Goal: Task Accomplishment & Management: Manage account settings

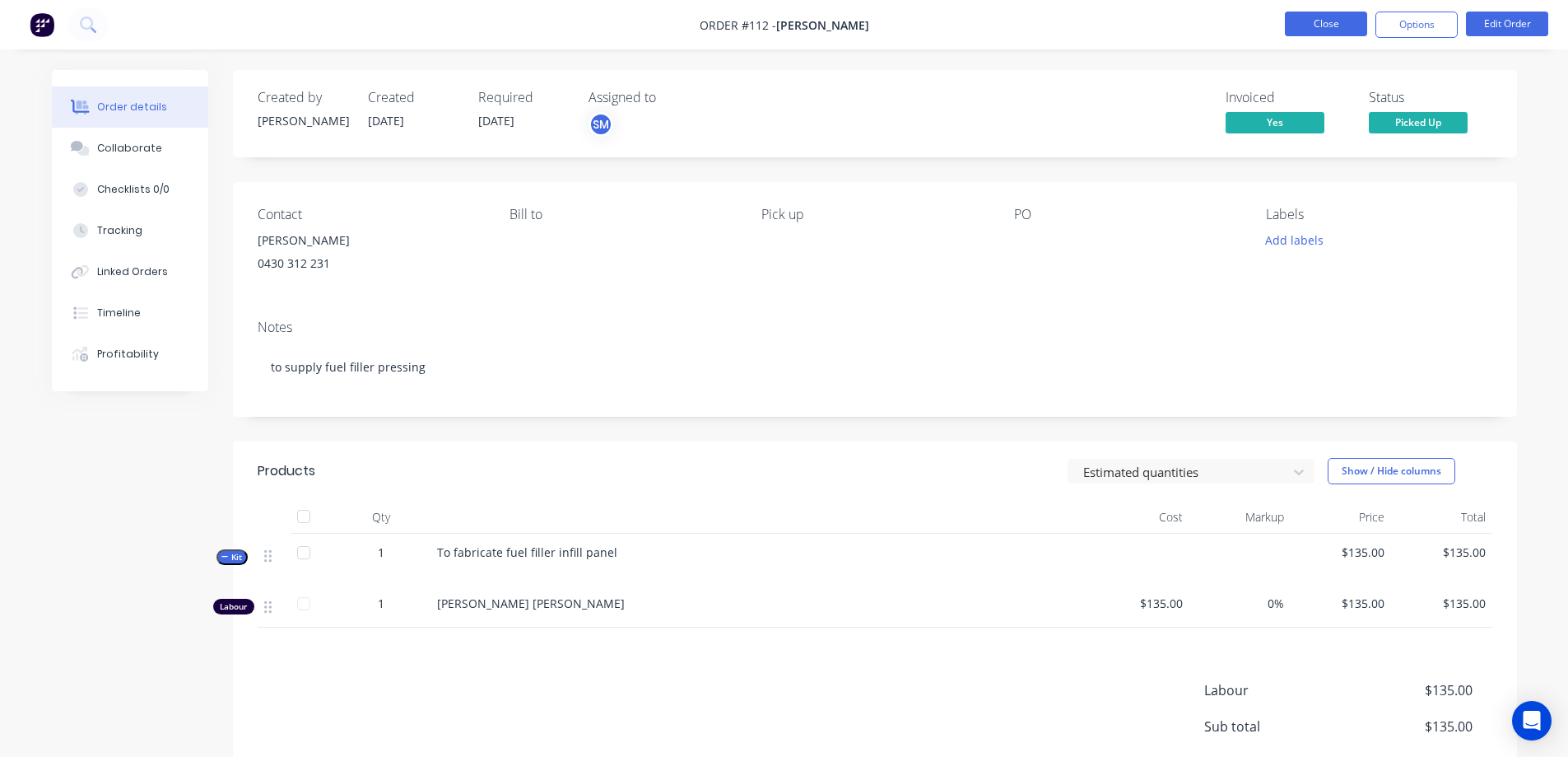
click at [1295, 25] on button "Close" at bounding box center [1326, 24] width 83 height 25
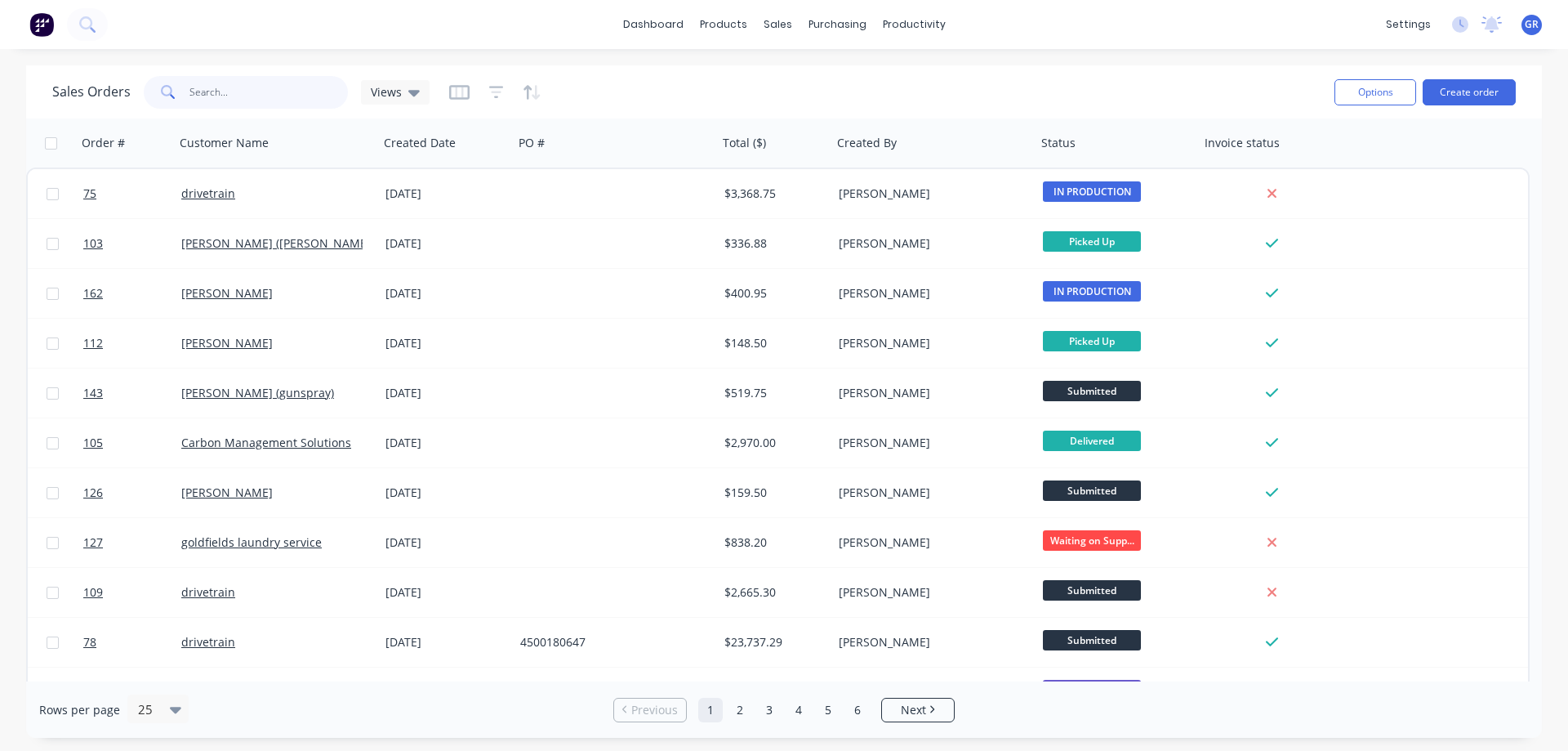
click at [198, 79] on input "text" at bounding box center [269, 92] width 160 height 32
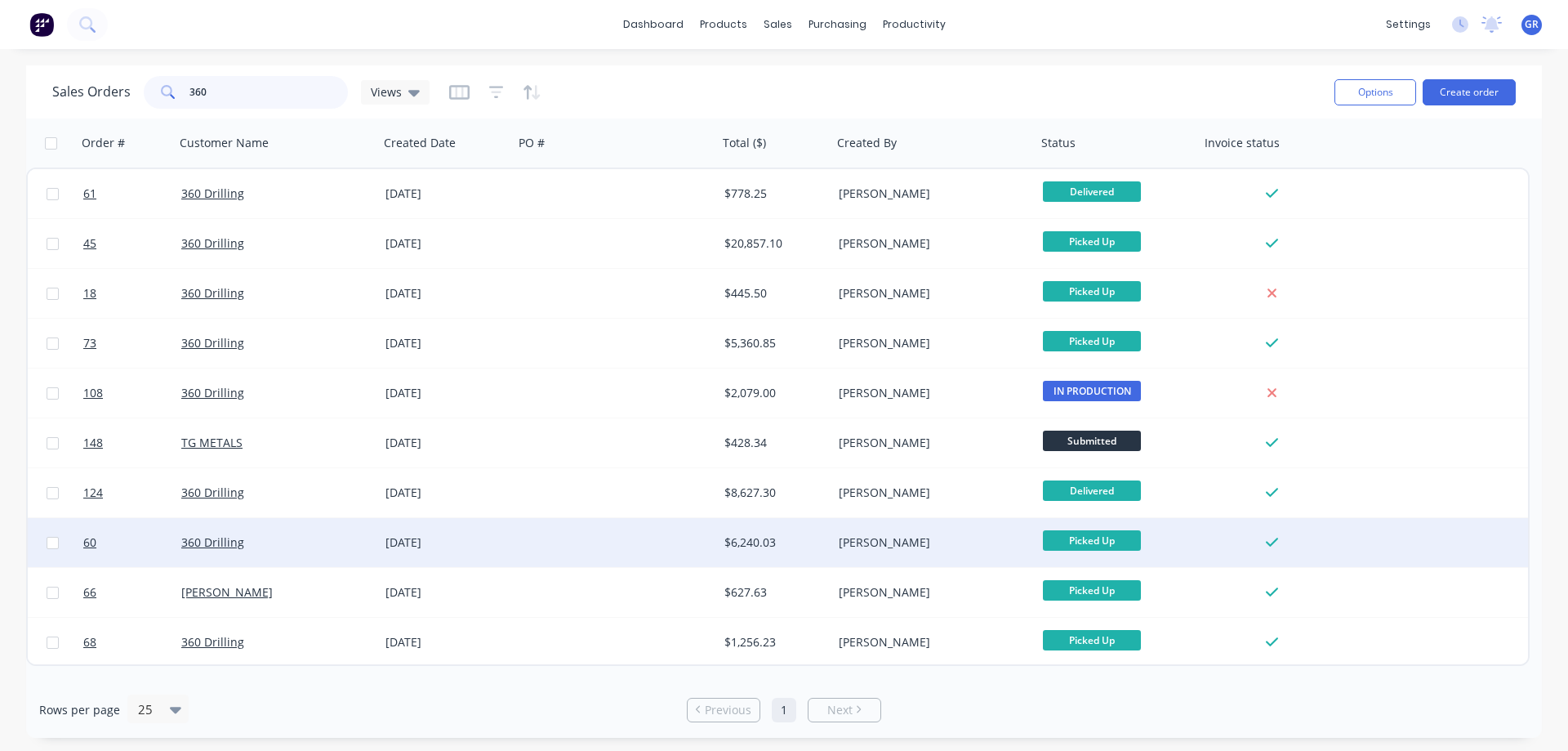
type input "360"
click at [587, 537] on div at bounding box center [616, 543] width 204 height 49
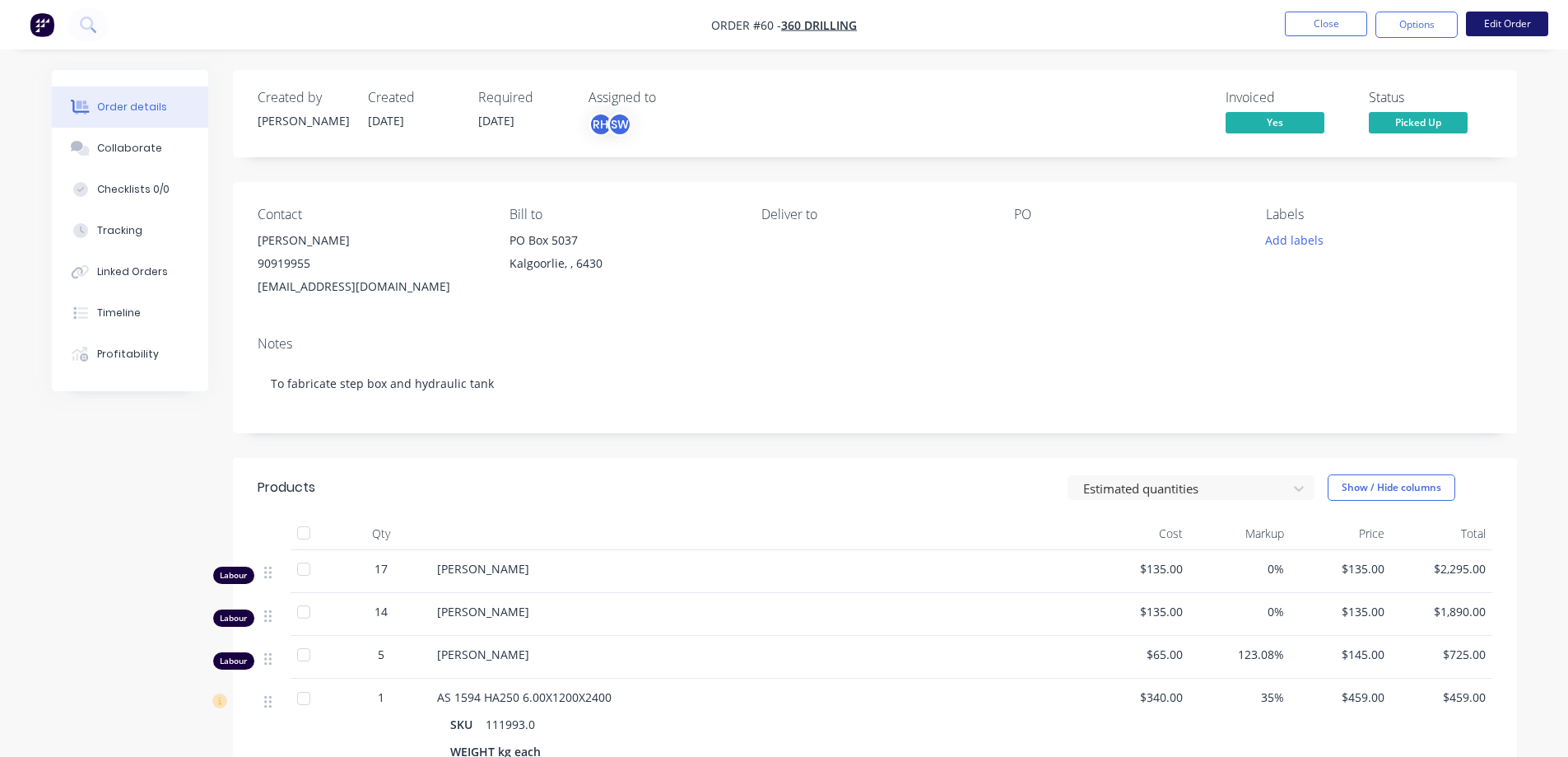
click at [1520, 29] on button "Edit Order" at bounding box center [1507, 24] width 83 height 25
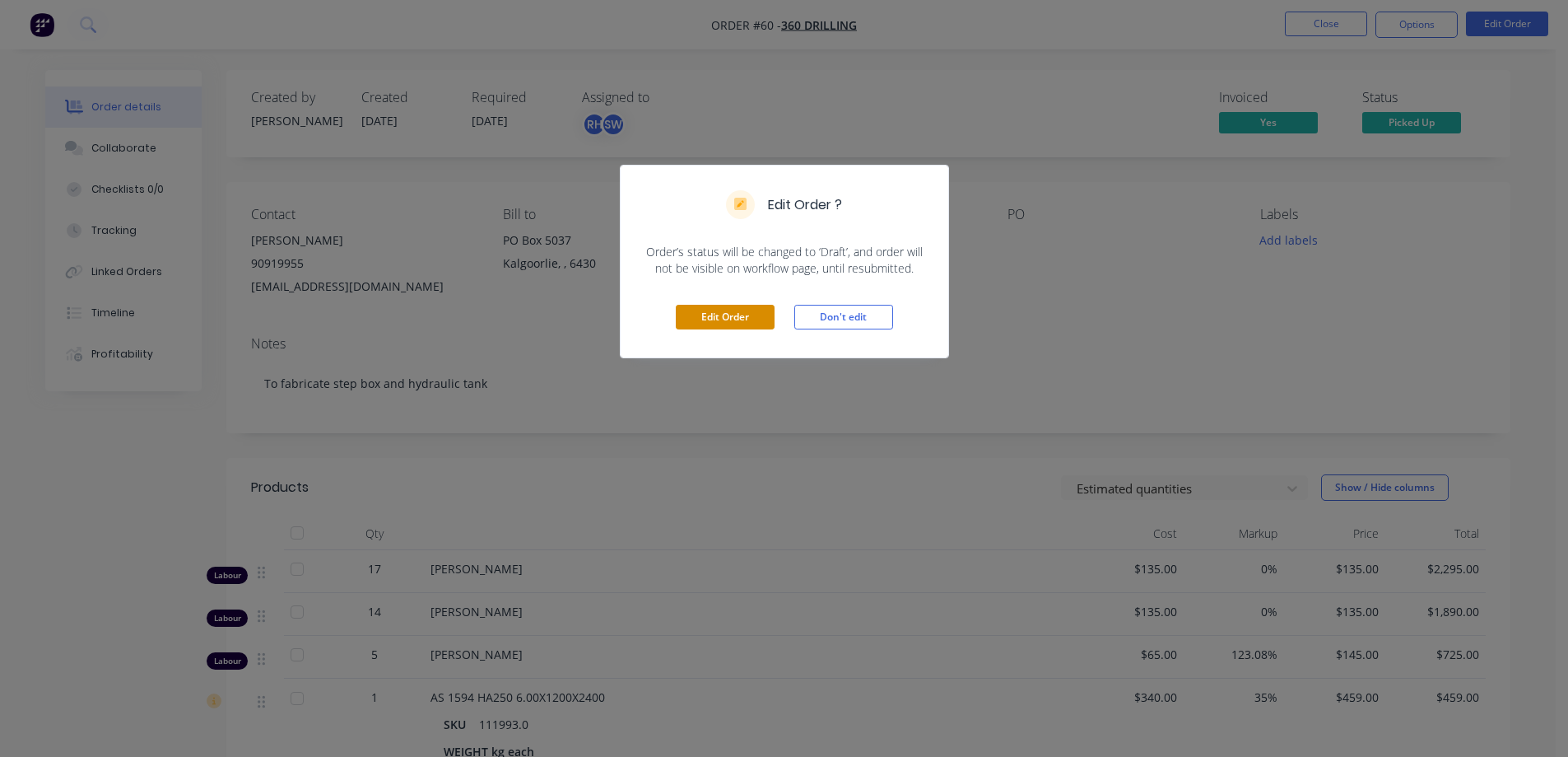
click at [699, 316] on button "Edit Order" at bounding box center [725, 317] width 98 height 25
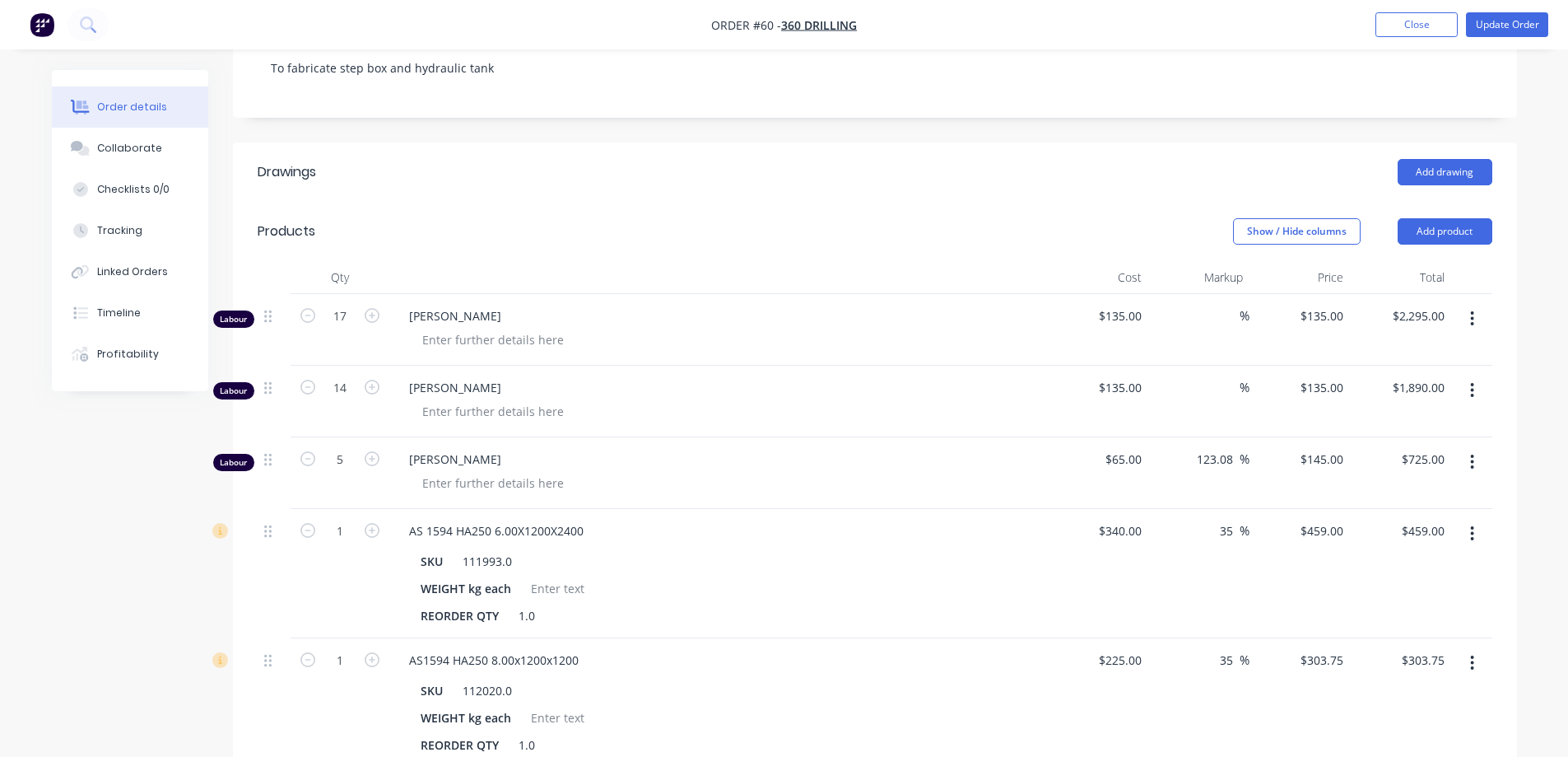
scroll to position [411, 0]
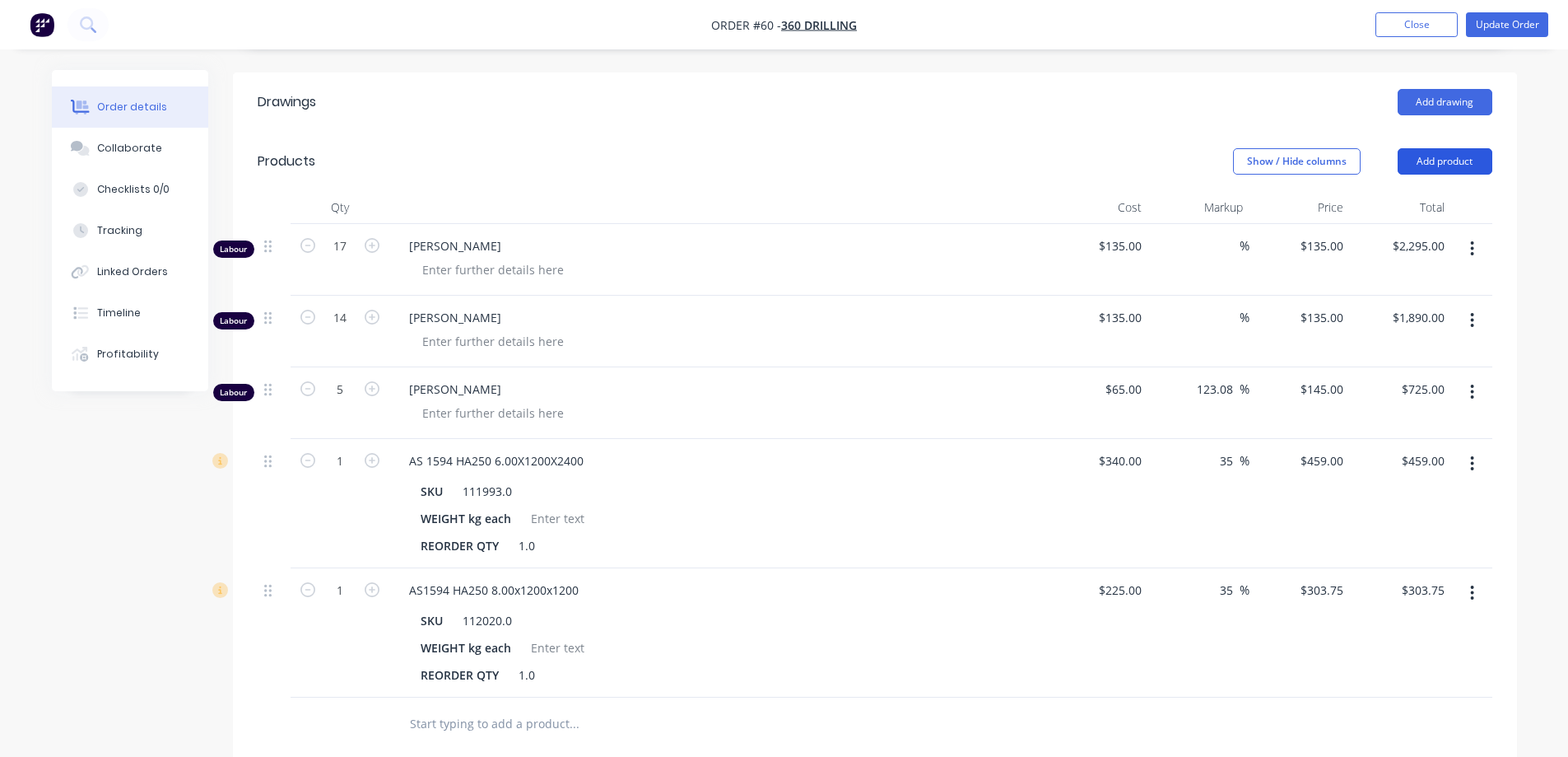
click at [1454, 149] on button "Add product" at bounding box center [1445, 162] width 95 height 26
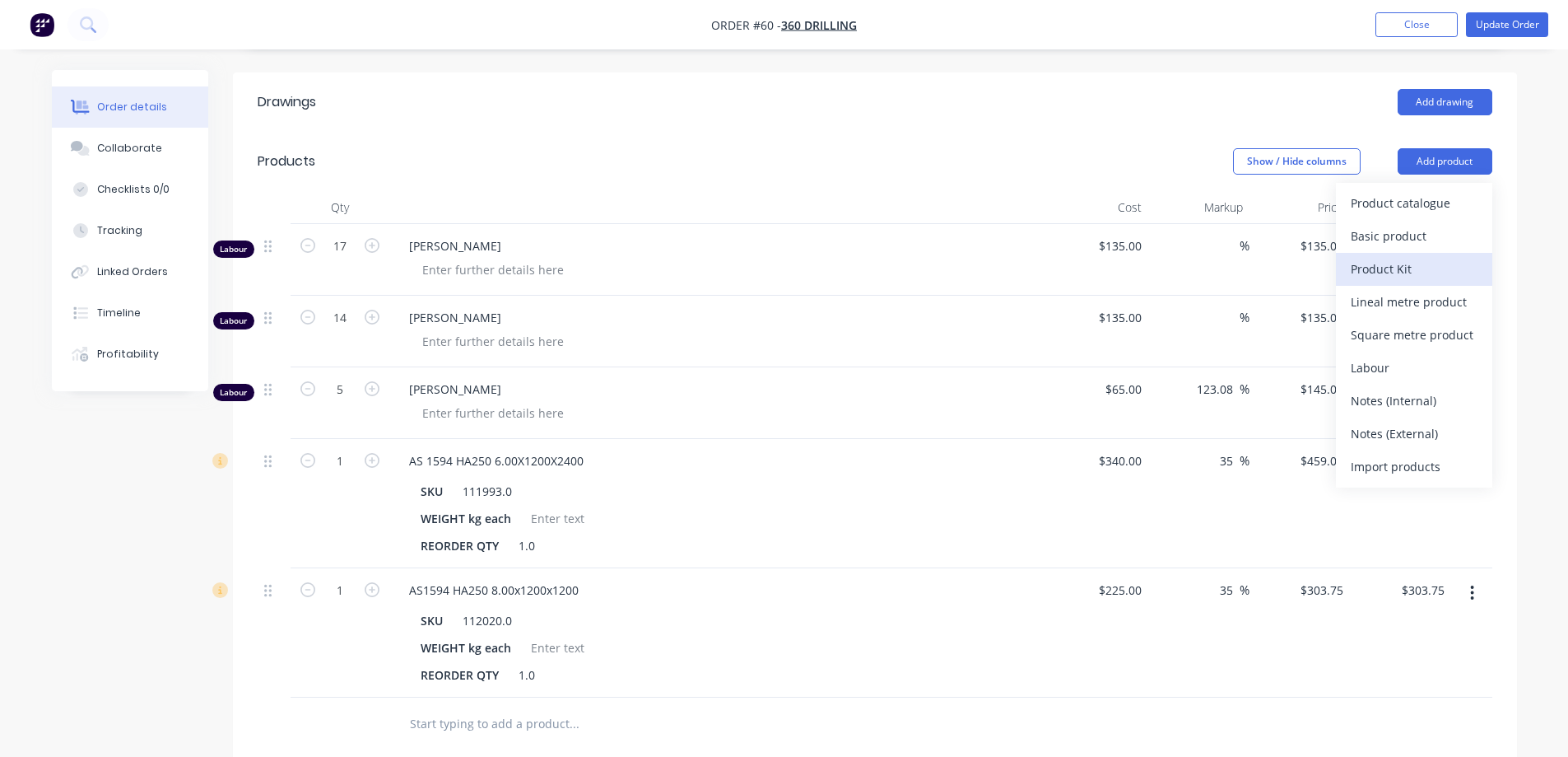
click at [1399, 257] on div "Product Kit" at bounding box center [1414, 268] width 127 height 24
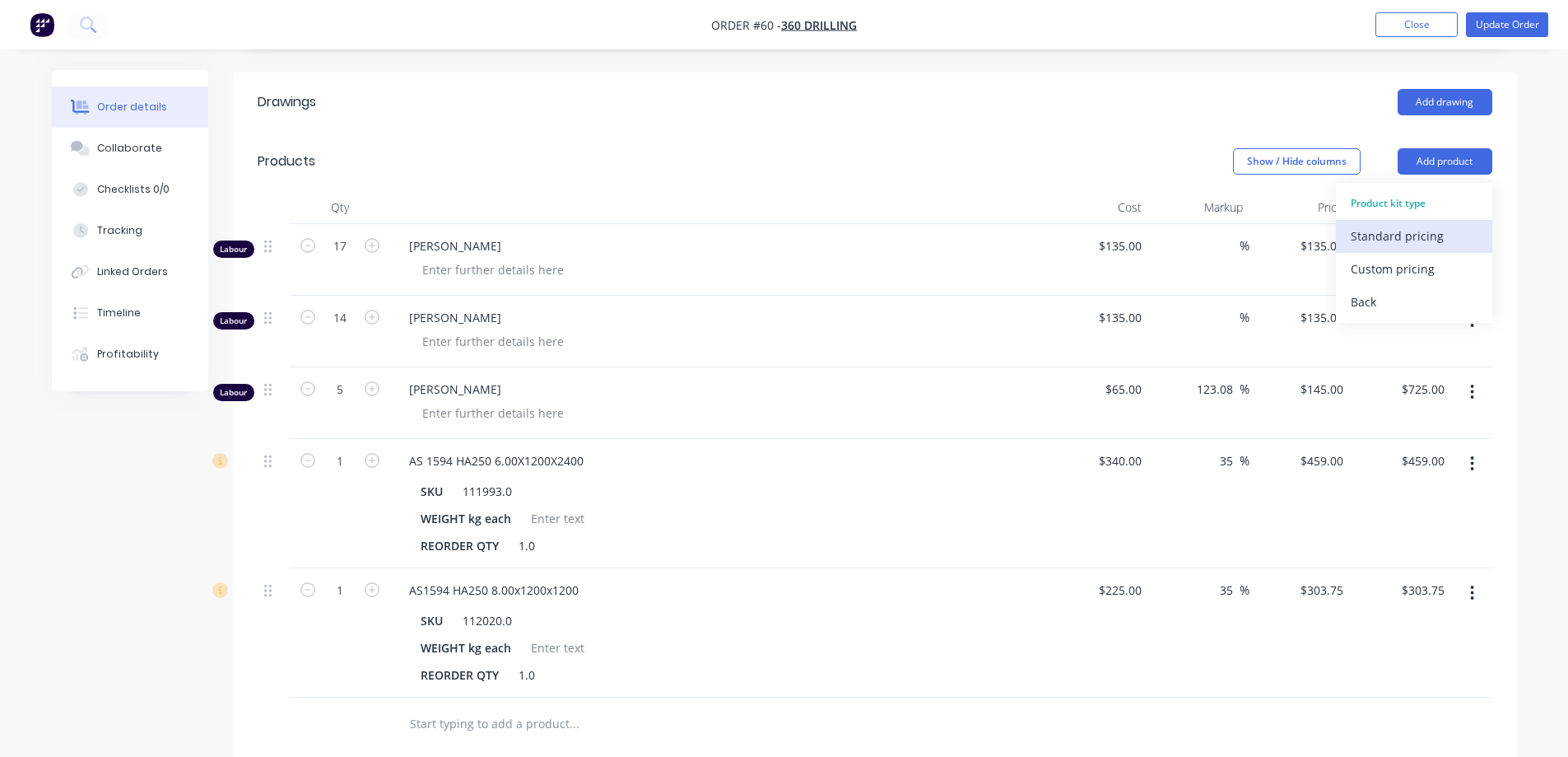
click at [1409, 224] on div "Standard pricing" at bounding box center [1414, 236] width 127 height 24
click at [425, 707] on div at bounding box center [449, 718] width 107 height 24
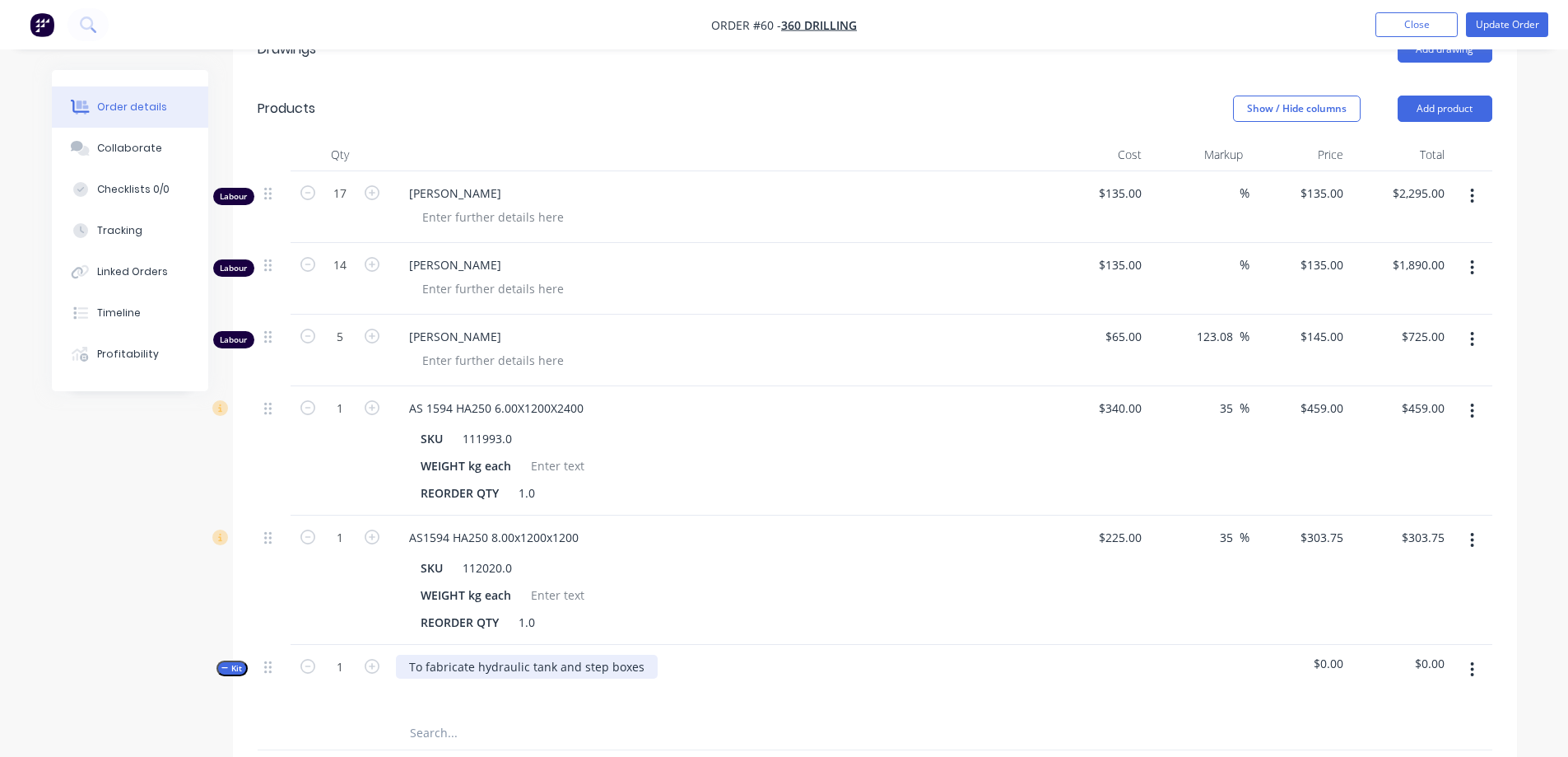
scroll to position [494, 0]
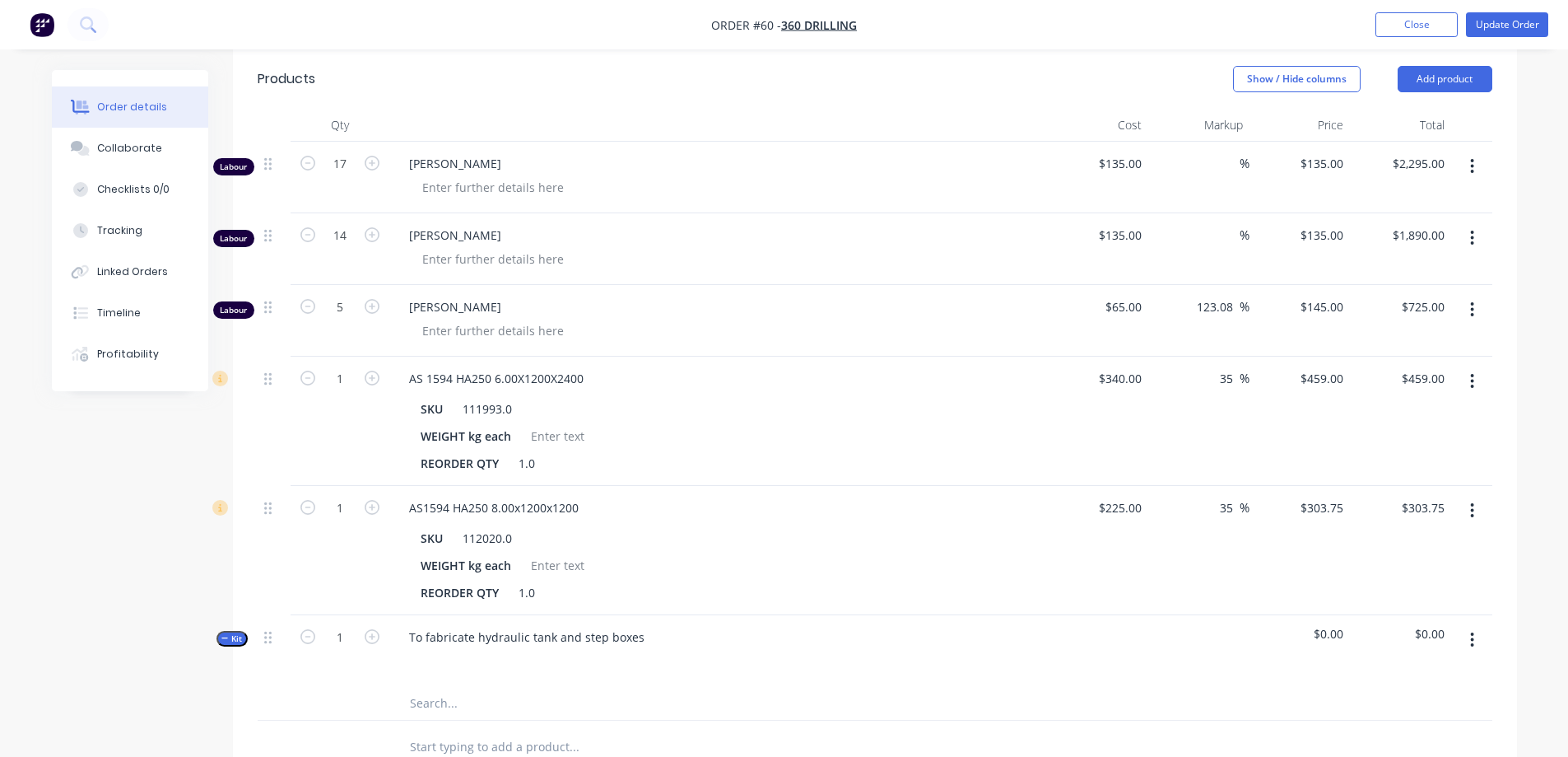
click at [1476, 625] on button "button" at bounding box center [1472, 640] width 39 height 30
click at [1438, 704] on div "Add product to kit" at bounding box center [1414, 716] width 127 height 24
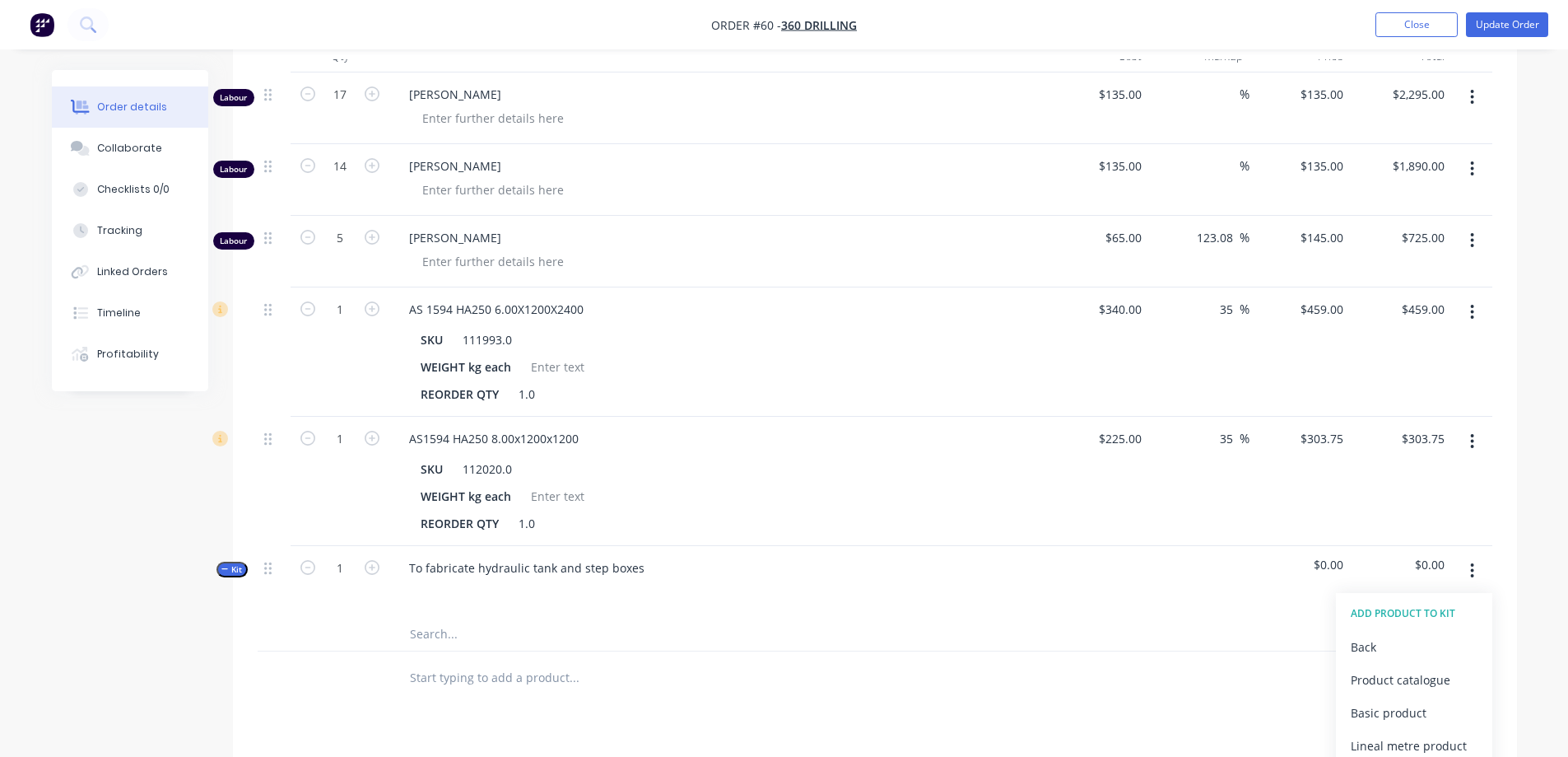
scroll to position [659, 0]
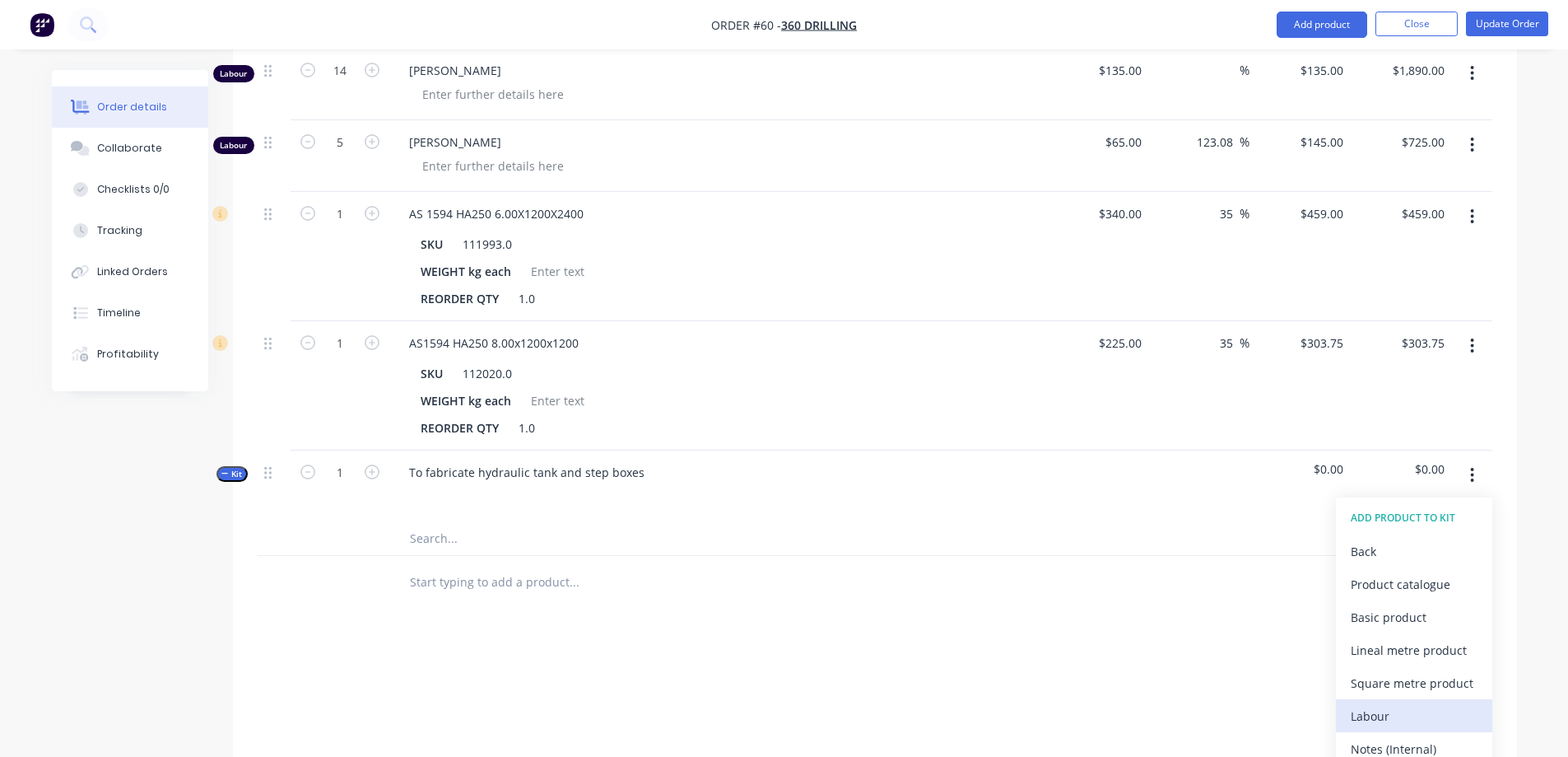
click at [1390, 704] on div "Labour" at bounding box center [1414, 716] width 127 height 24
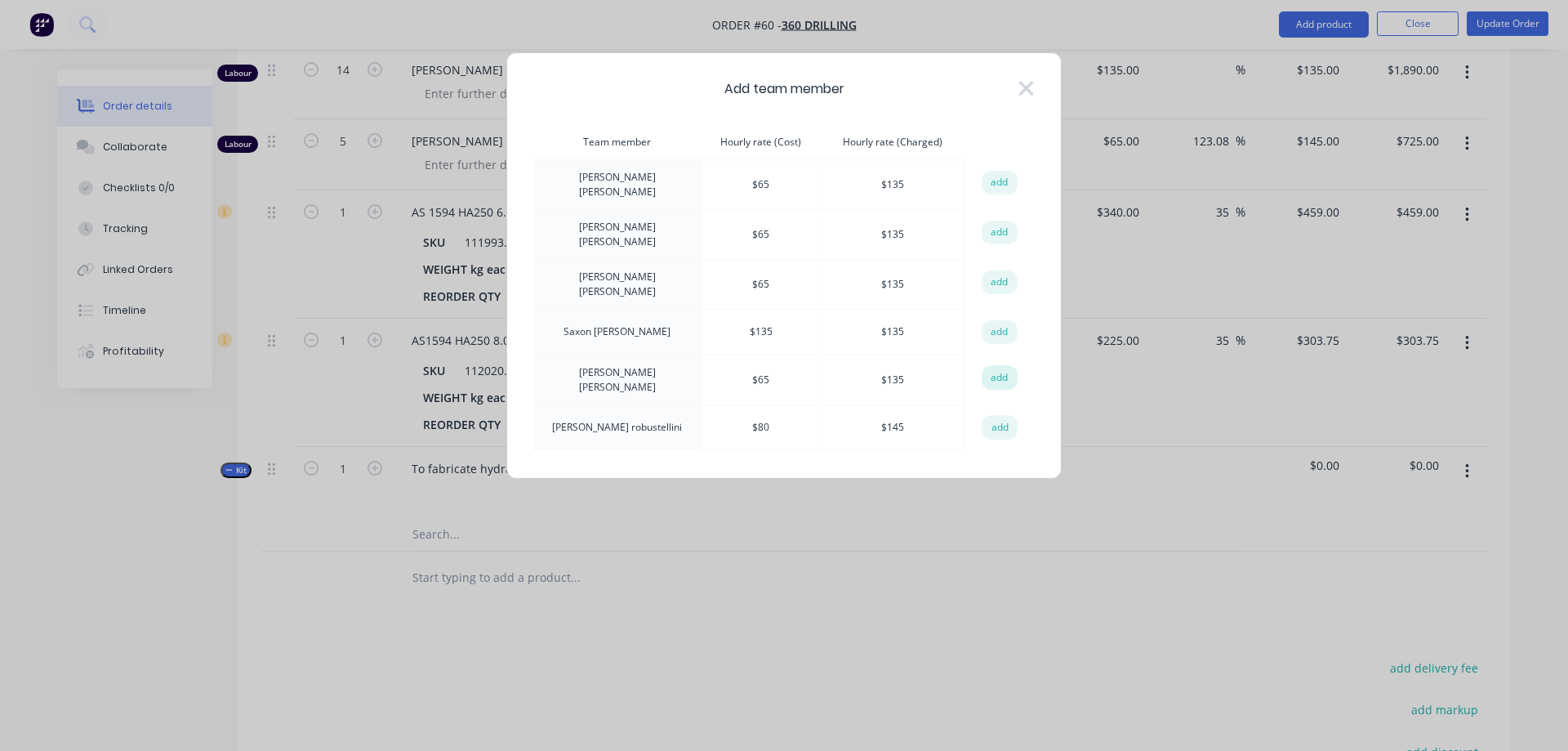
click at [987, 365] on button "add" at bounding box center [999, 378] width 36 height 24
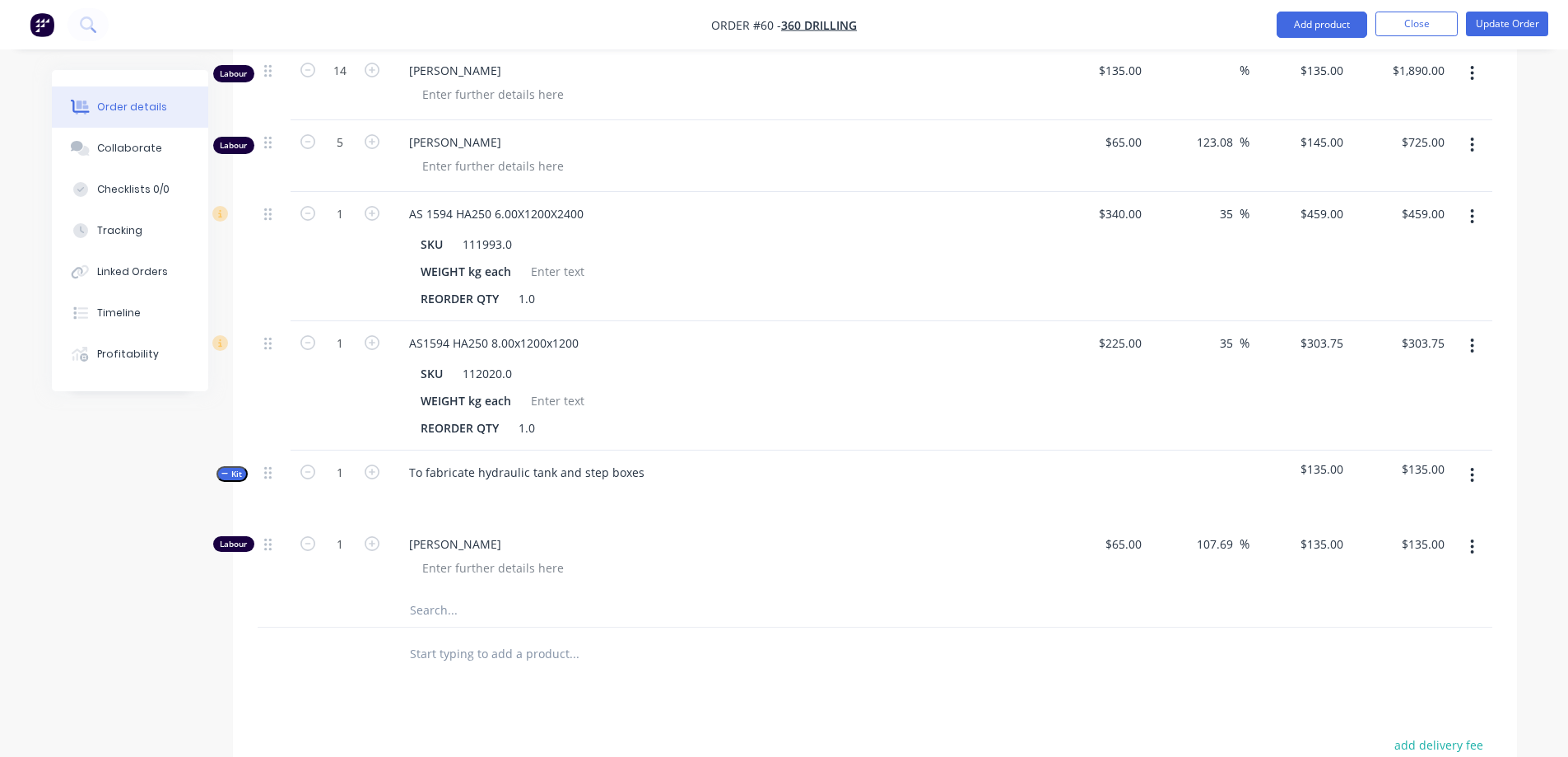
click at [1470, 466] on icon "button" at bounding box center [1472, 475] width 4 height 18
click at [1423, 539] on div "Add product to kit" at bounding box center [1414, 550] width 127 height 24
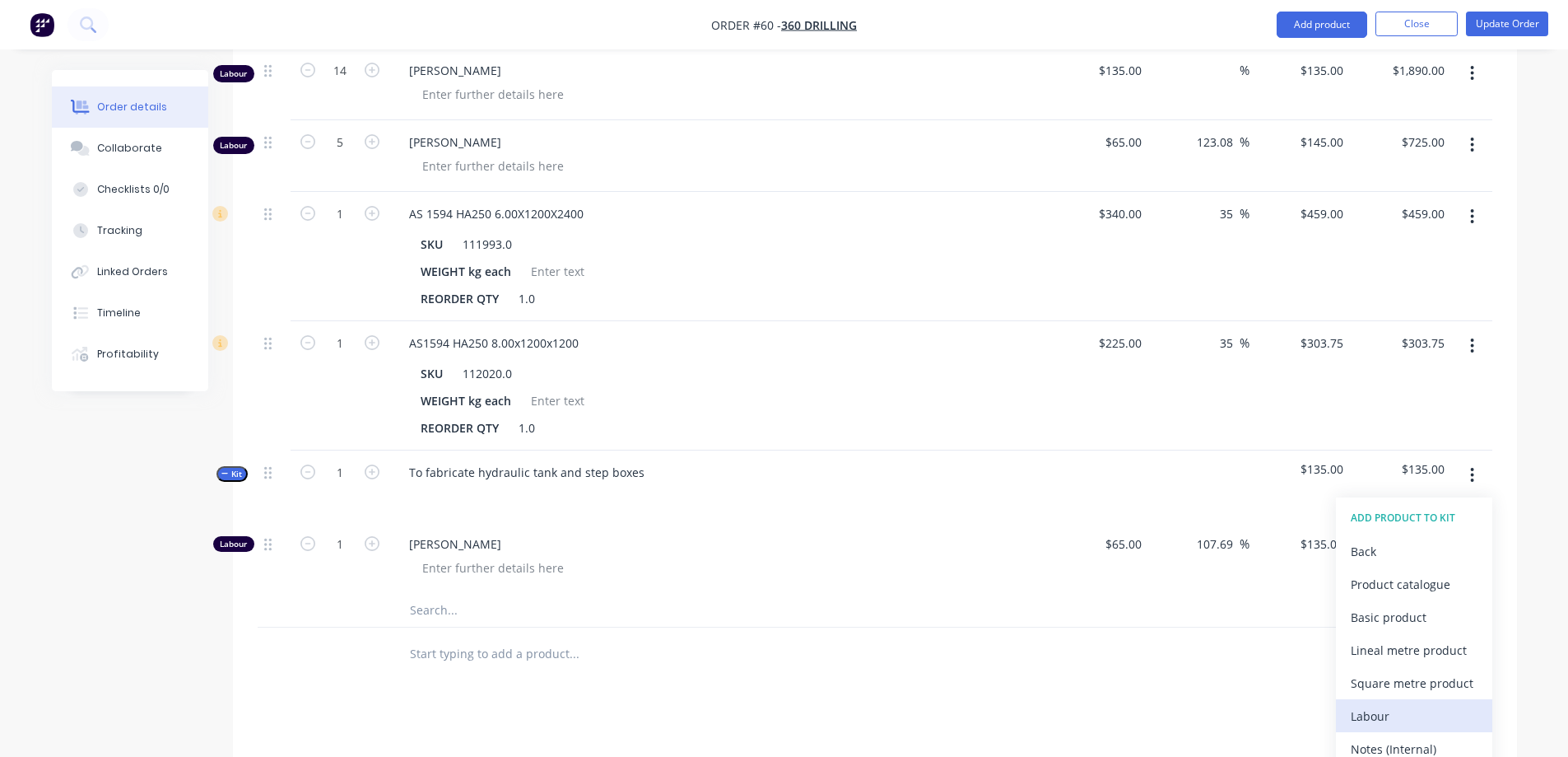
click at [1385, 704] on div "Labour" at bounding box center [1414, 716] width 127 height 24
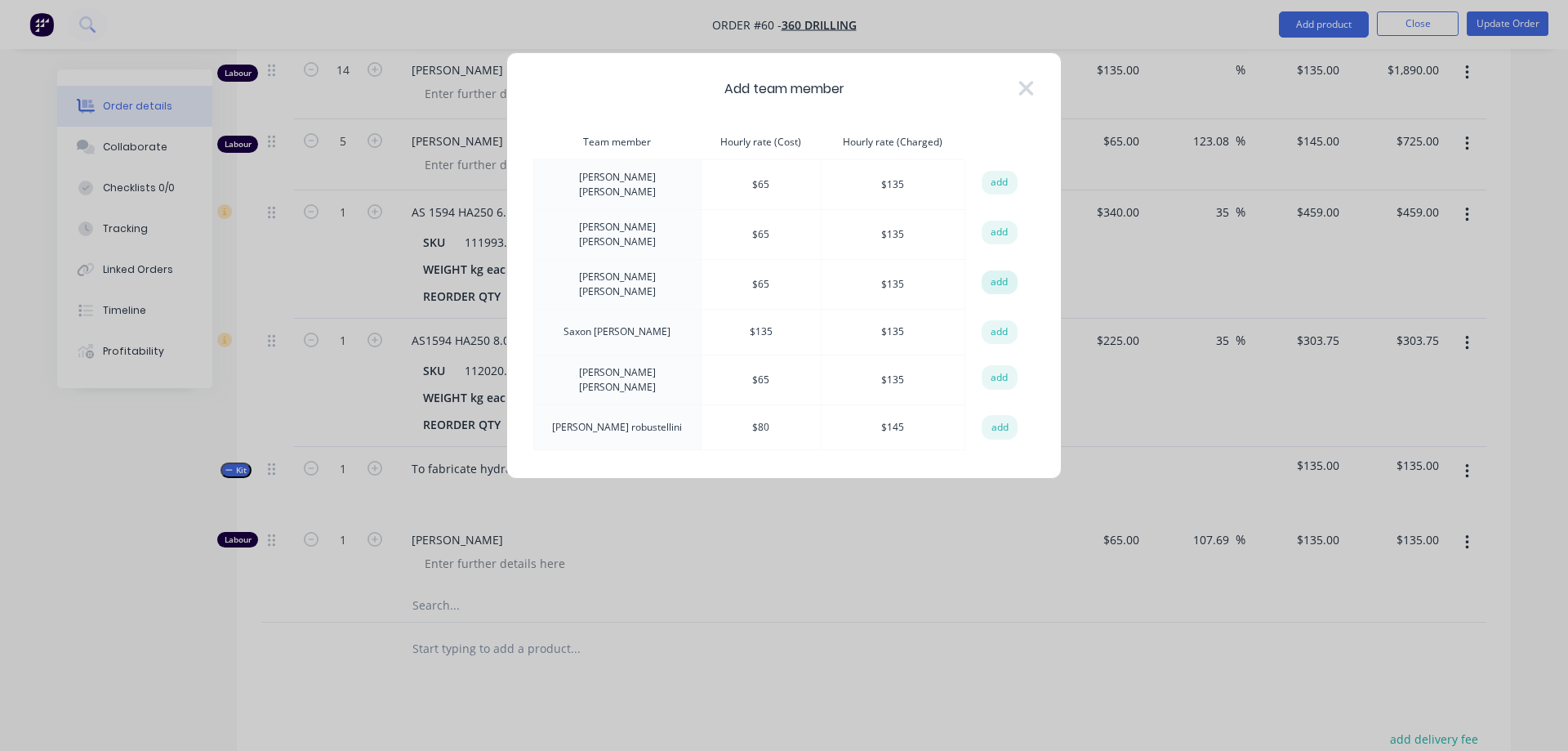
click at [1002, 281] on button "add" at bounding box center [999, 283] width 36 height 24
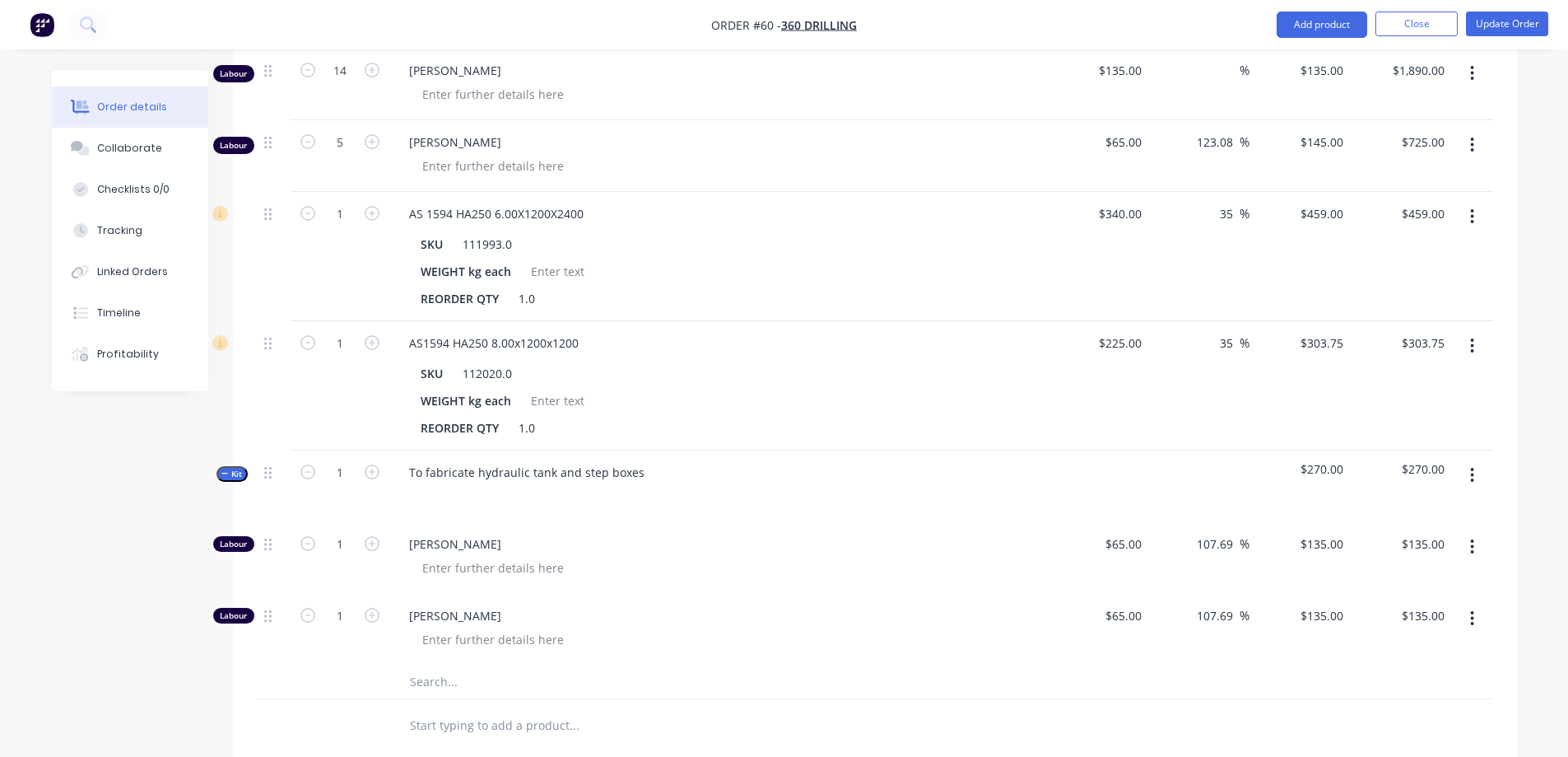
click at [1473, 468] on icon "button" at bounding box center [1472, 475] width 4 height 15
click at [1427, 539] on div "Add product to kit" at bounding box center [1414, 550] width 127 height 24
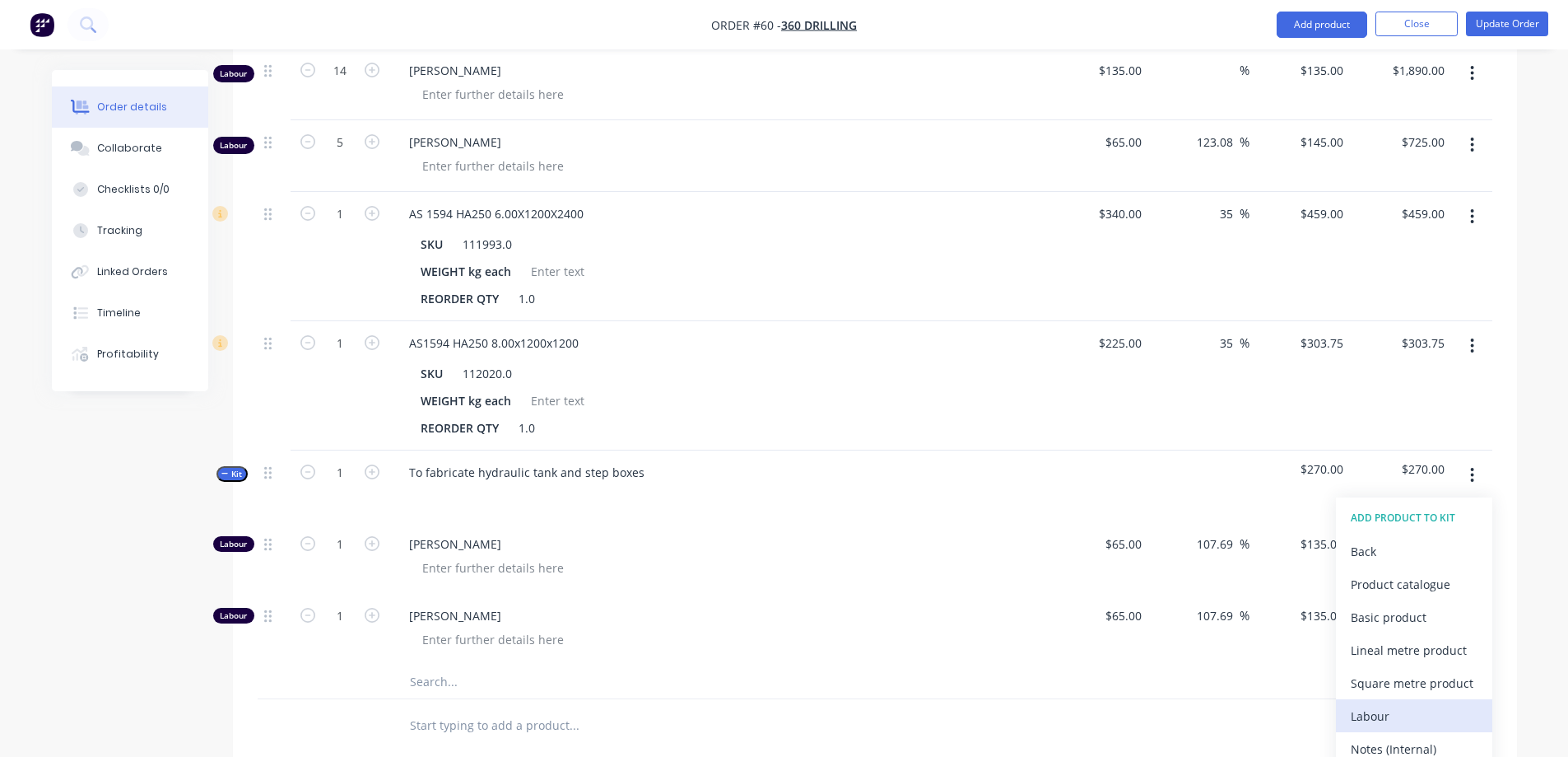
click at [1375, 704] on div "Labour" at bounding box center [1414, 716] width 127 height 24
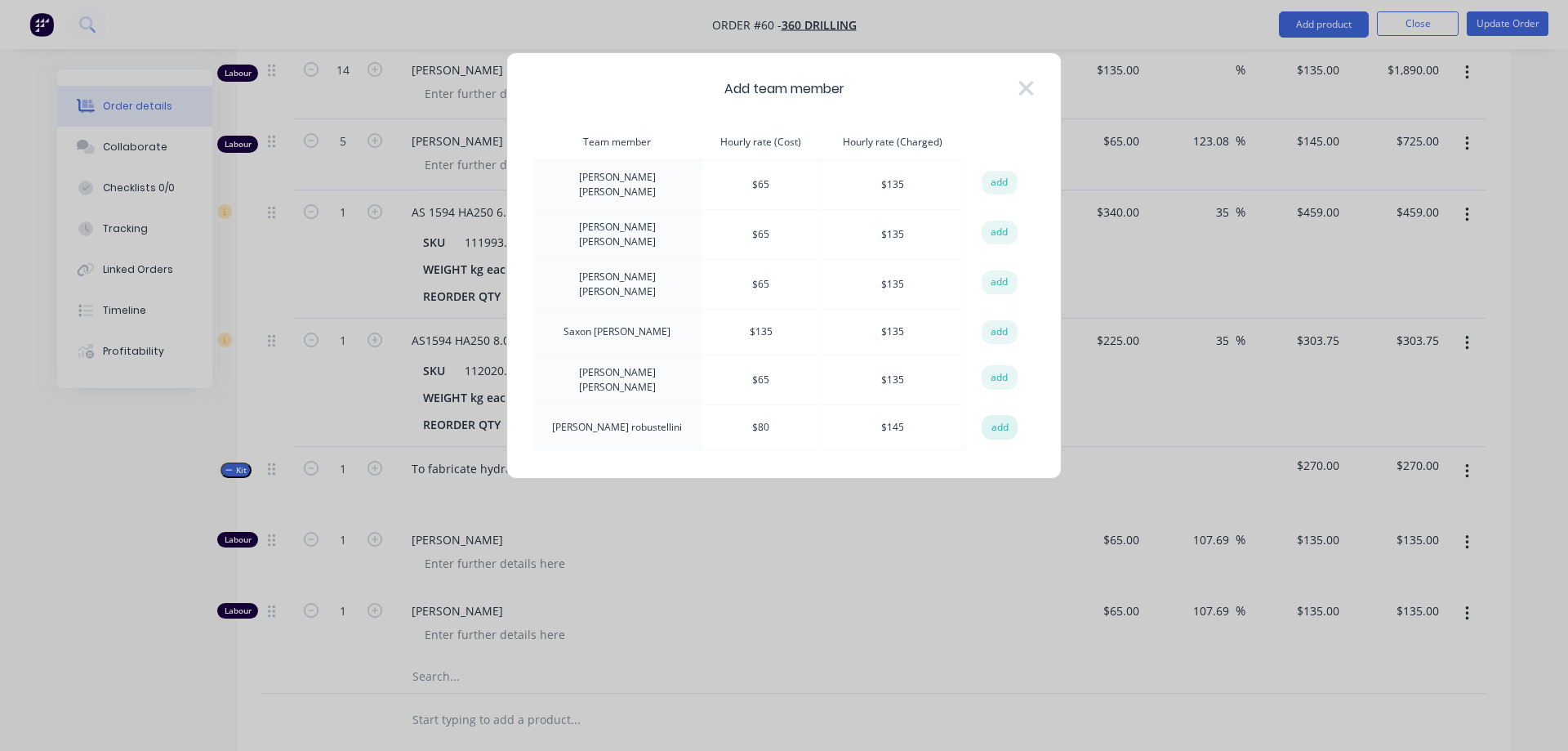
click at [996, 415] on button "add" at bounding box center [999, 427] width 36 height 24
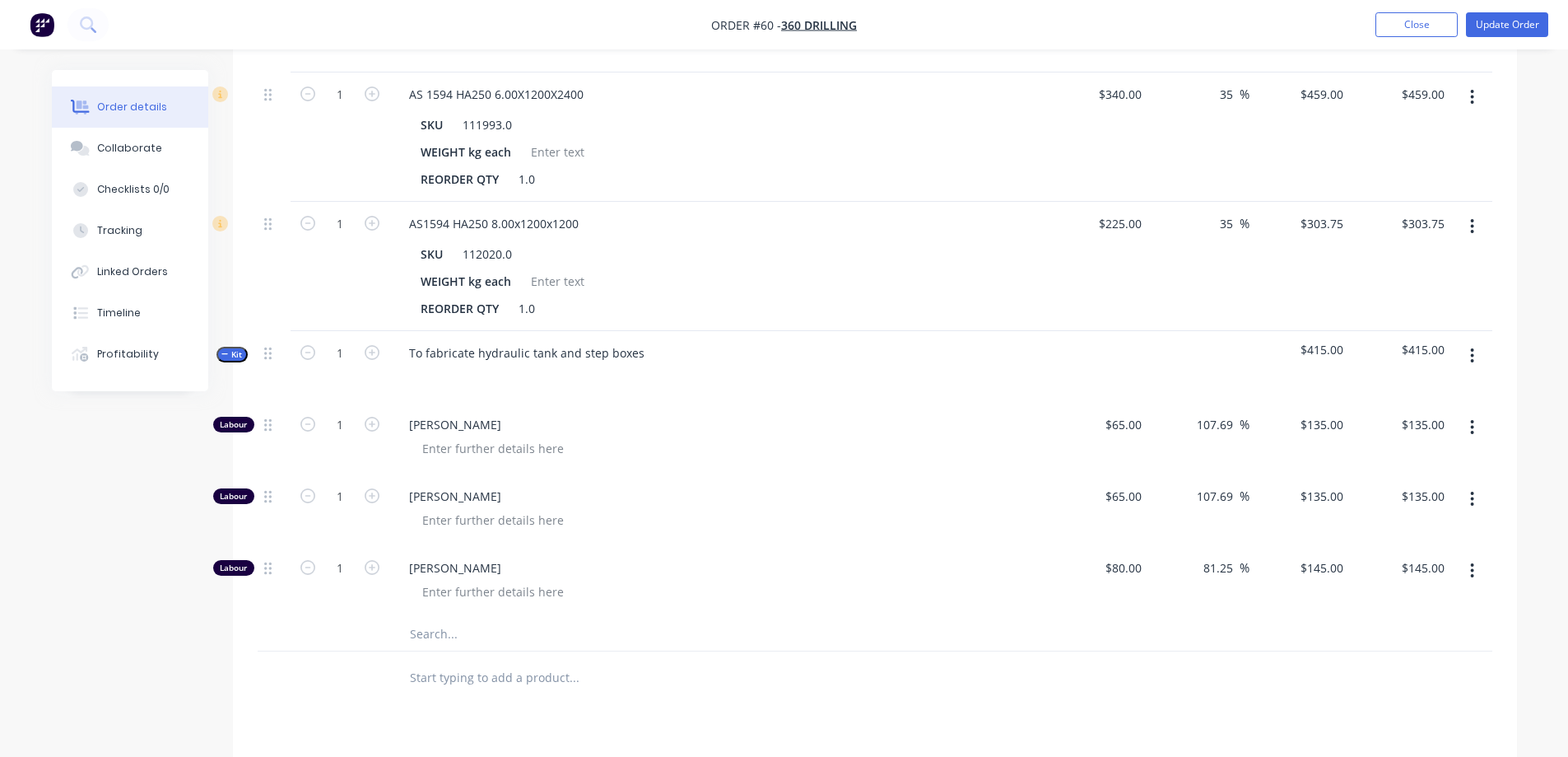
scroll to position [823, 0]
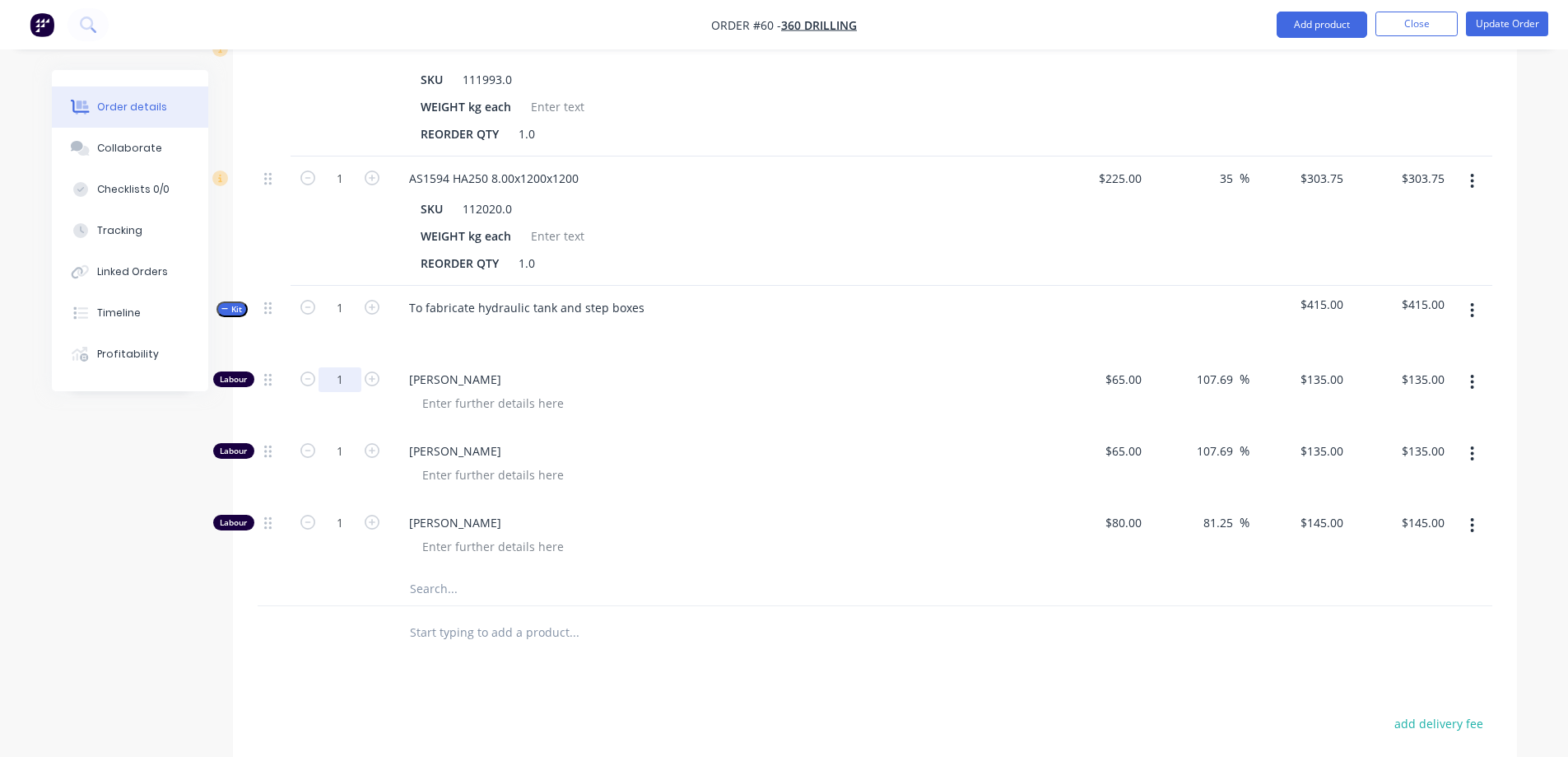
click at [353, 368] on input "1" at bounding box center [339, 380] width 43 height 25
type input "17"
type input "$2,295.00"
click at [337, 439] on input "1" at bounding box center [339, 451] width 43 height 25
type input "14"
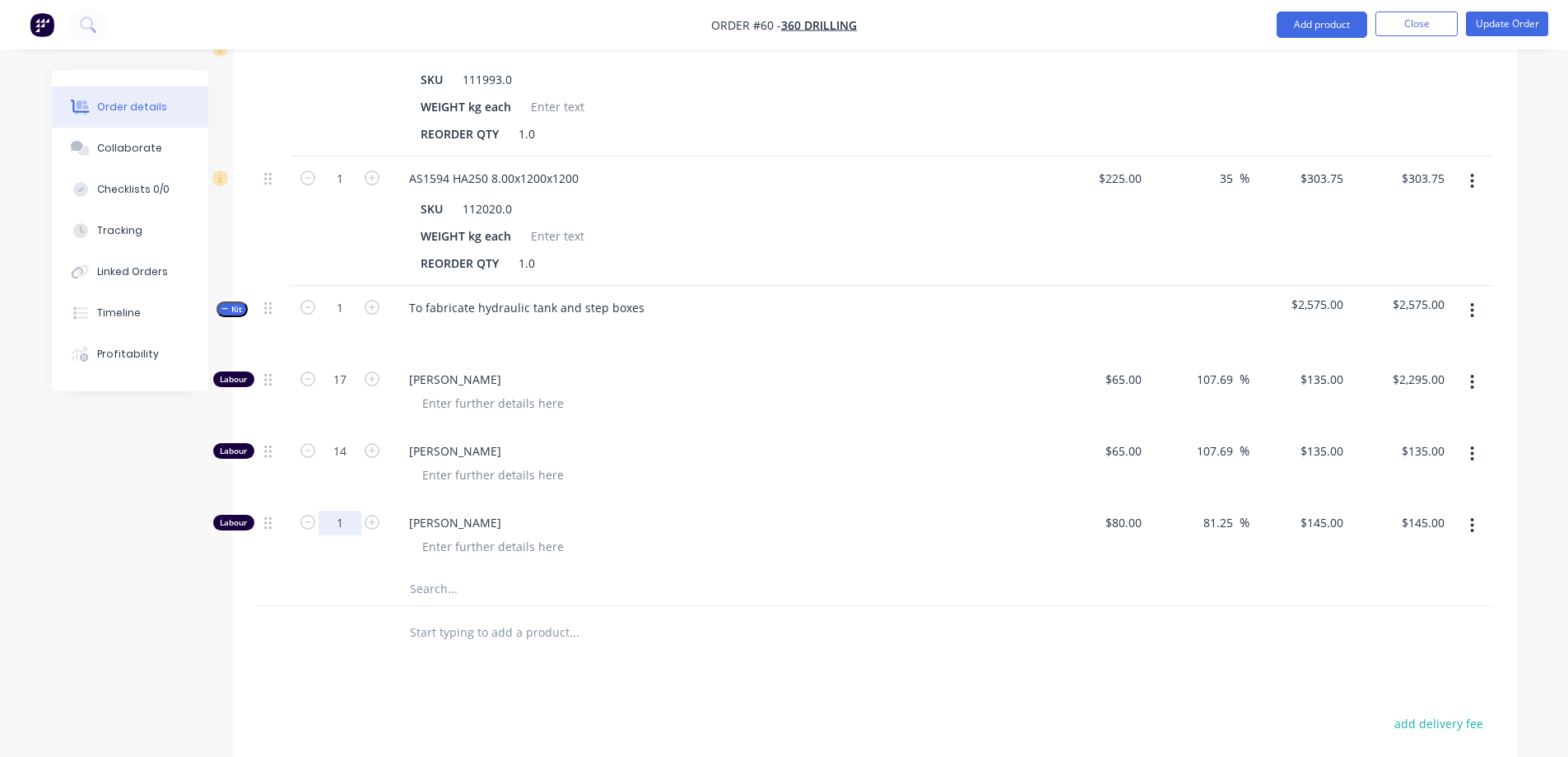
type input "$1,890.00"
click at [342, 511] on input "1" at bounding box center [339, 523] width 43 height 25
type input "5"
type input "$725.00"
click at [758, 572] on div at bounding box center [642, 588] width 494 height 33
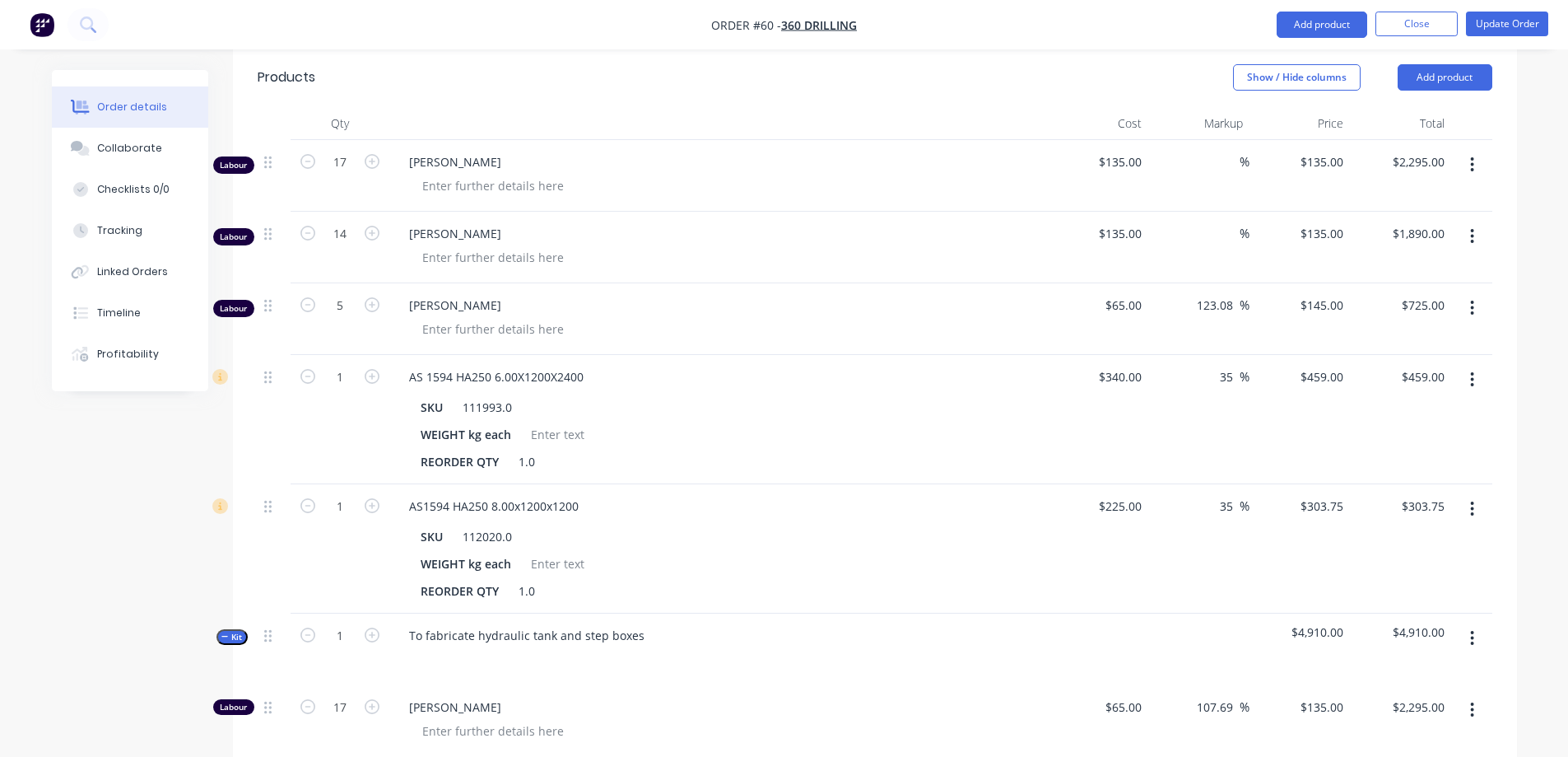
scroll to position [494, 0]
click at [1477, 151] on button "button" at bounding box center [1472, 166] width 39 height 30
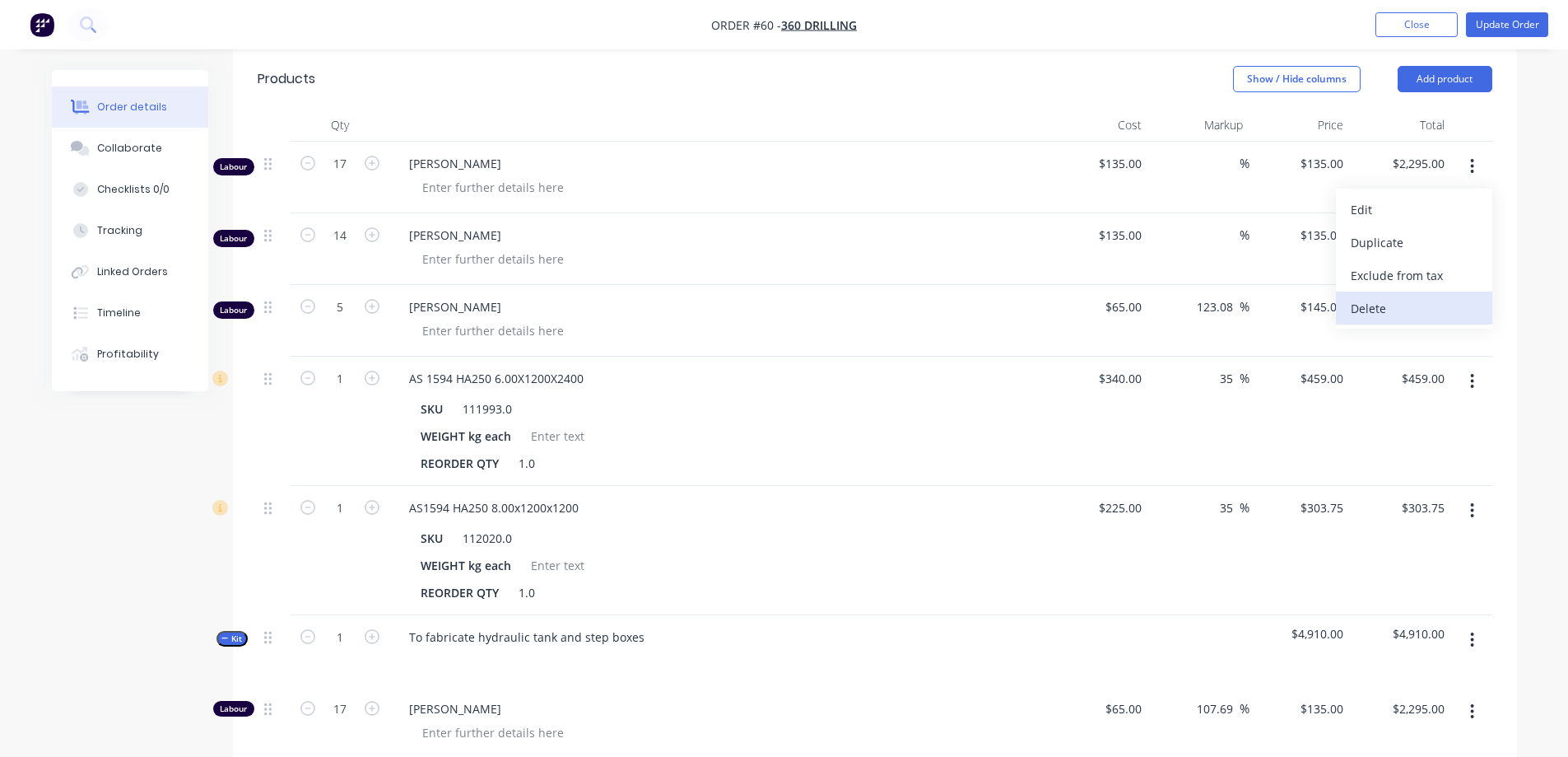
drag, startPoint x: 1427, startPoint y: 279, endPoint x: 1445, endPoint y: 265, distance: 22.8
click at [1428, 296] on div "Delete" at bounding box center [1414, 308] width 127 height 24
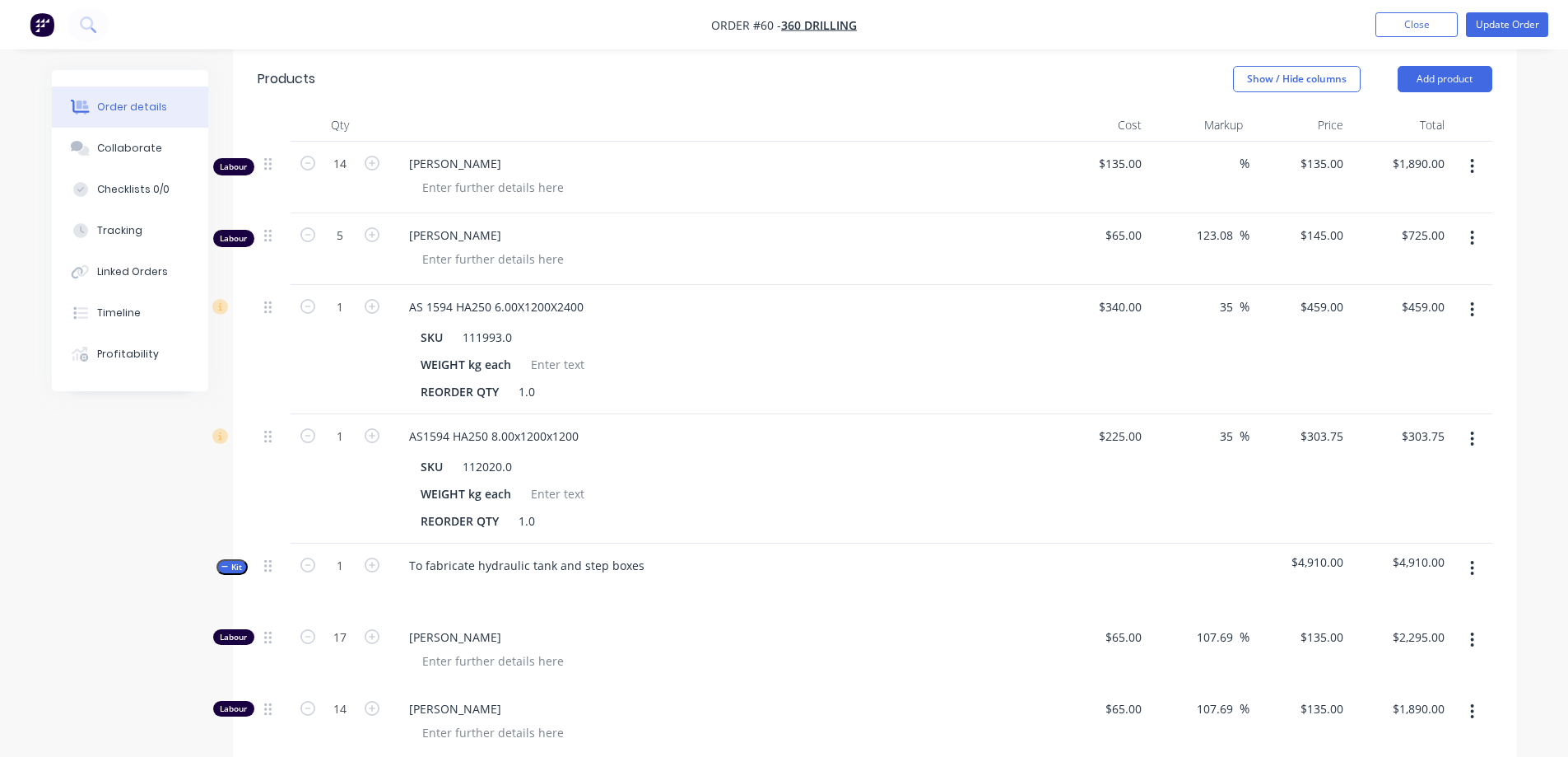
click at [1477, 151] on button "button" at bounding box center [1472, 166] width 39 height 30
drag, startPoint x: 1430, startPoint y: 277, endPoint x: 1434, endPoint y: 267, distance: 10.8
click at [1431, 296] on div "Delete" at bounding box center [1414, 308] width 127 height 24
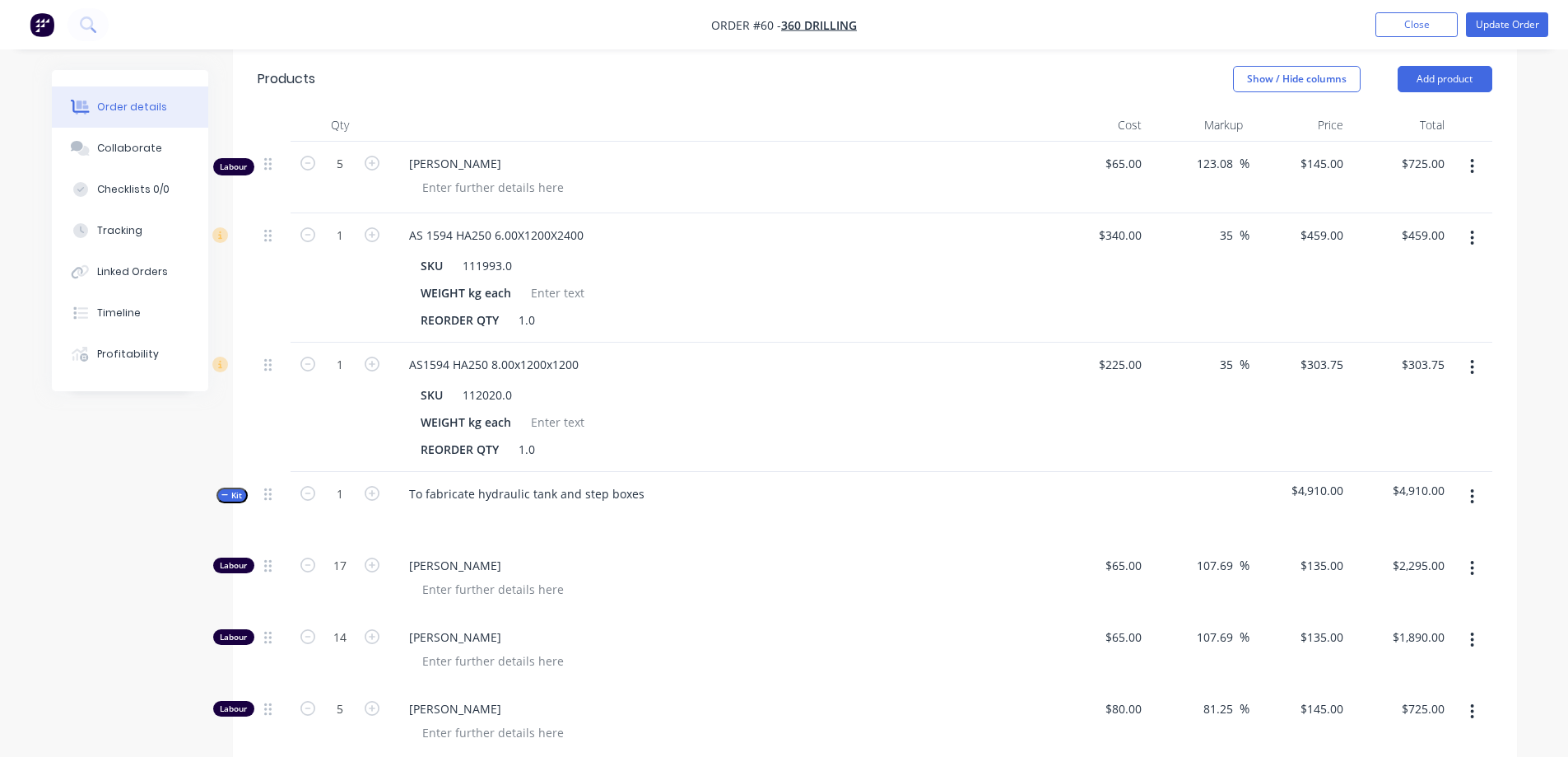
click at [1476, 151] on button "button" at bounding box center [1472, 166] width 39 height 30
click at [1426, 296] on div "Delete" at bounding box center [1414, 308] width 127 height 24
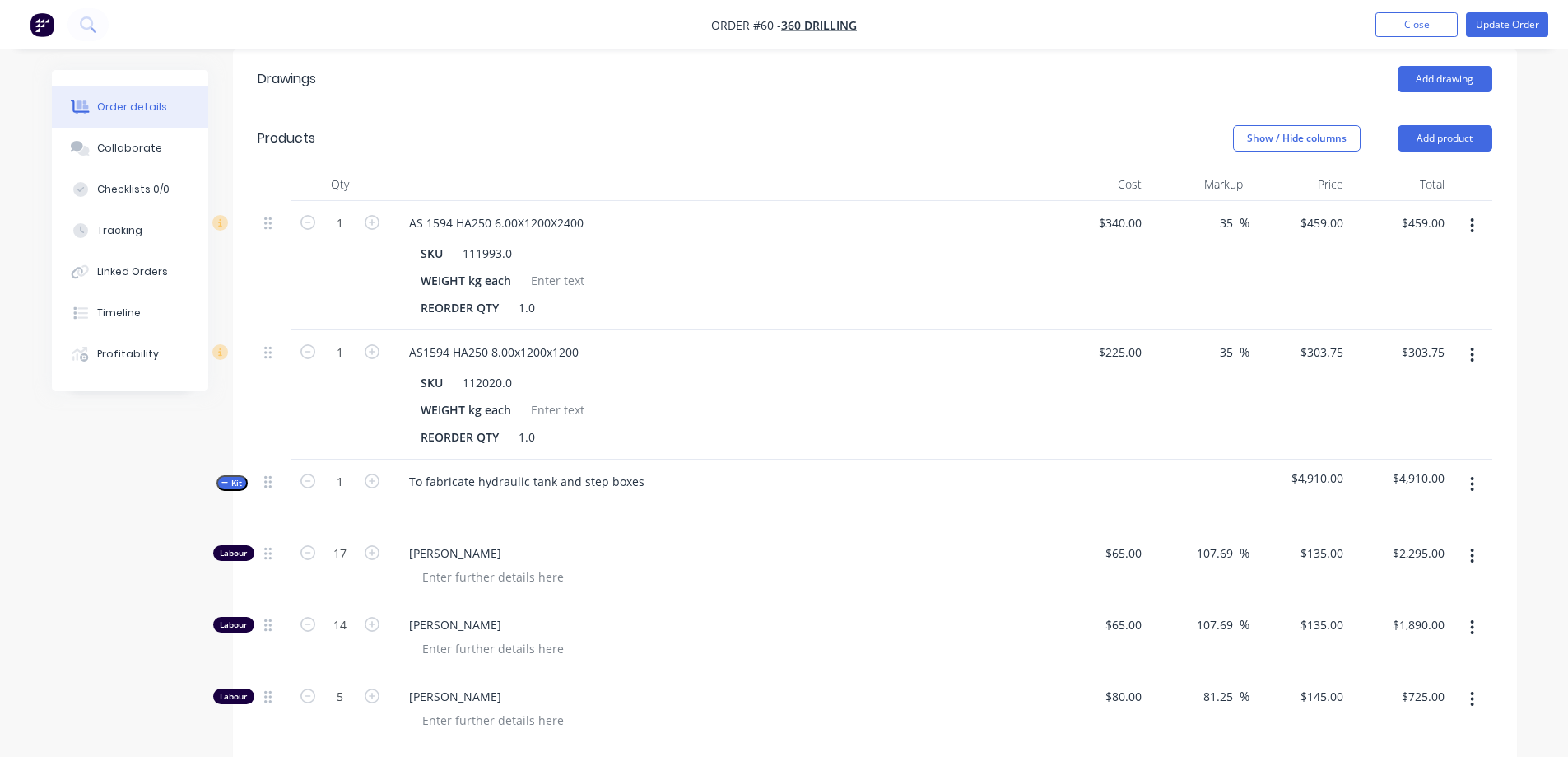
scroll to position [411, 0]
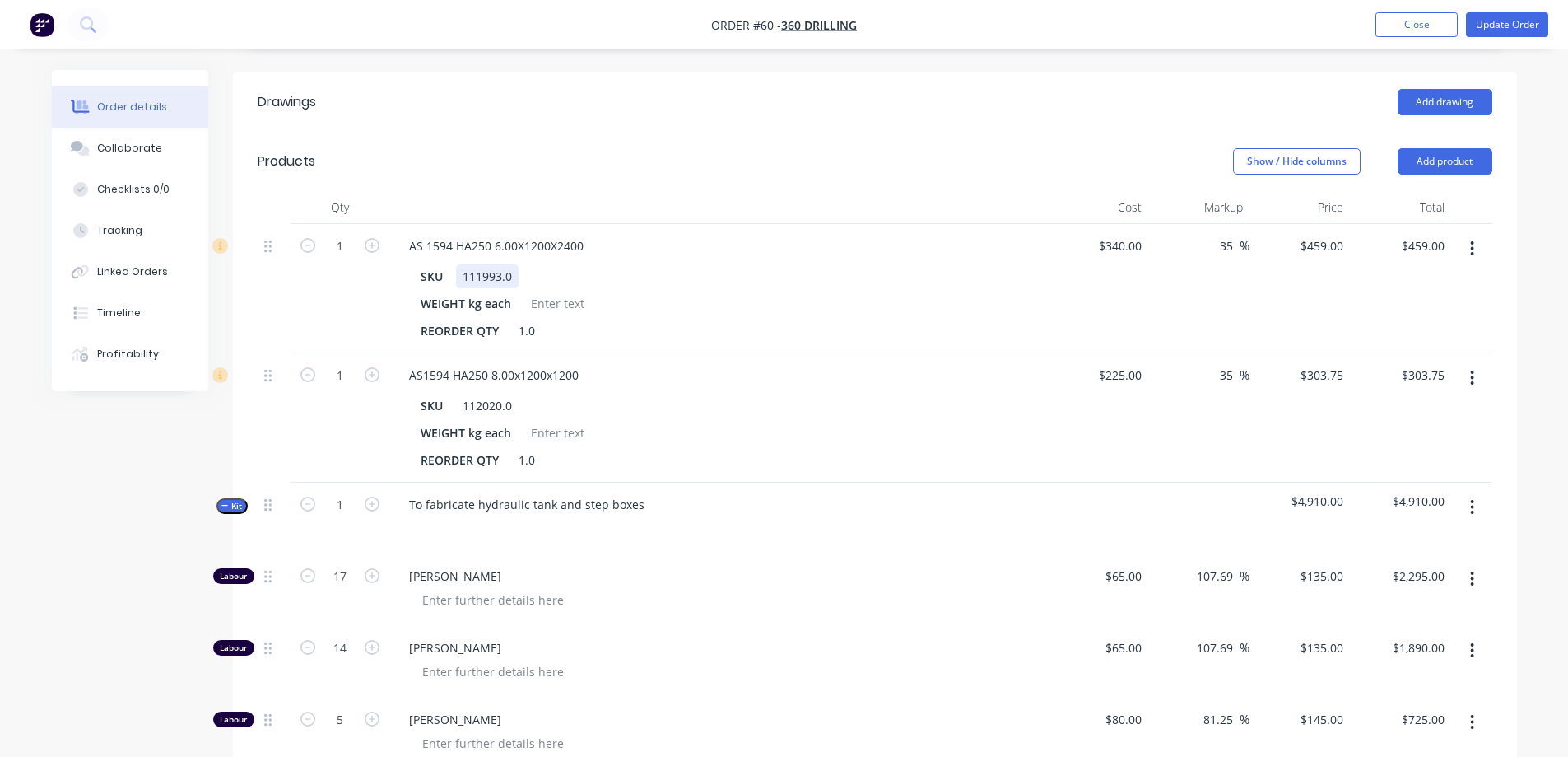
drag, startPoint x: 623, startPoint y: 229, endPoint x: 625, endPoint y: 257, distance: 28.1
click at [672, 288] on div "AS 1594 HA250 6.00X1200X2400 SKU 111993.0 WEIGHT kg each REORDER QTY 1.0" at bounding box center [718, 288] width 658 height 129
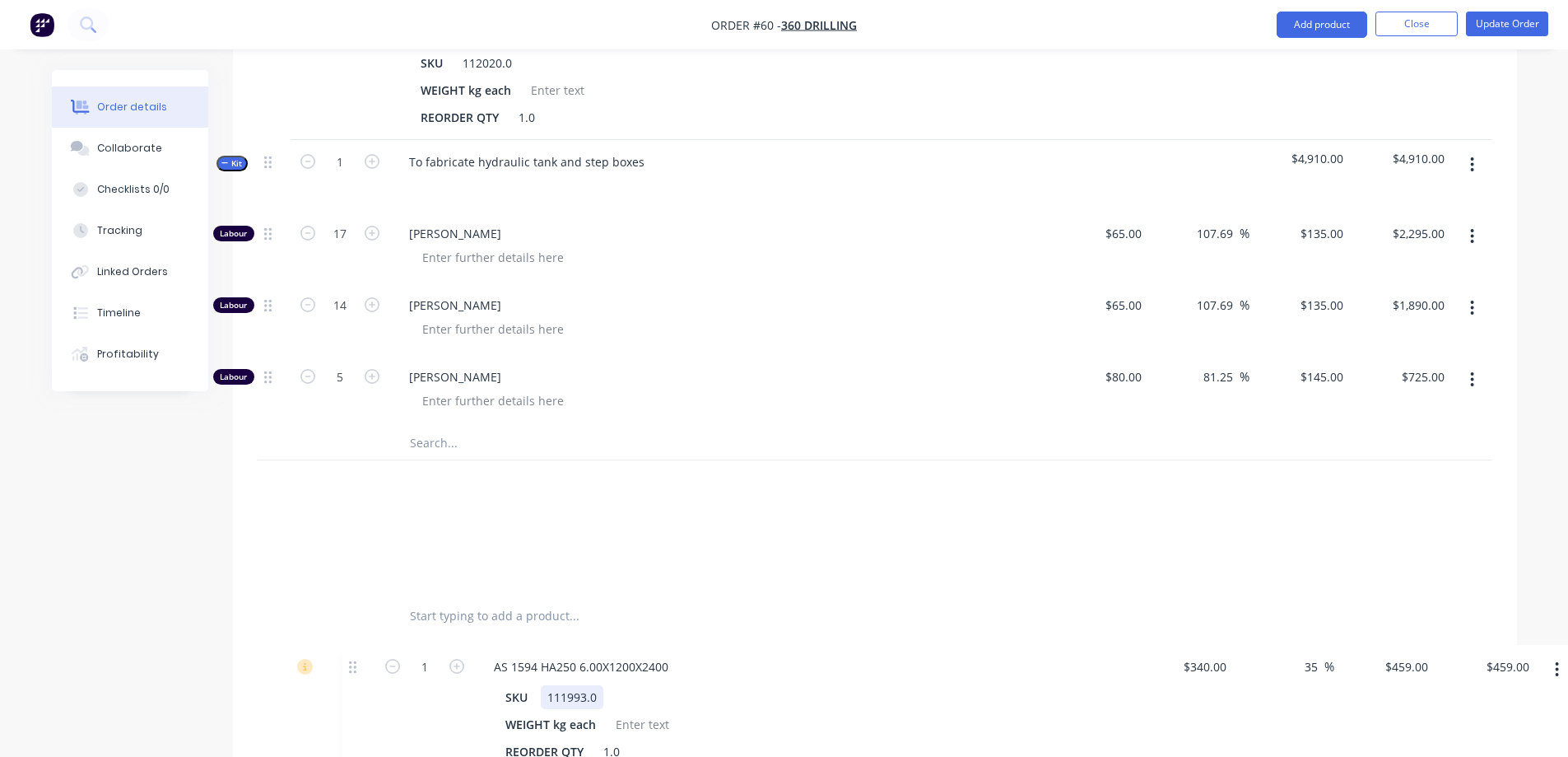
scroll to position [745, 0]
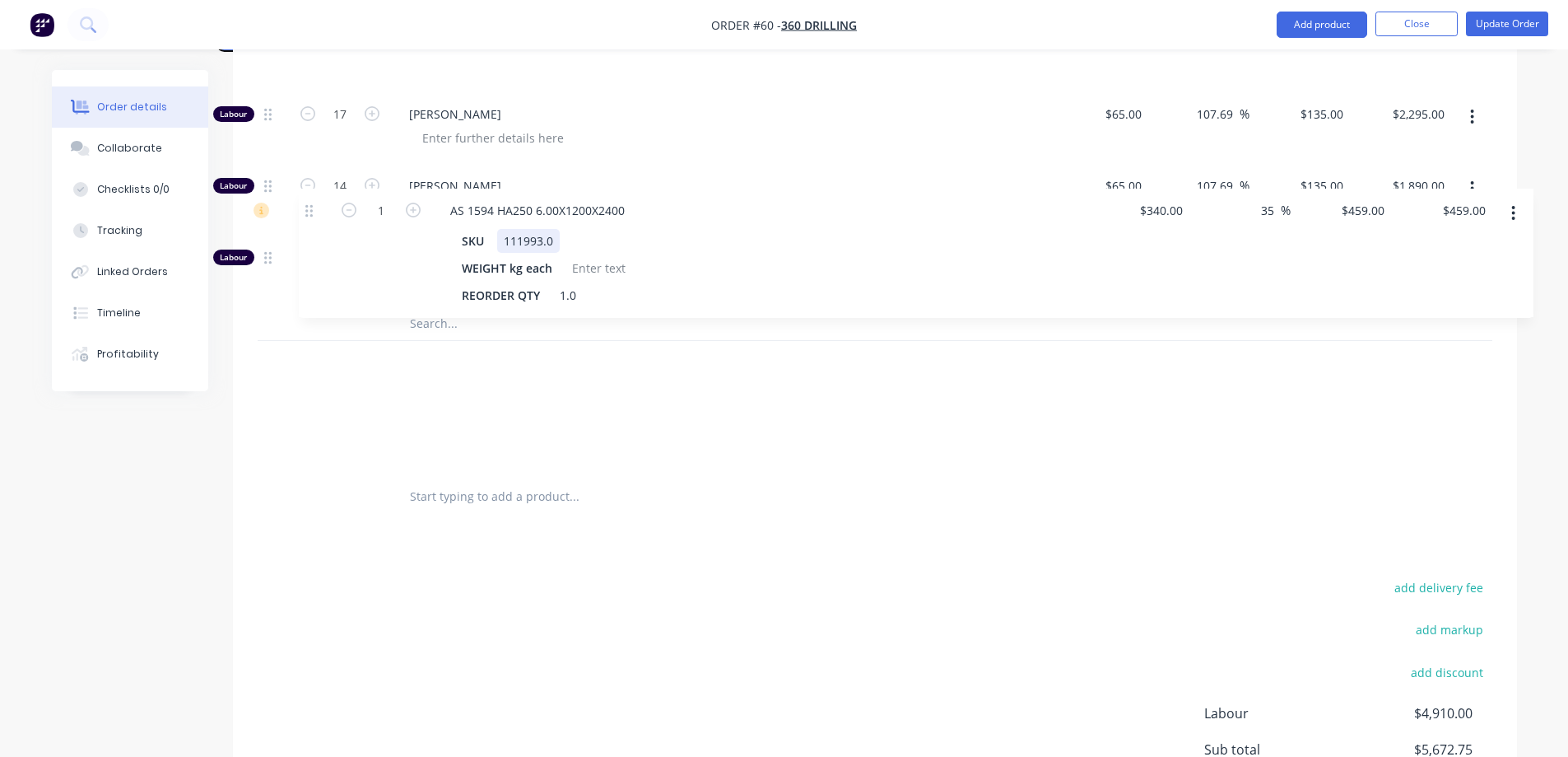
drag, startPoint x: 268, startPoint y: 222, endPoint x: 310, endPoint y: 213, distance: 43.0
click at [310, 213] on div "1 AS 1594 HA250 6.00X1200X2400 SKU 111993.0 WEIGHT kg each REORDER QTY 1.0 $340…" at bounding box center [875, 180] width 1235 height 579
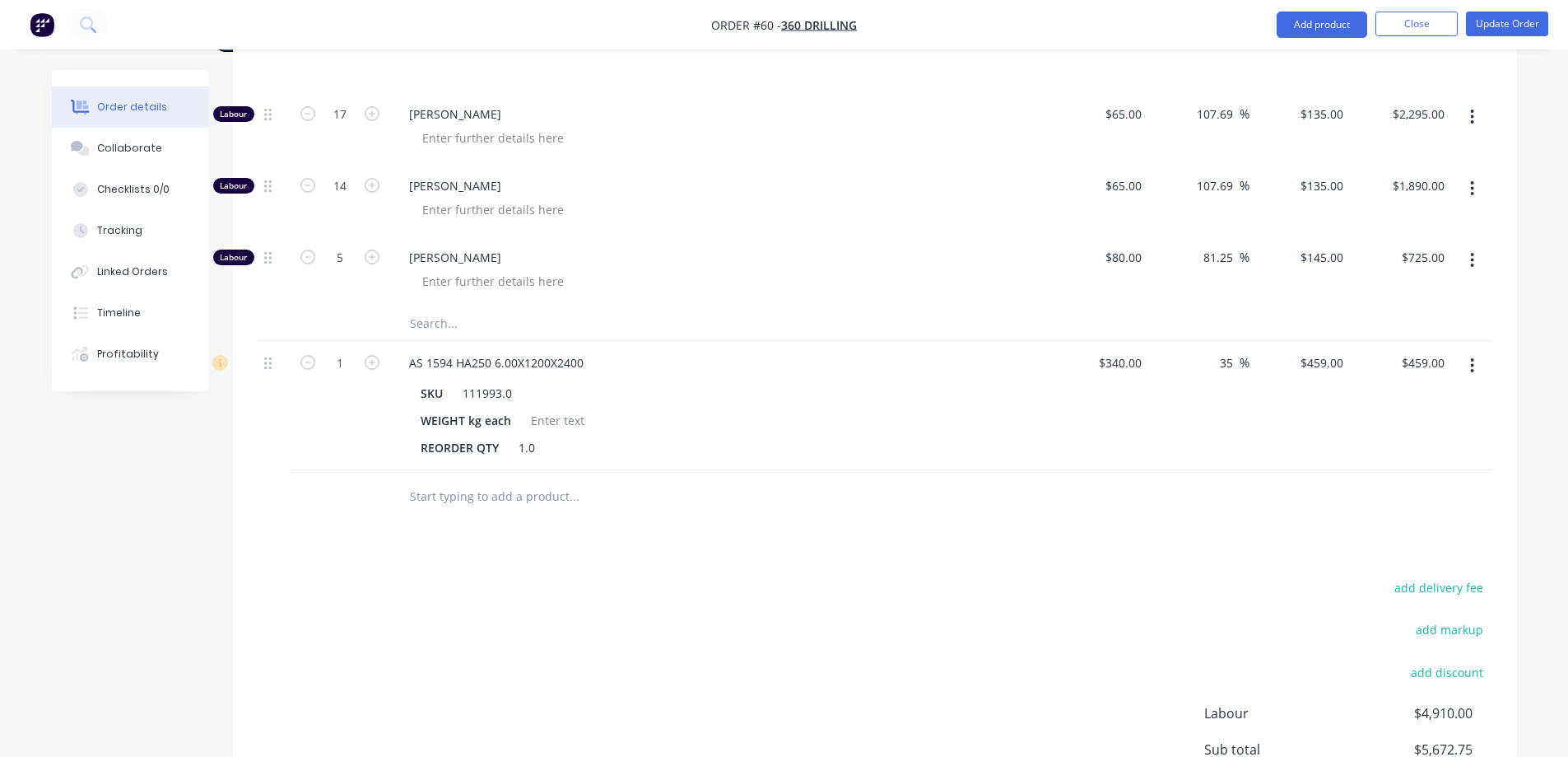
click at [1477, 351] on button "button" at bounding box center [1472, 366] width 39 height 30
drag, startPoint x: 1368, startPoint y: 480, endPoint x: 1015, endPoint y: 502, distance: 353.7
click at [1114, 513] on div "Drawings Add drawing Products Show / Hide columns Add product Qty Cost Markup P…" at bounding box center [875, 329] width 1284 height 1179
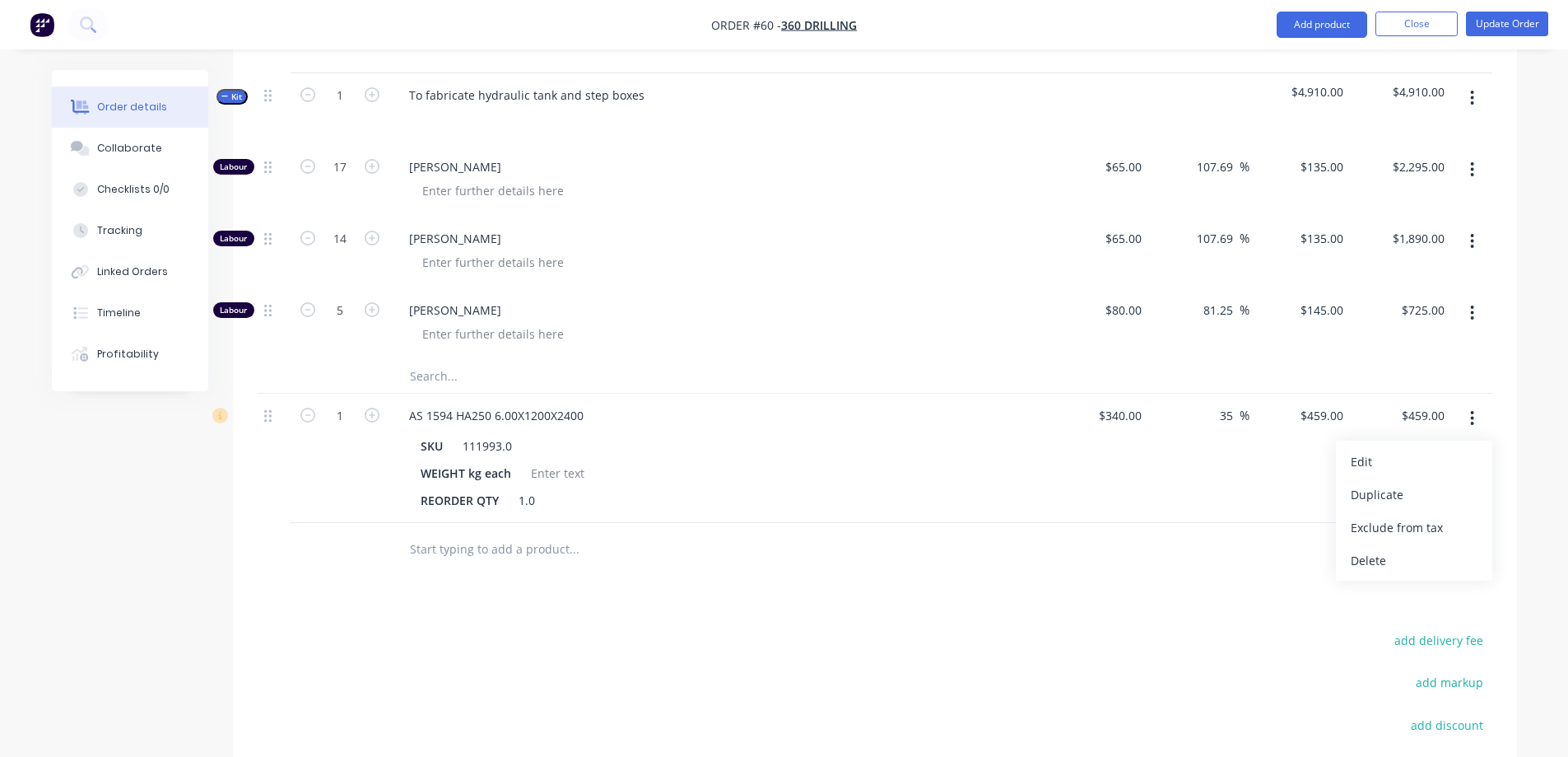
scroll to position [662, 0]
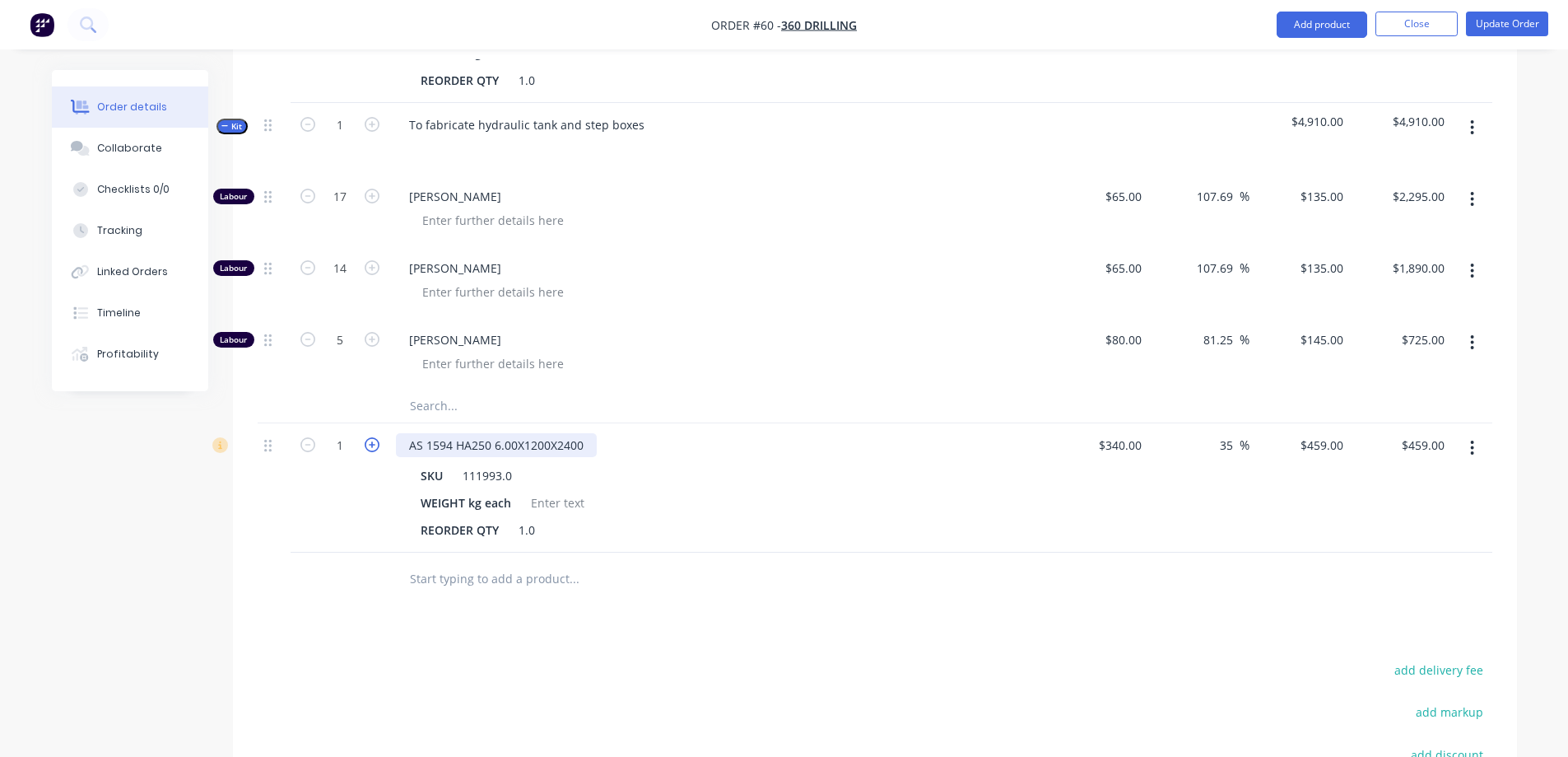
drag, startPoint x: 595, startPoint y: 426, endPoint x: 375, endPoint y: 419, distance: 220.1
click at [356, 423] on div "1 AS 1594 HA250 6.00X1200X2400 SKU 111993.0 WEIGHT kg each REORDER QTY 1.0 $340…" at bounding box center [875, 487] width 1235 height 129
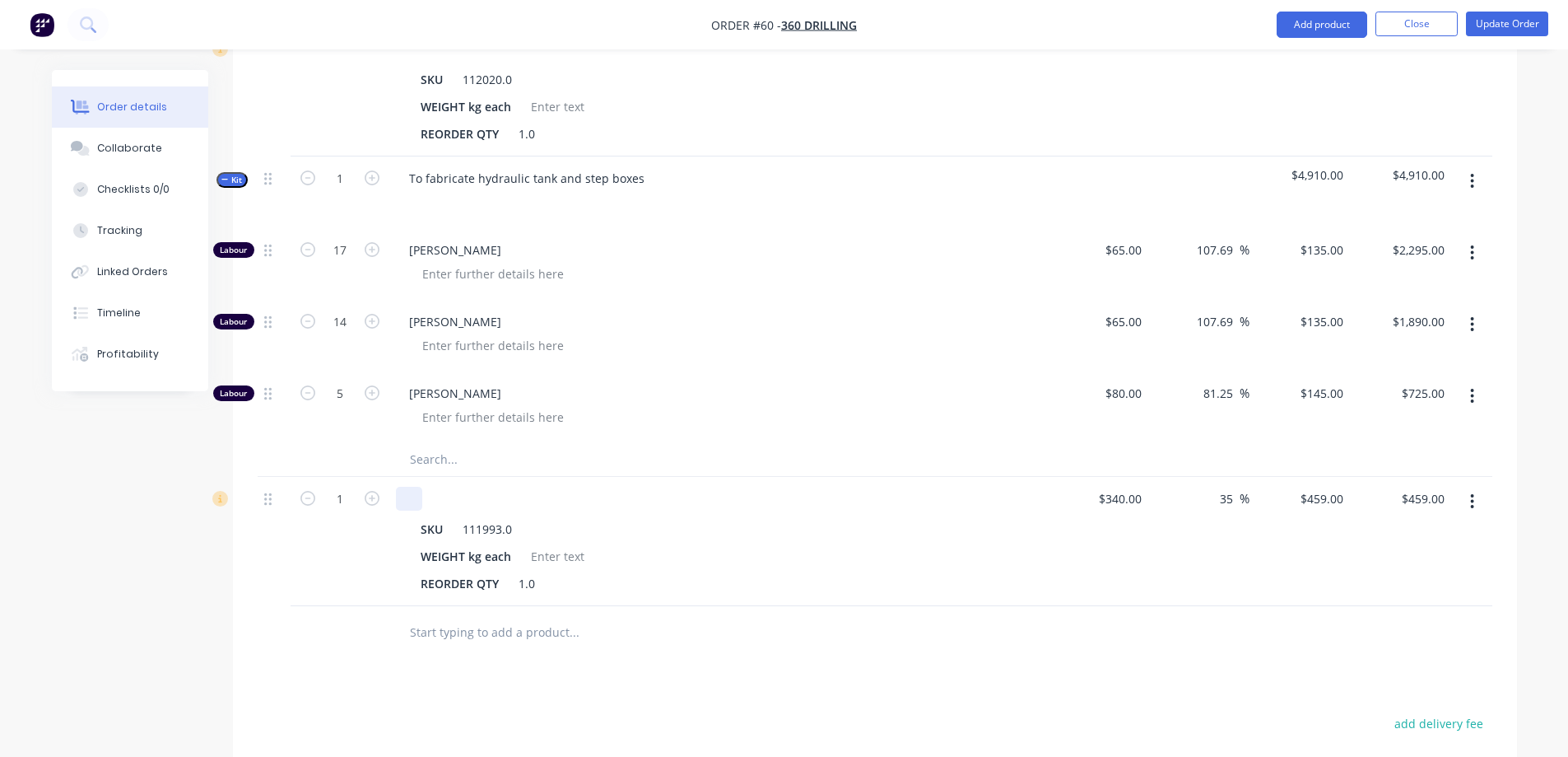
scroll to position [579, 0]
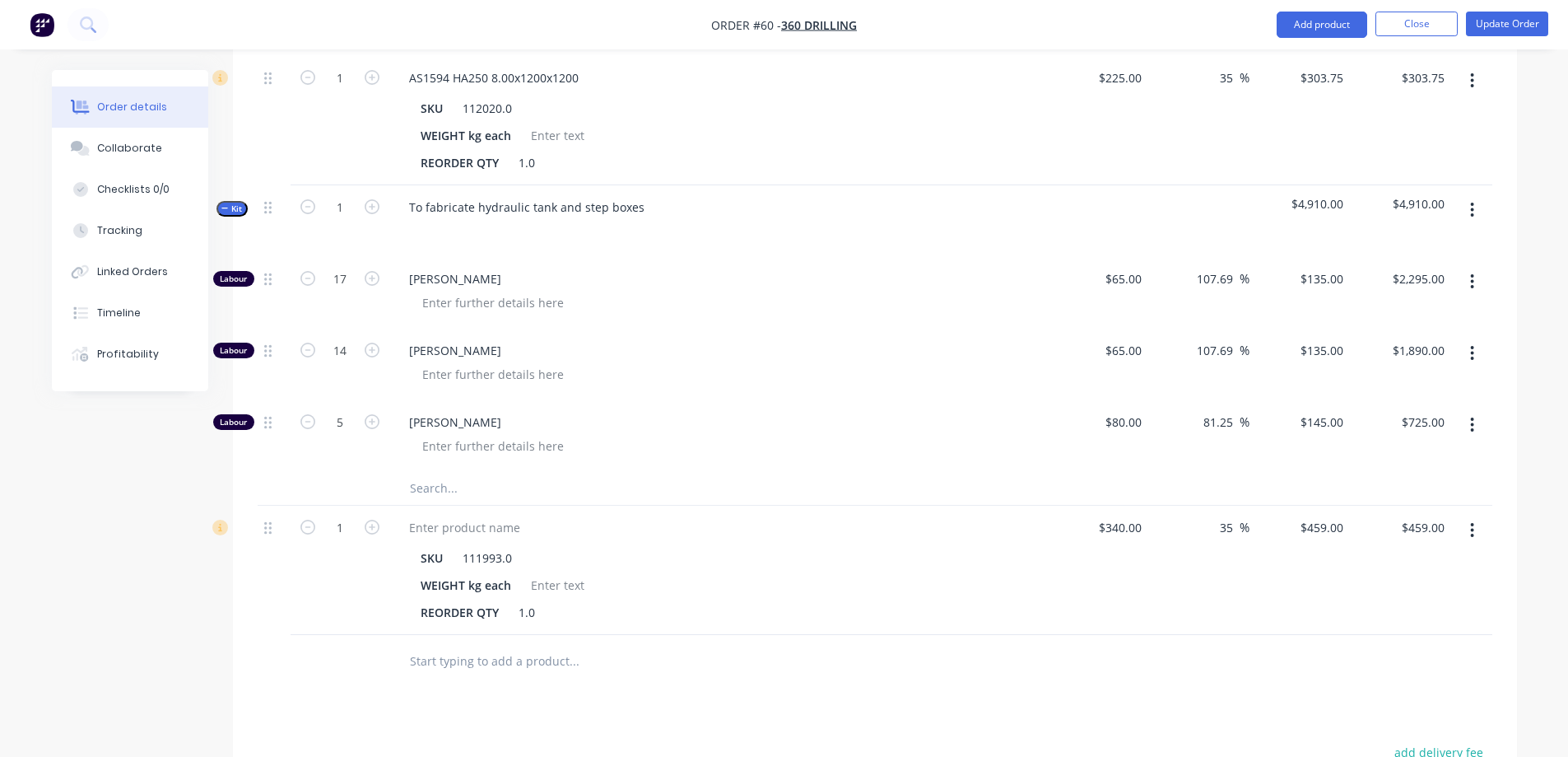
click at [1470, 202] on icon "button" at bounding box center [1472, 209] width 4 height 15
click at [1416, 274] on div "Add product to kit" at bounding box center [1414, 286] width 127 height 24
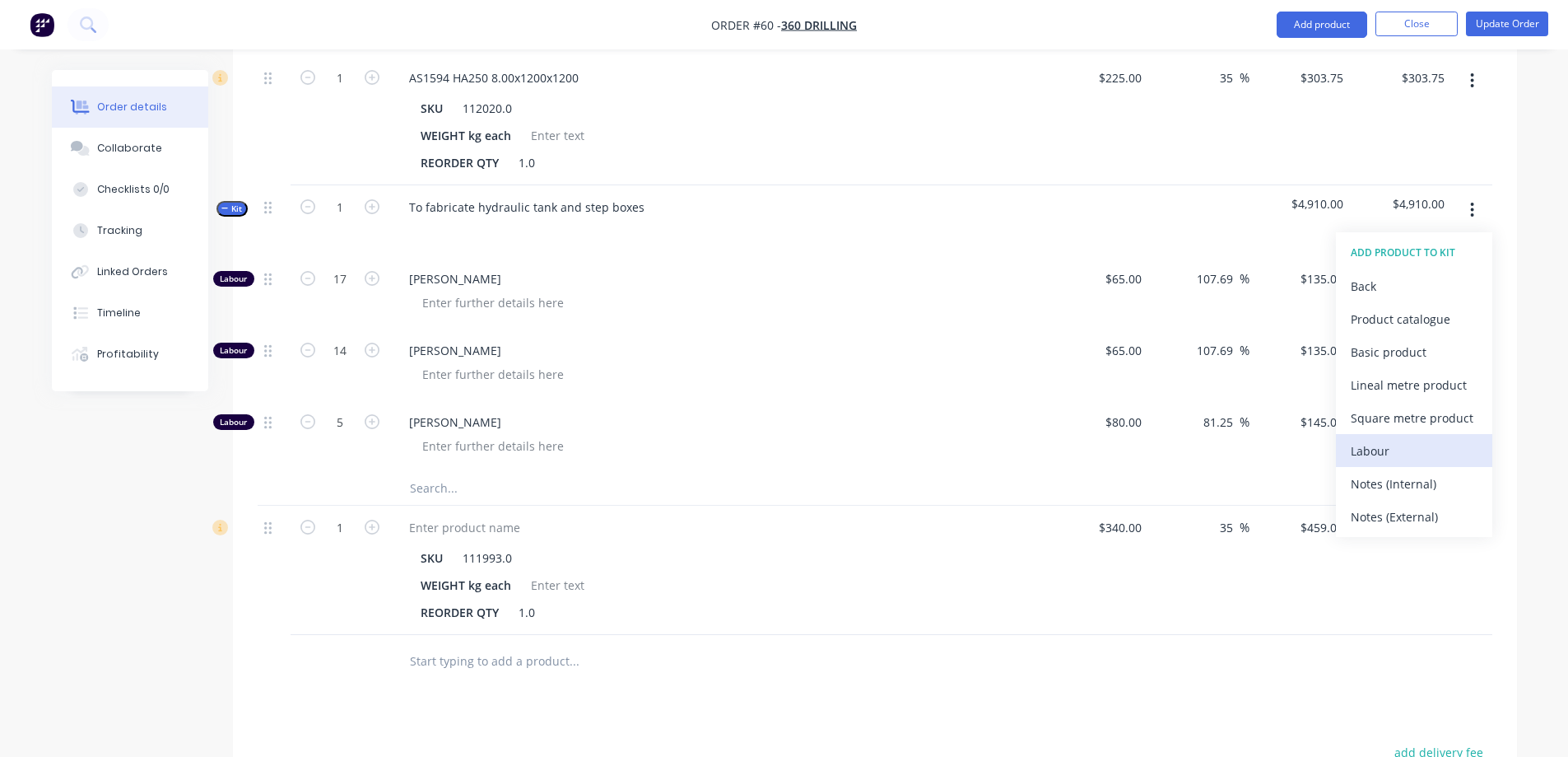
click at [1400, 439] on div "Labour" at bounding box center [1414, 450] width 127 height 24
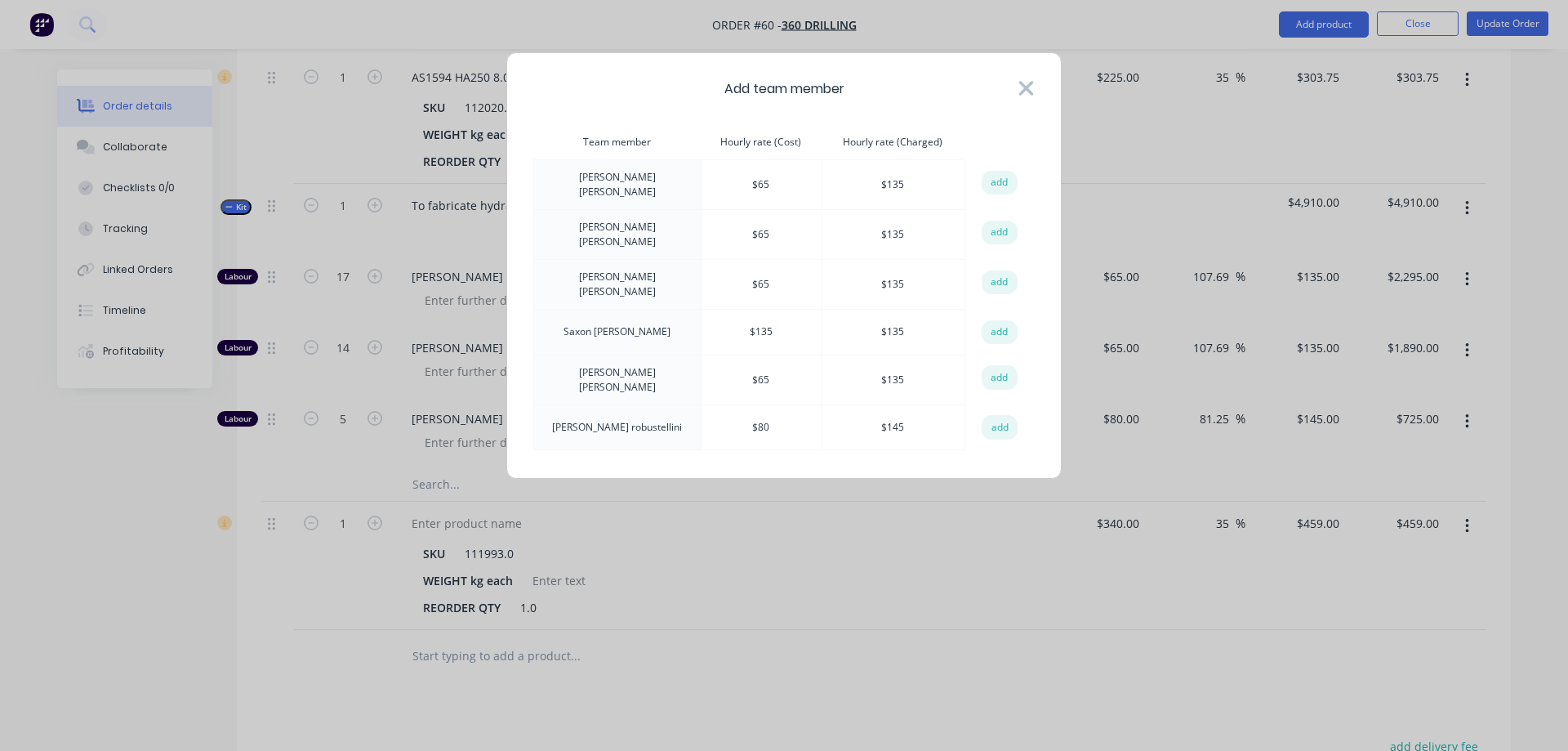
click at [1020, 88] on icon at bounding box center [1026, 88] width 17 height 23
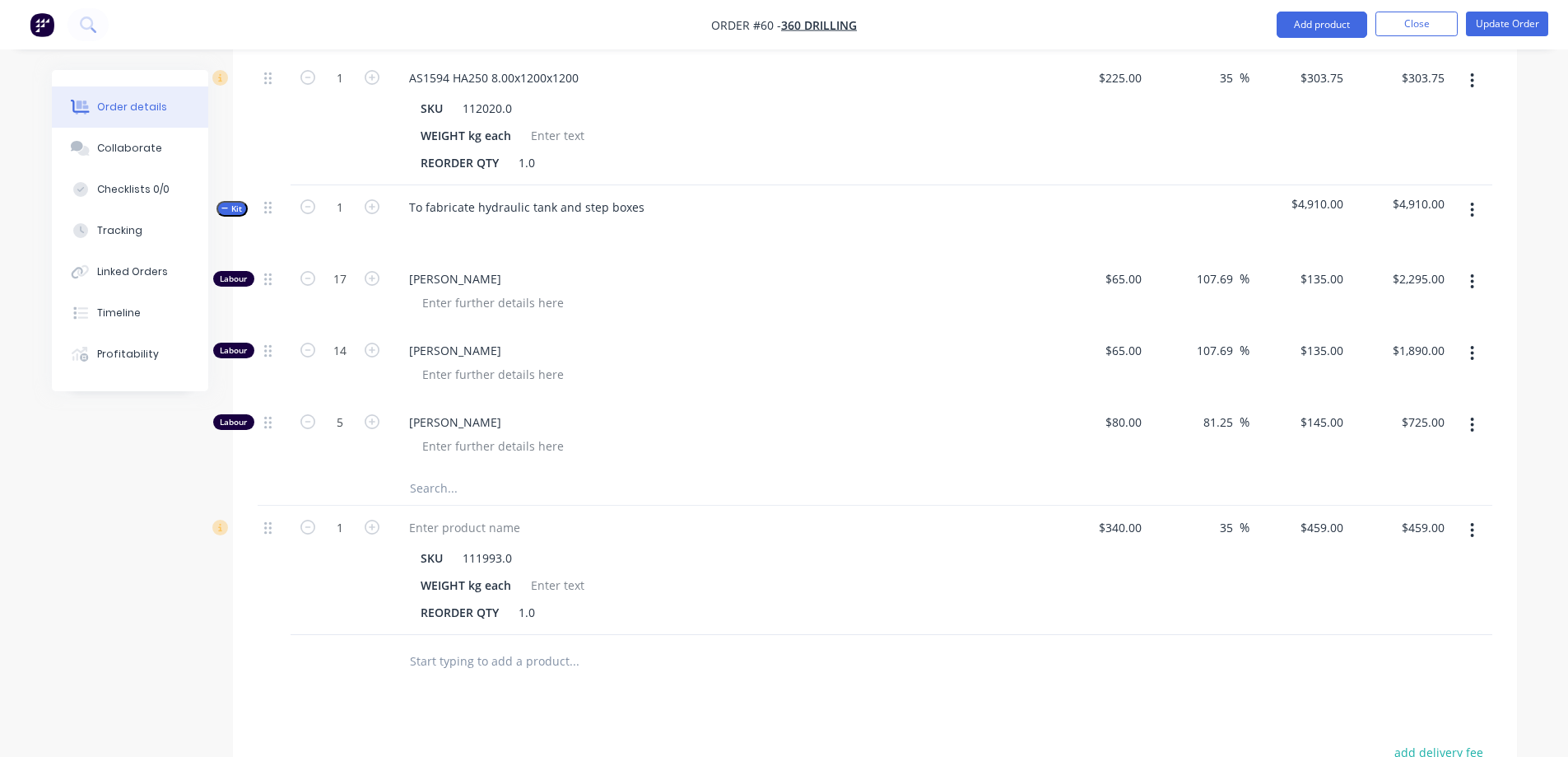
click at [1475, 195] on button "button" at bounding box center [1472, 210] width 39 height 30
click at [1455, 274] on div "Add product to kit" at bounding box center [1414, 286] width 127 height 24
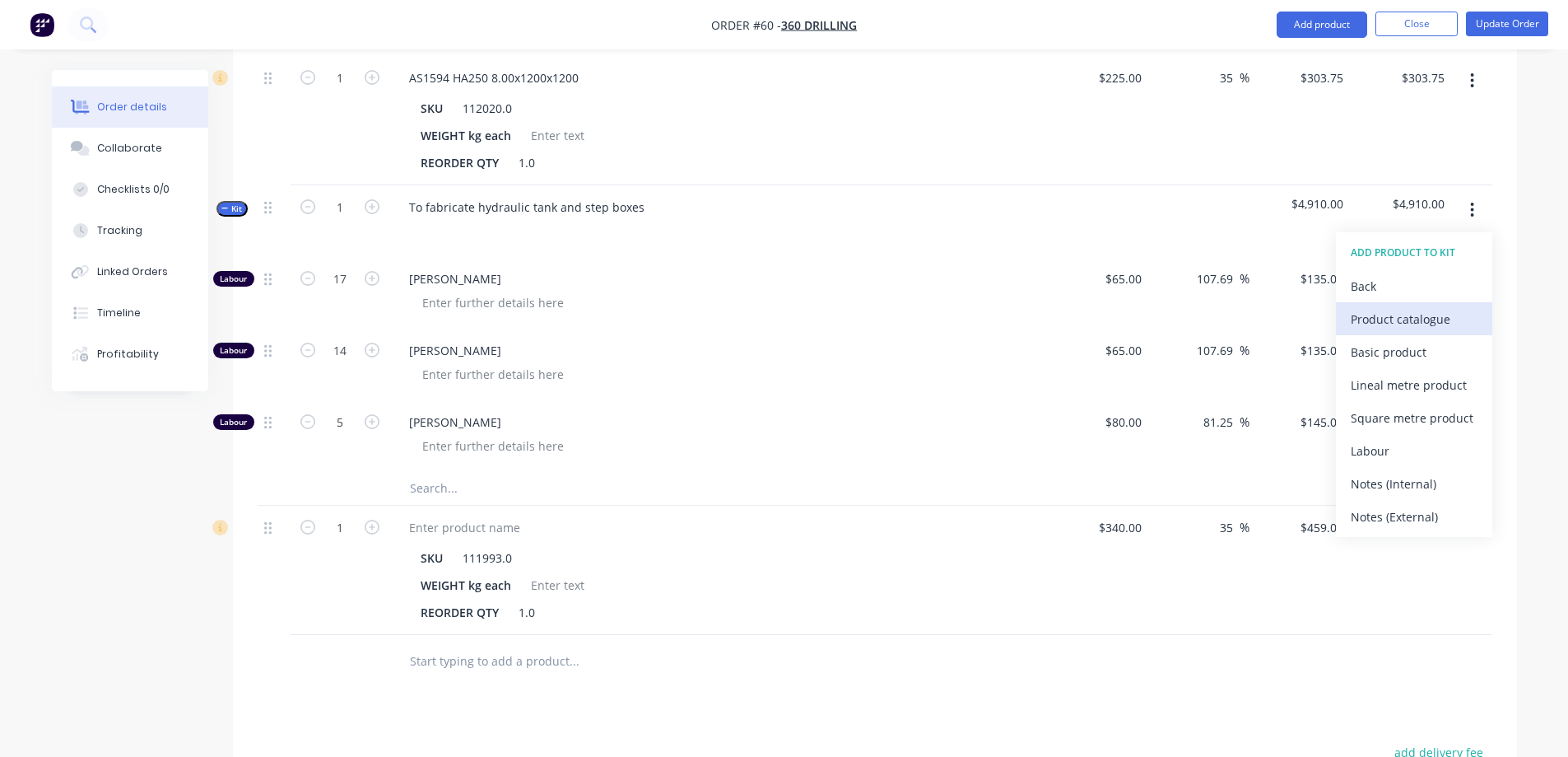
click at [1397, 307] on div "Product catalogue" at bounding box center [1414, 318] width 127 height 24
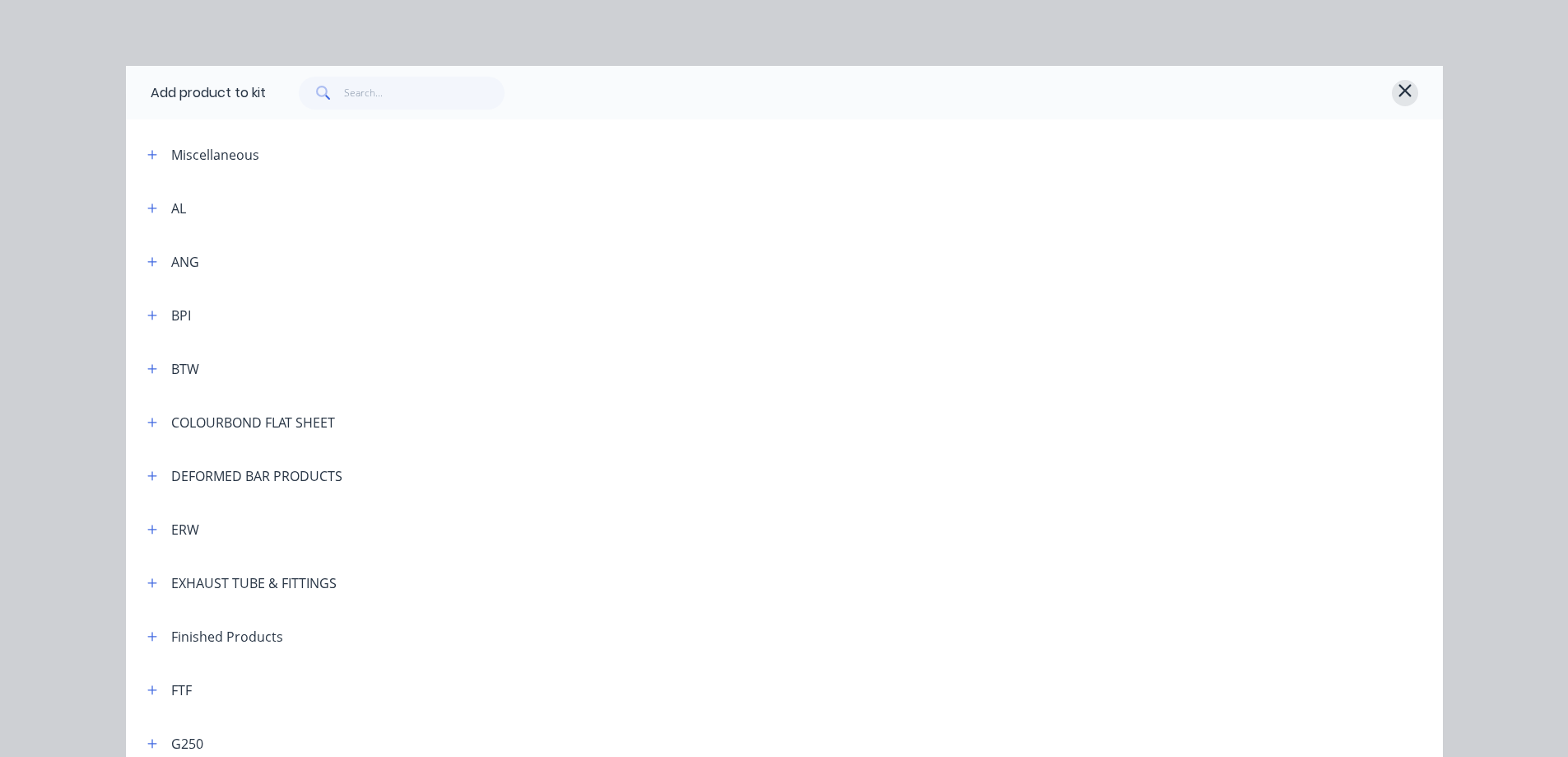
click at [1397, 91] on icon "button" at bounding box center [1405, 91] width 15 height 19
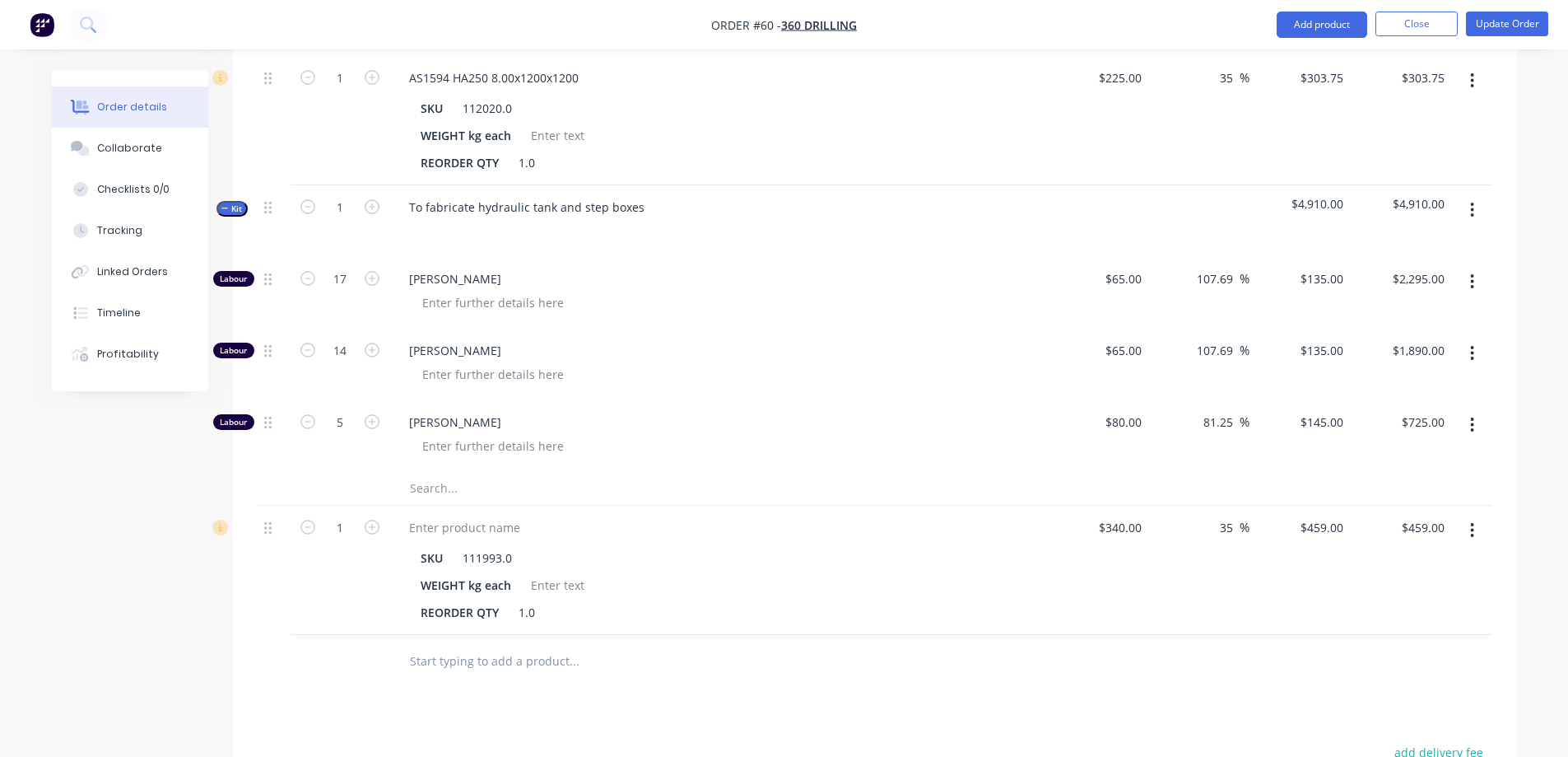
click at [424, 472] on input "text" at bounding box center [573, 488] width 330 height 33
paste input "AS 1594 HA250 6.00X1200X2400"
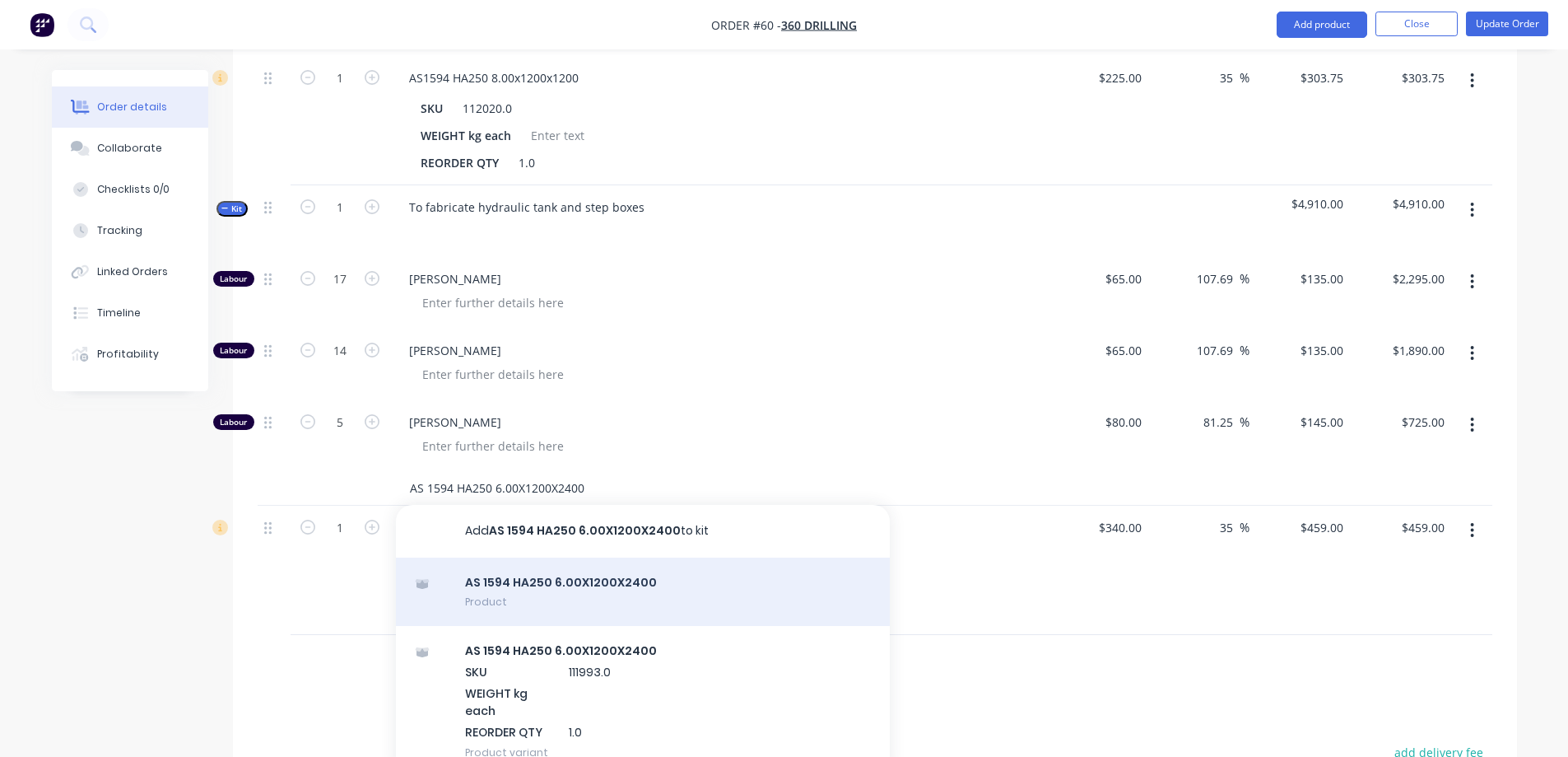
type input "AS 1594 HA250 6.00X1200X2400"
click at [608, 557] on div "AS 1594 HA250 6.00X1200X2400 Product" at bounding box center [642, 592] width 494 height 69
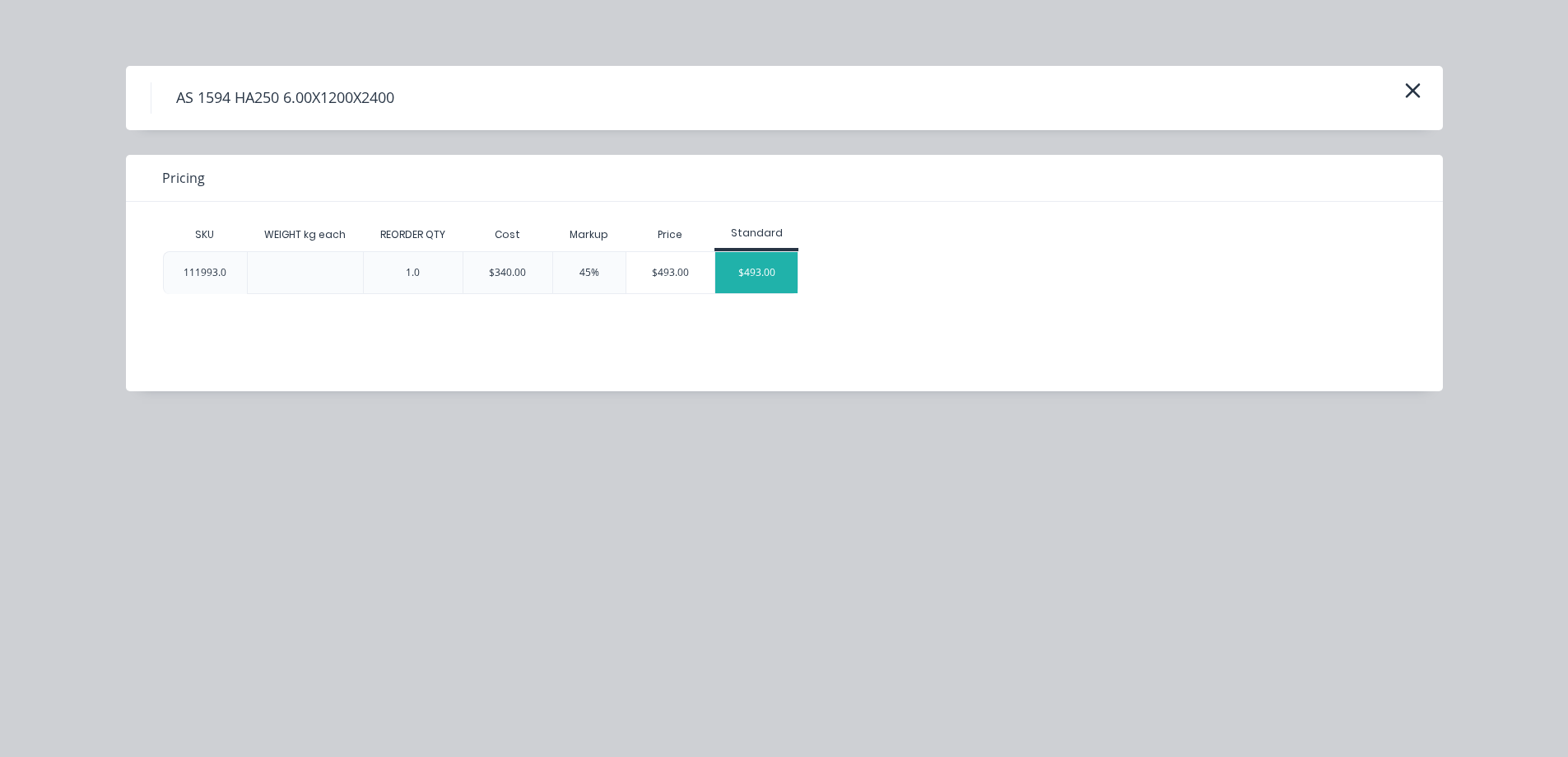
click at [742, 271] on div "$493.00" at bounding box center [757, 273] width 83 height 41
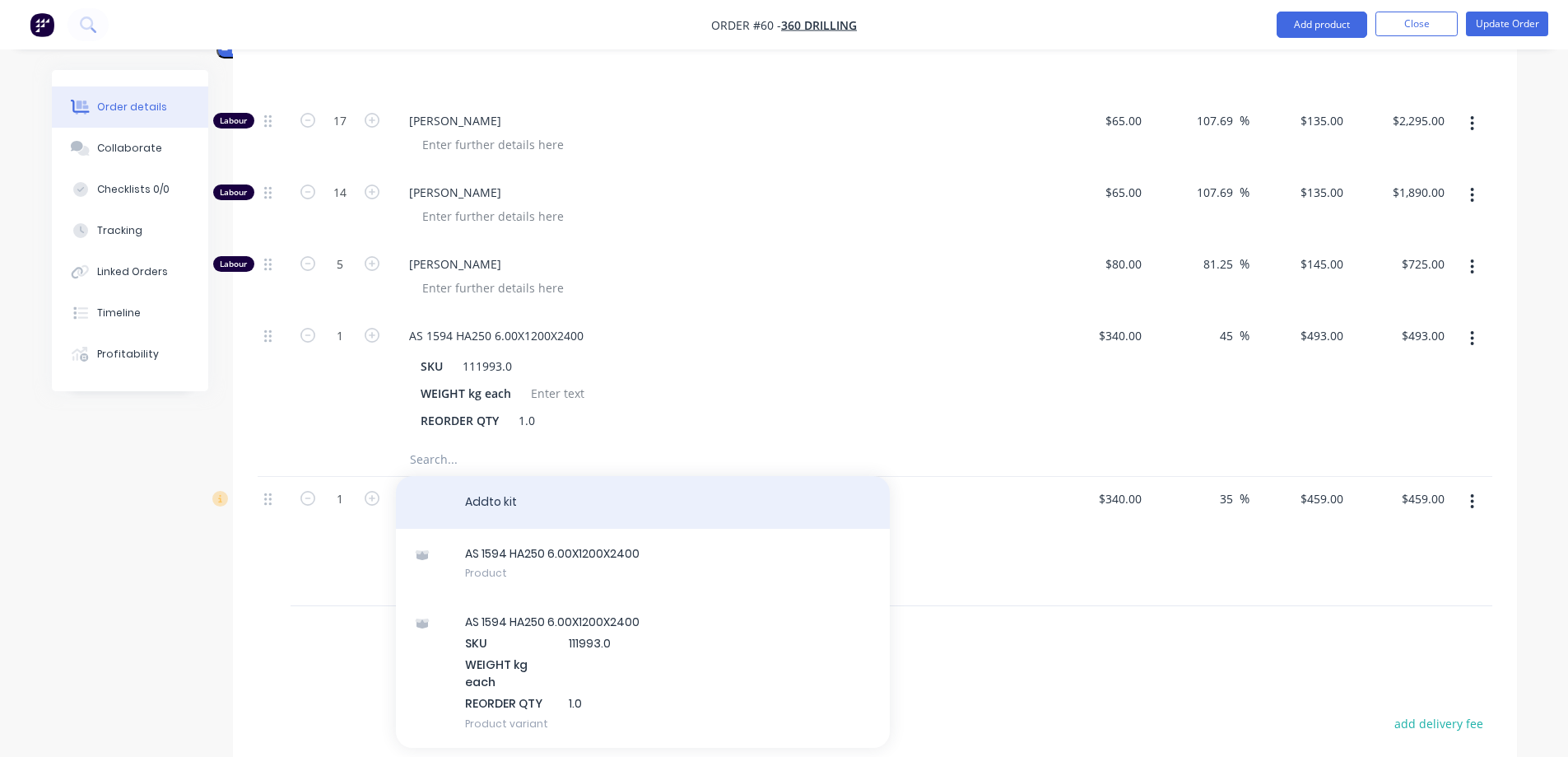
scroll to position [745, 0]
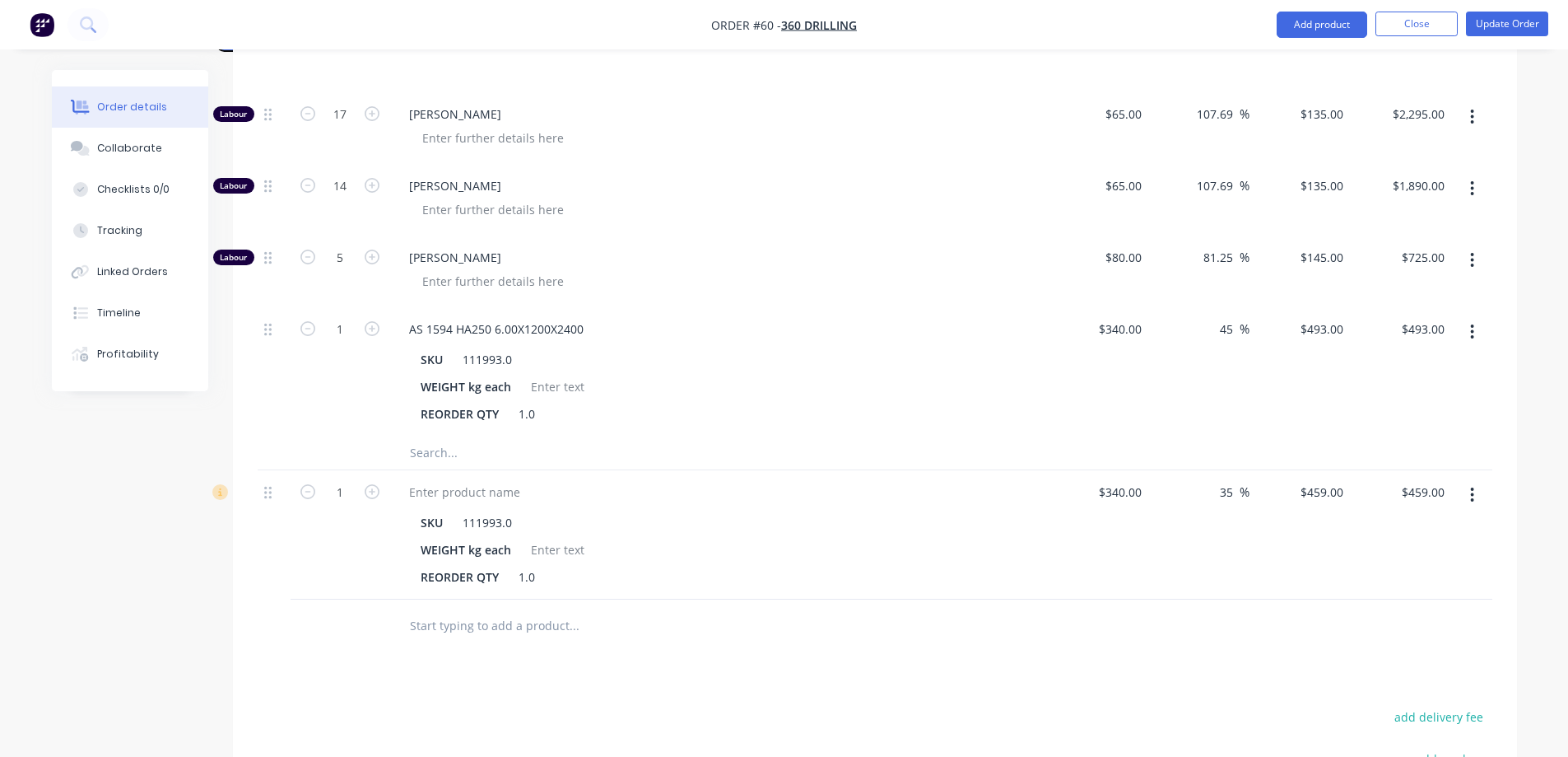
click at [1063, 632] on div "Drawings Add drawing Products Show / Hide columns Add product Qty Cost Markup P…" at bounding box center [875, 394] width 1284 height 1308
click at [1477, 480] on button "button" at bounding box center [1472, 495] width 39 height 30
click at [1379, 625] on div "Delete" at bounding box center [1414, 637] width 127 height 24
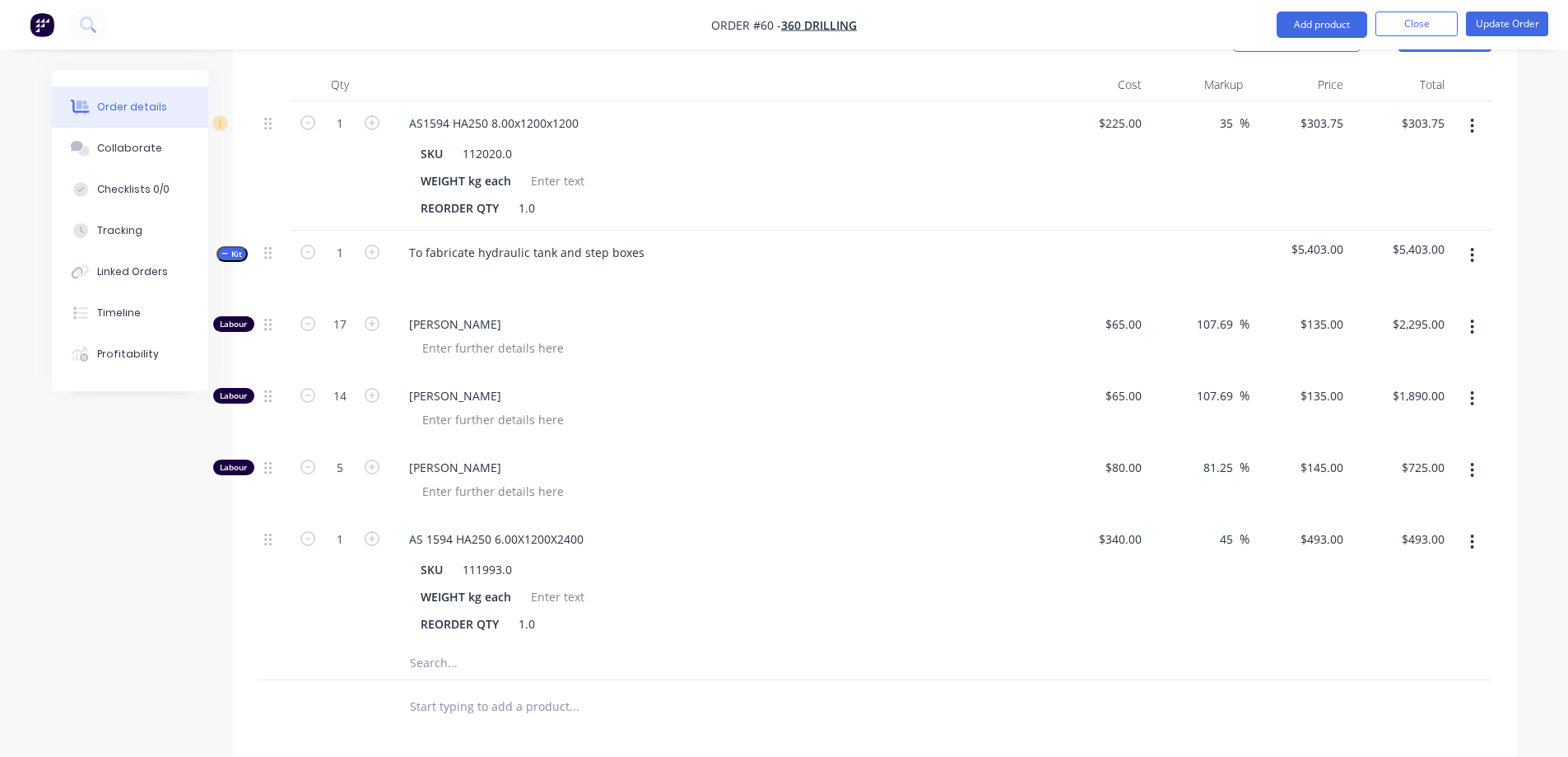
scroll to position [498, 0]
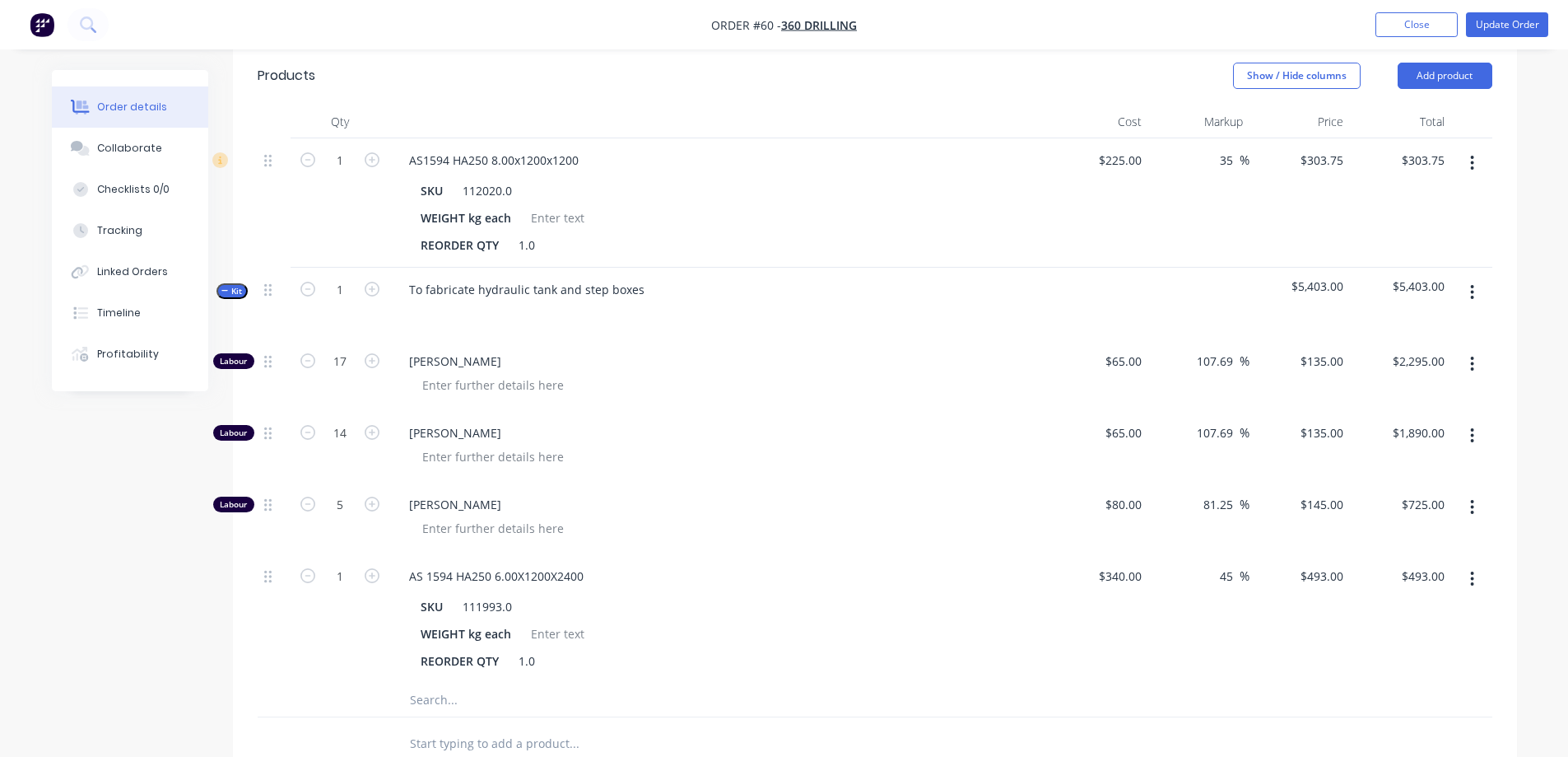
click at [1477, 278] on button "button" at bounding box center [1472, 293] width 39 height 30
click at [1423, 356] on div "Add product to kit" at bounding box center [1414, 368] width 127 height 24
drag, startPoint x: 577, startPoint y: 135, endPoint x: 408, endPoint y: 127, distance: 169.2
click at [408, 149] on div "AS1594 HA250 8.00x1200x1200" at bounding box center [493, 160] width 196 height 24
copy div "AS1594 HA250 8.00x1200x1200"
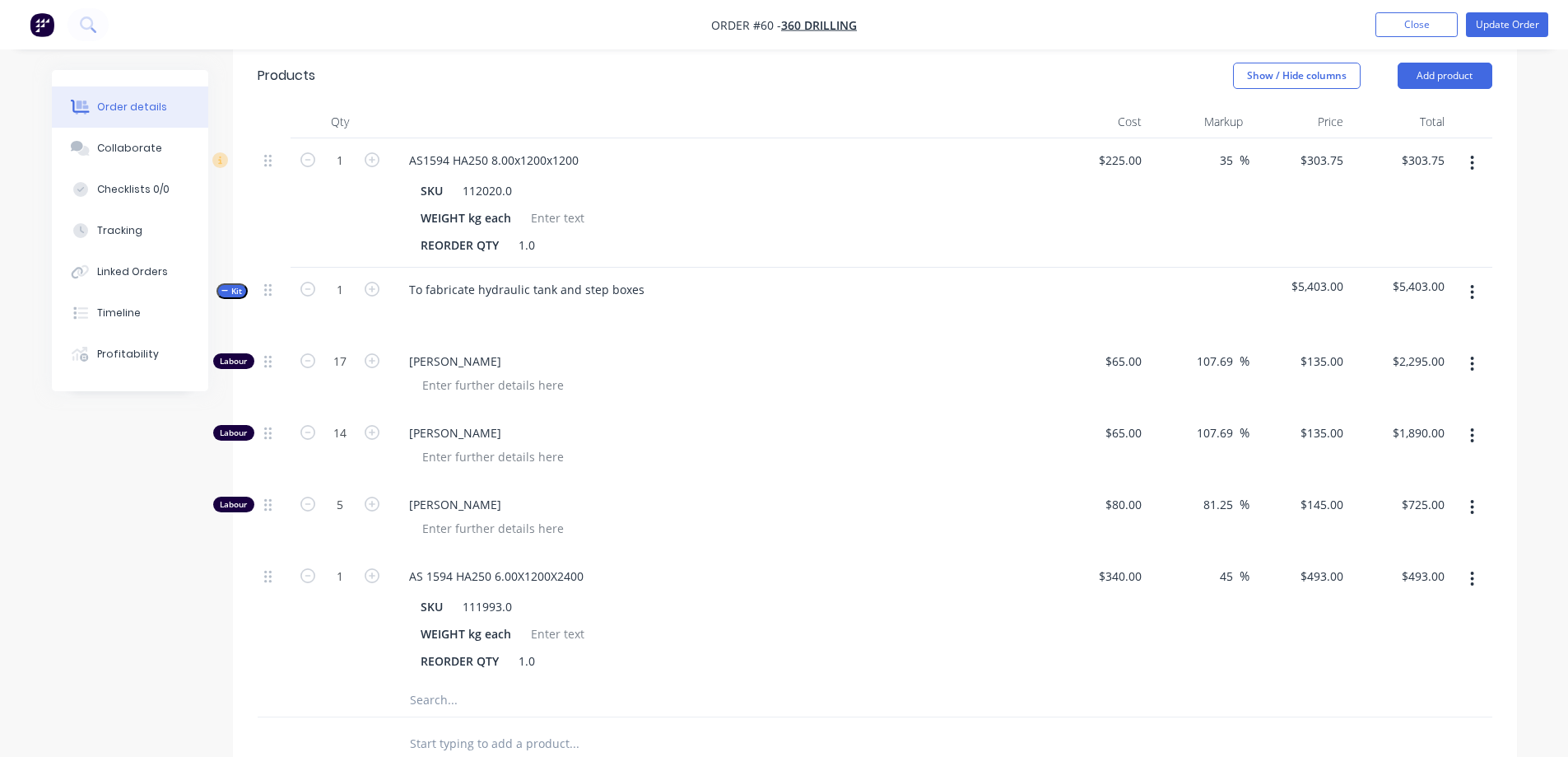
drag, startPoint x: 451, startPoint y: 676, endPoint x: 437, endPoint y: 682, distance: 15.2
click at [447, 683] on input "text" at bounding box center [573, 699] width 330 height 33
paste input "AS1594 HA250 8.00x1200x1200"
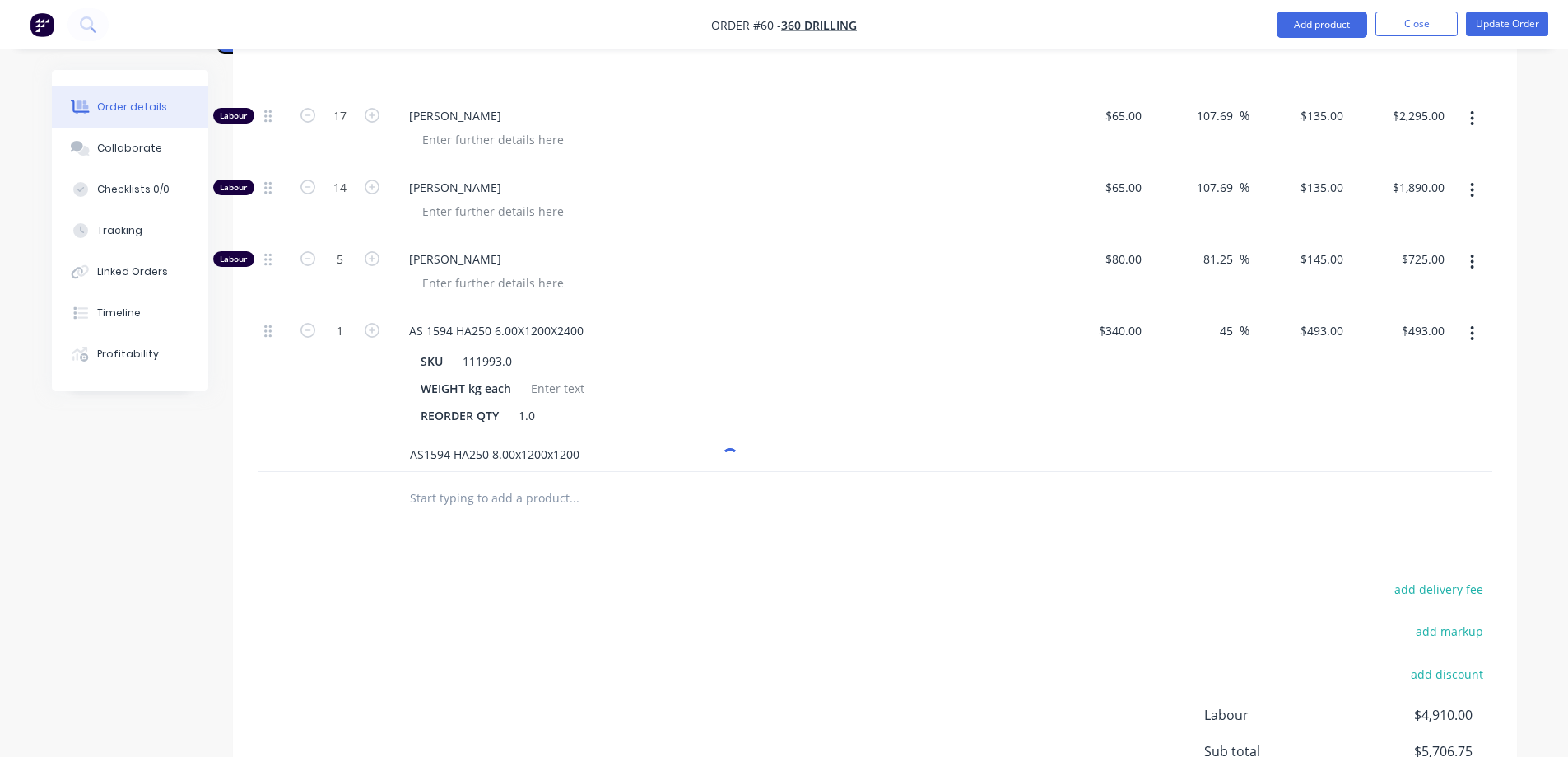
scroll to position [745, 0]
click at [302, 513] on div "Drawings Add drawing Products Show / Hide columns Add product Qty Cost Markup P…" at bounding box center [875, 329] width 1284 height 1179
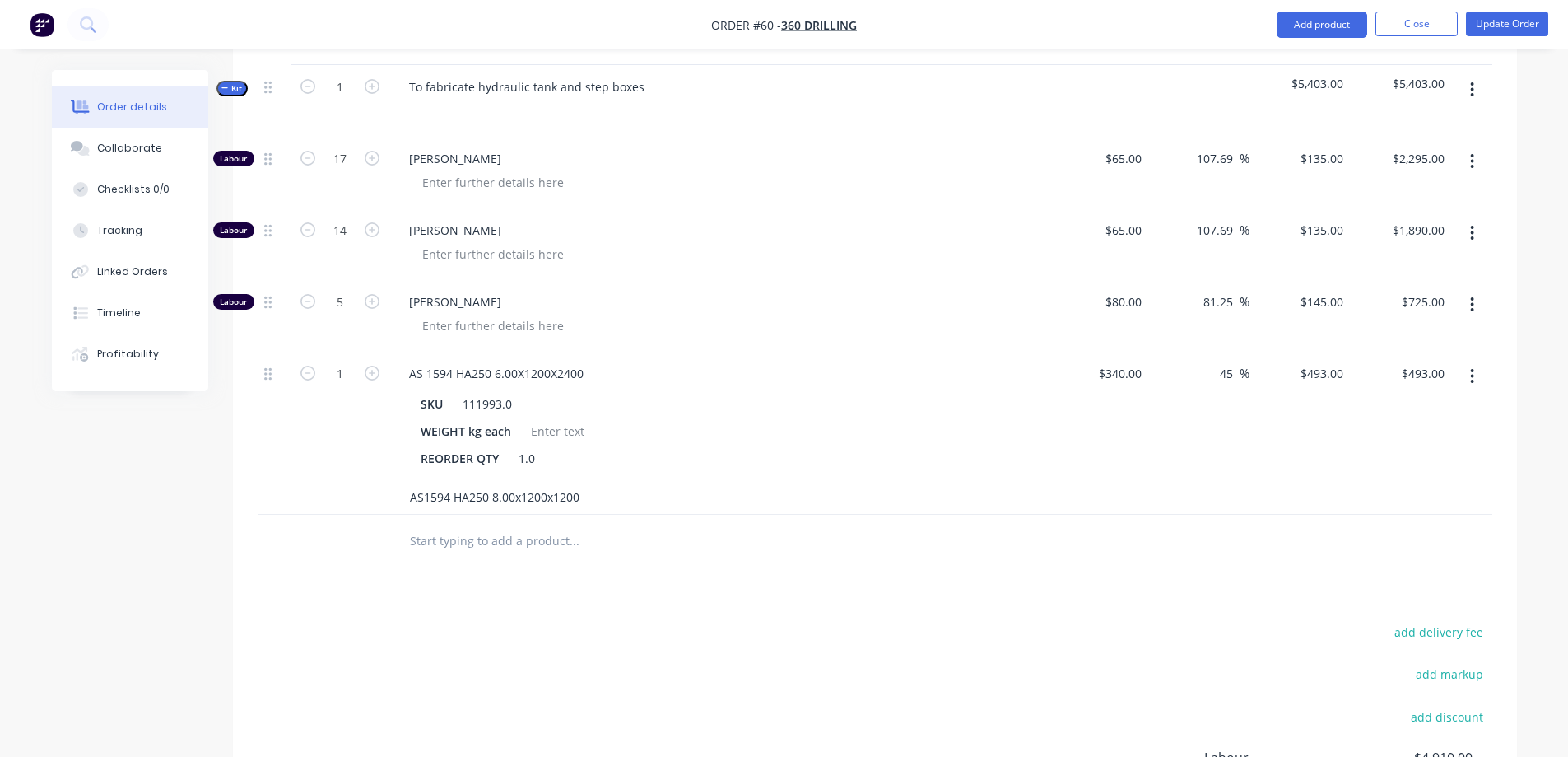
scroll to position [662, 0]
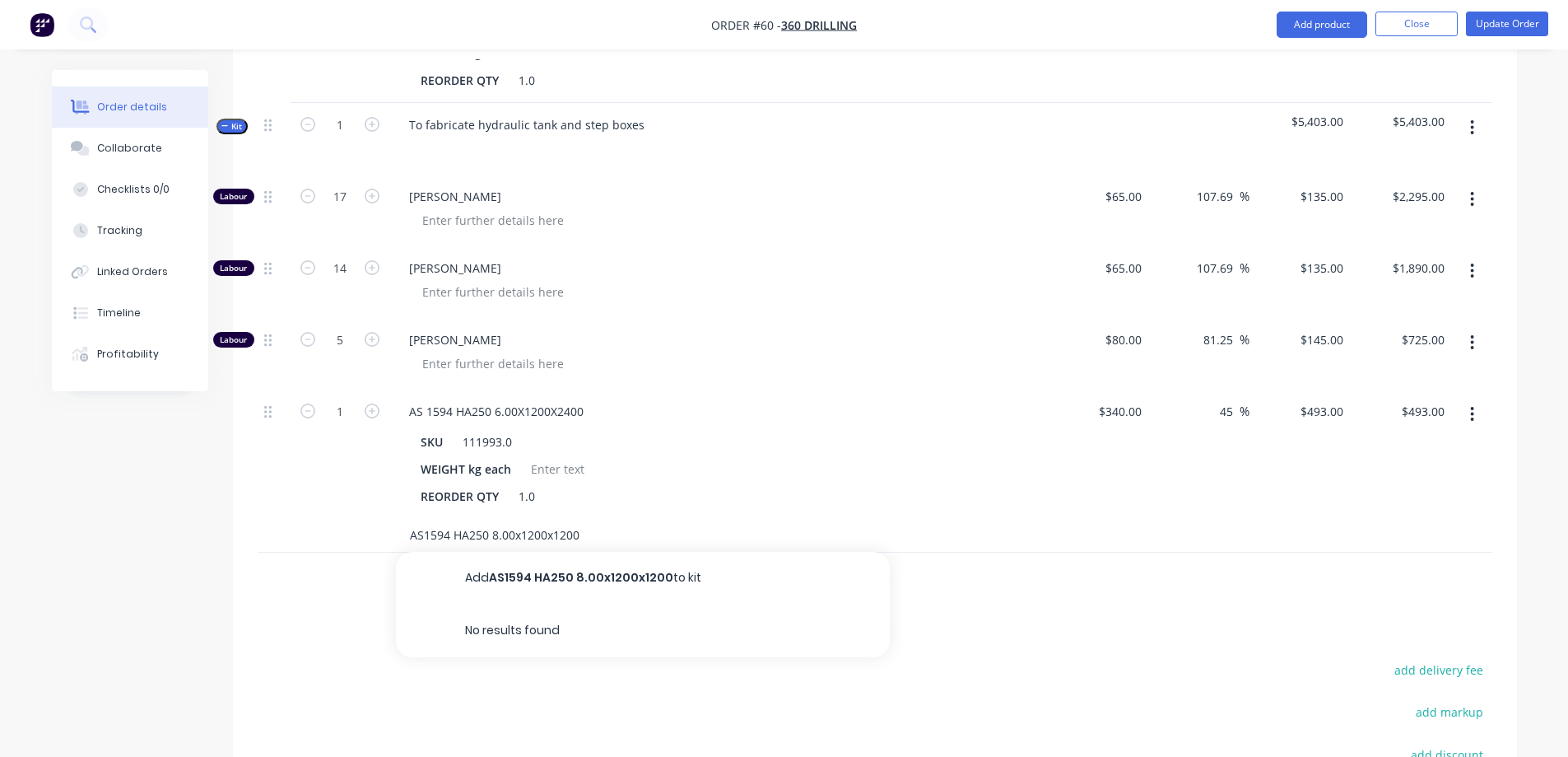
click at [574, 519] on input "AS1594 HA250 8.00x1200x1200" at bounding box center [573, 535] width 330 height 33
click at [578, 519] on input "AS1594 HA250 8.00x1200x1200" at bounding box center [573, 535] width 330 height 33
type input "A"
click at [1462, 113] on button "button" at bounding box center [1472, 127] width 39 height 30
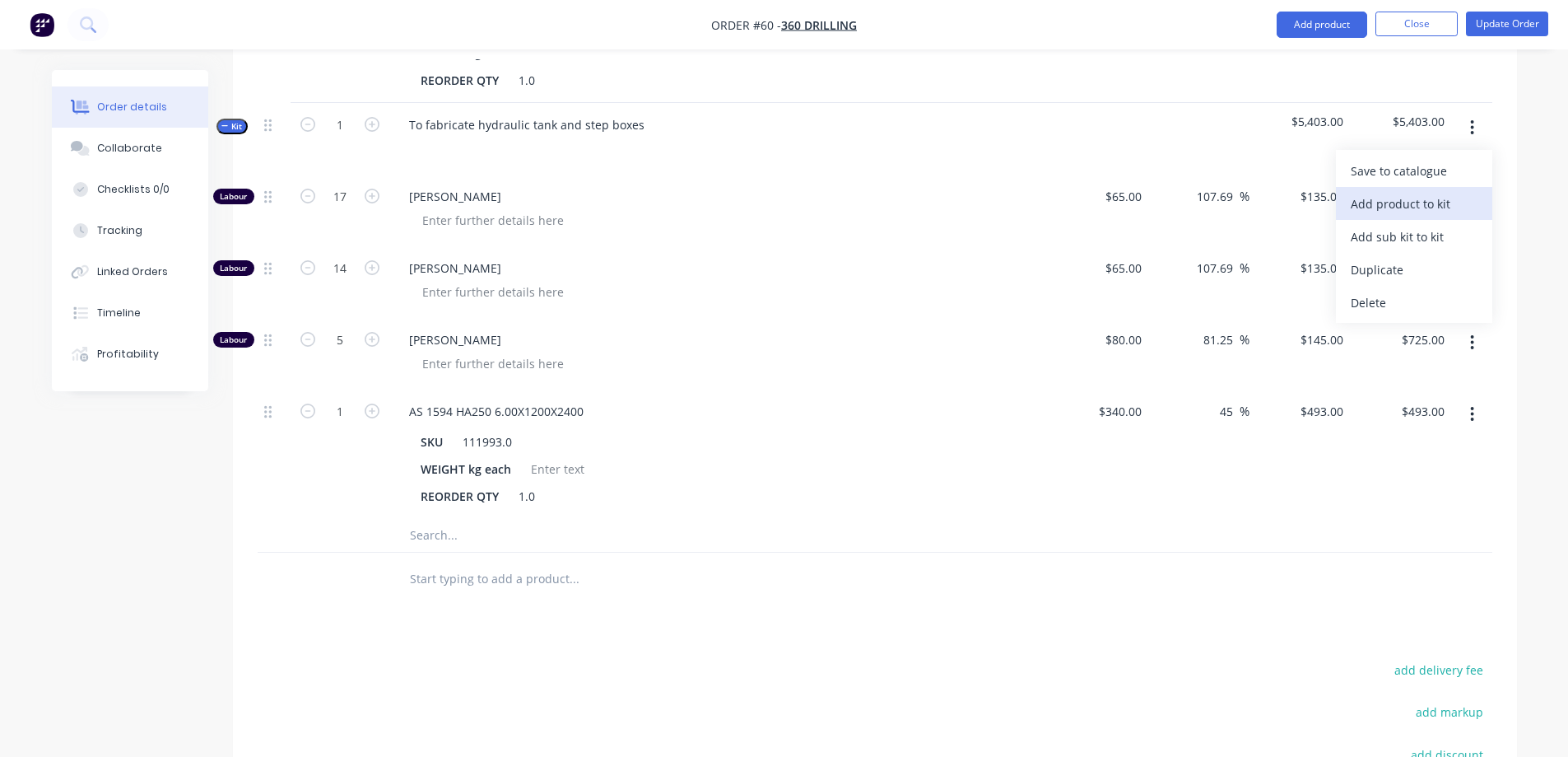
click at [1445, 192] on div "Add product to kit" at bounding box center [1414, 203] width 127 height 24
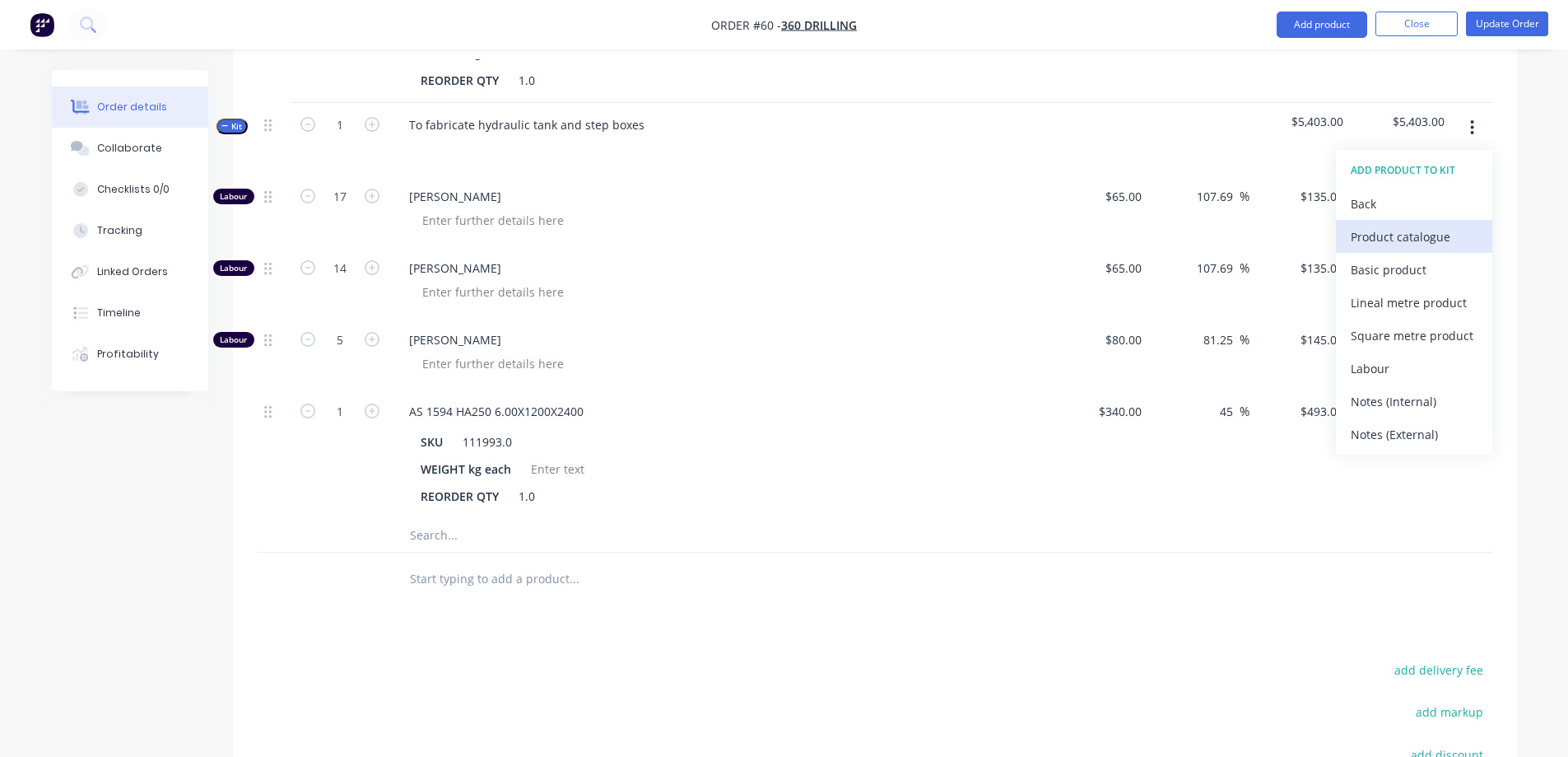
click at [1405, 225] on div "Product catalogue" at bounding box center [1414, 237] width 127 height 24
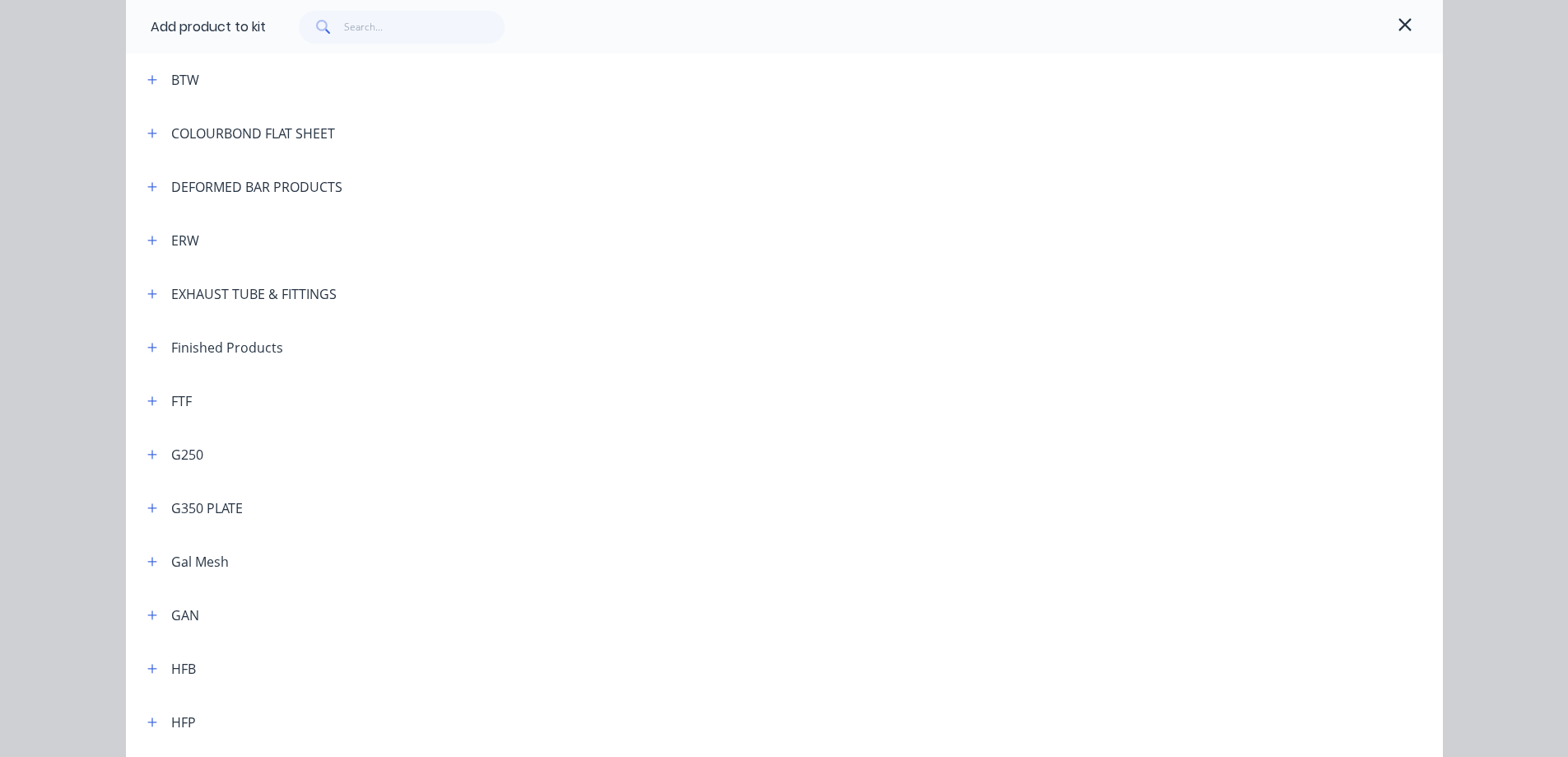
scroll to position [330, 0]
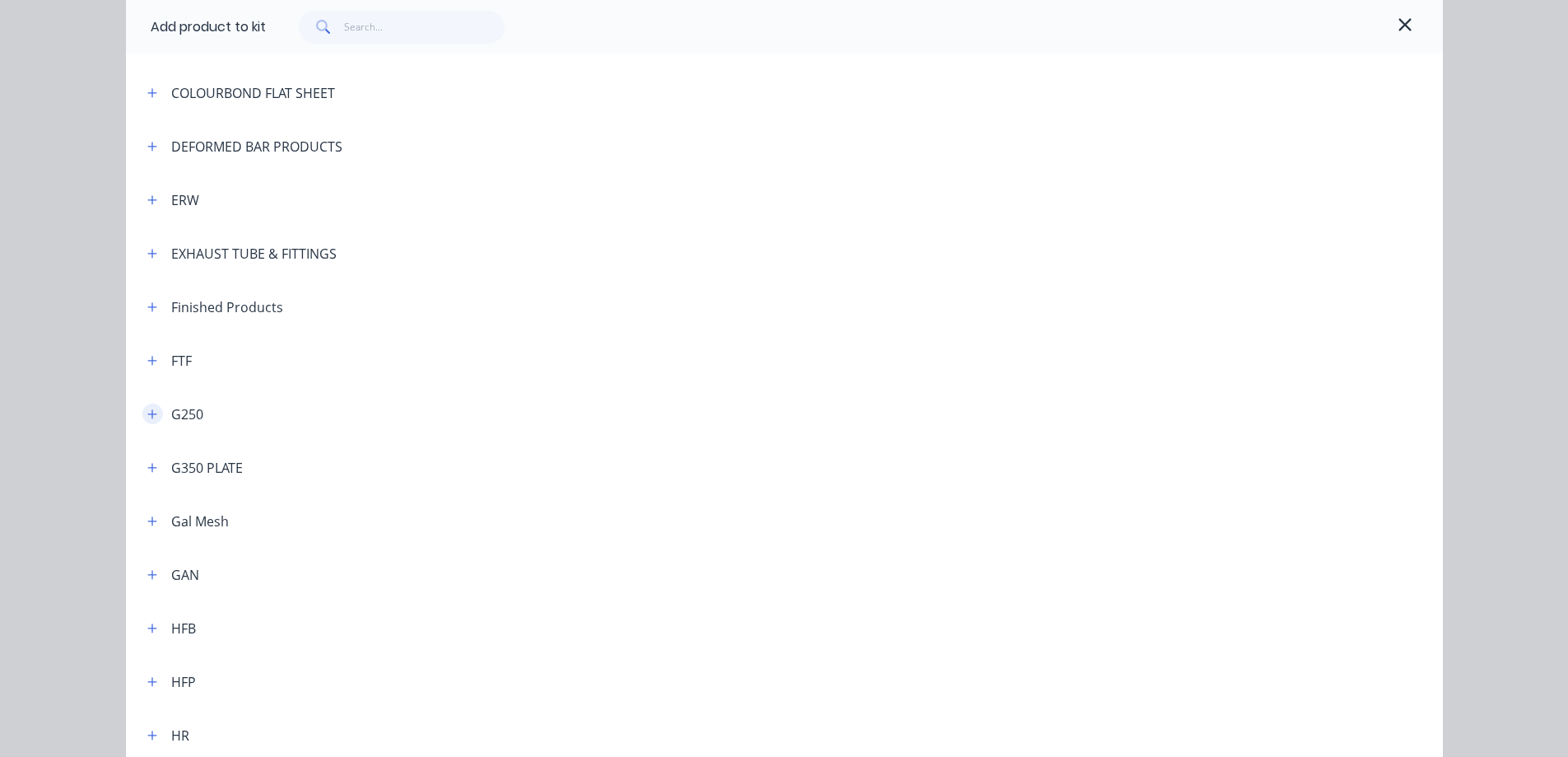
click at [148, 416] on icon "button" at bounding box center [152, 413] width 10 height 11
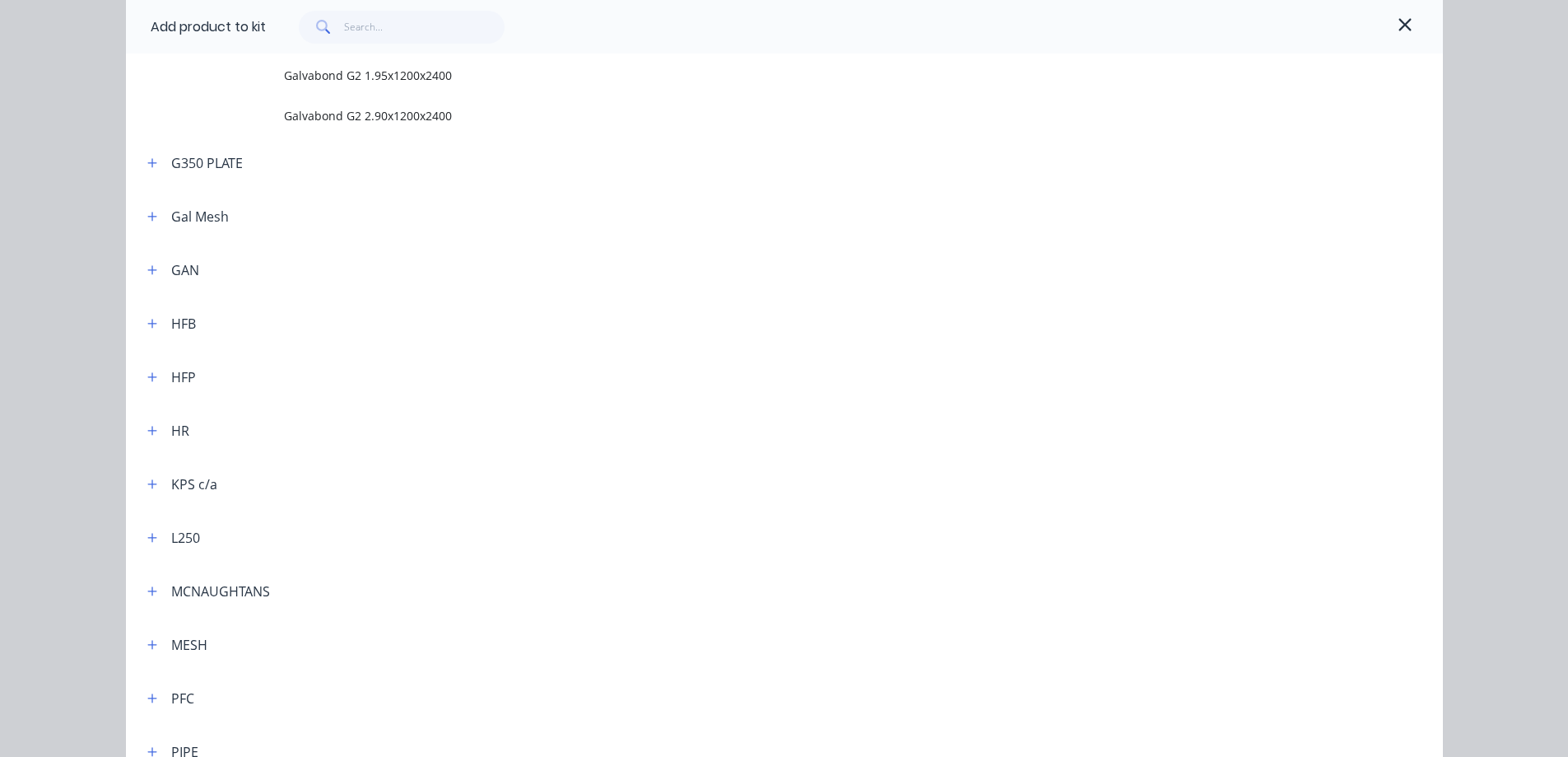
scroll to position [906, 0]
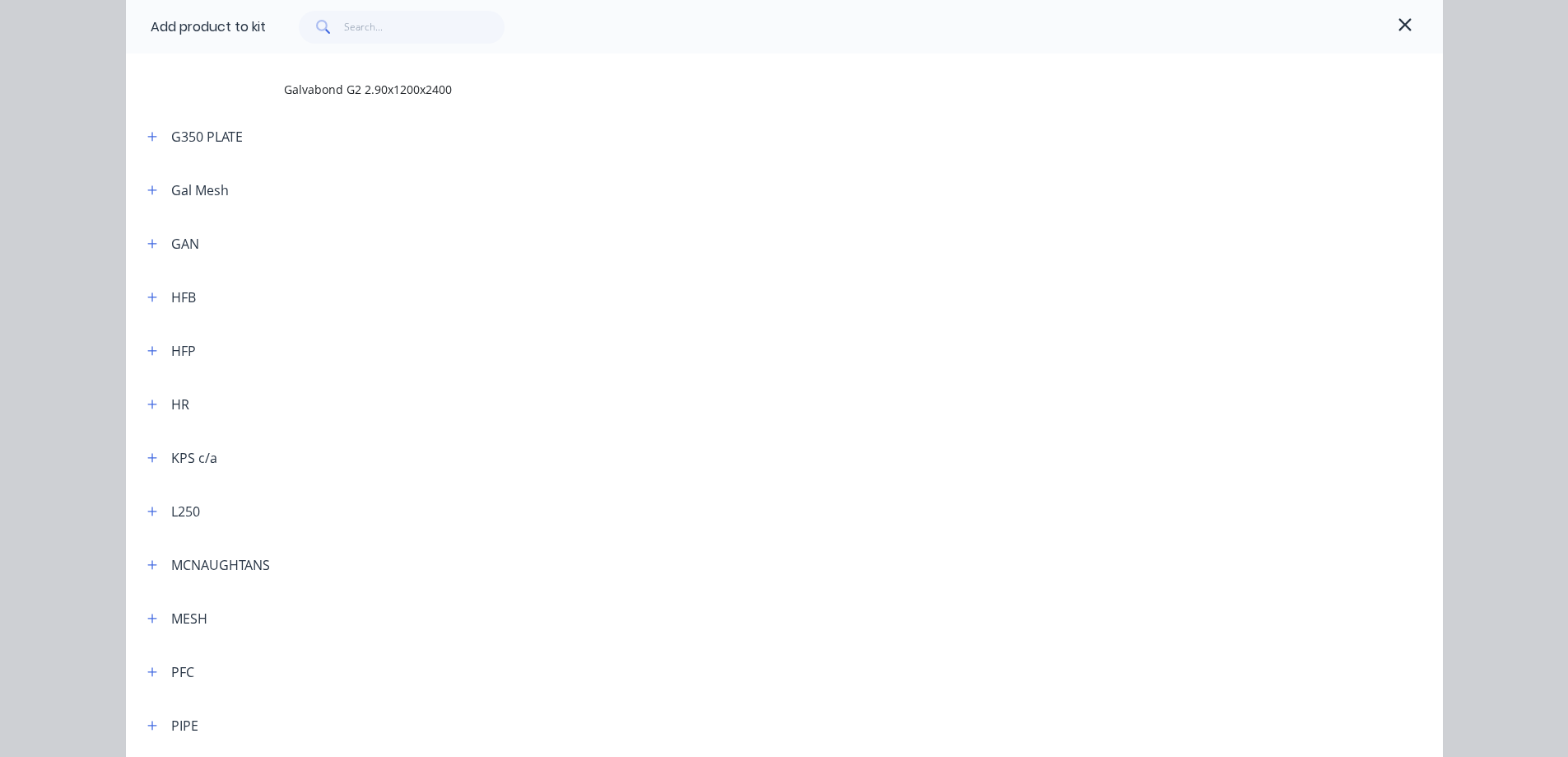
click at [162, 520] on div "L250" at bounding box center [167, 511] width 66 height 20
click at [149, 517] on icon "button" at bounding box center [152, 511] width 10 height 11
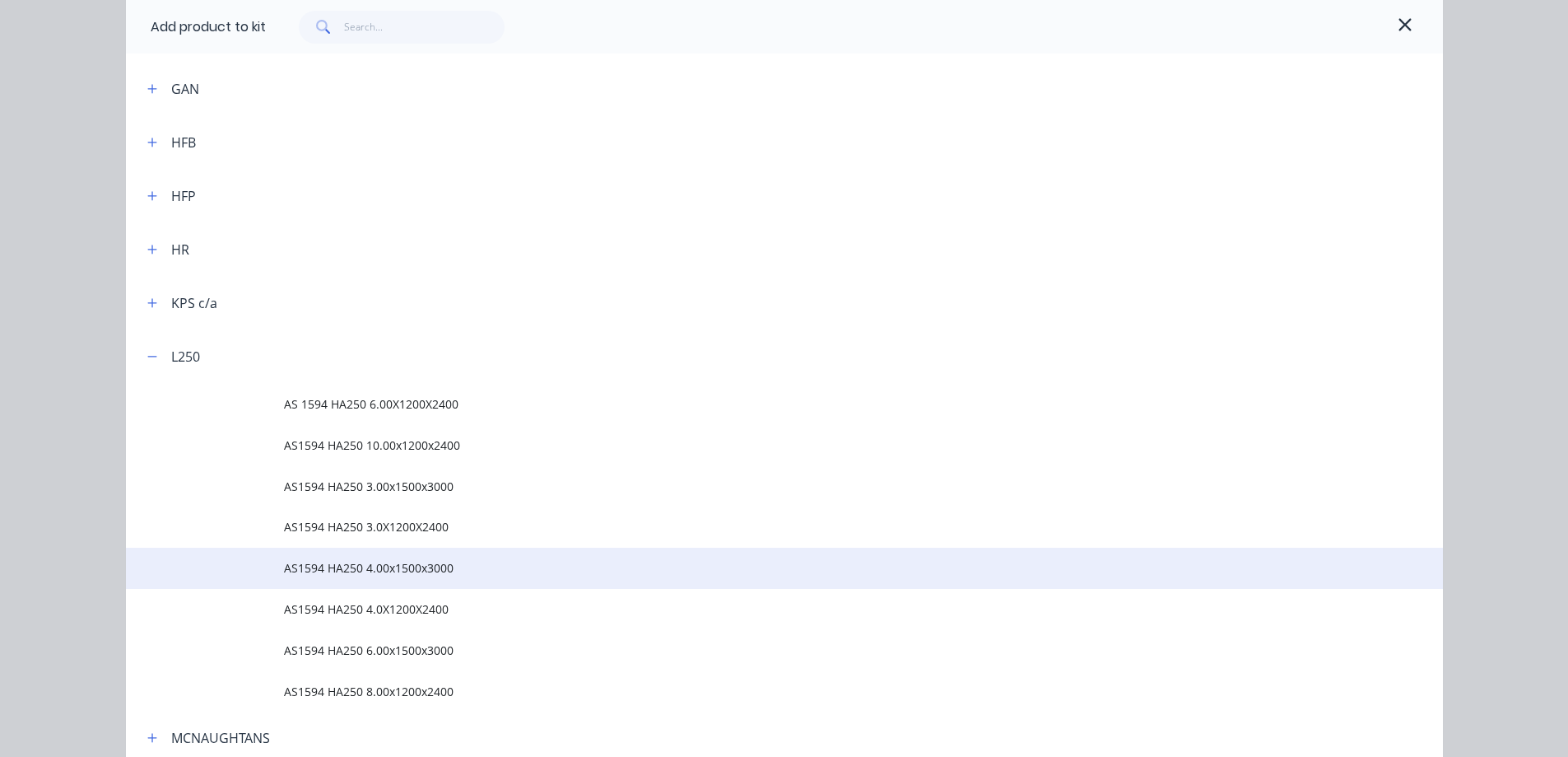
scroll to position [1070, 0]
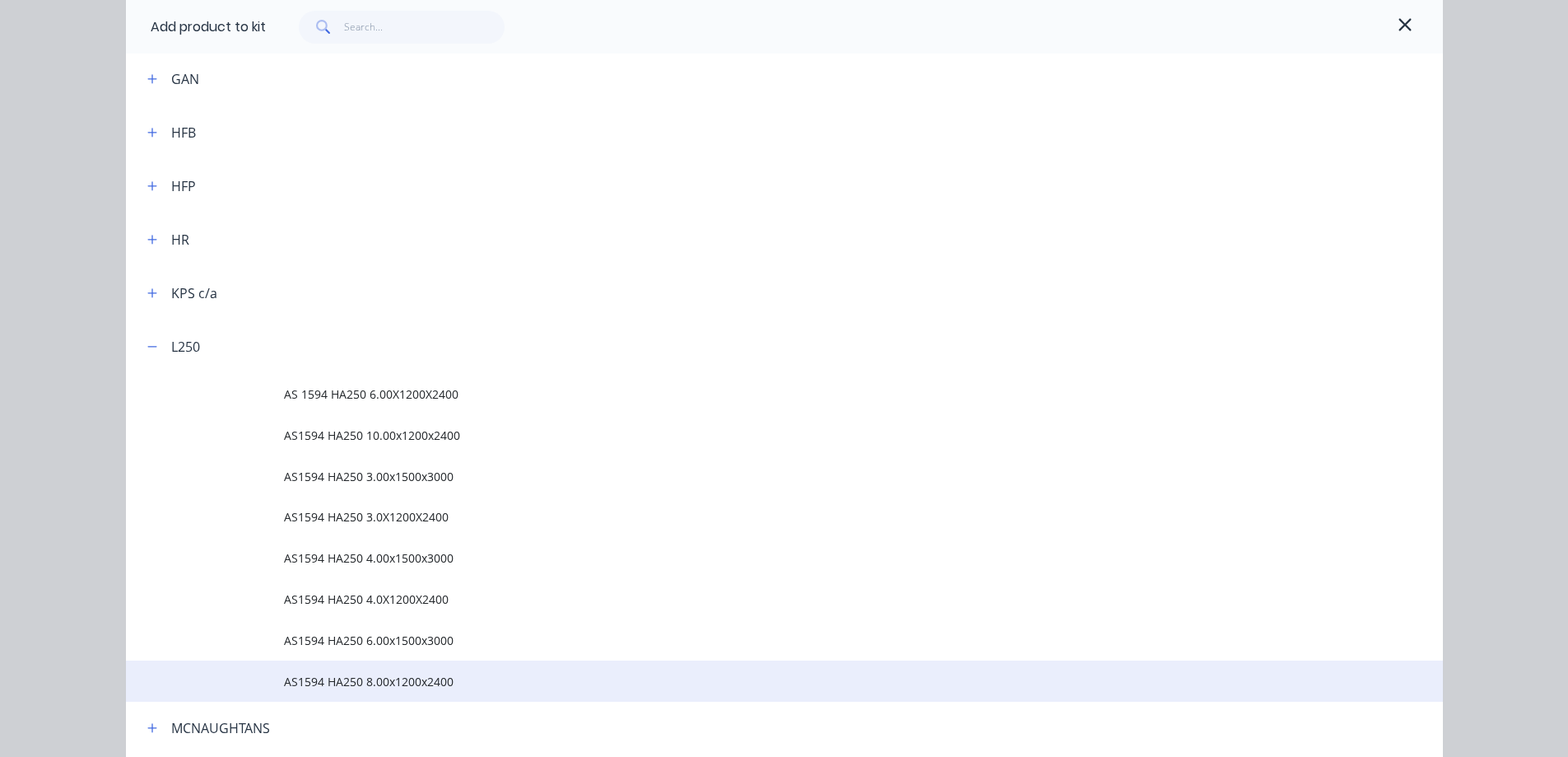
click at [293, 677] on span "AS1594 HA250 8.00x1200x2400" at bounding box center [747, 681] width 926 height 18
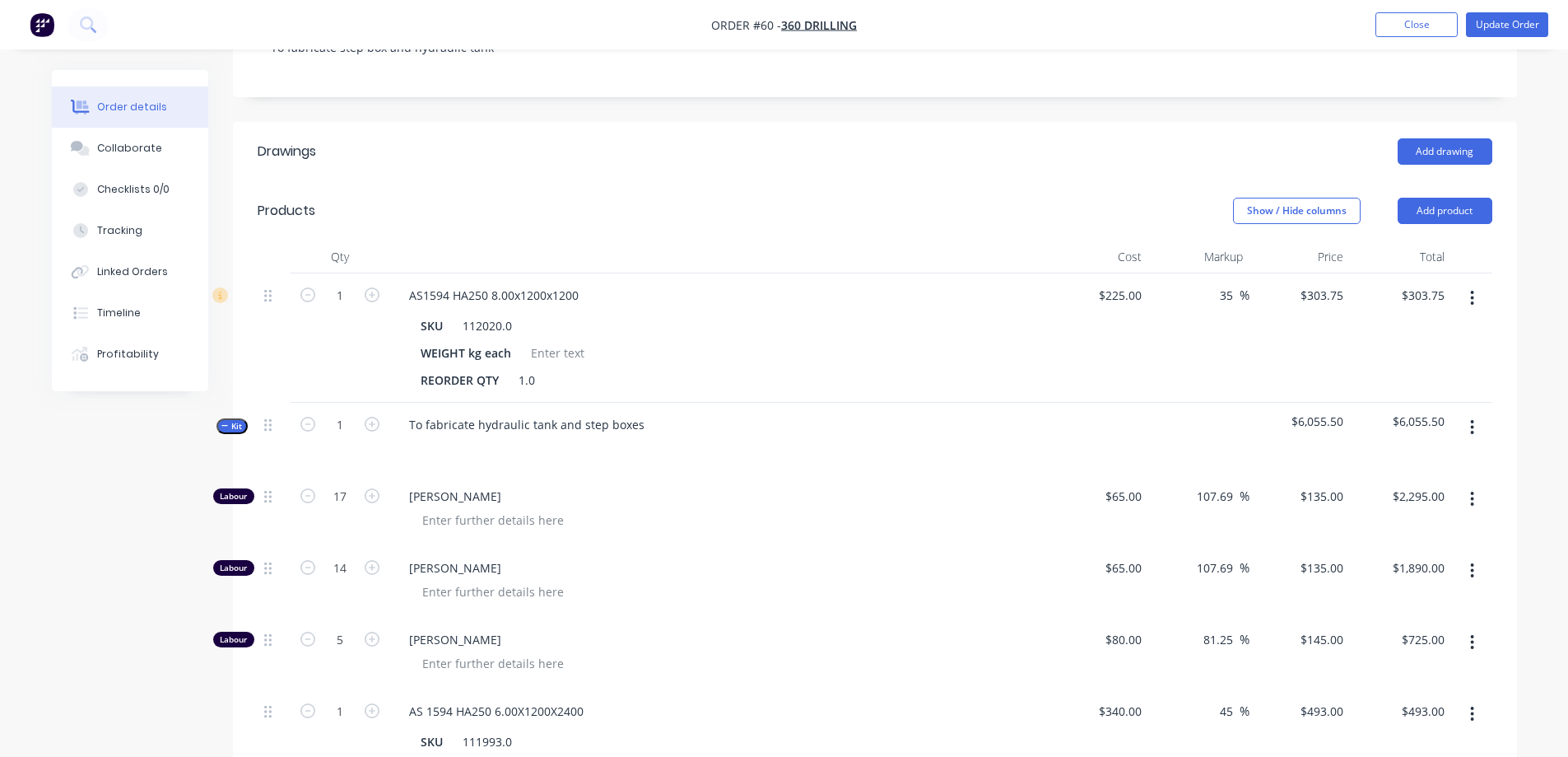
scroll to position [332, 0]
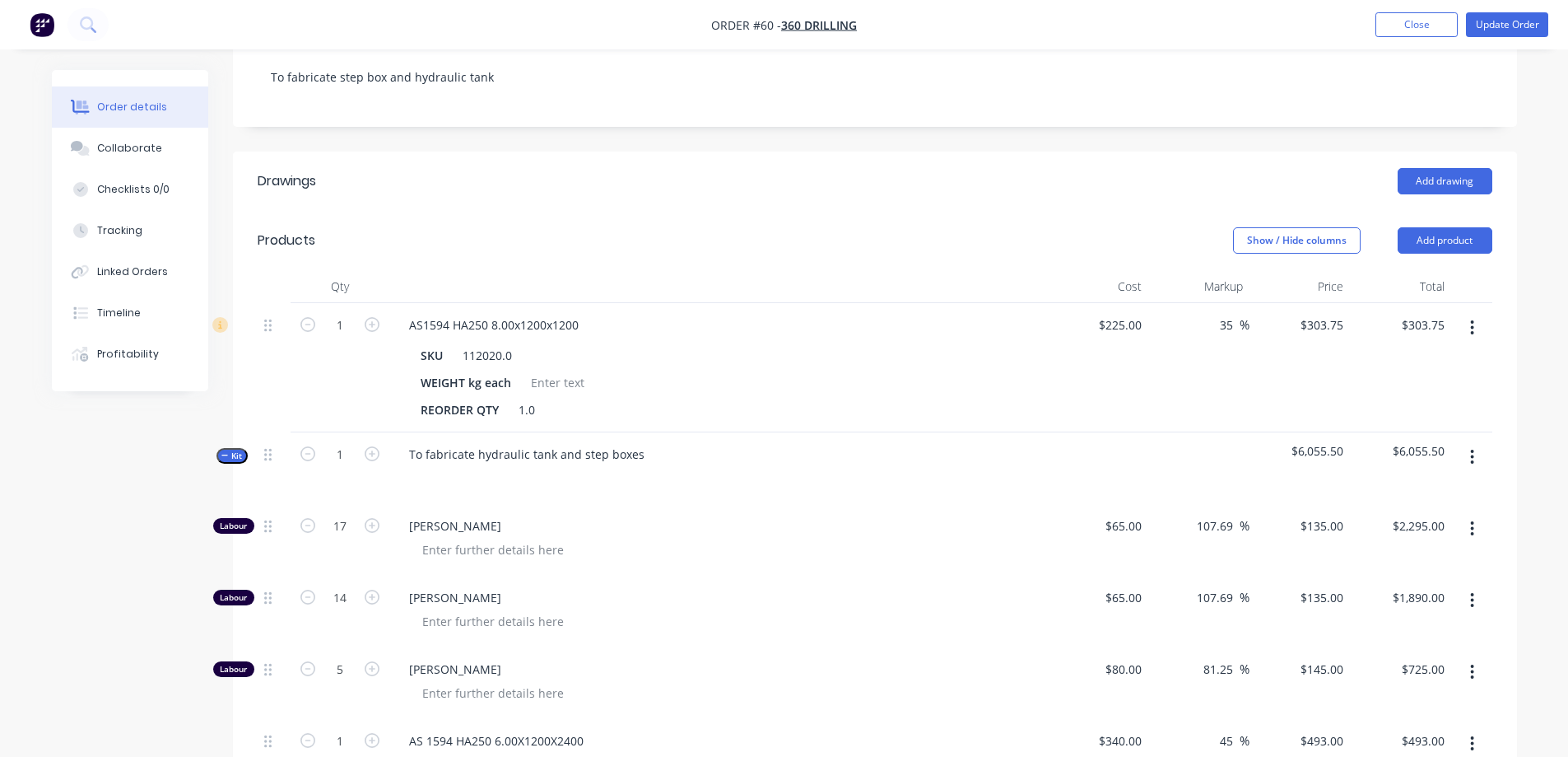
click at [1471, 320] on icon "button" at bounding box center [1472, 327] width 4 height 15
click at [1401, 458] on div "Delete" at bounding box center [1414, 469] width 127 height 24
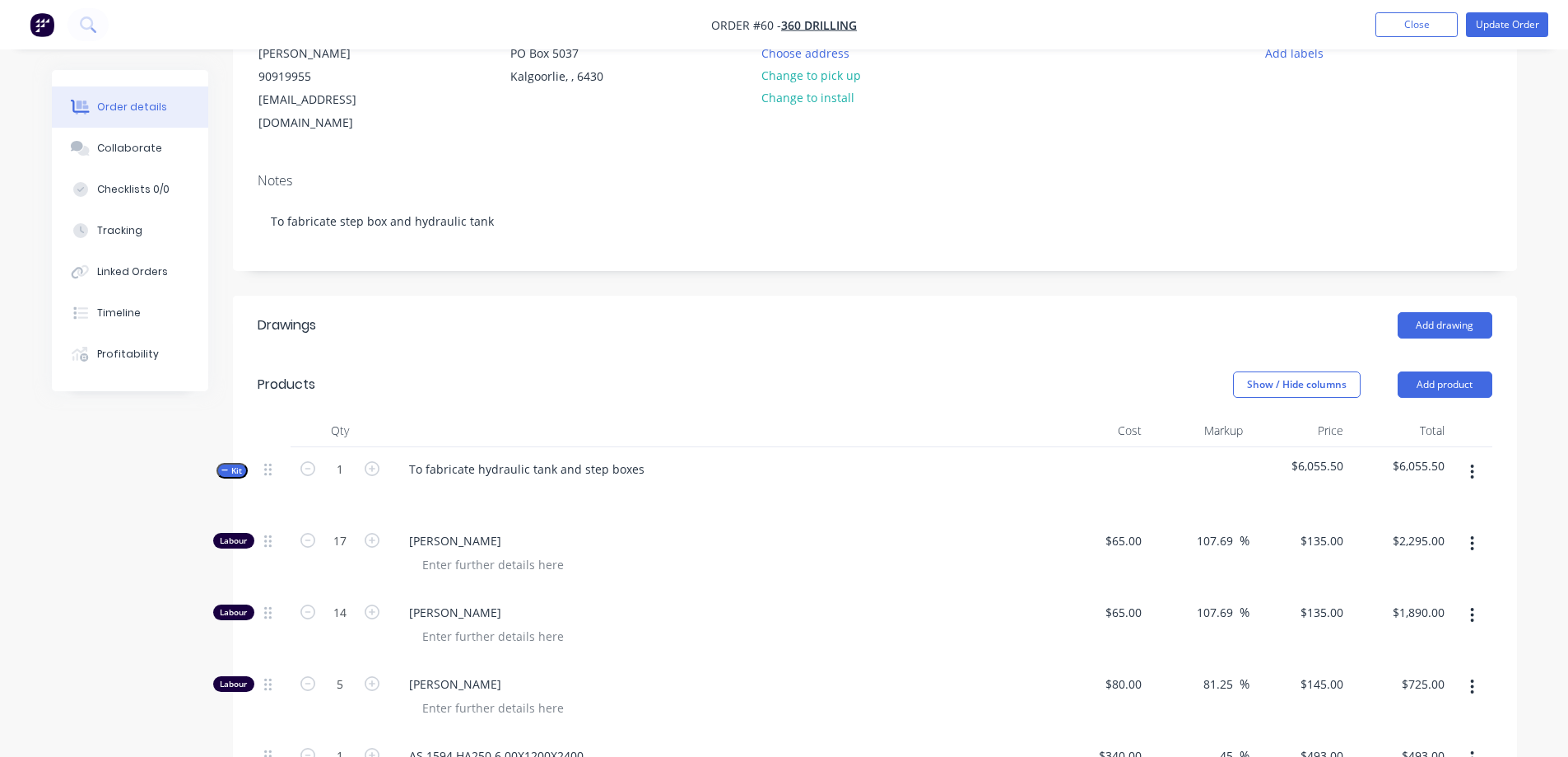
scroll to position [168, 0]
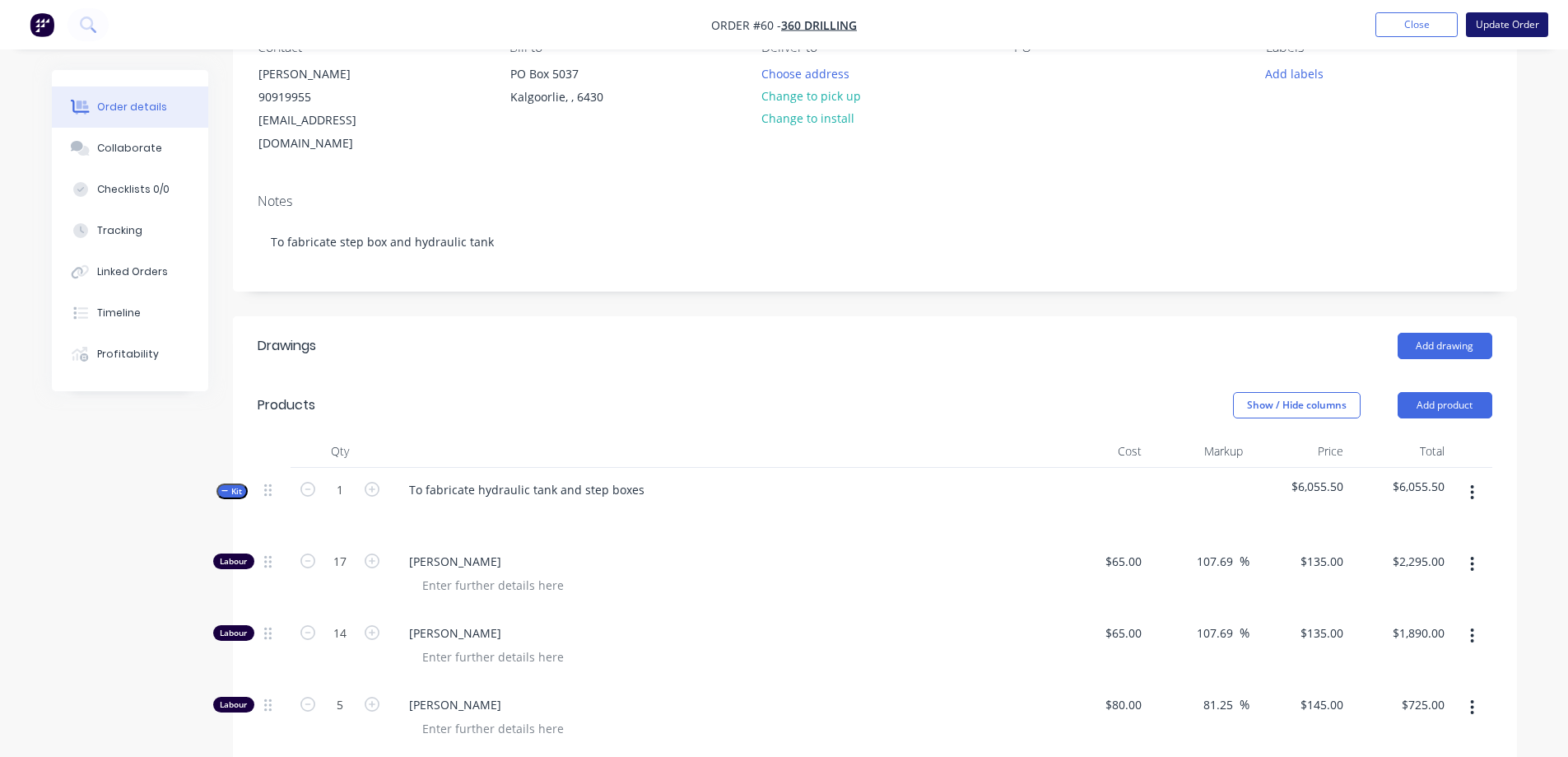
click at [1488, 26] on button "Update Order" at bounding box center [1507, 25] width 83 height 25
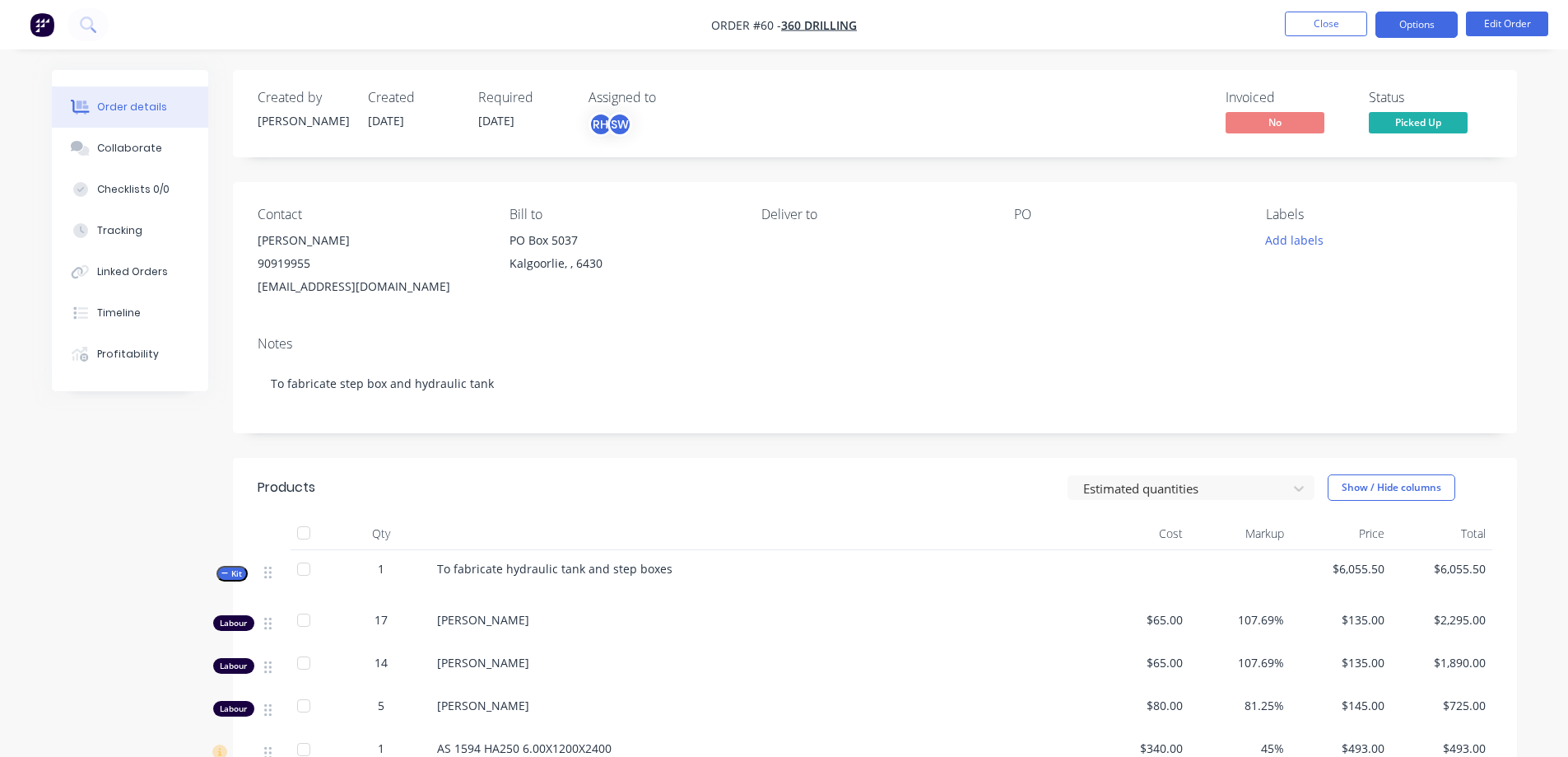
click at [1400, 21] on button "Options" at bounding box center [1417, 25] width 83 height 26
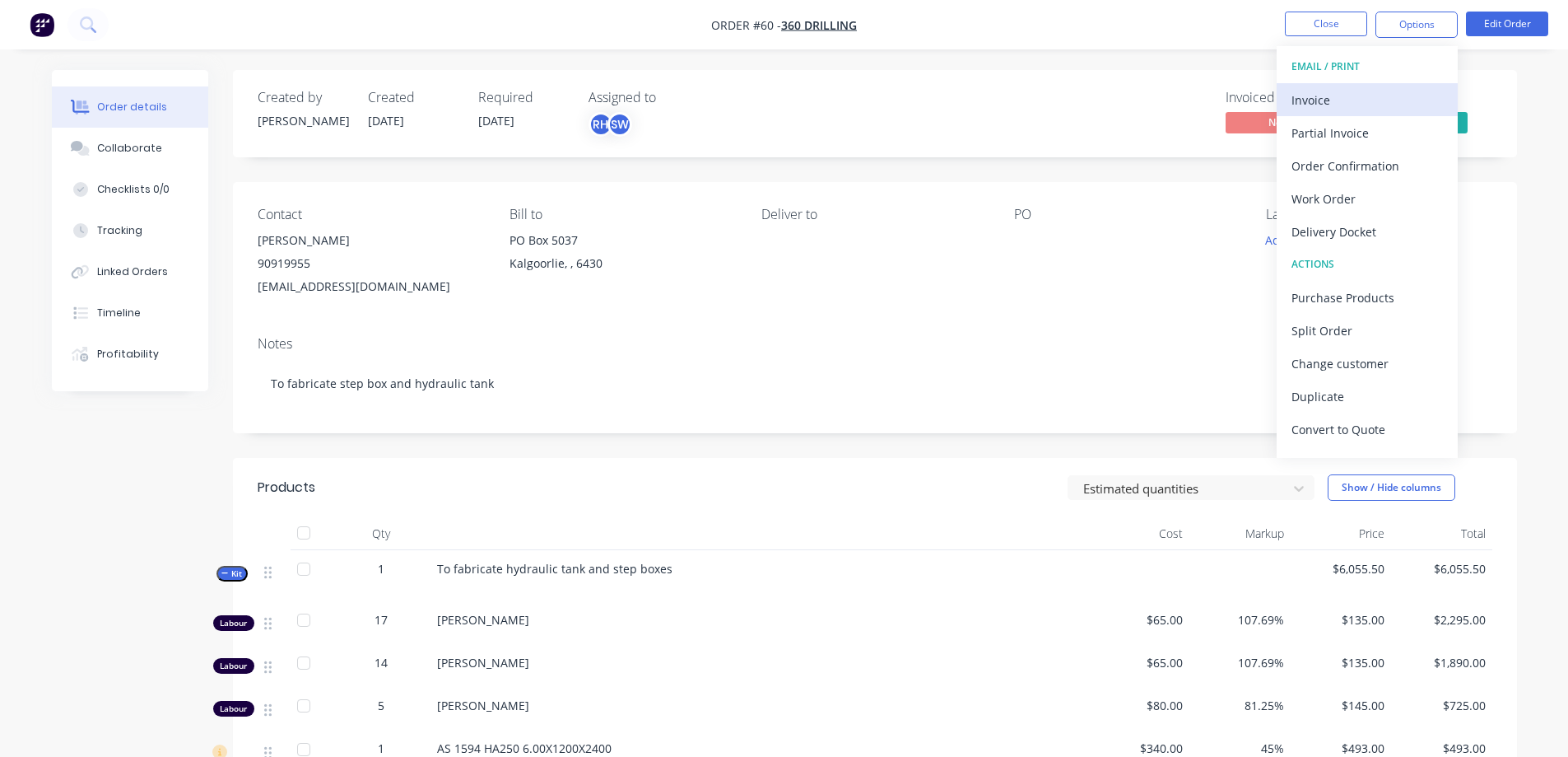
click at [1354, 95] on div "Invoice" at bounding box center [1367, 99] width 151 height 24
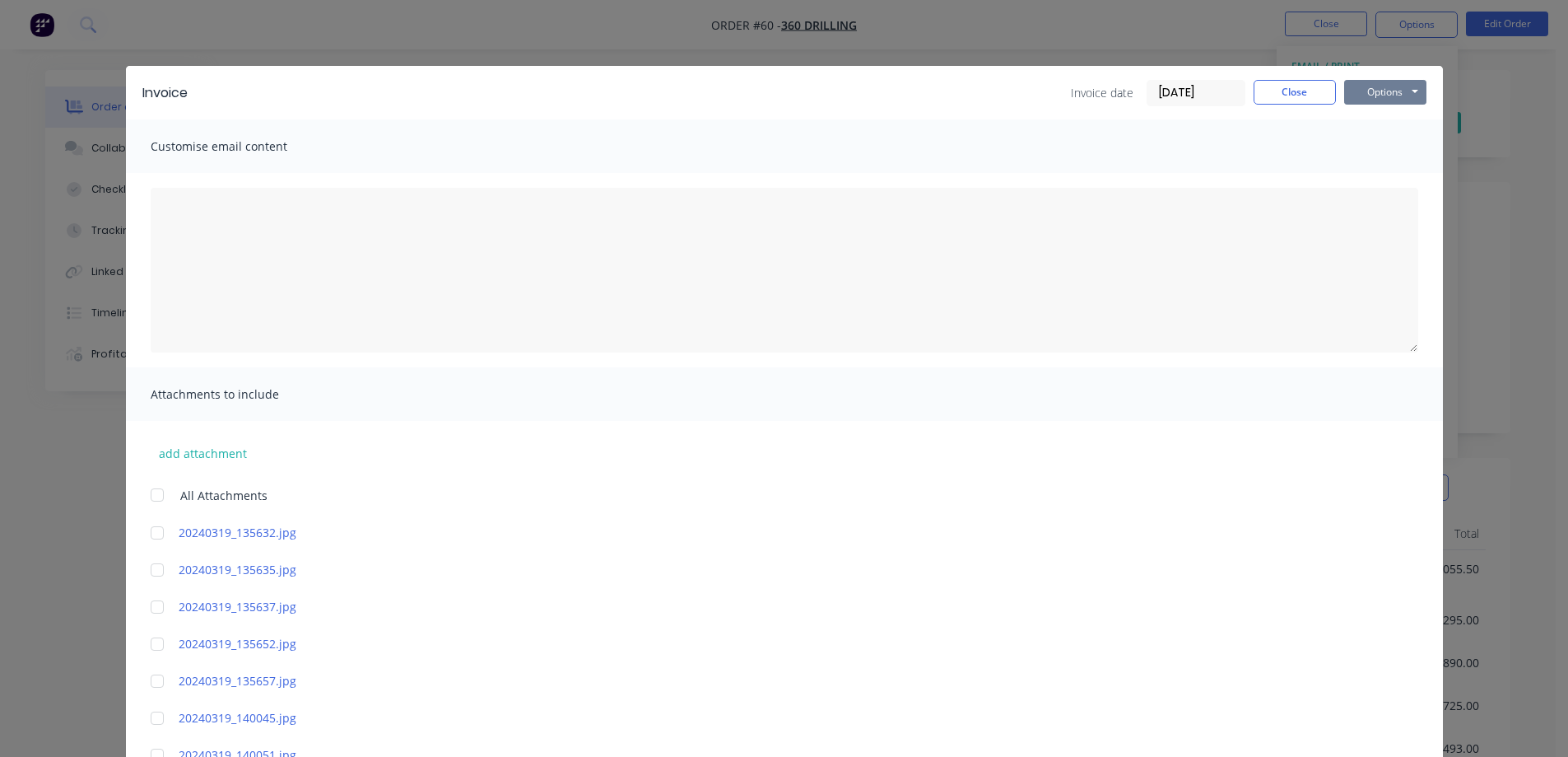
click at [1380, 93] on button "Options" at bounding box center [1385, 92] width 83 height 25
click at [1364, 143] on button "Print" at bounding box center [1397, 149] width 105 height 27
click at [1353, 94] on button "Options" at bounding box center [1385, 92] width 83 height 25
click at [1375, 150] on button "Print" at bounding box center [1397, 149] width 105 height 27
click at [1303, 91] on button "Close" at bounding box center [1295, 92] width 83 height 25
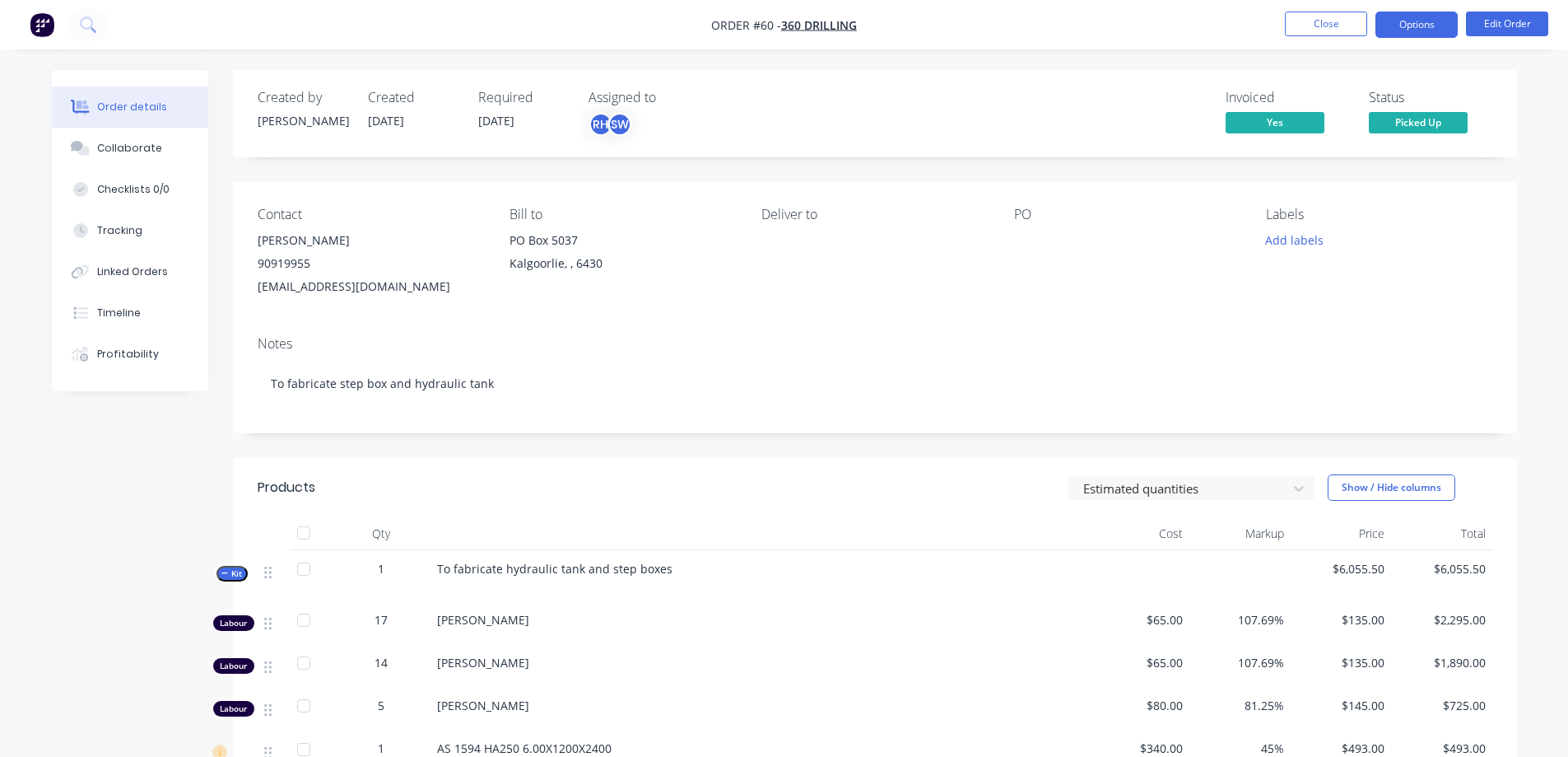
click at [1422, 28] on button "Options" at bounding box center [1417, 25] width 83 height 26
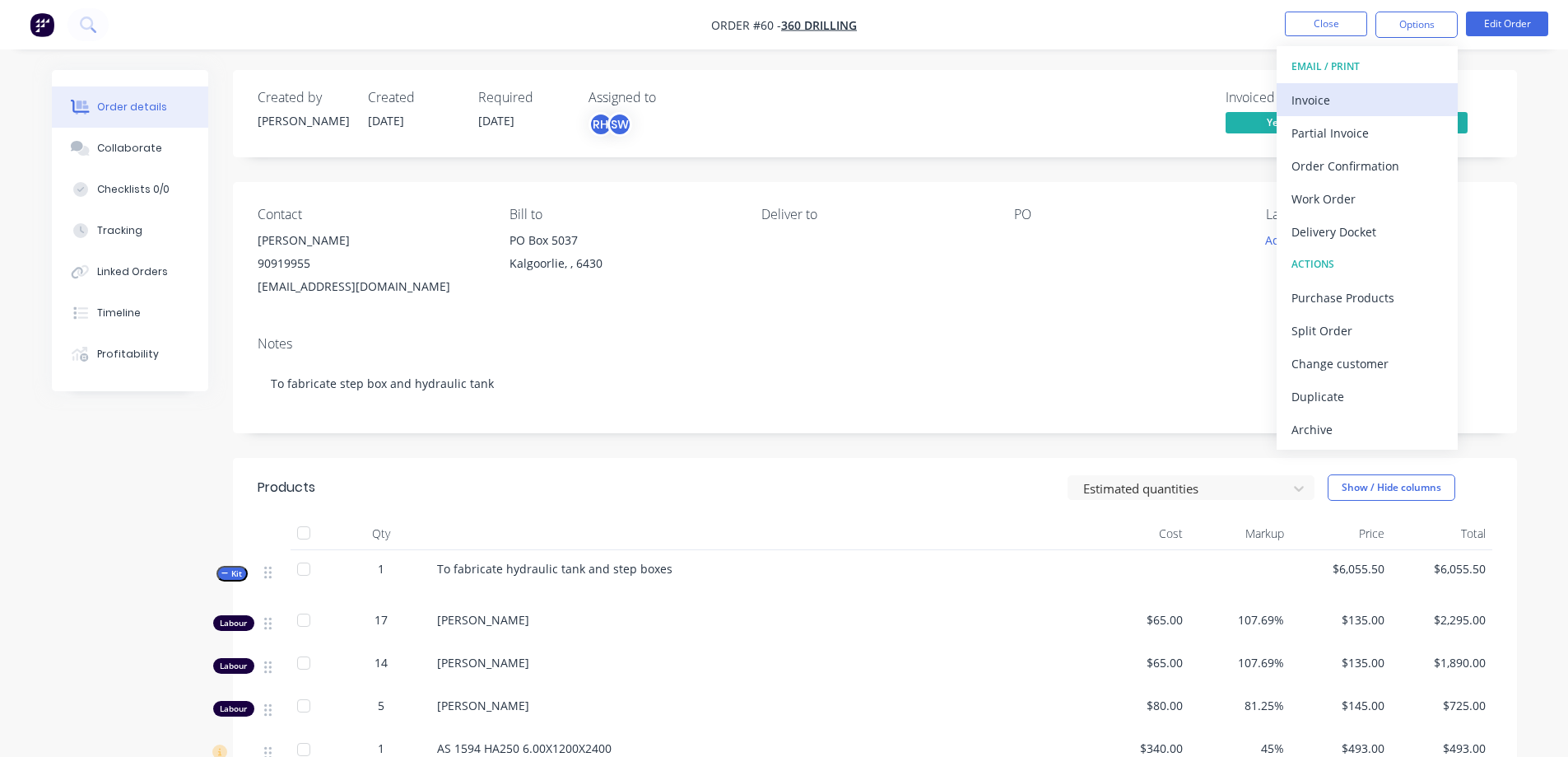
click at [1356, 88] on div "Invoice" at bounding box center [1367, 99] width 151 height 24
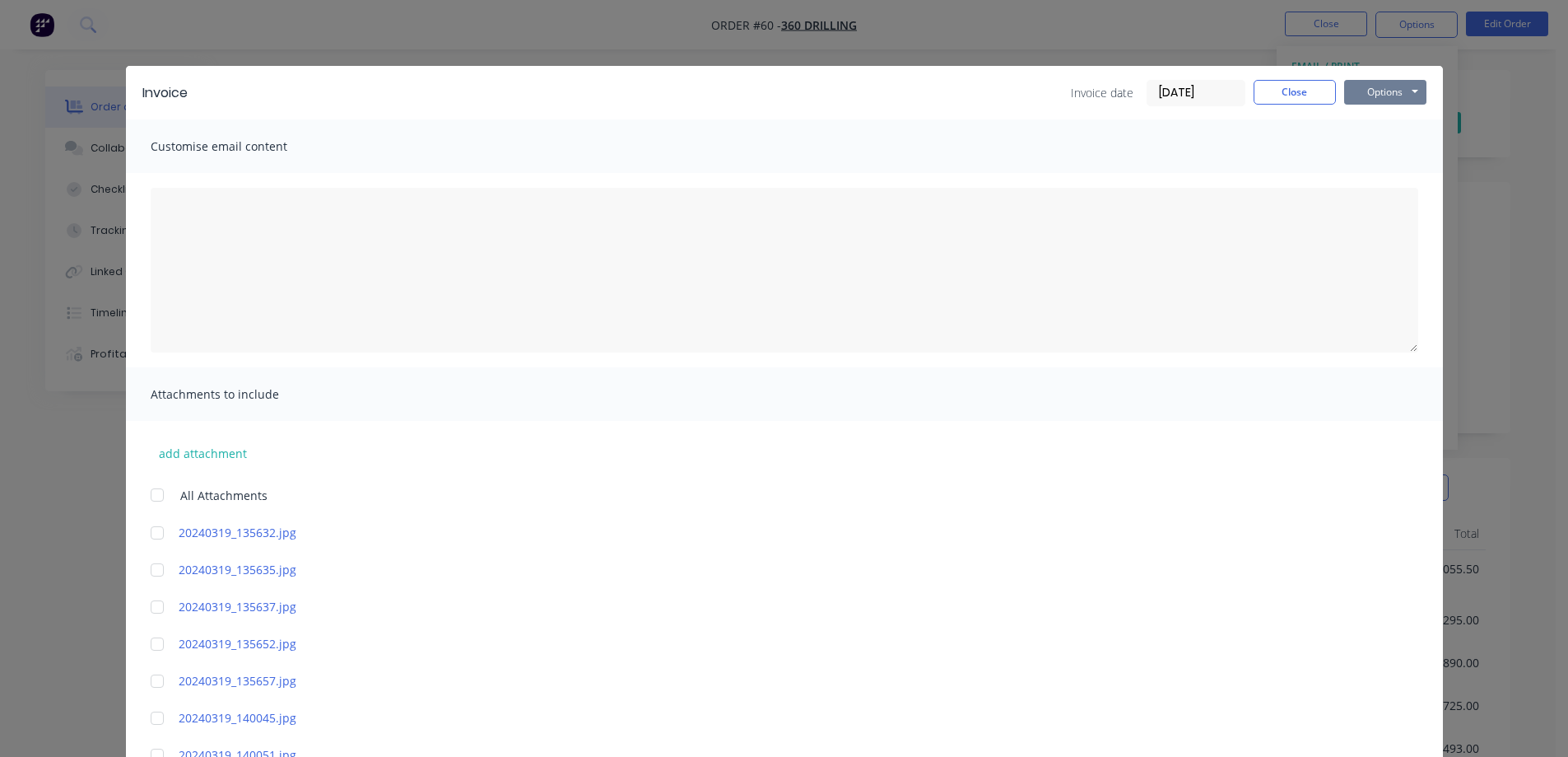
click at [1363, 88] on button "Options" at bounding box center [1385, 92] width 83 height 25
click at [1373, 126] on button "Preview" at bounding box center [1397, 121] width 105 height 27
click at [1270, 93] on button "Close" at bounding box center [1295, 92] width 83 height 25
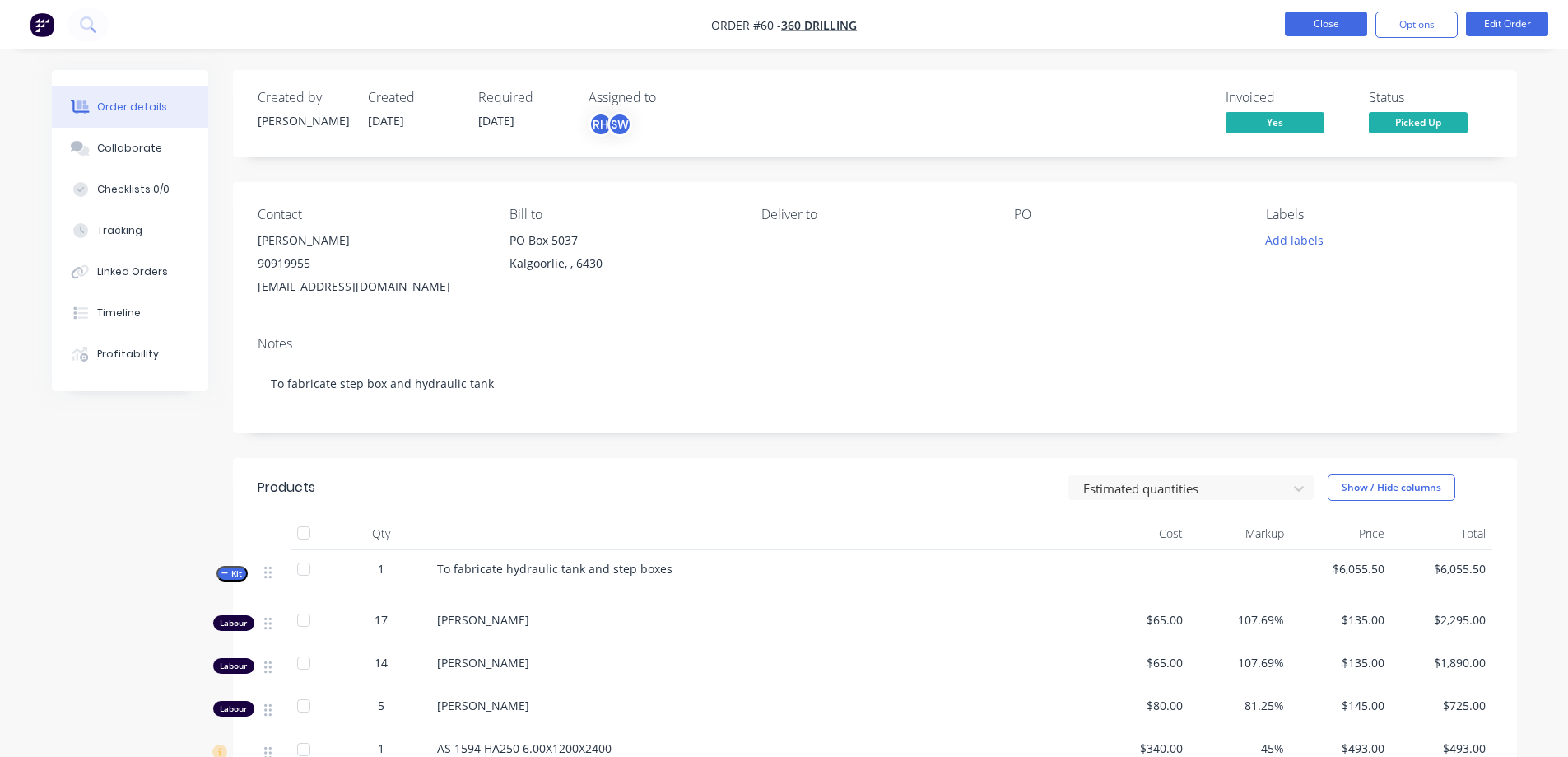
click at [1335, 21] on button "Close" at bounding box center [1326, 24] width 83 height 25
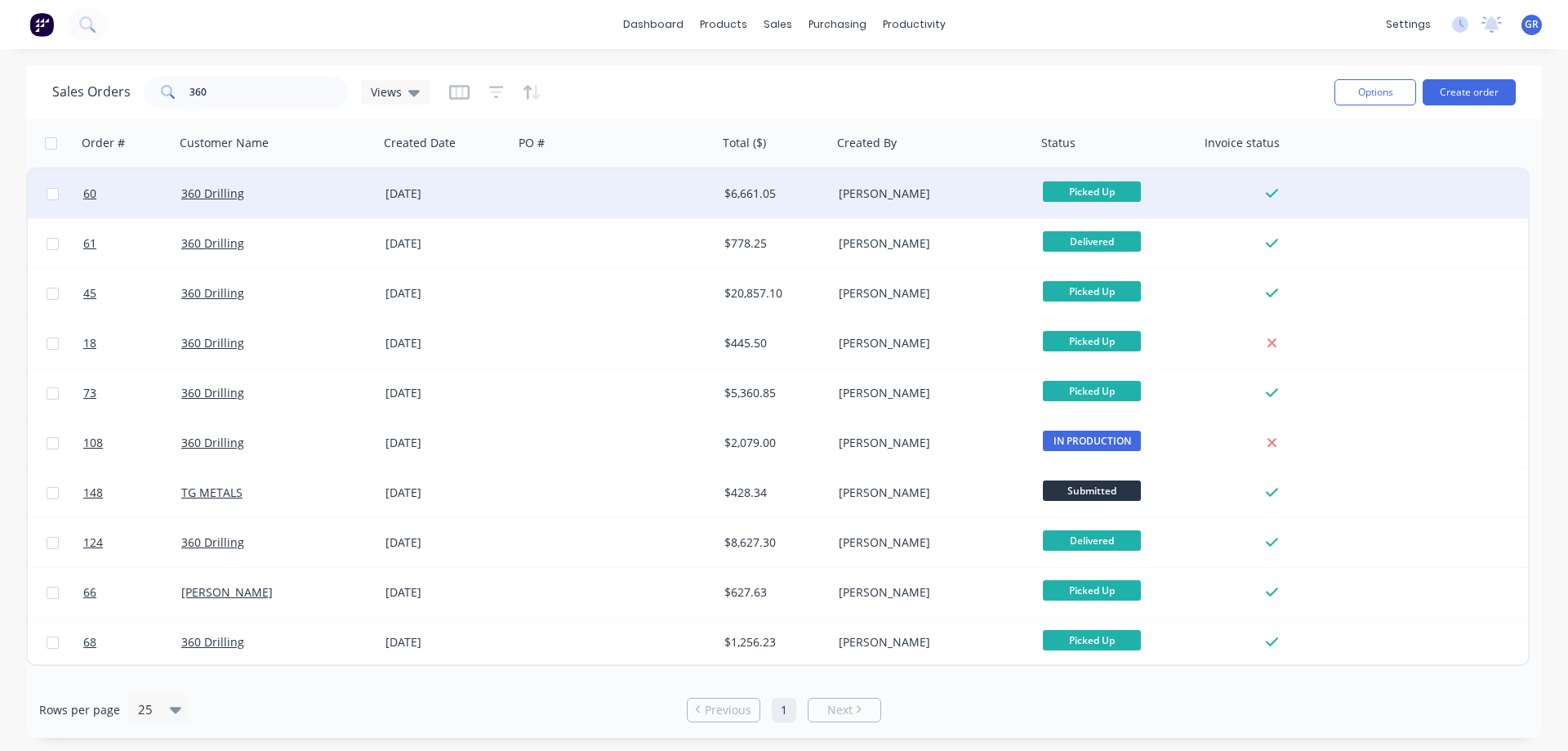
click at [611, 199] on div at bounding box center [616, 194] width 204 height 49
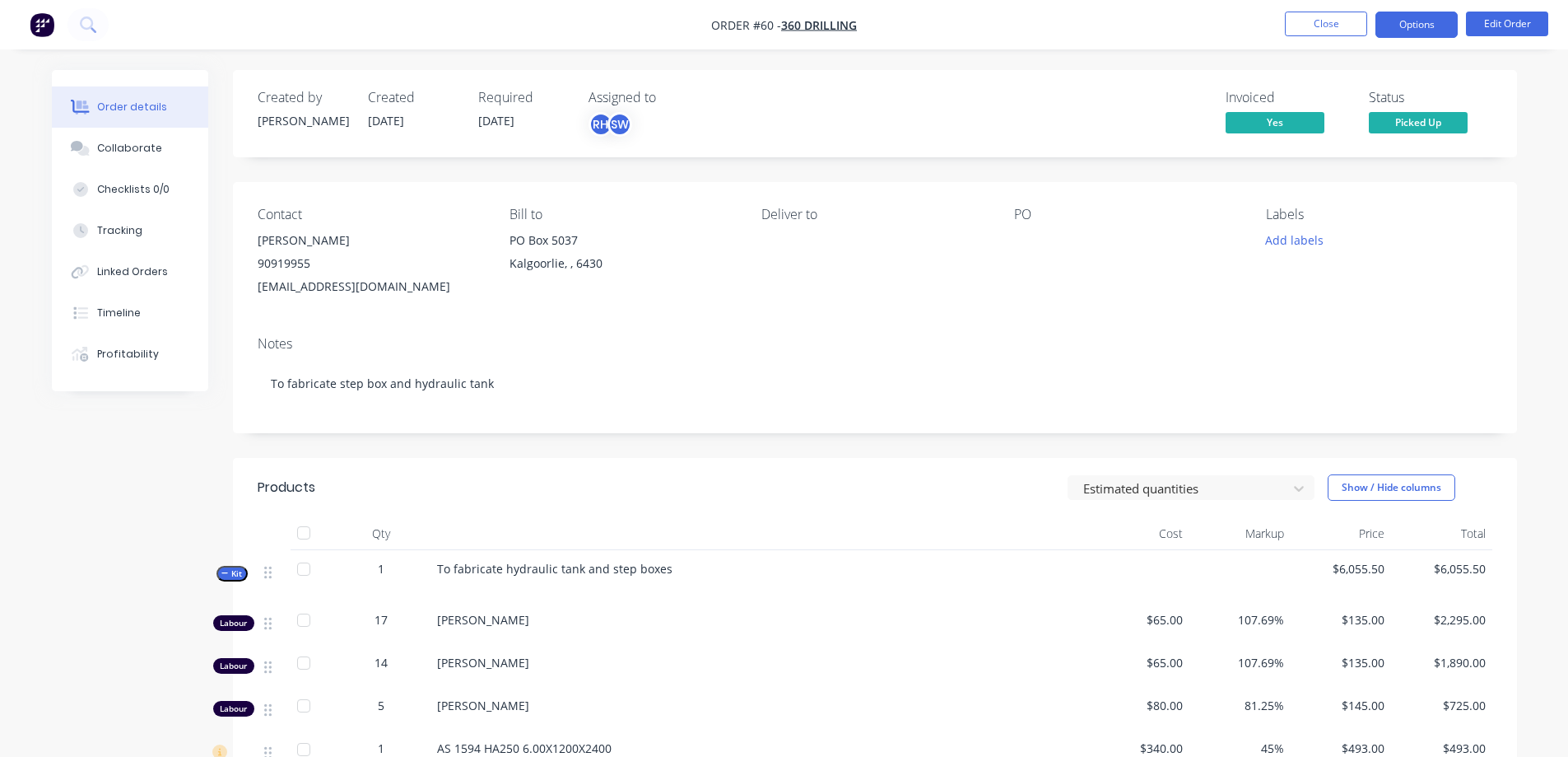
click at [1440, 19] on button "Options" at bounding box center [1417, 25] width 83 height 26
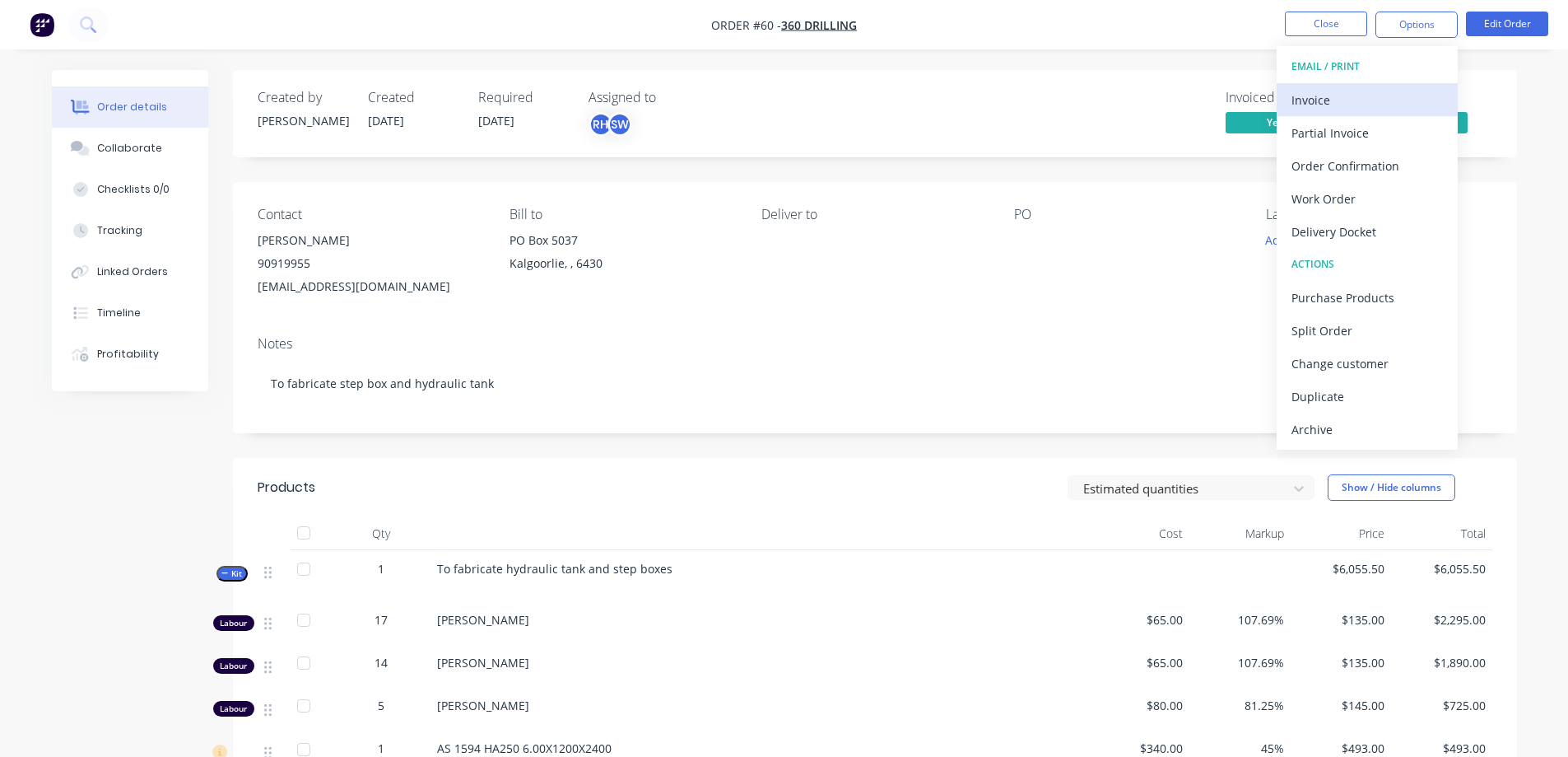
click at [1368, 98] on div "Invoice" at bounding box center [1367, 99] width 151 height 24
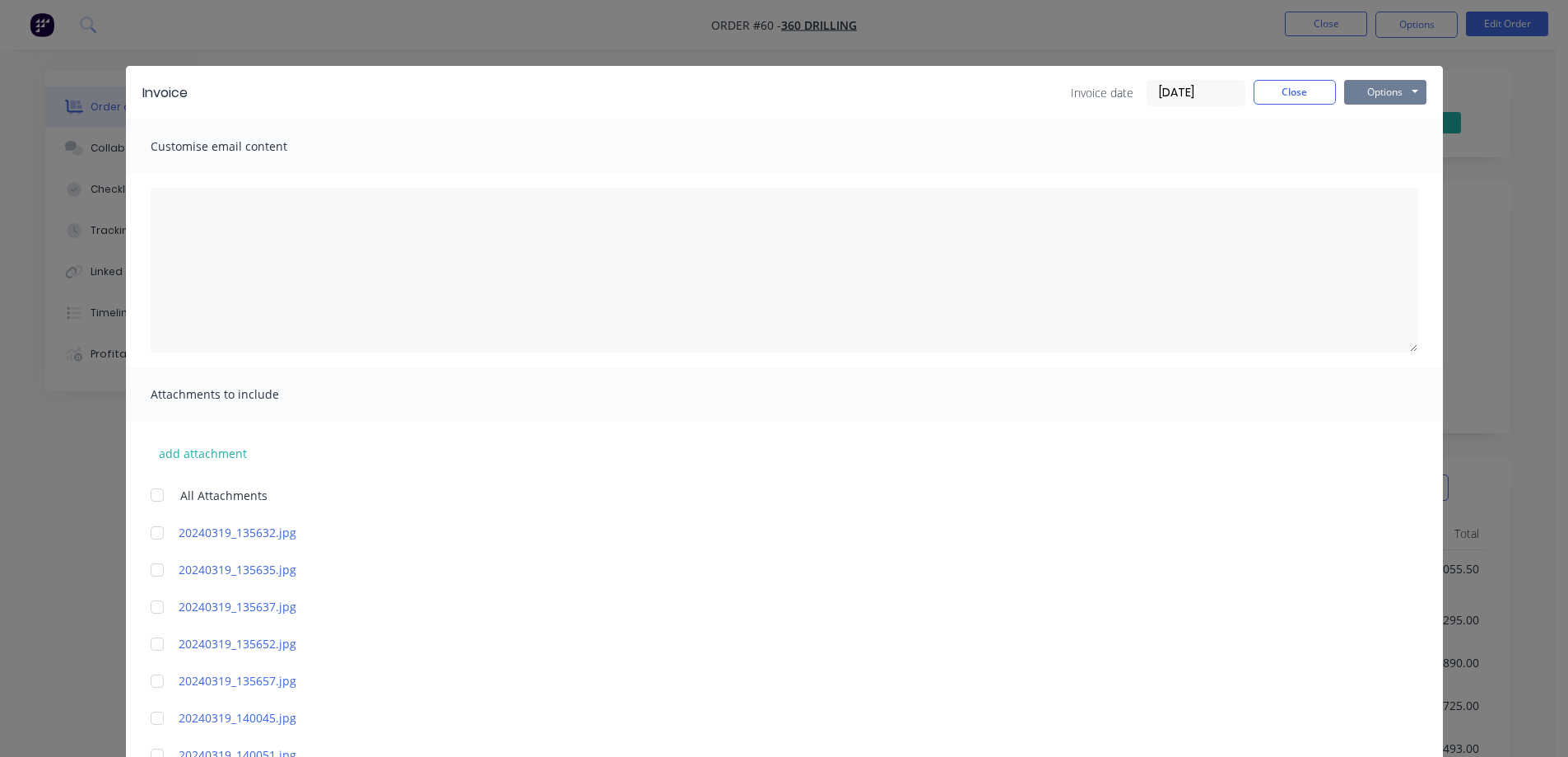
click at [1367, 93] on button "Options" at bounding box center [1385, 92] width 83 height 25
click at [1374, 148] on button "Print" at bounding box center [1397, 149] width 105 height 27
click at [1312, 97] on button "Close" at bounding box center [1295, 92] width 83 height 25
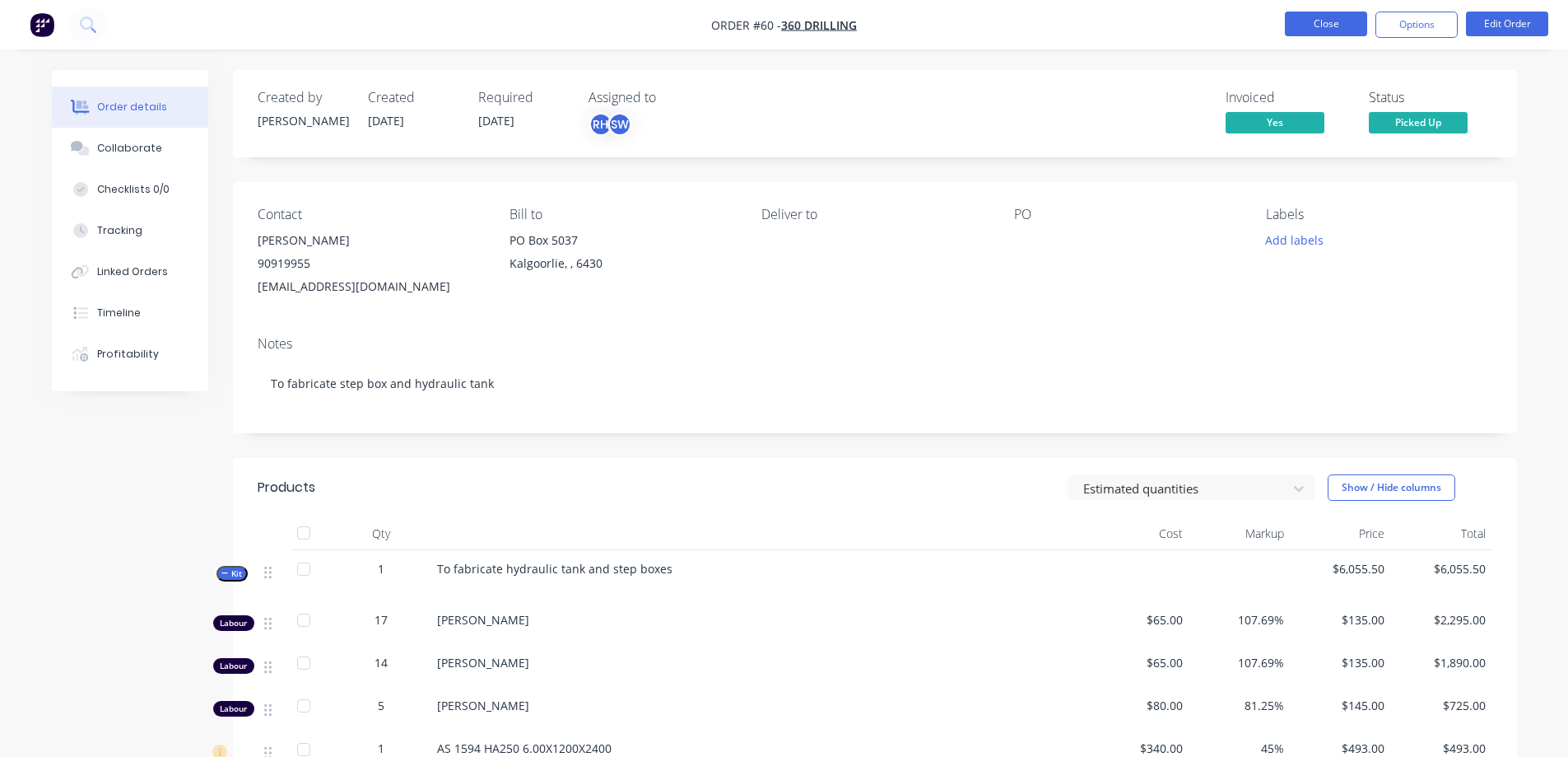
click at [1354, 25] on button "Close" at bounding box center [1326, 24] width 83 height 25
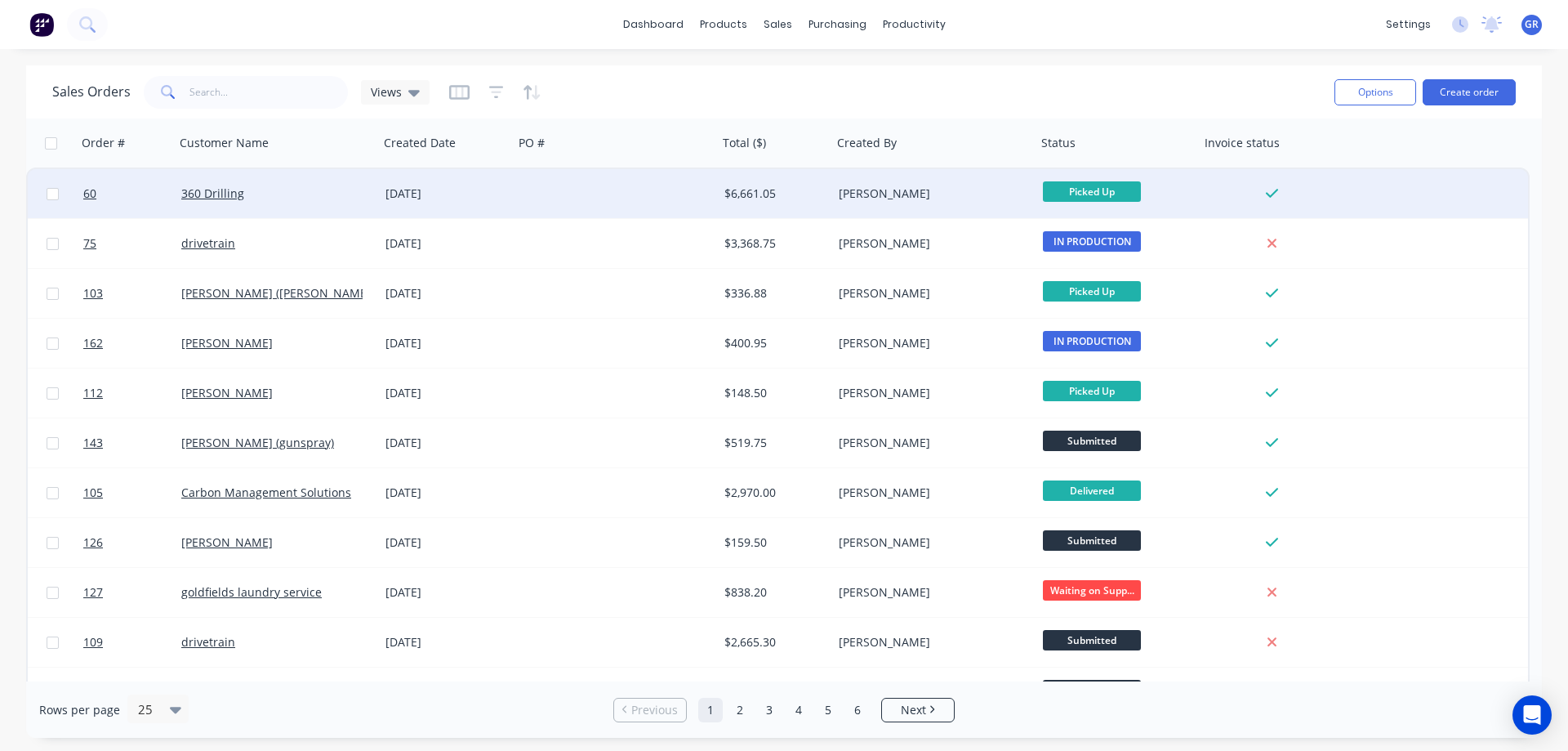
click at [598, 201] on div at bounding box center [616, 194] width 204 height 49
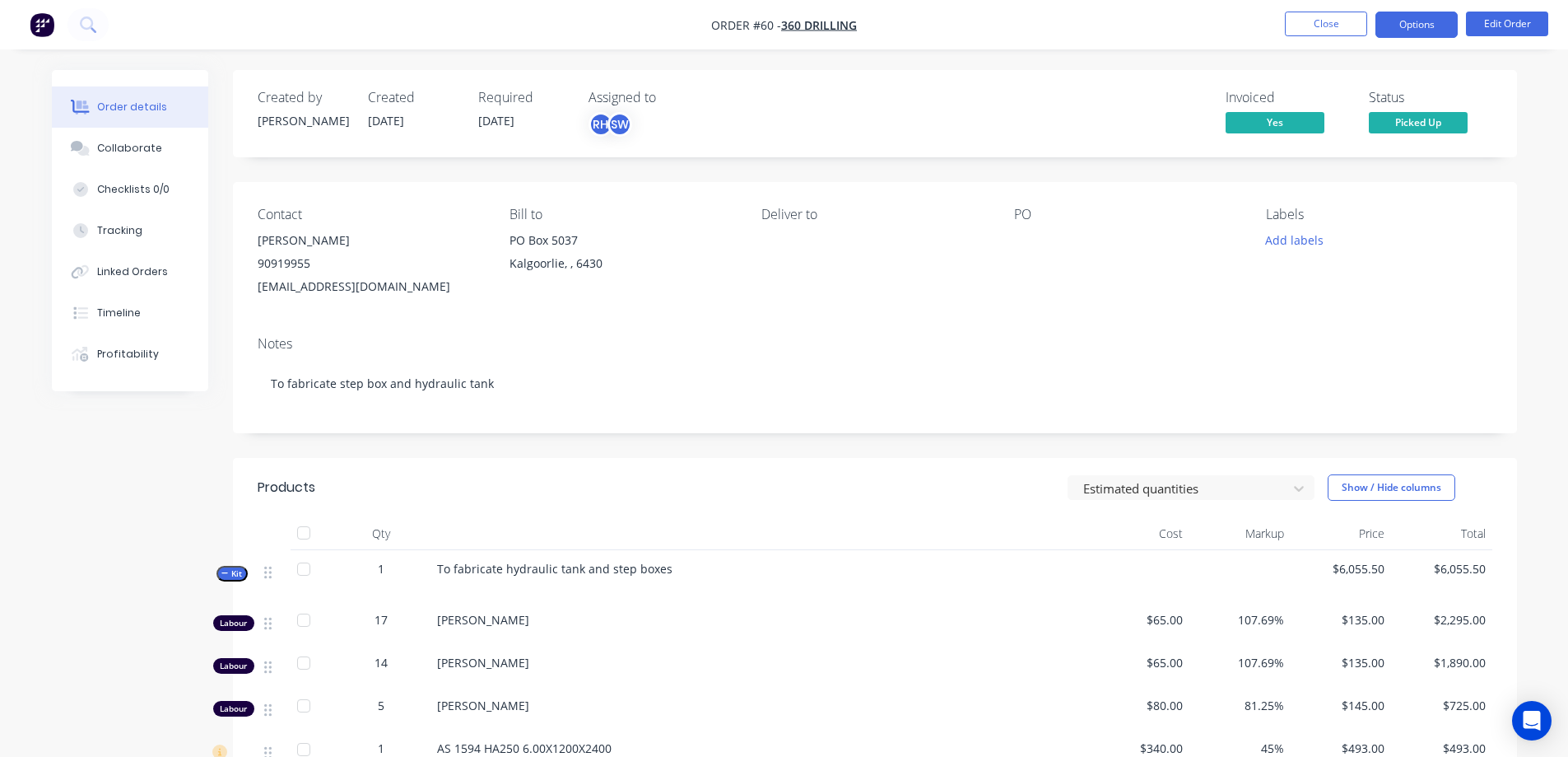
click at [1412, 31] on button "Options" at bounding box center [1417, 25] width 83 height 26
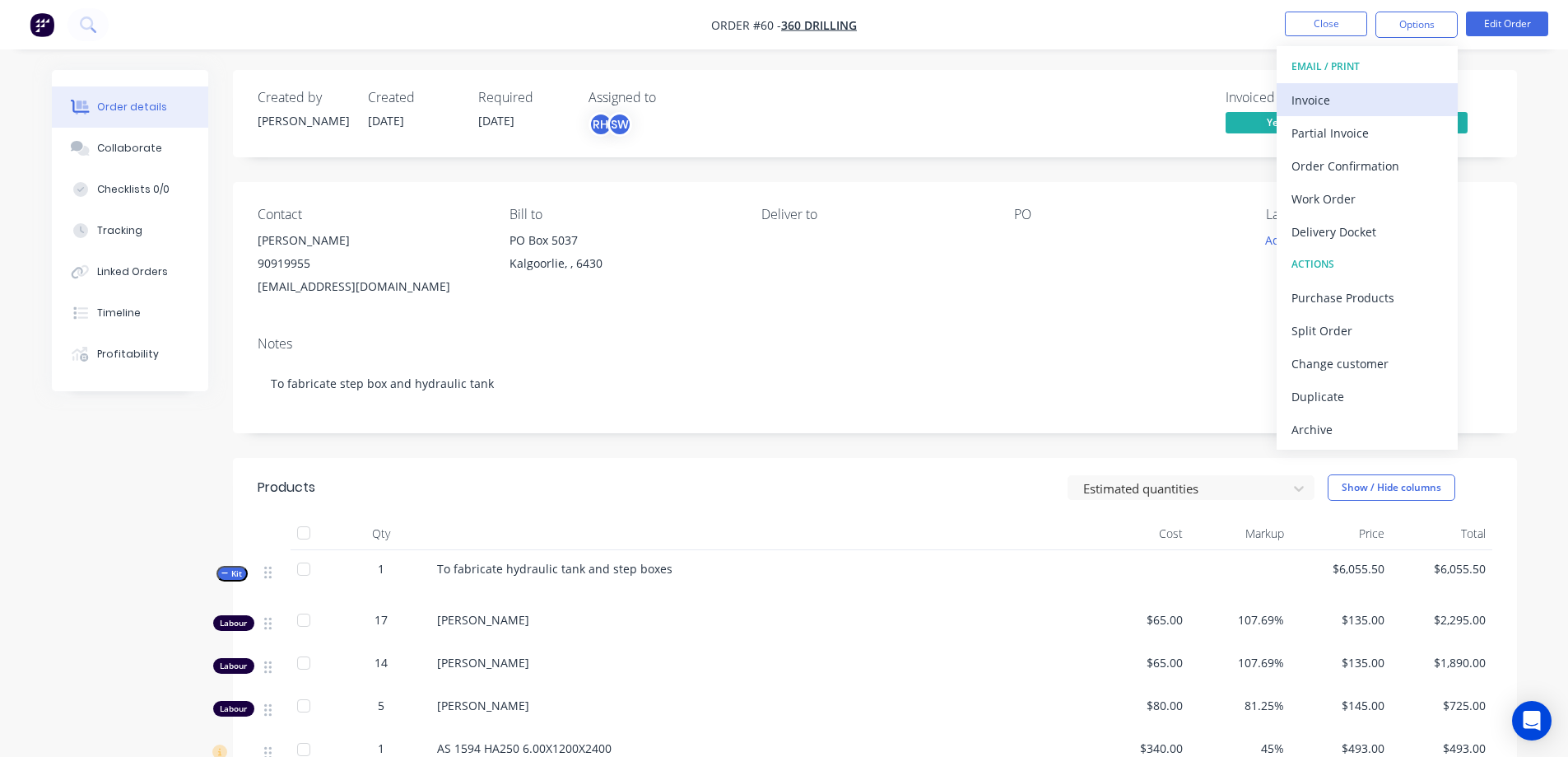
click at [1375, 96] on div "Invoice" at bounding box center [1367, 99] width 151 height 24
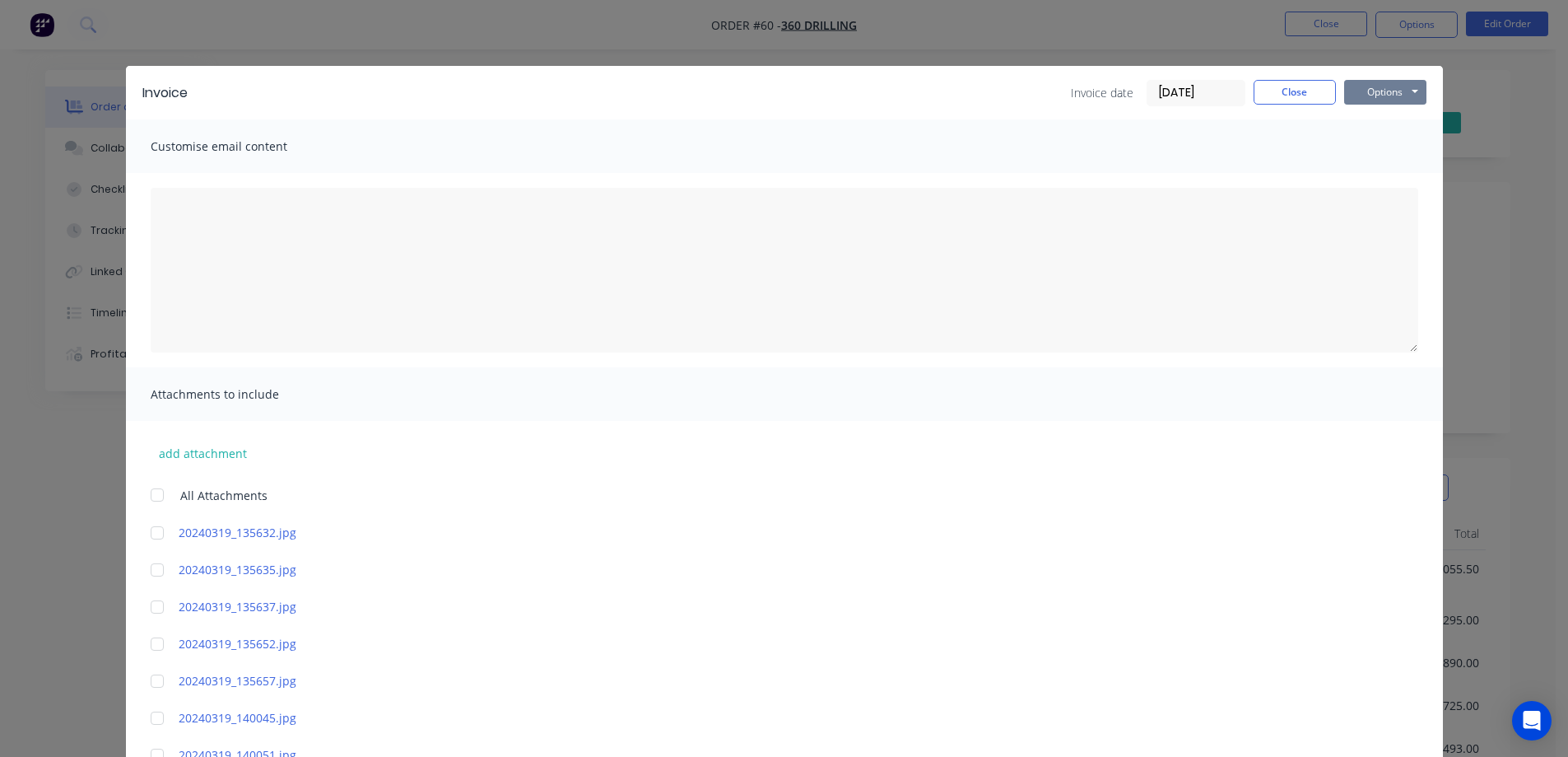
click at [1367, 90] on button "Options" at bounding box center [1385, 92] width 83 height 25
click at [1368, 143] on button "Print" at bounding box center [1397, 149] width 105 height 27
click at [1291, 91] on button "Close" at bounding box center [1295, 92] width 83 height 25
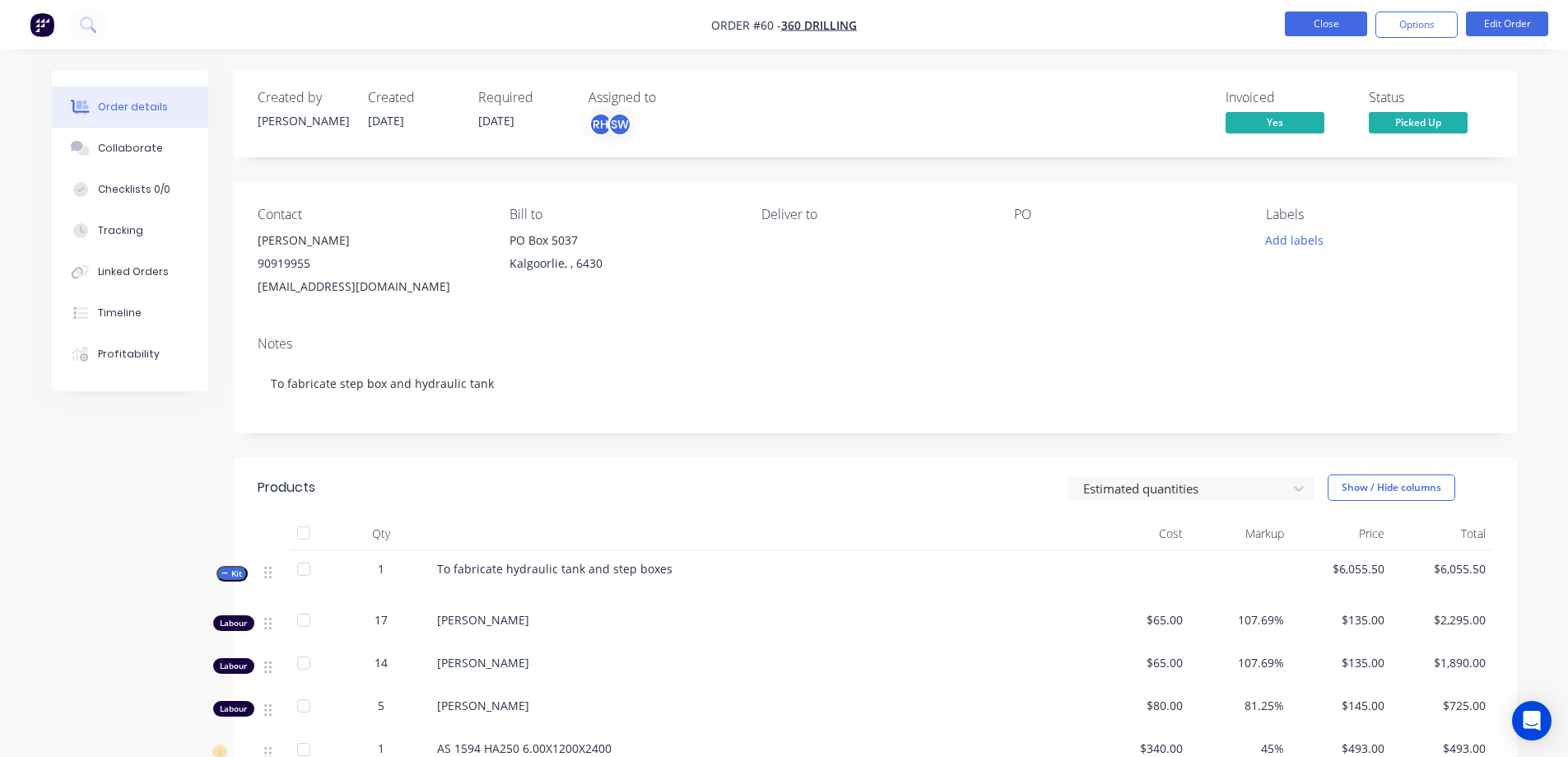
click at [1315, 20] on button "Close" at bounding box center [1326, 24] width 83 height 25
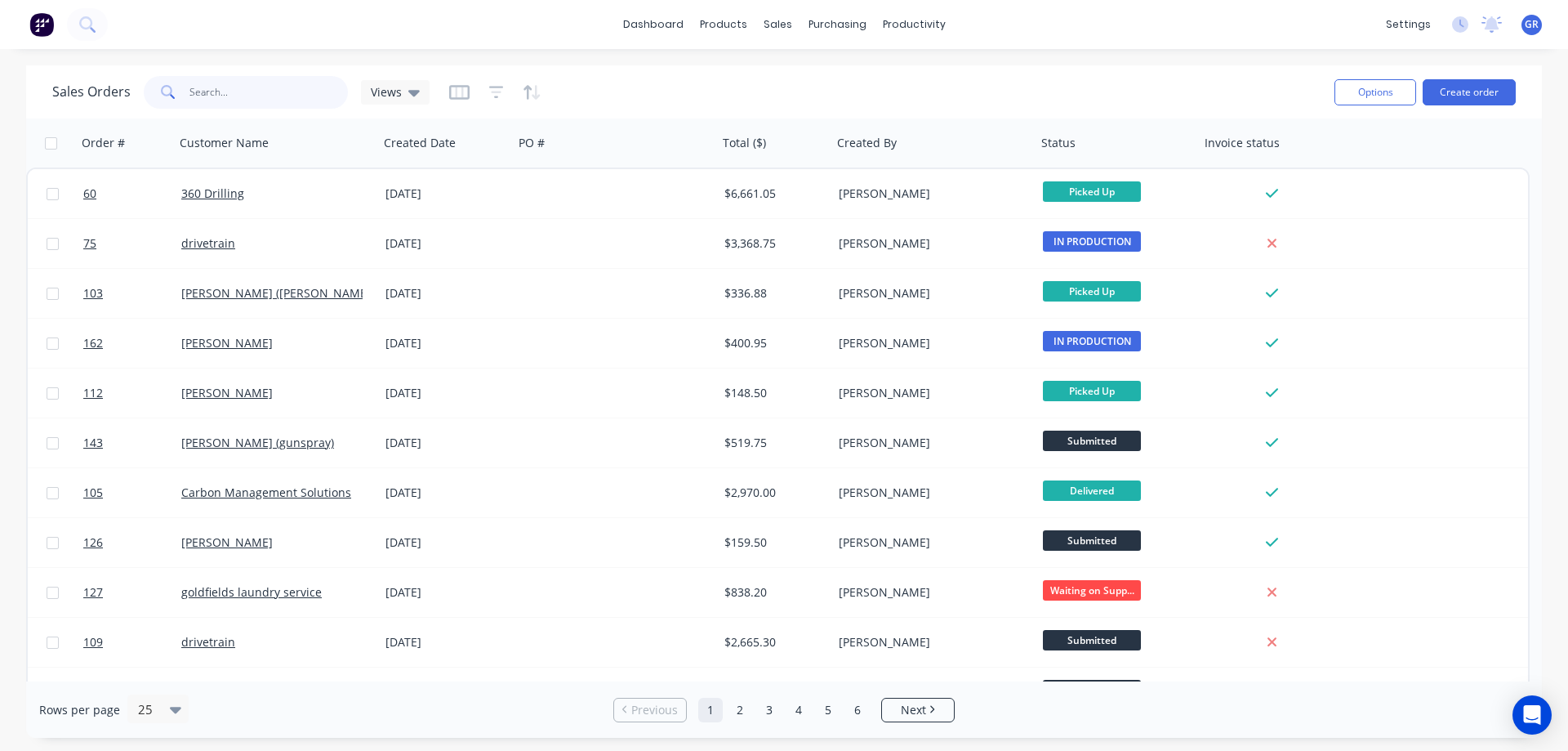
click at [224, 87] on input "text" at bounding box center [269, 92] width 160 height 32
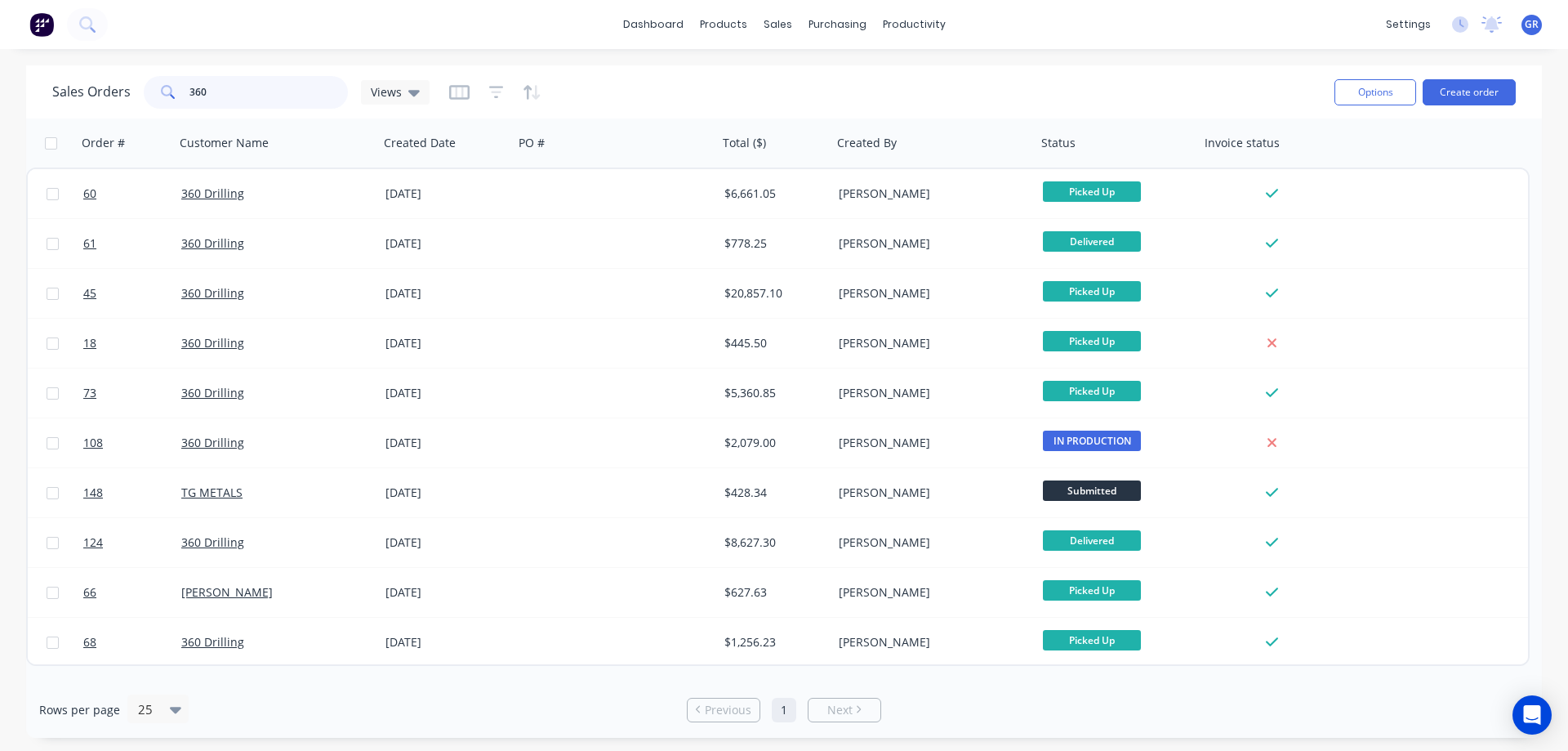
drag, startPoint x: 202, startPoint y: 97, endPoint x: 175, endPoint y: 97, distance: 27.0
click at [178, 97] on div "360" at bounding box center [246, 92] width 204 height 32
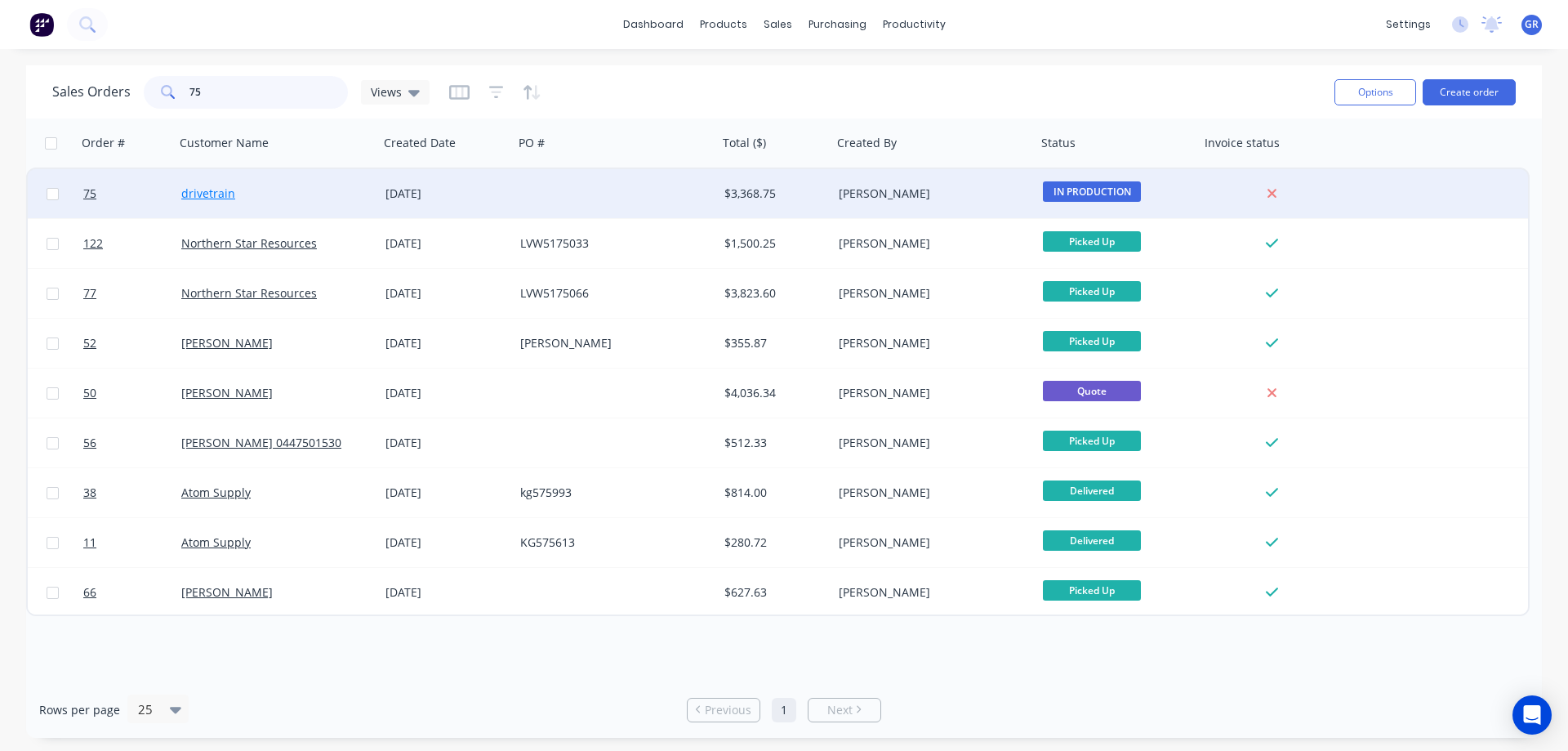
type input "75"
click at [194, 188] on link "drivetrain" at bounding box center [208, 194] width 54 height 16
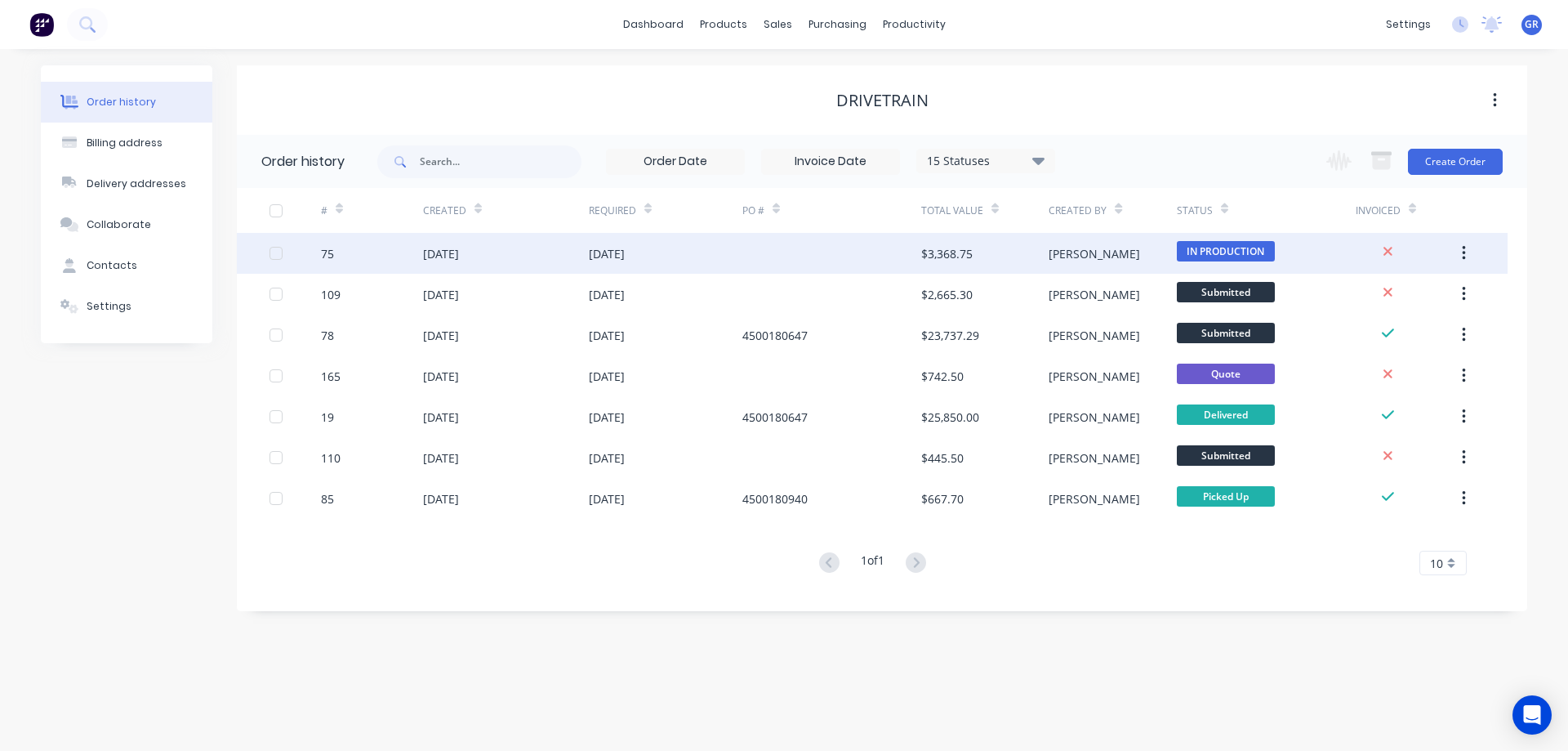
click at [772, 259] on div at bounding box center [831, 253] width 179 height 41
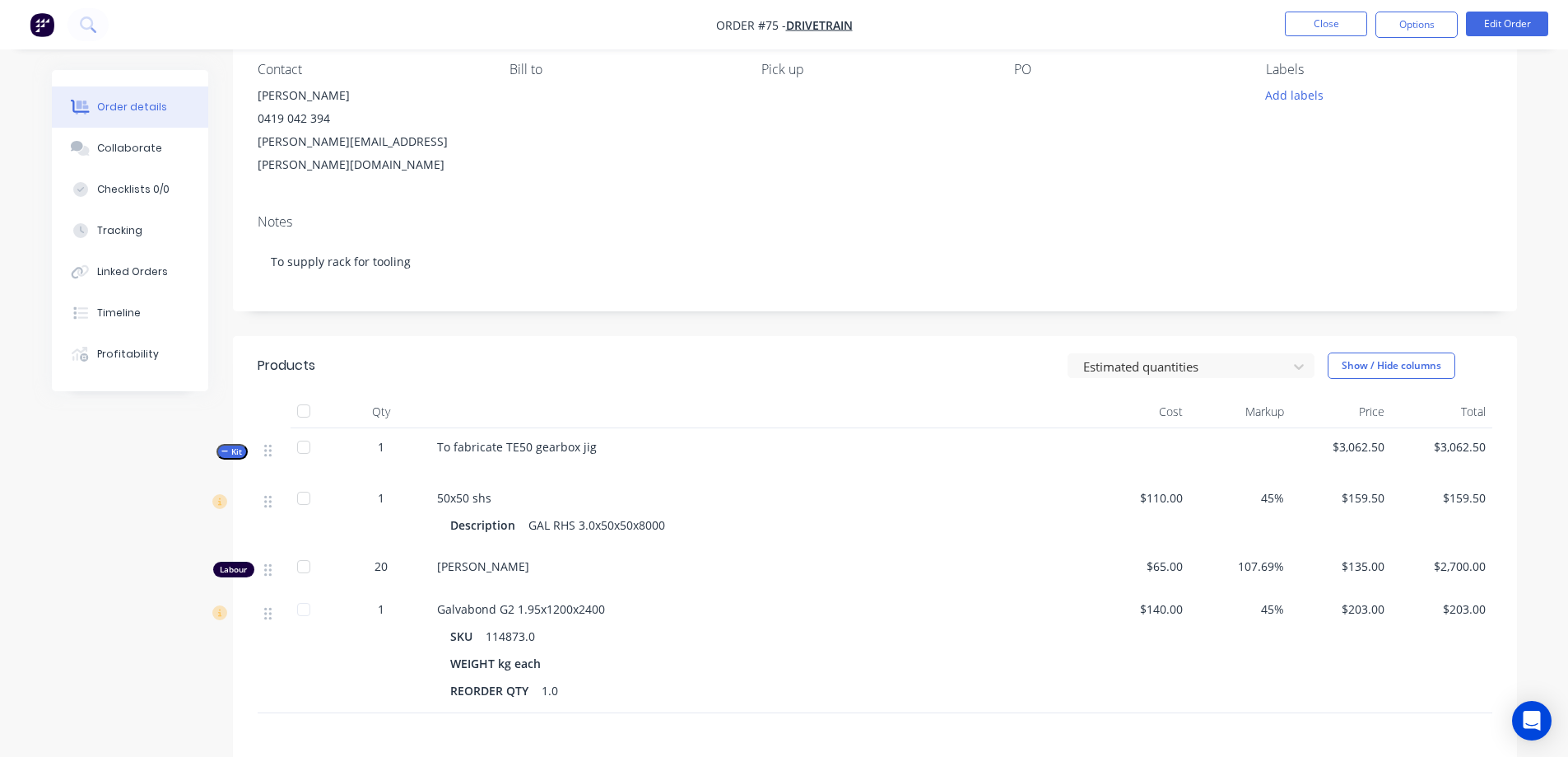
scroll to position [124, 0]
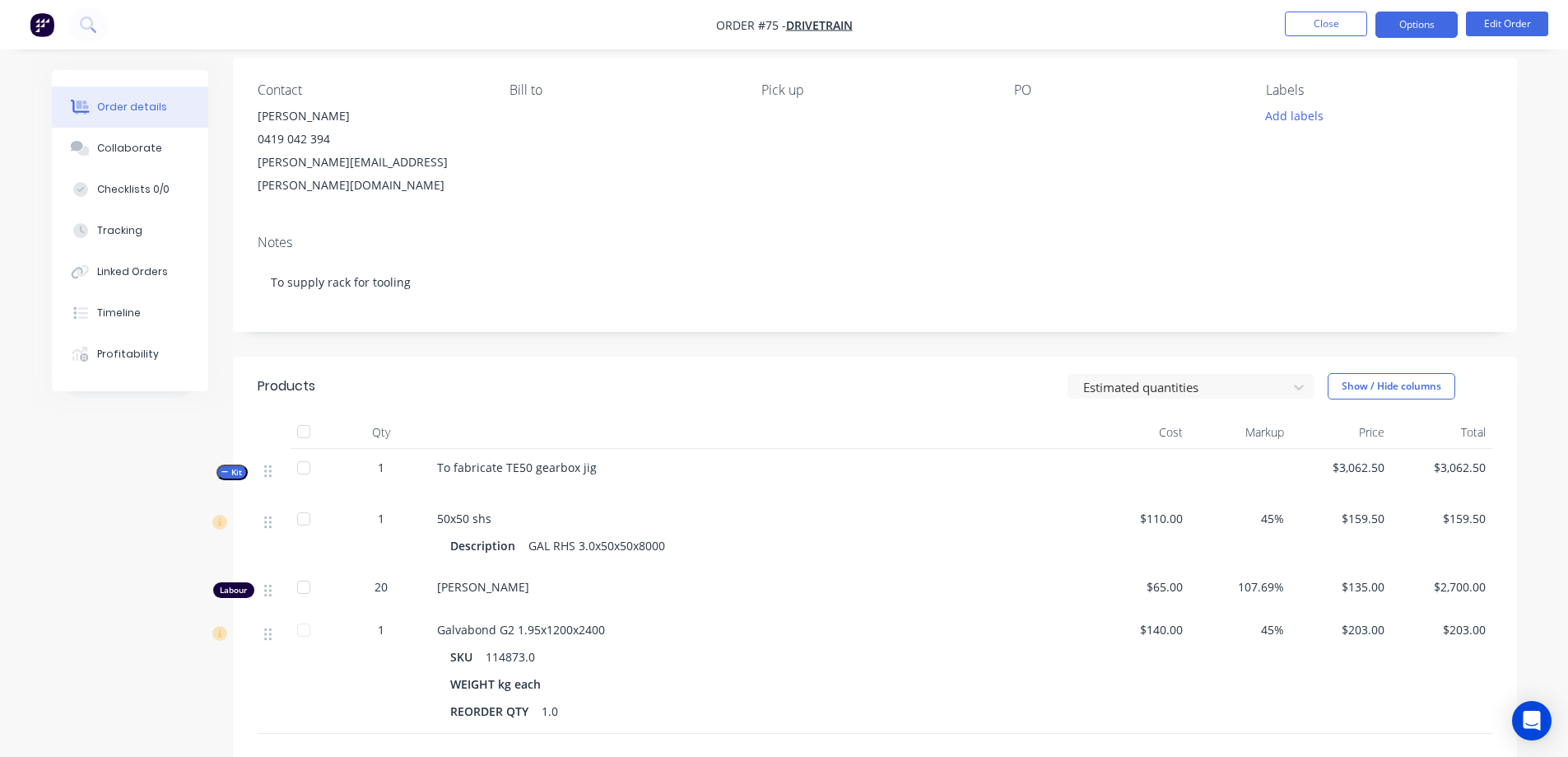
click at [1406, 25] on button "Options" at bounding box center [1417, 25] width 83 height 26
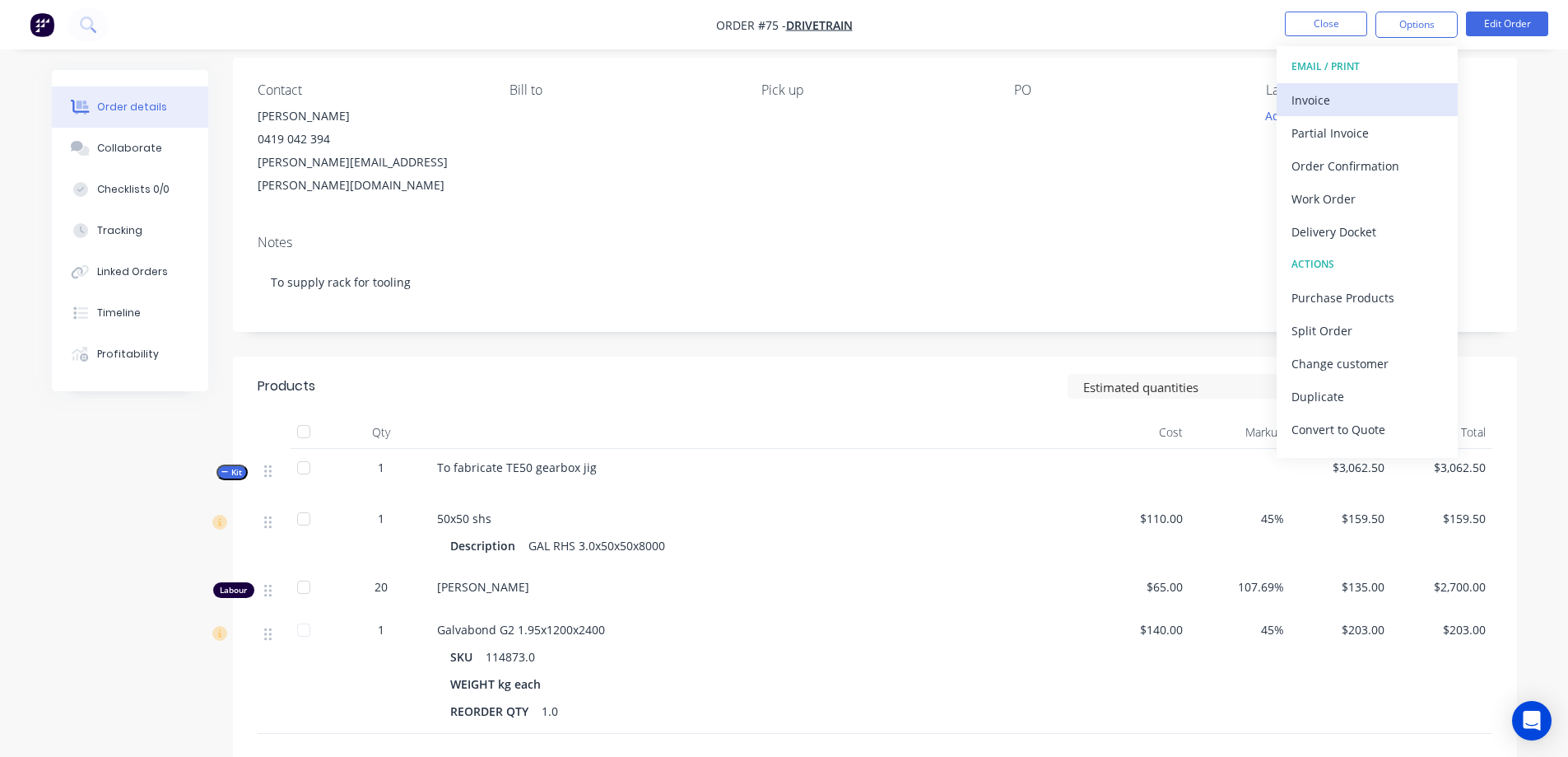
click at [1347, 100] on div "Invoice" at bounding box center [1367, 99] width 151 height 24
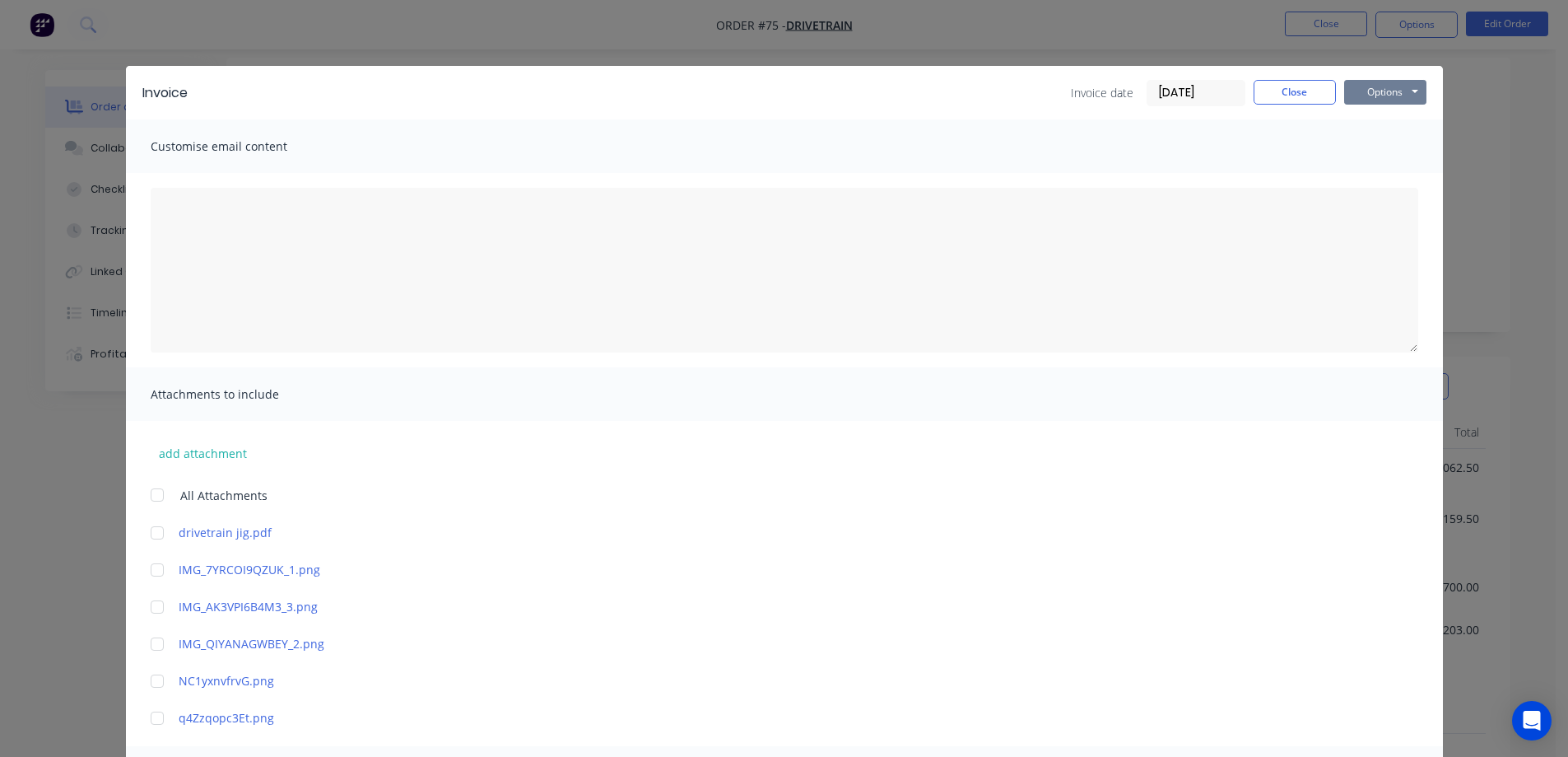
click at [1390, 85] on button "Options" at bounding box center [1385, 92] width 83 height 25
click at [1374, 150] on button "Print" at bounding box center [1397, 149] width 105 height 27
click at [1306, 85] on button "Close" at bounding box center [1295, 92] width 83 height 25
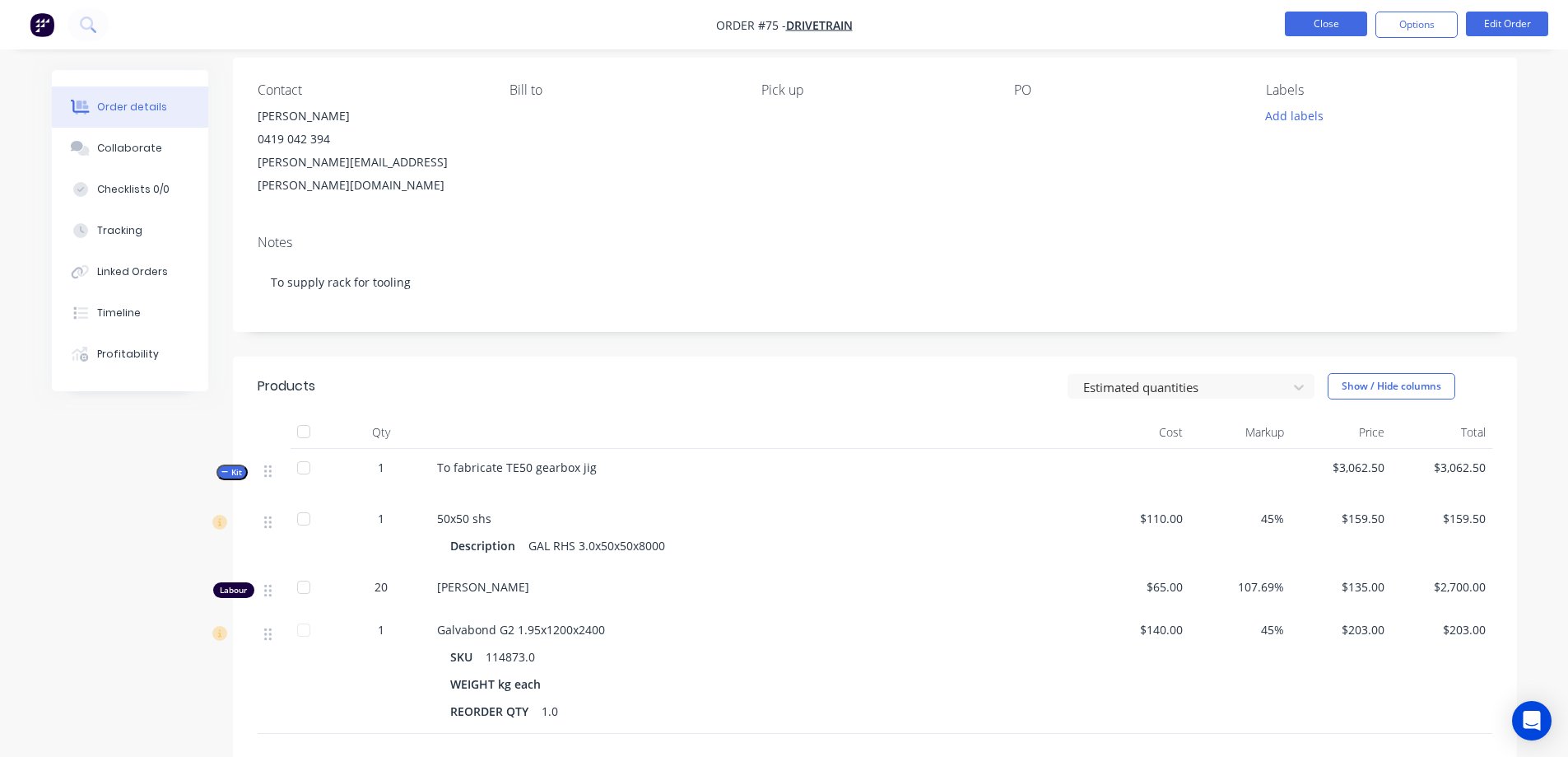
click at [1308, 21] on button "Close" at bounding box center [1326, 24] width 83 height 25
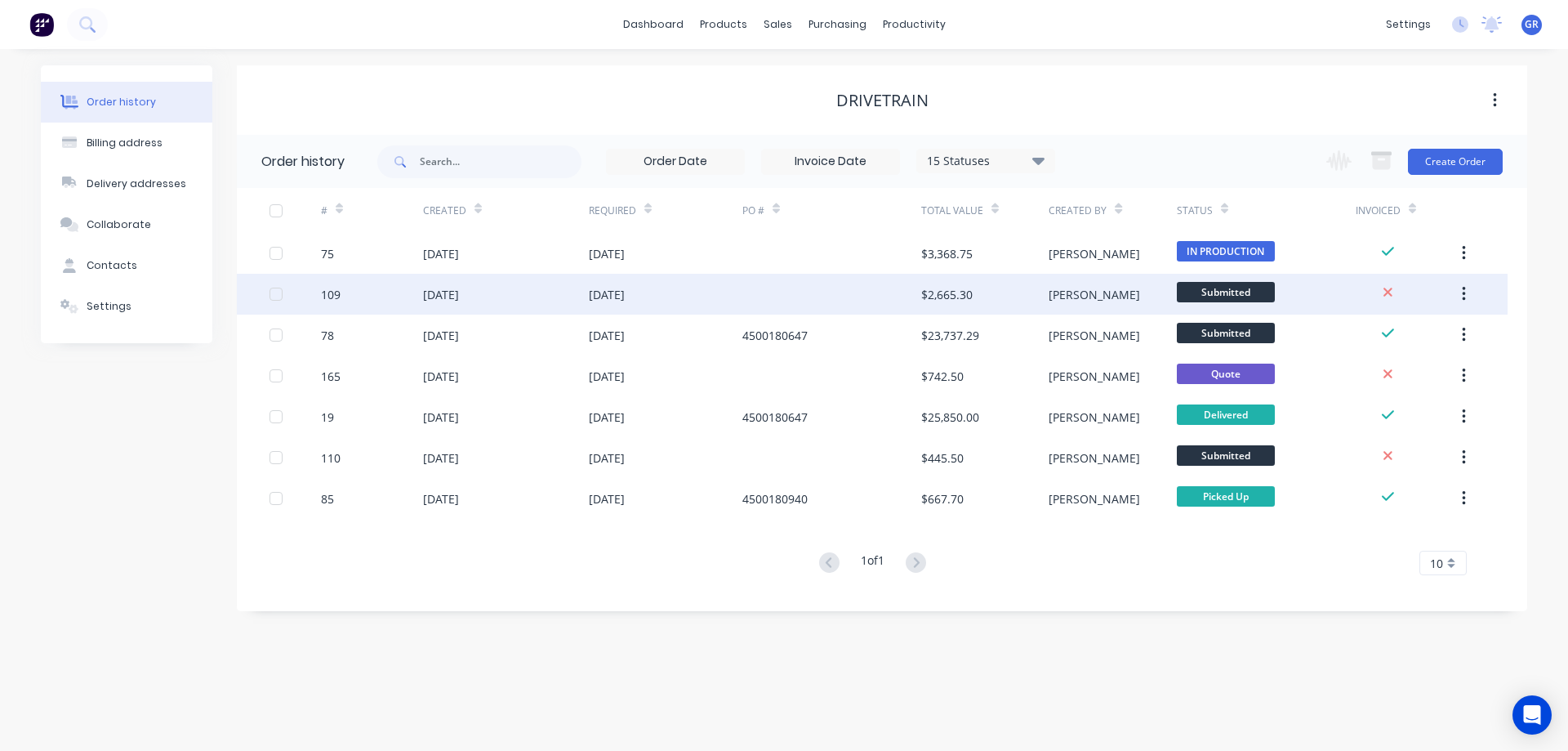
click at [704, 290] on div "[DATE]" at bounding box center [665, 294] width 153 height 41
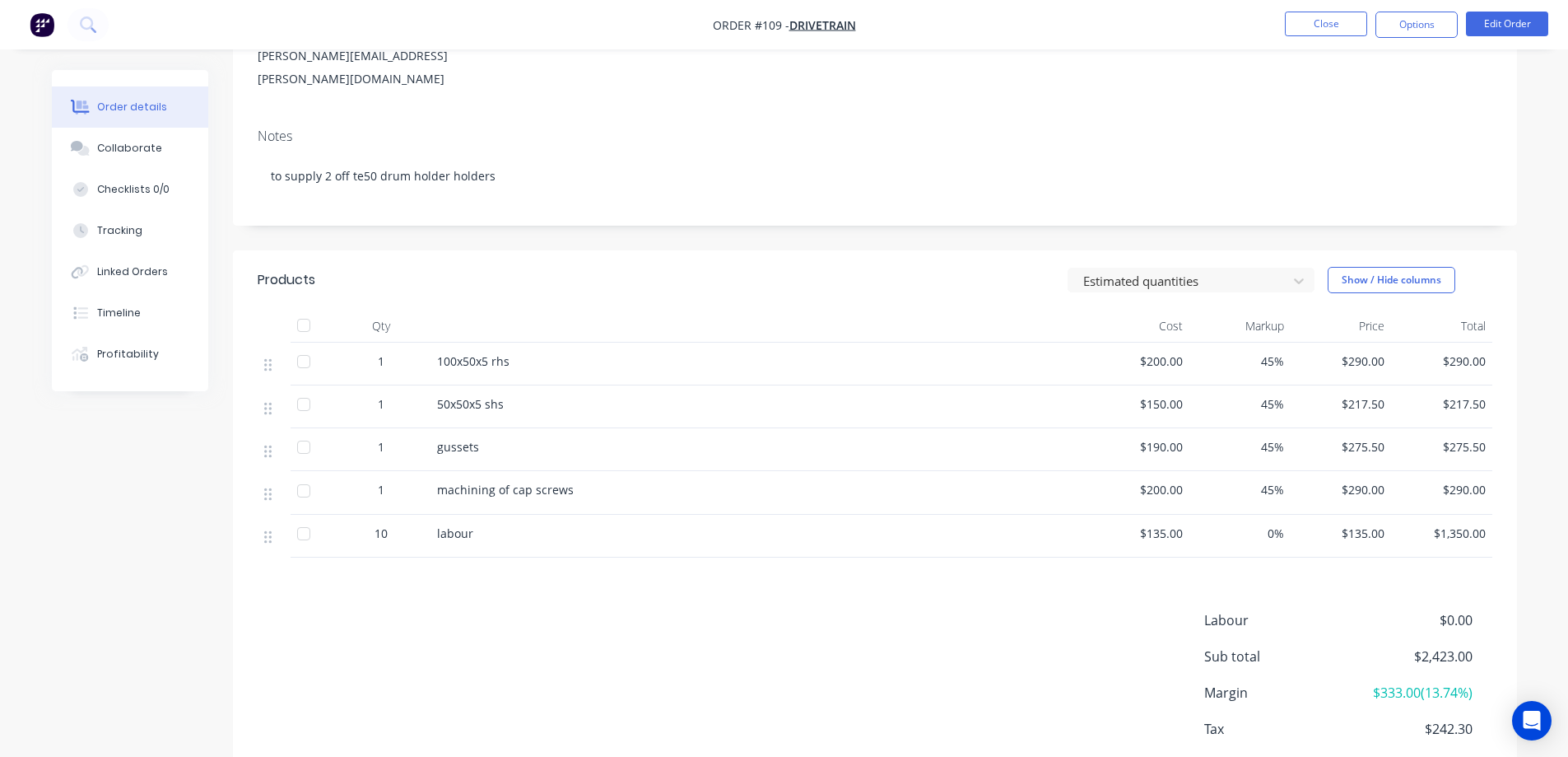
scroll to position [247, 0]
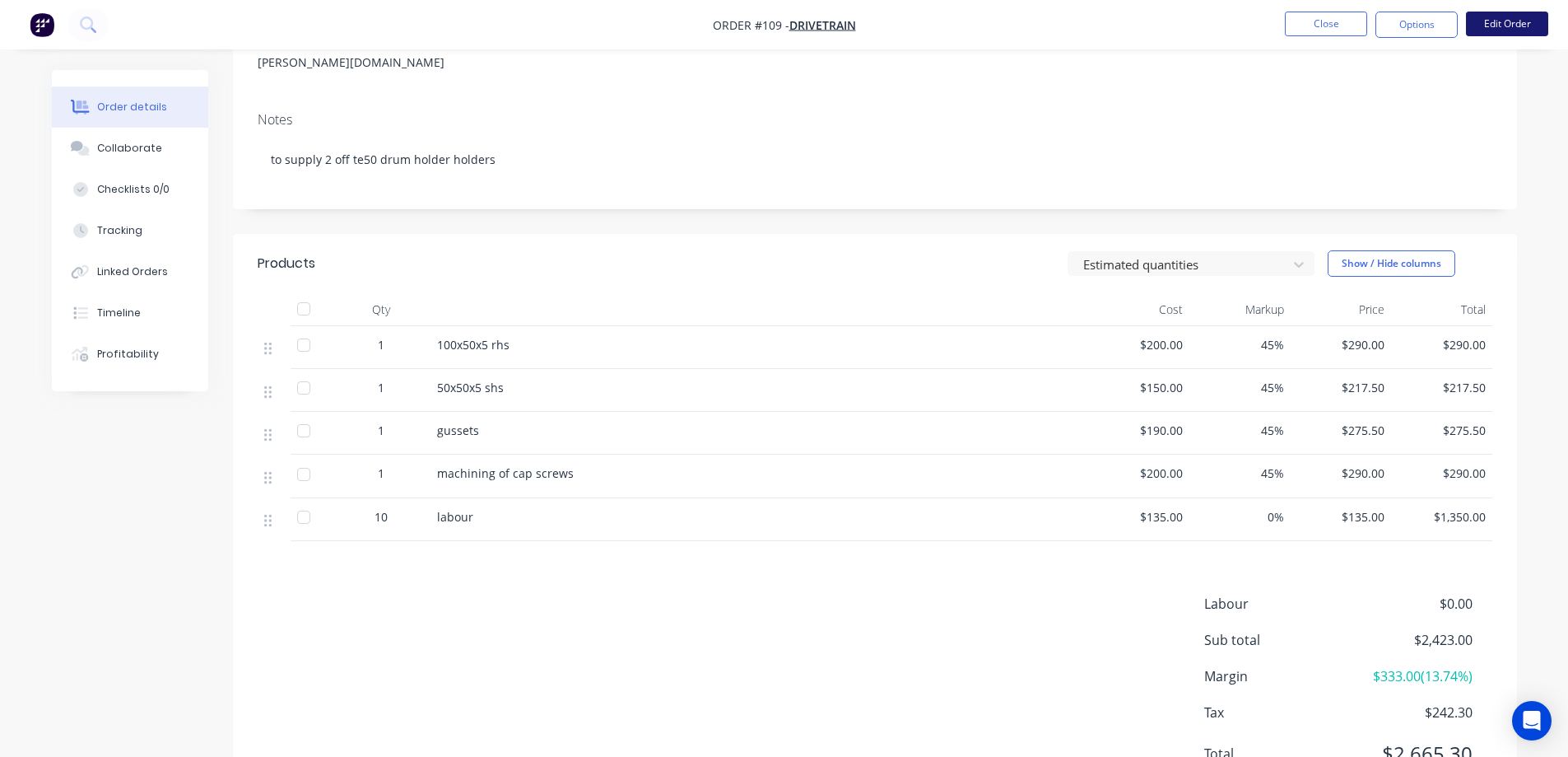
click at [1505, 15] on button "Edit Order" at bounding box center [1507, 24] width 83 height 25
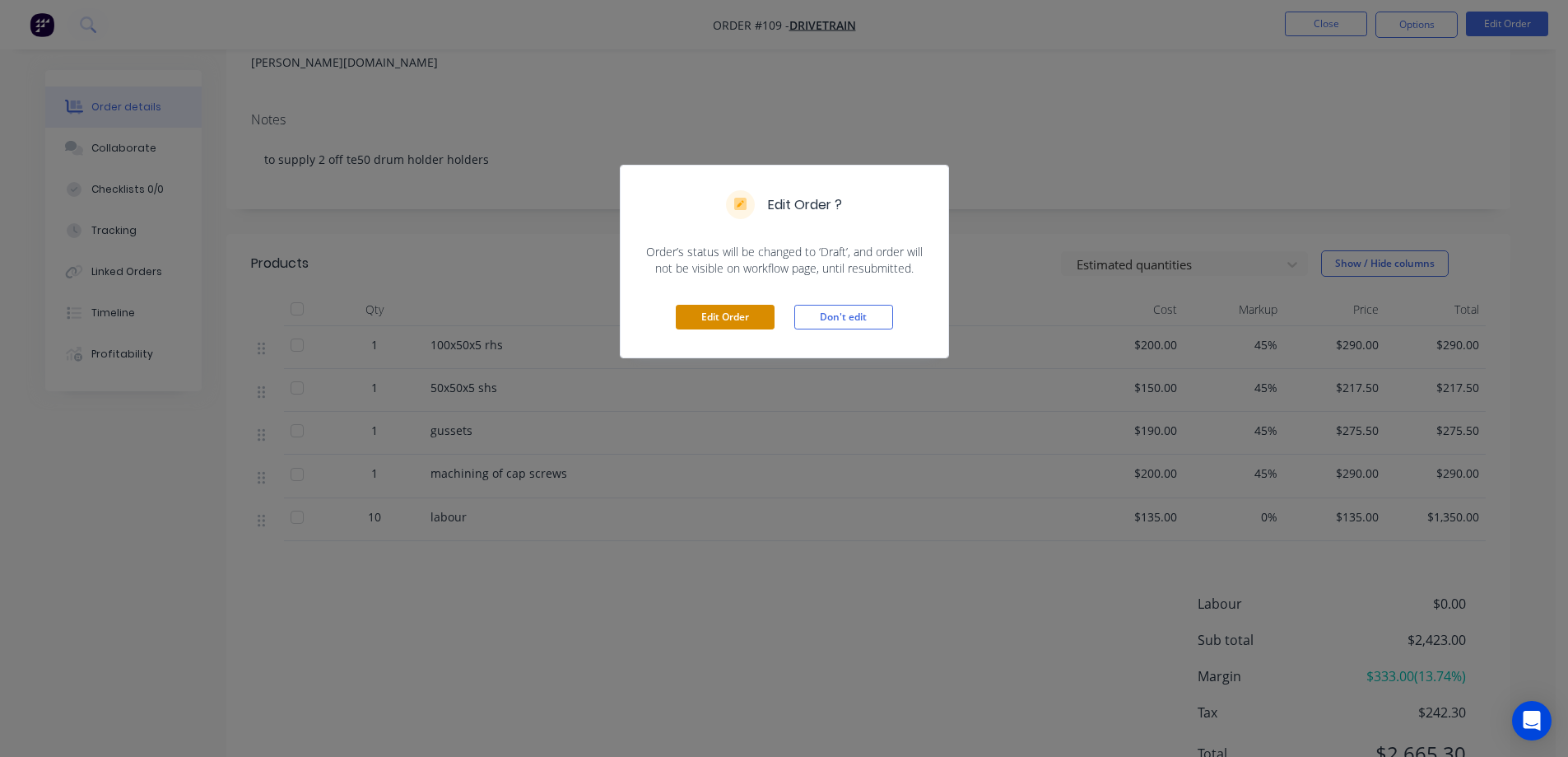
click at [746, 316] on button "Edit Order" at bounding box center [725, 317] width 98 height 25
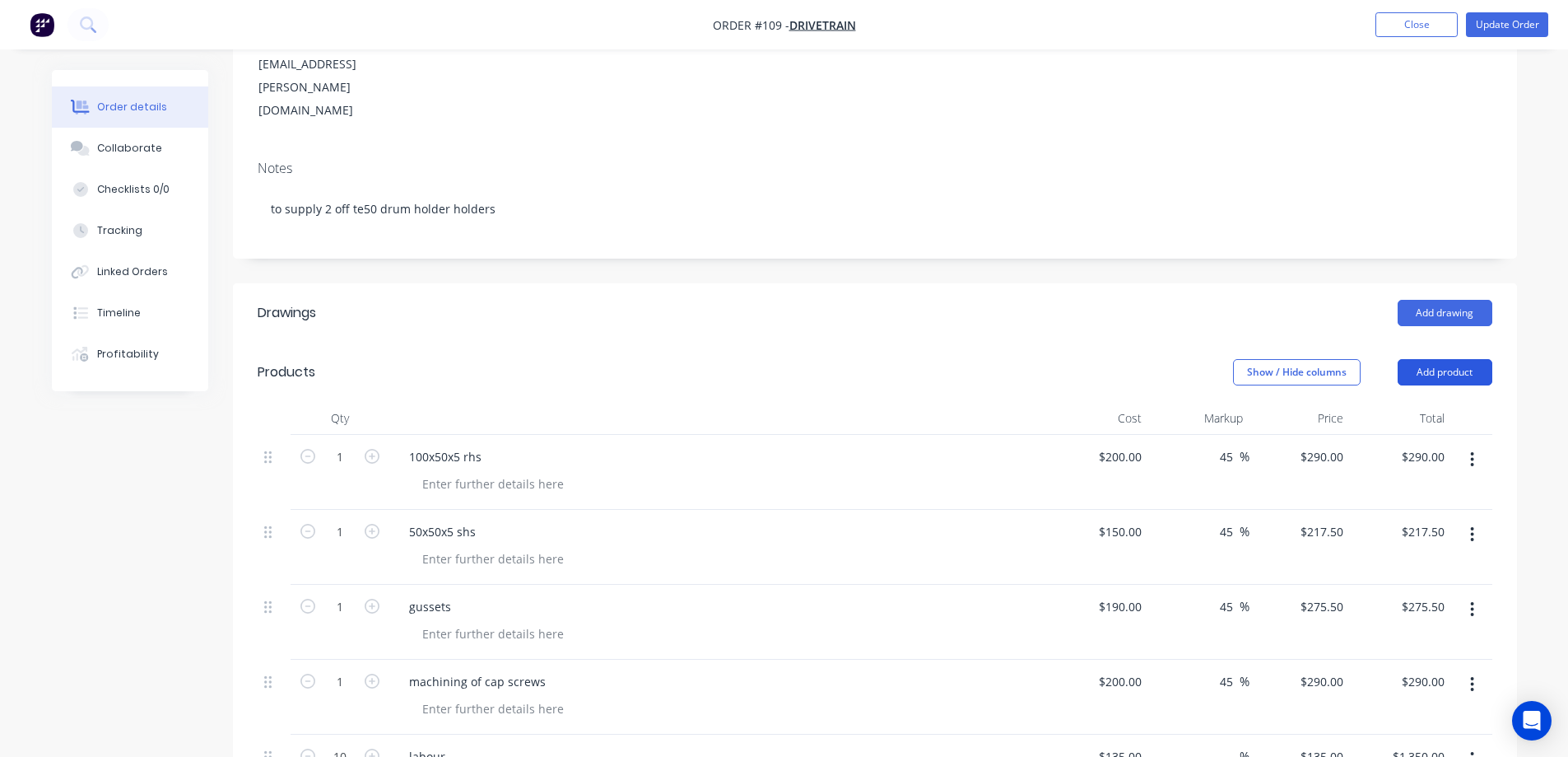
click at [1438, 359] on button "Add product" at bounding box center [1445, 372] width 95 height 26
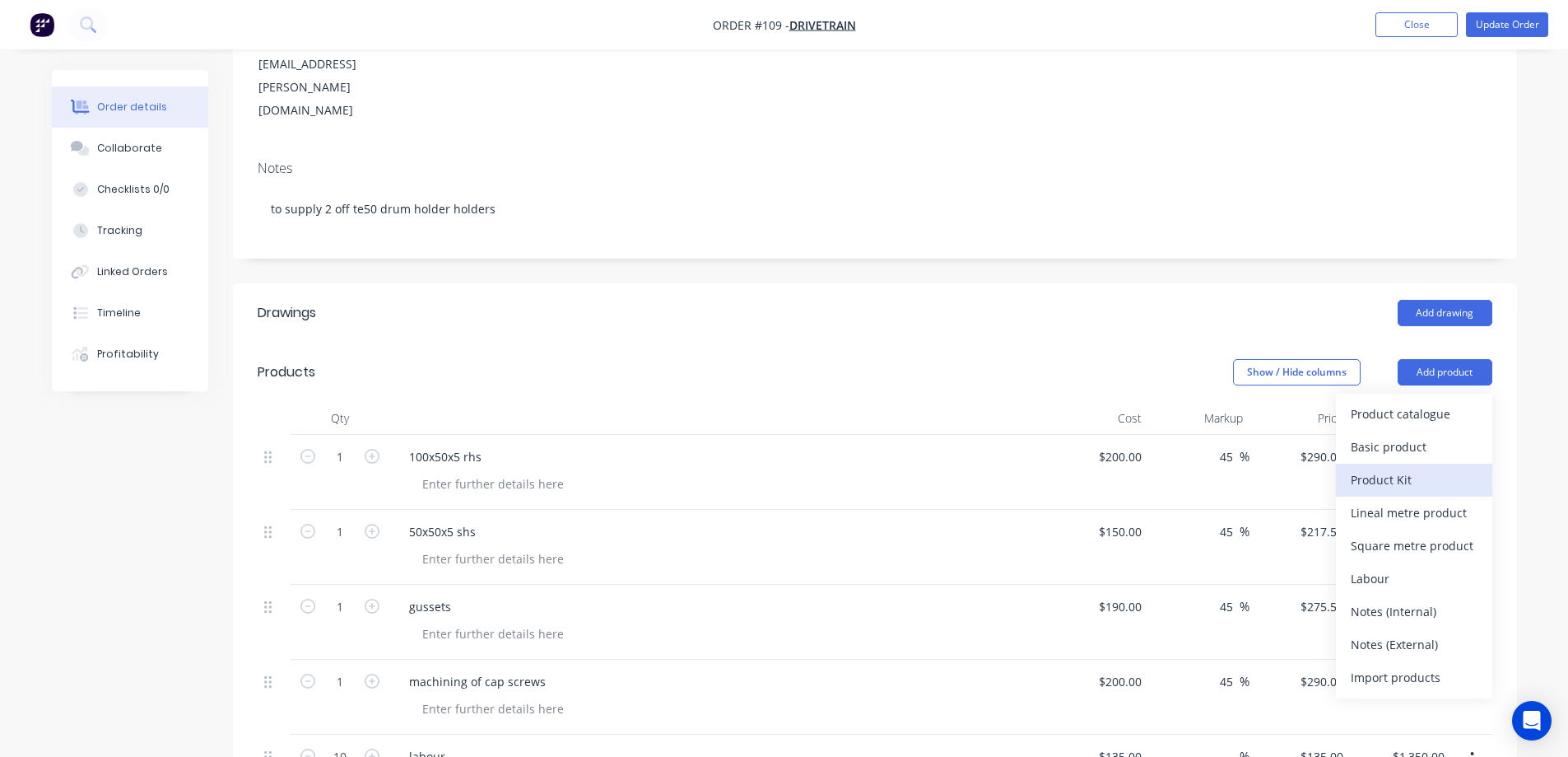
click at [1415, 468] on div "Product Kit" at bounding box center [1414, 479] width 127 height 24
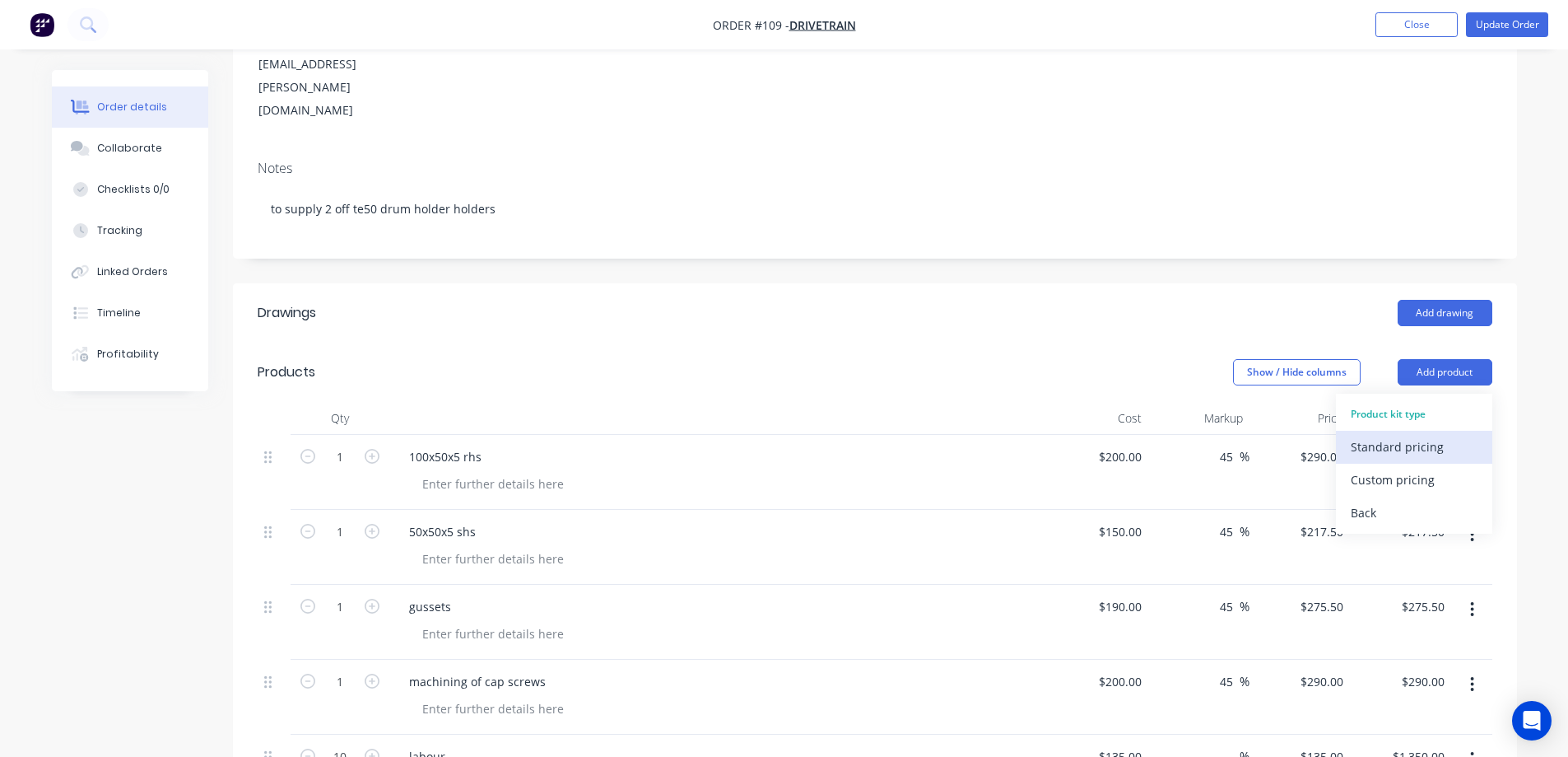
click at [1395, 434] on div "Standard pricing" at bounding box center [1414, 446] width 127 height 24
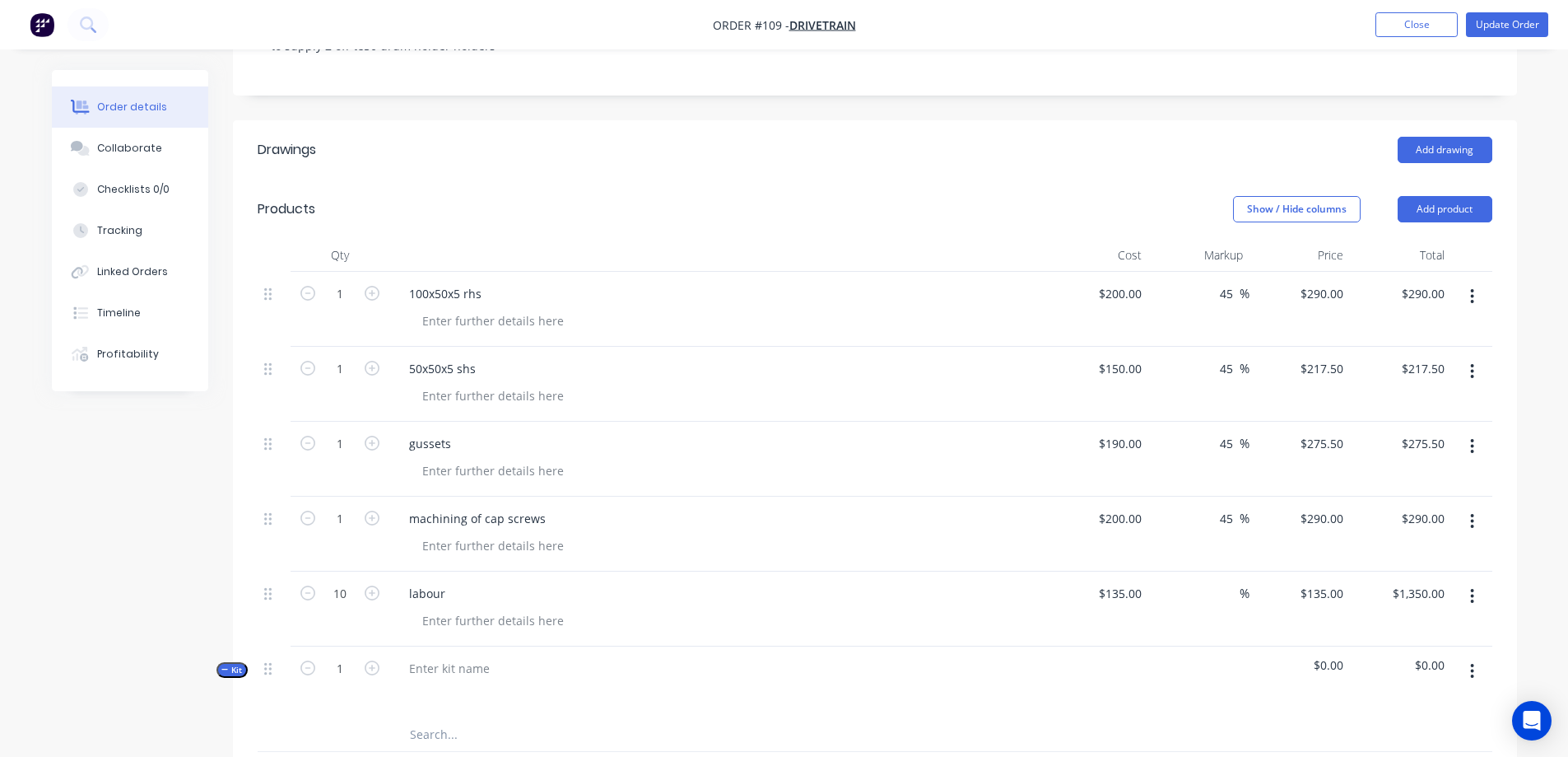
scroll to position [411, 0]
click at [475, 654] on div at bounding box center [449, 666] width 107 height 24
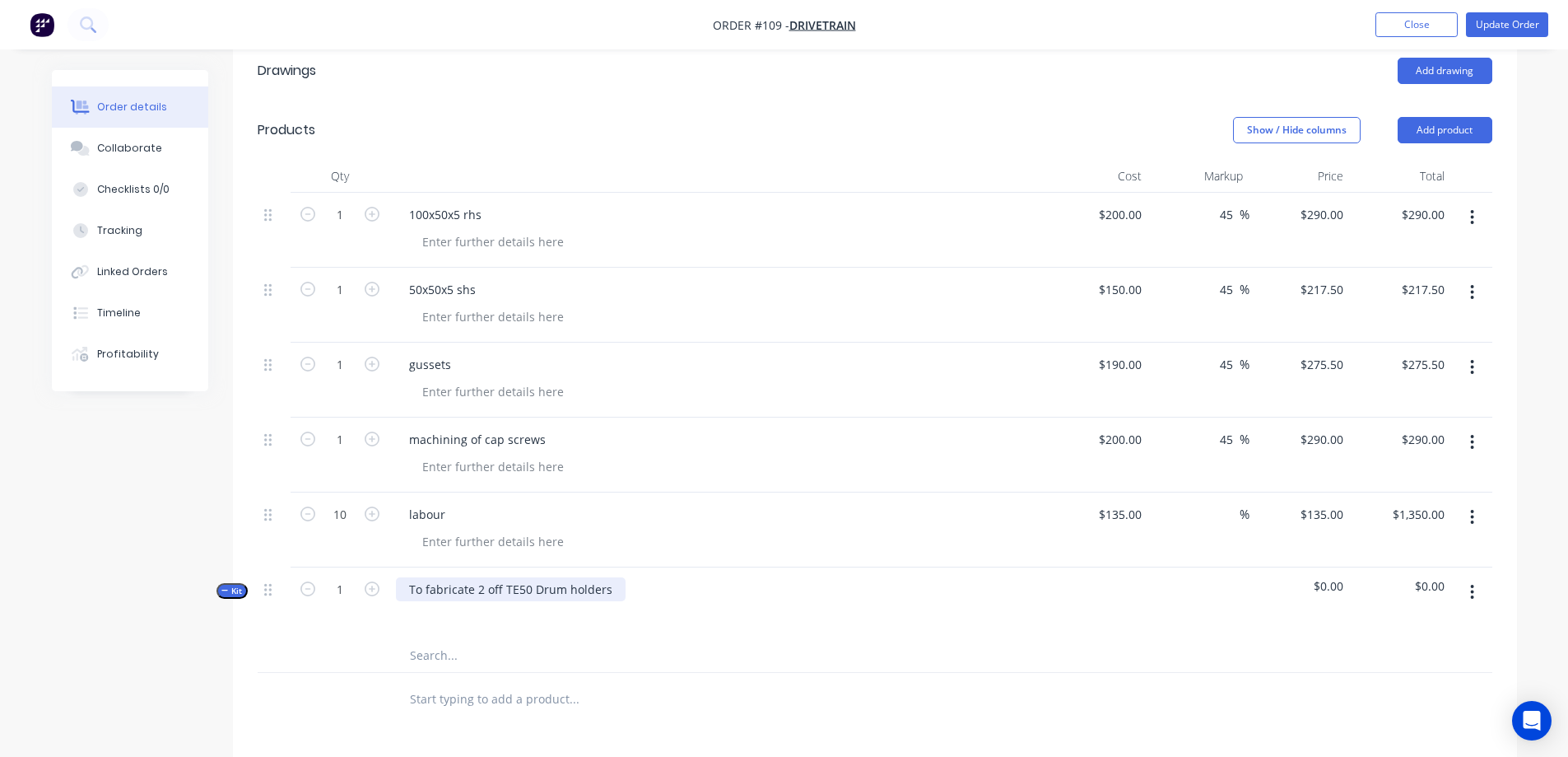
scroll to position [494, 0]
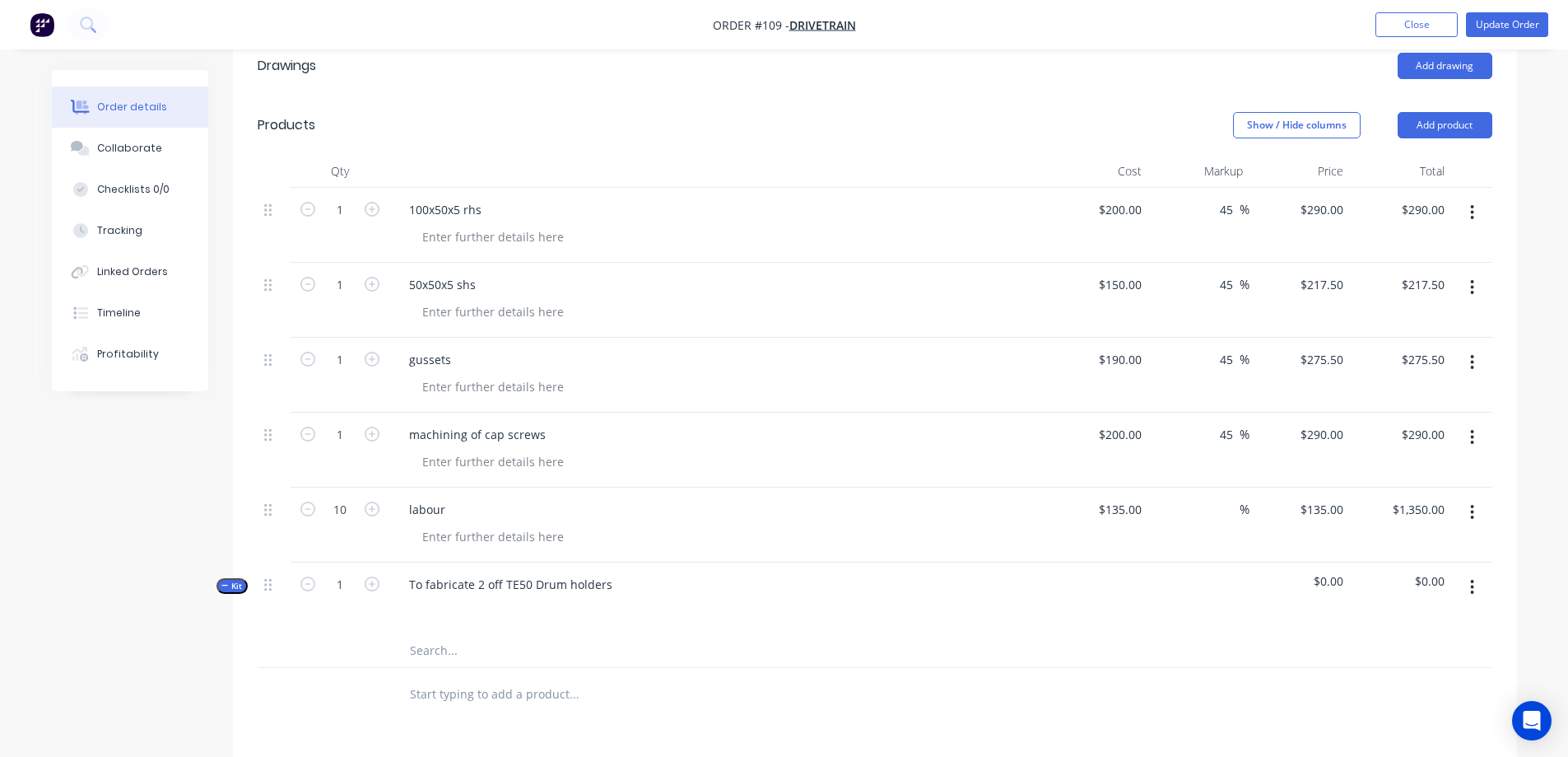
click at [1475, 572] on button "button" at bounding box center [1472, 587] width 39 height 30
click at [1412, 651] on div "Add product to kit" at bounding box center [1414, 663] width 127 height 24
click at [1369, 684] on div "Product catalogue" at bounding box center [1414, 695] width 127 height 24
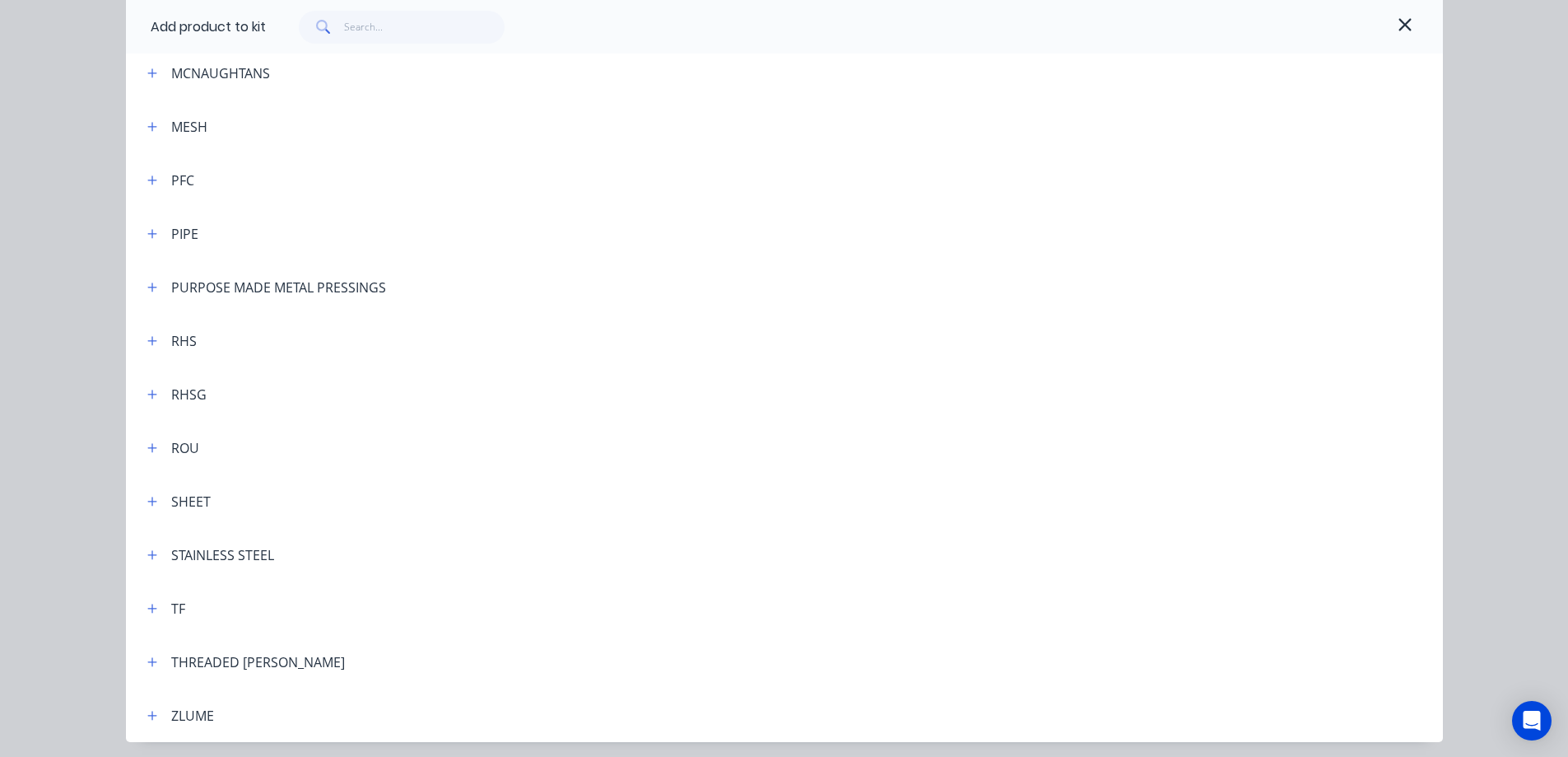
scroll to position [1153, 0]
click at [148, 343] on icon "button" at bounding box center [152, 339] width 10 height 11
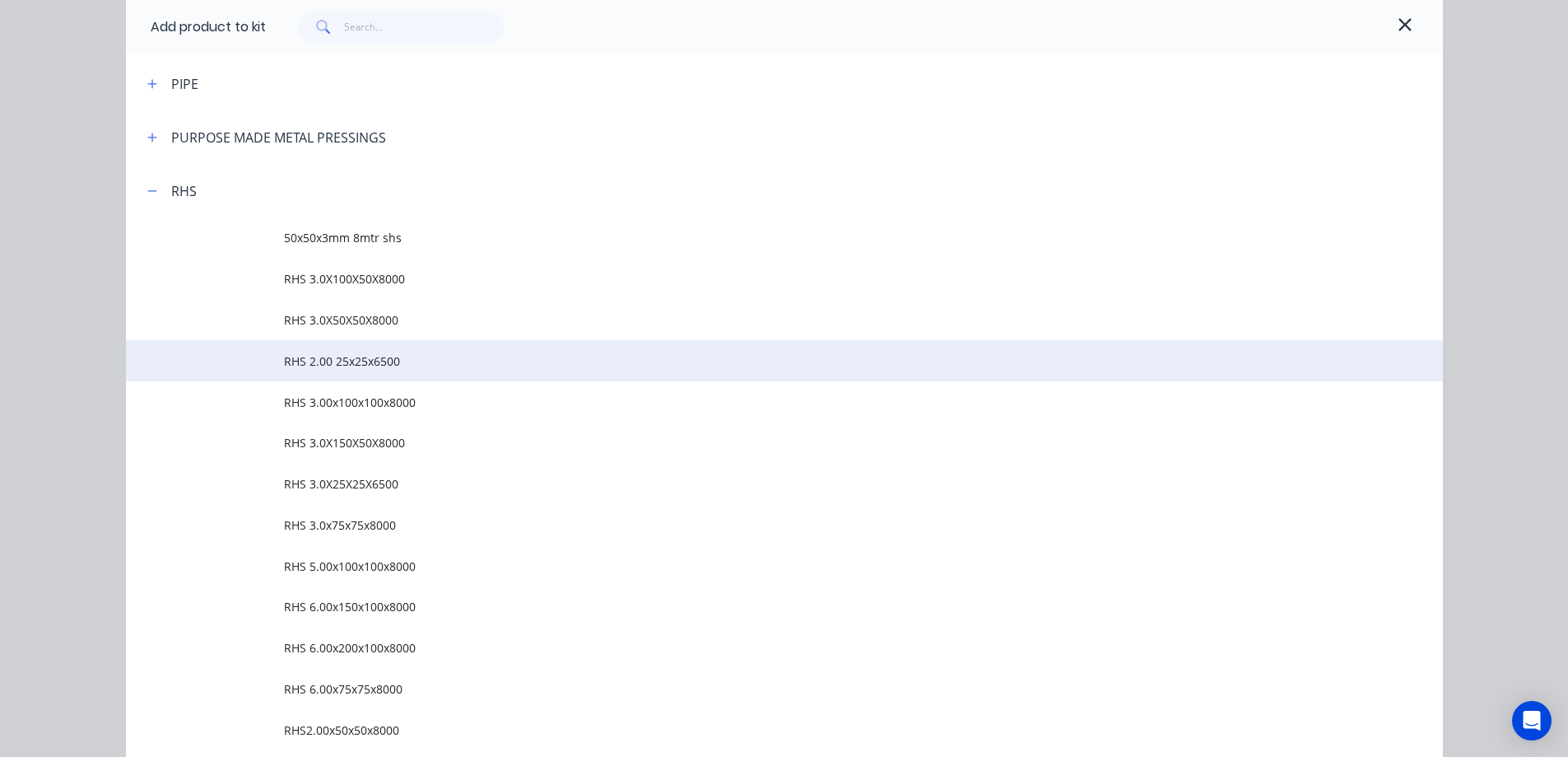
scroll to position [1317, 0]
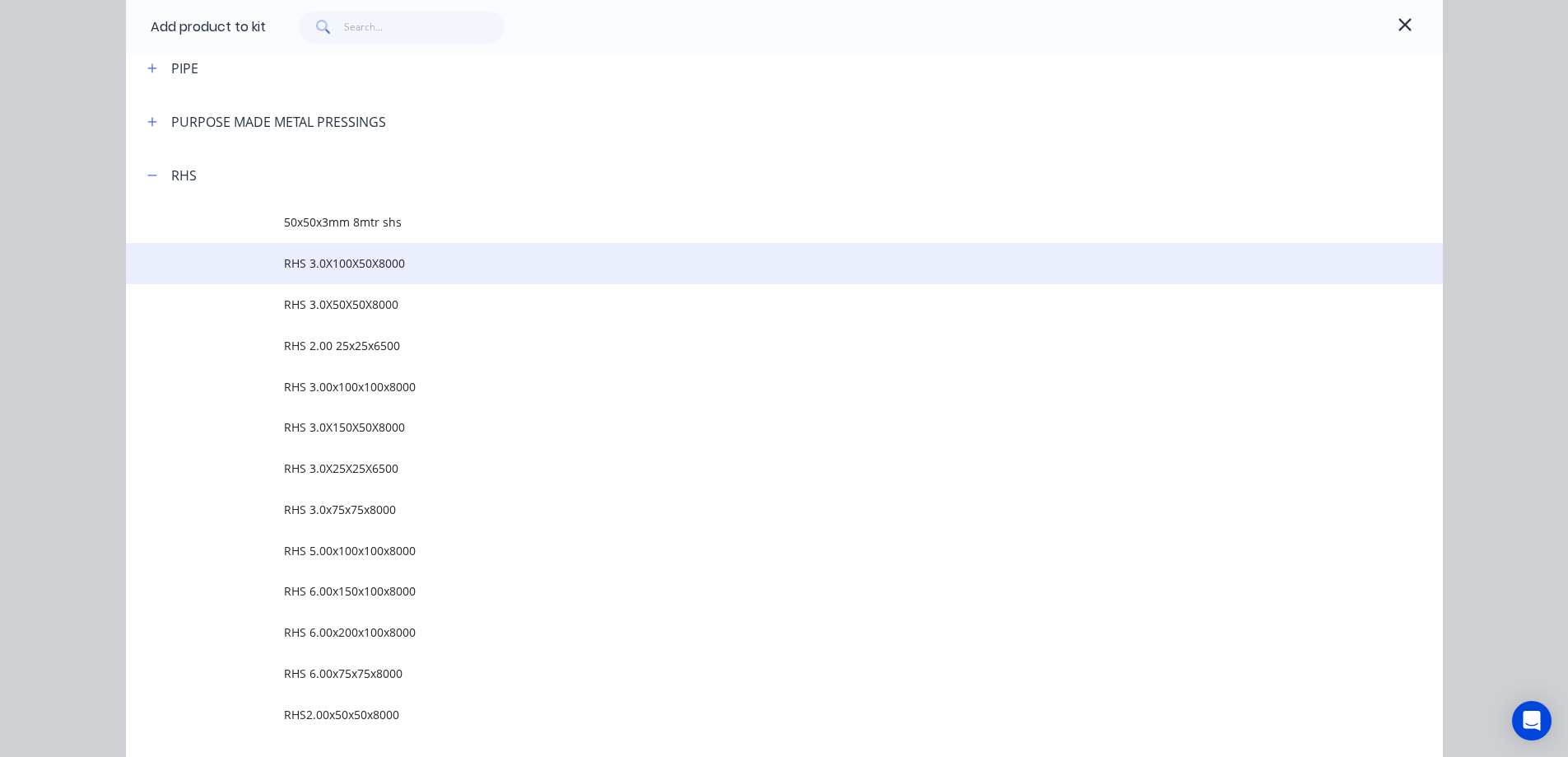
click at [335, 263] on span "RHS 3.0X100X50X8000" at bounding box center [747, 263] width 926 height 18
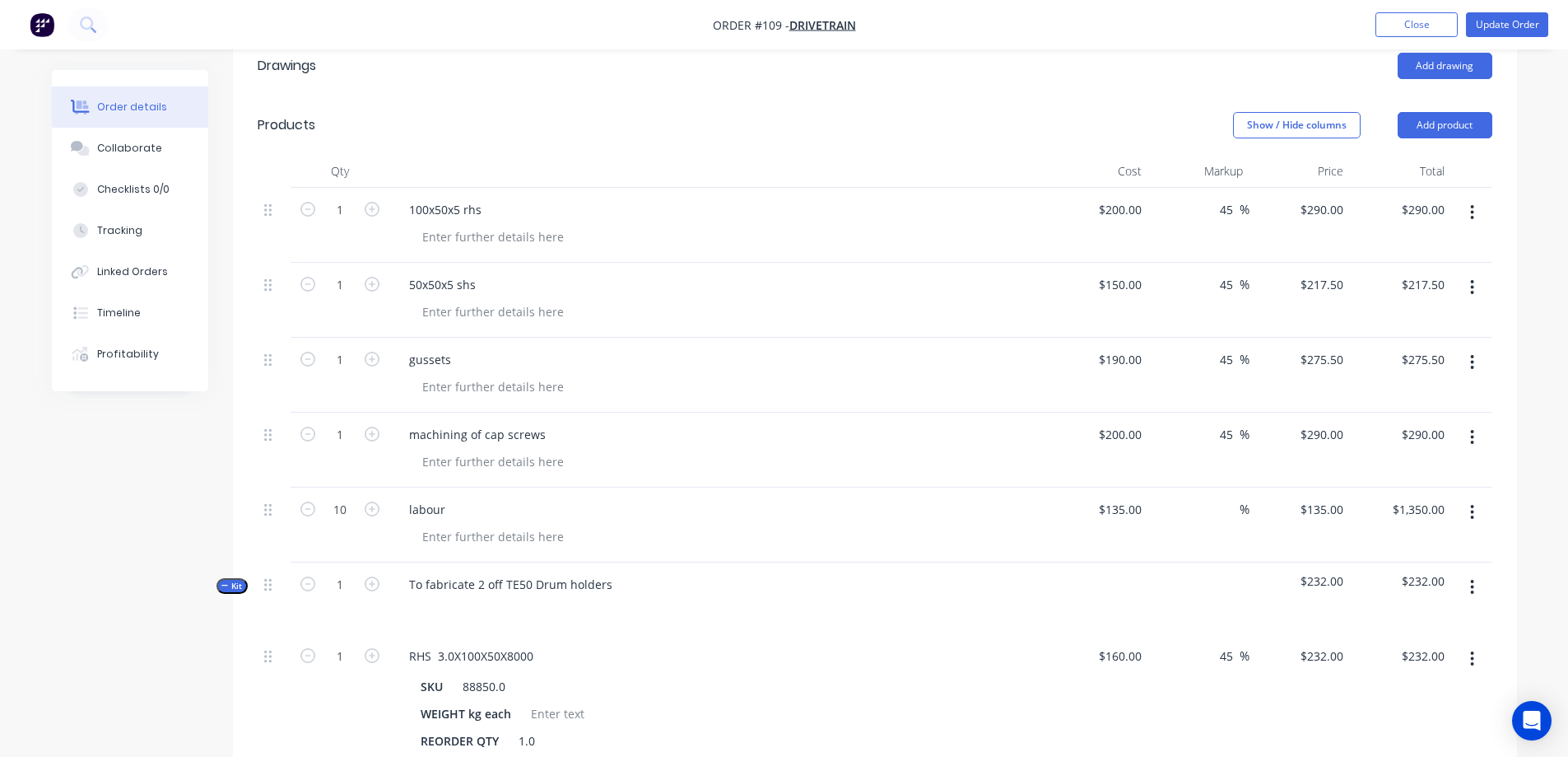
click at [1480, 644] on button "button" at bounding box center [1472, 659] width 39 height 30
click at [1398, 756] on div "Delete" at bounding box center [1414, 768] width 127 height 24
click at [1475, 572] on button "button" at bounding box center [1472, 587] width 39 height 30
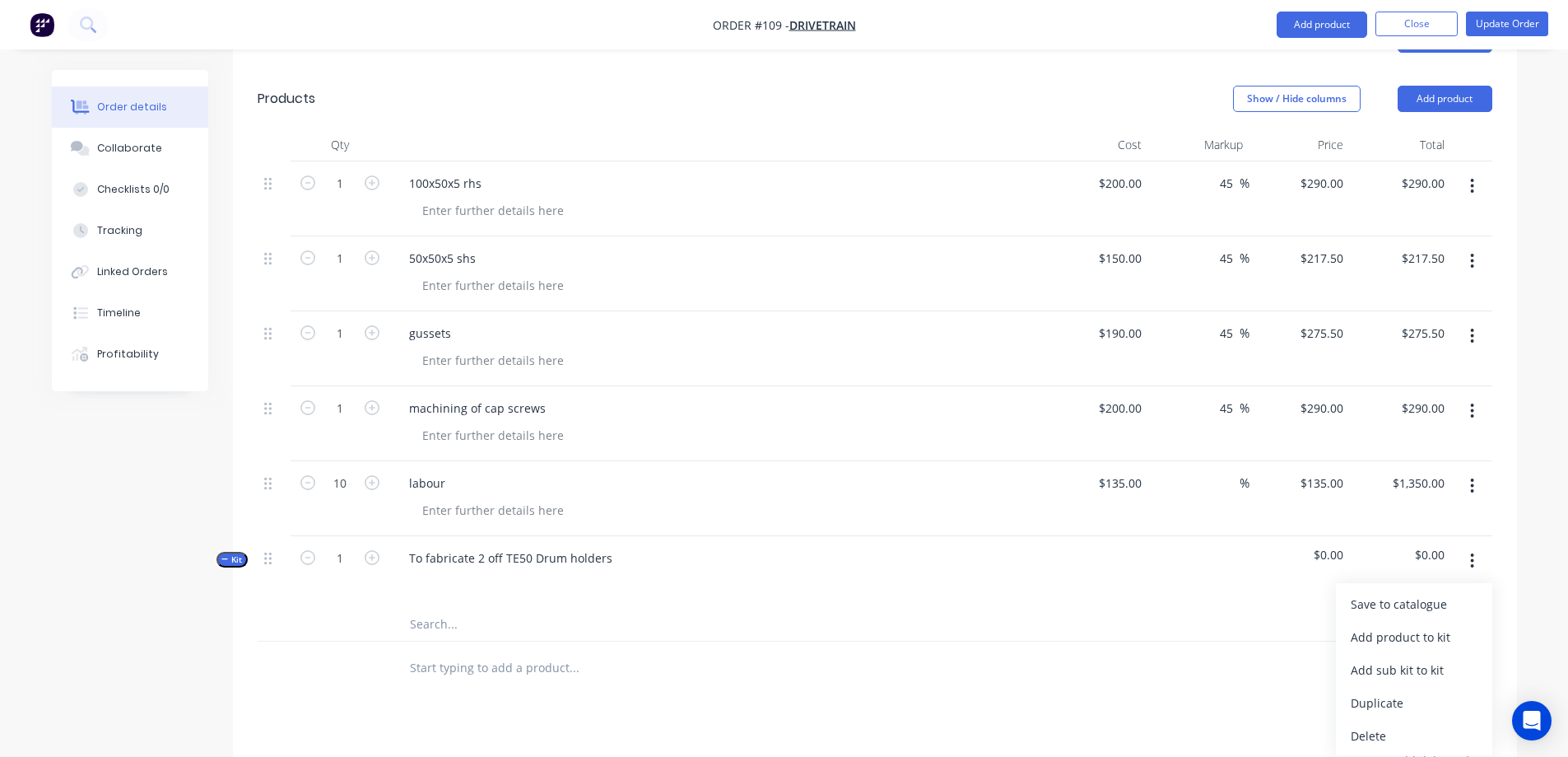
scroll to position [494, 0]
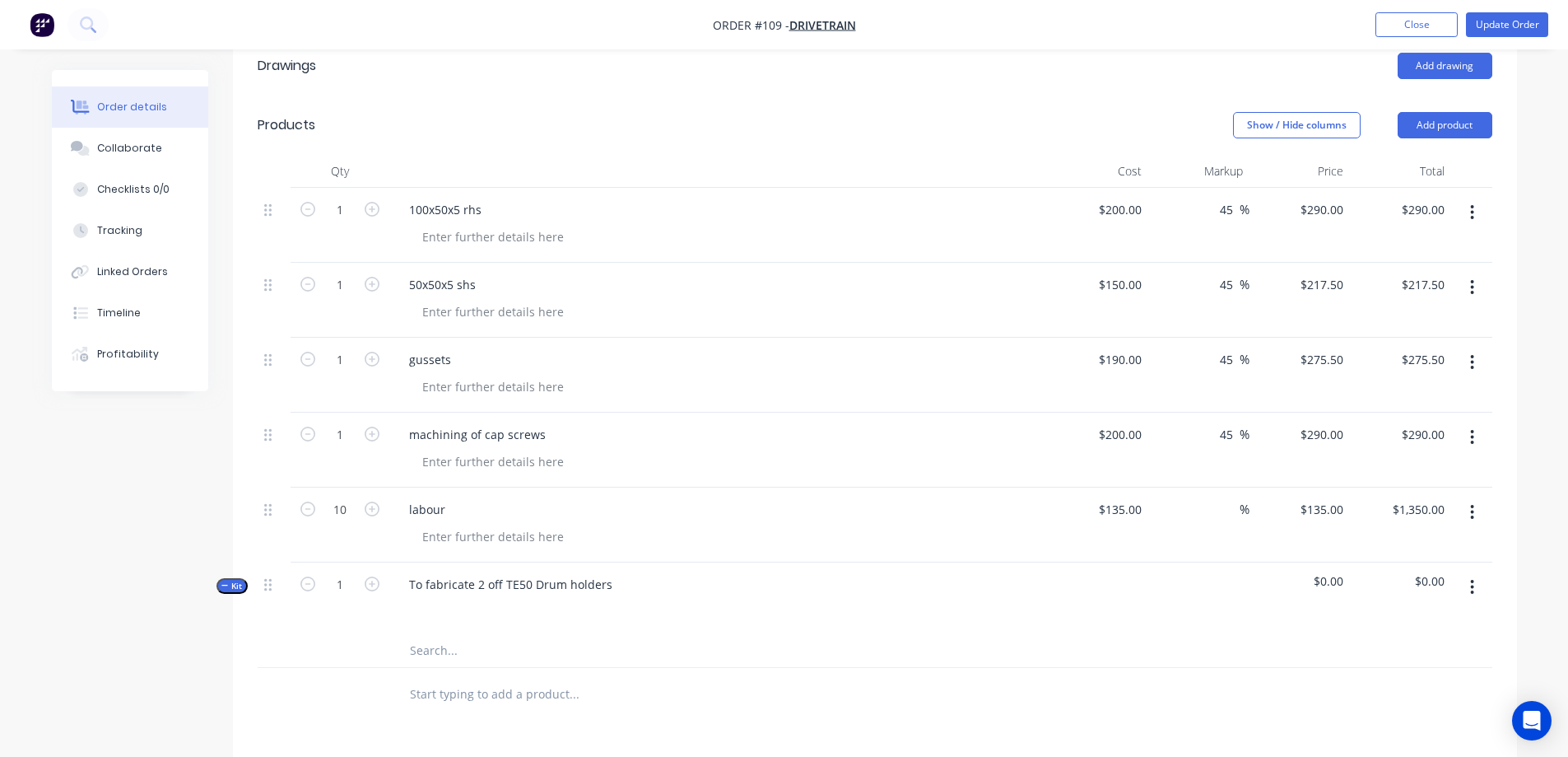
click at [442, 634] on input "text" at bounding box center [573, 650] width 330 height 33
type input "100x50x5"
click at [1470, 578] on icon "button" at bounding box center [1472, 586] width 4 height 18
click at [1427, 651] on div "Add product to kit" at bounding box center [1414, 663] width 127 height 24
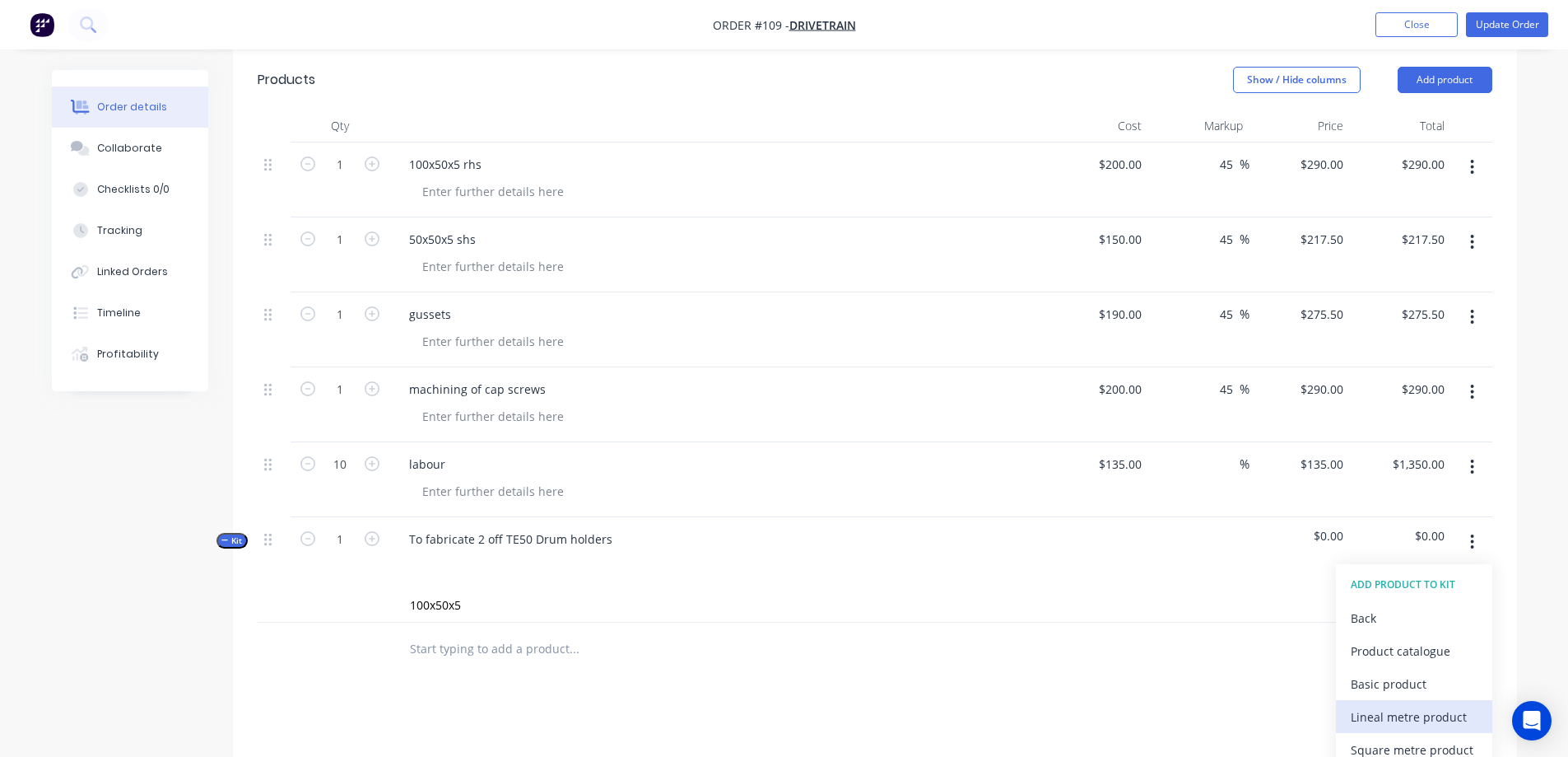
scroll to position [577, 0]
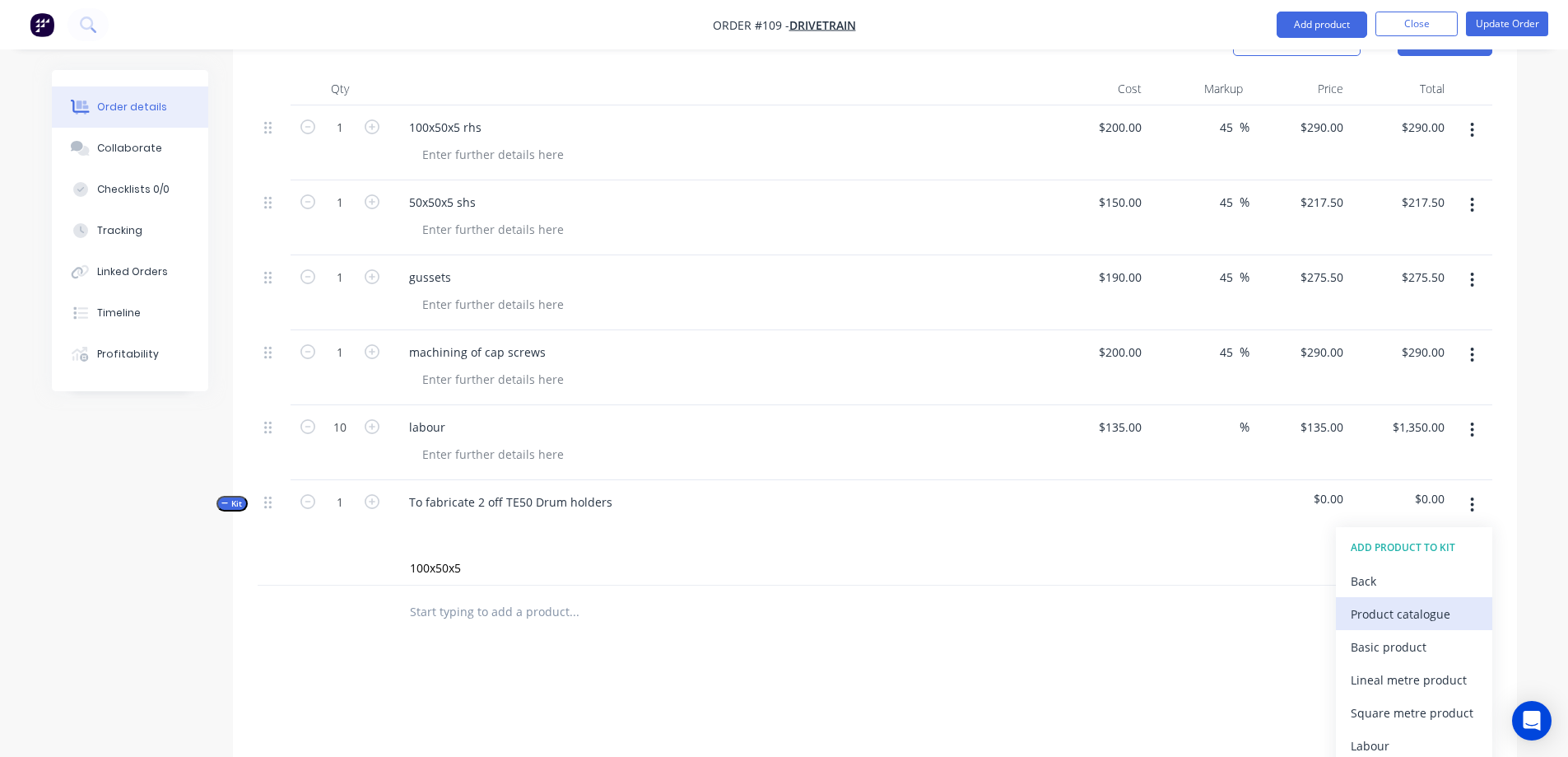
click at [1418, 602] on div "Product catalogue" at bounding box center [1414, 614] width 127 height 24
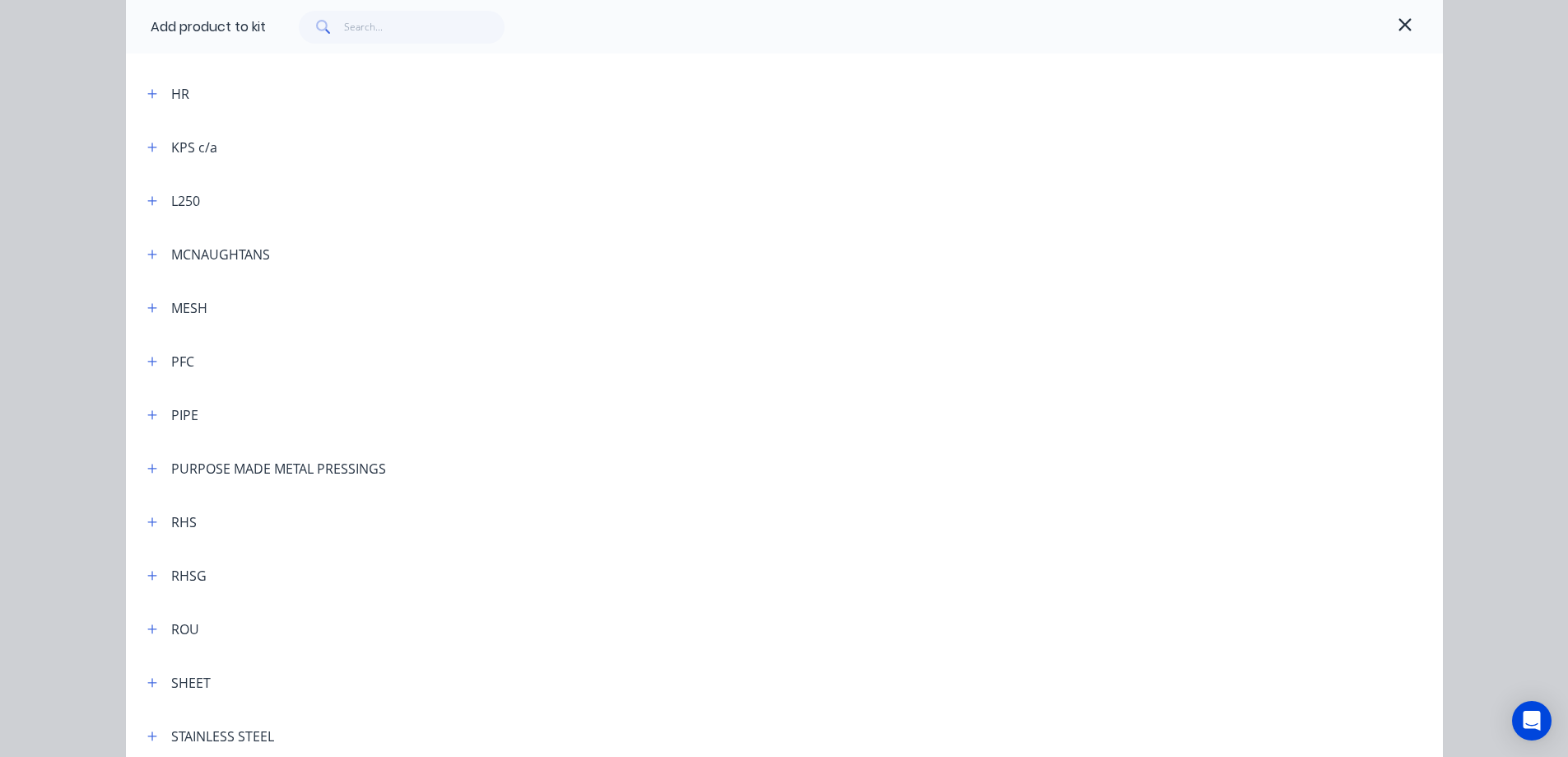
scroll to position [1070, 0]
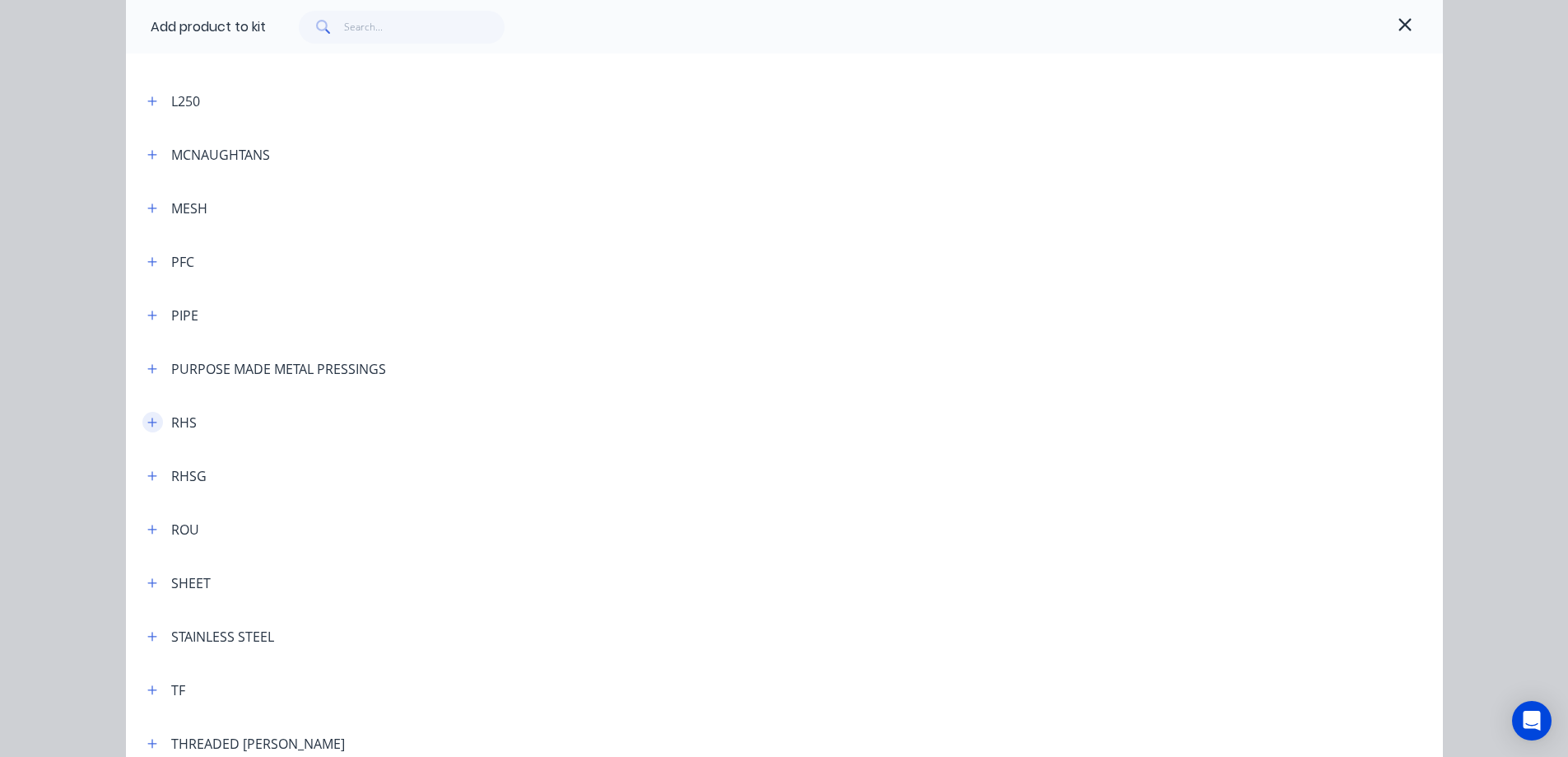
click at [142, 422] on button "button" at bounding box center [152, 421] width 20 height 20
click at [1085, 437] on header "RHS" at bounding box center [784, 422] width 1317 height 54
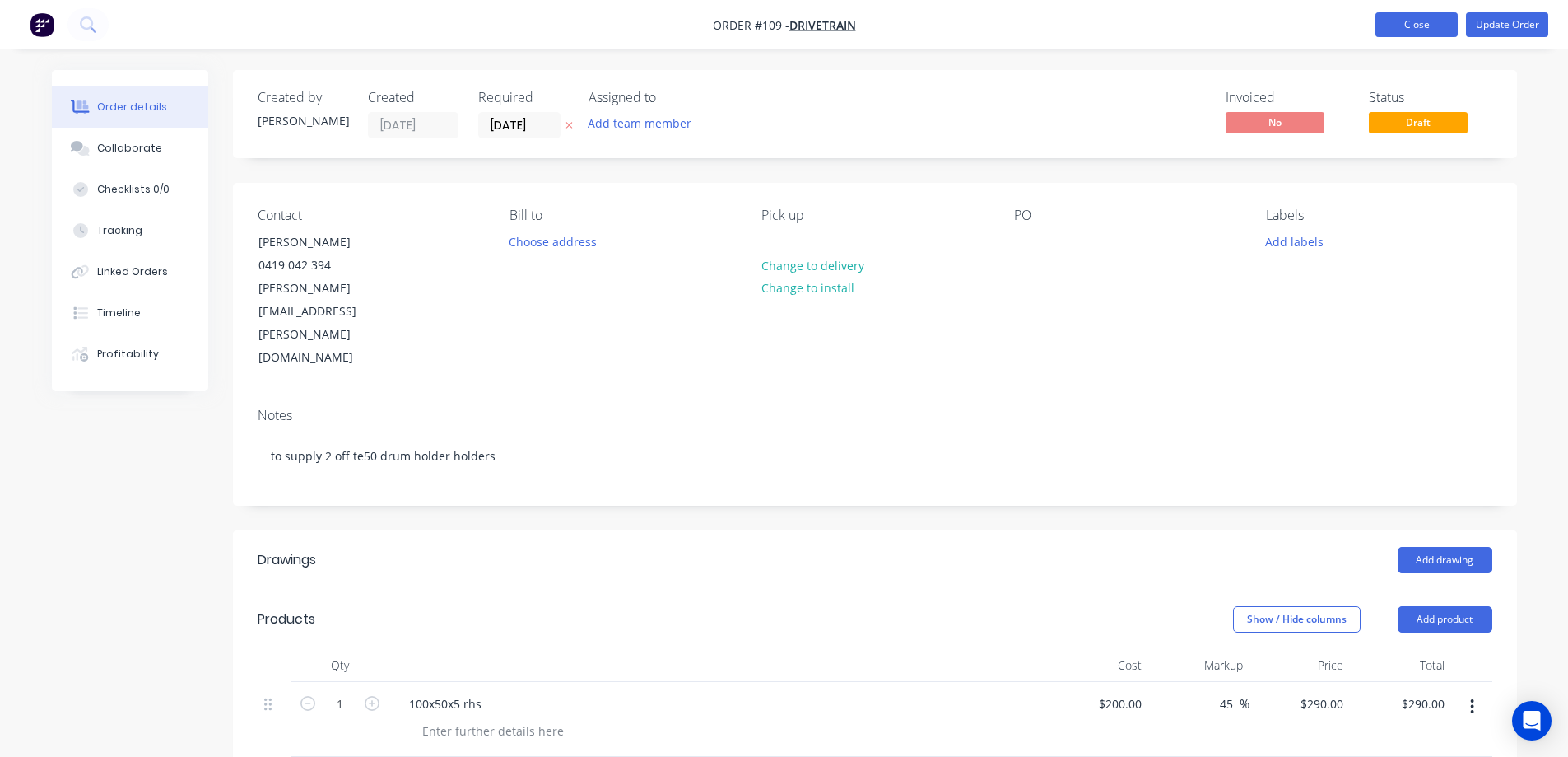
click at [1403, 29] on button "Close" at bounding box center [1417, 25] width 83 height 25
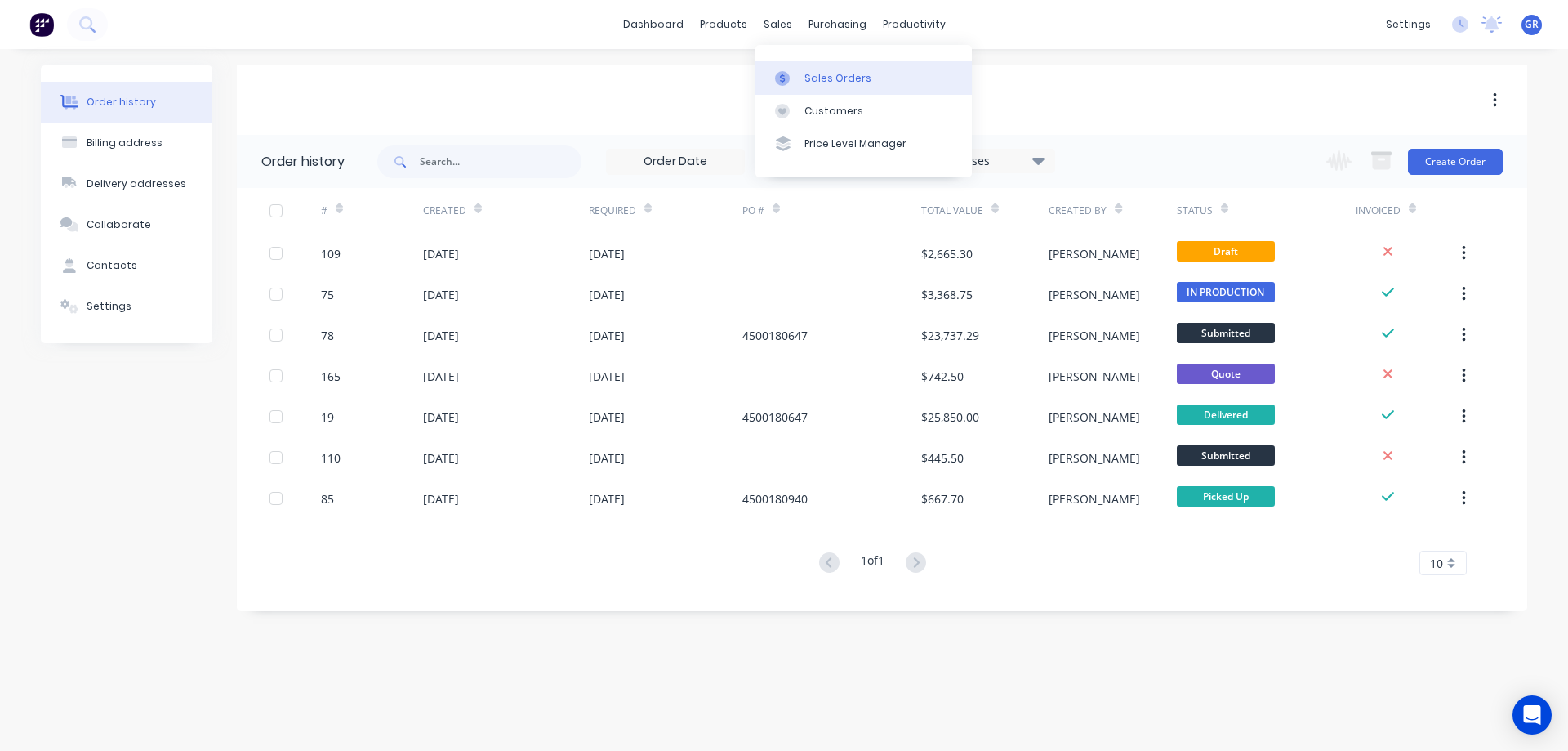
click at [813, 84] on div "Sales Orders" at bounding box center [837, 78] width 67 height 15
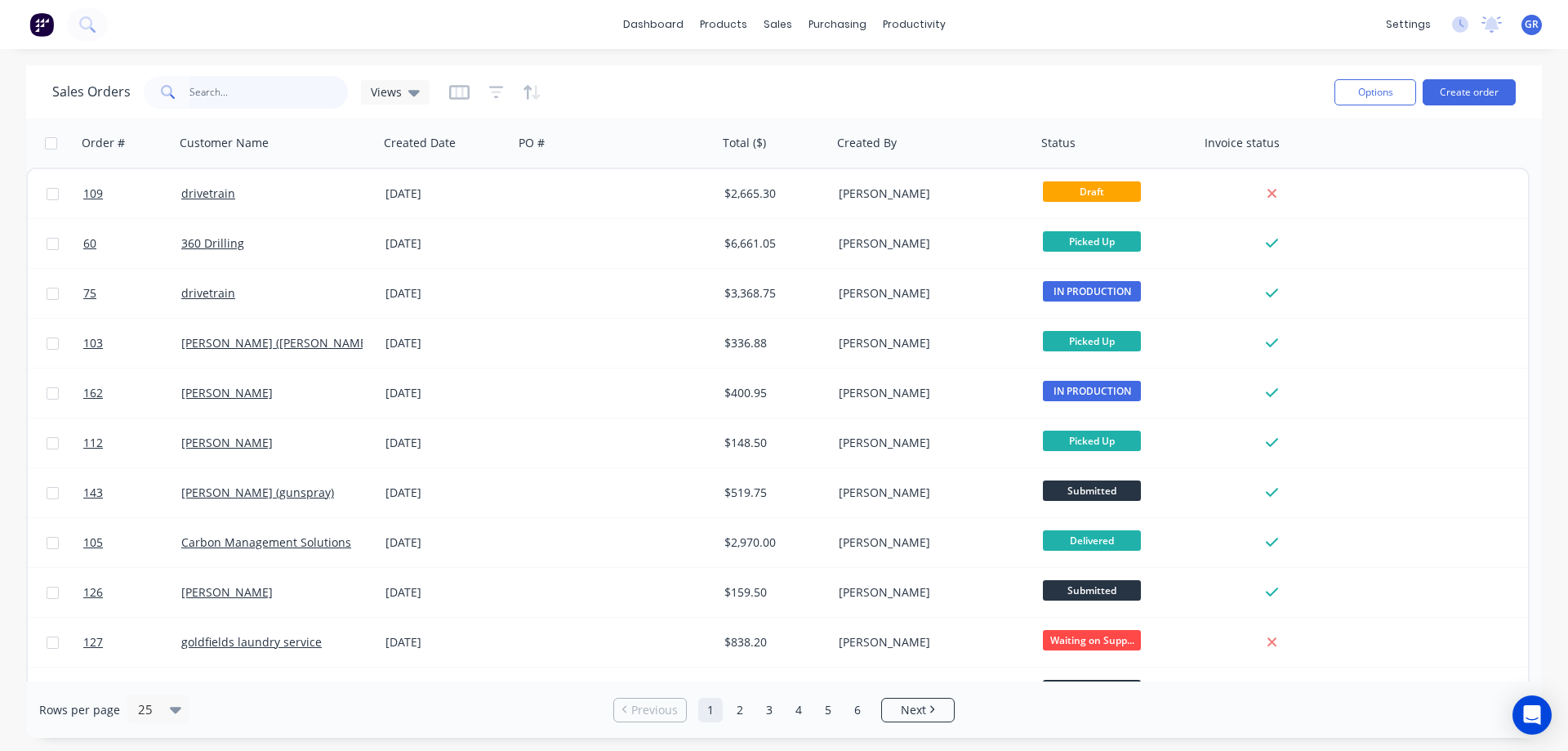
click at [263, 93] on input "text" at bounding box center [269, 92] width 160 height 32
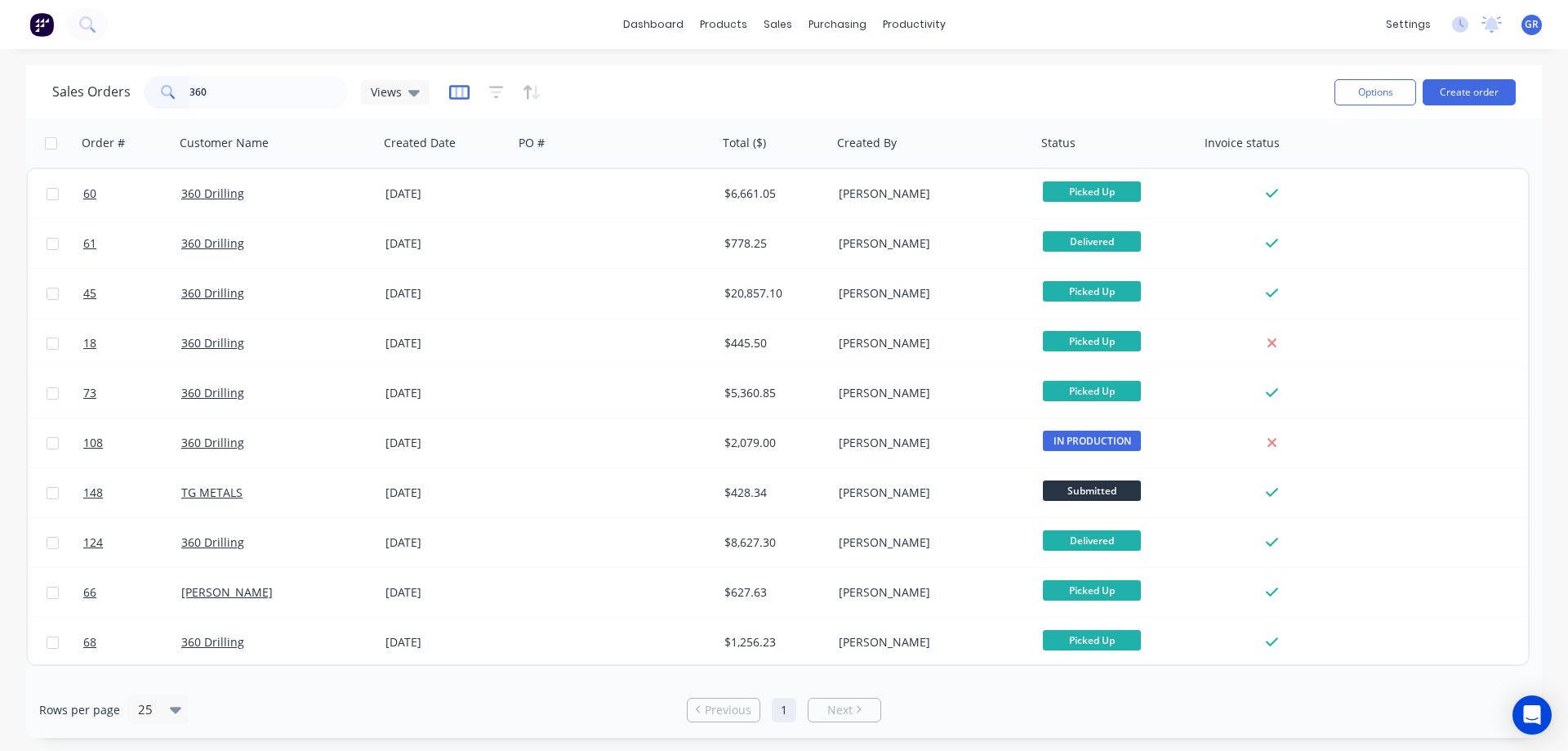
click at [455, 91] on icon "button" at bounding box center [459, 92] width 8 height 10
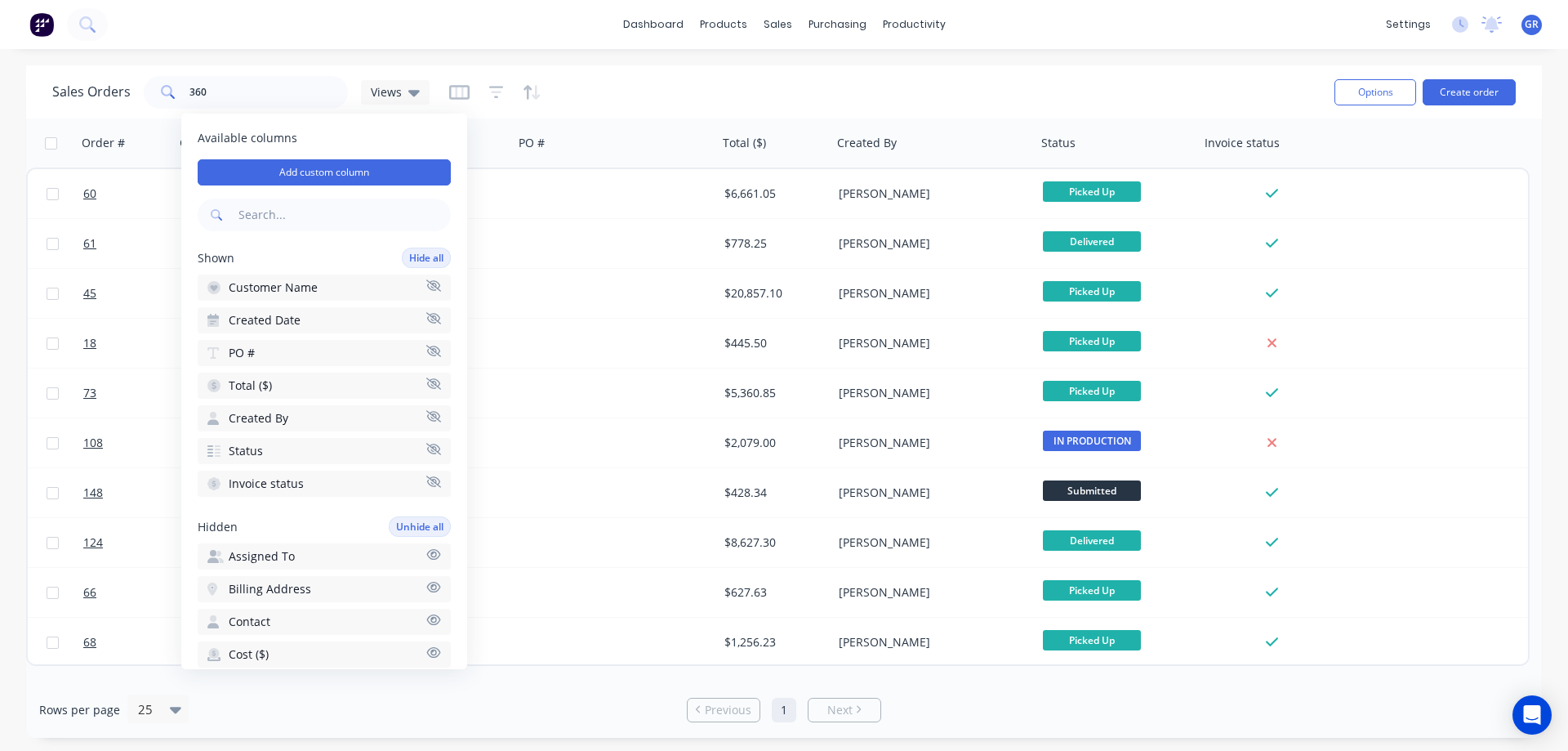
click at [293, 62] on div "dashboard products sales purchasing productivity dashboard products Product Cat…" at bounding box center [784, 375] width 1568 height 751
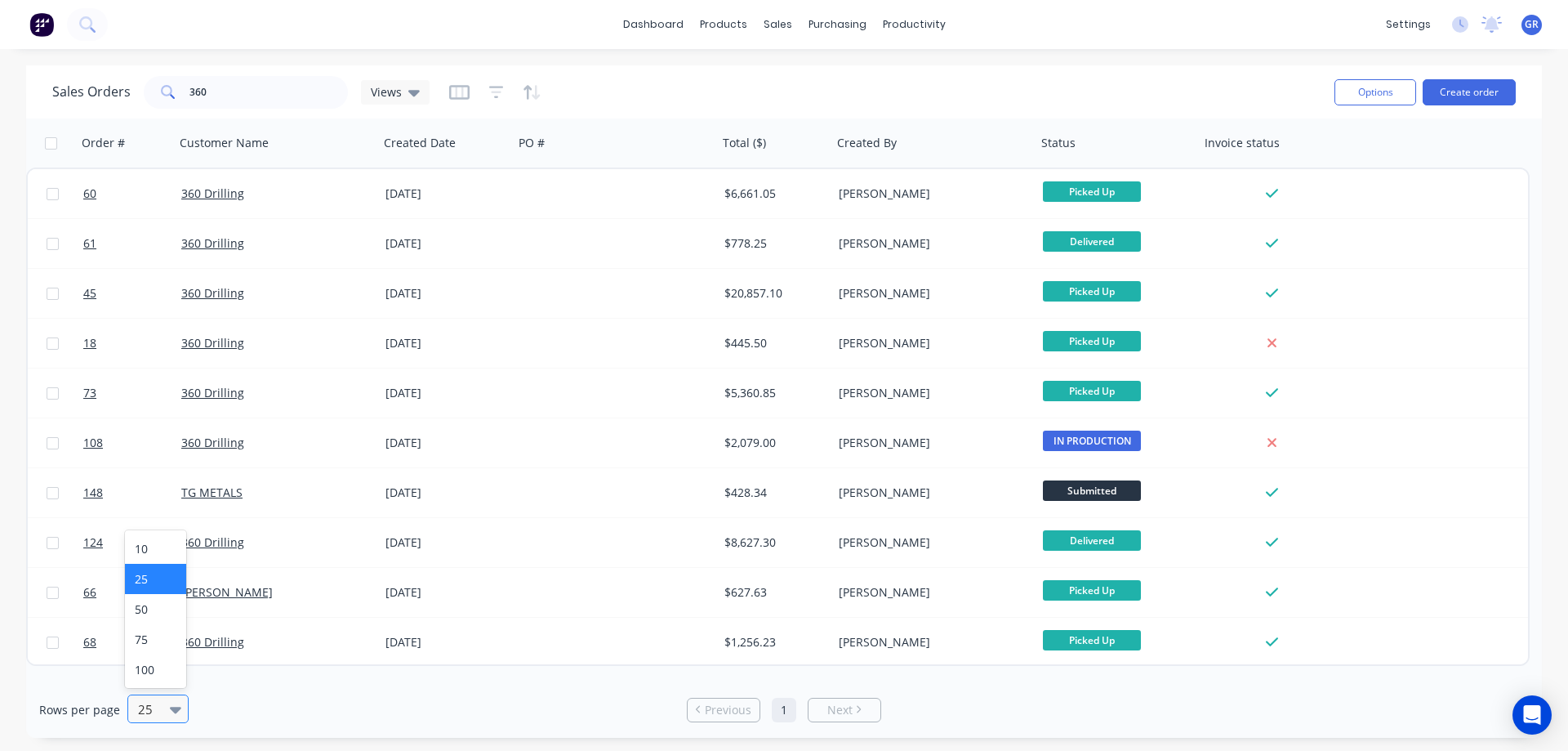
drag, startPoint x: 182, startPoint y: 709, endPoint x: 159, endPoint y: 708, distance: 23.0
click at [181, 709] on div at bounding box center [179, 709] width 18 height 18
click at [147, 669] on div "100" at bounding box center [155, 669] width 61 height 31
click at [301, 90] on input "360" at bounding box center [269, 92] width 160 height 32
type input "3"
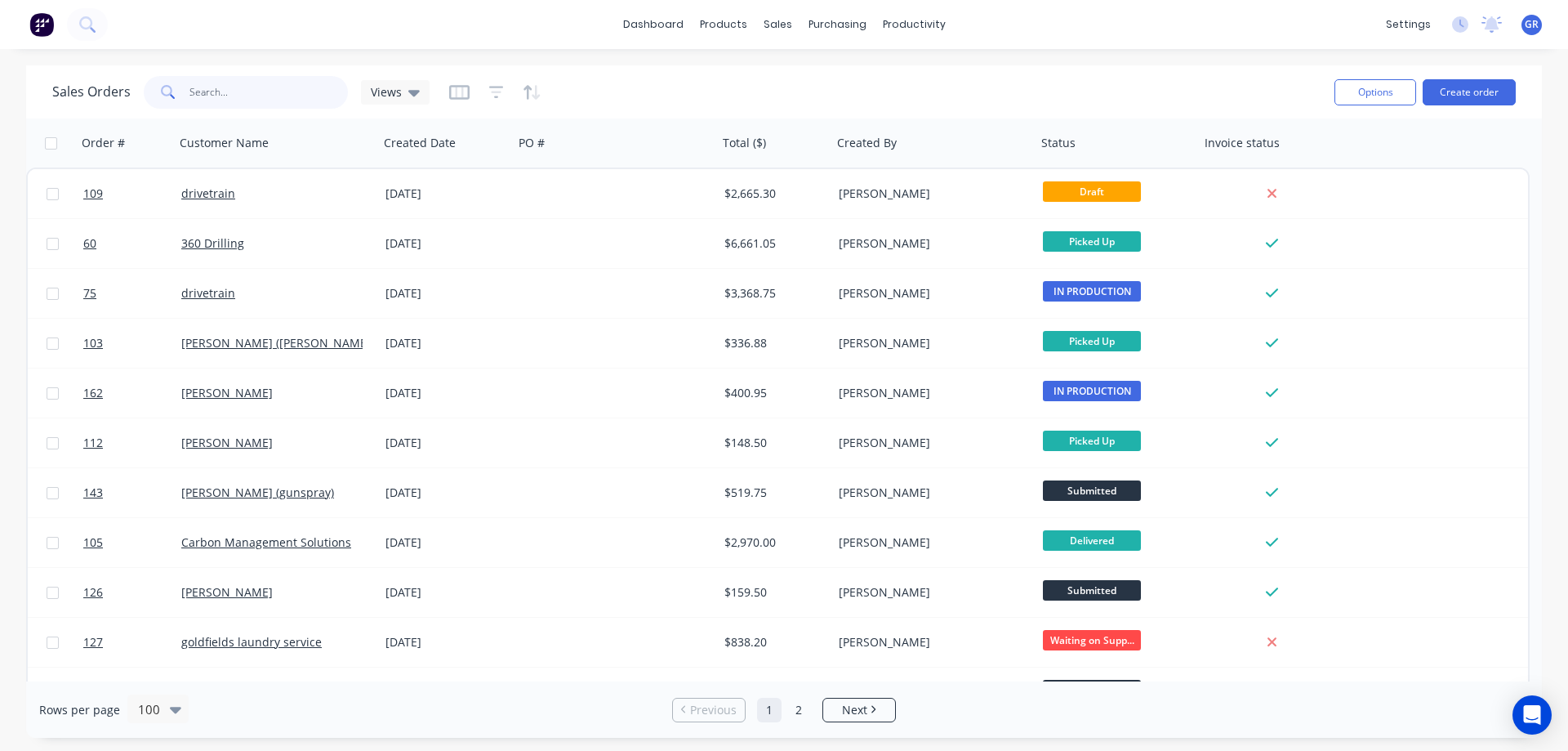
click at [233, 90] on input "text" at bounding box center [269, 92] width 160 height 32
type input "pacific"
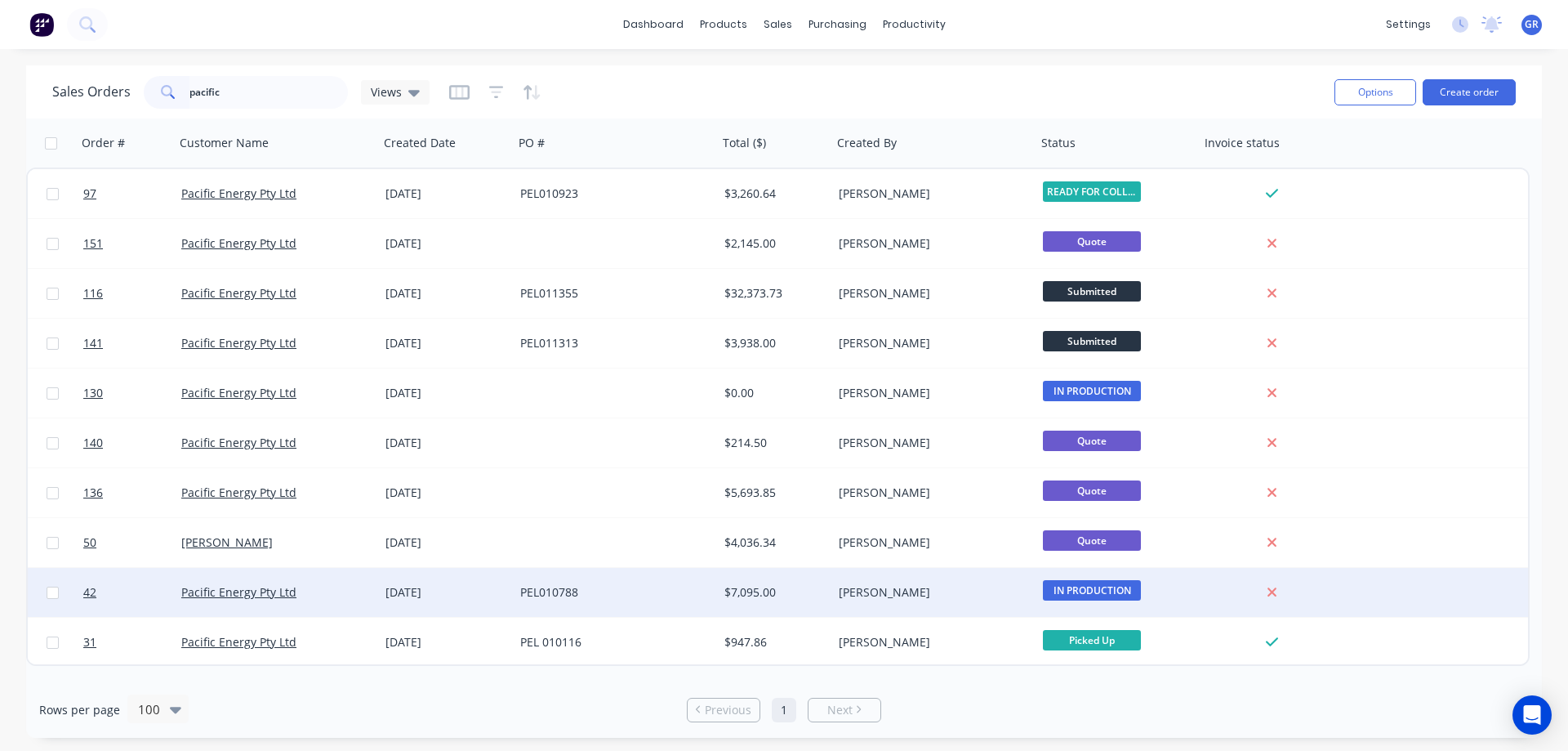
click at [656, 588] on div "PEL010788" at bounding box center [611, 592] width 181 height 17
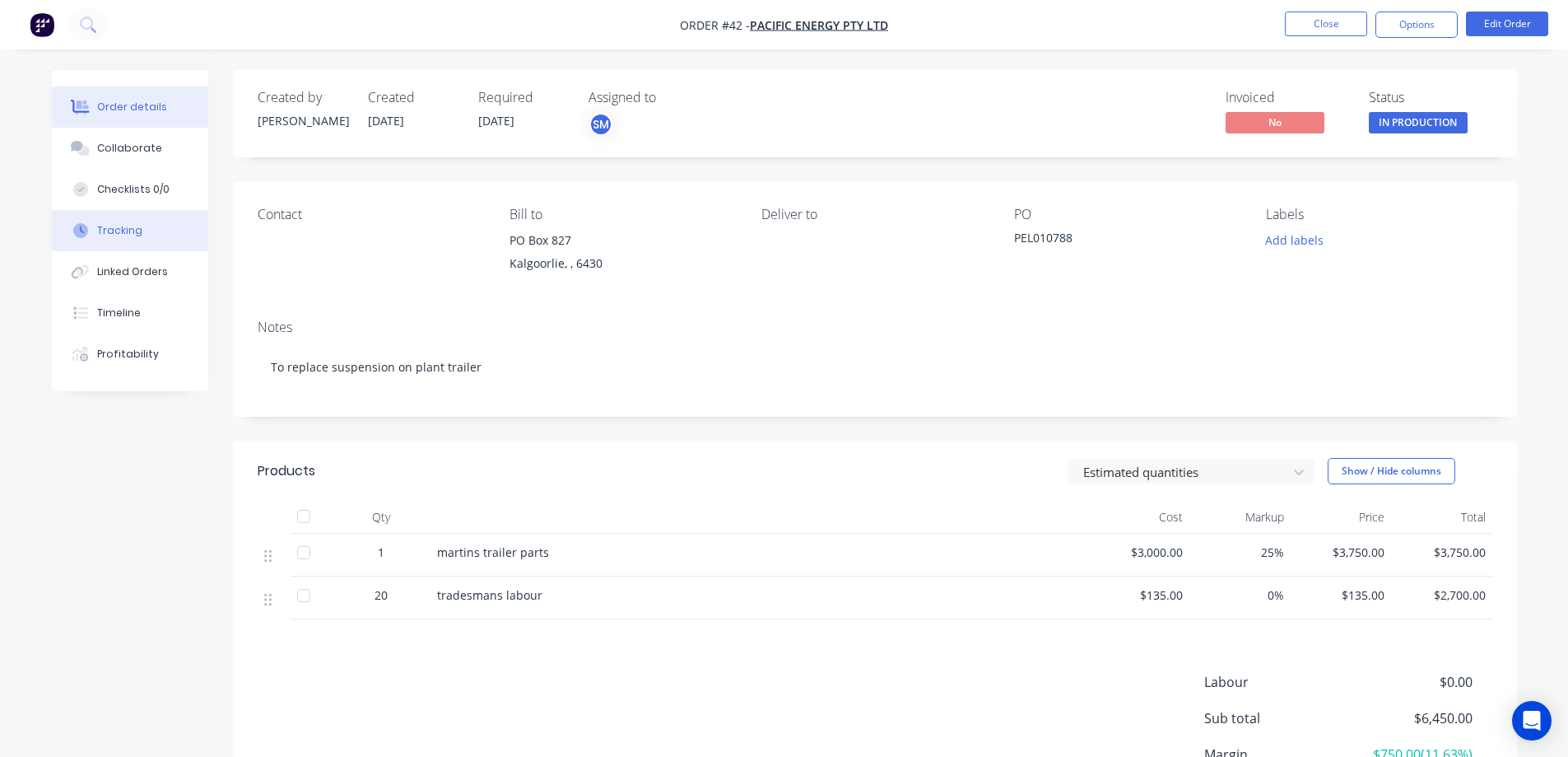
click at [137, 234] on div "Tracking" at bounding box center [120, 230] width 46 height 15
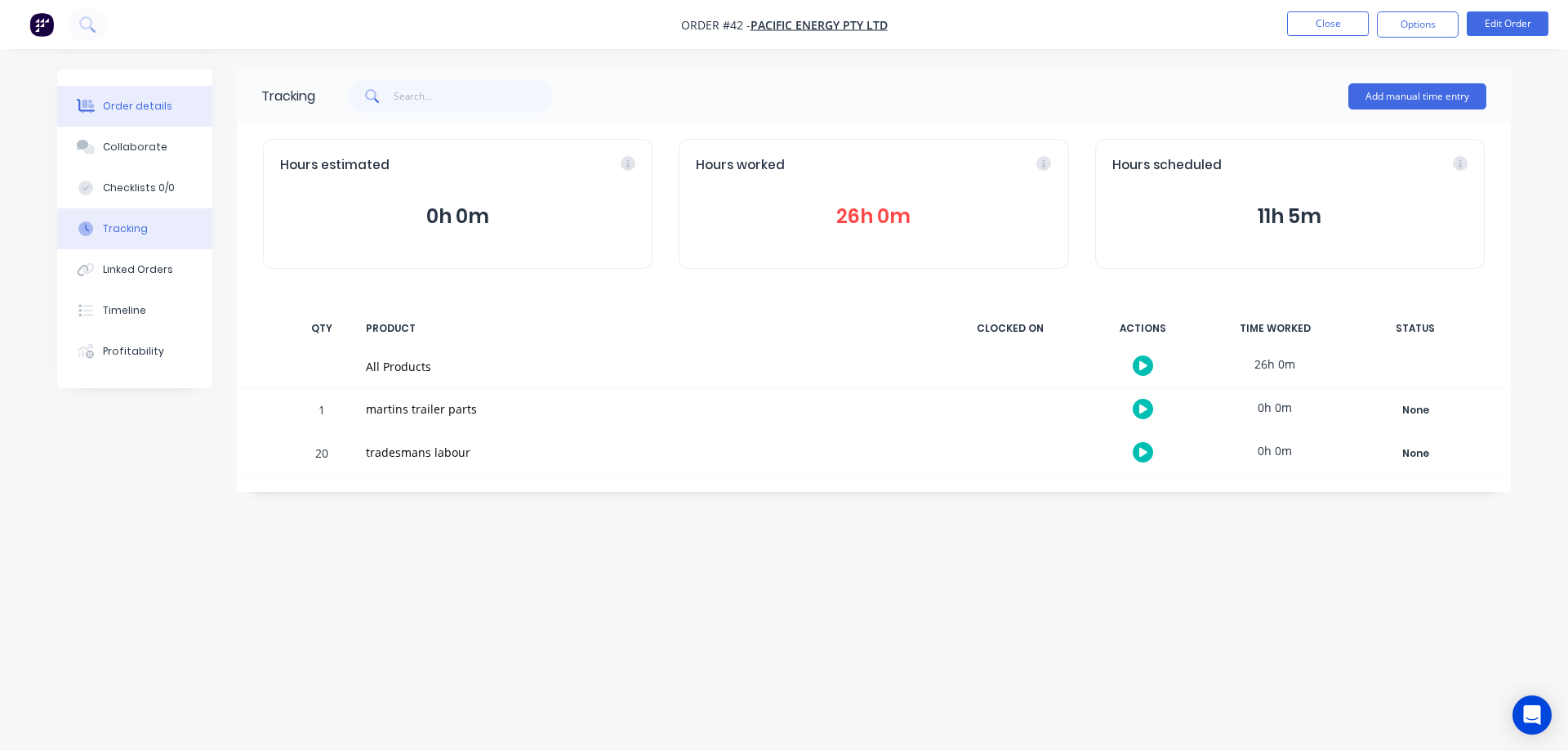
click at [126, 103] on div "Order details" at bounding box center [138, 106] width 70 height 15
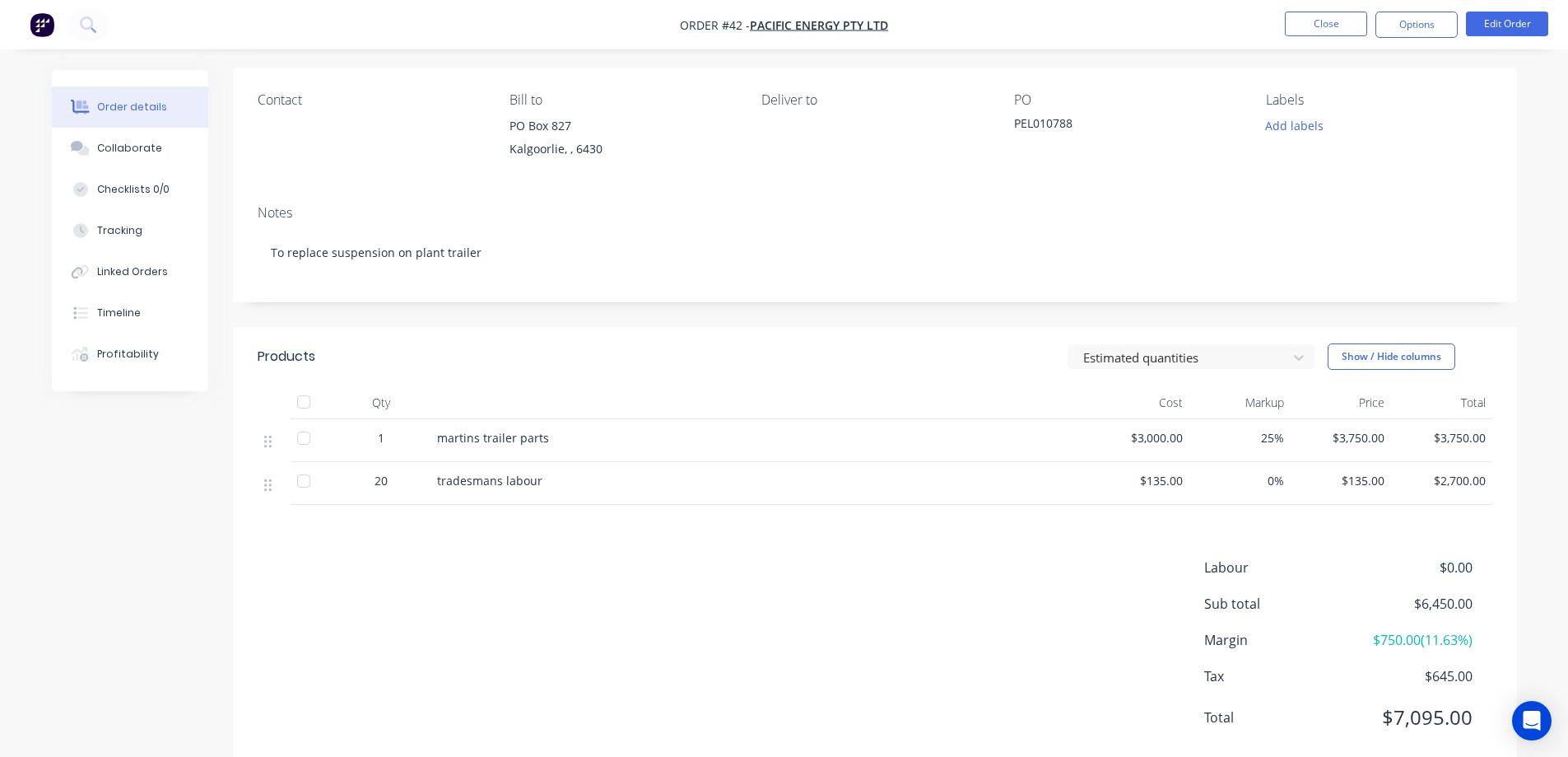
scroll to position [156, 0]
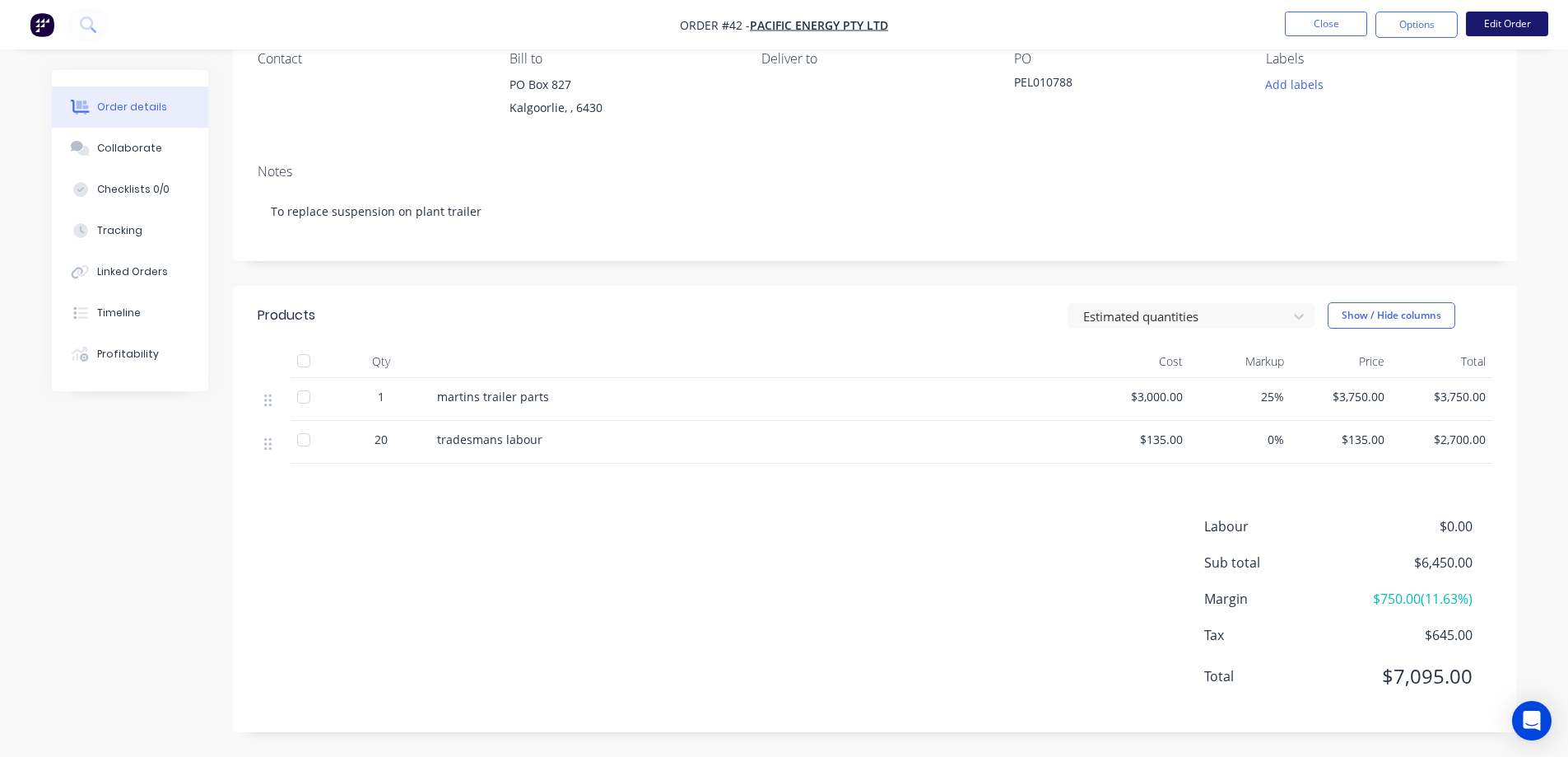
click at [1523, 18] on button "Edit Order" at bounding box center [1507, 24] width 83 height 25
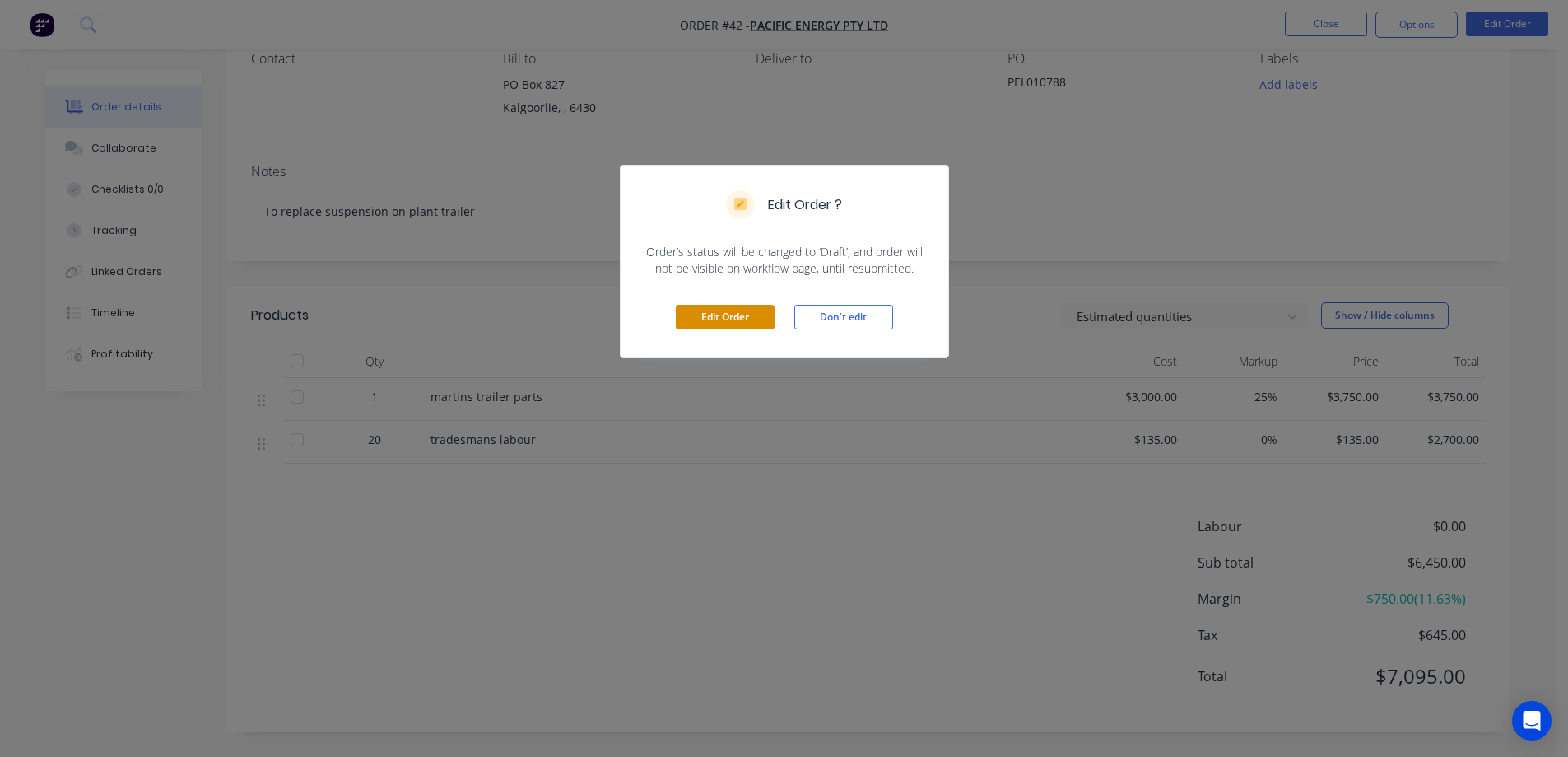
click at [735, 312] on button "Edit Order" at bounding box center [725, 317] width 98 height 25
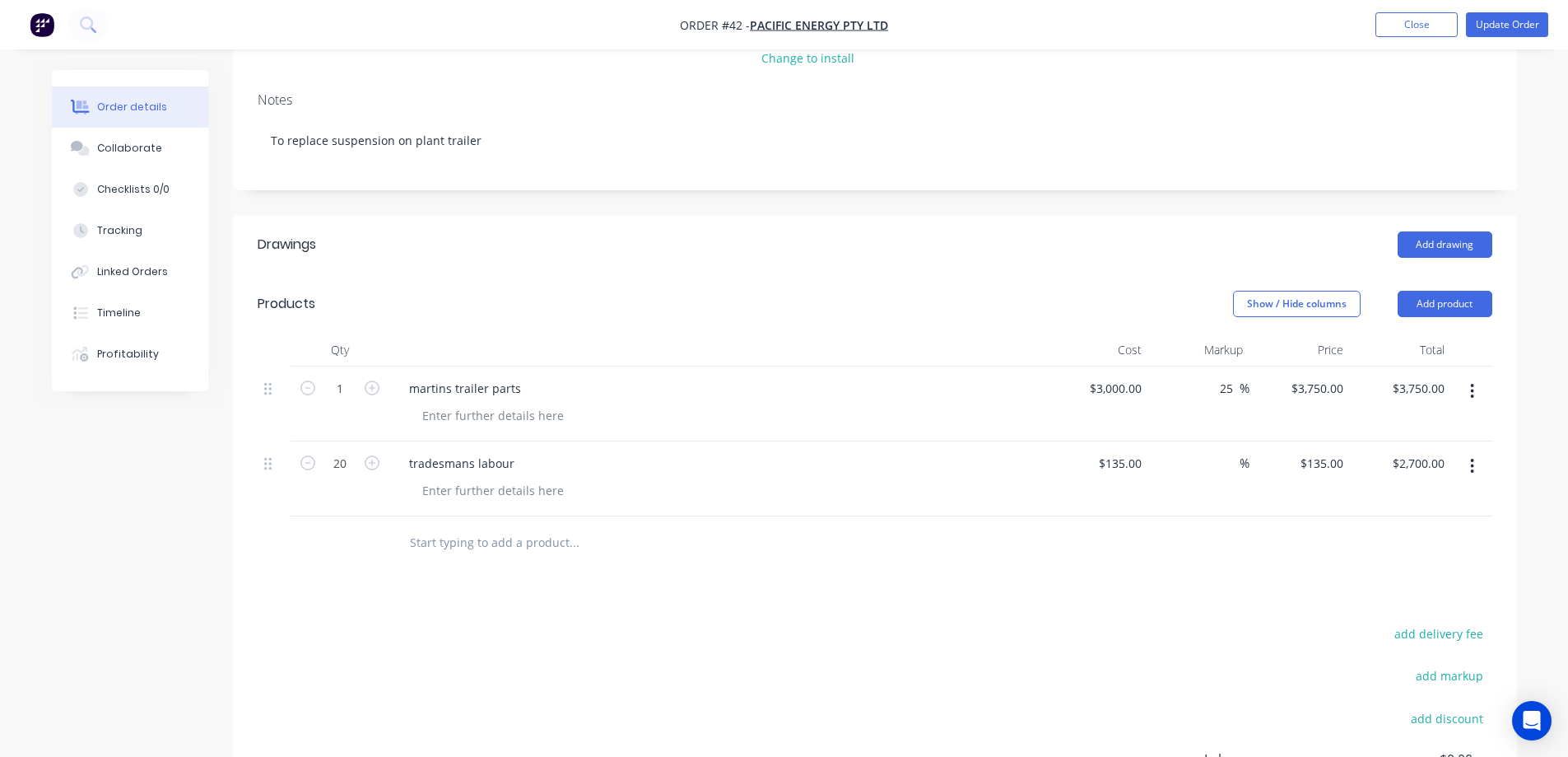
scroll to position [247, 0]
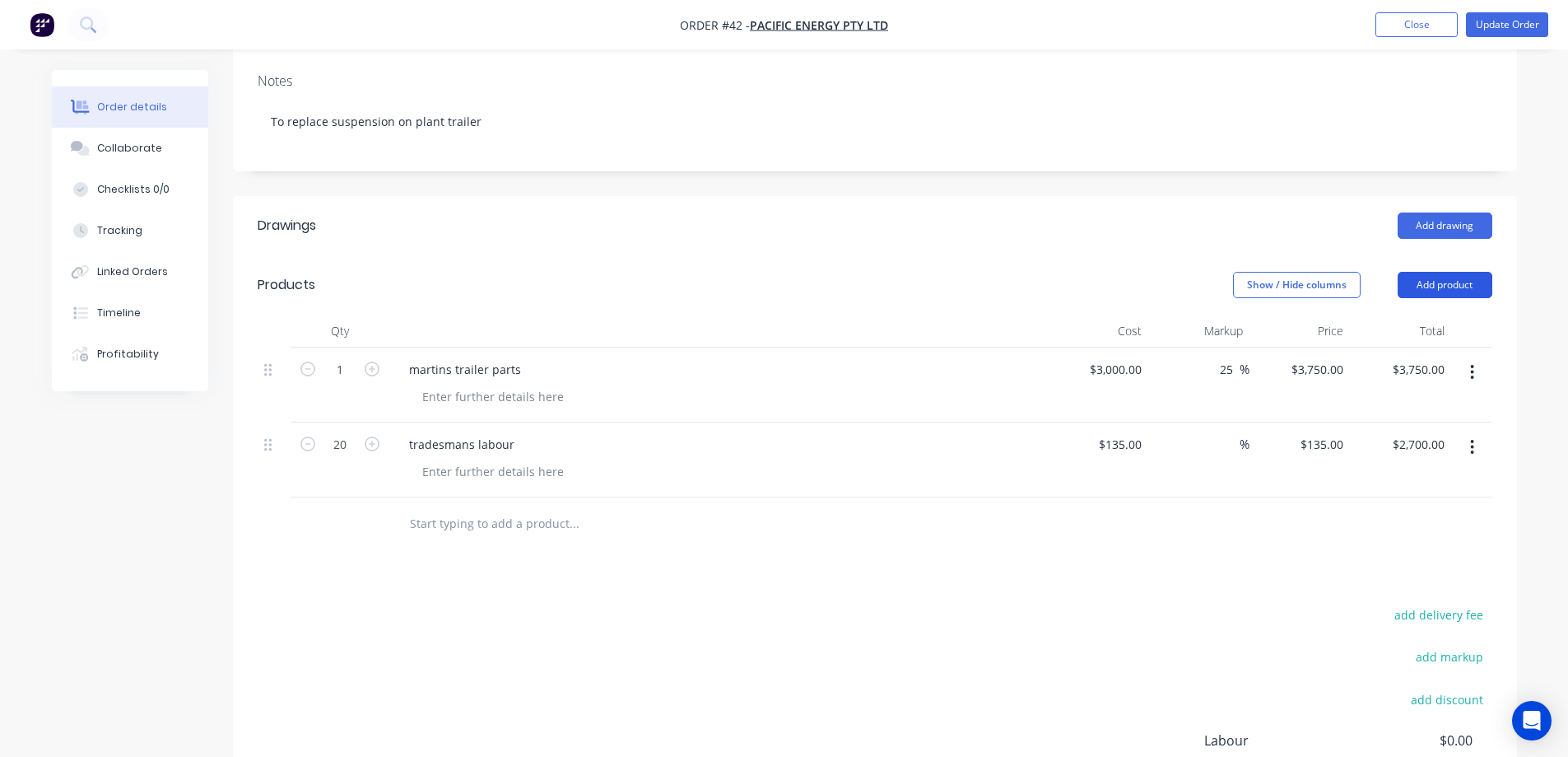
click at [1428, 283] on button "Add product" at bounding box center [1445, 285] width 95 height 26
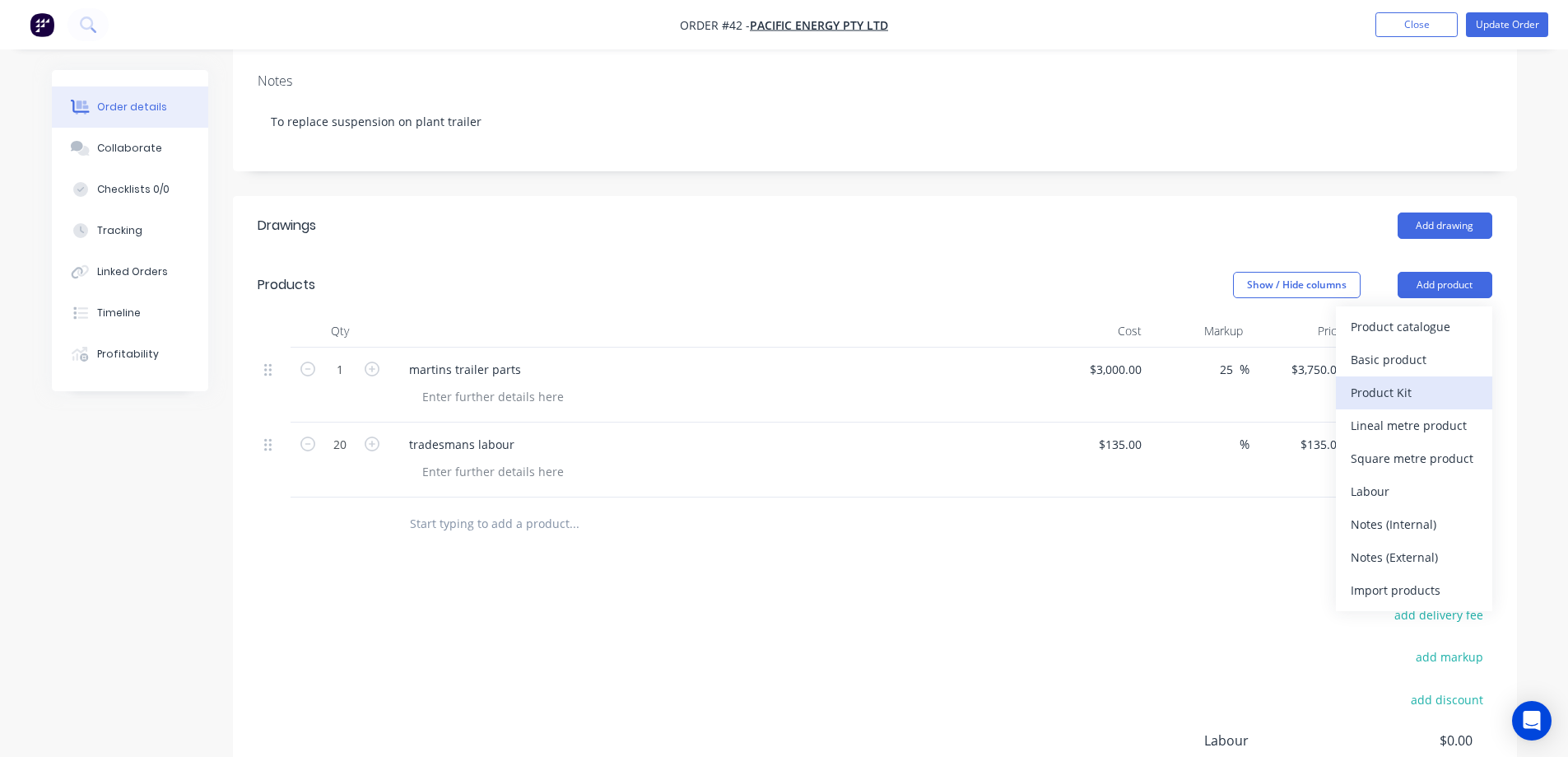
click at [1389, 394] on div "Product Kit" at bounding box center [1414, 392] width 127 height 24
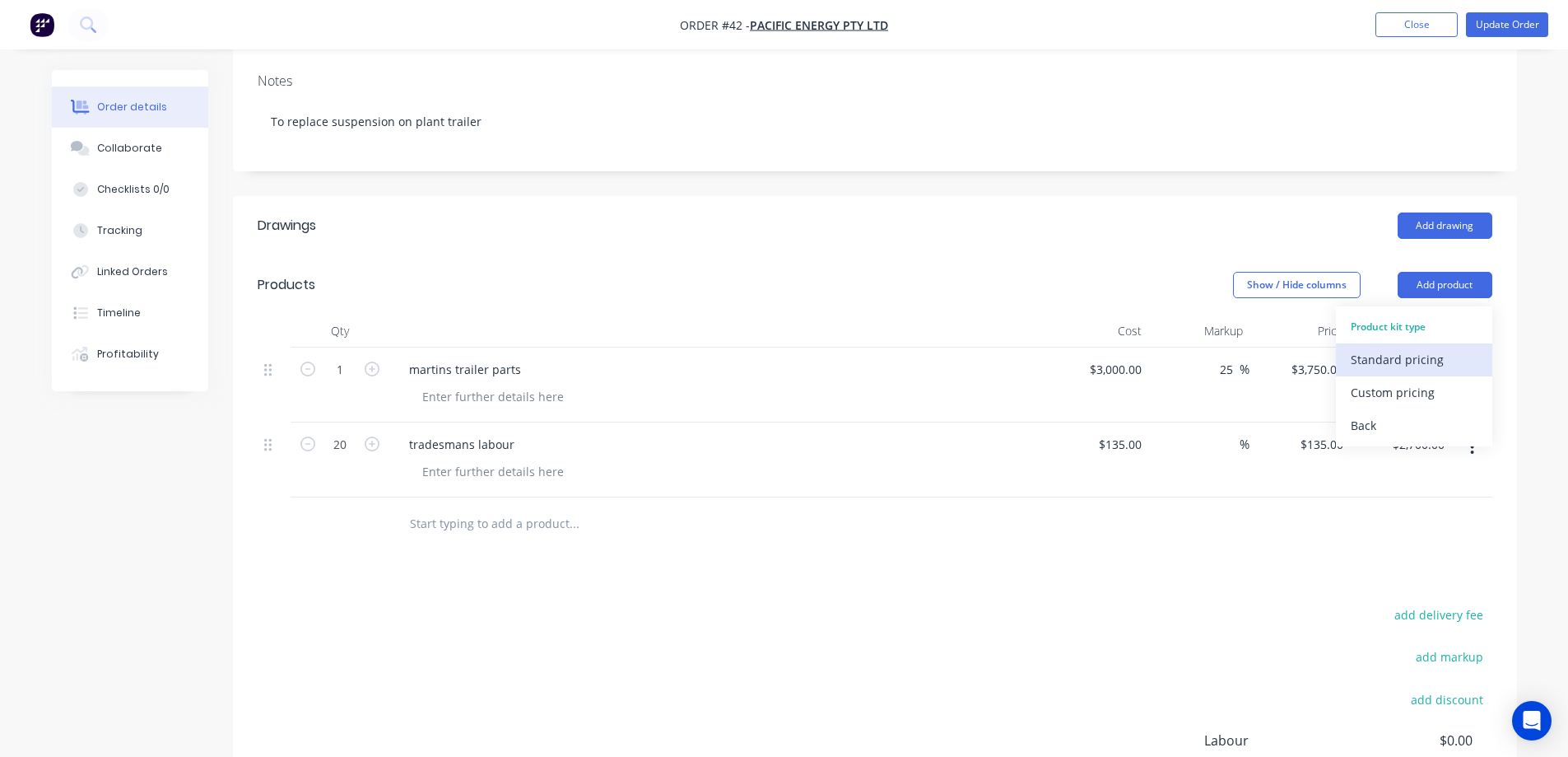
click at [1405, 354] on div "Standard pricing" at bounding box center [1414, 359] width 127 height 24
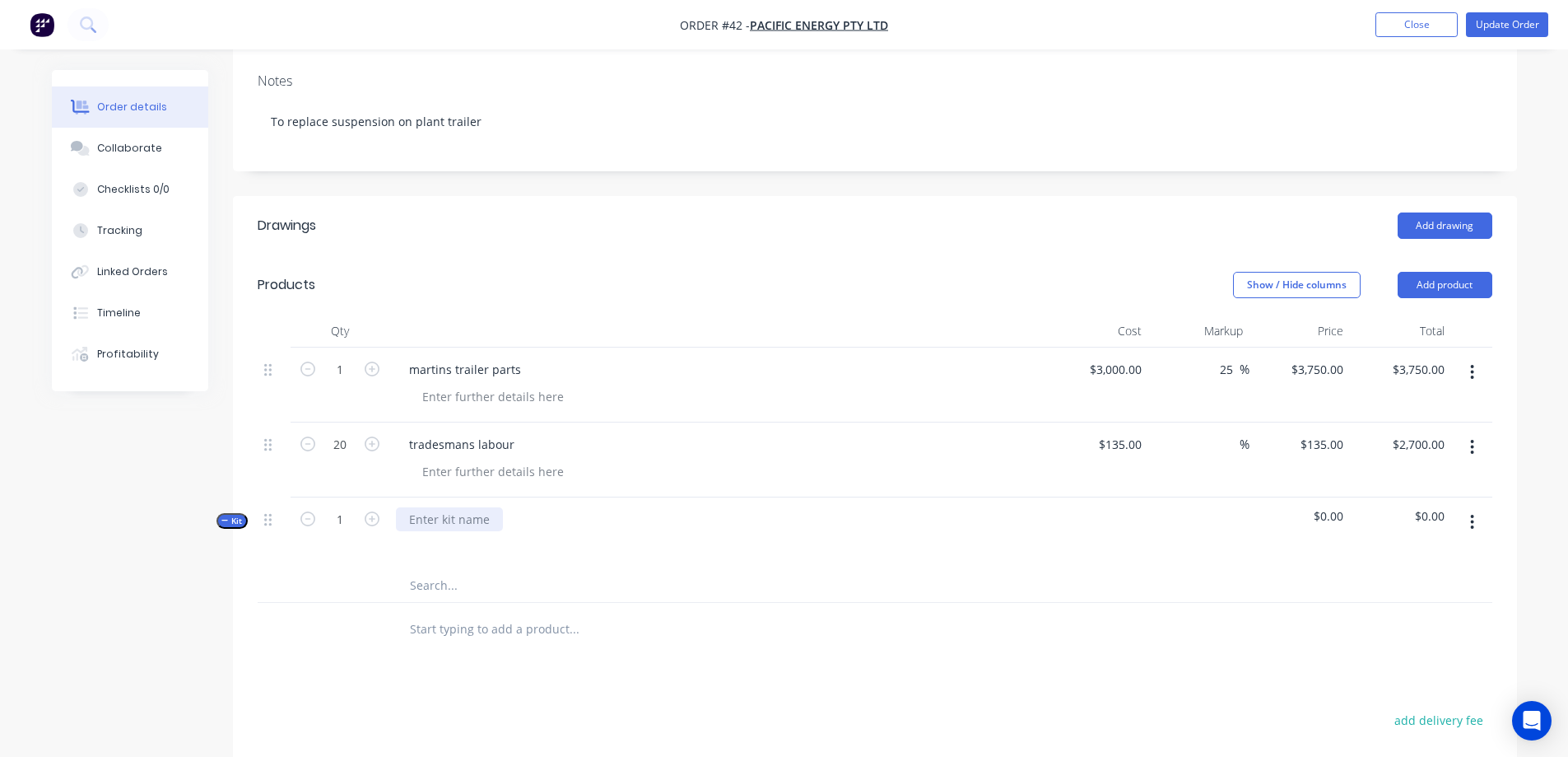
click at [439, 514] on div at bounding box center [449, 519] width 107 height 24
click at [413, 516] on div "to replace trailer suspension and brakes" at bounding box center [520, 519] width 250 height 24
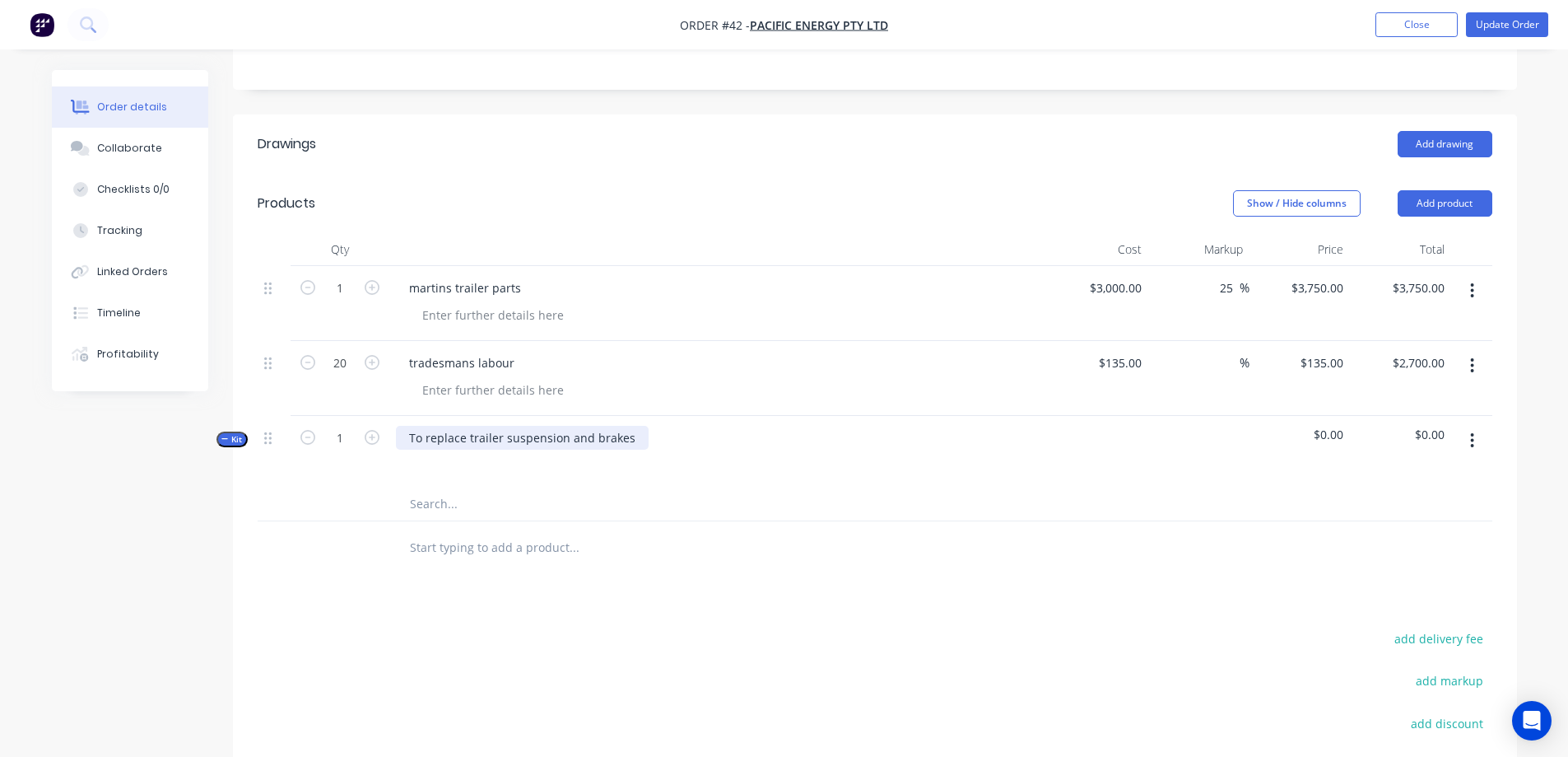
scroll to position [330, 0]
click at [776, 544] on div at bounding box center [642, 546] width 494 height 33
click at [126, 222] on button "Tracking" at bounding box center [130, 230] width 156 height 41
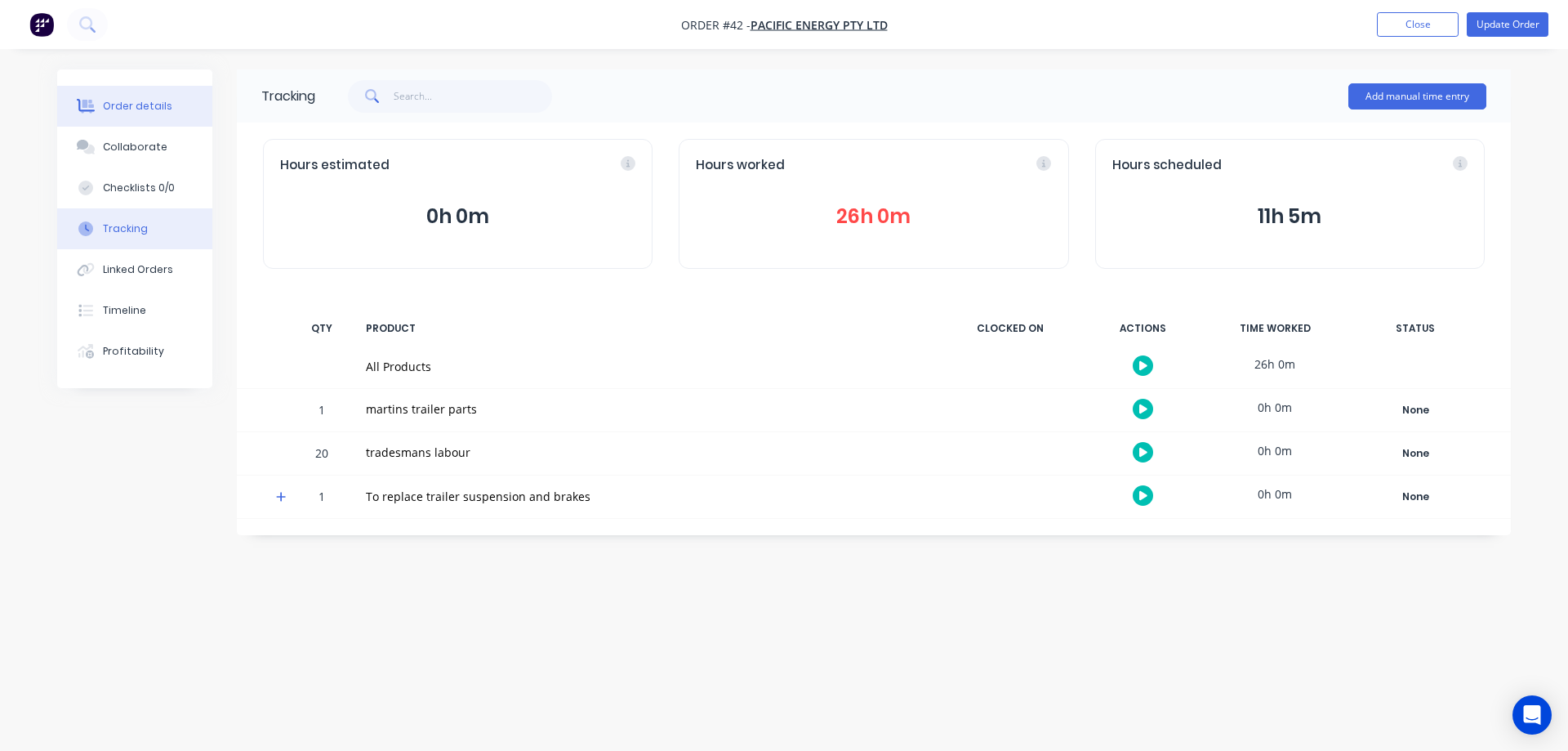
click at [134, 110] on div "Order details" at bounding box center [138, 106] width 70 height 15
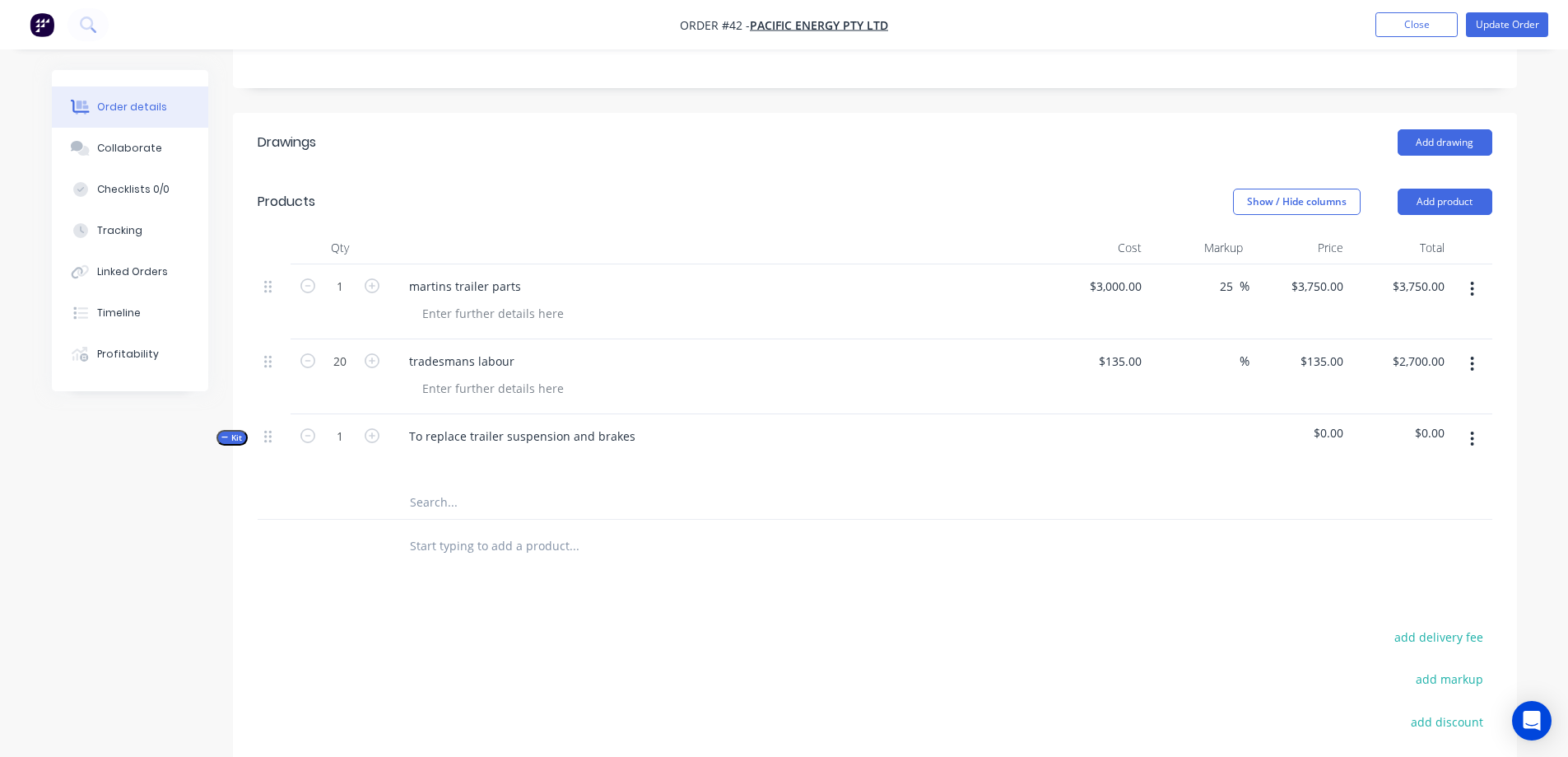
scroll to position [330, 0]
click at [1471, 440] on icon "button" at bounding box center [1472, 440] width 4 height 15
click at [1392, 520] on div "Add product to kit" at bounding box center [1414, 515] width 127 height 24
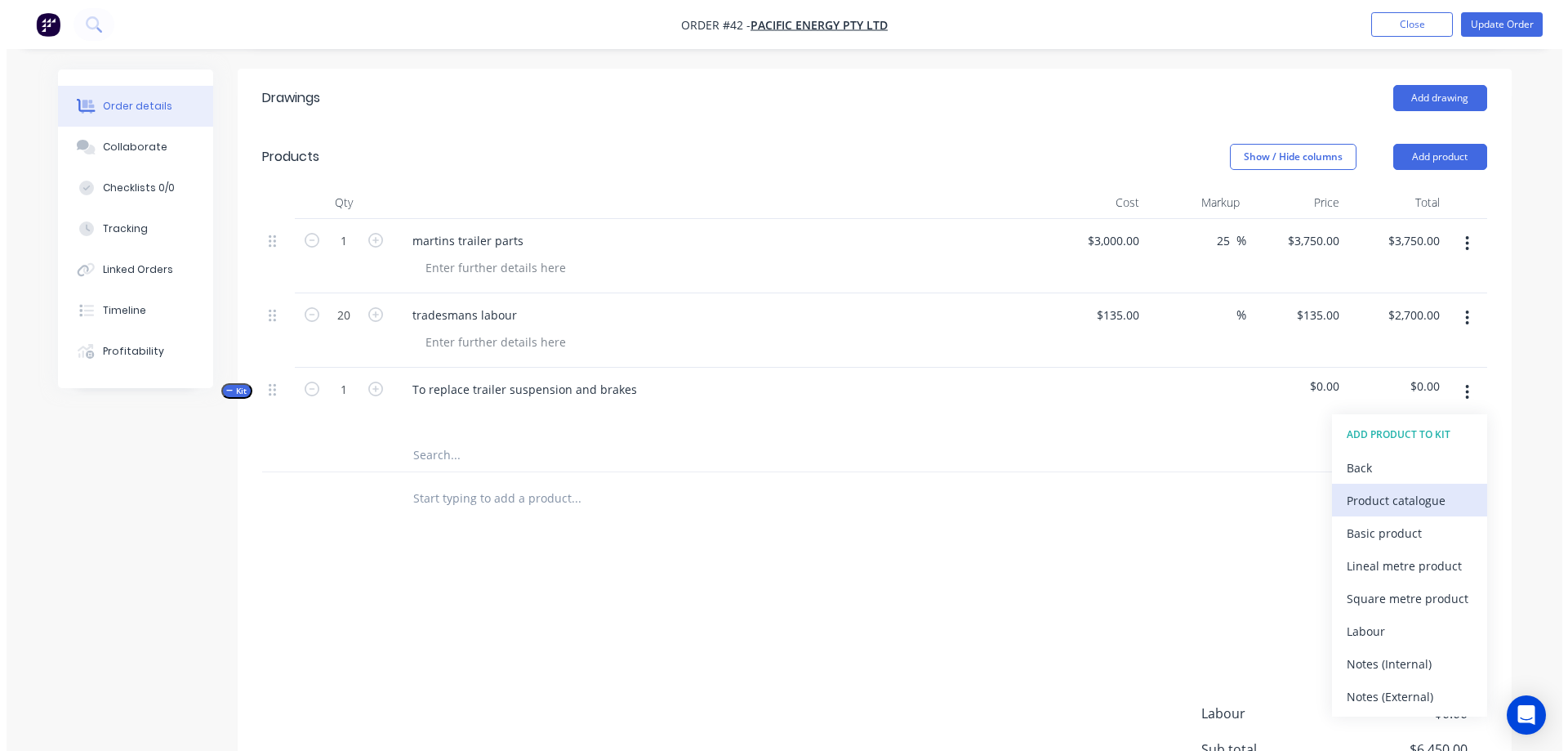
scroll to position [408, 0]
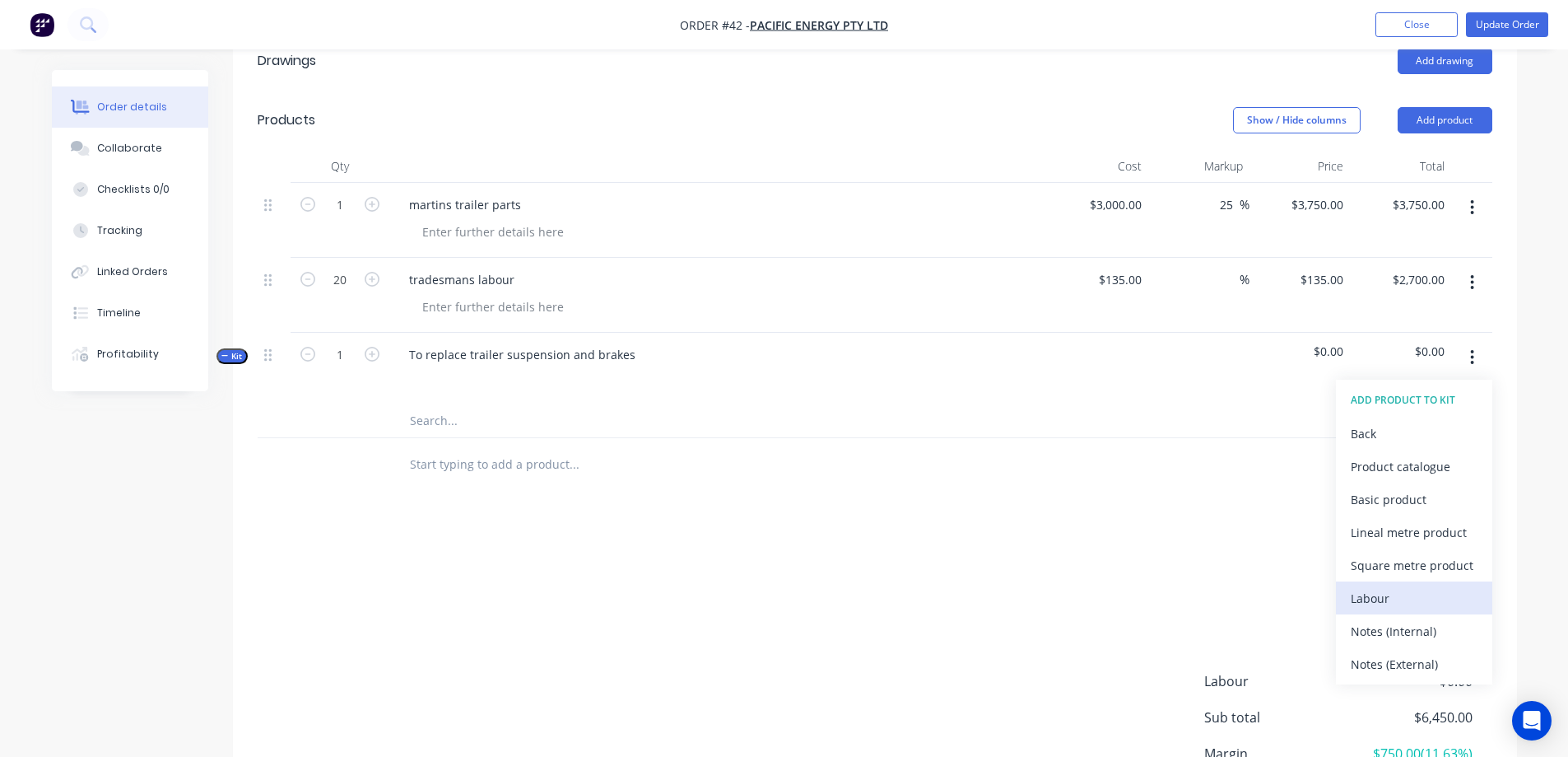
click at [1373, 592] on div "Labour" at bounding box center [1414, 598] width 127 height 24
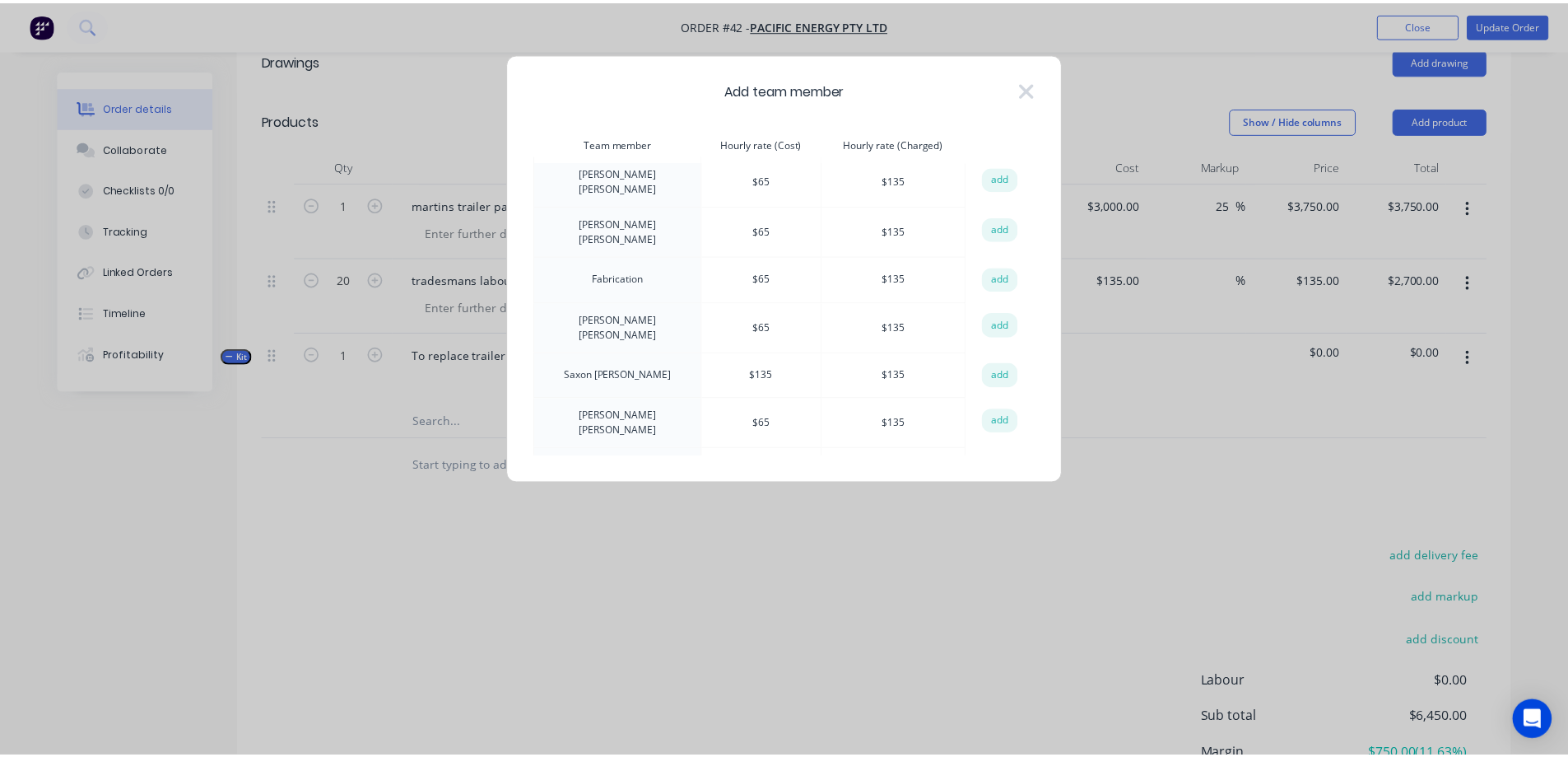
scroll to position [0, 0]
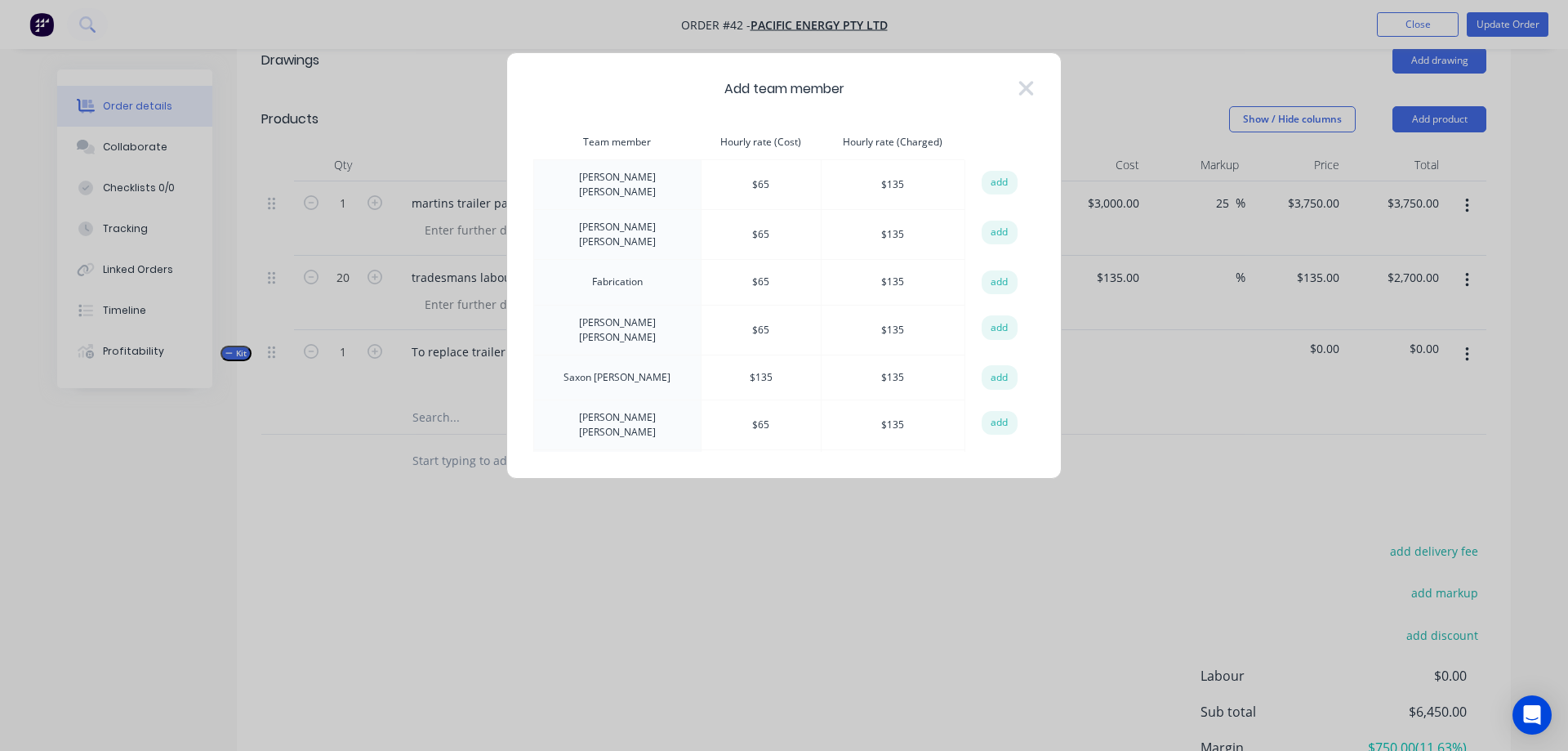
click at [388, 572] on div "Add team member Team member Hourly rate (Cost) Hourly rate (Charged) action Bla…" at bounding box center [784, 375] width 1568 height 751
click at [1027, 86] on icon at bounding box center [1026, 88] width 15 height 15
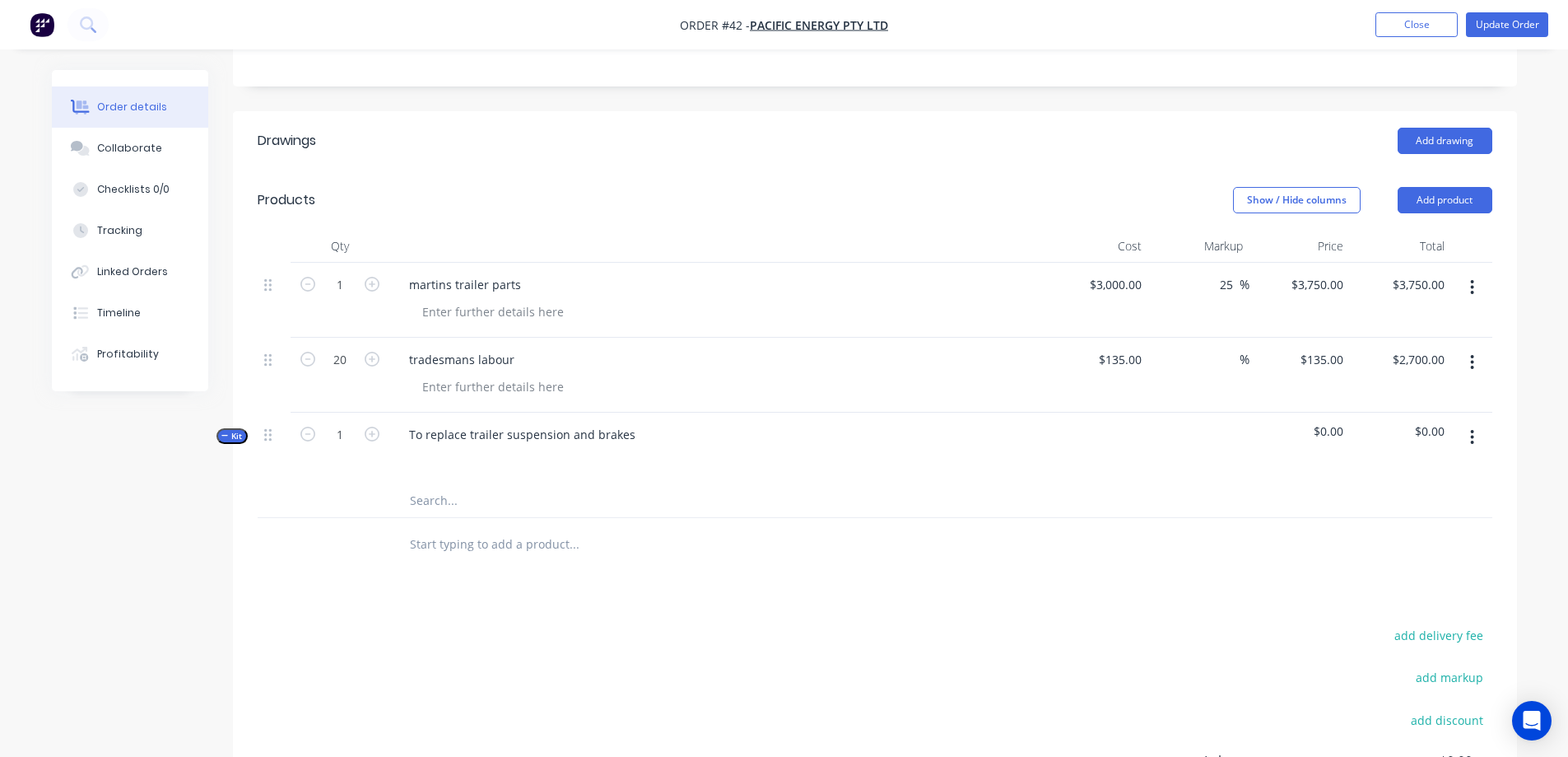
scroll to position [330, 0]
click at [1432, 25] on button "Close" at bounding box center [1417, 25] width 83 height 25
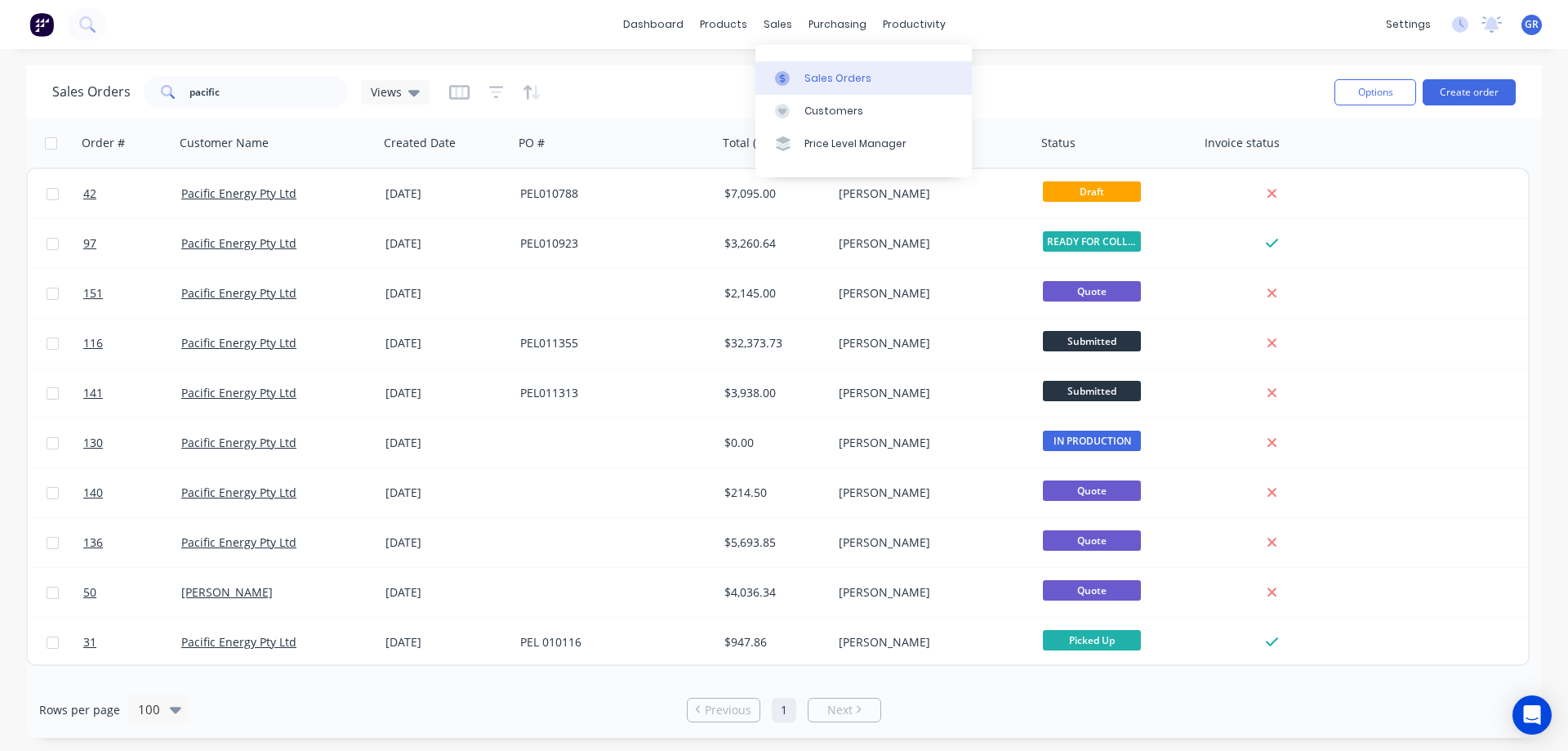
click at [816, 79] on div "Sales Orders" at bounding box center [837, 78] width 67 height 15
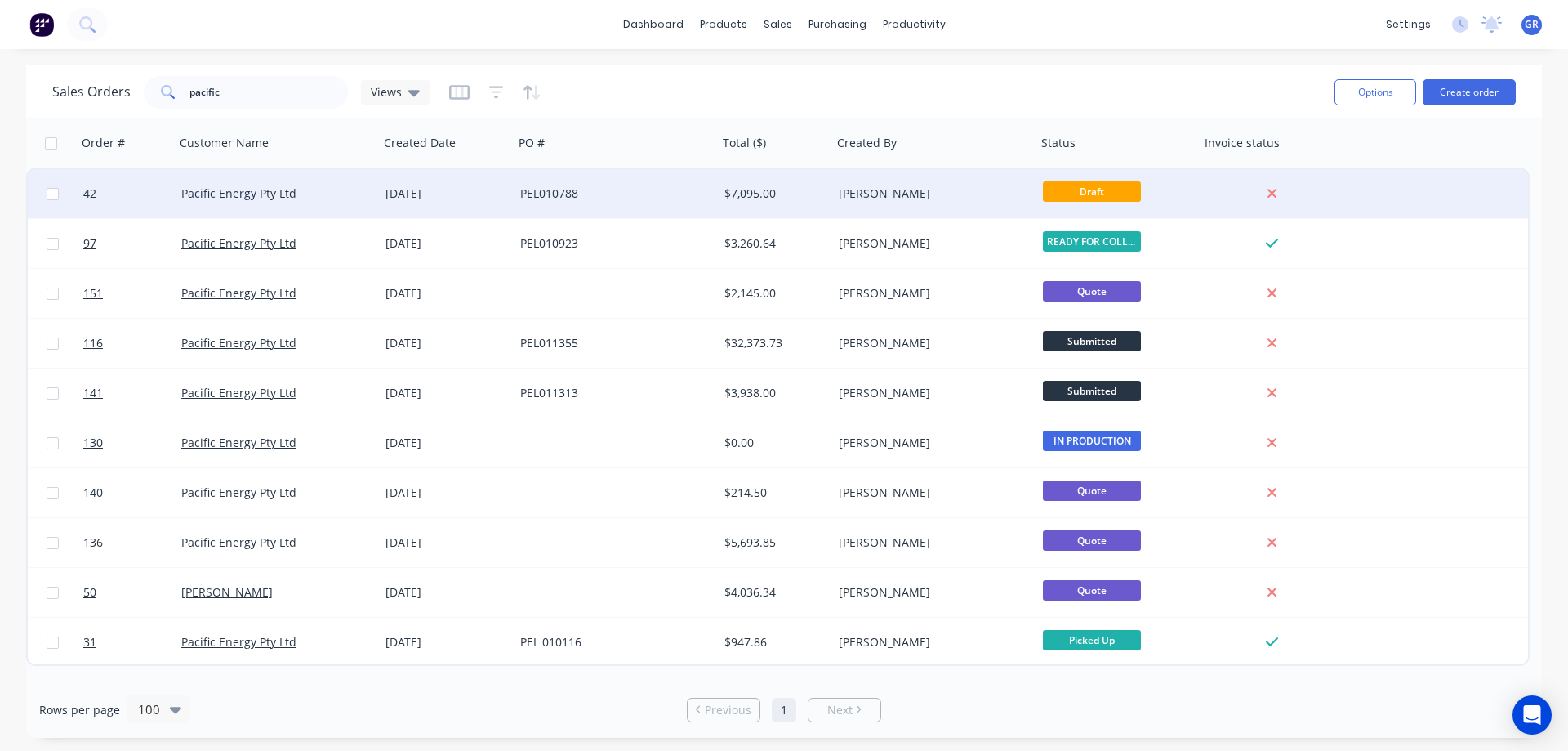
click at [663, 195] on div "PEL010788" at bounding box center [611, 194] width 181 height 17
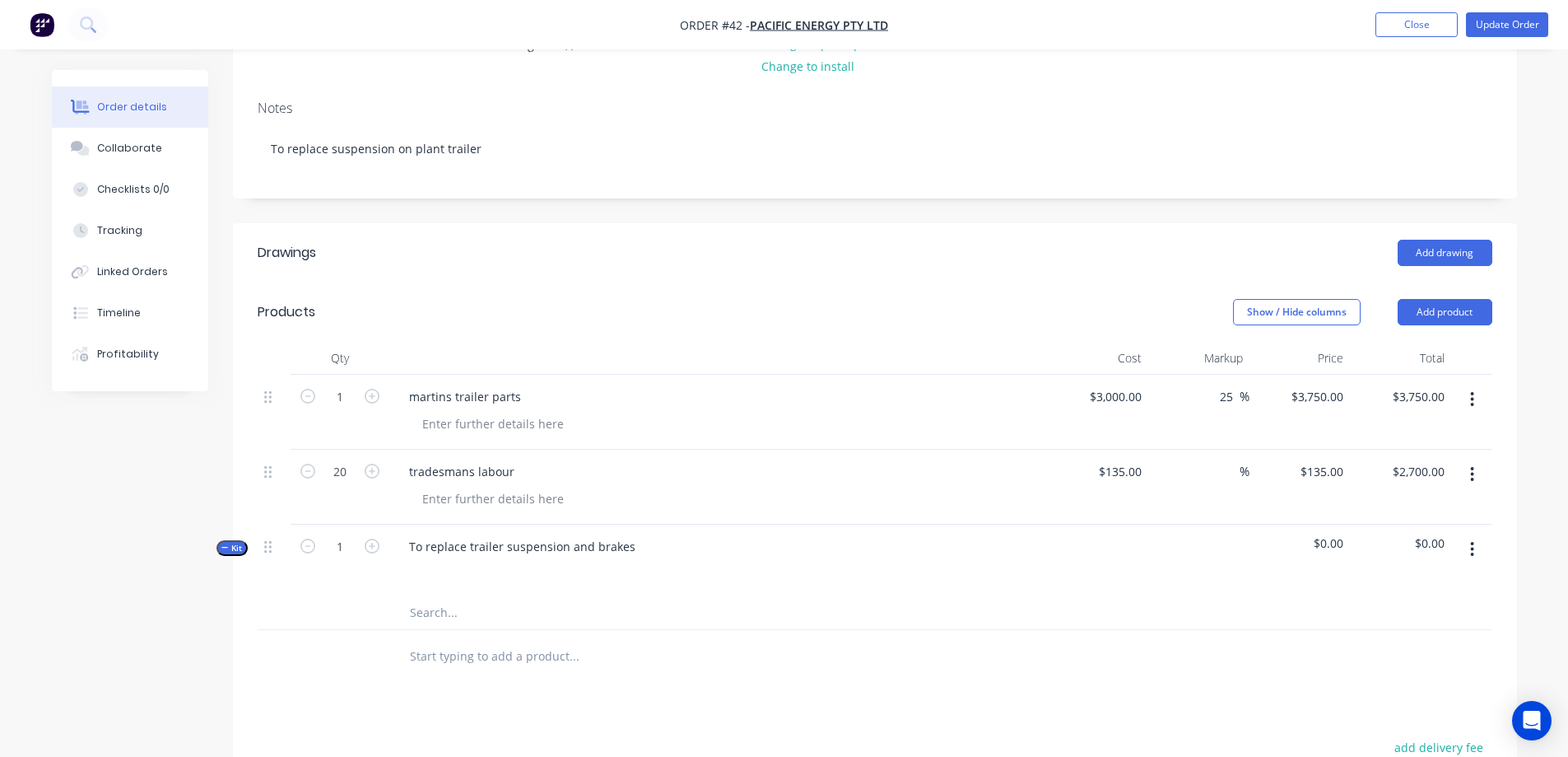
scroll to position [247, 0]
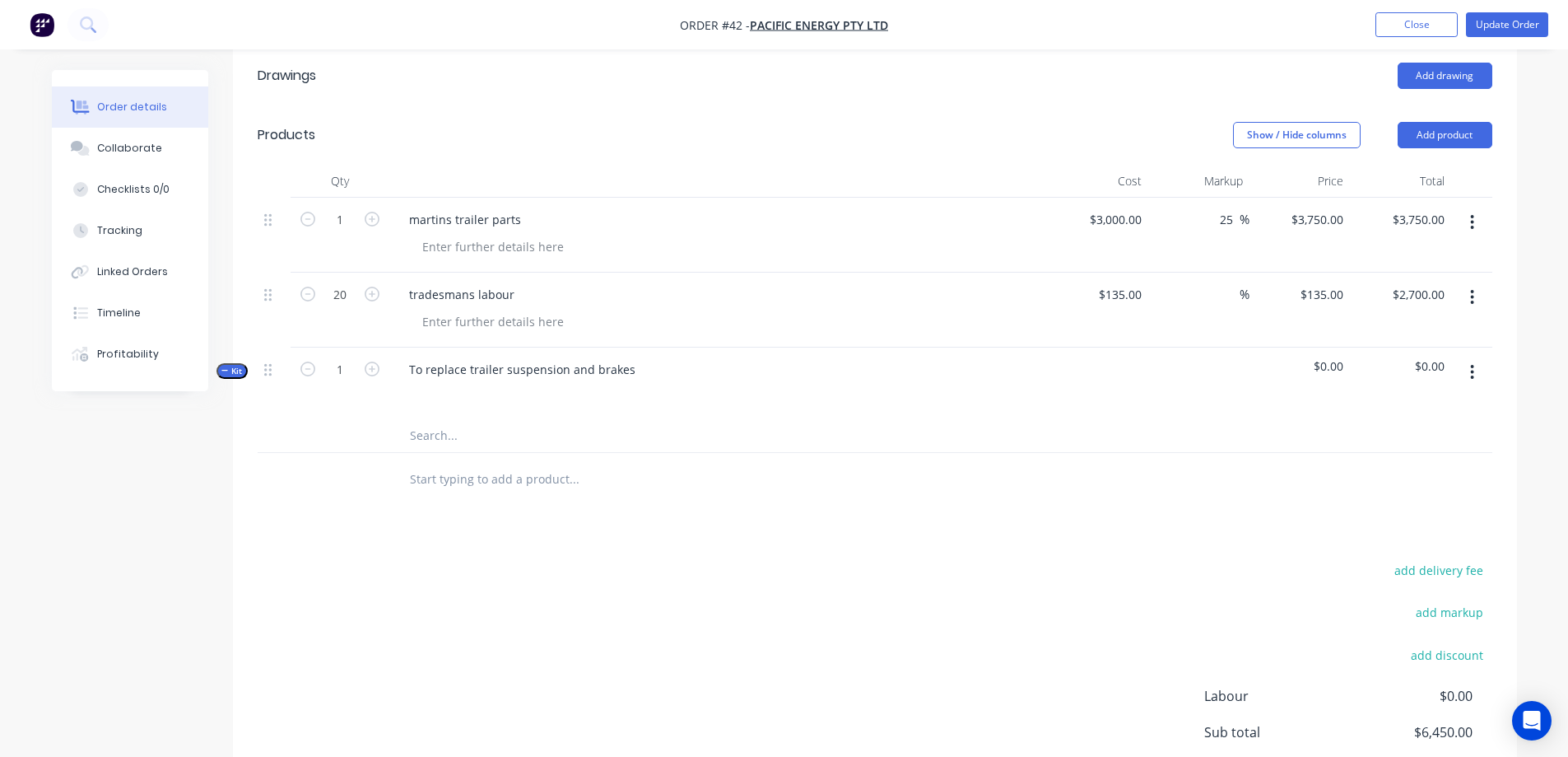
scroll to position [411, 0]
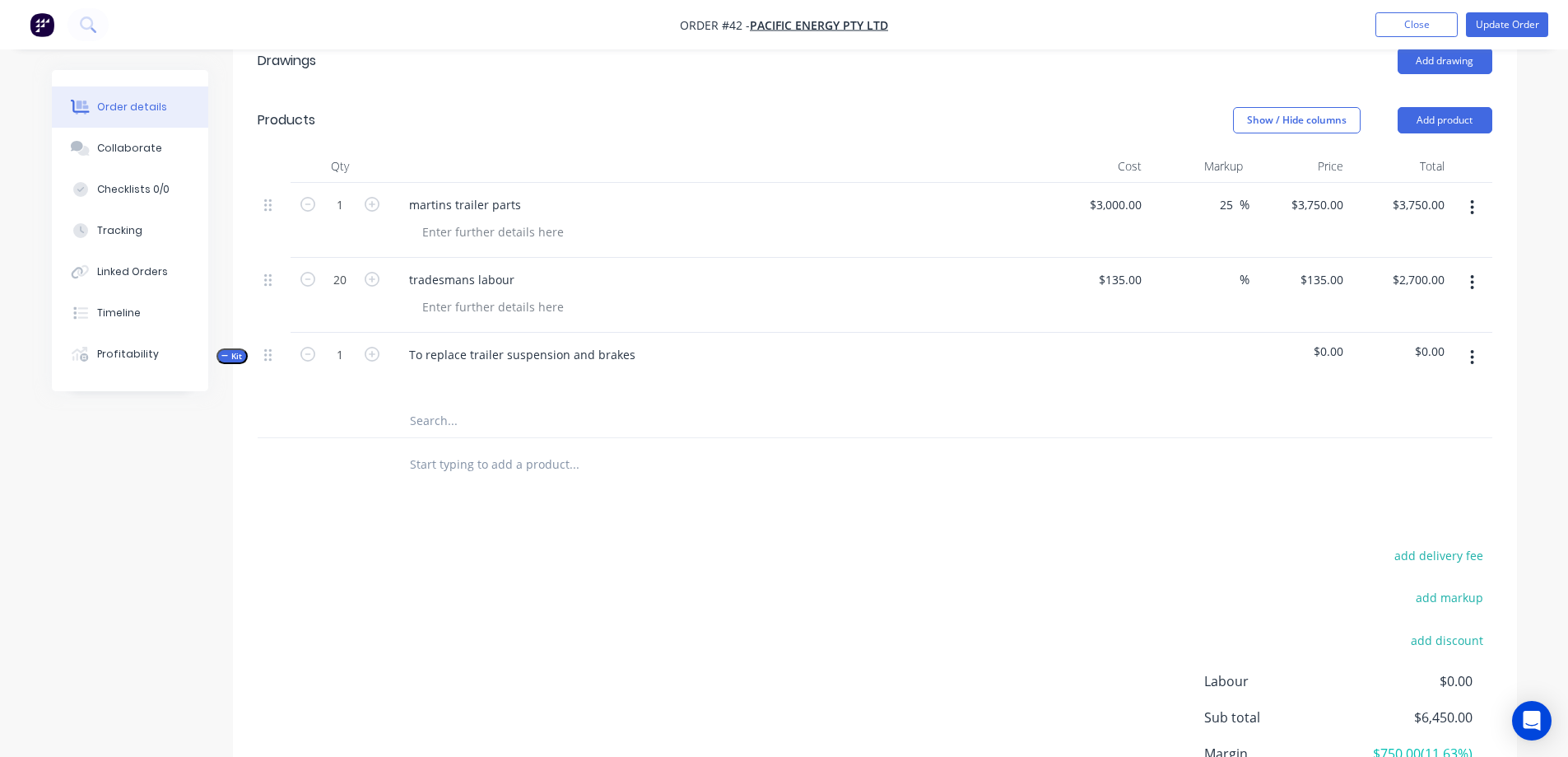
click at [446, 468] on input "text" at bounding box center [573, 463] width 330 height 33
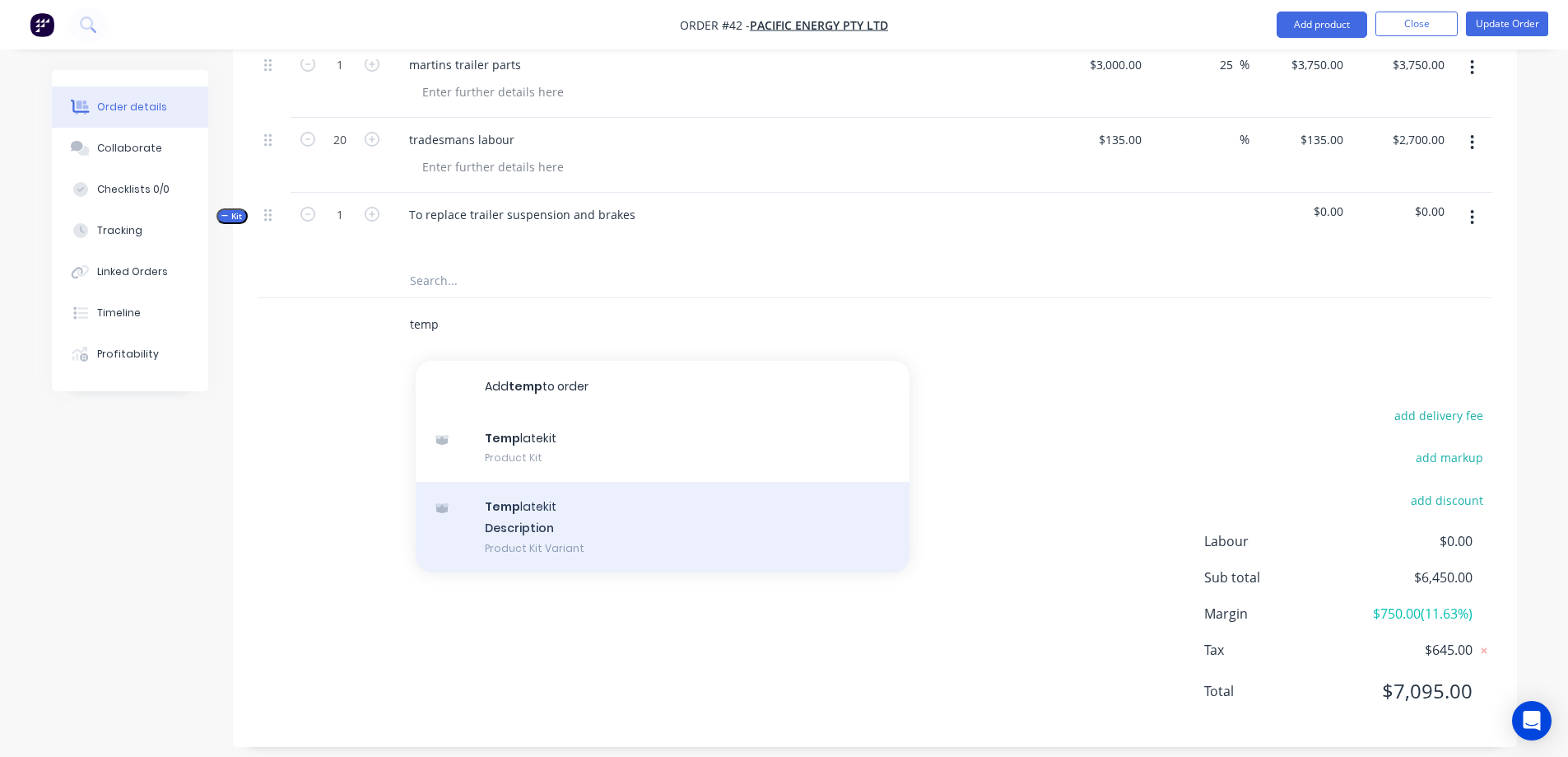
scroll to position [566, 0]
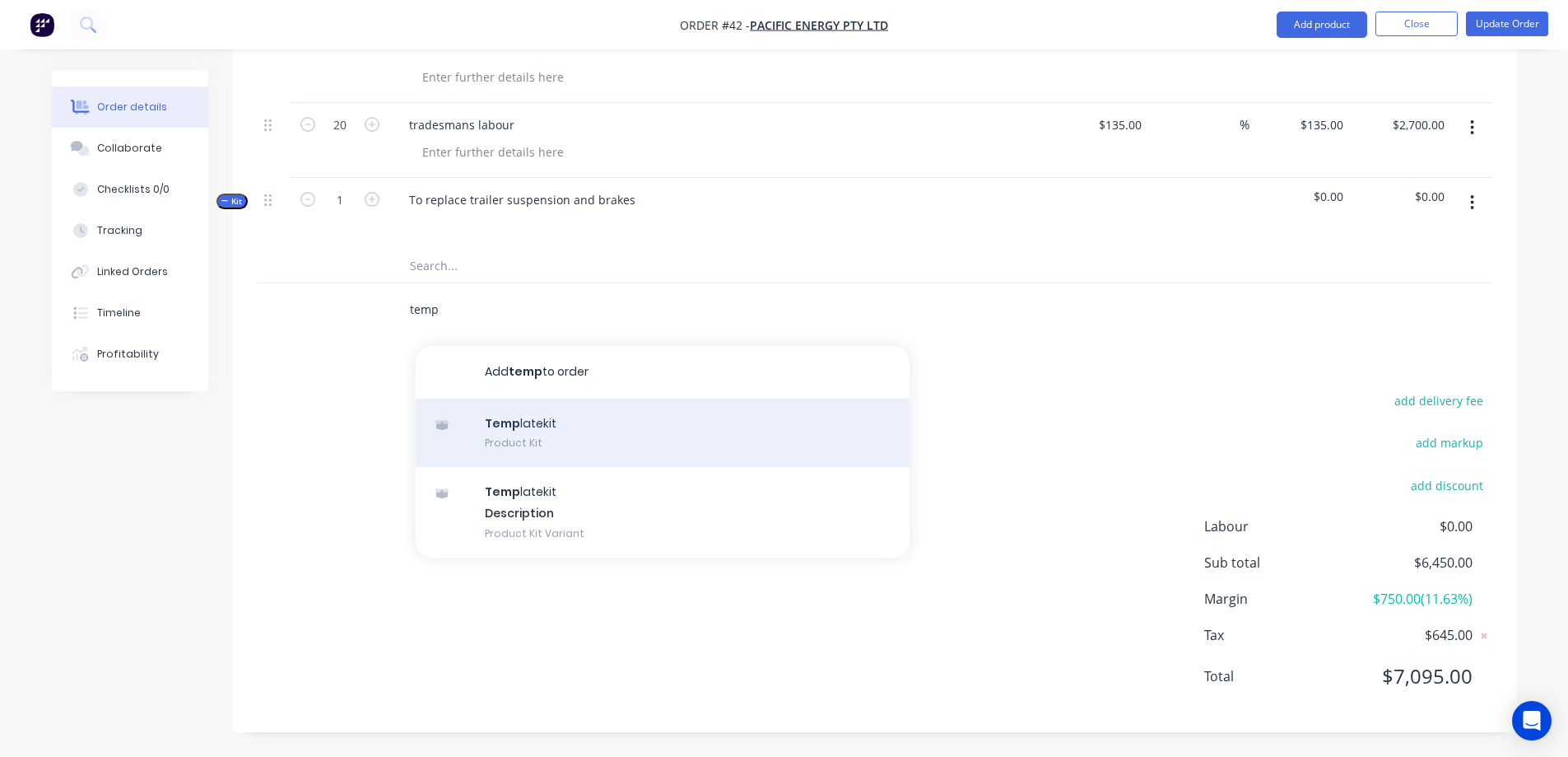
type input "temp"
click at [563, 421] on div "Temp latekit Product Kit" at bounding box center [663, 433] width 494 height 69
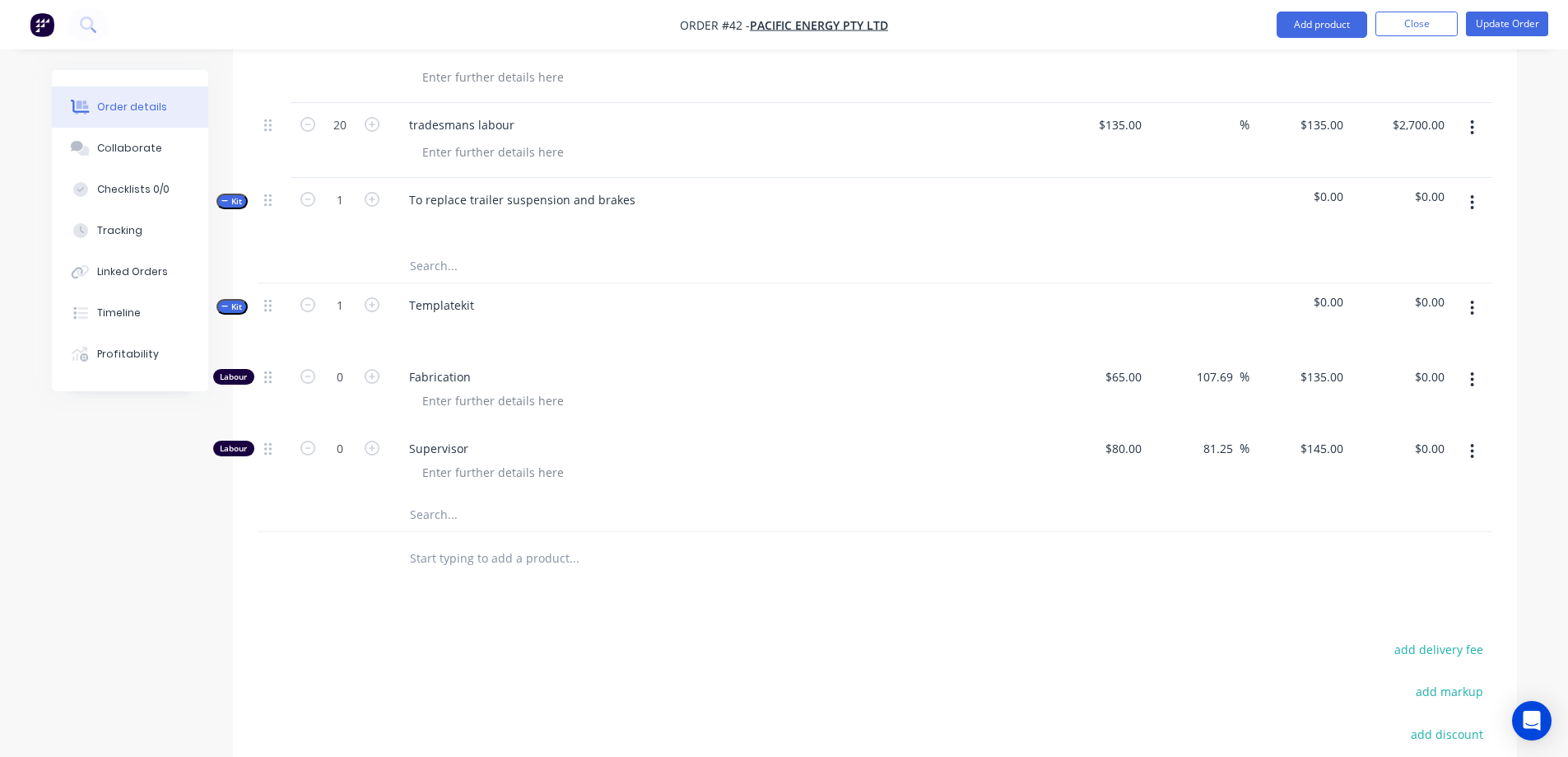
click at [442, 510] on input "text" at bounding box center [573, 514] width 330 height 33
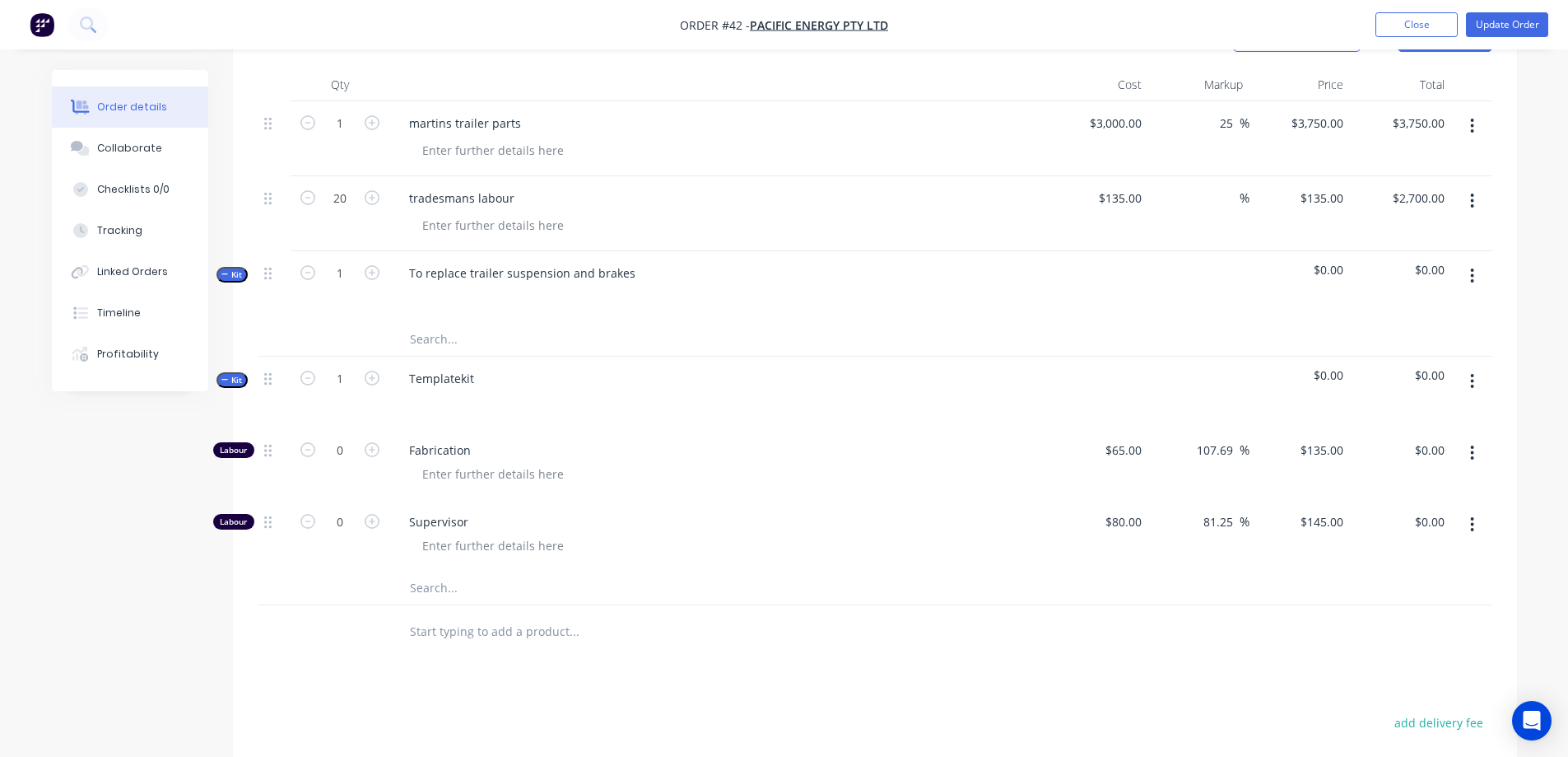
scroll to position [494, 0]
click at [419, 406] on div at bounding box center [422, 401] width 26 height 24
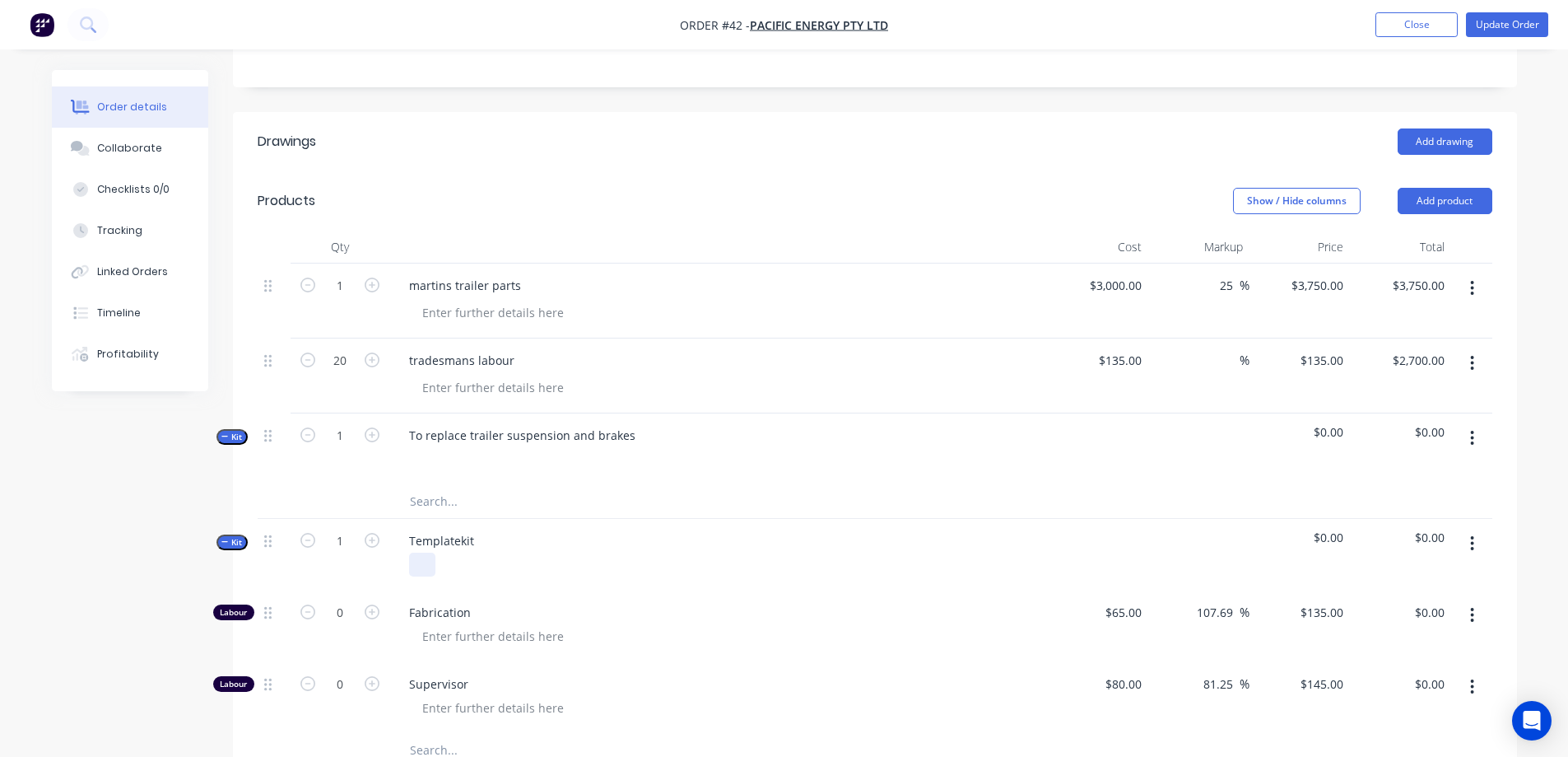
scroll to position [330, 0]
click at [1408, 19] on button "Close" at bounding box center [1417, 25] width 83 height 25
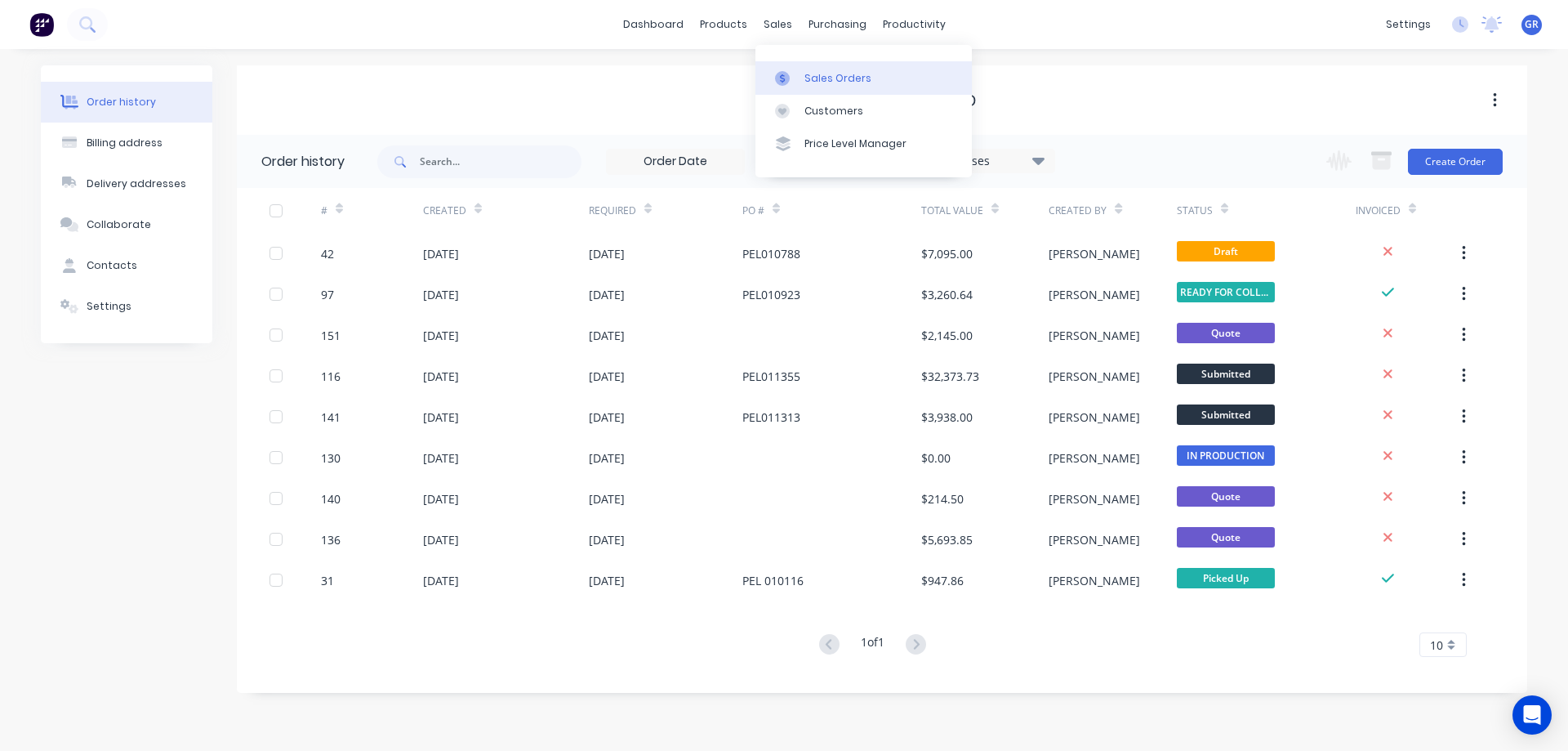
click at [818, 77] on div "Sales Orders" at bounding box center [837, 78] width 67 height 15
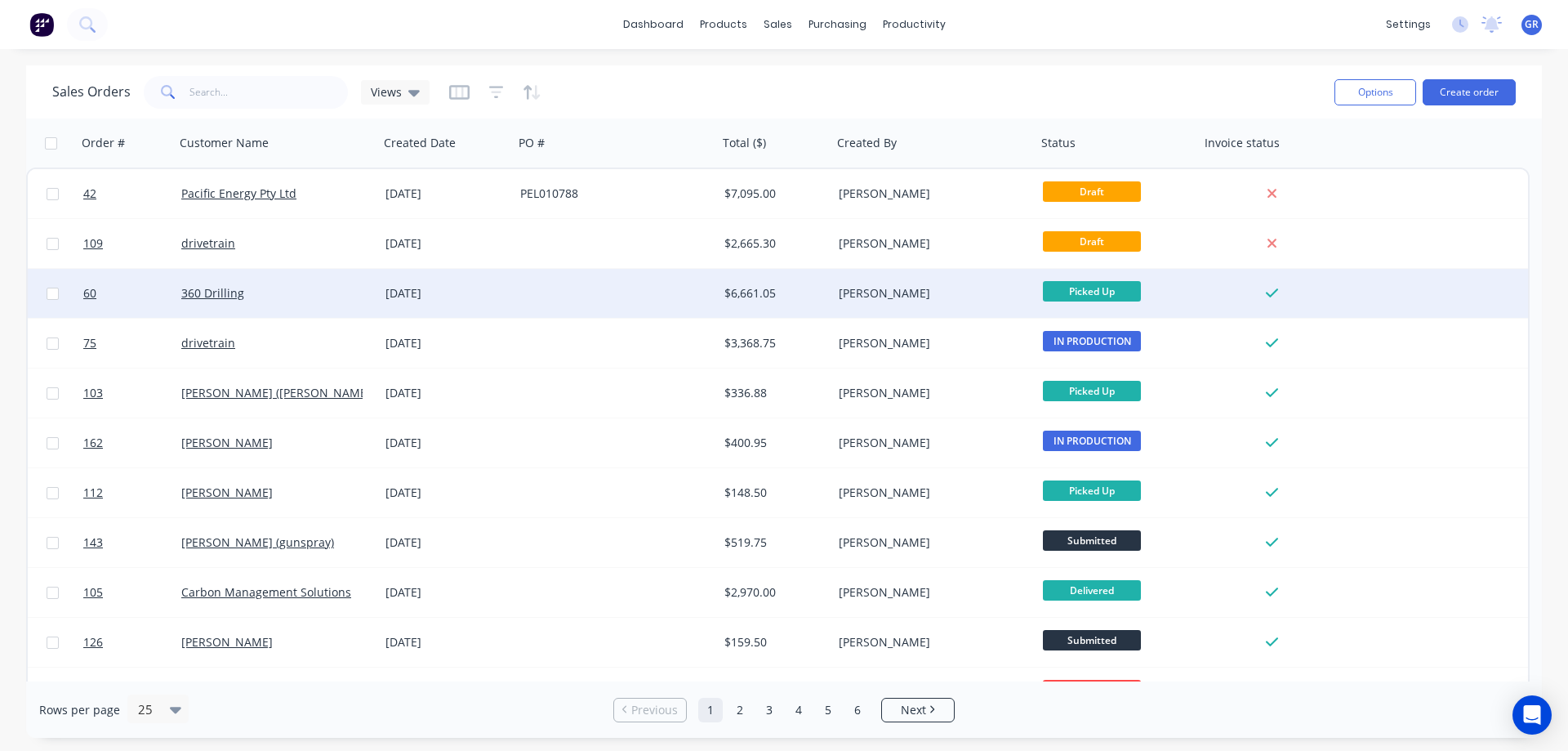
click at [606, 300] on div at bounding box center [616, 293] width 204 height 49
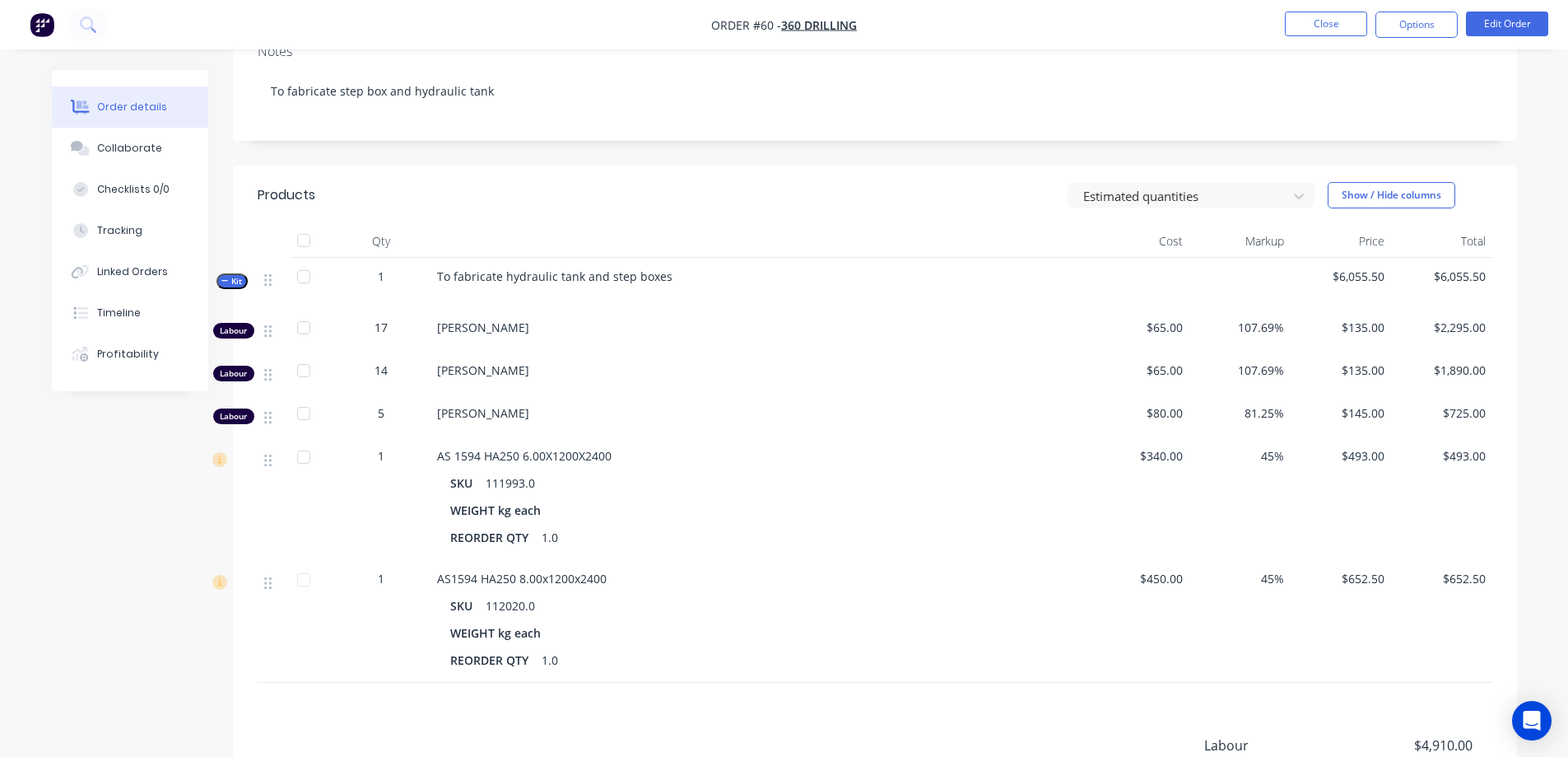
scroll to position [330, 0]
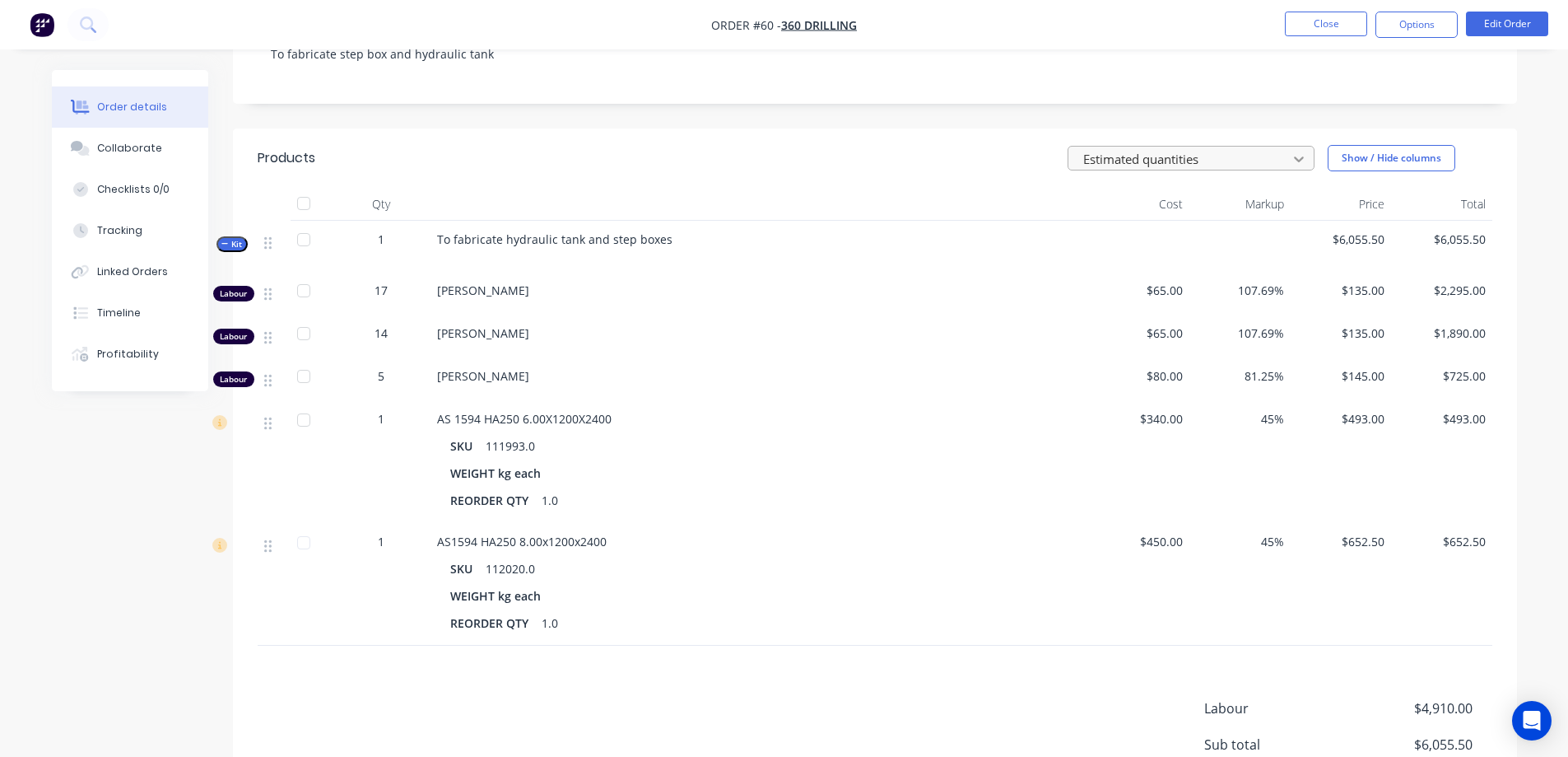
click at [1300, 159] on icon at bounding box center [1298, 159] width 10 height 6
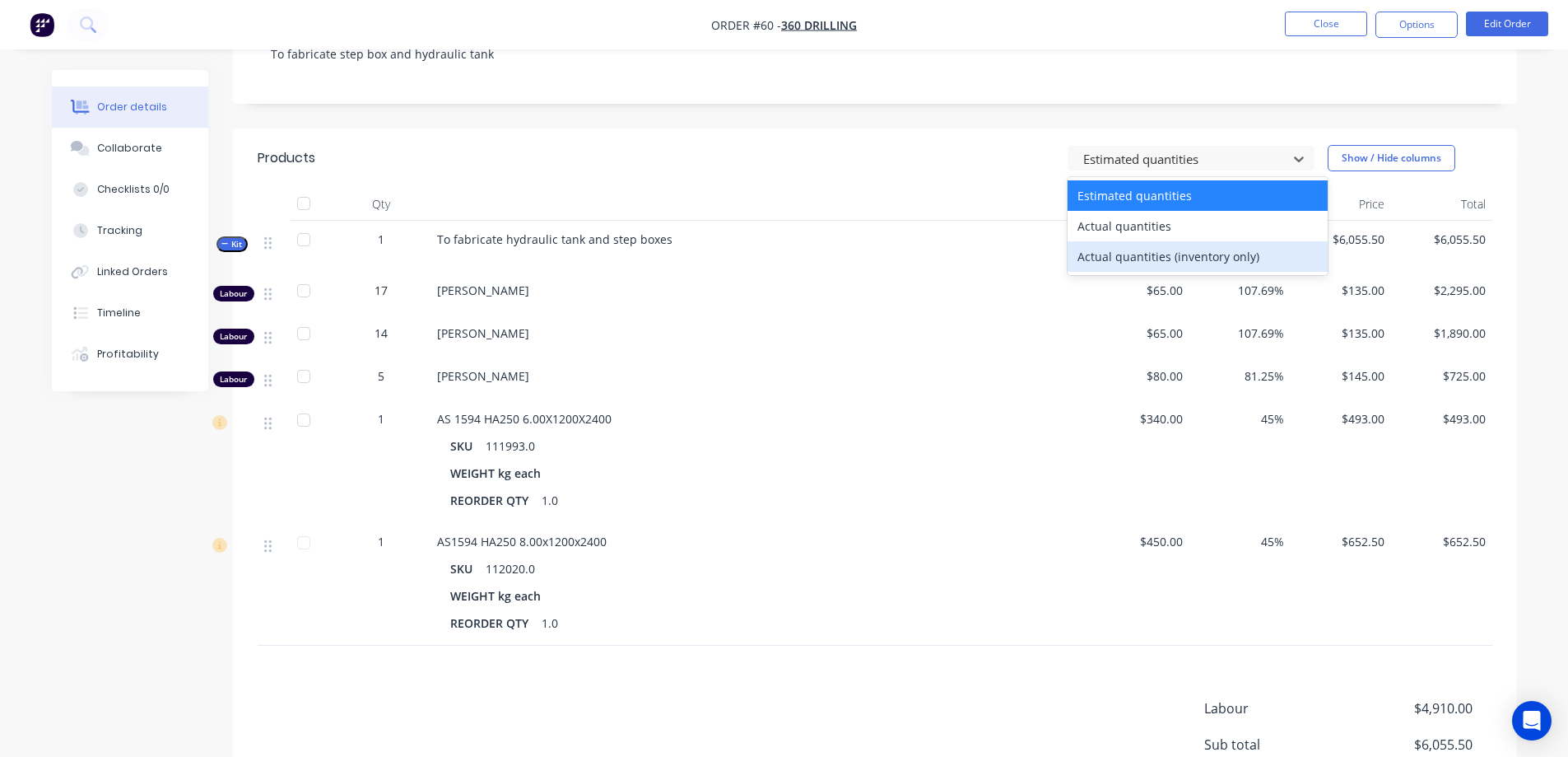
click at [1271, 255] on div "Actual quantities (inventory only)" at bounding box center [1198, 256] width 260 height 31
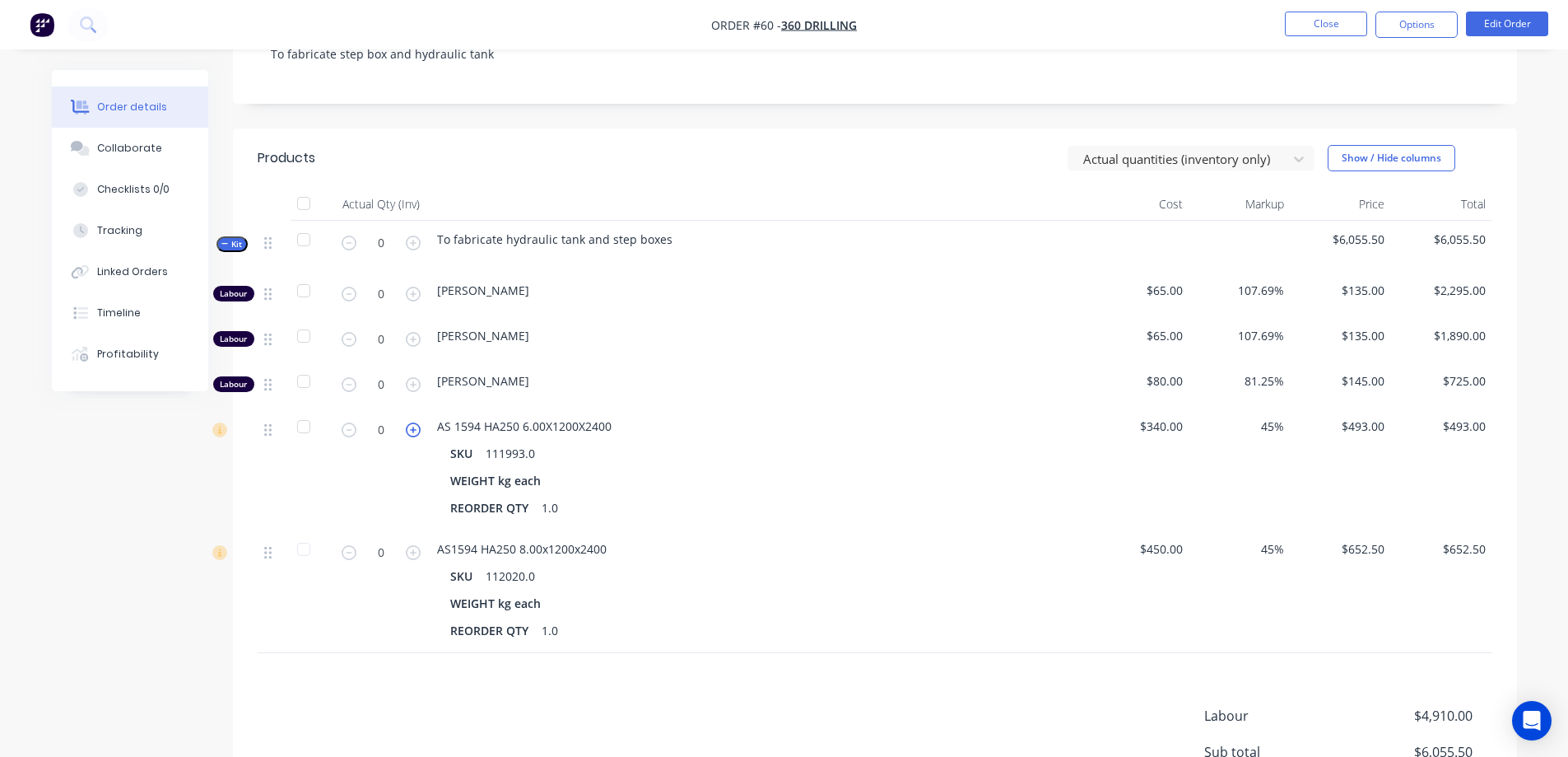
click at [410, 431] on icon "button" at bounding box center [413, 429] width 15 height 15
type input "2"
click at [1294, 159] on icon at bounding box center [1298, 158] width 17 height 17
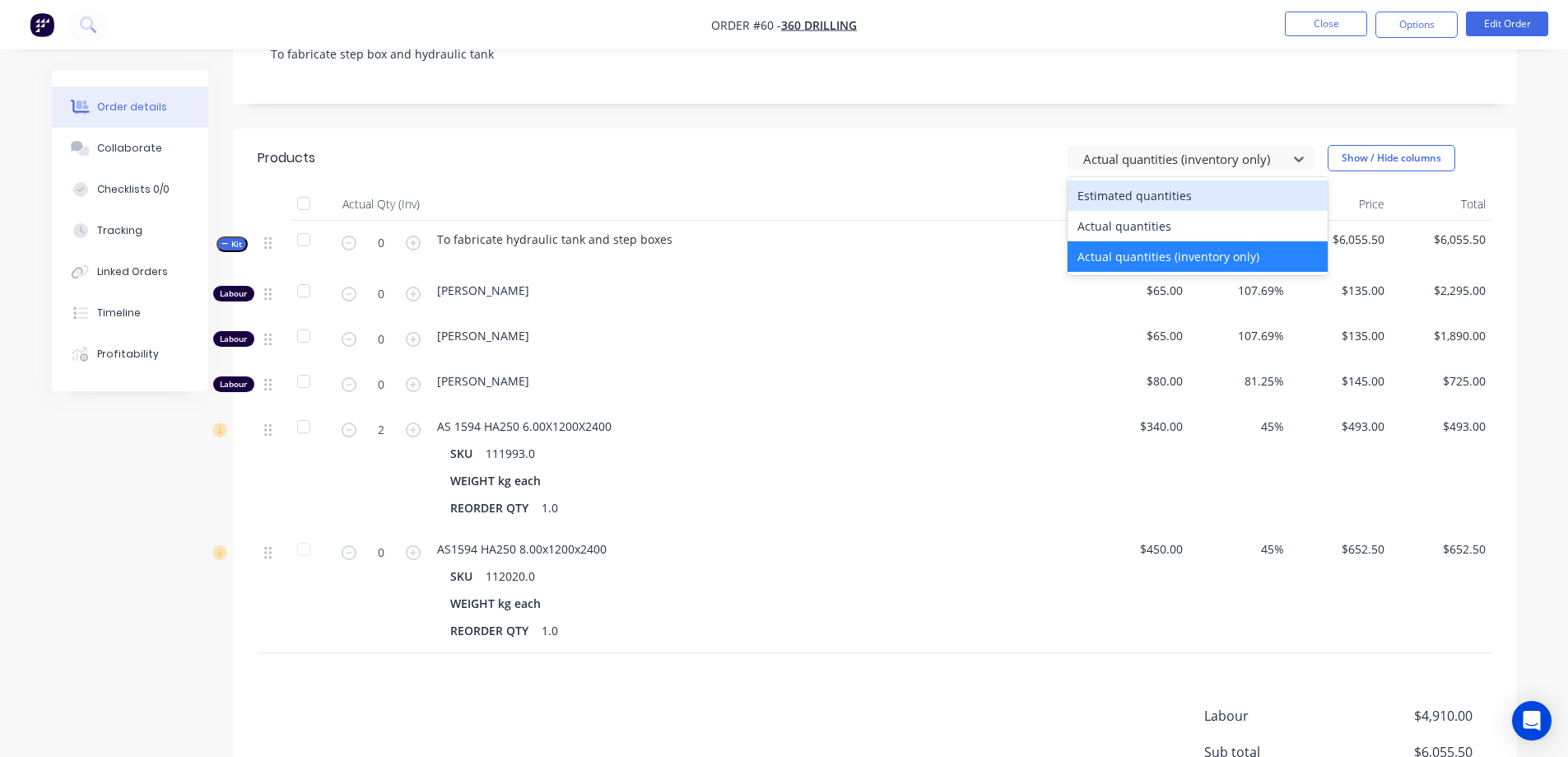
click at [1160, 197] on div "Estimated quantities" at bounding box center [1198, 195] width 260 height 31
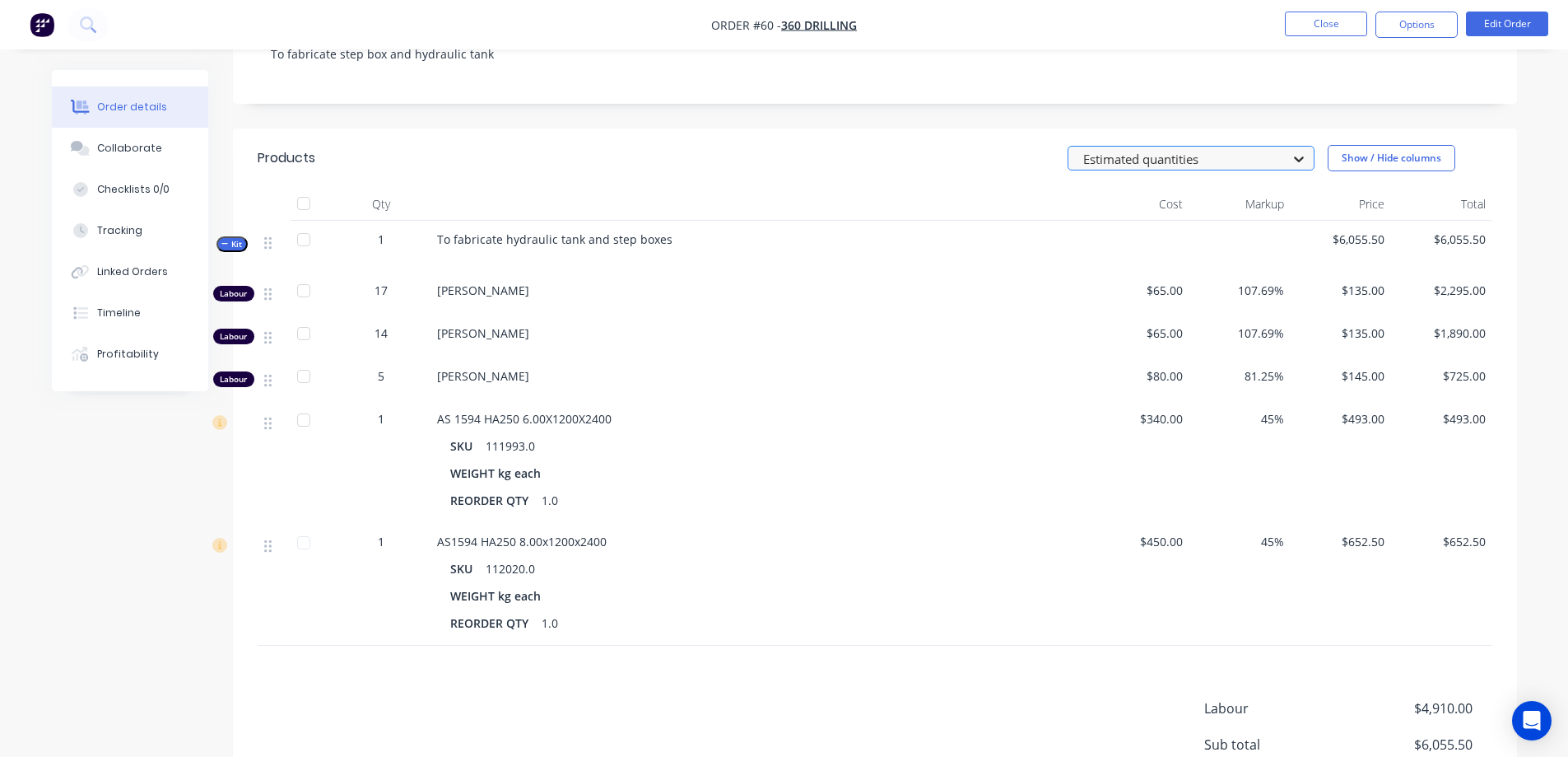
click at [1305, 159] on icon at bounding box center [1298, 158] width 17 height 17
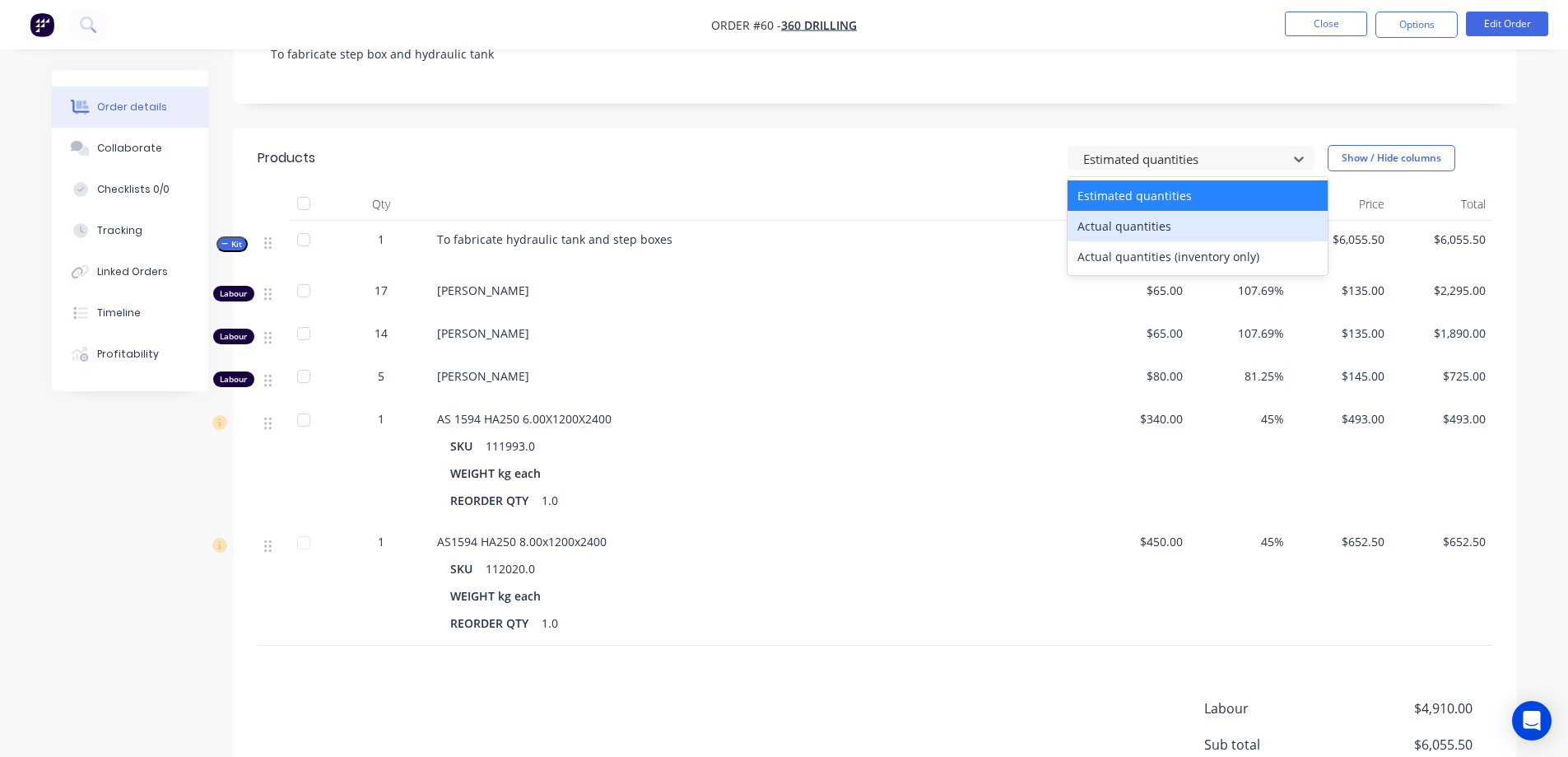
click at [1181, 234] on div "Actual quantities" at bounding box center [1198, 226] width 260 height 31
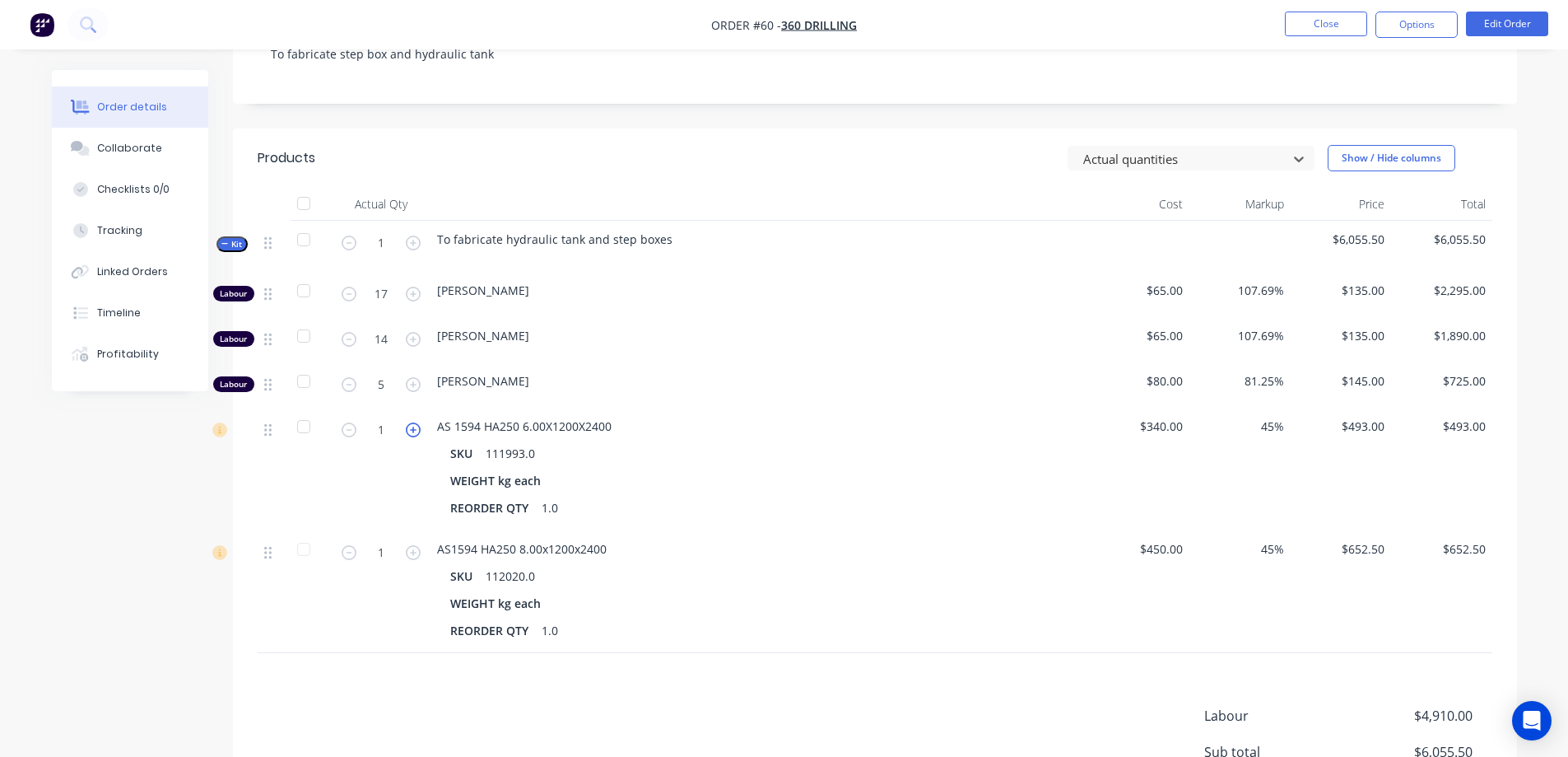
click at [410, 427] on icon "button" at bounding box center [413, 429] width 15 height 15
type input "2"
click at [1290, 164] on icon at bounding box center [1298, 158] width 17 height 17
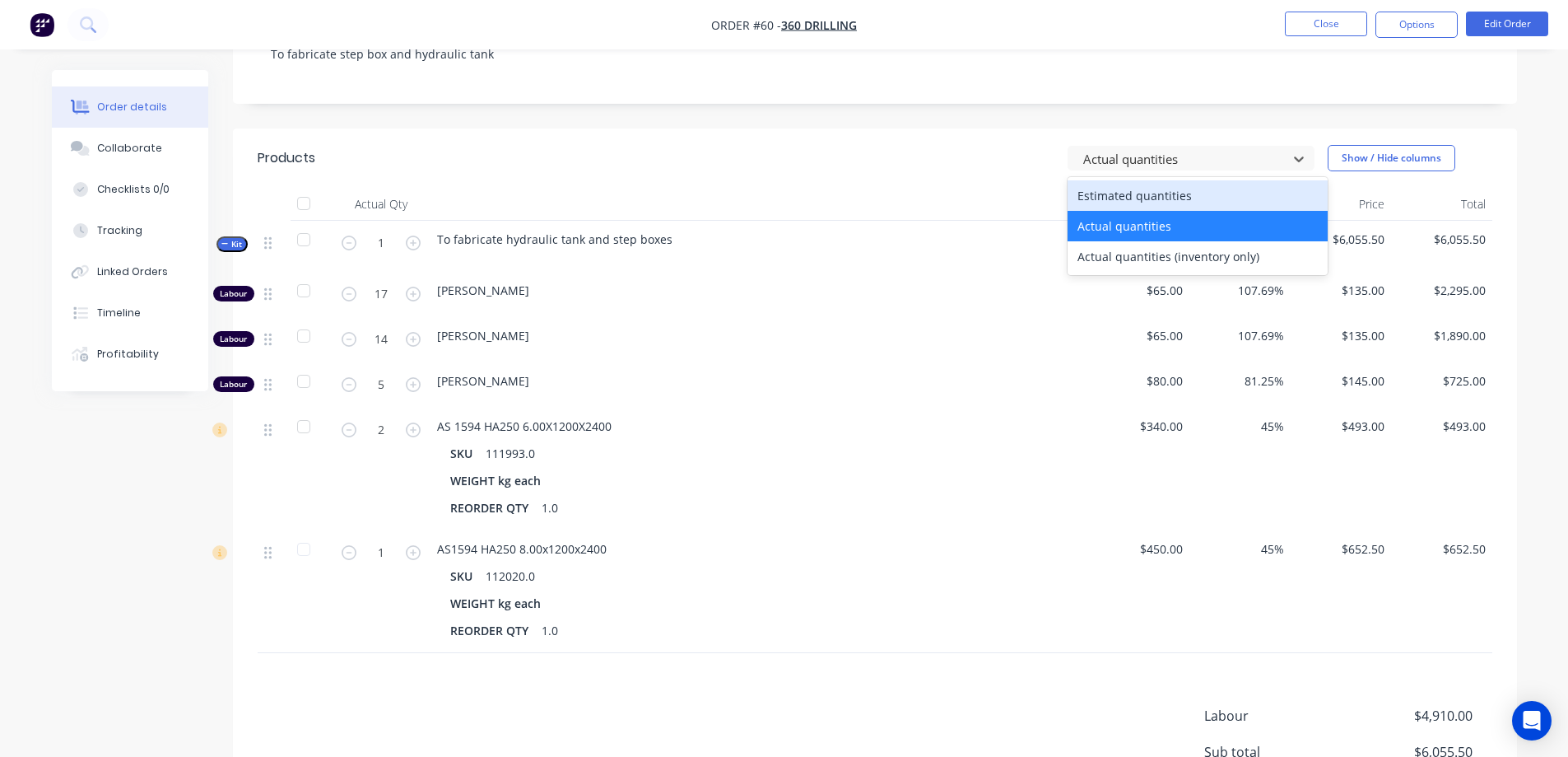
click at [1150, 195] on div "Estimated quantities" at bounding box center [1198, 195] width 260 height 31
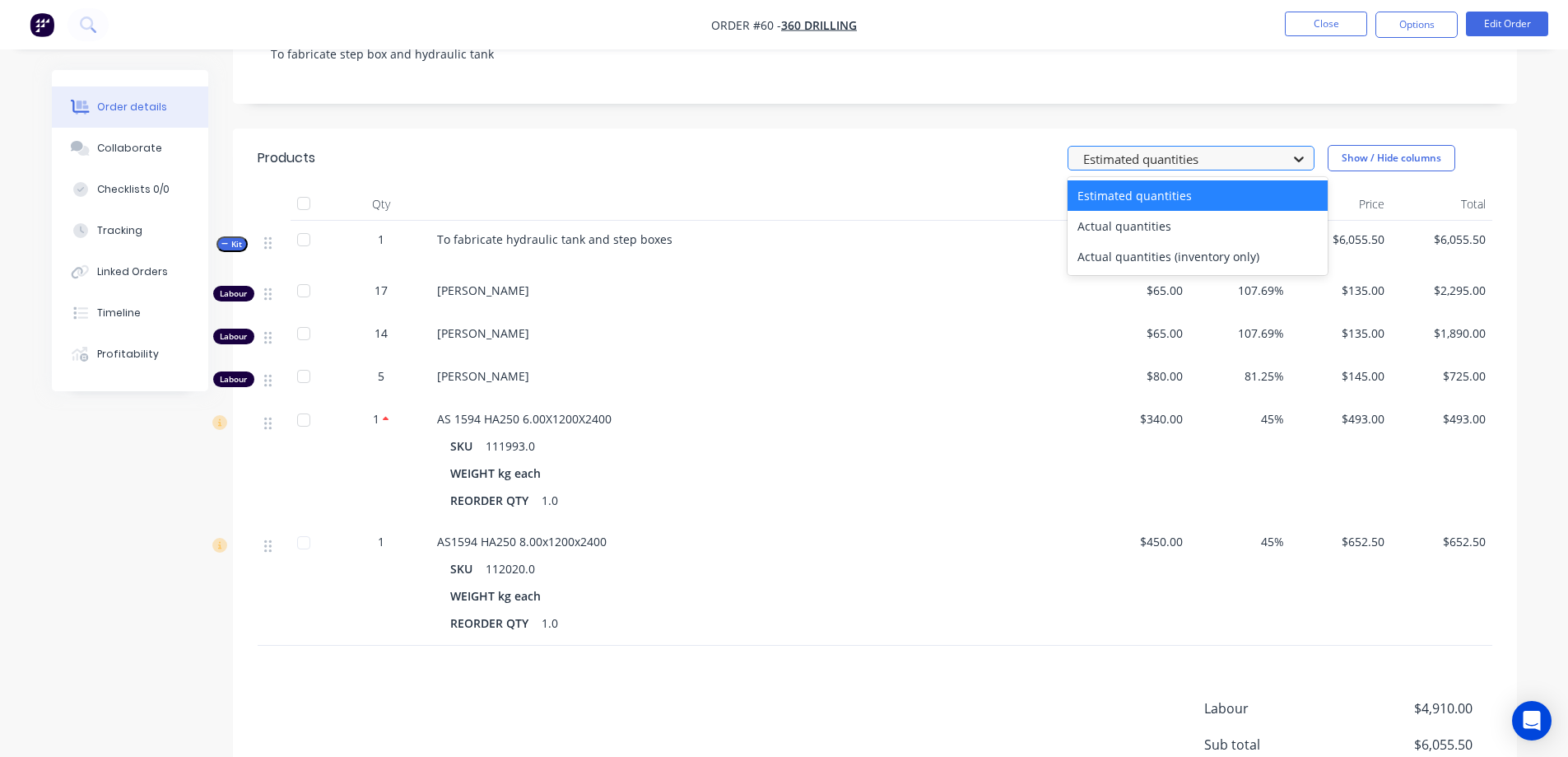
click at [1299, 162] on icon at bounding box center [1298, 159] width 10 height 6
click at [1131, 228] on div "Actual quantities" at bounding box center [1198, 226] width 260 height 31
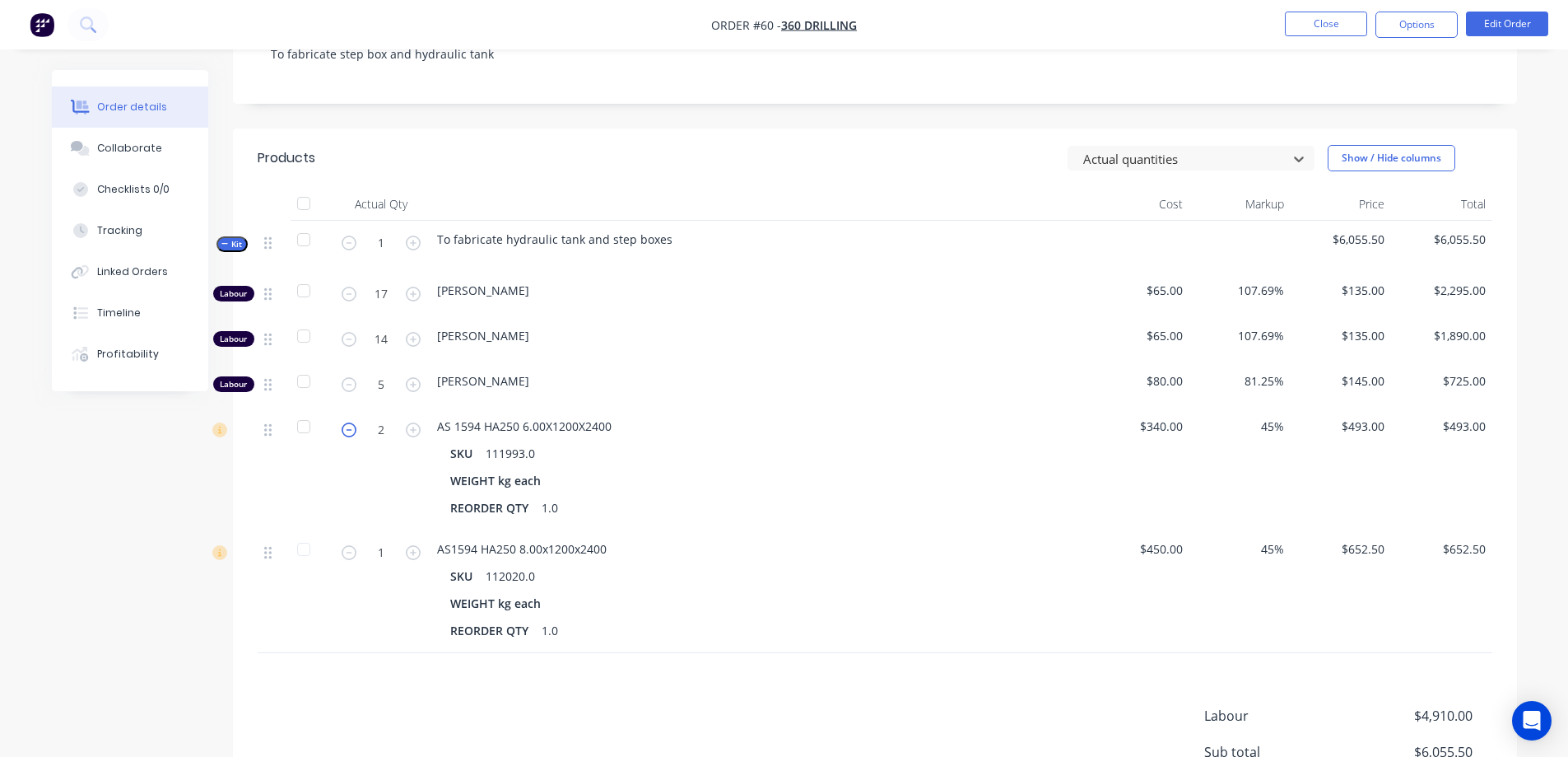
click at [352, 431] on icon "button" at bounding box center [349, 429] width 15 height 15
type input "1"
click at [1287, 20] on button "Close" at bounding box center [1326, 24] width 83 height 25
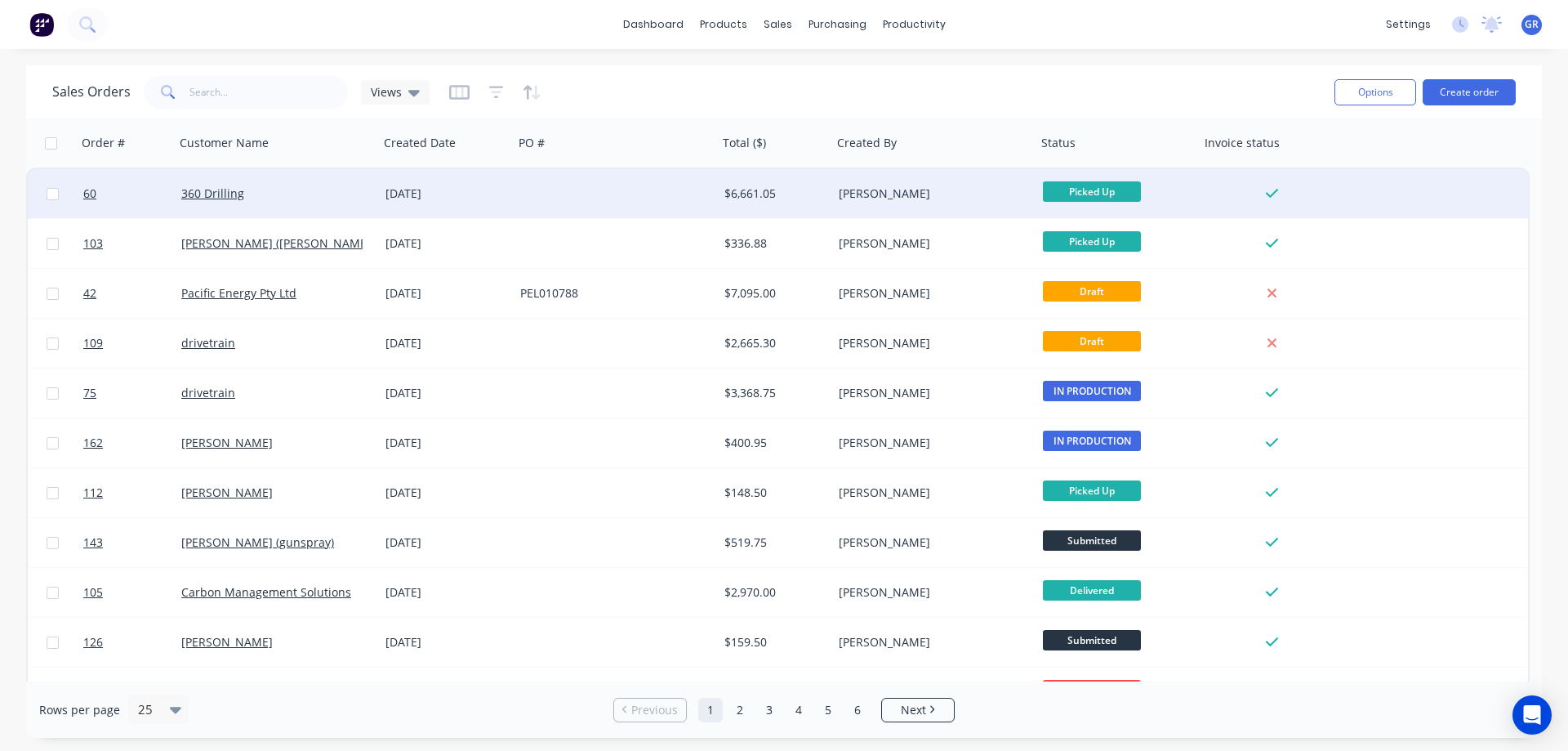
click at [534, 196] on div at bounding box center [616, 194] width 204 height 49
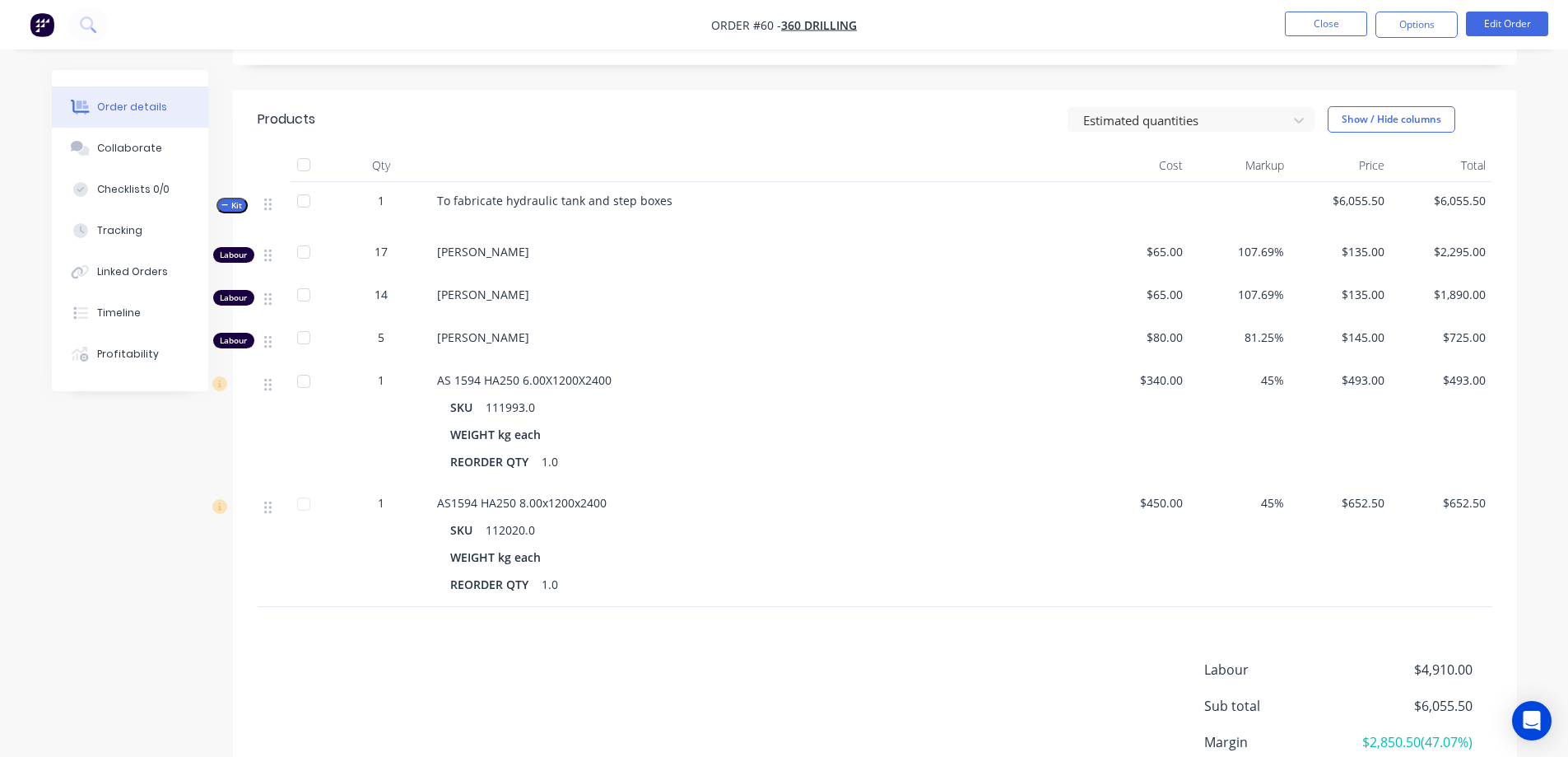
scroll to position [411, 0]
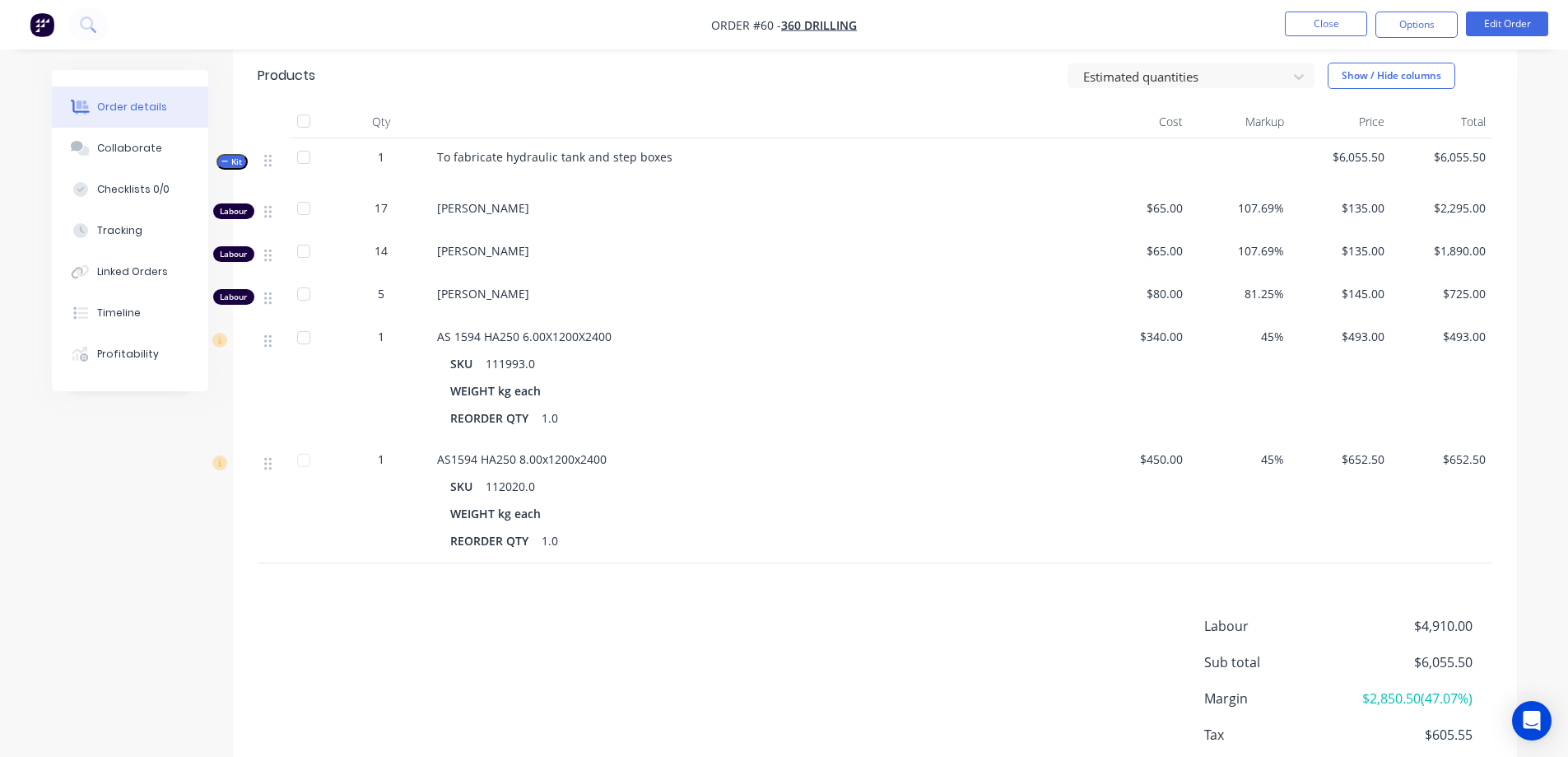
click at [893, 513] on div "WEIGHT kg each" at bounding box center [759, 513] width 619 height 24
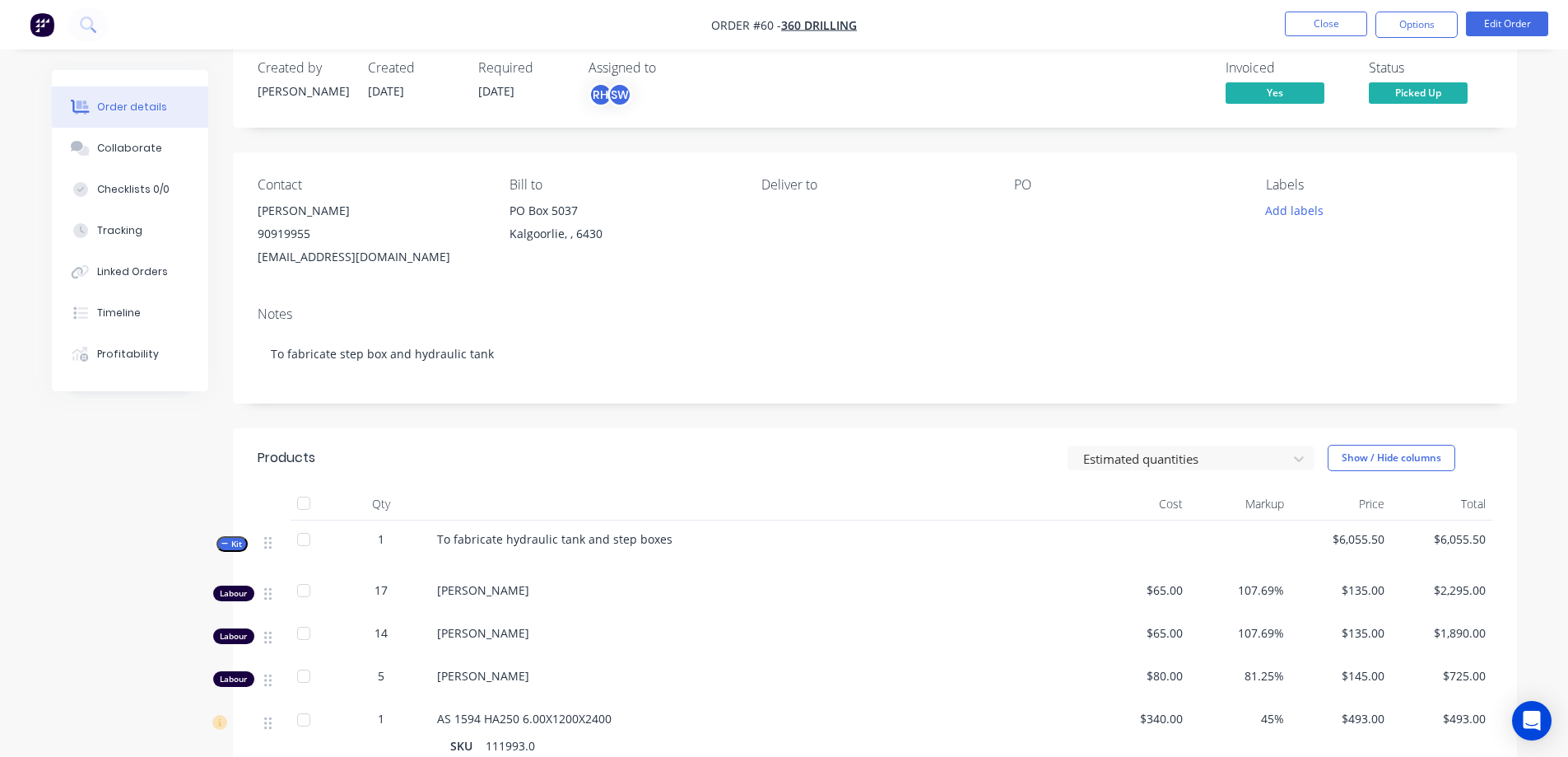
scroll to position [0, 0]
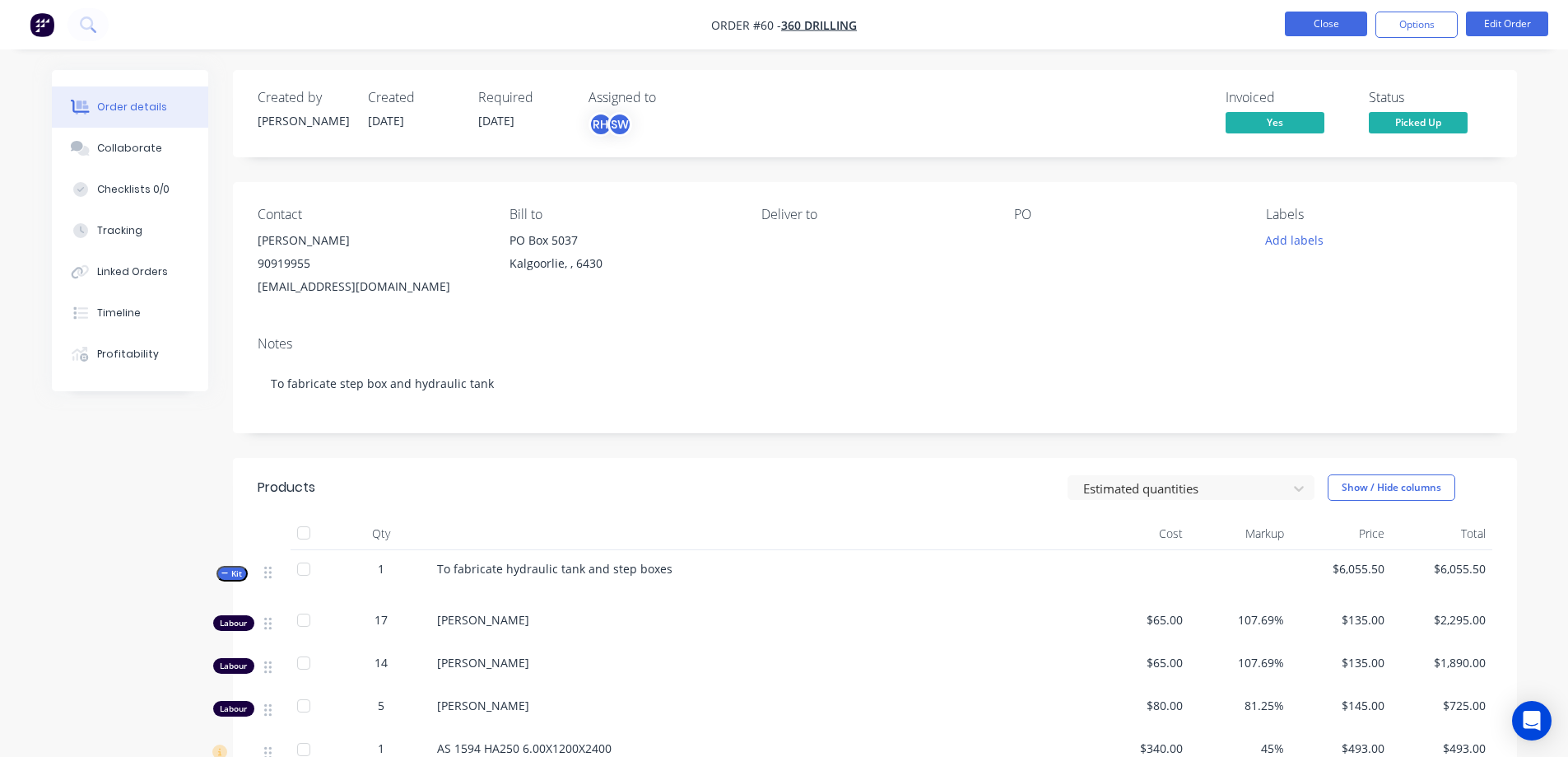
click at [1325, 19] on button "Close" at bounding box center [1326, 24] width 83 height 25
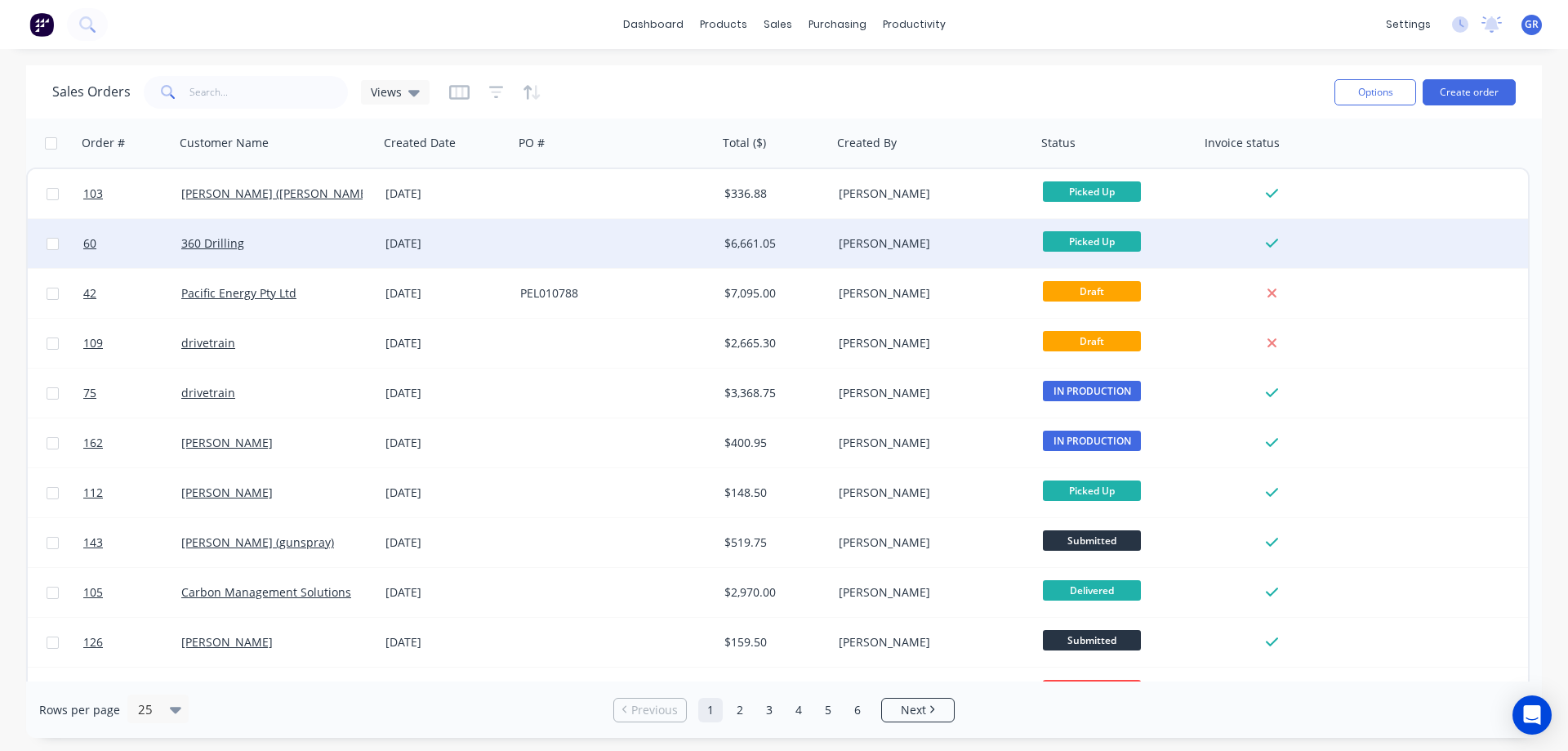
click at [511, 239] on div "[DATE]" at bounding box center [447, 243] width 135 height 49
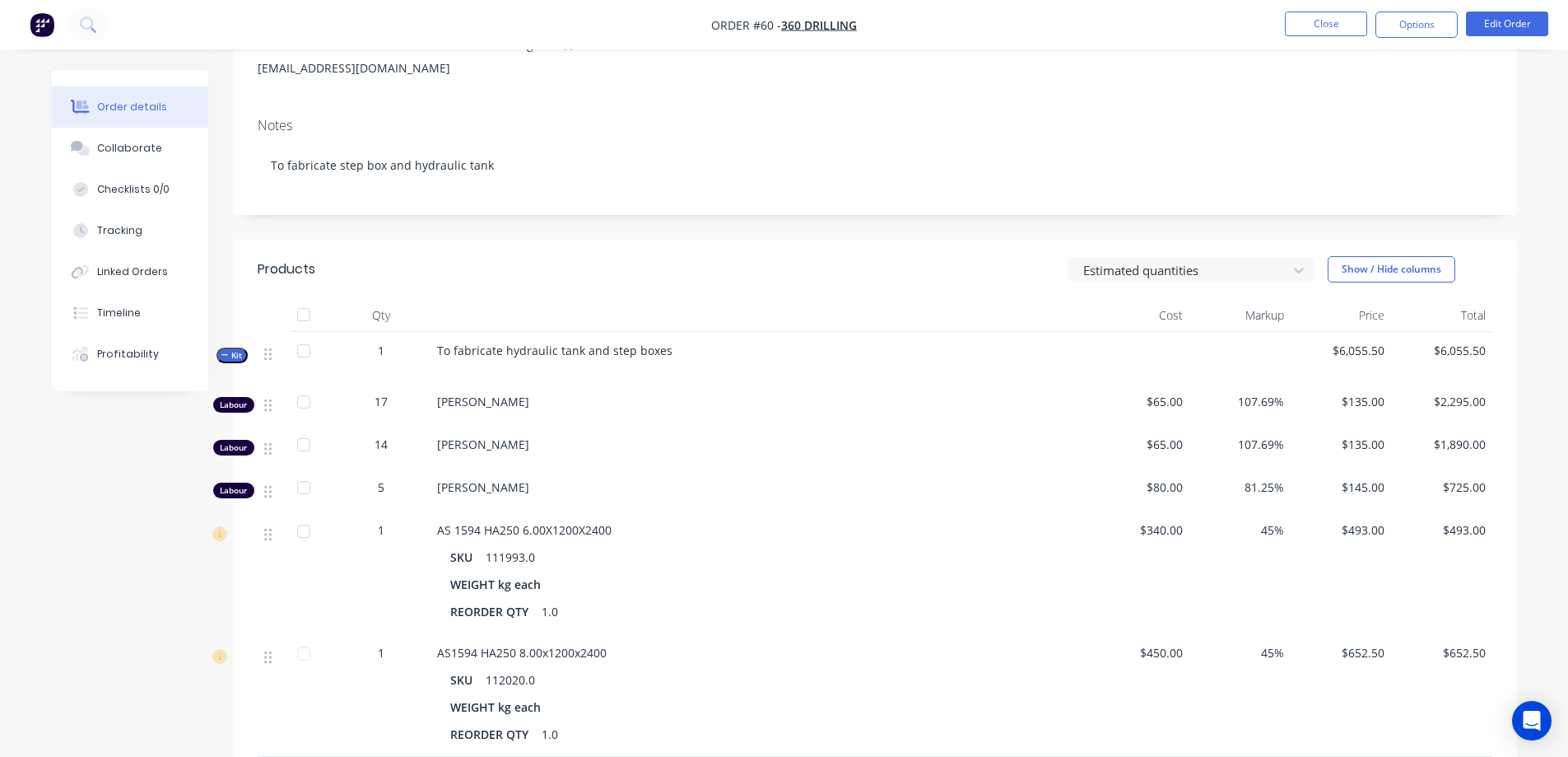
scroll to position [247, 0]
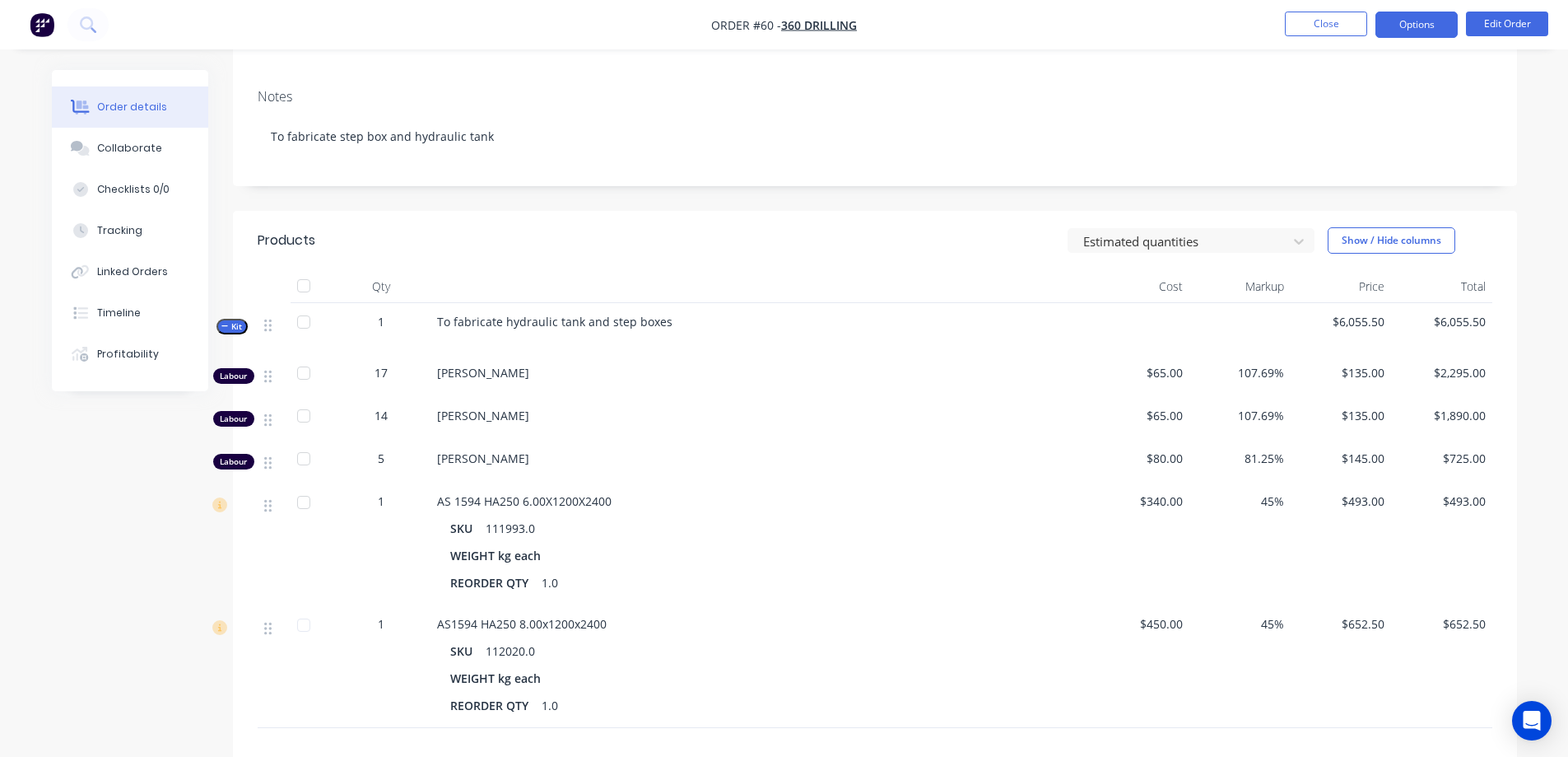
click at [1397, 25] on button "Options" at bounding box center [1417, 25] width 83 height 26
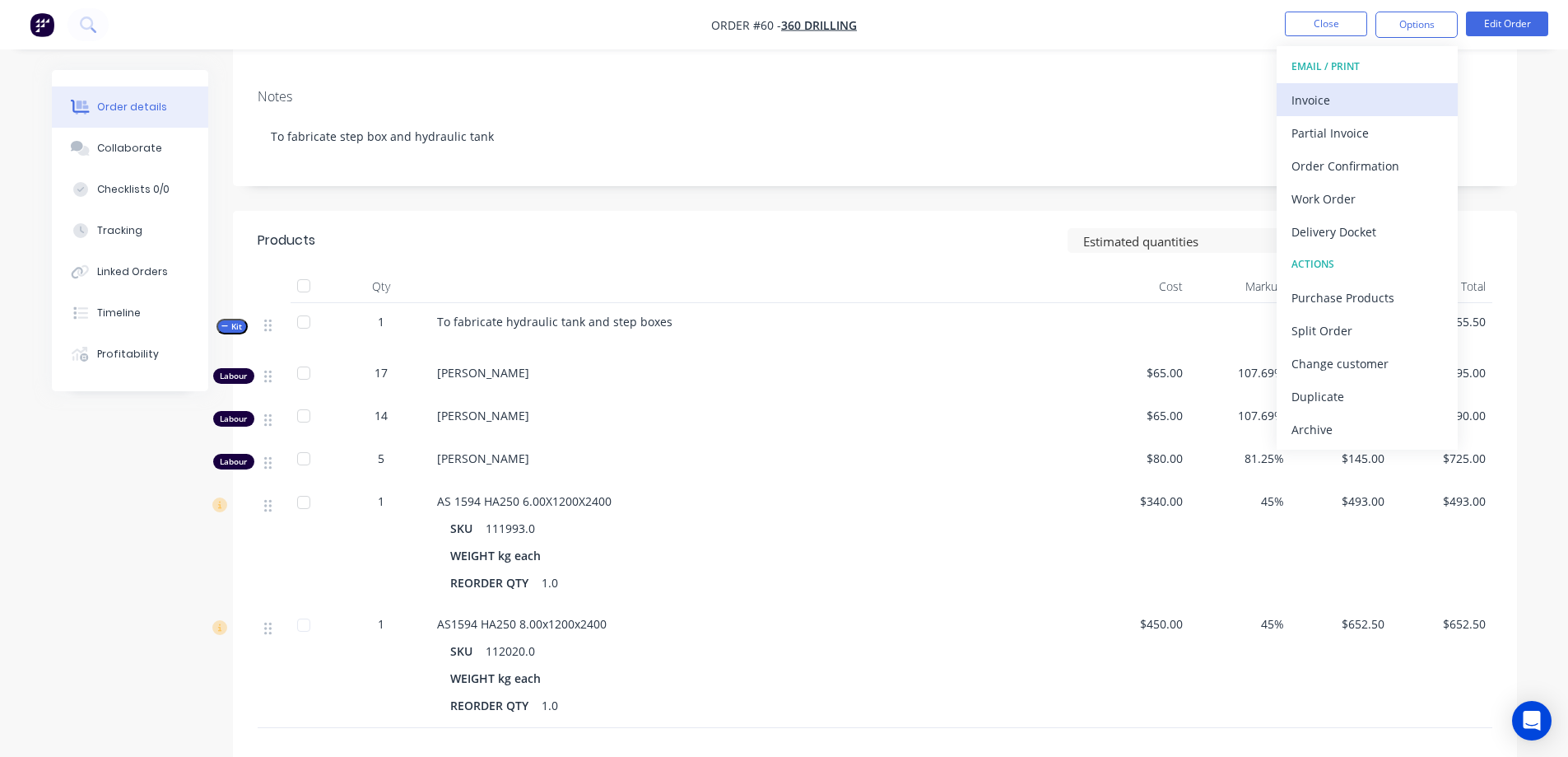
click at [1350, 98] on div "Invoice" at bounding box center [1367, 99] width 151 height 24
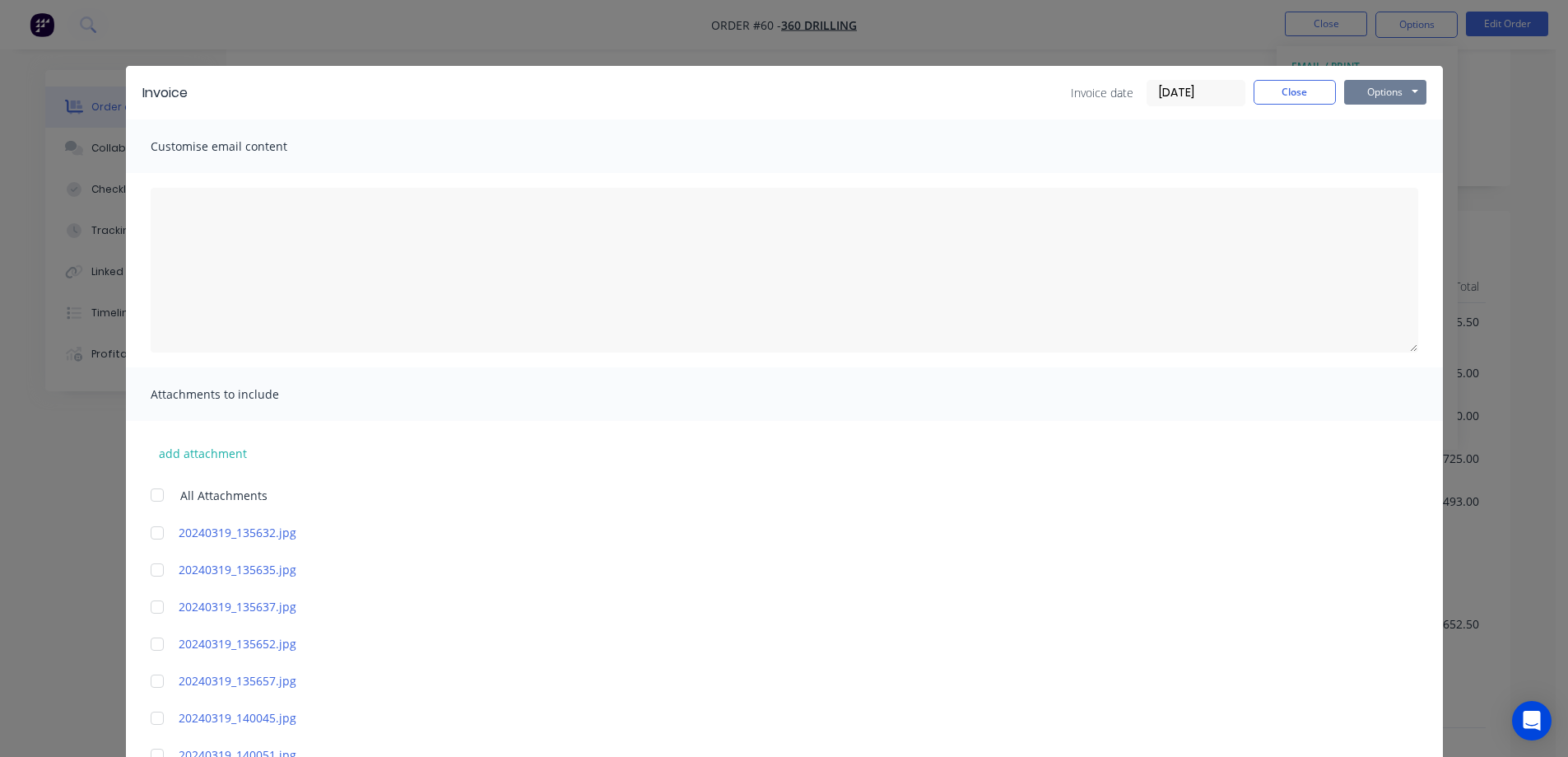
click at [1364, 91] on button "Options" at bounding box center [1385, 92] width 83 height 25
click at [1367, 127] on button "Preview" at bounding box center [1397, 121] width 105 height 27
click at [1300, 91] on button "Close" at bounding box center [1295, 92] width 83 height 25
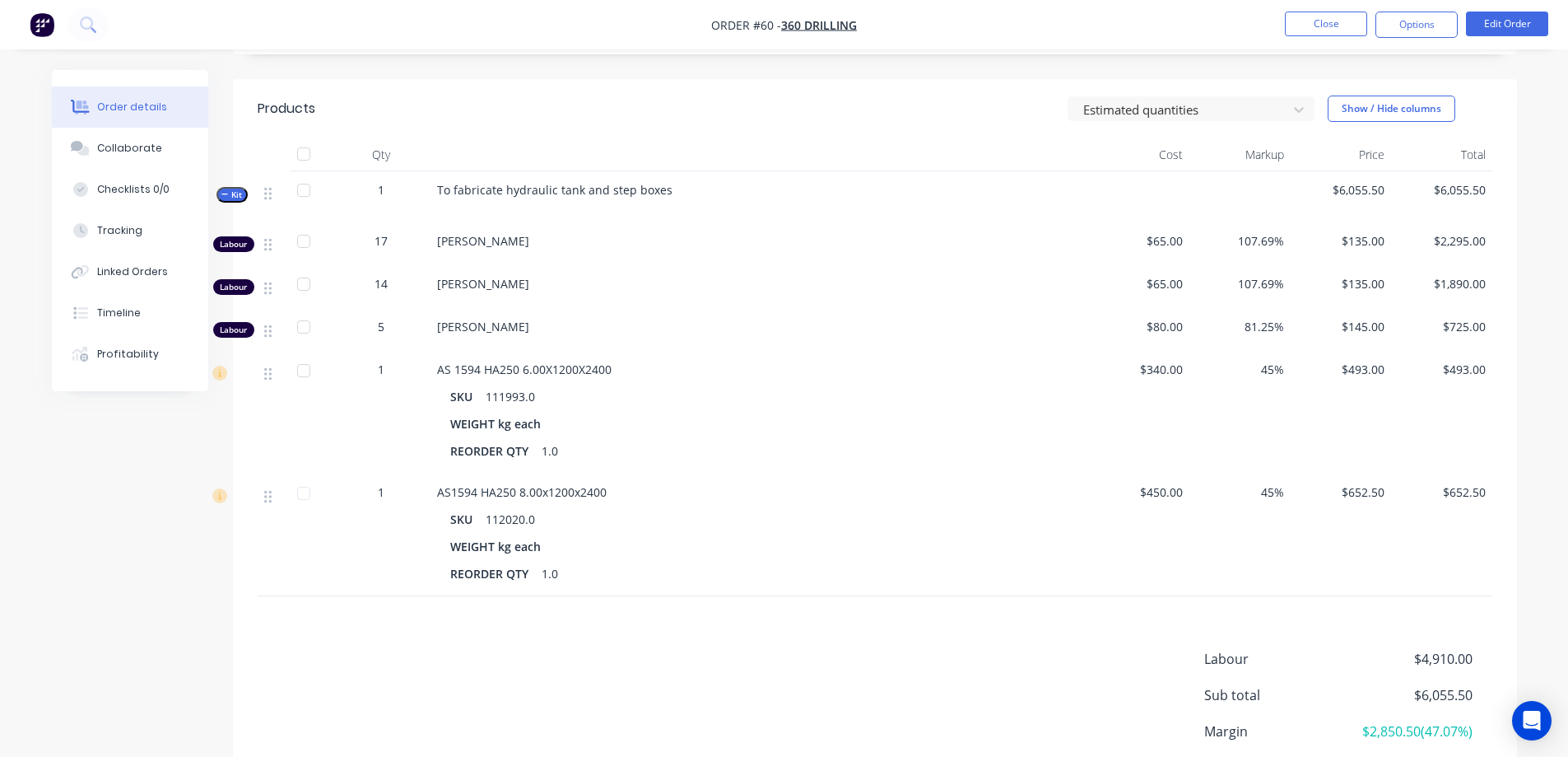
scroll to position [182, 0]
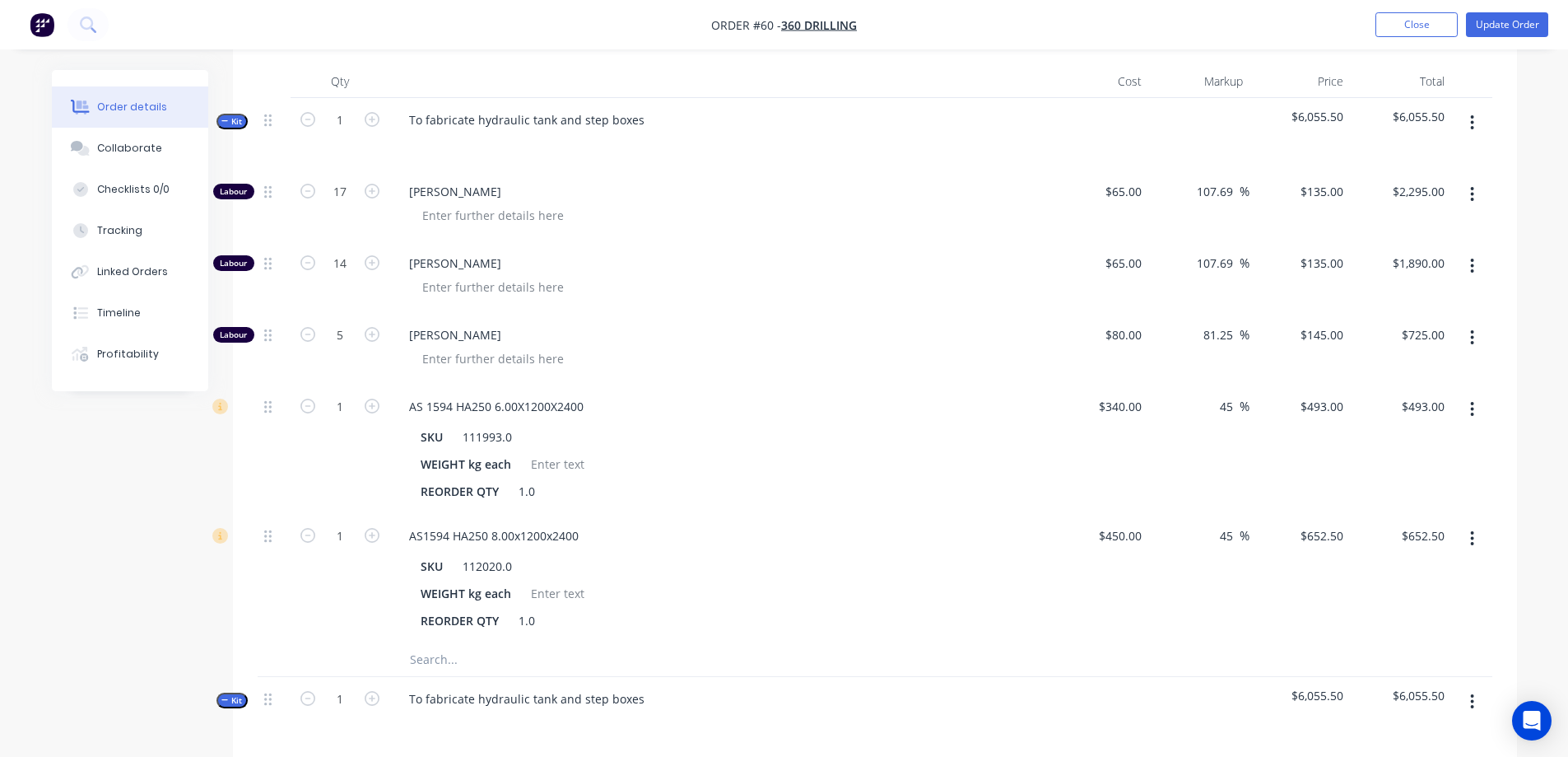
scroll to position [659, 0]
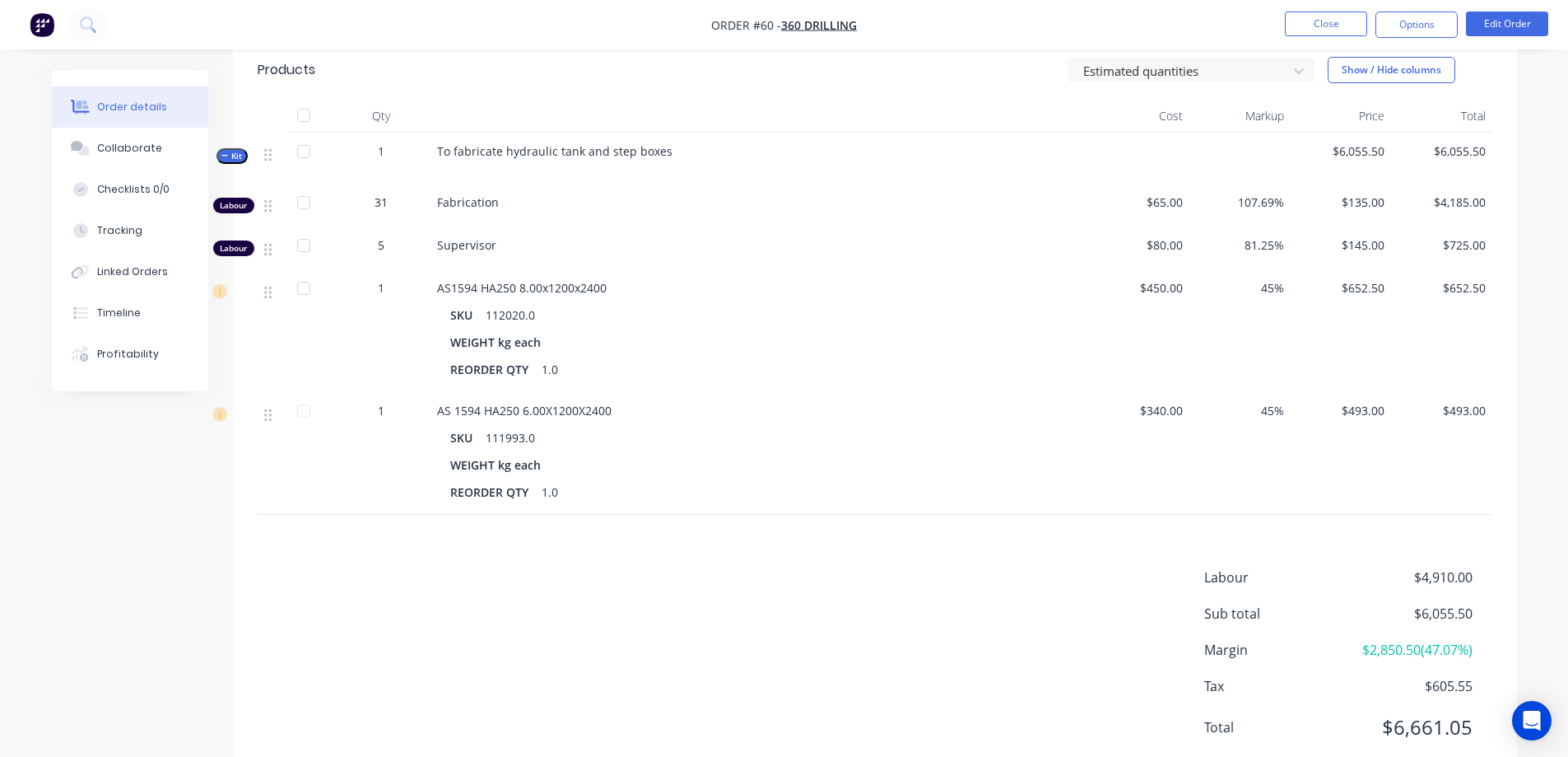
scroll to position [304, 0]
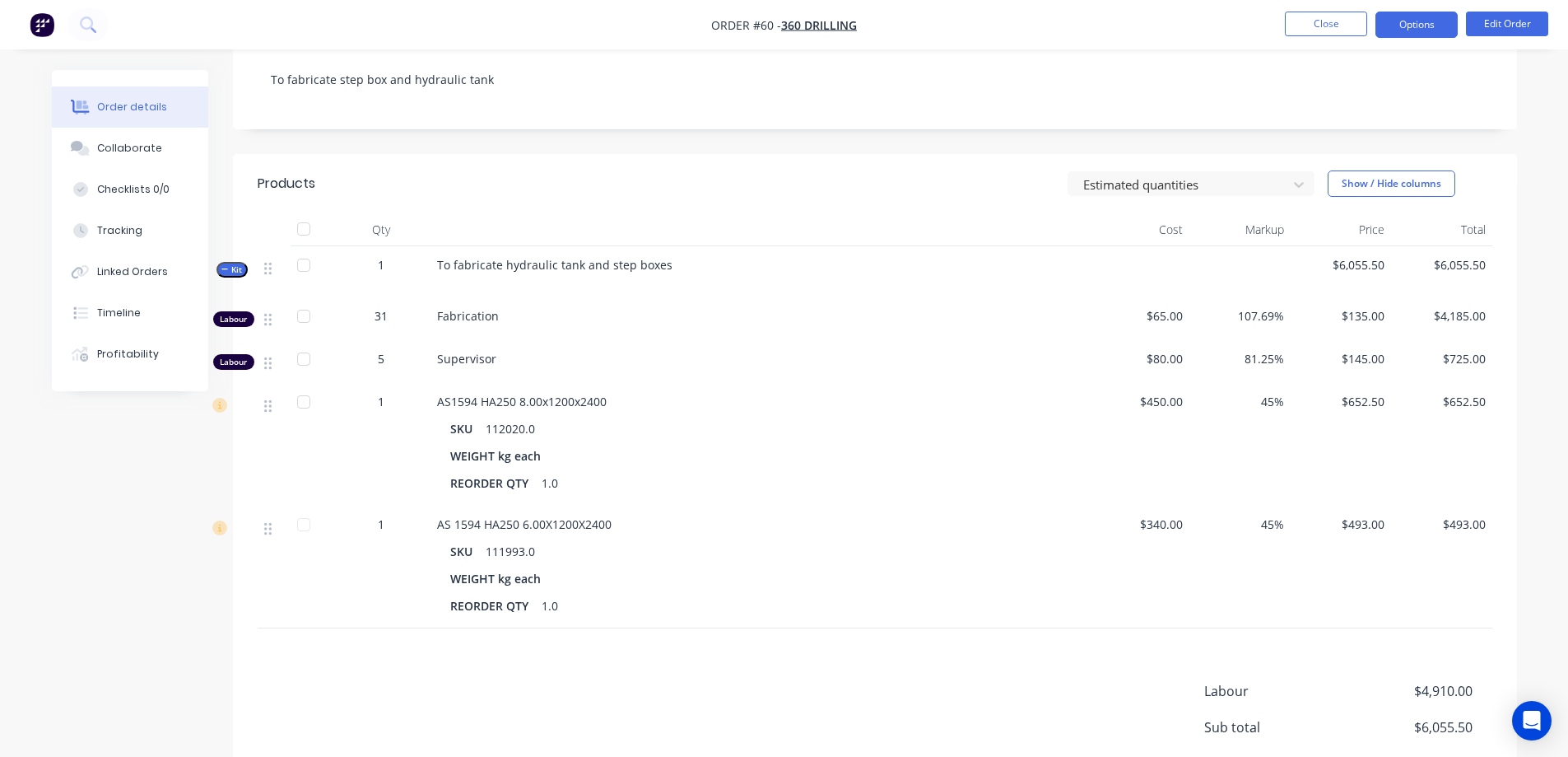
click at [1407, 31] on button "Options" at bounding box center [1417, 25] width 83 height 26
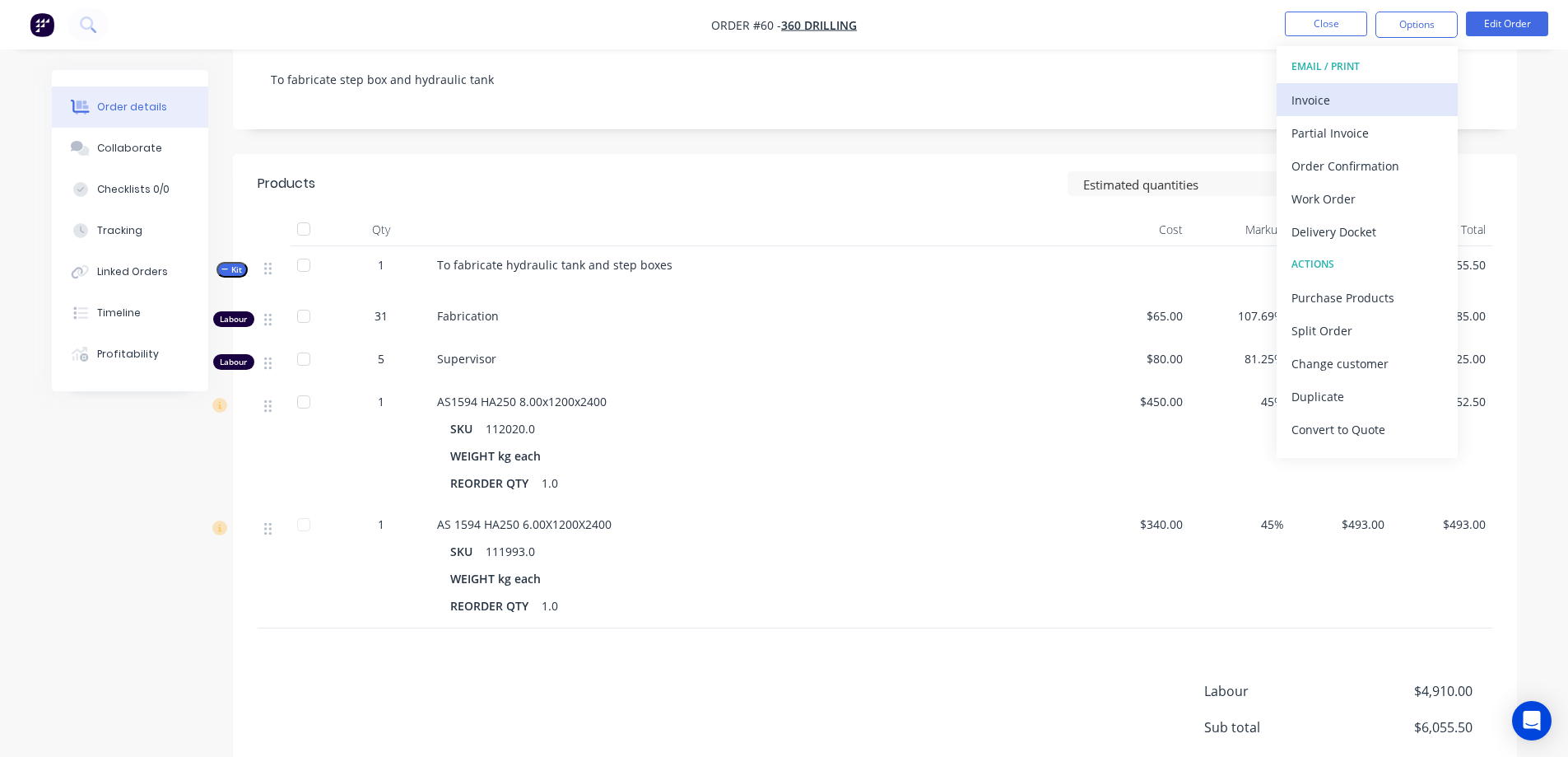
click at [1363, 93] on div "Invoice" at bounding box center [1367, 99] width 151 height 24
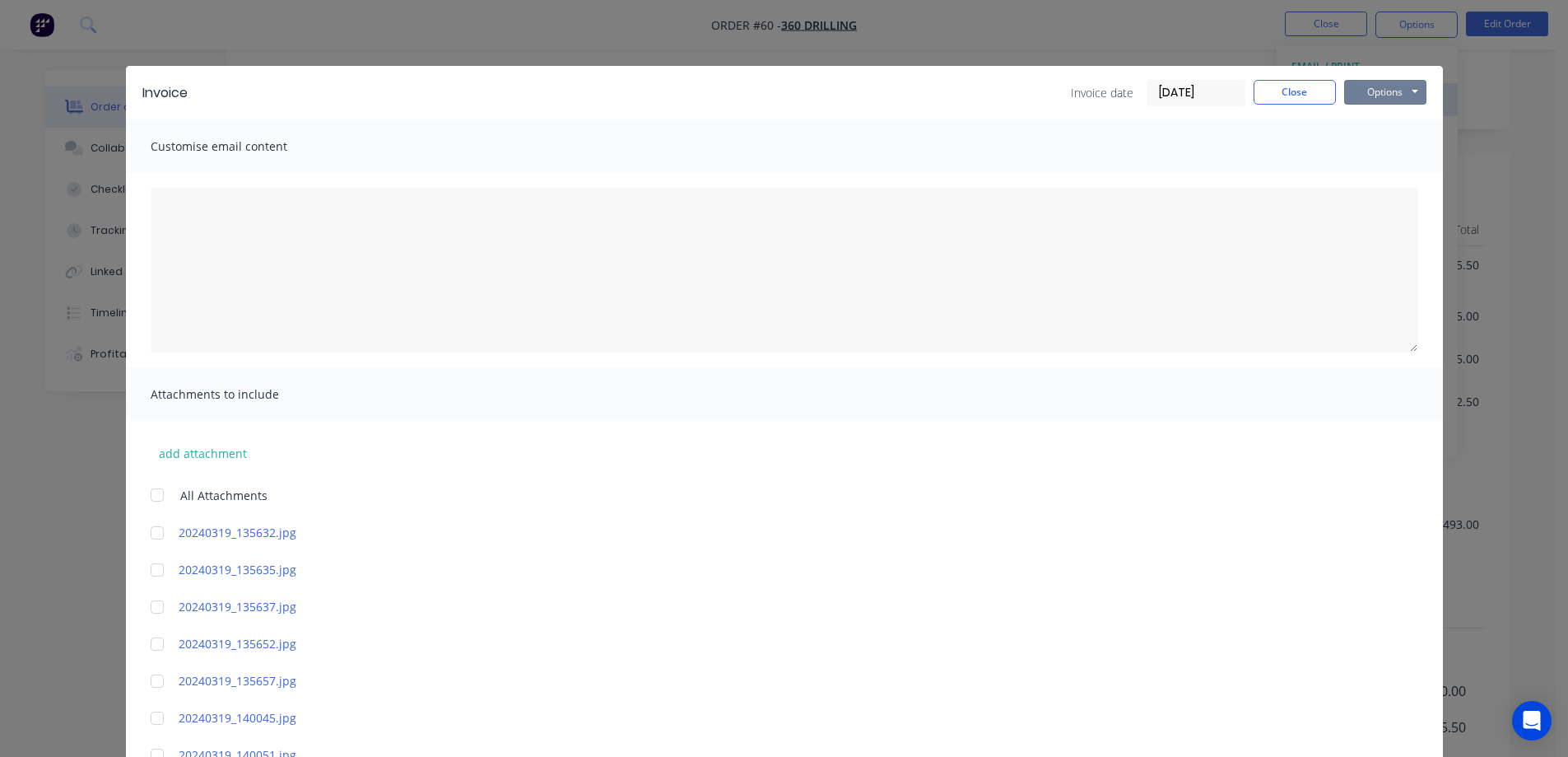
click at [1363, 94] on button "Options" at bounding box center [1385, 92] width 83 height 25
click at [1392, 119] on button "Preview" at bounding box center [1397, 121] width 105 height 27
click at [1271, 90] on button "Close" at bounding box center [1295, 92] width 83 height 25
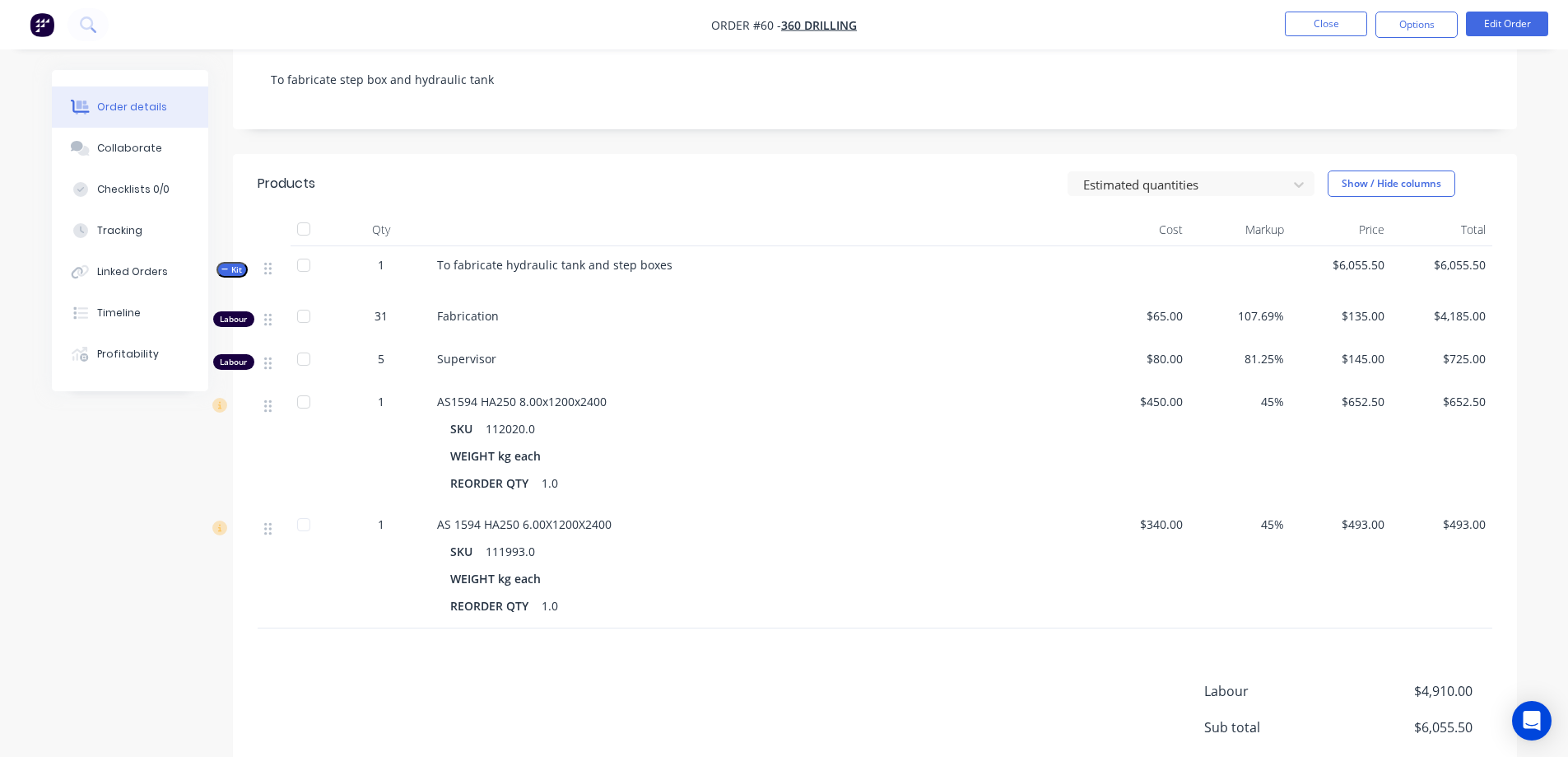
click at [624, 200] on header "Products Estimated quantities Show / Hide columns" at bounding box center [875, 183] width 1284 height 59
click at [1308, 26] on button "Close" at bounding box center [1326, 24] width 83 height 25
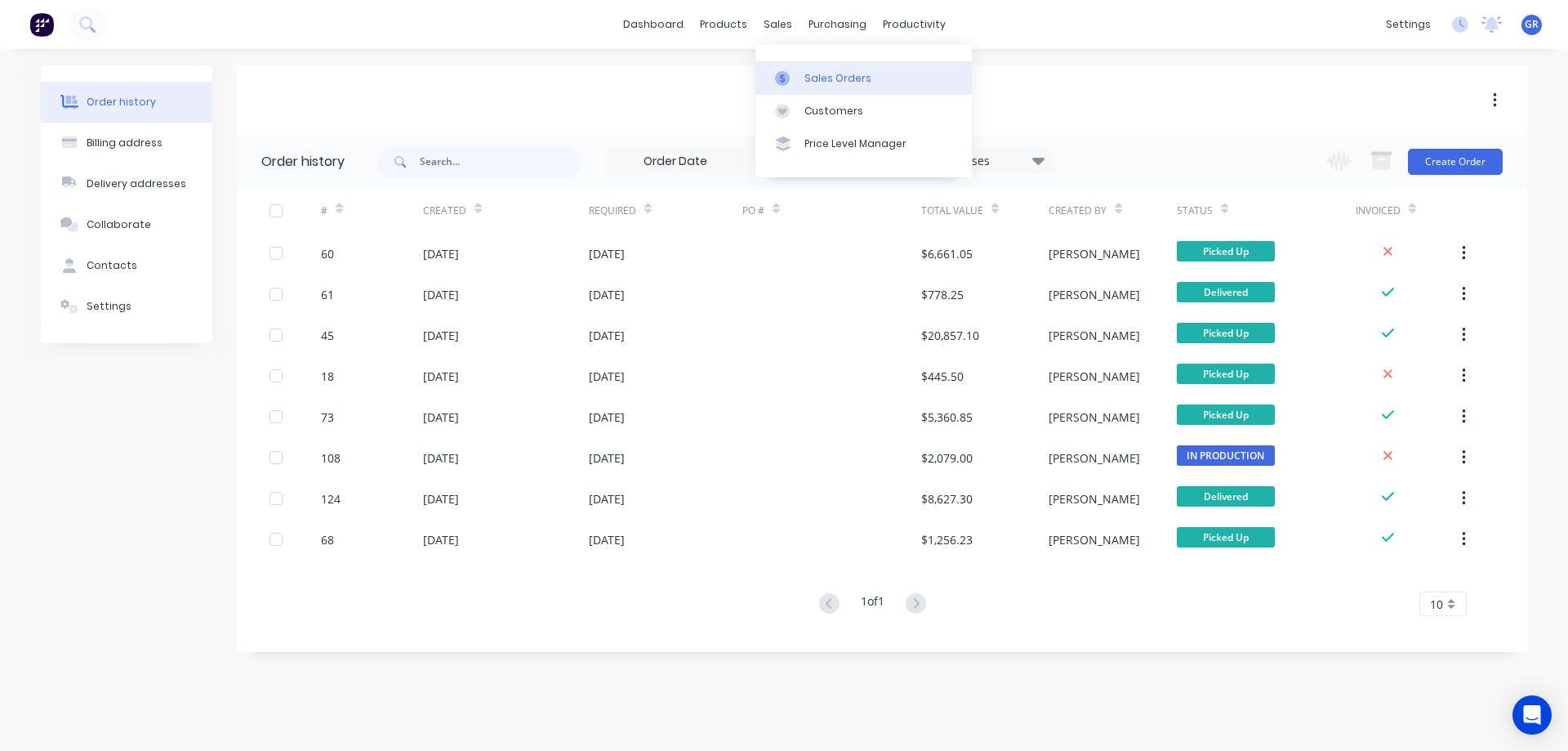
click at [813, 72] on div "Sales Orders" at bounding box center [837, 78] width 67 height 15
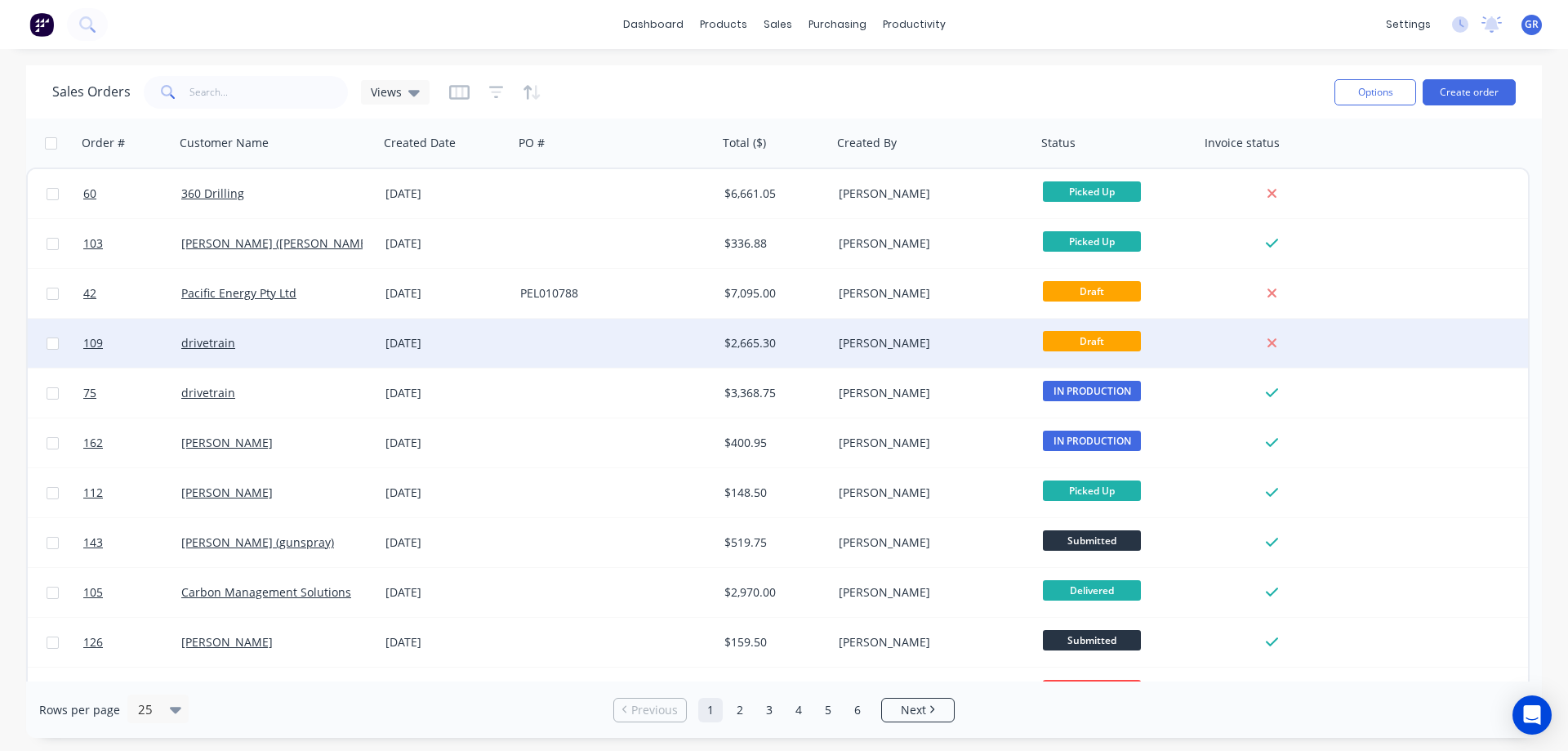
click at [487, 343] on div "[DATE]" at bounding box center [447, 343] width 122 height 17
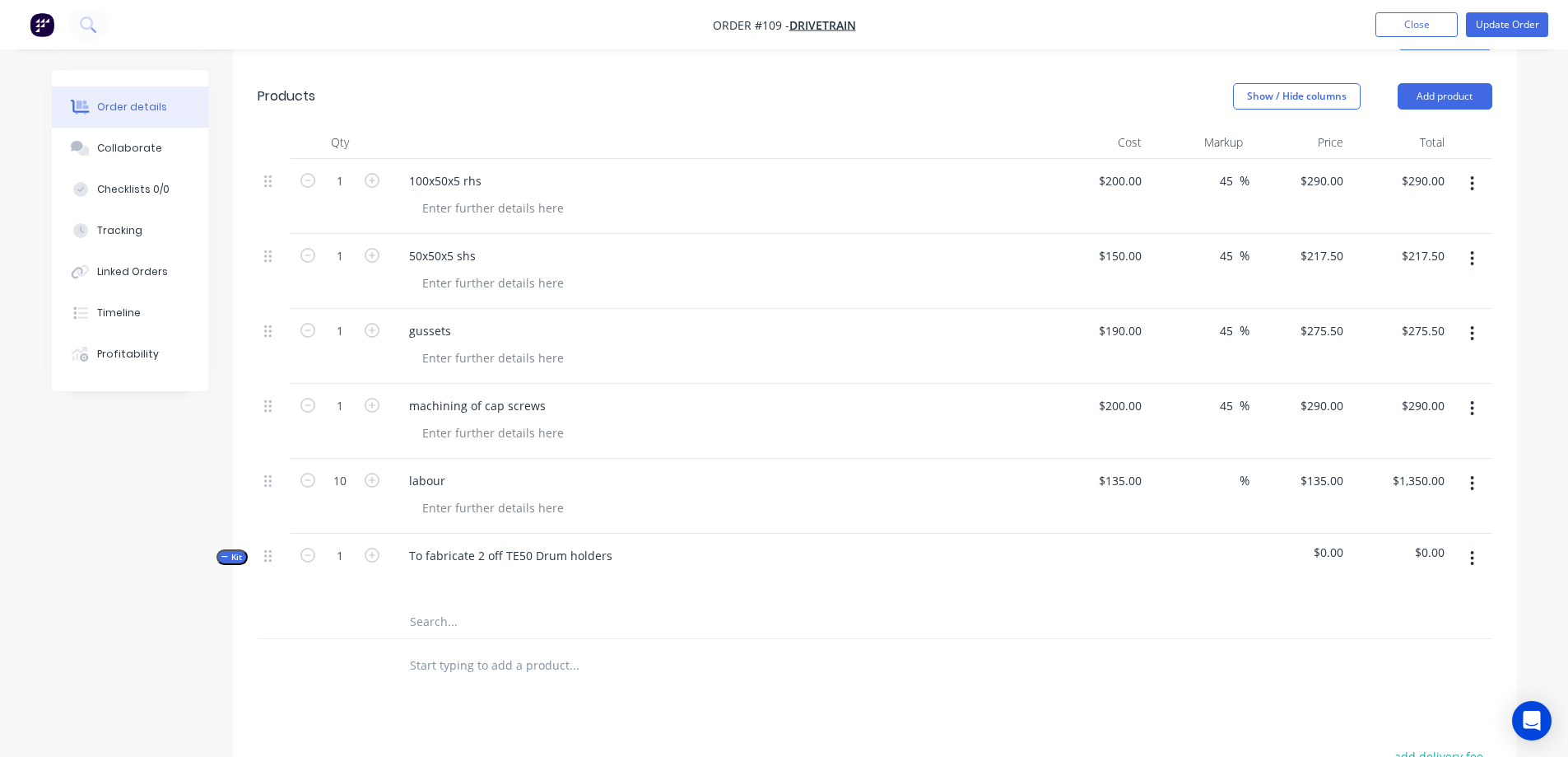
scroll to position [494, 0]
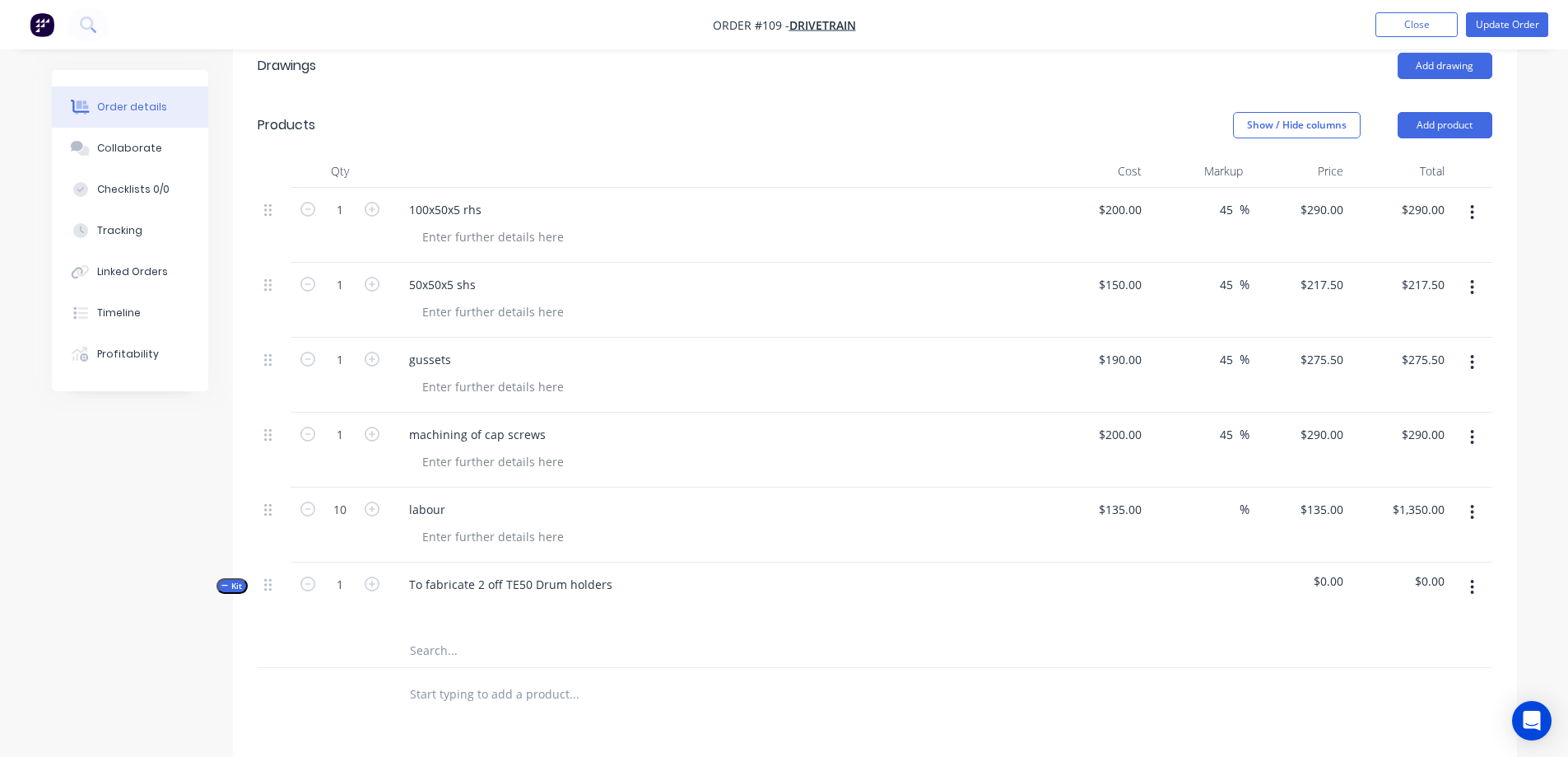
click at [1477, 572] on button "button" at bounding box center [1472, 587] width 39 height 30
click at [1398, 750] on div "Delete" at bounding box center [1414, 761] width 127 height 24
click at [454, 572] on input "text" at bounding box center [573, 588] width 330 height 33
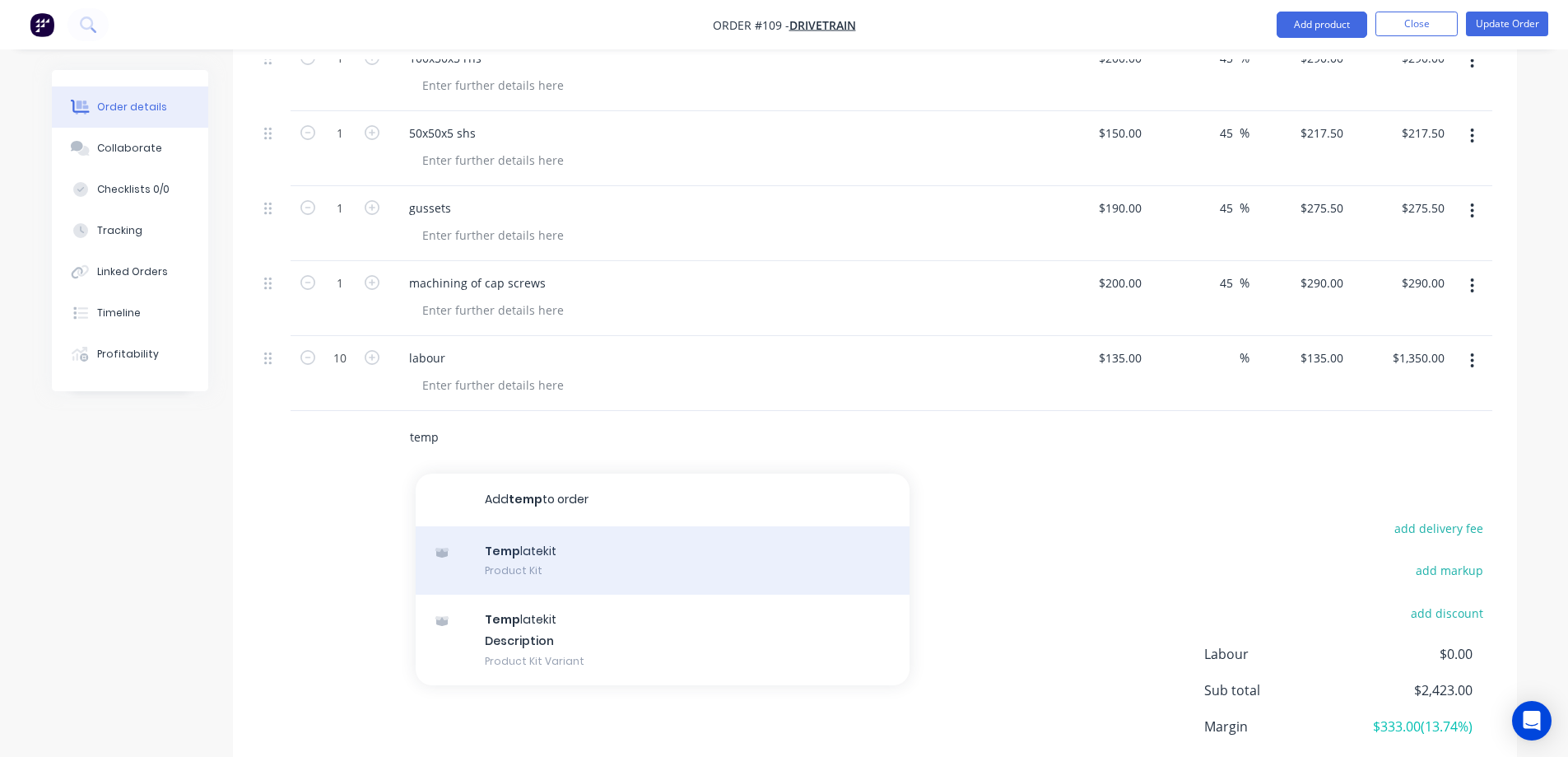
scroll to position [659, 0]
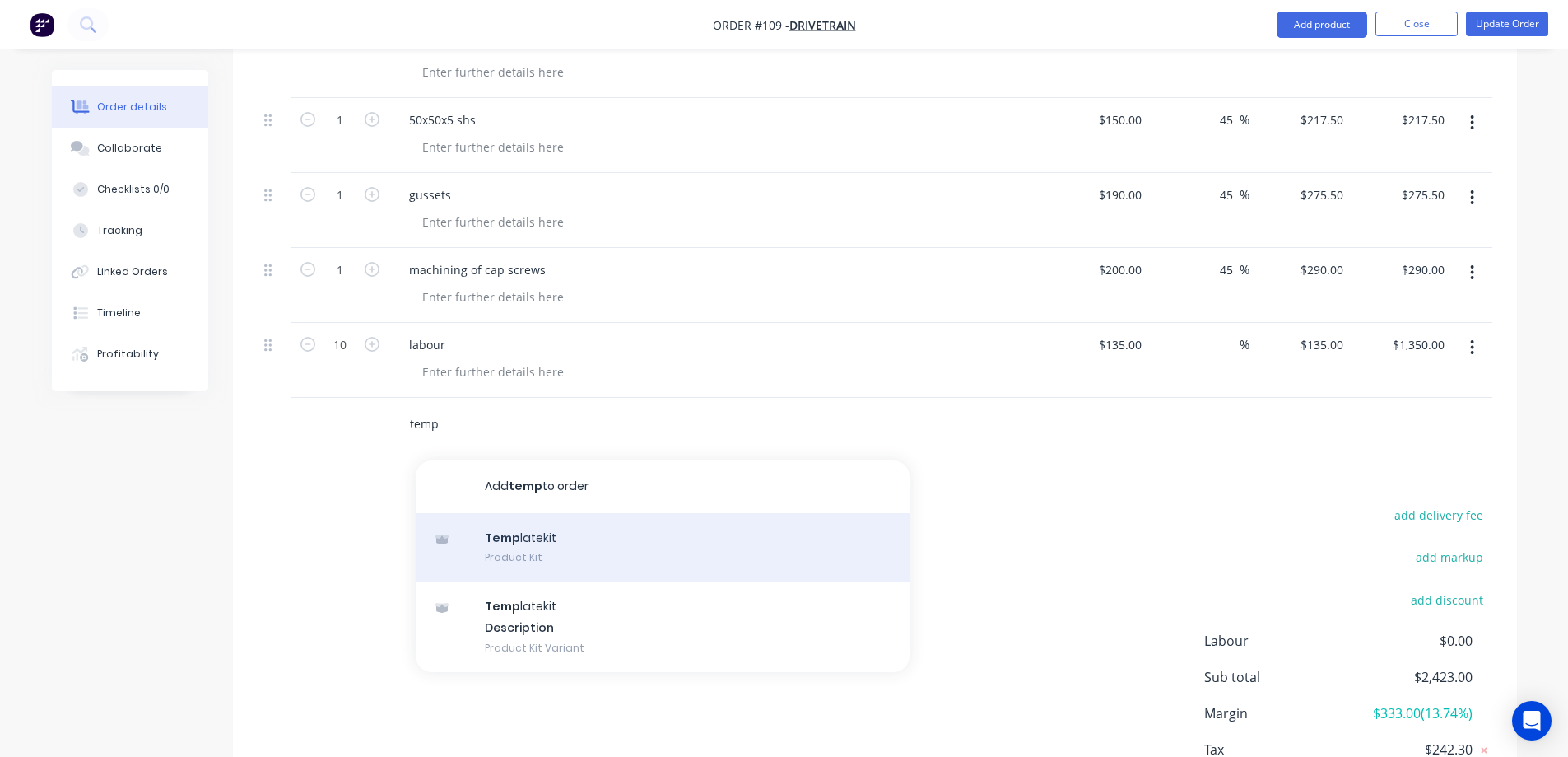
type input "temp"
click at [569, 513] on div "Temp latekit Product Kit" at bounding box center [663, 547] width 494 height 69
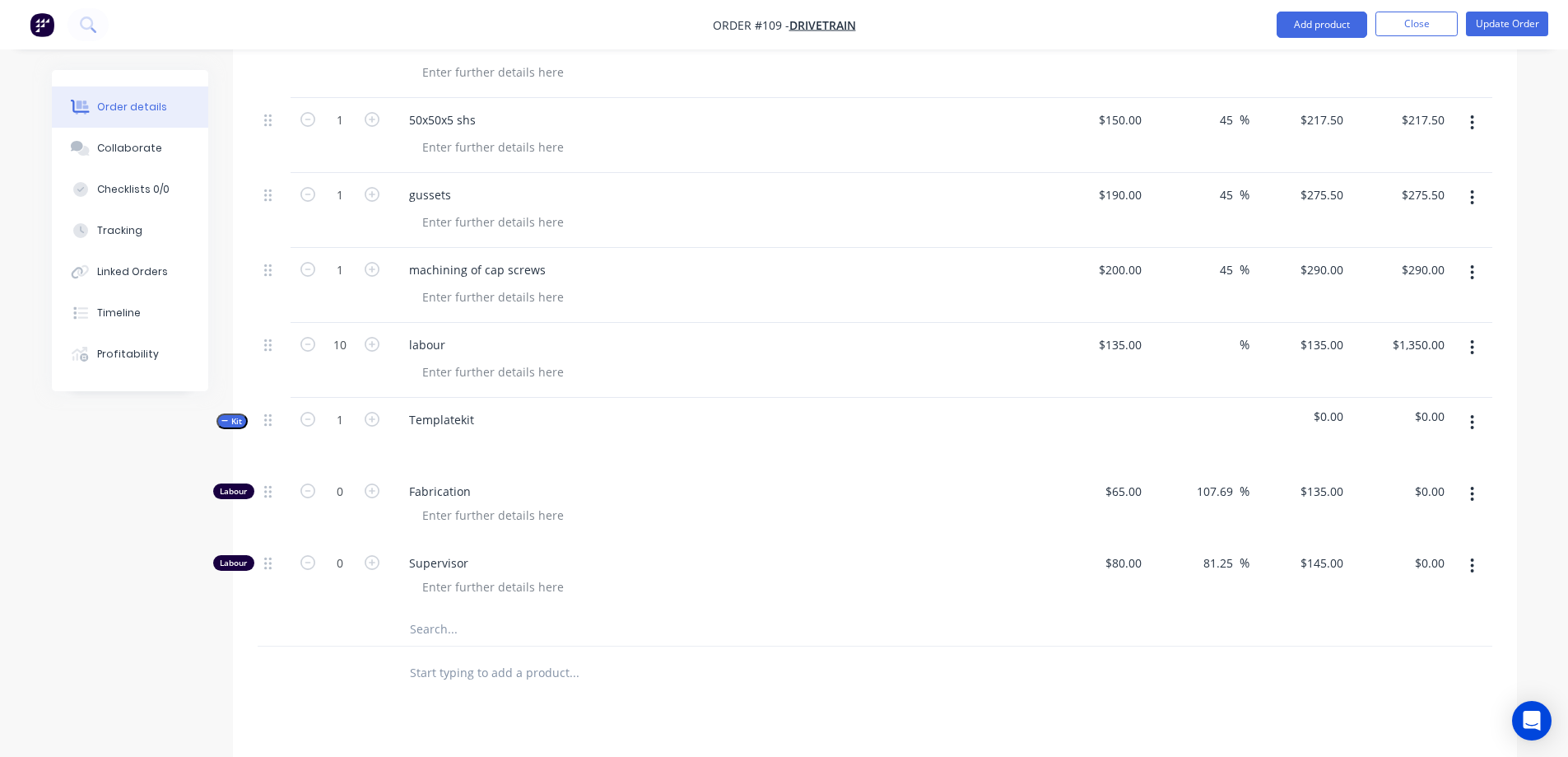
scroll to position [494, 0]
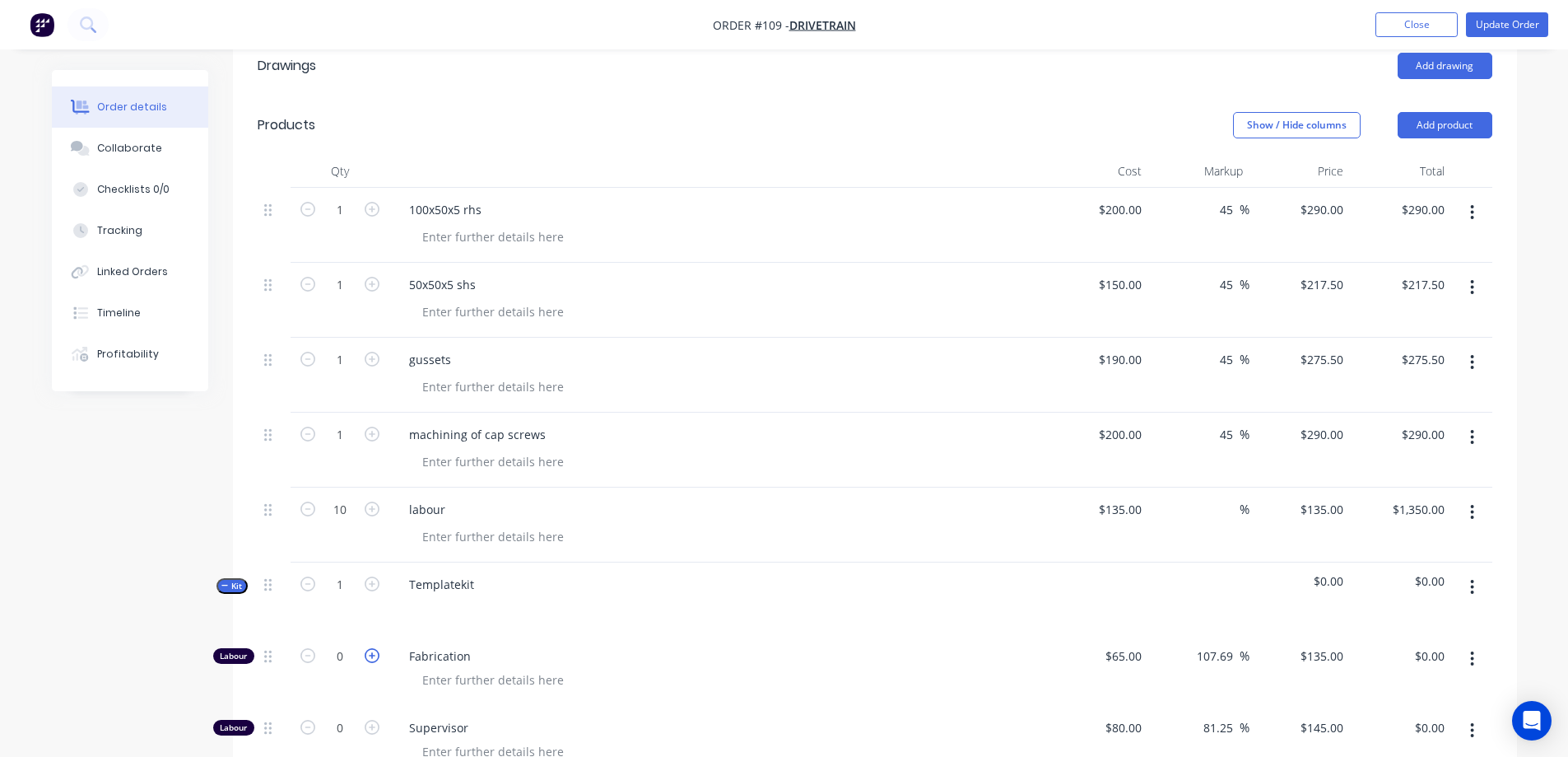
click at [366, 648] on icon "button" at bounding box center [372, 655] width 15 height 15
type input "1"
type input "$135.00"
click at [366, 648] on icon "button" at bounding box center [372, 655] width 15 height 15
type input "2"
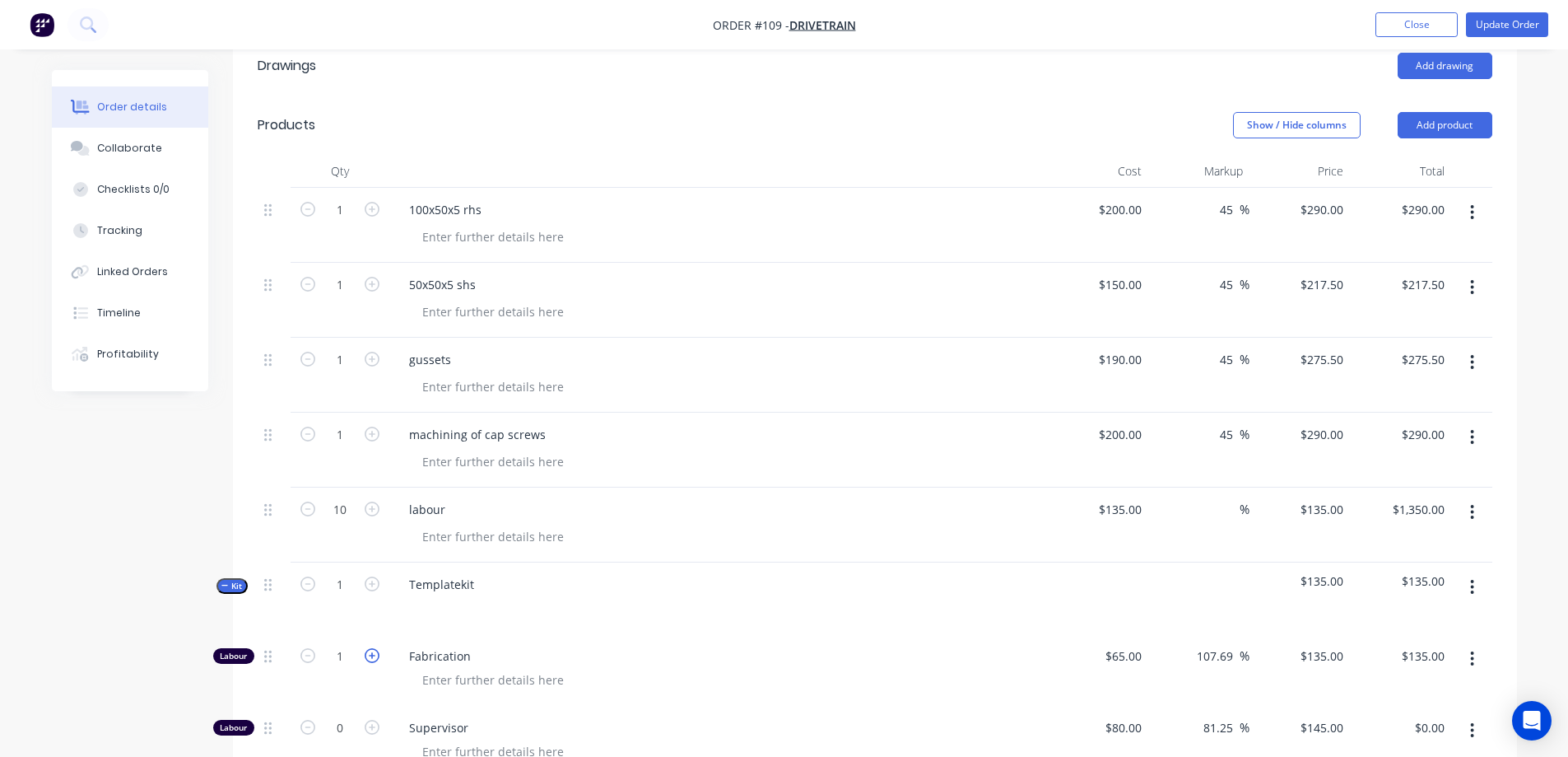
type input "$270.00"
click at [366, 648] on icon "button" at bounding box center [372, 655] width 15 height 15
type input "3"
type input "$405.00"
click at [366, 648] on icon "button" at bounding box center [372, 655] width 15 height 15
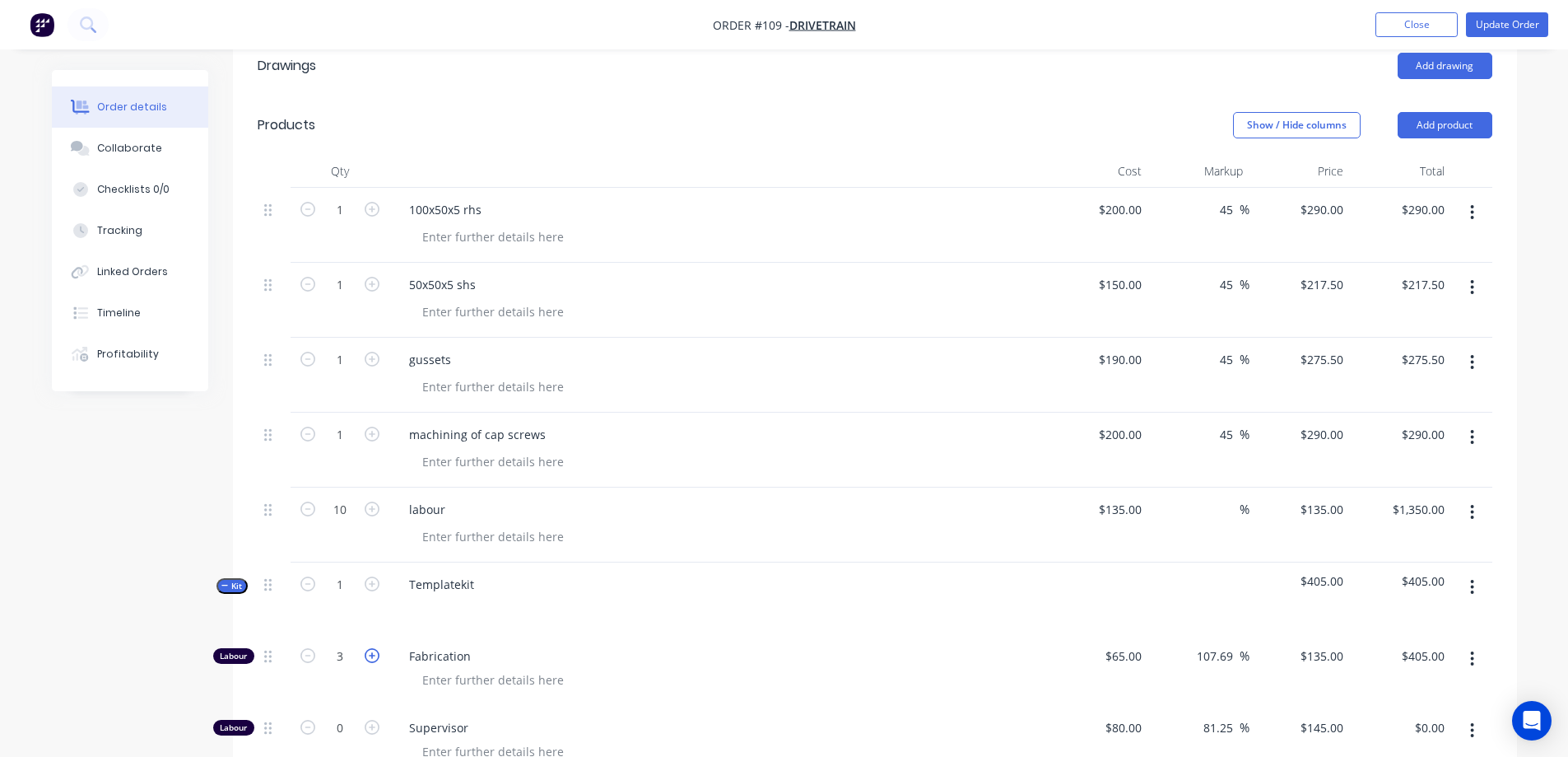
type input "4"
type input "$540.00"
click at [366, 648] on icon "button" at bounding box center [372, 655] width 15 height 15
type input "5"
type input "$675.00"
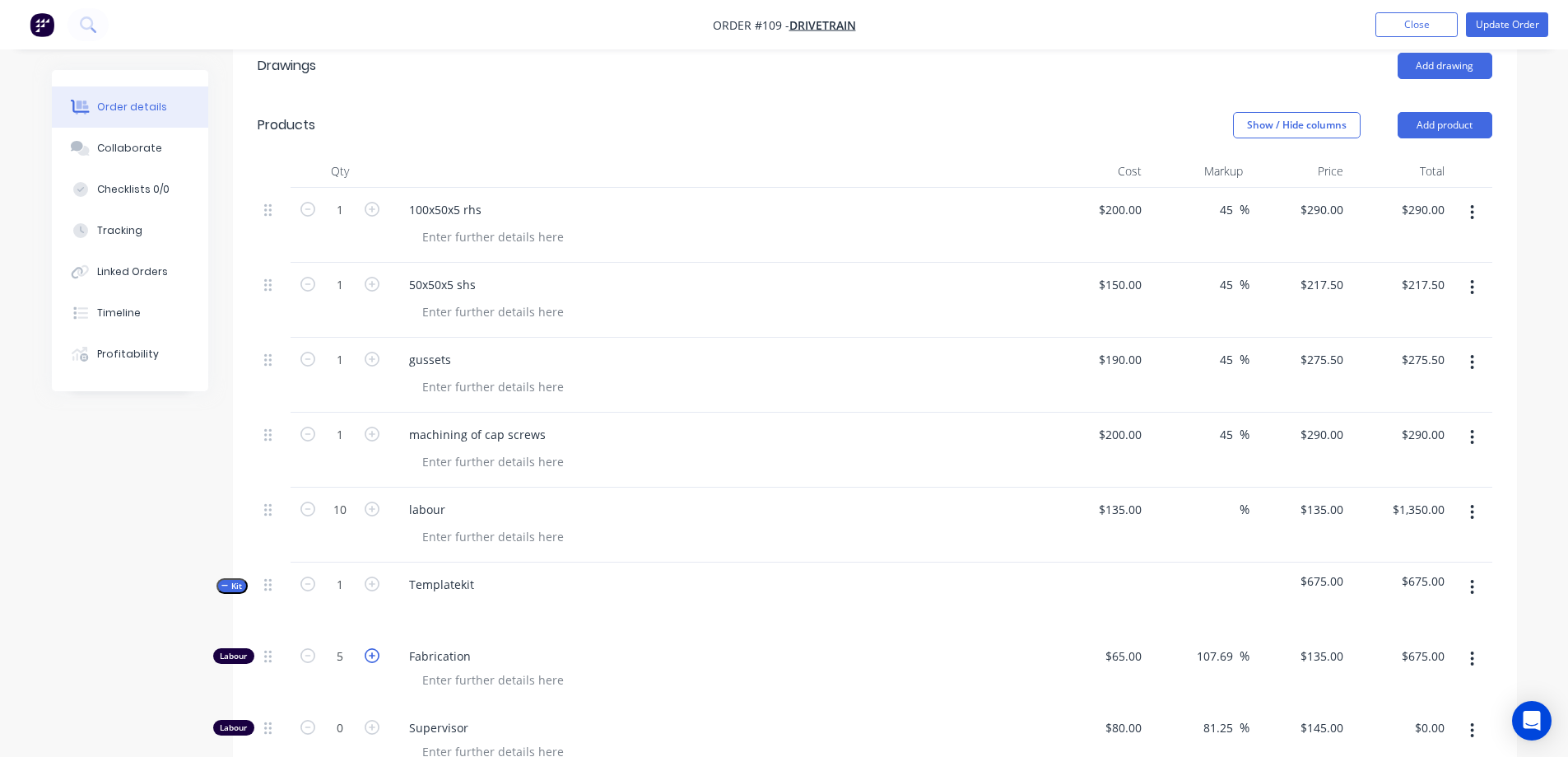
click at [366, 648] on icon "button" at bounding box center [372, 655] width 15 height 15
type input "6"
type input "$810.00"
click at [366, 648] on icon "button" at bounding box center [372, 655] width 15 height 15
type input "7"
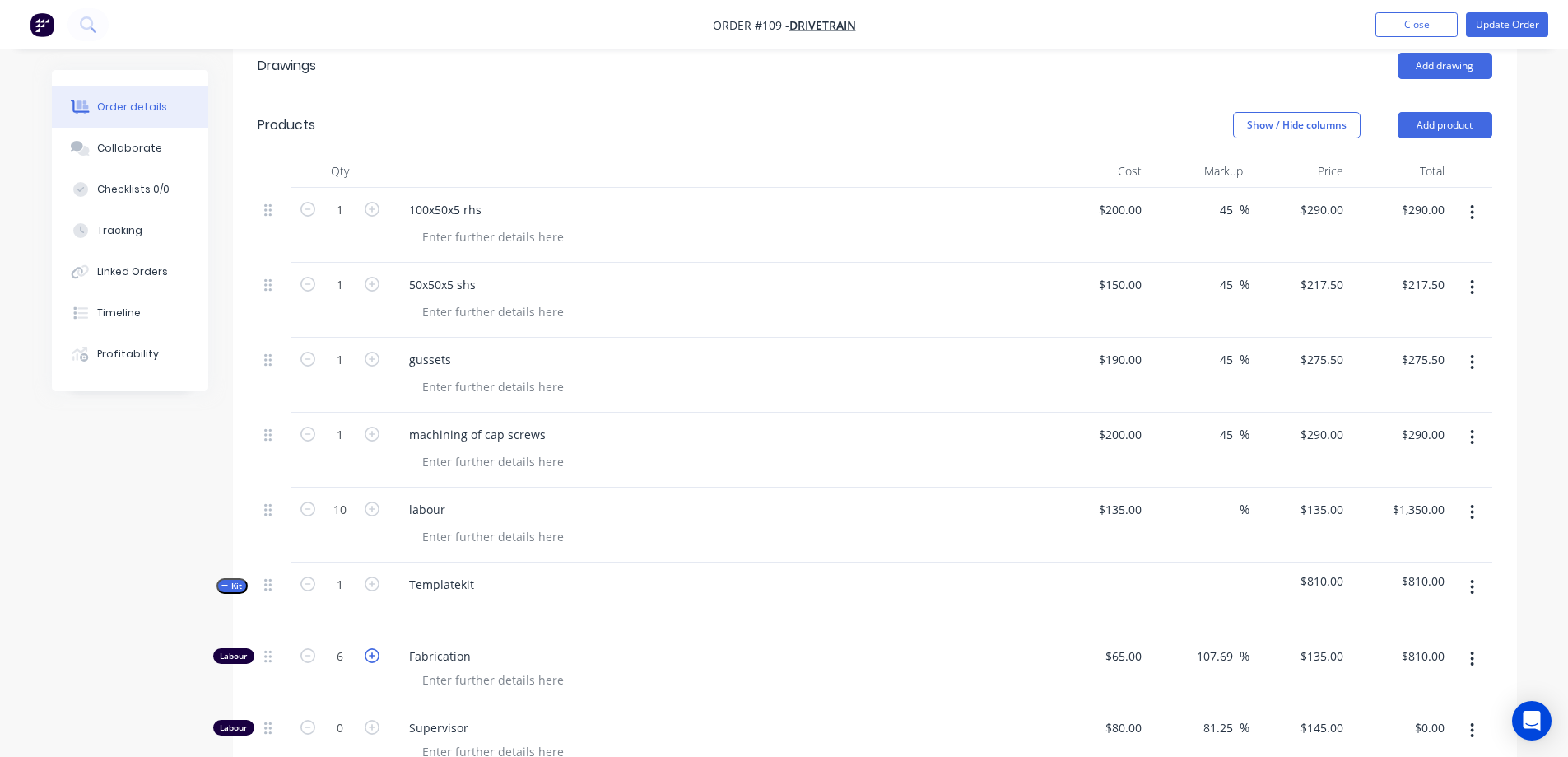
type input "$945.00"
click at [366, 648] on icon "button" at bounding box center [372, 655] width 15 height 15
type input "8"
type input "$1,080.00"
click at [366, 648] on icon "button" at bounding box center [372, 655] width 15 height 15
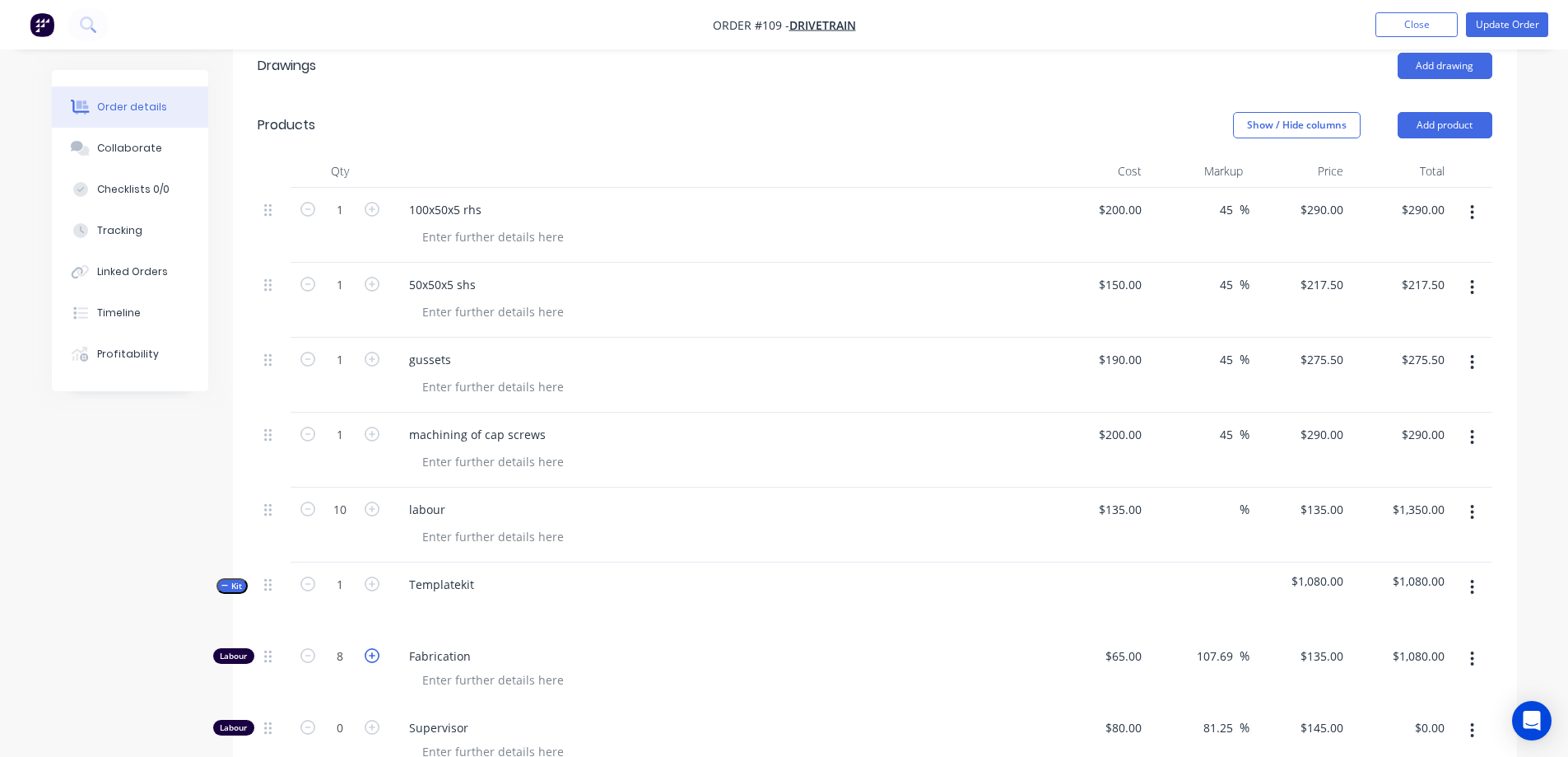
type input "9"
type input "$1,215.00"
click at [366, 648] on icon "button" at bounding box center [372, 655] width 15 height 15
type input "10"
type input "$1,350.00"
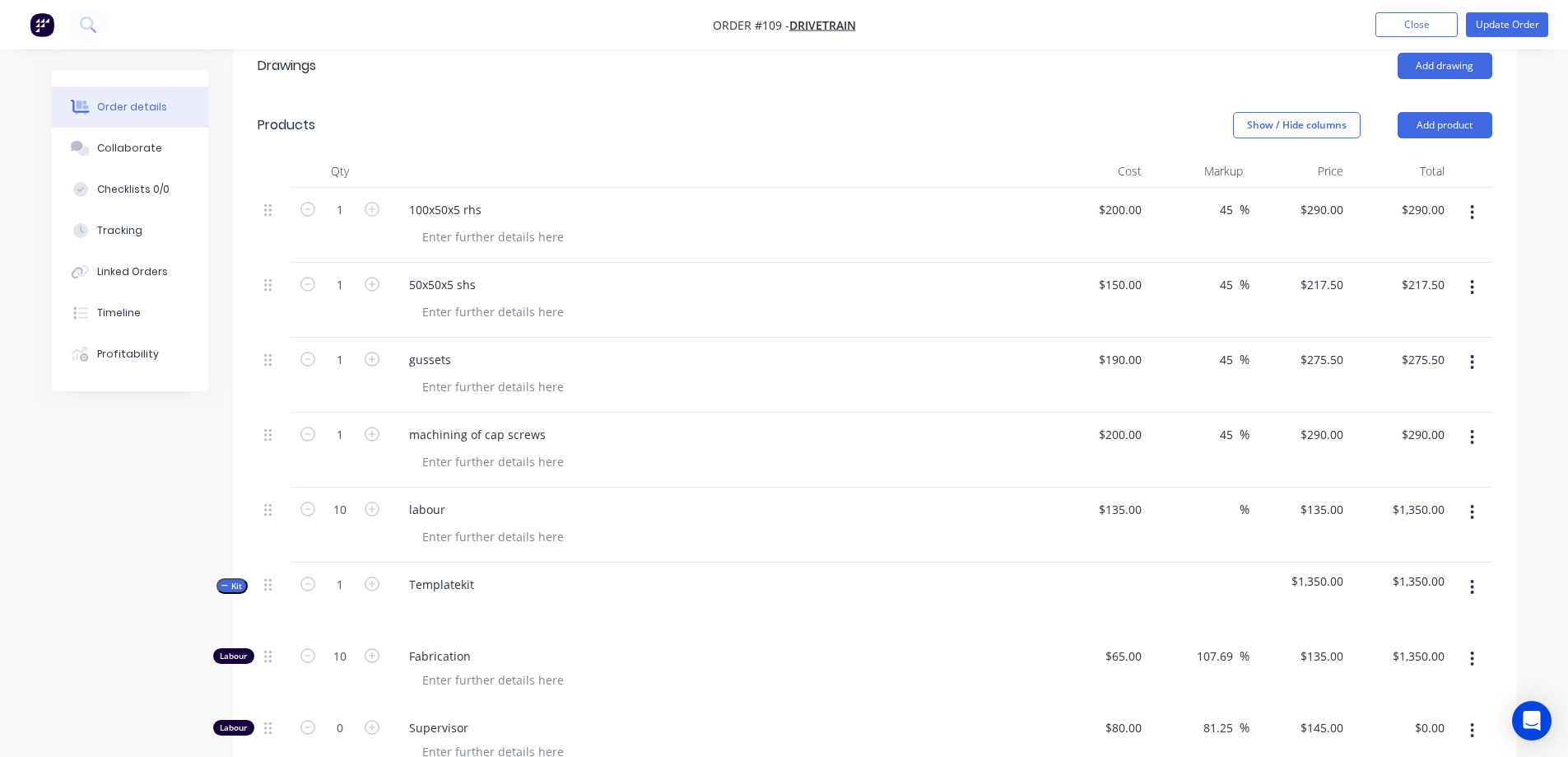
click at [1474, 503] on icon "button" at bounding box center [1472, 512] width 4 height 18
click at [1381, 642] on div "Delete" at bounding box center [1414, 653] width 127 height 24
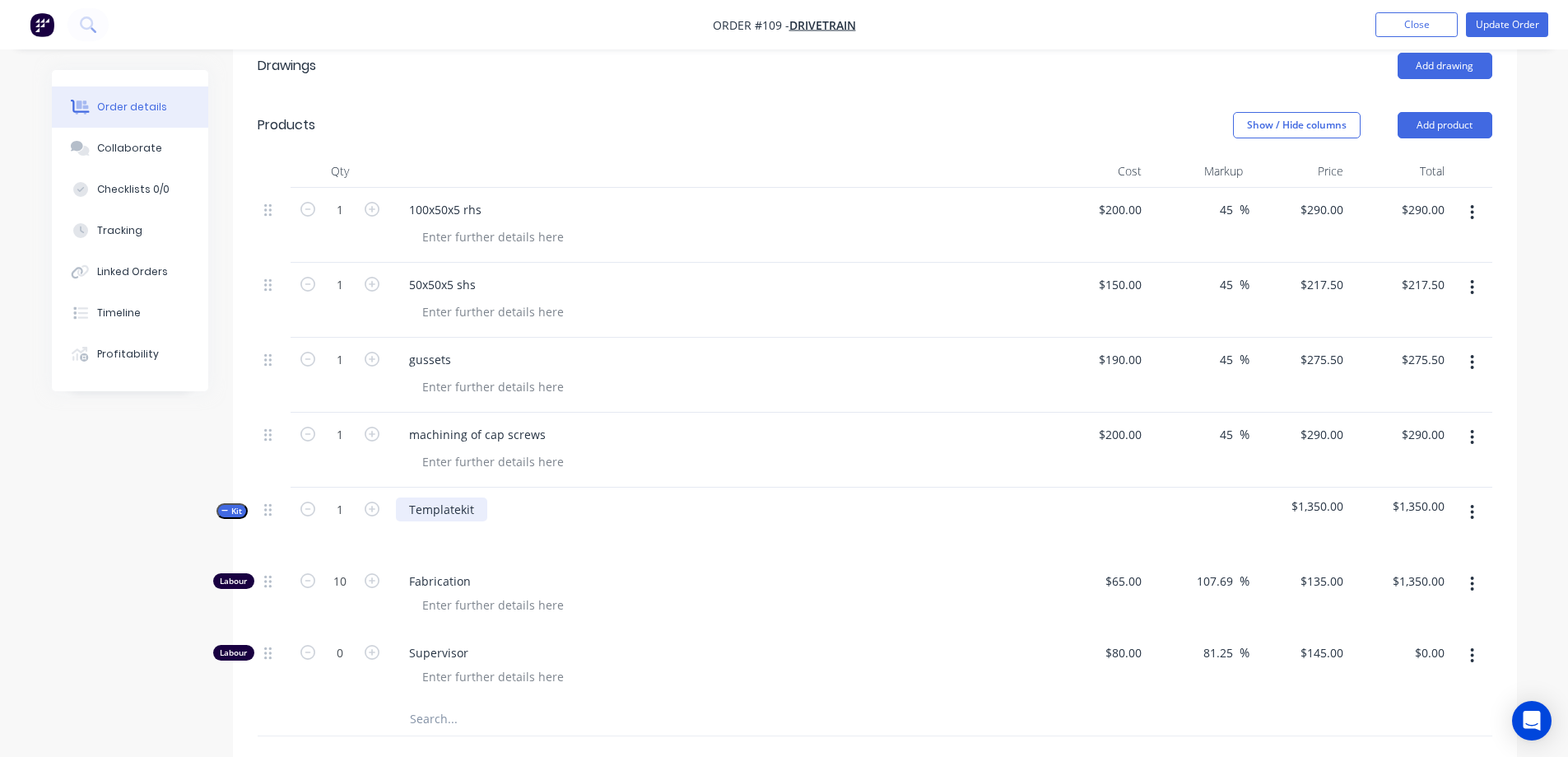
click at [420, 498] on div "Templatekit" at bounding box center [441, 509] width 91 height 24
drag, startPoint x: 470, startPoint y: 440, endPoint x: 362, endPoint y: 447, distance: 108.2
click at [362, 487] on div "Kit 1 Templatekit $1,350.00 $1,350.00" at bounding box center [875, 522] width 1235 height 71
click at [639, 702] on input "text" at bounding box center [573, 718] width 330 height 33
click at [1470, 503] on icon "button" at bounding box center [1472, 512] width 4 height 18
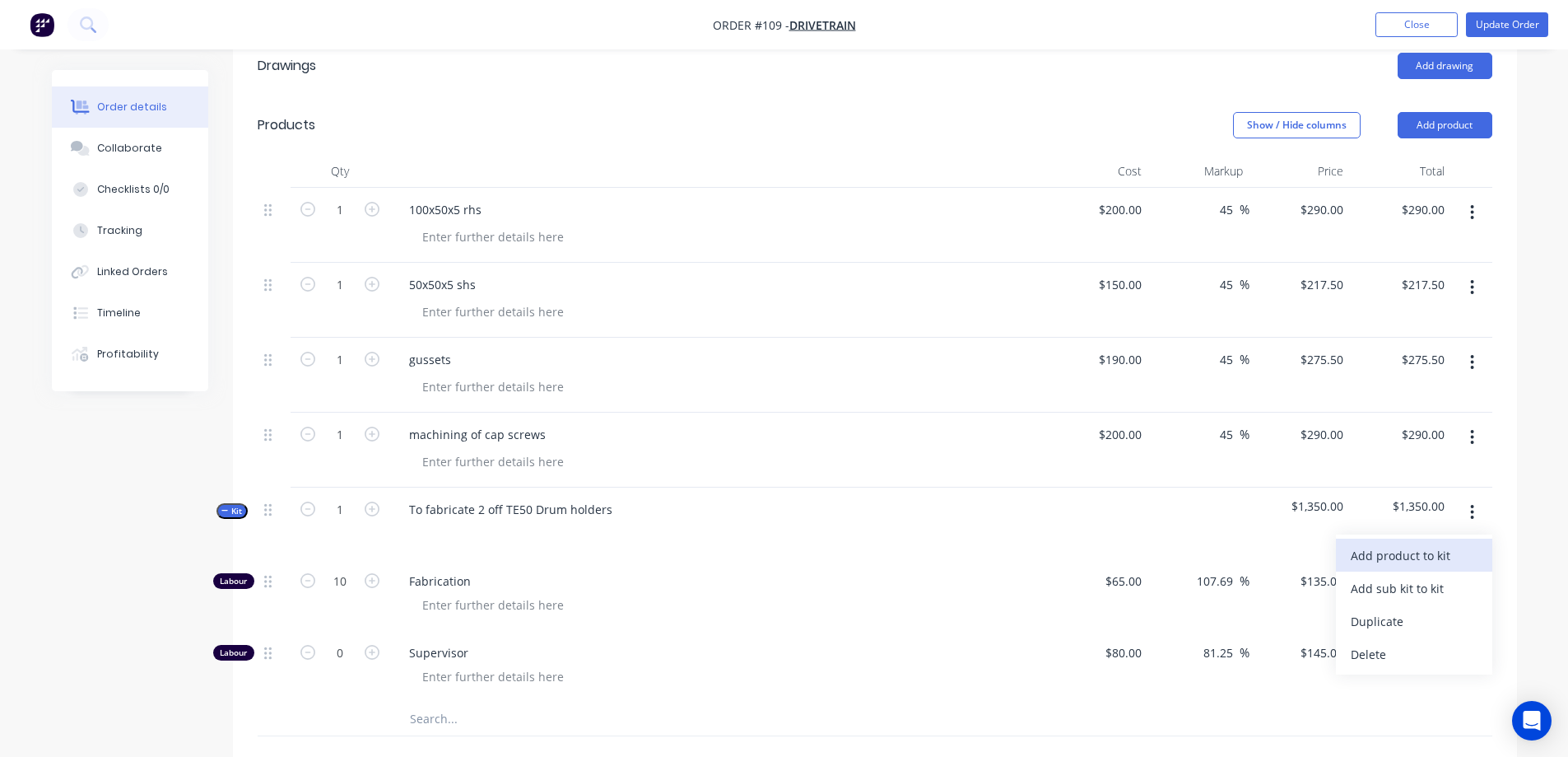
click at [1405, 543] on div "Add product to kit" at bounding box center [1414, 555] width 127 height 24
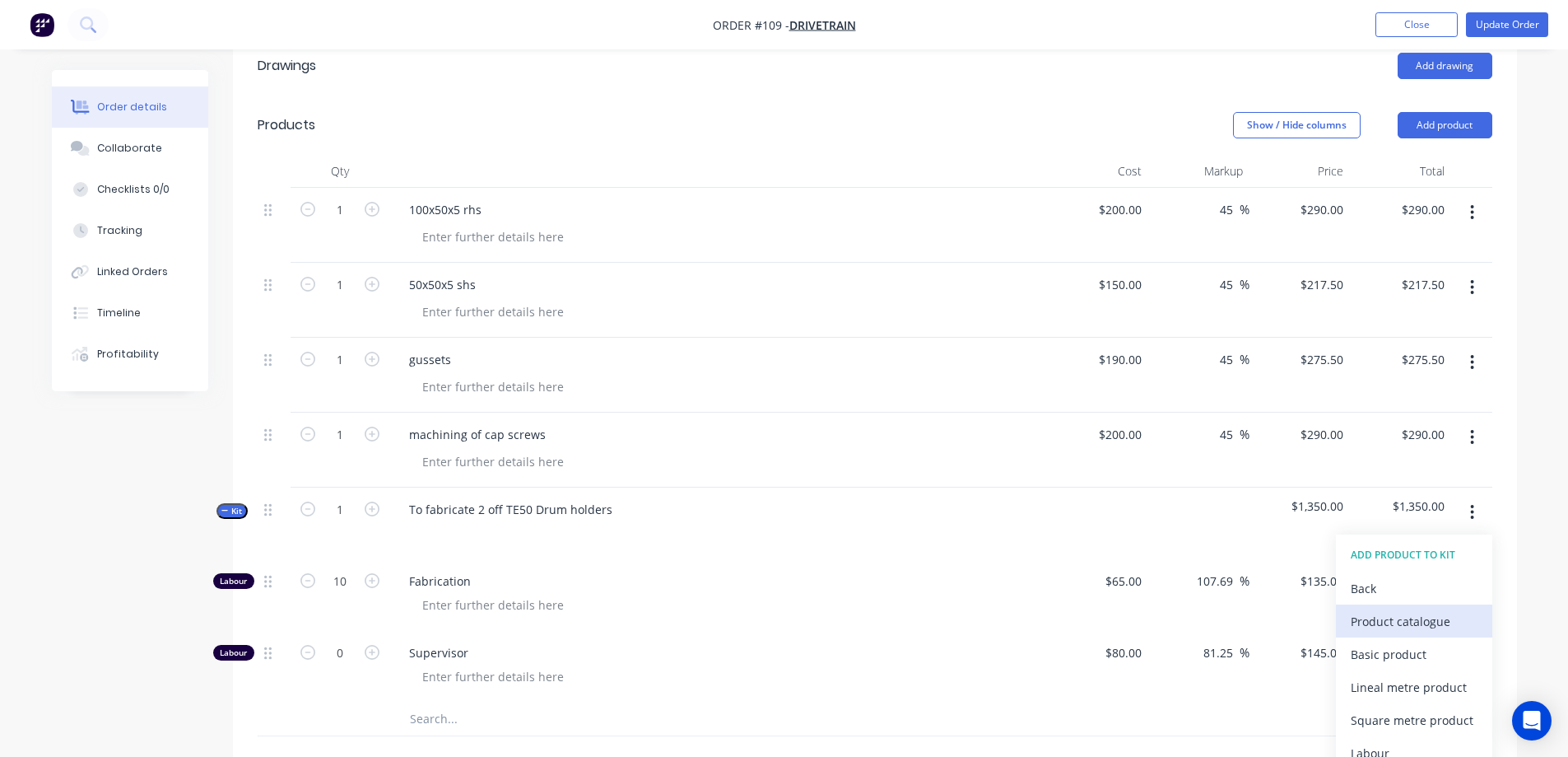
click at [1368, 609] on div "Product catalogue" at bounding box center [1414, 621] width 127 height 24
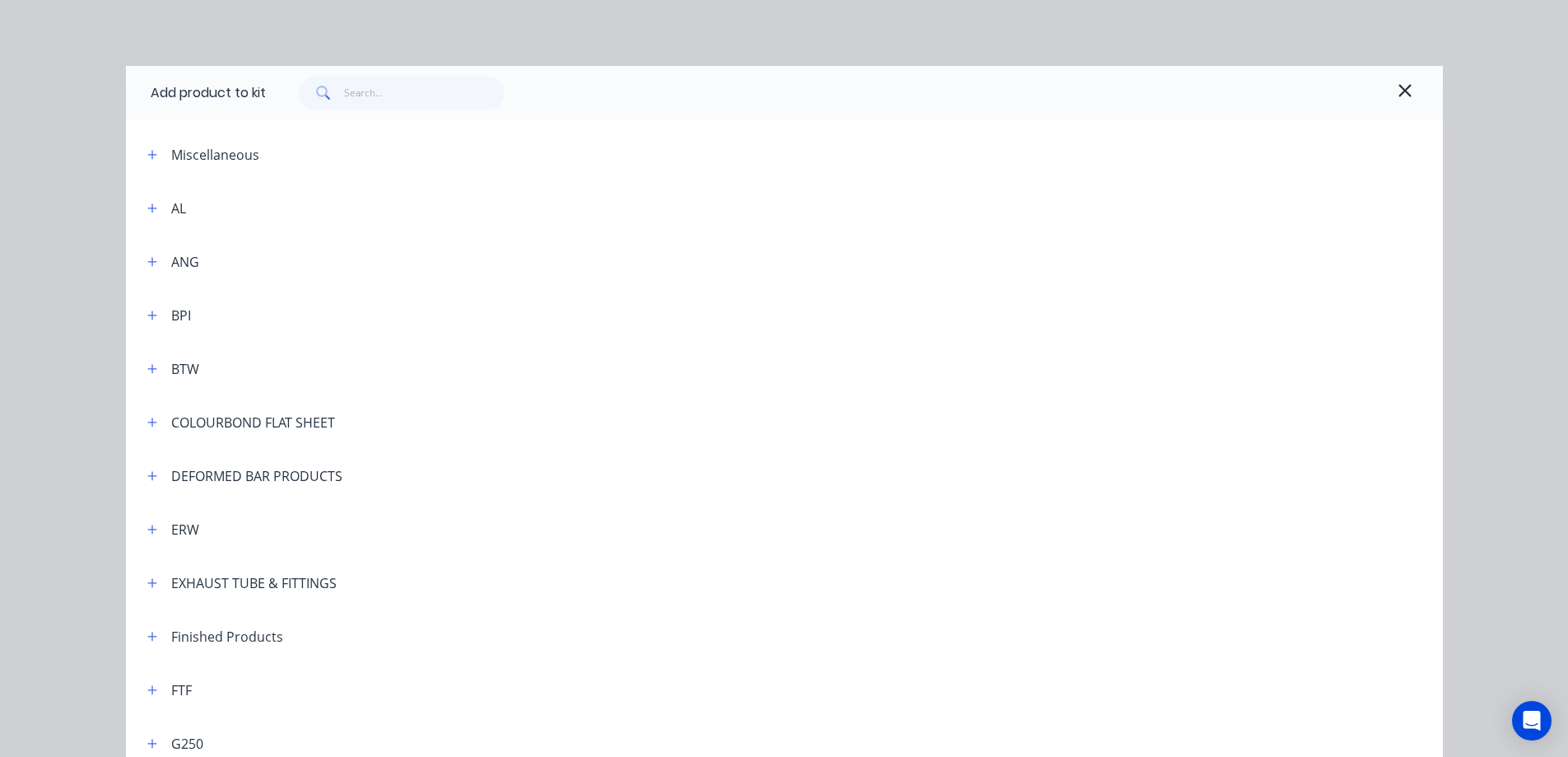
scroll to position [164, 0]
click at [1404, 84] on icon "button" at bounding box center [1405, 91] width 12 height 12
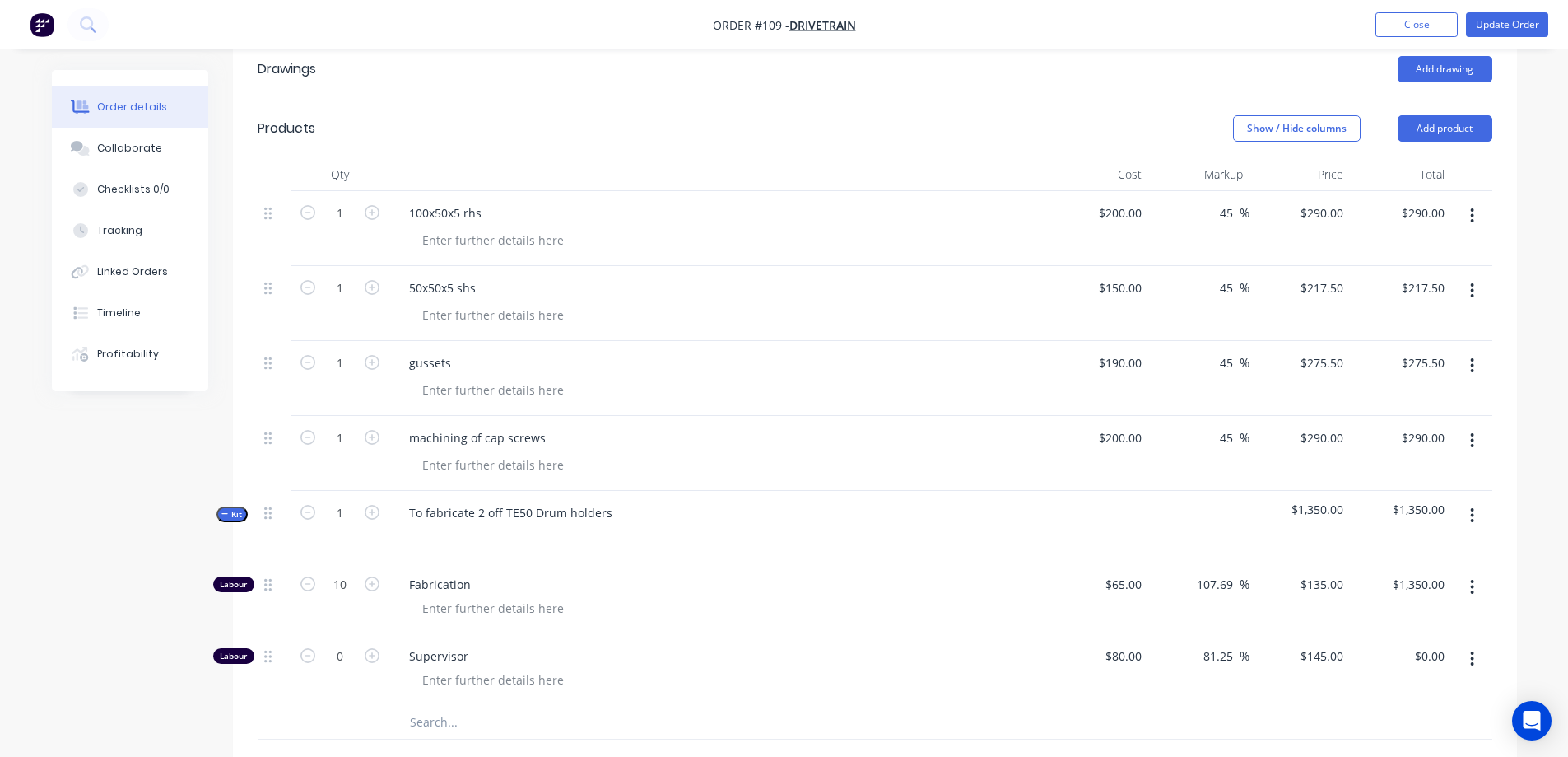
scroll to position [494, 0]
drag, startPoint x: 483, startPoint y: 142, endPoint x: 424, endPoint y: 138, distance: 59.1
click at [399, 198] on div "100x50x5 rhs" at bounding box center [445, 209] width 98 height 24
click at [455, 746] on input "text" at bounding box center [573, 761] width 330 height 33
drag, startPoint x: 455, startPoint y: 689, endPoint x: 435, endPoint y: 643, distance: 50.2
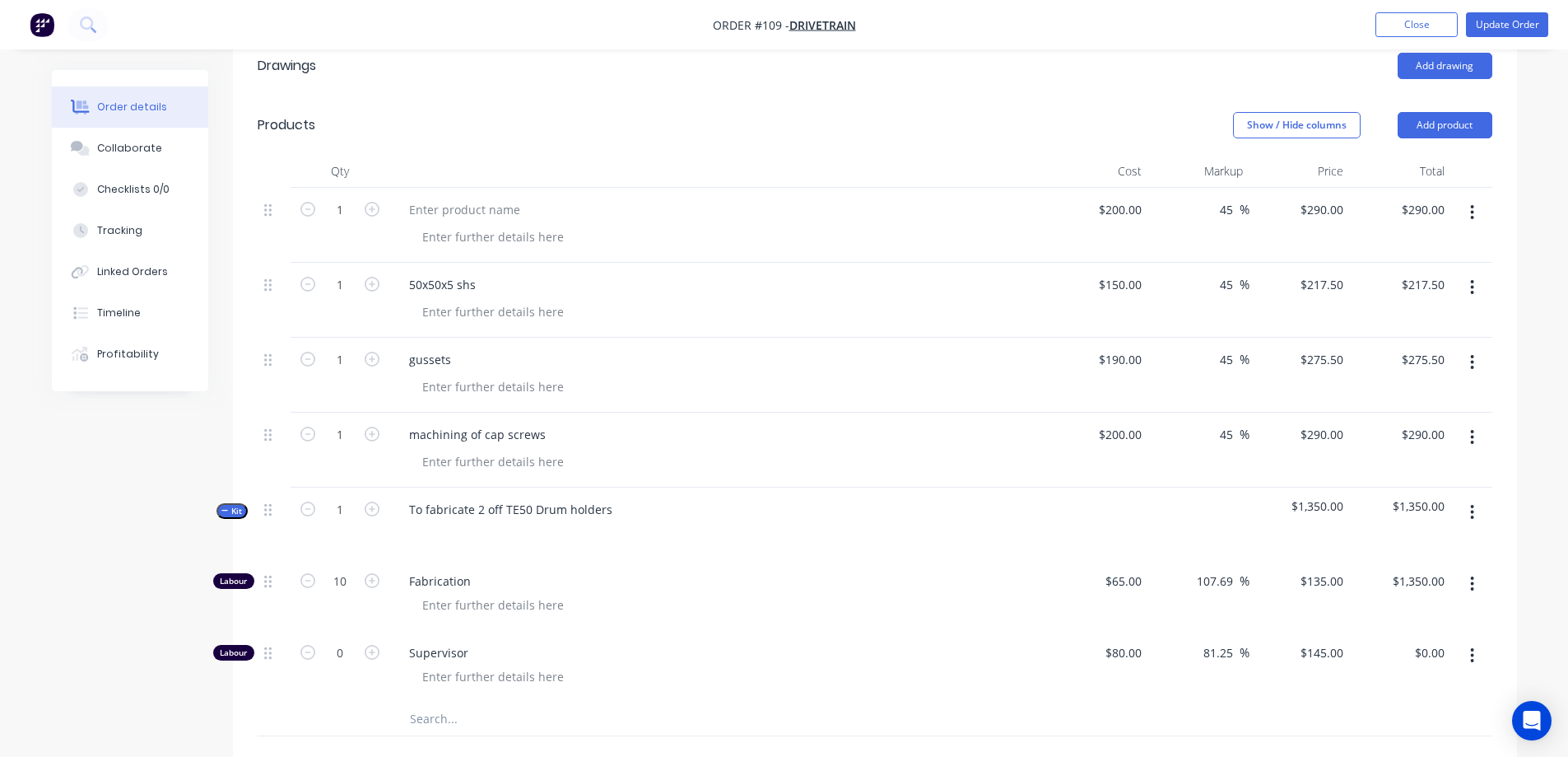
click at [435, 702] on input "text" at bounding box center [573, 718] width 330 height 33
paste input "100x50x5 rhs"
type input "100x50x5 rhs"
click at [541, 735] on button "Add 100x50x5 rhs to kit" at bounding box center [642, 761] width 494 height 53
click at [1139, 712] on input at bounding box center [1129, 724] width 38 height 24
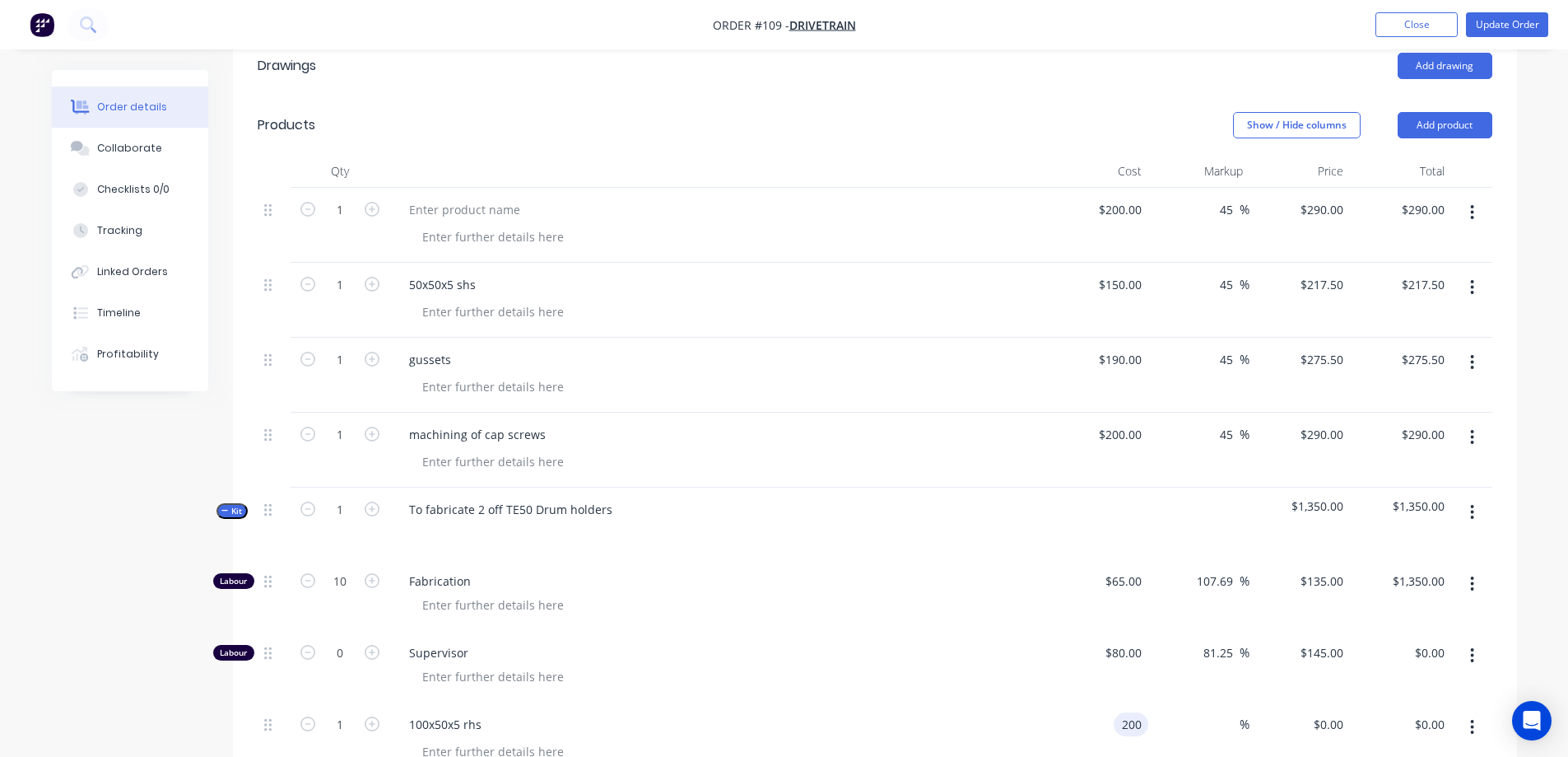
type input "$200.00"
click at [1216, 702] on div "%" at bounding box center [1198, 739] width 101 height 75
click at [1228, 712] on input at bounding box center [1230, 724] width 19 height 24
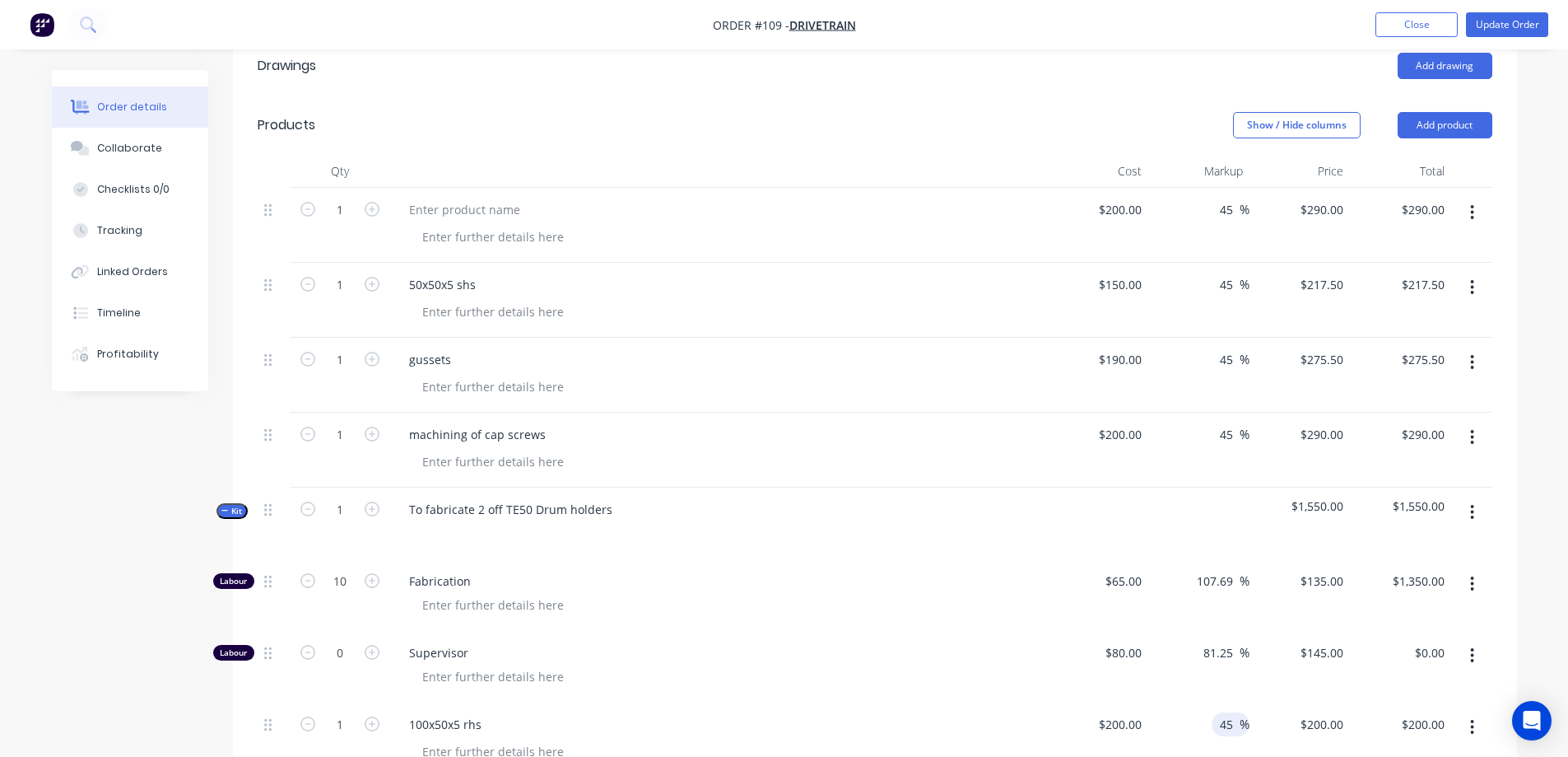
type input "45"
type input "$290.00"
click at [1056, 702] on div "$200.00 $200.00" at bounding box center [1098, 739] width 101 height 75
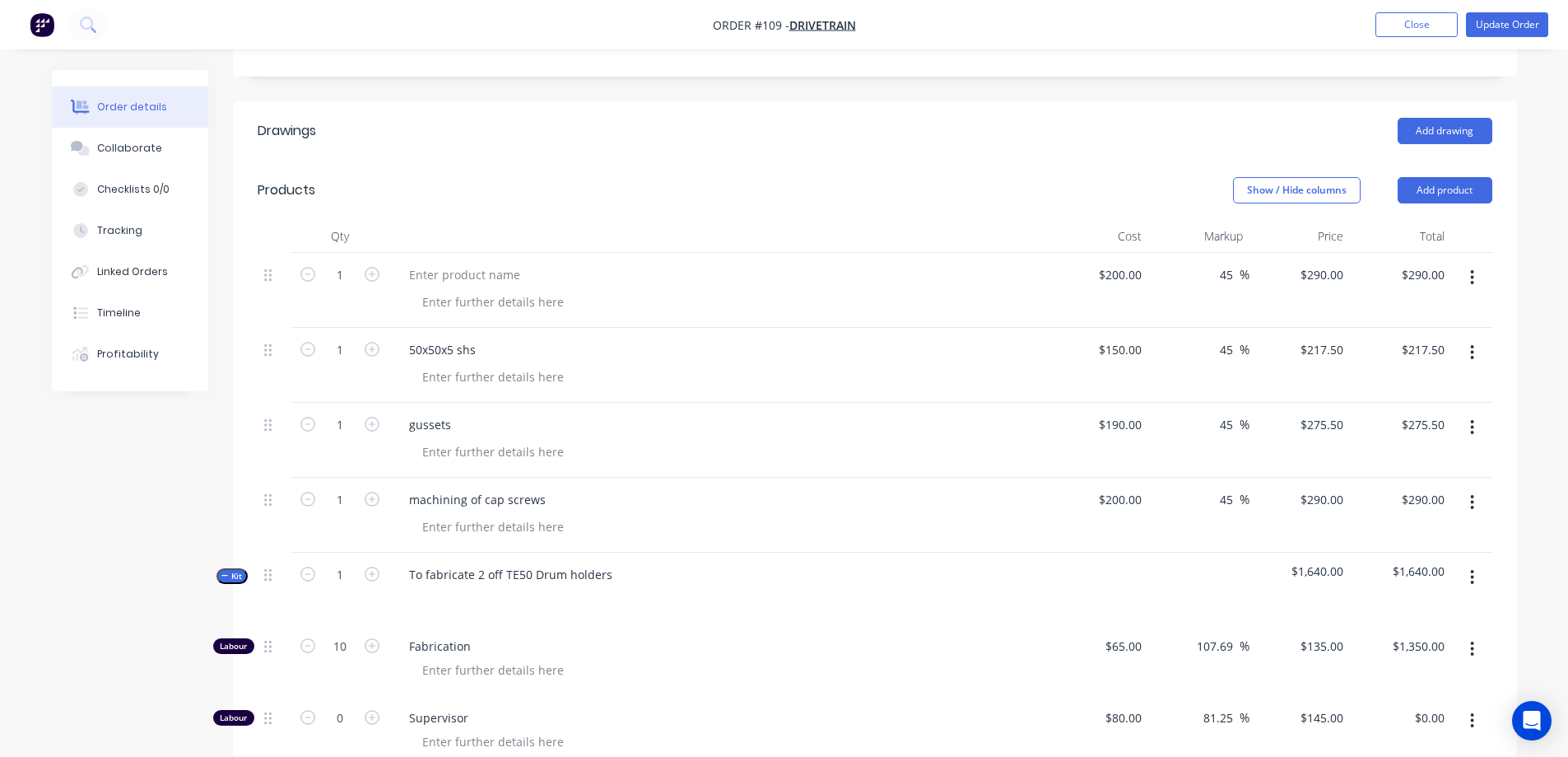
scroll to position [411, 0]
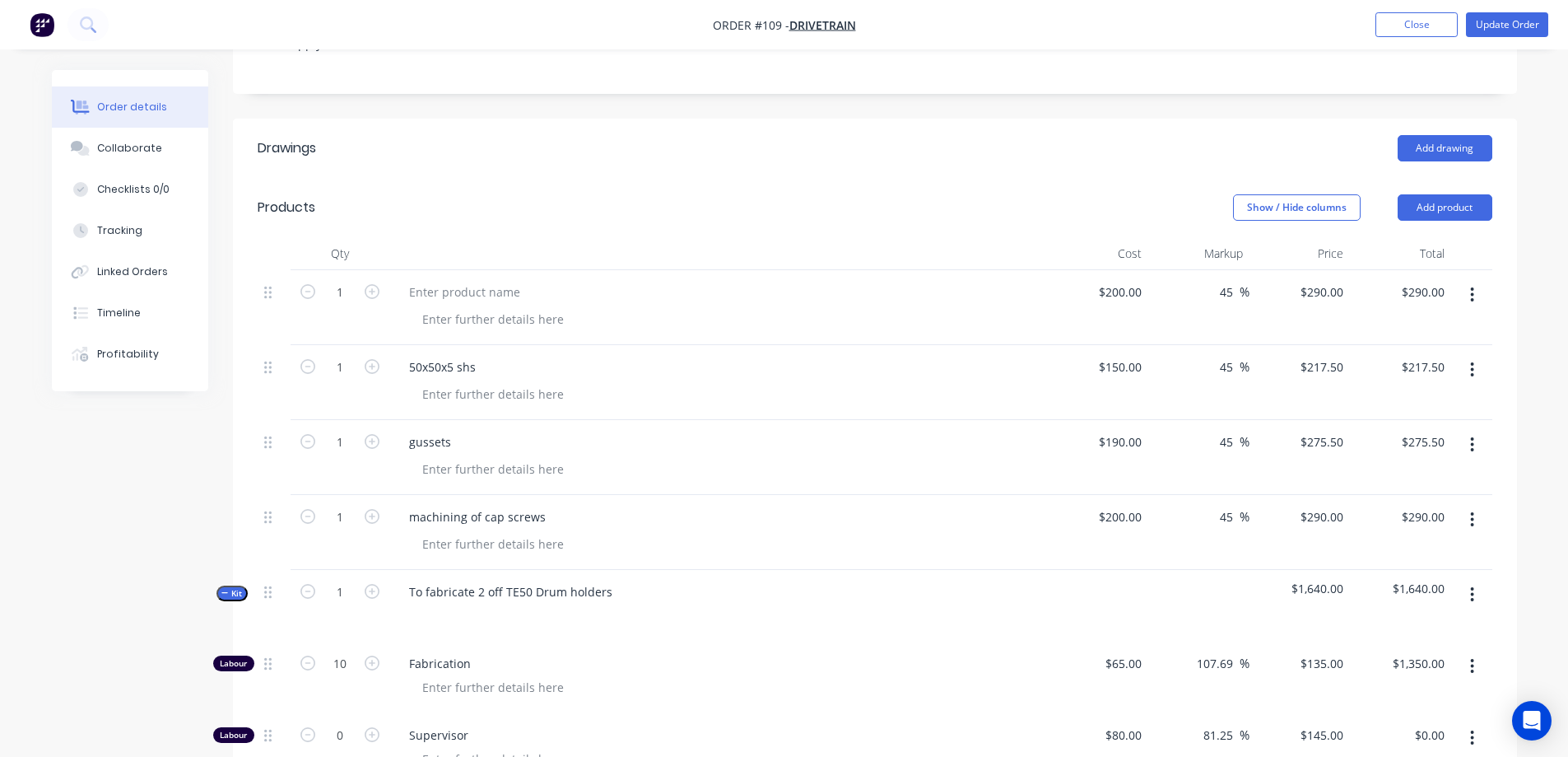
click at [1474, 286] on icon "button" at bounding box center [1472, 295] width 4 height 18
click at [1404, 425] on div "Delete" at bounding box center [1414, 436] width 127 height 24
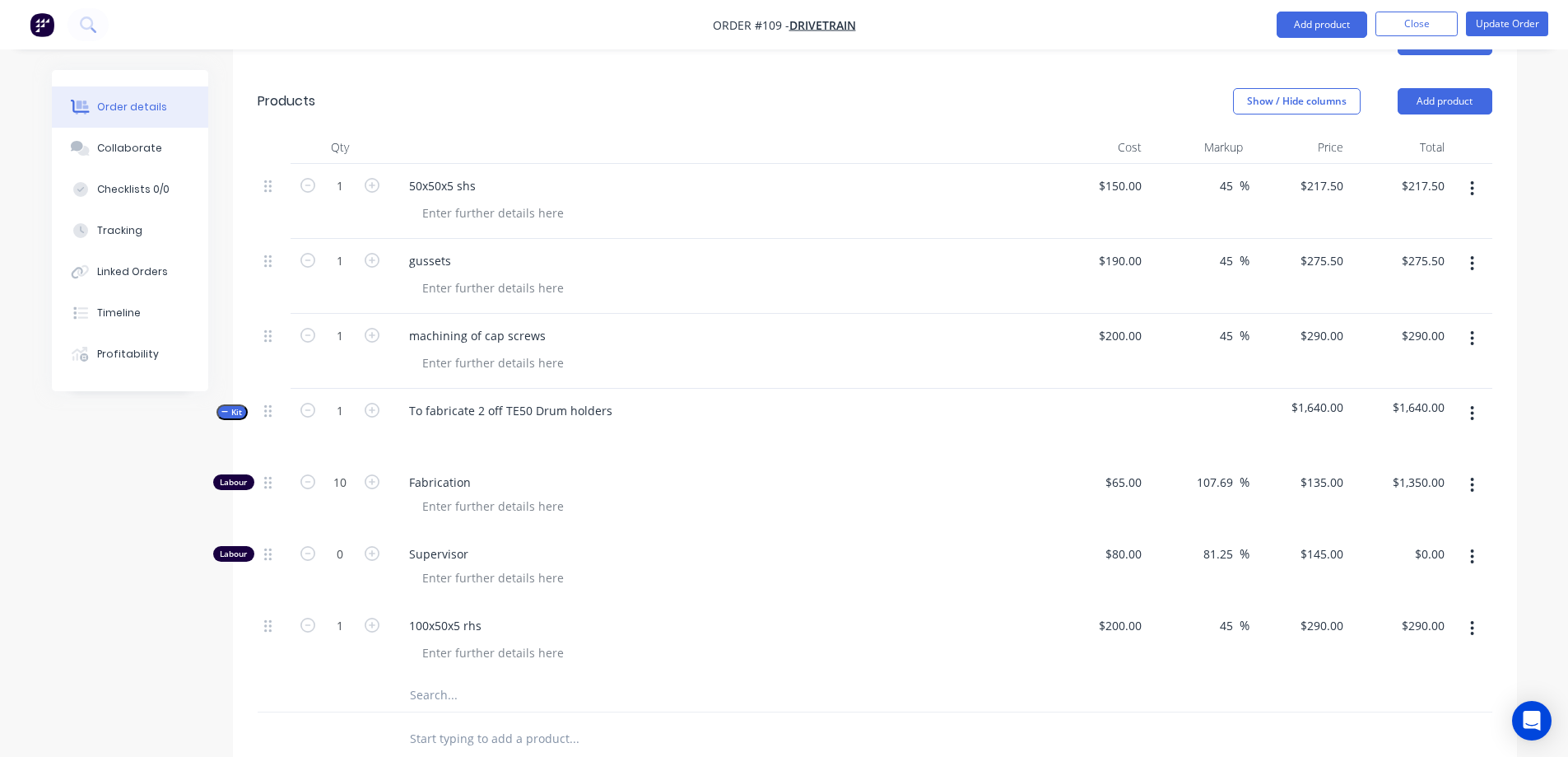
scroll to position [494, 0]
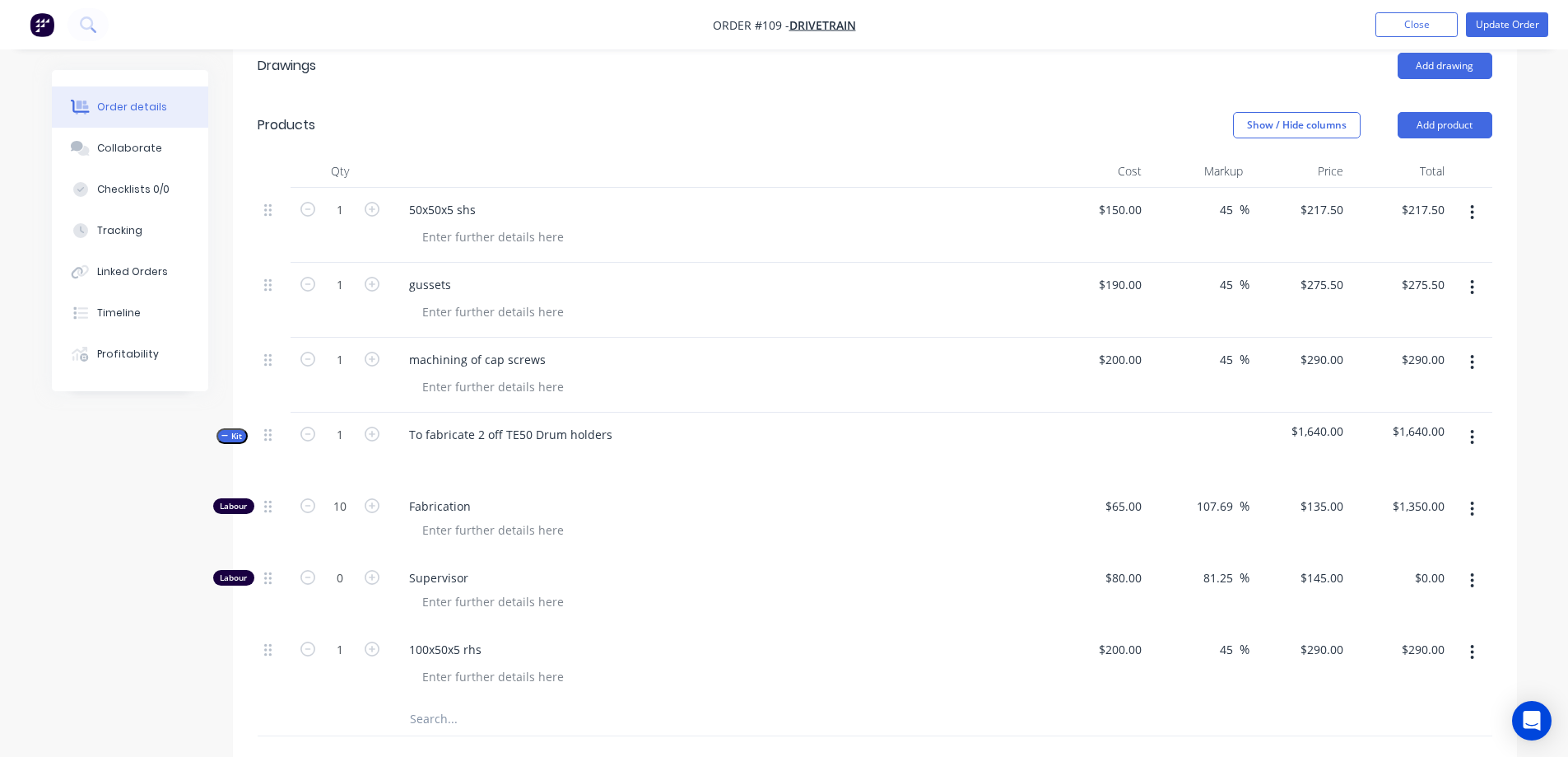
click at [417, 702] on input "text" at bounding box center [573, 718] width 330 height 33
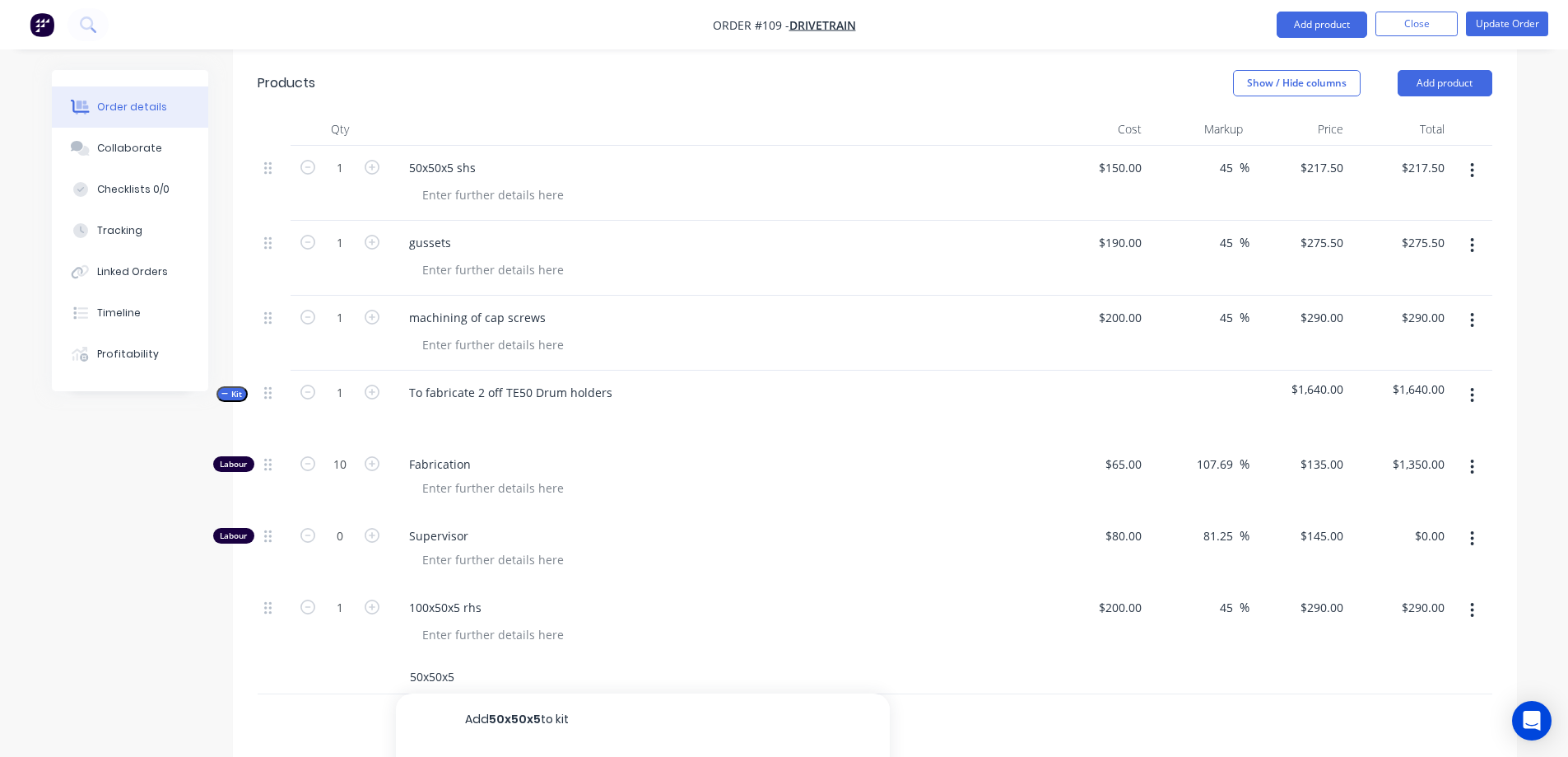
scroll to position [577, 0]
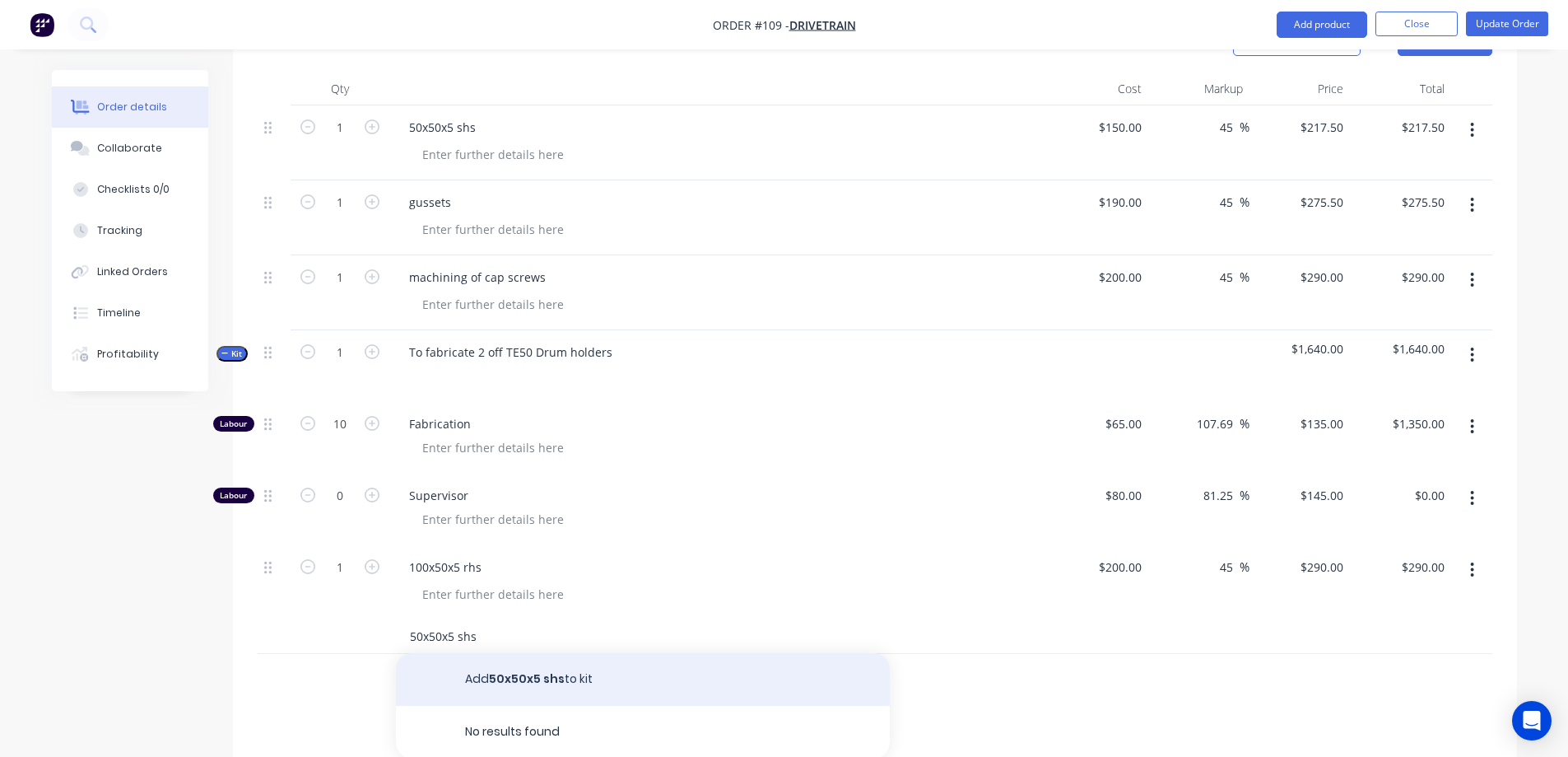
type input "50x50x5 shs"
click at [548, 653] on button "Add 50x50x5 shs to kit" at bounding box center [642, 680] width 494 height 53
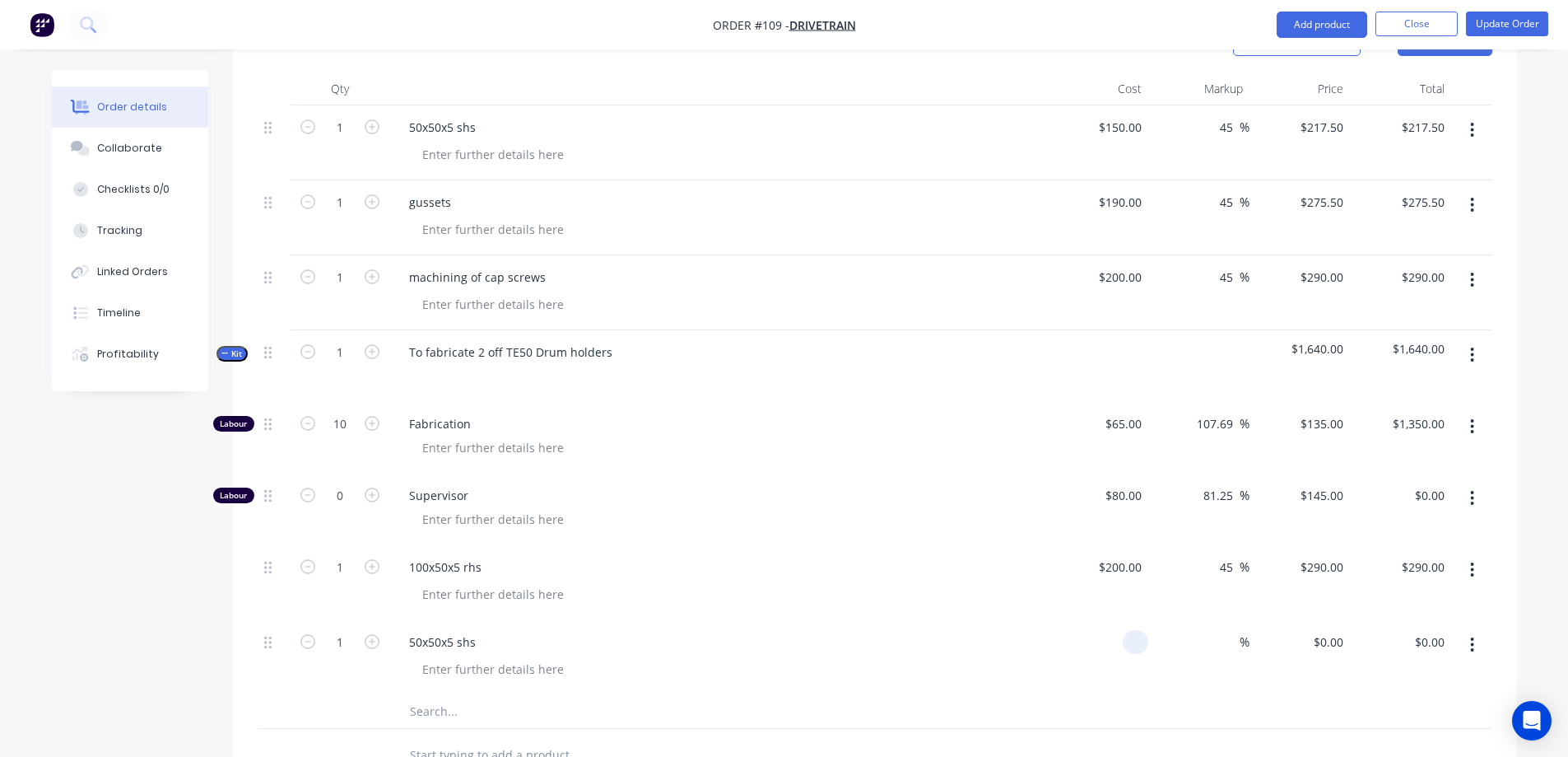
click at [1138, 630] on input at bounding box center [1139, 641] width 19 height 24
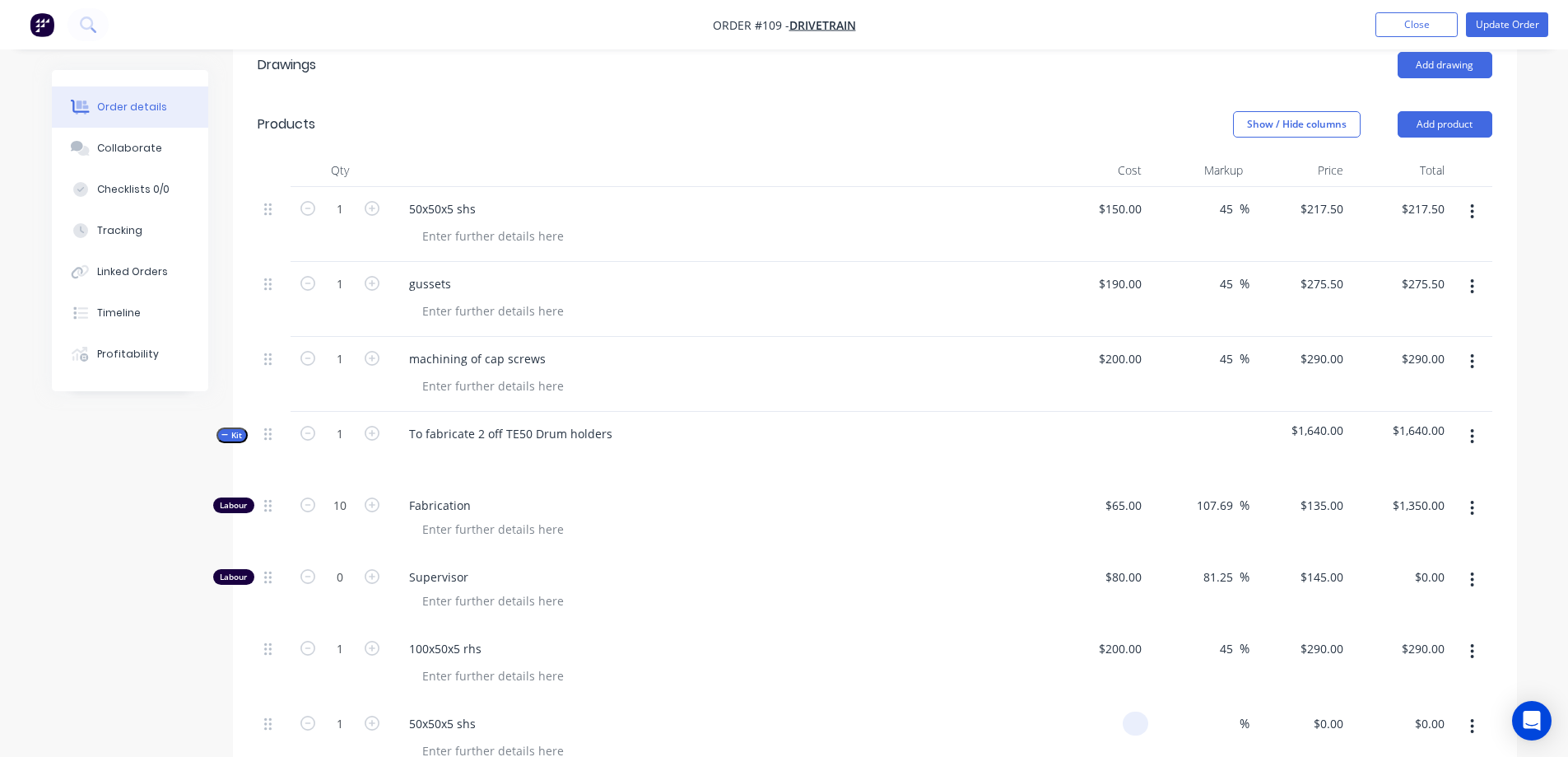
scroll to position [494, 0]
type input "$150.00"
click at [1232, 712] on input at bounding box center [1230, 724] width 19 height 24
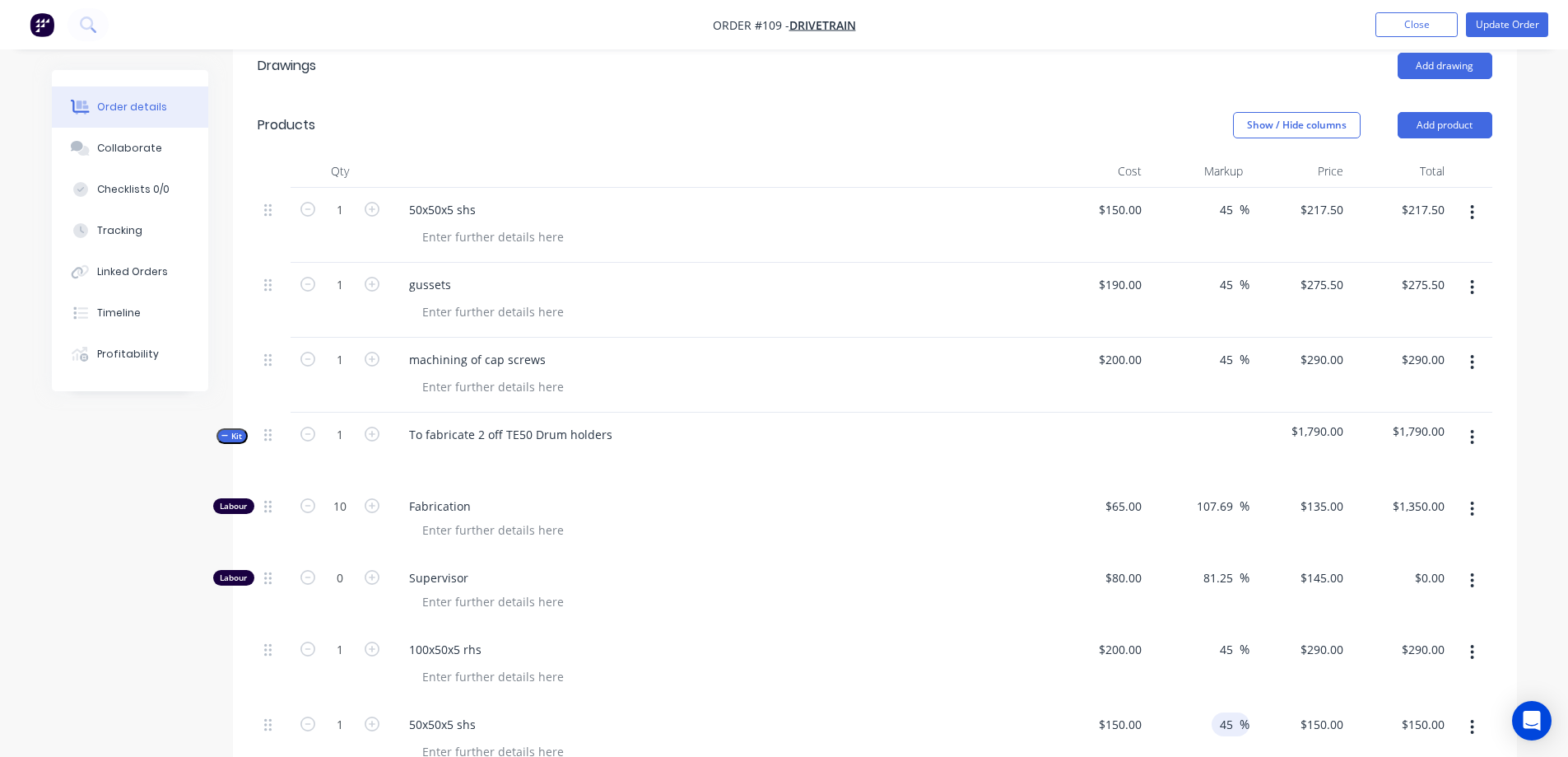
type input "45"
type input "$217.50"
click at [792, 665] on div at bounding box center [724, 676] width 632 height 24
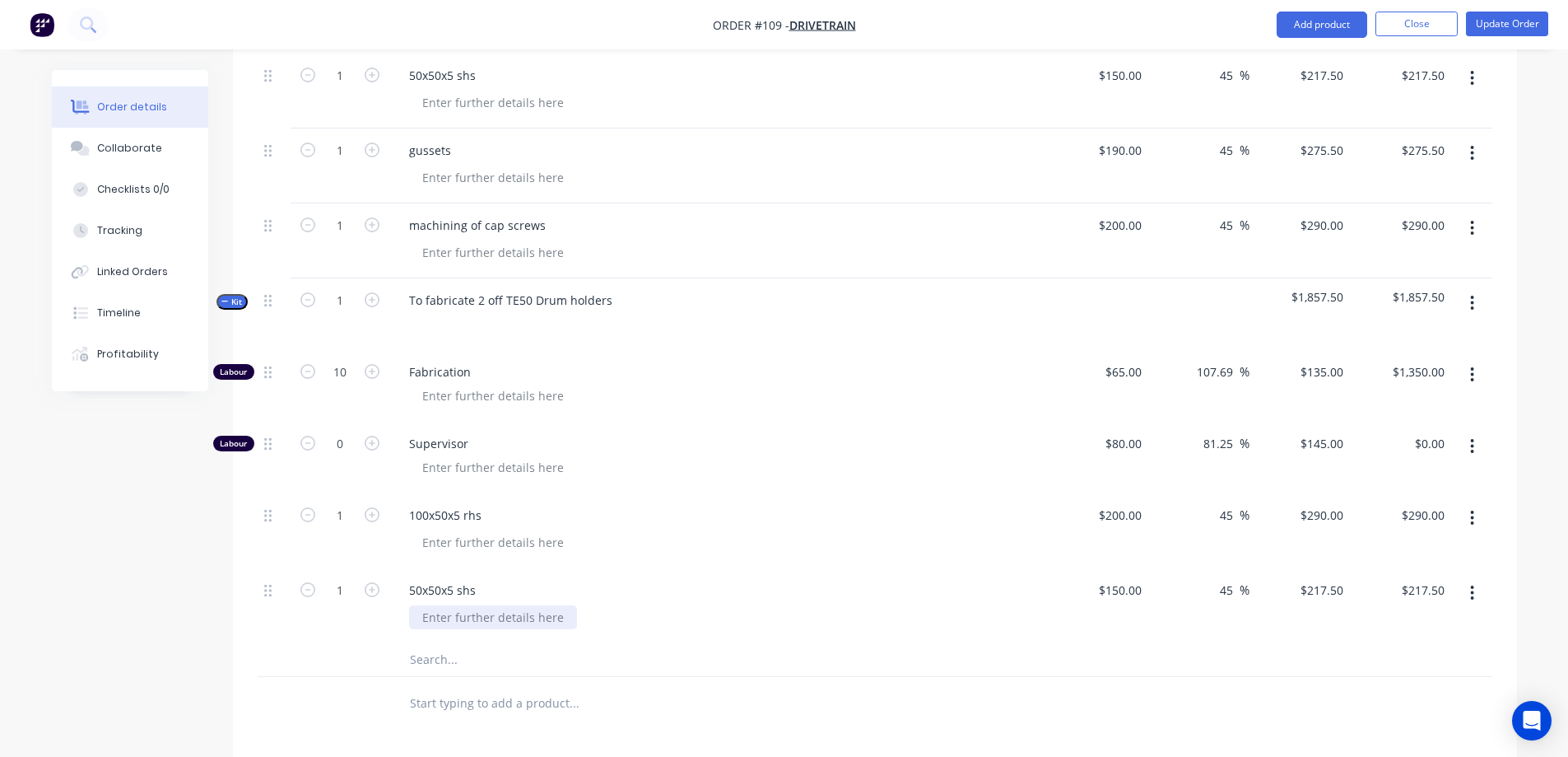
scroll to position [659, 0]
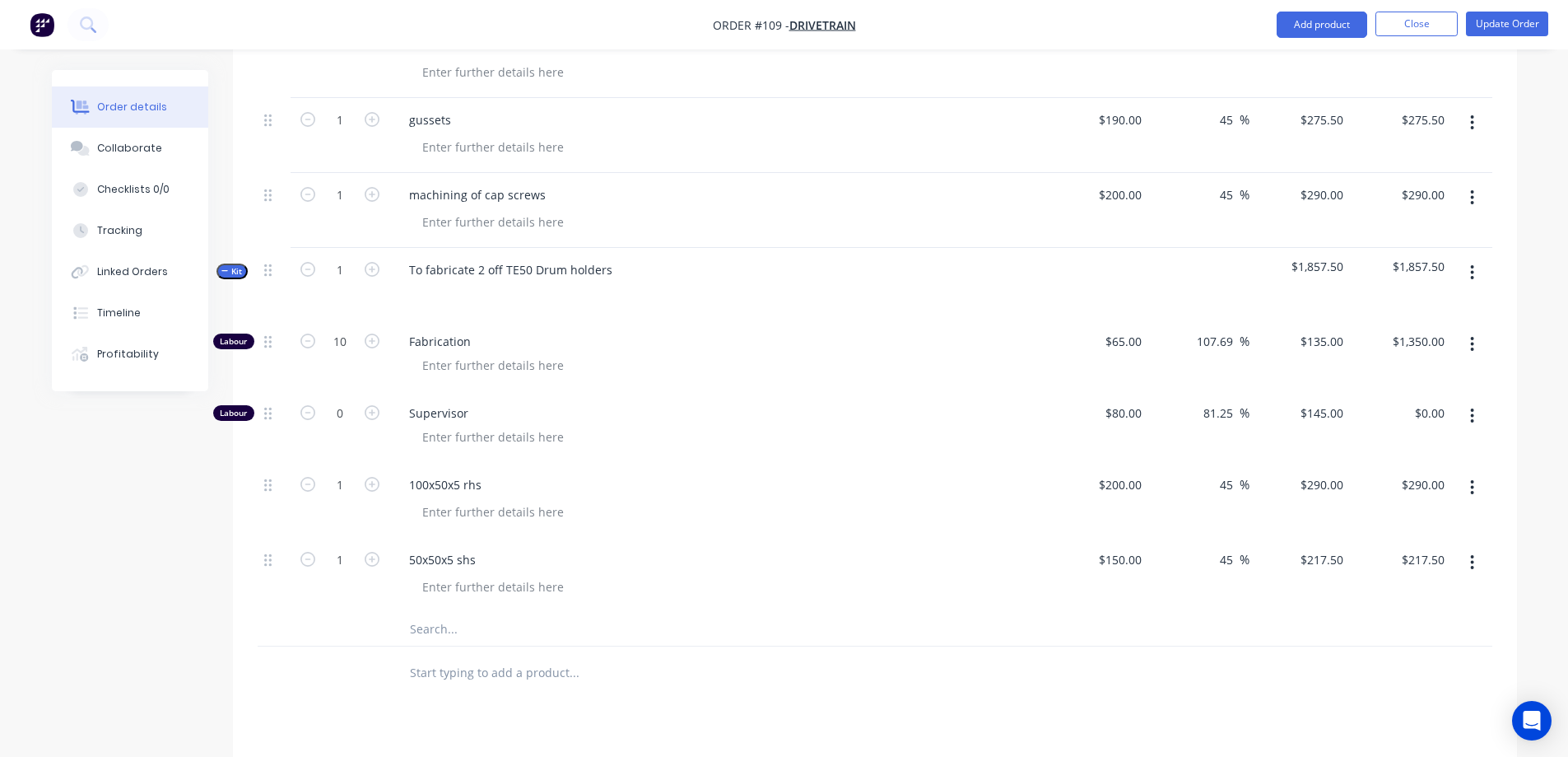
click at [428, 613] on input "text" at bounding box center [573, 629] width 330 height 33
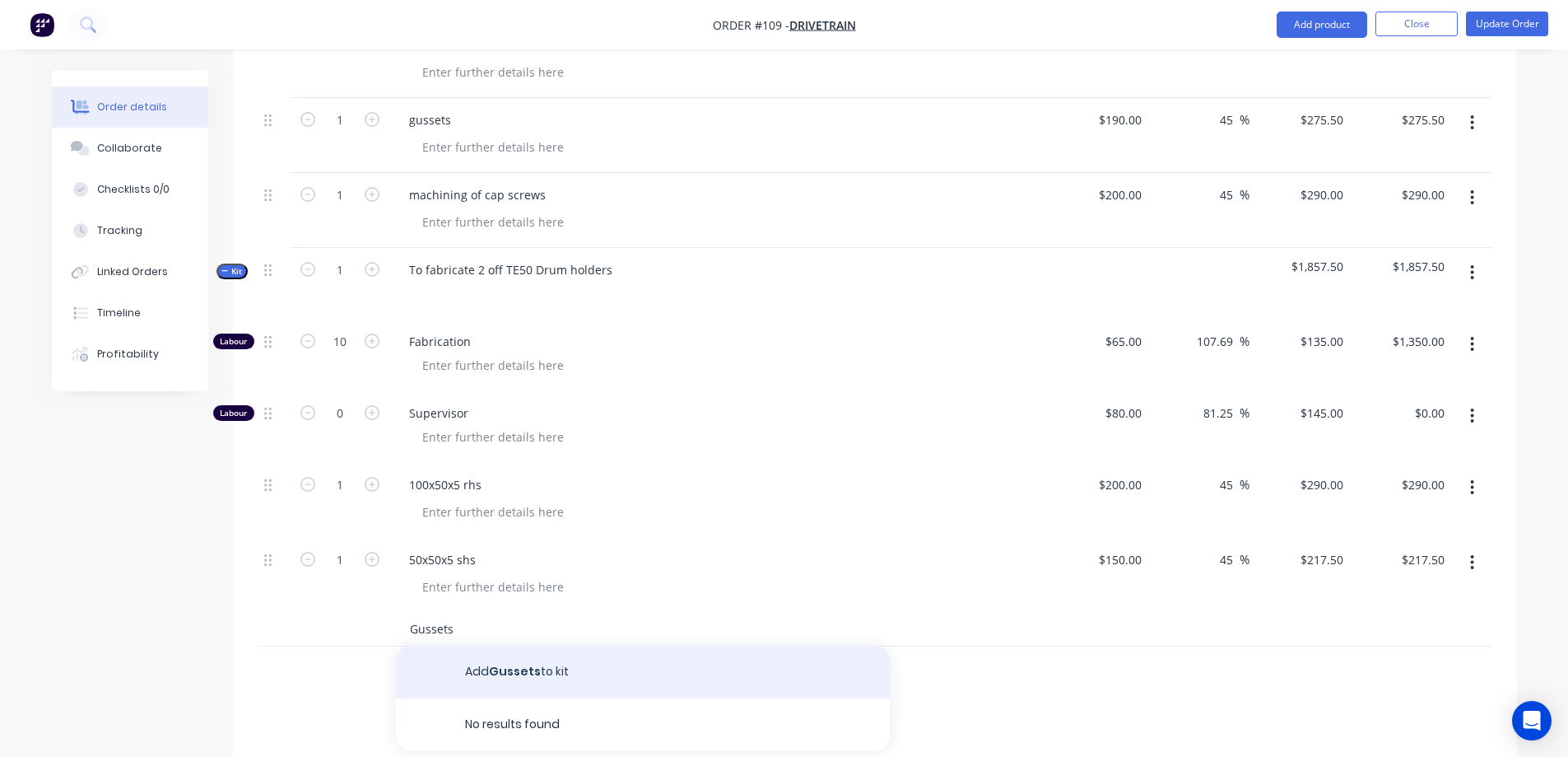
type input "Gussets"
click at [514, 645] on button "Add Gussets to kit" at bounding box center [642, 672] width 494 height 53
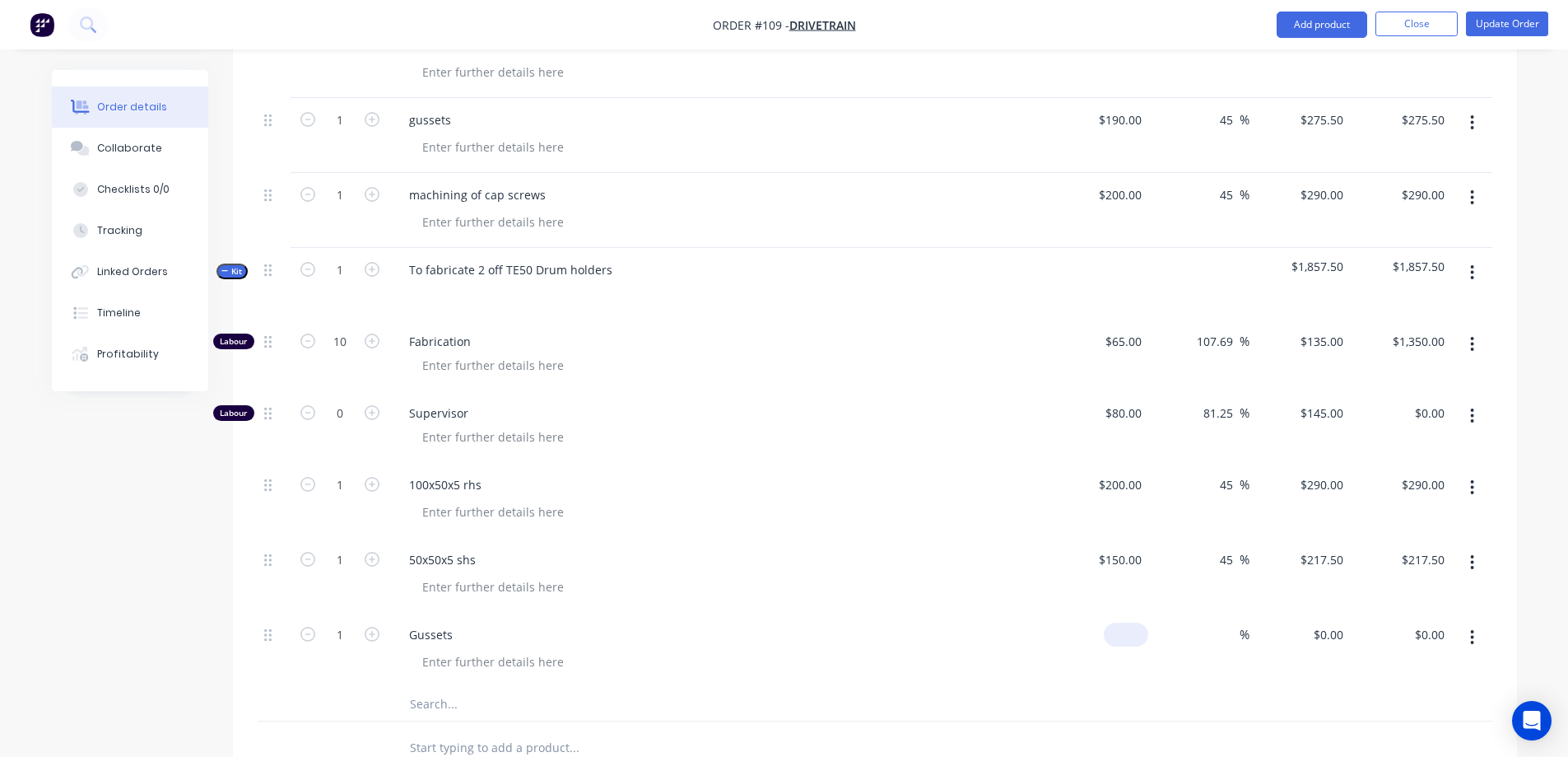
click at [1122, 622] on div "$0.00" at bounding box center [1126, 634] width 45 height 24
type input "$190.00"
click at [1239, 622] on div "%" at bounding box center [1231, 634] width 35 height 24
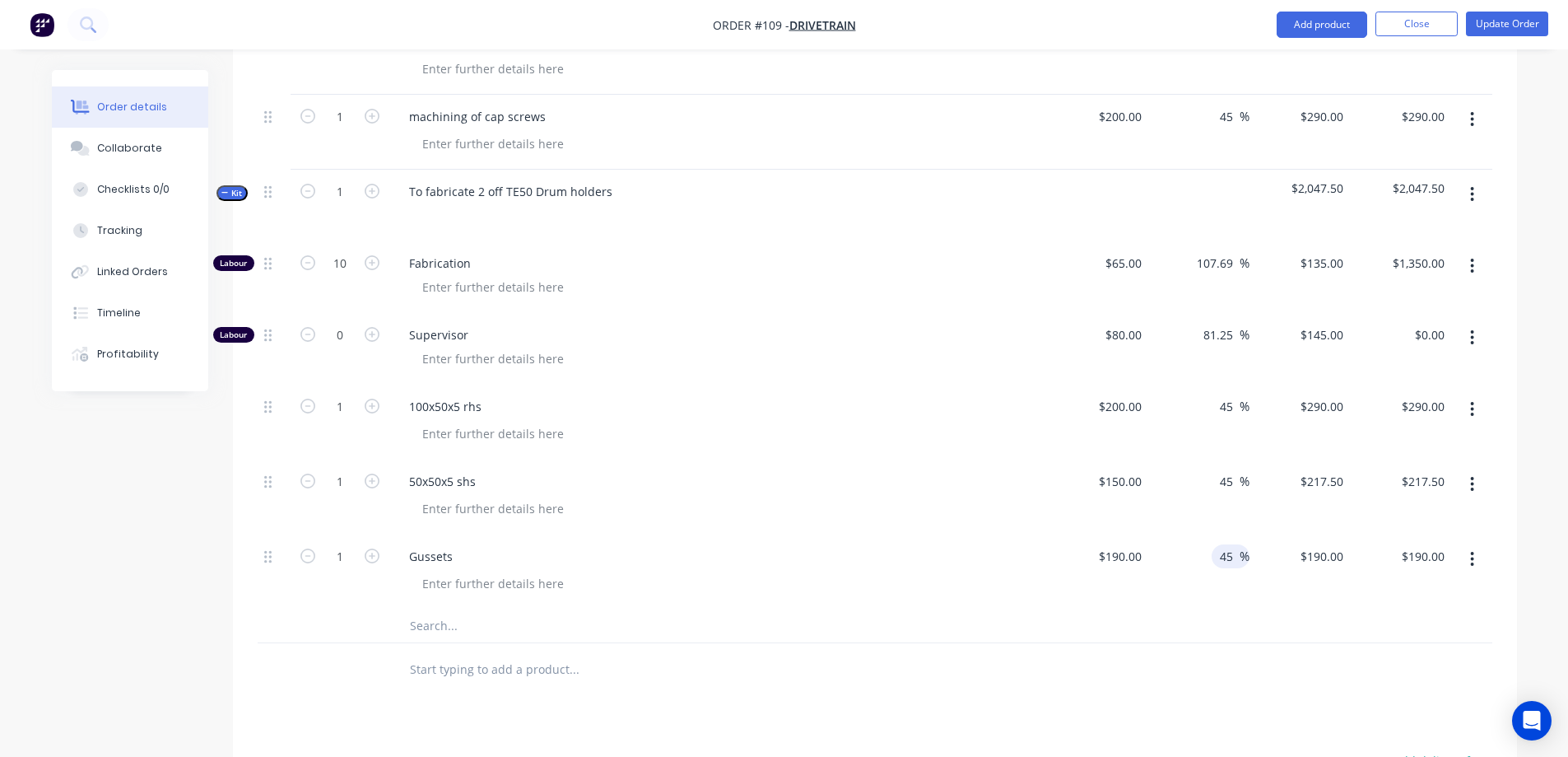
scroll to position [741, 0]
type input "45"
type input "$275.50"
click at [416, 605] on input "text" at bounding box center [573, 621] width 330 height 33
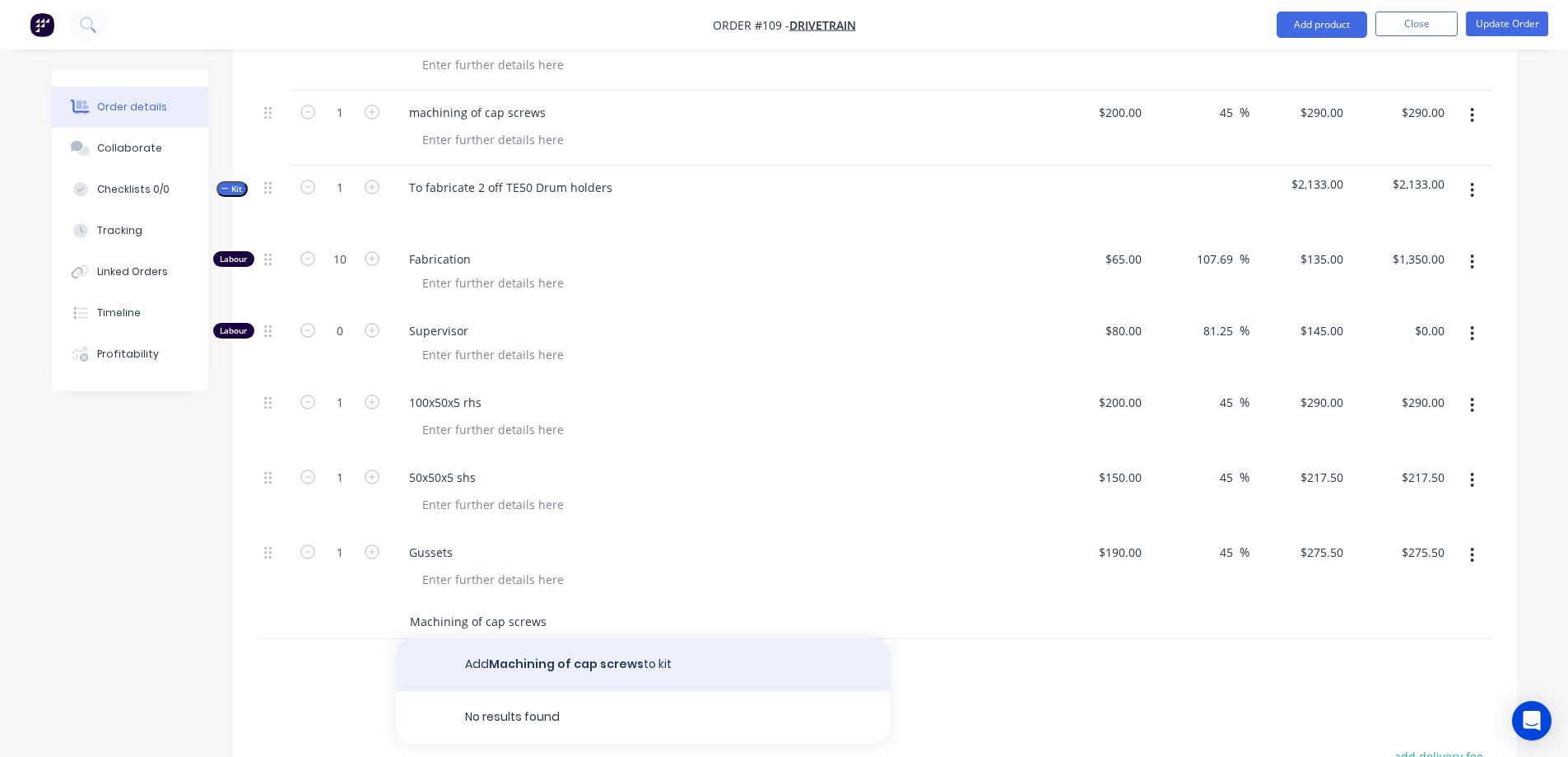
type input "Machining of cap screws"
click at [555, 638] on button "Add Machining of cap screws to kit" at bounding box center [642, 665] width 494 height 53
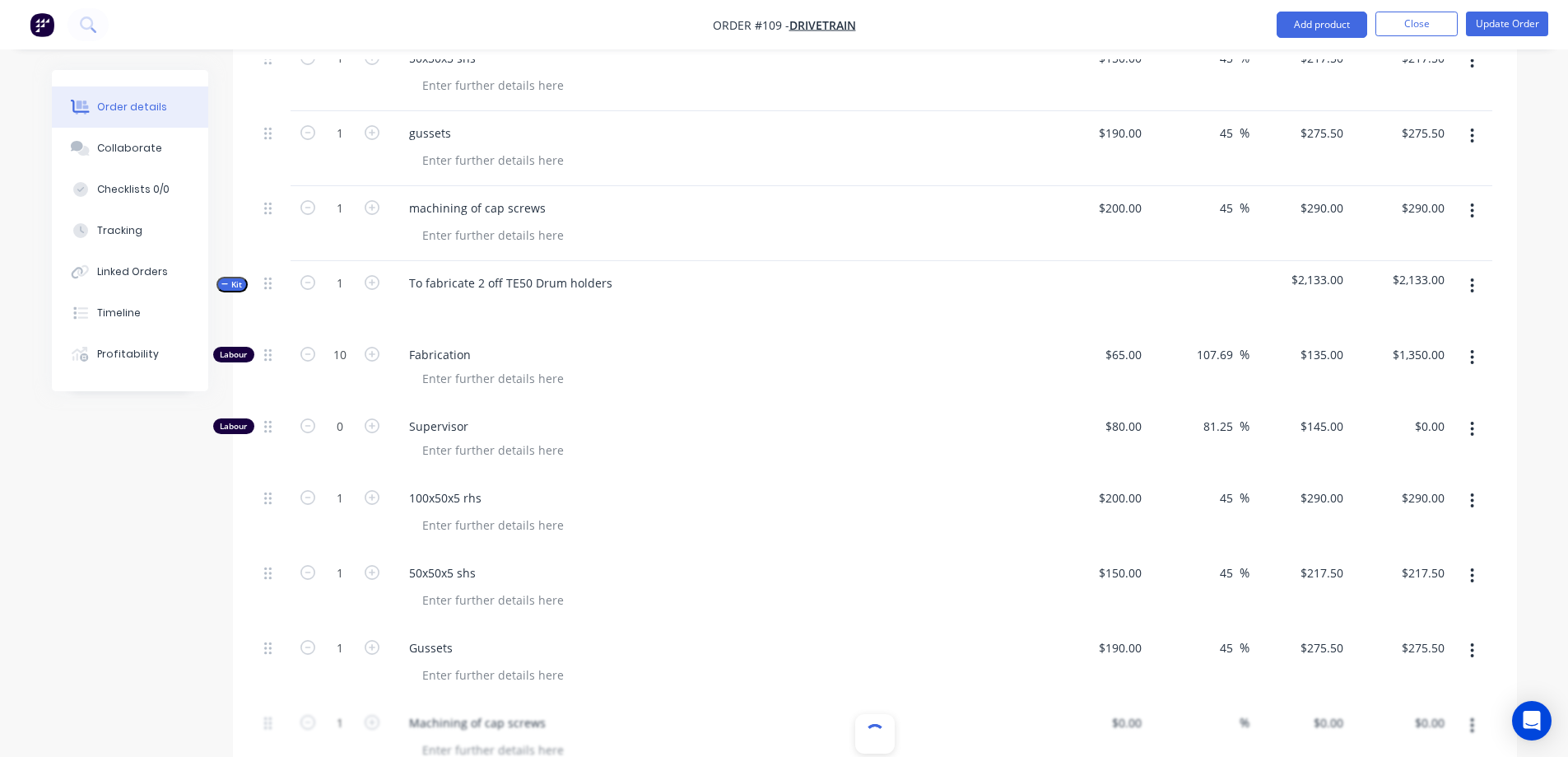
scroll to position [823, 0]
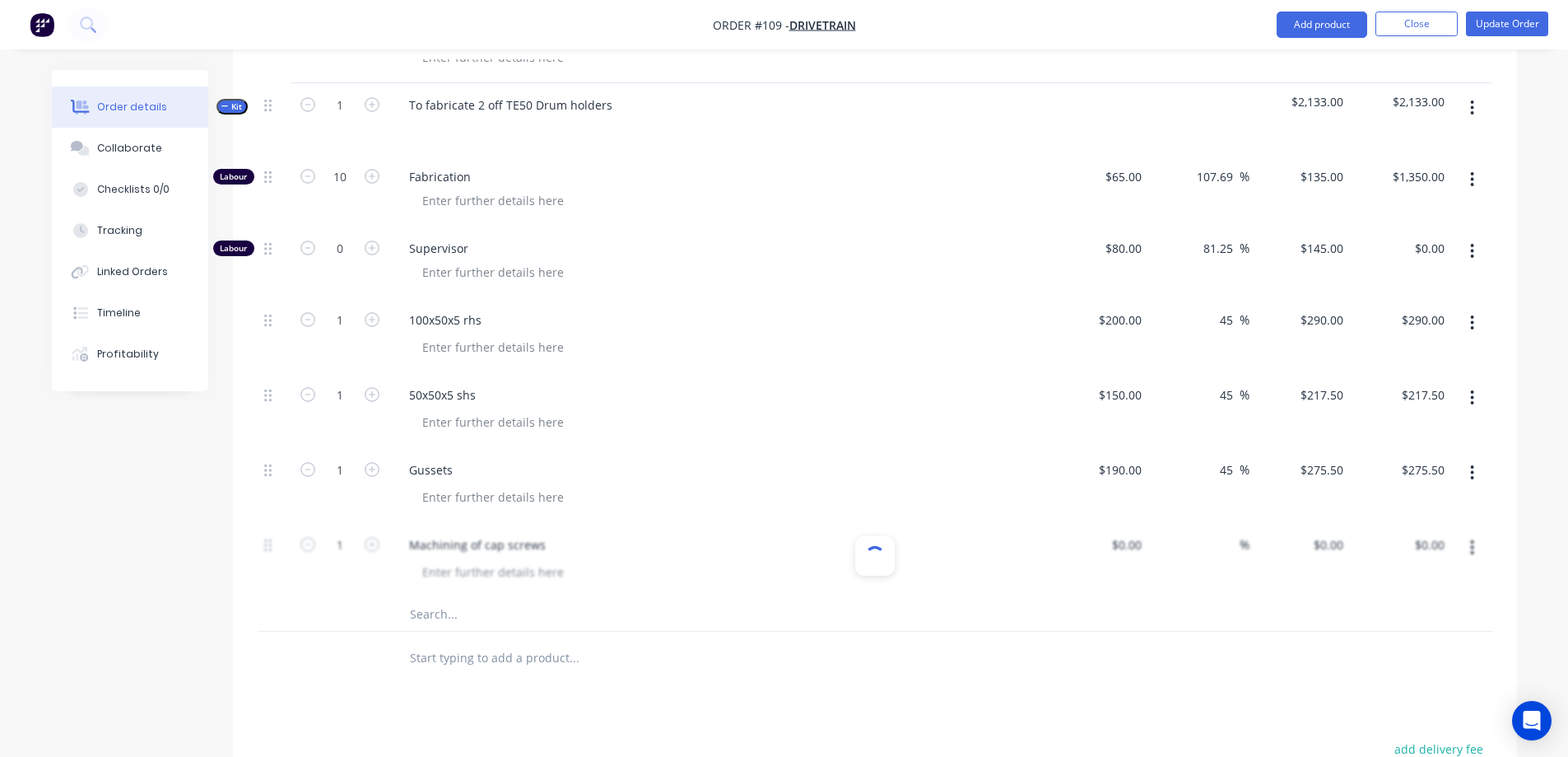
click at [777, 523] on div at bounding box center [875, 560] width 1235 height 75
click at [929, 523] on div at bounding box center [875, 560] width 1235 height 75
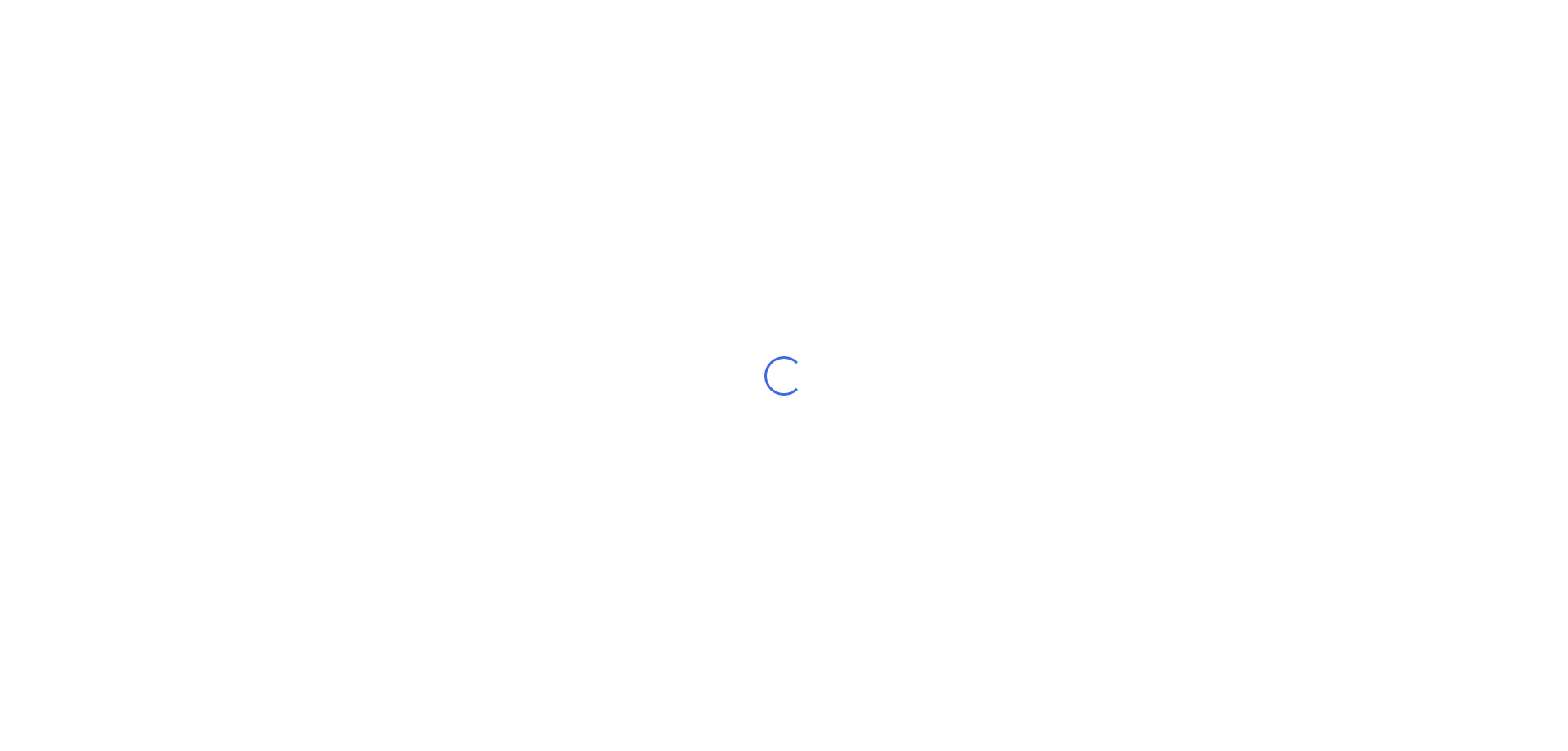
click at [796, 459] on div "Loading..." at bounding box center [784, 375] width 1568 height 751
click at [975, 342] on div "Loading..." at bounding box center [784, 375] width 1568 height 751
click at [480, 285] on div "Loading..." at bounding box center [784, 375] width 1568 height 751
click at [453, 140] on div "Loading..." at bounding box center [784, 375] width 1568 height 751
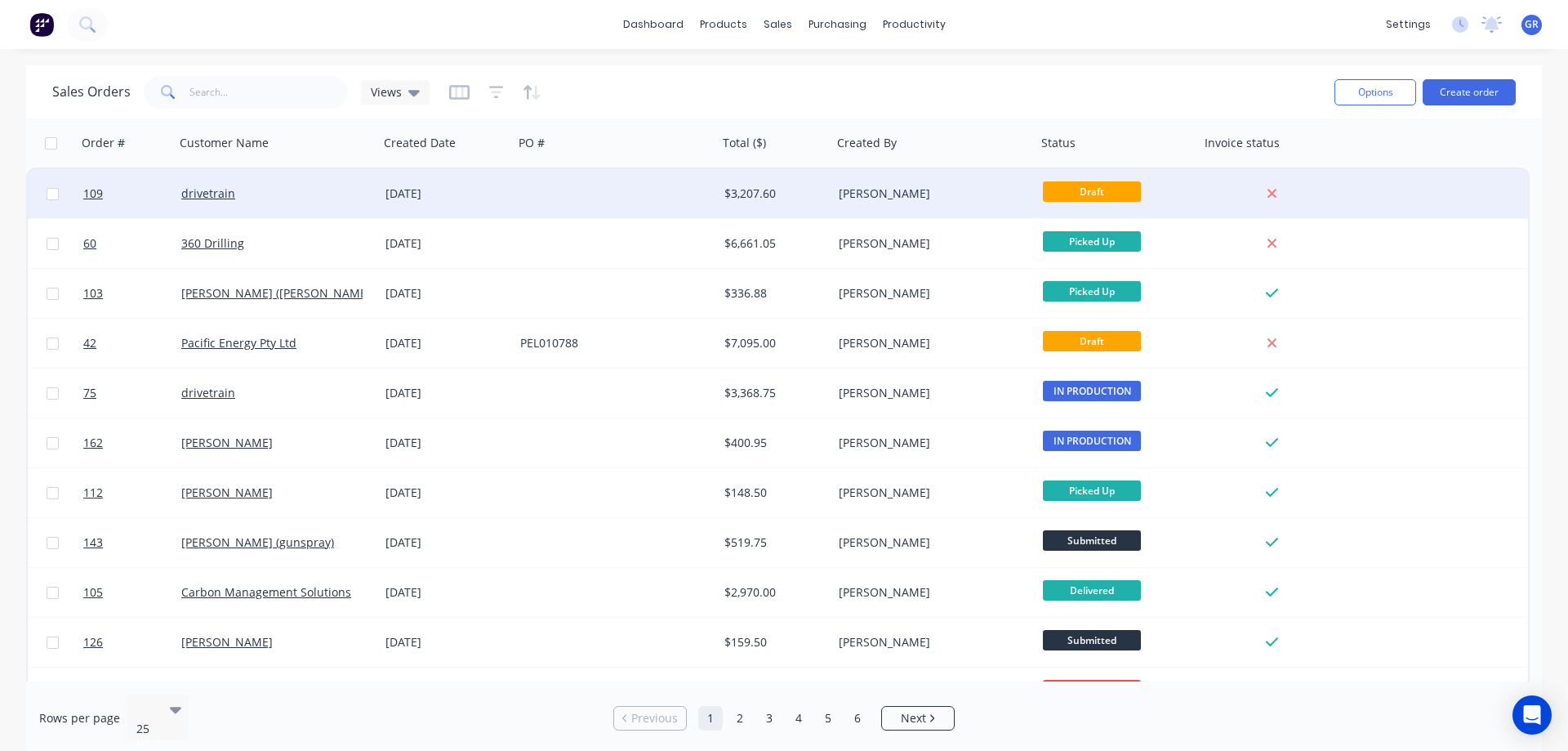
click at [518, 200] on div at bounding box center [616, 194] width 204 height 49
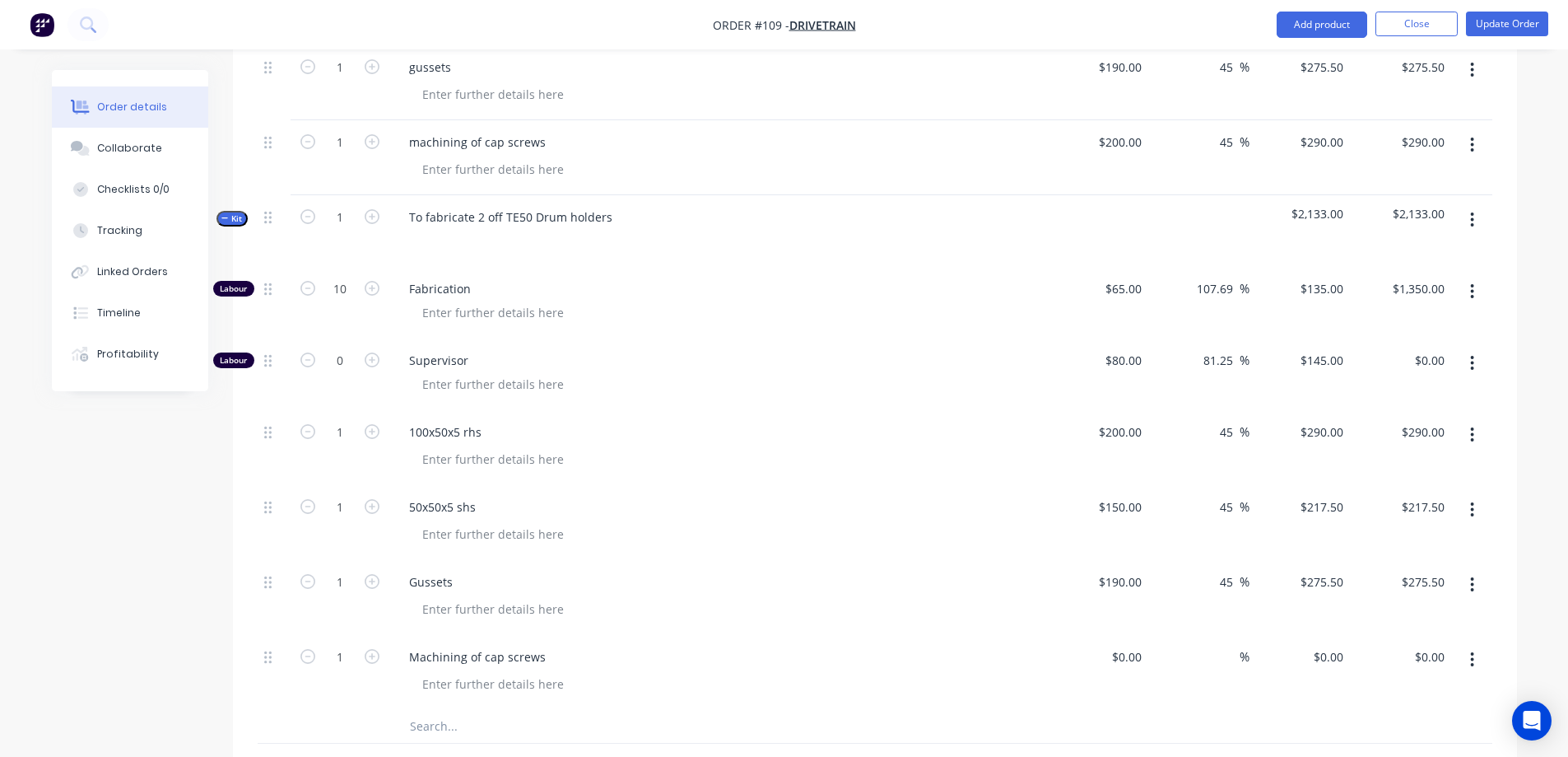
scroll to position [741, 0]
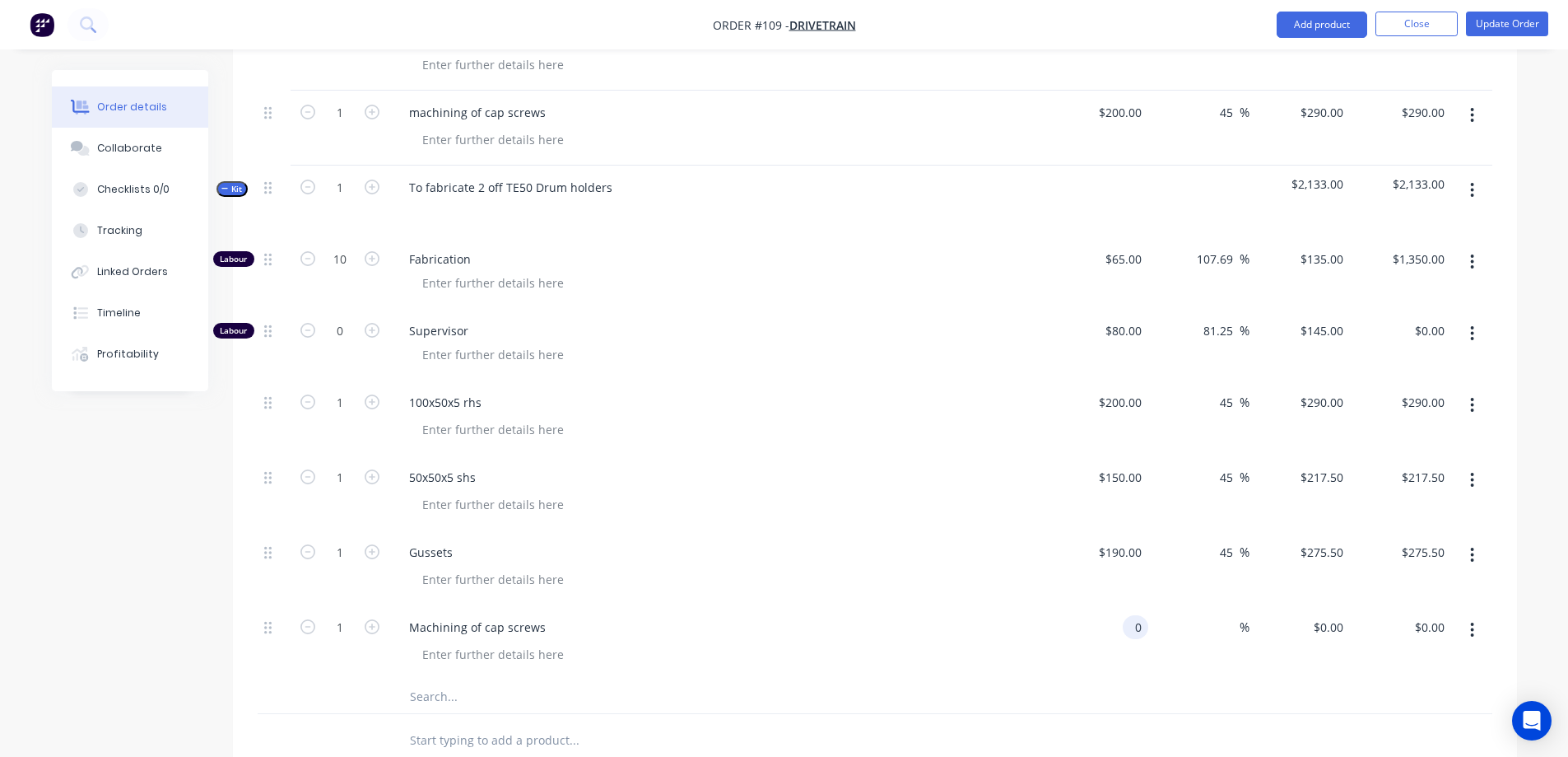
click at [1109, 605] on div "0 0" at bounding box center [1098, 642] width 101 height 75
type input "$200.00"
click at [1229, 615] on input at bounding box center [1230, 627] width 19 height 24
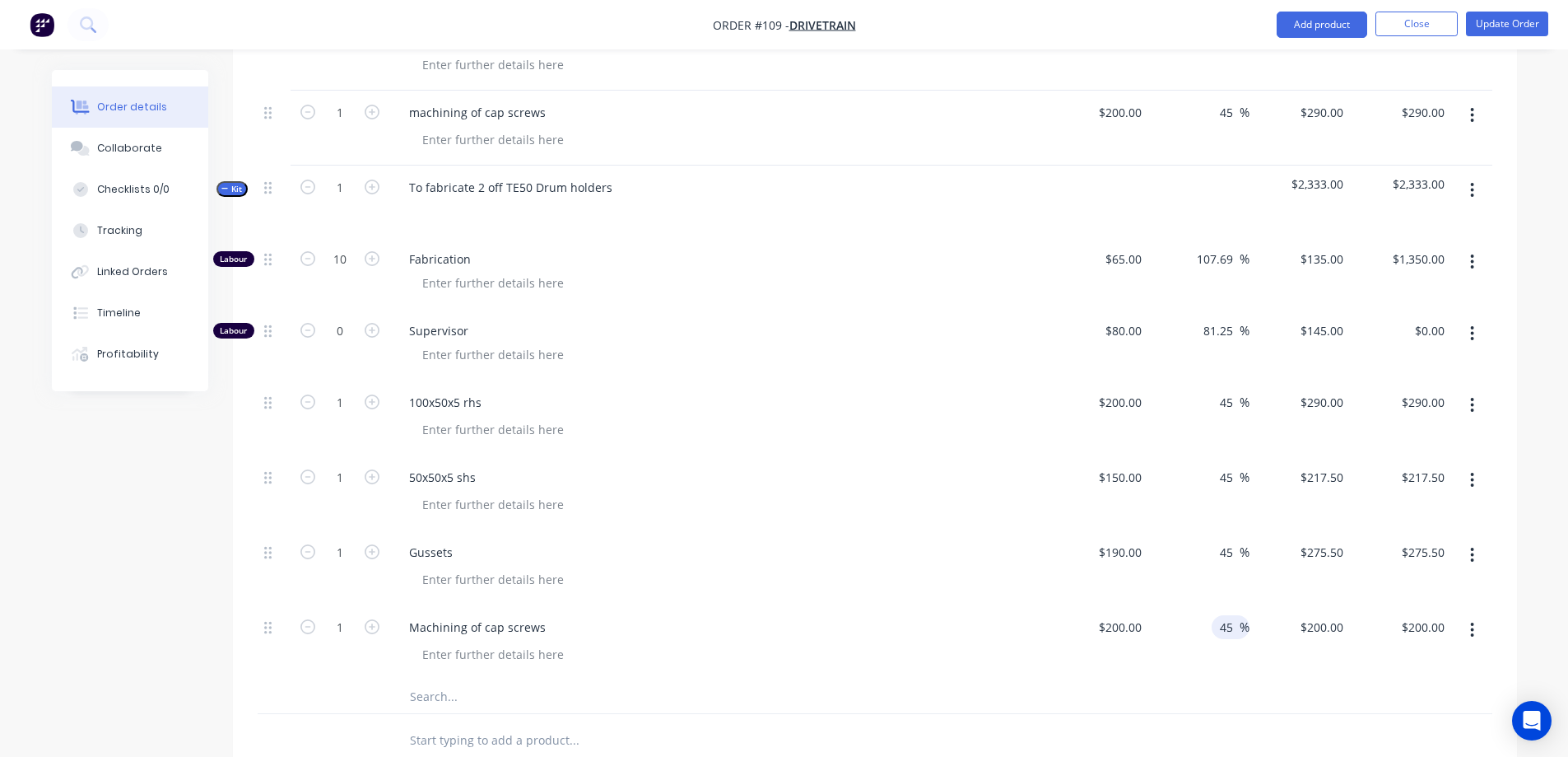
type input "45"
type input "$290.00"
click at [993, 642] on div at bounding box center [724, 653] width 632 height 24
click at [1470, 175] on button "button" at bounding box center [1472, 190] width 39 height 30
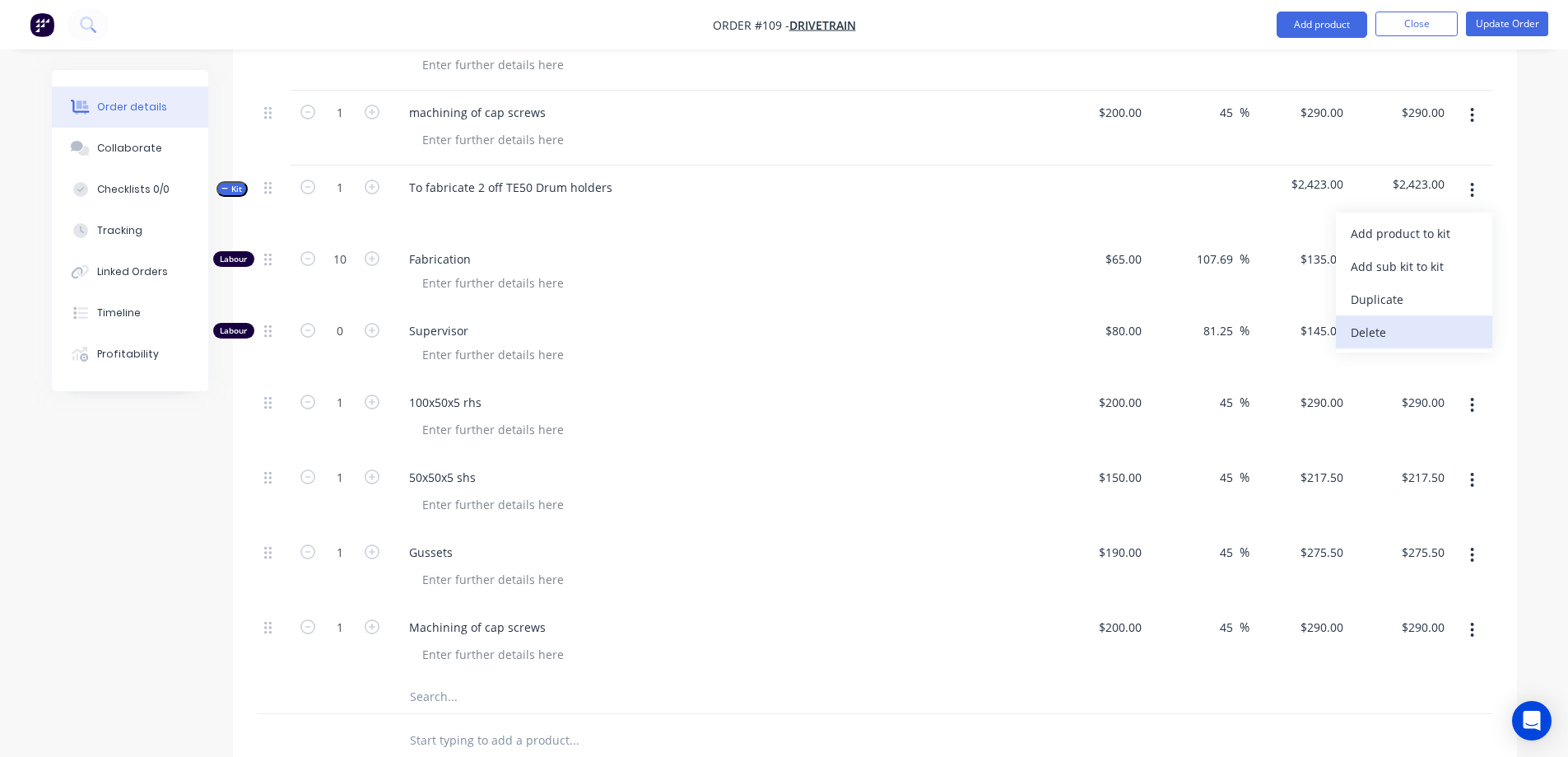
click at [1405, 320] on div "Delete" at bounding box center [1414, 331] width 127 height 24
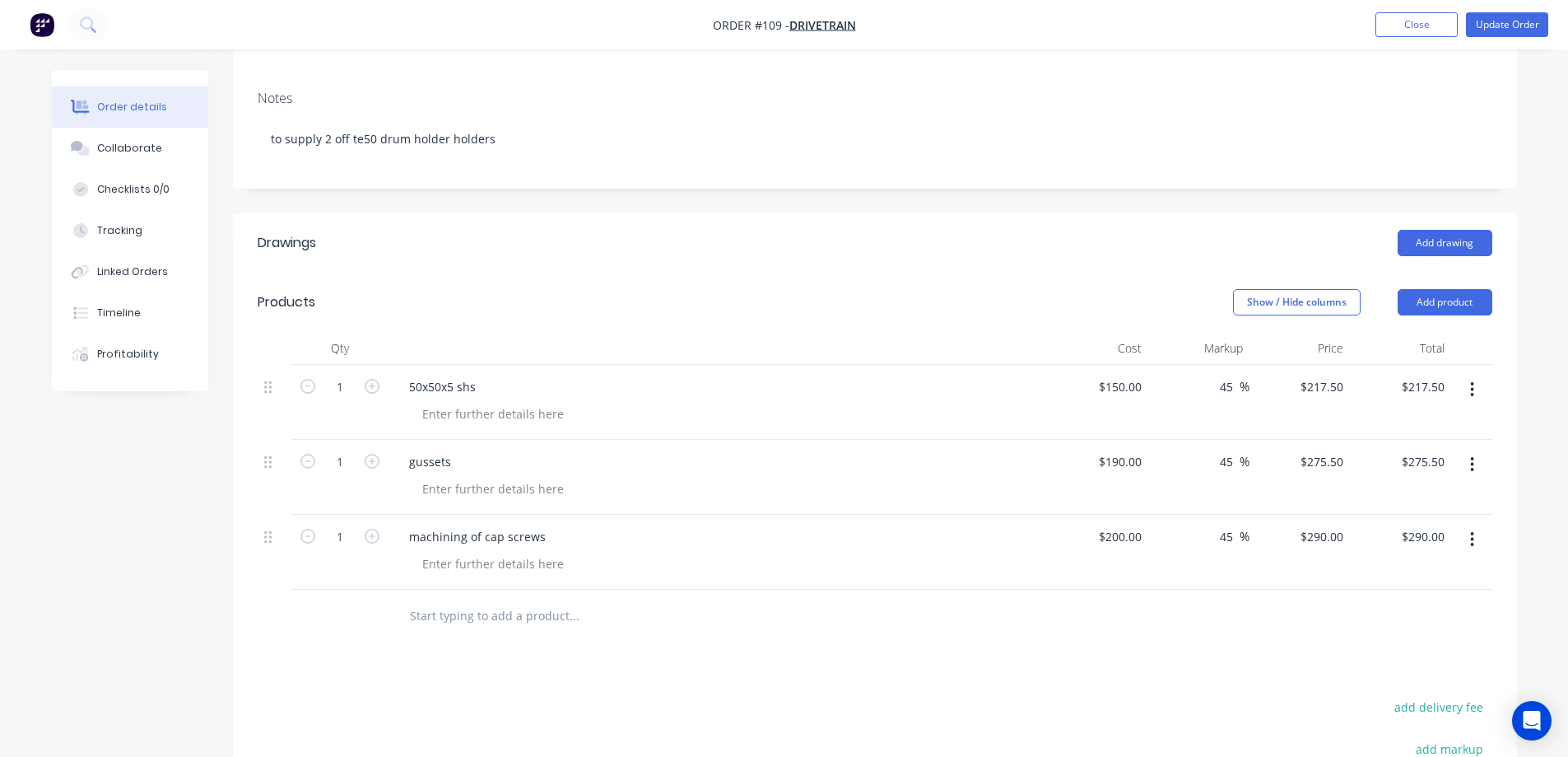
scroll to position [307, 0]
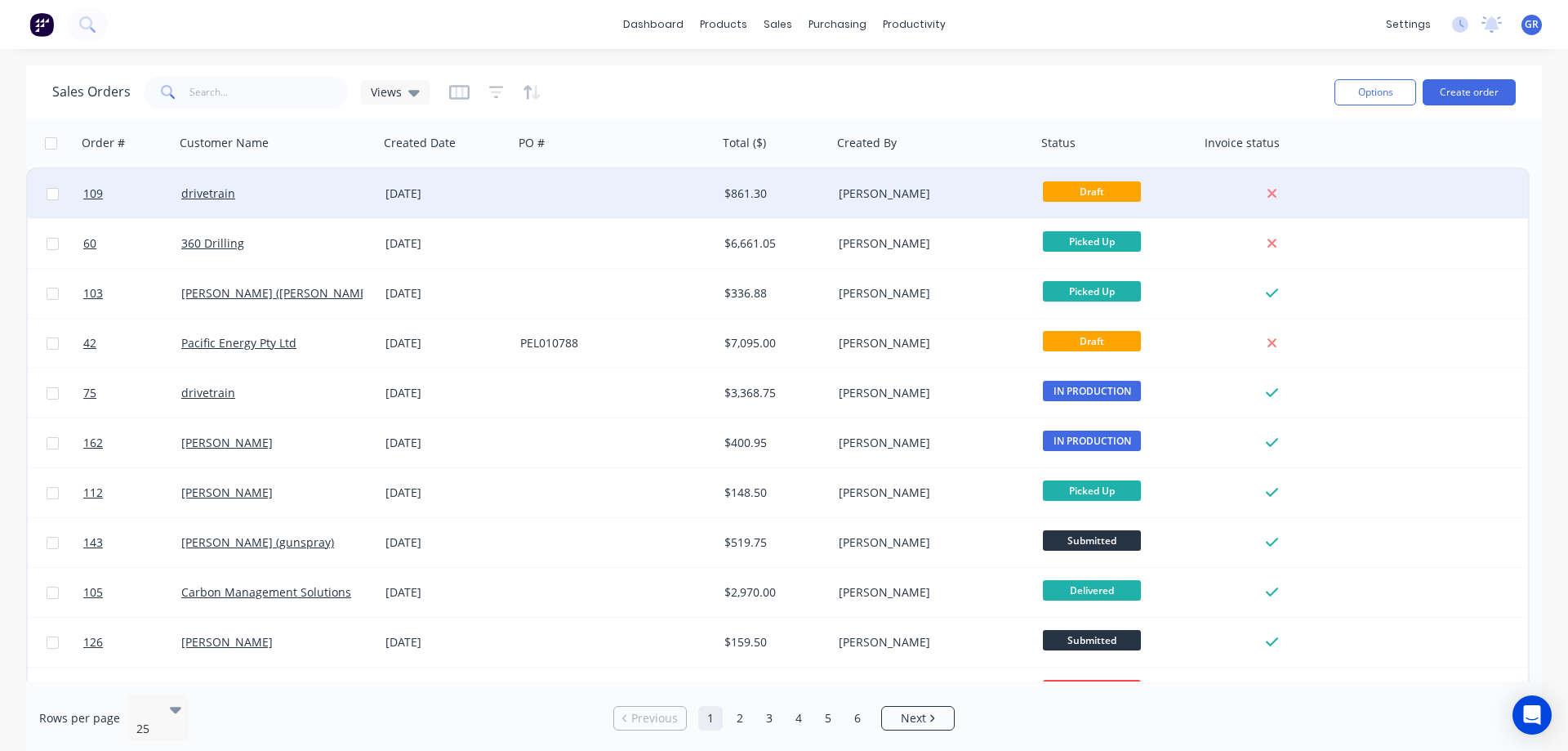
click at [329, 195] on div "drivetrain" at bounding box center [272, 194] width 181 height 17
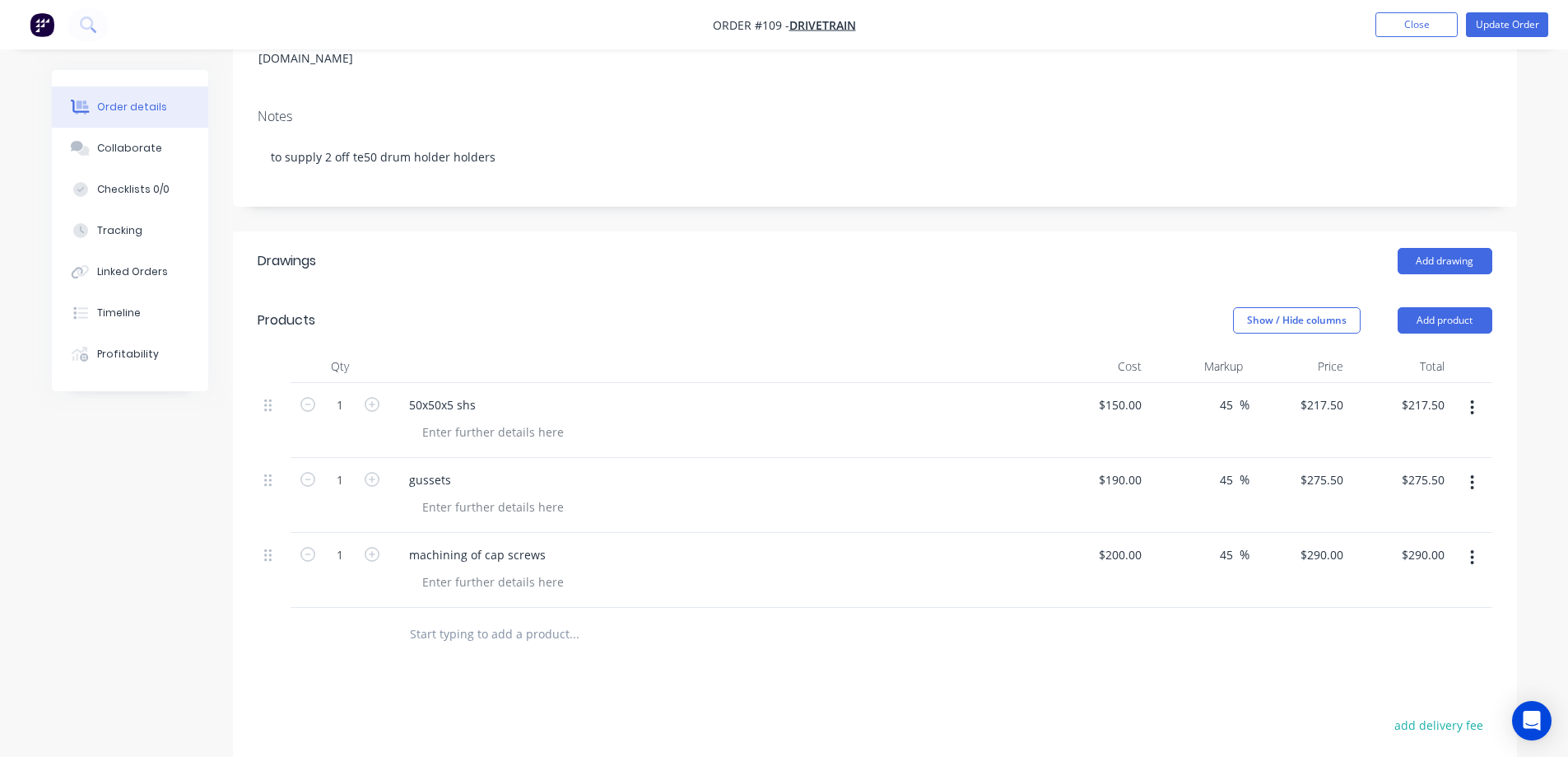
scroll to position [247, 0]
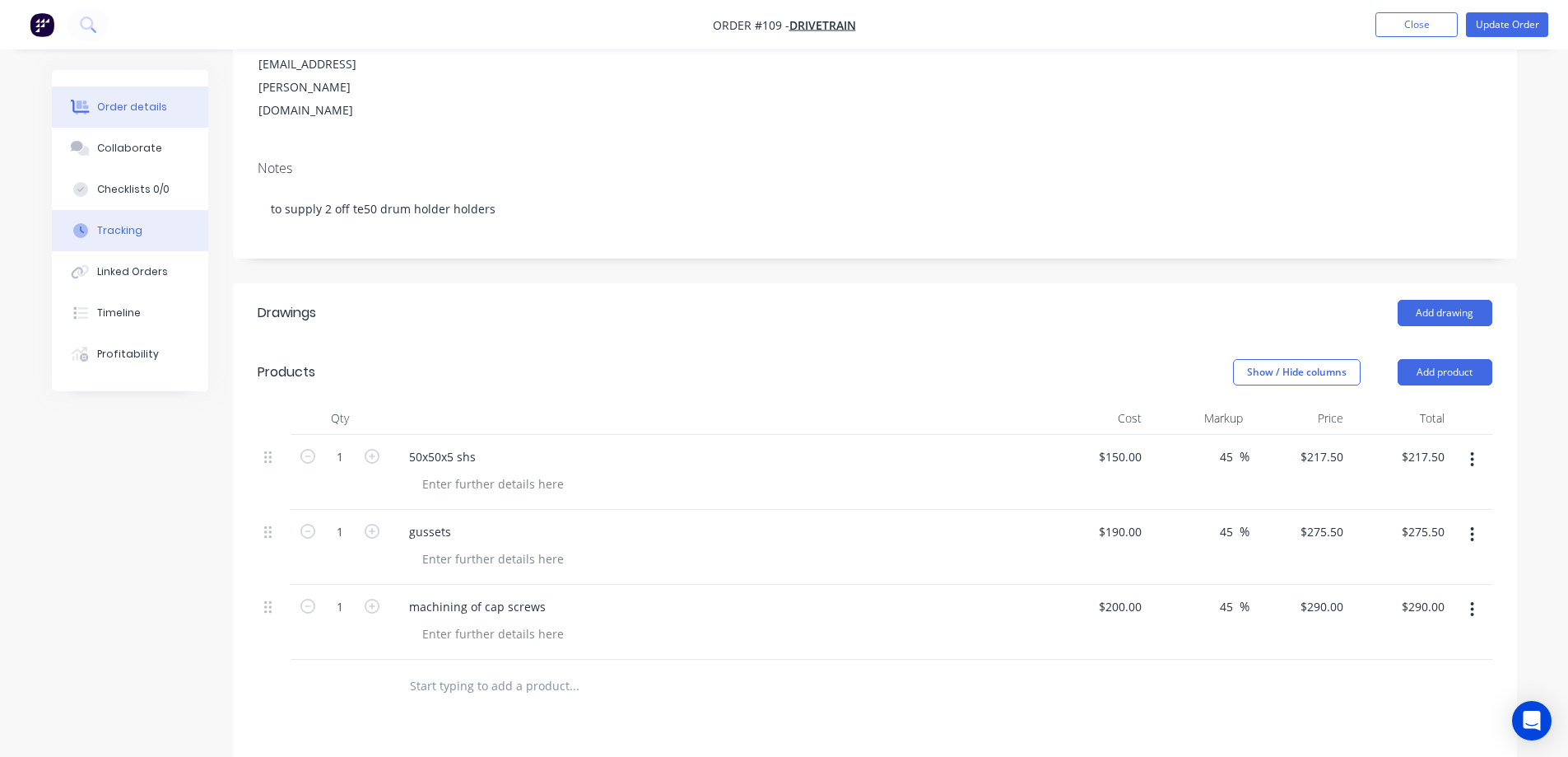
click at [120, 229] on div "Tracking" at bounding box center [120, 230] width 46 height 15
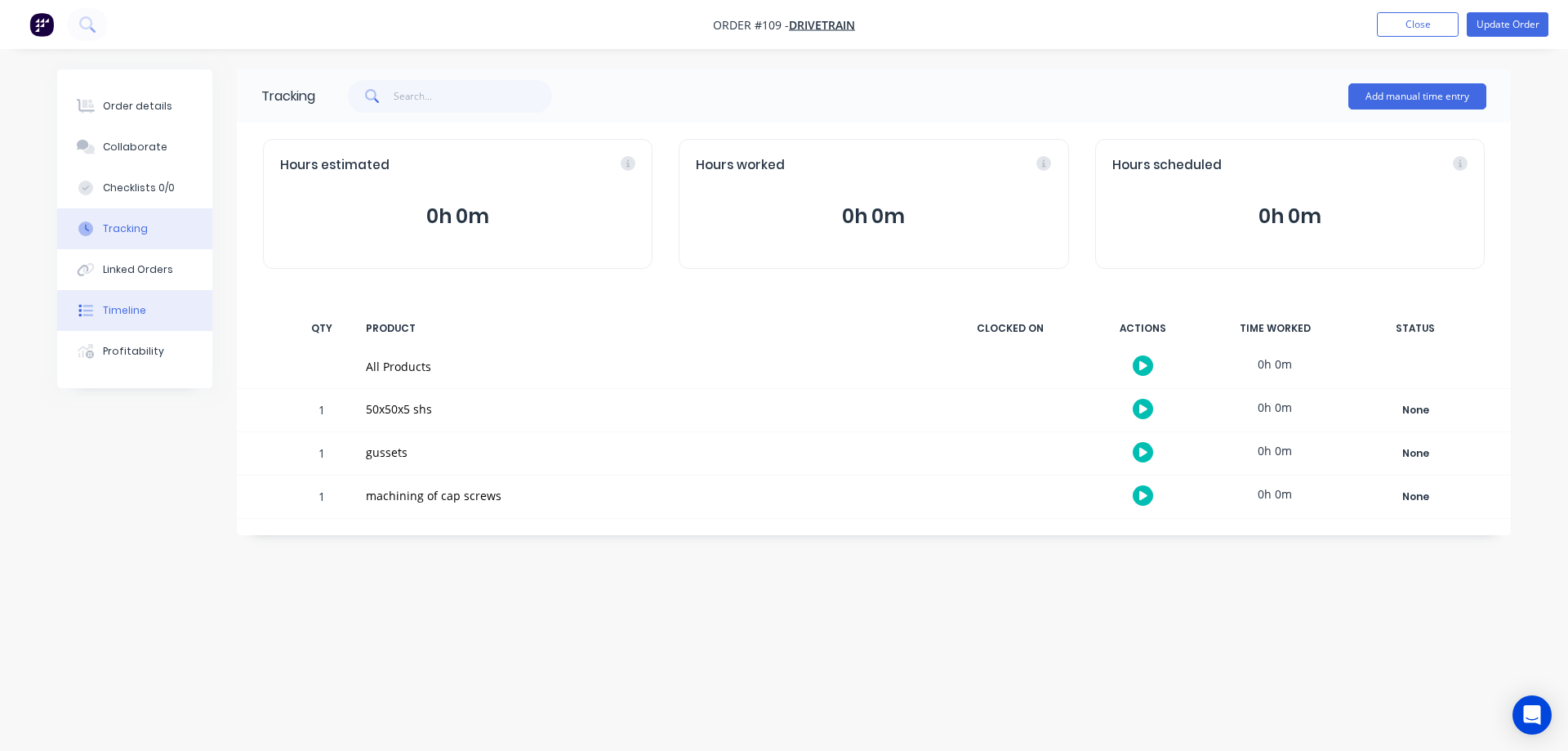
click at [131, 308] on div "Timeline" at bounding box center [125, 310] width 44 height 15
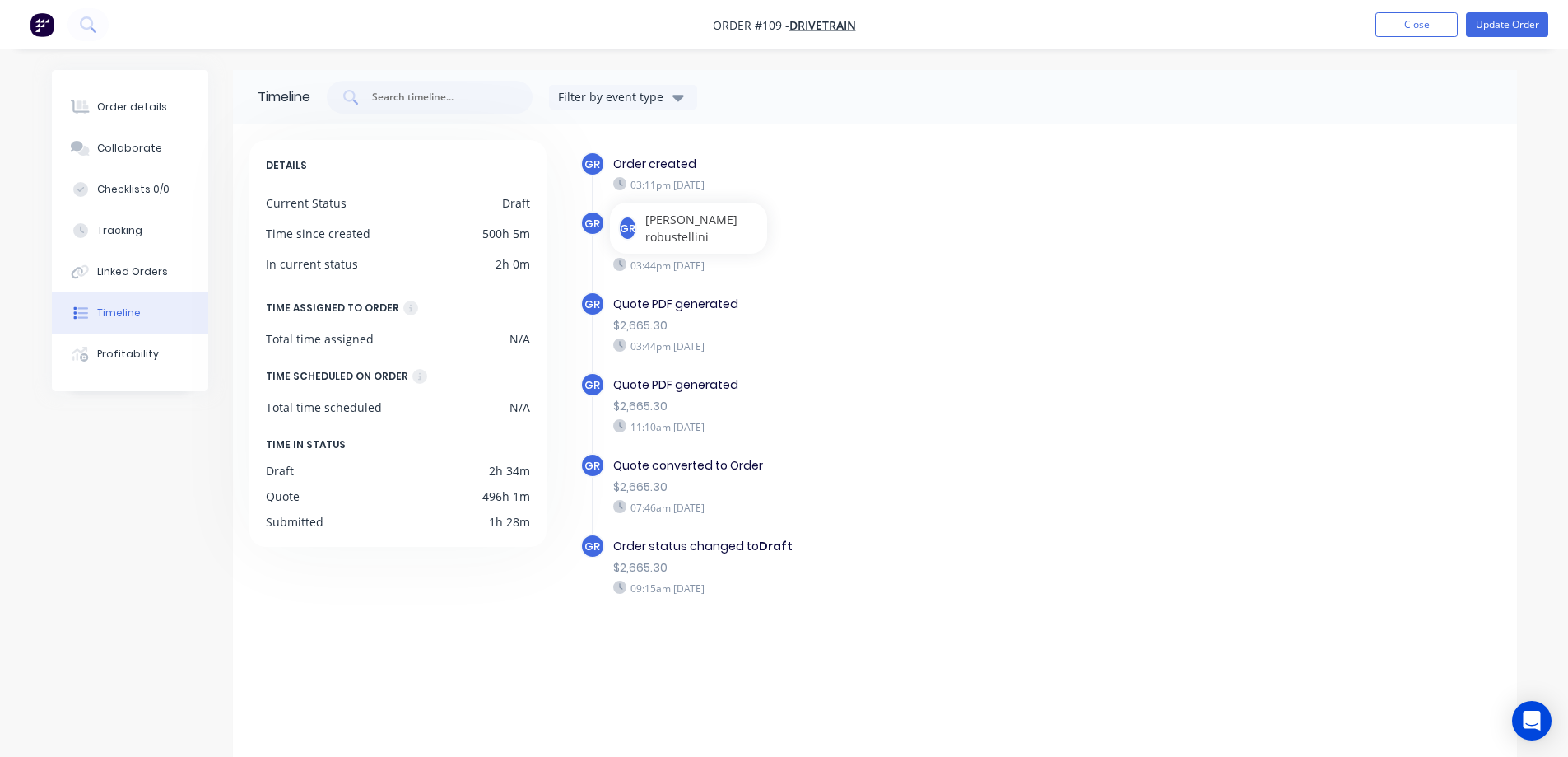
click at [643, 223] on div "gr [PERSON_NAME]" at bounding box center [688, 228] width 141 height 34
click at [646, 258] on div "03:44pm [DATE]" at bounding box center [898, 265] width 570 height 15
click at [128, 110] on div "Order details" at bounding box center [133, 106] width 70 height 15
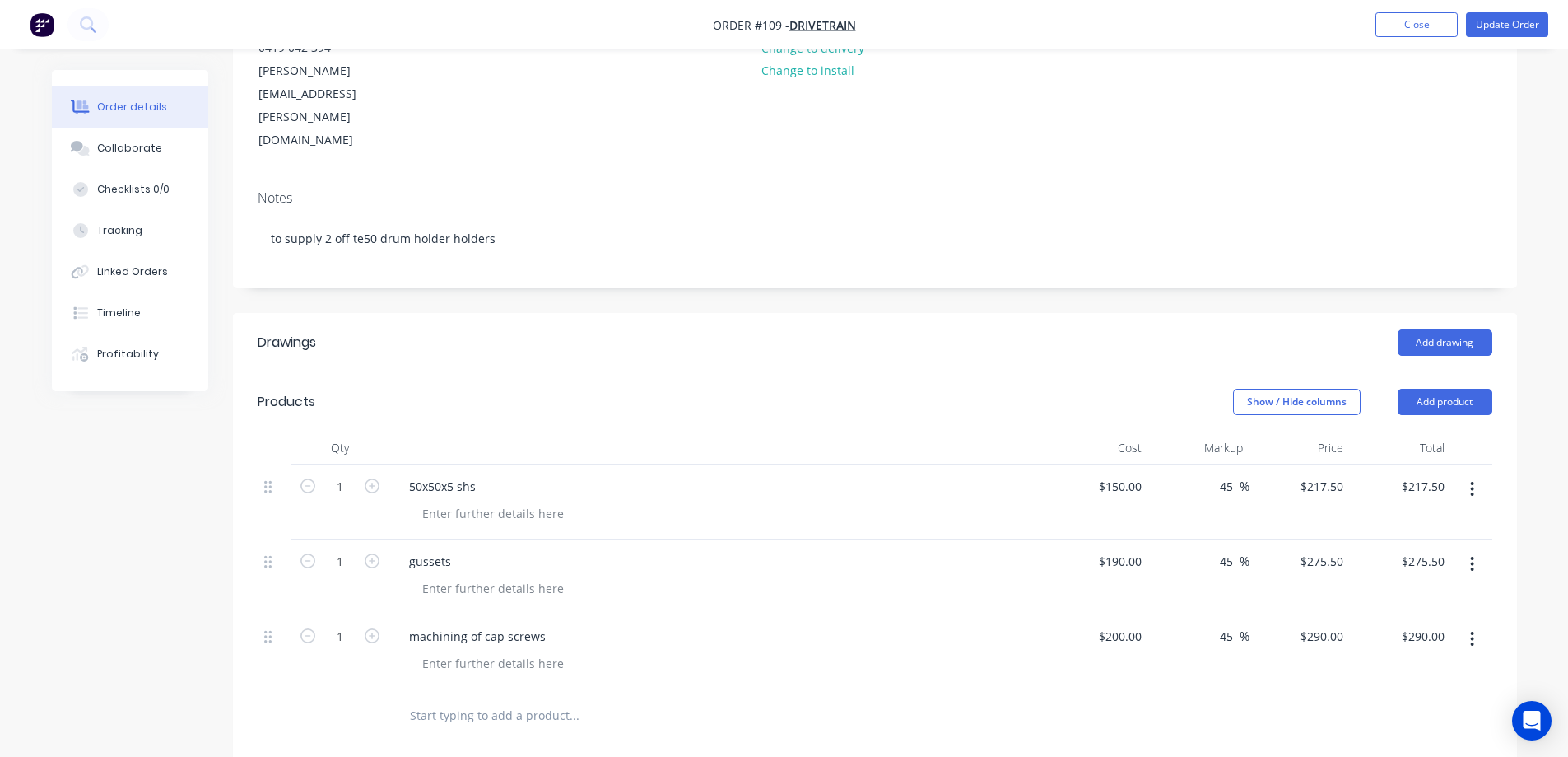
scroll to position [247, 0]
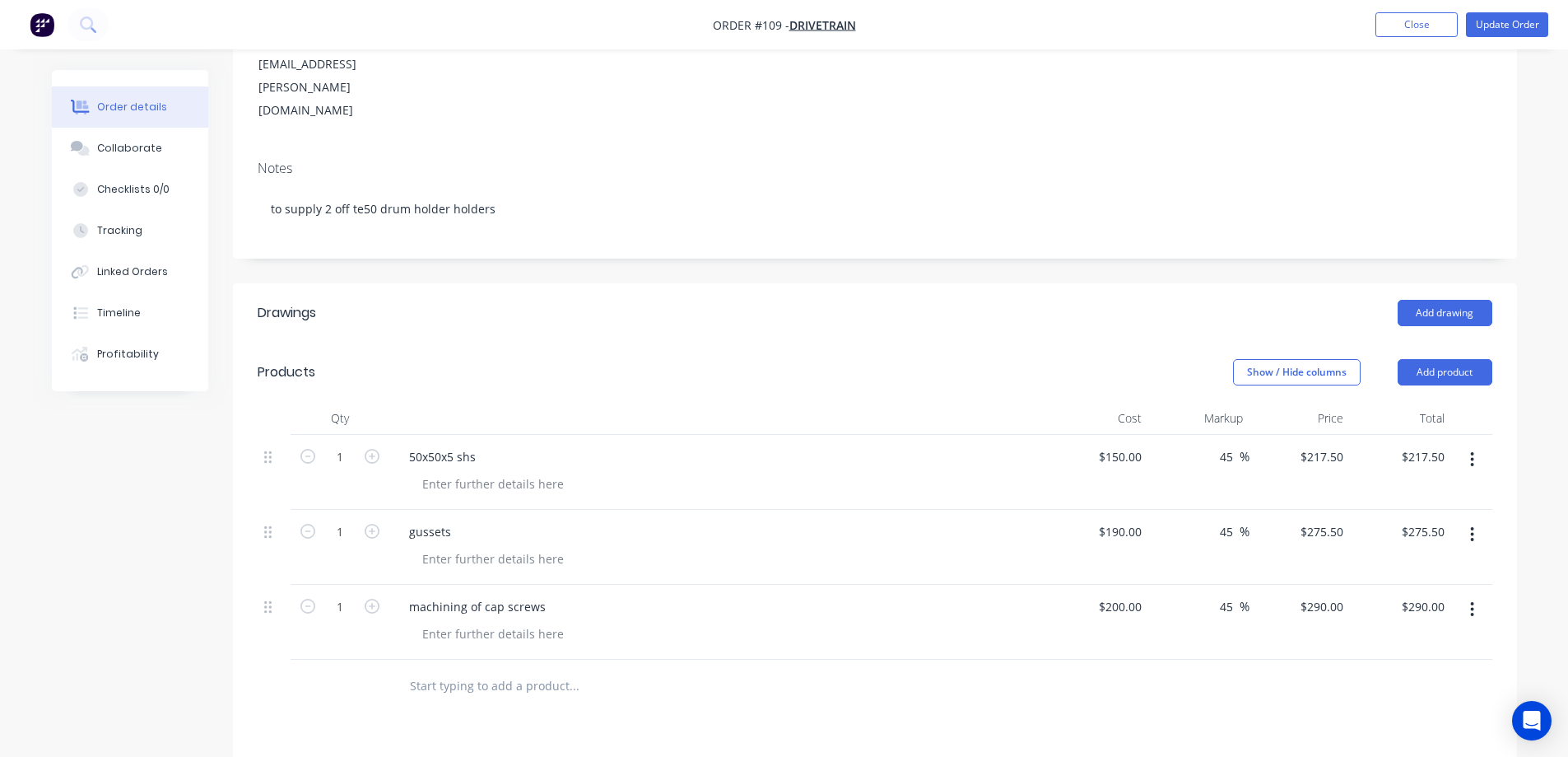
click at [465, 669] on input "text" at bounding box center [573, 685] width 330 height 33
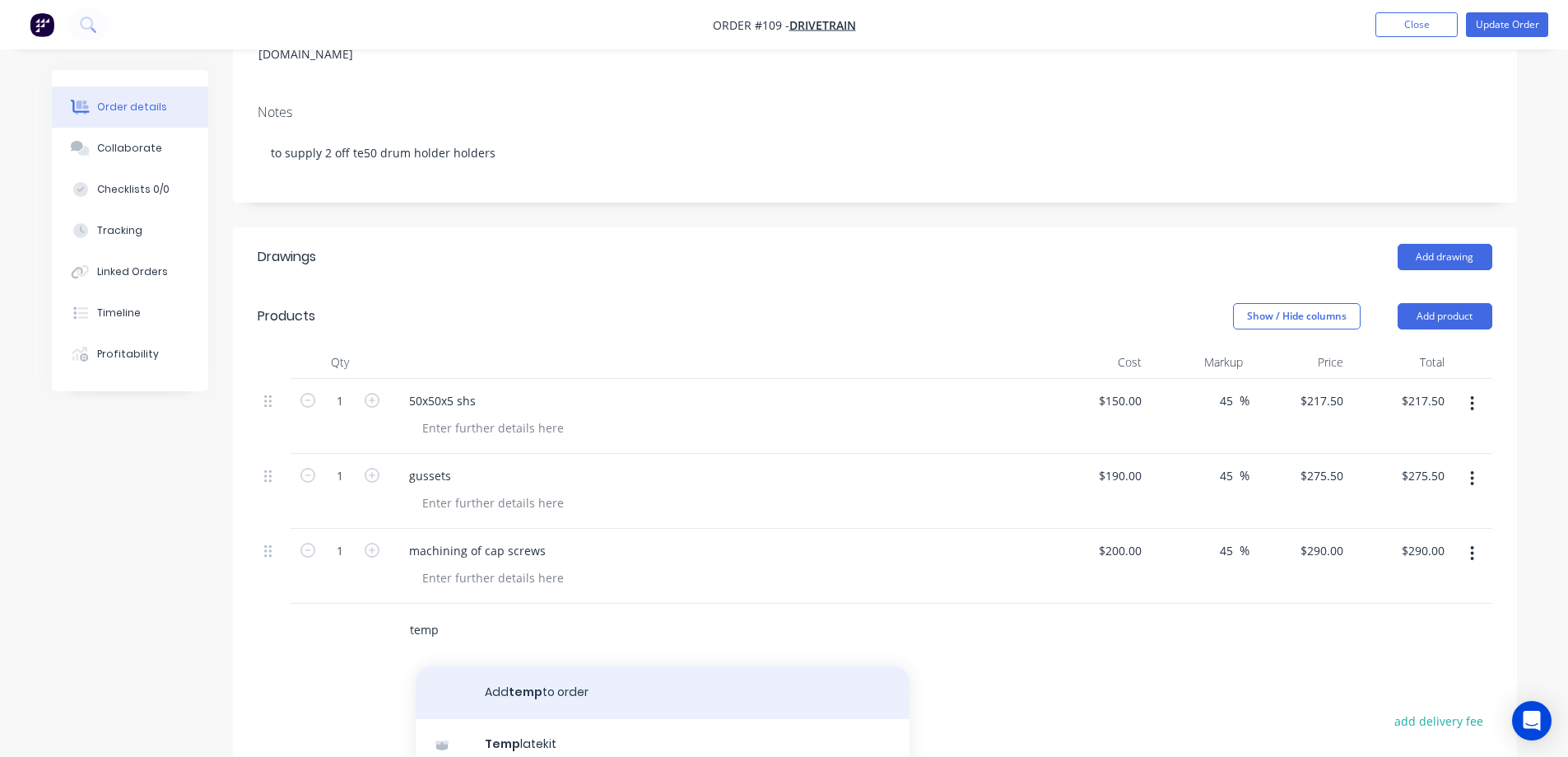
scroll to position [330, 0]
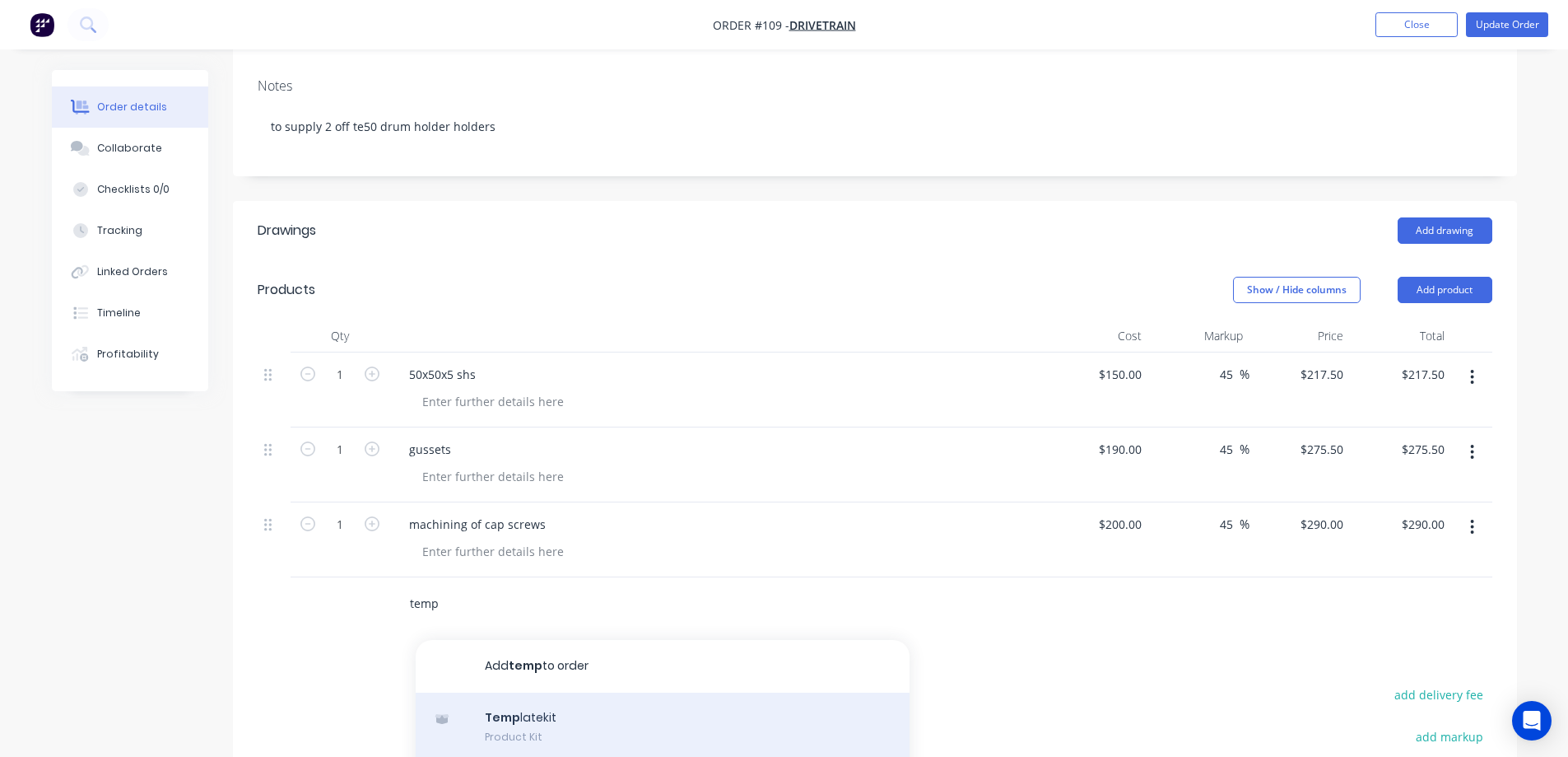
type input "temp"
click at [560, 693] on div "Temp latekit Product Kit" at bounding box center [663, 727] width 494 height 69
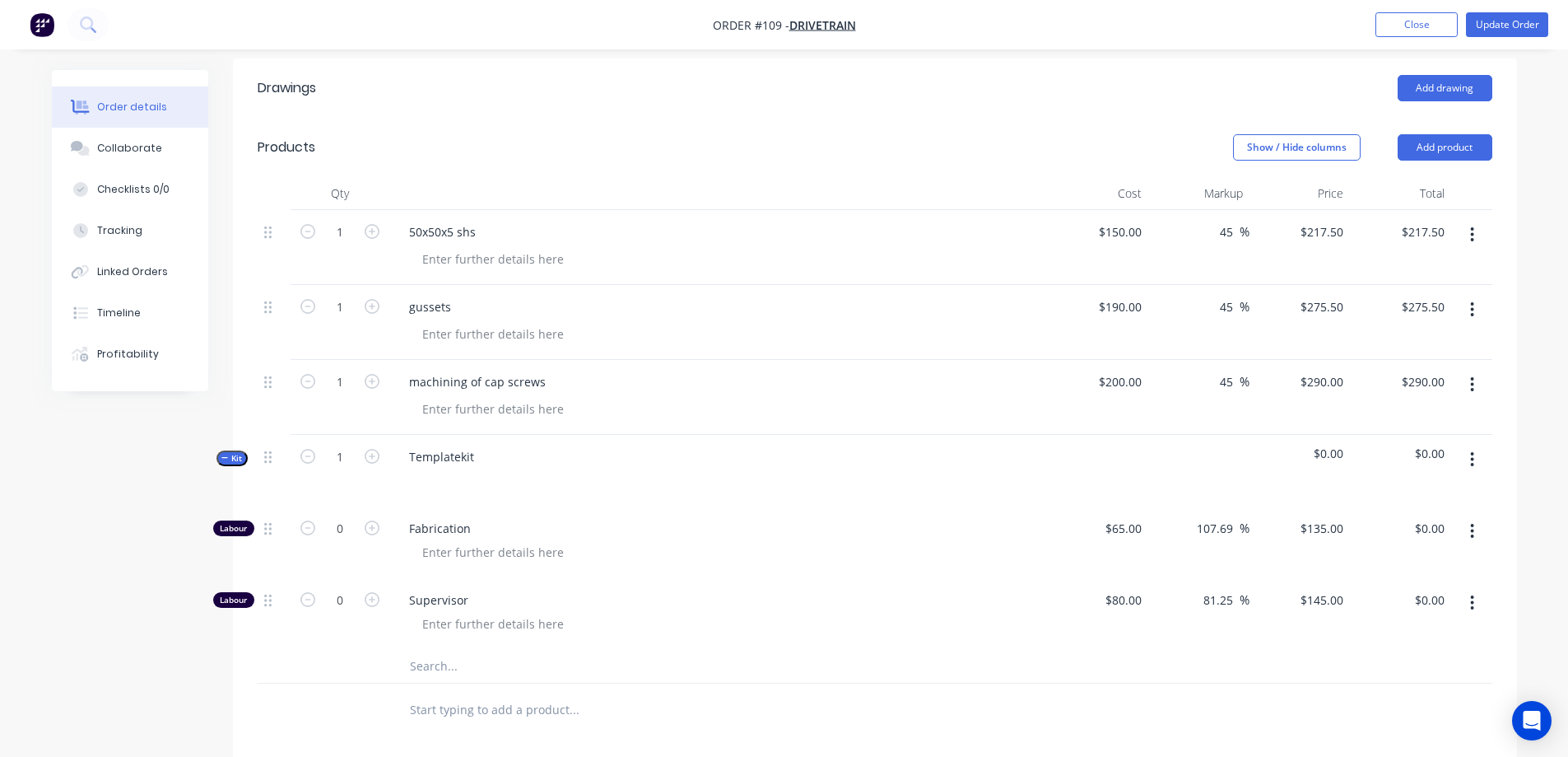
scroll to position [494, 0]
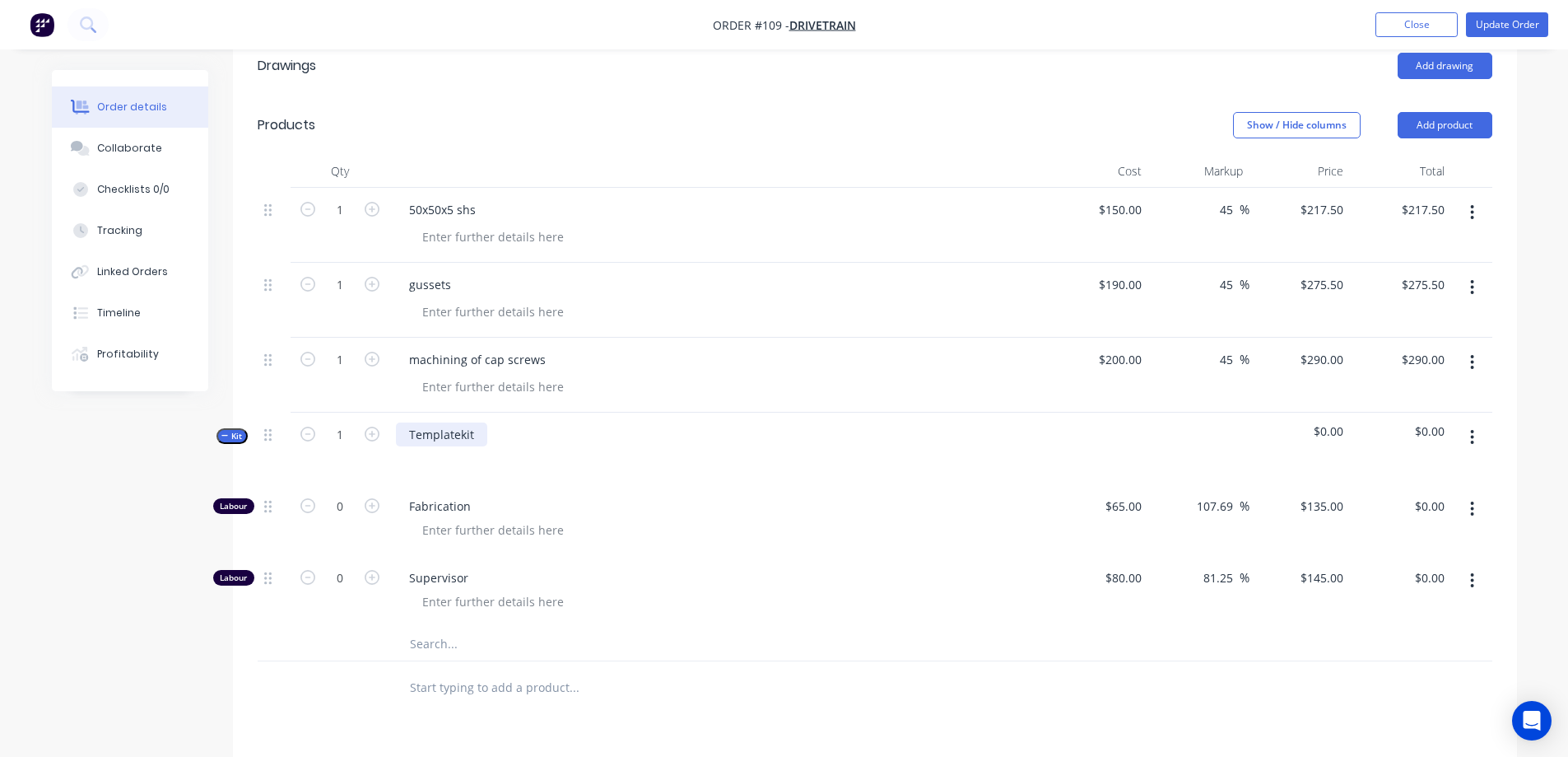
click at [465, 422] on div "Templatekit" at bounding box center [441, 433] width 91 height 24
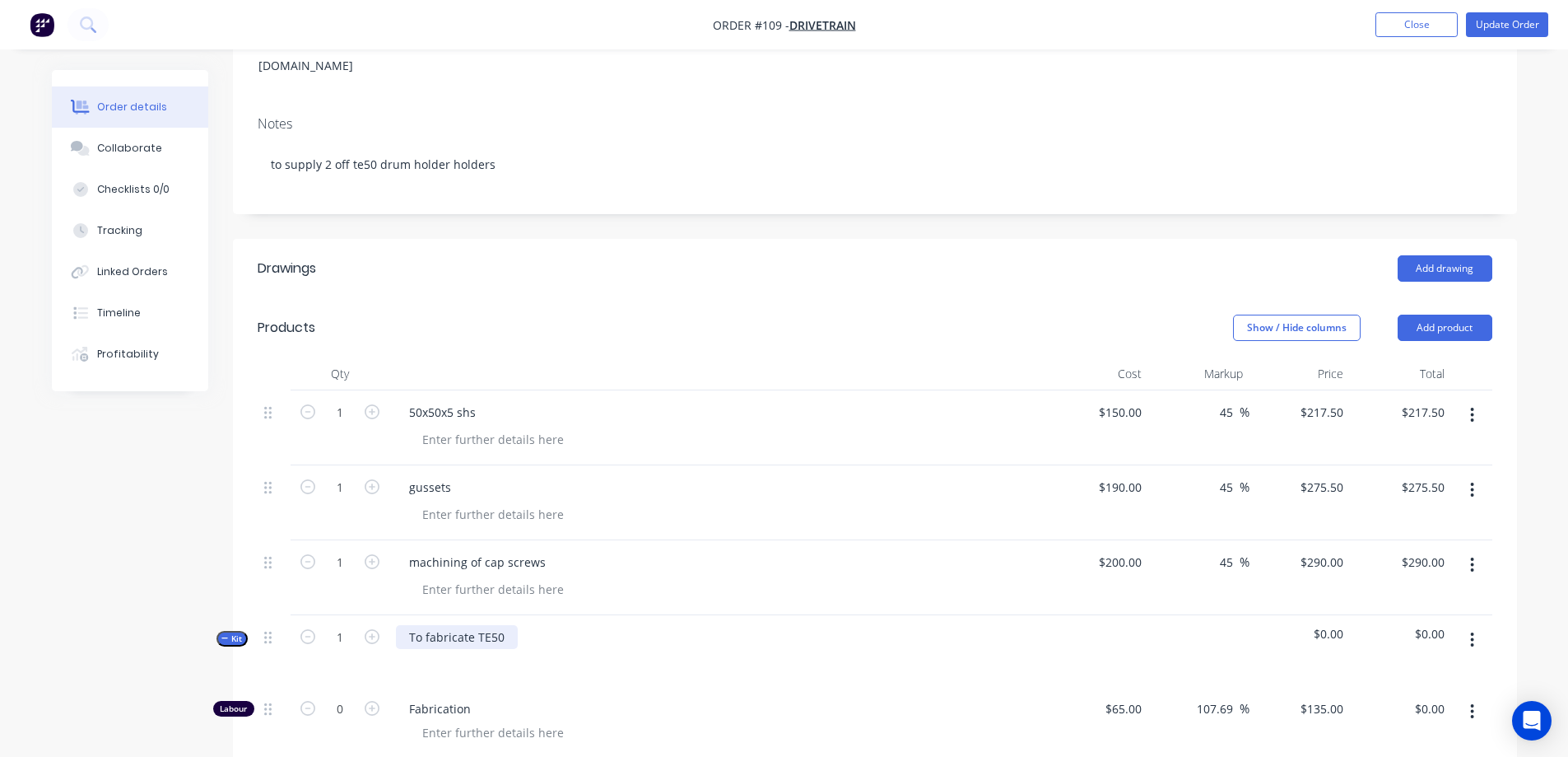
scroll to position [330, 0]
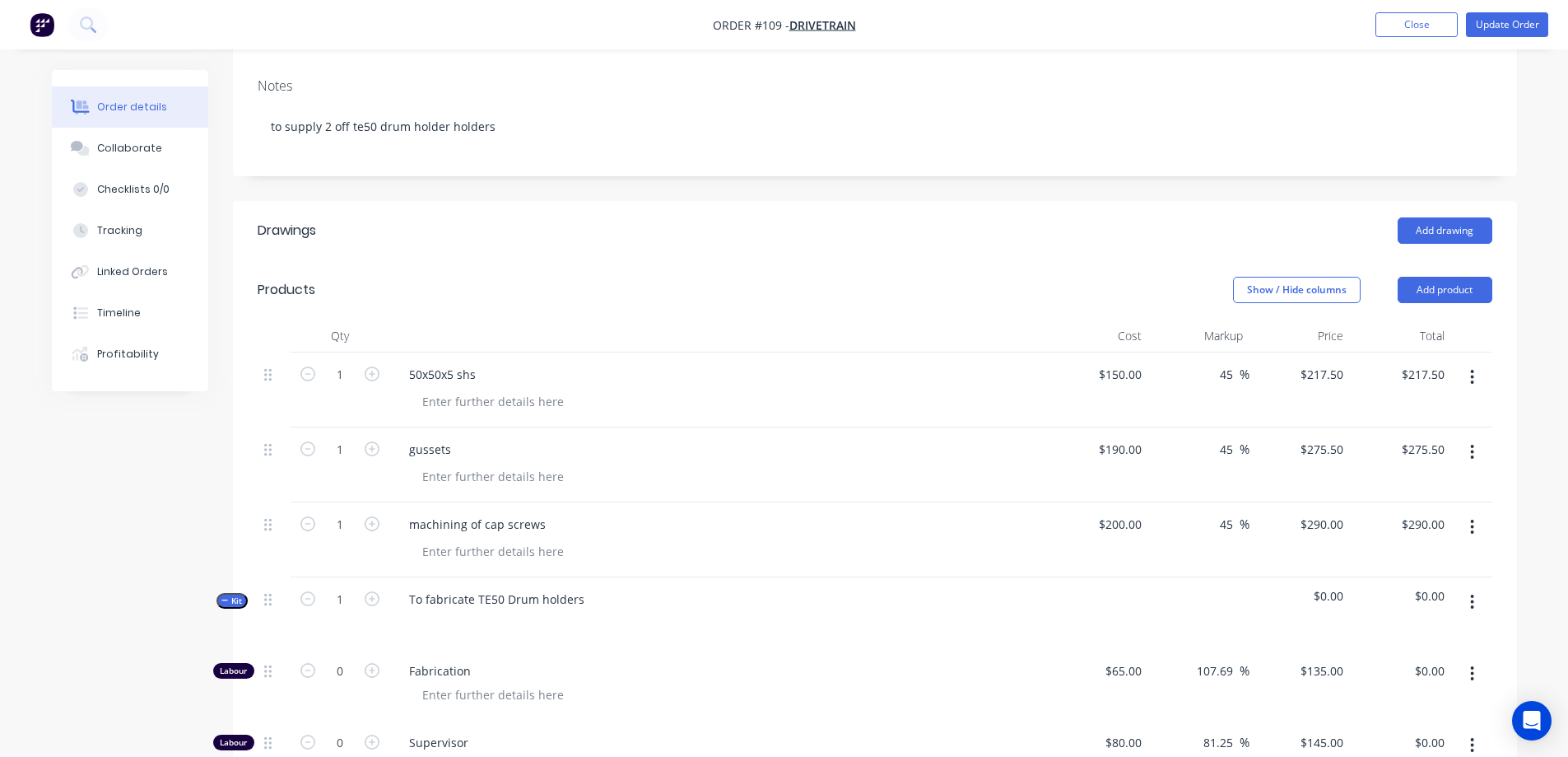
click at [613, 611] on div at bounding box center [718, 622] width 645 height 24
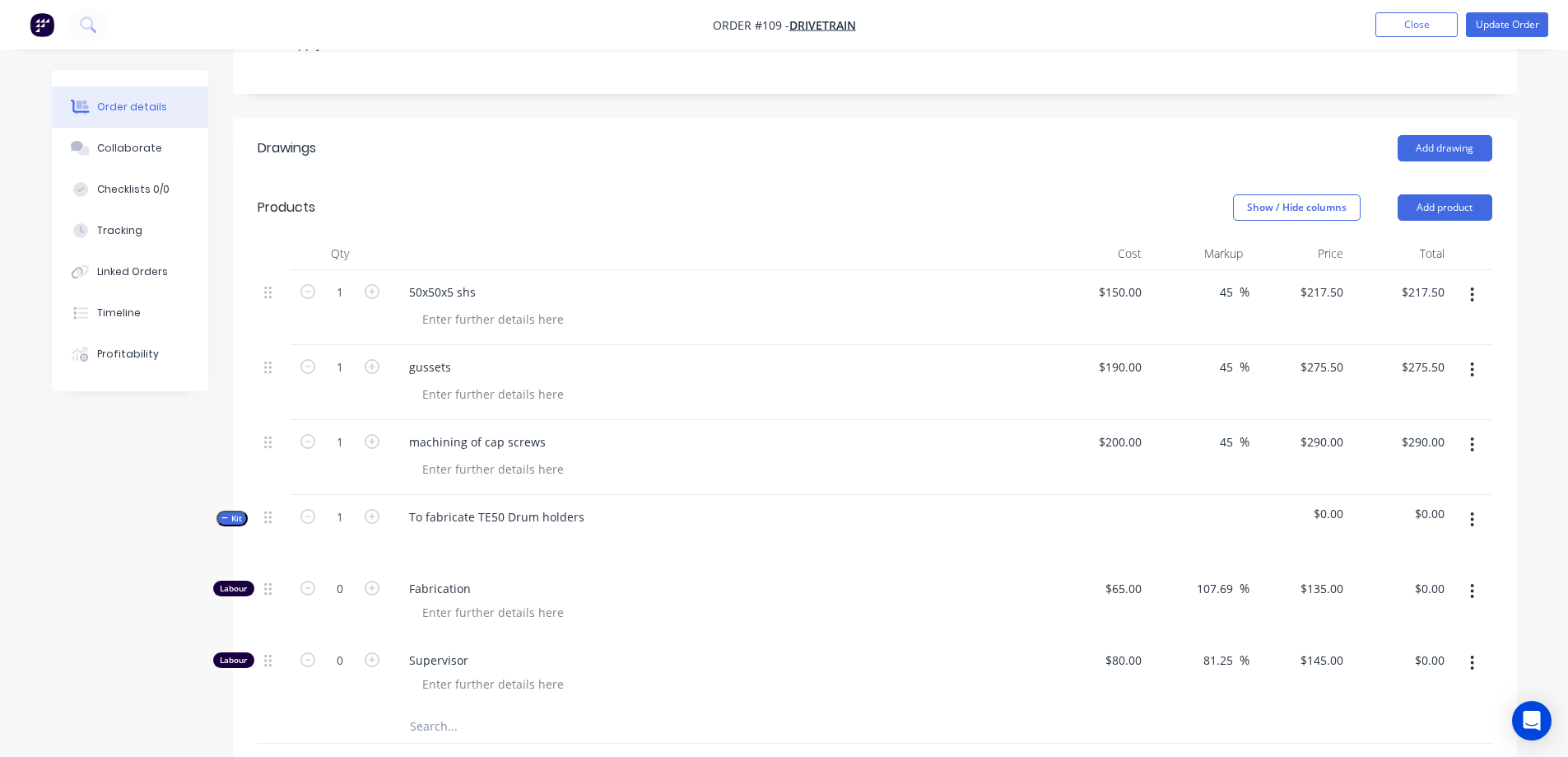
scroll to position [494, 0]
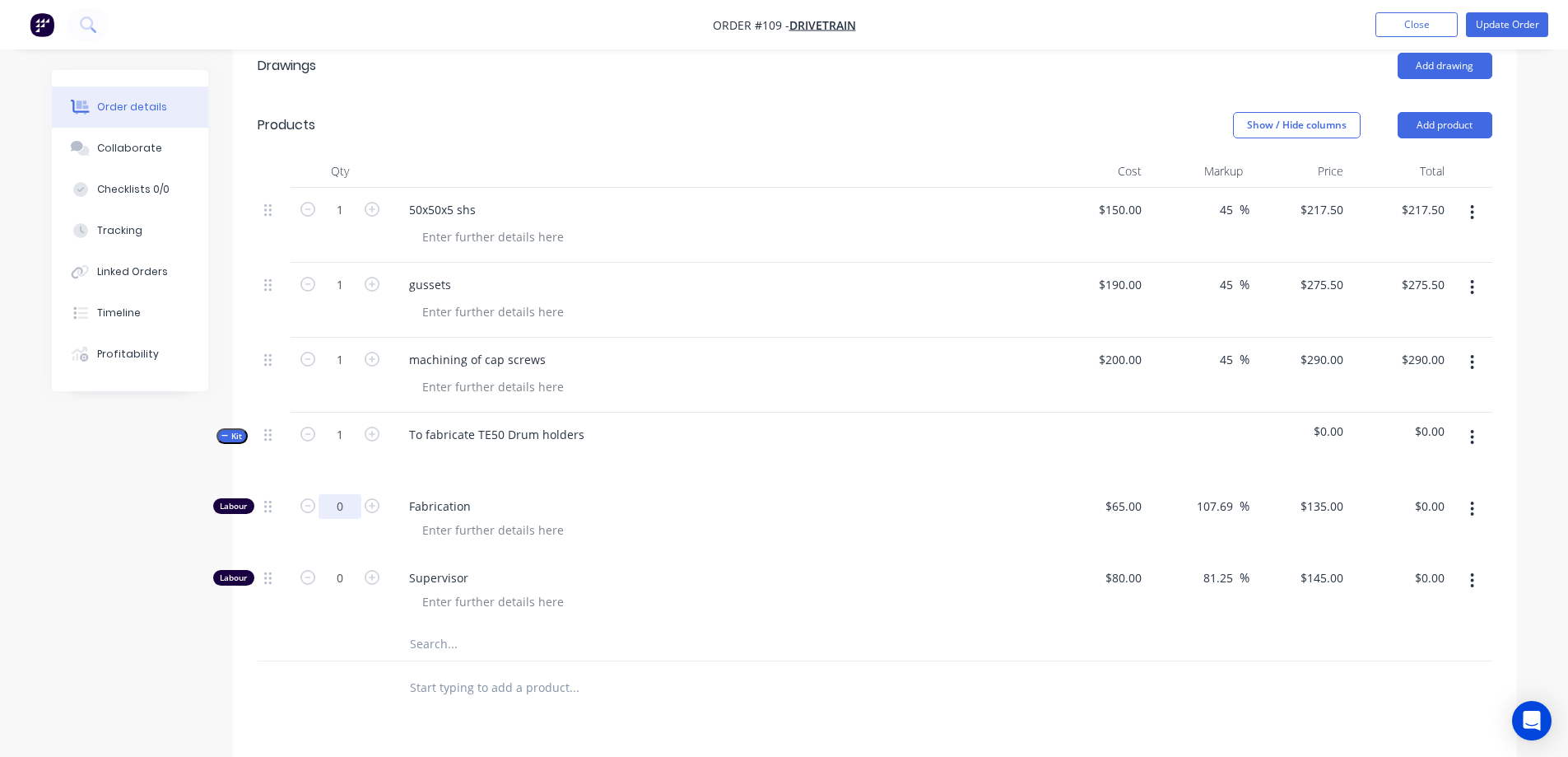
click at [351, 494] on input "0" at bounding box center [339, 506] width 43 height 25
type input "20"
click at [719, 628] on input "text" at bounding box center [573, 644] width 330 height 33
type input "$2,700.00"
type input "$290.00"
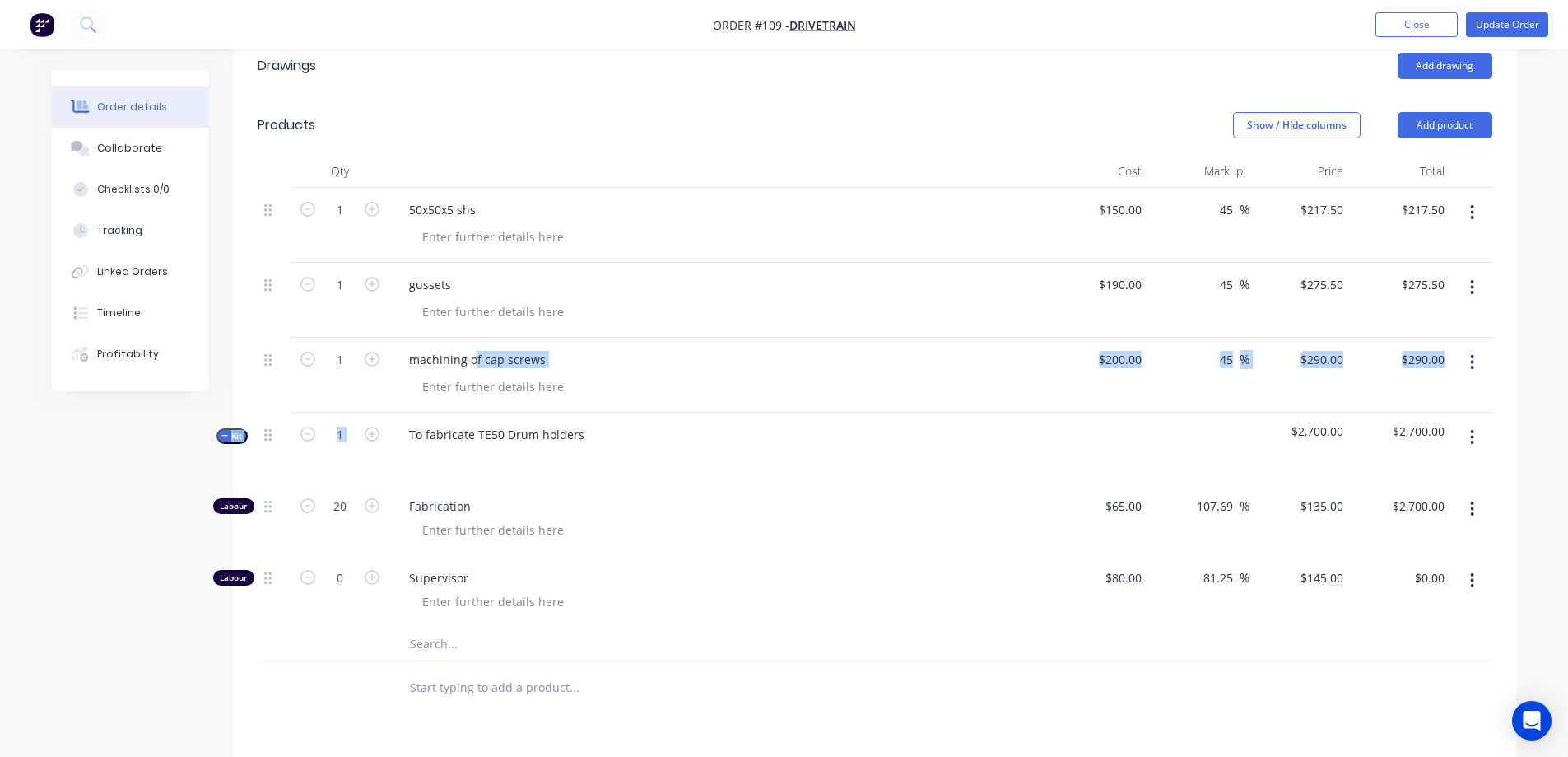
drag, startPoint x: 474, startPoint y: 288, endPoint x: 439, endPoint y: 571, distance: 285.2
click at [423, 569] on div "1 50x50x5 shs $150.00 $150.00 45 45 % $217.50 $217.50 $217.50 $217.50 1 gussets…" at bounding box center [875, 425] width 1235 height 473
click at [558, 347] on div "machining of cap screws" at bounding box center [718, 359] width 645 height 24
drag, startPoint x: 509, startPoint y: 291, endPoint x: 397, endPoint y: 297, distance: 112.2
click at [397, 347] on div "machining of cap screws" at bounding box center [718, 359] width 645 height 24
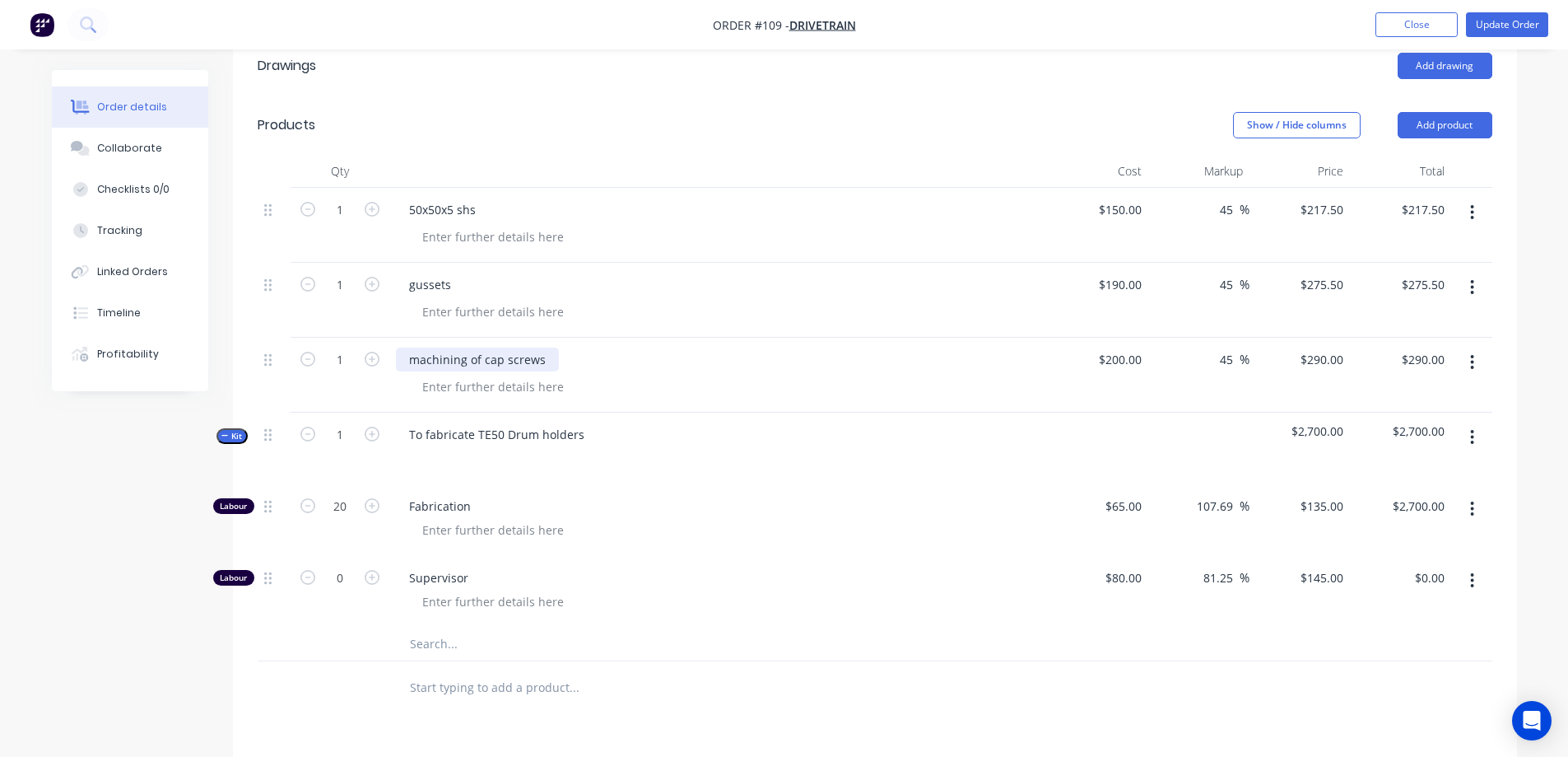
copy div "machining of cap screws"
click at [432, 628] on input "text" at bounding box center [573, 644] width 330 height 33
paste input "machining of cap screws"
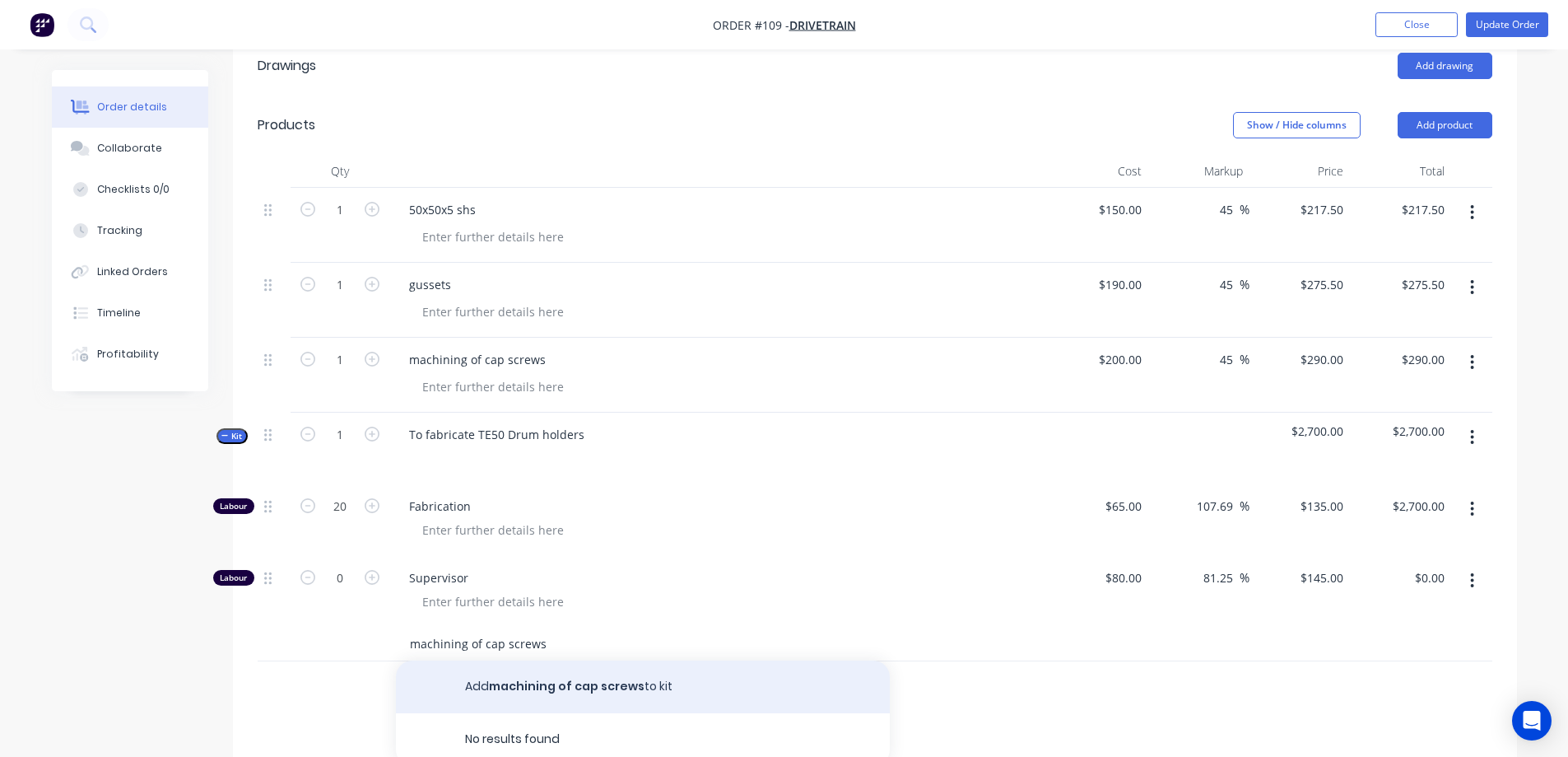
type input "machining of cap screws"
click at [502, 660] on button "Add machining of cap screws to kit" at bounding box center [642, 687] width 494 height 53
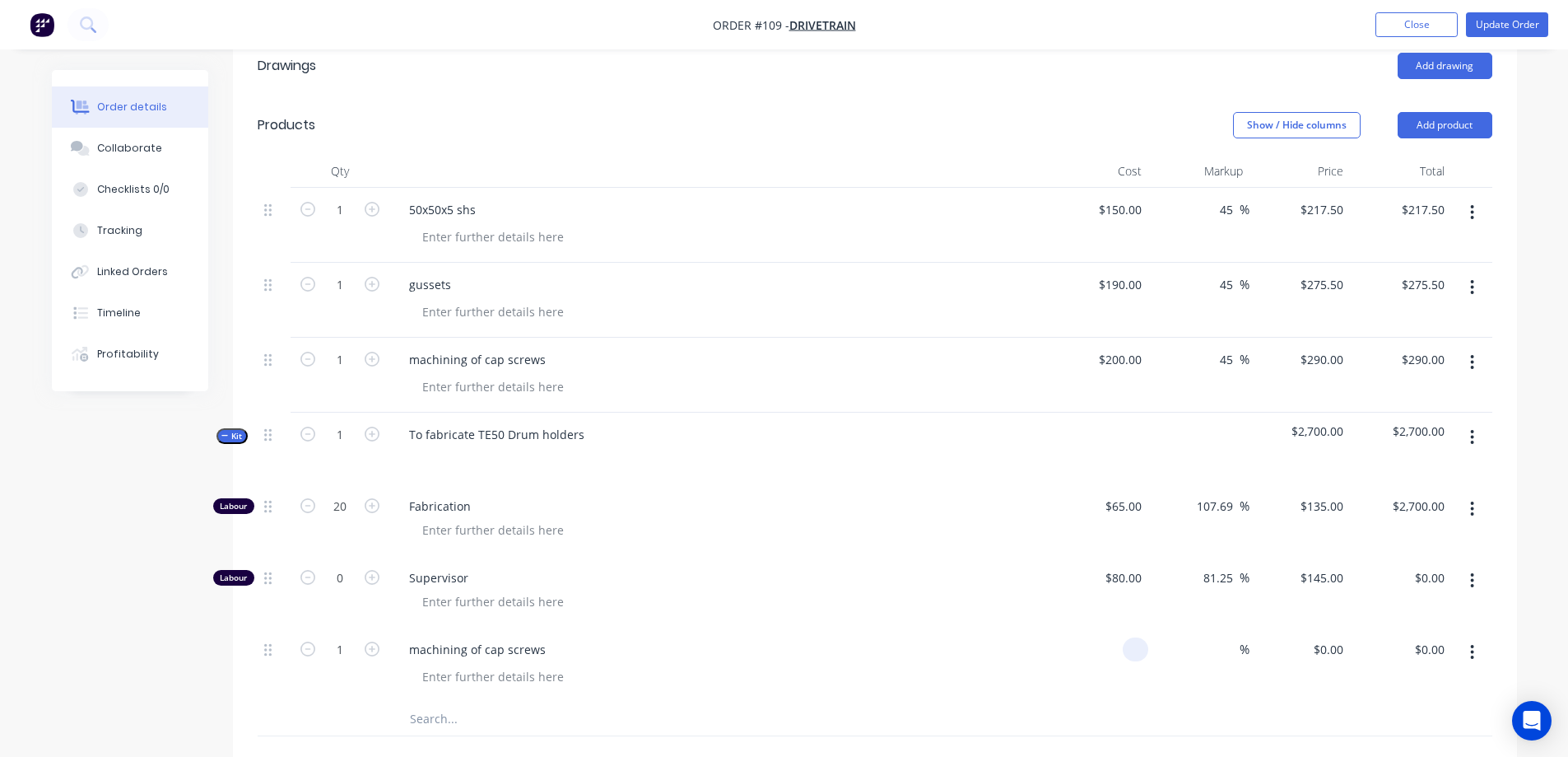
click at [1128, 637] on div at bounding box center [1135, 649] width 25 height 24
type input "$200.00"
drag, startPoint x: 1234, startPoint y: 579, endPoint x: 1223, endPoint y: 568, distance: 15.6
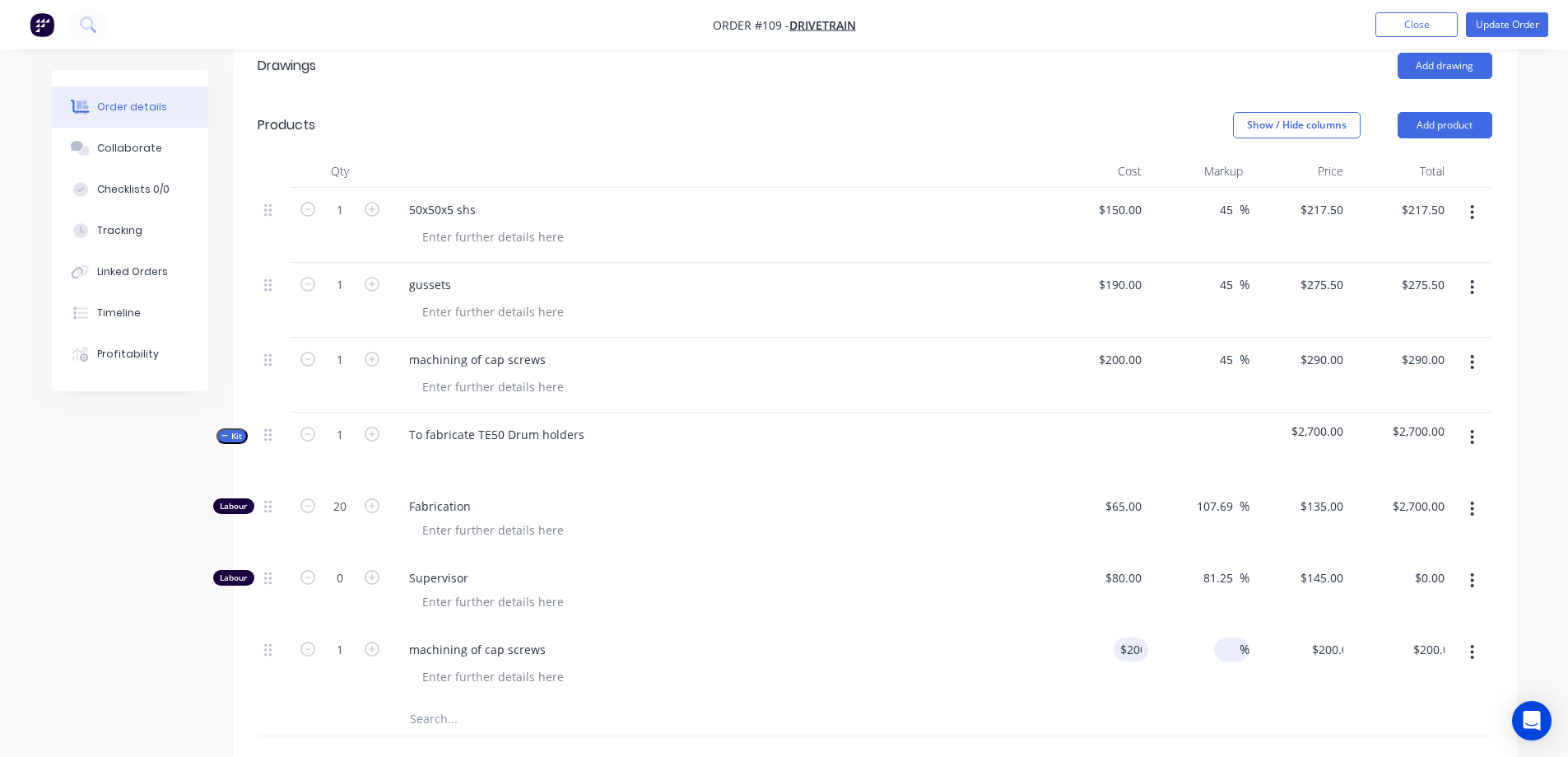
click at [1231, 637] on input at bounding box center [1230, 649] width 19 height 24
type input "45"
type input "$290.00"
click at [1062, 628] on div "$200.00 $200.00" at bounding box center [1098, 665] width 101 height 75
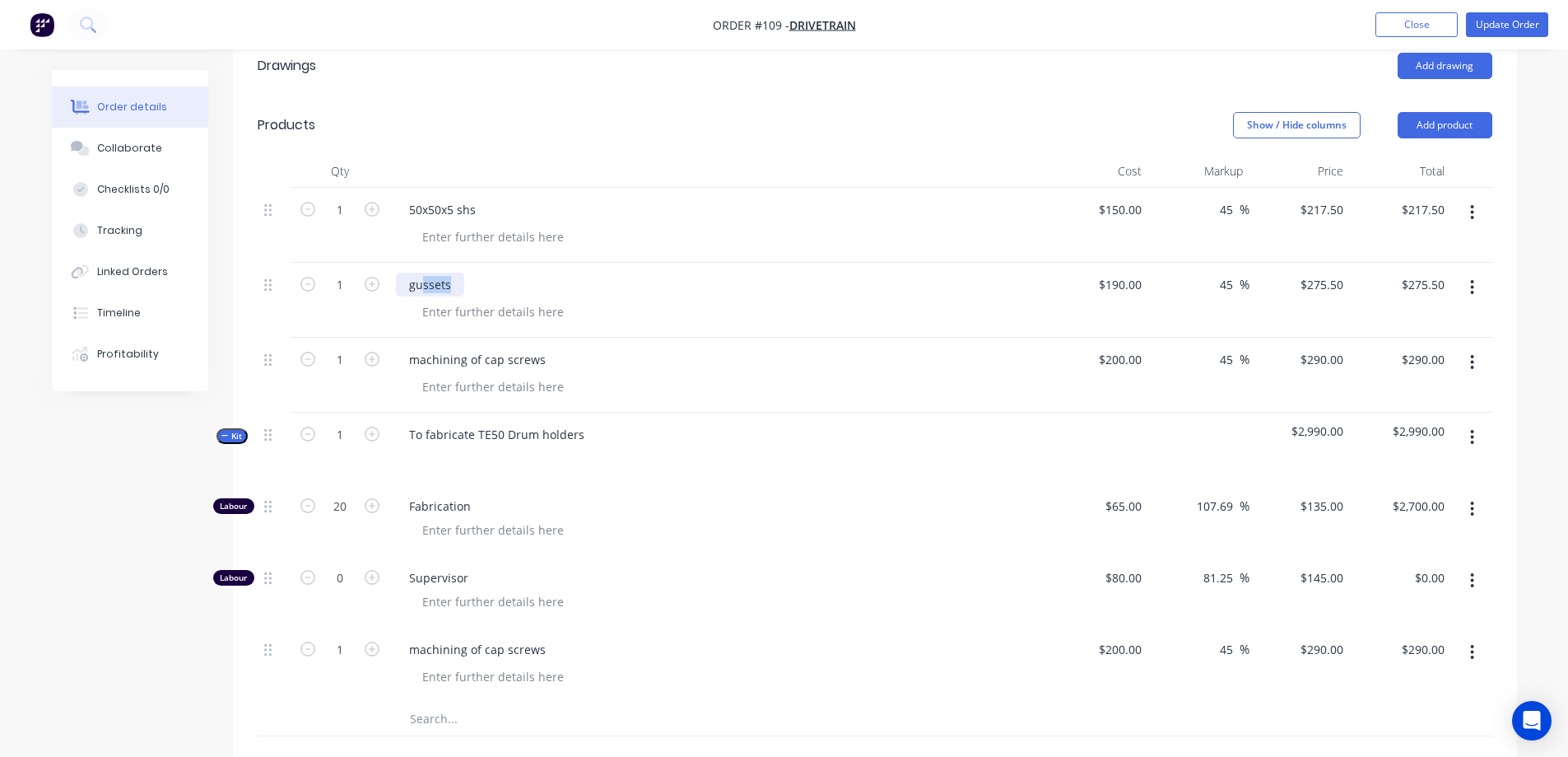
drag, startPoint x: 465, startPoint y: 212, endPoint x: 422, endPoint y: 206, distance: 43.4
click at [422, 273] on div "gussets" at bounding box center [718, 284] width 645 height 24
click at [473, 273] on div "gussets" at bounding box center [718, 284] width 645 height 24
drag, startPoint x: 498, startPoint y: 214, endPoint x: 402, endPoint y: 214, distance: 96.0
click at [402, 273] on div "gussets" at bounding box center [718, 284] width 645 height 24
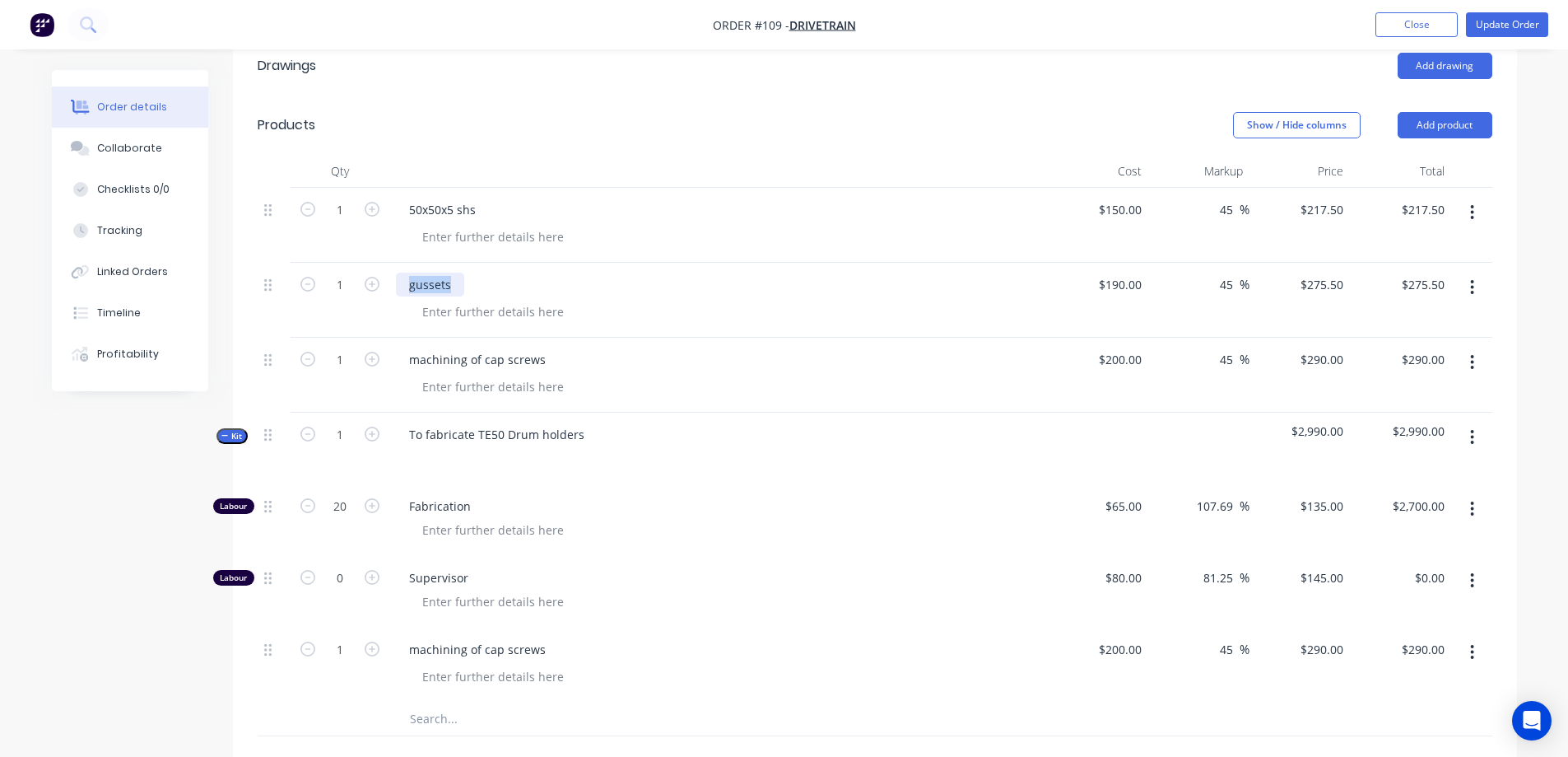
copy div "gussets"
click at [434, 702] on input "text" at bounding box center [573, 718] width 330 height 33
paste input "gussets"
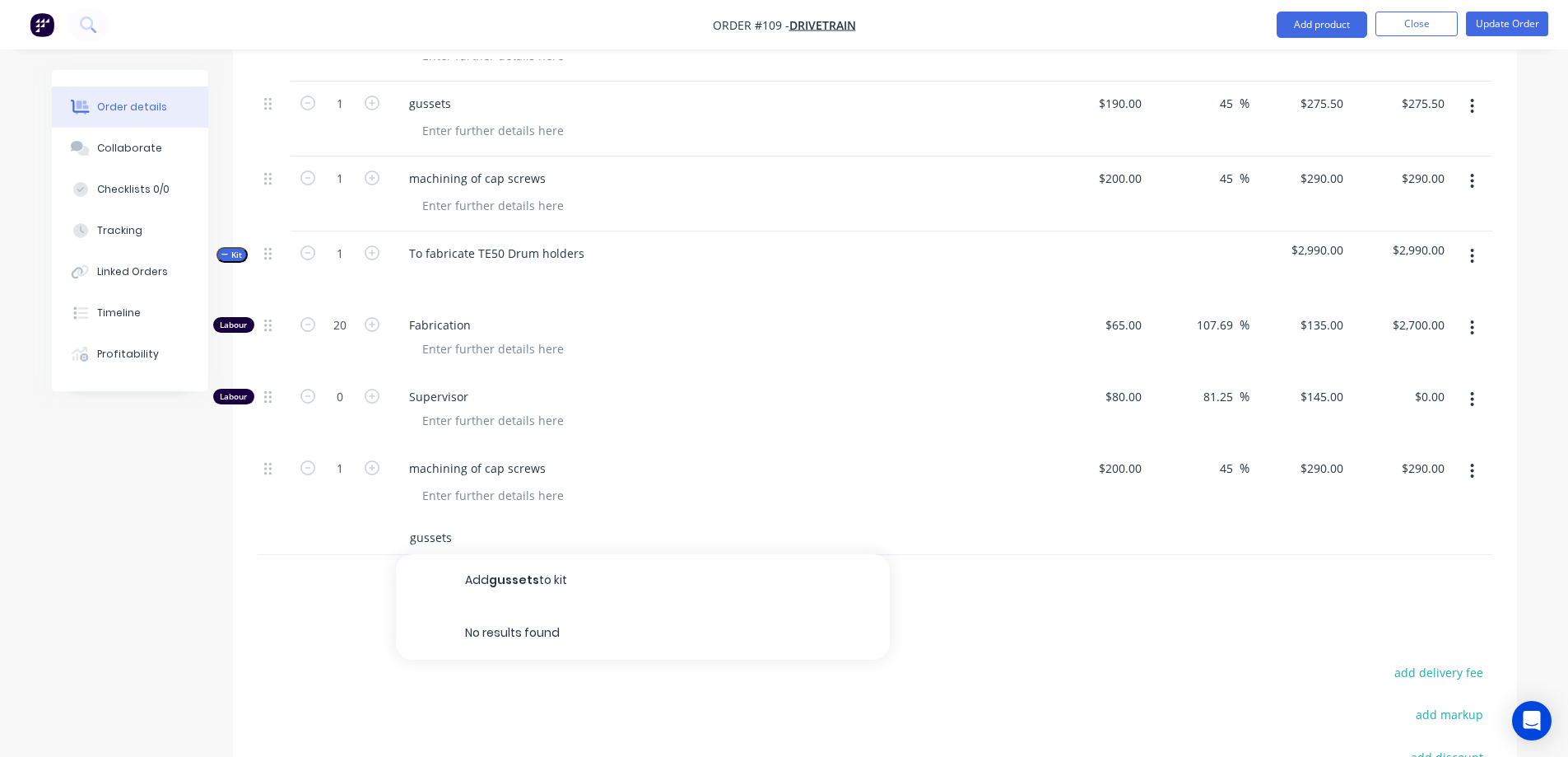
scroll to position [741, 0]
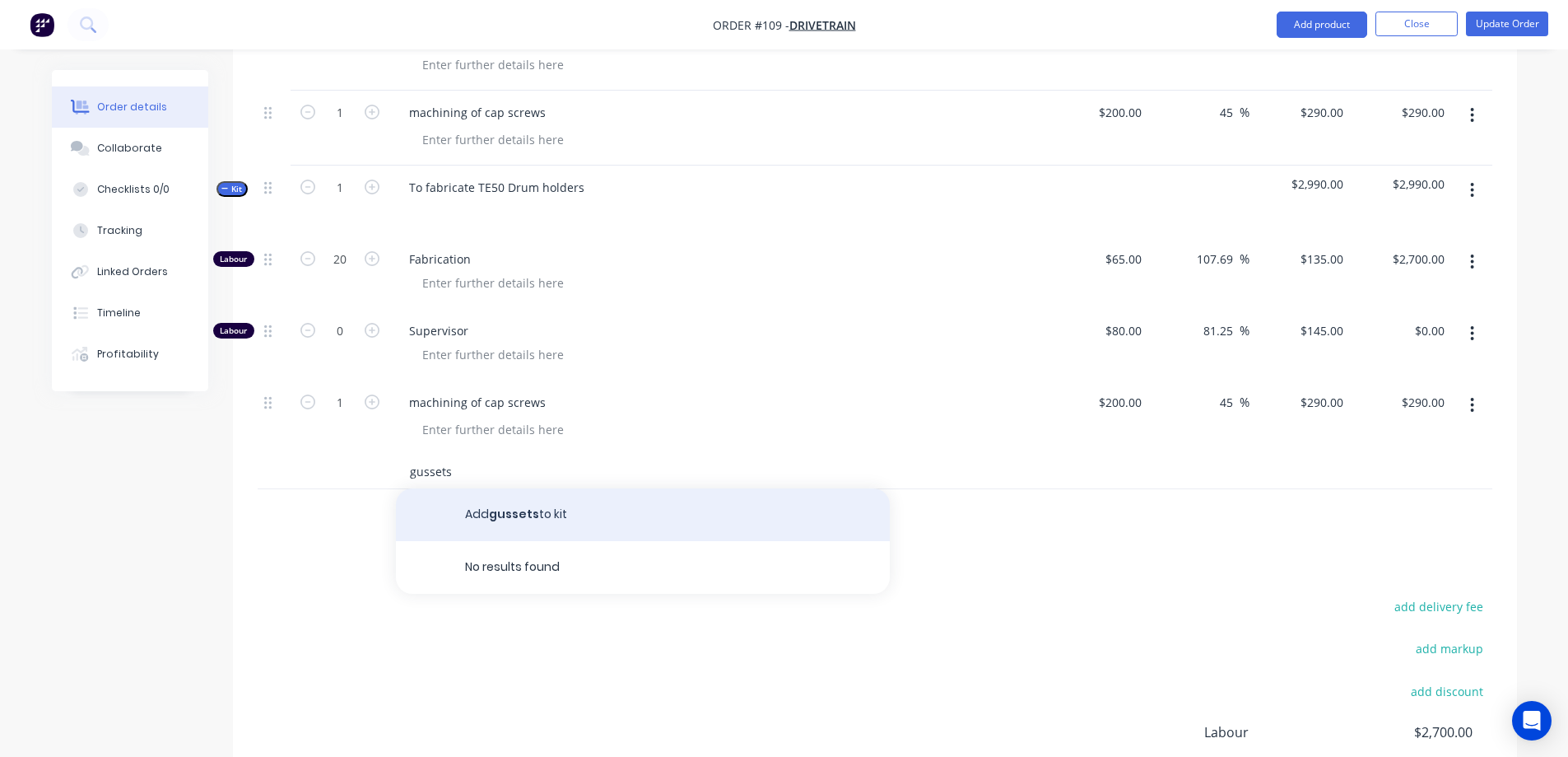
type input "gussets"
click at [524, 488] on button "Add gussets to kit" at bounding box center [642, 514] width 494 height 53
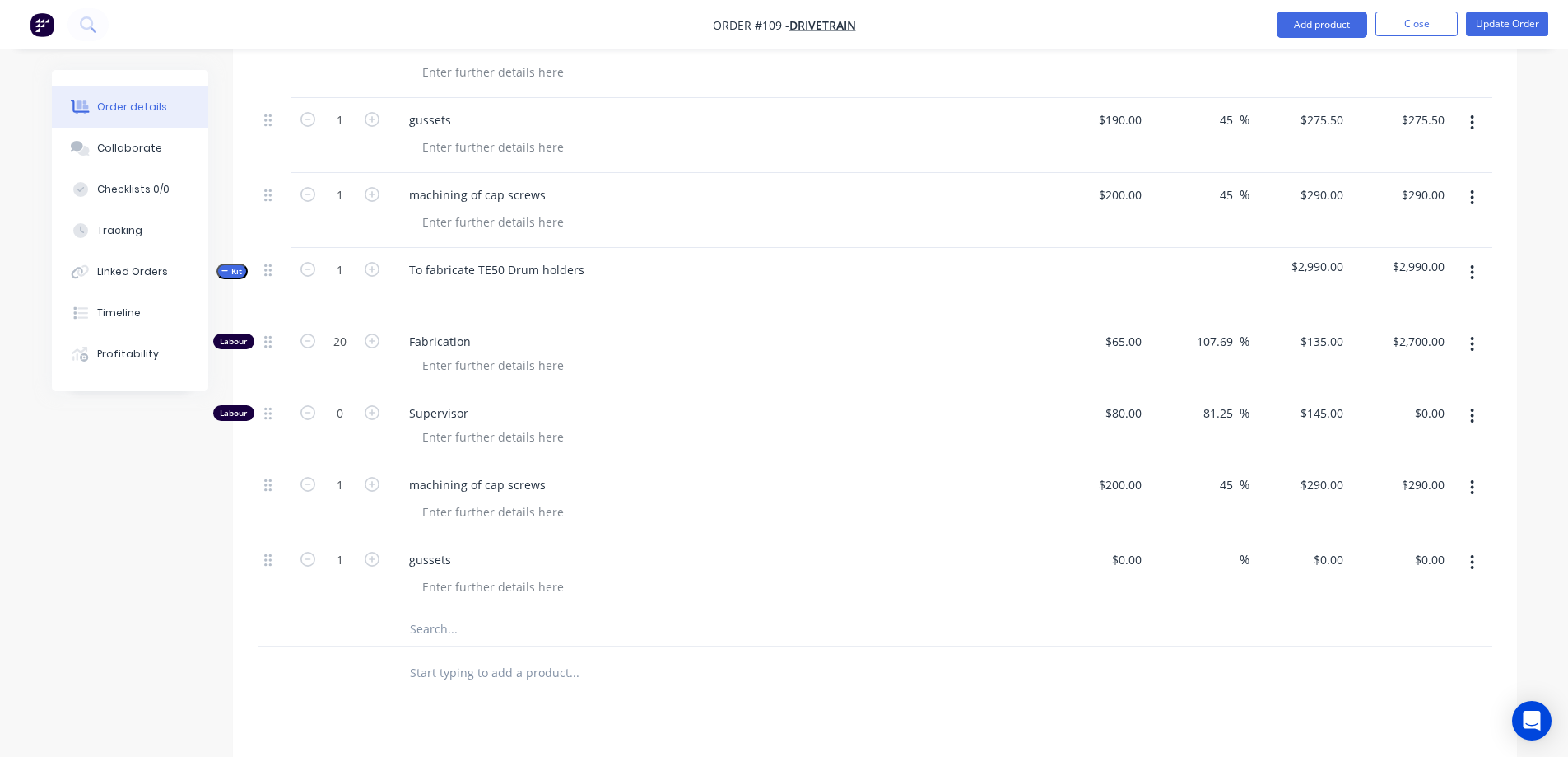
scroll to position [577, 0]
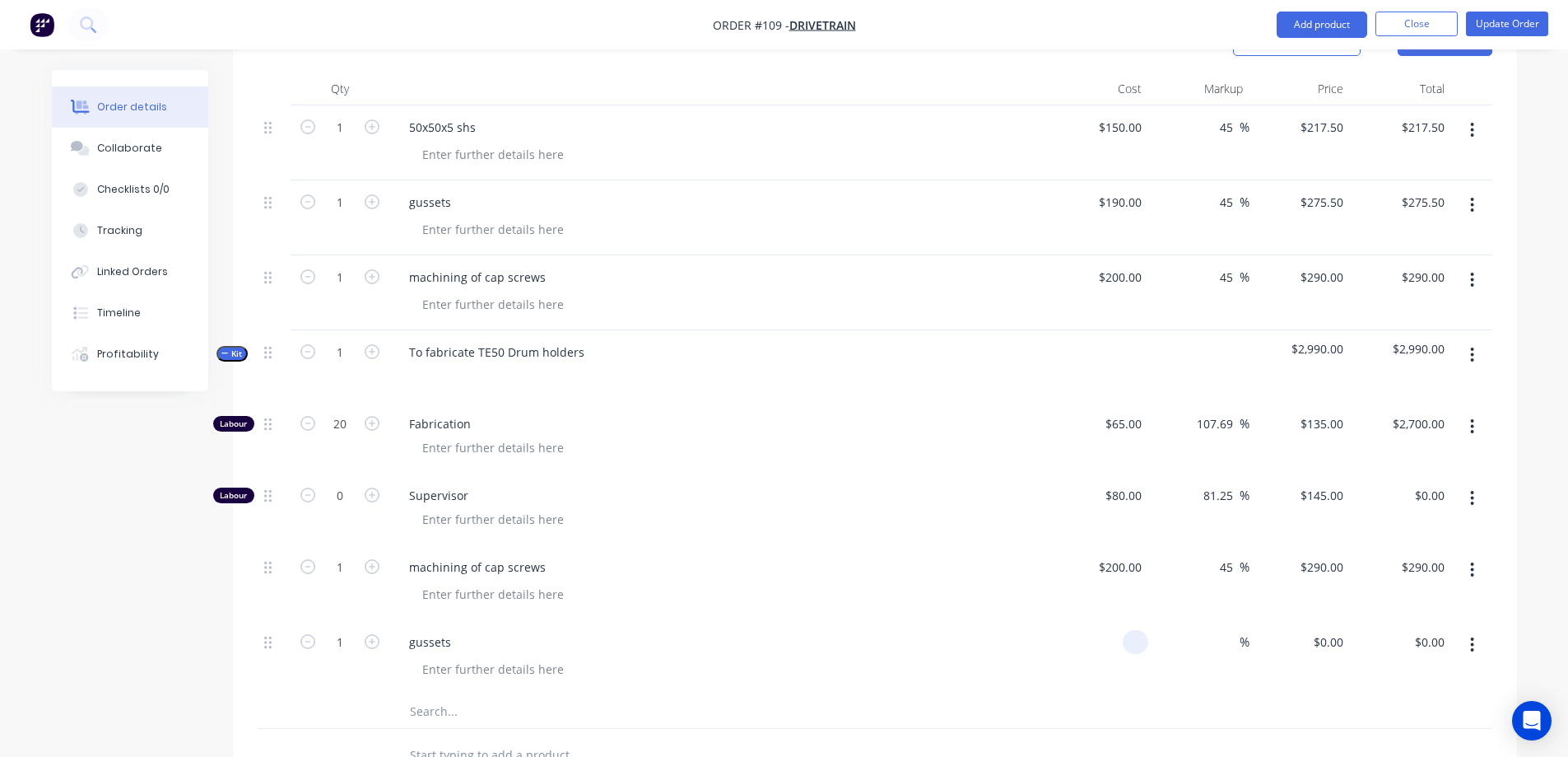
click at [1124, 630] on div at bounding box center [1135, 641] width 25 height 24
type input "$190.00"
click at [1234, 630] on input at bounding box center [1230, 641] width 19 height 24
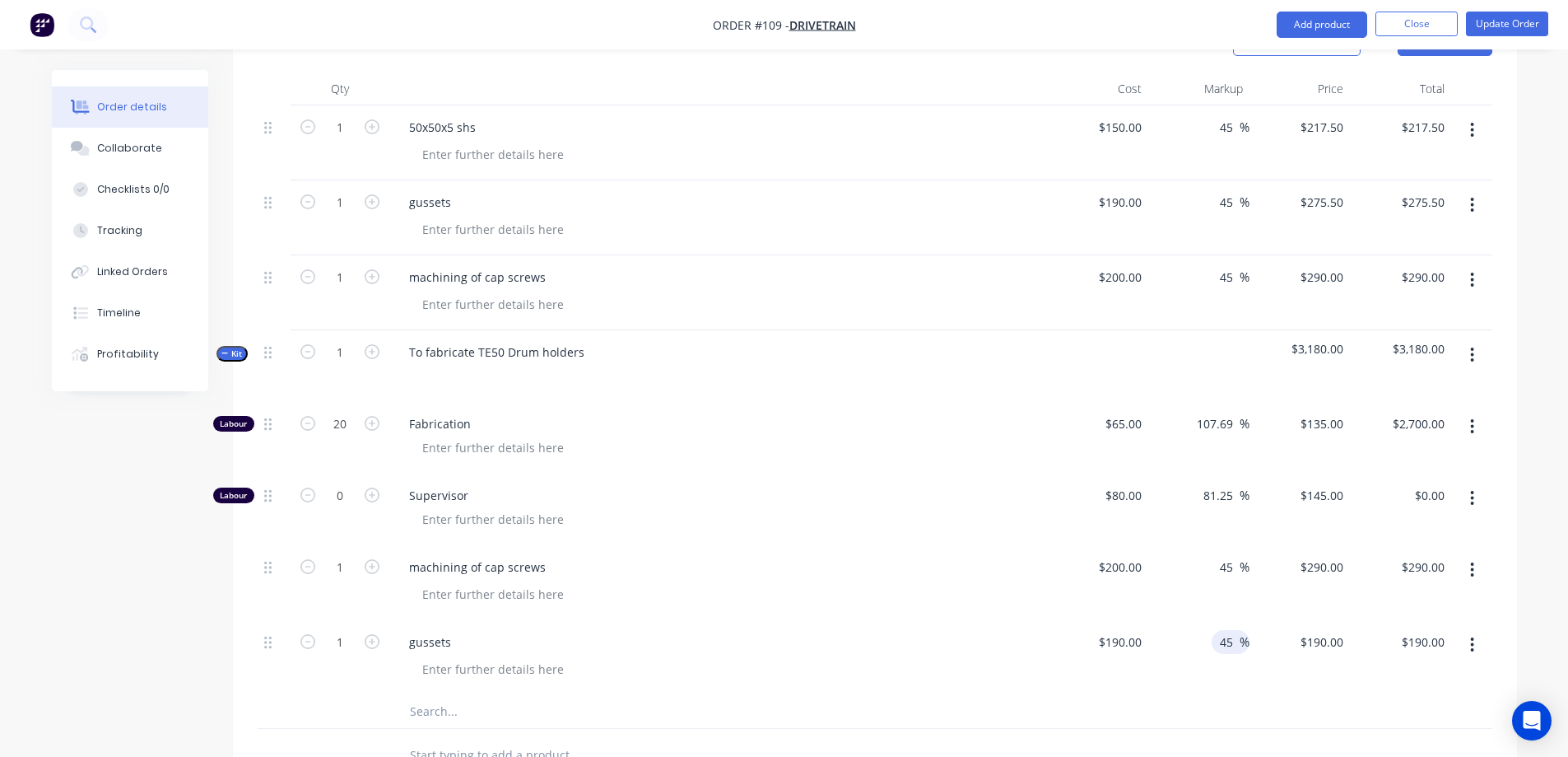
type input "45"
type input "$275.50"
click at [919, 630] on div "gussets" at bounding box center [718, 641] width 645 height 24
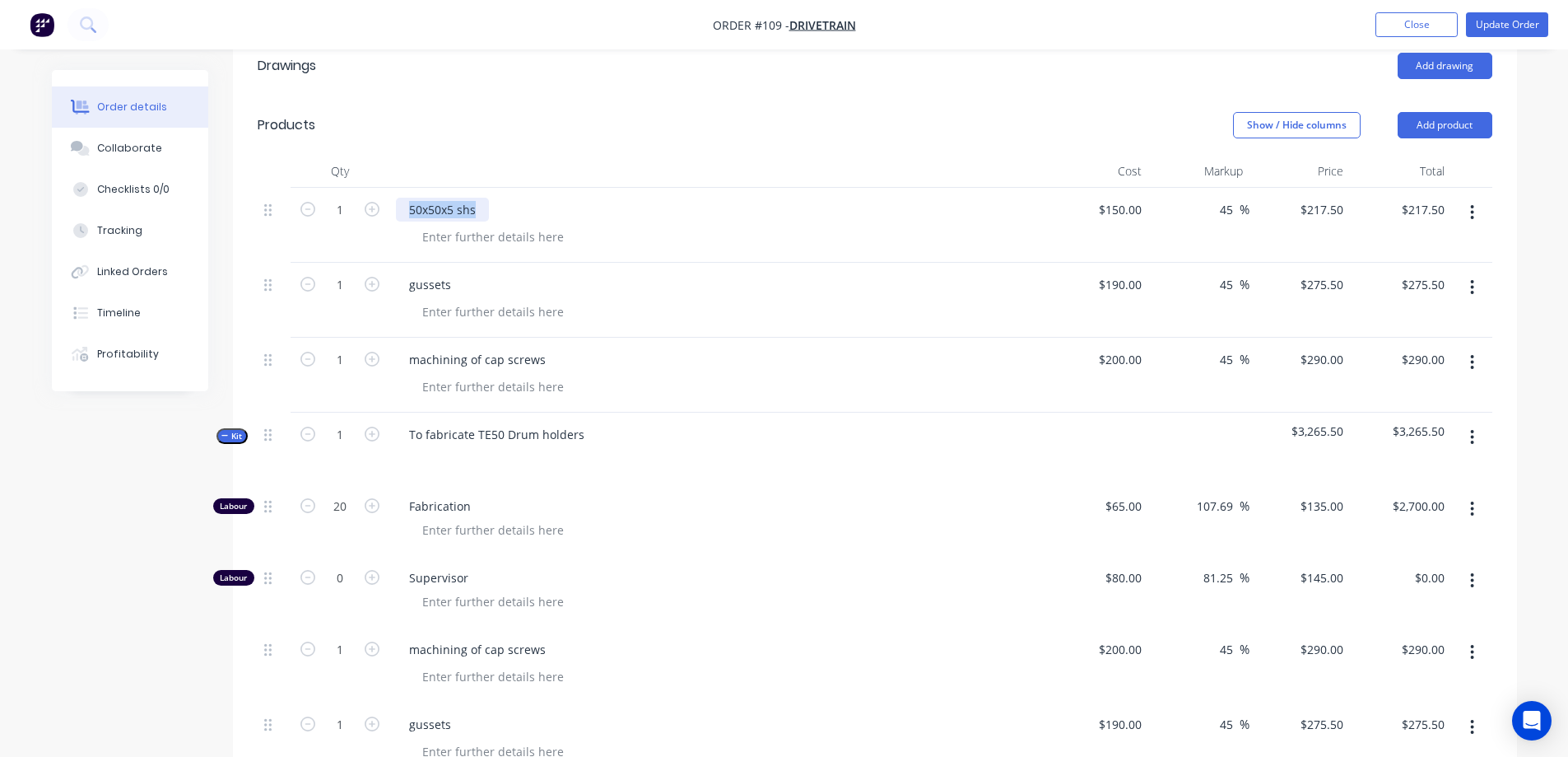
drag, startPoint x: 465, startPoint y: 144, endPoint x: 403, endPoint y: 149, distance: 62.2
click at [403, 198] on div "50x50x5 shs" at bounding box center [718, 209] width 645 height 24
copy div "50x50x5 shs"
paste input "50x50x5 shs"
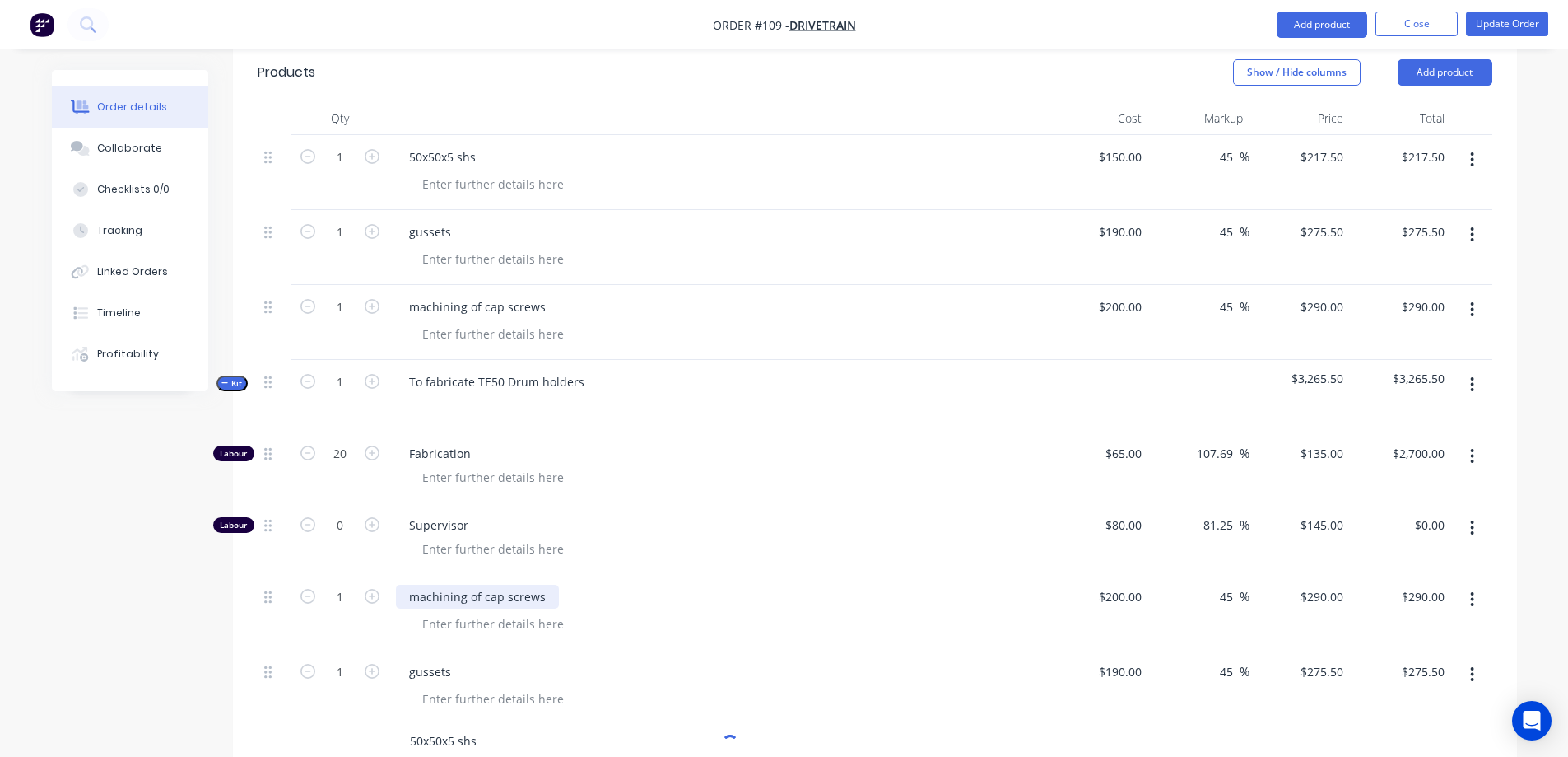
scroll to position [659, 0]
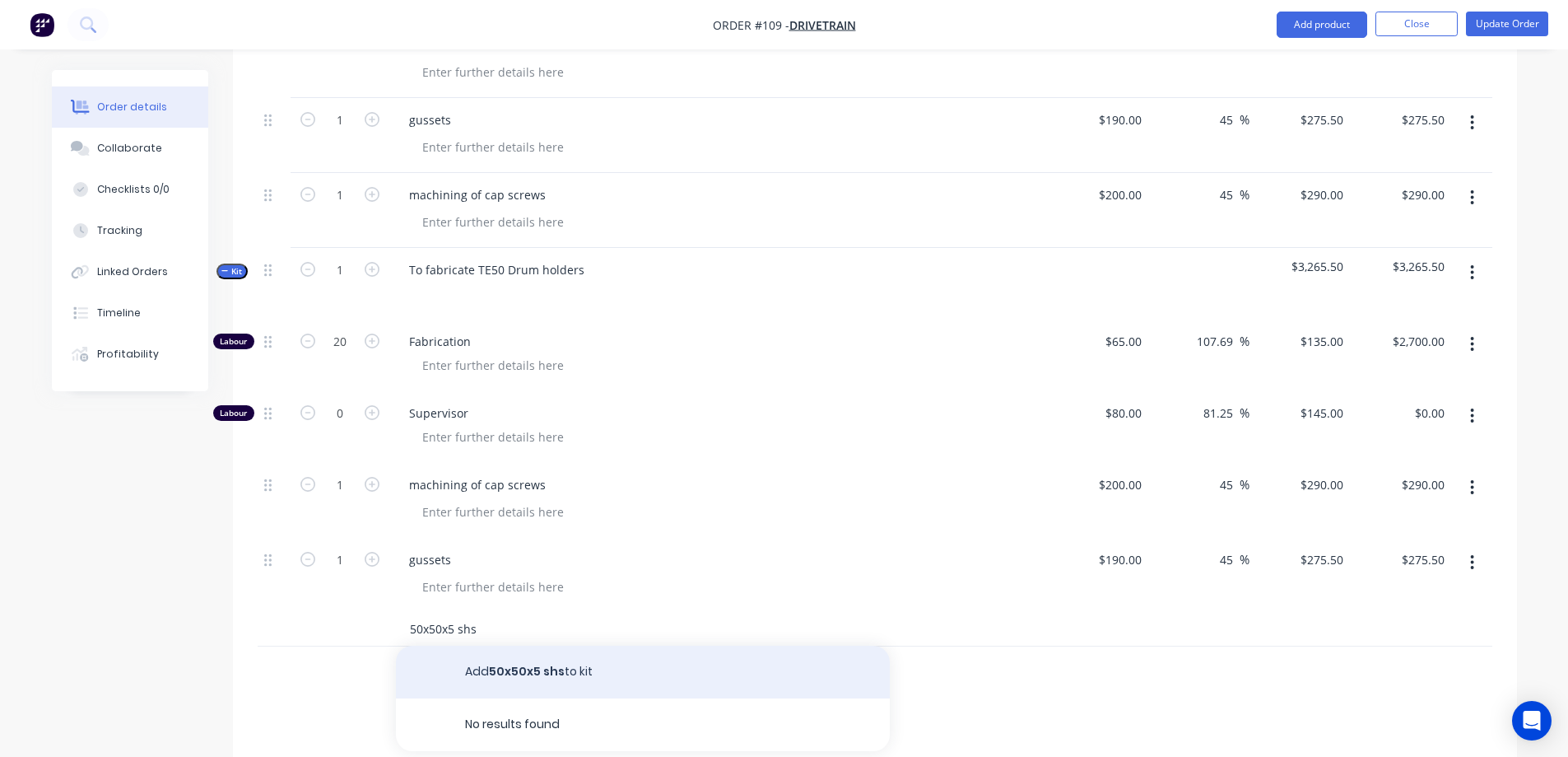
type input "50x50x5 shs"
click at [516, 645] on button "Add 50x50x5 shs to kit" at bounding box center [642, 672] width 494 height 53
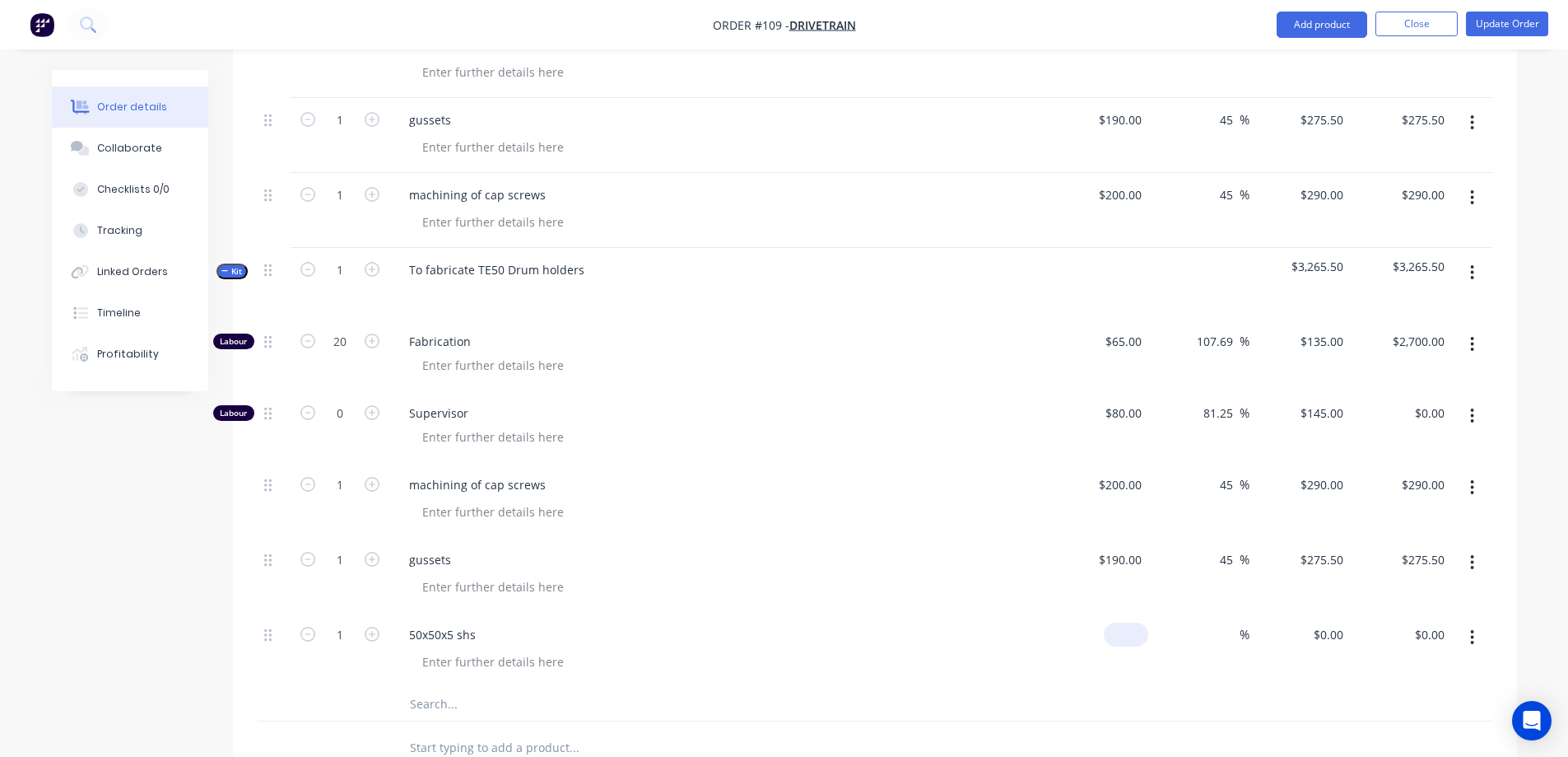
click at [1113, 613] on div "$0.00" at bounding box center [1098, 650] width 101 height 75
type input "$150.00"
click at [1231, 622] on input at bounding box center [1230, 634] width 19 height 24
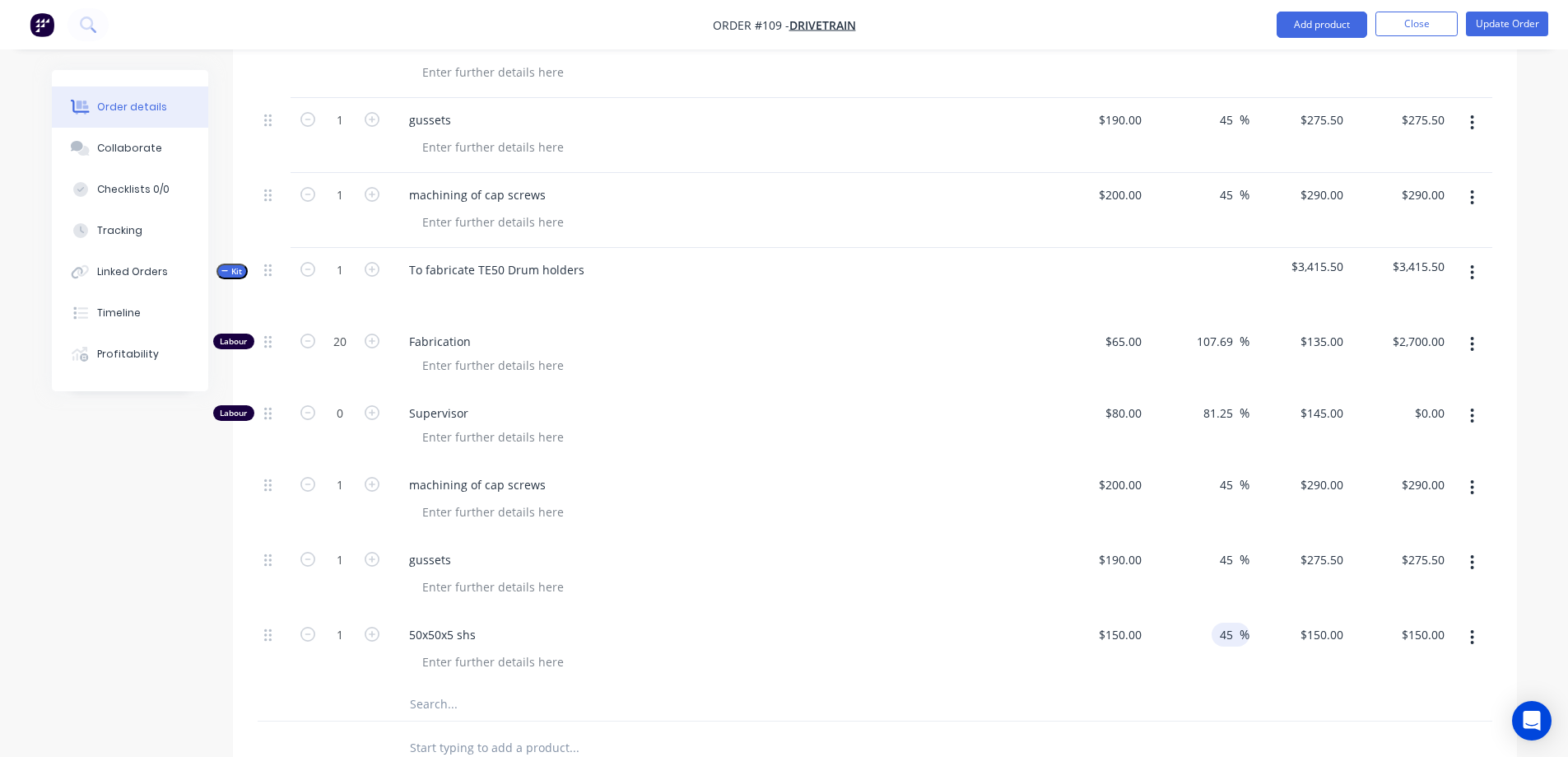
type input "45"
type input "$217.50"
click at [965, 622] on div "50x50x5 shs" at bounding box center [718, 634] width 645 height 24
click at [304, 333] on icon "button" at bounding box center [308, 340] width 15 height 15
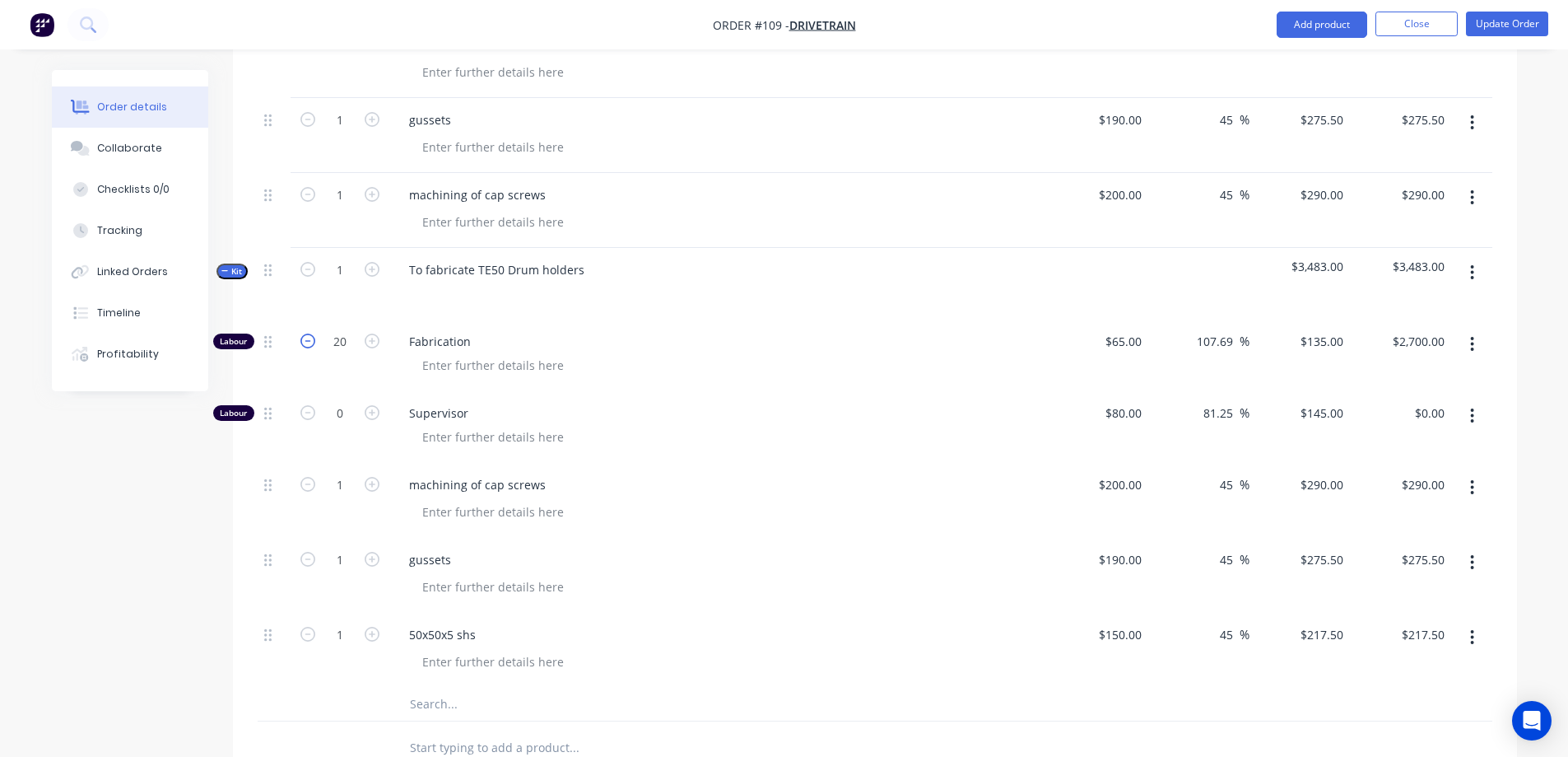
type input "19"
type input "$2,565.00"
click at [304, 333] on icon "button" at bounding box center [308, 340] width 15 height 15
type input "18"
type input "$2,430.00"
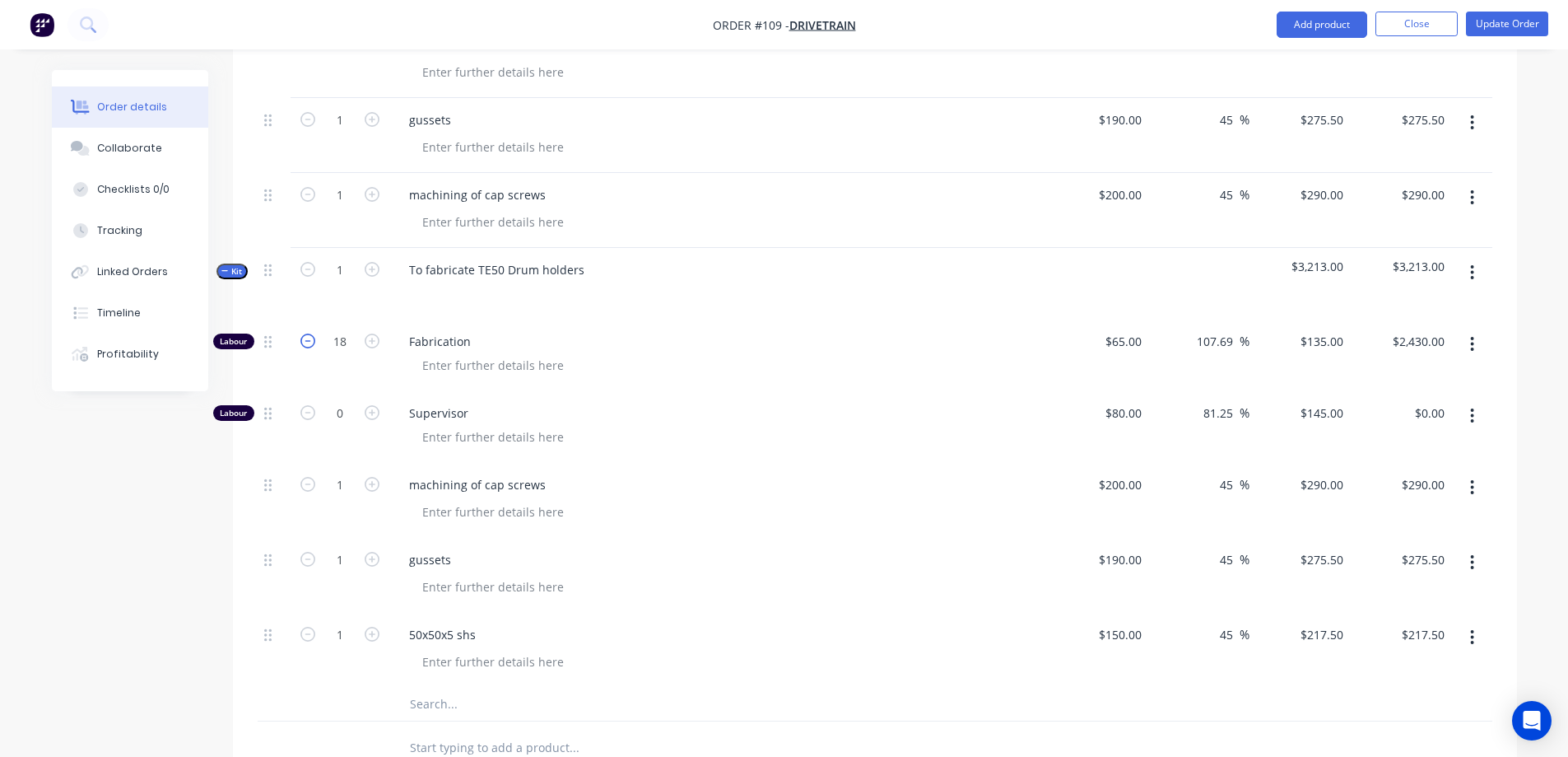
click at [304, 333] on icon "button" at bounding box center [308, 340] width 15 height 15
type input "17"
type input "$2,295.00"
click at [304, 333] on icon "button" at bounding box center [308, 340] width 15 height 15
type input "16"
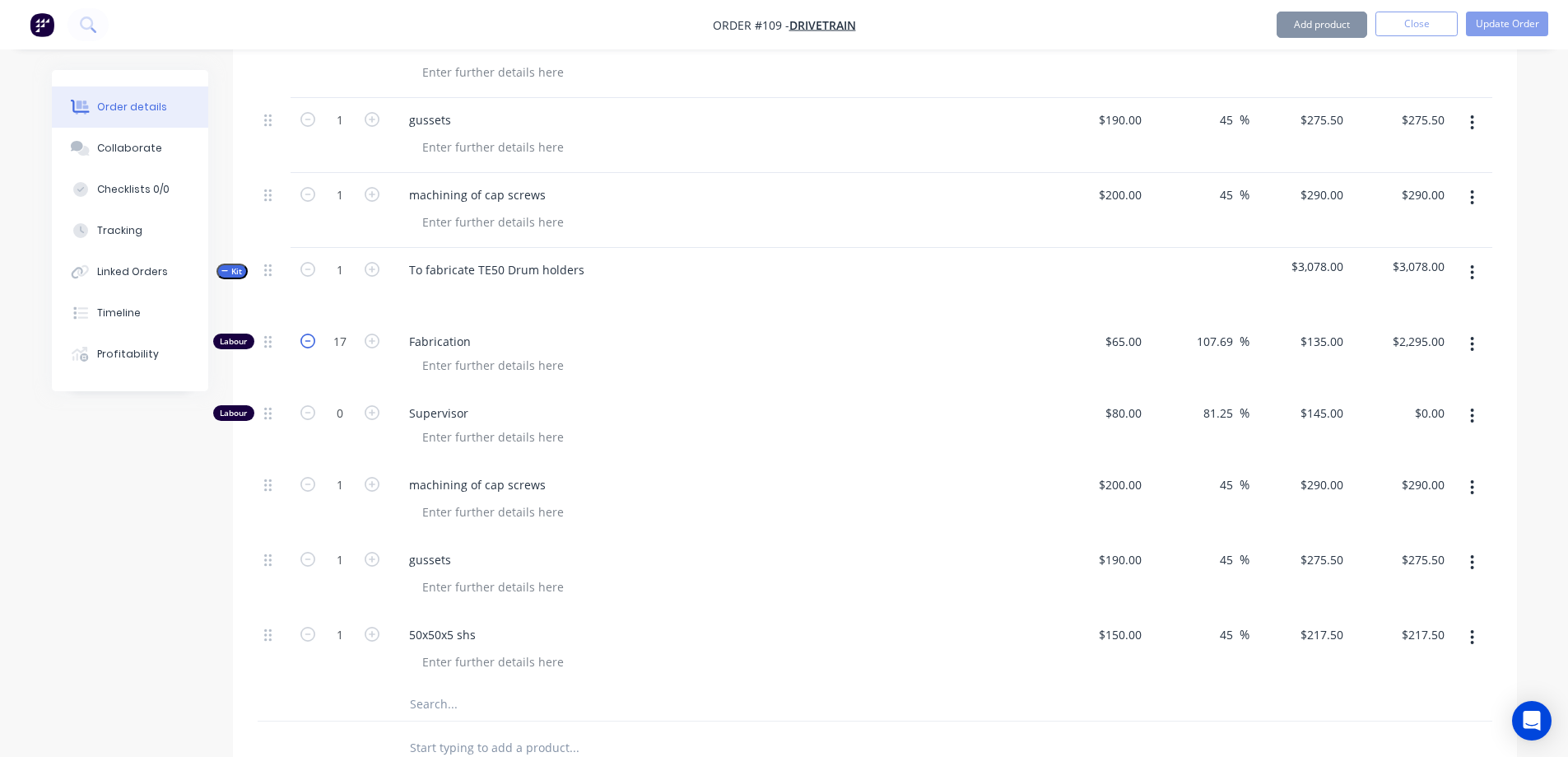
type input "$2,160.00"
click at [304, 333] on icon "button" at bounding box center [308, 340] width 15 height 15
type input "15"
type input "$2,025.00"
click at [304, 333] on icon "button" at bounding box center [308, 340] width 15 height 15
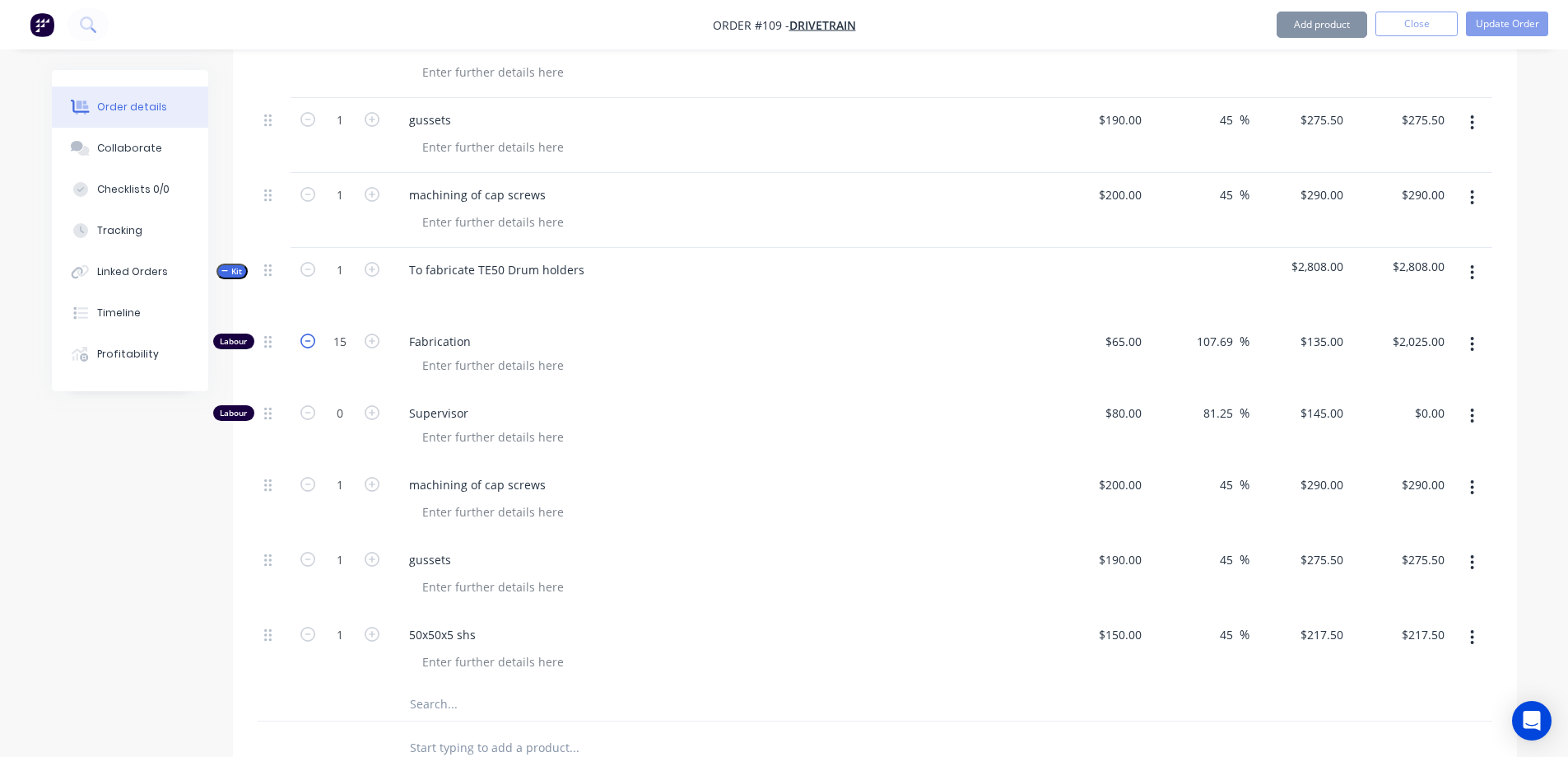
type input "14"
type input "$1,890.00"
click at [304, 333] on icon "button" at bounding box center [308, 340] width 15 height 15
type input "13"
type input "$1,755.00"
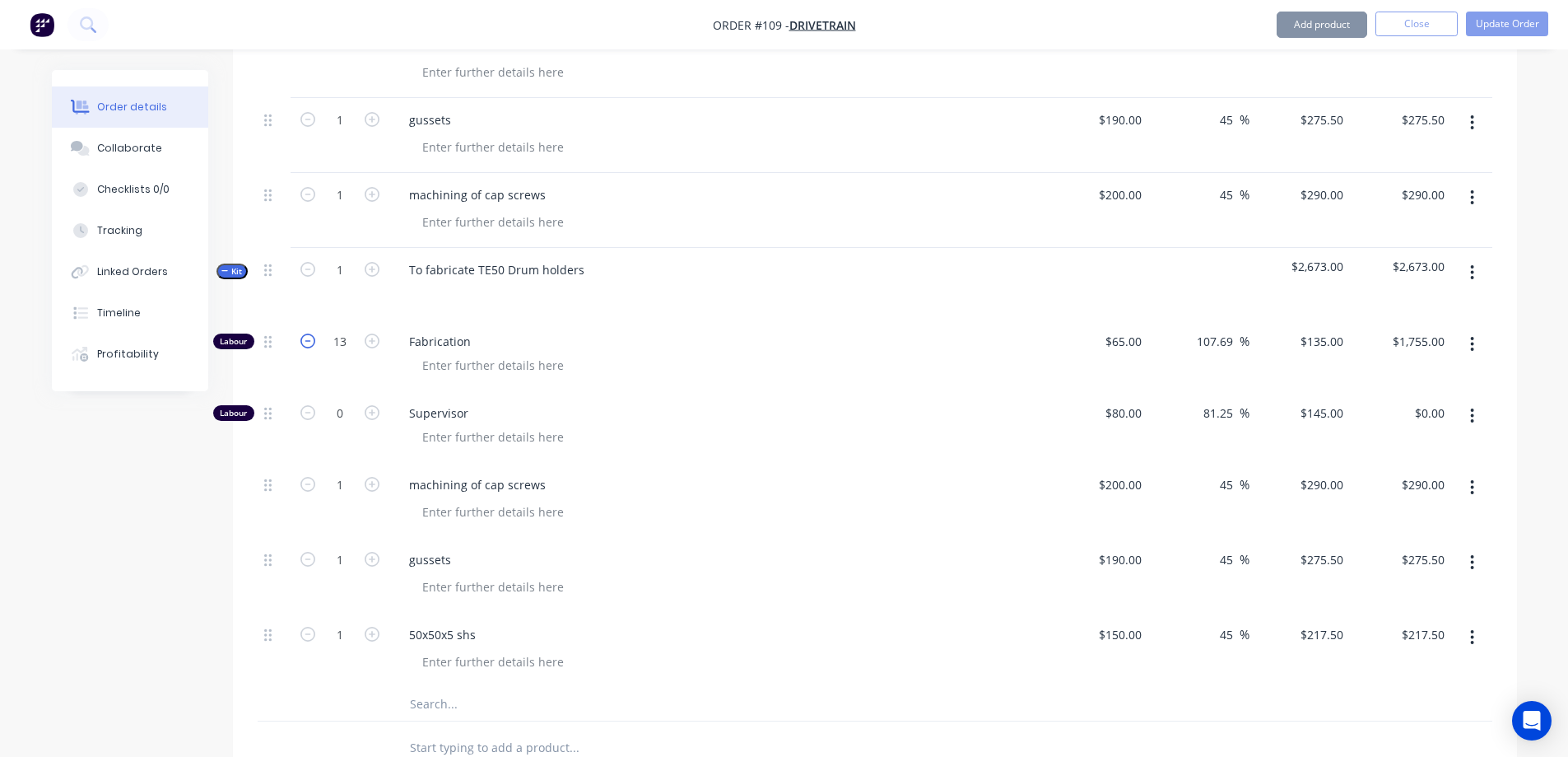
click at [304, 333] on icon "button" at bounding box center [308, 340] width 15 height 15
type input "12"
type input "$1,620.00"
click at [304, 333] on icon "button" at bounding box center [308, 340] width 15 height 15
type input "11"
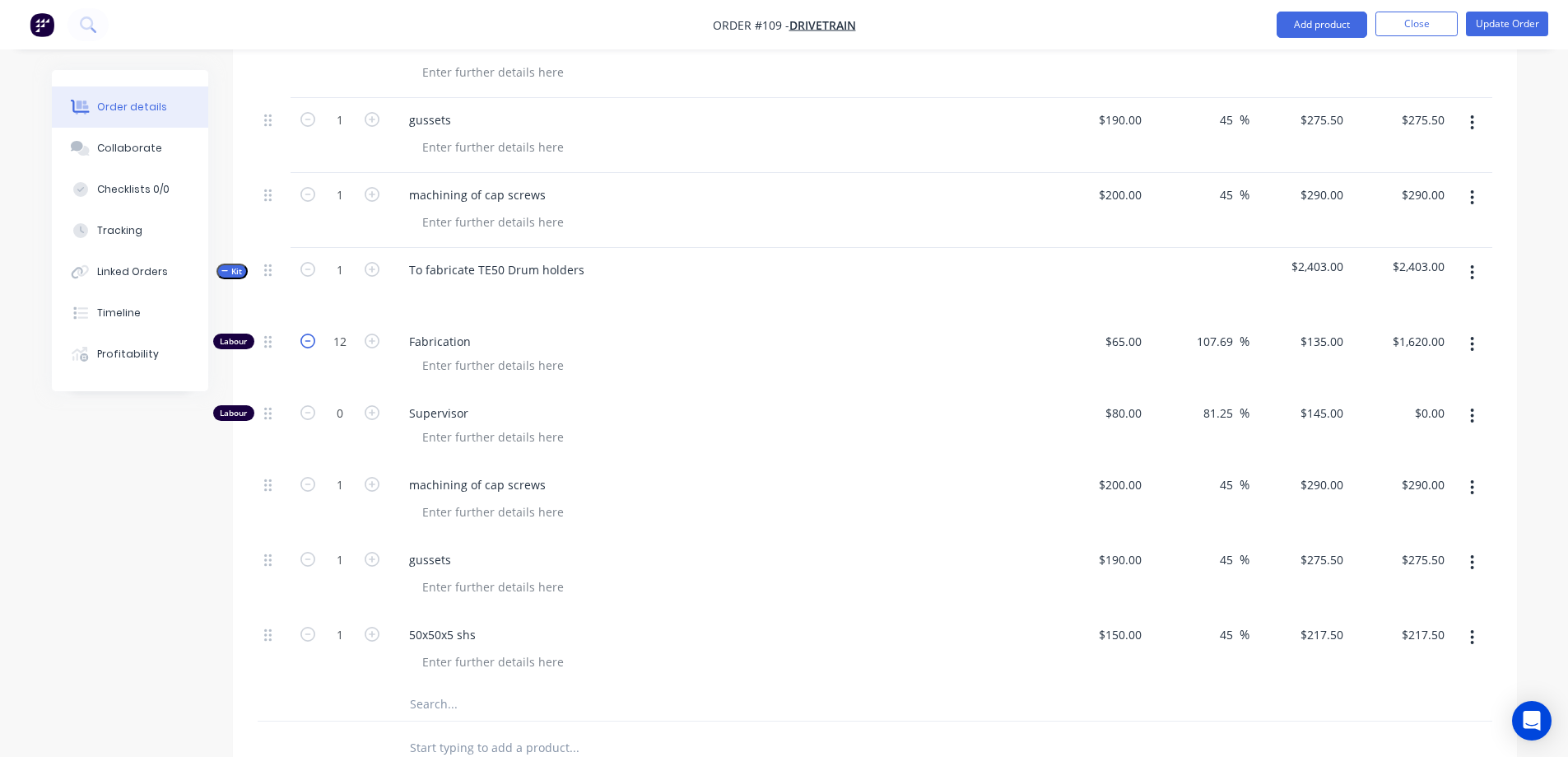
type input "$1,485.00"
click at [304, 333] on icon "button" at bounding box center [308, 340] width 15 height 15
type input "10"
type input "$1,350.00"
click at [437, 688] on input "text" at bounding box center [573, 703] width 330 height 33
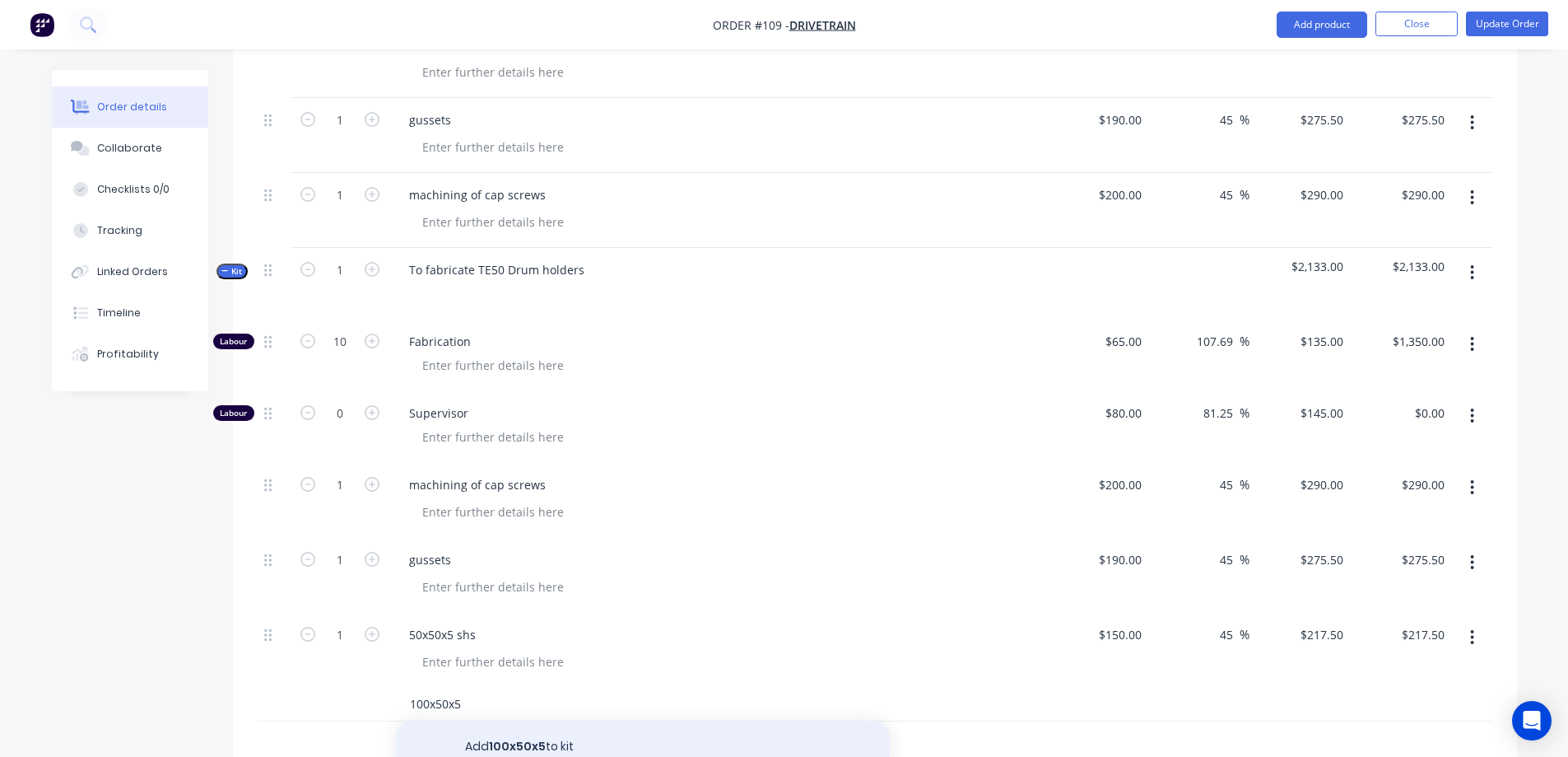
type input "100x50x5"
click at [512, 720] on button "Add 100x50x5 to kit" at bounding box center [642, 746] width 494 height 53
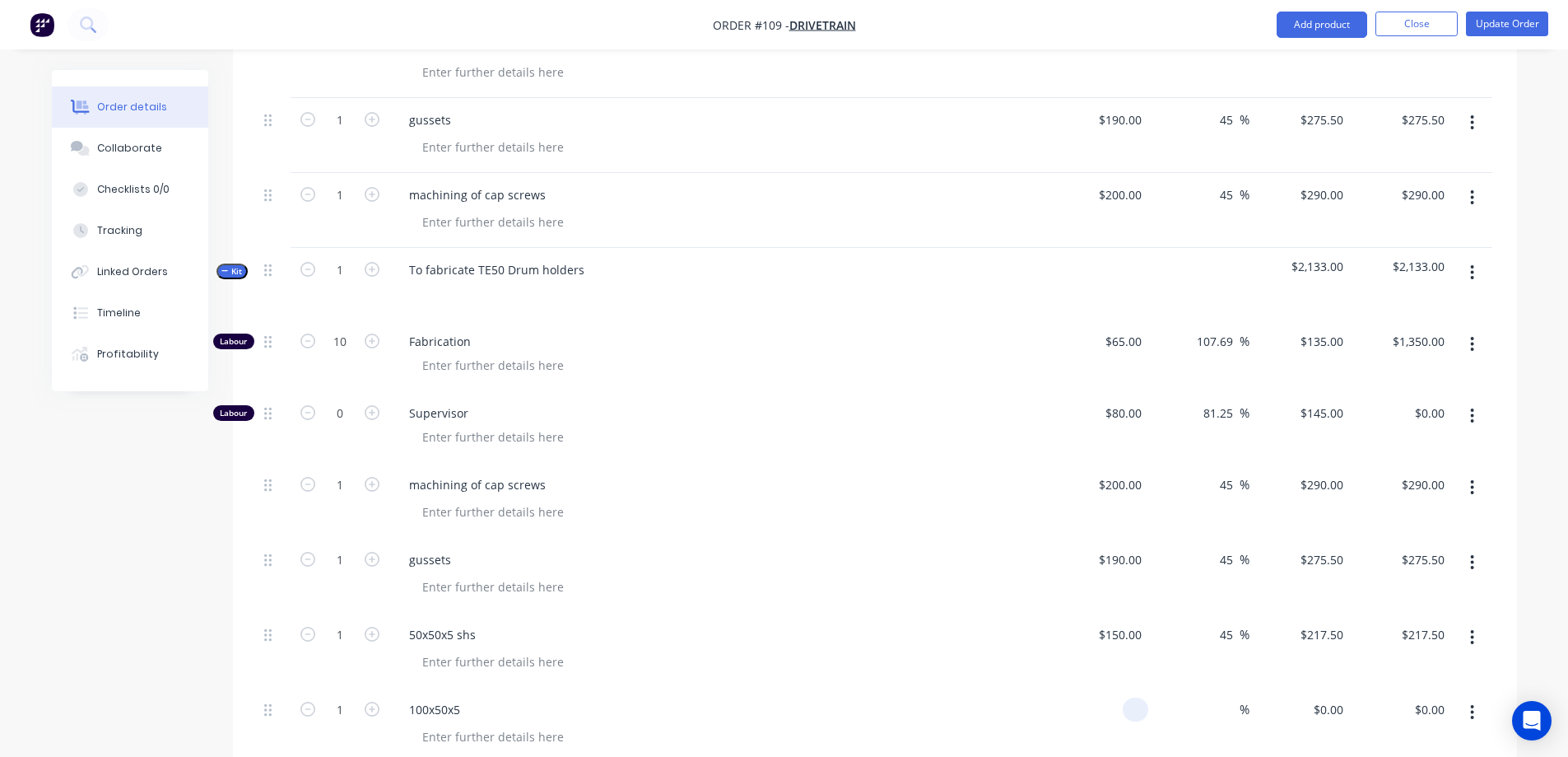
click at [1125, 697] on div at bounding box center [1135, 709] width 25 height 24
type input "$290.00"
click at [1042, 688] on div "100x50x5" at bounding box center [718, 724] width 658 height 75
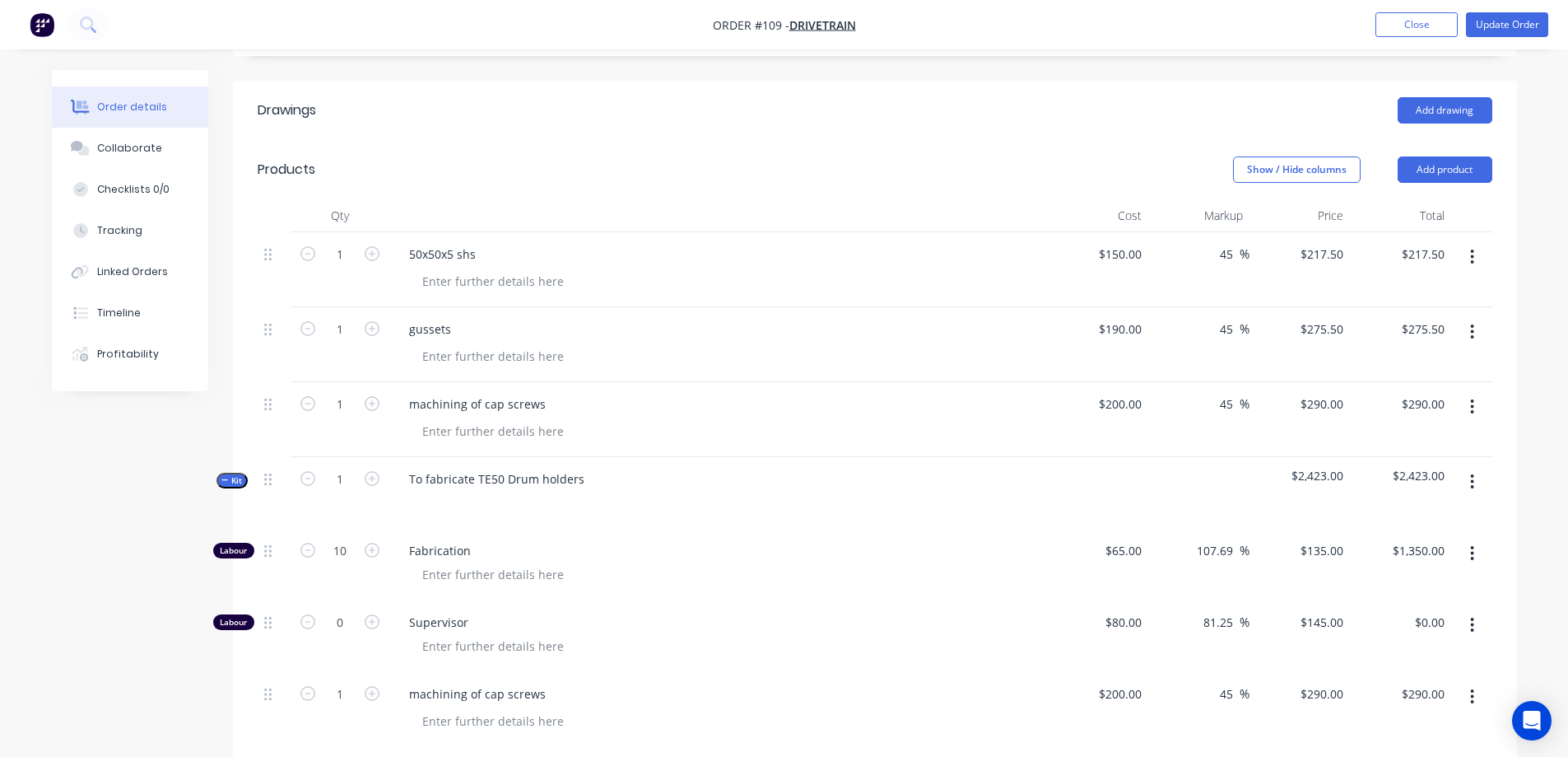
scroll to position [411, 0]
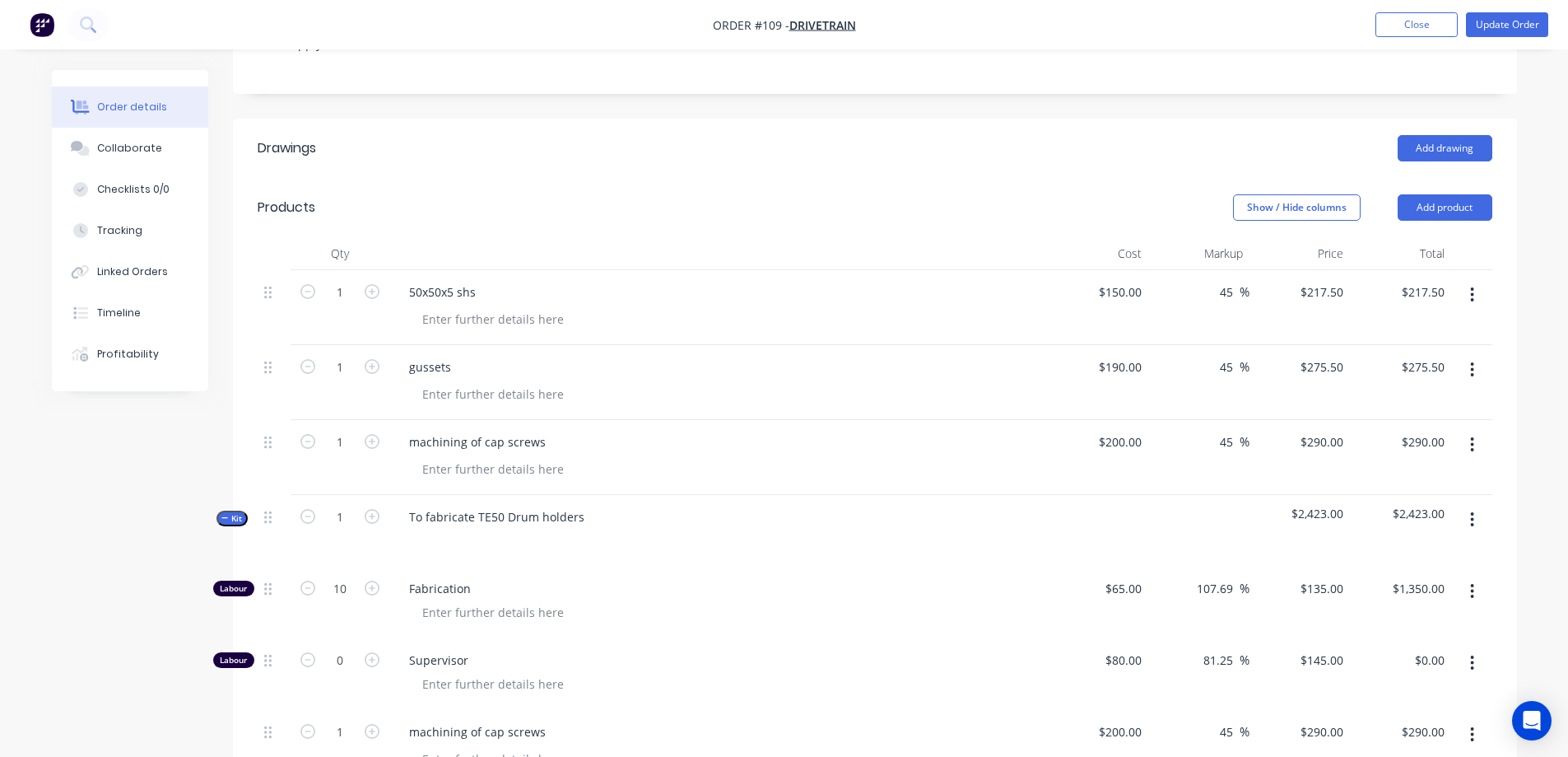
click at [1474, 286] on icon "button" at bounding box center [1472, 295] width 4 height 18
click at [1428, 425] on div "Delete" at bounding box center [1414, 436] width 127 height 24
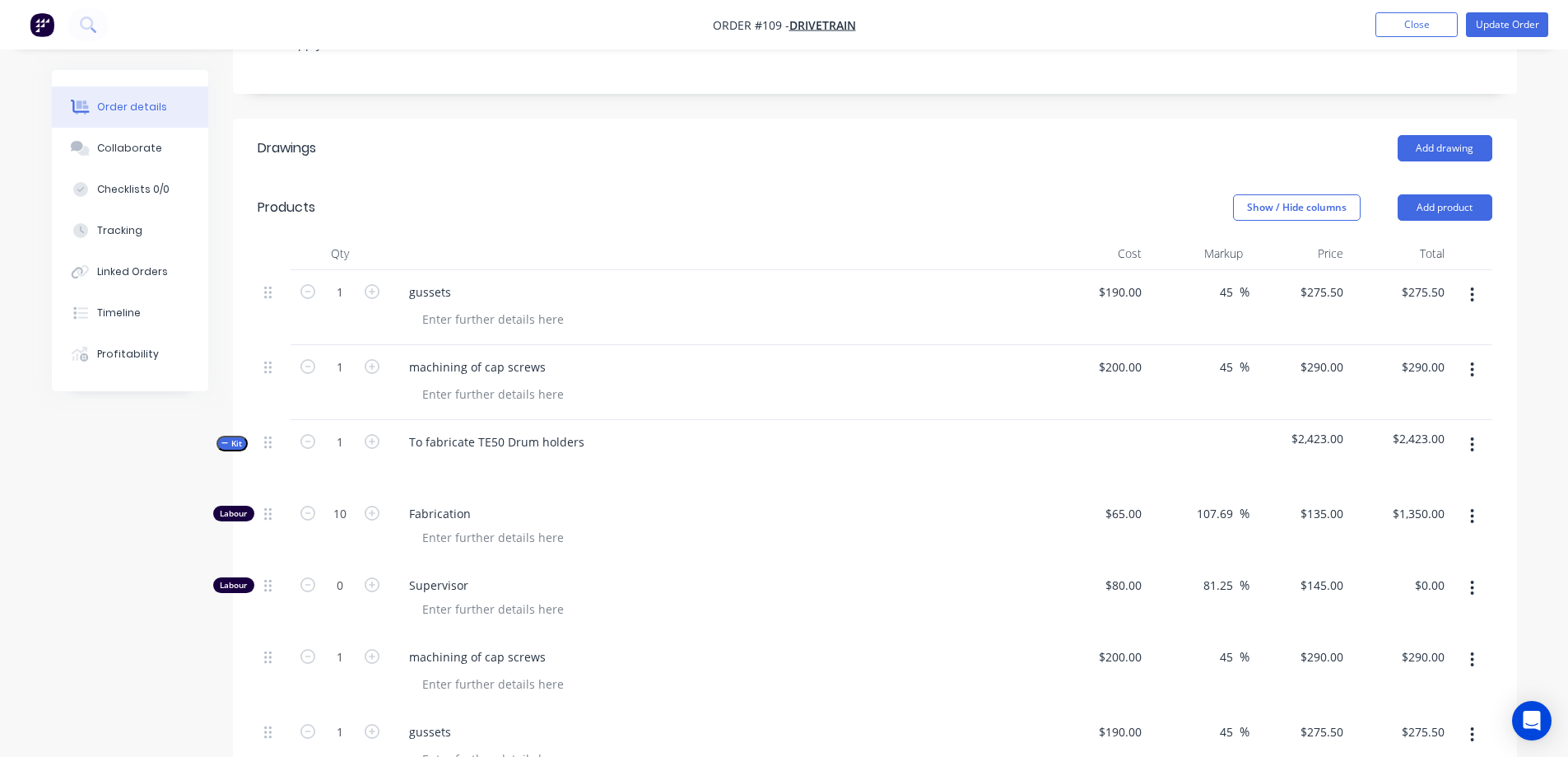
click at [1470, 288] on icon "button" at bounding box center [1472, 295] width 4 height 15
click at [1432, 425] on div "Delete" at bounding box center [1414, 436] width 127 height 24
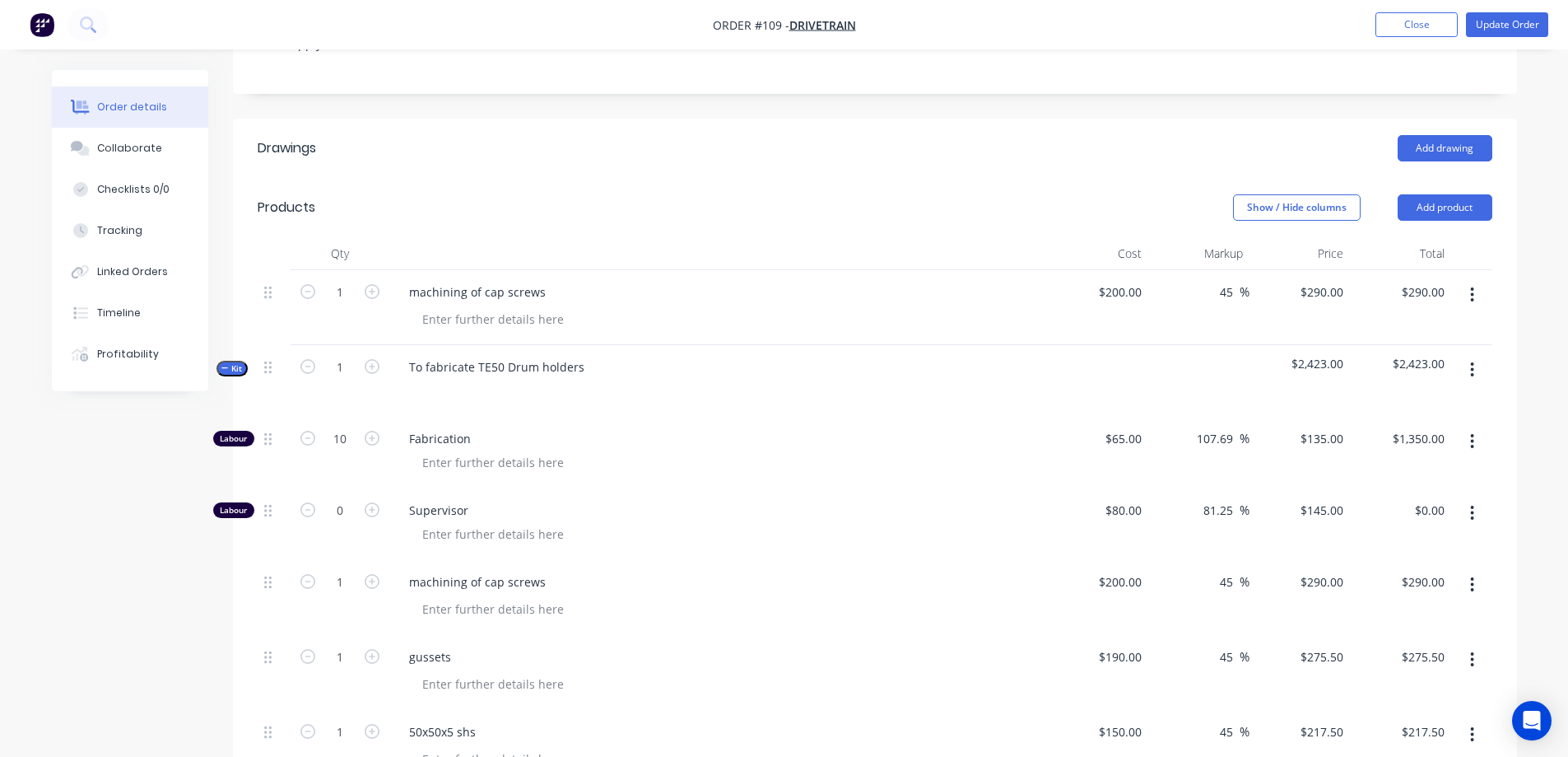
click at [1470, 286] on icon "button" at bounding box center [1472, 295] width 4 height 18
click at [1367, 425] on div "Delete" at bounding box center [1414, 436] width 127 height 24
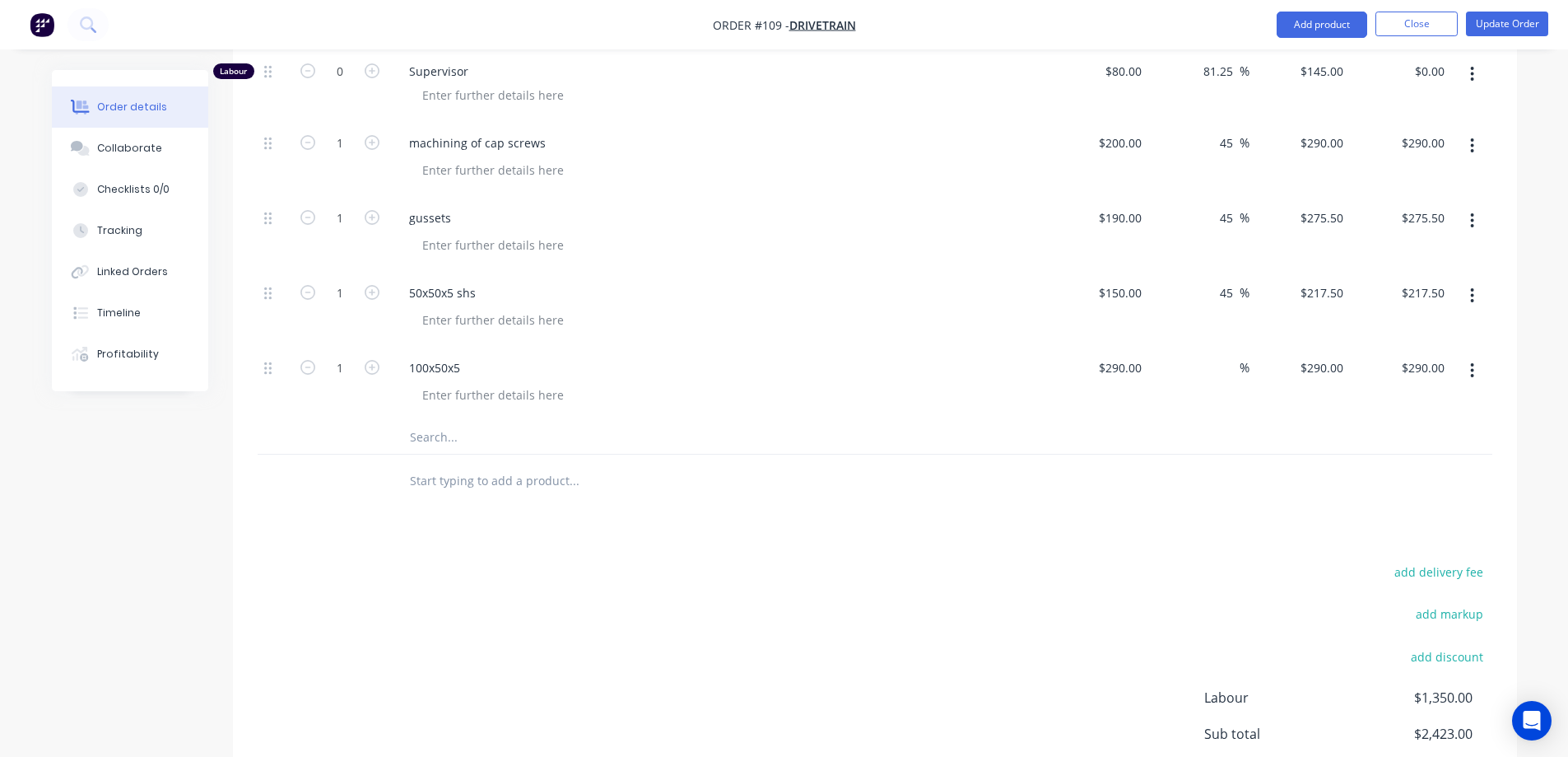
scroll to position [630, 0]
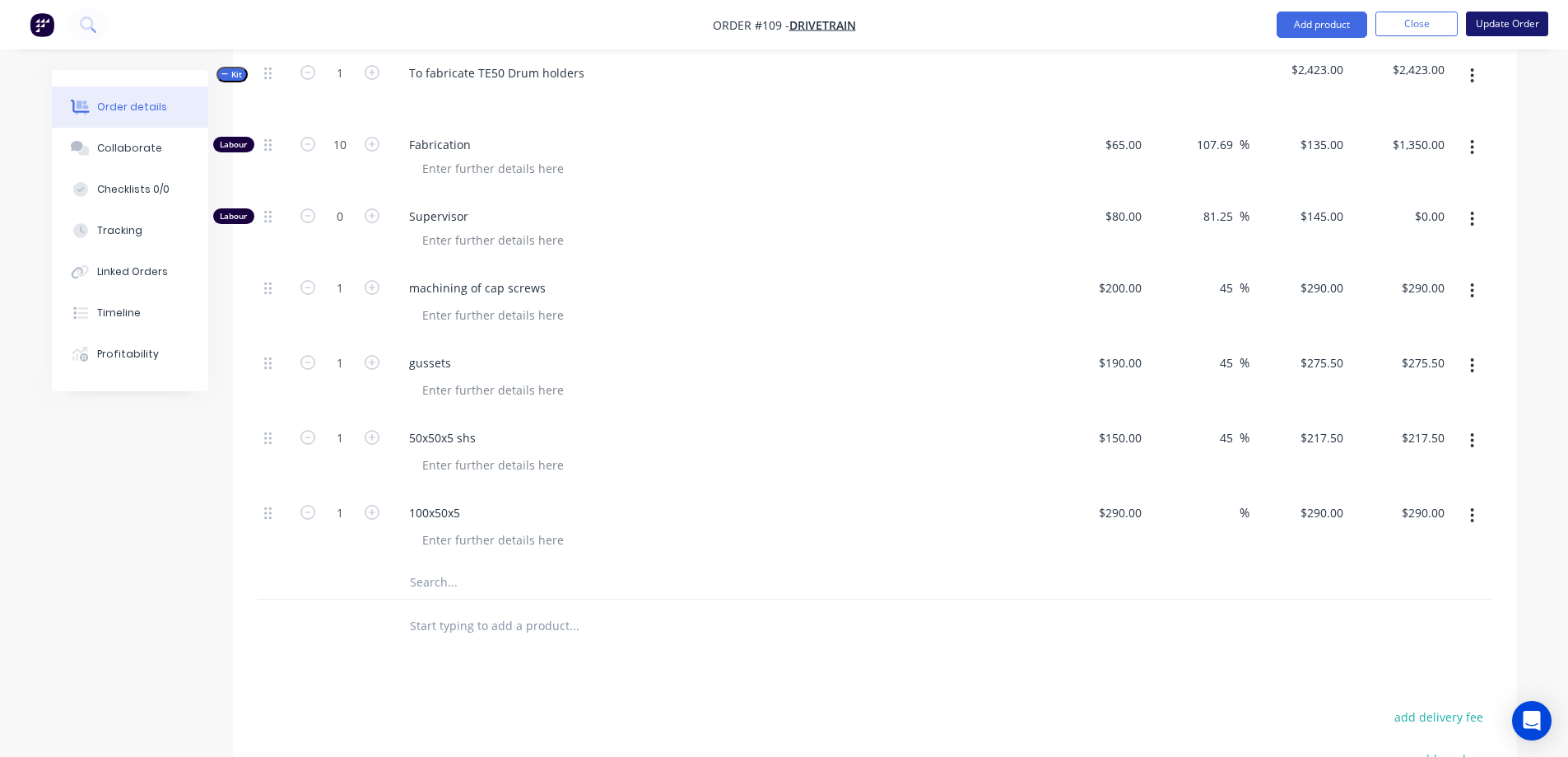
click at [1519, 24] on button "Update Order" at bounding box center [1507, 24] width 83 height 25
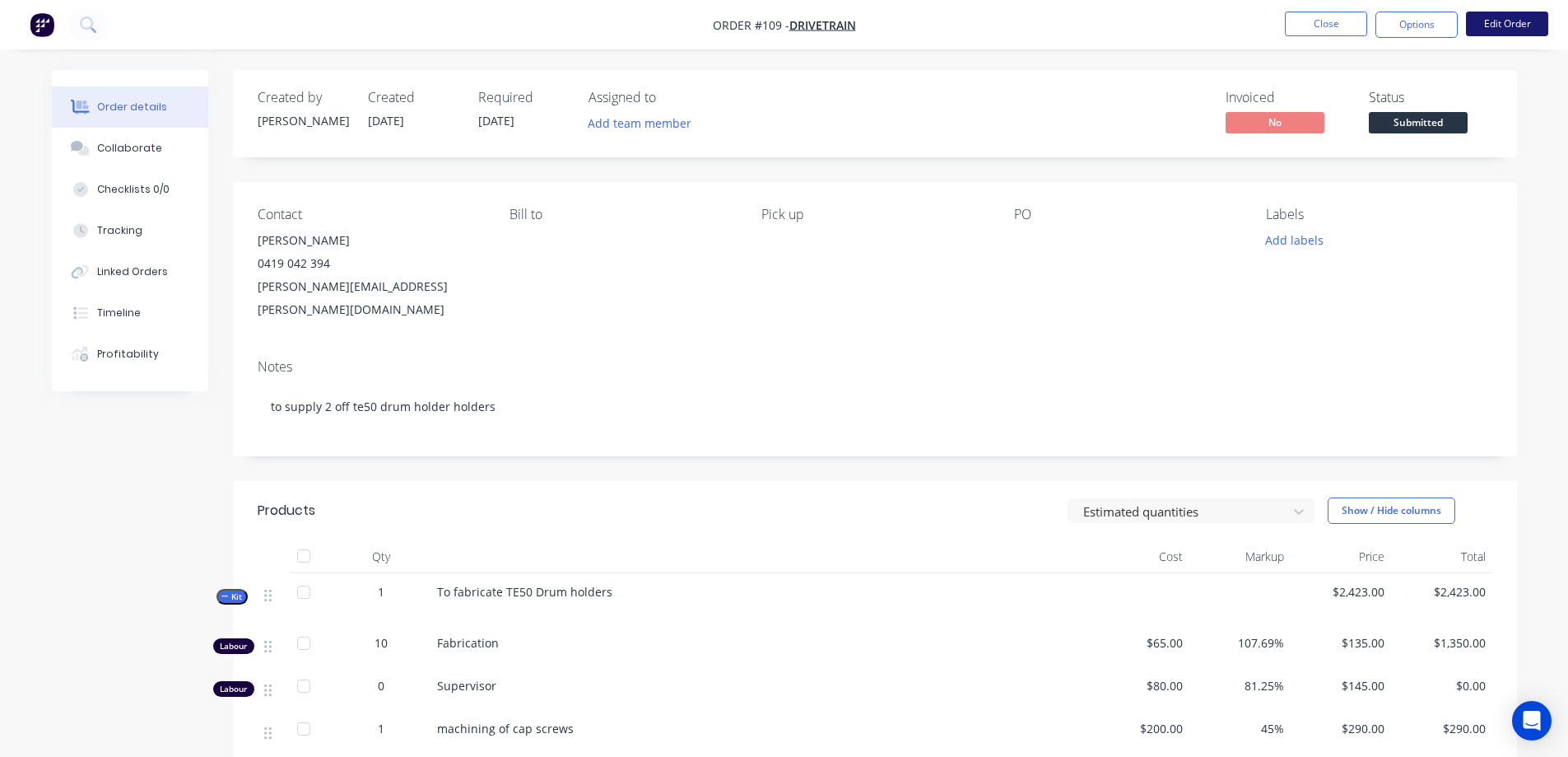
click at [1507, 27] on button "Edit Order" at bounding box center [1507, 24] width 83 height 25
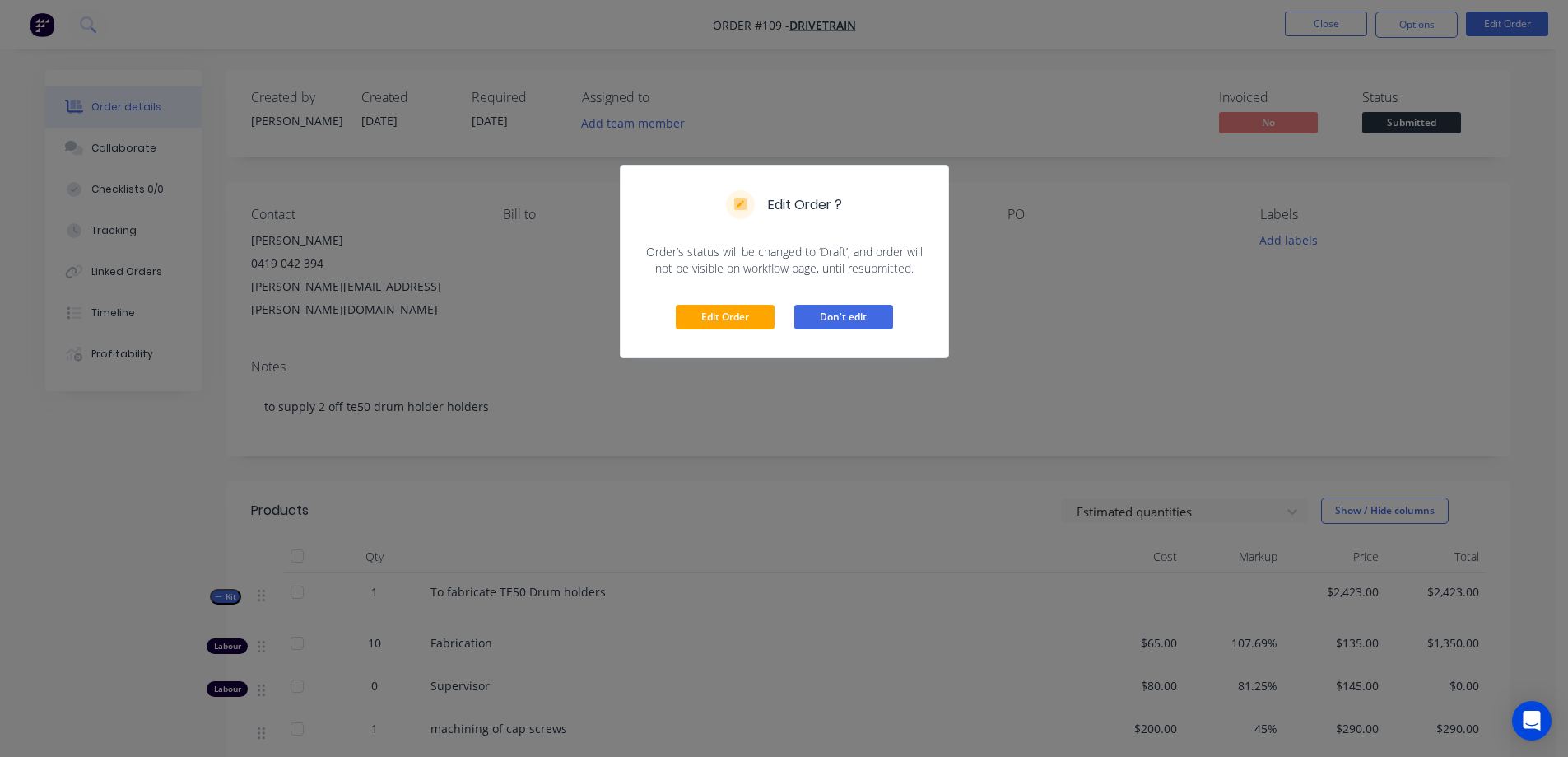
click at [821, 311] on button "Don't edit" at bounding box center [844, 317] width 98 height 25
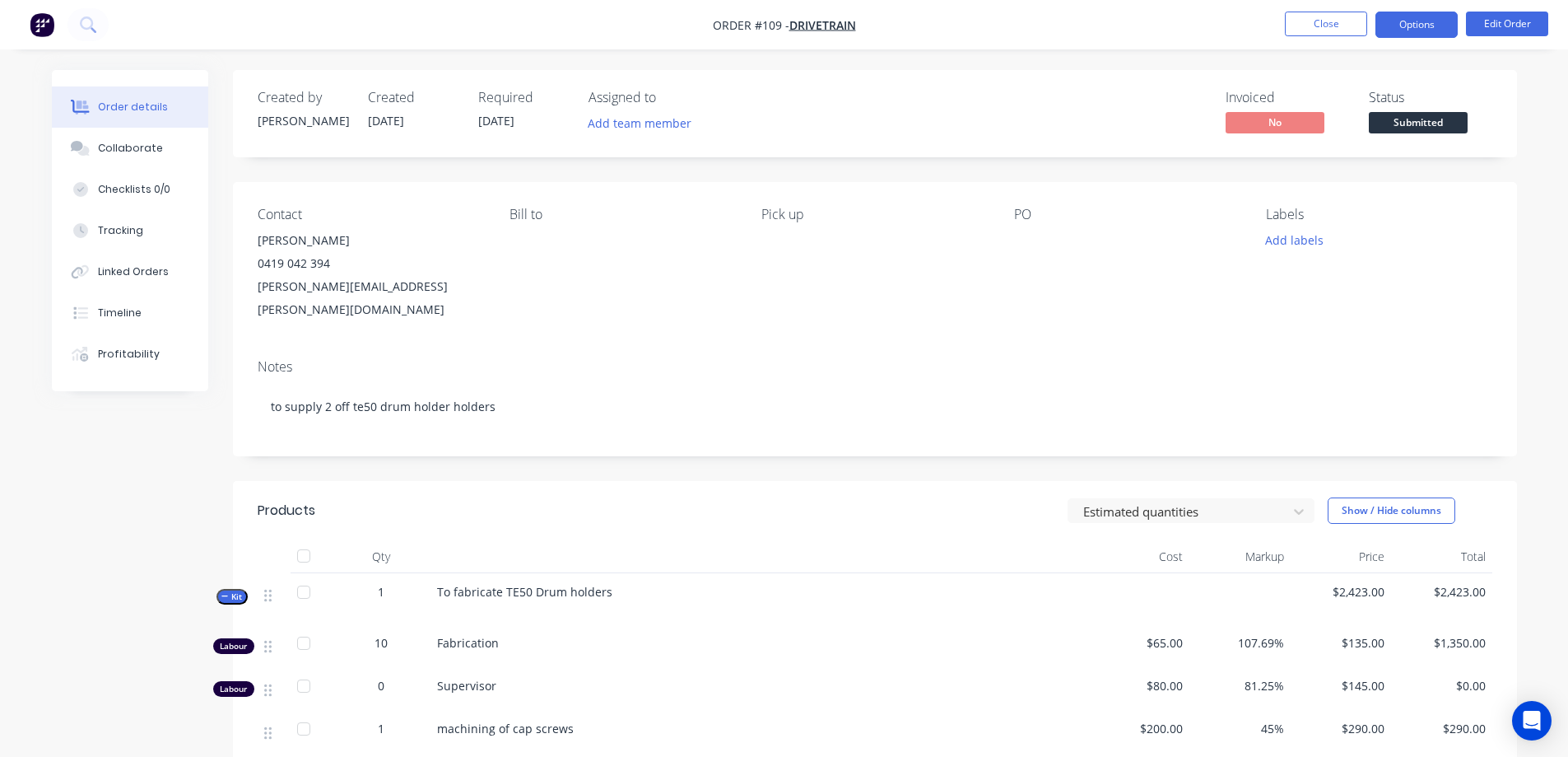
click at [1412, 18] on button "Options" at bounding box center [1417, 25] width 83 height 26
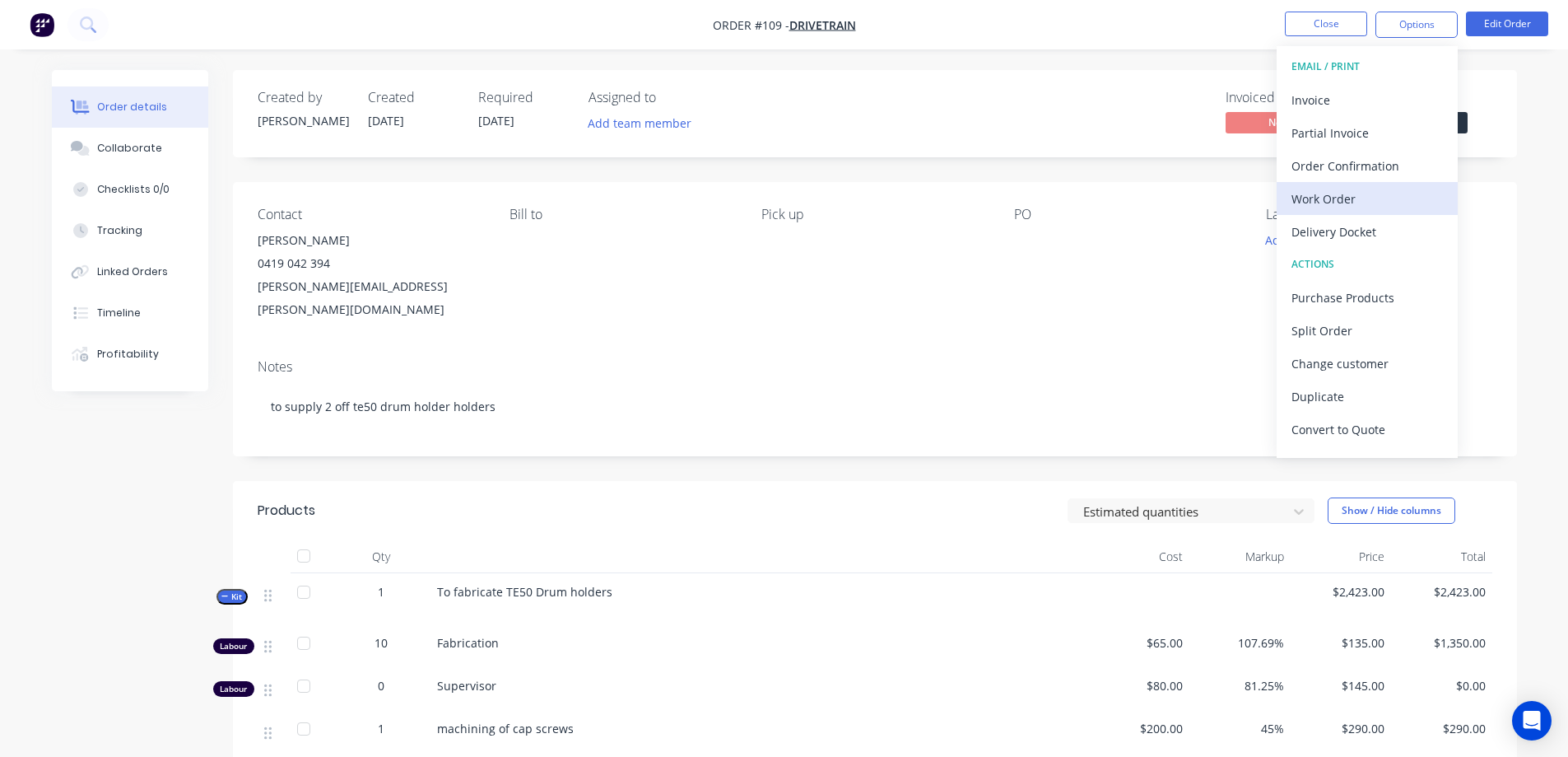
click at [1364, 188] on div "Work Order" at bounding box center [1367, 199] width 151 height 24
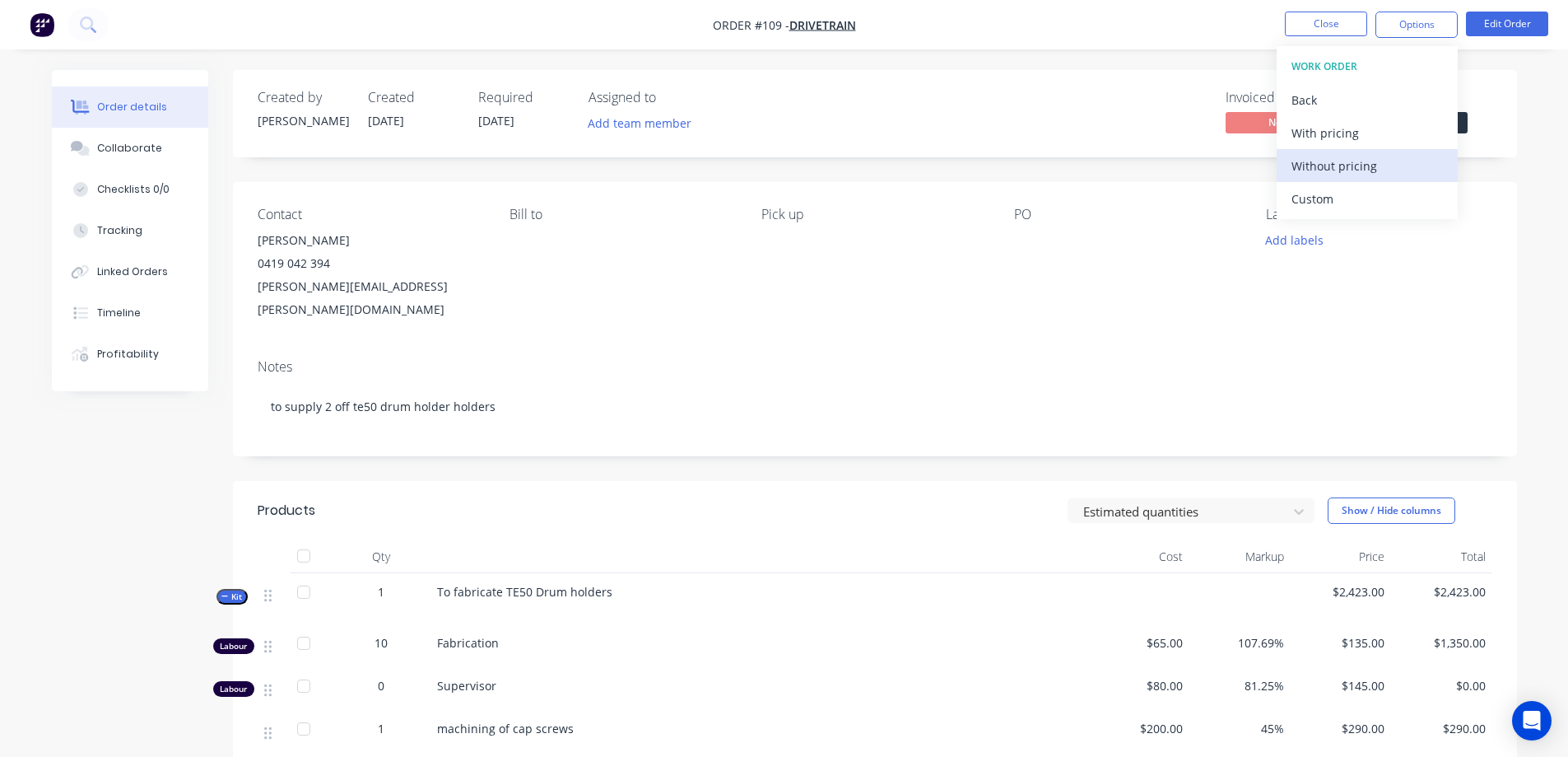
click at [1354, 165] on div "Without pricing" at bounding box center [1367, 165] width 151 height 24
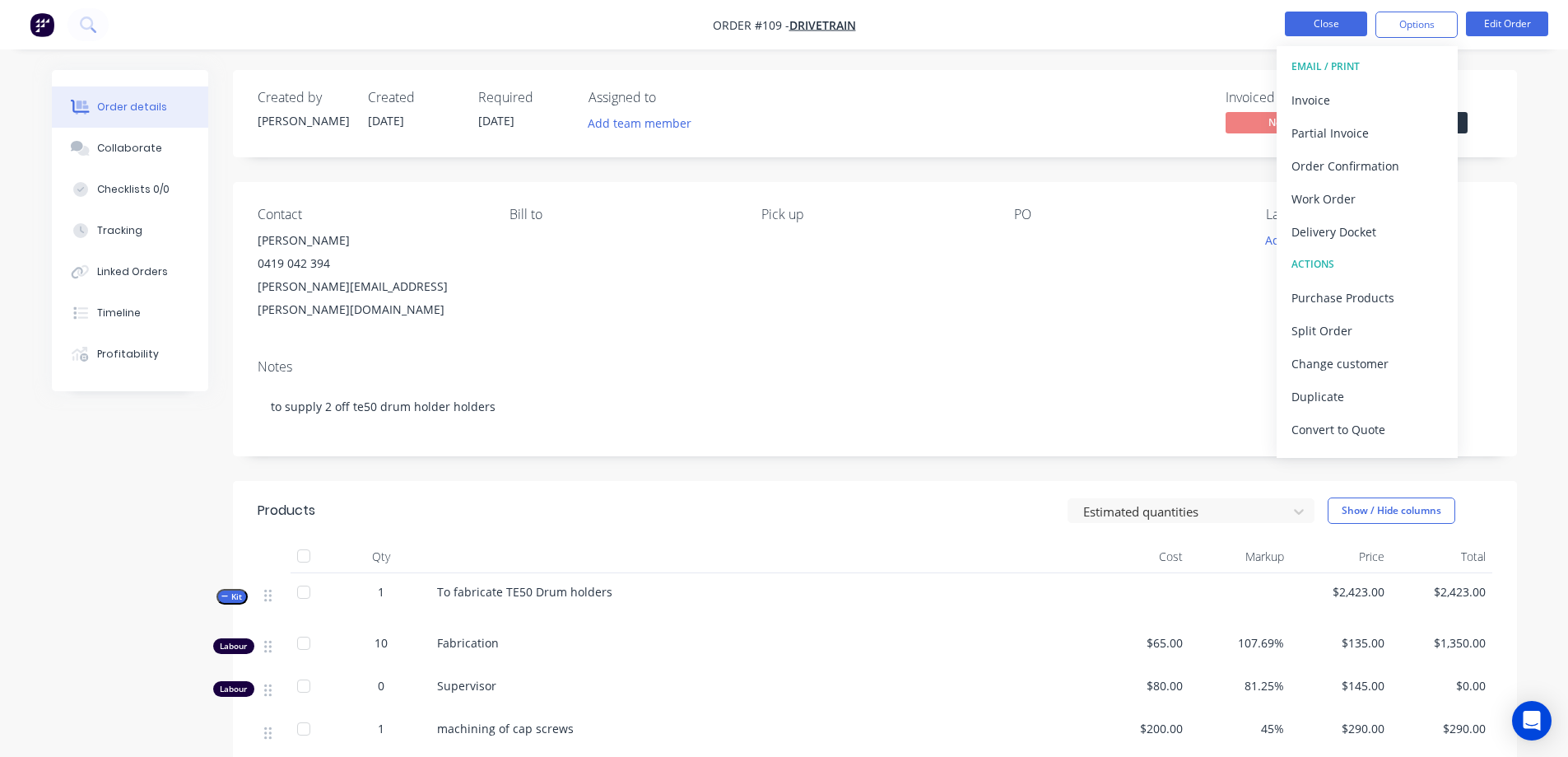
click at [1335, 19] on button "Close" at bounding box center [1326, 24] width 83 height 25
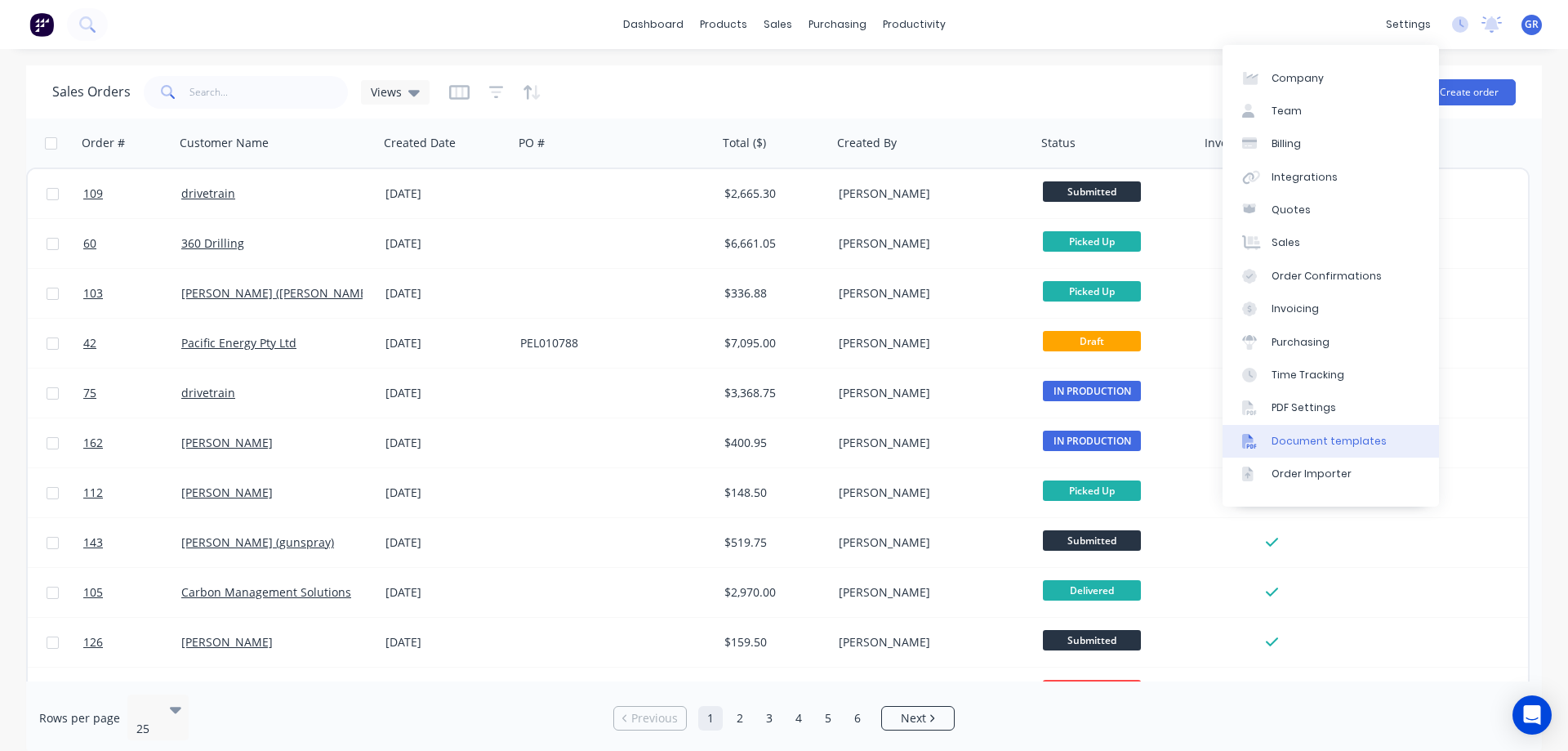
click at [1322, 444] on div "Document templates" at bounding box center [1329, 440] width 115 height 15
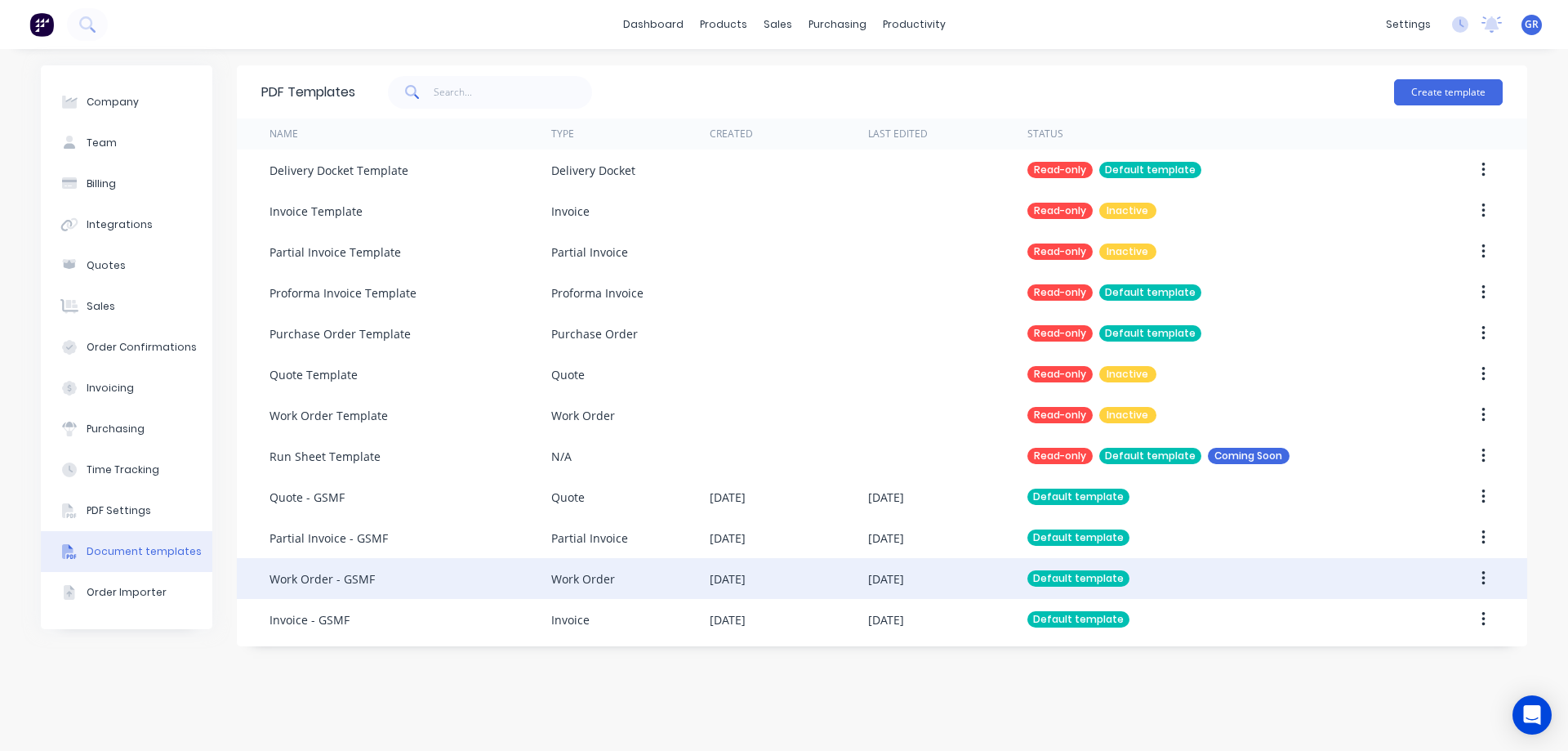
click at [1055, 583] on div "Default template" at bounding box center [1078, 578] width 102 height 17
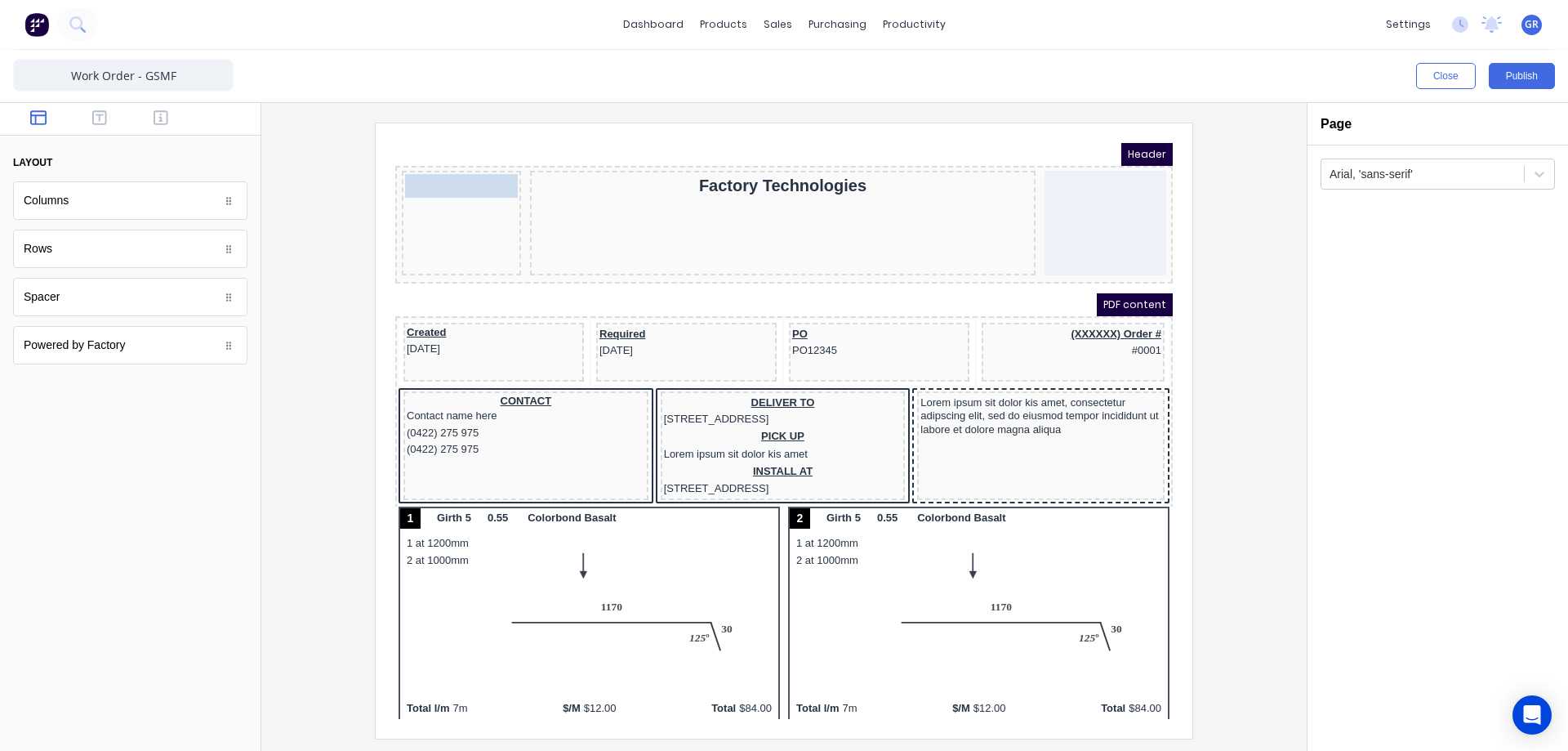
drag, startPoint x: 394, startPoint y: 169, endPoint x: 394, endPoint y: 243, distance: 74.0
click at [394, 243] on body "Header #0001 #0001 Factory Technologies PDF content Created [DATE] Required [DA…" at bounding box center [765, 411] width 778 height 576
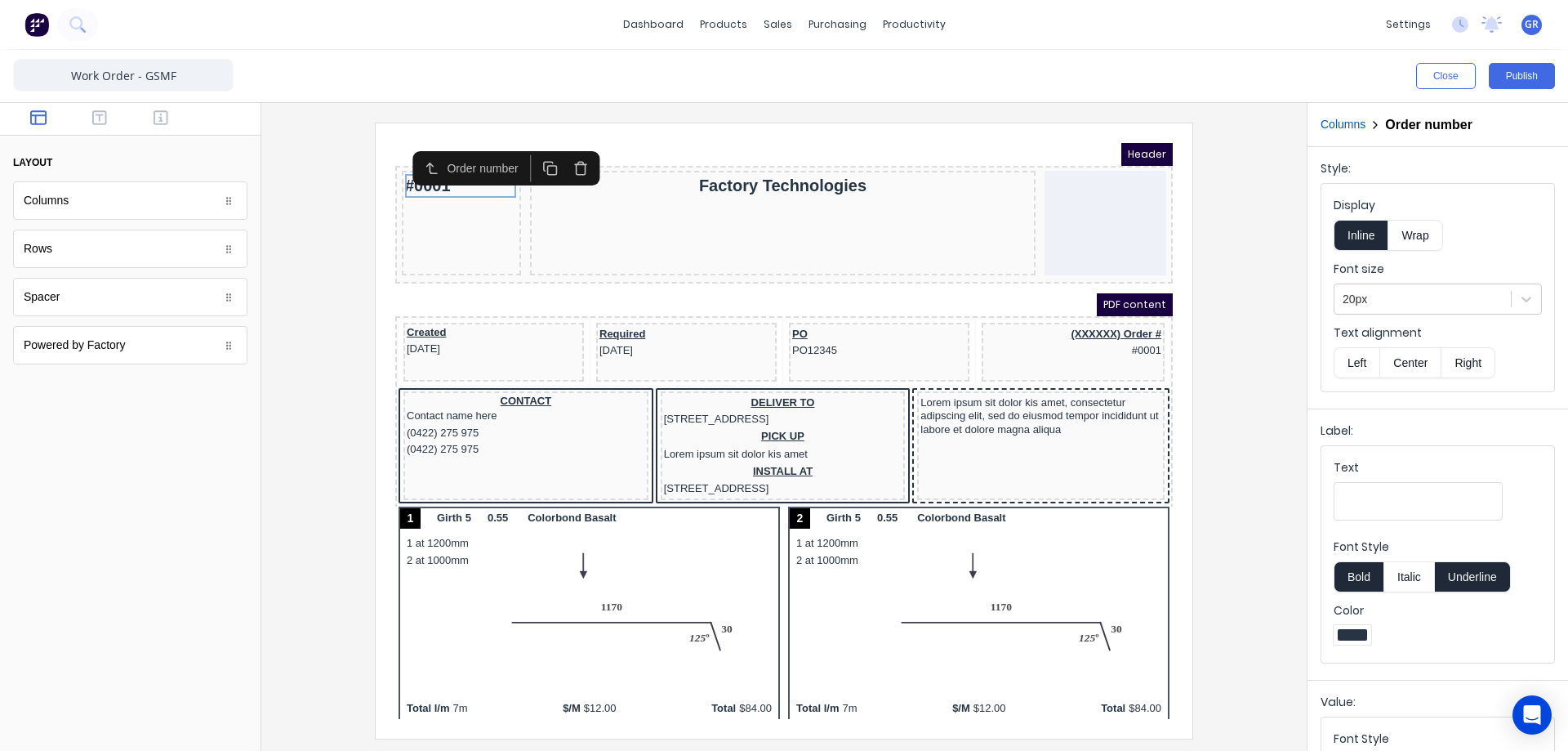
click at [353, 122] on div at bounding box center [784, 427] width 1046 height 648
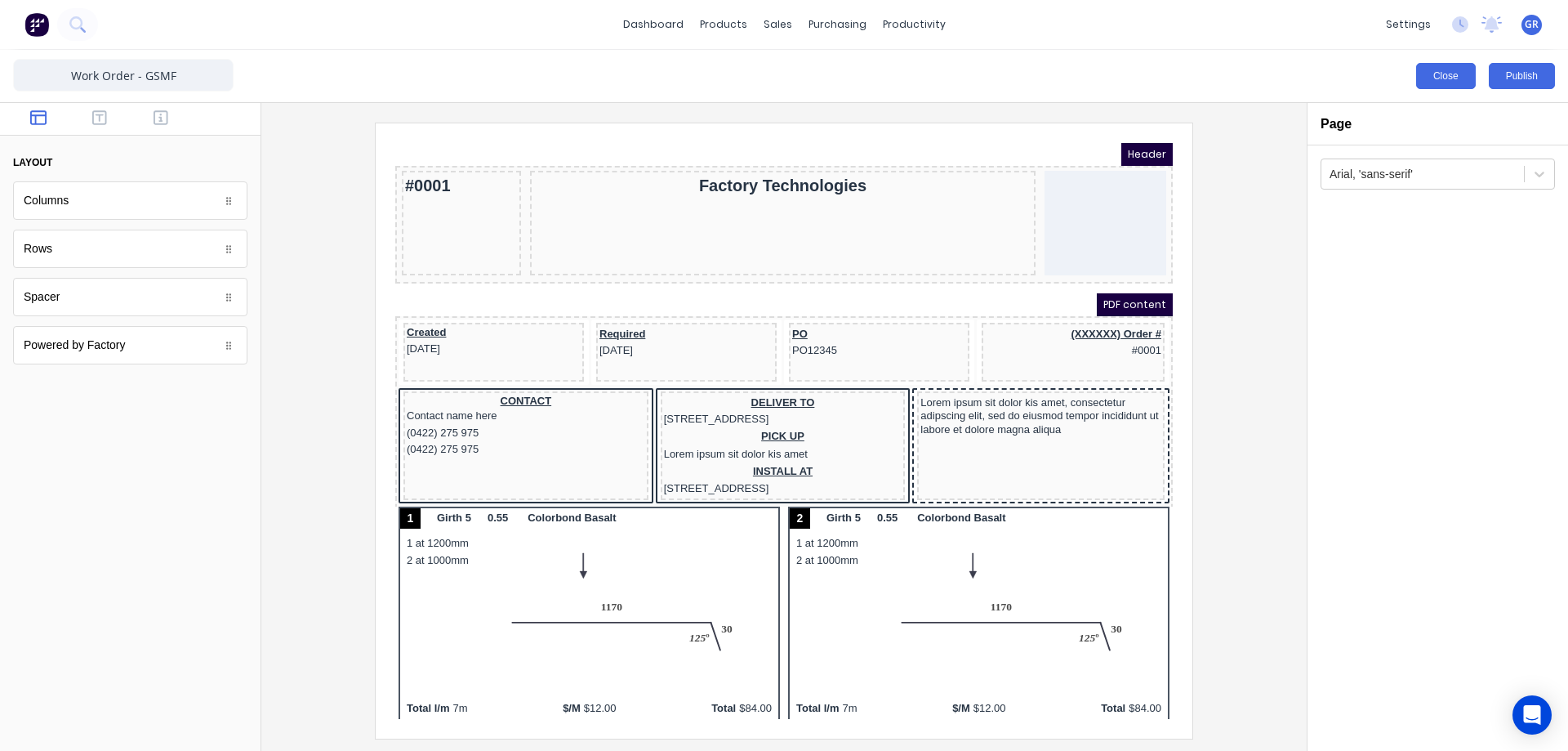
click at [1430, 72] on button "Close" at bounding box center [1446, 76] width 59 height 26
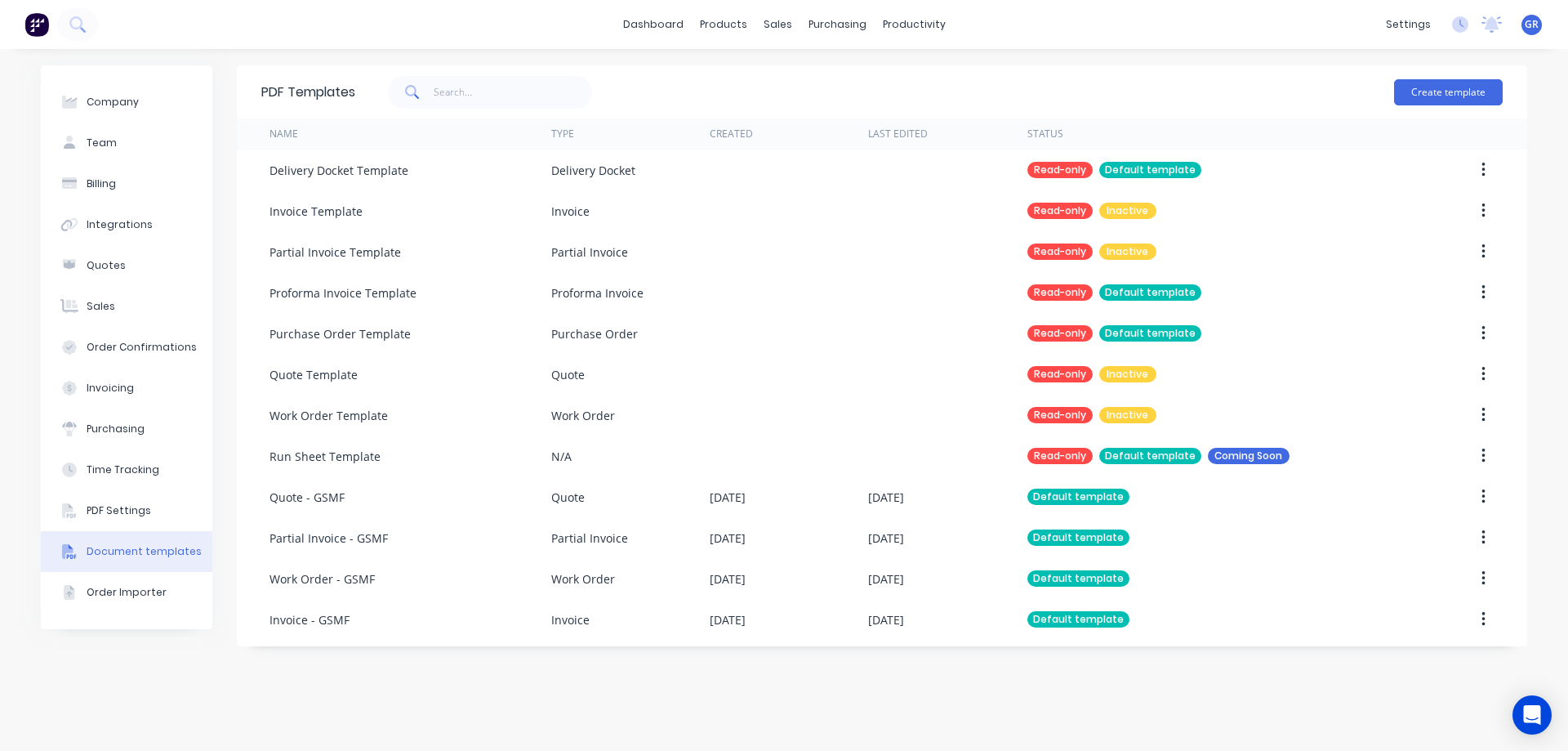
click at [494, 686] on div "PDF Templates Create template Name Type Created Last Edited Status Delivery Doc…" at bounding box center [883, 399] width 1291 height 669
click at [815, 82] on div "Sales Orders" at bounding box center [837, 78] width 67 height 15
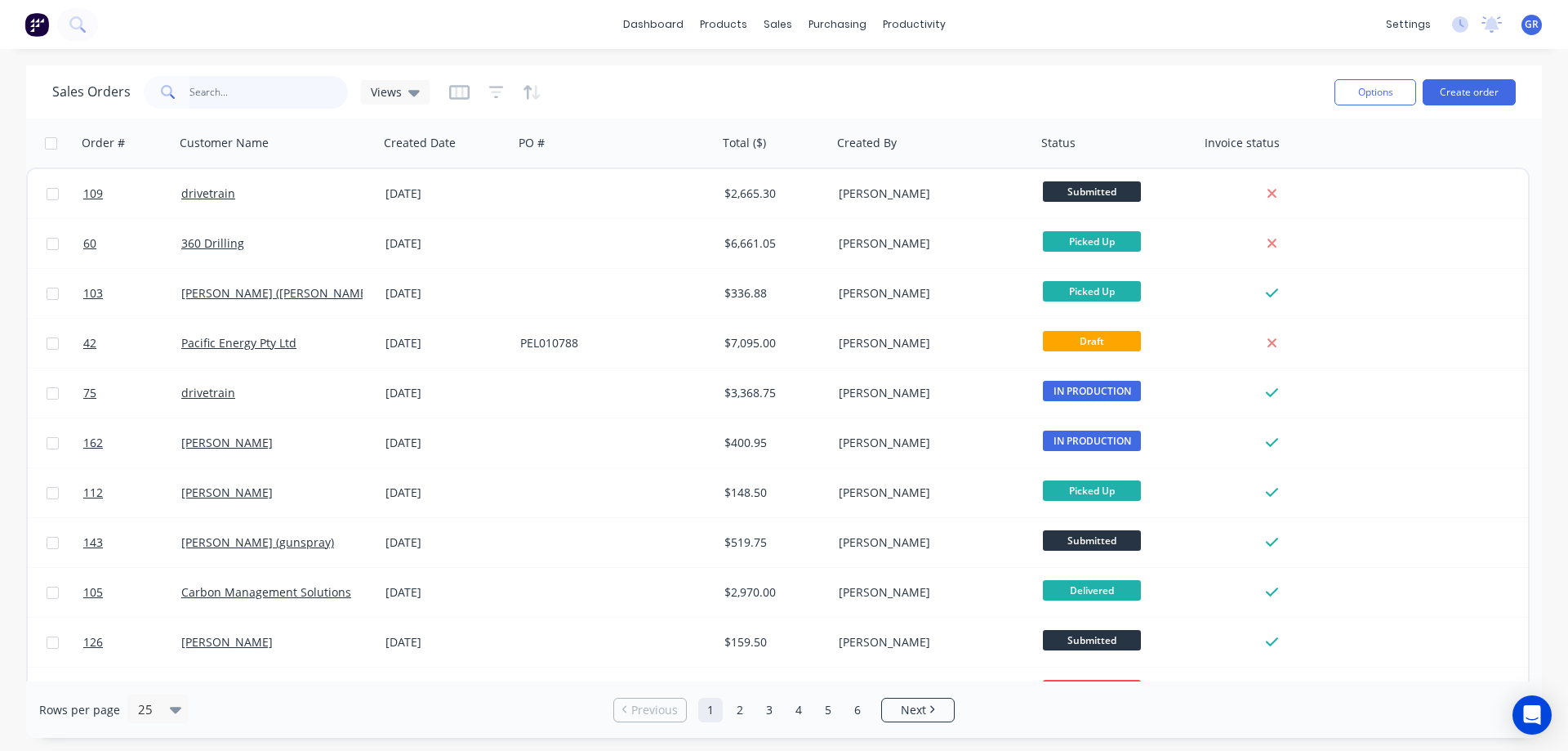
click at [208, 96] on input "text" at bounding box center [269, 92] width 160 height 32
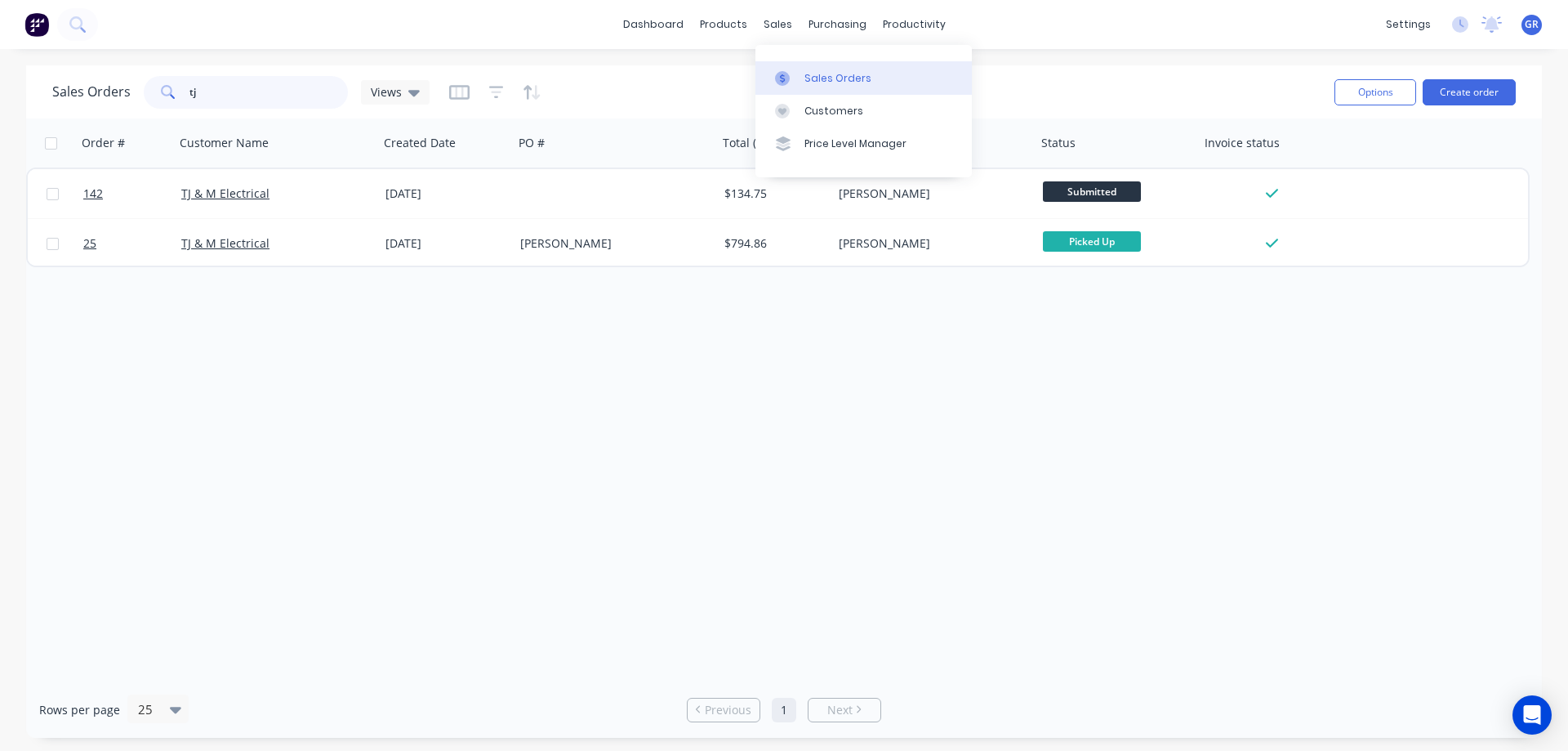
type input "tj"
click at [803, 70] on link "Sales Orders" at bounding box center [863, 77] width 216 height 32
click at [838, 80] on div "Sales Orders" at bounding box center [837, 78] width 67 height 15
click at [193, 68] on div "Sales Orders tj Views Options Create order" at bounding box center [784, 92] width 1516 height 53
drag, startPoint x: 194, startPoint y: 92, endPoint x: 157, endPoint y: 91, distance: 37.0
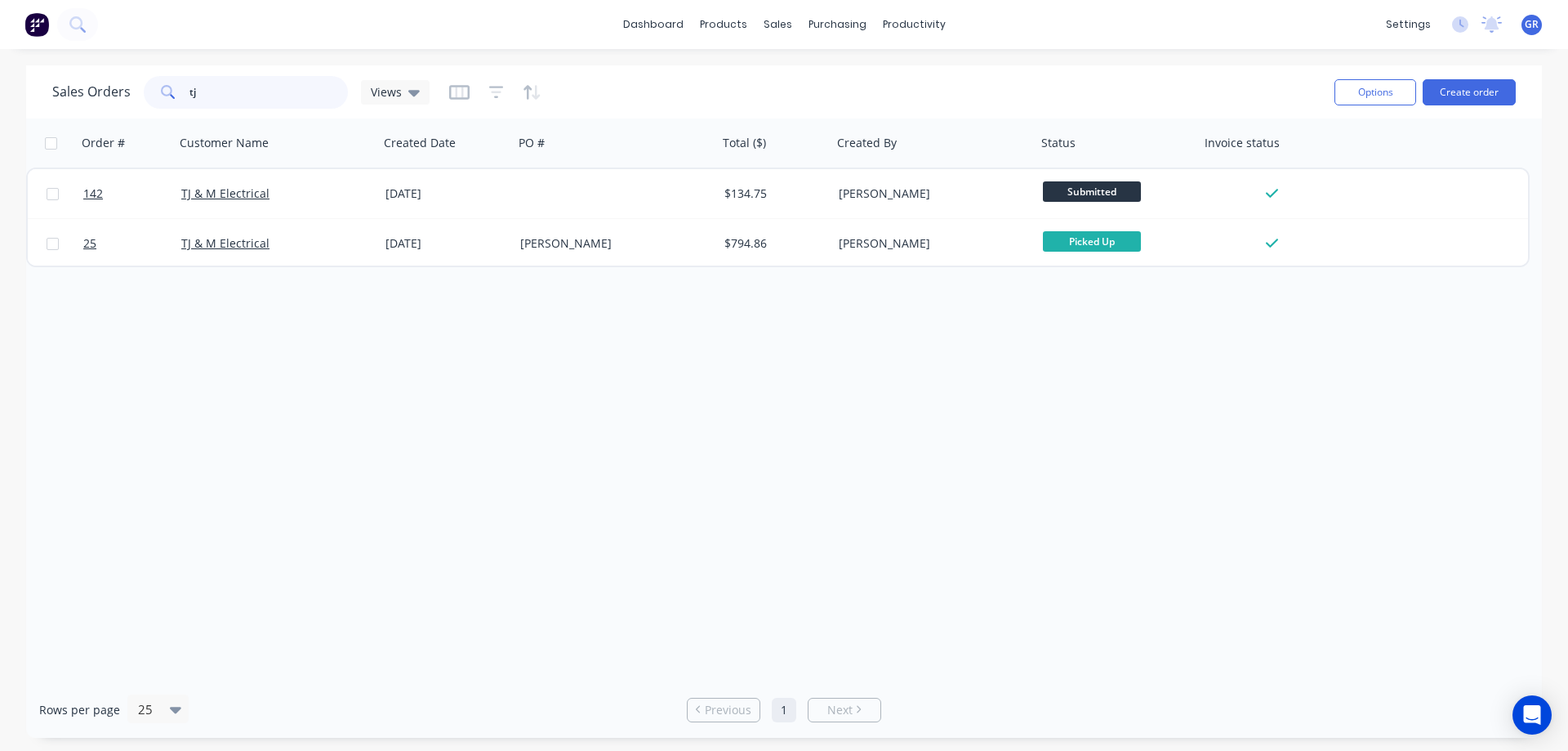
click at [157, 91] on div "tj" at bounding box center [246, 92] width 204 height 32
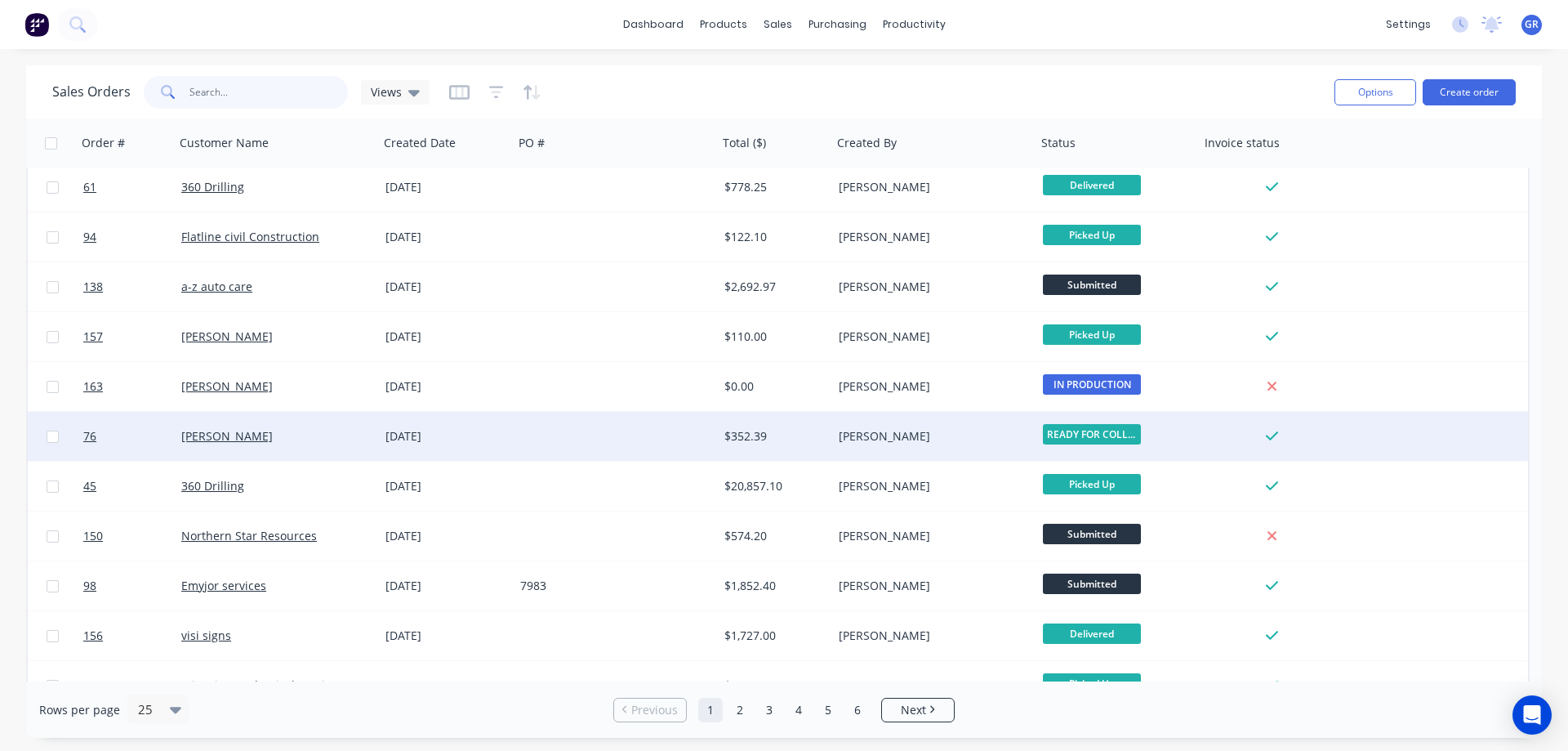
scroll to position [732, 0]
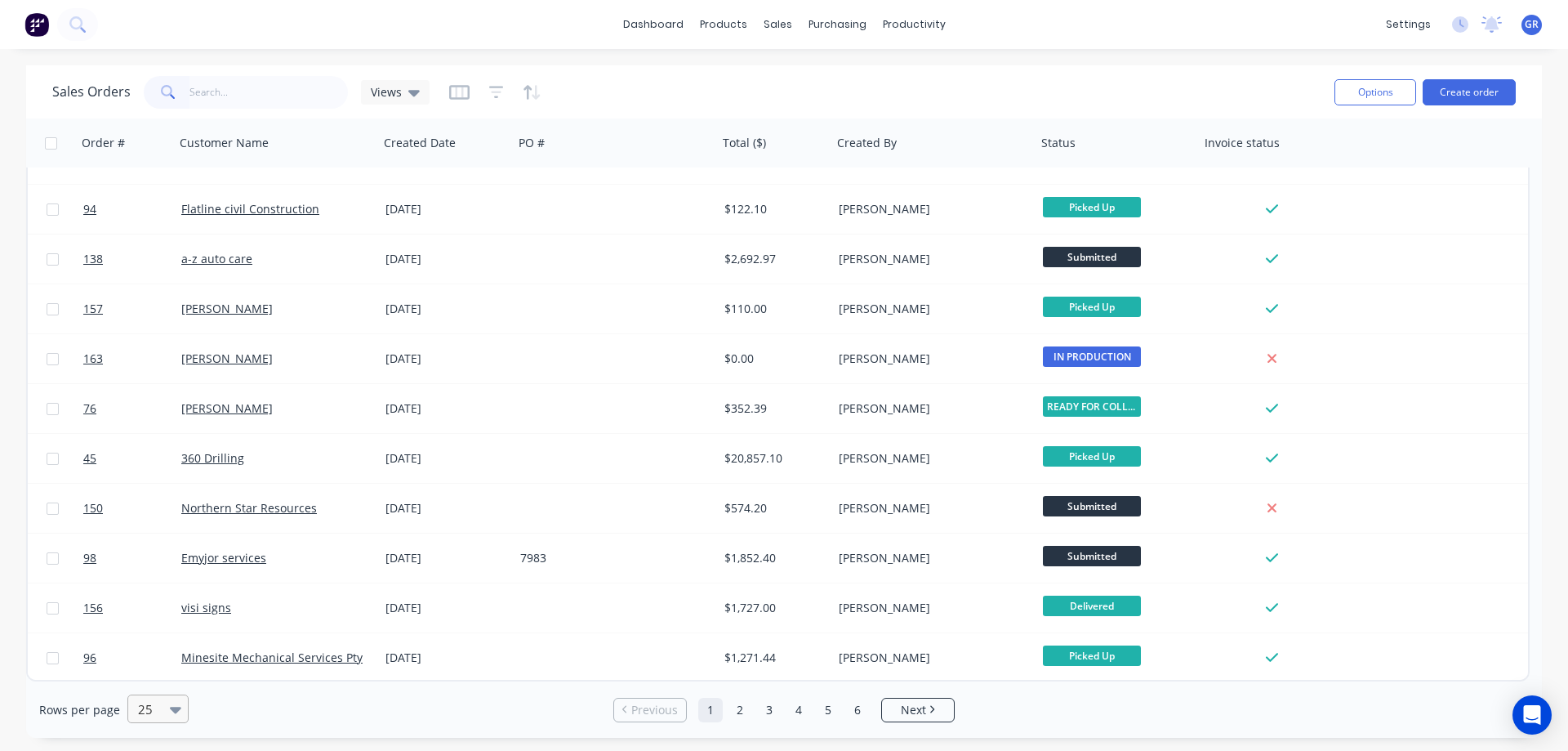
click at [181, 713] on div at bounding box center [179, 709] width 18 height 18
click at [154, 673] on div "100" at bounding box center [155, 669] width 61 height 31
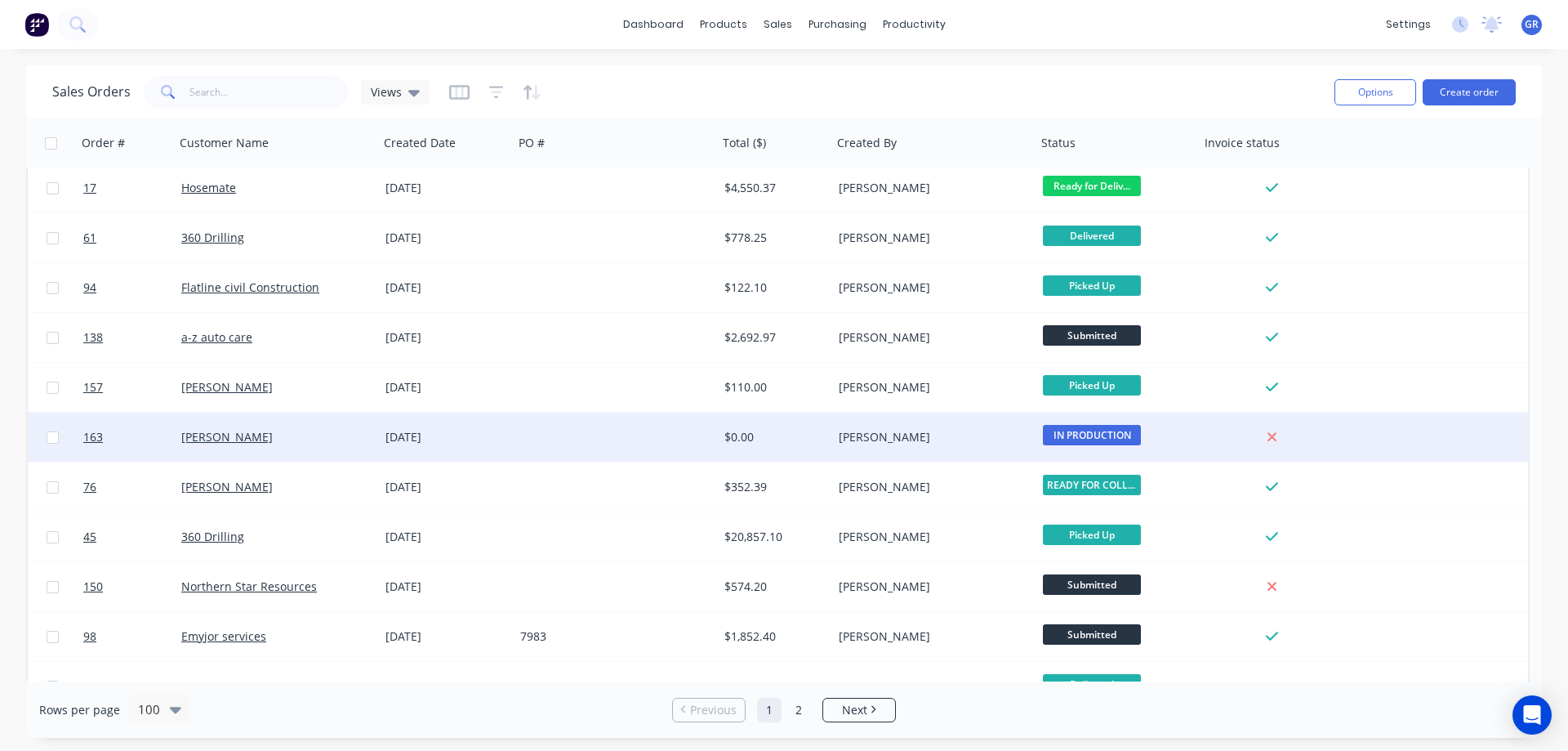
scroll to position [735, 0]
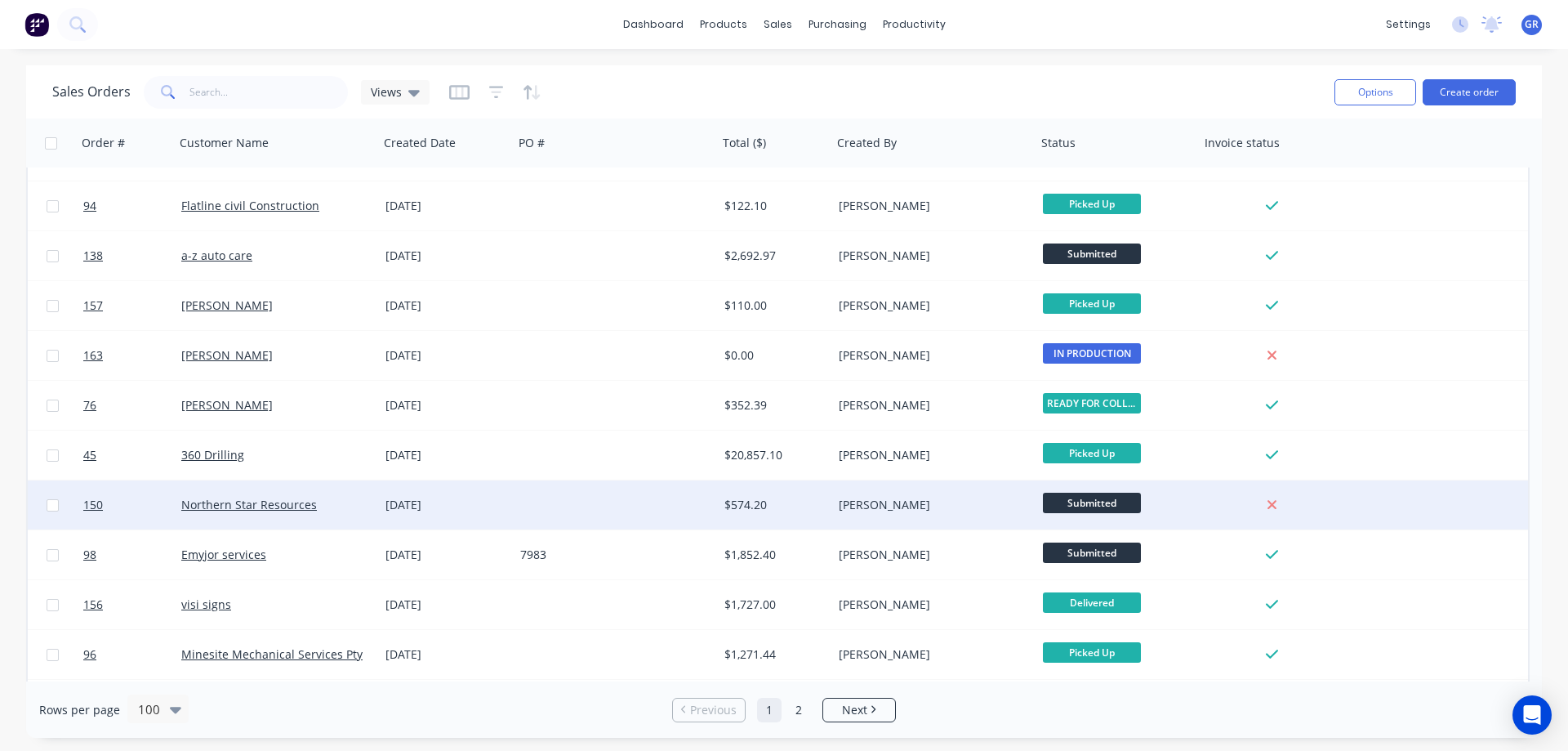
click at [573, 505] on div at bounding box center [616, 505] width 204 height 49
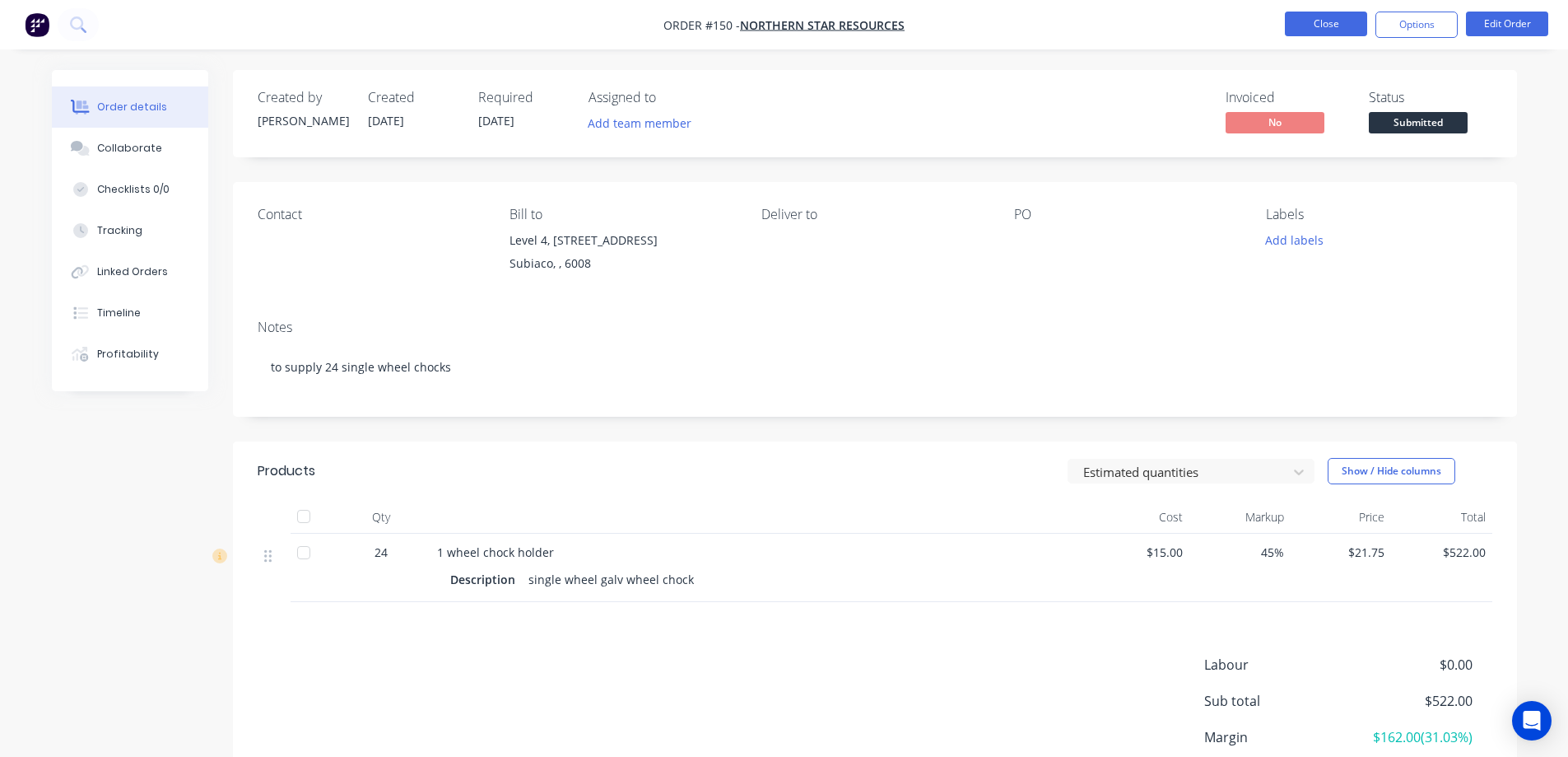
click at [1303, 20] on button "Close" at bounding box center [1326, 24] width 83 height 25
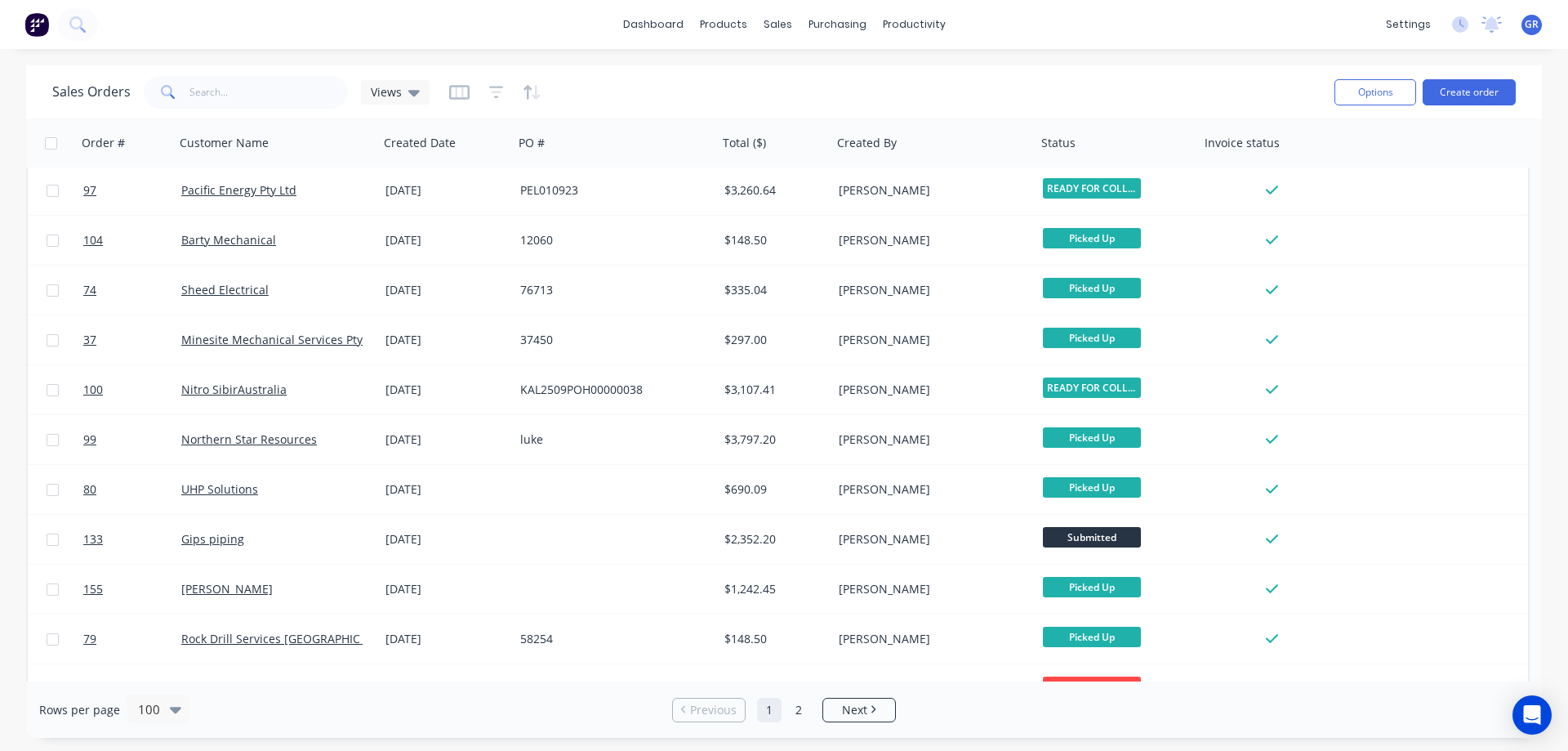
scroll to position [1552, 0]
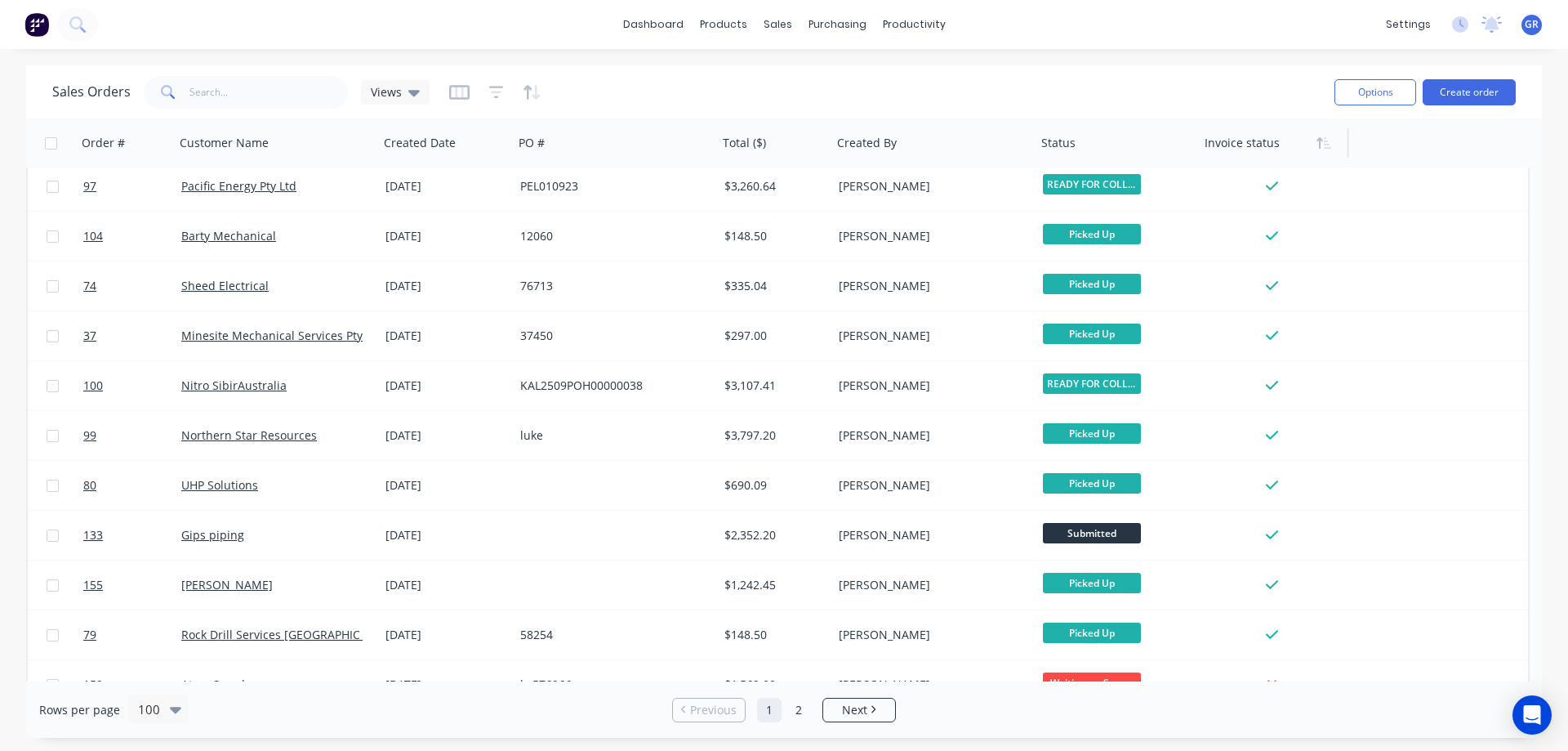
click at [1267, 147] on div at bounding box center [1270, 142] width 132 height 32
click at [1325, 146] on icon "button" at bounding box center [1324, 142] width 15 height 13
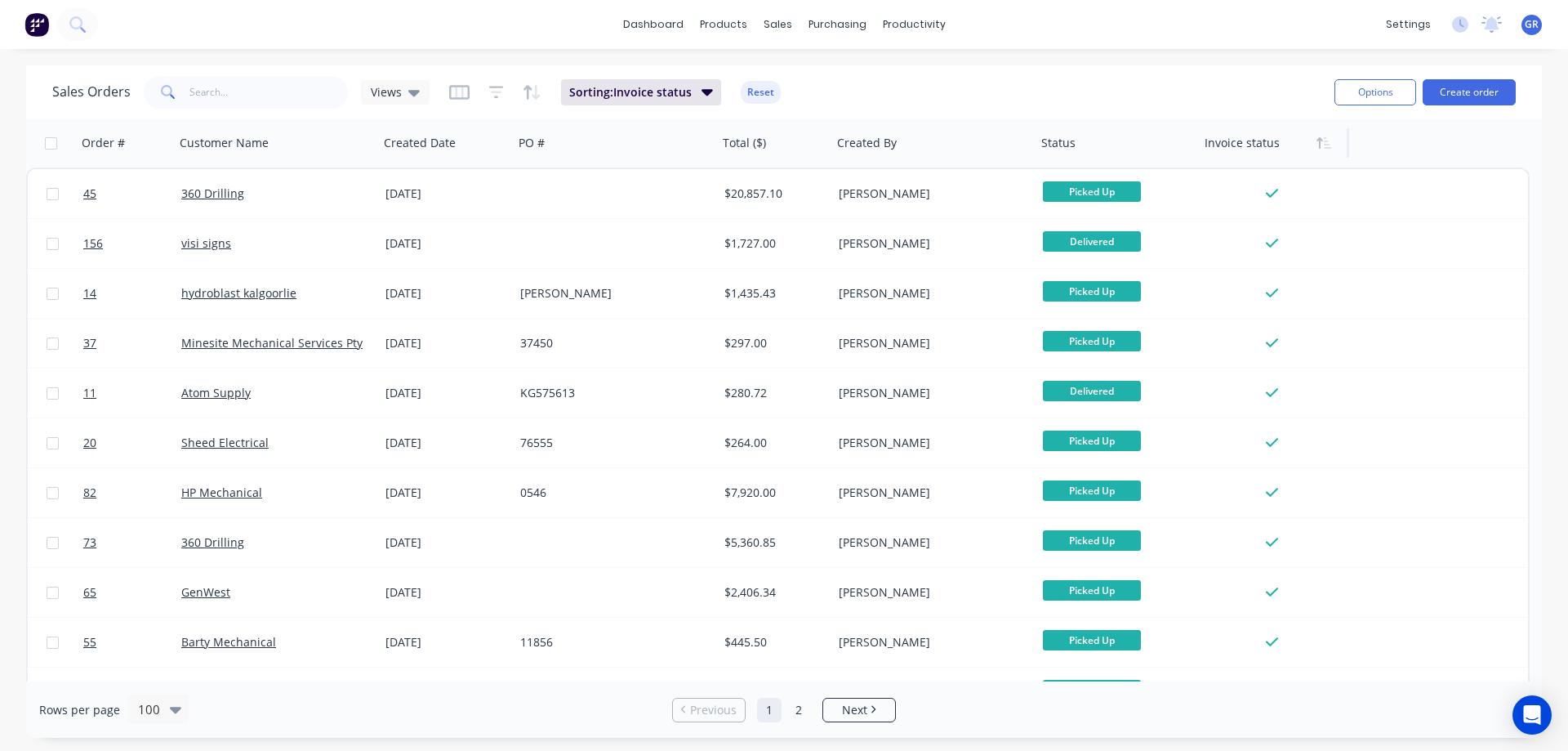
click at [1325, 146] on icon "button" at bounding box center [1324, 142] width 15 height 13
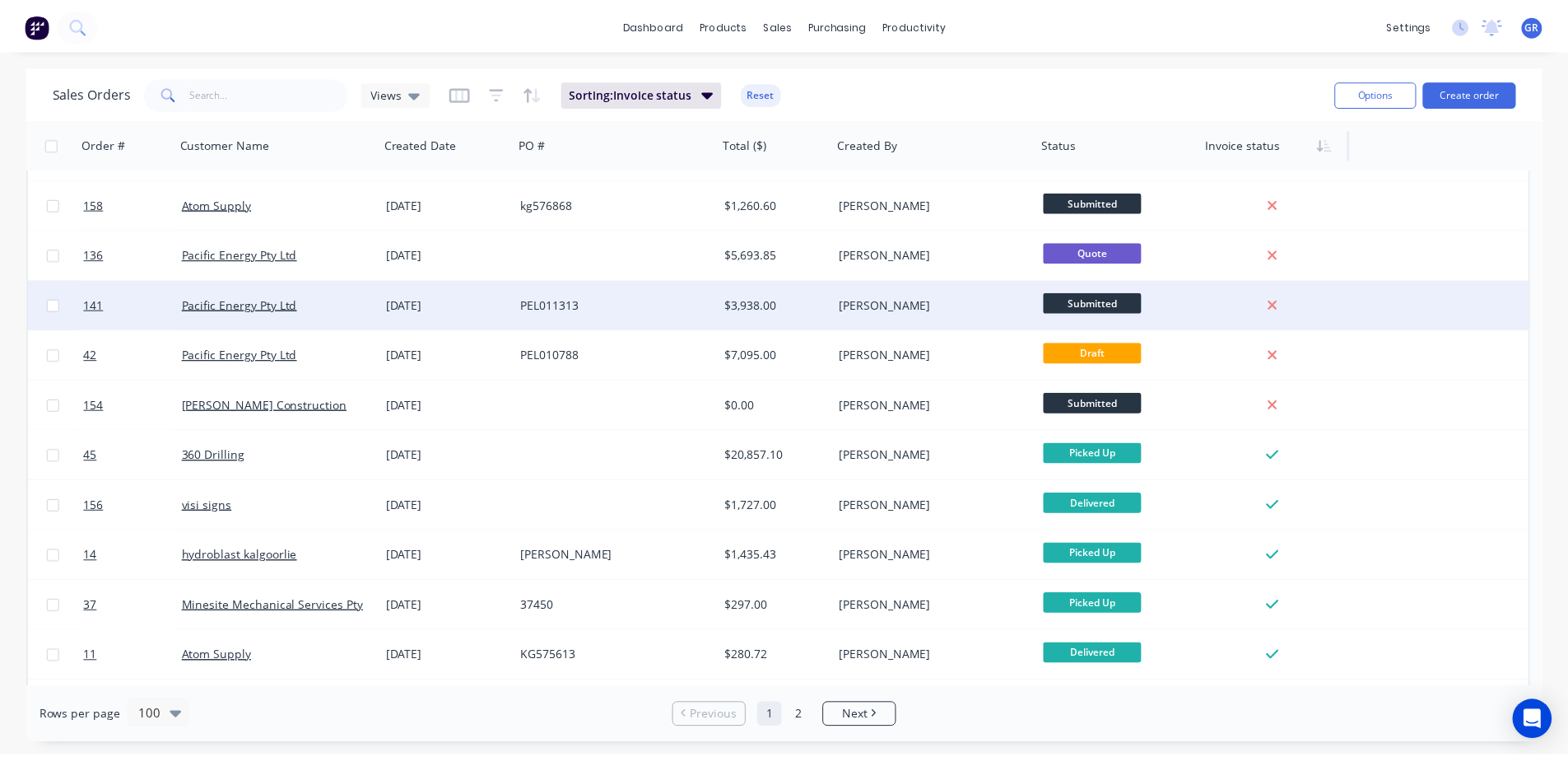
scroll to position [1811, 0]
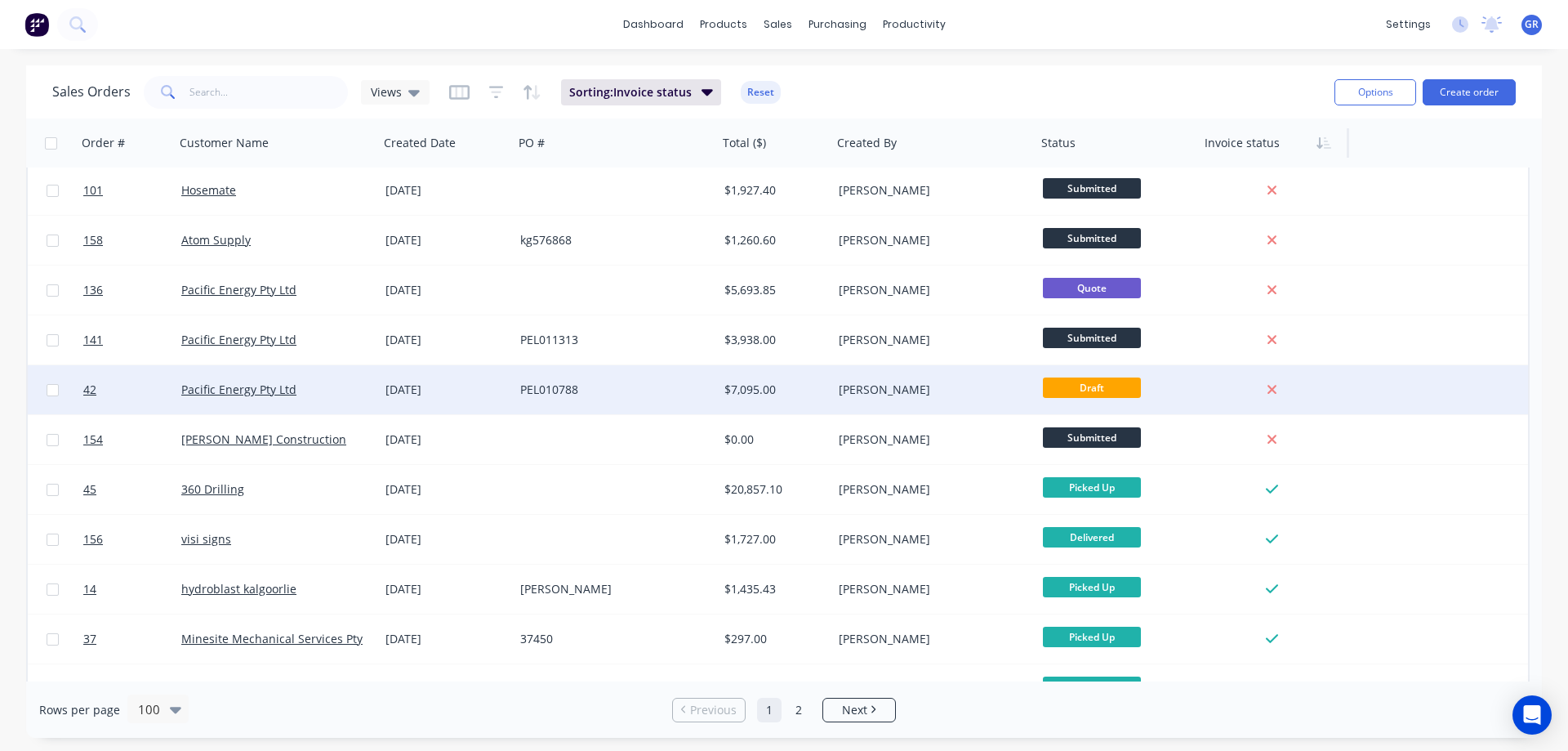
click at [627, 386] on div "PEL010788" at bounding box center [611, 389] width 181 height 17
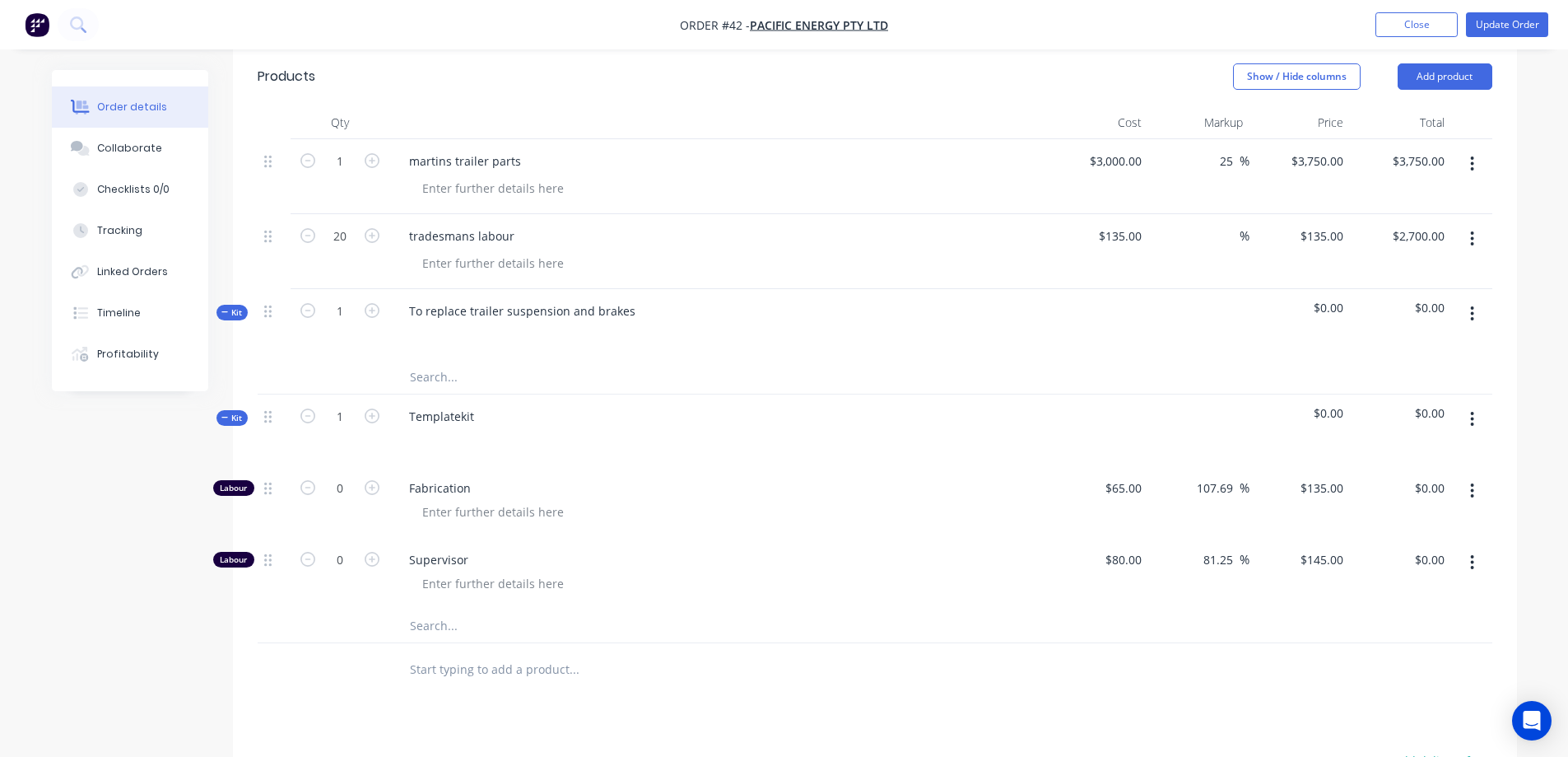
scroll to position [494, 0]
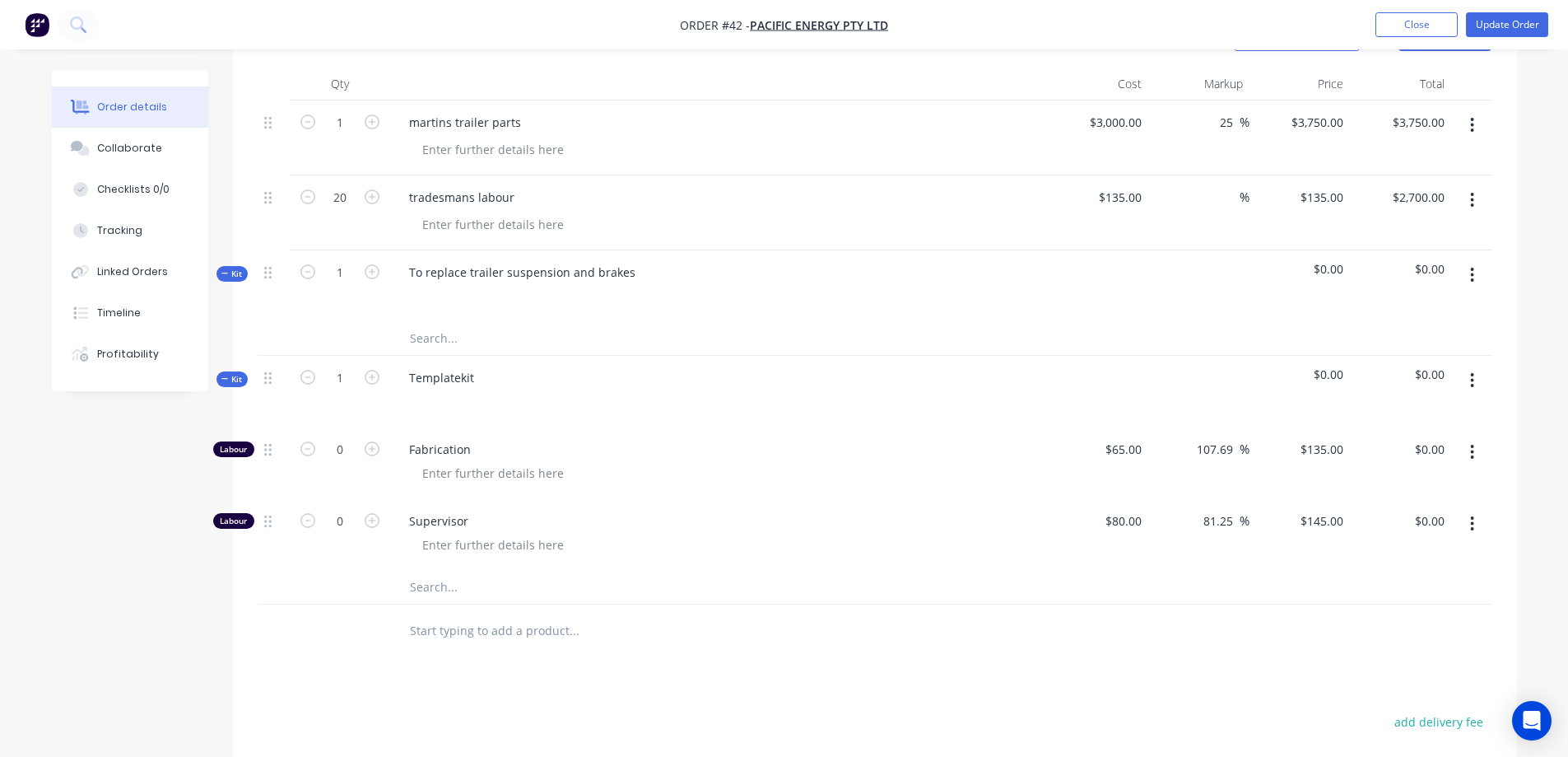
click at [436, 581] on input "text" at bounding box center [573, 586] width 330 height 33
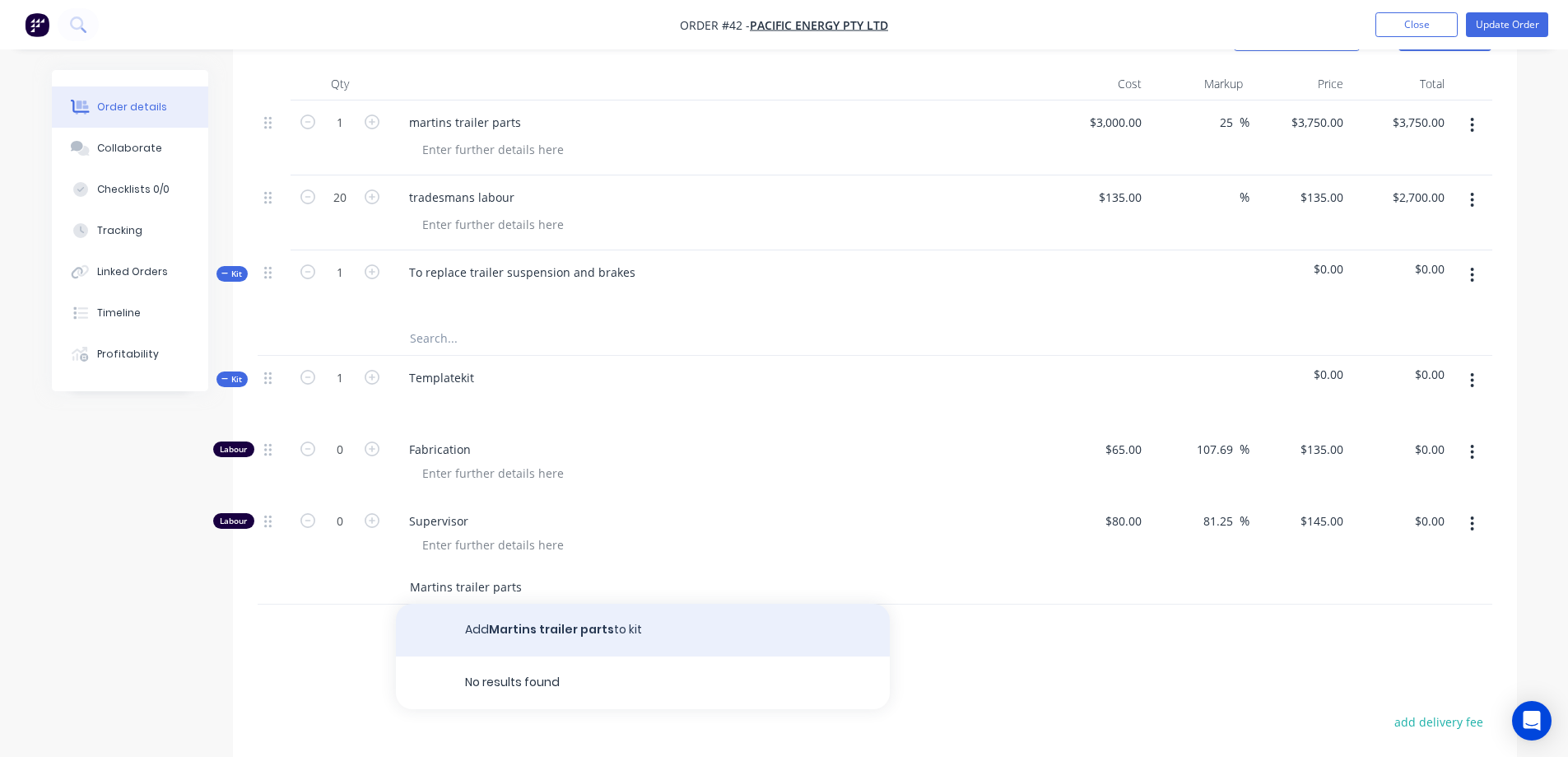
type input "Martins trailer parts"
click at [563, 631] on button "Add Martins trailer parts to kit" at bounding box center [642, 630] width 494 height 53
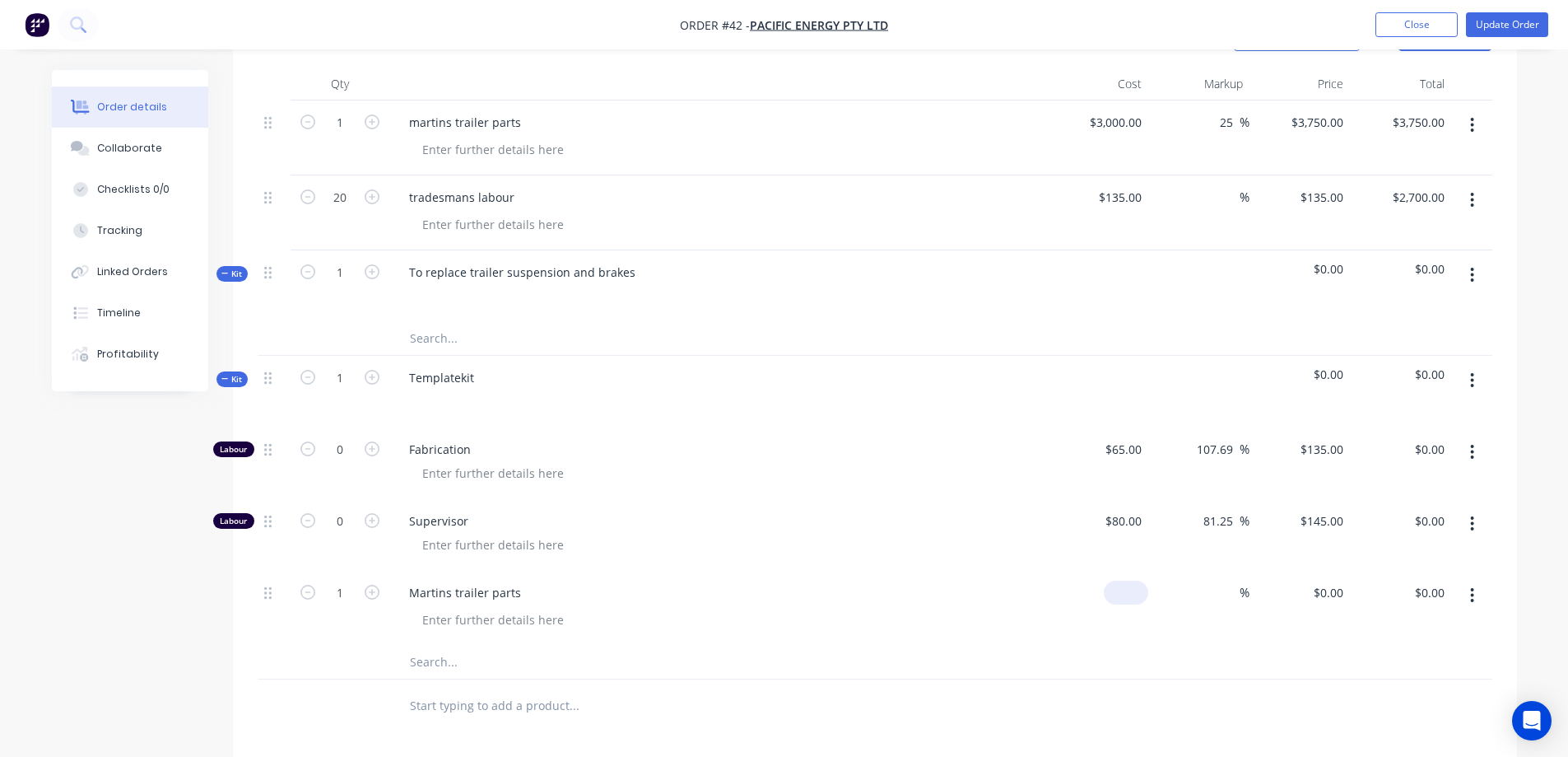
click at [1125, 592] on div "$0.00" at bounding box center [1126, 592] width 45 height 24
type input "$3,000.00"
click at [1229, 590] on input at bounding box center [1230, 592] width 19 height 24
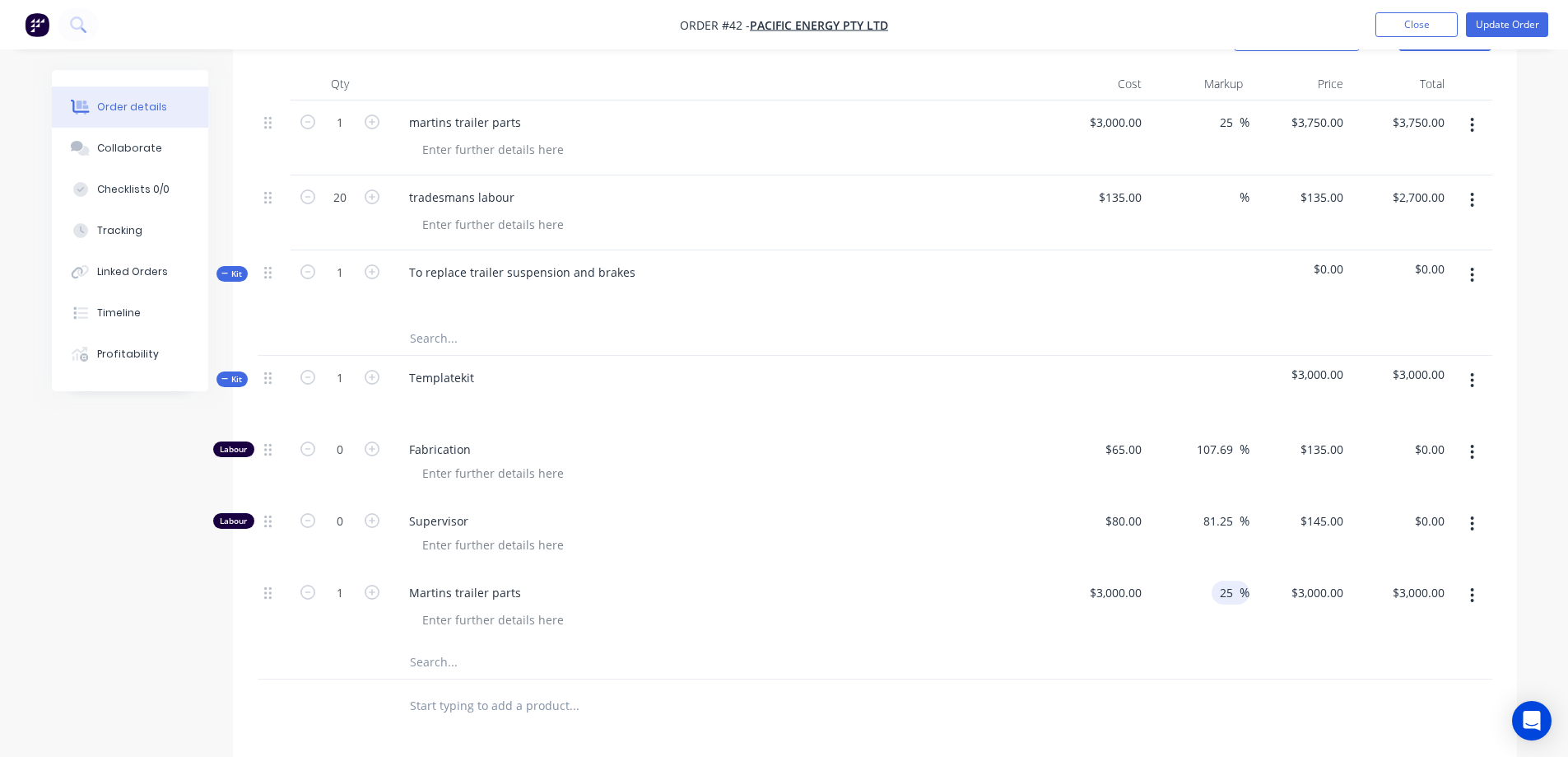
type input "25"
type input "$3,750.00"
click at [1144, 636] on div "$3,000.00 $3,000.00" at bounding box center [1098, 608] width 101 height 75
click at [349, 448] on input "0" at bounding box center [339, 449] width 43 height 25
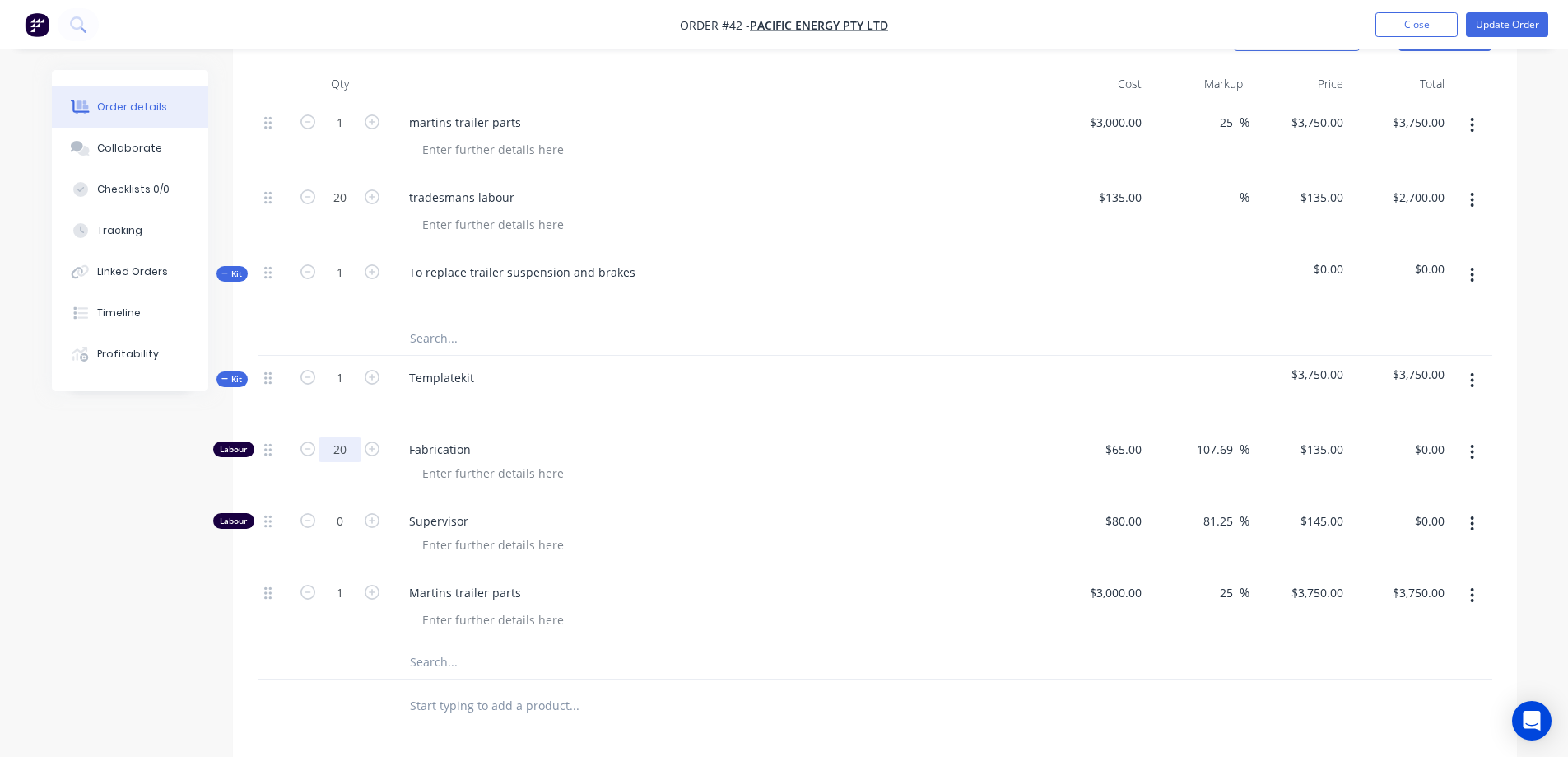
type input "20"
type input "$2,700.00"
click at [617, 386] on div "Templatekit" at bounding box center [718, 391] width 658 height 71
click at [469, 377] on div "Templatekit" at bounding box center [441, 377] width 91 height 24
drag, startPoint x: 469, startPoint y: 372, endPoint x: 434, endPoint y: 377, distance: 35.4
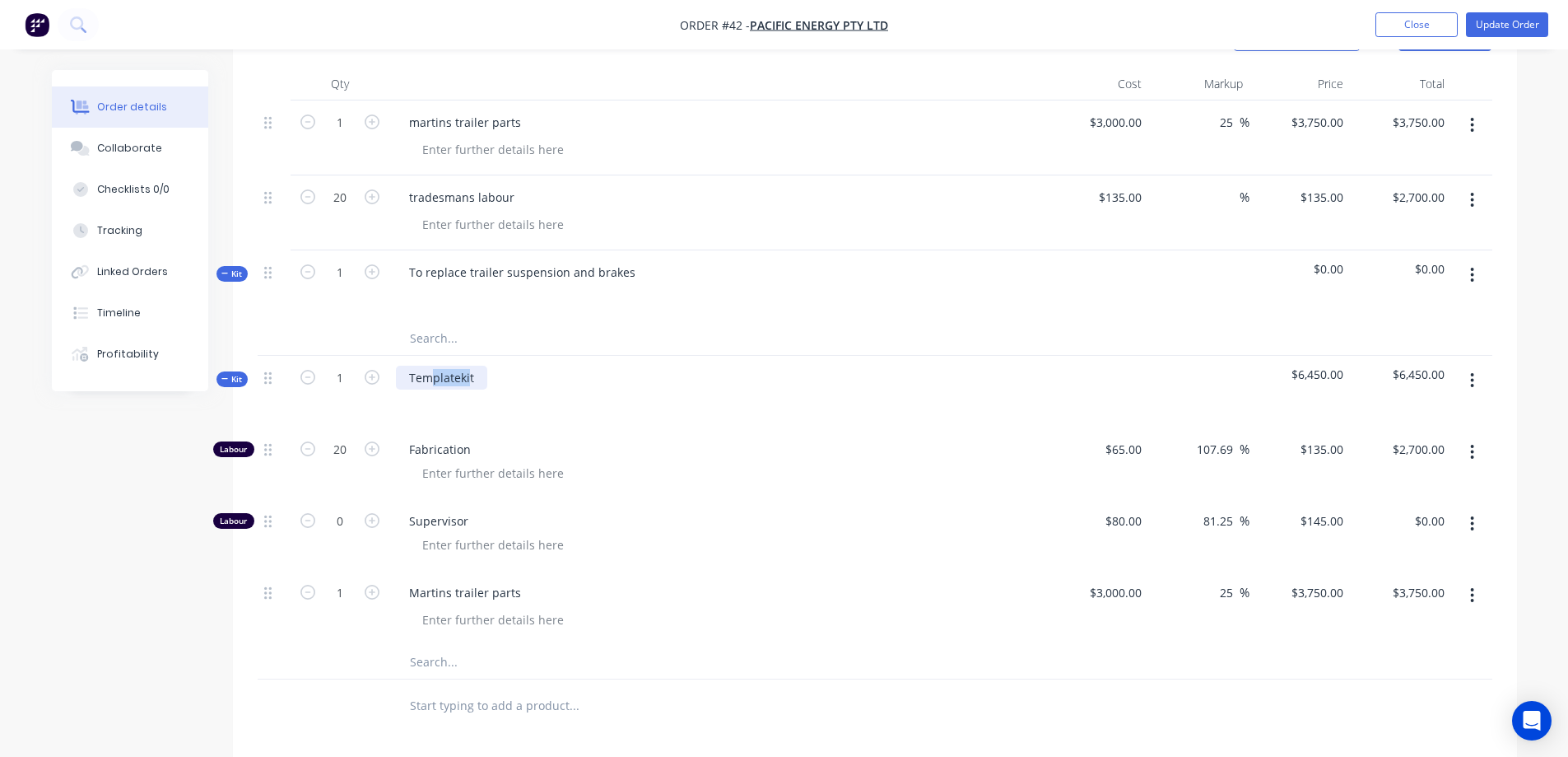
click at [432, 379] on div "Templatekit" at bounding box center [441, 377] width 91 height 24
drag, startPoint x: 477, startPoint y: 380, endPoint x: 437, endPoint y: 364, distance: 43.1
click at [384, 377] on div "Kit 1 Templatekit $6,450.00 $6,450.00" at bounding box center [875, 391] width 1235 height 71
drag, startPoint x: 628, startPoint y: 272, endPoint x: 399, endPoint y: 275, distance: 229.0
click at [399, 275] on div "To replace trailer suspension and brakes" at bounding box center [521, 272] width 252 height 24
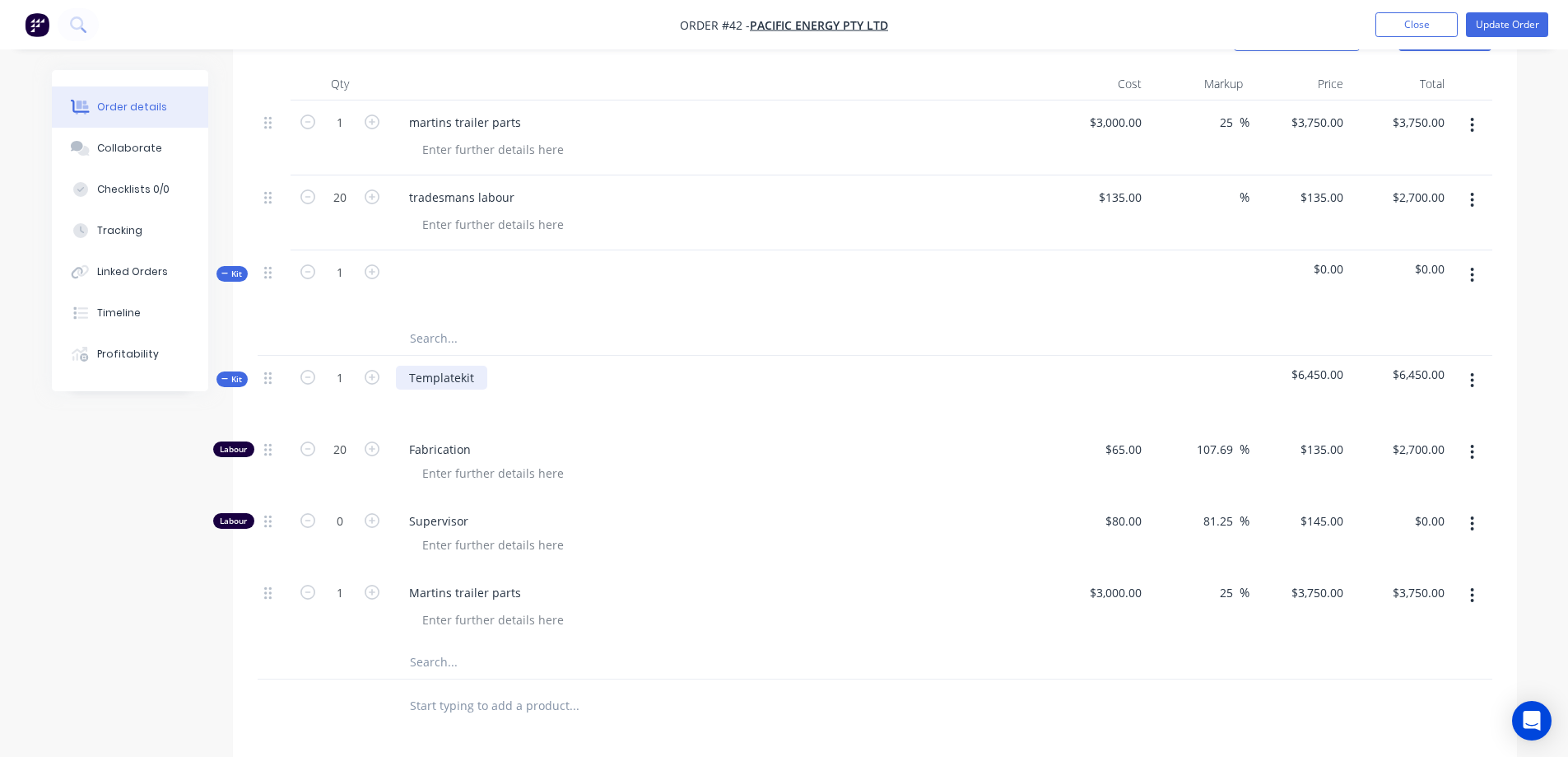
click at [463, 379] on div "Templatekit" at bounding box center [441, 377] width 91 height 24
drag, startPoint x: 475, startPoint y: 377, endPoint x: 415, endPoint y: 372, distance: 60.2
click at [415, 372] on div "Templatekit" at bounding box center [441, 377] width 91 height 24
paste div
click at [416, 375] on div "TTo replace trailer suspension and brakes" at bounding box center [525, 377] width 259 height 24
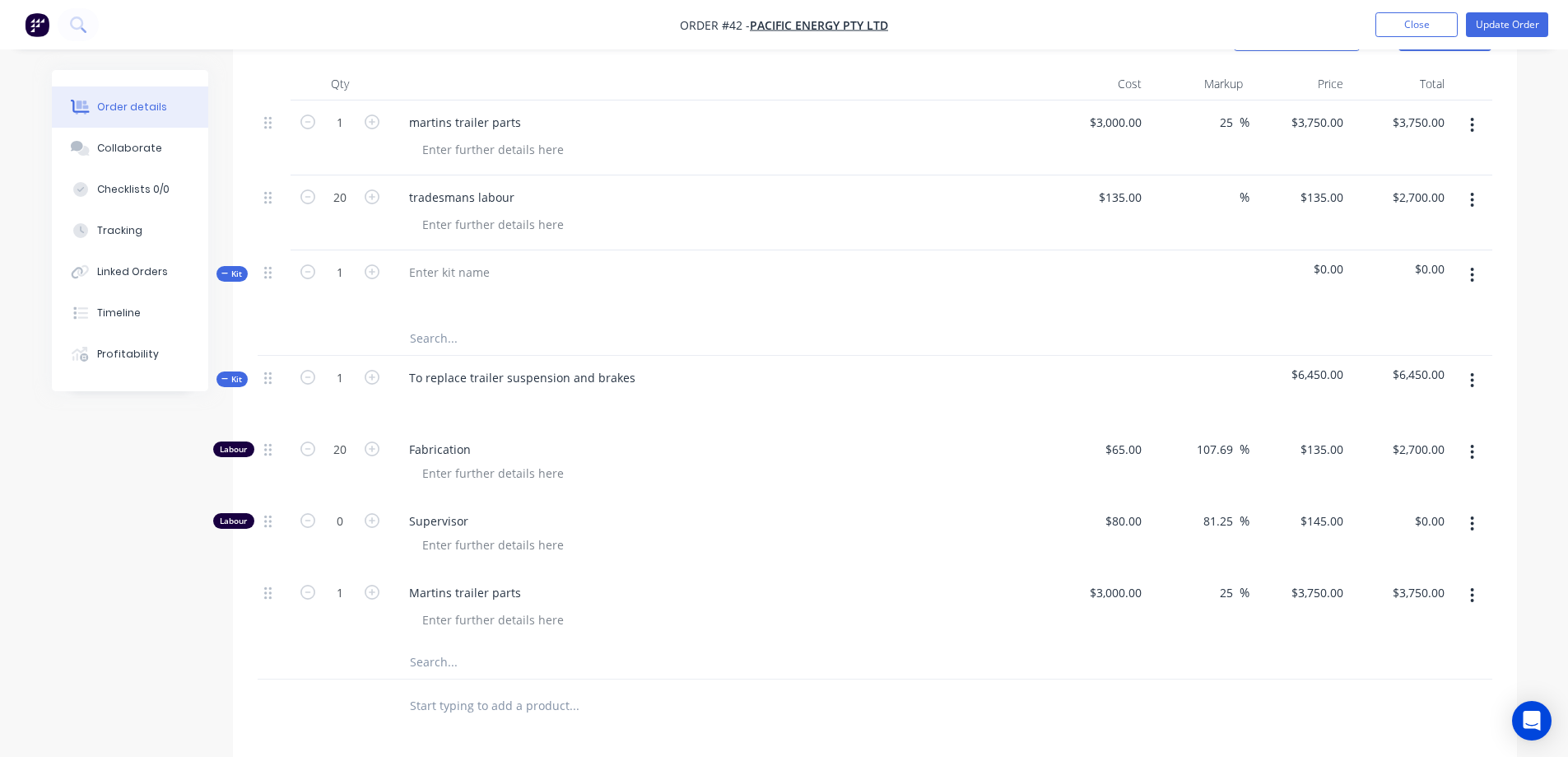
click at [535, 408] on div at bounding box center [718, 401] width 645 height 24
click at [1470, 274] on icon "button" at bounding box center [1472, 274] width 4 height 15
click at [1422, 436] on button "Delete" at bounding box center [1414, 449] width 156 height 33
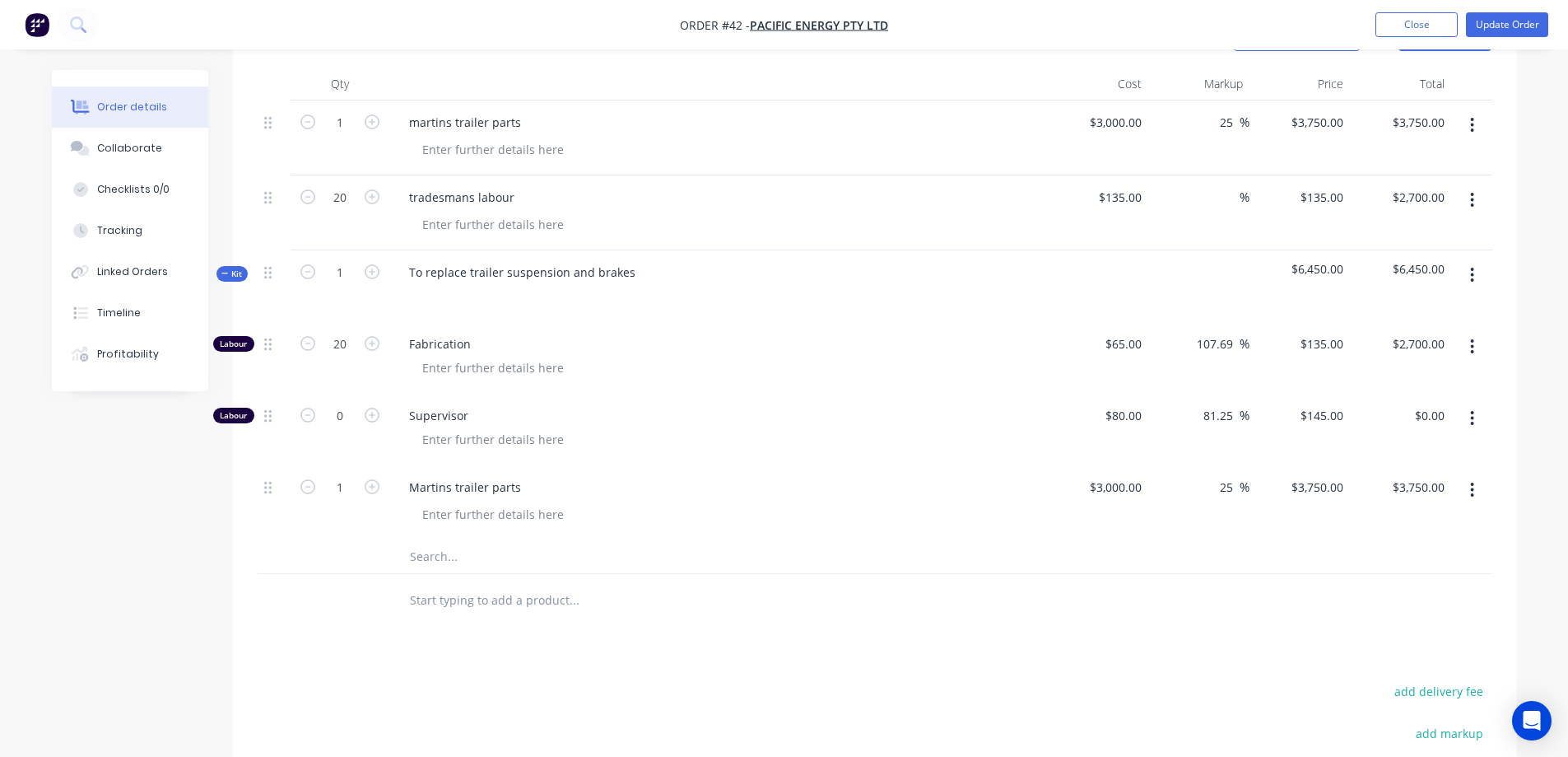
click at [1484, 119] on button "button" at bounding box center [1472, 125] width 39 height 30
click at [1420, 264] on div "Delete" at bounding box center [1414, 266] width 127 height 24
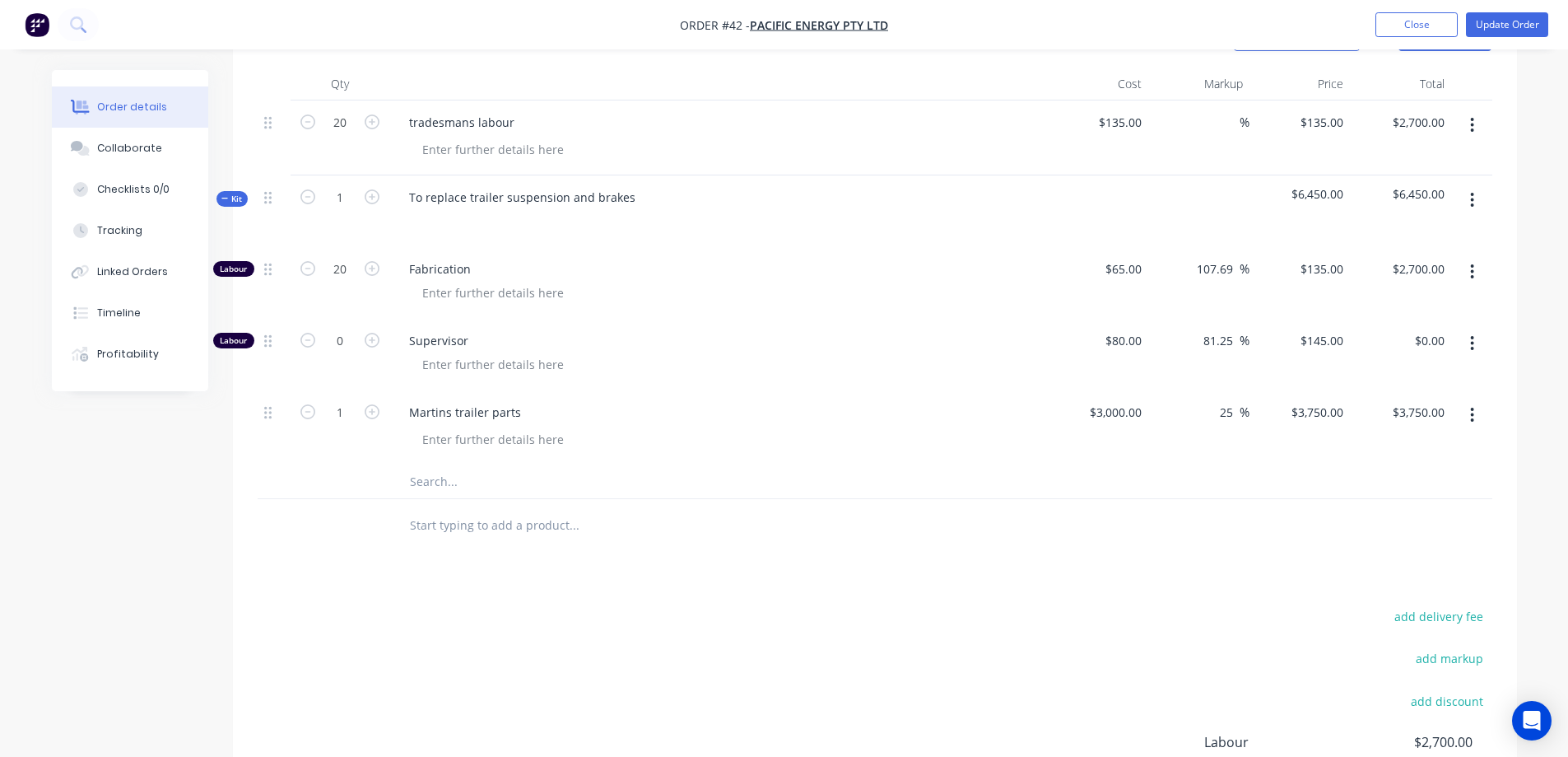
click at [1475, 124] on button "button" at bounding box center [1472, 125] width 39 height 30
click at [1440, 264] on div "Delete" at bounding box center [1414, 266] width 127 height 24
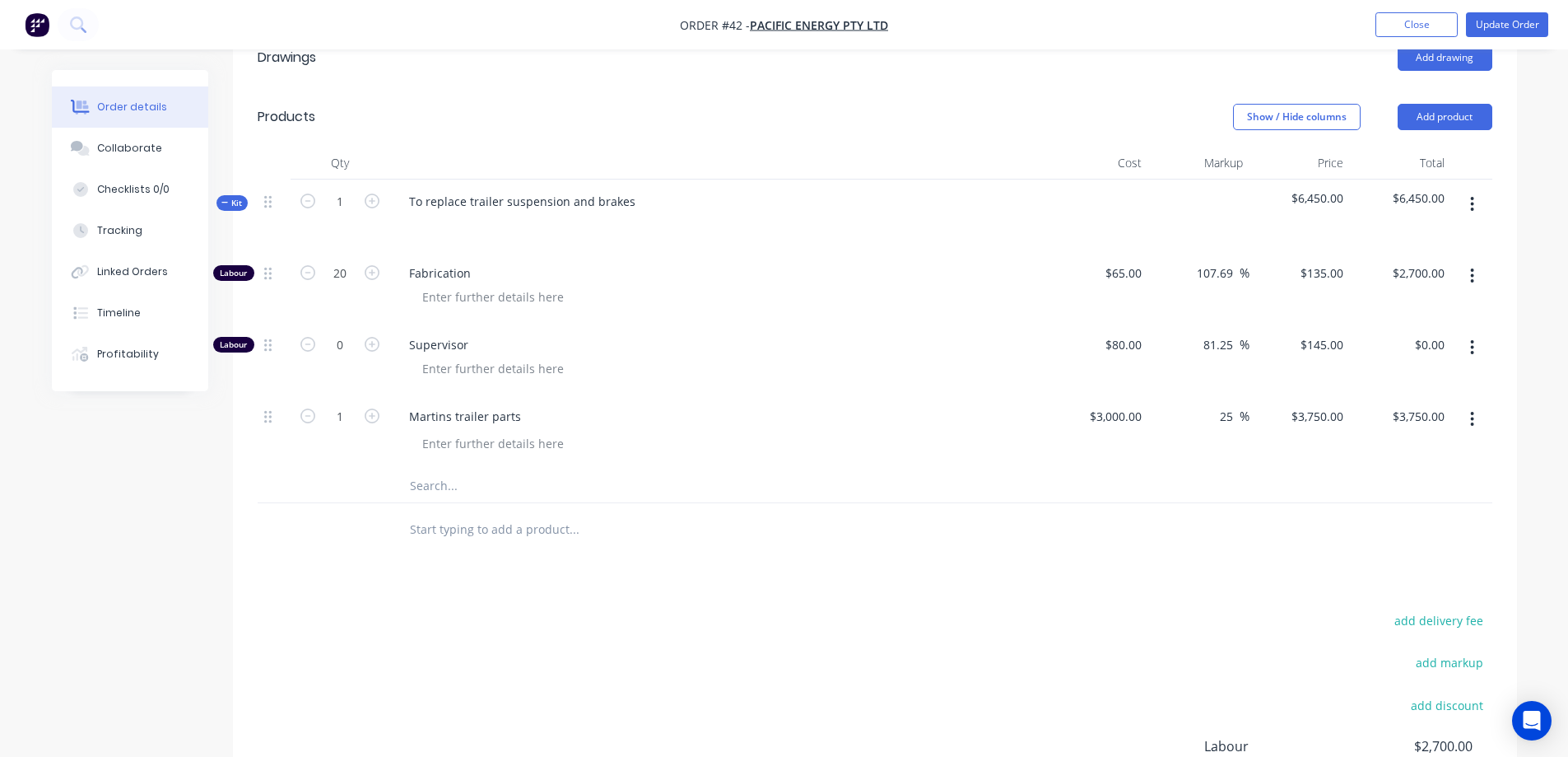
scroll to position [388, 0]
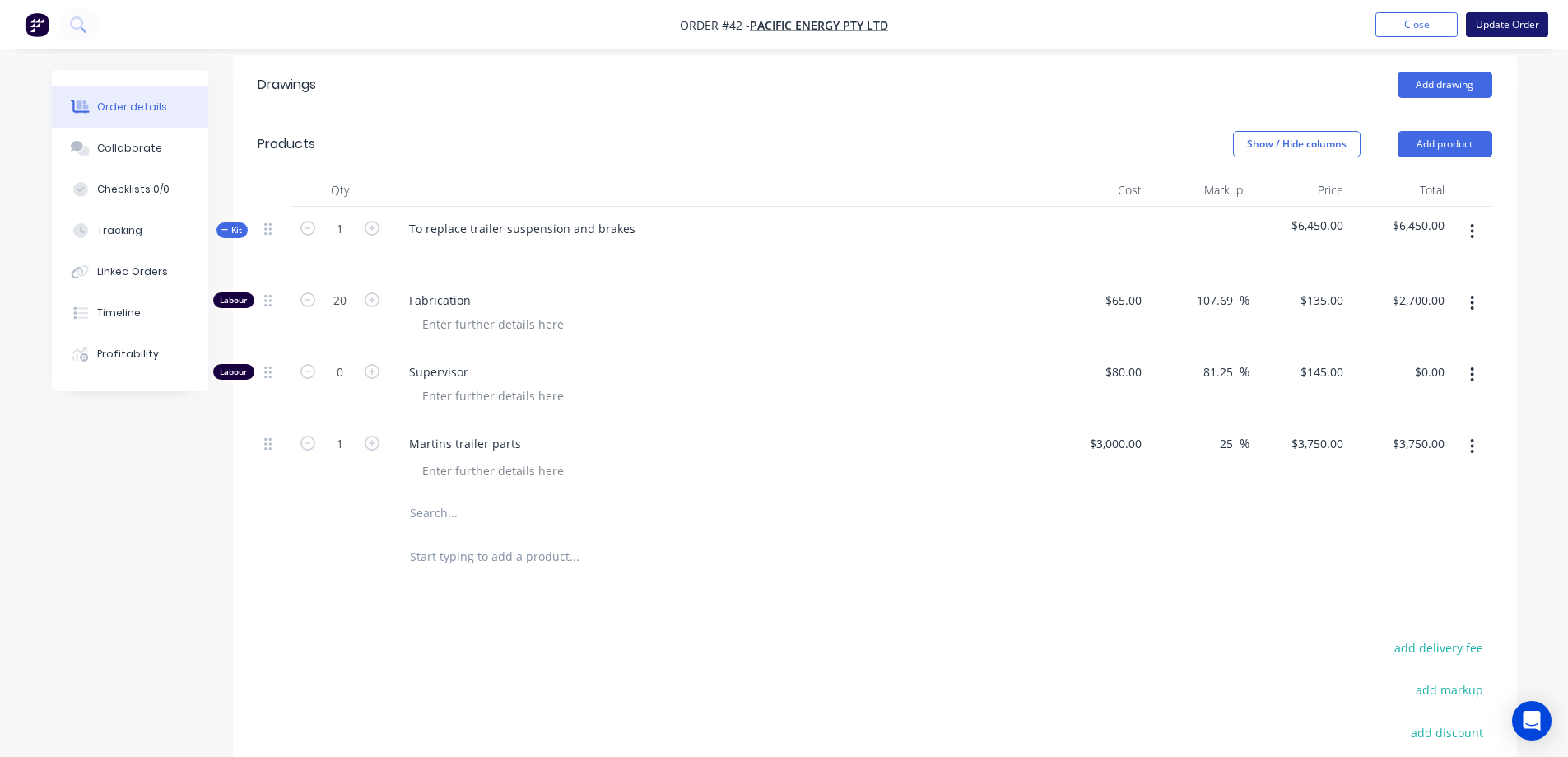
click at [1491, 27] on button "Update Order" at bounding box center [1507, 25] width 83 height 25
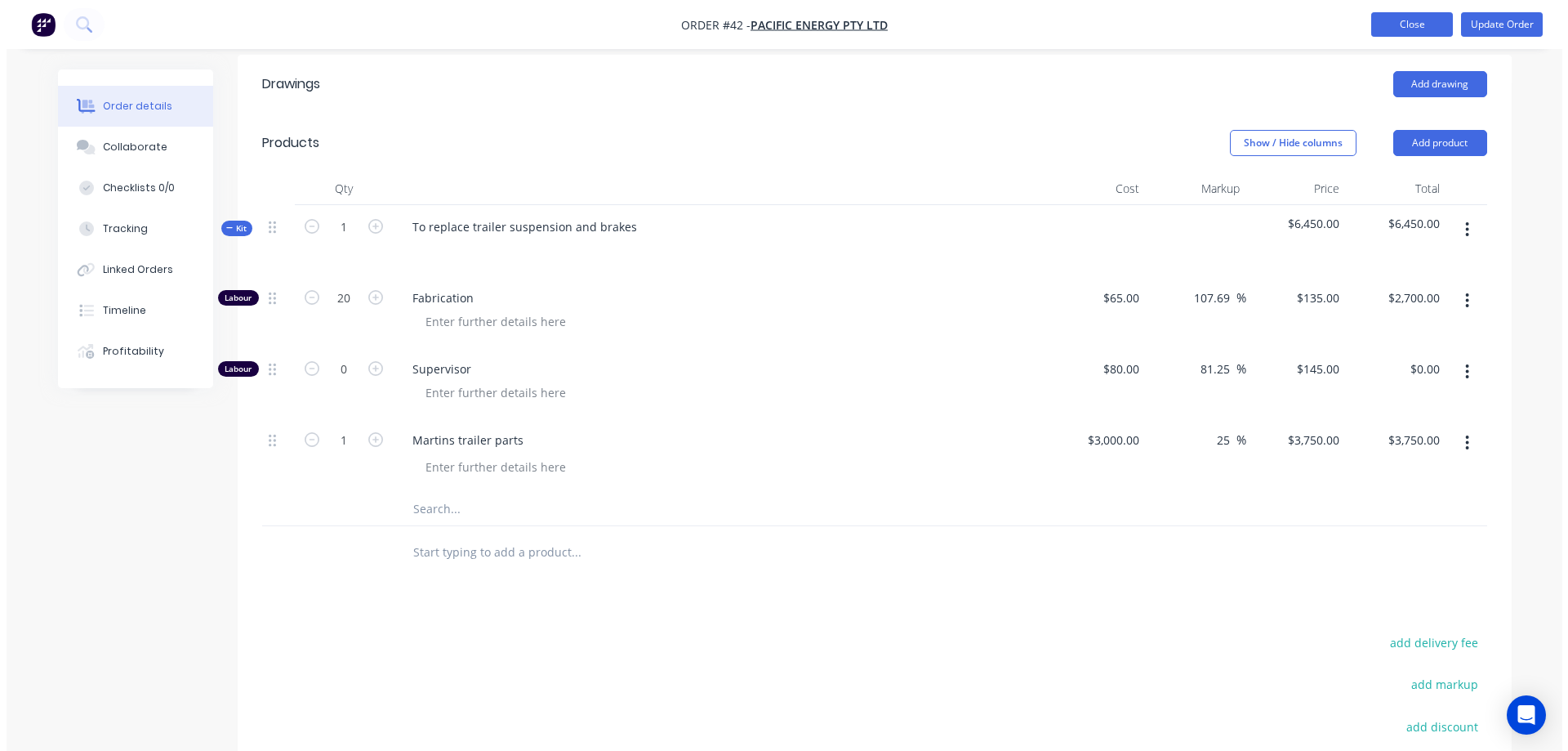
scroll to position [0, 0]
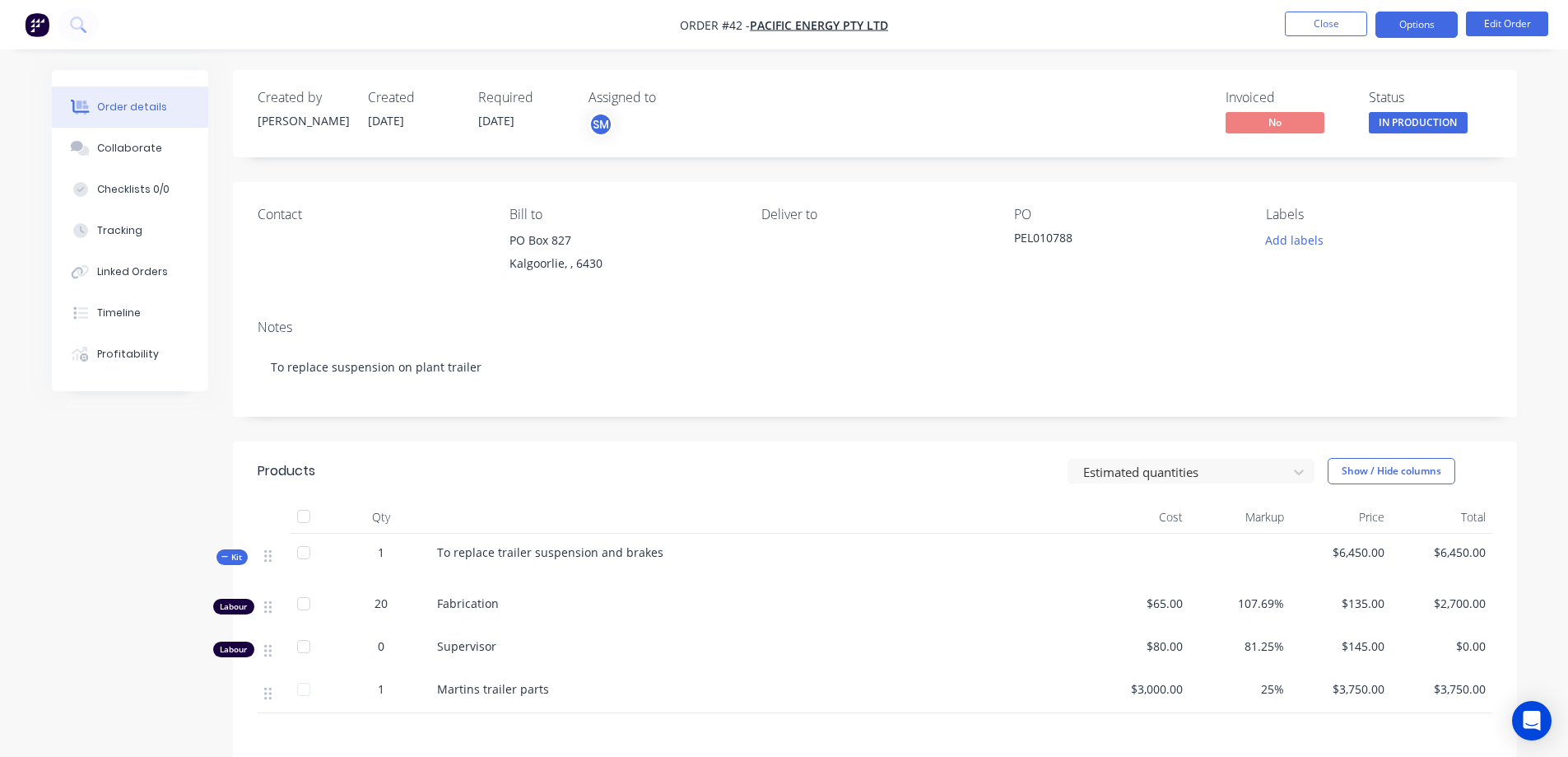
click at [1425, 21] on button "Options" at bounding box center [1417, 25] width 83 height 26
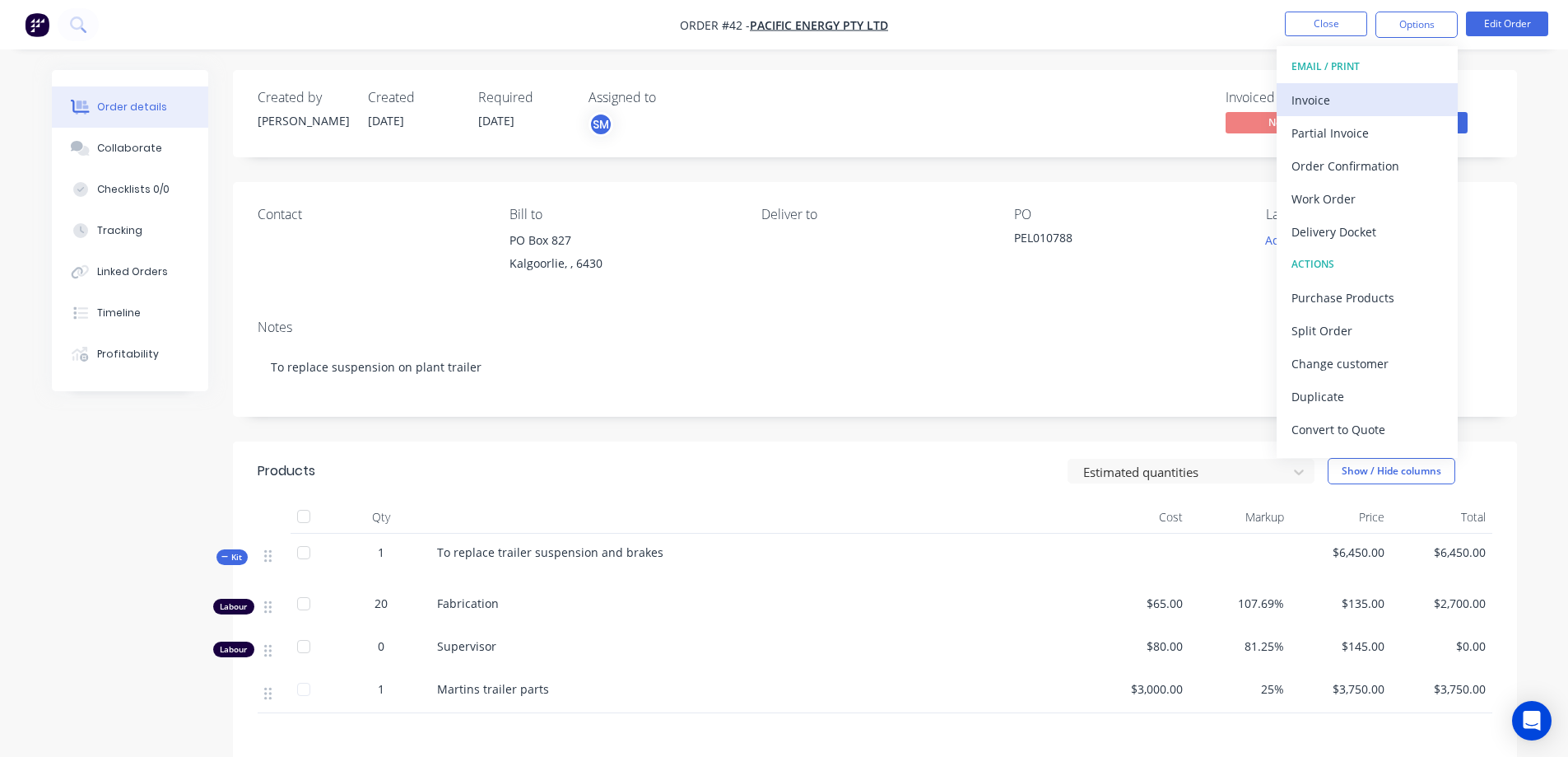
click at [1329, 98] on div "Invoice" at bounding box center [1367, 99] width 151 height 24
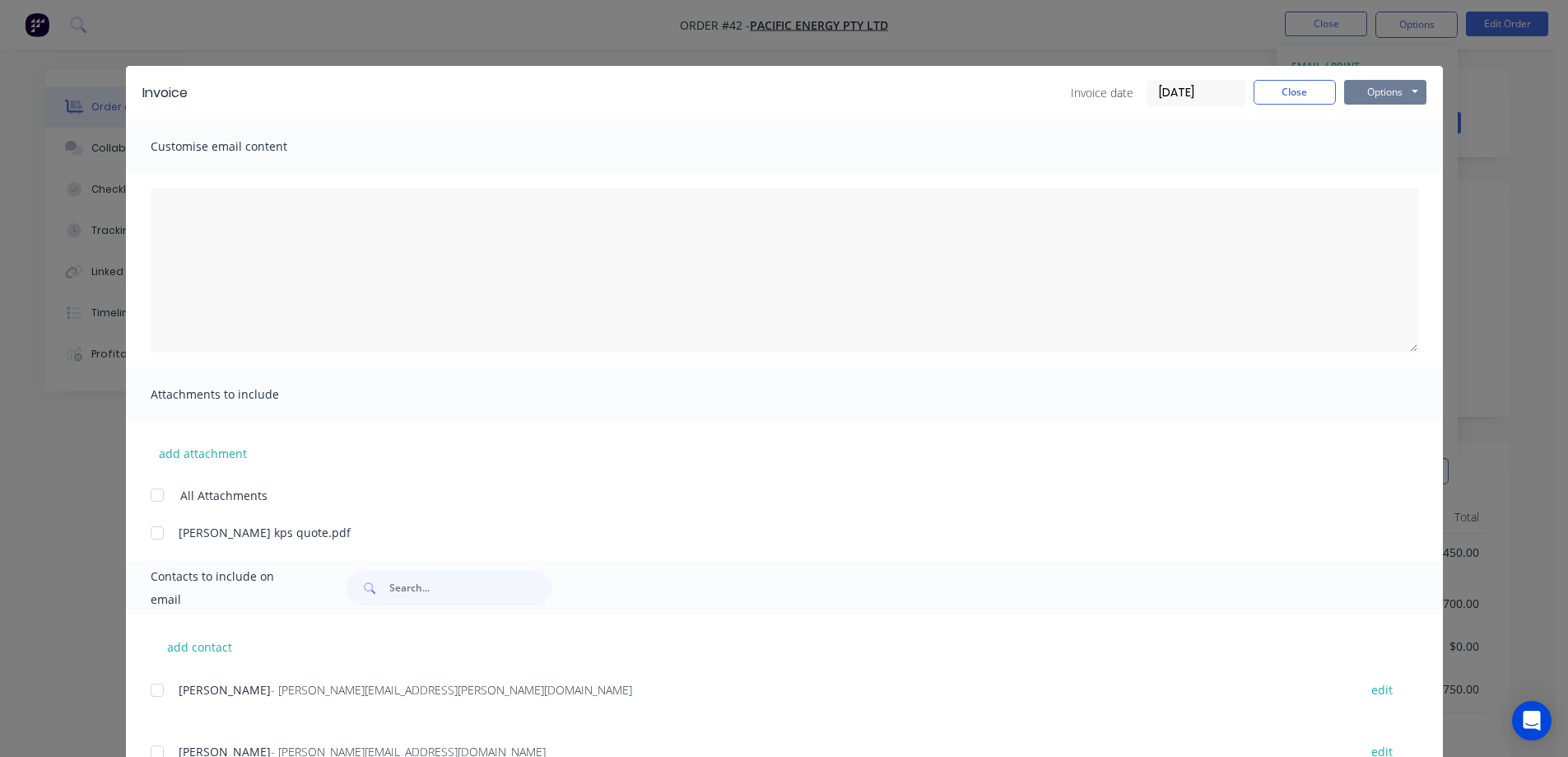
click at [1367, 90] on button "Options" at bounding box center [1385, 92] width 83 height 25
click at [1361, 149] on button "Print" at bounding box center [1397, 149] width 105 height 27
click at [1254, 92] on button "Close" at bounding box center [1295, 92] width 83 height 25
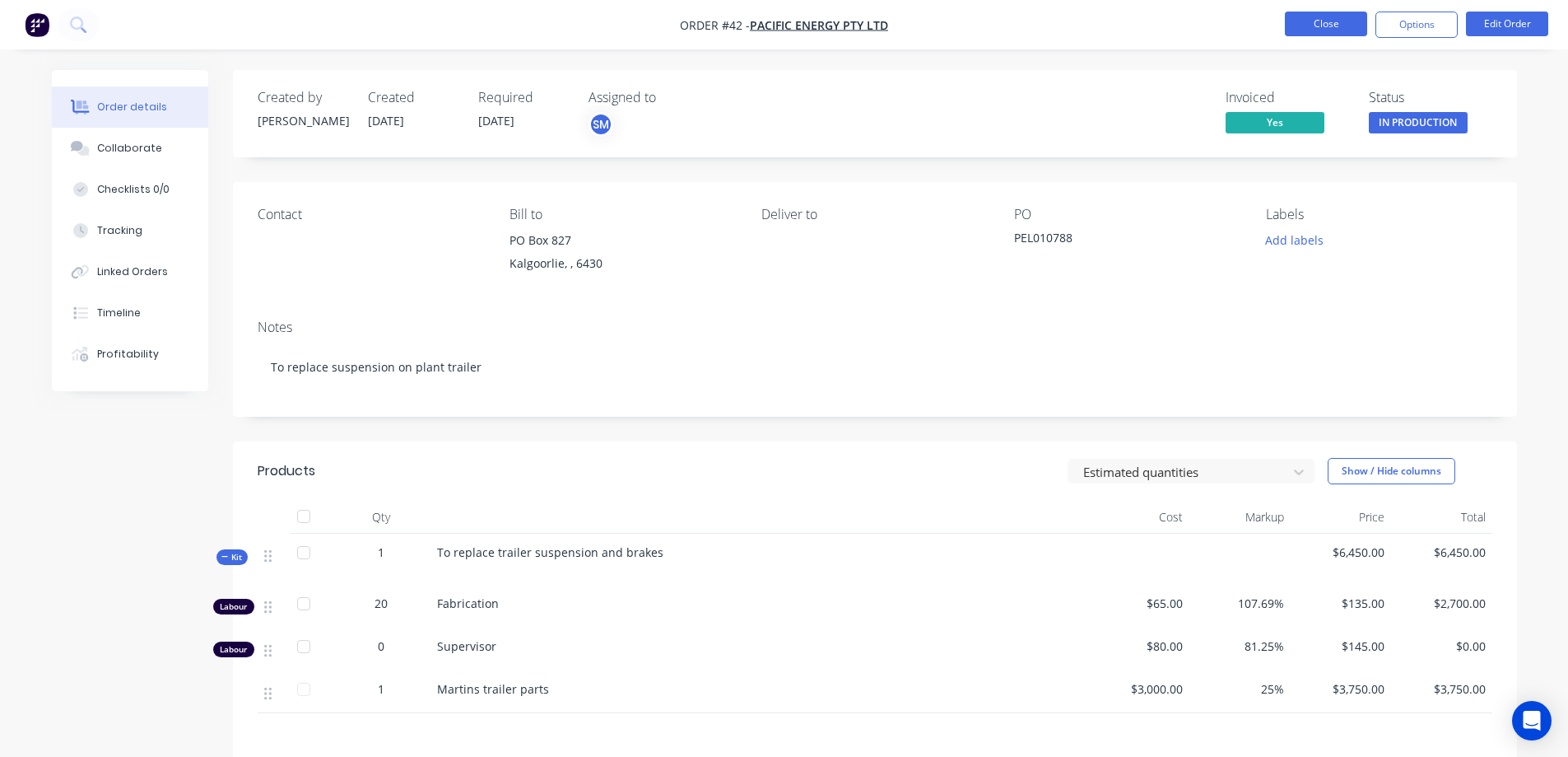
click at [1356, 18] on button "Close" at bounding box center [1326, 24] width 83 height 25
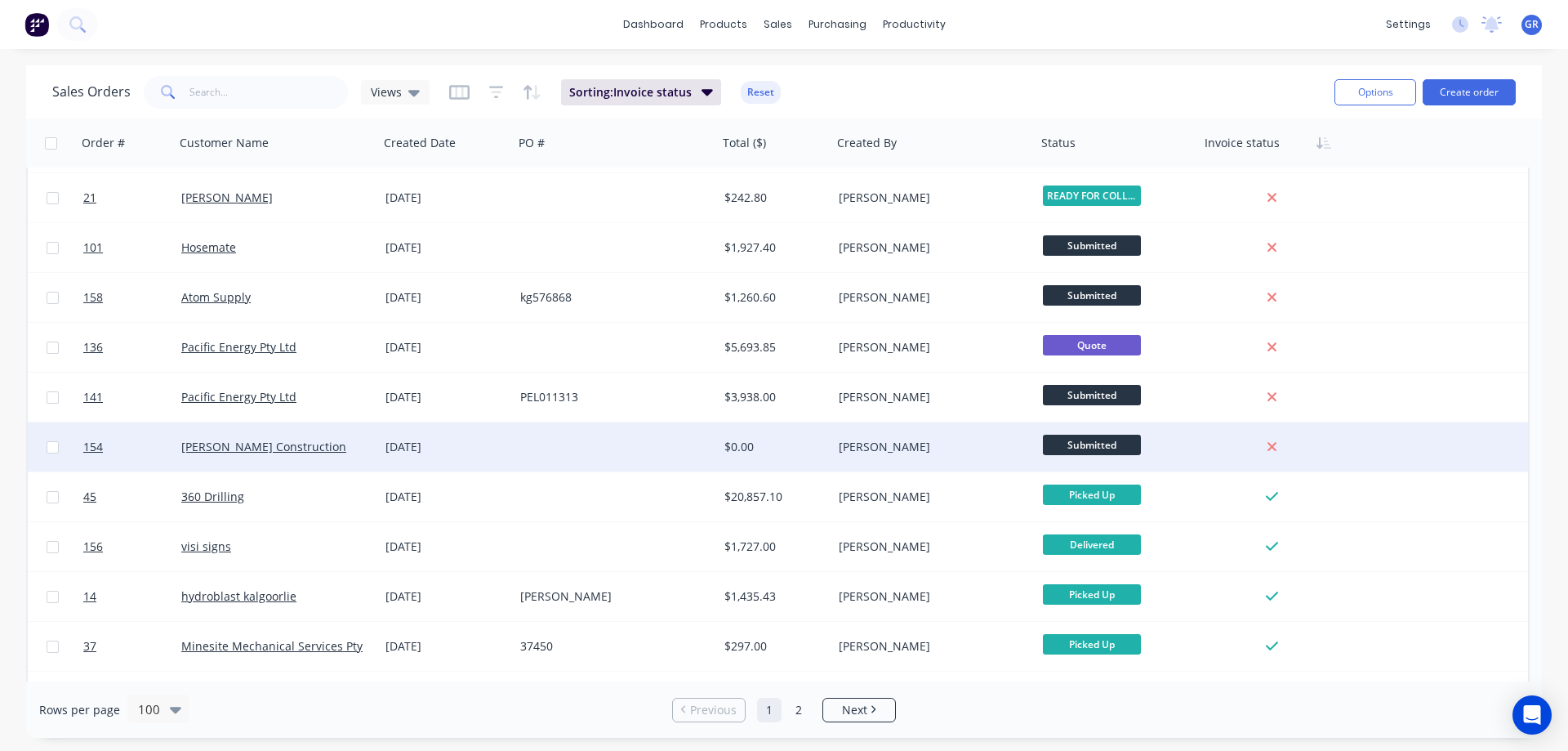
scroll to position [1716, 0]
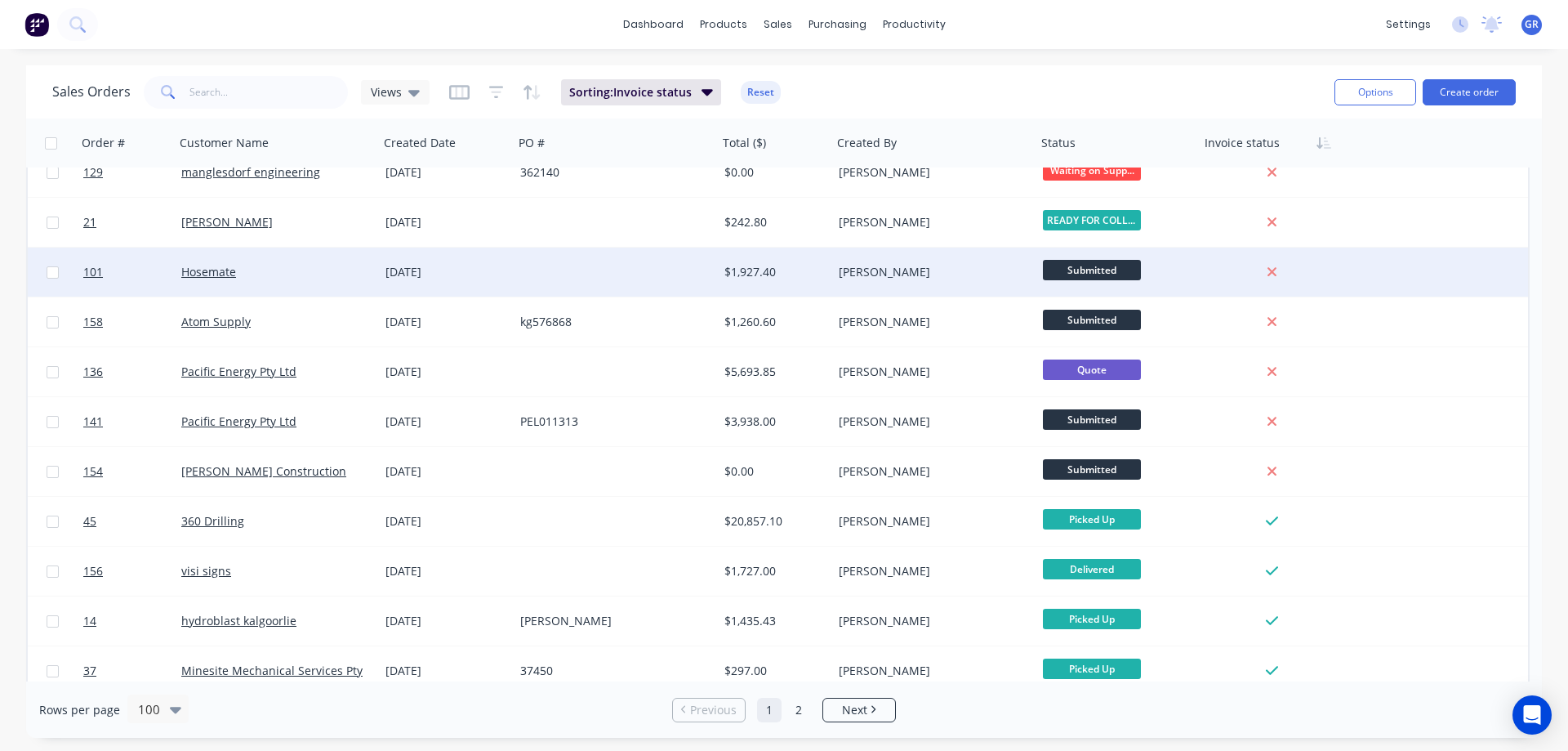
click at [617, 275] on div at bounding box center [616, 272] width 204 height 49
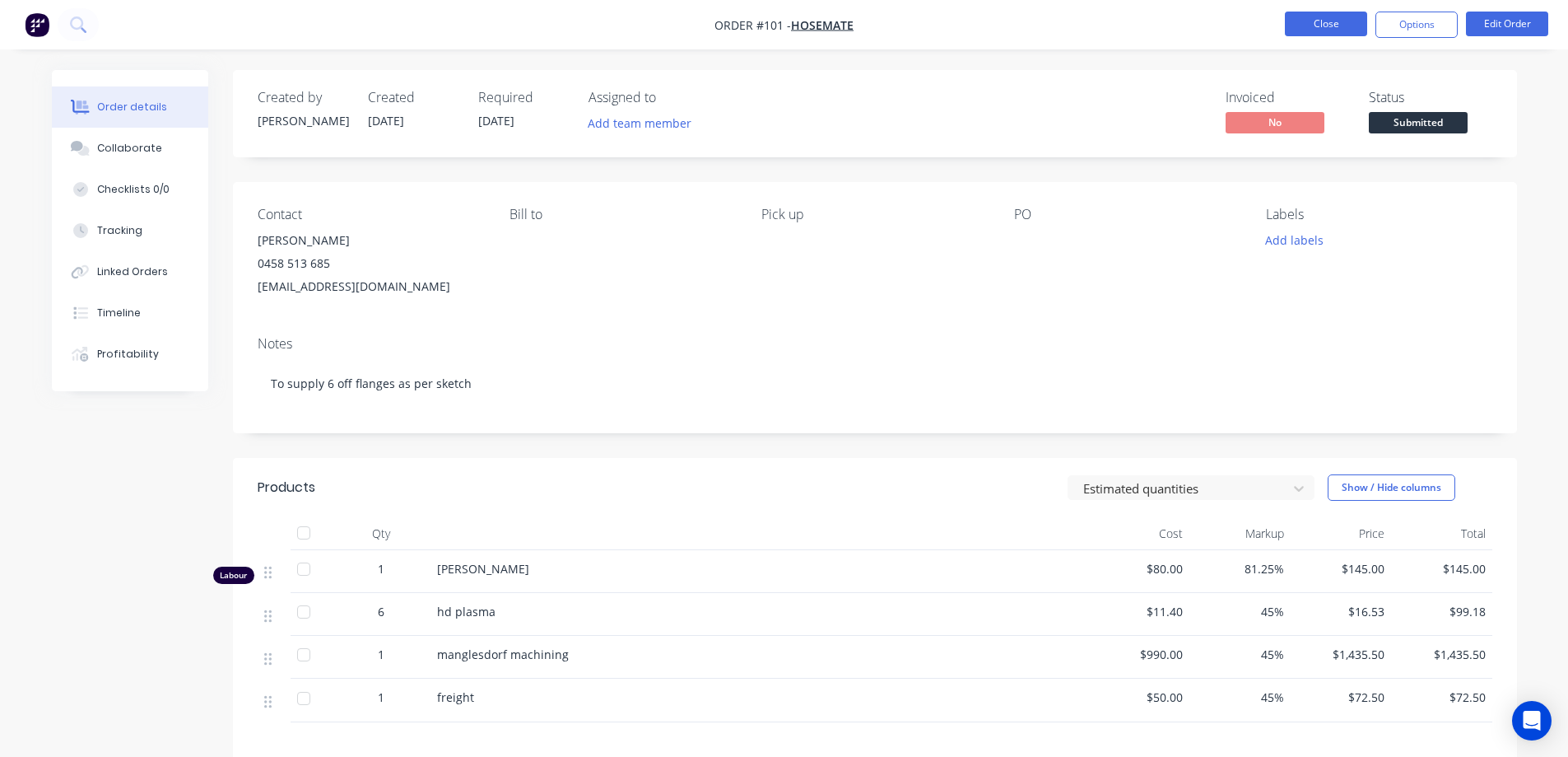
click at [1316, 22] on button "Close" at bounding box center [1326, 24] width 83 height 25
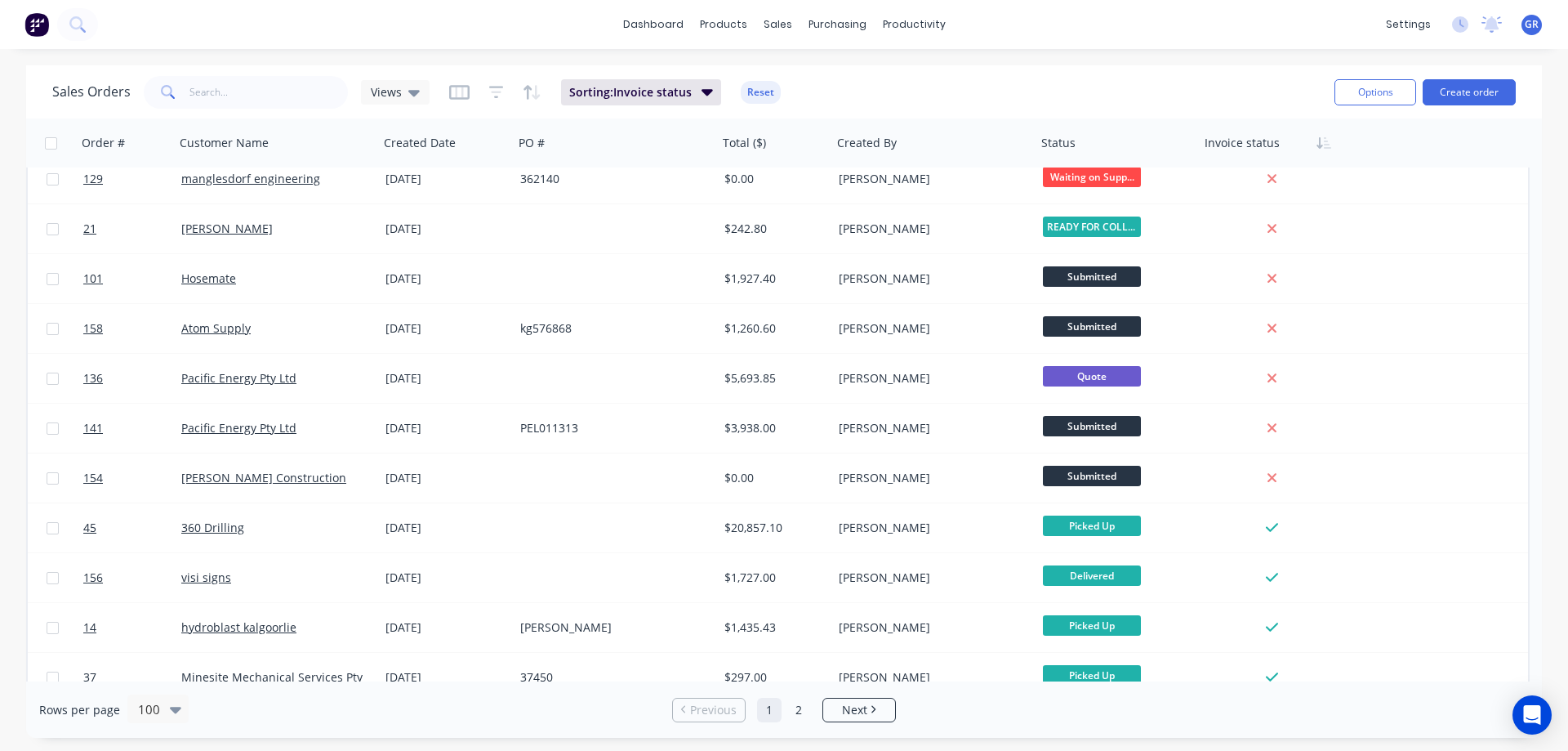
scroll to position [1716, 0]
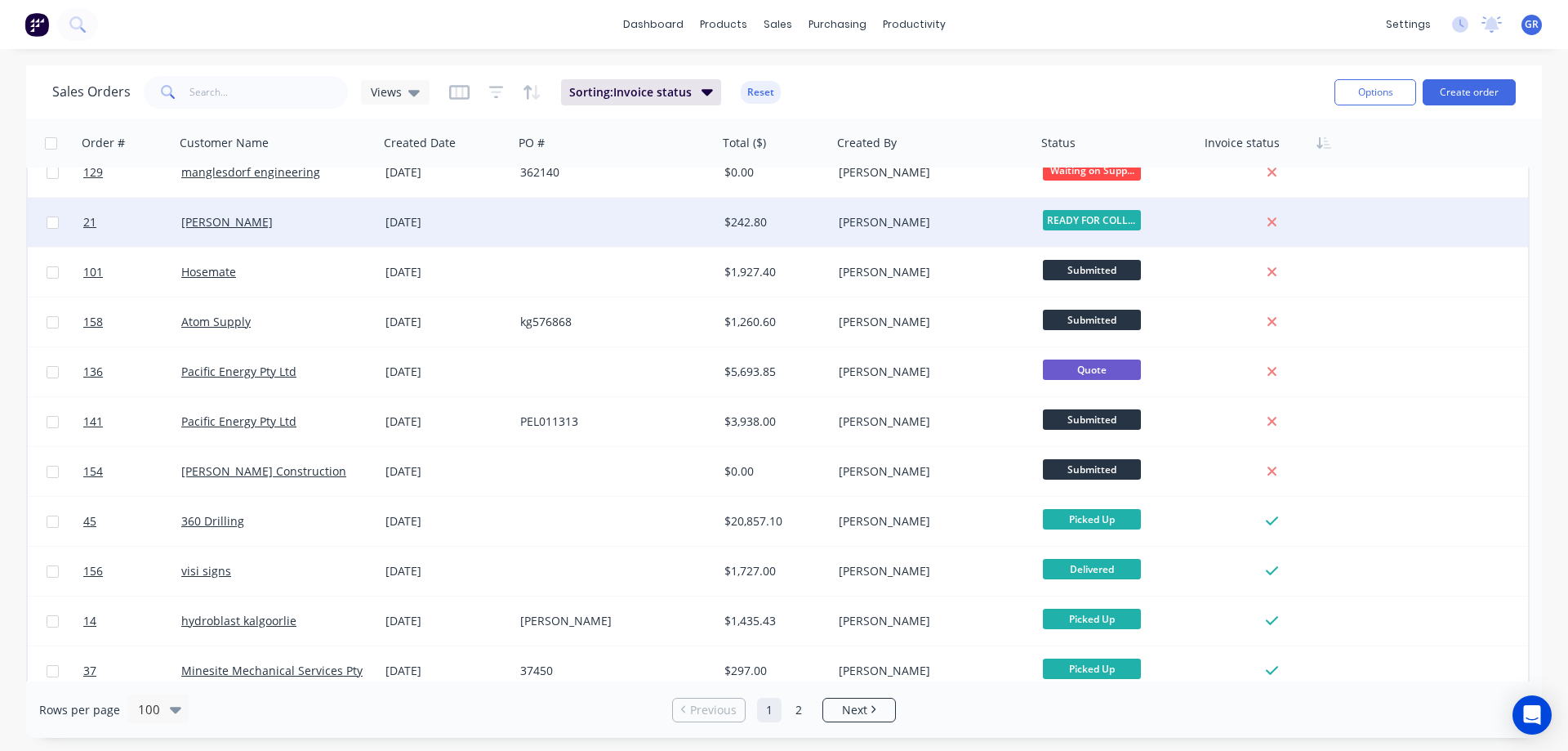
click at [531, 225] on div at bounding box center [616, 222] width 204 height 49
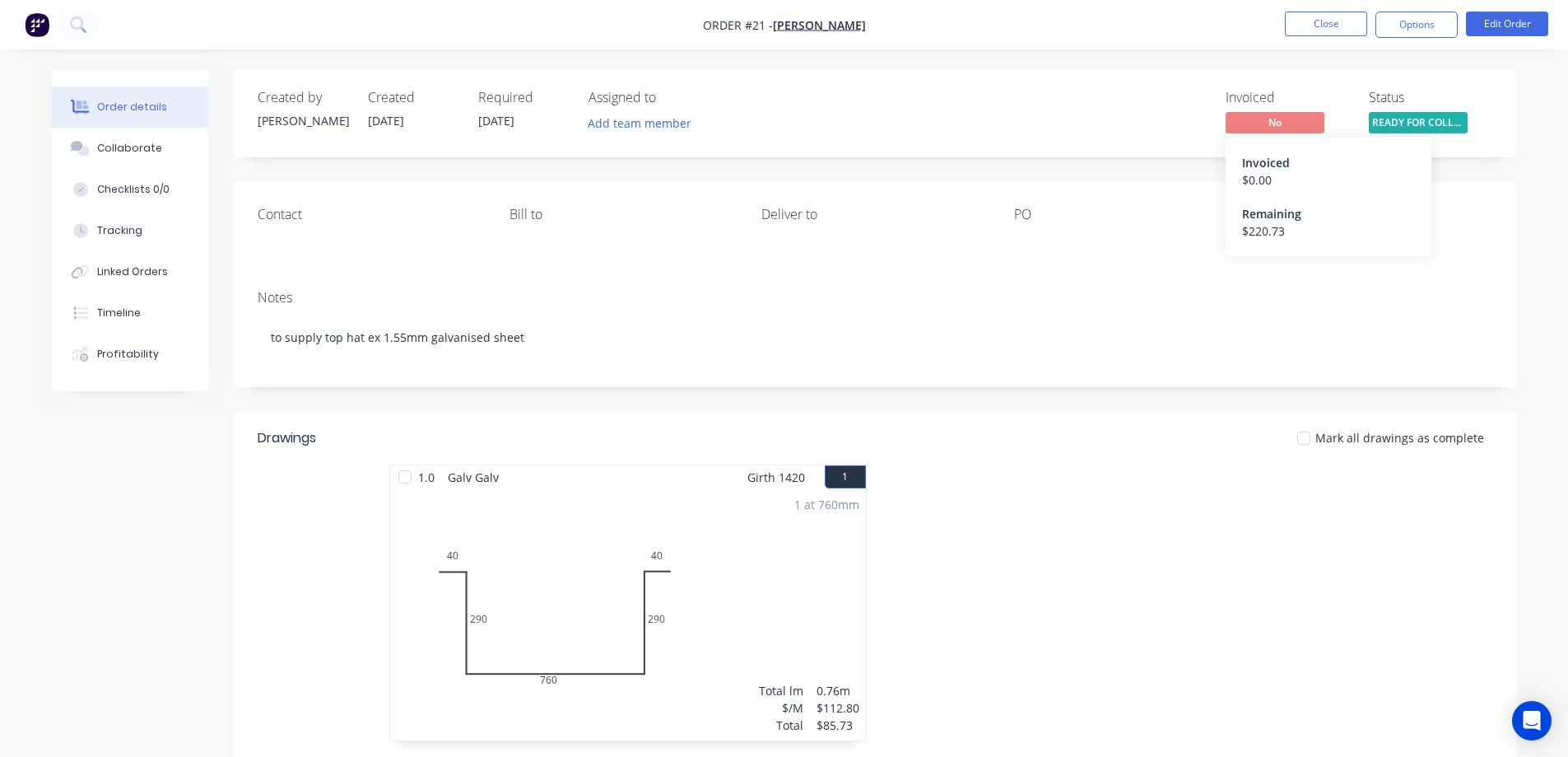
click at [1260, 112] on span "No" at bounding box center [1274, 121] width 98 height 20
click at [1392, 23] on button "Options" at bounding box center [1417, 25] width 83 height 26
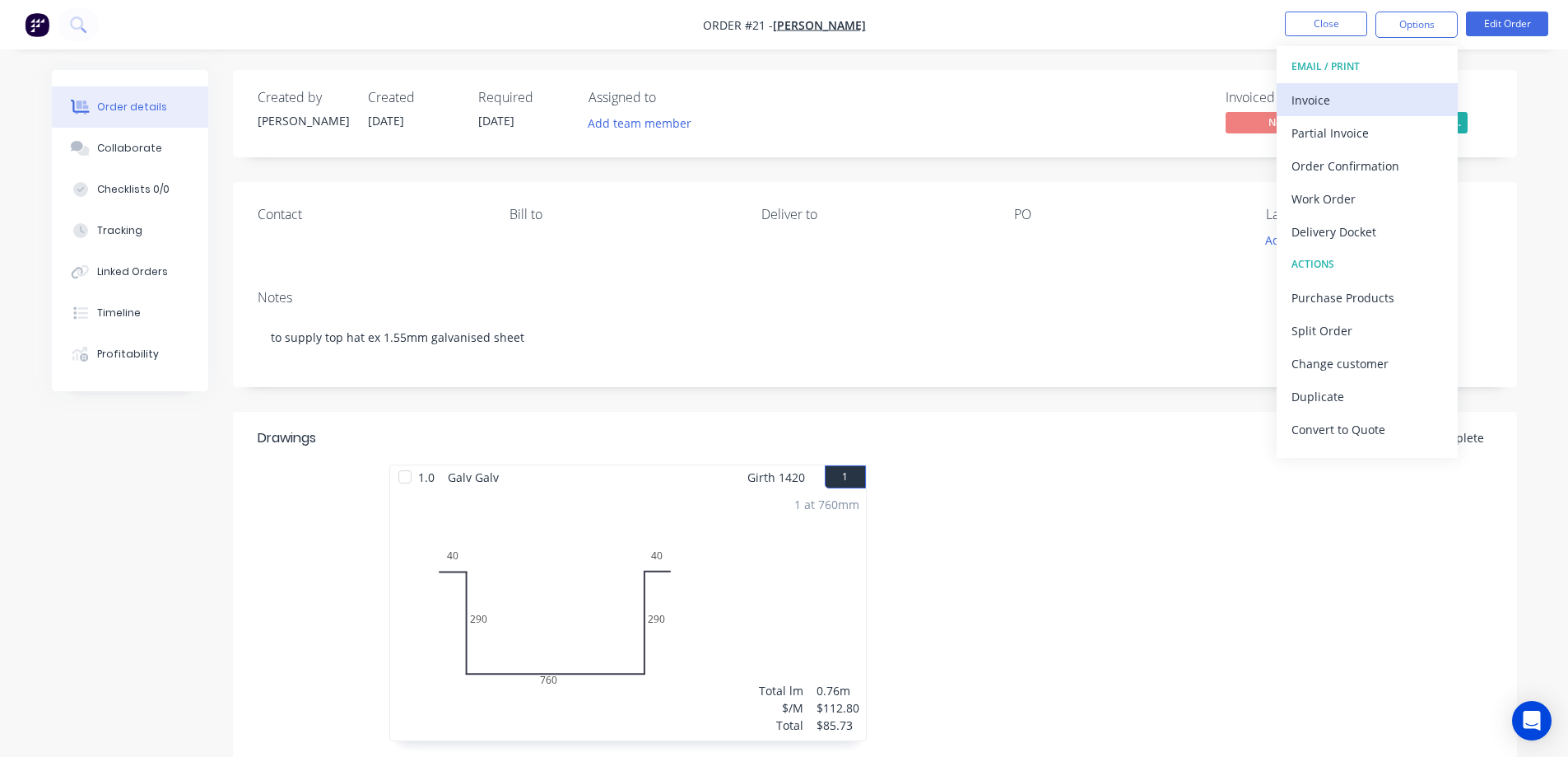
click at [1345, 104] on div "Invoice" at bounding box center [1367, 99] width 151 height 24
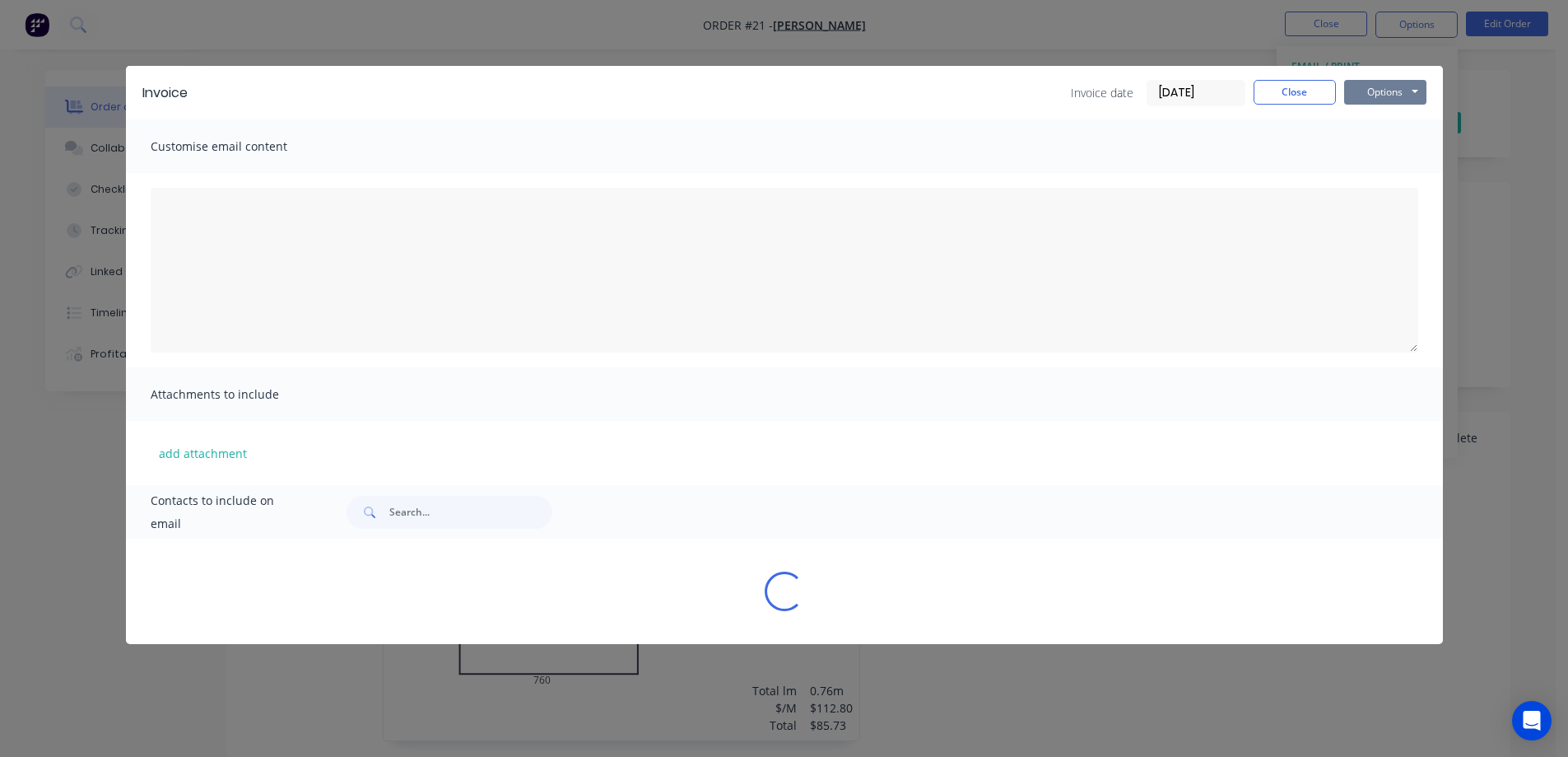
click at [1362, 92] on button "Options" at bounding box center [1385, 92] width 83 height 25
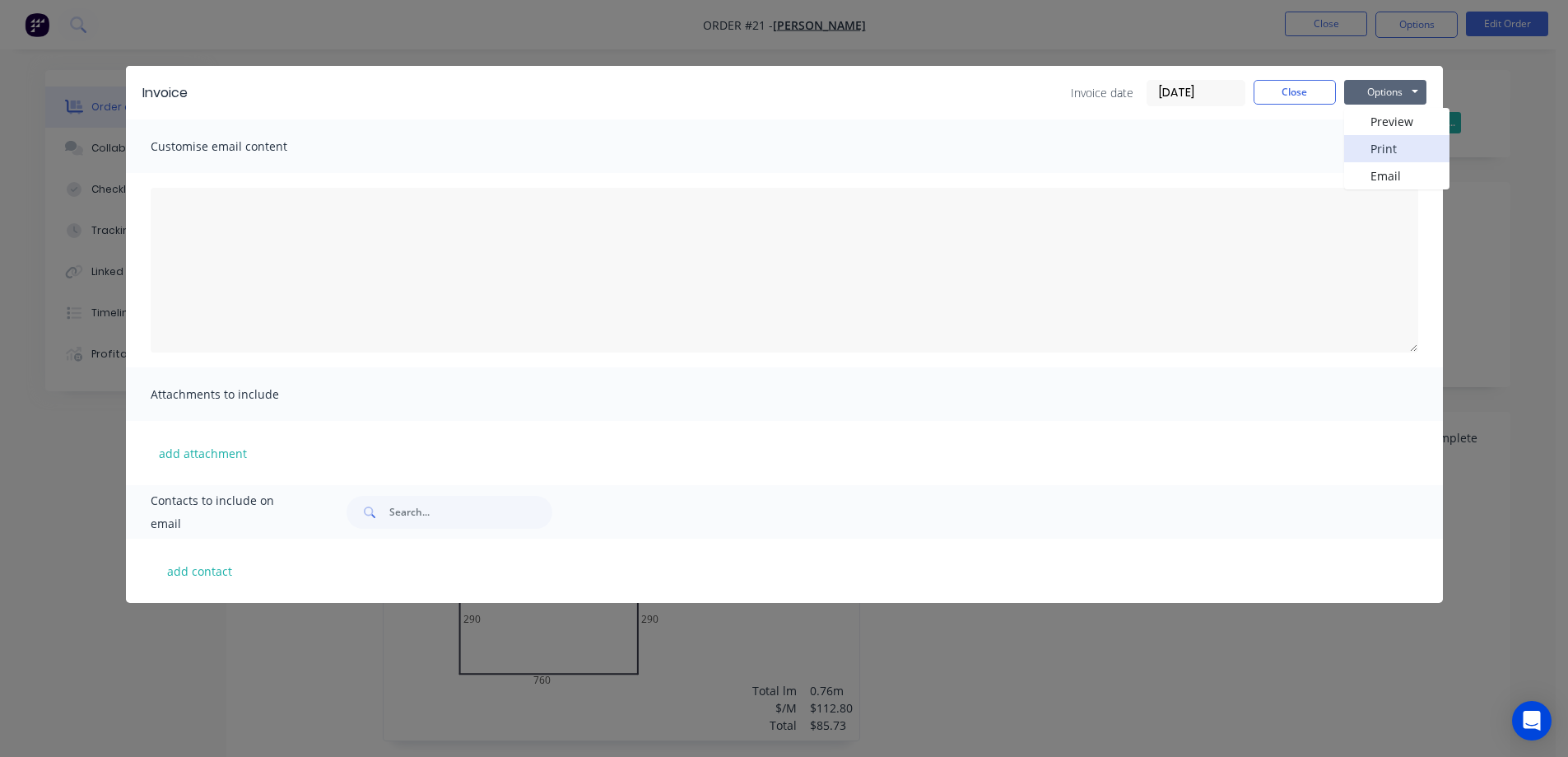
click at [1369, 144] on button "Print" at bounding box center [1397, 149] width 105 height 27
click at [1300, 95] on button "Close" at bounding box center [1295, 92] width 83 height 25
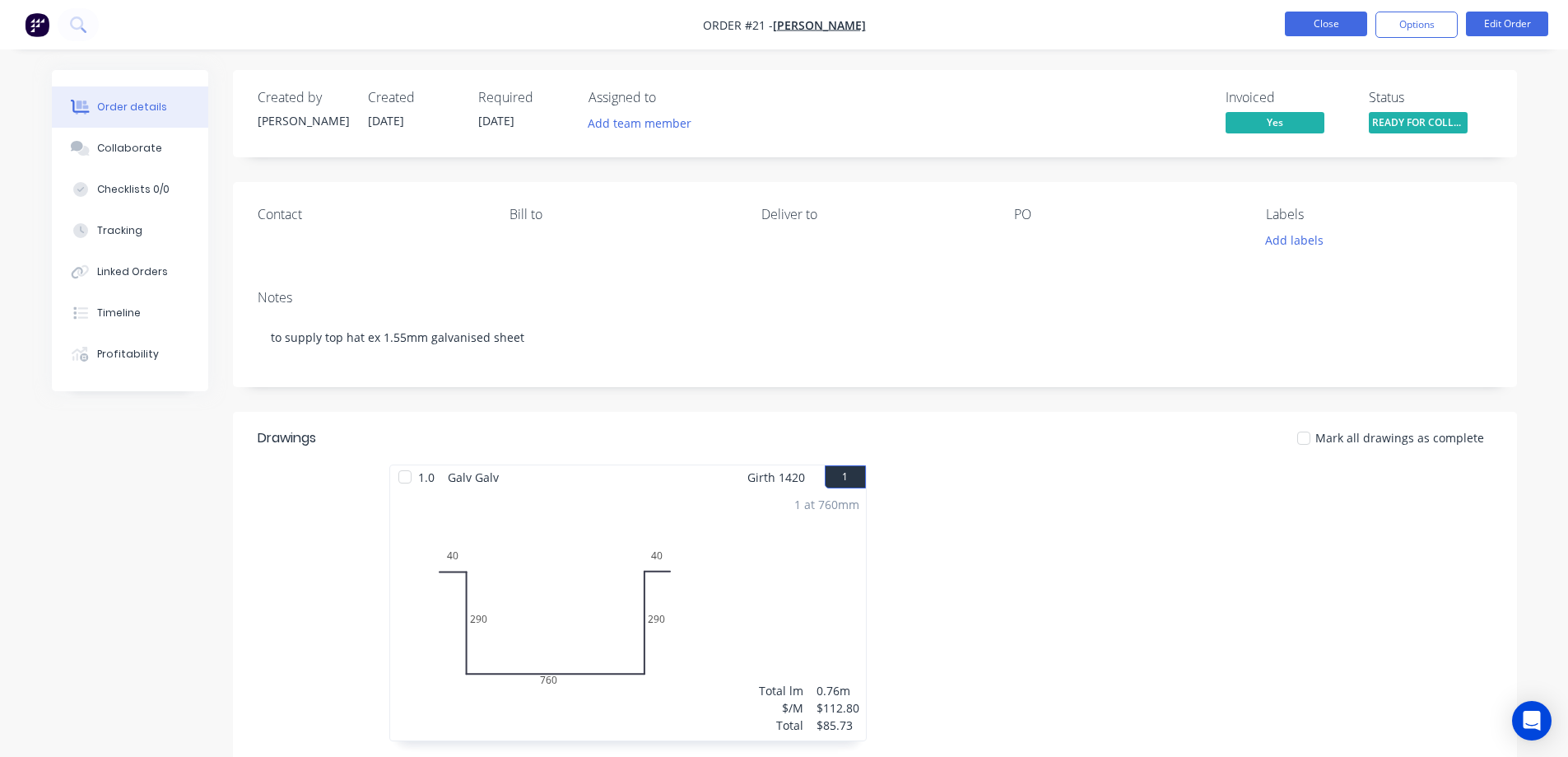
click at [1322, 18] on button "Close" at bounding box center [1326, 24] width 83 height 25
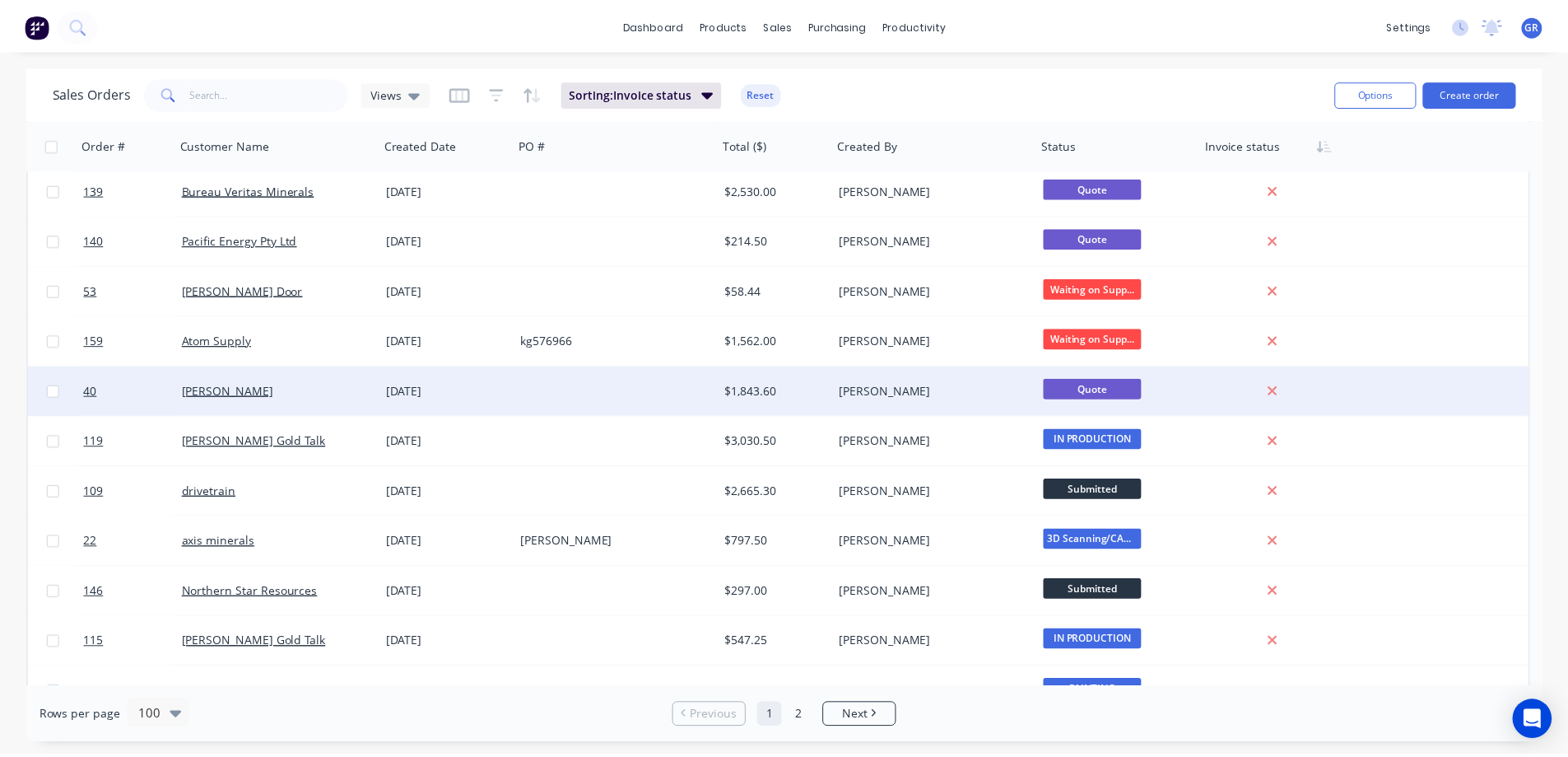
scroll to position [823, 0]
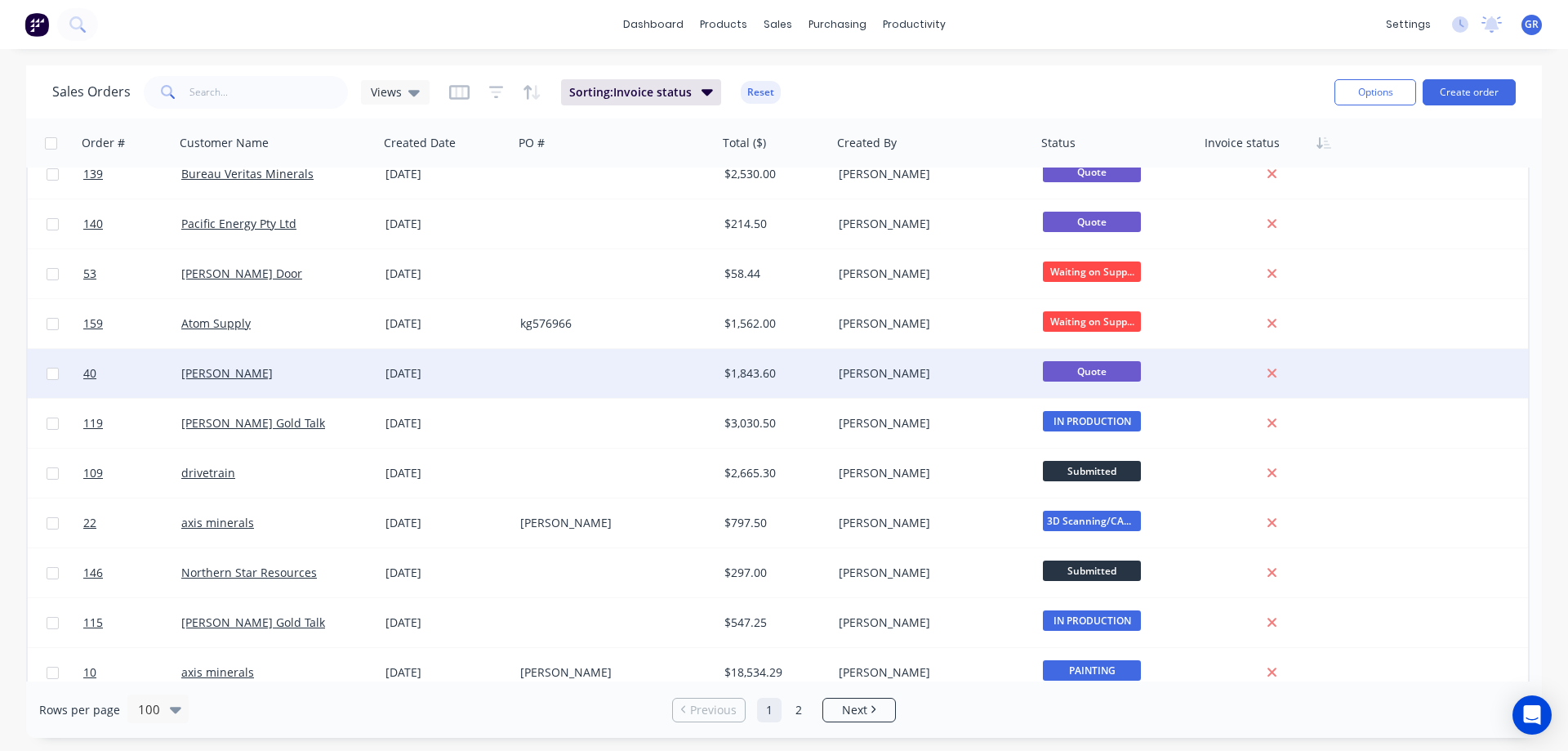
click at [535, 373] on div at bounding box center [616, 373] width 204 height 49
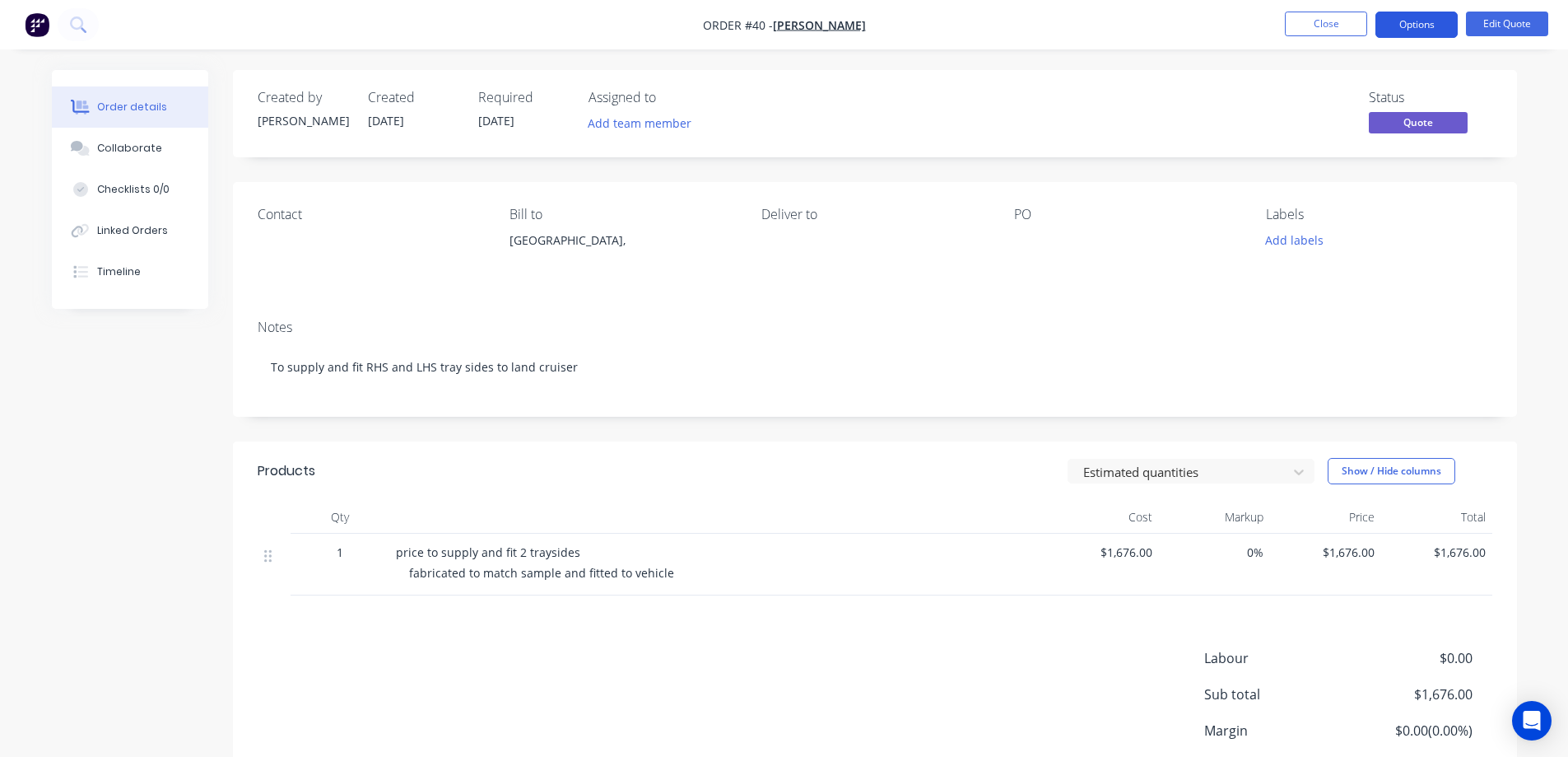
click at [1408, 19] on button "Options" at bounding box center [1417, 25] width 83 height 26
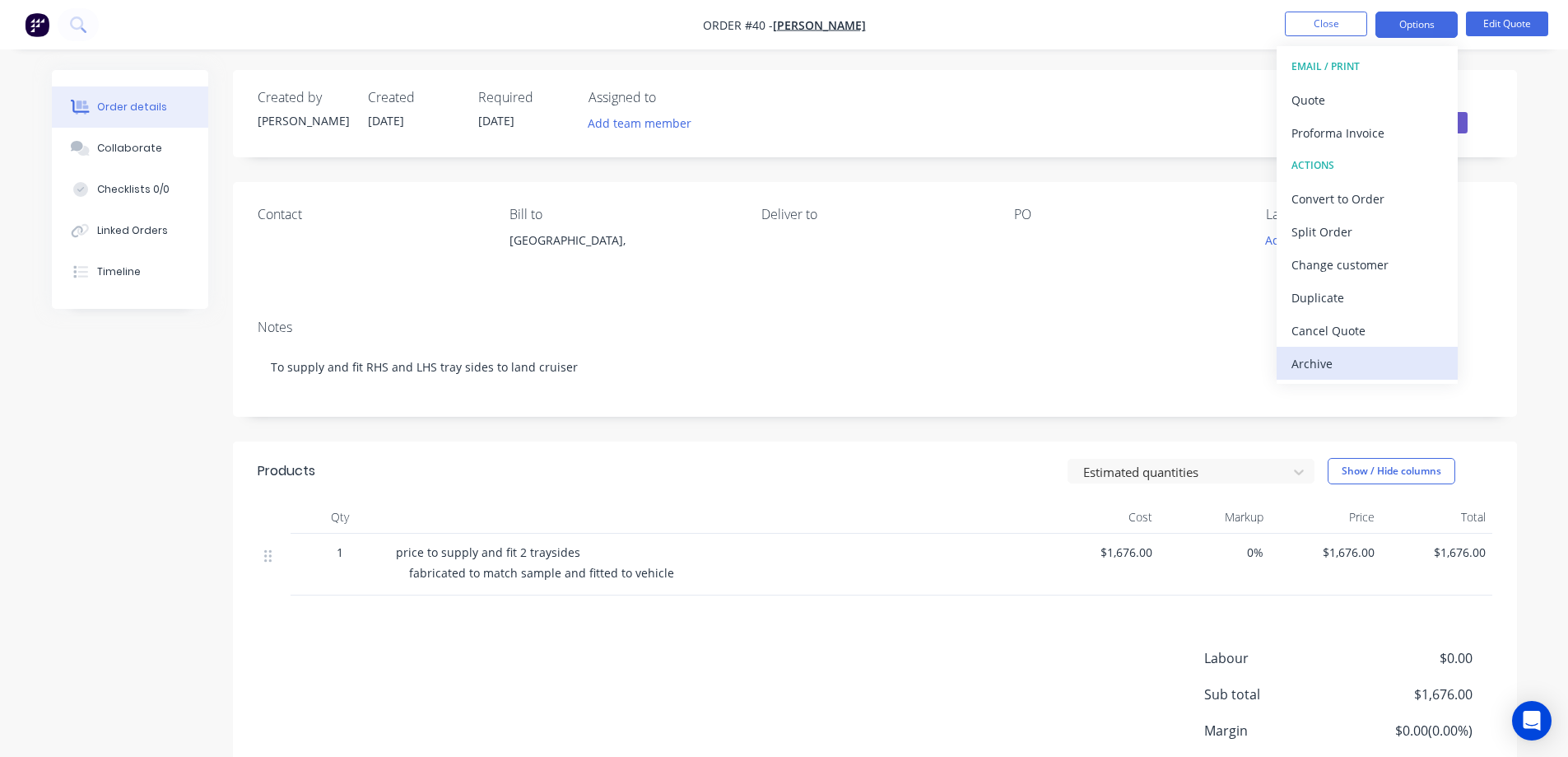
click at [1358, 359] on div "Archive" at bounding box center [1367, 363] width 151 height 24
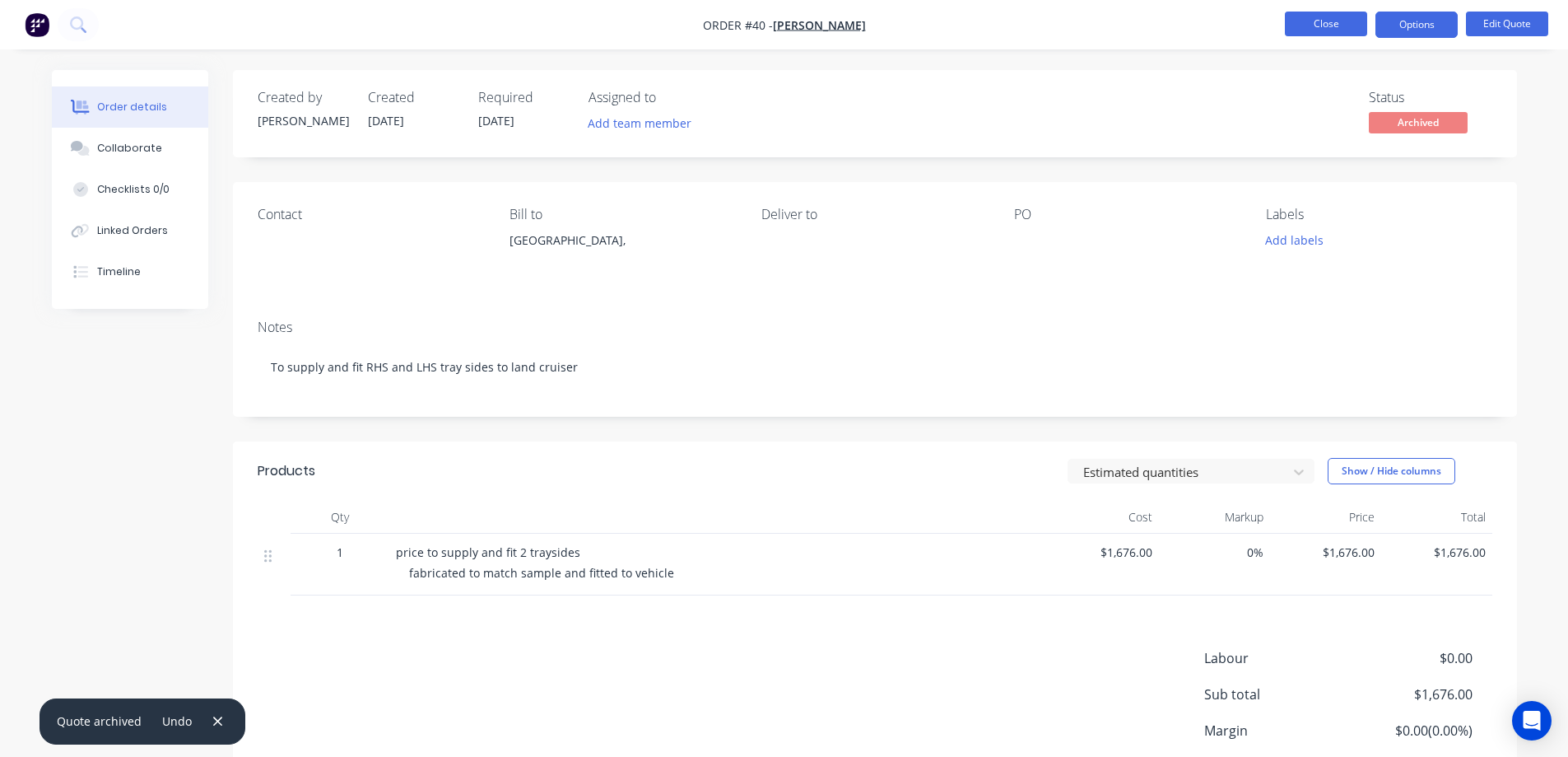
click at [1348, 16] on button "Close" at bounding box center [1326, 24] width 83 height 25
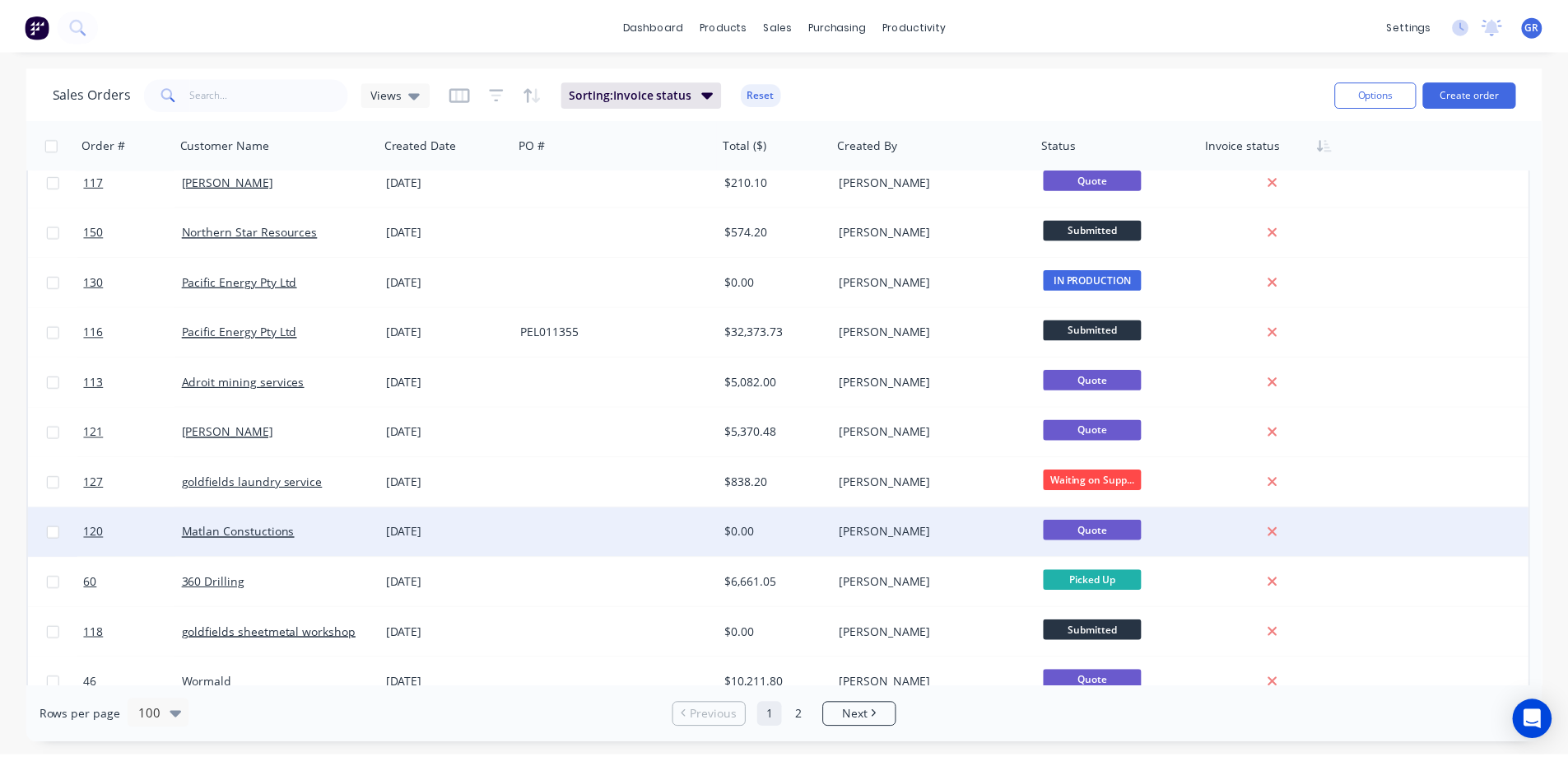
scroll to position [247, 0]
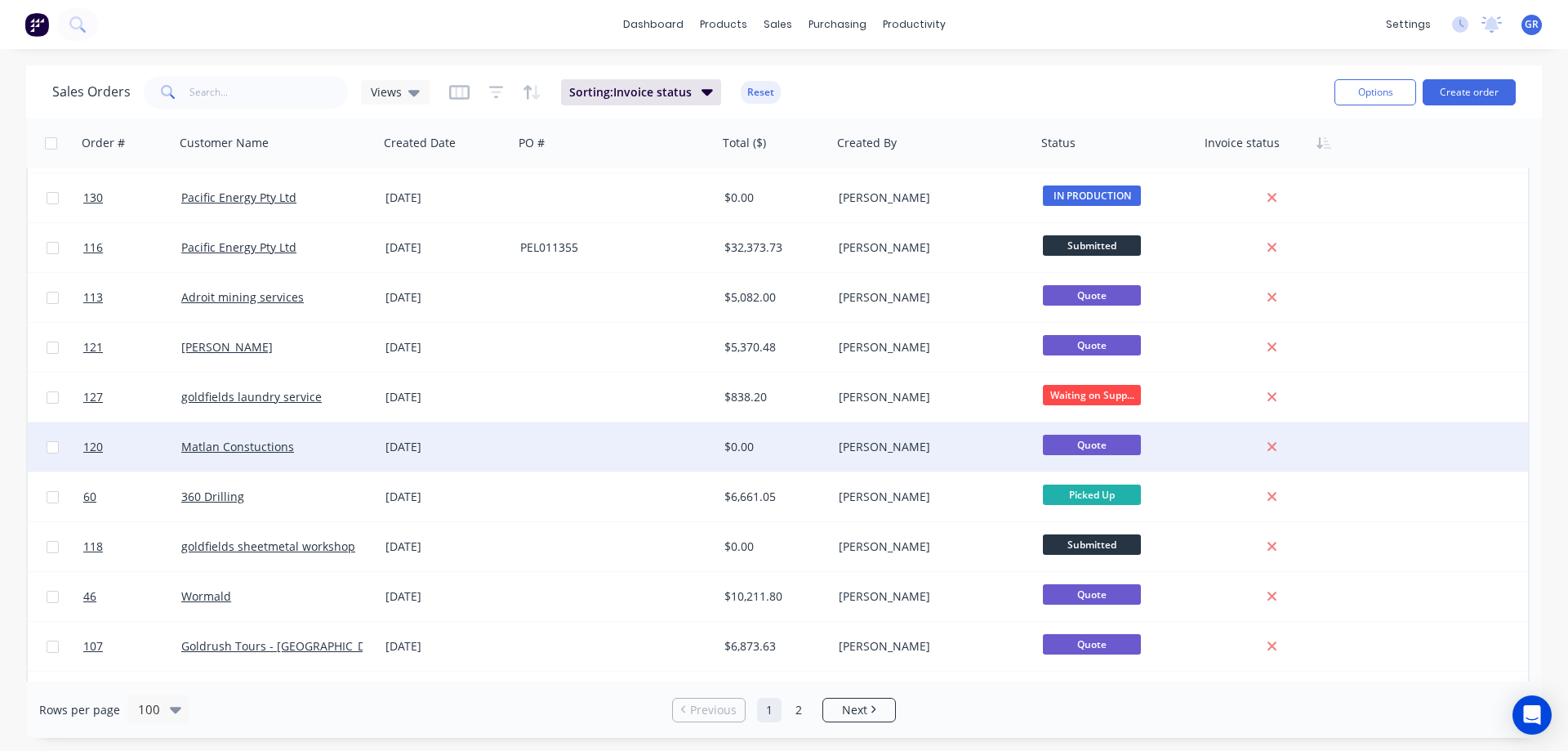
click at [591, 448] on div at bounding box center [616, 447] width 204 height 49
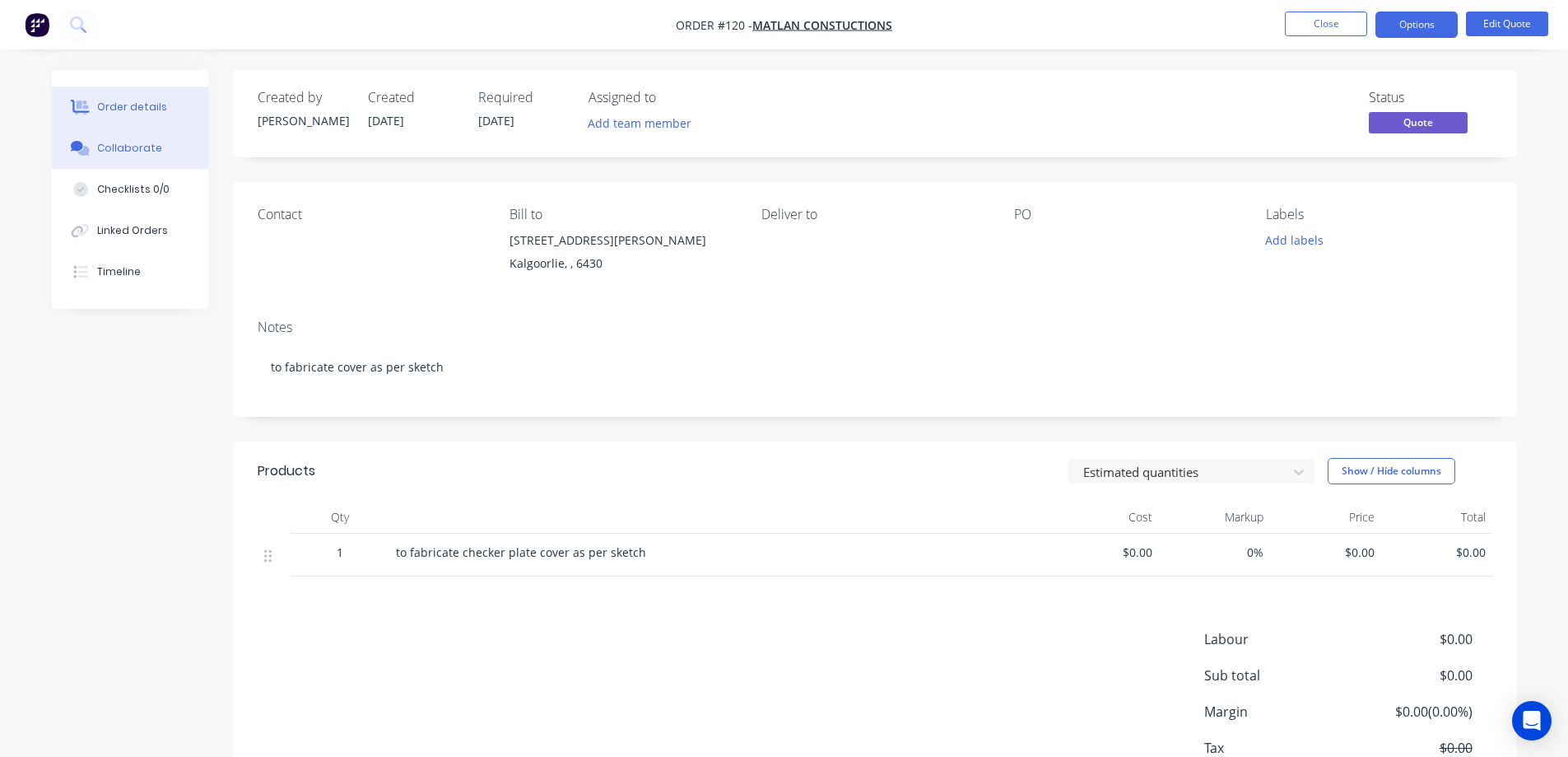
click at [118, 143] on div "Collaborate" at bounding box center [130, 148] width 65 height 15
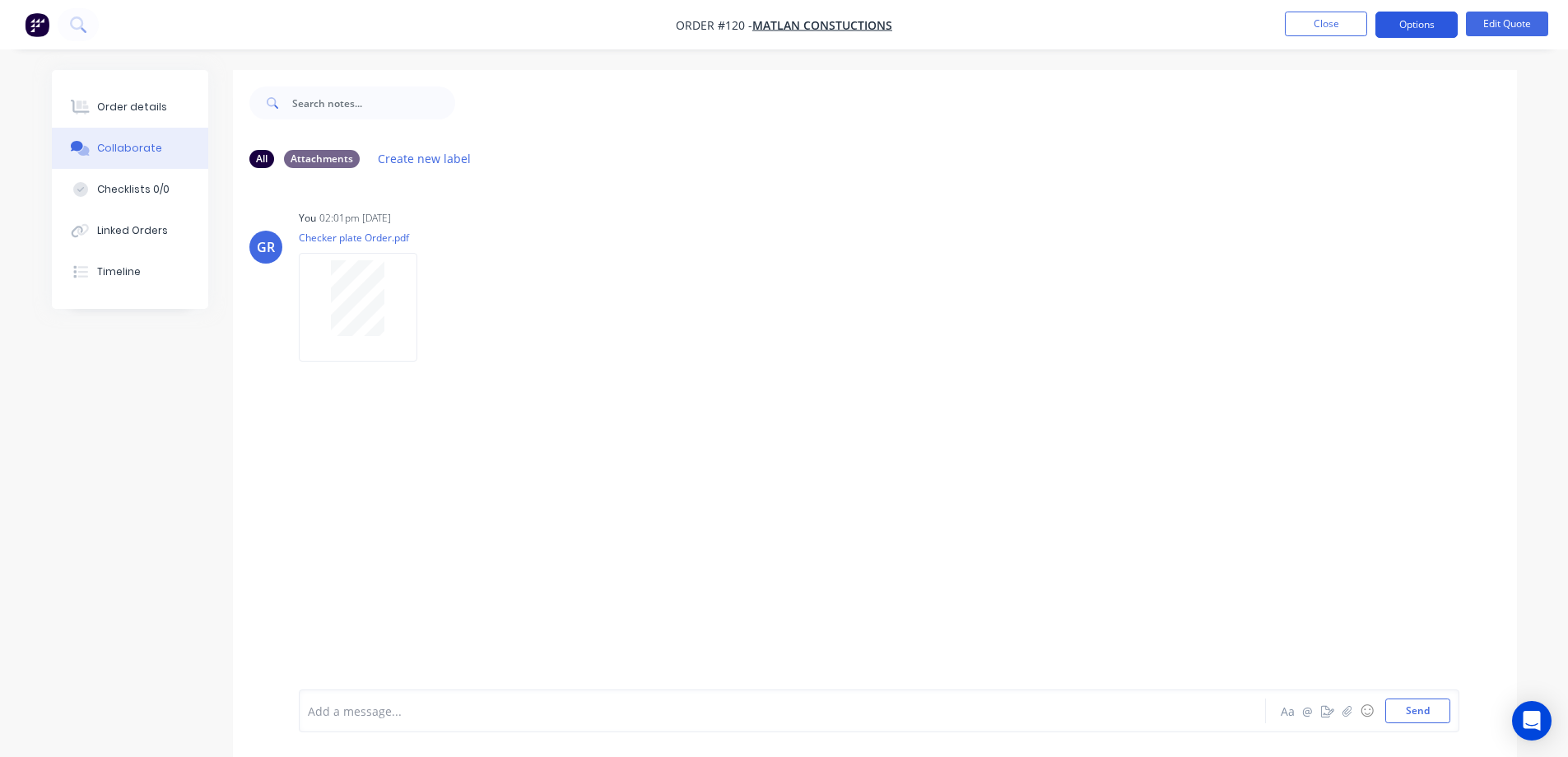
click at [1434, 25] on button "Options" at bounding box center [1417, 25] width 83 height 26
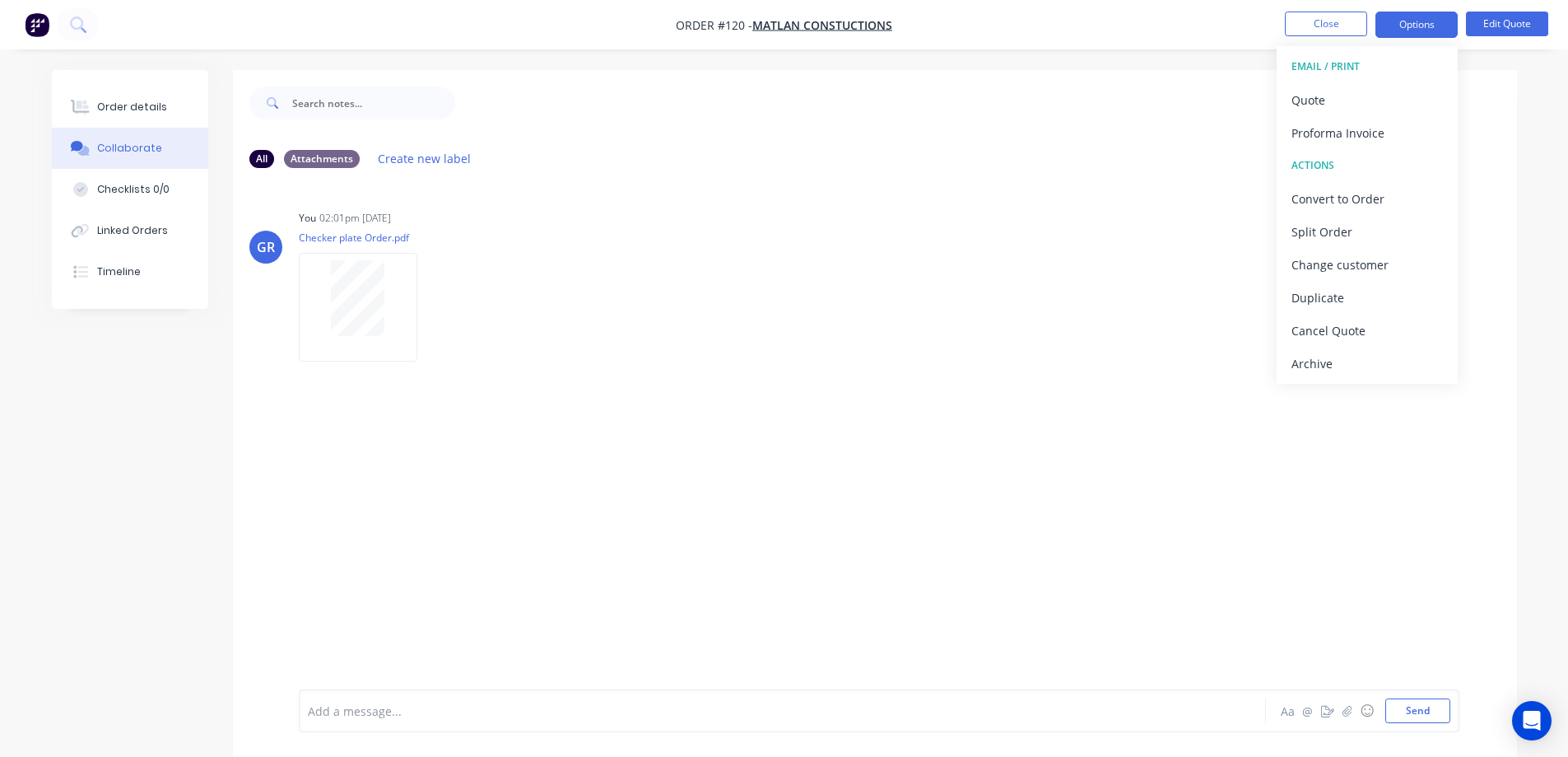
click at [1222, 55] on div "Order details Collaborate Checklists 0/0 Linked Orders Timeline Order details C…" at bounding box center [784, 390] width 1568 height 782
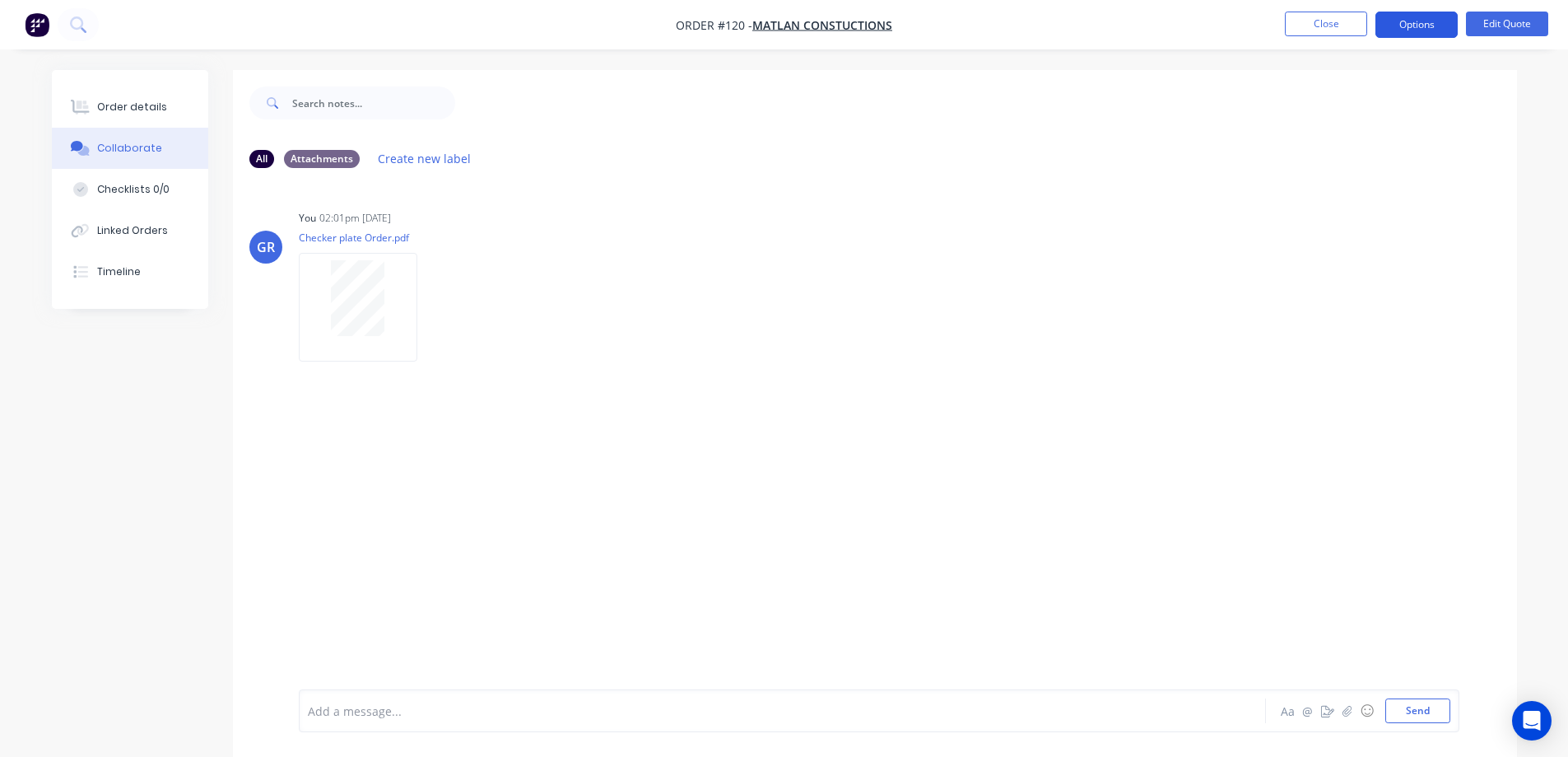
click at [1387, 19] on button "Options" at bounding box center [1417, 25] width 83 height 26
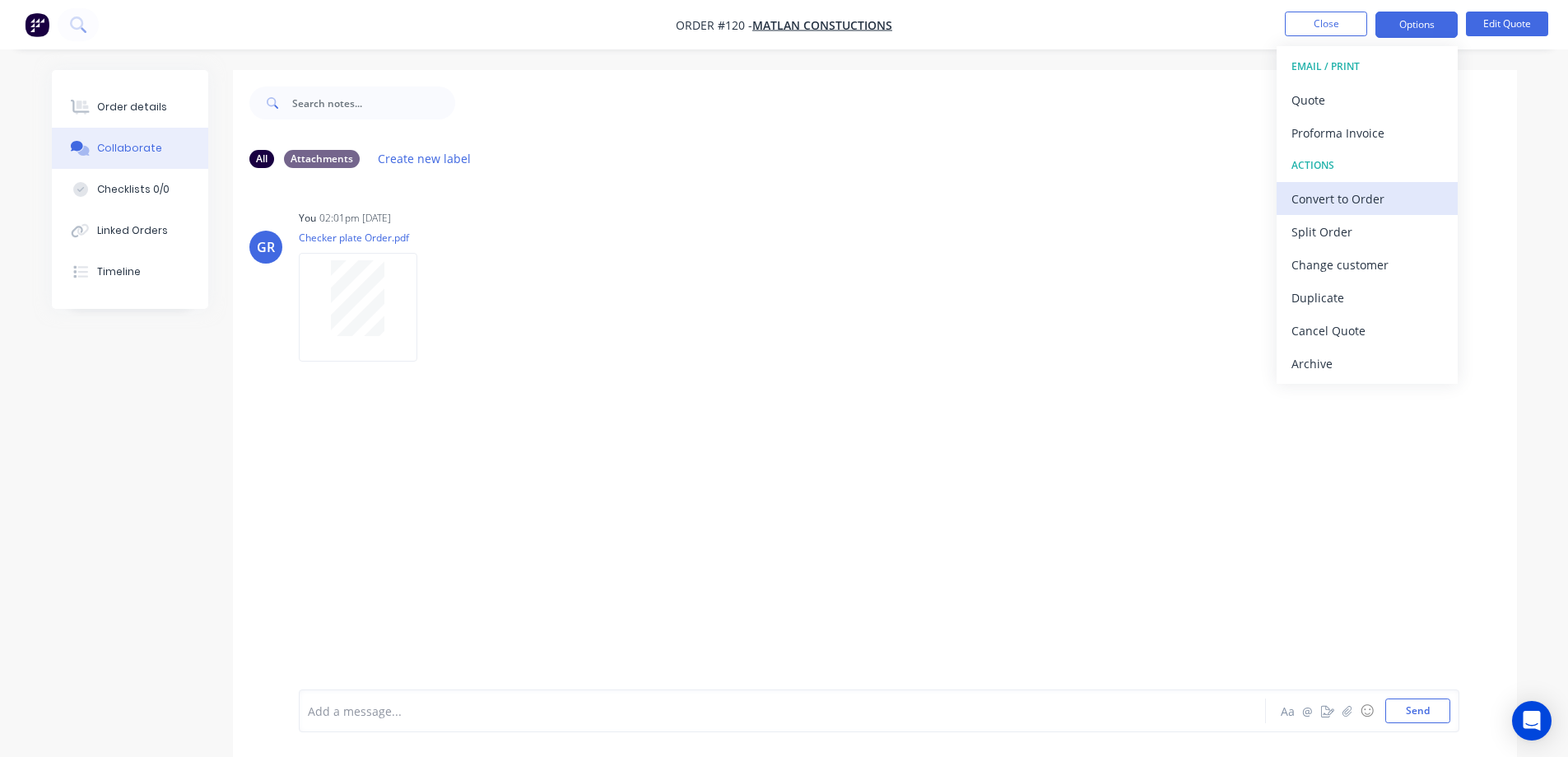
click at [1368, 195] on div "Convert to Order" at bounding box center [1367, 199] width 151 height 24
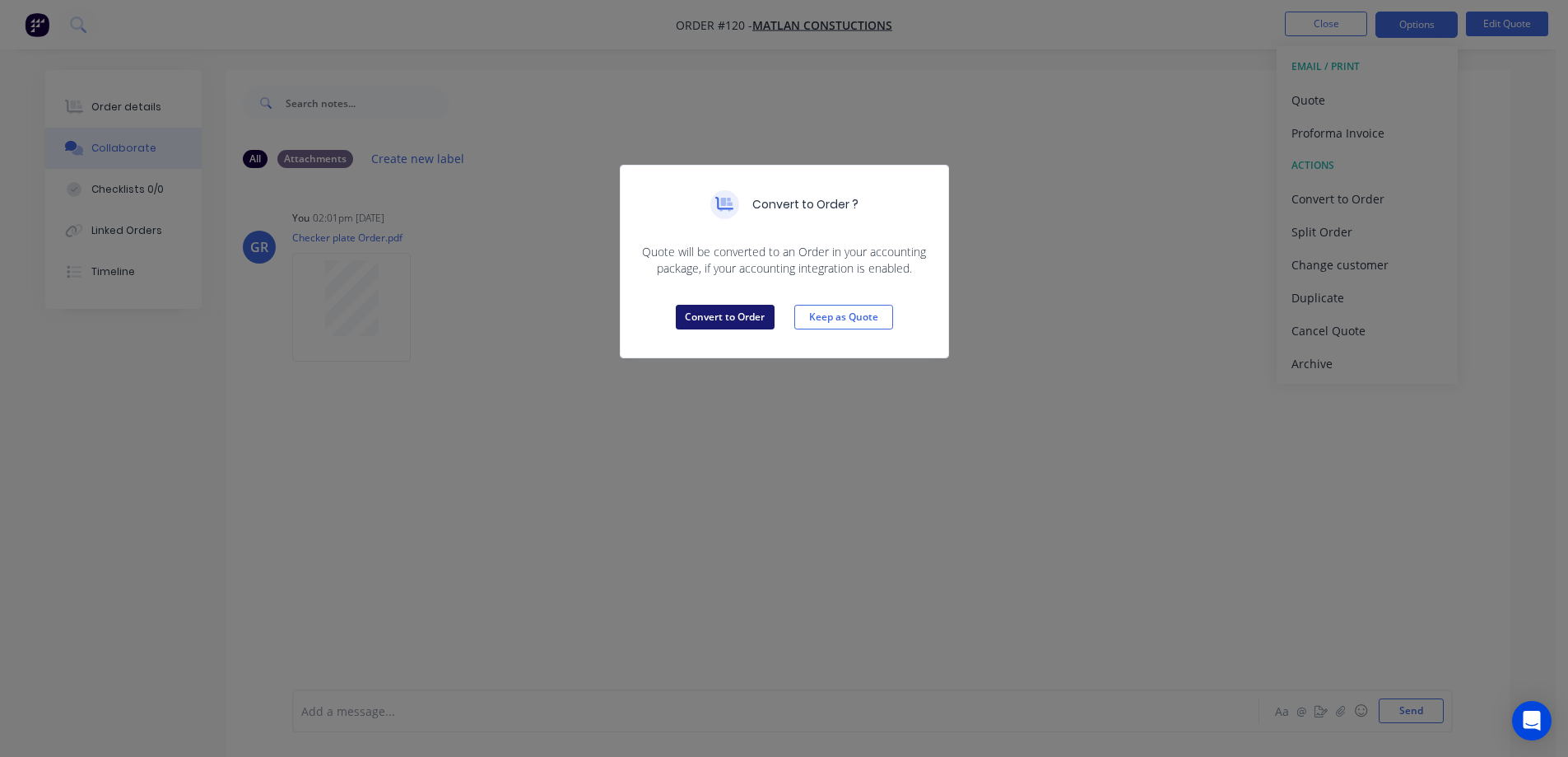
click at [702, 314] on button "Convert to Order" at bounding box center [725, 317] width 98 height 25
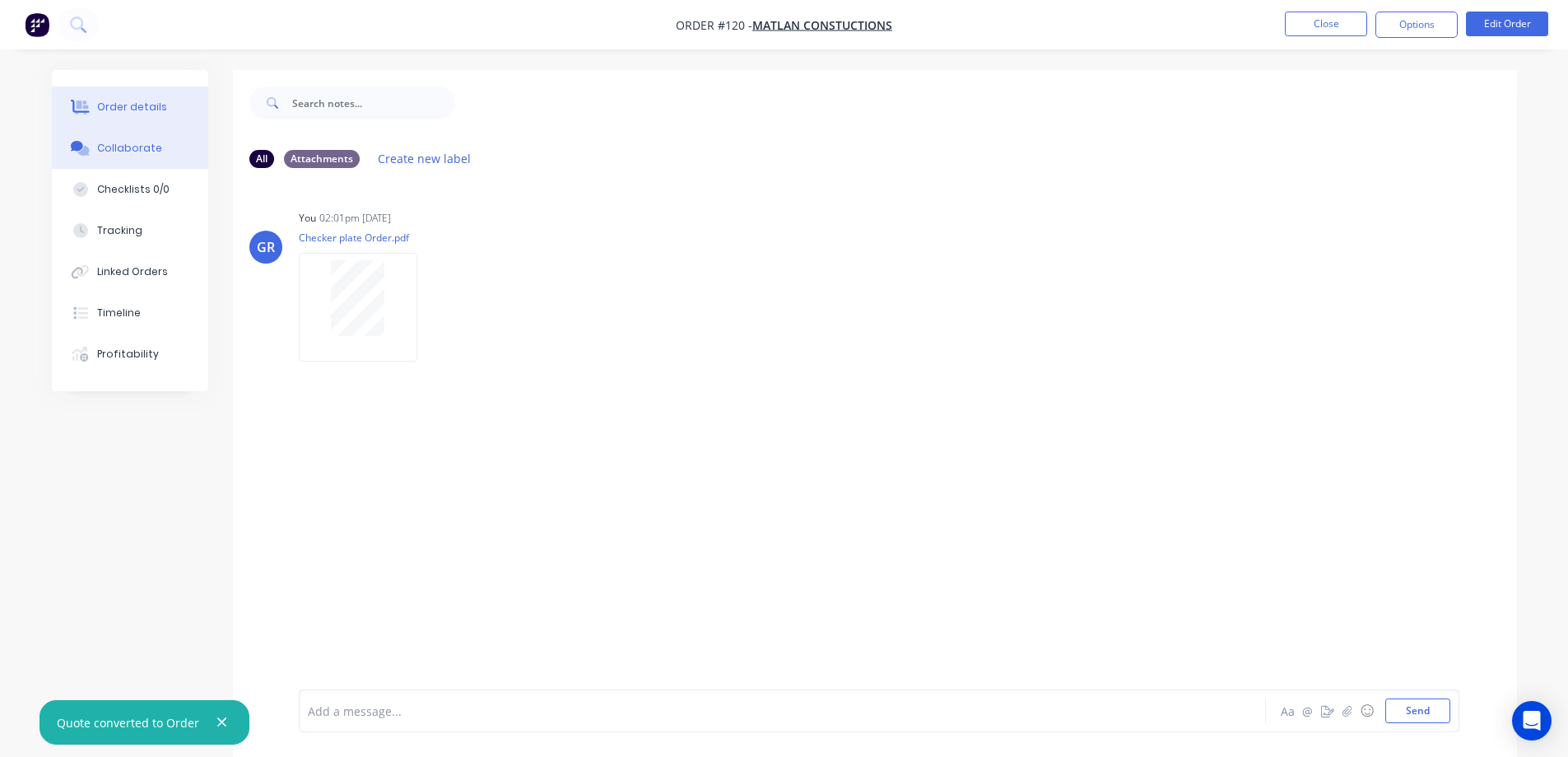
click at [124, 108] on div "Order details" at bounding box center [133, 106] width 70 height 15
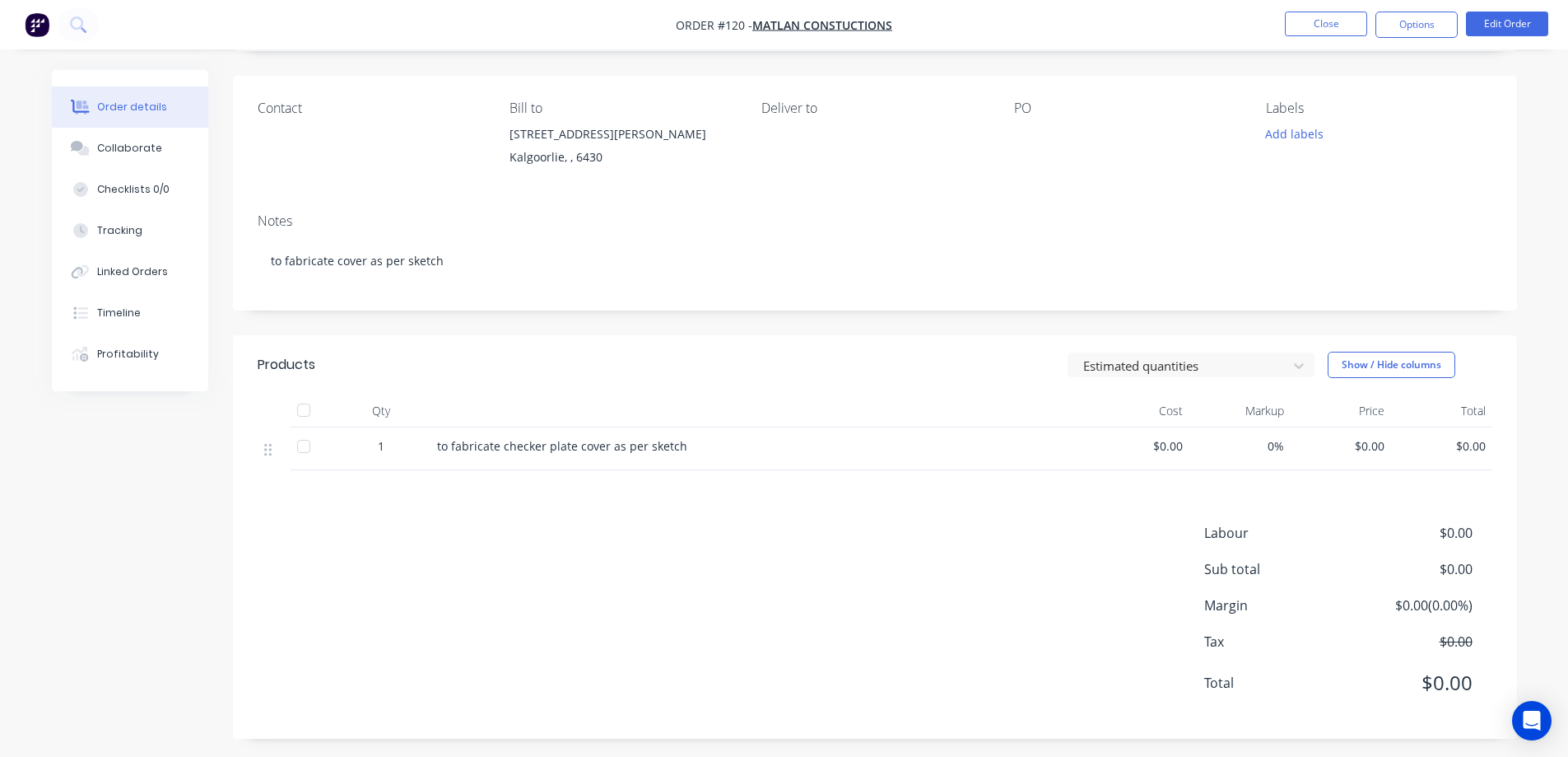
scroll to position [113, 0]
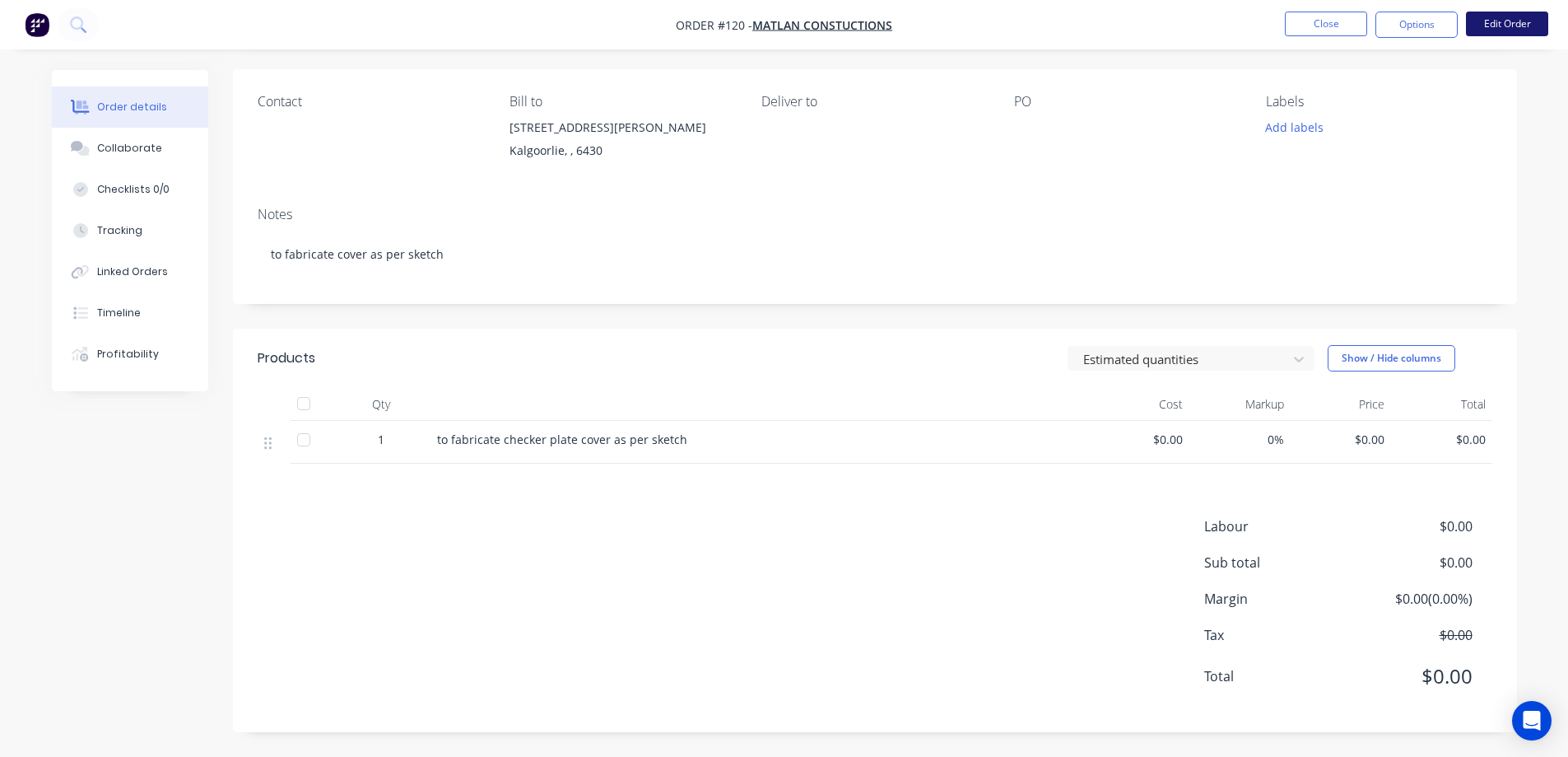
click at [1492, 20] on button "Edit Order" at bounding box center [1507, 24] width 83 height 25
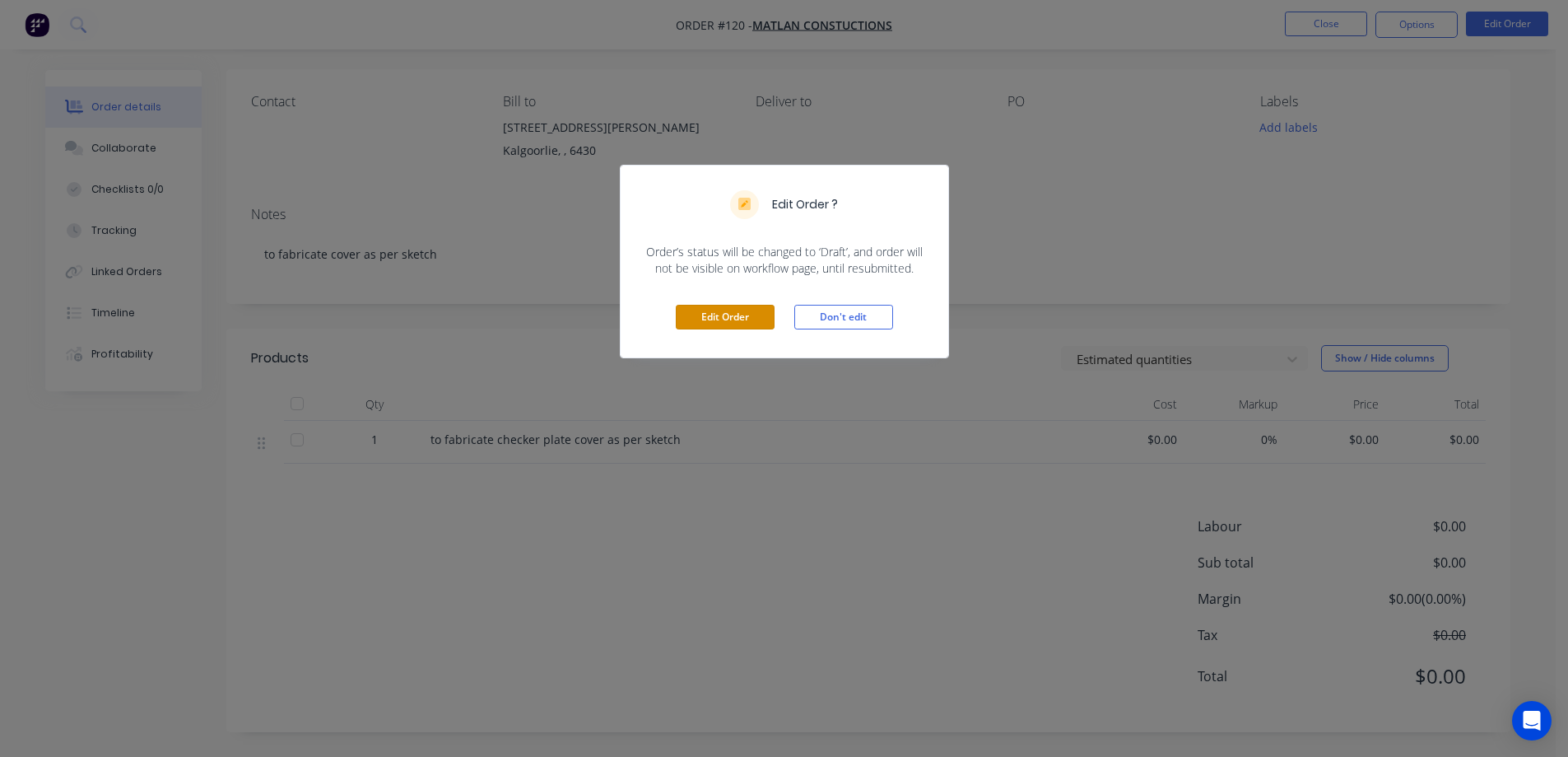
drag, startPoint x: 706, startPoint y: 314, endPoint x: 843, endPoint y: 340, distance: 139.4
click at [809, 341] on div "Edit Order Don't edit" at bounding box center [784, 317] width 328 height 81
click at [868, 321] on button "Don't edit" at bounding box center [844, 317] width 98 height 25
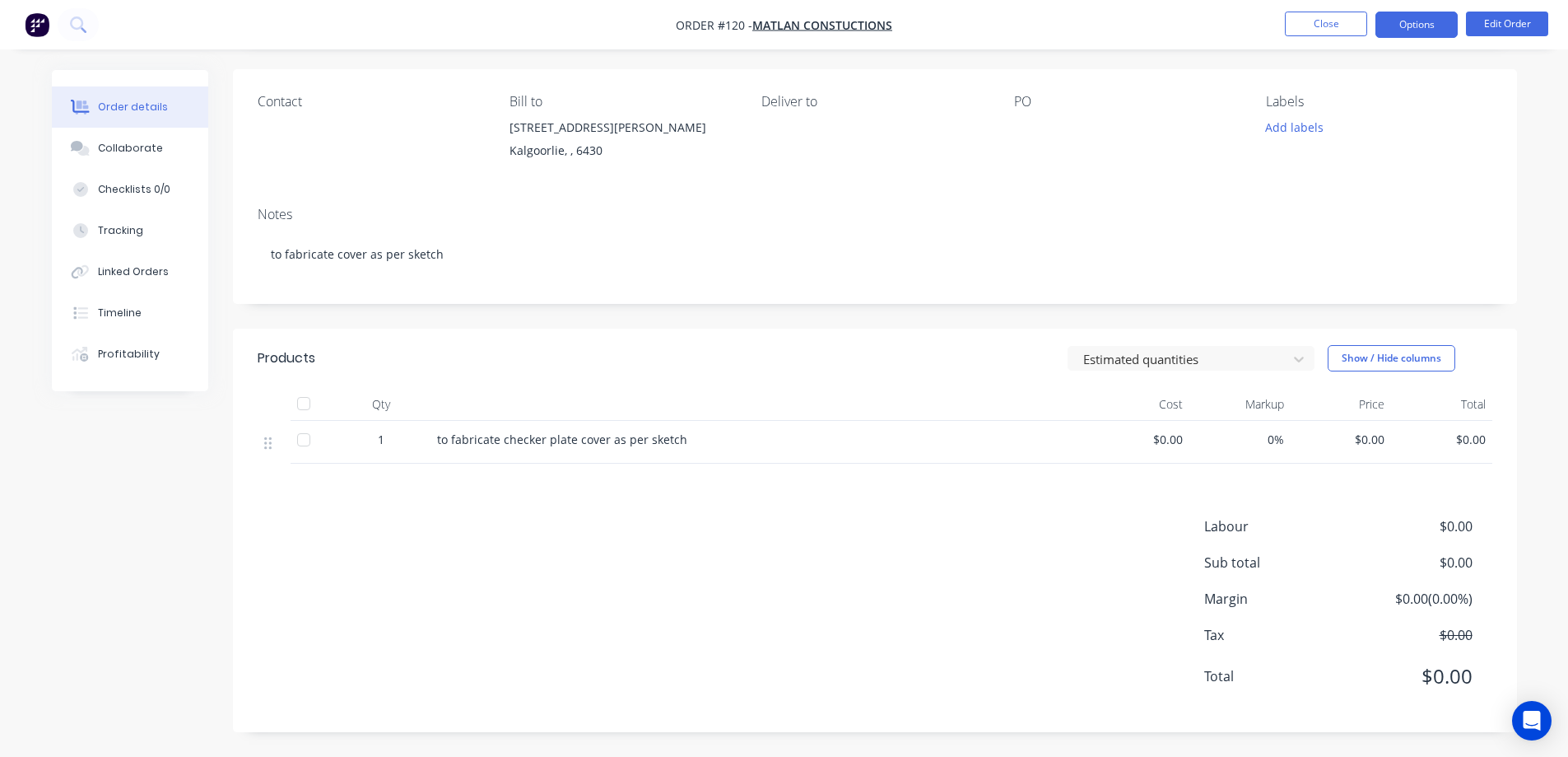
click at [1419, 27] on button "Options" at bounding box center [1417, 25] width 83 height 26
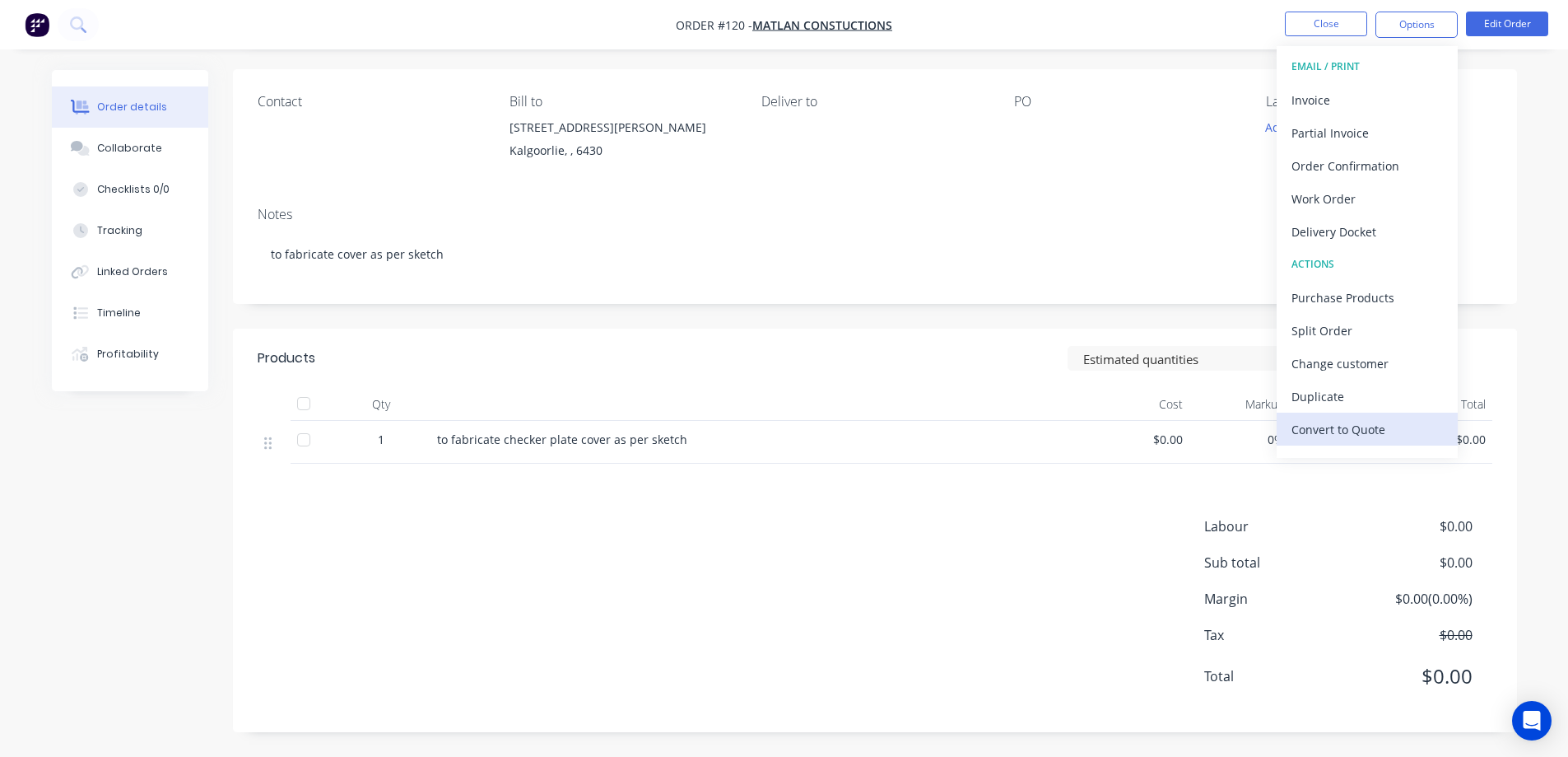
click at [1351, 426] on div "Convert to Quote" at bounding box center [1367, 429] width 151 height 24
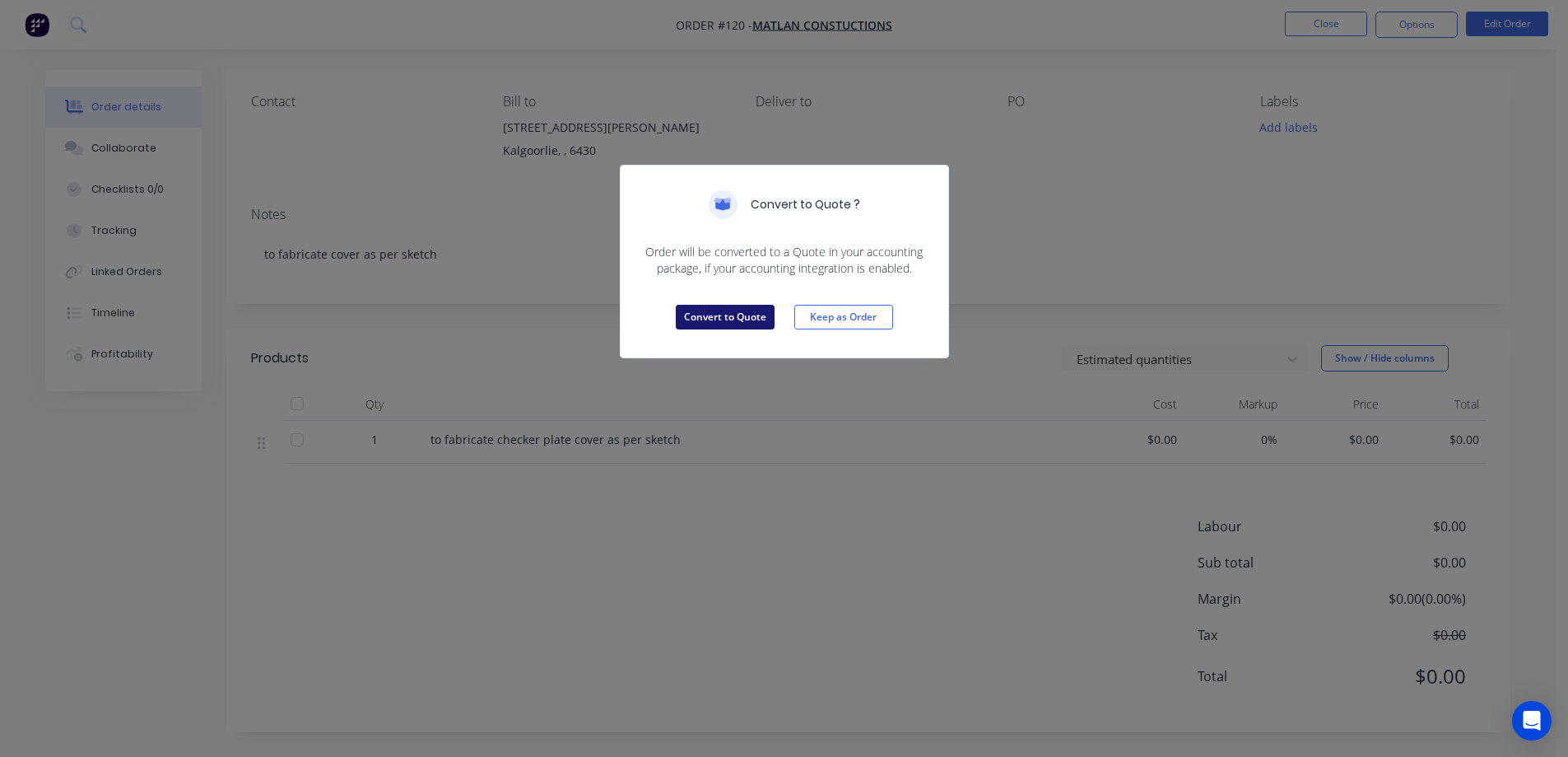
click at [704, 315] on button "Convert to Quote" at bounding box center [725, 317] width 98 height 25
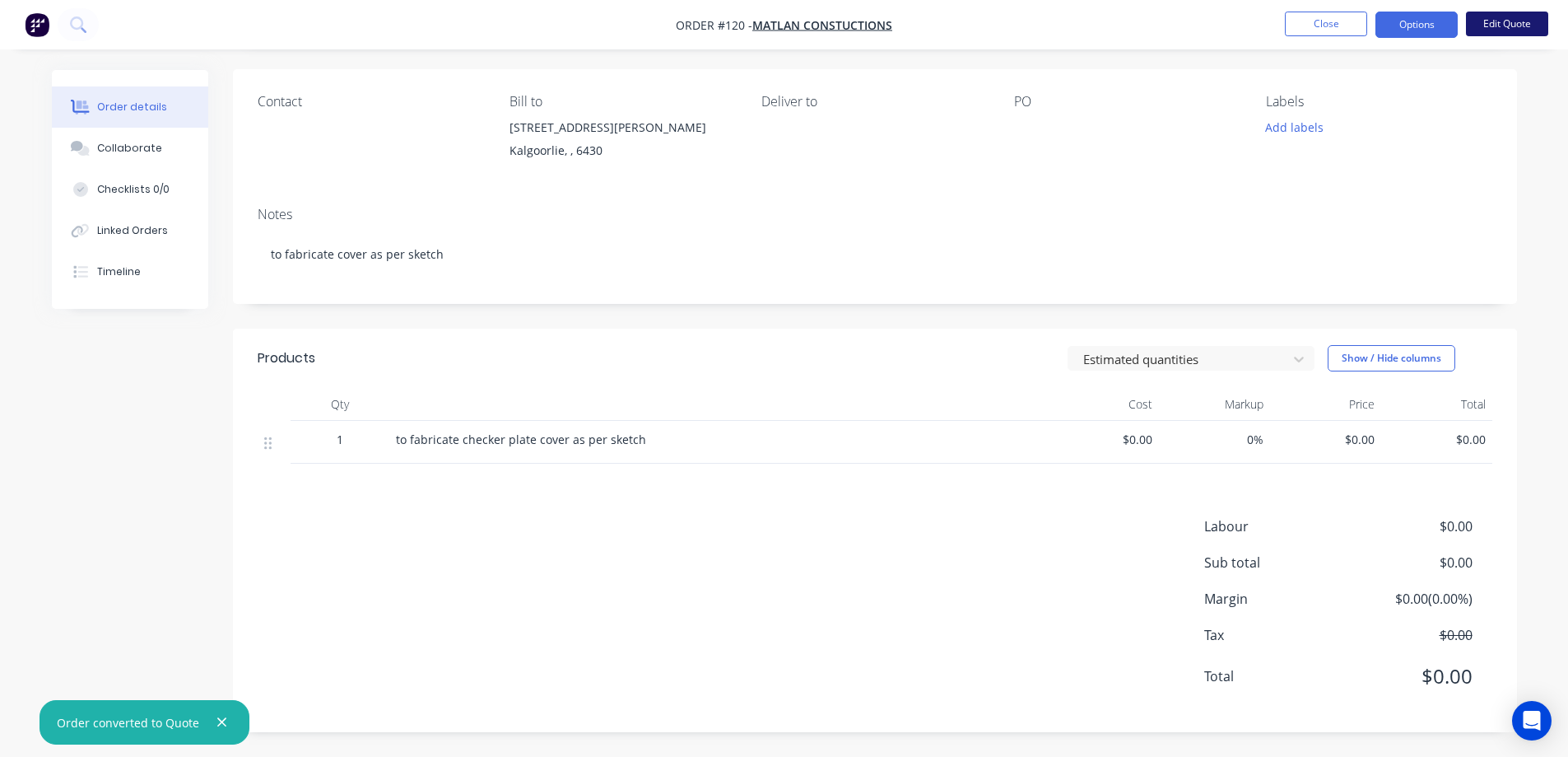
click at [1496, 24] on button "Edit Quote" at bounding box center [1507, 24] width 83 height 25
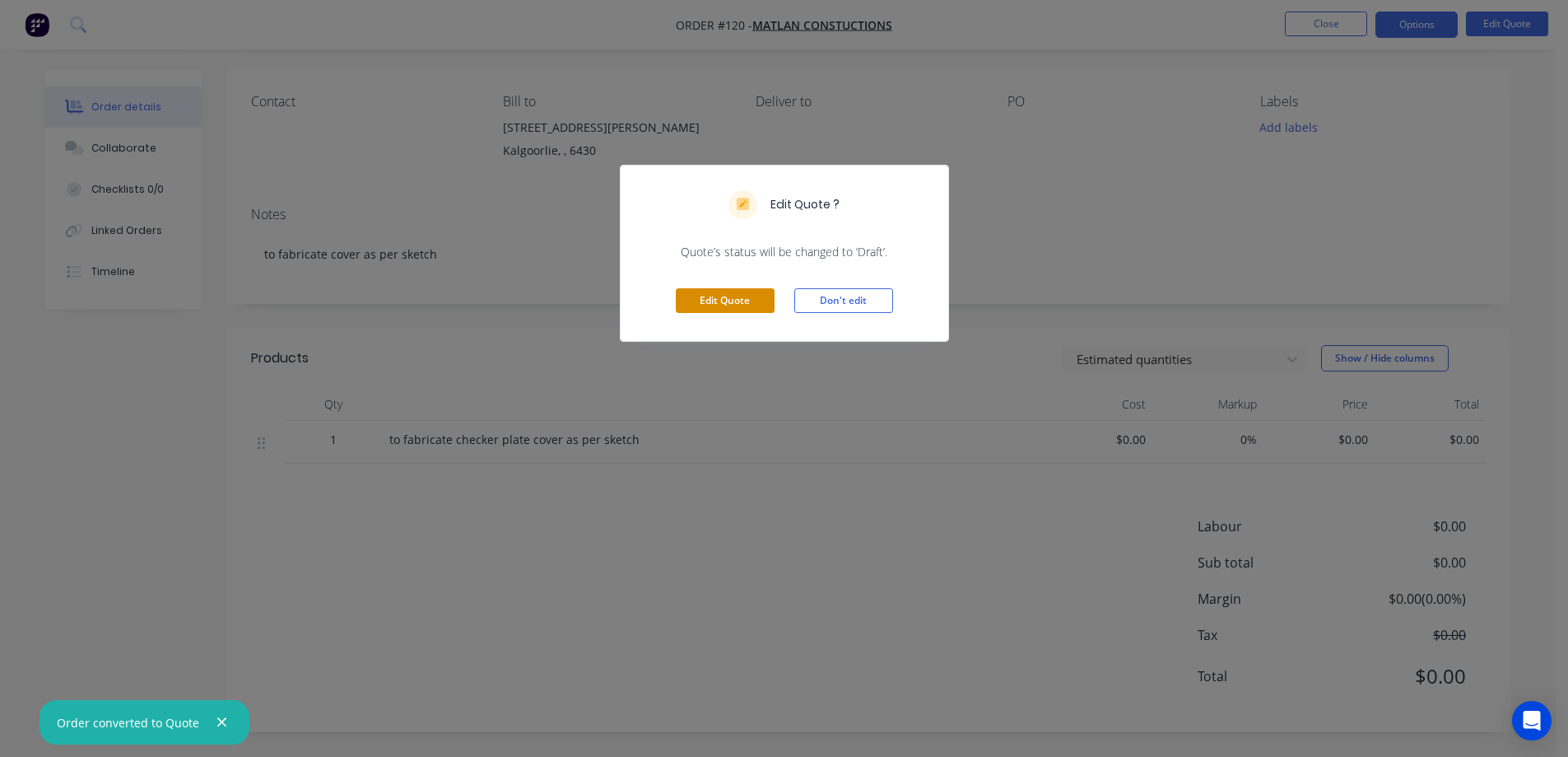
click at [719, 298] on button "Edit Quote" at bounding box center [725, 301] width 98 height 25
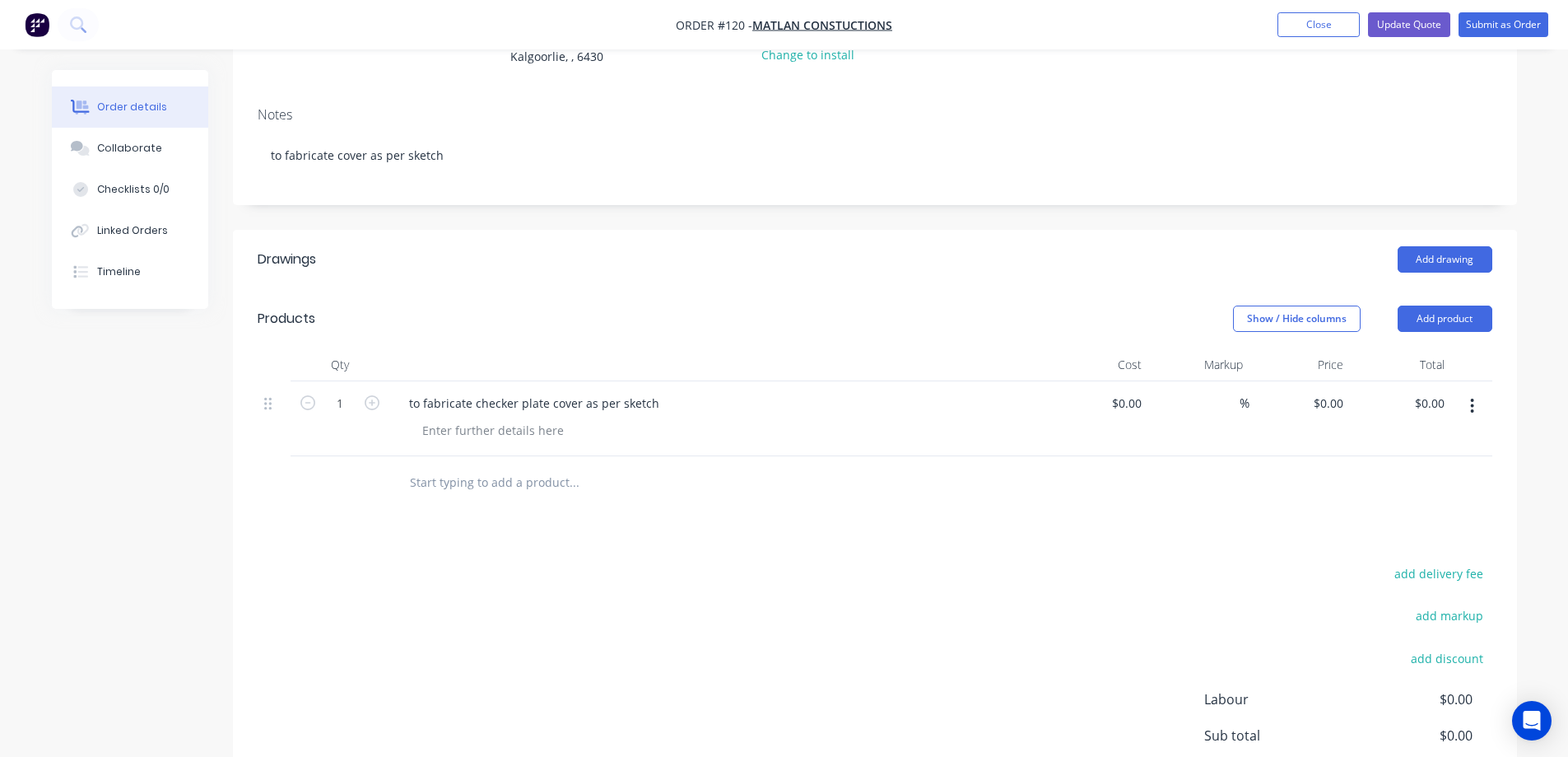
scroll to position [247, 0]
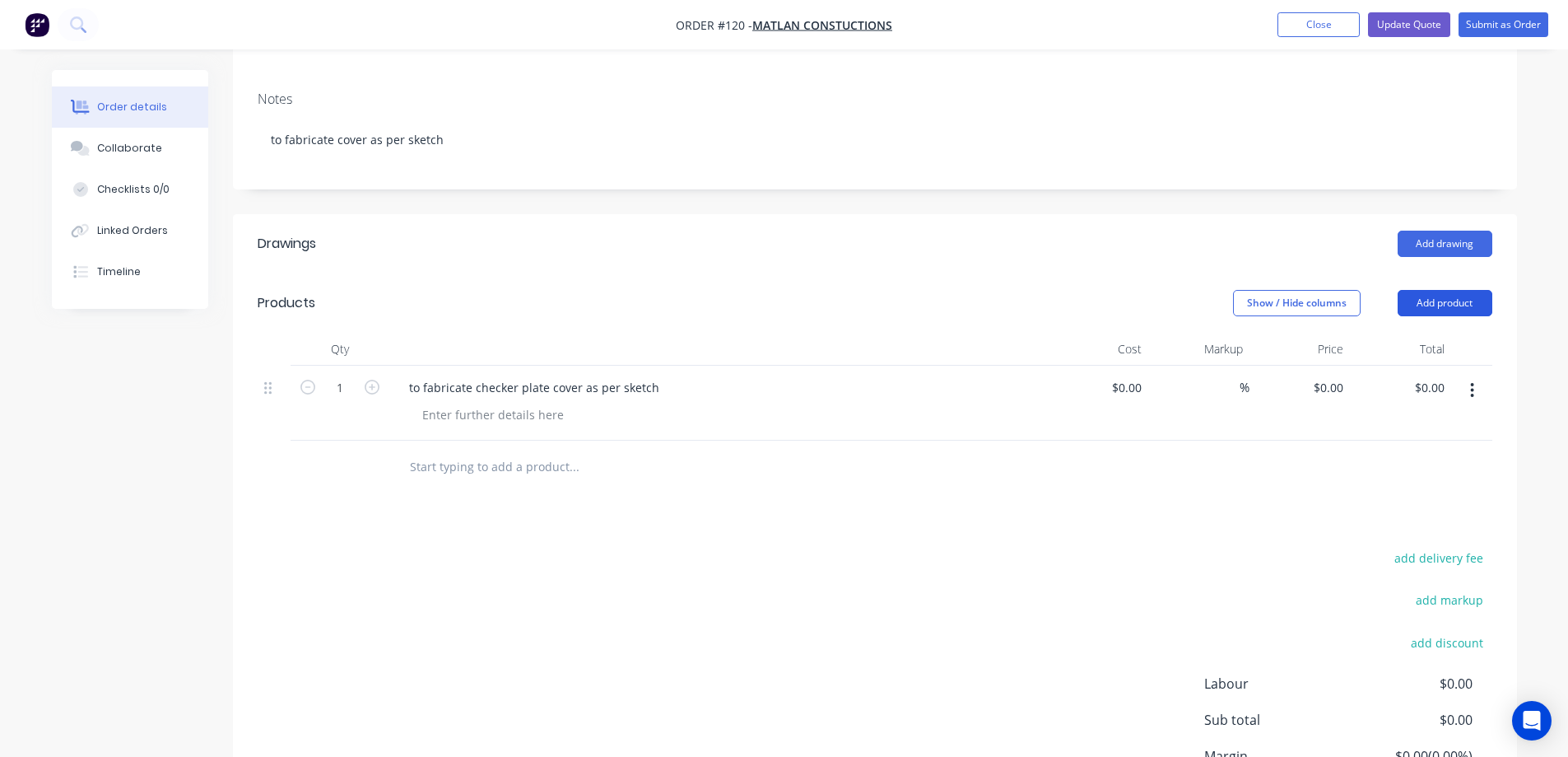
click at [1422, 290] on button "Add product" at bounding box center [1445, 303] width 95 height 26
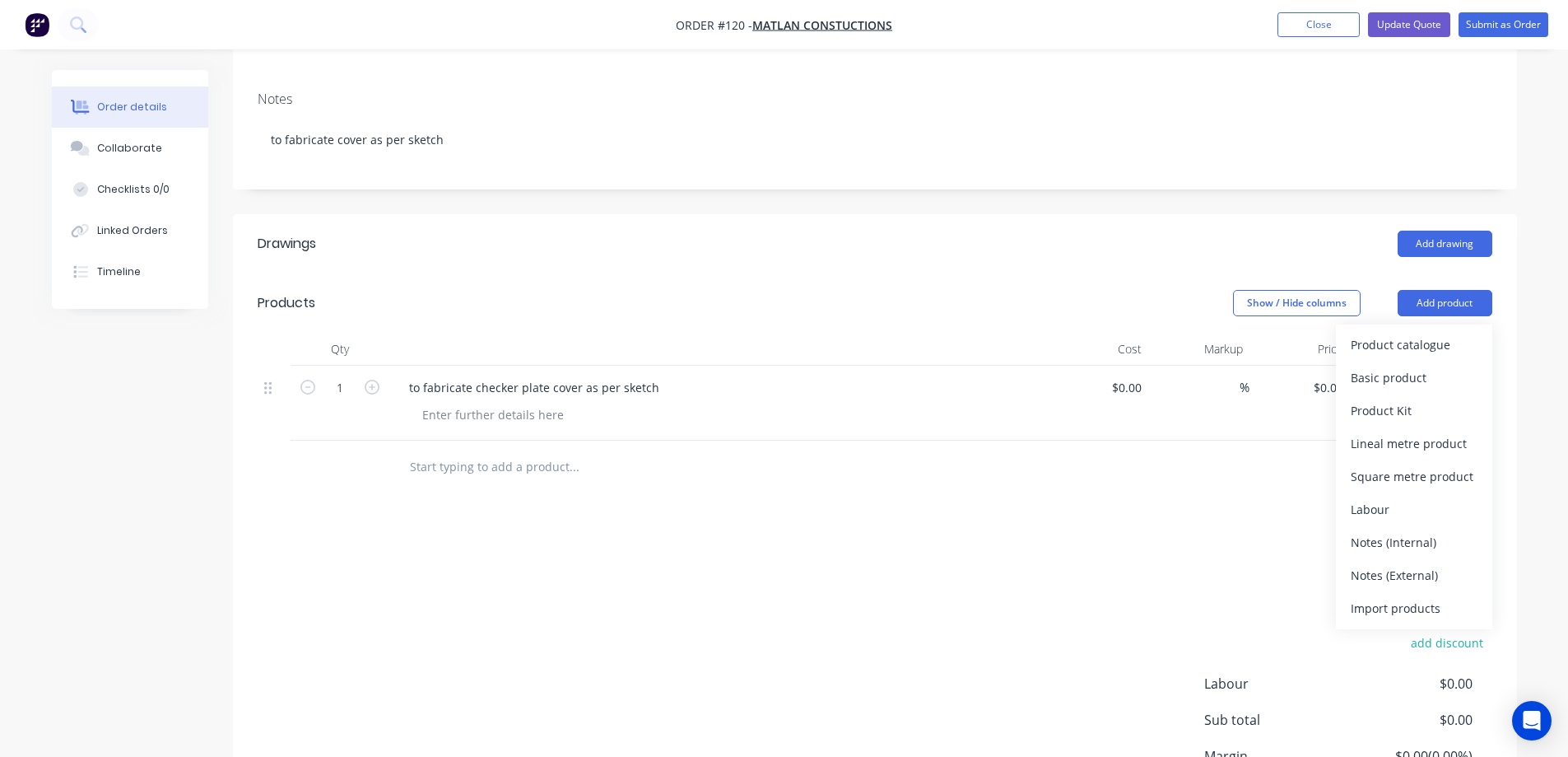
click at [470, 457] on input "text" at bounding box center [573, 466] width 330 height 33
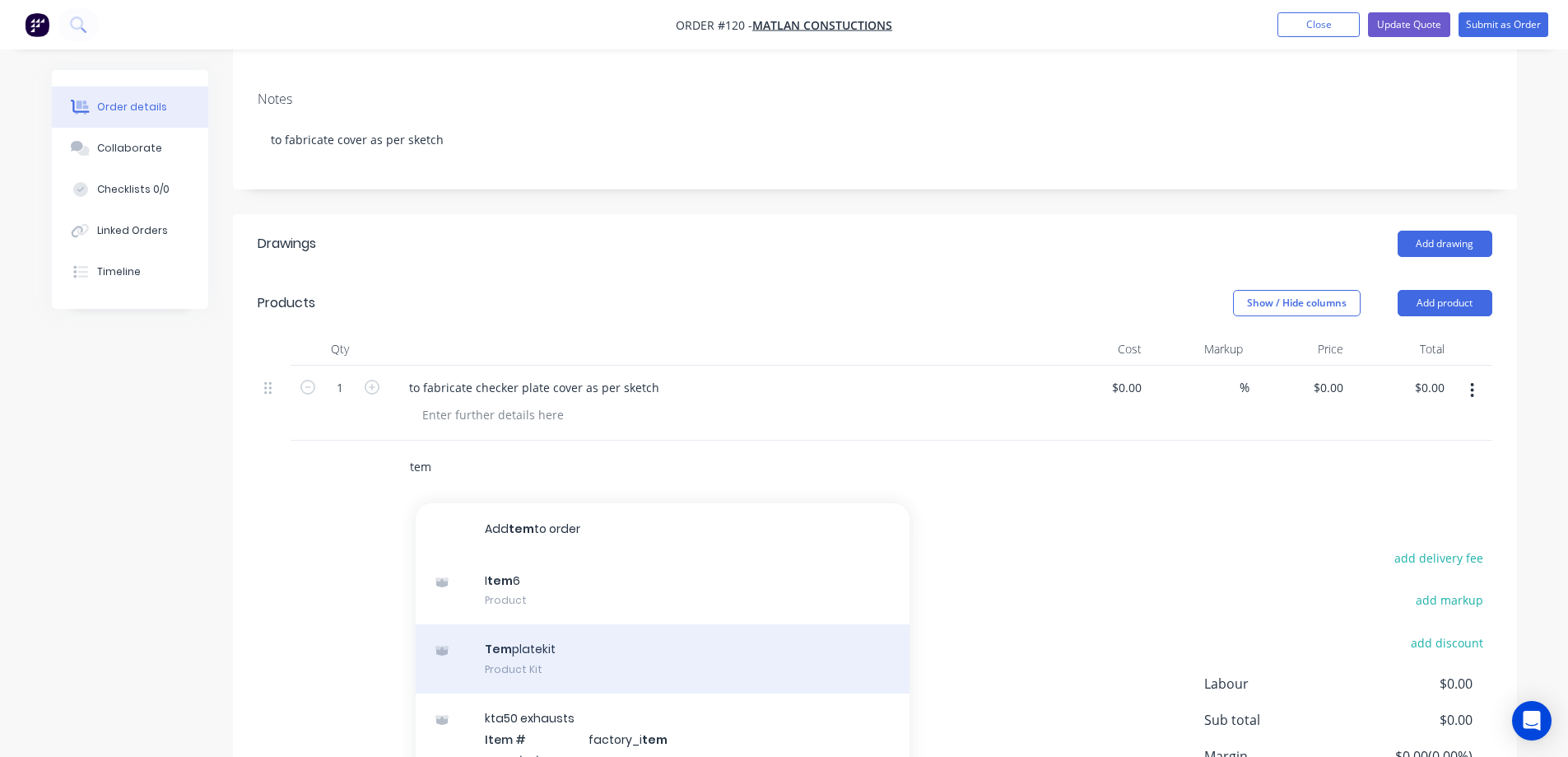
type input "tem"
click at [547, 642] on div "Tem platekit Product Kit" at bounding box center [663, 659] width 494 height 69
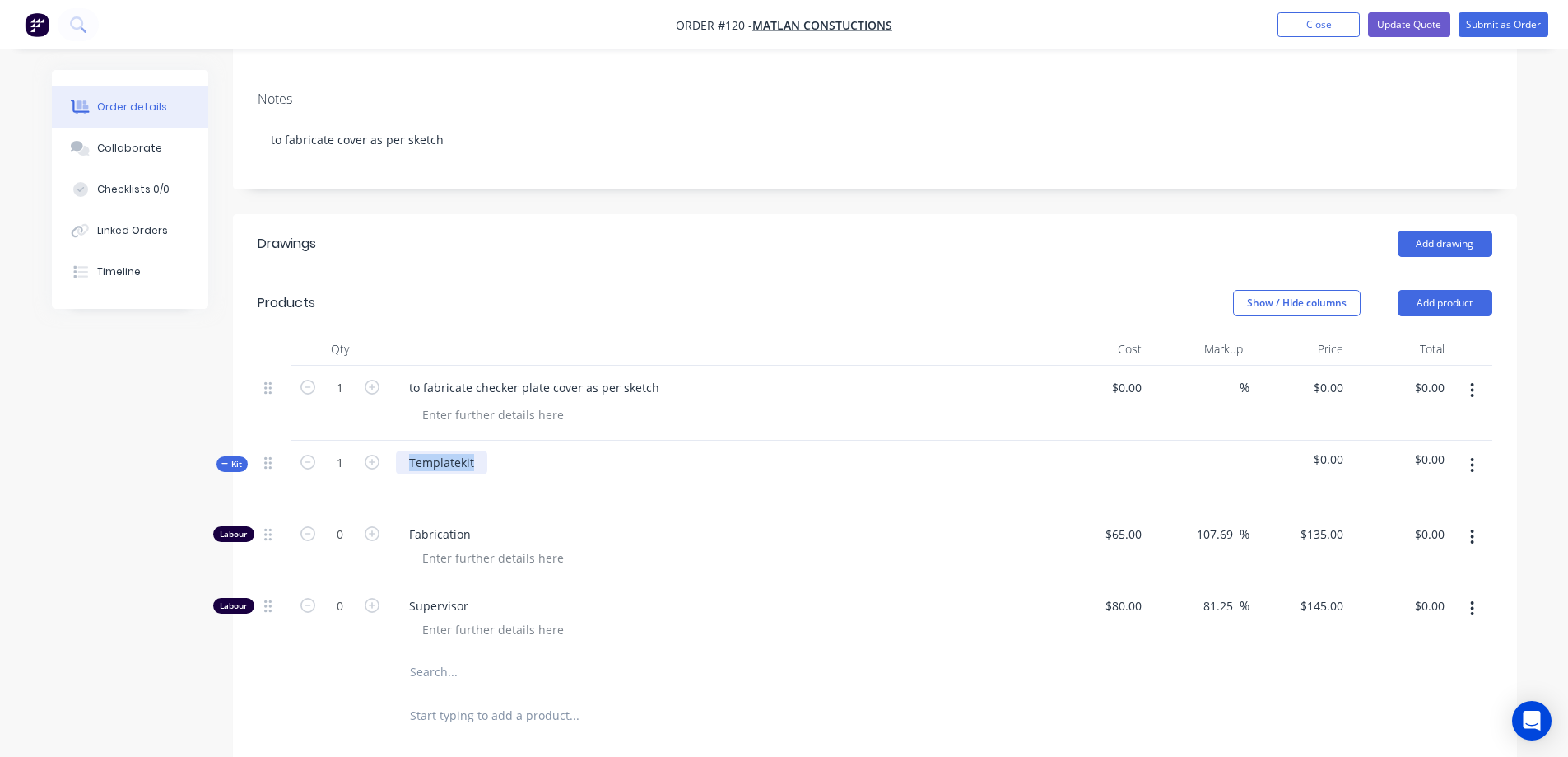
drag, startPoint x: 472, startPoint y: 444, endPoint x: 382, endPoint y: 448, distance: 90.1
click at [382, 448] on div "Kit 1 Templatekit $0.00 $0.00" at bounding box center [875, 476] width 1235 height 71
click at [1473, 456] on icon "button" at bounding box center [1472, 465] width 4 height 18
click at [827, 290] on div "Show / Hide columns Add product" at bounding box center [1005, 303] width 972 height 26
click at [91, 144] on div at bounding box center [81, 148] width 25 height 15
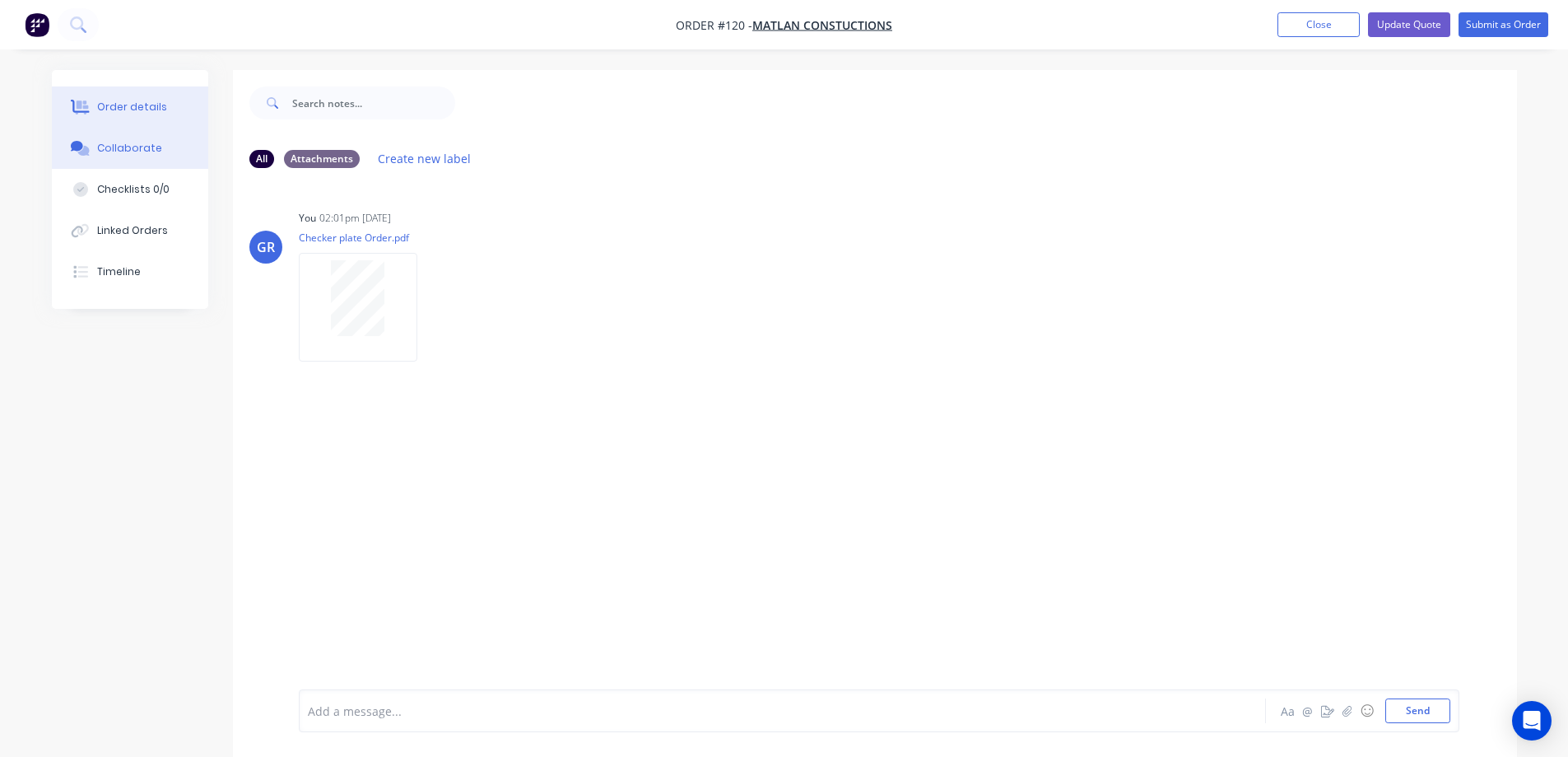
click at [121, 106] on div "Order details" at bounding box center [133, 106] width 70 height 15
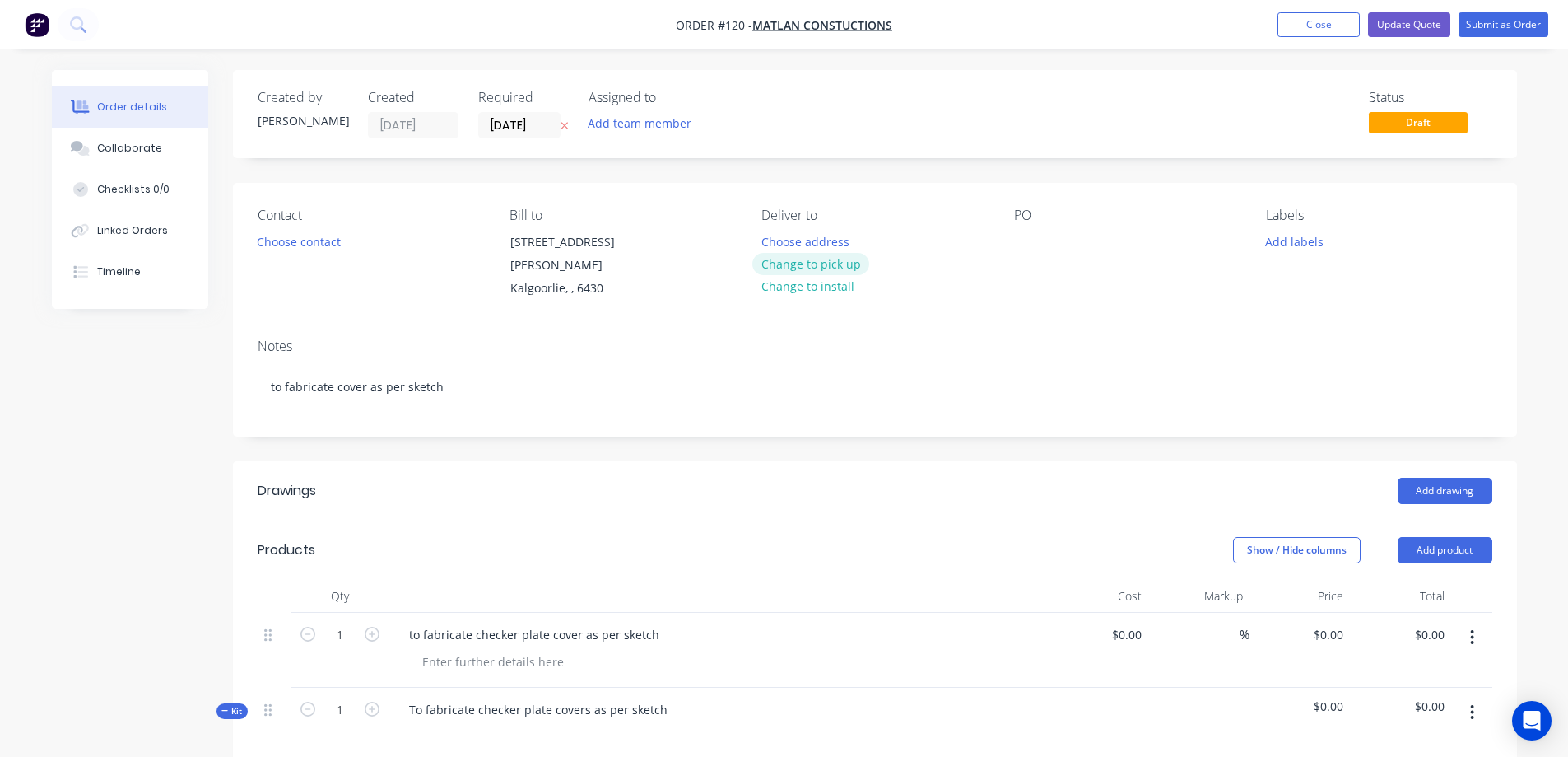
click at [824, 259] on button "Change to pick up" at bounding box center [810, 263] width 117 height 22
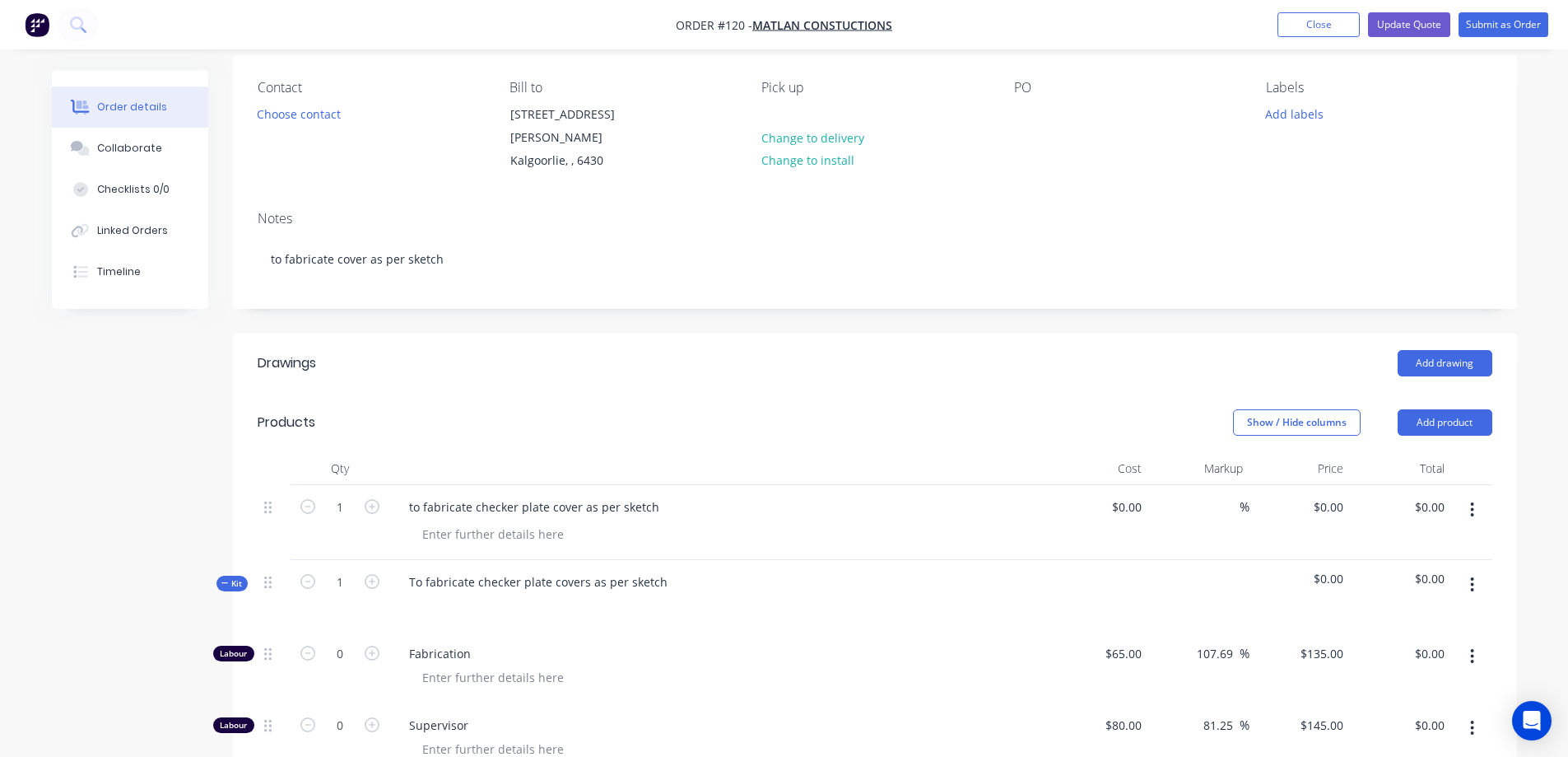
scroll to position [247, 0]
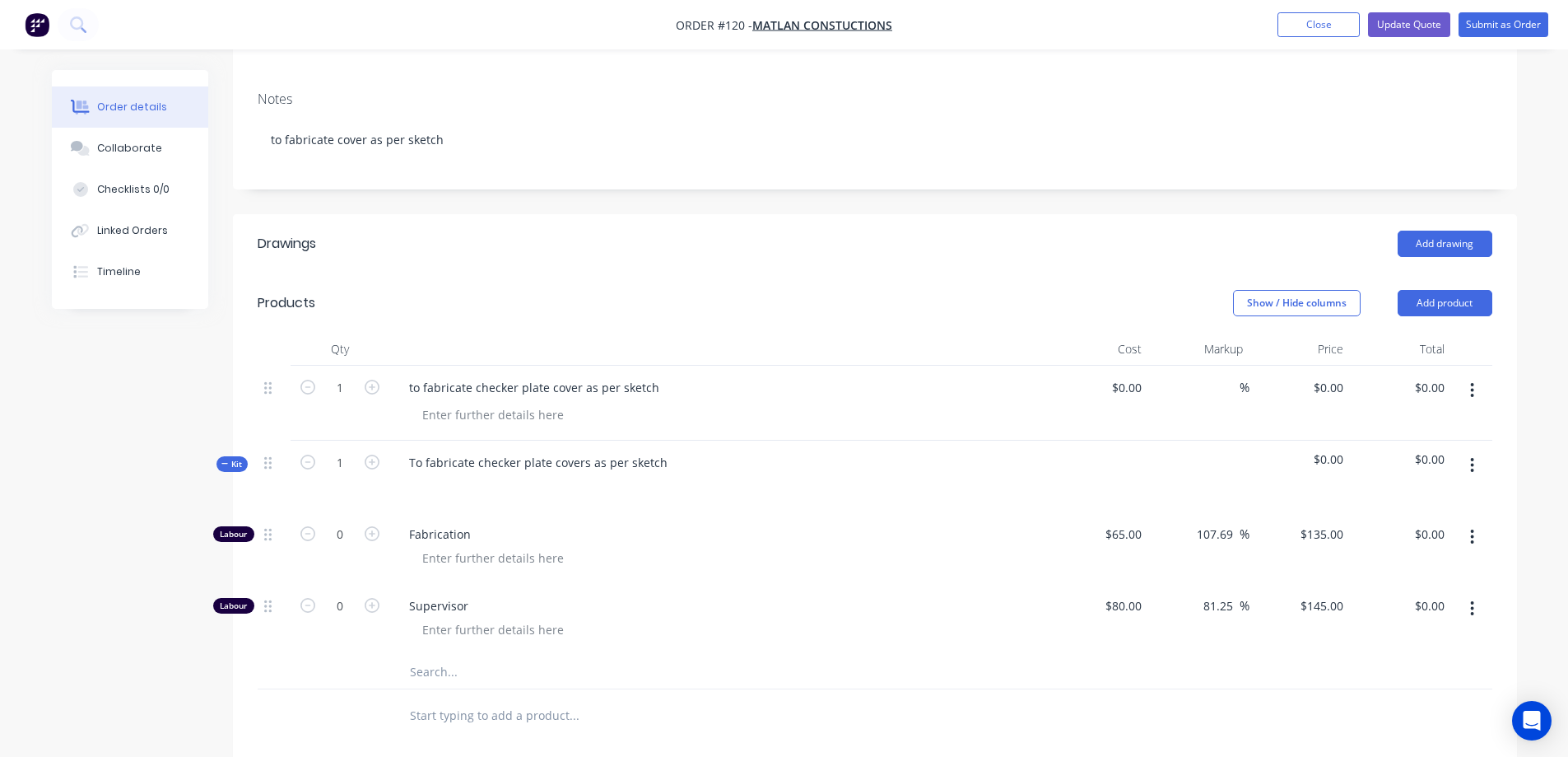
click at [1470, 375] on button "button" at bounding box center [1472, 390] width 39 height 30
click at [1389, 520] on div "Delete" at bounding box center [1414, 532] width 127 height 24
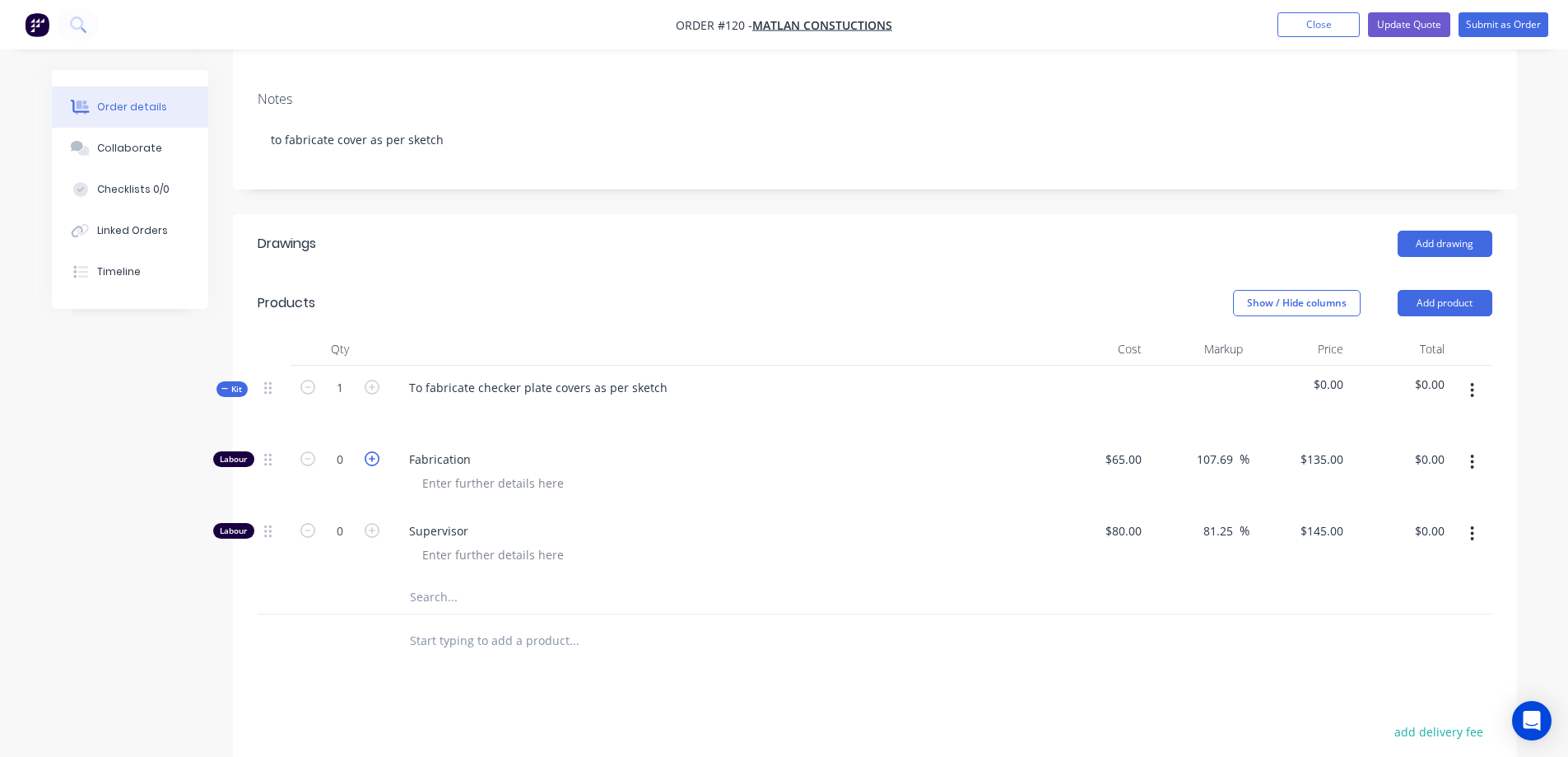
click at [373, 451] on icon "button" at bounding box center [372, 458] width 15 height 15
type input "1"
type input "$135.00"
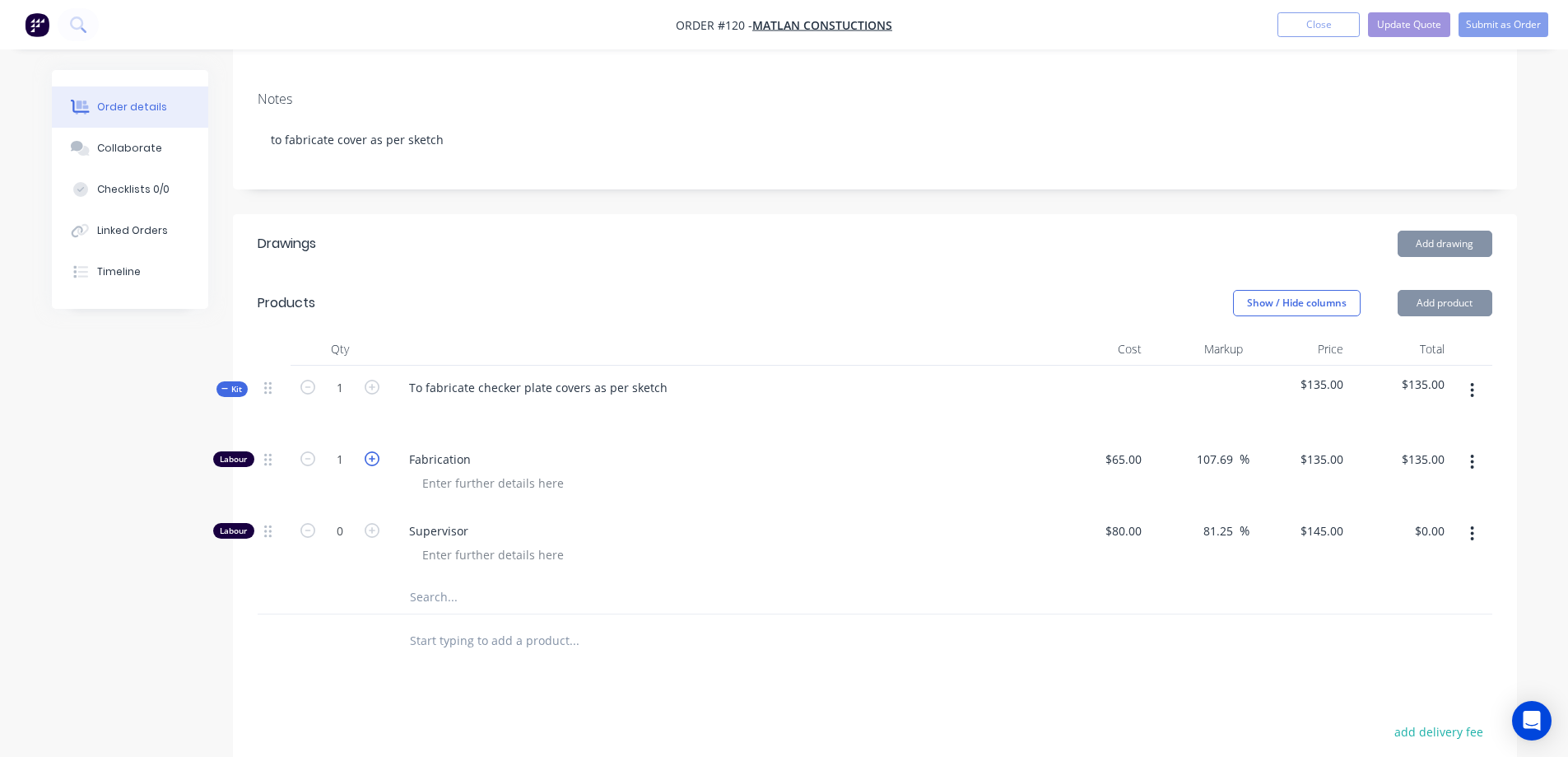
click at [373, 451] on icon "button" at bounding box center [372, 458] width 15 height 15
type input "2"
type input "$270.00"
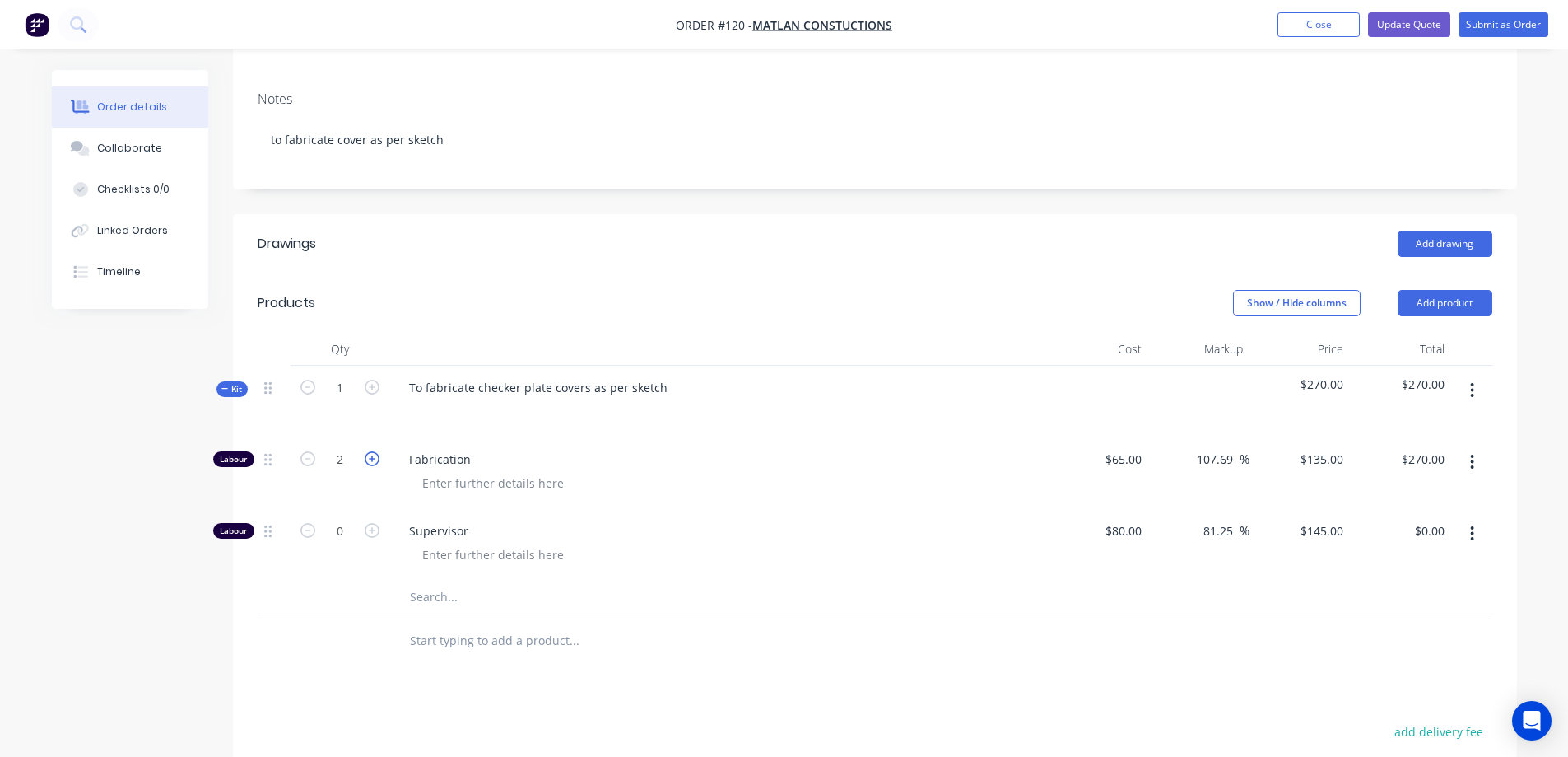
click at [373, 451] on icon "button" at bounding box center [372, 458] width 15 height 15
type input "3"
type input "$405.00"
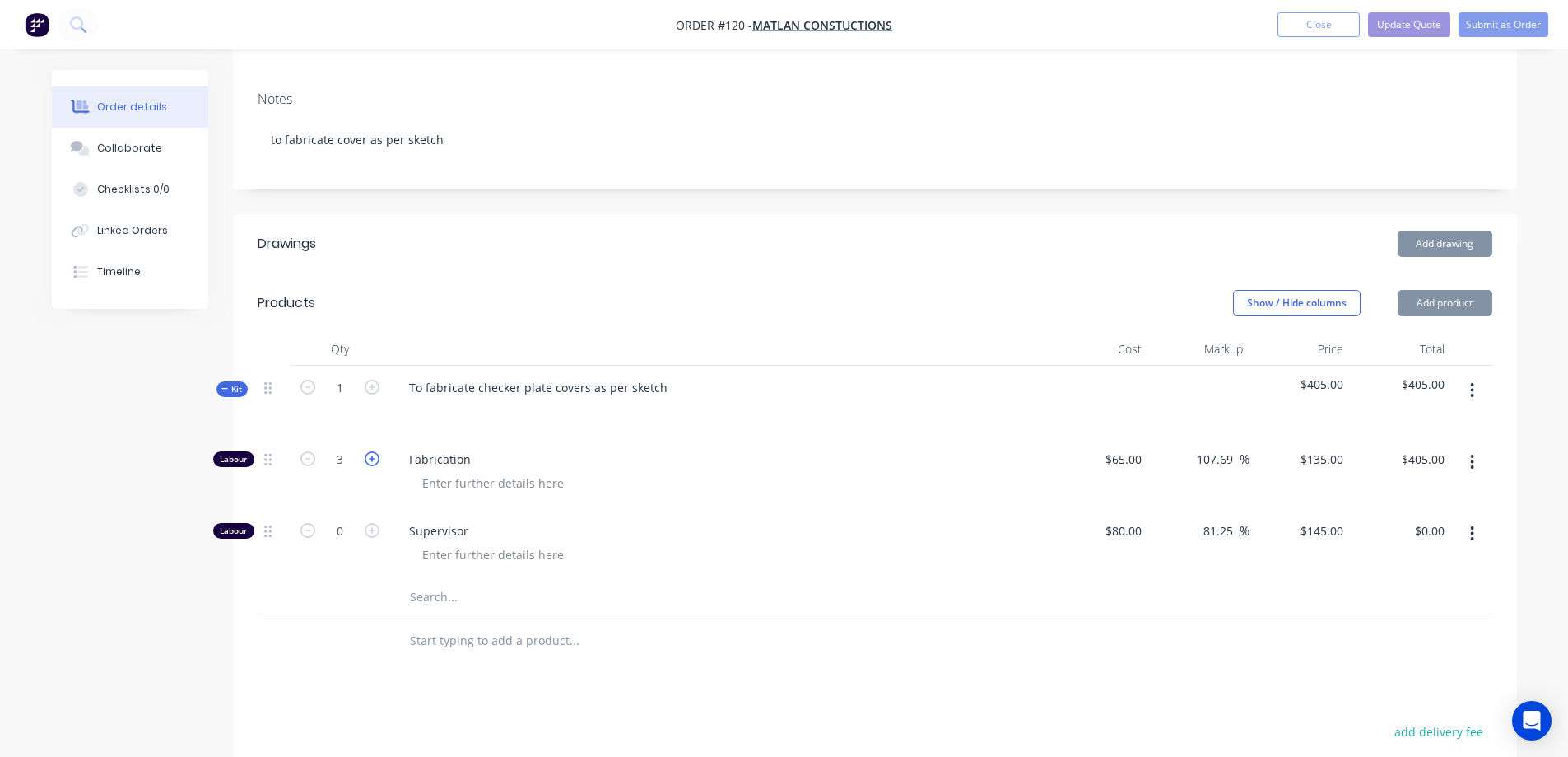
click at [373, 451] on icon "button" at bounding box center [372, 458] width 15 height 15
type input "4"
type input "$540.00"
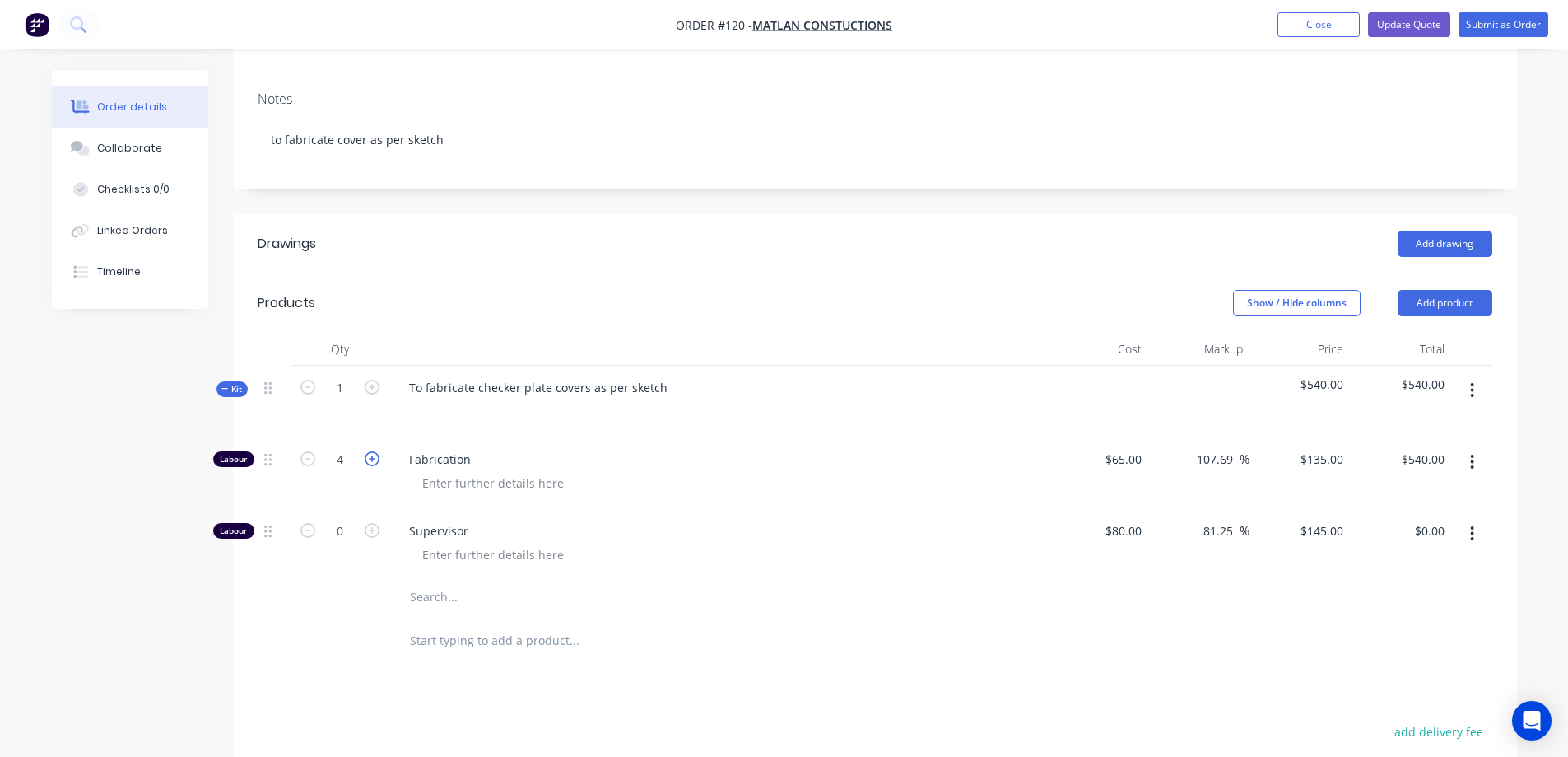
click at [373, 451] on icon "button" at bounding box center [372, 458] width 15 height 15
type input "5"
type input "$675.00"
click at [1468, 375] on button "button" at bounding box center [1472, 390] width 39 height 30
click at [1411, 421] on div "Add product to kit" at bounding box center [1414, 433] width 127 height 24
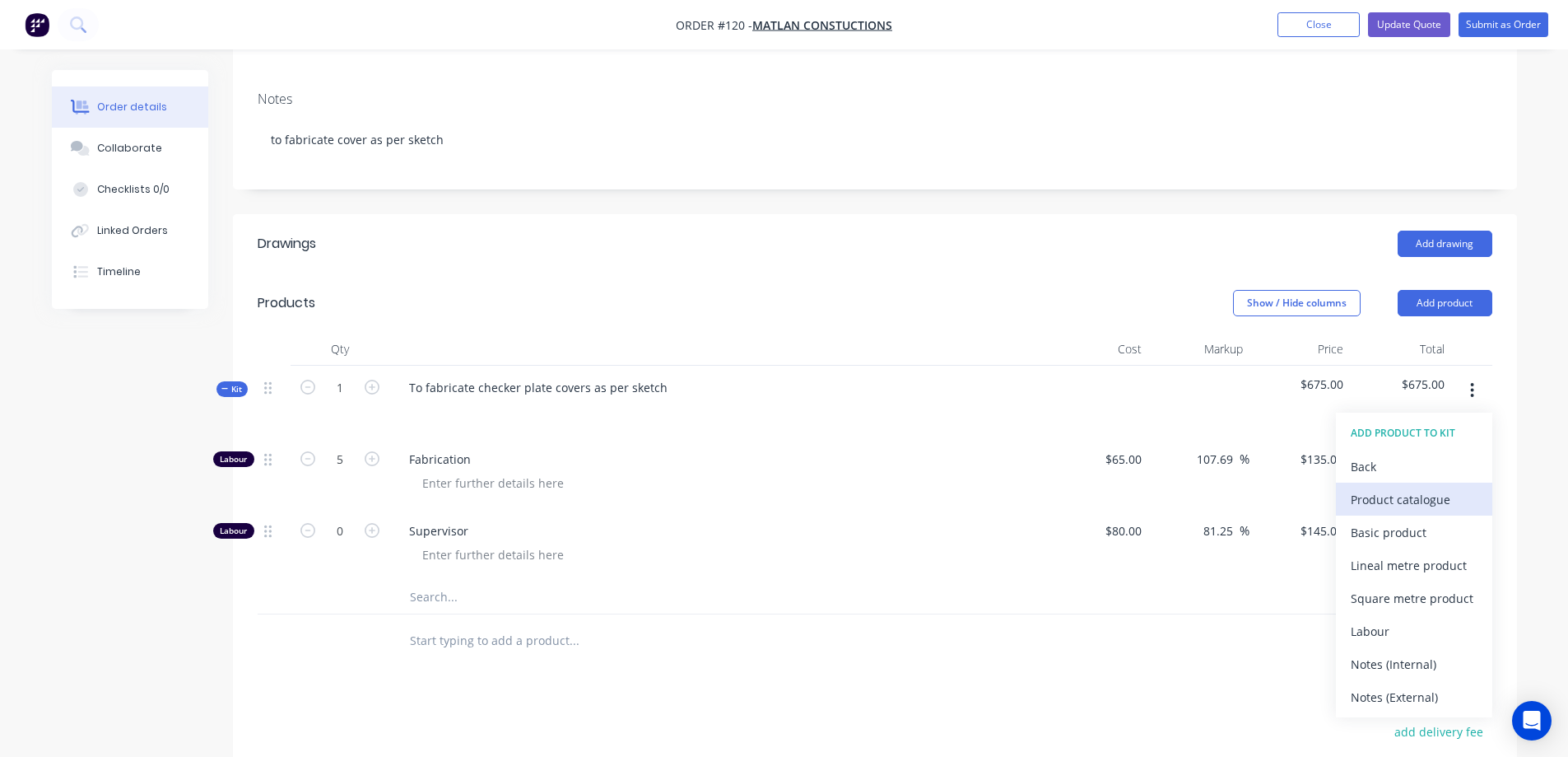
click at [1367, 487] on div "Product catalogue" at bounding box center [1414, 499] width 127 height 24
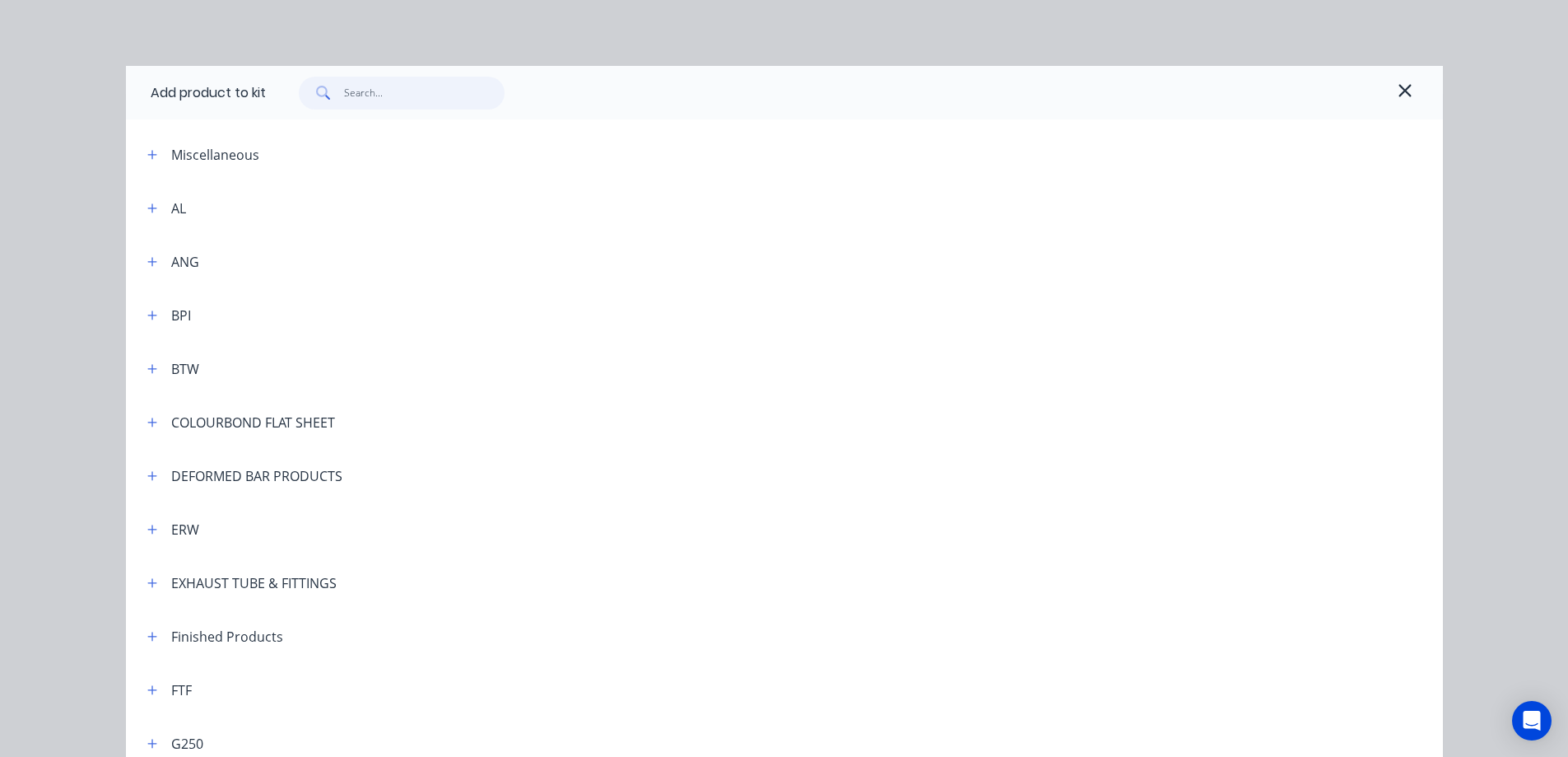
click at [400, 88] on input "text" at bounding box center [424, 92] width 161 height 33
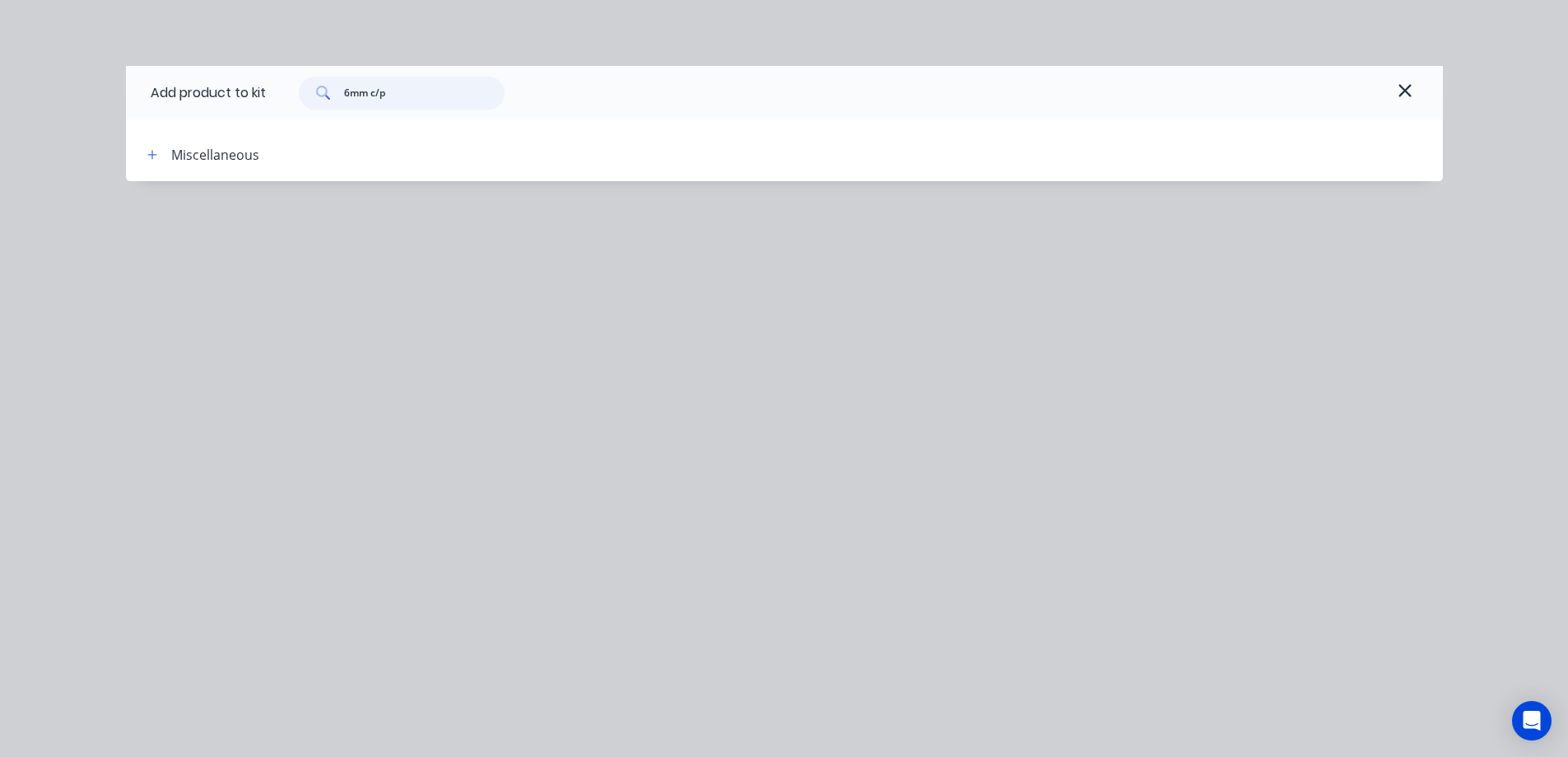
drag, startPoint x: 374, startPoint y: 95, endPoint x: 325, endPoint y: 95, distance: 49.0
click at [325, 95] on div "6mm c/p" at bounding box center [402, 92] width 206 height 33
click at [155, 152] on icon "button" at bounding box center [152, 155] width 10 height 11
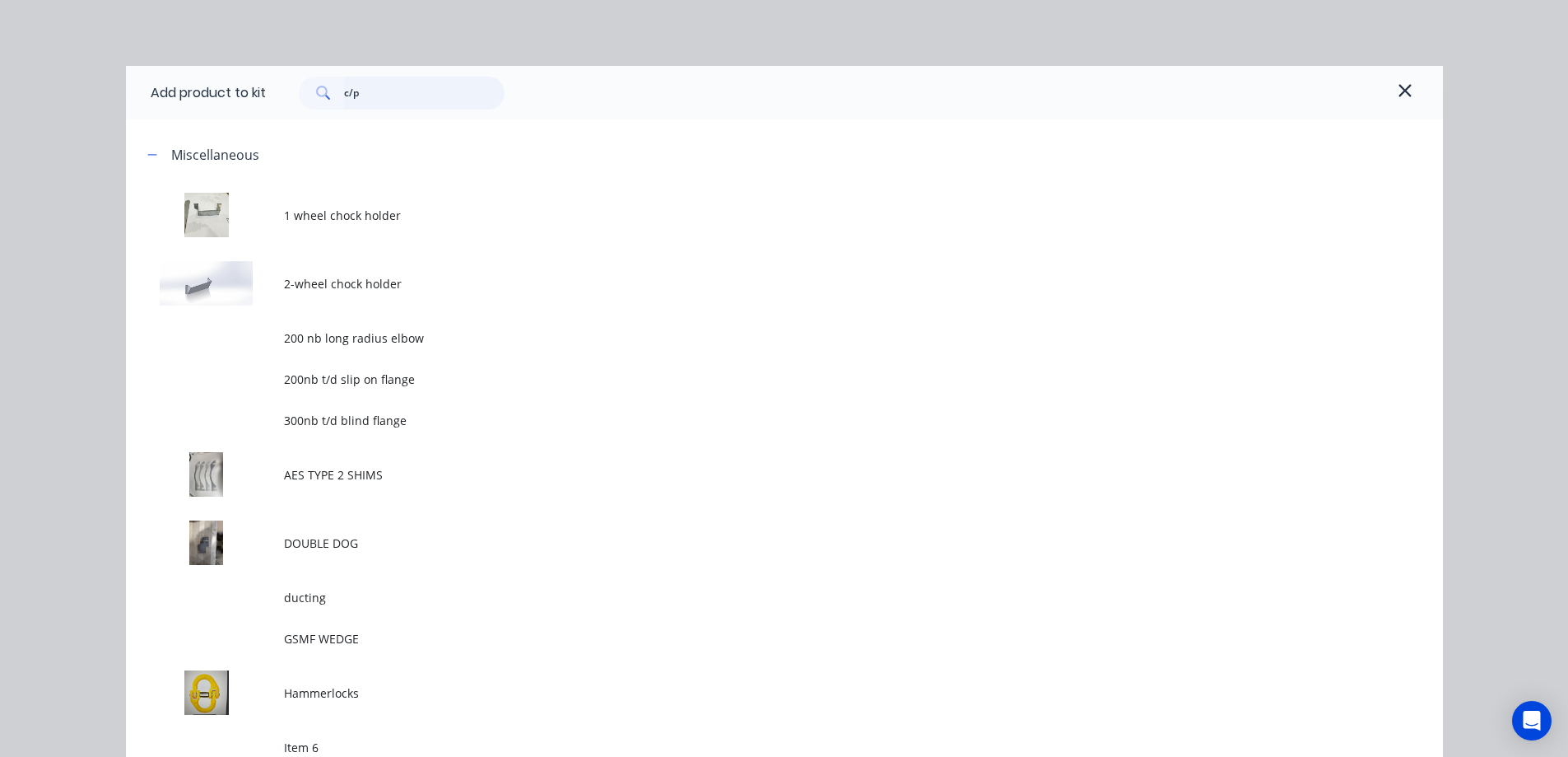
click at [364, 92] on input "c/p" at bounding box center [424, 92] width 161 height 33
type input "c"
click at [1397, 92] on icon "button" at bounding box center [1405, 91] width 15 height 19
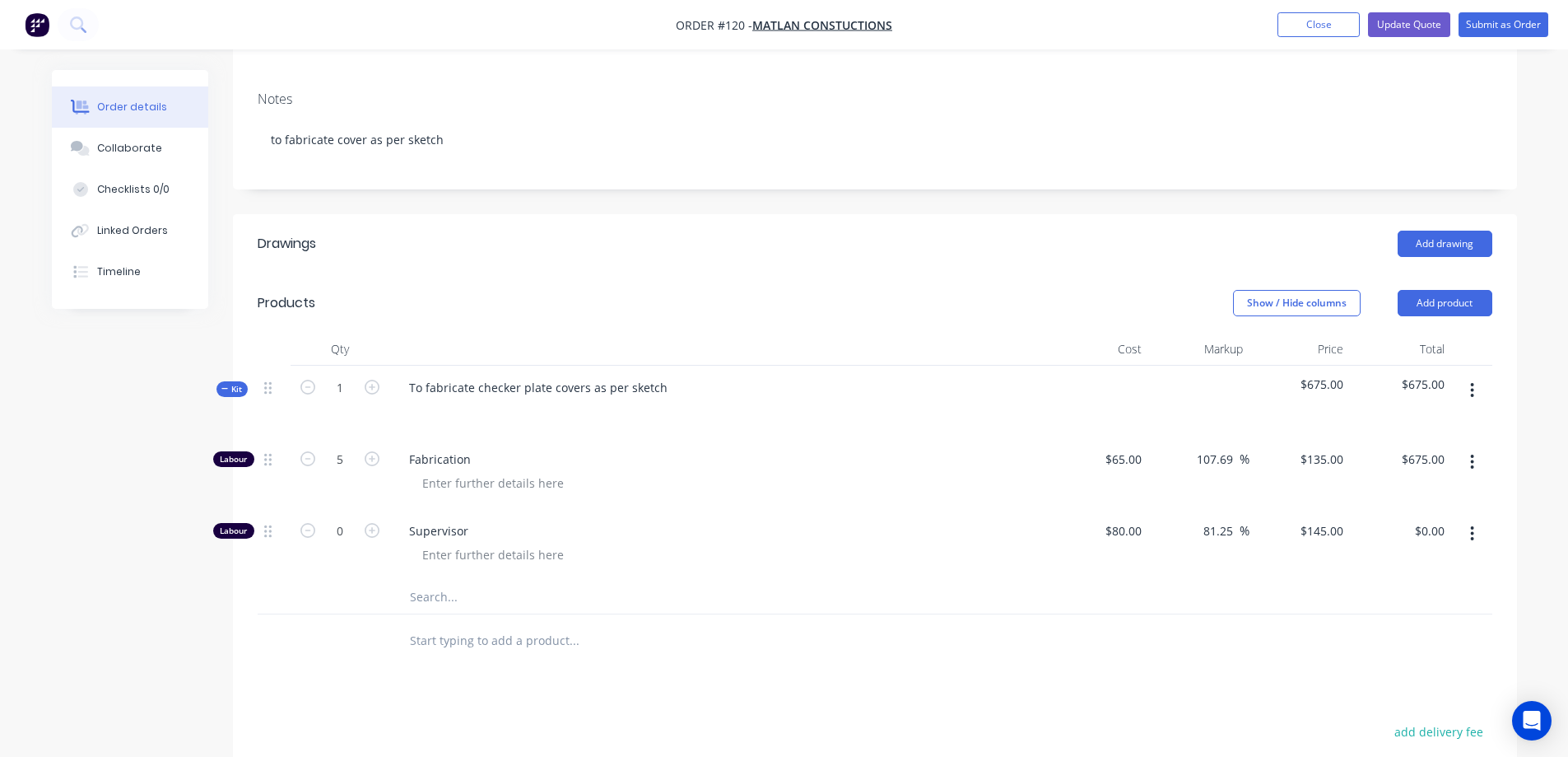
click at [1467, 375] on button "button" at bounding box center [1472, 390] width 39 height 30
click at [1421, 421] on div "Add product to kit" at bounding box center [1414, 433] width 127 height 24
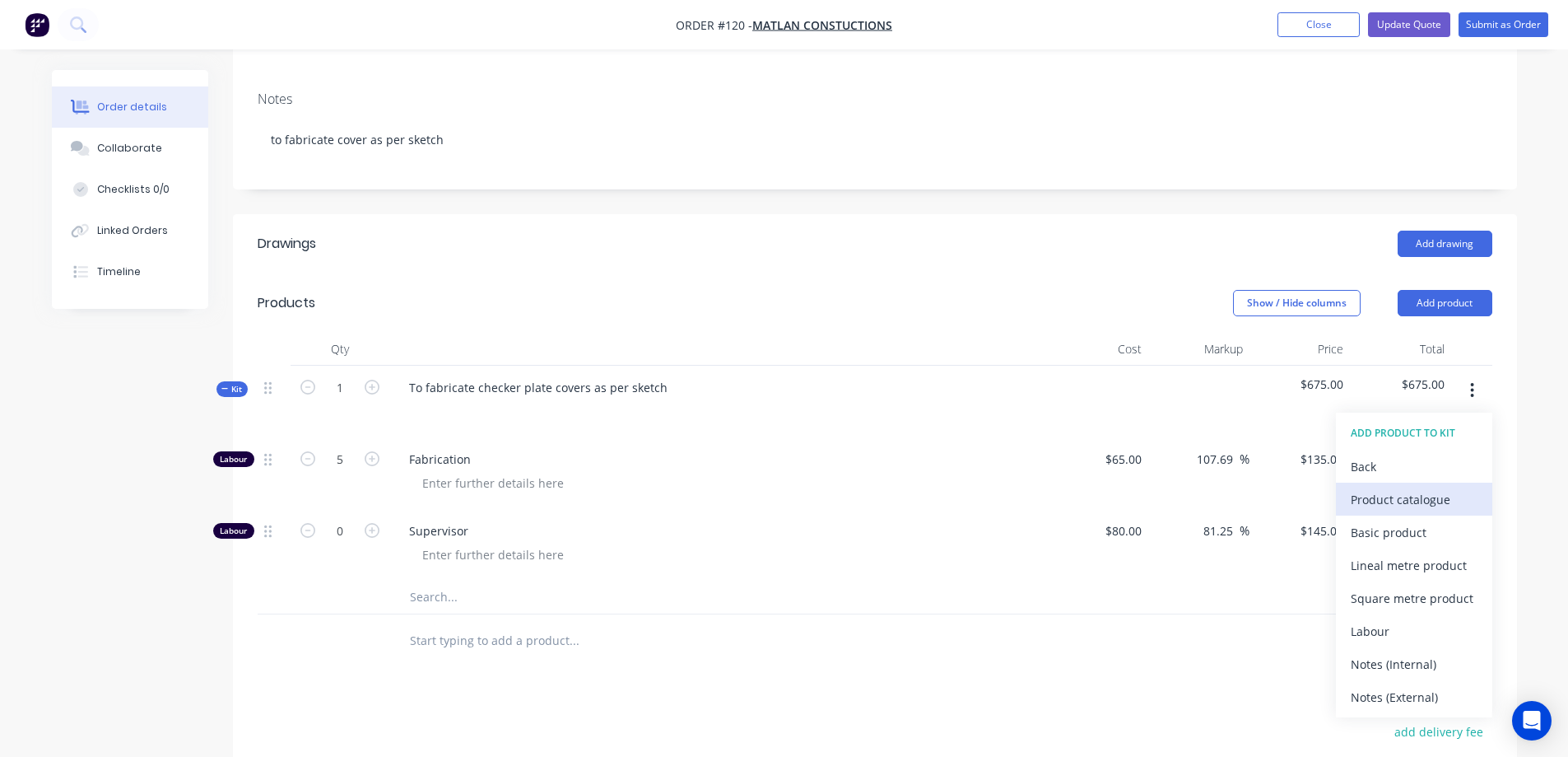
click at [1384, 487] on div "Product catalogue" at bounding box center [1414, 499] width 127 height 24
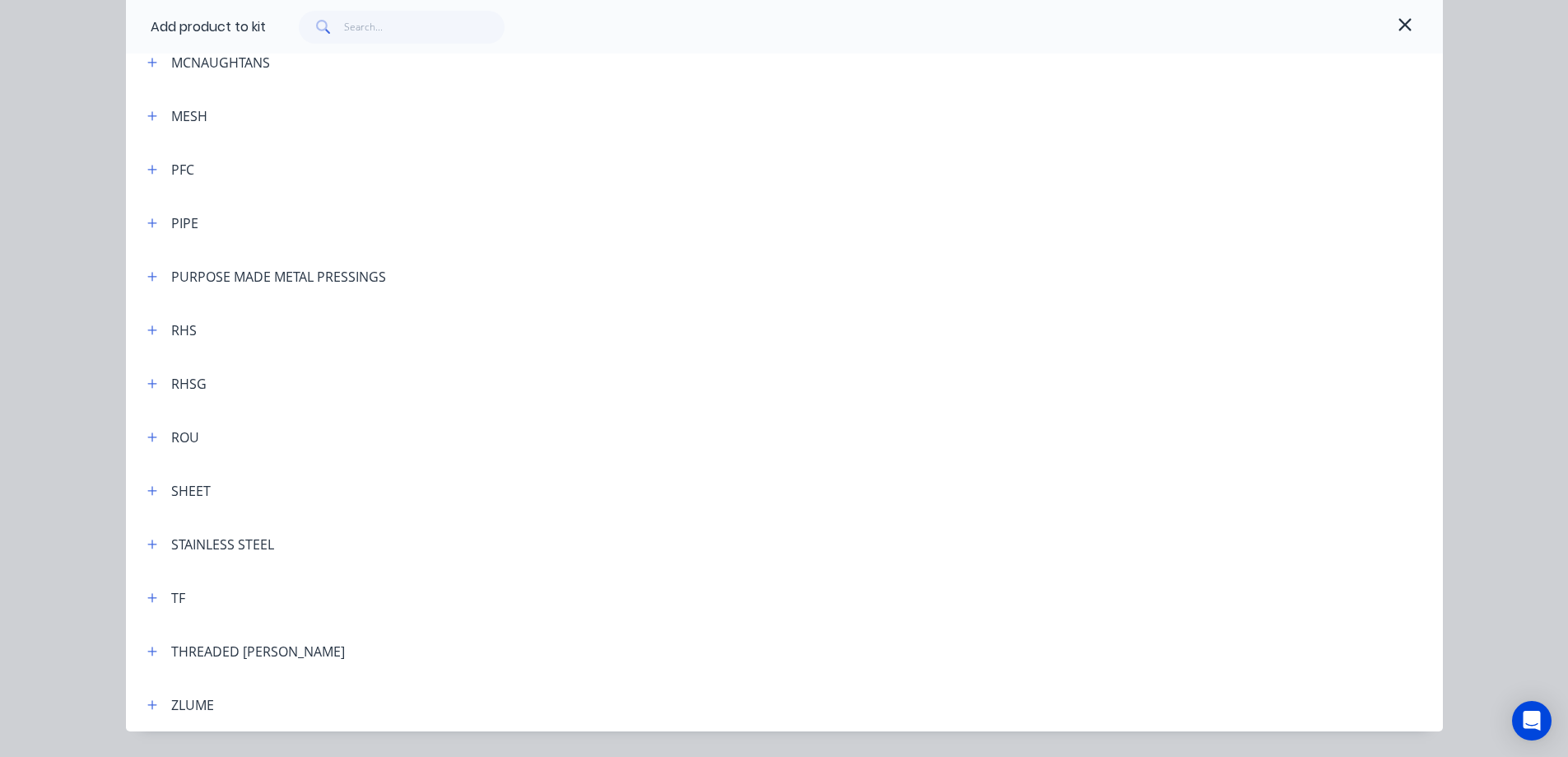
scroll to position [1210, 0]
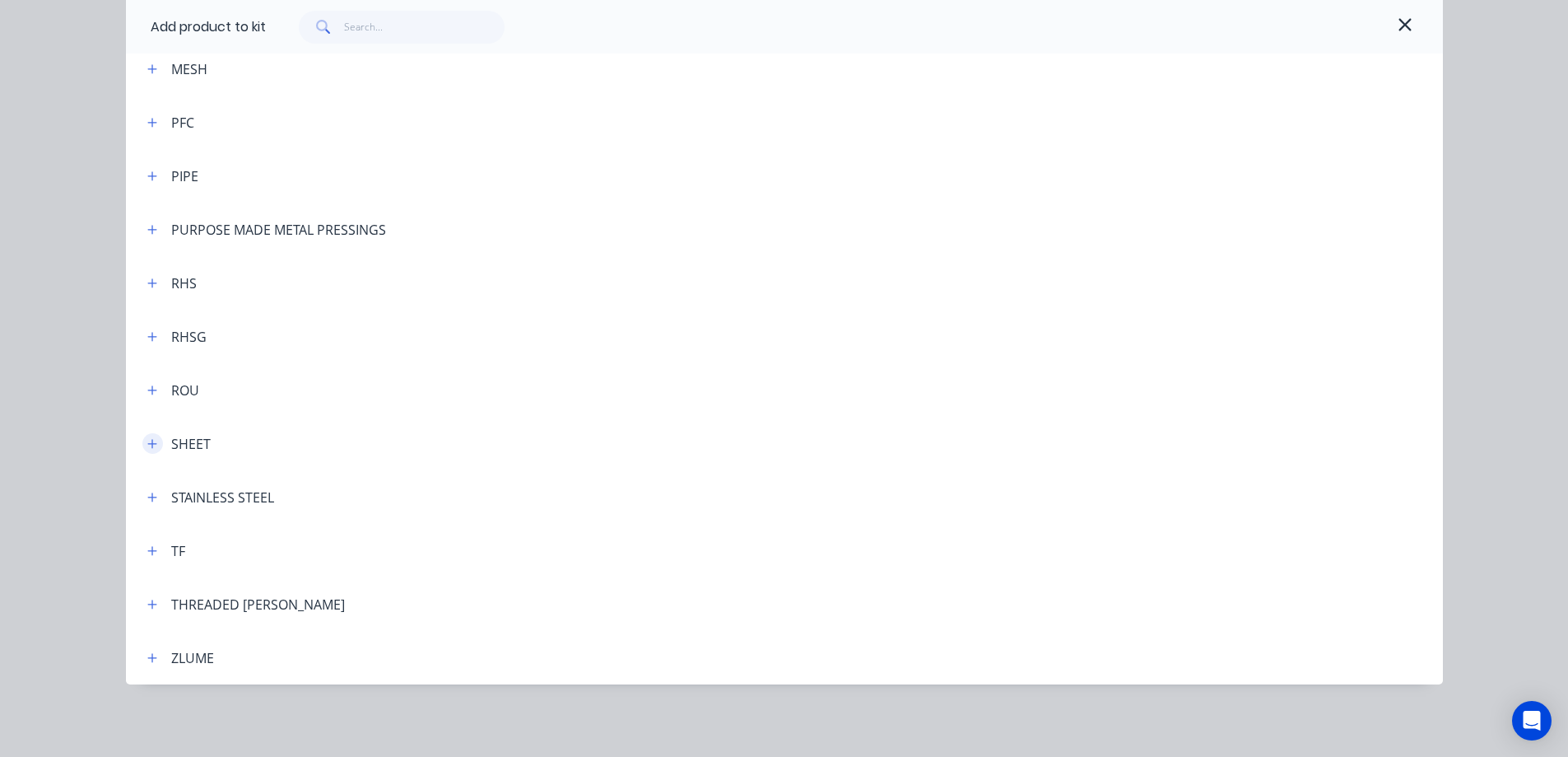
click at [150, 444] on icon "button" at bounding box center [152, 443] width 10 height 11
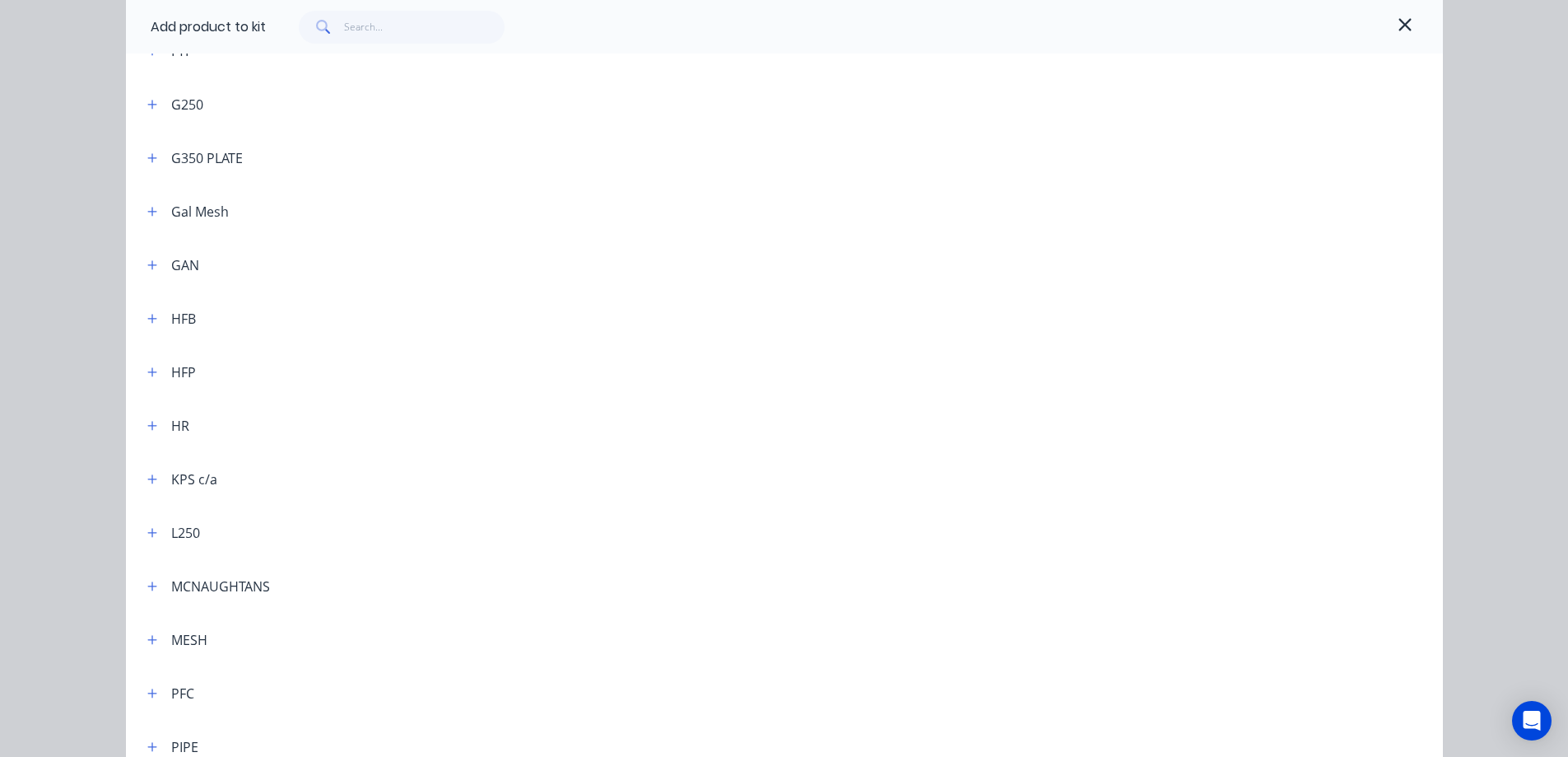
scroll to position [632, 0]
click at [147, 440] on button "button" at bounding box center [152, 431] width 20 height 20
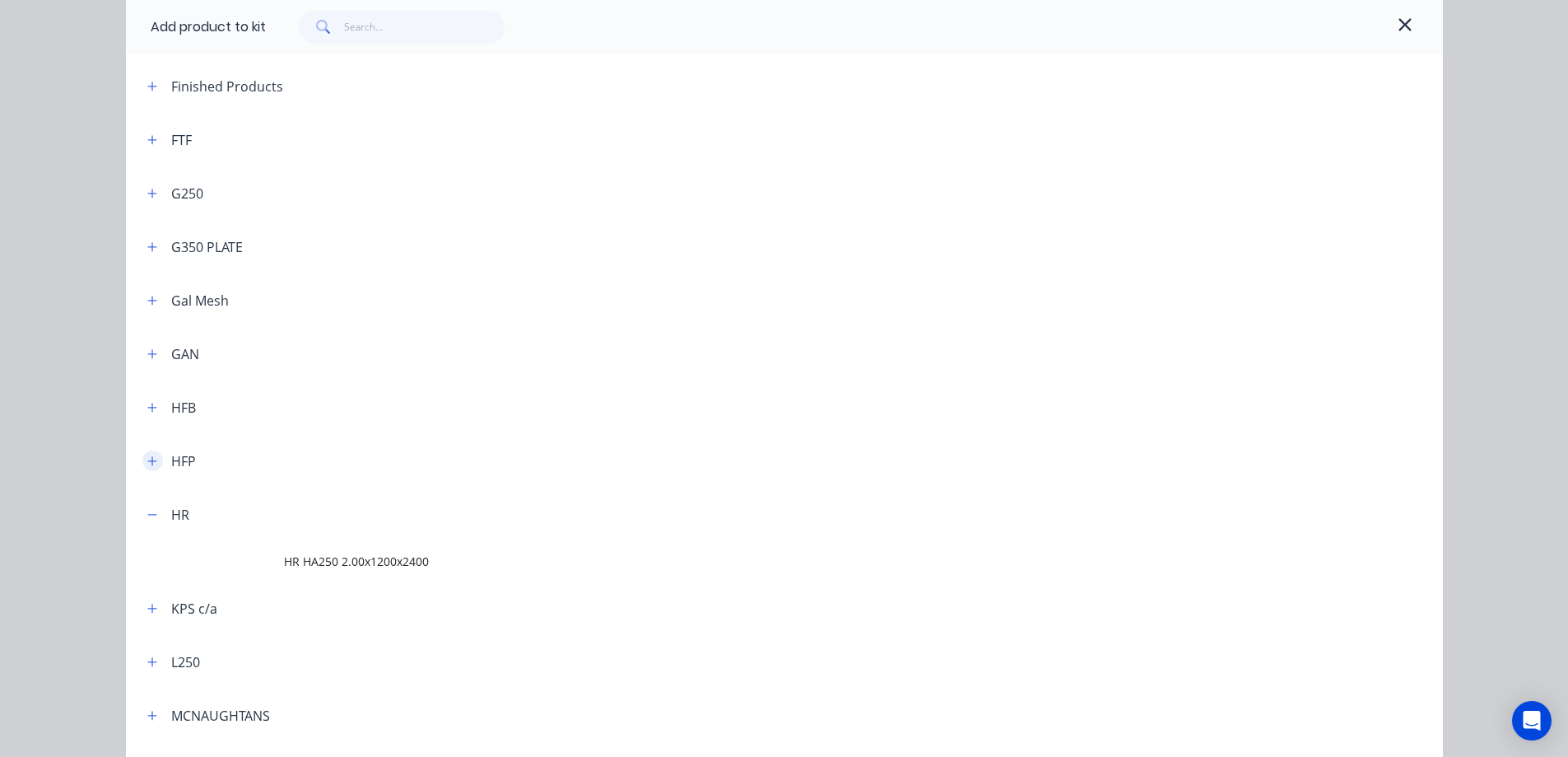
click at [151, 456] on button "button" at bounding box center [152, 460] width 20 height 20
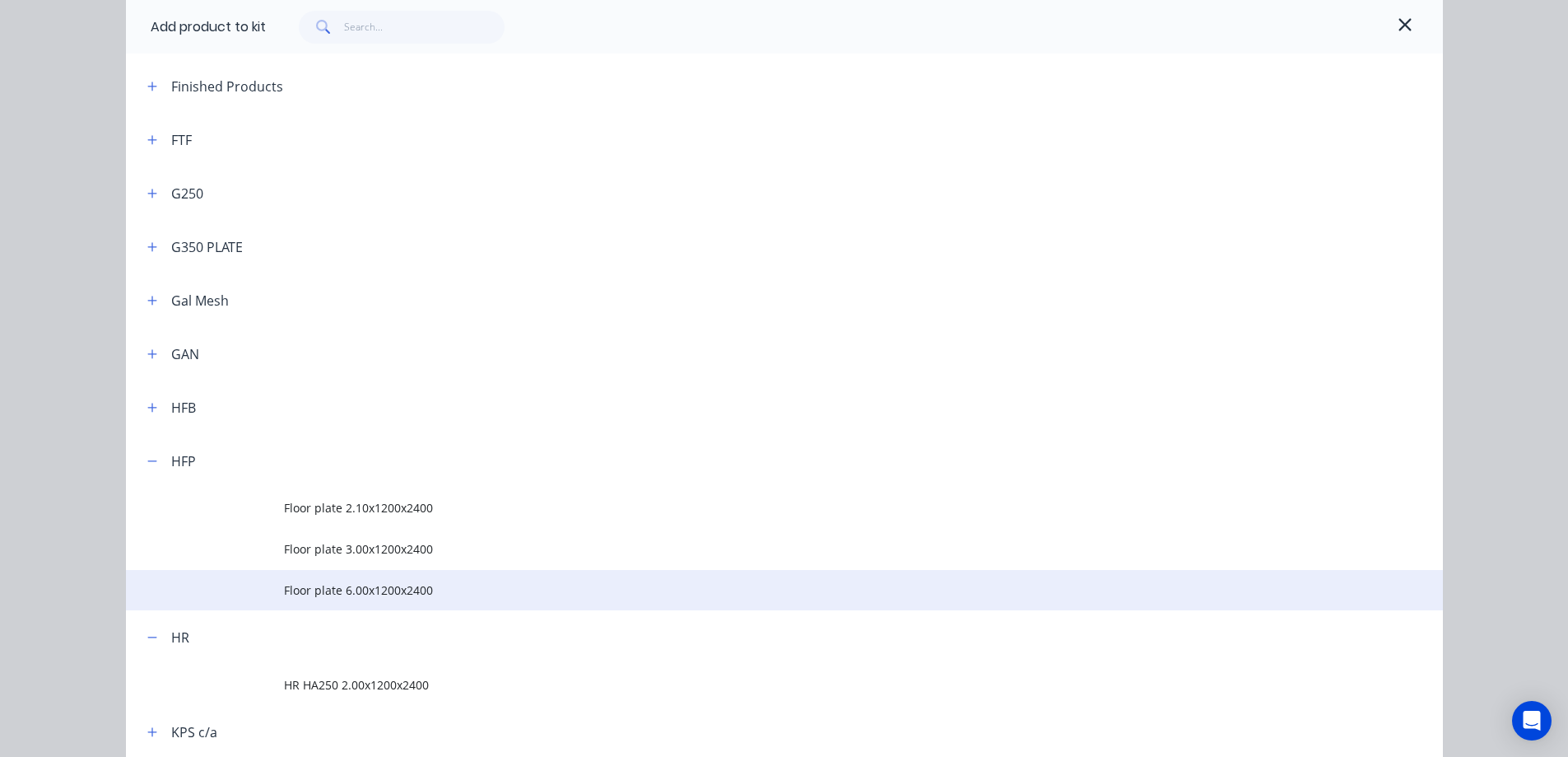
click at [334, 589] on span "Floor plate 6.00x1200x2400" at bounding box center [747, 590] width 926 height 18
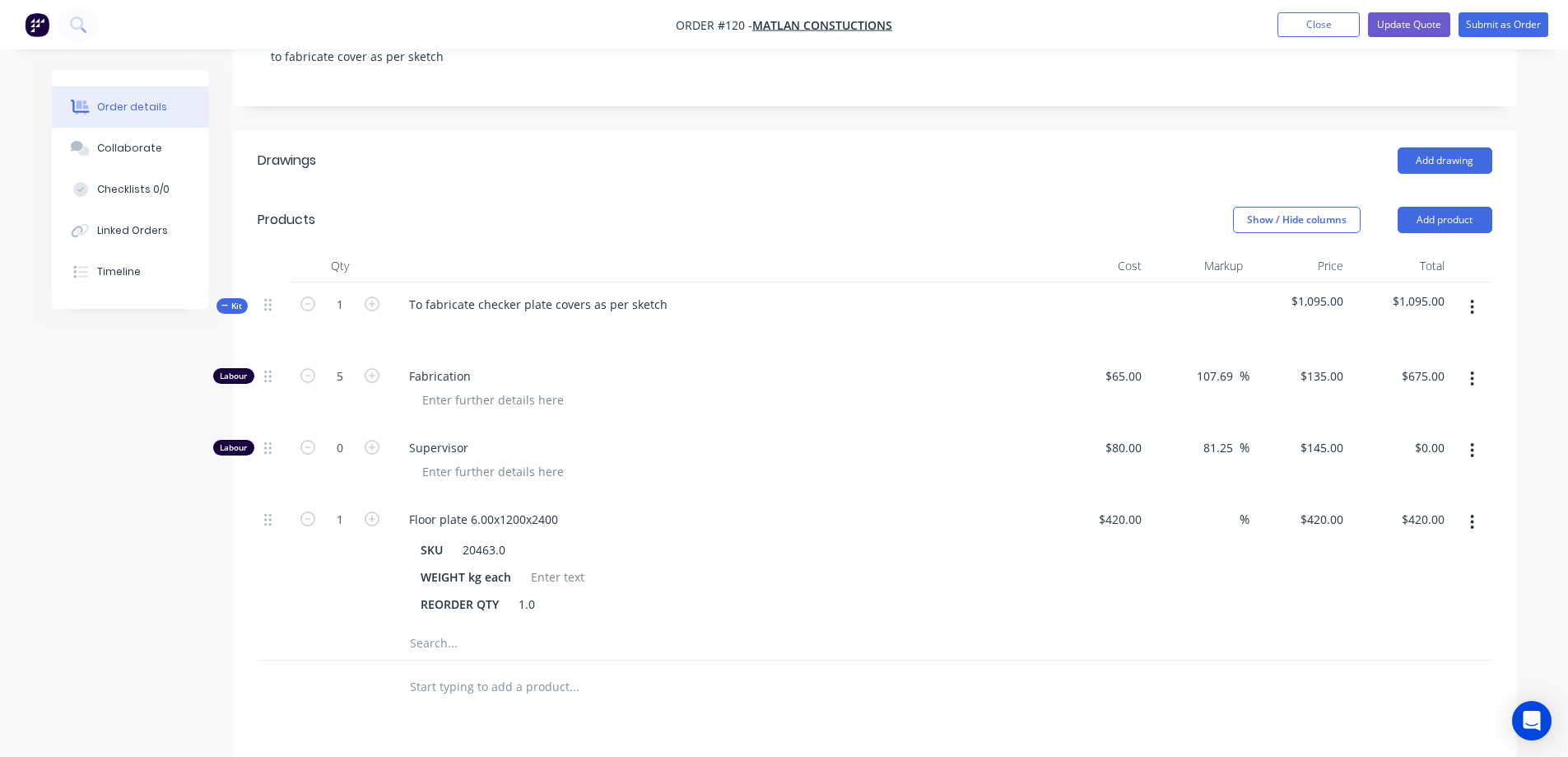
scroll to position [278, 0]
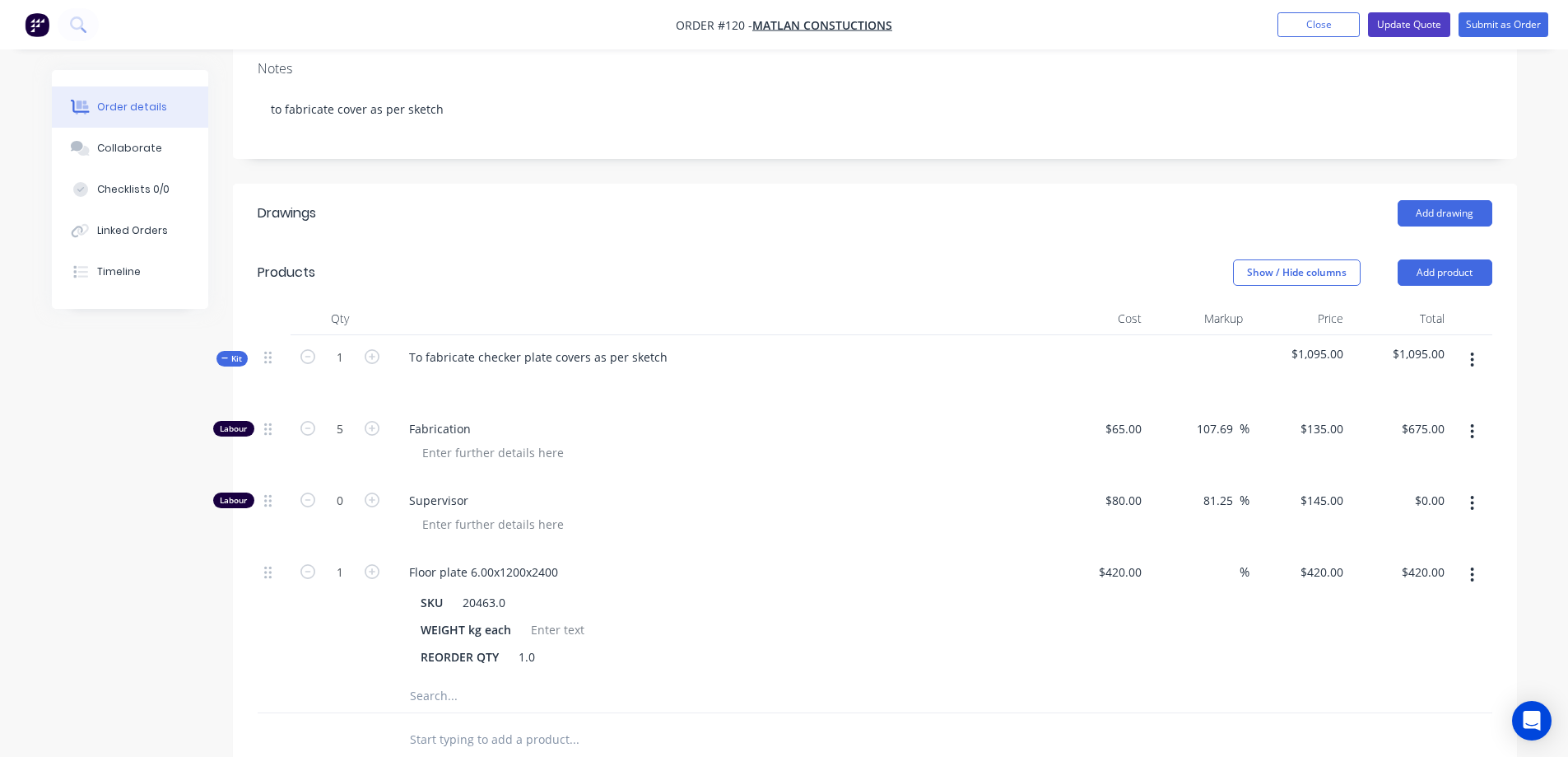
click at [1428, 25] on button "Update Quote" at bounding box center [1409, 25] width 83 height 25
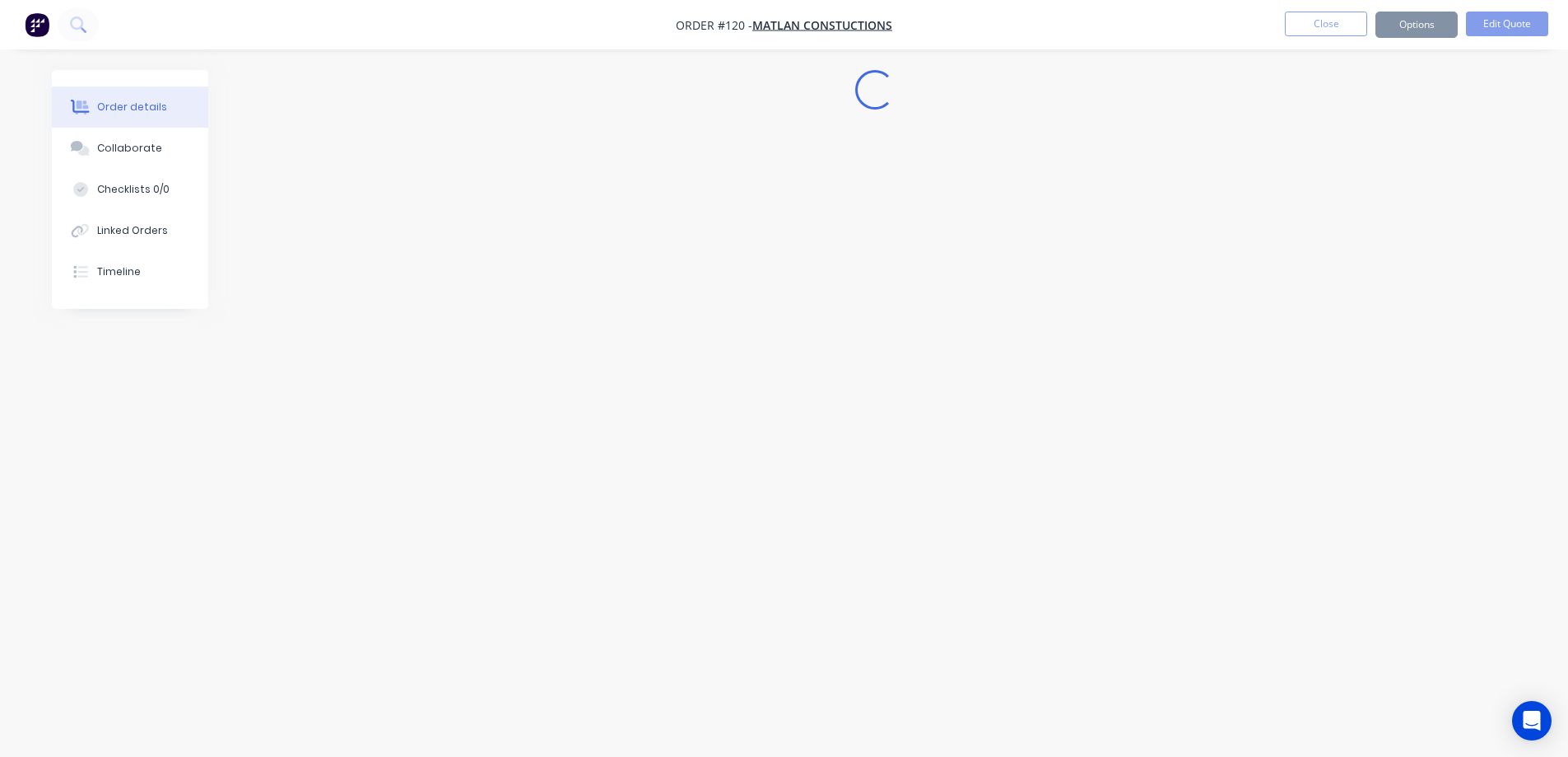
scroll to position [0, 0]
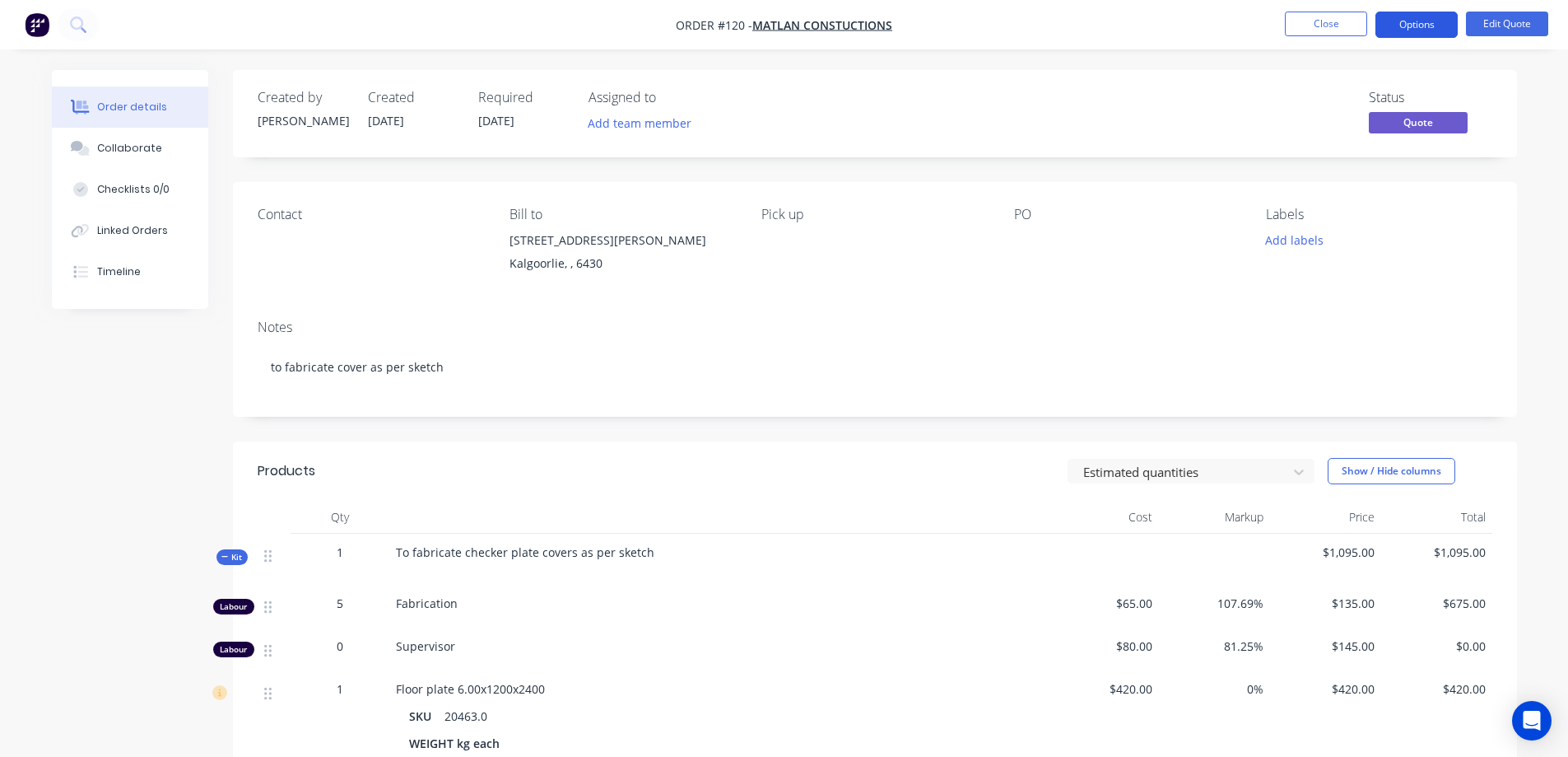
click at [1419, 24] on button "Options" at bounding box center [1417, 25] width 83 height 26
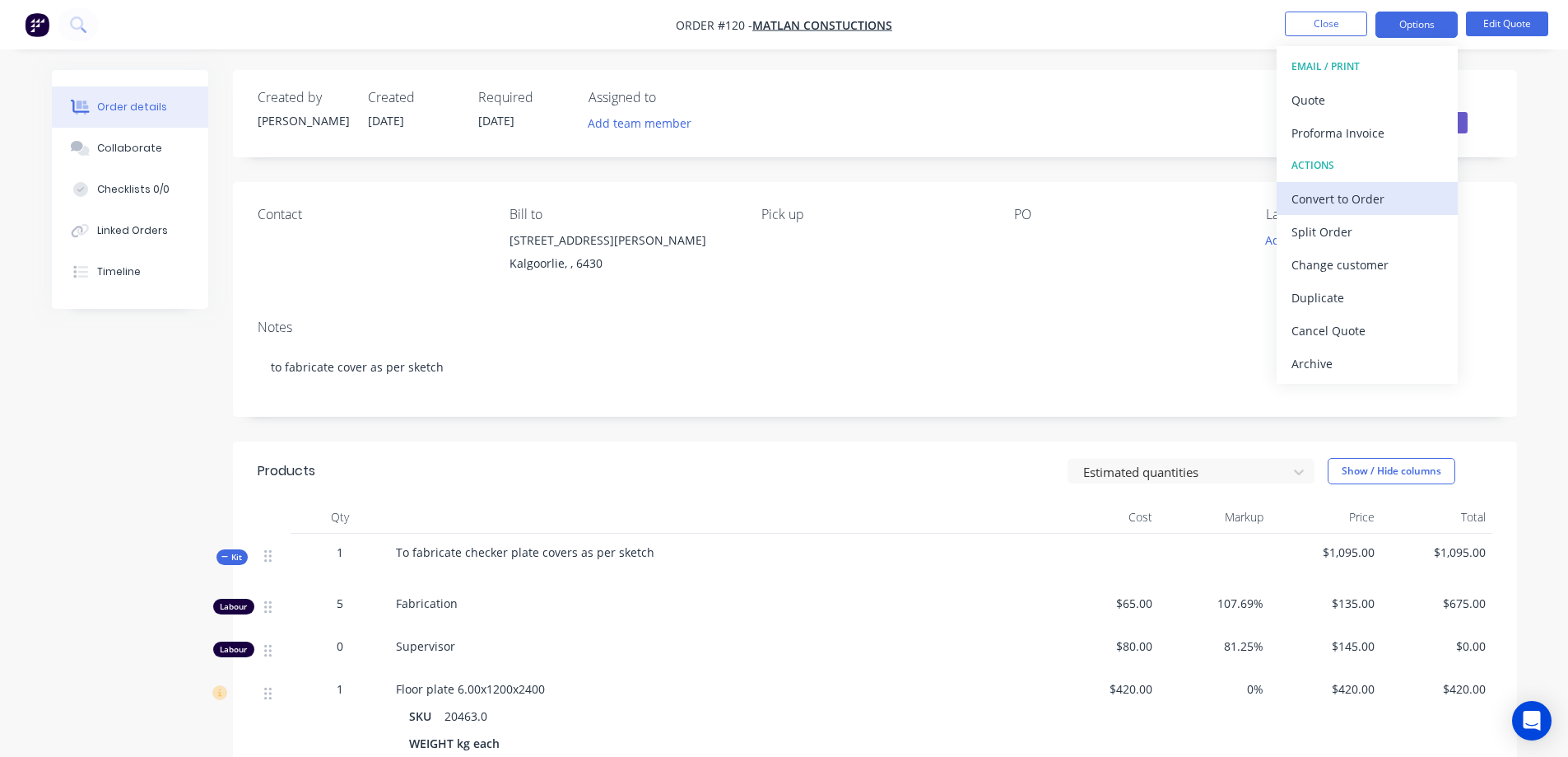
click at [1371, 201] on div "Convert to Order" at bounding box center [1367, 199] width 151 height 24
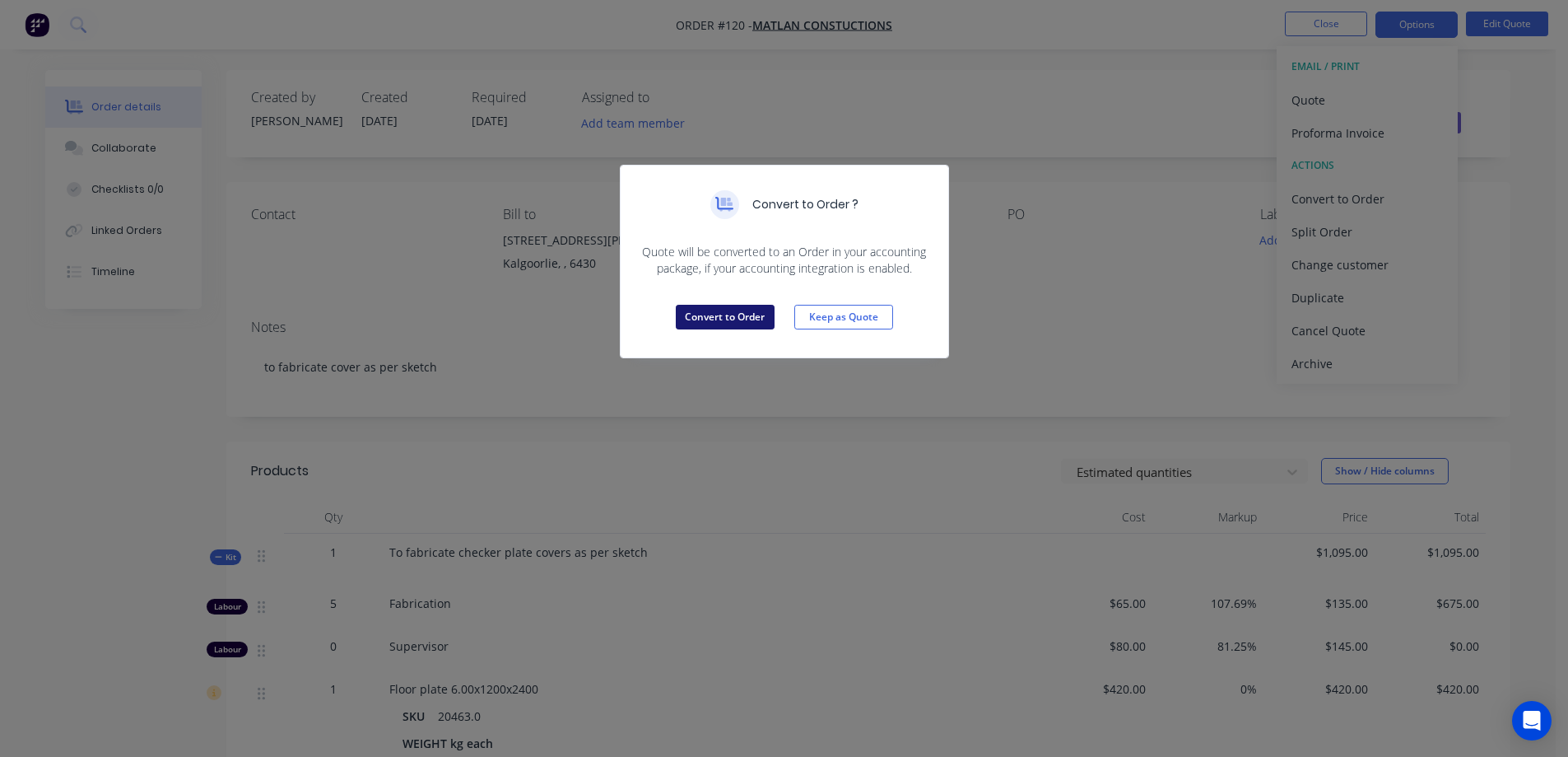
click at [759, 304] on button "Convert to Order" at bounding box center [725, 317] width 98 height 25
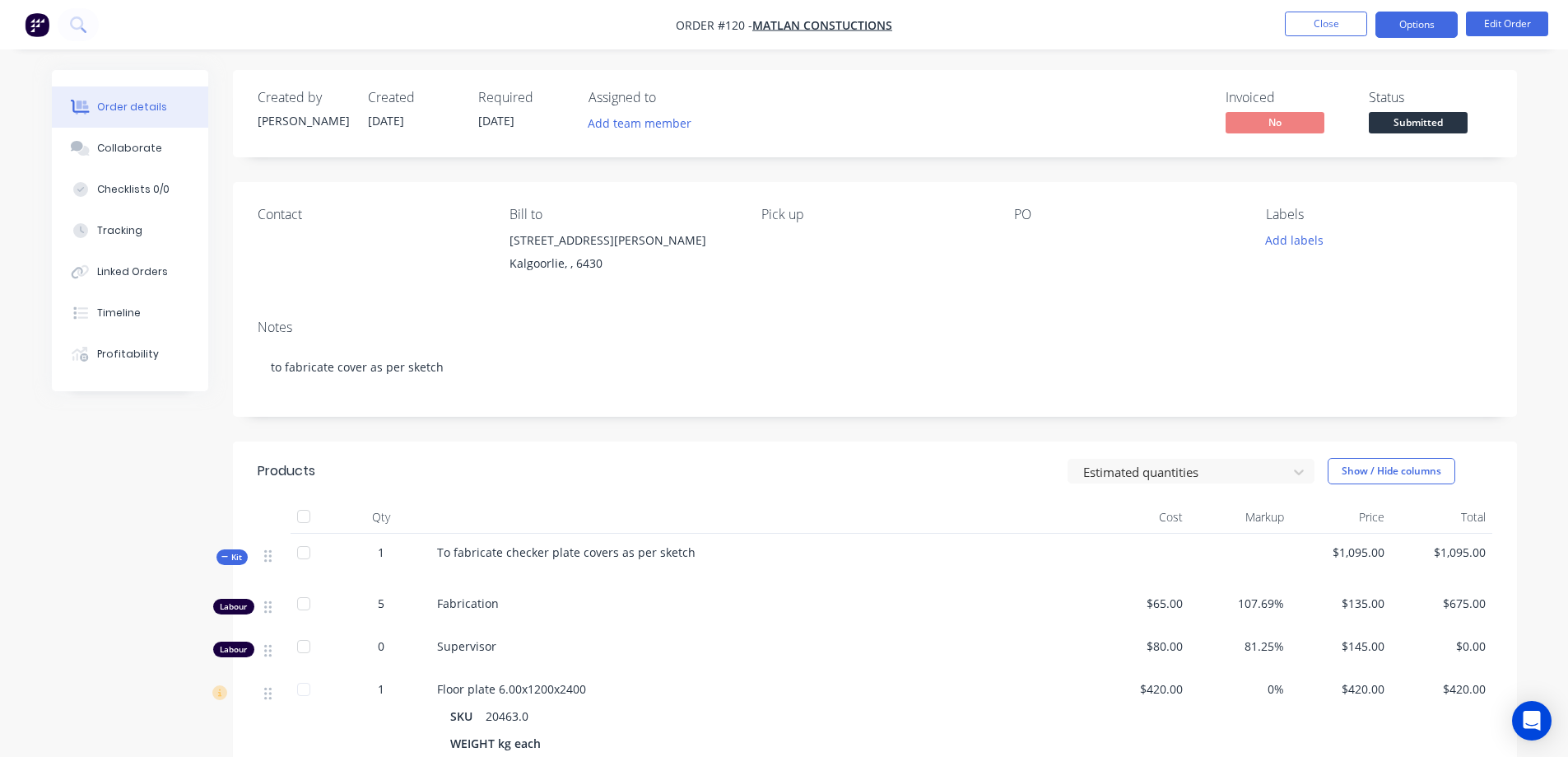
click at [1404, 25] on button "Options" at bounding box center [1417, 25] width 83 height 26
click at [1114, 16] on nav "Order #120 - Matlan Constuctions Close Options Edit Order" at bounding box center [784, 25] width 1568 height 49
click at [802, 23] on span "Matlan Constuctions" at bounding box center [822, 25] width 140 height 16
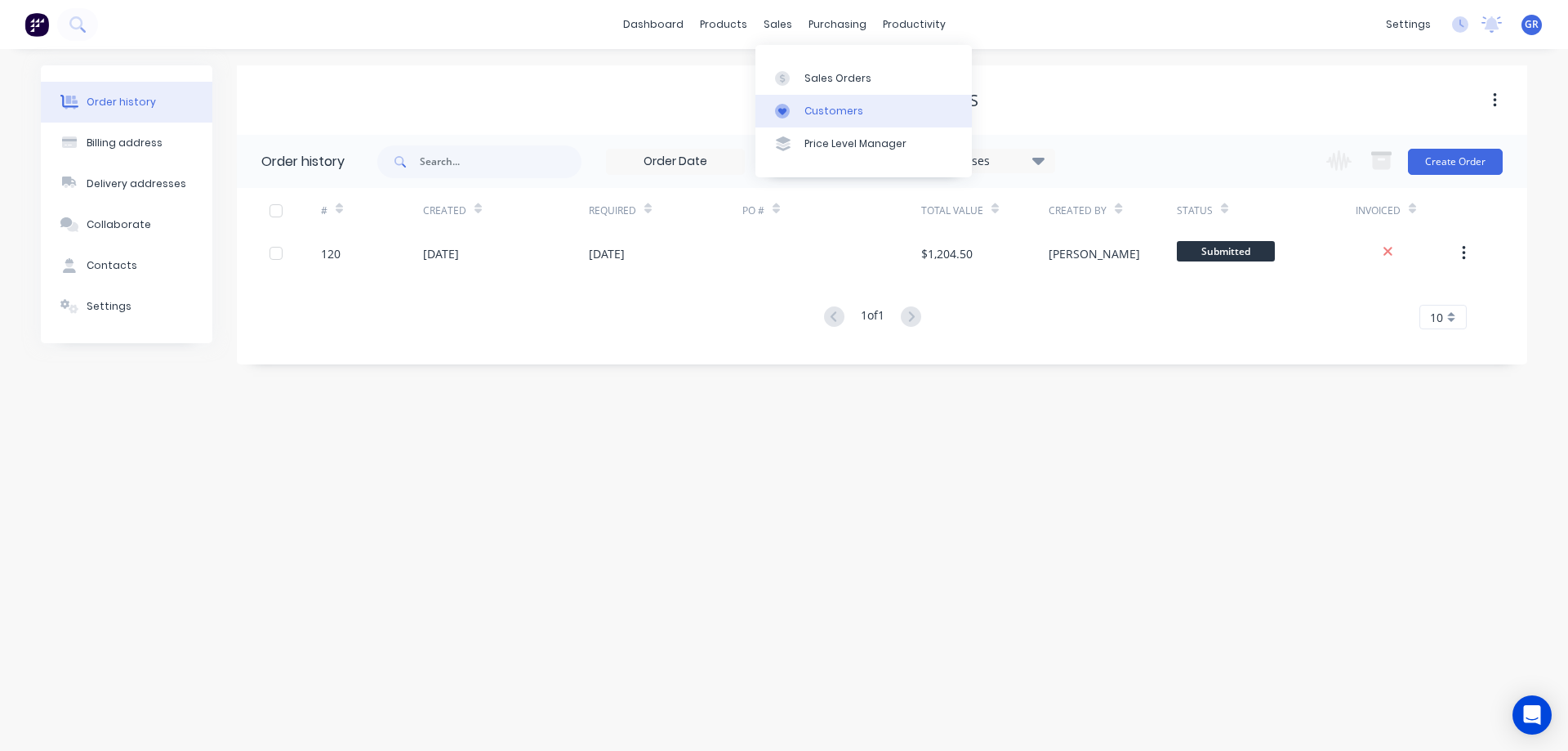
click at [825, 109] on div "Customers" at bounding box center [833, 111] width 58 height 15
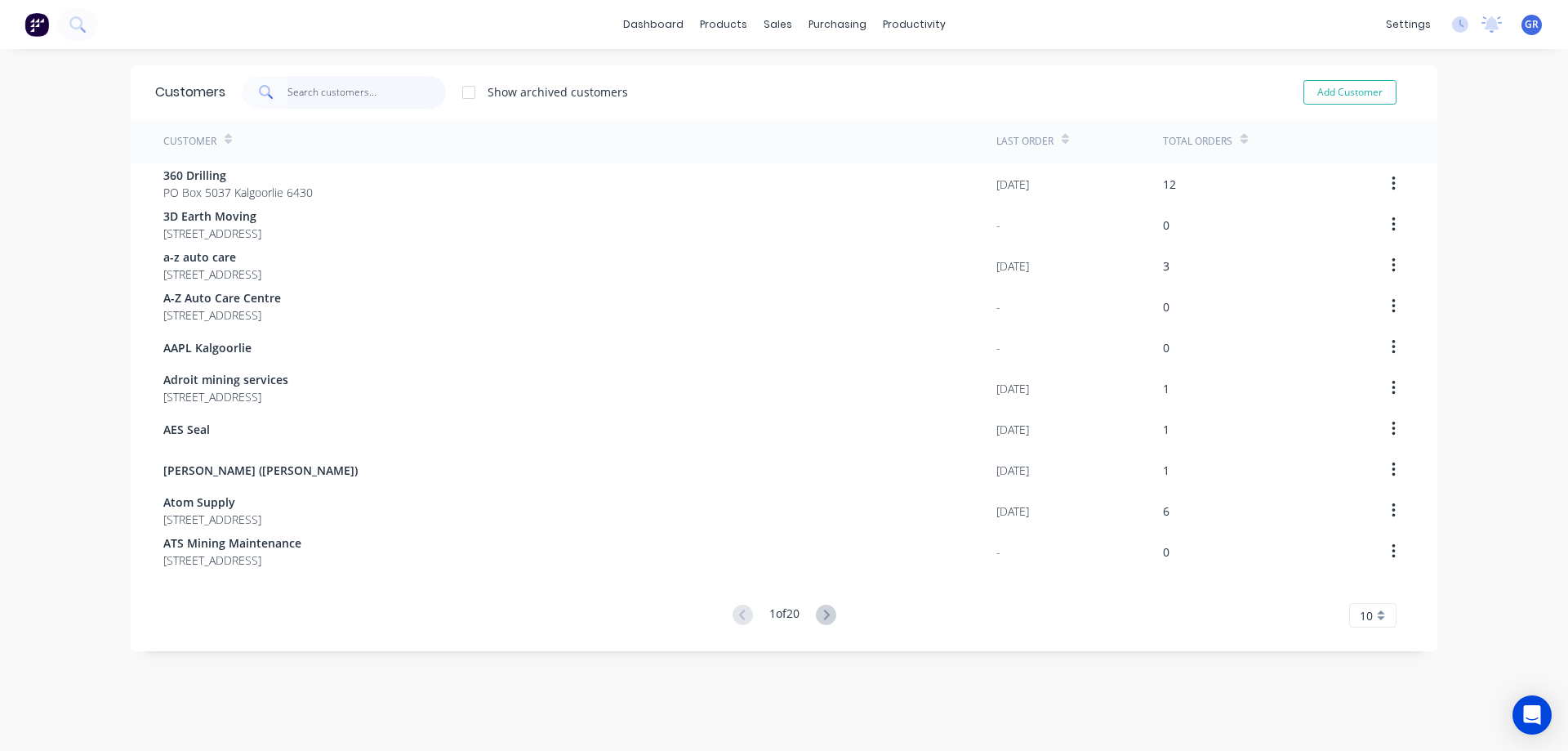
click at [331, 84] on input "text" at bounding box center [367, 92] width 160 height 32
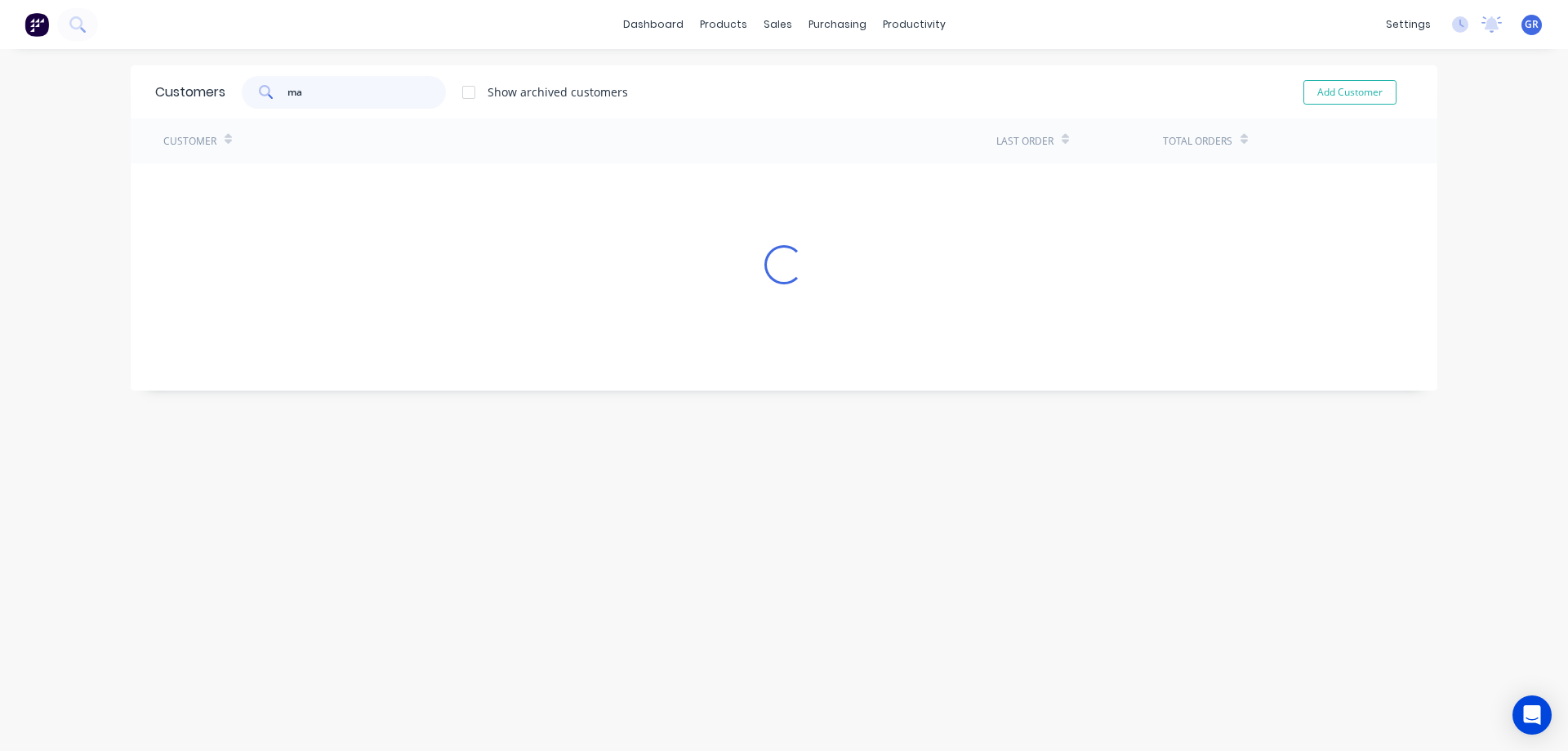
type input "m"
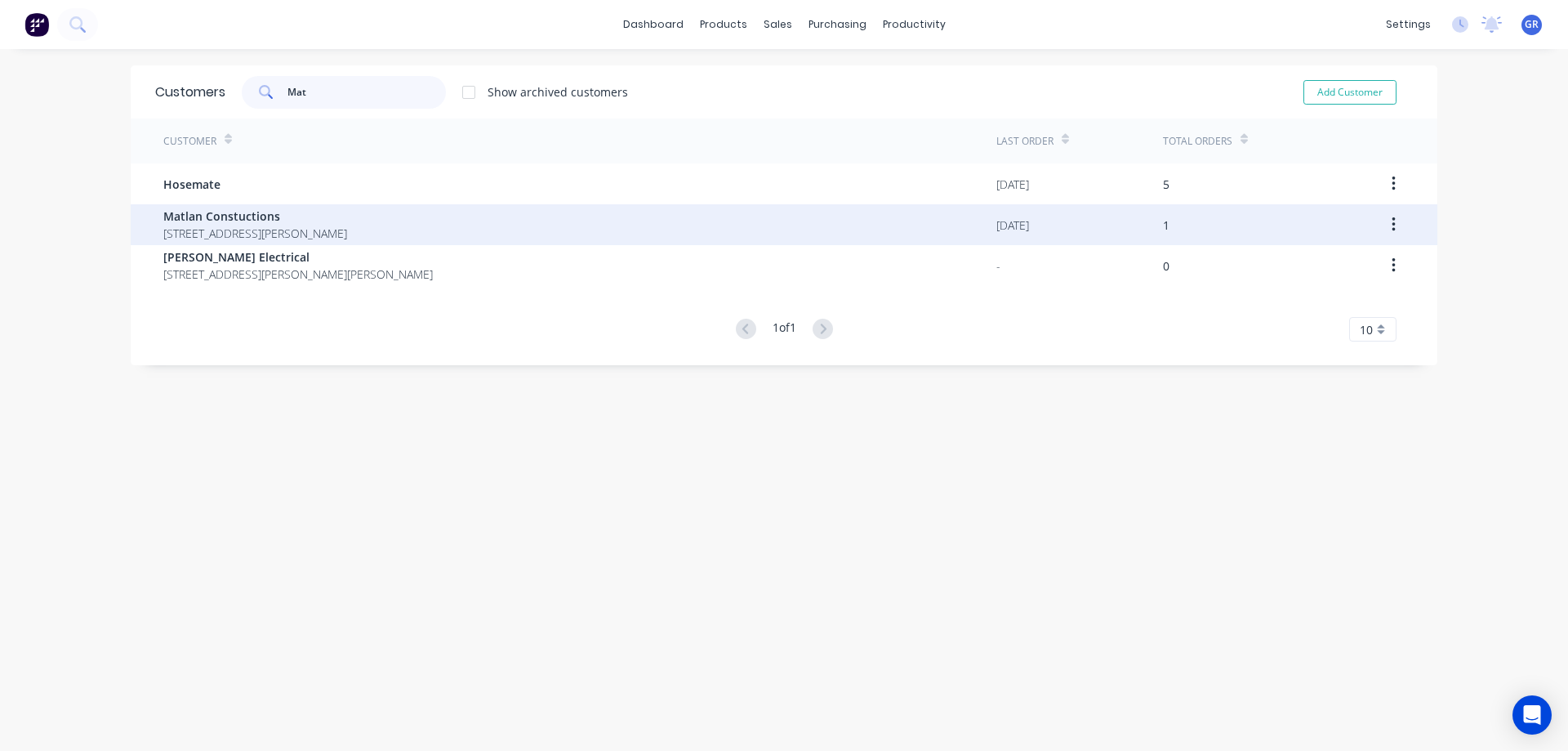
type input "Mat"
click at [196, 222] on span "Matlan Constuctions" at bounding box center [255, 216] width 184 height 17
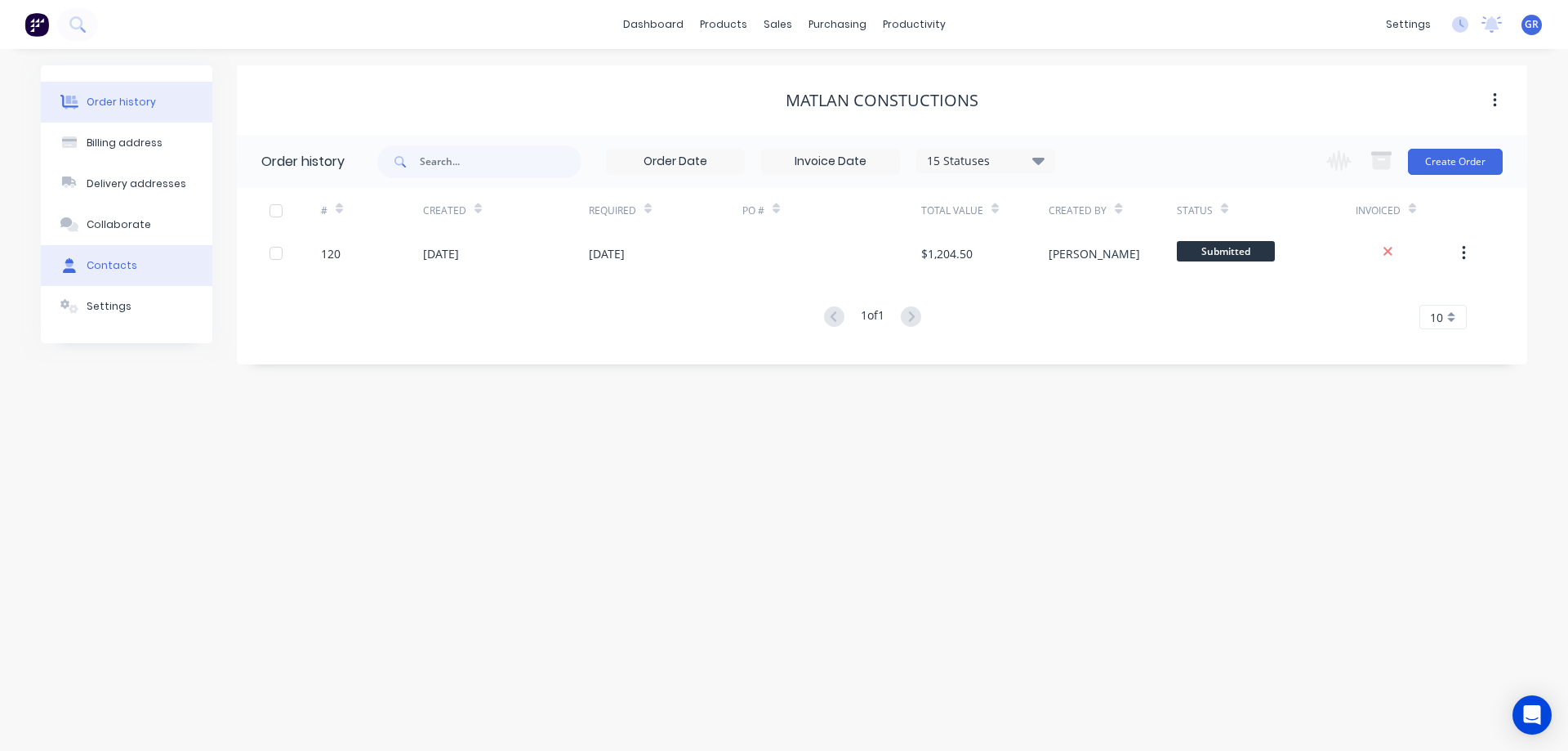
click at [117, 263] on div "Contacts" at bounding box center [112, 265] width 51 height 15
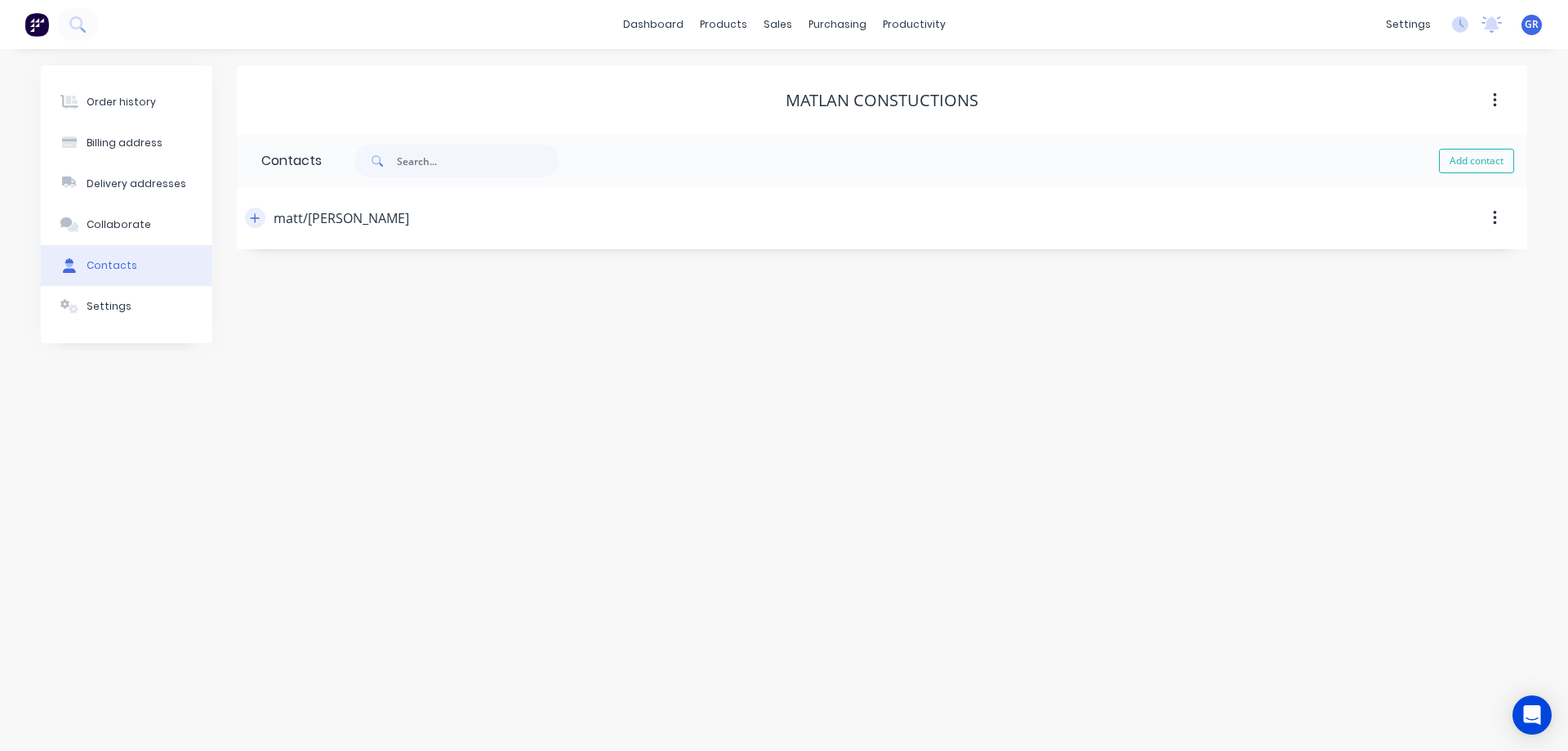
click at [259, 213] on icon "button" at bounding box center [255, 217] width 10 height 11
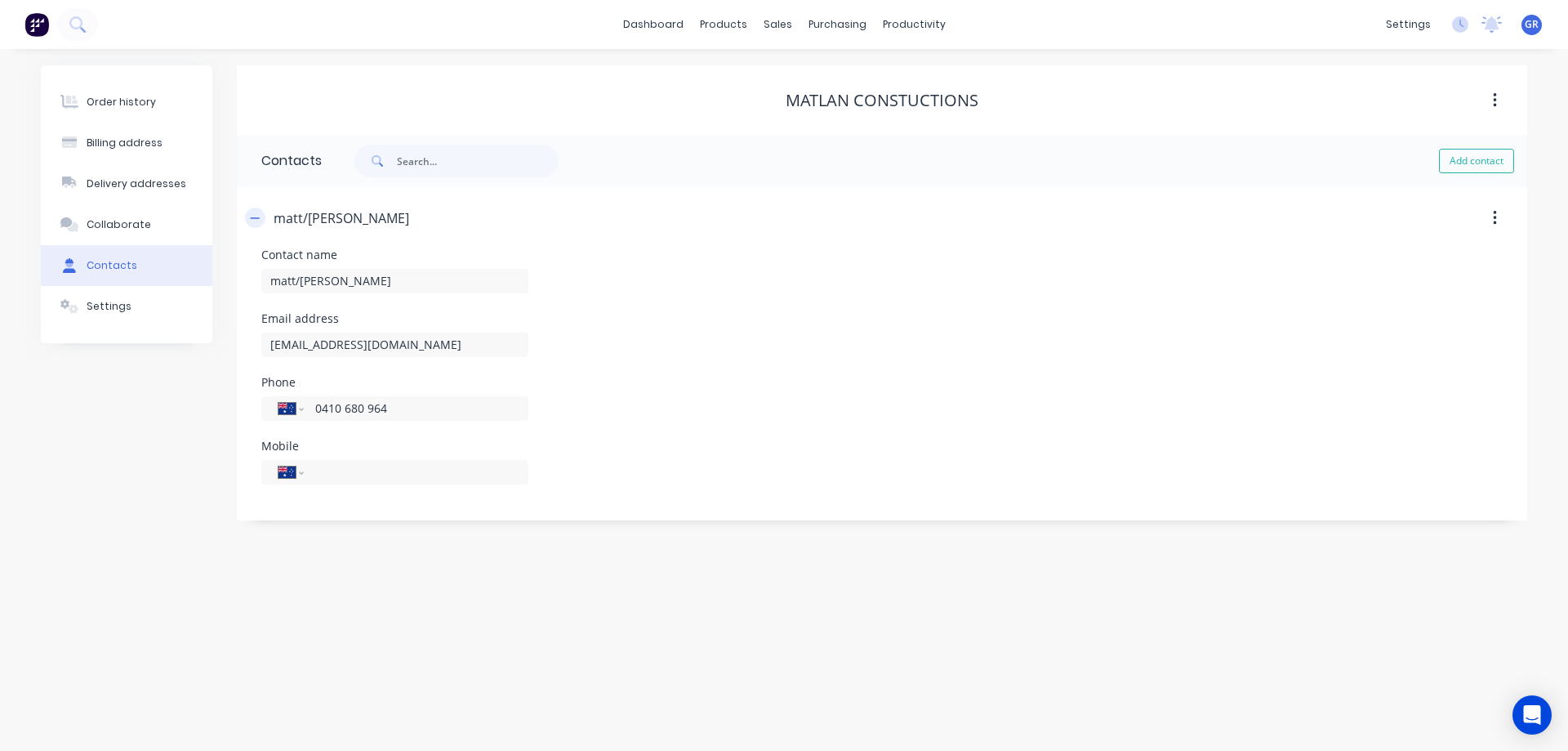
click at [263, 220] on button "button" at bounding box center [255, 217] width 20 height 20
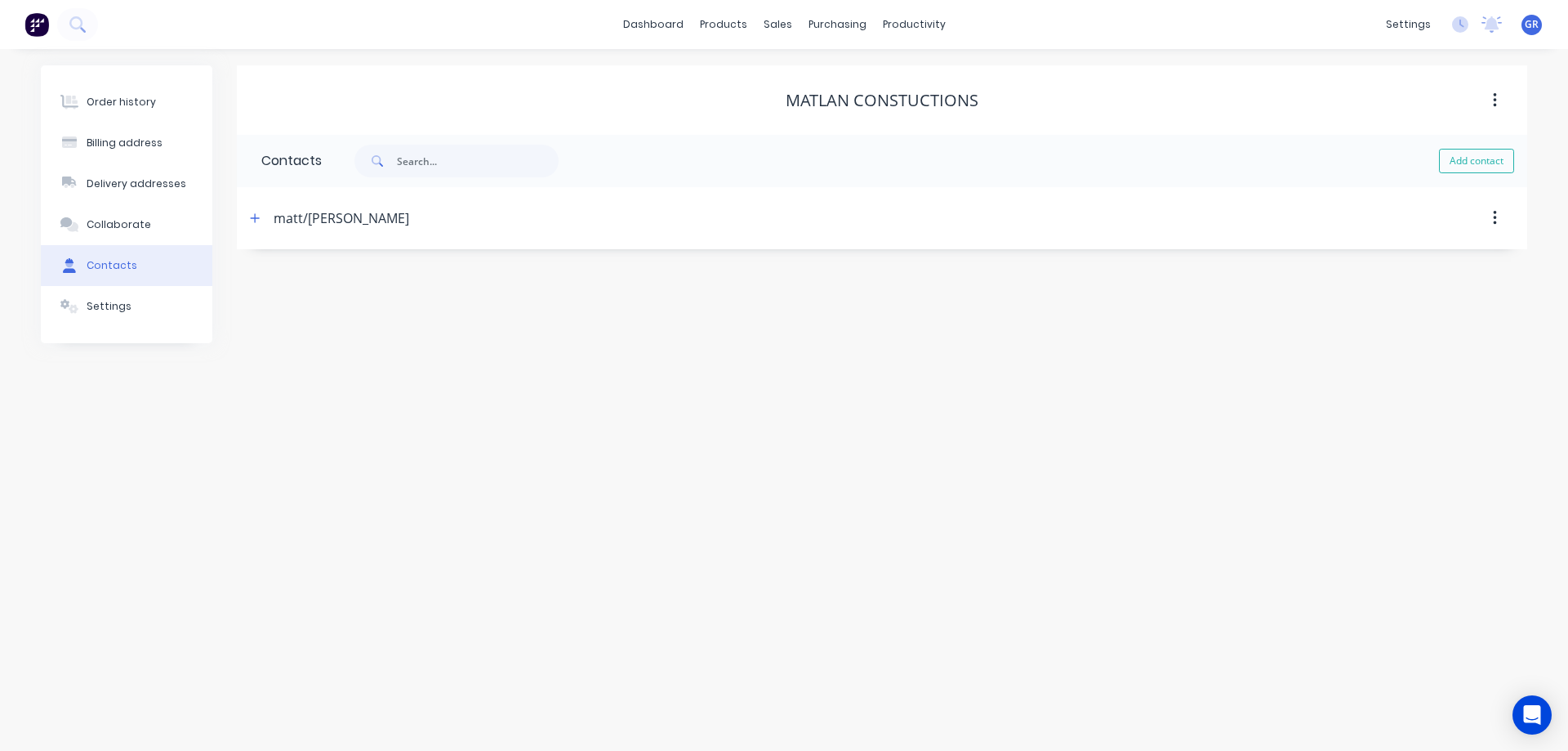
click at [1385, 111] on div "Matlan Constuctions" at bounding box center [883, 100] width 1291 height 30
click at [793, 78] on div at bounding box center [787, 78] width 24 height 15
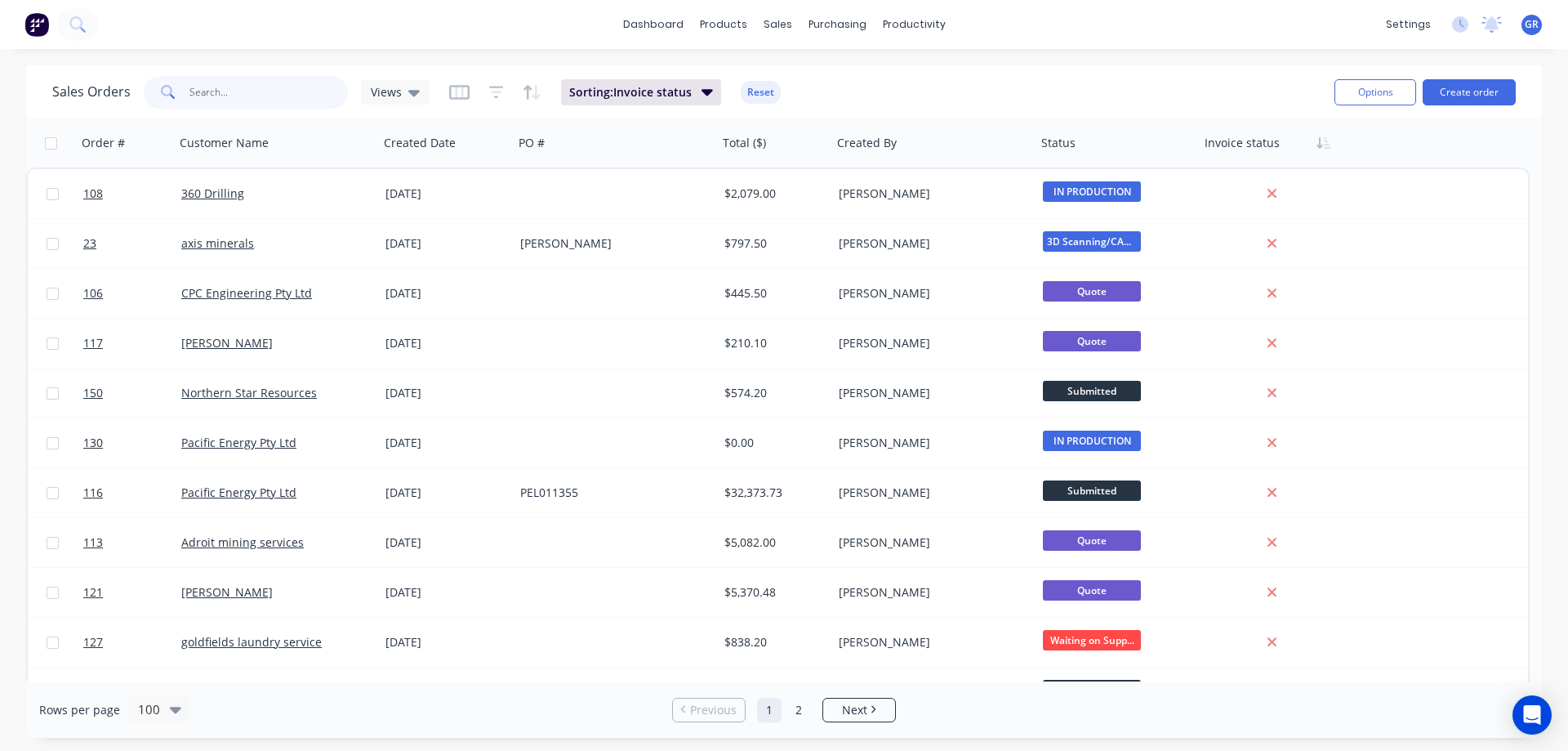
click at [234, 96] on input "text" at bounding box center [269, 92] width 160 height 32
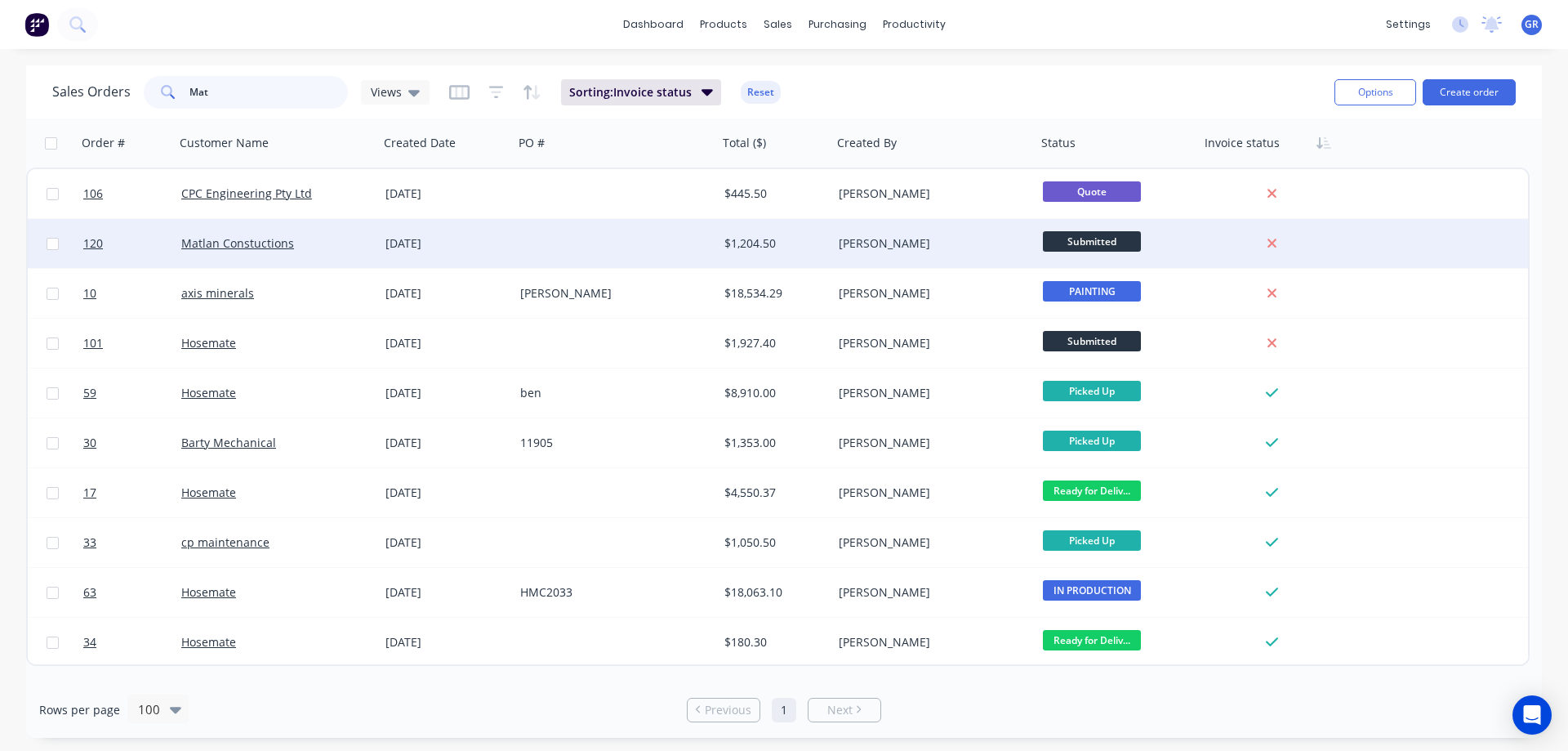
type input "Mat"
click at [242, 231] on div "Matlan Constuctions" at bounding box center [276, 243] width 204 height 49
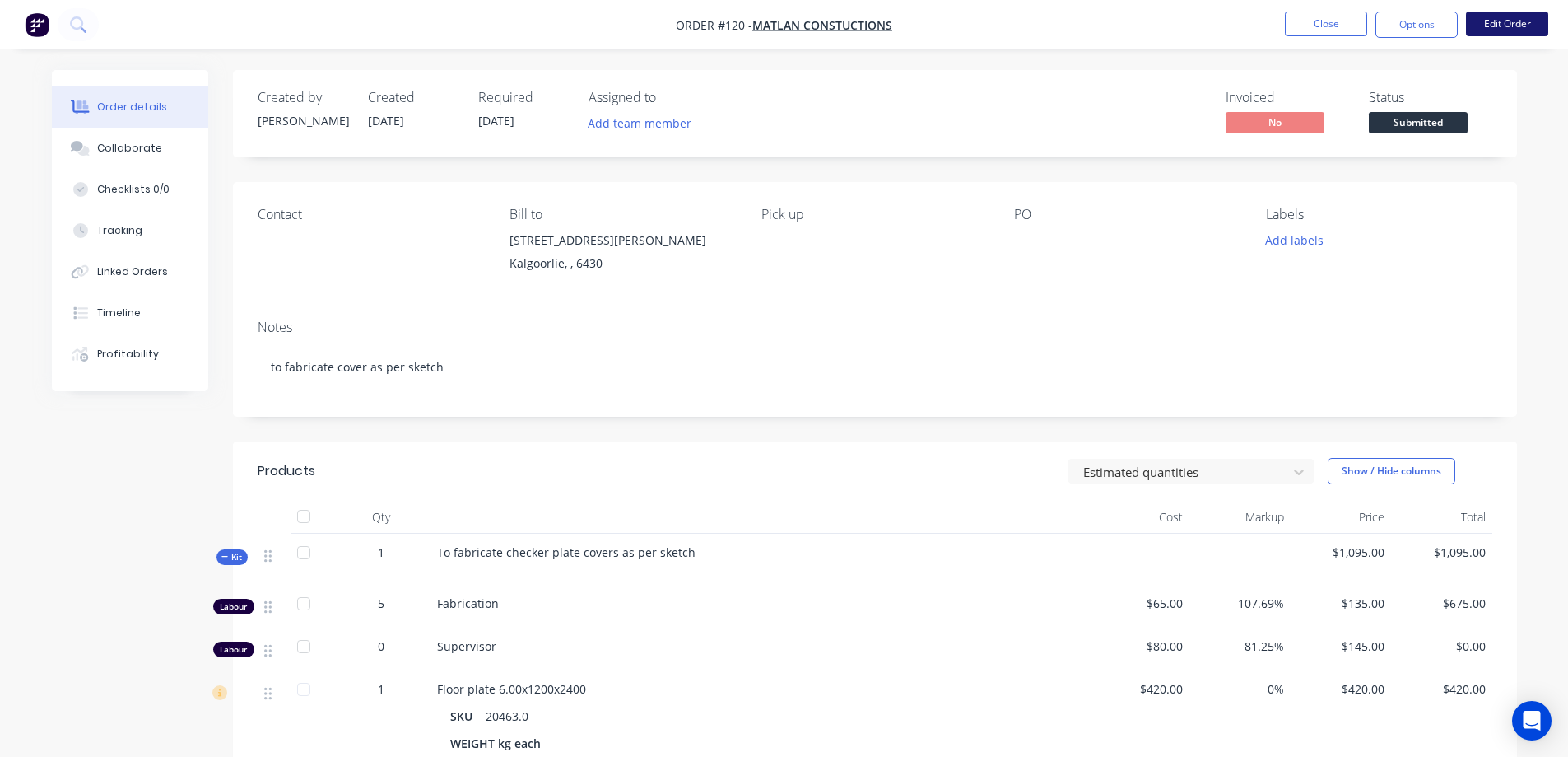
click at [1484, 26] on button "Edit Order" at bounding box center [1507, 24] width 83 height 25
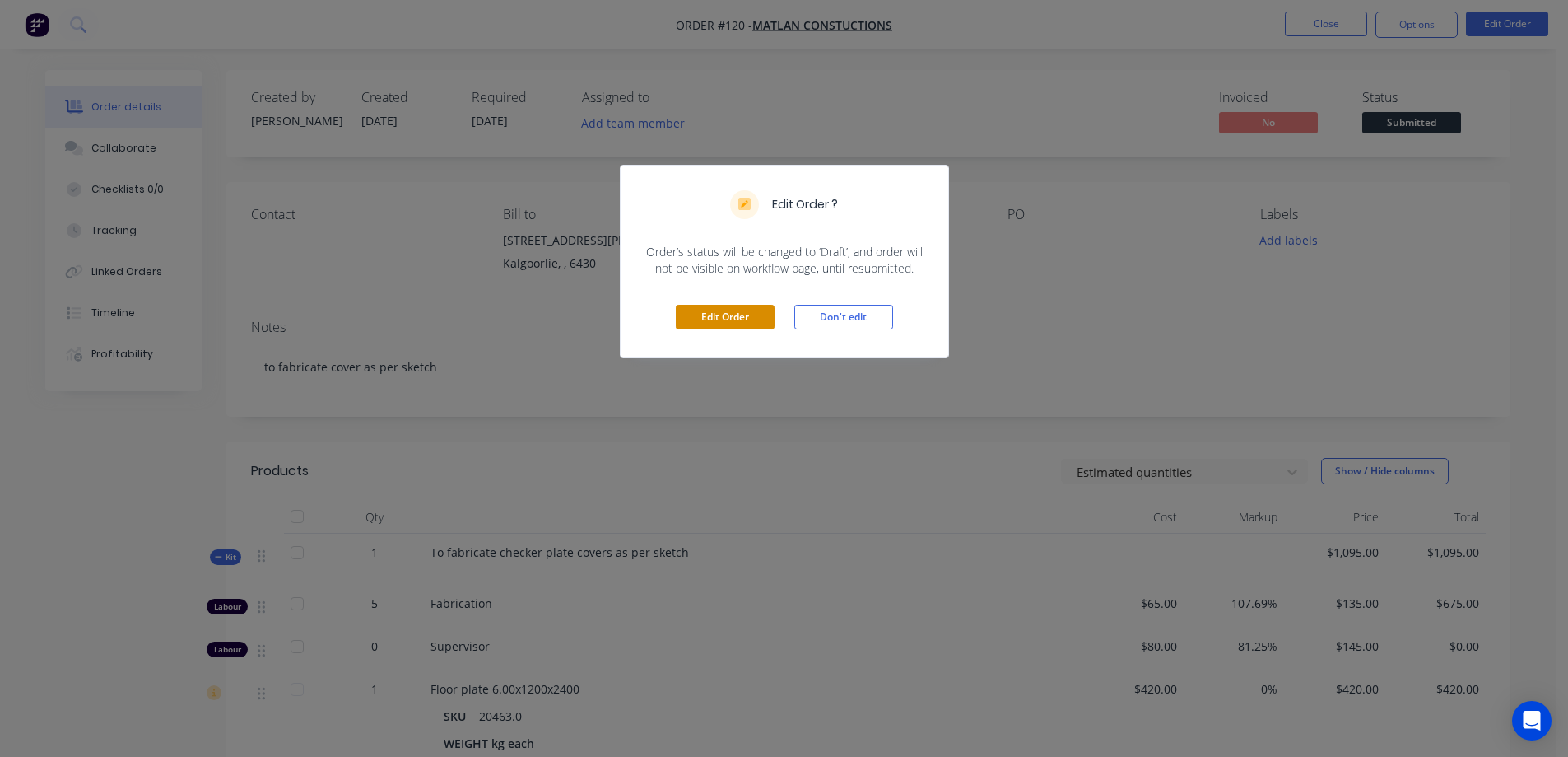
click at [721, 328] on button "Edit Order" at bounding box center [725, 317] width 98 height 25
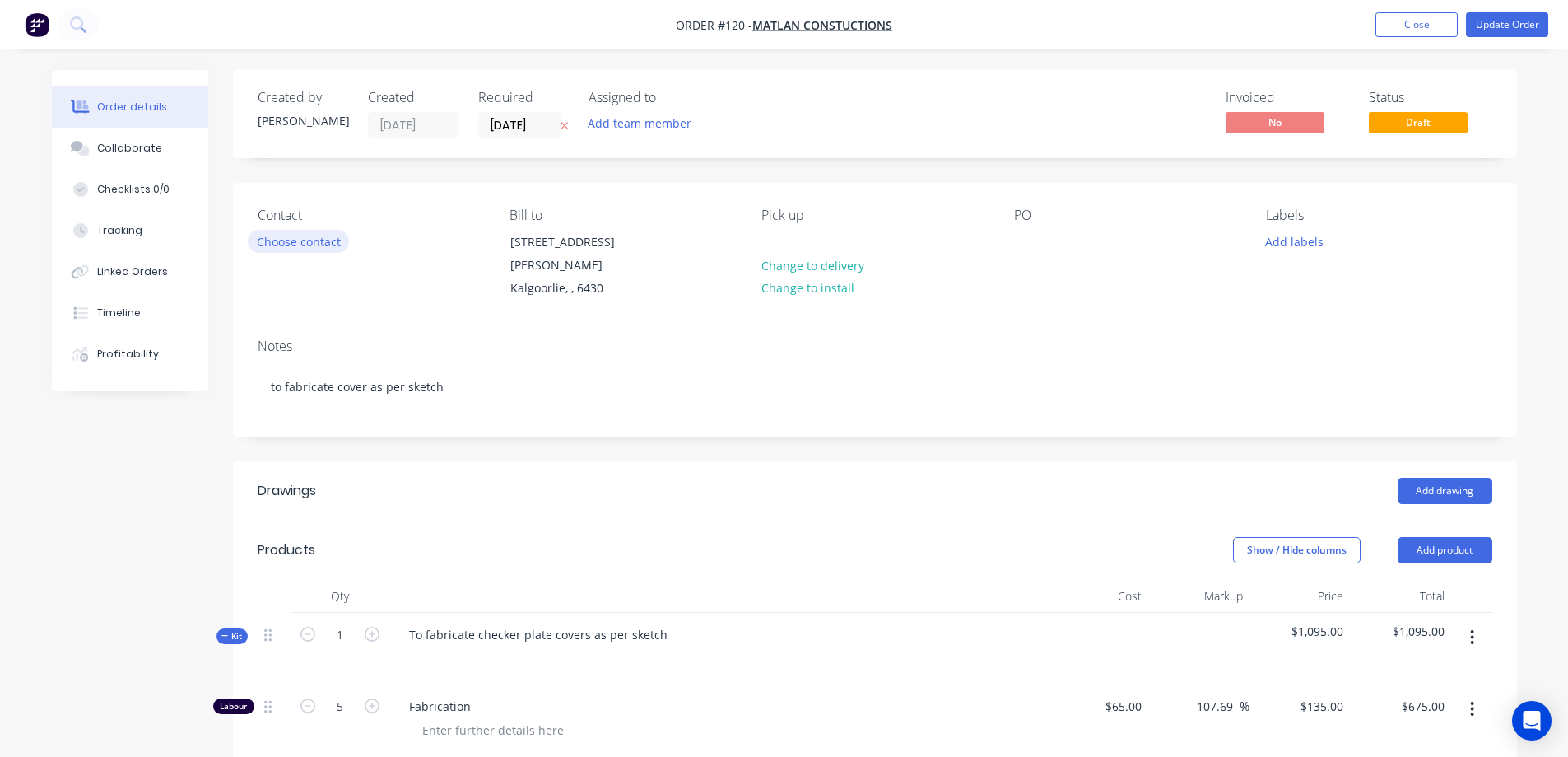
click at [286, 244] on button "Choose contact" at bounding box center [298, 240] width 101 height 22
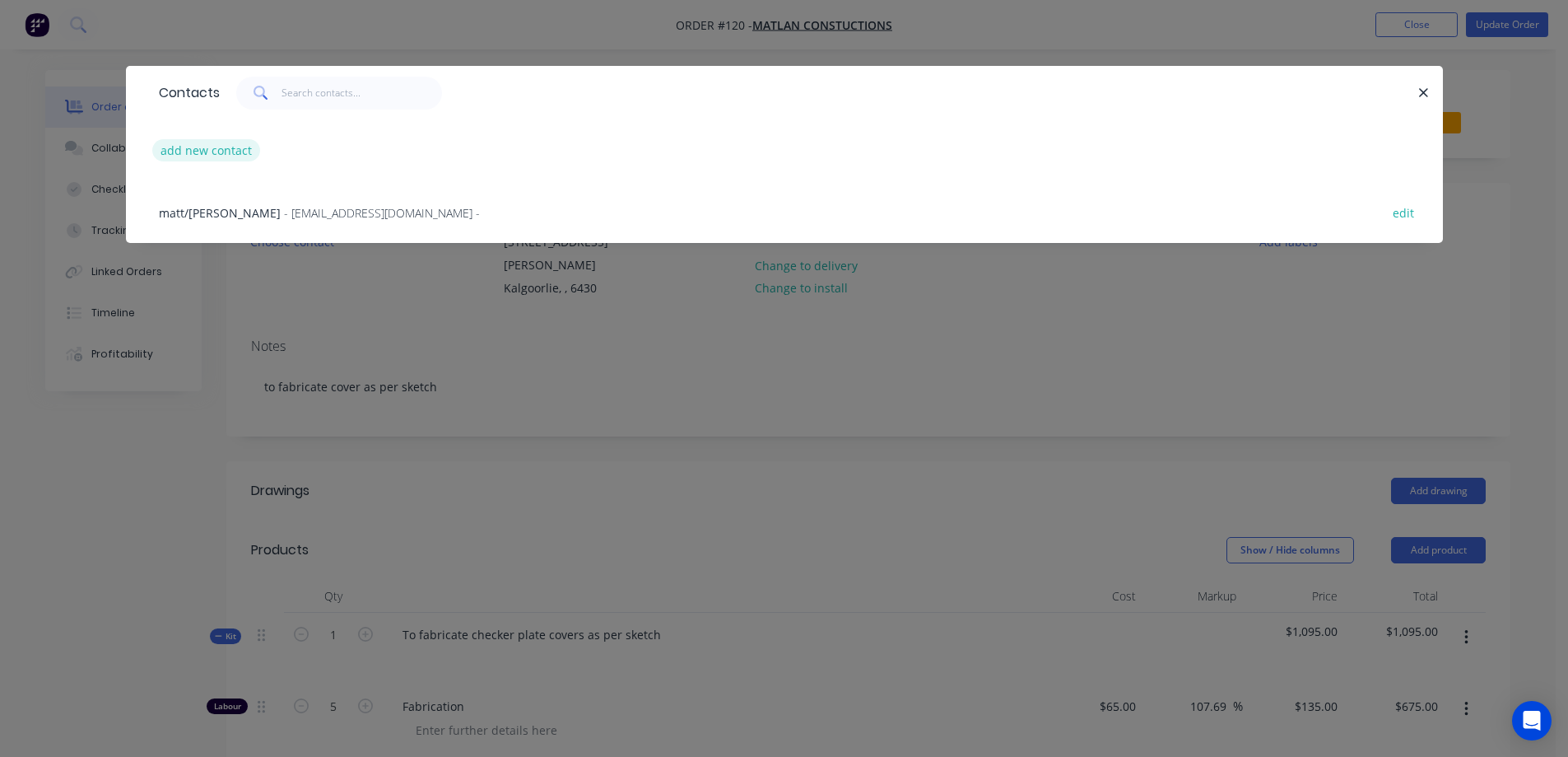
click at [197, 149] on button "add new contact" at bounding box center [207, 149] width 109 height 22
select select "AU"
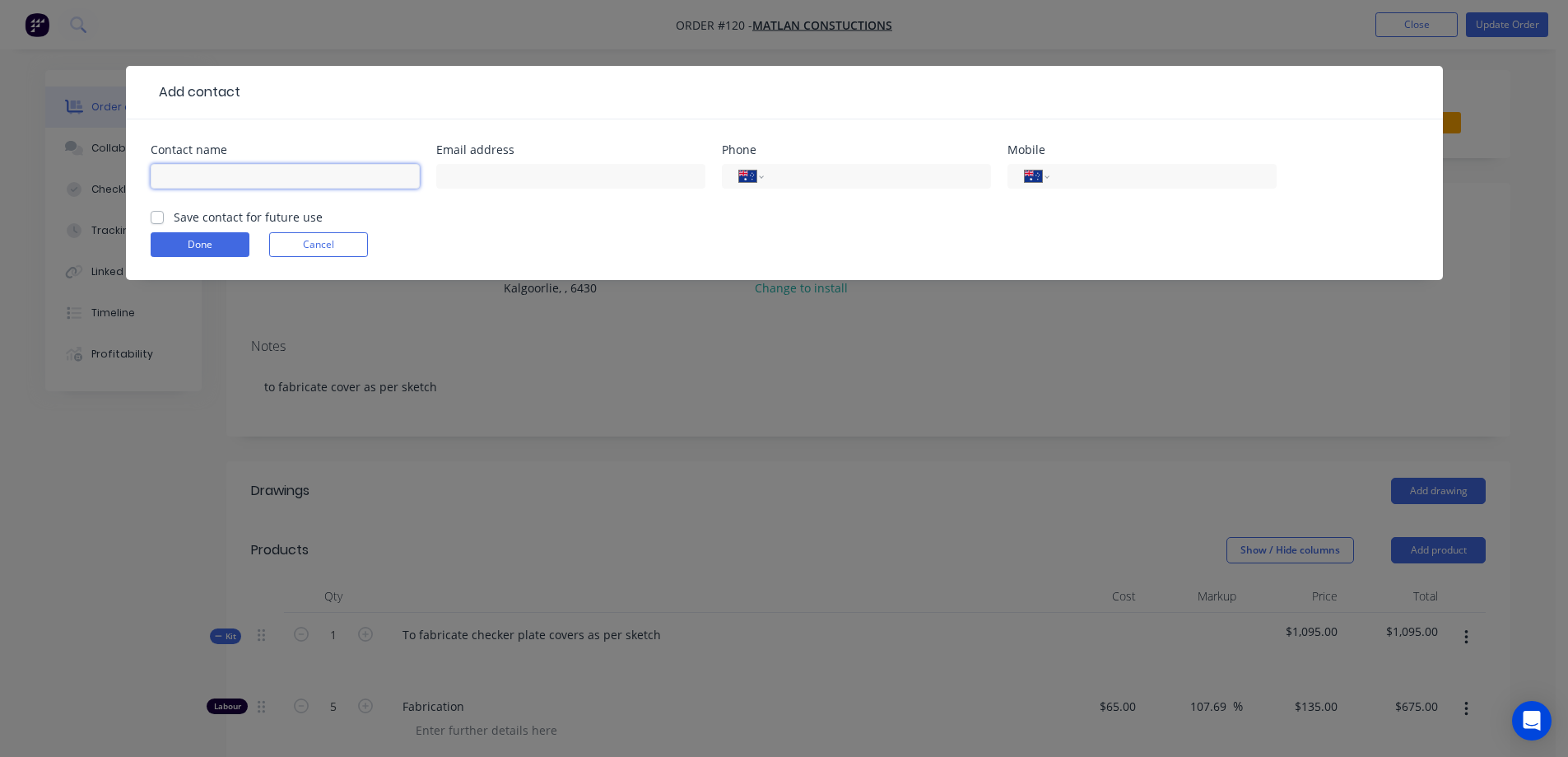
click at [183, 181] on input "text" at bounding box center [285, 176] width 269 height 25
type input "Matt"
type input "0447 723 627"
click at [174, 213] on label "Save contact for future use" at bounding box center [249, 217] width 149 height 18
click at [156, 213] on input "Save contact for future use" at bounding box center [156, 216] width 13 height 16
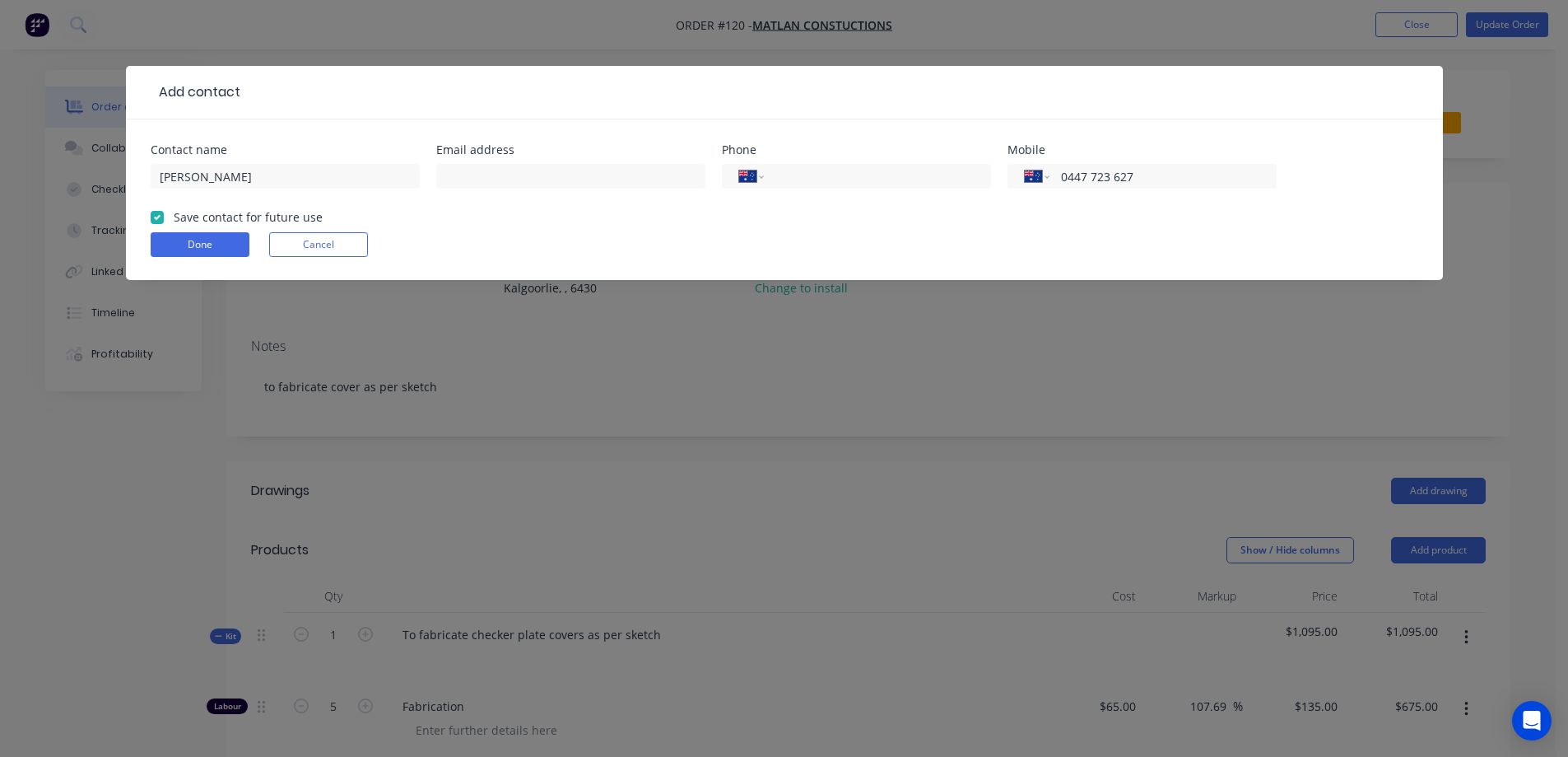
checkbox input "true"
click at [191, 252] on button "Done" at bounding box center [200, 244] width 98 height 25
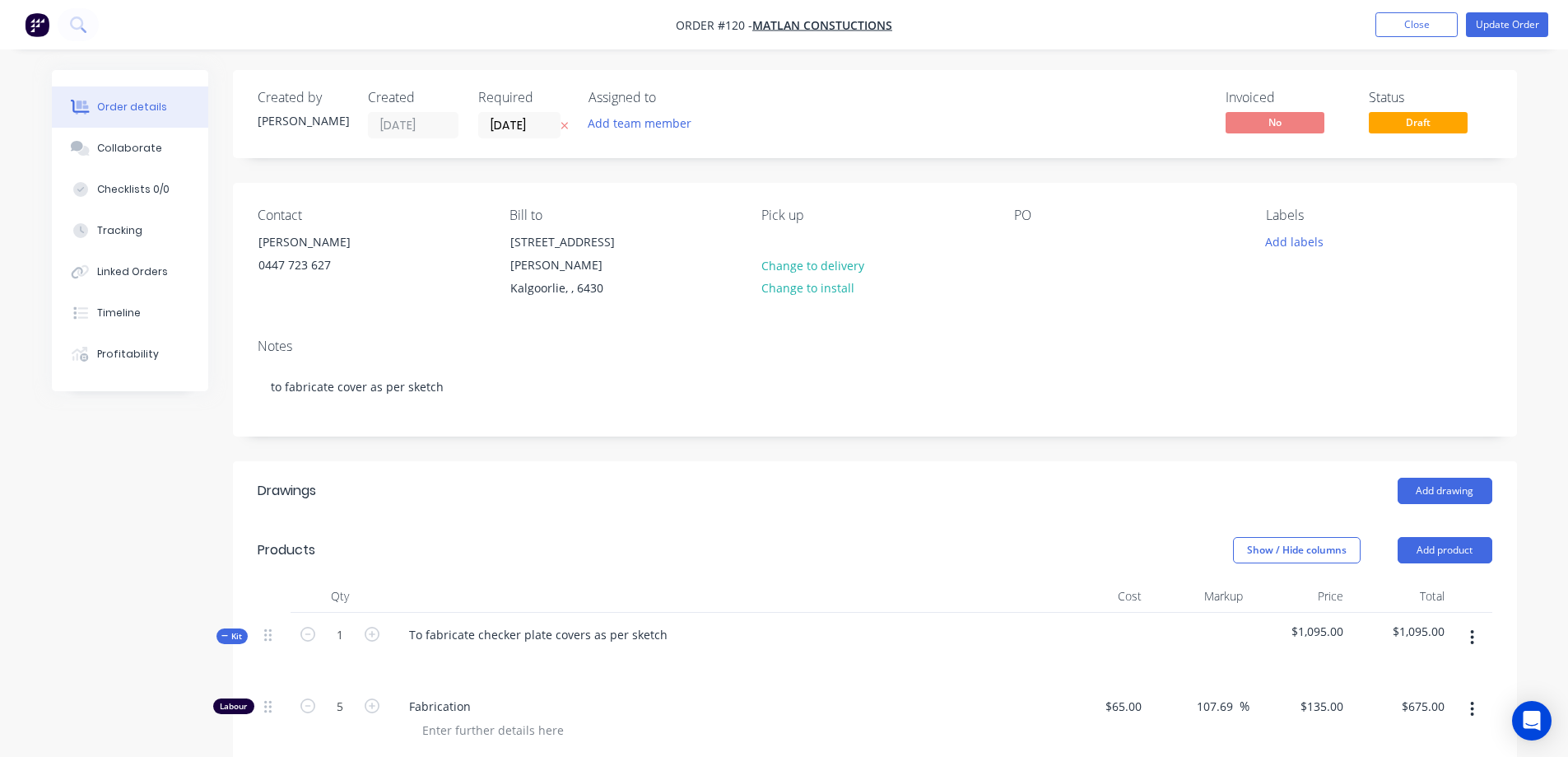
click at [364, 291] on div "Contact Matt 0447 723 627 Bill to 167 Dugan Street Kalgoorlie, , 6430 Pick up C…" at bounding box center [875, 254] width 1284 height 142
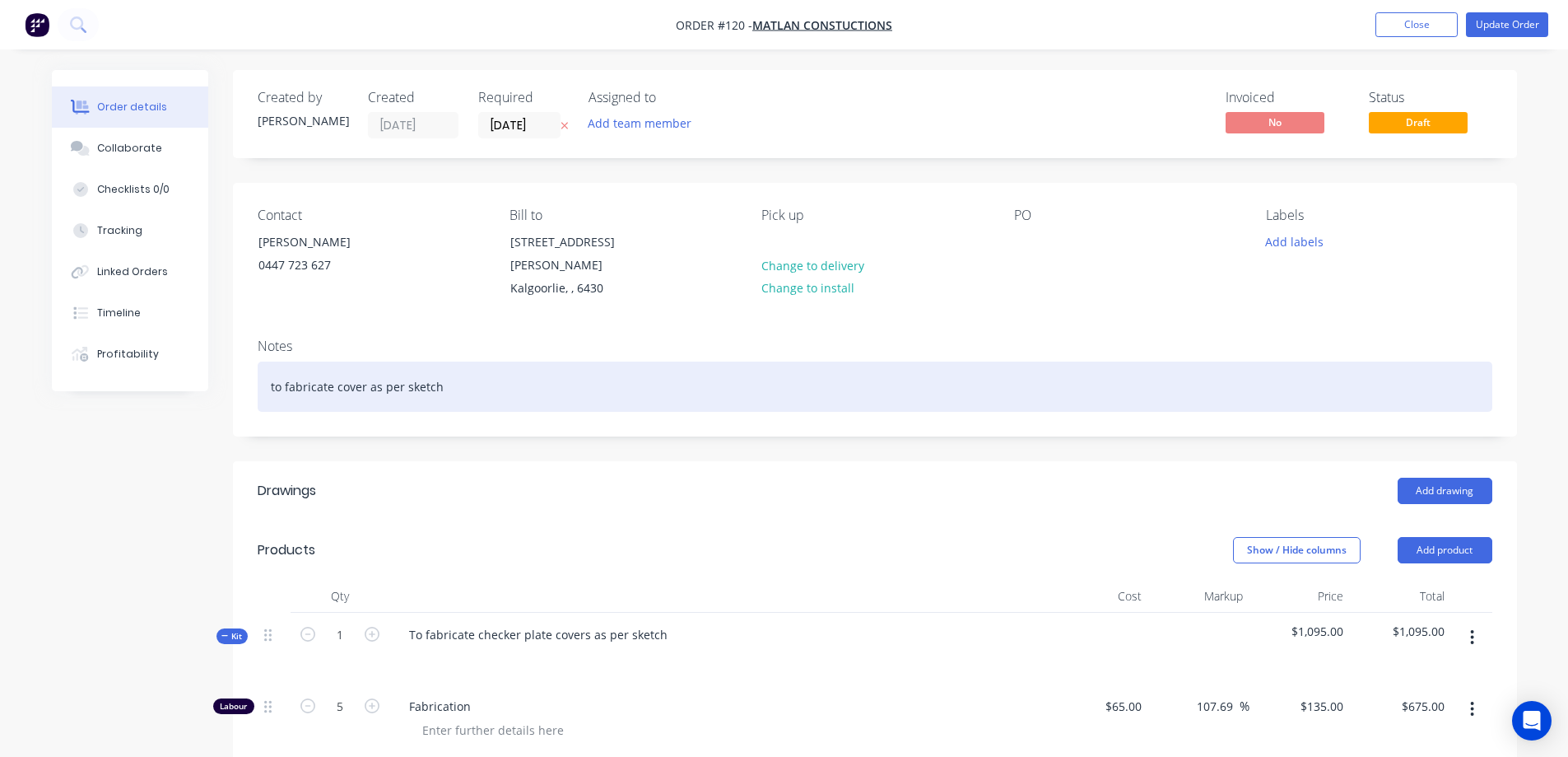
click at [364, 368] on div "to fabricate cover as per sketch" at bounding box center [875, 386] width 1235 height 50
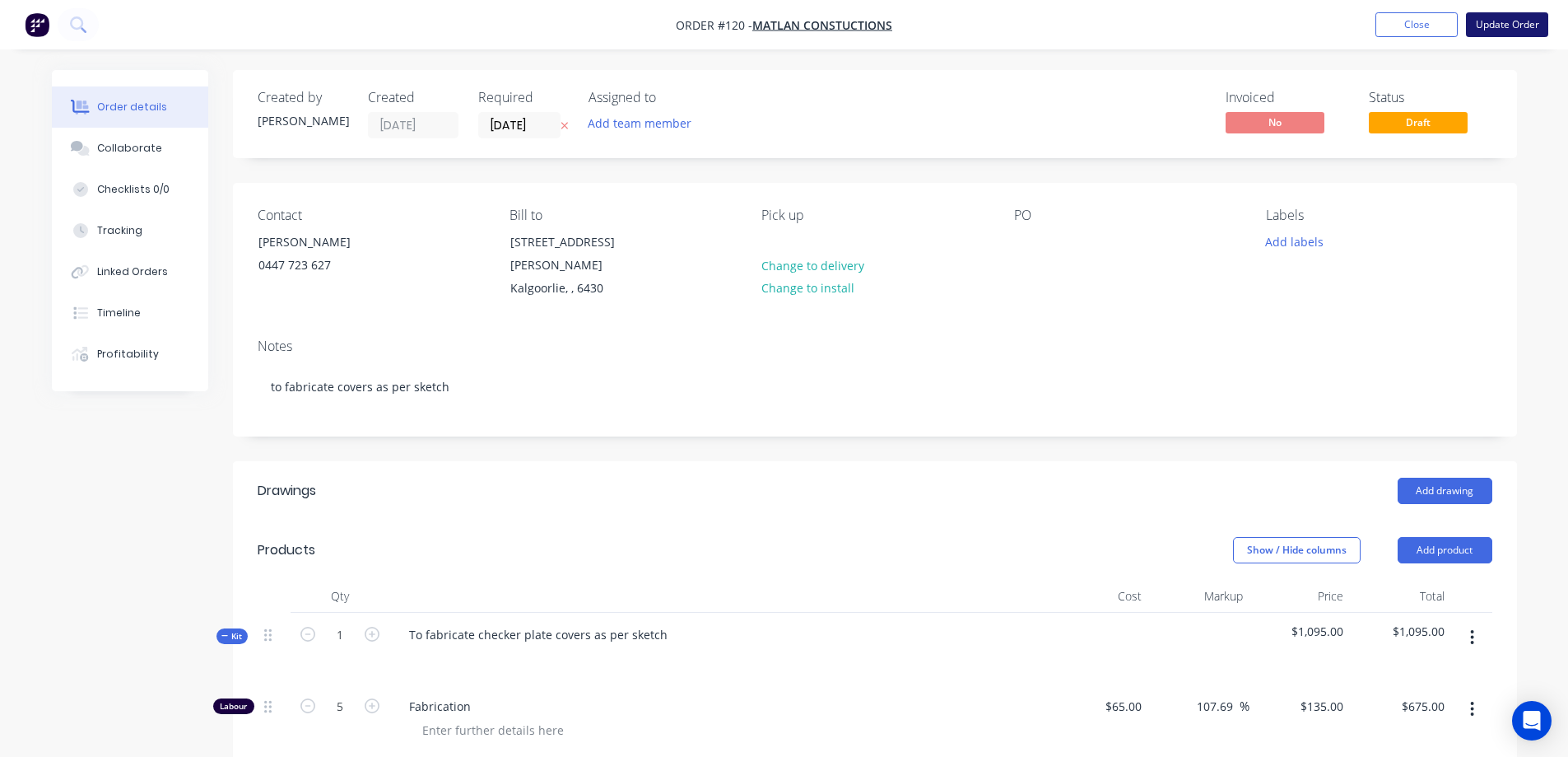
click at [1499, 25] on button "Update Order" at bounding box center [1507, 25] width 83 height 25
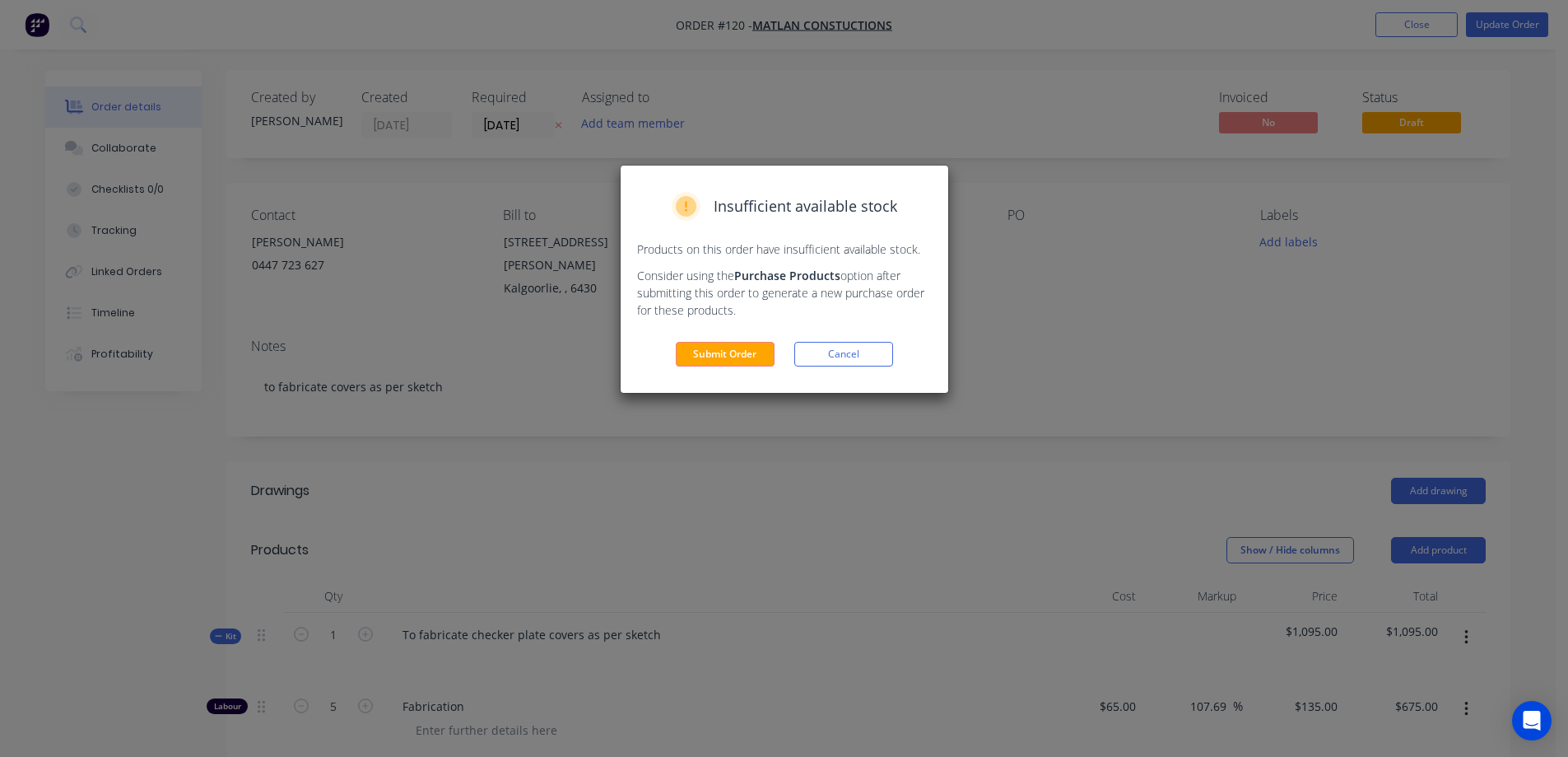
click at [702, 349] on button "Submit Order" at bounding box center [725, 354] width 98 height 25
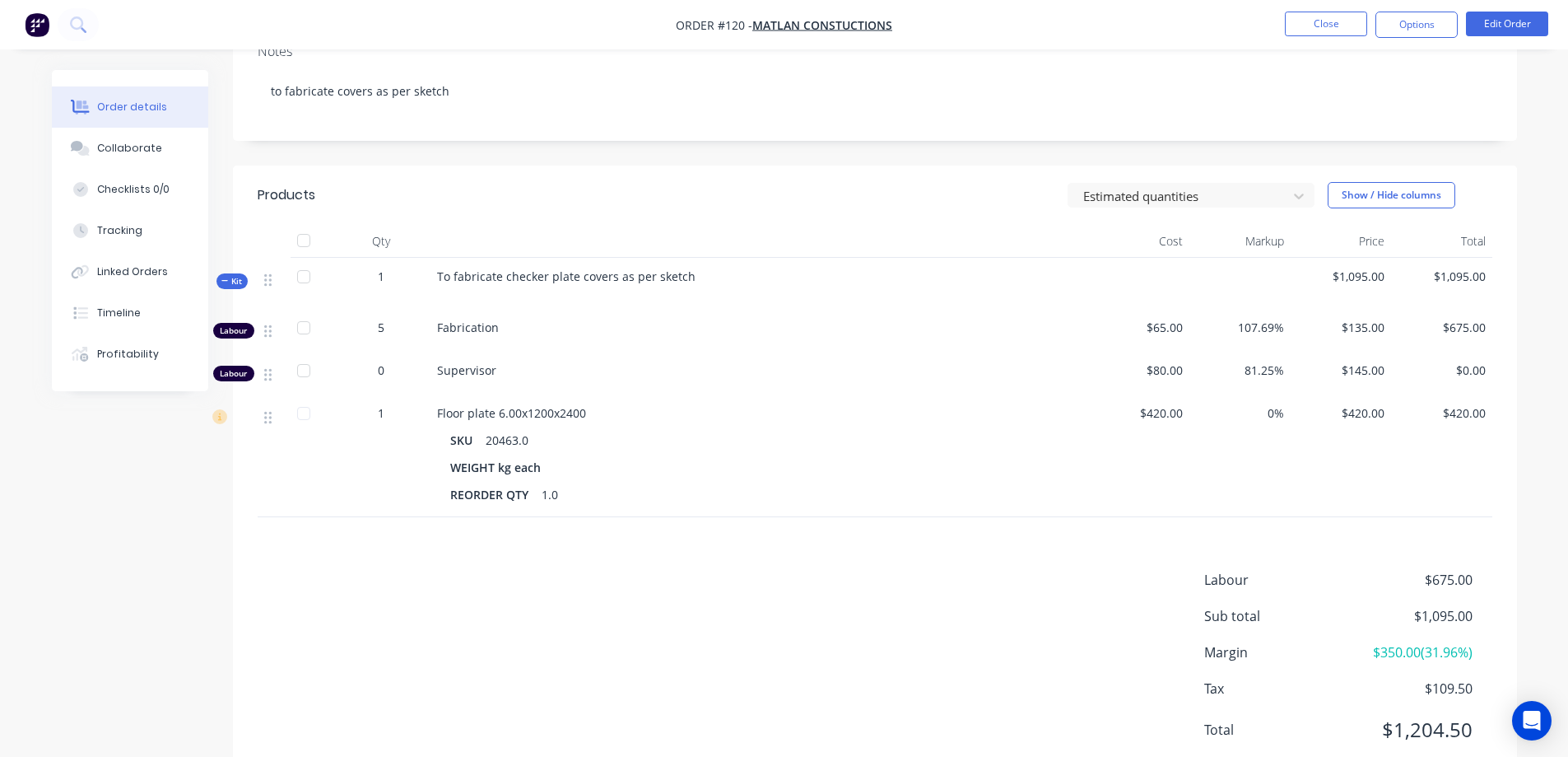
scroll to position [330, 0]
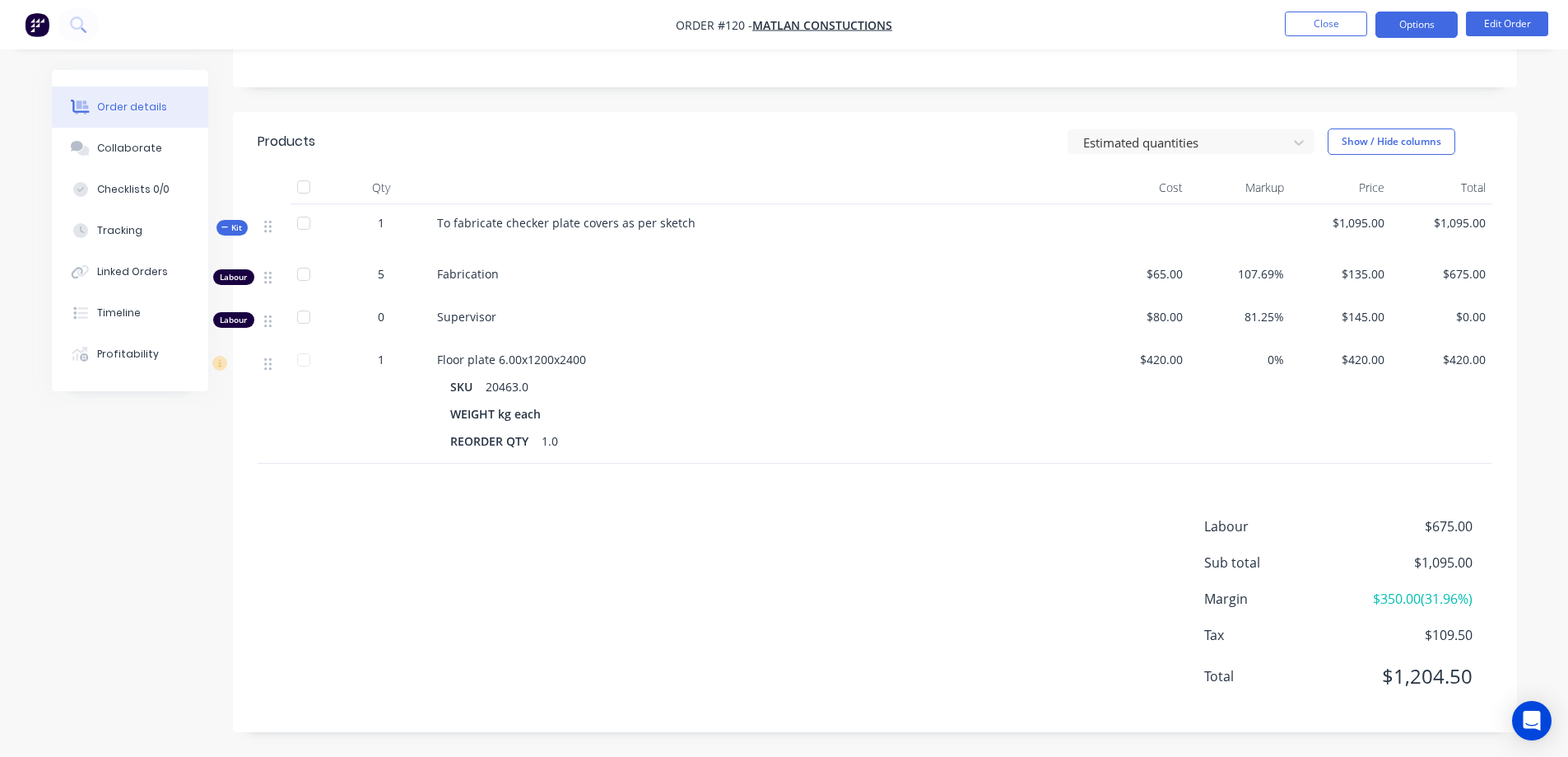
click at [1417, 24] on button "Options" at bounding box center [1417, 25] width 83 height 26
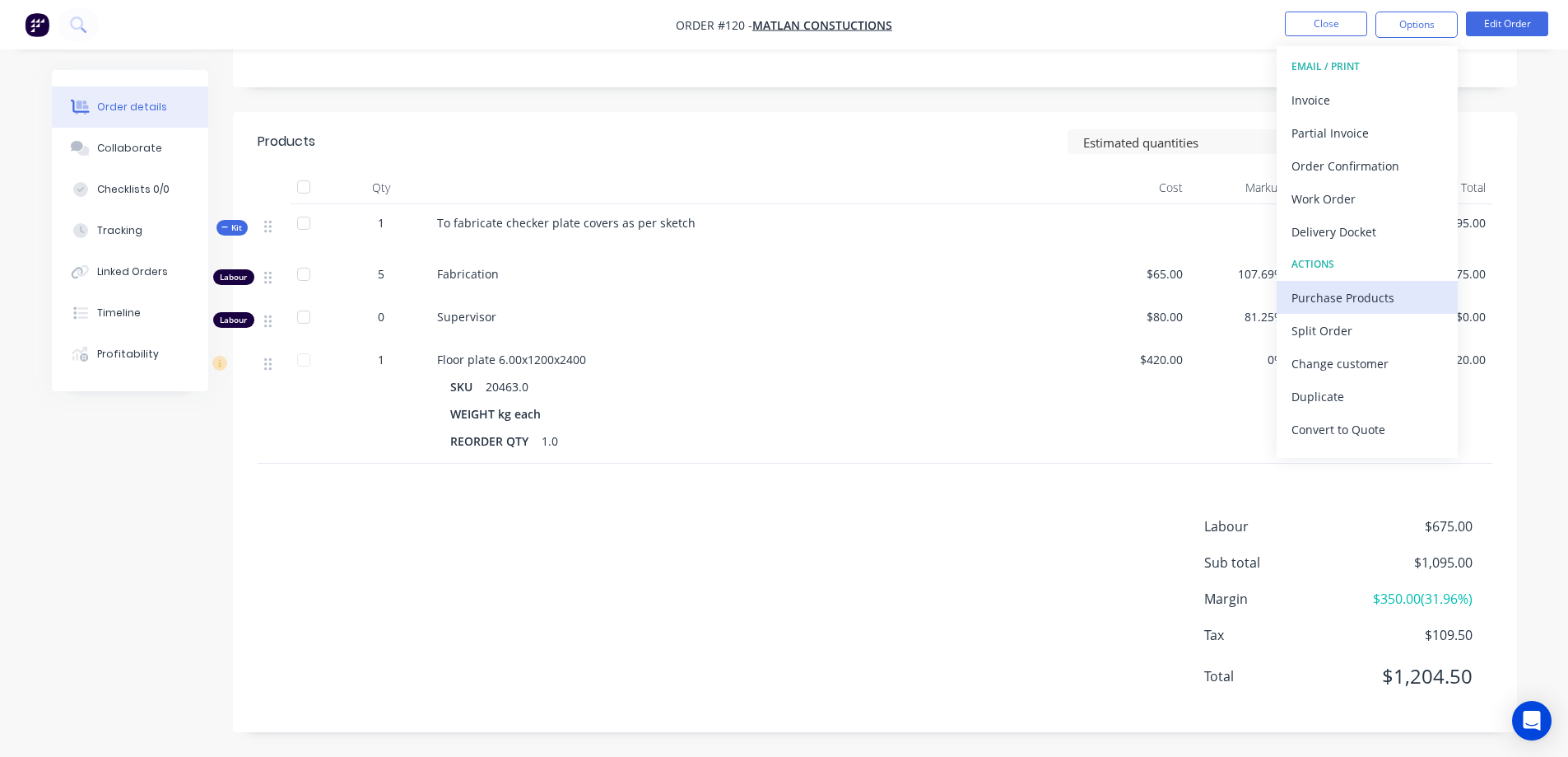
click at [1353, 299] on div "Purchase Products" at bounding box center [1367, 297] width 151 height 24
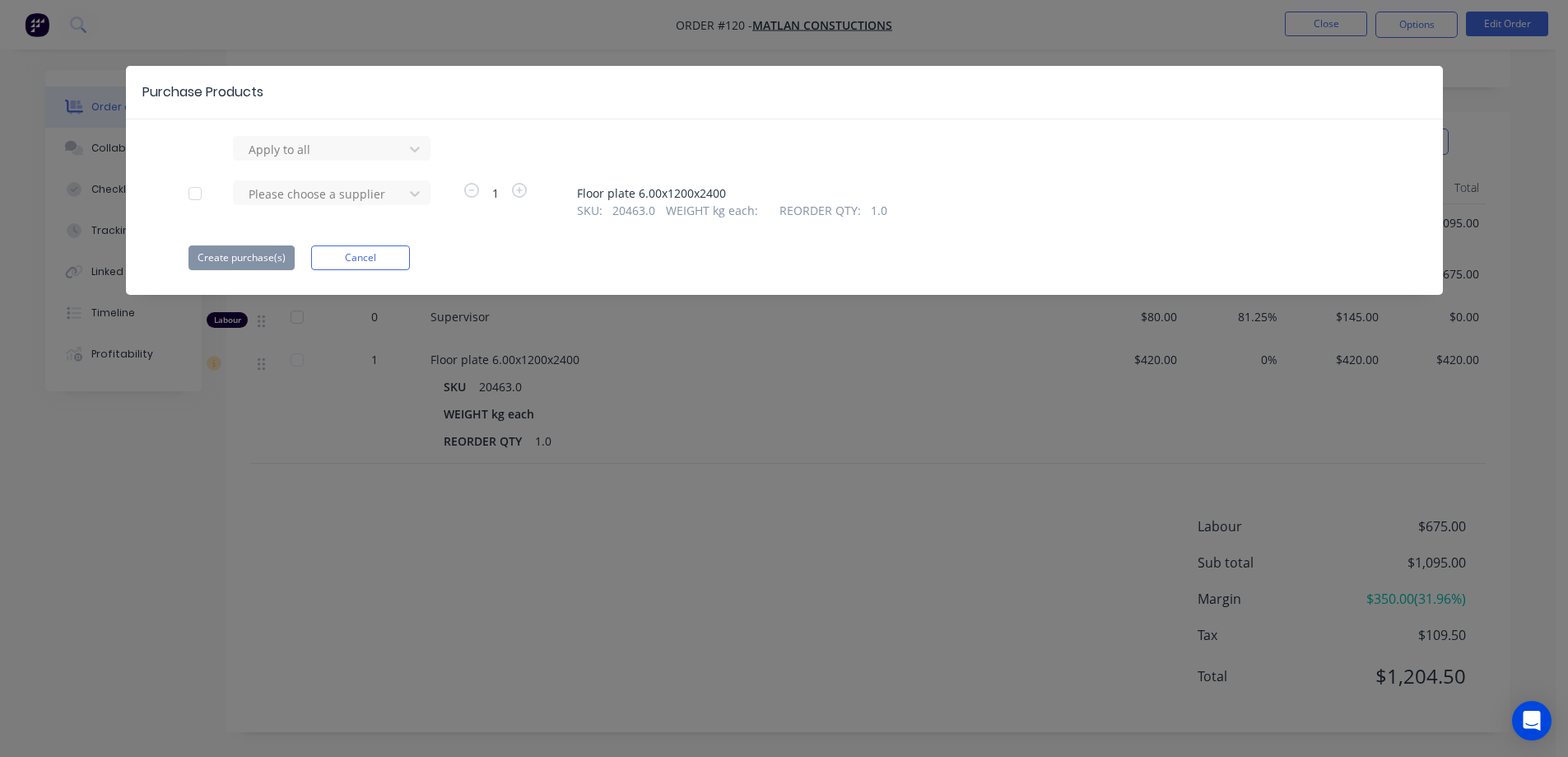
click at [201, 193] on div at bounding box center [194, 193] width 33 height 33
click at [290, 195] on div at bounding box center [321, 193] width 149 height 20
type input "united"
click at [295, 284] on div "United Steel Pty Ltd" at bounding box center [331, 284] width 198 height 31
click at [244, 255] on button "Create purchase(s)" at bounding box center [241, 258] width 106 height 25
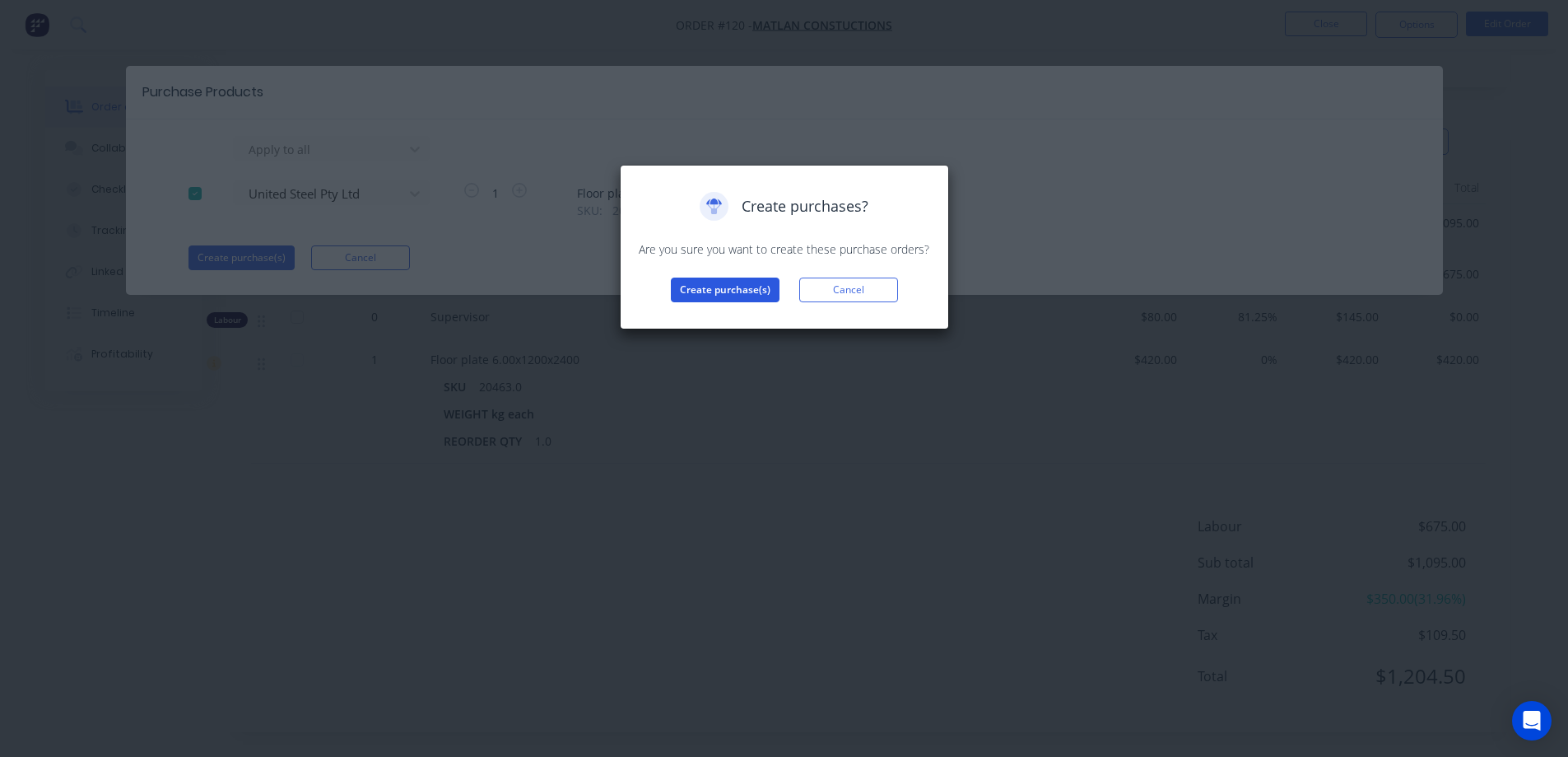
click at [693, 291] on button "Create purchase(s)" at bounding box center [725, 290] width 109 height 25
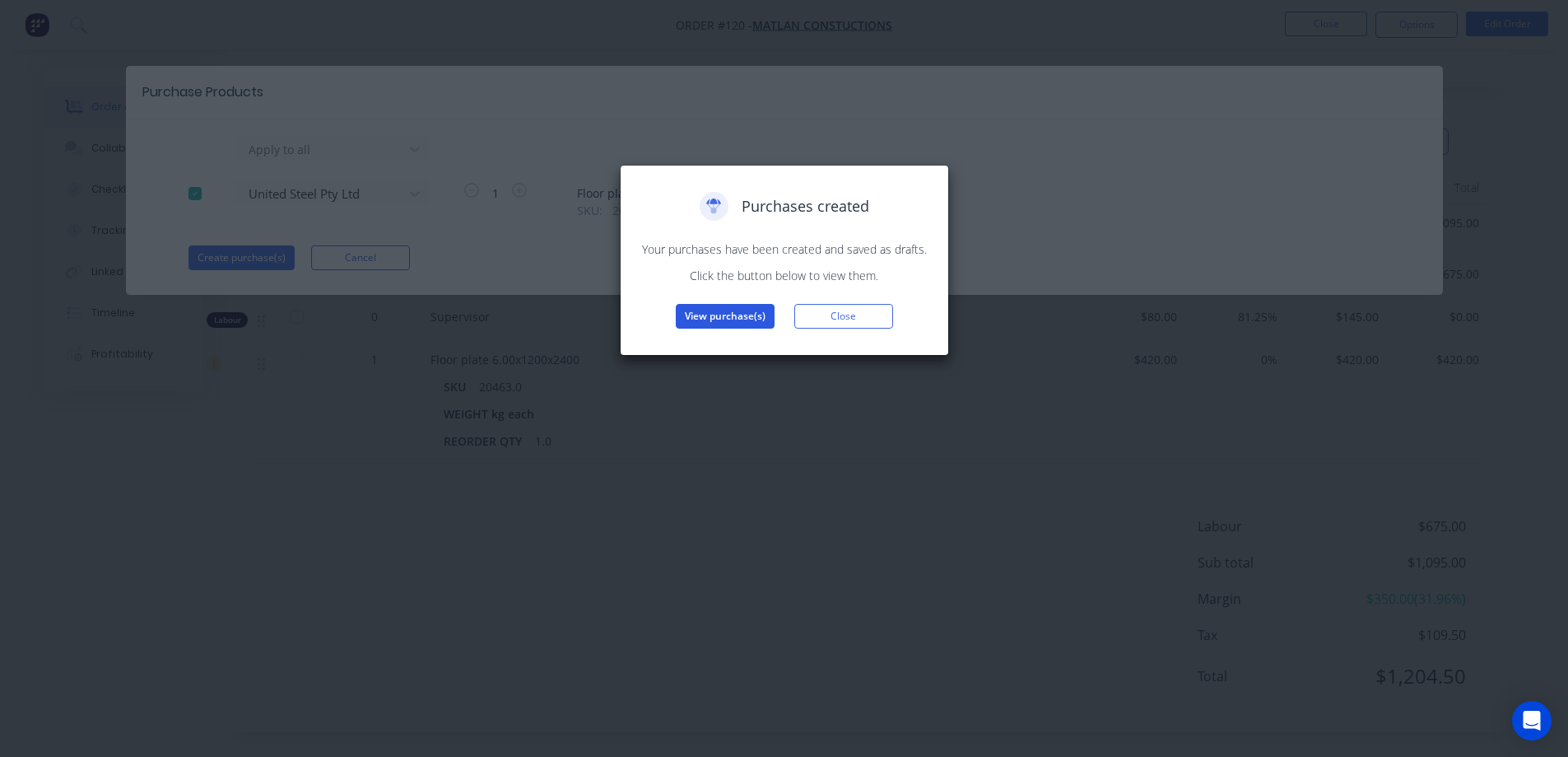
click at [697, 311] on button "View purchase(s)" at bounding box center [725, 317] width 98 height 25
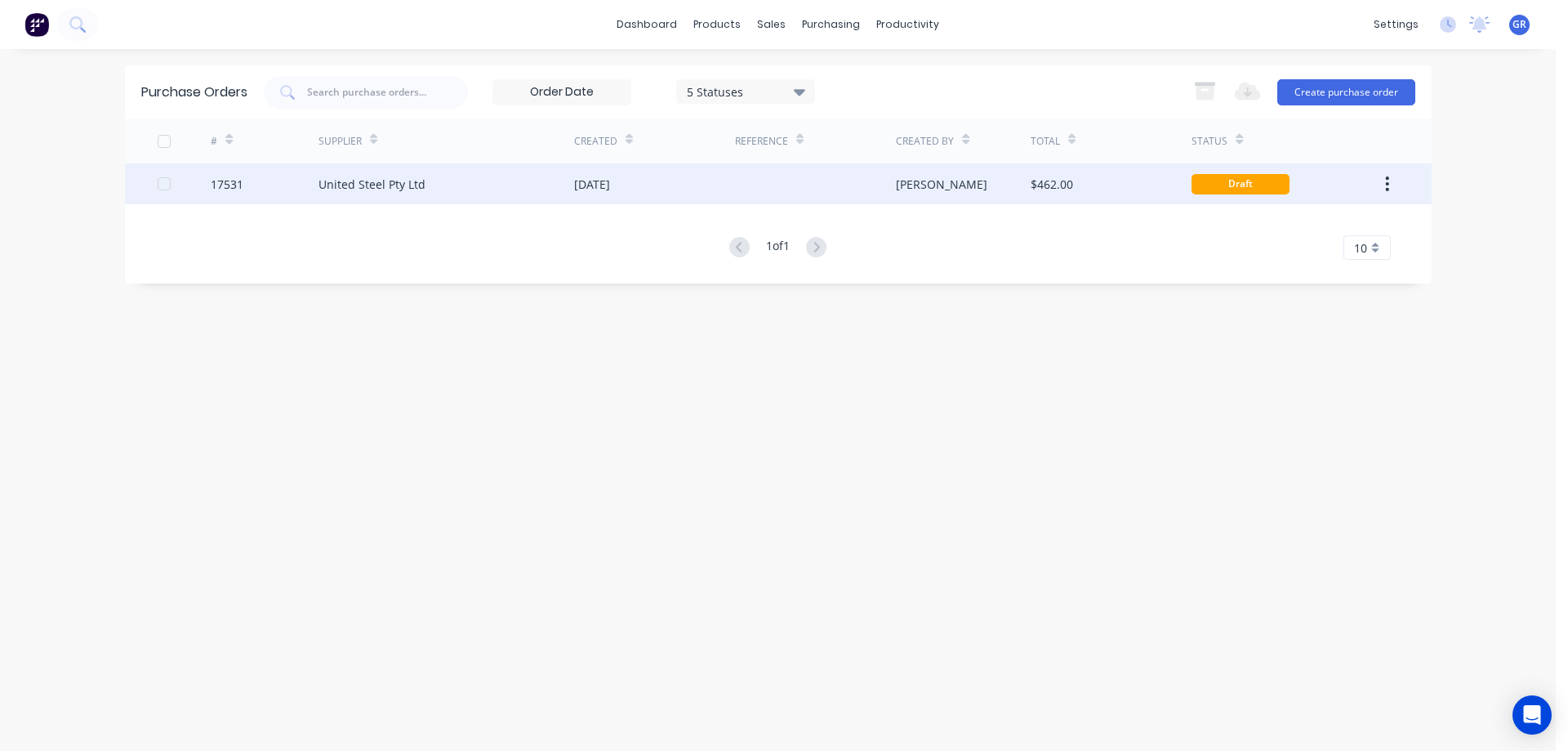
click at [359, 187] on div "United Steel Pty Ltd" at bounding box center [372, 184] width 107 height 17
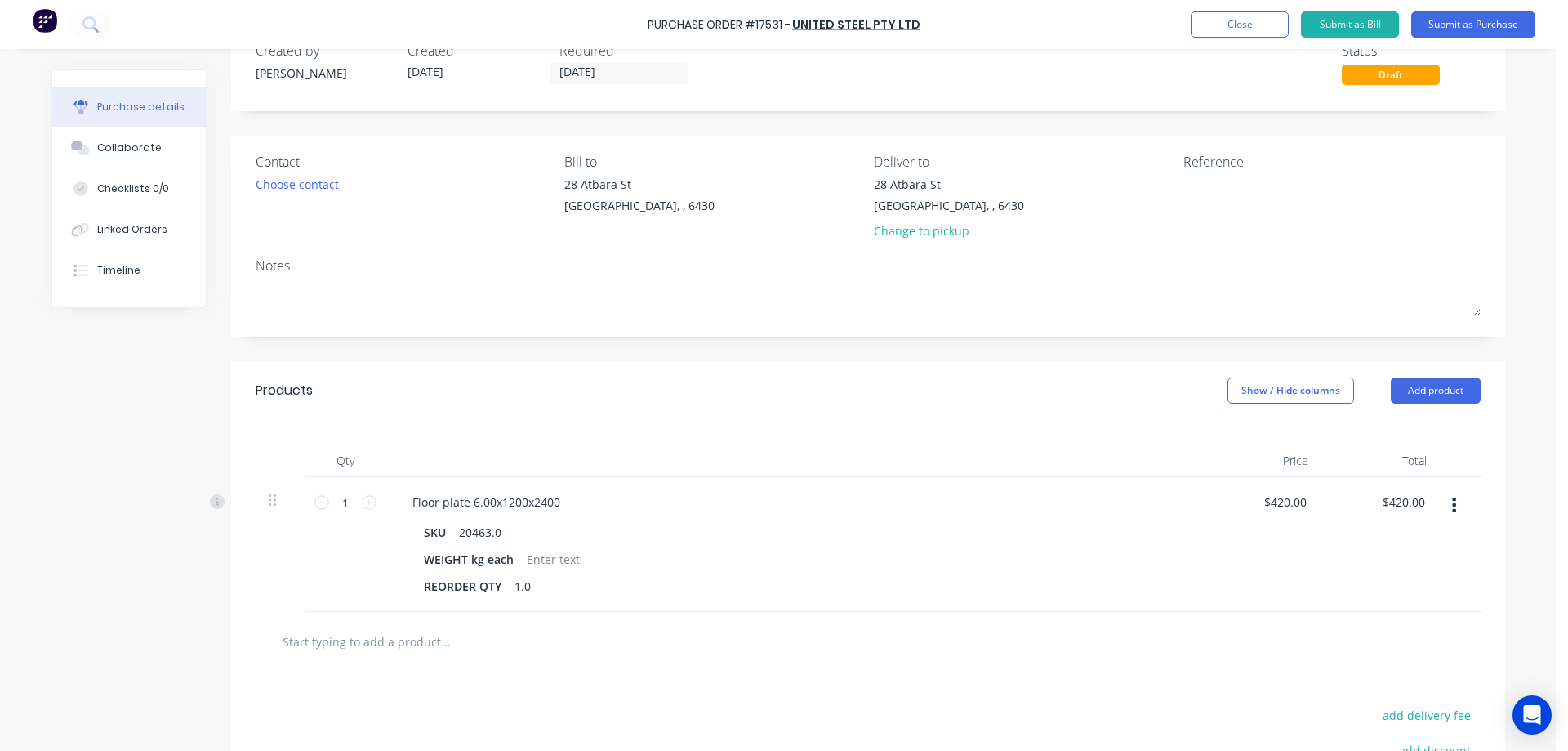
scroll to position [82, 0]
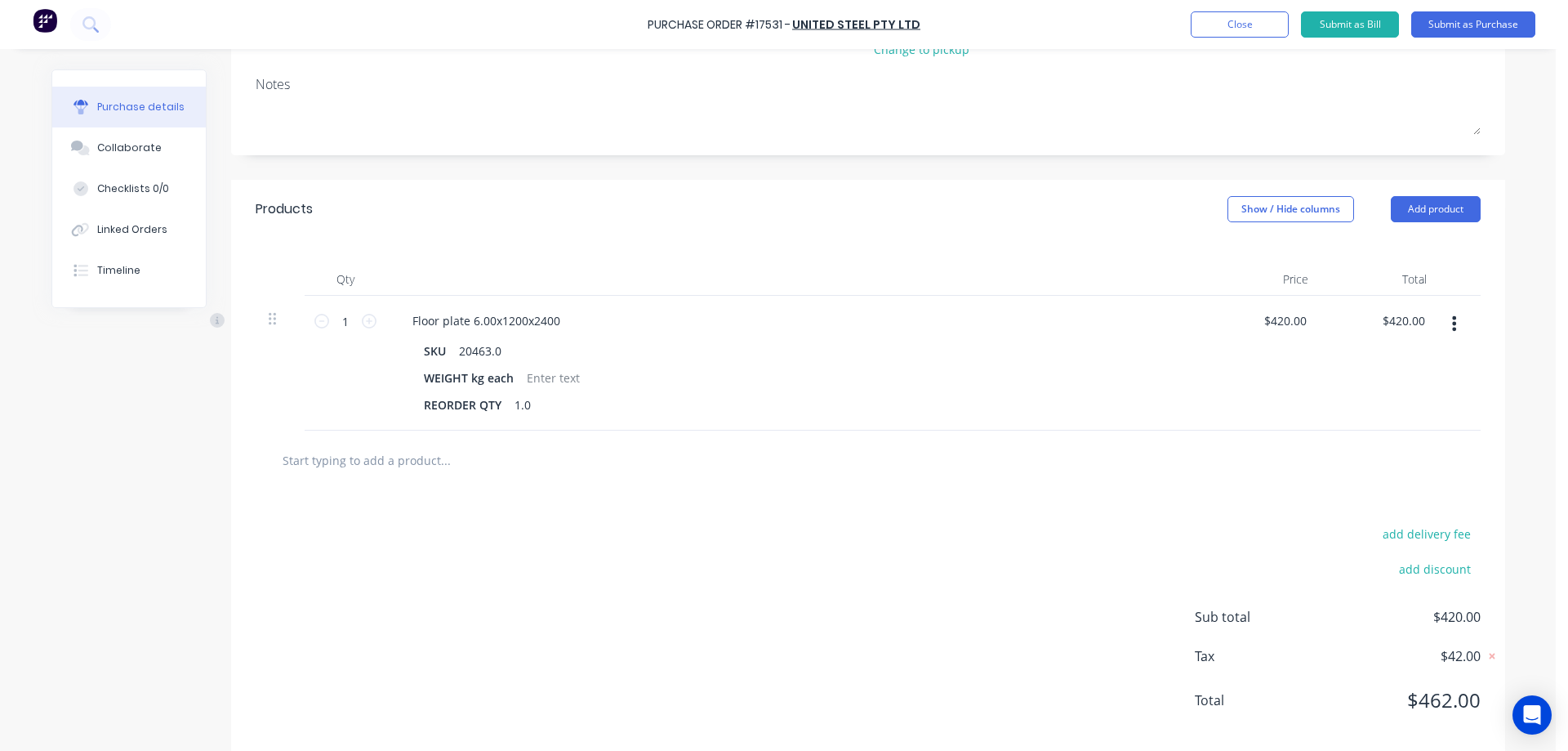
scroll to position [245, 0]
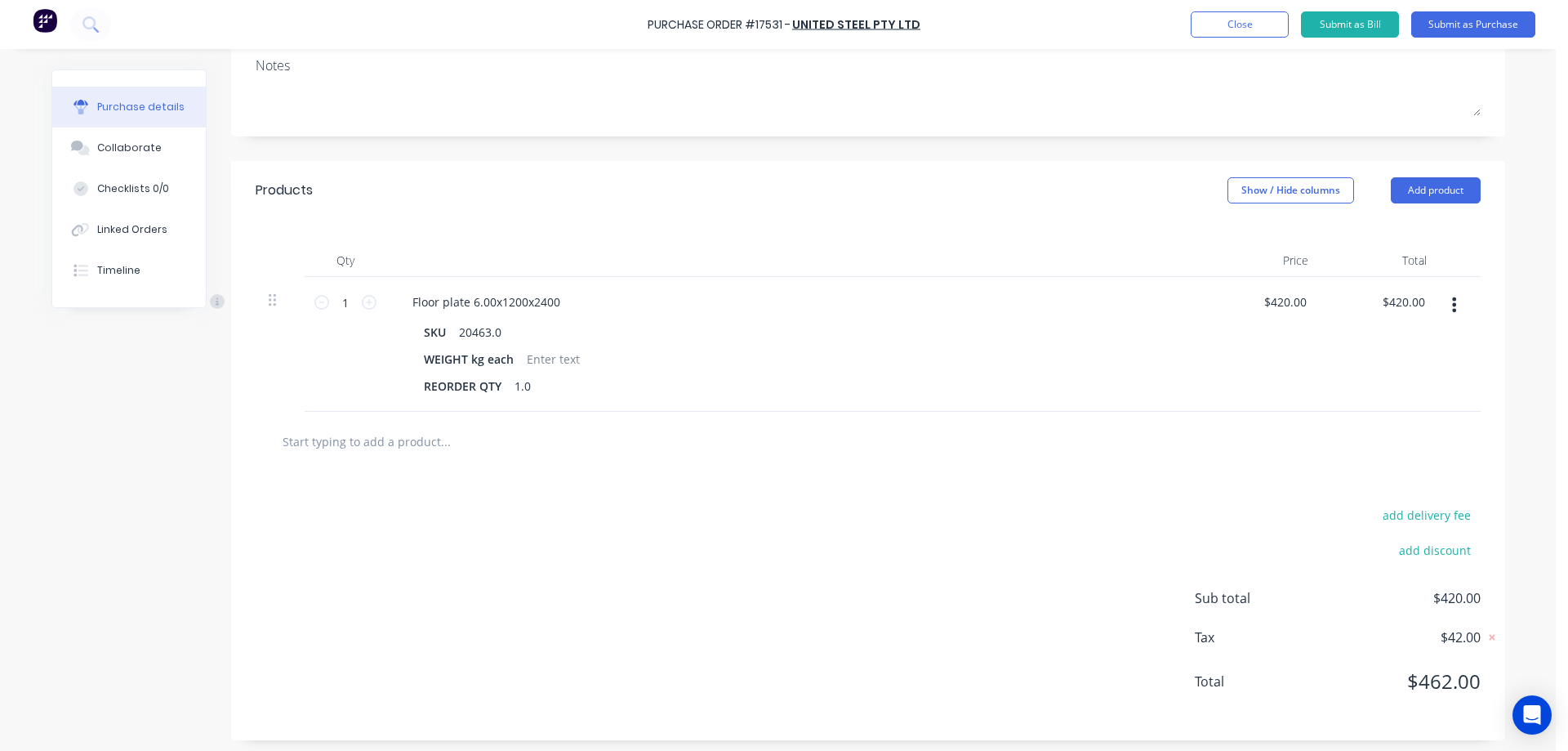
click at [796, 274] on div at bounding box center [794, 260] width 816 height 32
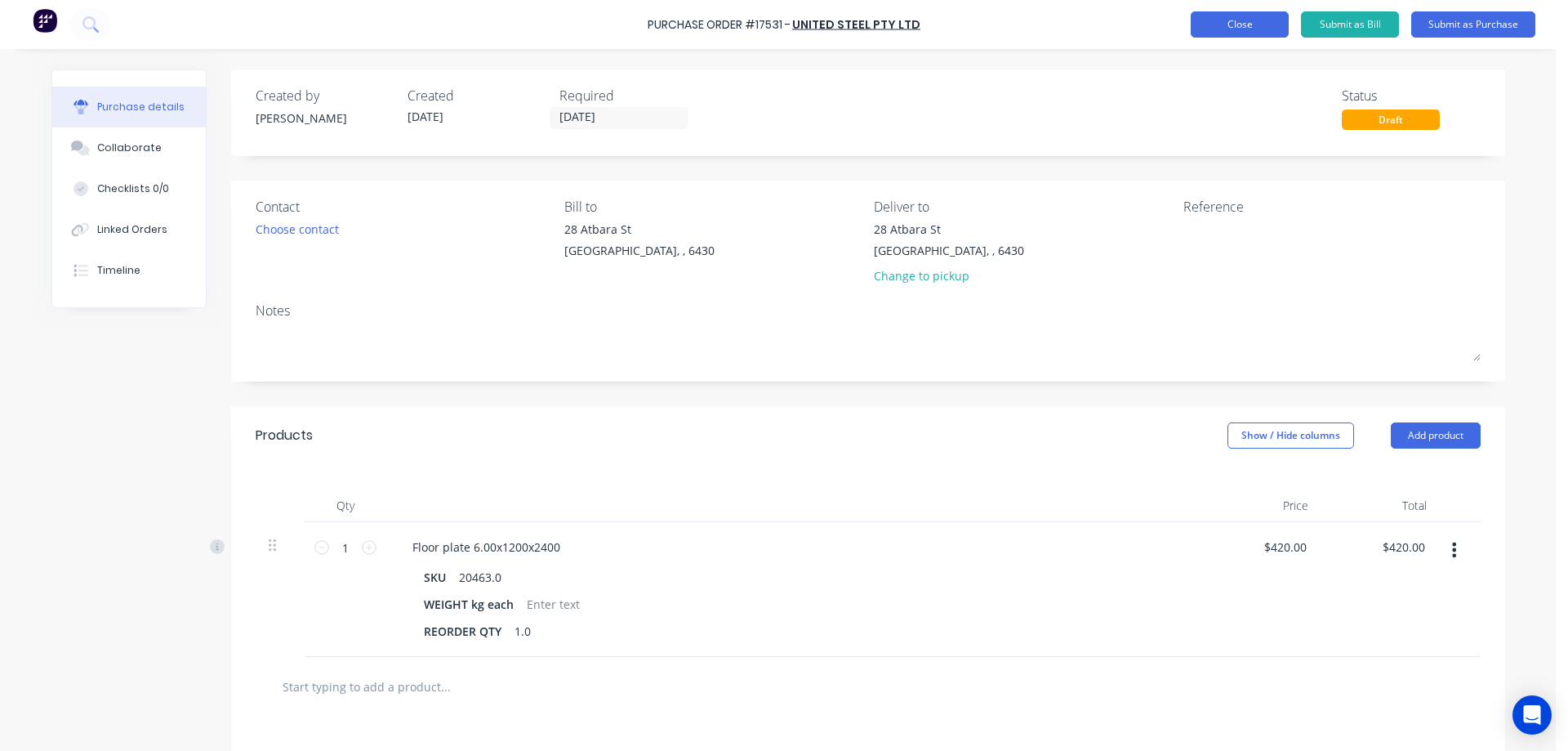
click at [1232, 24] on button "Close" at bounding box center [1239, 24] width 98 height 26
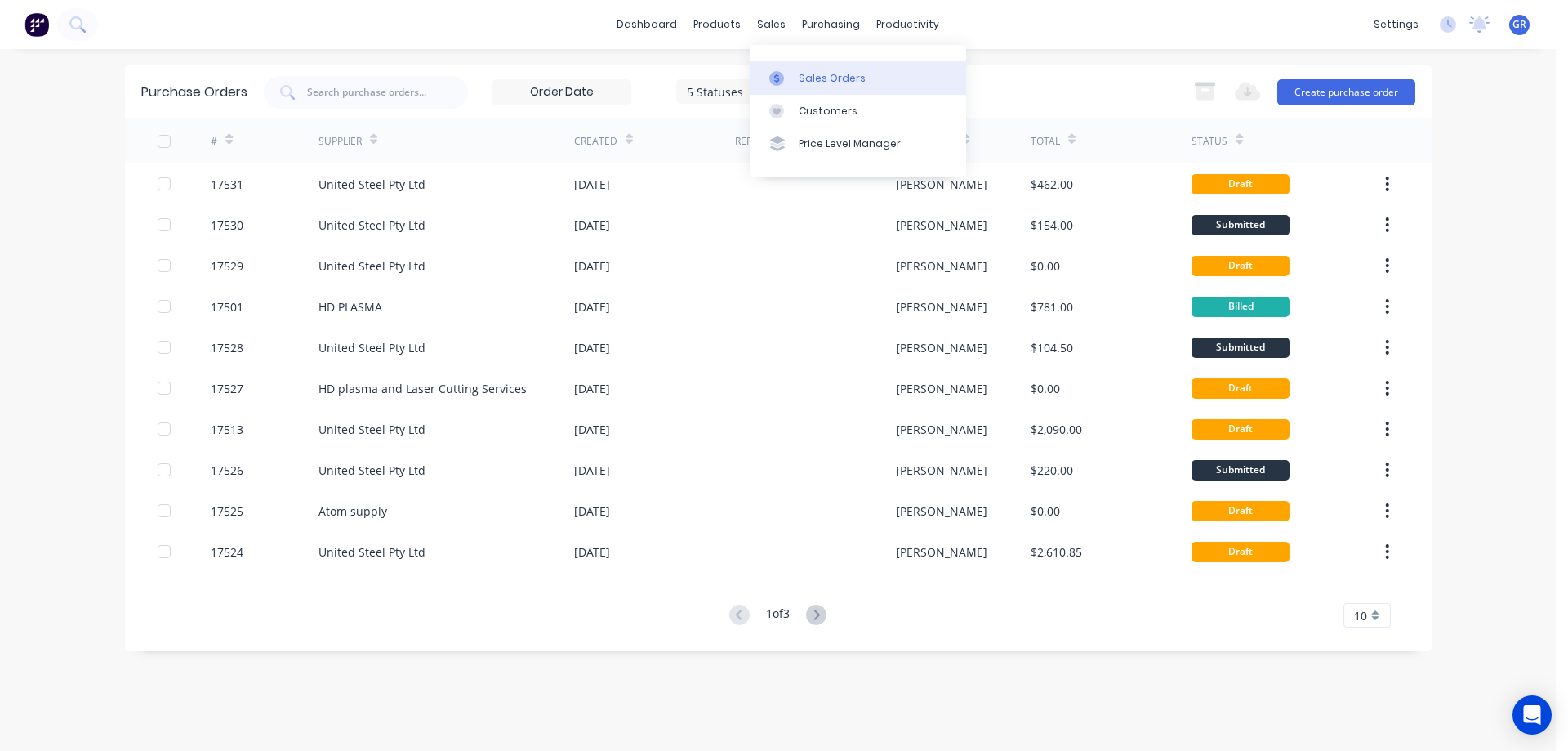
click at [803, 76] on div "Sales Orders" at bounding box center [832, 78] width 67 height 15
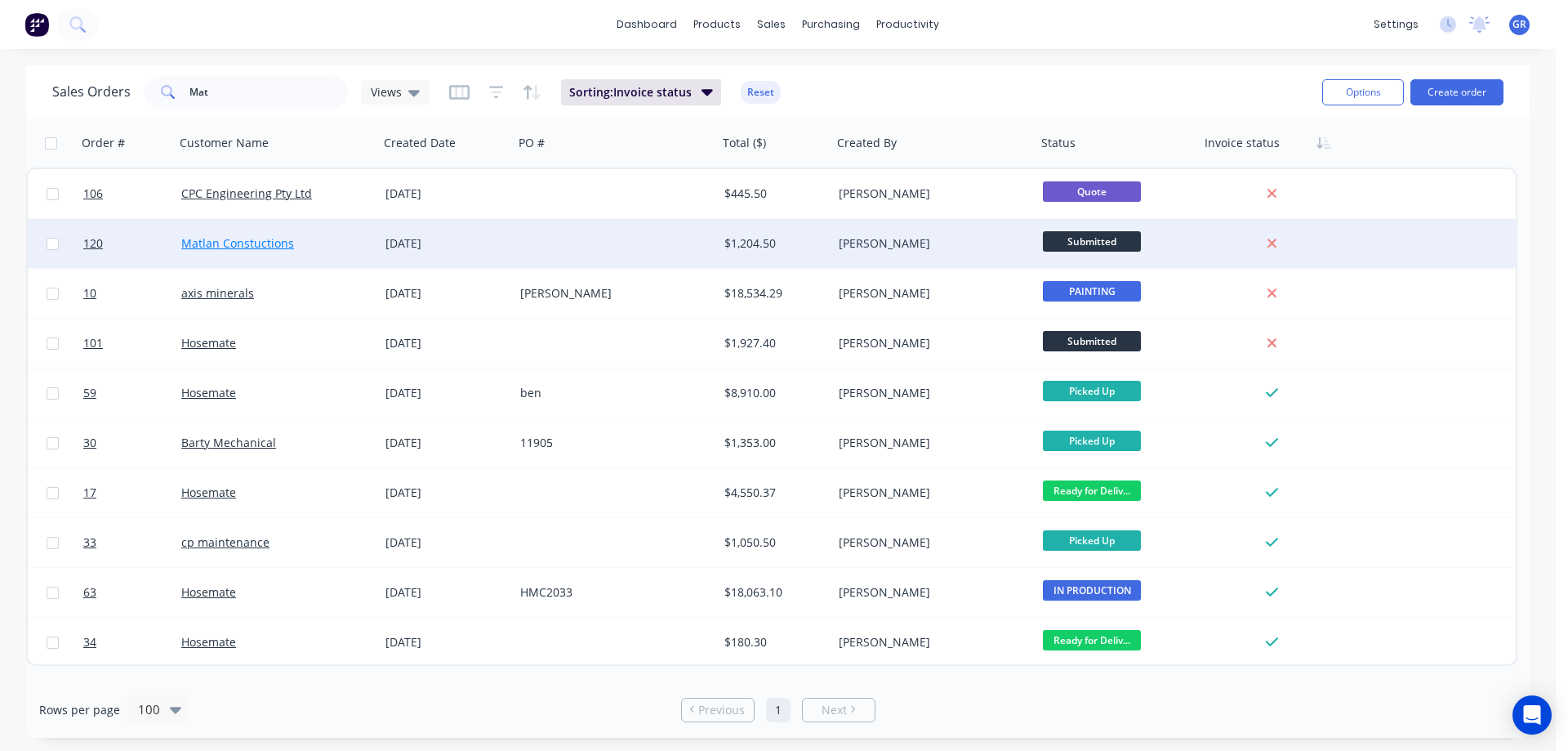
click at [256, 241] on link "Matlan Constuctions" at bounding box center [237, 243] width 112 height 16
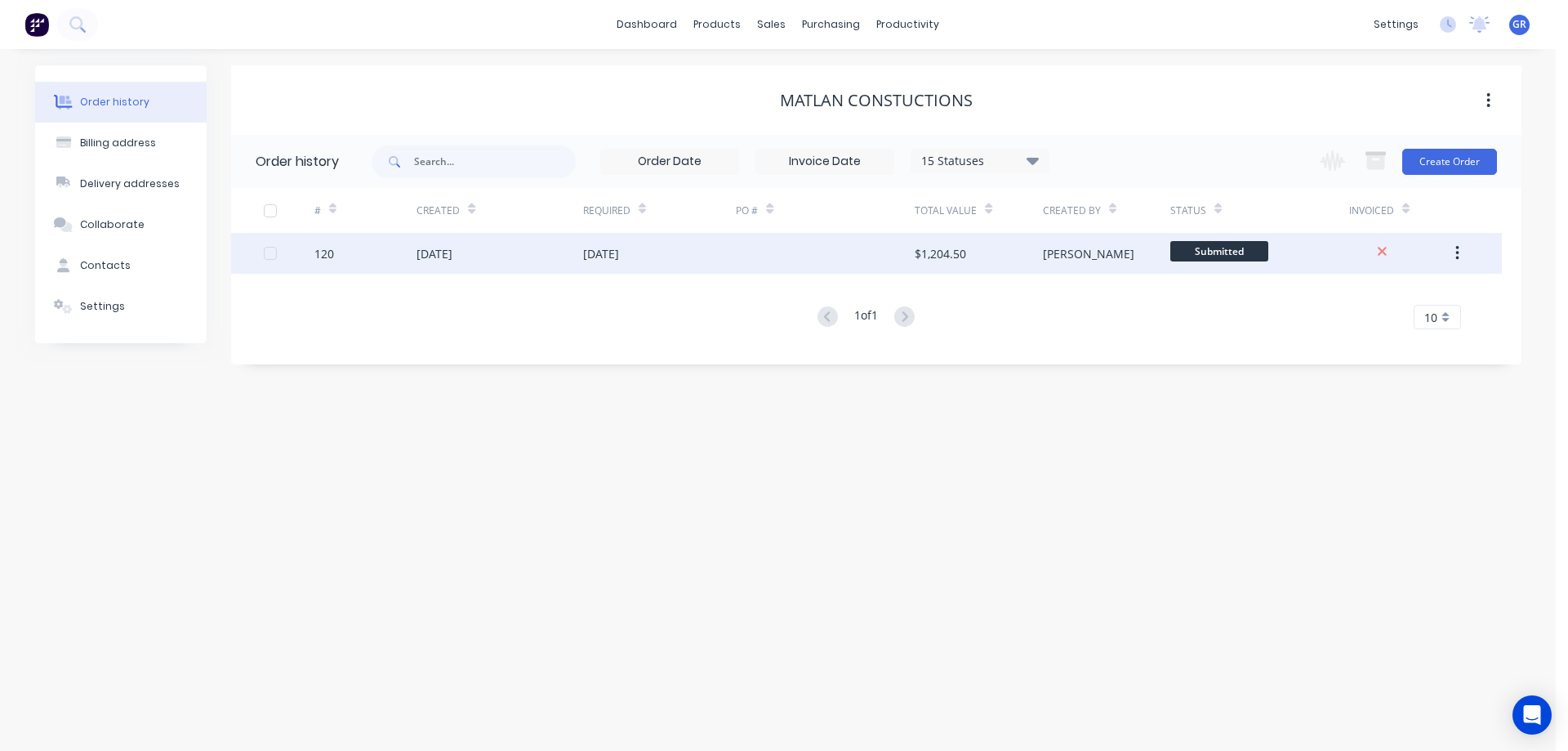
click at [530, 261] on div "[DATE]" at bounding box center [500, 253] width 166 height 41
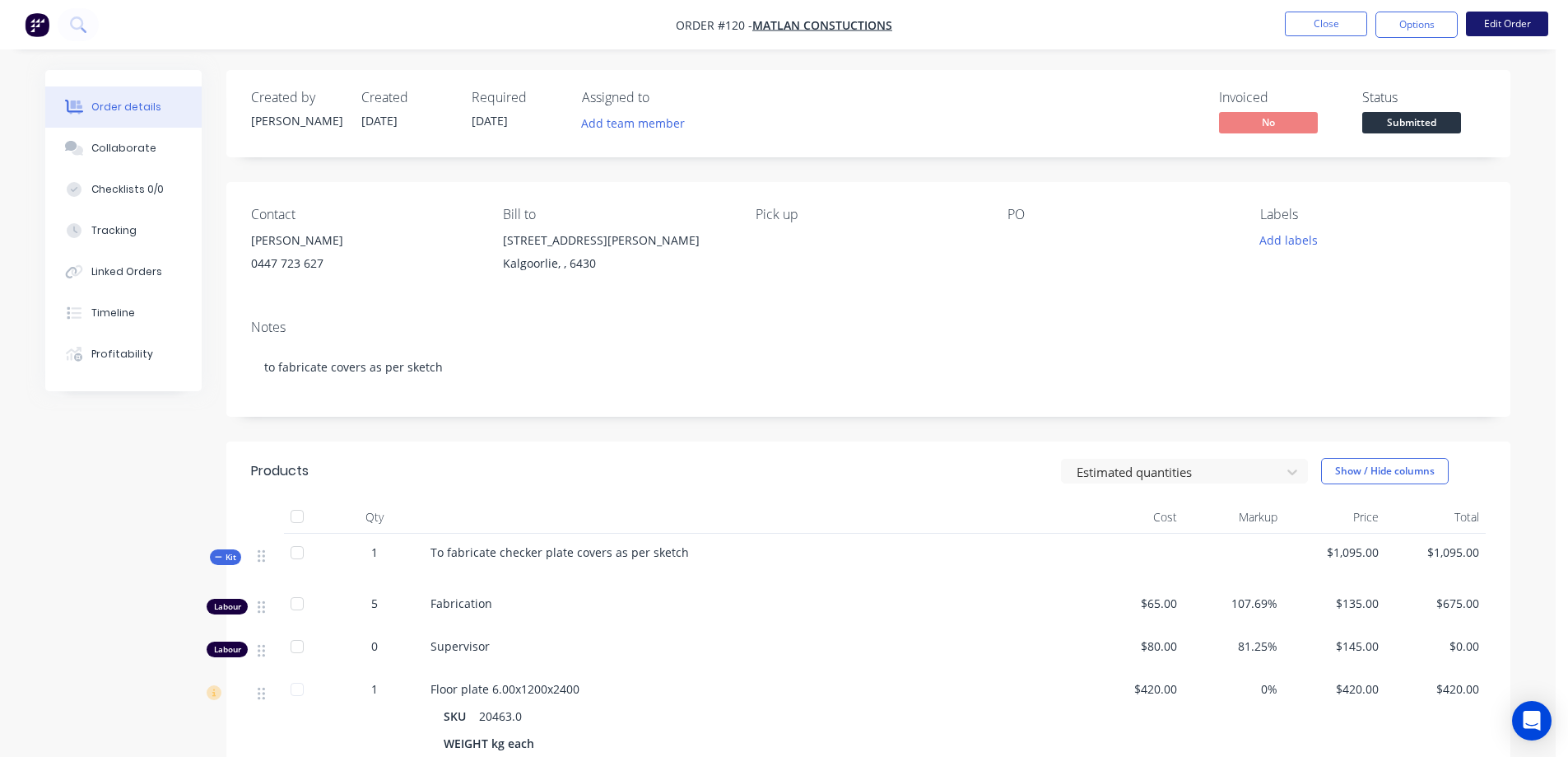
click at [1477, 26] on button "Edit Order" at bounding box center [1507, 24] width 83 height 25
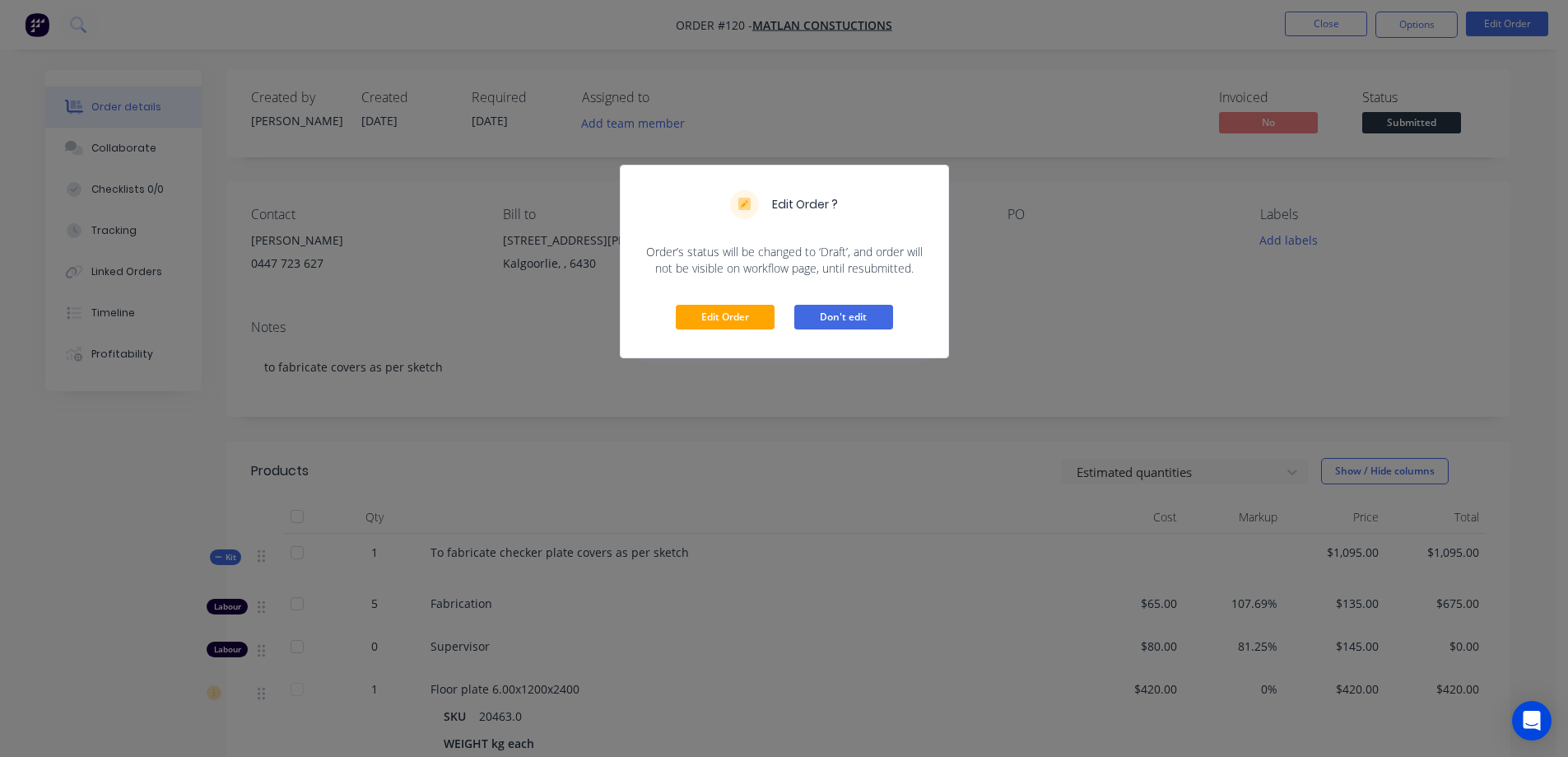
click at [817, 309] on button "Don't edit" at bounding box center [844, 317] width 98 height 25
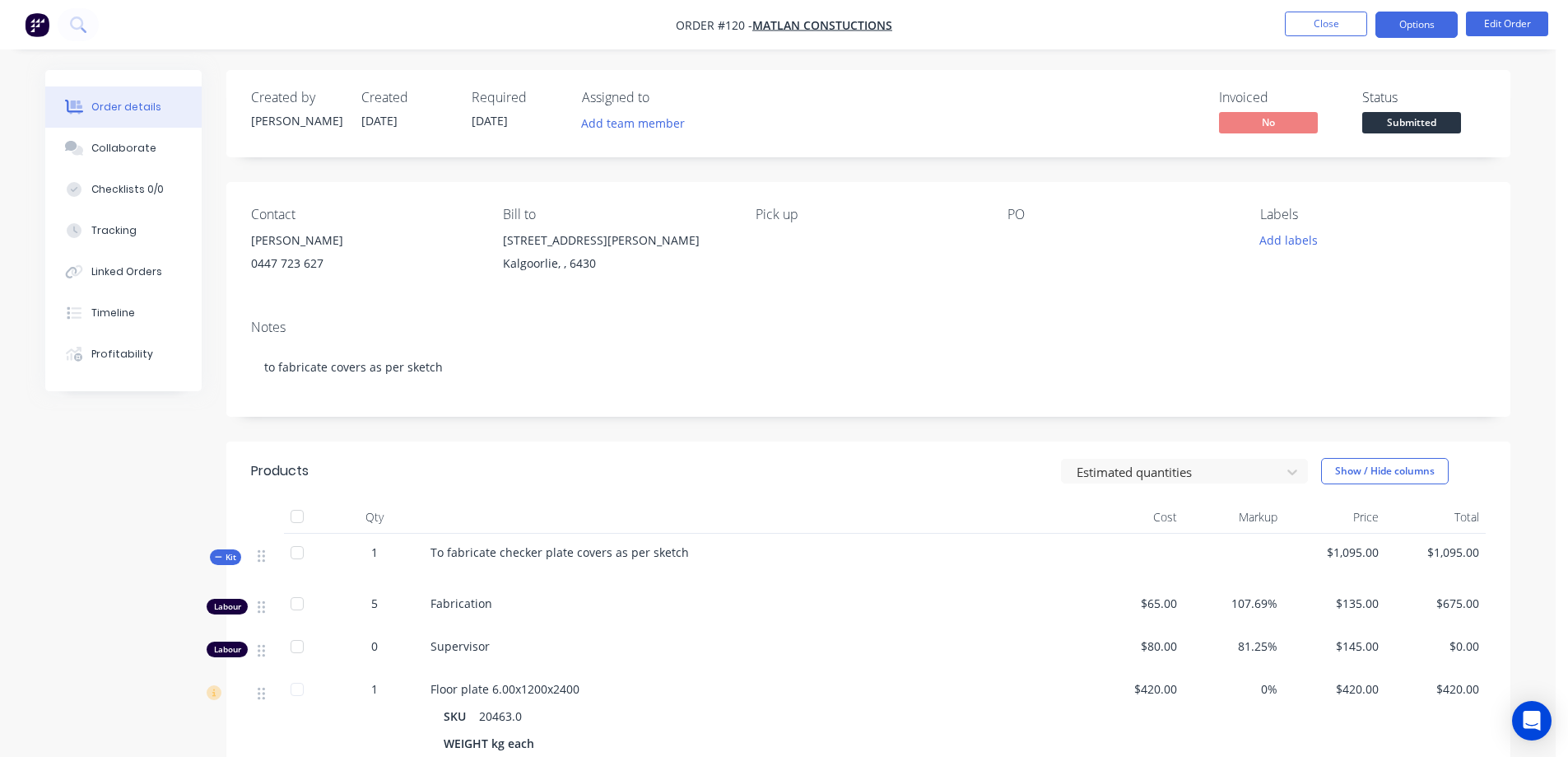
click at [1413, 23] on button "Options" at bounding box center [1417, 25] width 83 height 26
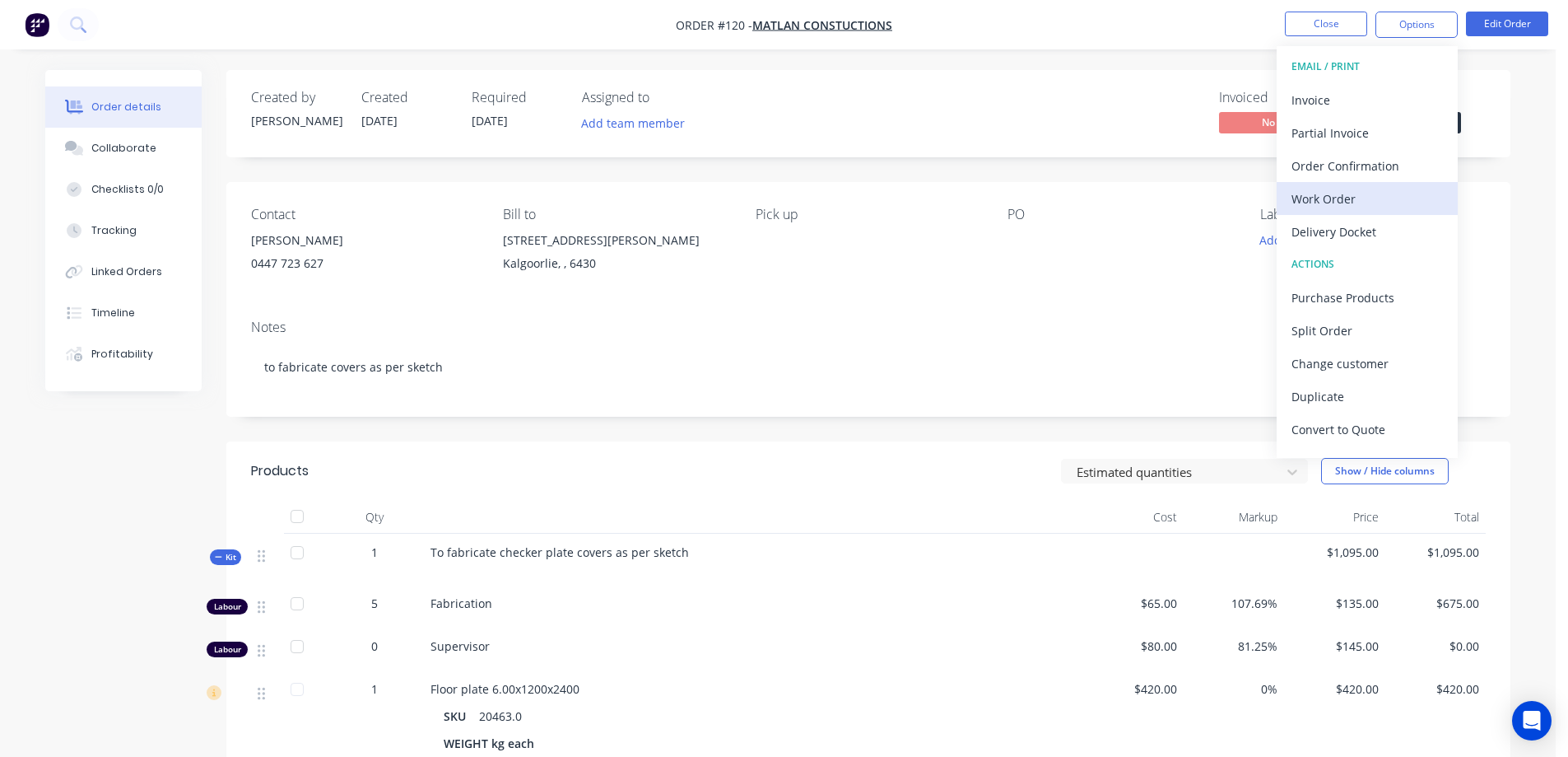
click at [1358, 199] on div "Work Order" at bounding box center [1367, 199] width 151 height 24
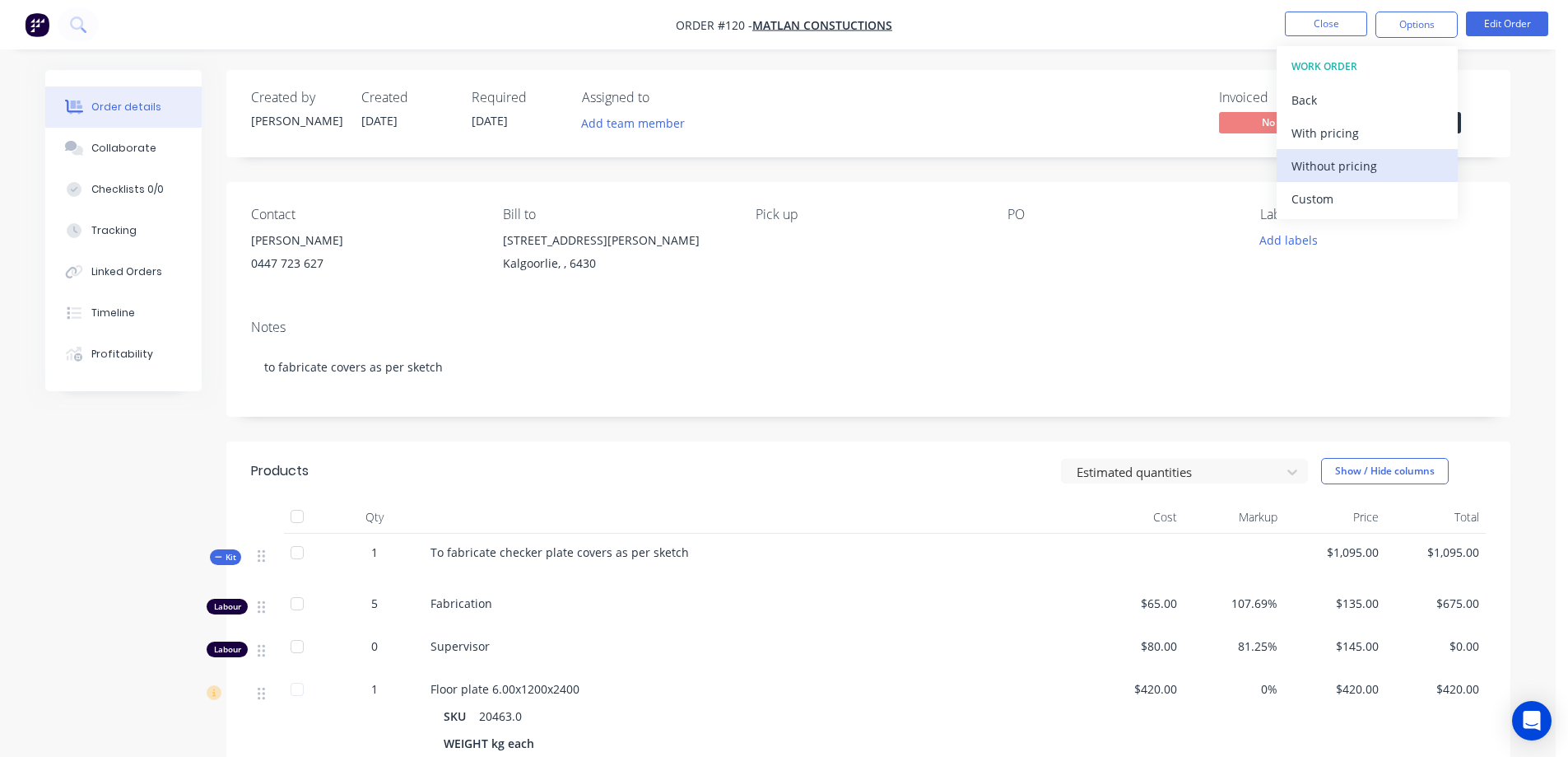
click at [1348, 160] on div "Without pricing" at bounding box center [1367, 165] width 151 height 24
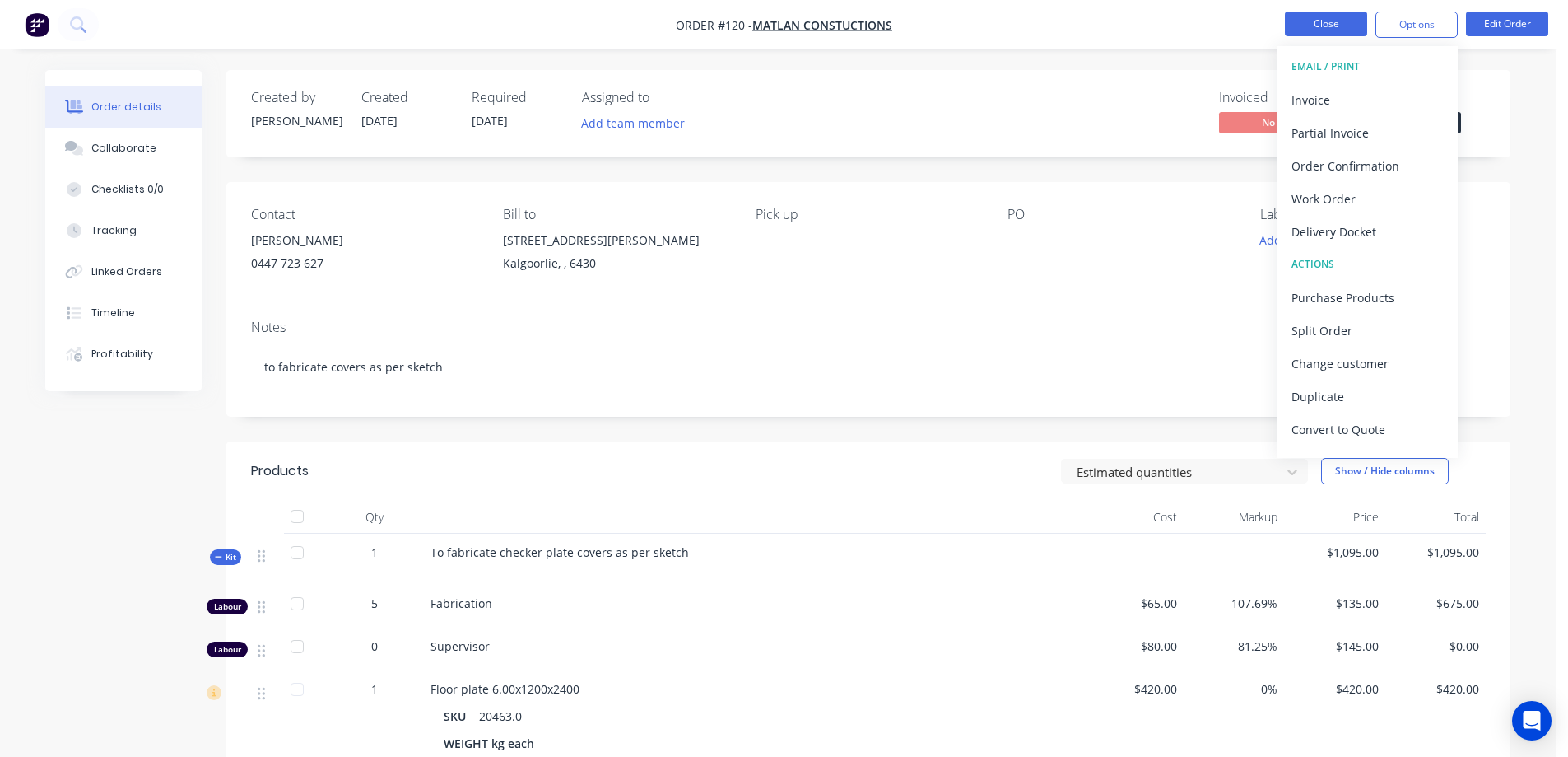
click at [1315, 27] on button "Close" at bounding box center [1326, 24] width 83 height 25
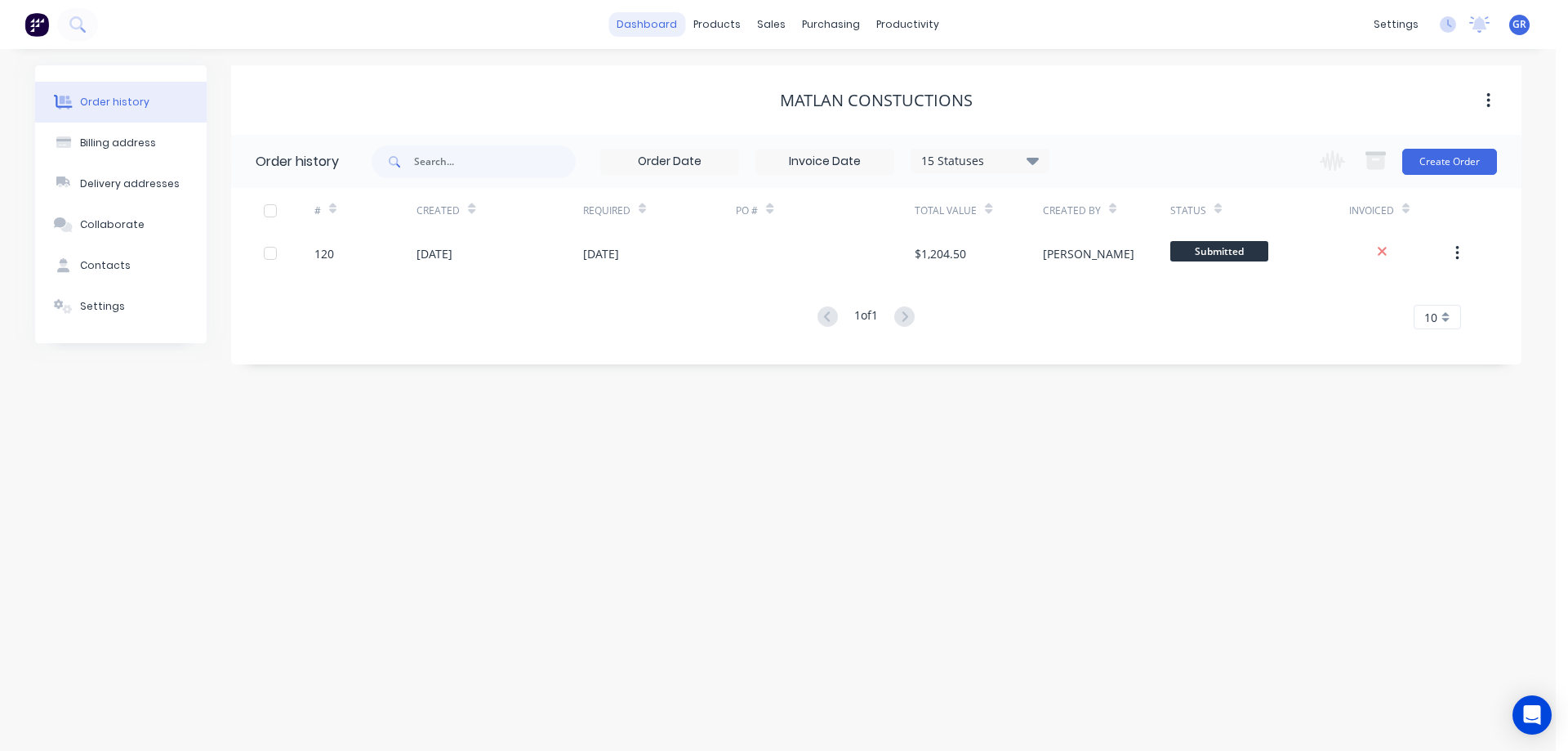
click at [641, 32] on link "dashboard" at bounding box center [647, 24] width 77 height 24
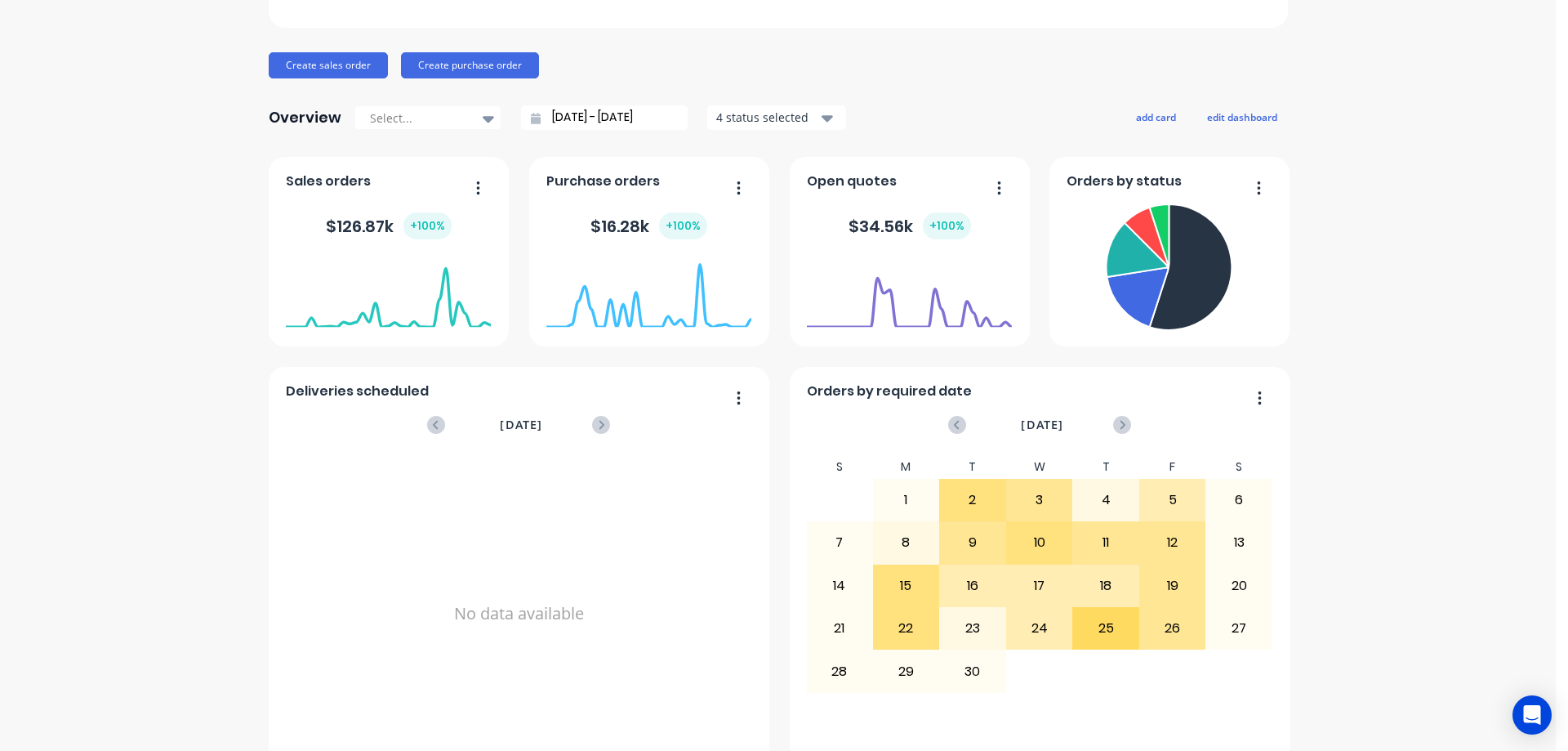
scroll to position [163, 0]
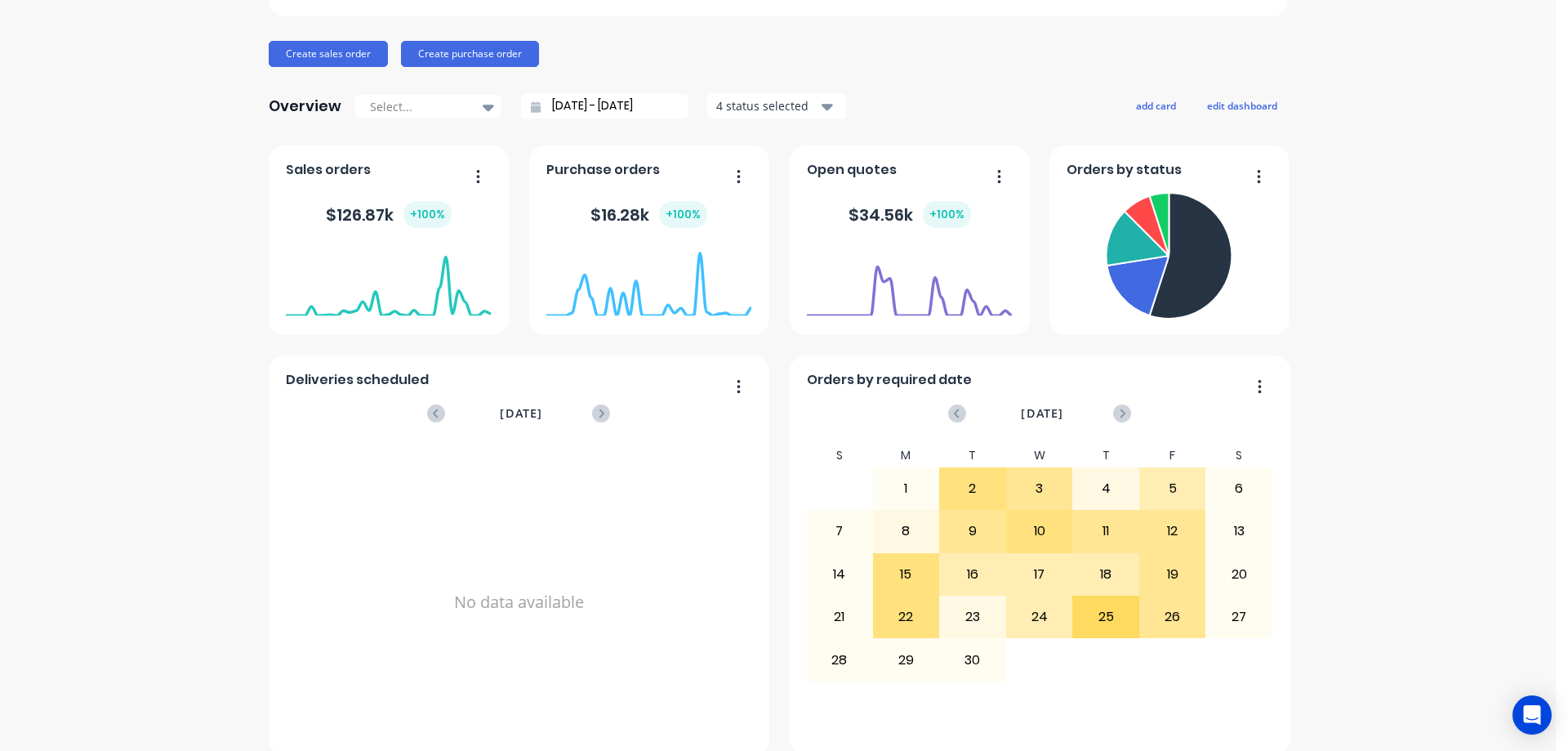
click at [737, 173] on icon "button" at bounding box center [739, 176] width 4 height 17
click at [665, 286] on div "Export to Excel Format" at bounding box center [672, 283] width 126 height 24
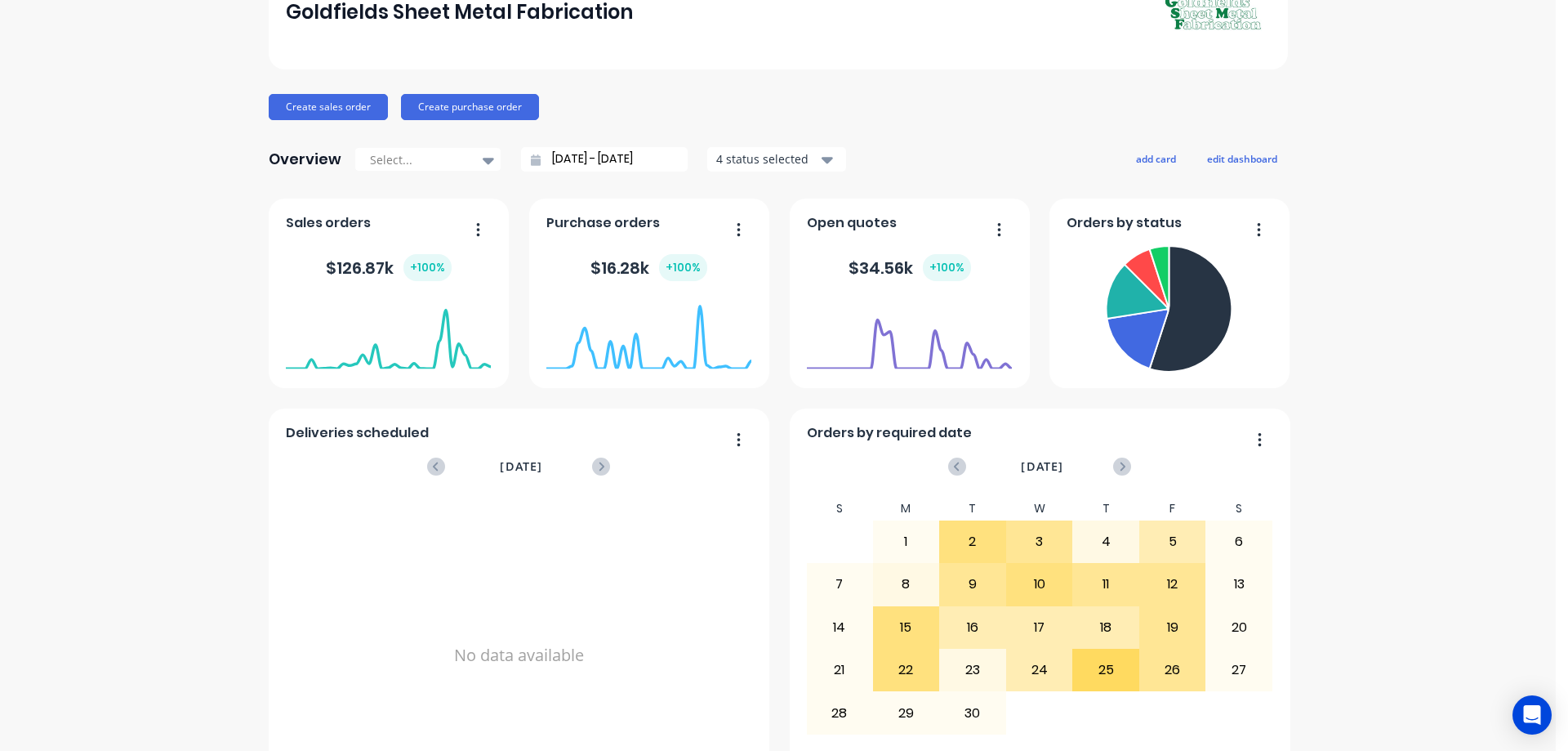
scroll to position [82, 0]
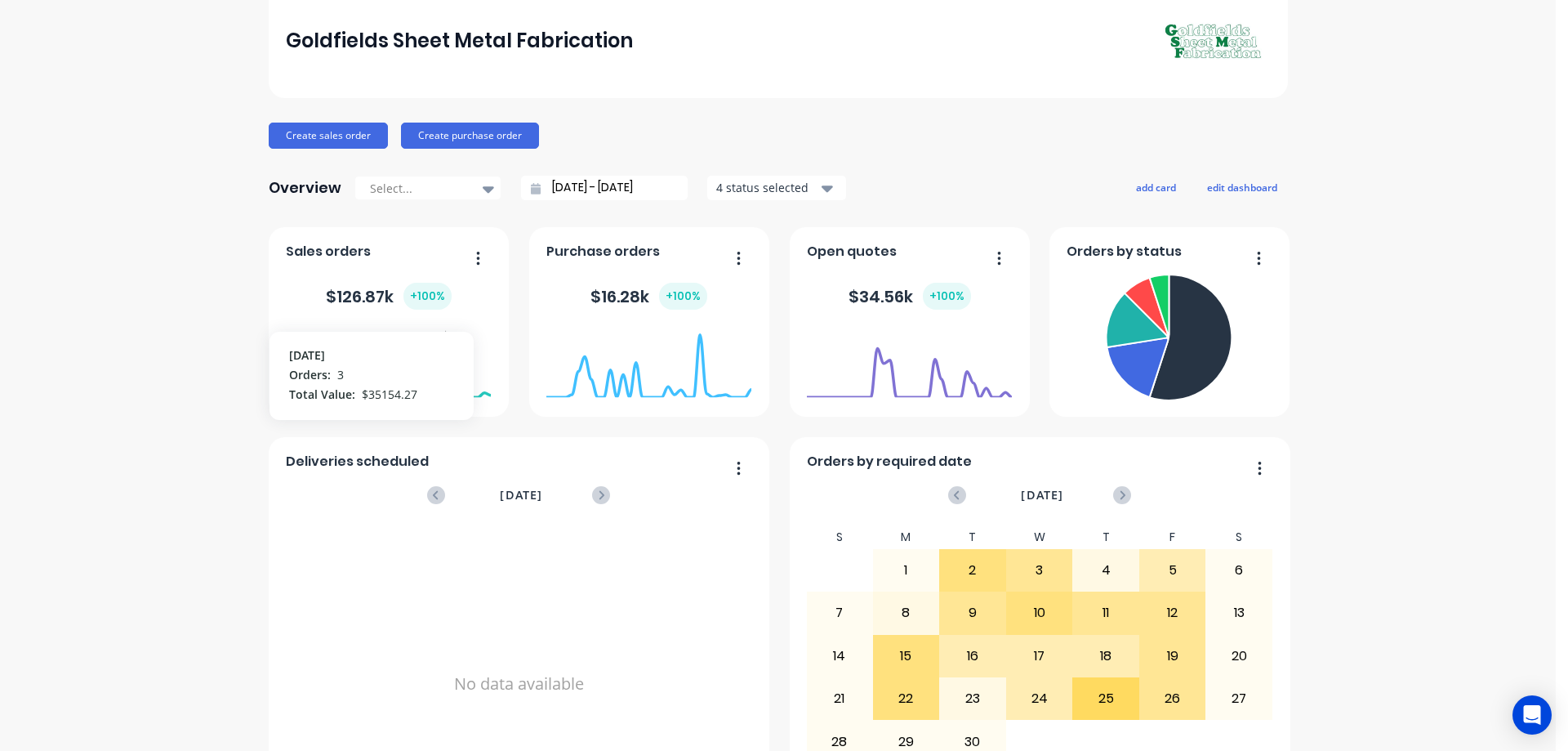
click at [438, 338] on foreignobject at bounding box center [388, 364] width 205 height 70
click at [440, 339] on foreignobject at bounding box center [388, 364] width 205 height 70
click at [440, 338] on foreignobject at bounding box center [388, 364] width 205 height 70
click at [478, 256] on button "button" at bounding box center [472, 259] width 34 height 25
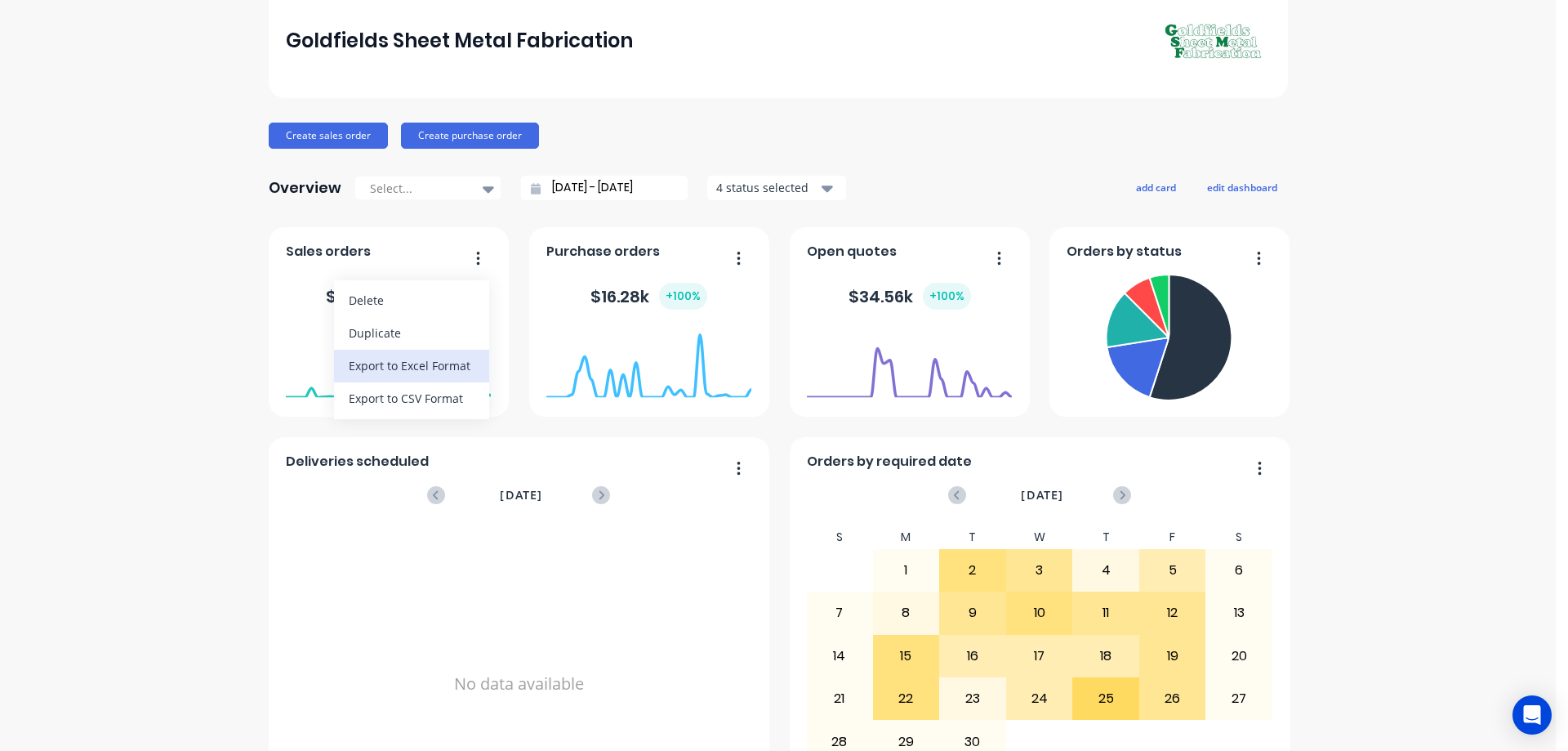
click at [433, 364] on div "Export to Excel Format" at bounding box center [412, 365] width 126 height 24
click at [487, 187] on div at bounding box center [488, 188] width 24 height 28
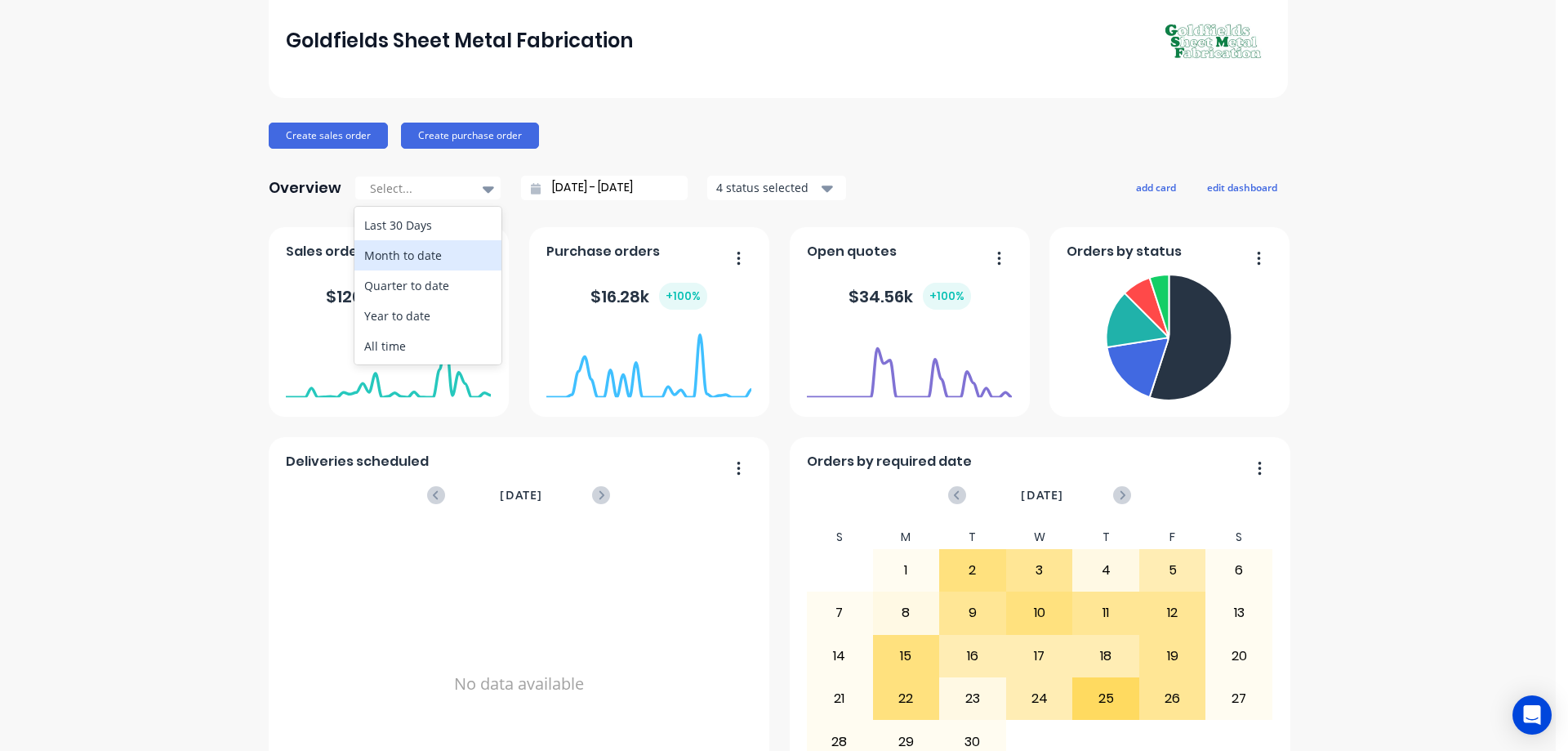
click at [438, 255] on div "Month to date" at bounding box center [427, 255] width 147 height 31
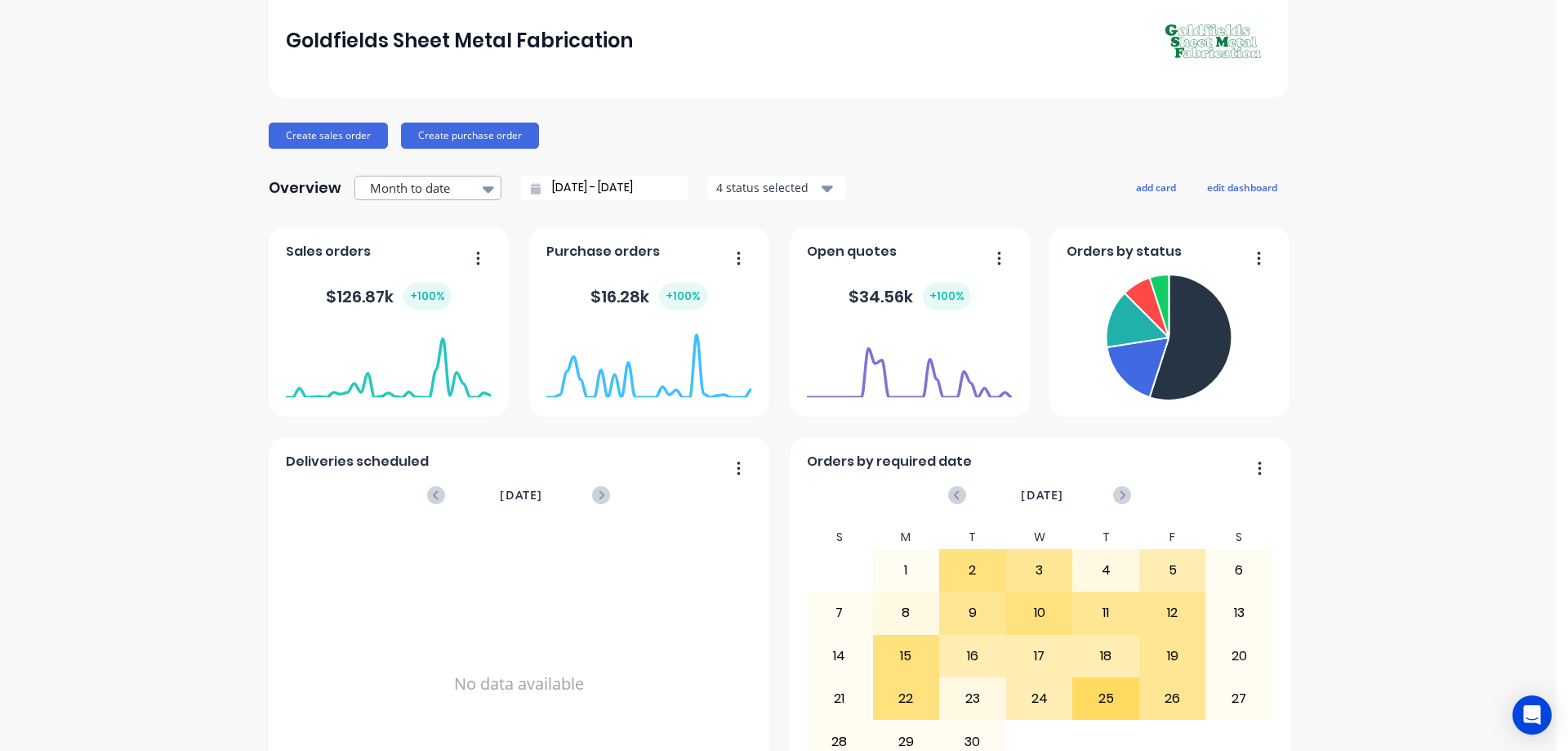
click at [487, 189] on div at bounding box center [488, 188] width 24 height 28
click at [445, 289] on div "Quarter to date" at bounding box center [427, 285] width 147 height 31
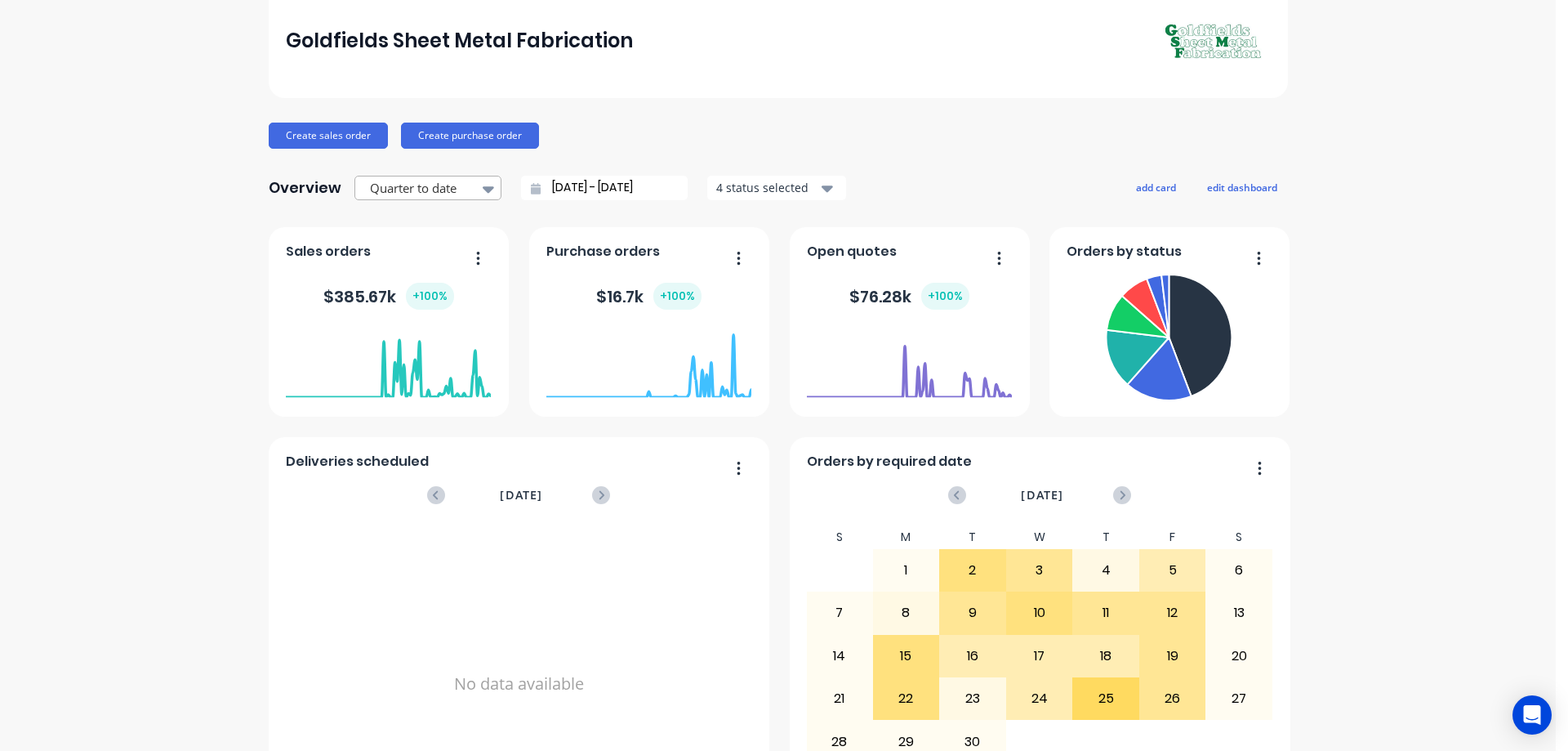
click at [485, 188] on icon at bounding box center [487, 189] width 11 height 6
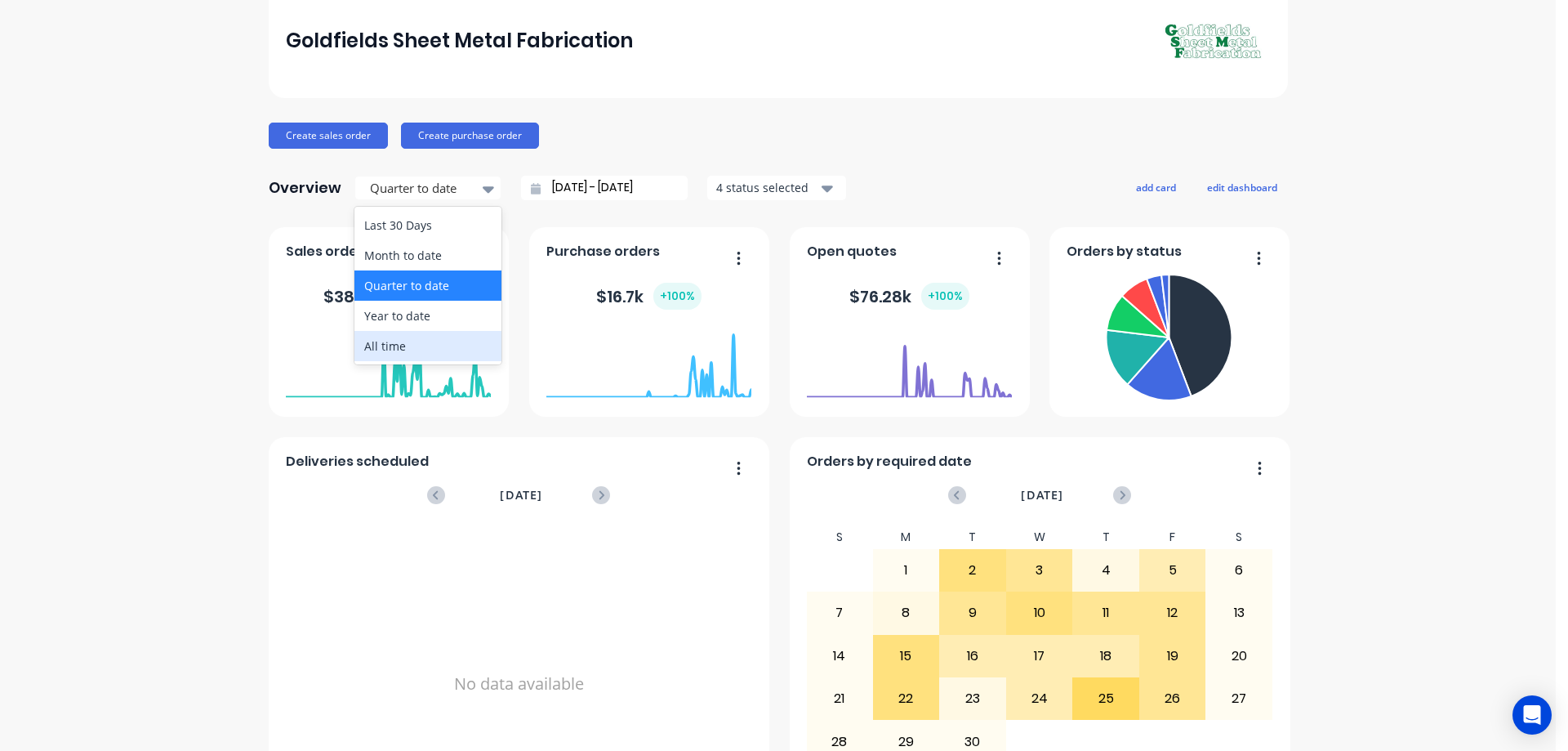
click at [412, 341] on div "All time" at bounding box center [427, 345] width 147 height 31
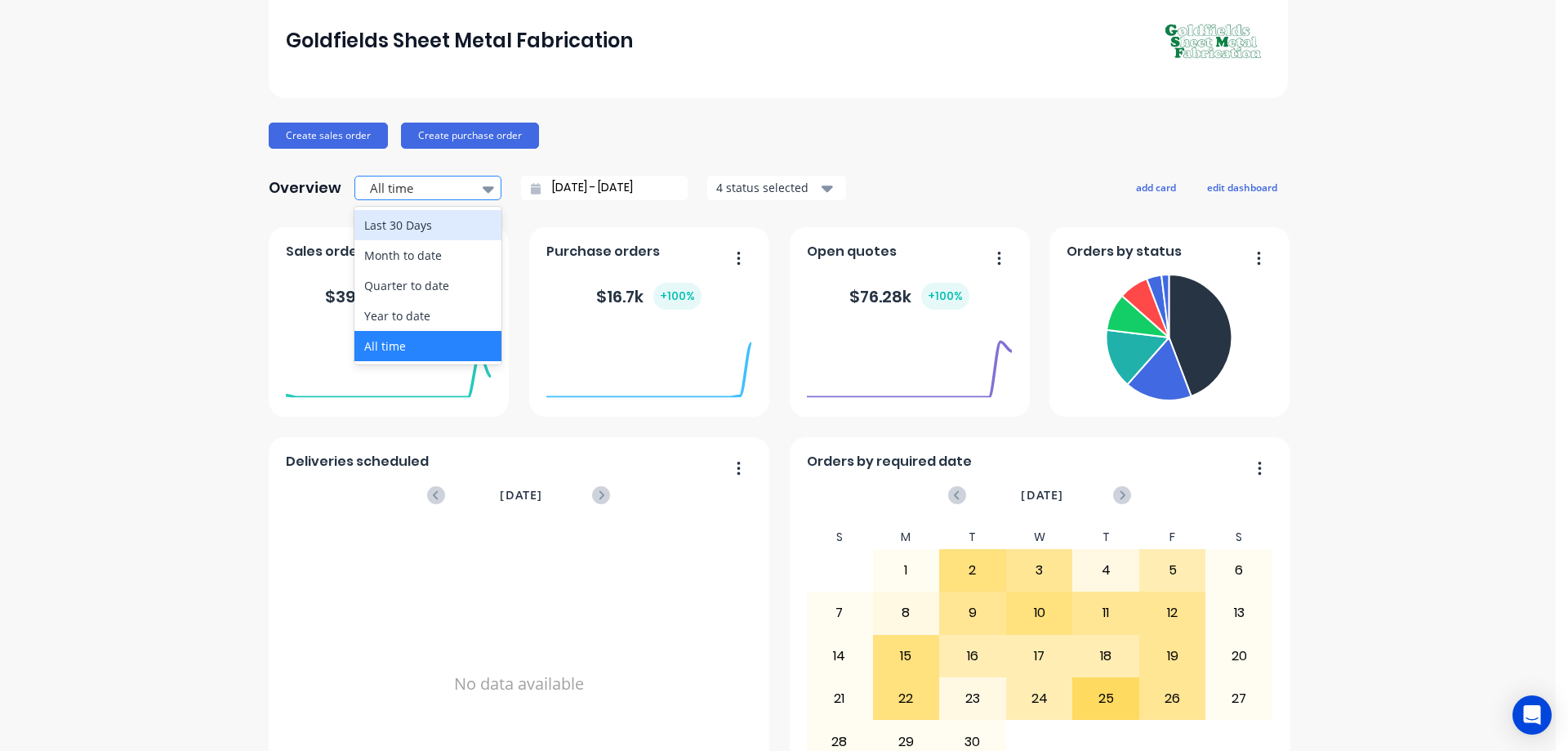
click at [482, 187] on icon at bounding box center [487, 189] width 11 height 6
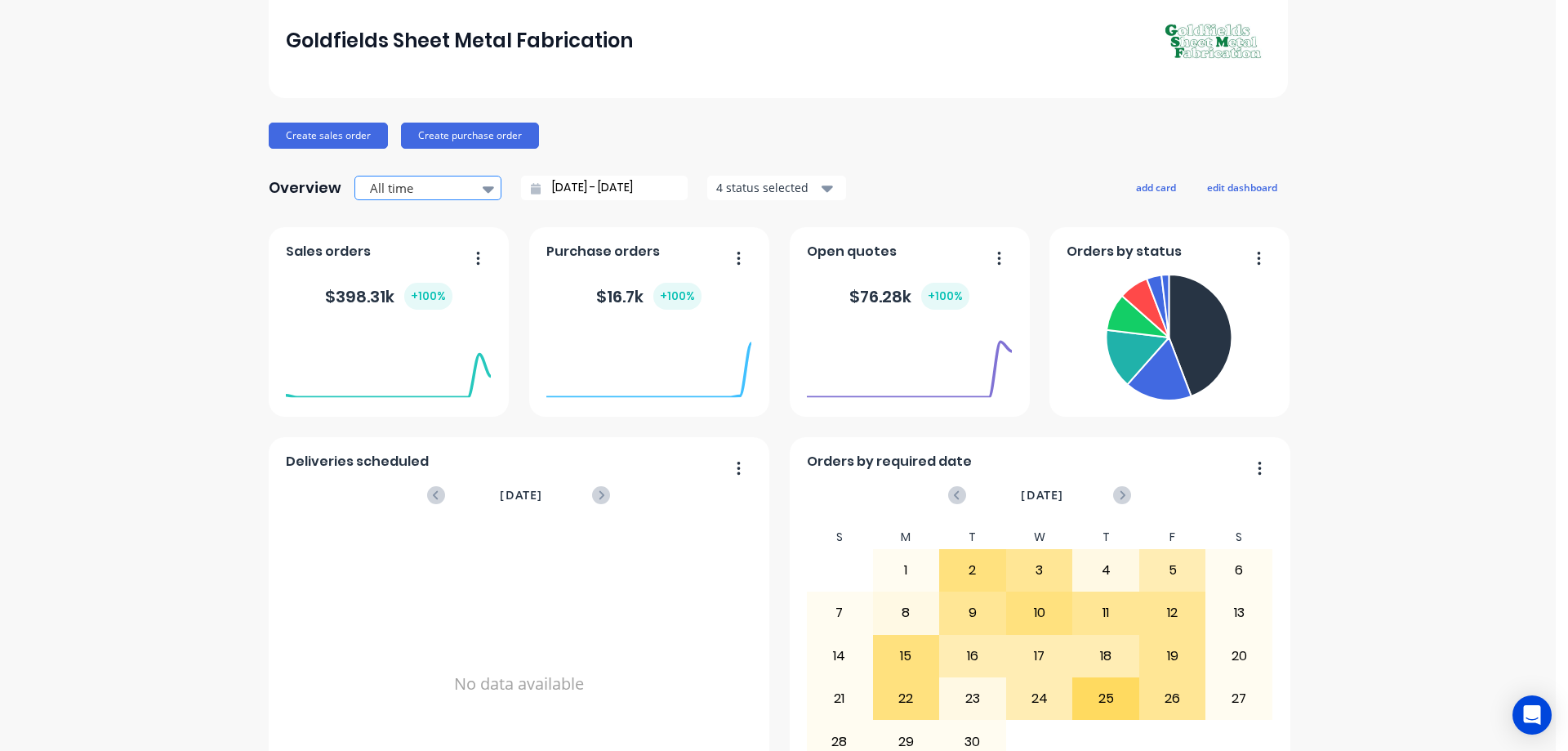
click at [482, 187] on icon at bounding box center [487, 189] width 11 height 6
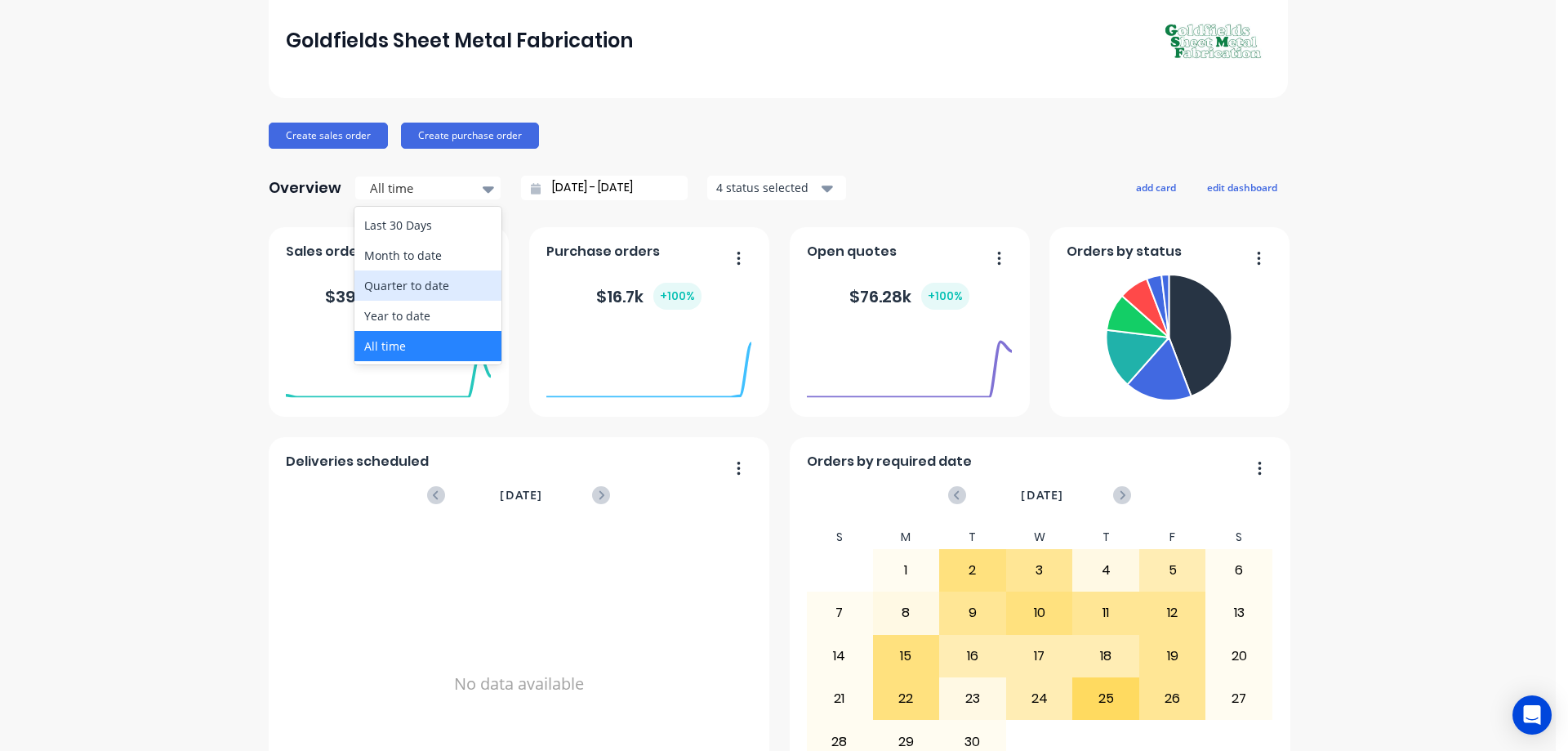
click at [419, 286] on div "Quarter to date" at bounding box center [427, 285] width 147 height 31
type input "01/07/25 - 30/09/25"
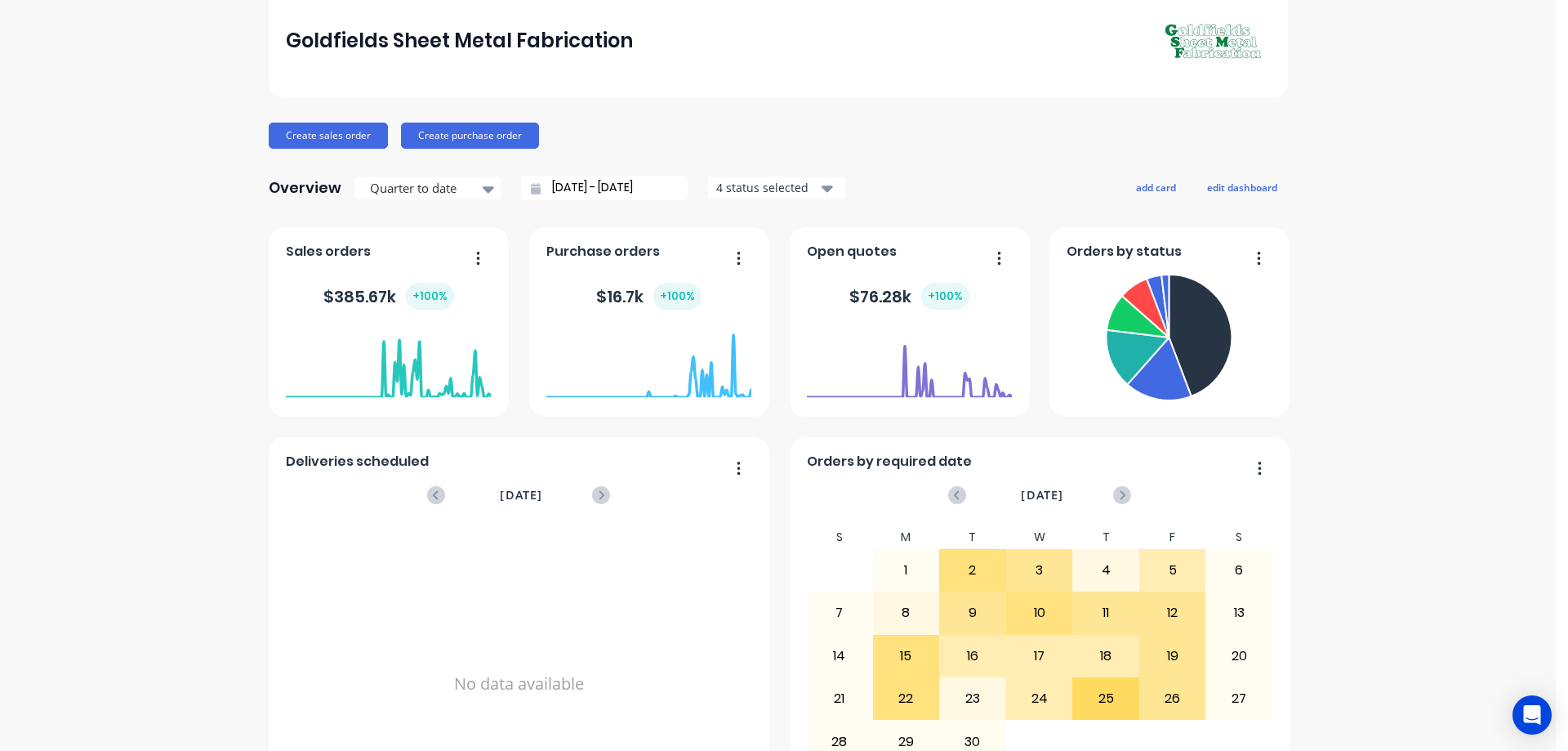
click at [824, 188] on icon "button" at bounding box center [827, 188] width 11 height 18
click at [777, 108] on div "Goldfields Sheet Metal Fabrication Create sales order Create purchase order Ove…" at bounding box center [778, 619] width 1019 height 1273
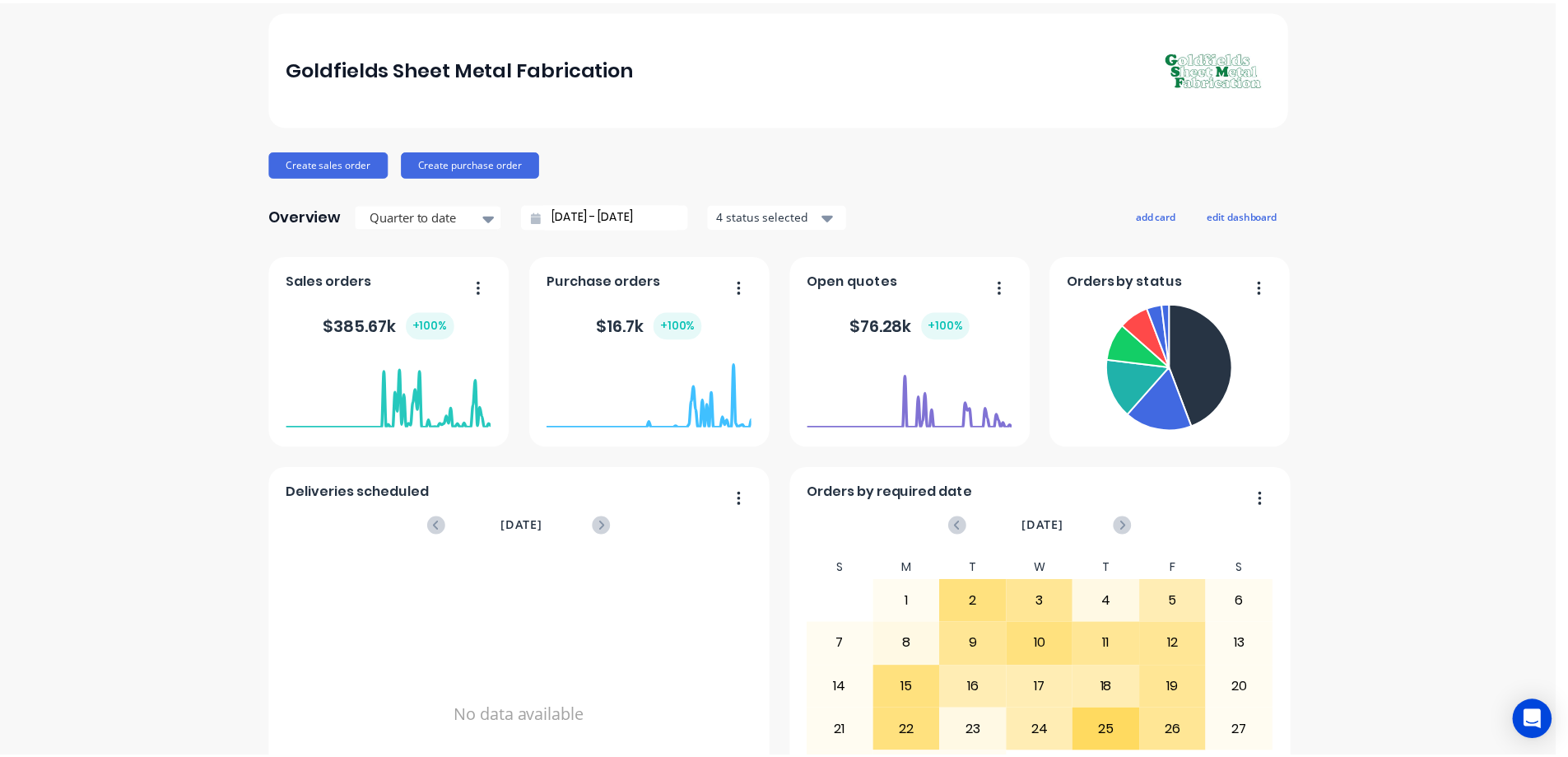
scroll to position [0, 0]
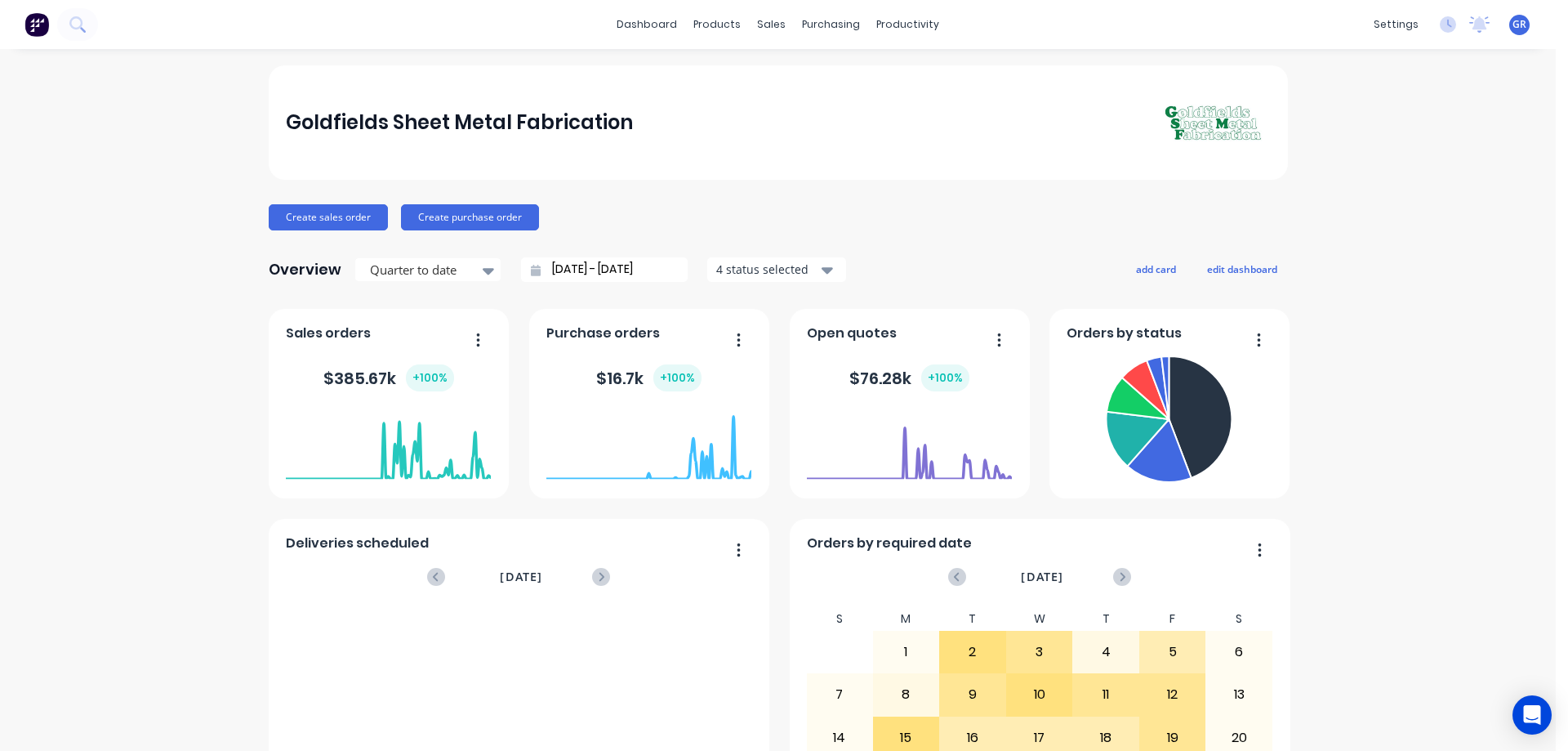
click at [164, 316] on div "Goldfields Sheet Metal Fabrication Create sales order Create purchase order Ove…" at bounding box center [778, 701] width 1556 height 1273
click at [760, 24] on div "sales" at bounding box center [772, 24] width 45 height 24
click at [808, 71] on div "Sales Orders" at bounding box center [825, 78] width 67 height 15
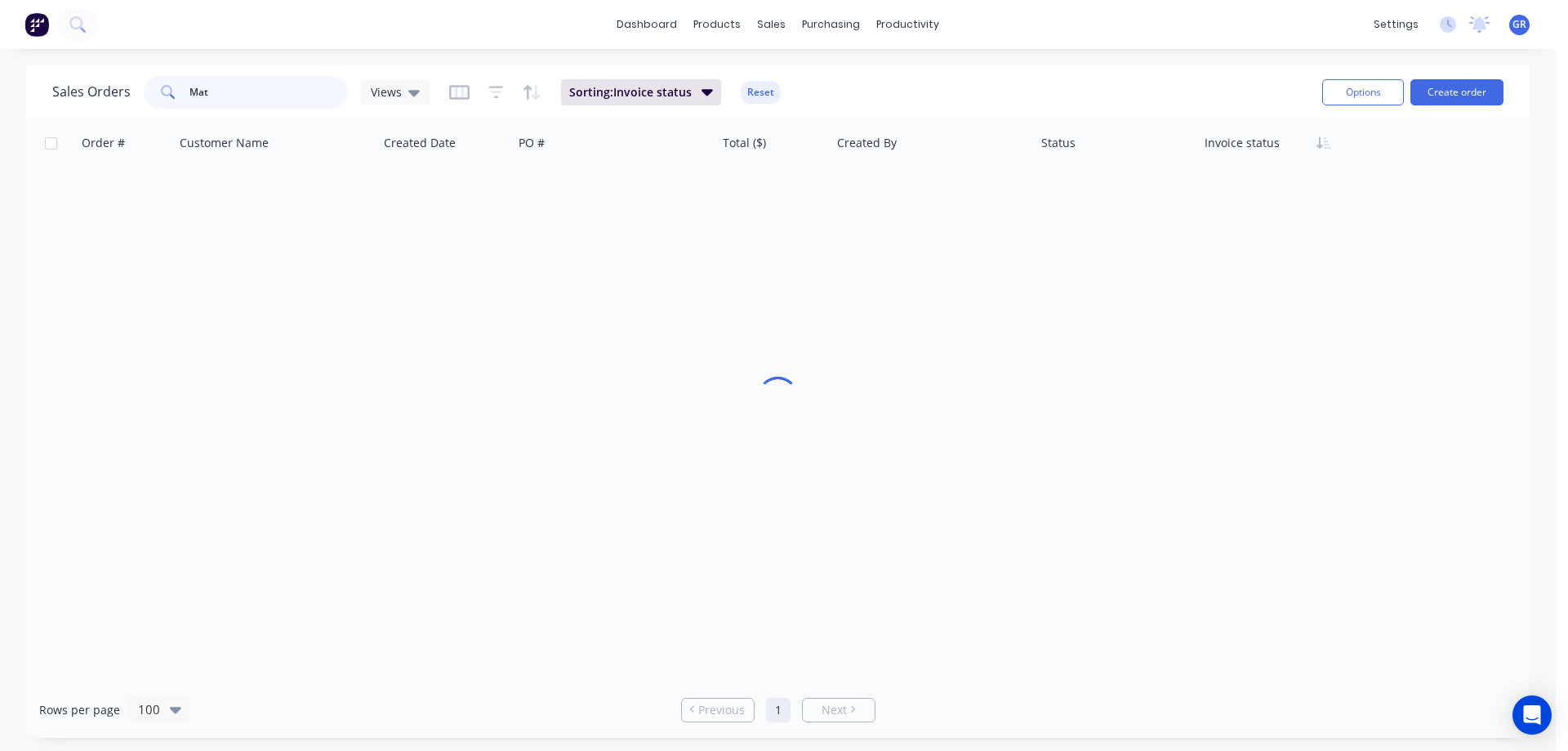
click at [249, 87] on input "Mat" at bounding box center [269, 92] width 160 height 32
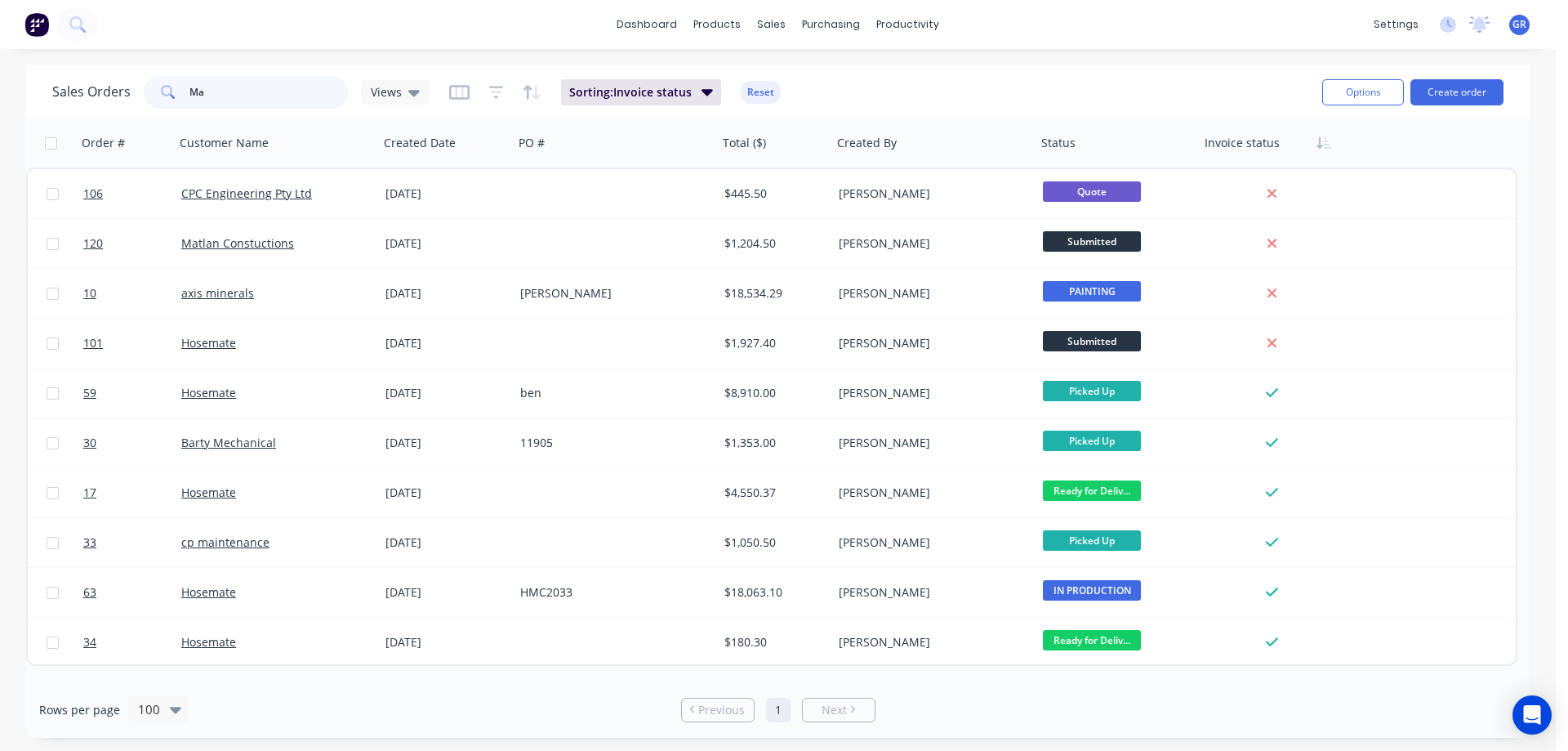
type input "M"
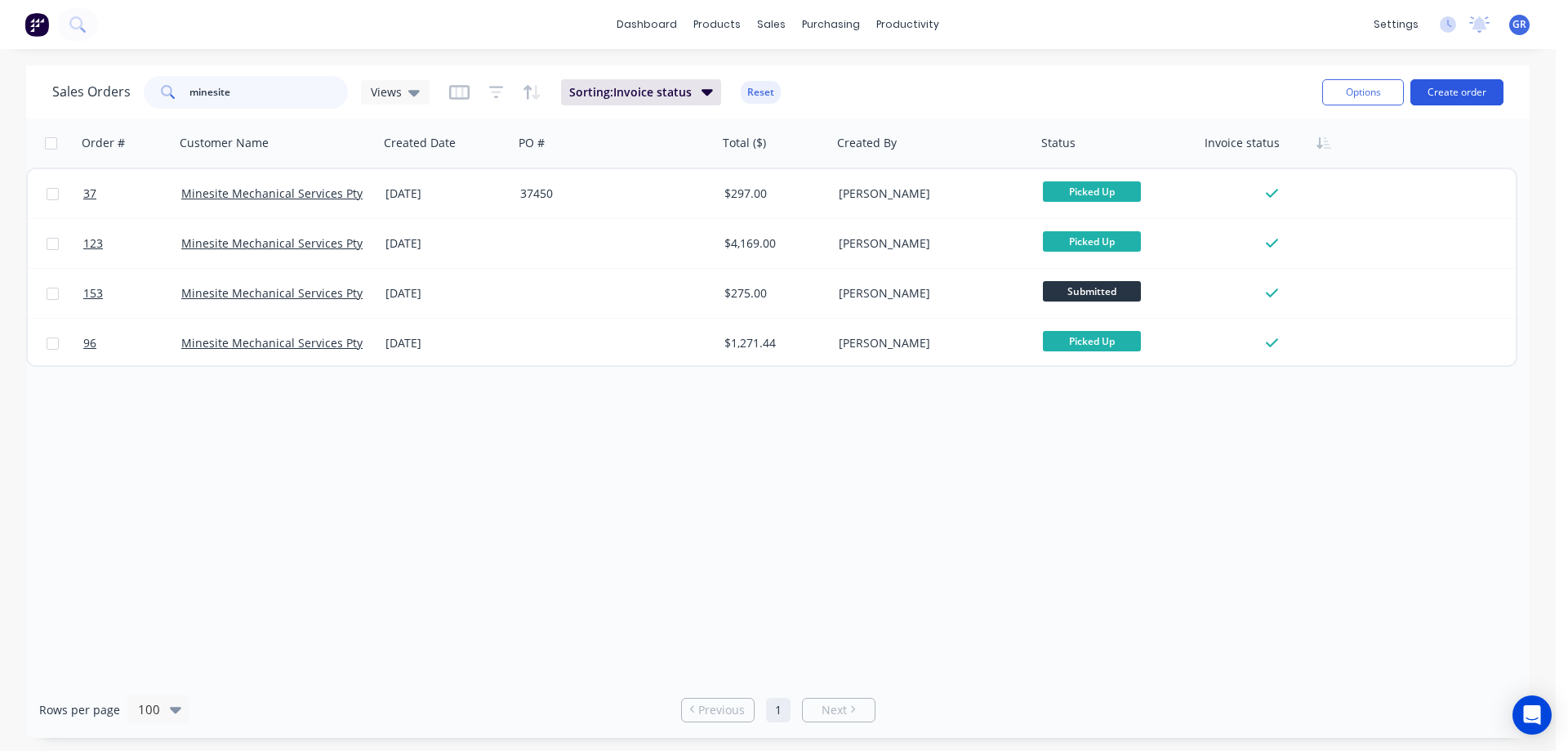
type input "minesite"
click at [1442, 95] on button "Create order" at bounding box center [1456, 92] width 93 height 26
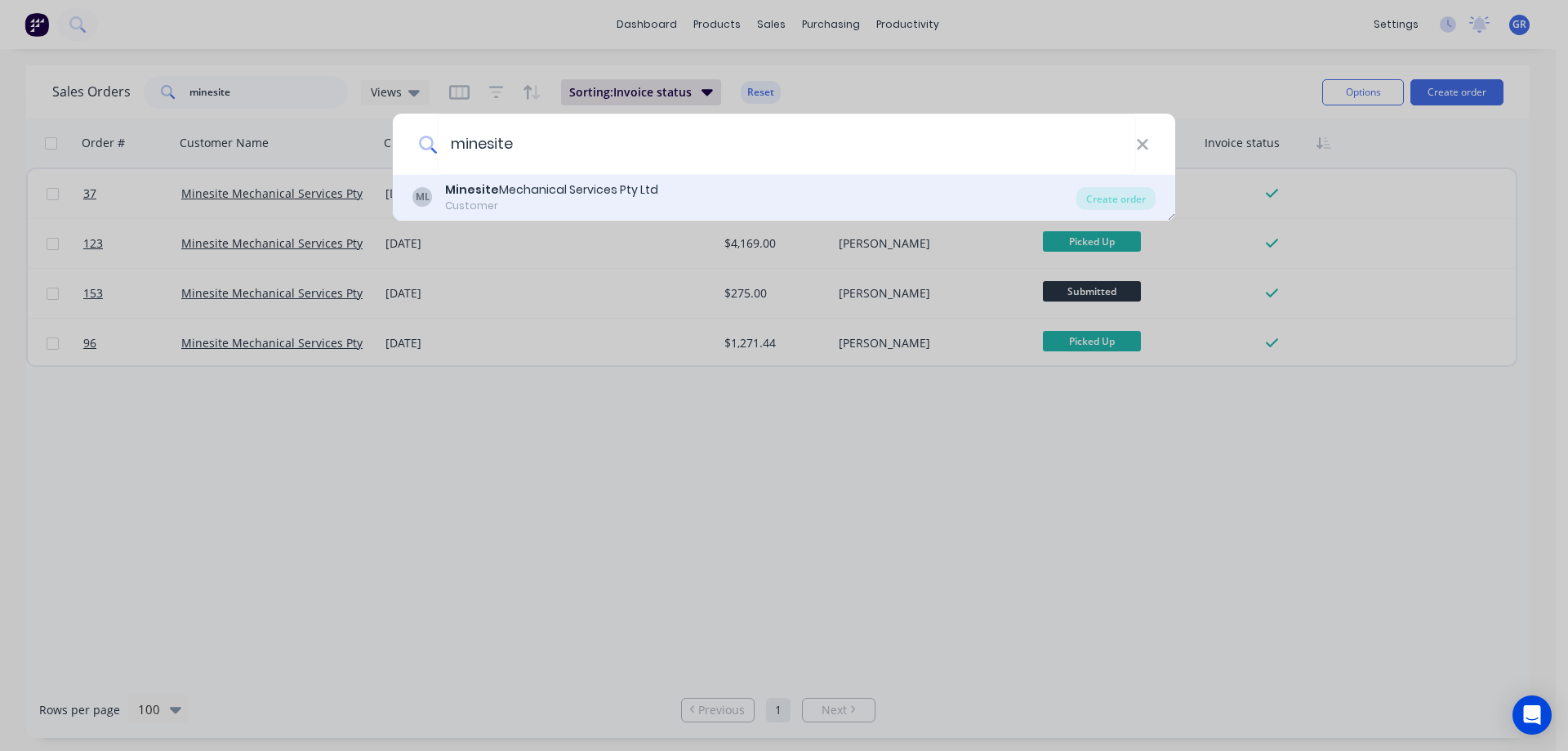
type input "minesite"
click at [544, 188] on div "Minesite Mechanical Services Pty Ltd" at bounding box center [551, 190] width 213 height 17
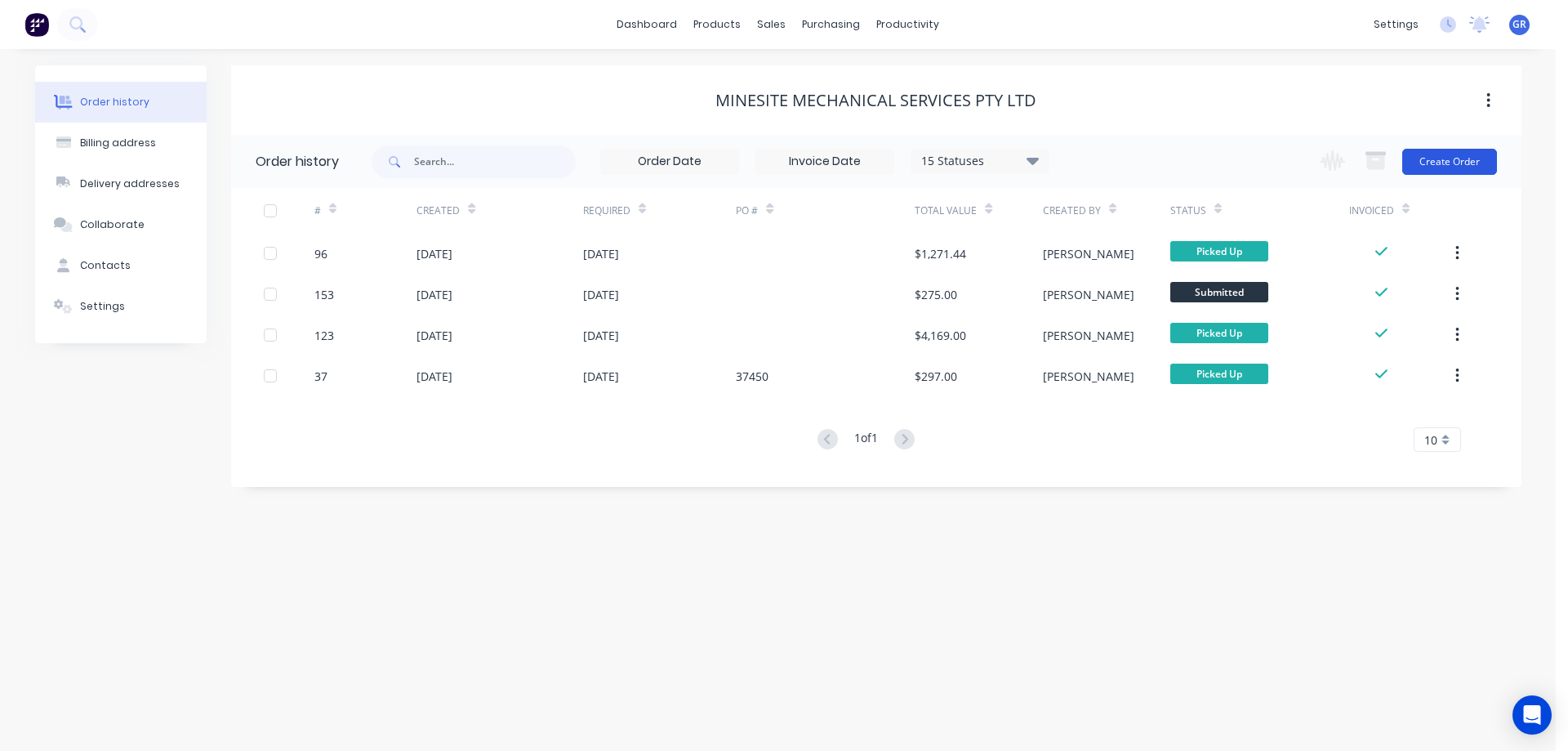
click at [1444, 158] on button "Create Order" at bounding box center [1449, 161] width 95 height 26
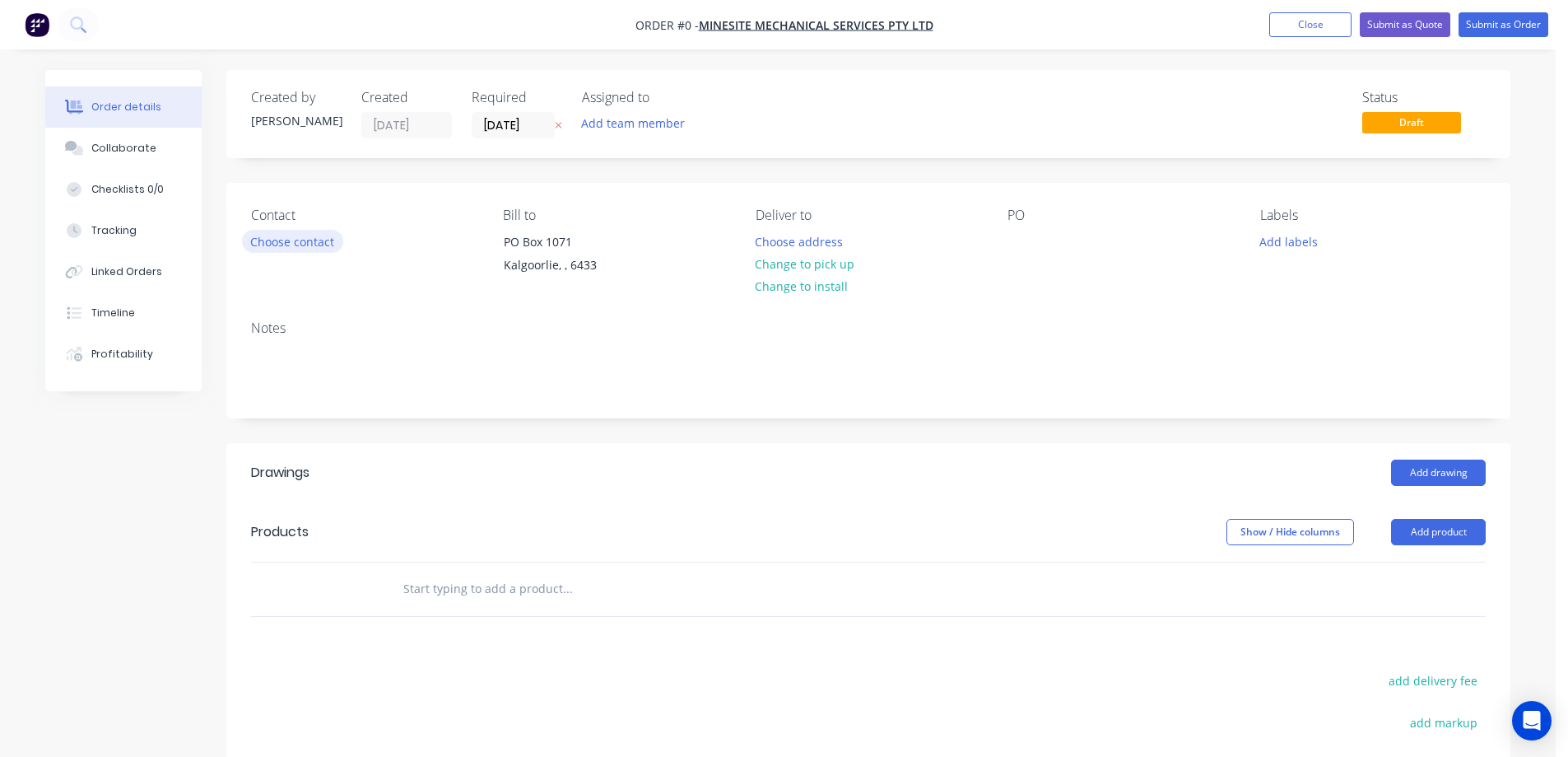
click at [273, 239] on button "Choose contact" at bounding box center [292, 240] width 101 height 22
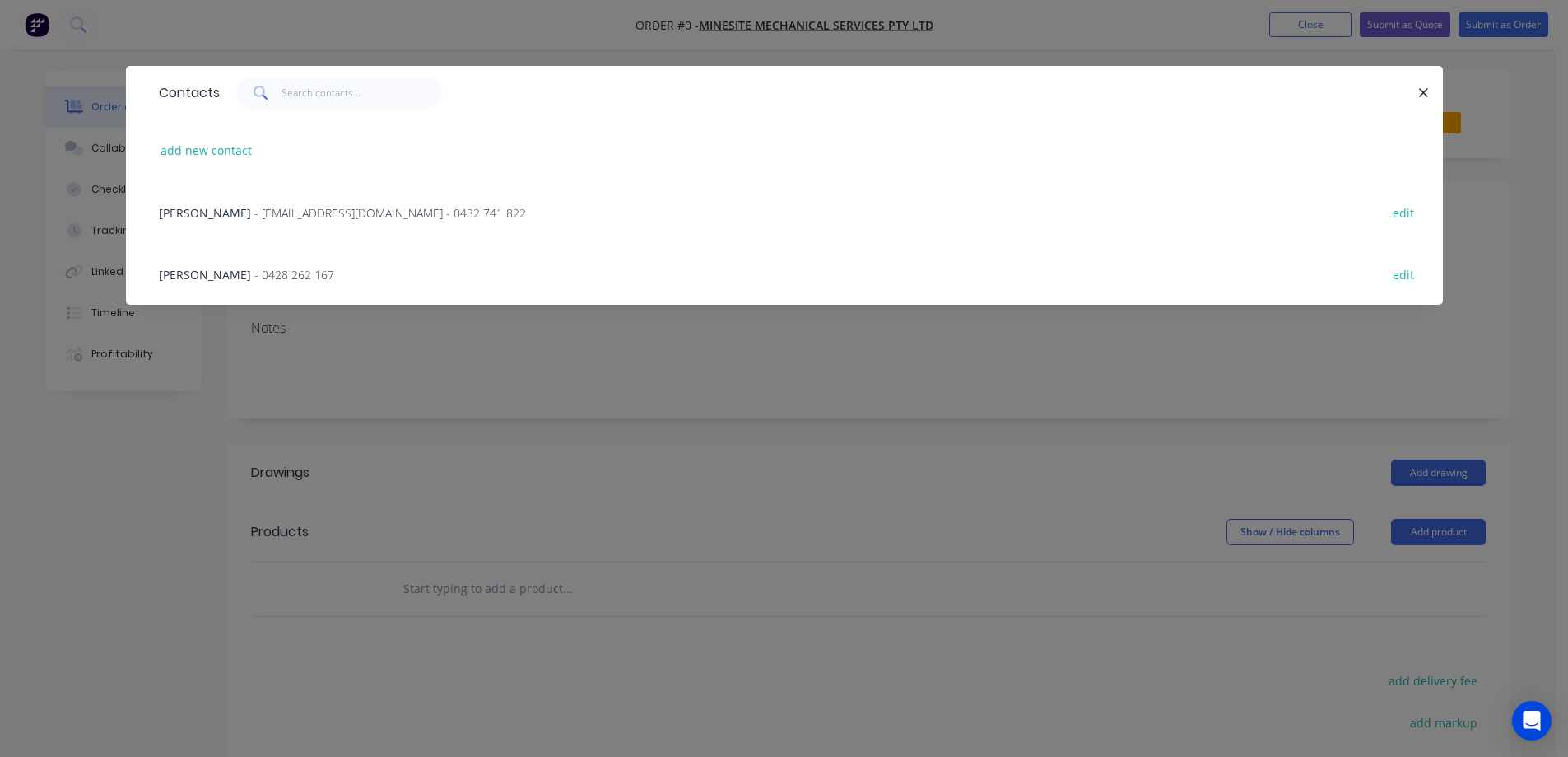
click at [189, 215] on span "gavin smart" at bounding box center [205, 213] width 92 height 16
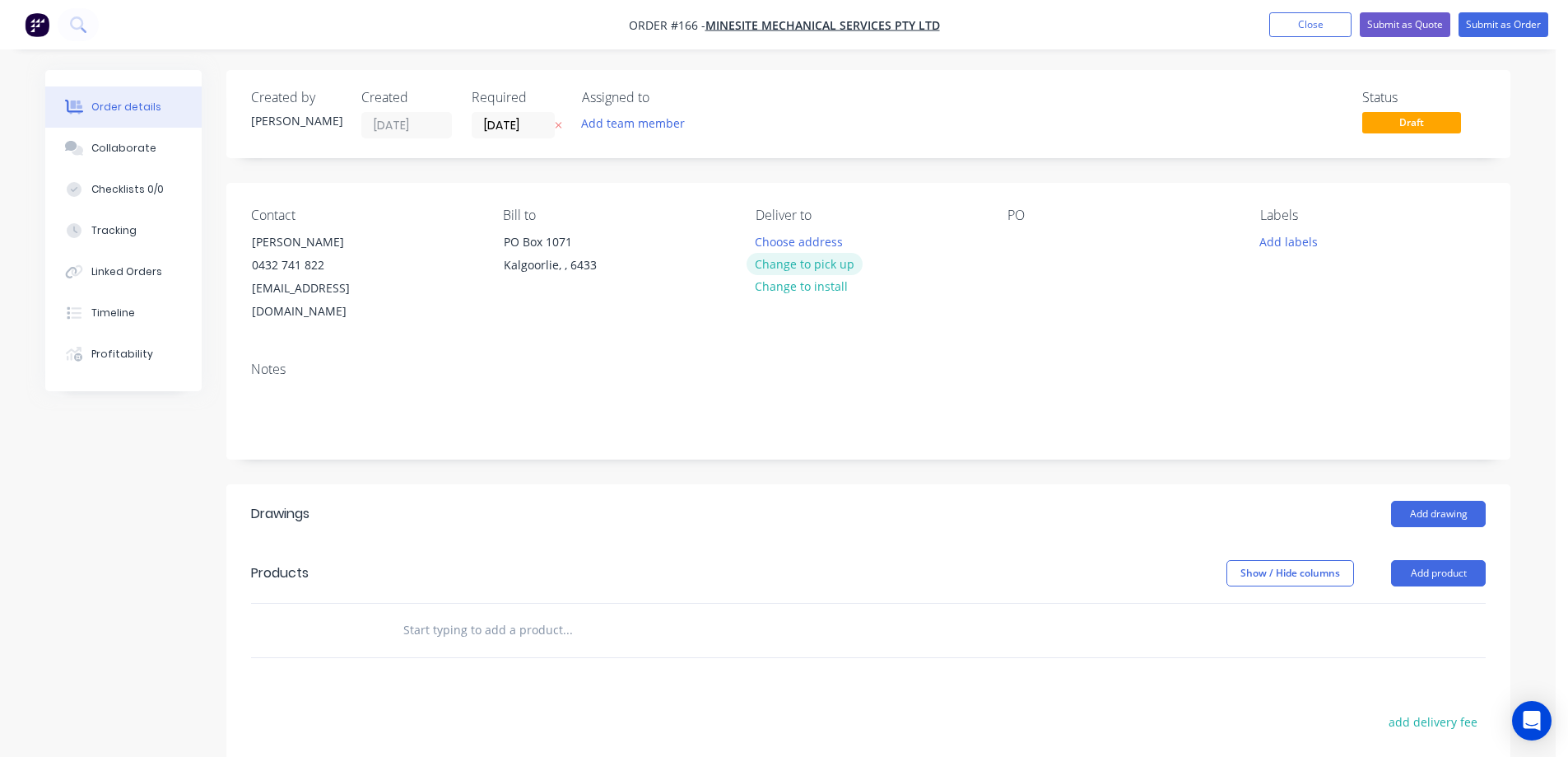
click at [787, 266] on button "Change to pick up" at bounding box center [804, 263] width 117 height 22
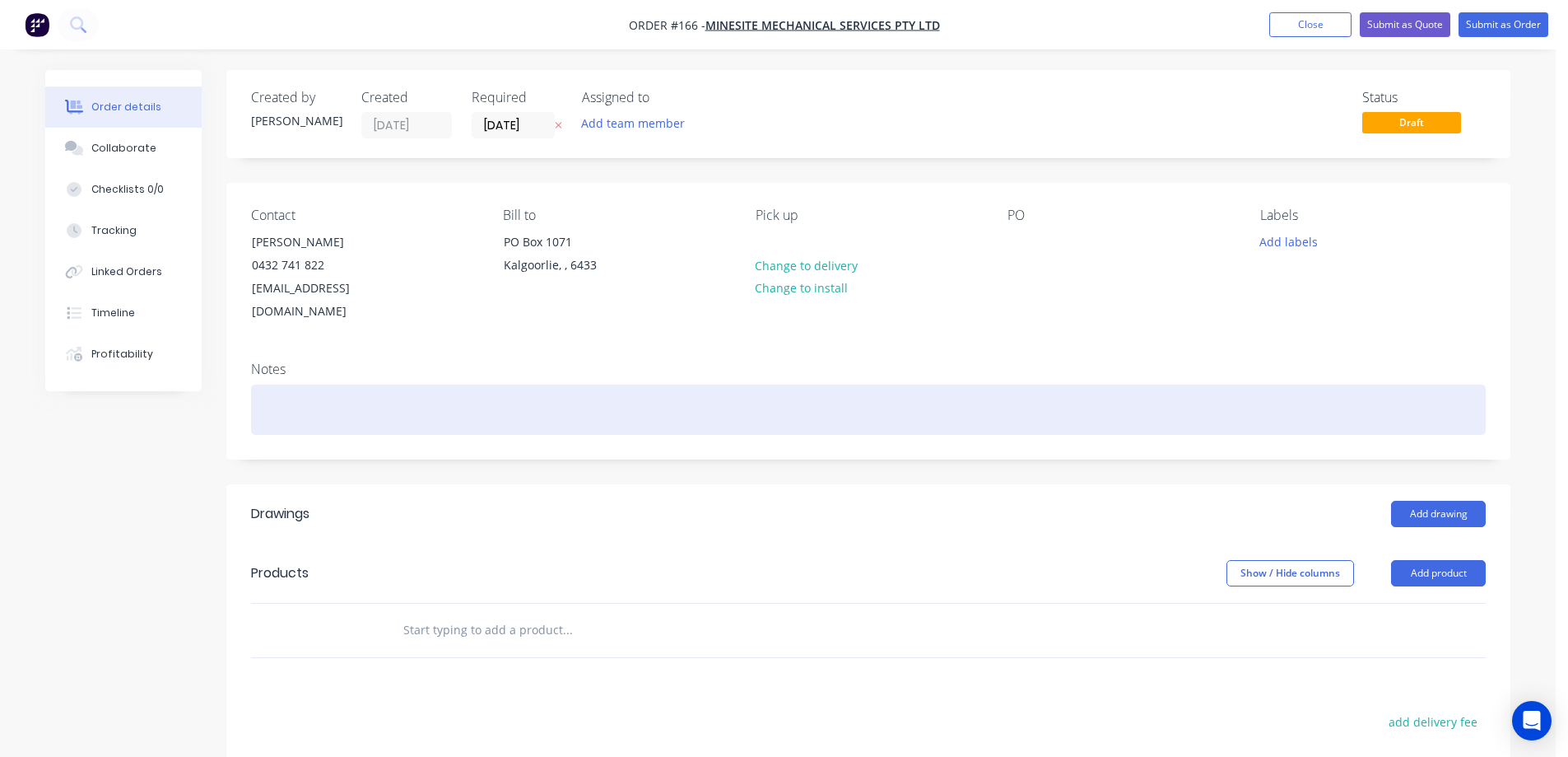
click at [279, 384] on div at bounding box center [868, 409] width 1235 height 50
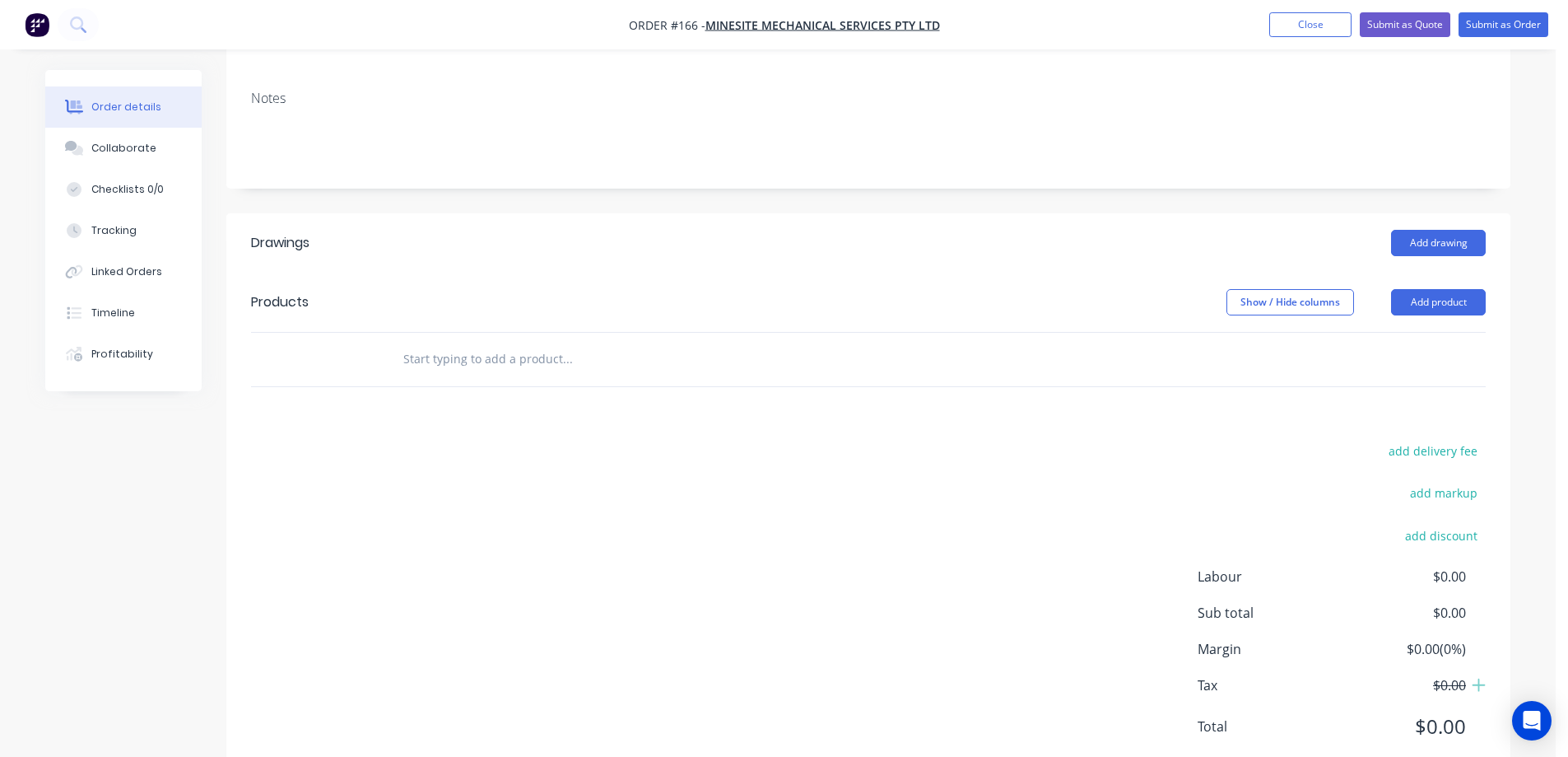
scroll to position [298, 0]
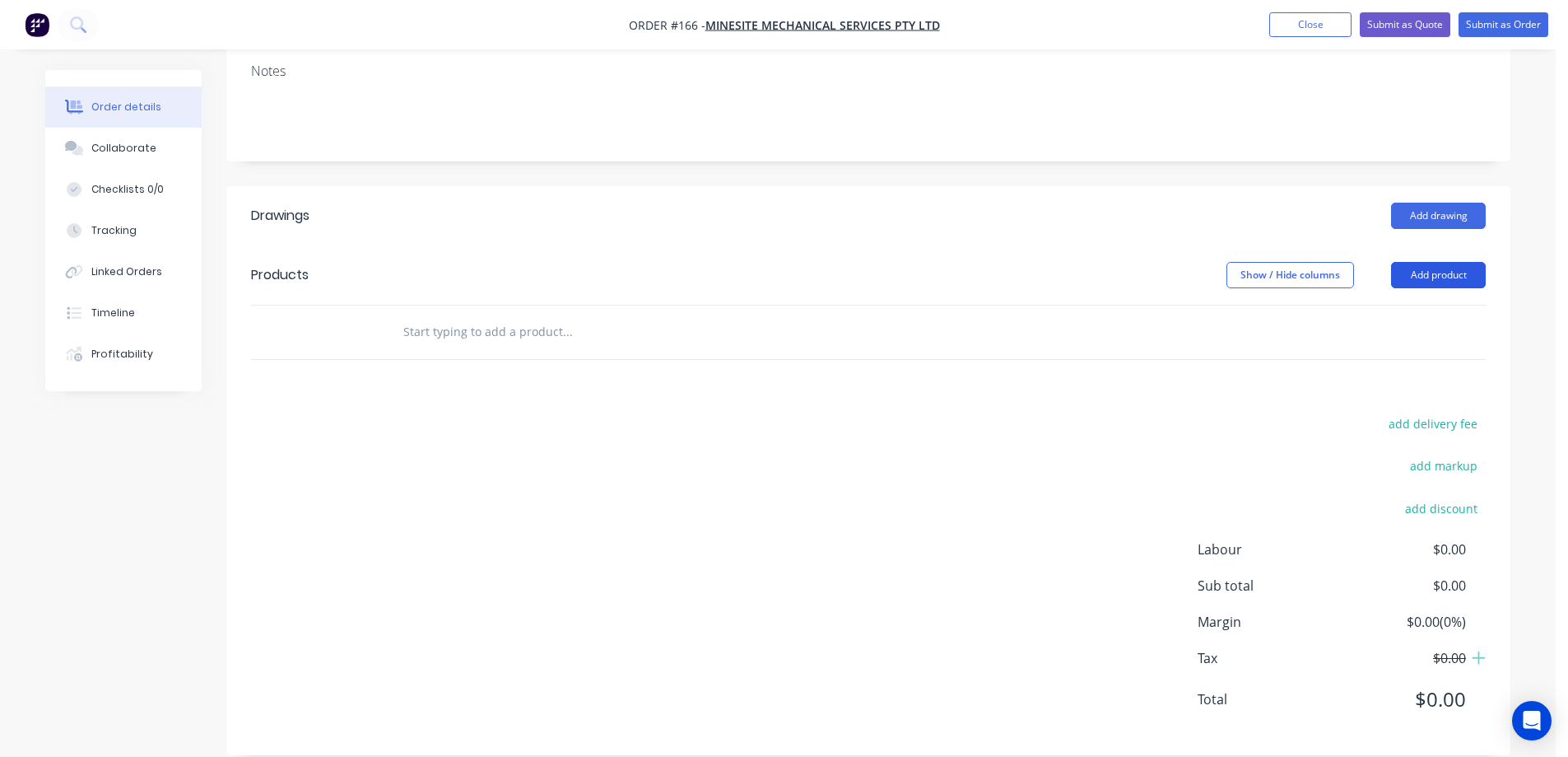
click at [1426, 262] on button "Add product" at bounding box center [1439, 275] width 95 height 26
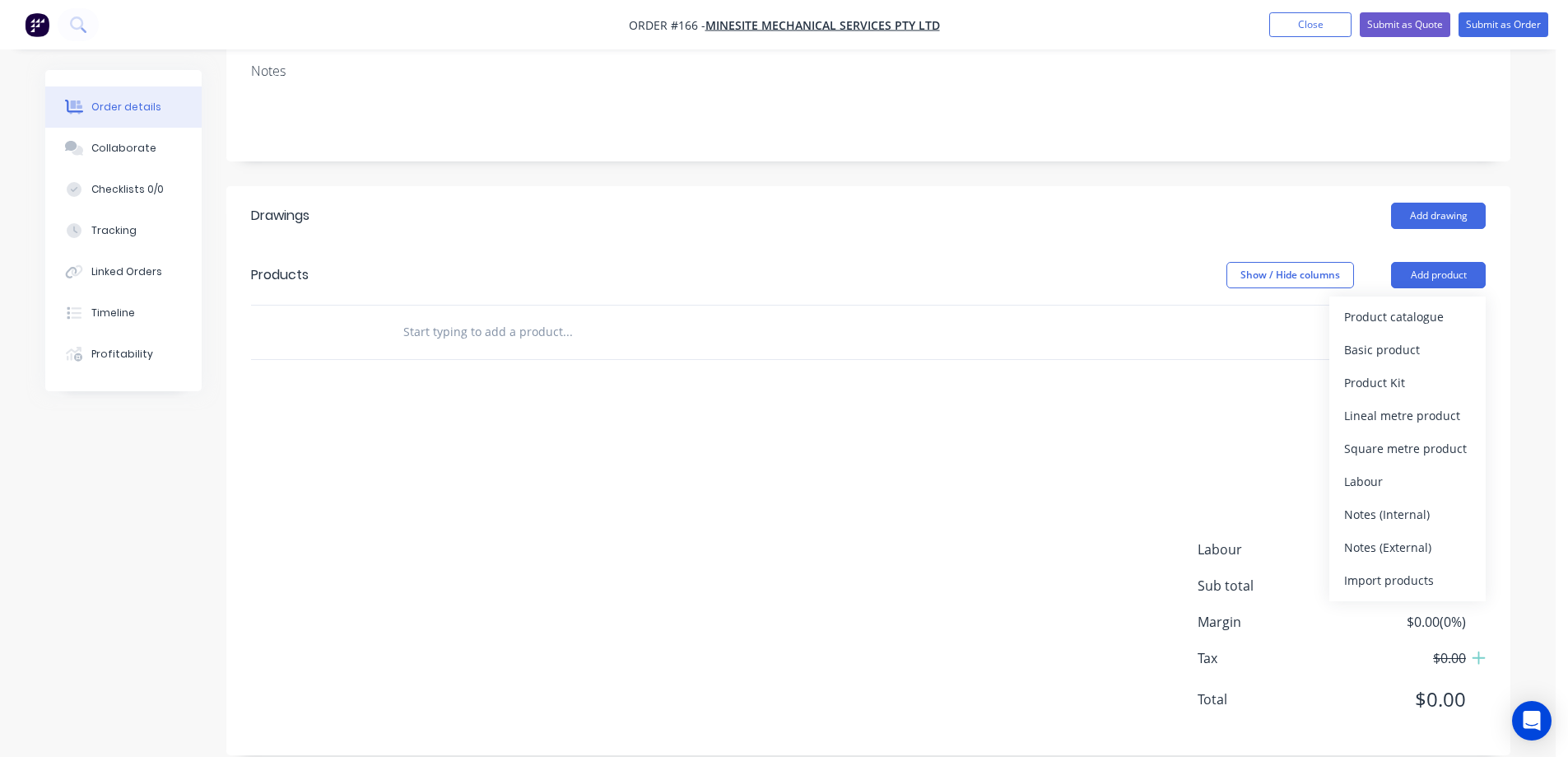
drag, startPoint x: 1392, startPoint y: 366, endPoint x: 1020, endPoint y: 404, distance: 373.9
click at [1020, 404] on div "Drawings Add drawing Products Show / Hide columns Add product Product catalogue…" at bounding box center [868, 470] width 1284 height 569
click at [998, 412] on div "add delivery fee add markup add discount Labour $0.00 Sub total $0.00 Margin $0…" at bounding box center [868, 571] width 1235 height 317
click at [413, 316] on input "text" at bounding box center [567, 331] width 330 height 33
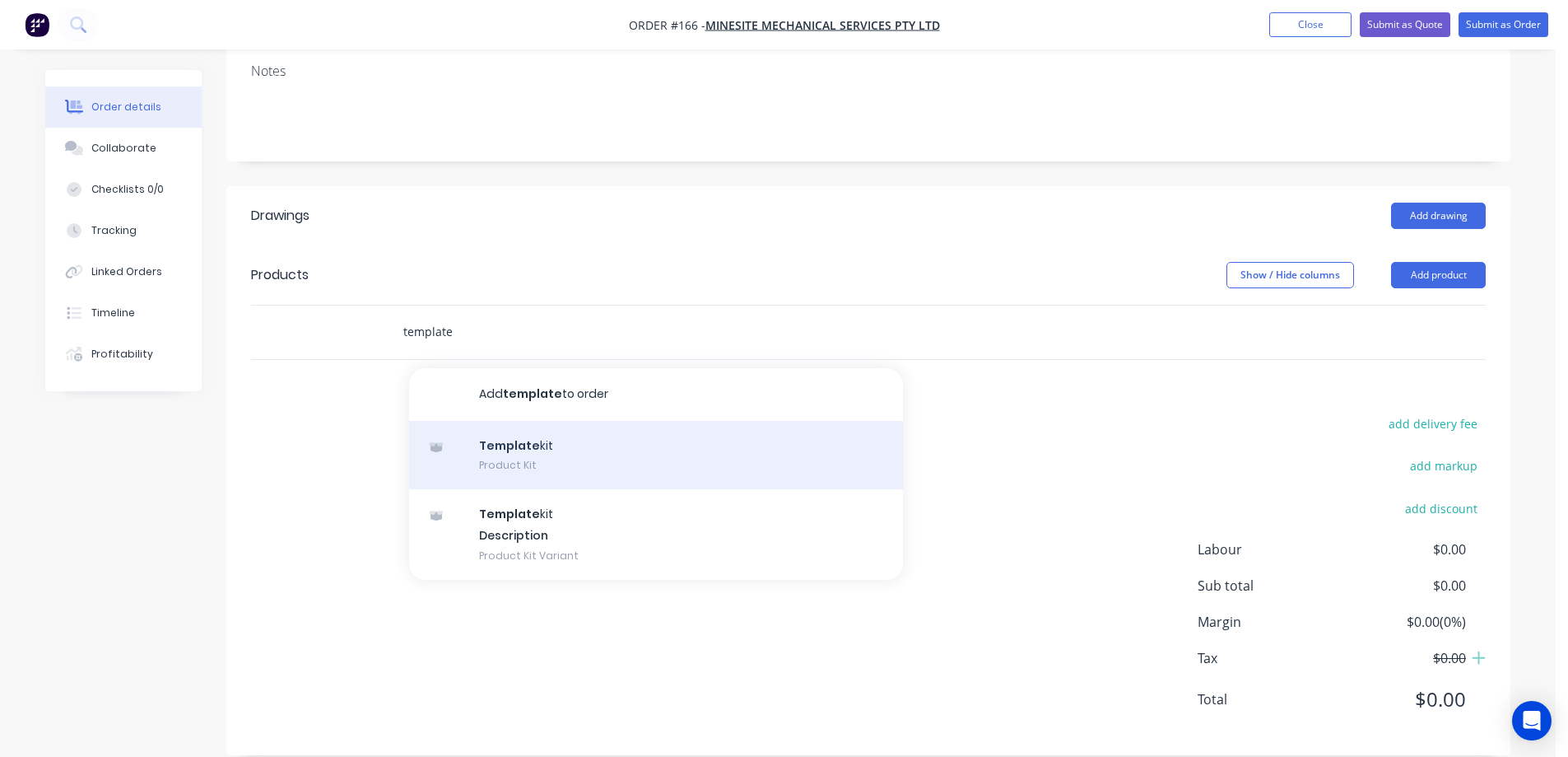
type input "template"
click at [532, 428] on div "Template kit Product Kit" at bounding box center [656, 455] width 494 height 69
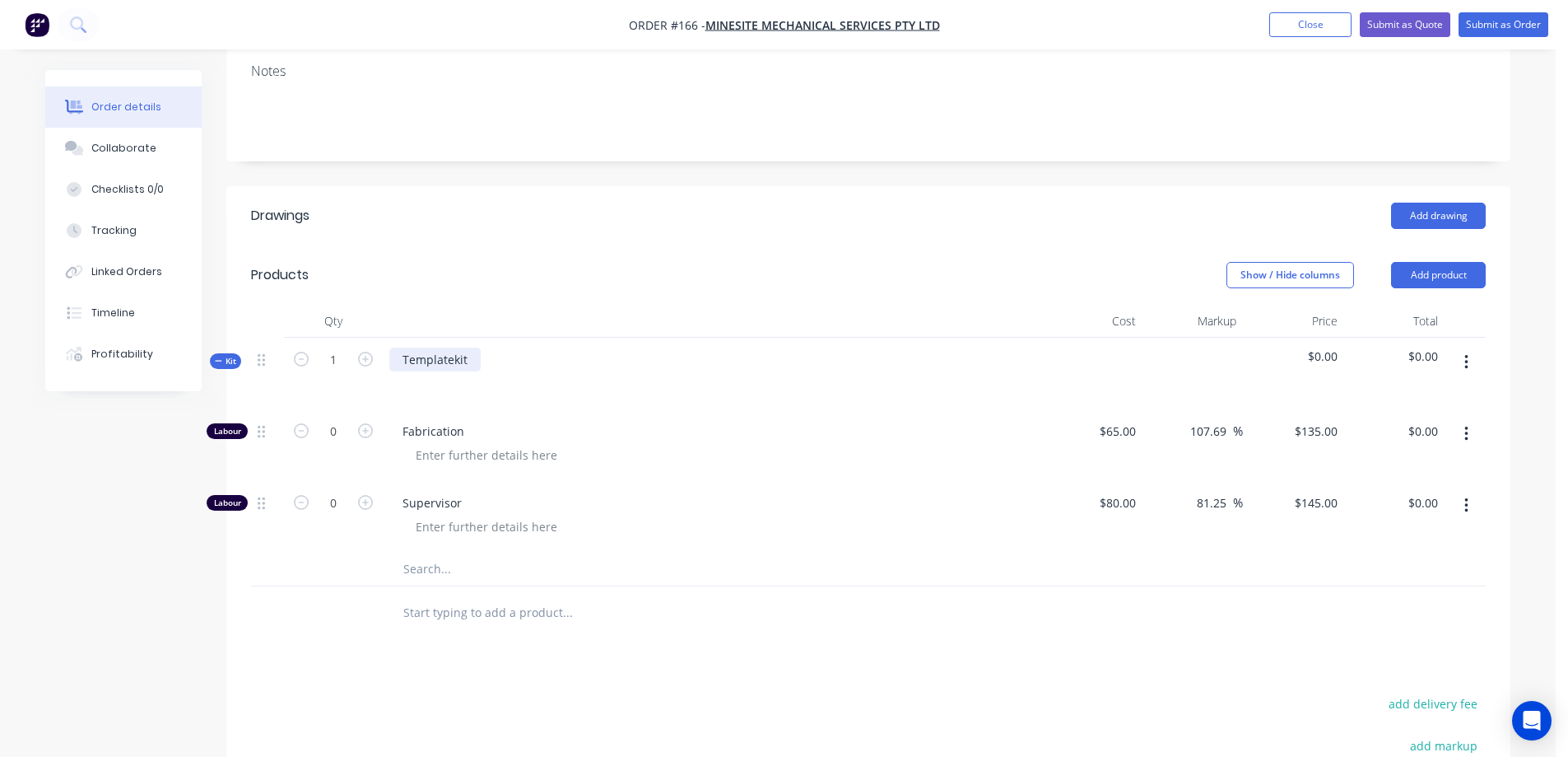
click at [473, 347] on div "Templatekit" at bounding box center [435, 359] width 91 height 24
click at [366, 423] on icon "button" at bounding box center [365, 430] width 15 height 15
type input "1"
type input "$135.00"
click at [366, 423] on icon "button" at bounding box center [365, 430] width 15 height 15
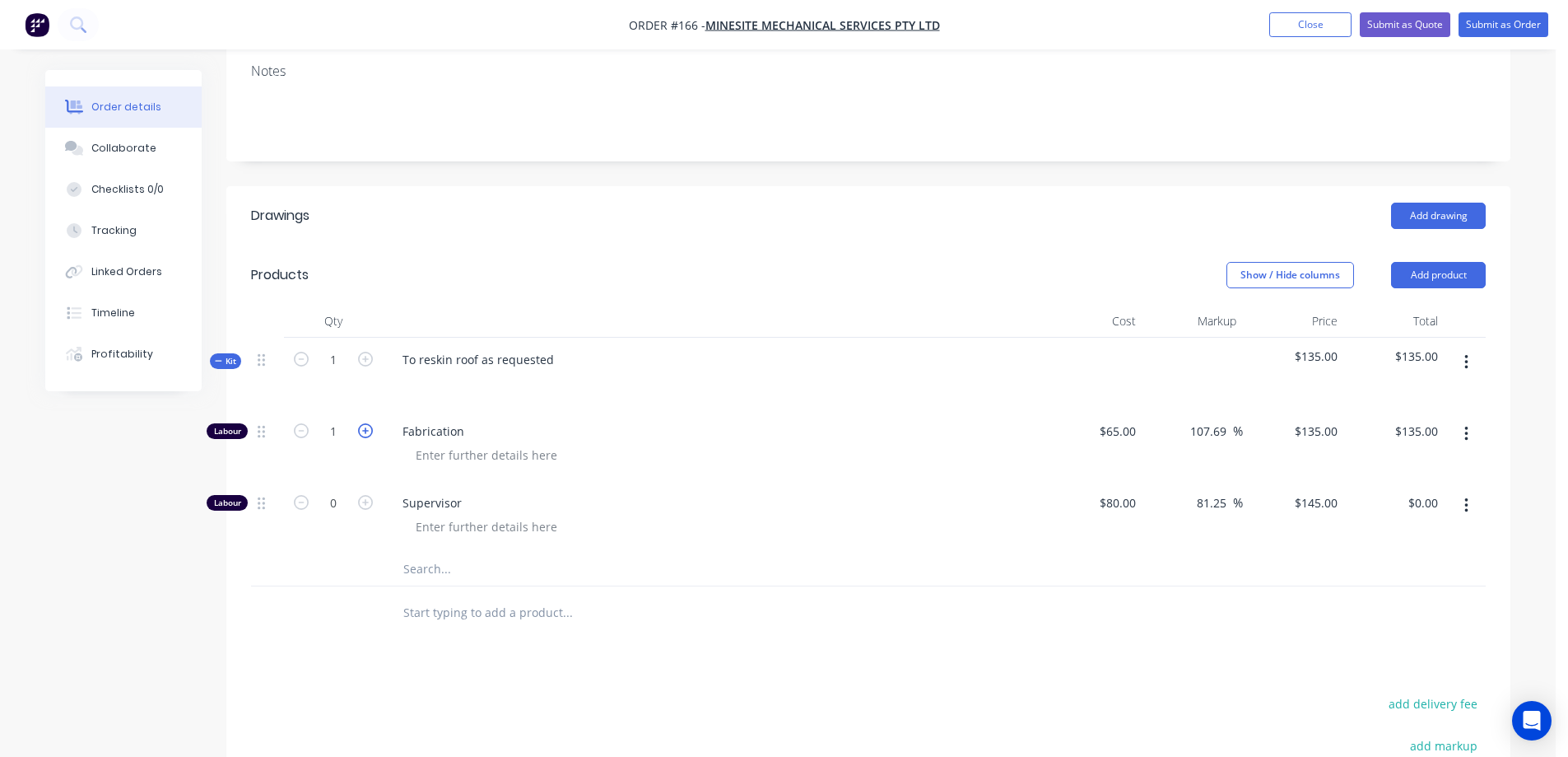
type input "2"
type input "$270.00"
click at [367, 423] on icon "button" at bounding box center [365, 430] width 15 height 15
type input "3"
type input "$405.00"
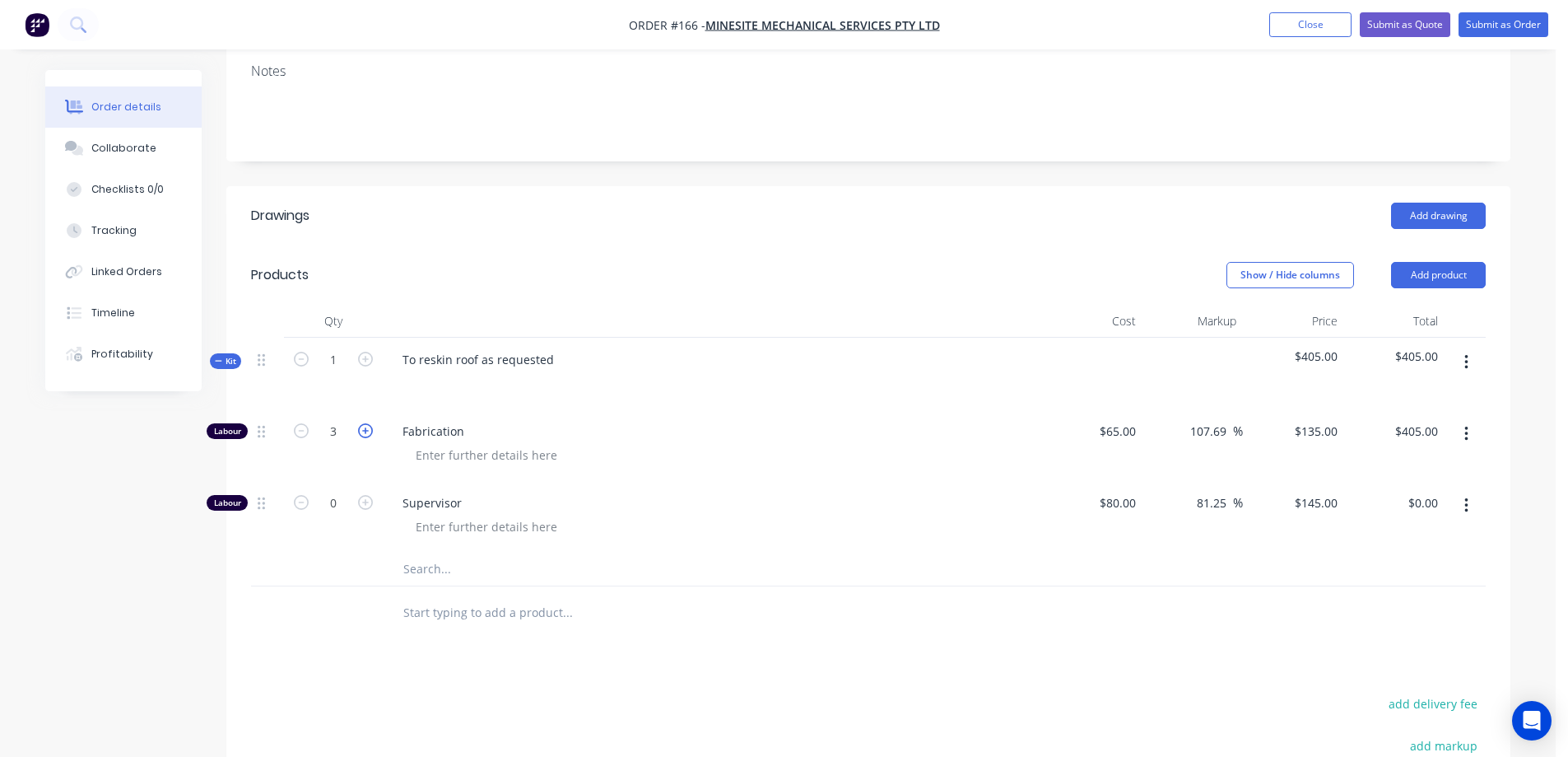
click at [367, 423] on icon "button" at bounding box center [365, 430] width 15 height 15
type input "4"
type input "$540.00"
click at [368, 423] on icon "button" at bounding box center [365, 430] width 15 height 15
type input "5"
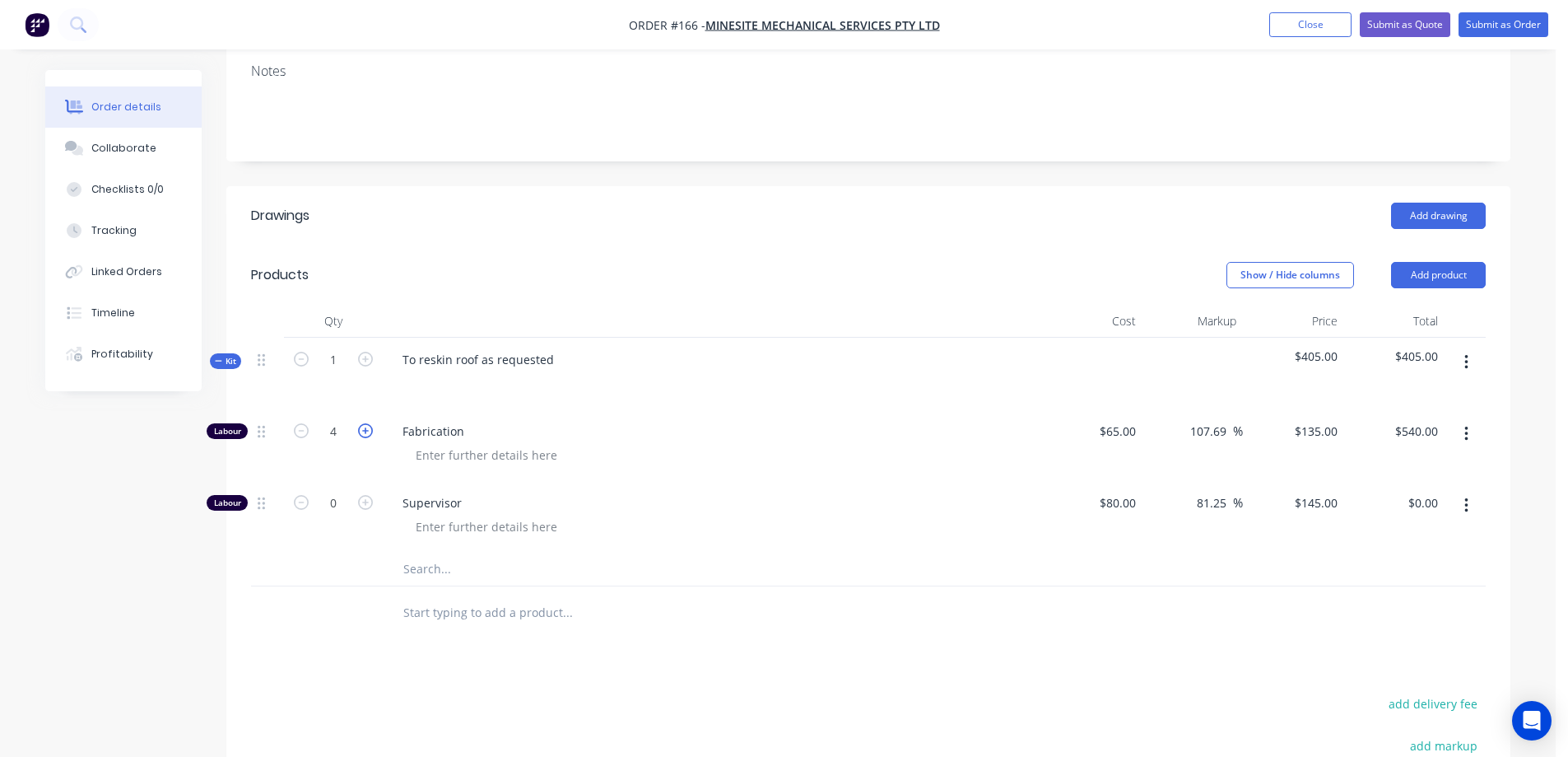
type input "$675.00"
click at [368, 423] on icon "button" at bounding box center [365, 430] width 15 height 15
type input "6"
type input "$810.00"
click at [368, 423] on icon "button" at bounding box center [365, 430] width 15 height 15
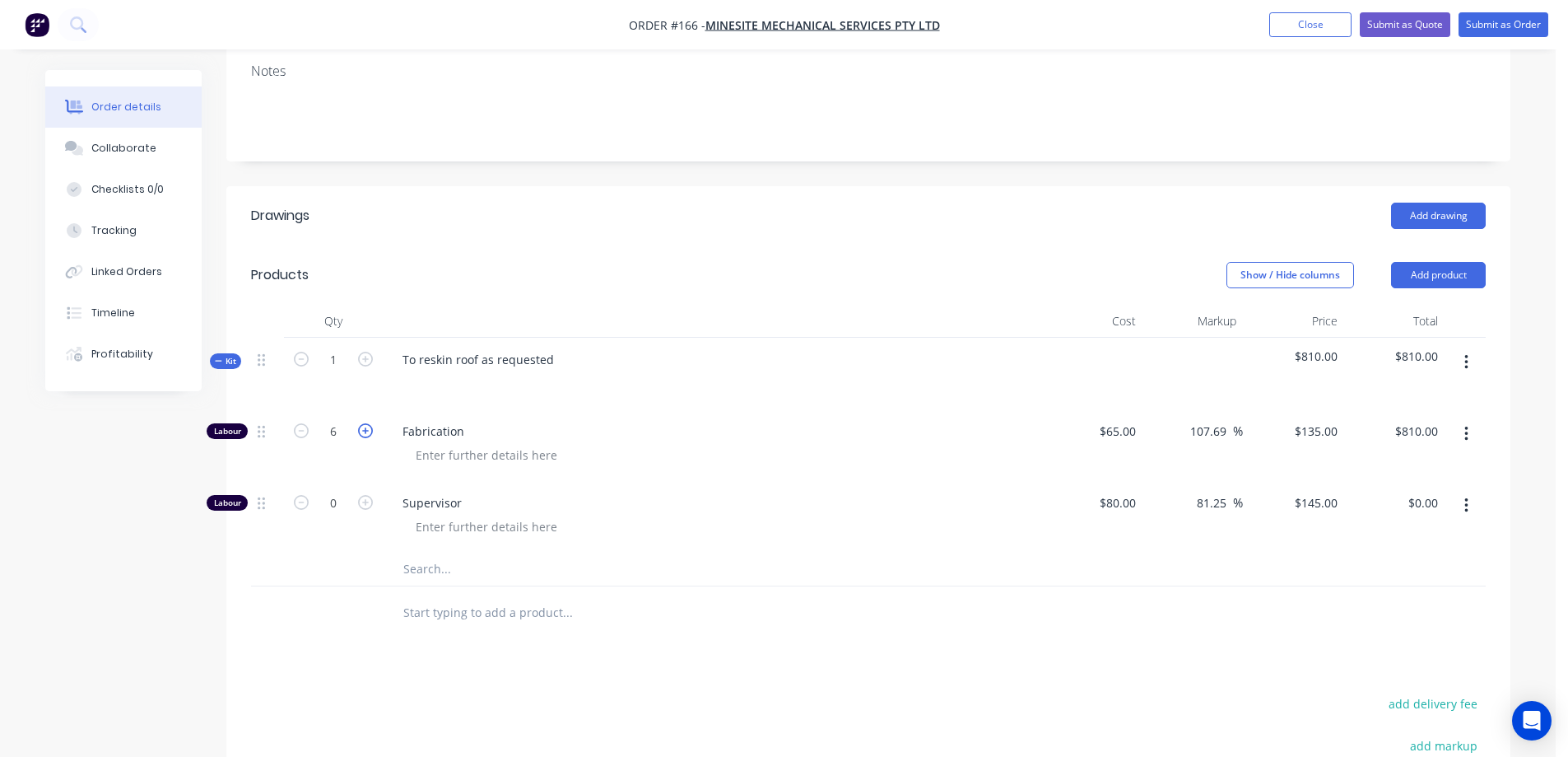
type input "7"
type input "$945.00"
click at [368, 423] on icon "button" at bounding box center [365, 430] width 15 height 15
type input "8"
type input "$1,080.00"
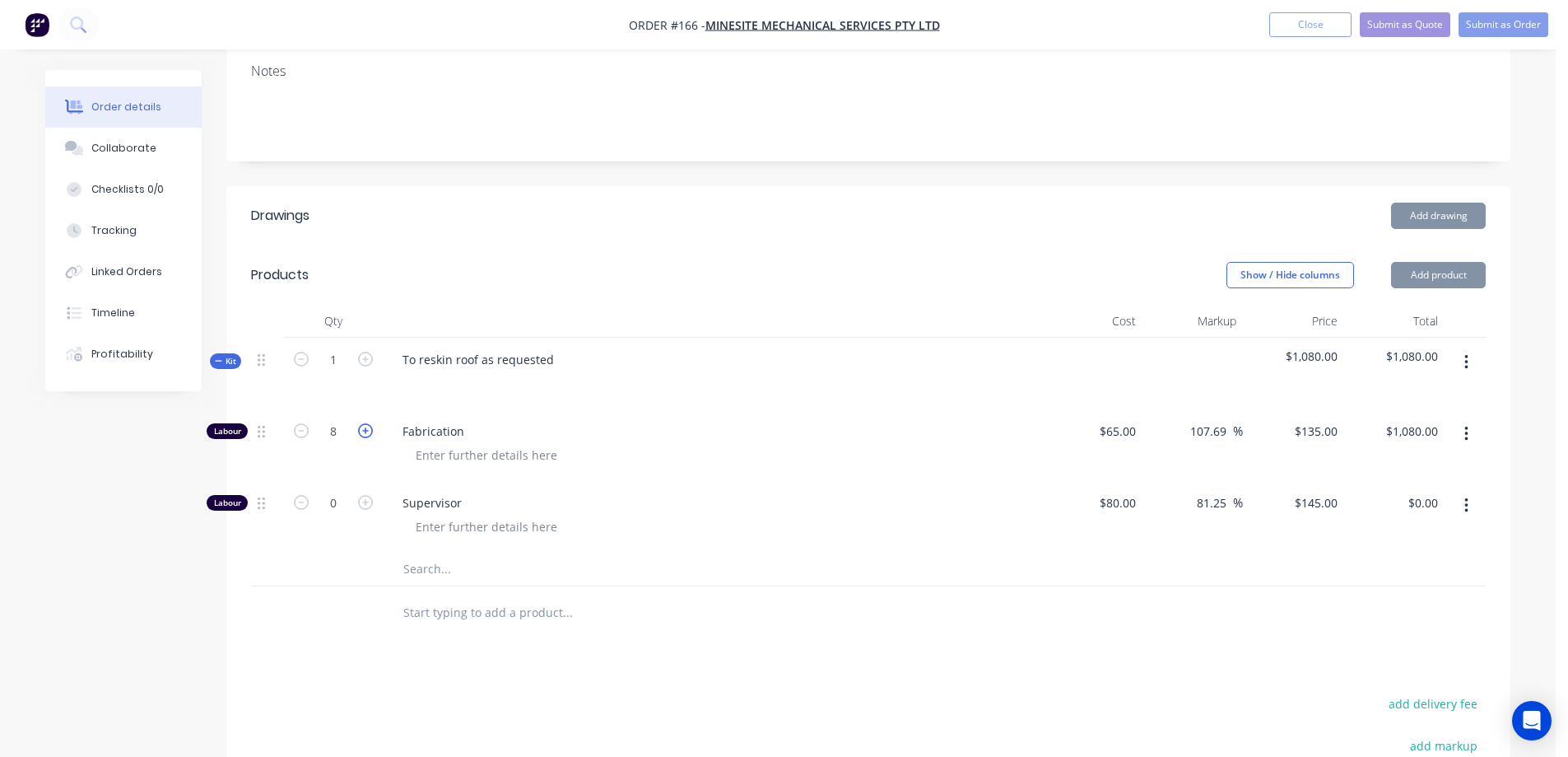
click at [368, 423] on icon "button" at bounding box center [365, 430] width 15 height 15
type input "9"
type input "$1,215.00"
click at [368, 423] on icon "button" at bounding box center [365, 430] width 15 height 15
type input "10"
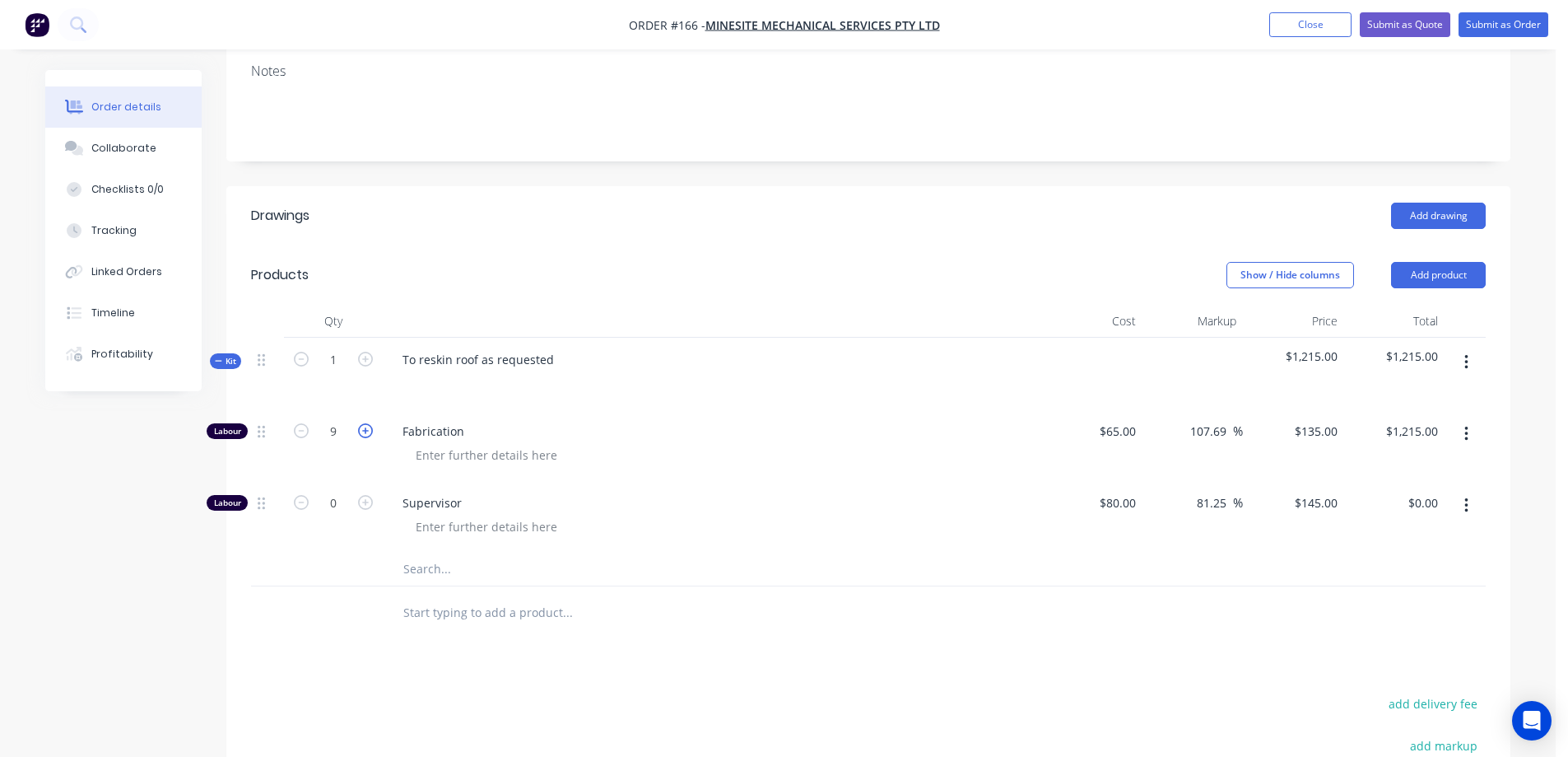
type input "$1,350.00"
click at [368, 423] on icon "button" at bounding box center [365, 430] width 15 height 15
type input "11"
type input "$1,485.00"
click at [304, 423] on icon "button" at bounding box center [301, 430] width 15 height 15
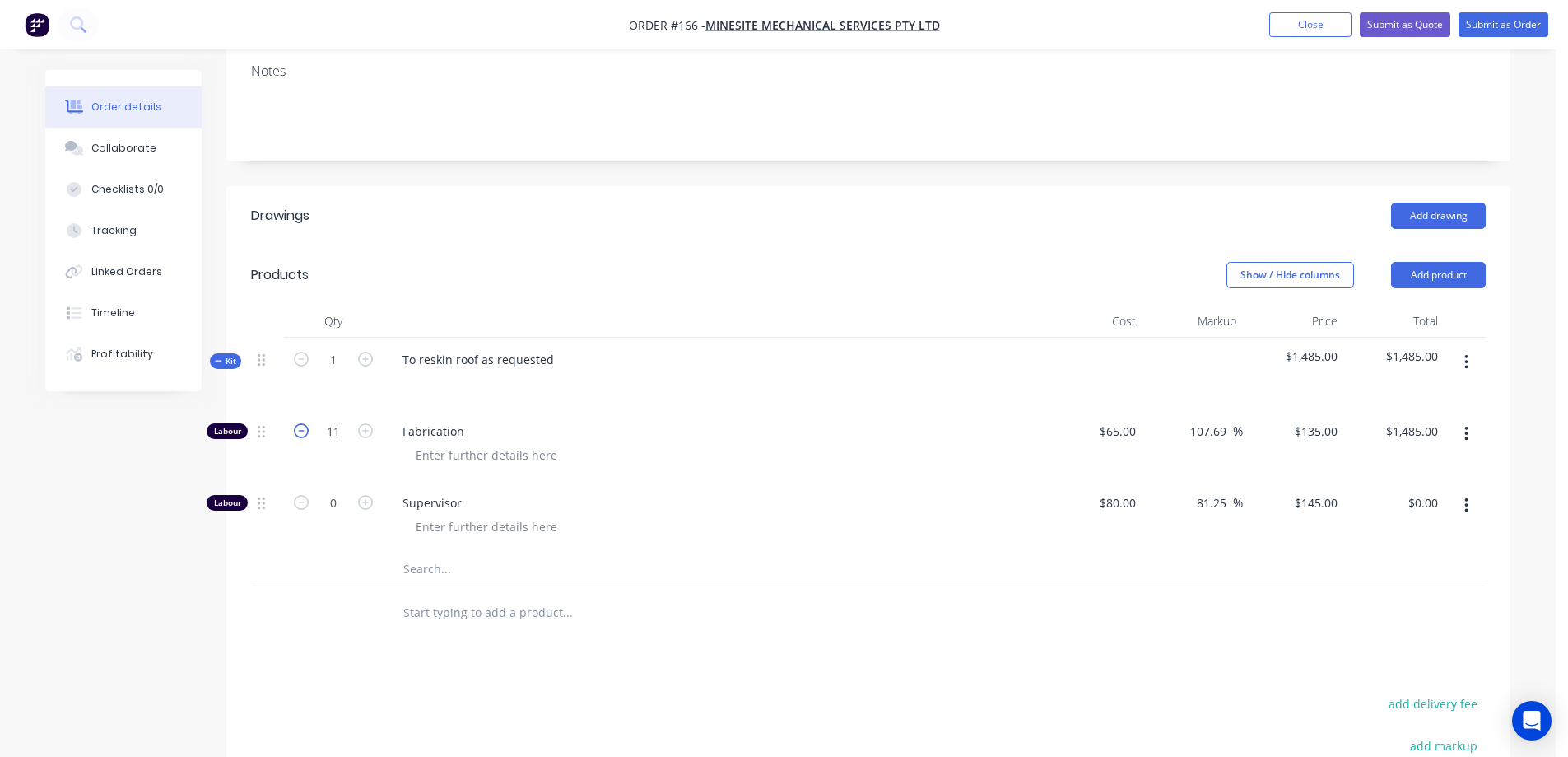
type input "10"
type input "$1,350.00"
click at [365, 495] on icon "button" at bounding box center [365, 502] width 15 height 15
type input "1"
type input "$145.00"
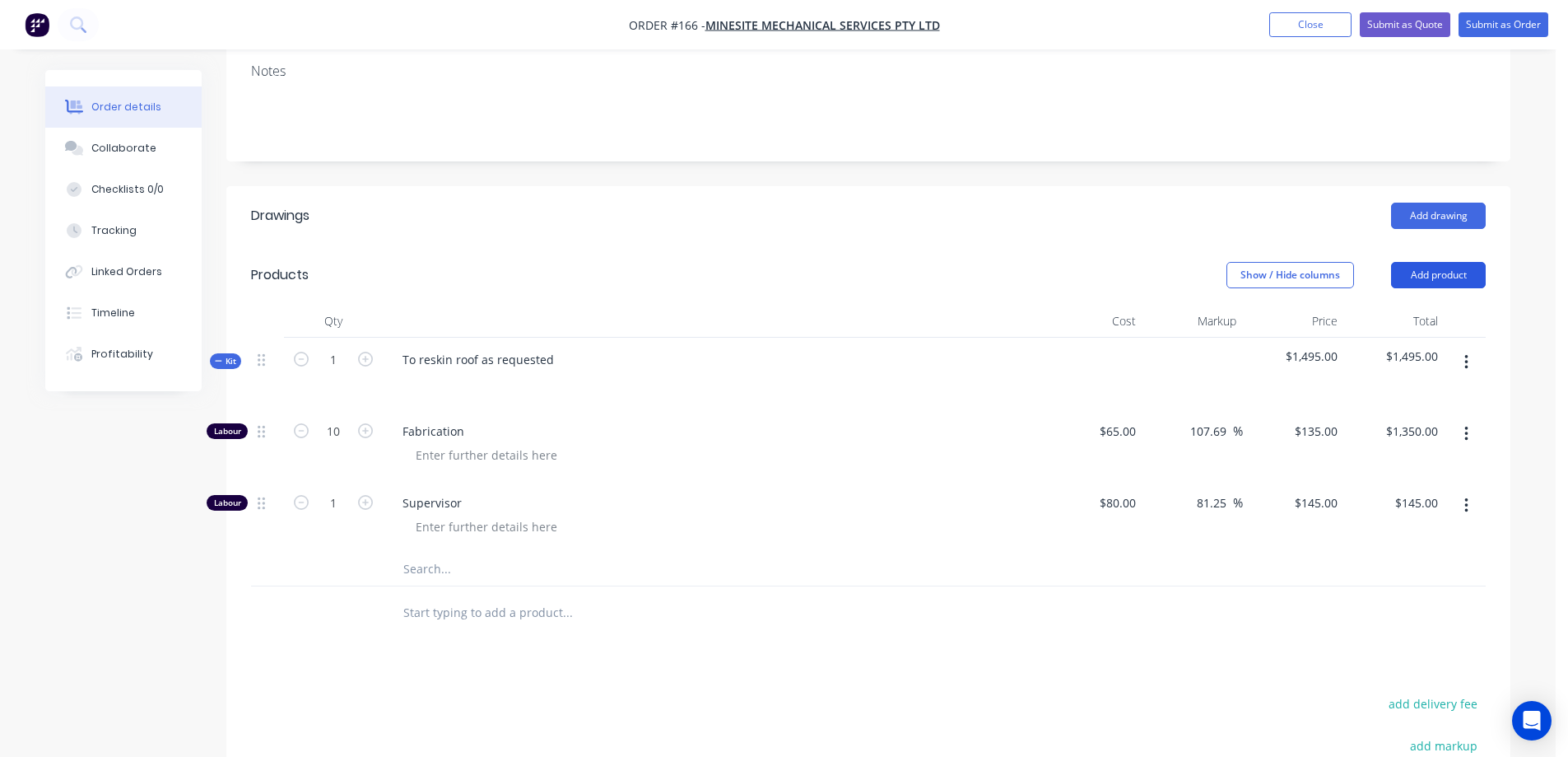
click at [1417, 262] on button "Add product" at bounding box center [1439, 275] width 95 height 26
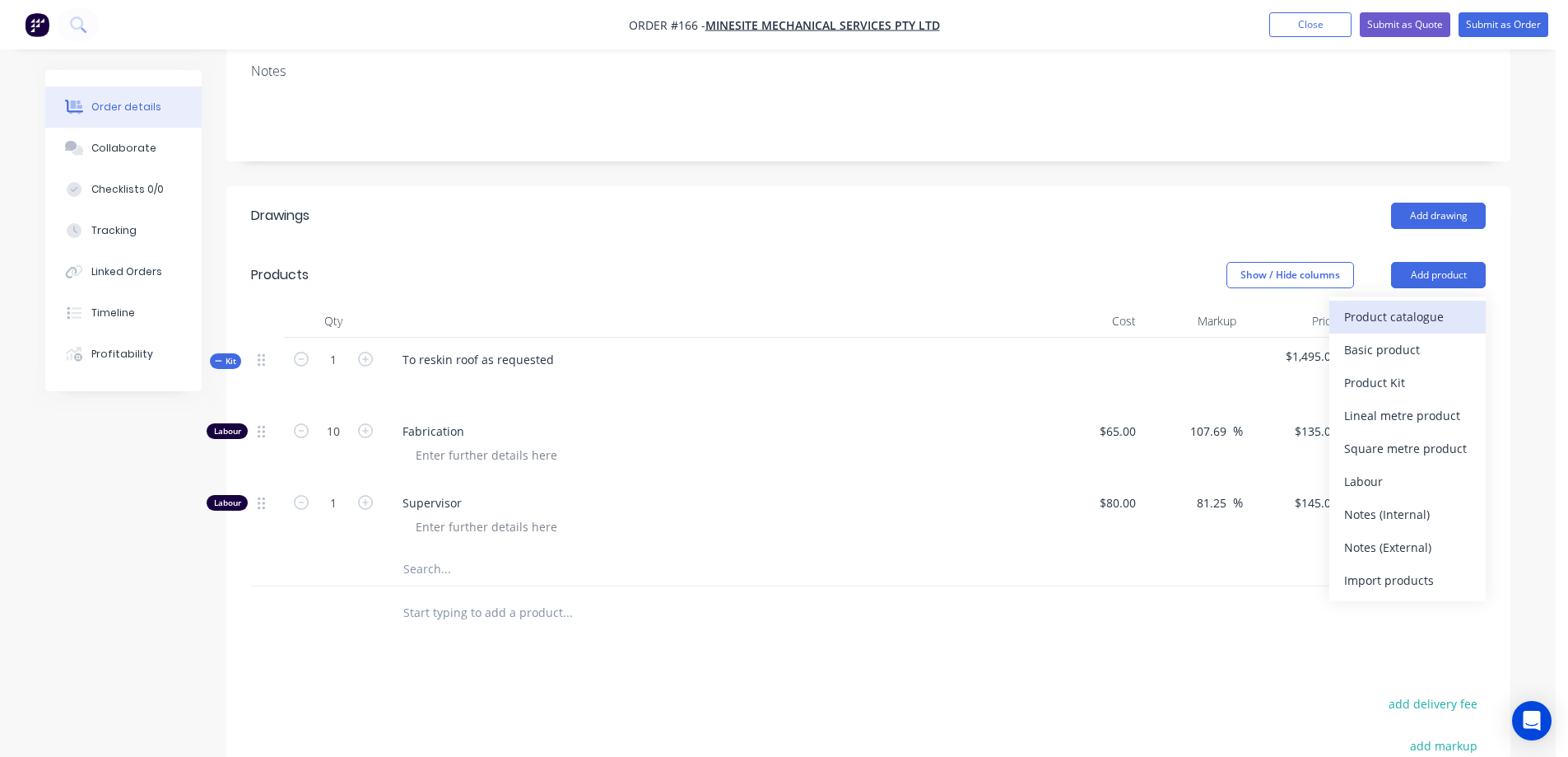
click at [1409, 304] on div "Product catalogue" at bounding box center [1407, 316] width 127 height 24
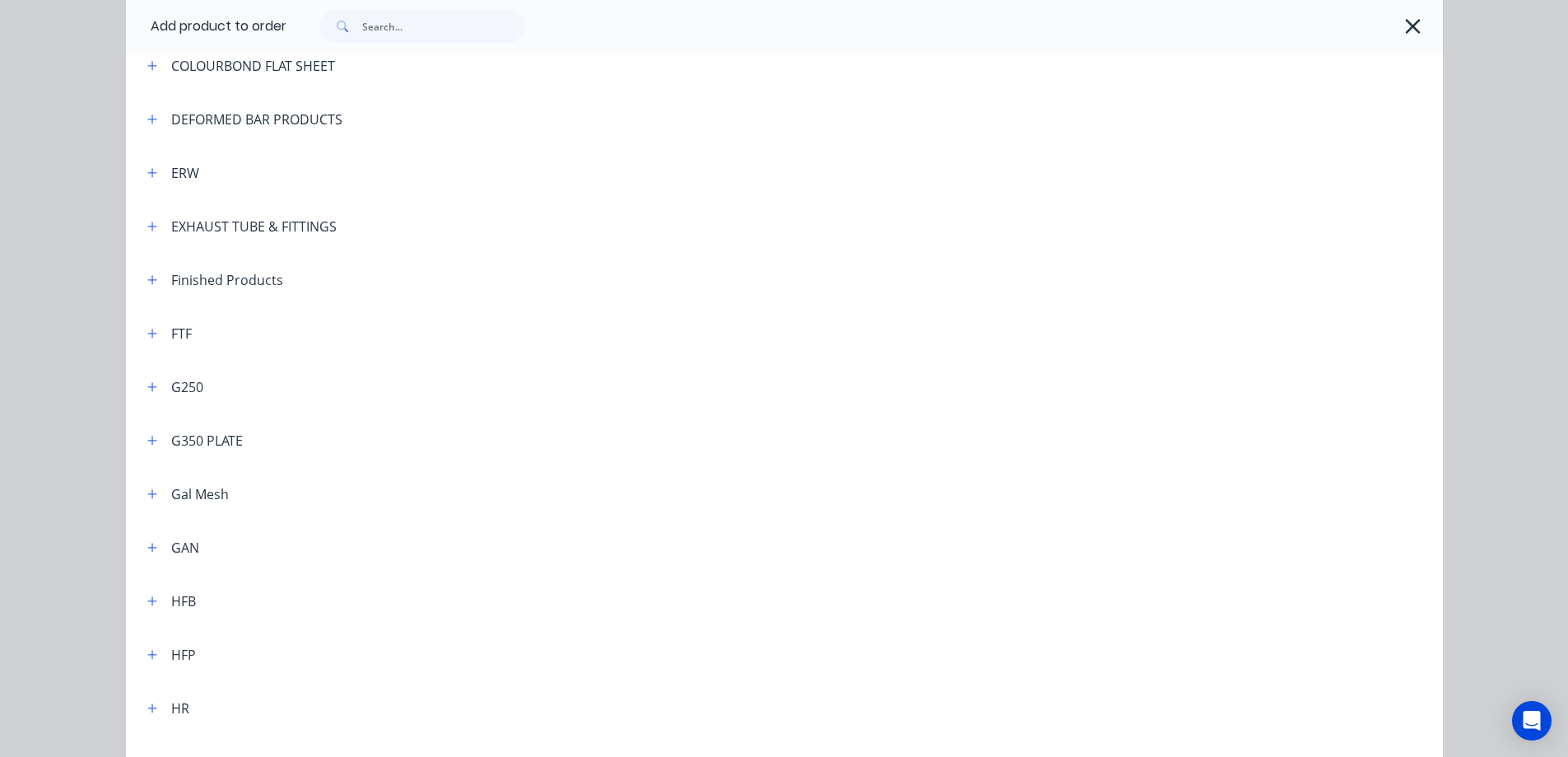
scroll to position [494, 0]
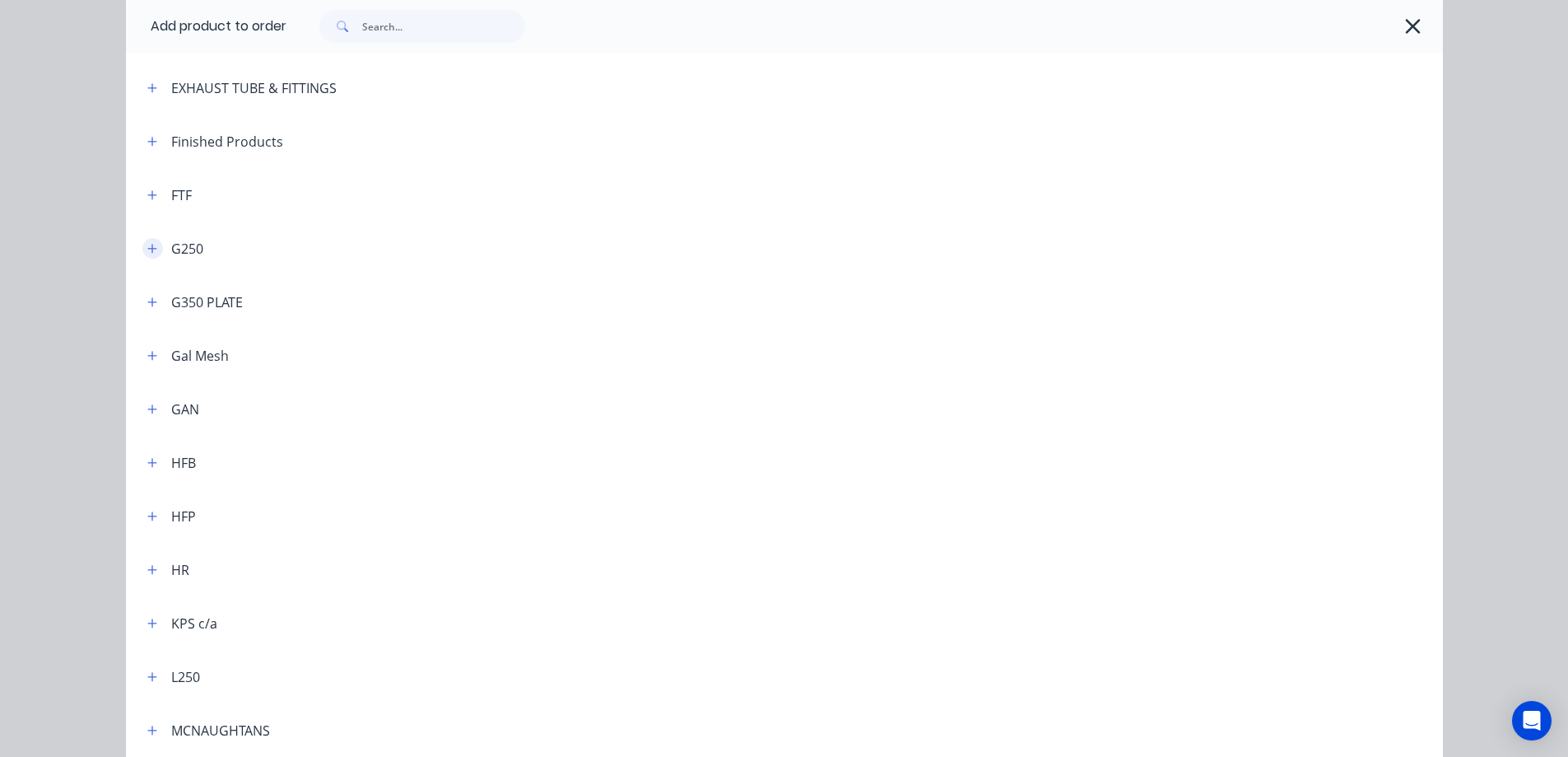
click at [149, 249] on icon "button" at bounding box center [152, 248] width 9 height 9
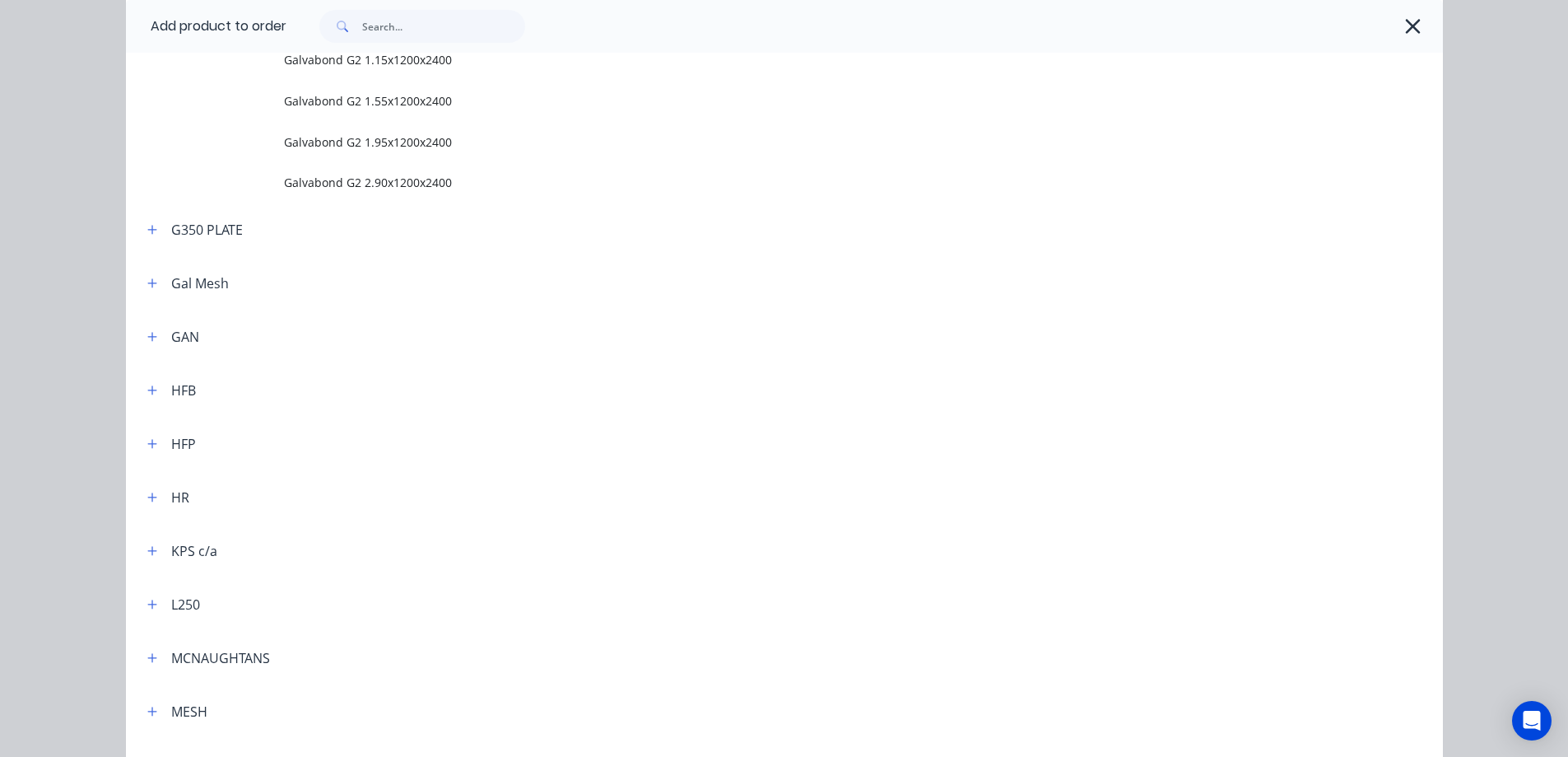
scroll to position [906, 0]
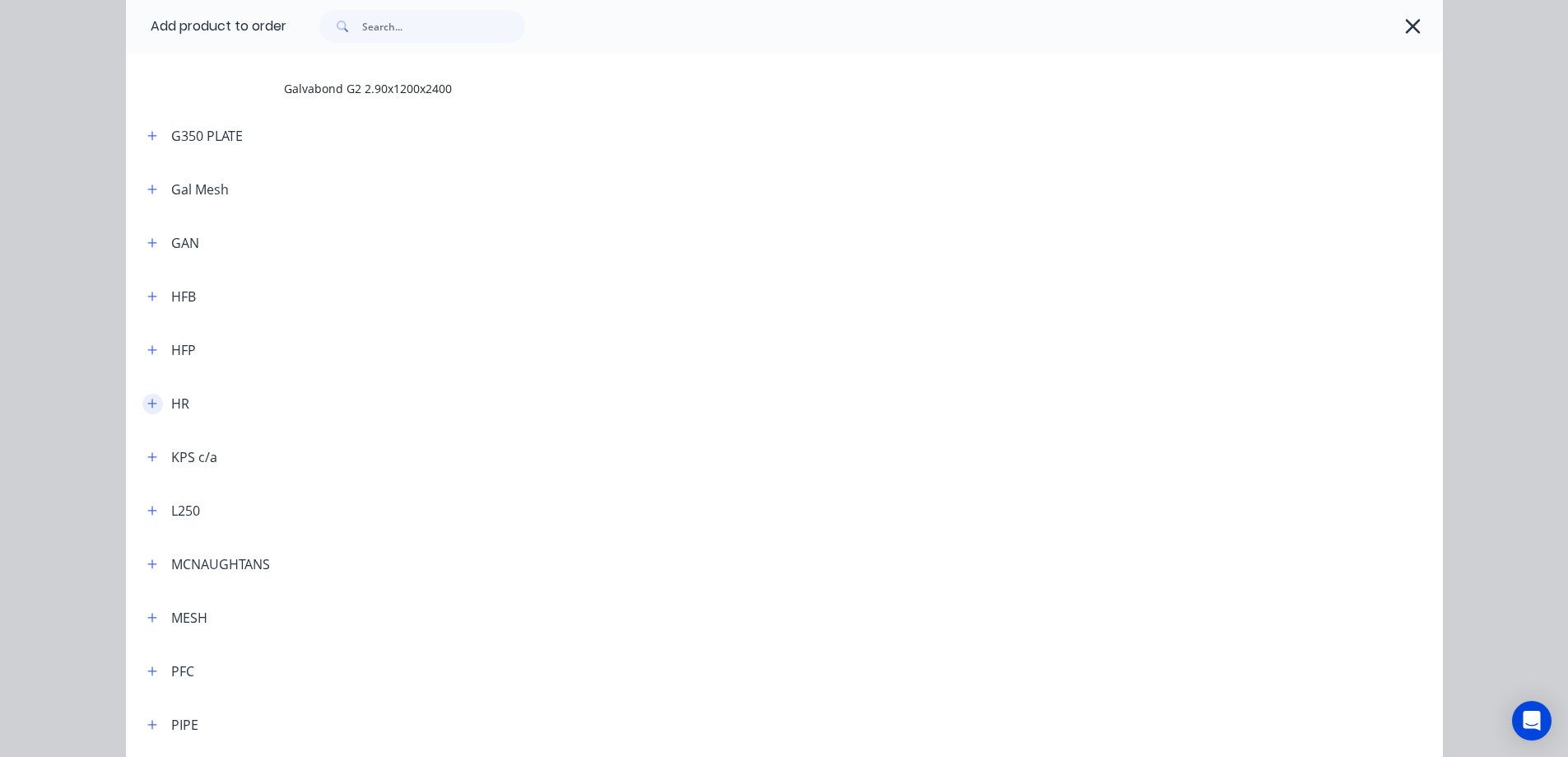
click at [149, 403] on icon "button" at bounding box center [152, 403] width 10 height 11
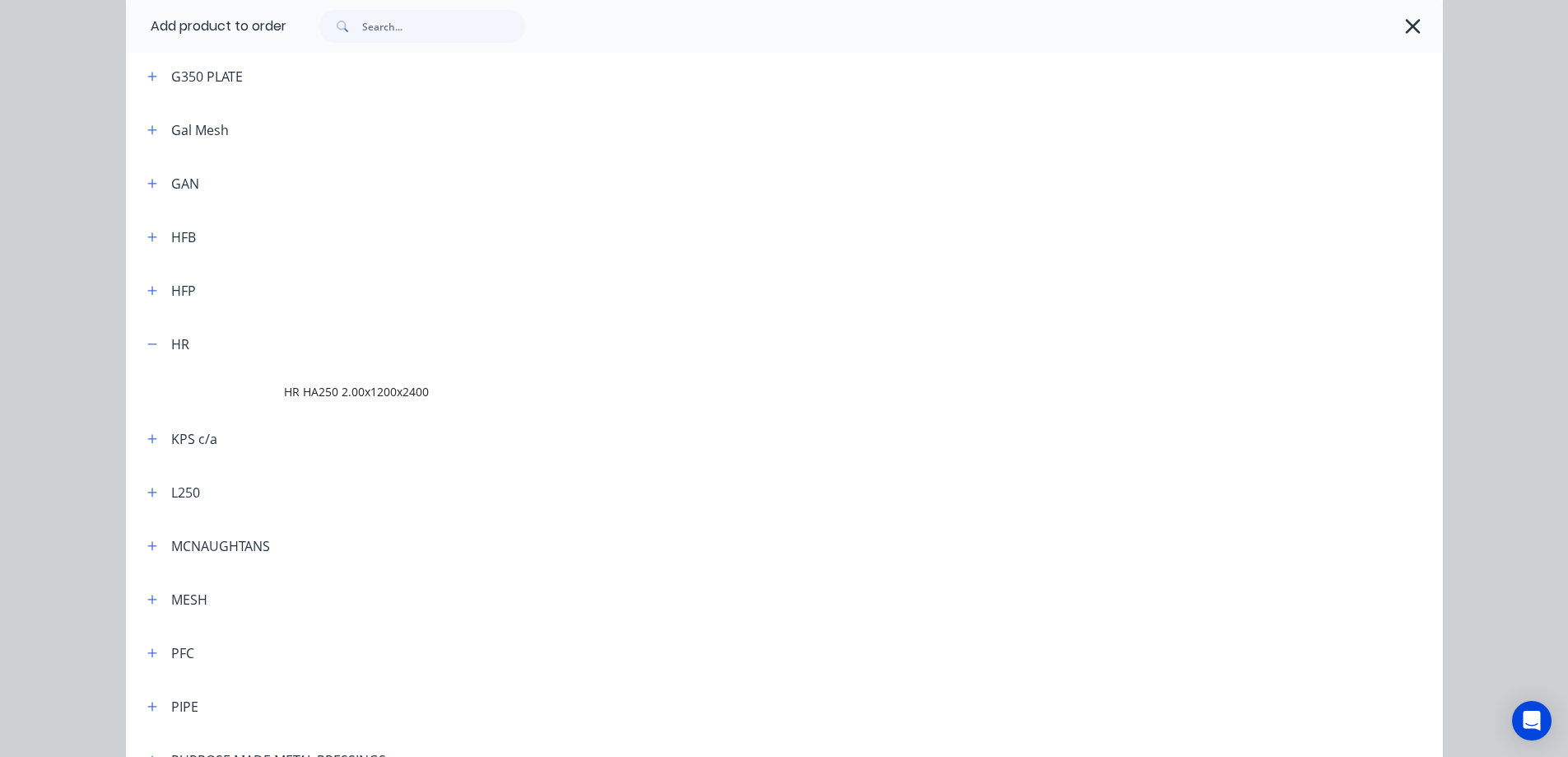
scroll to position [1153, 0]
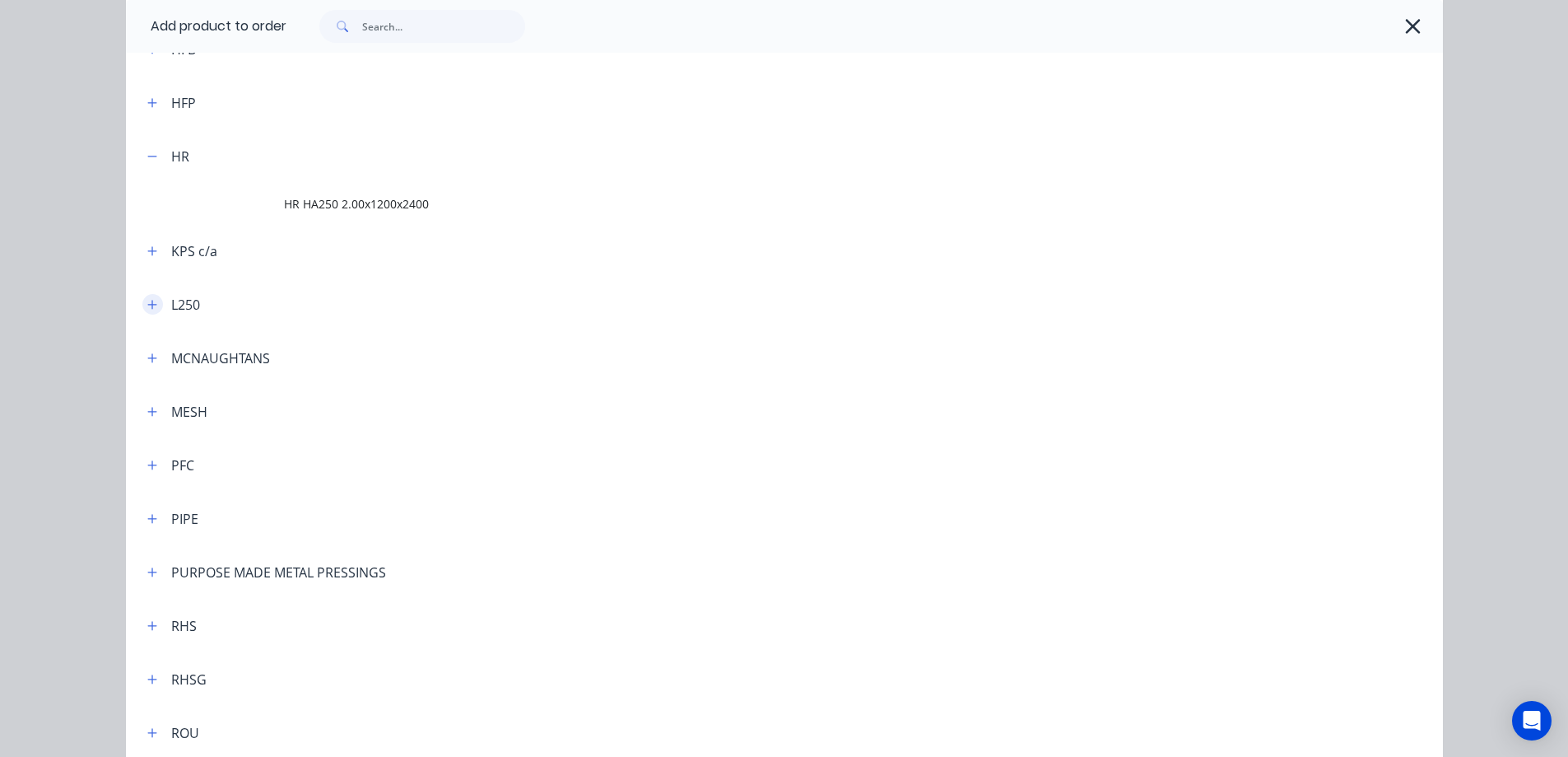
click at [148, 299] on icon "button" at bounding box center [152, 304] width 10 height 11
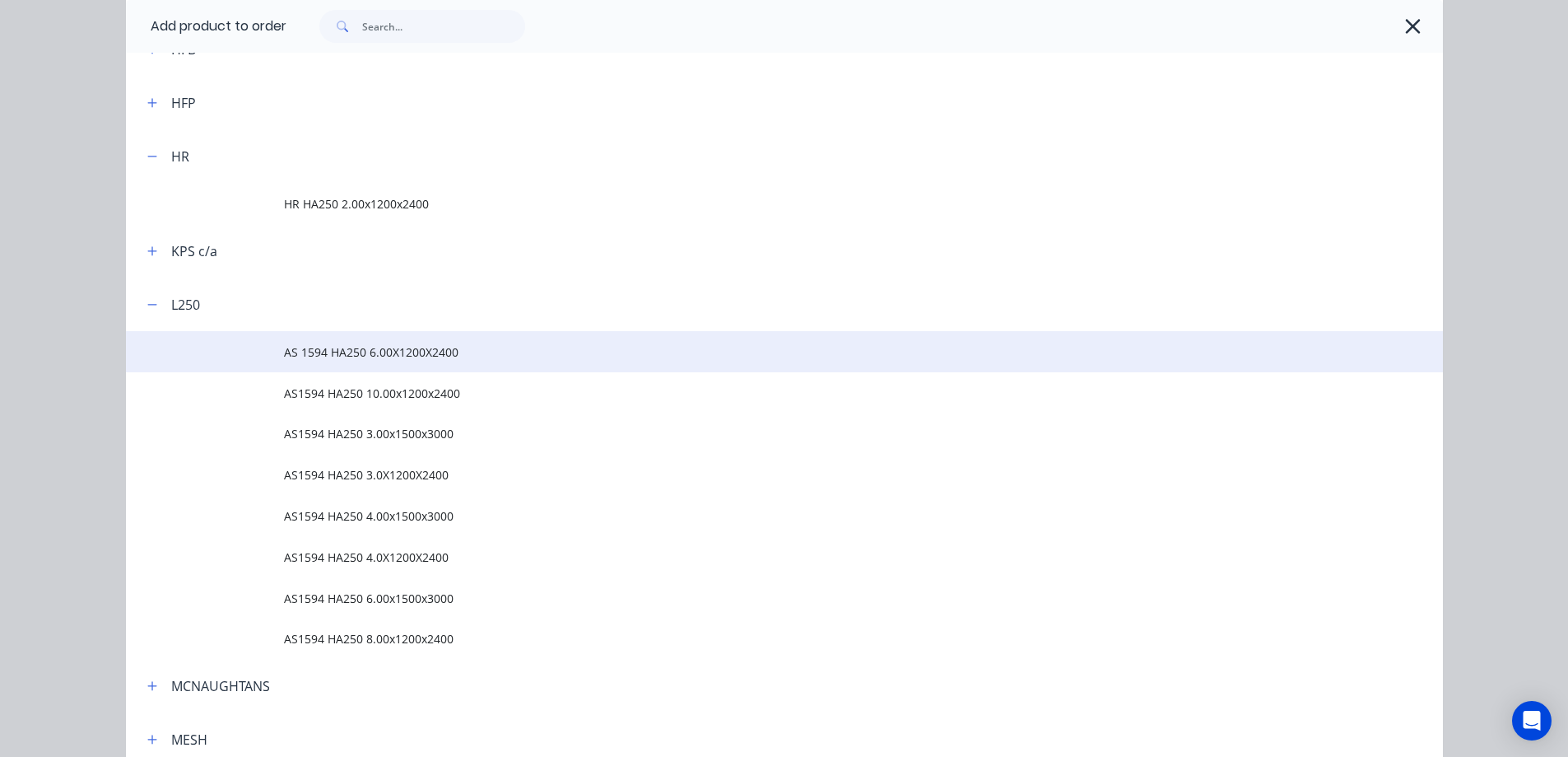
click at [357, 356] on span "AS 1594 HA250 6.00X1200X2400" at bounding box center [747, 353] width 926 height 18
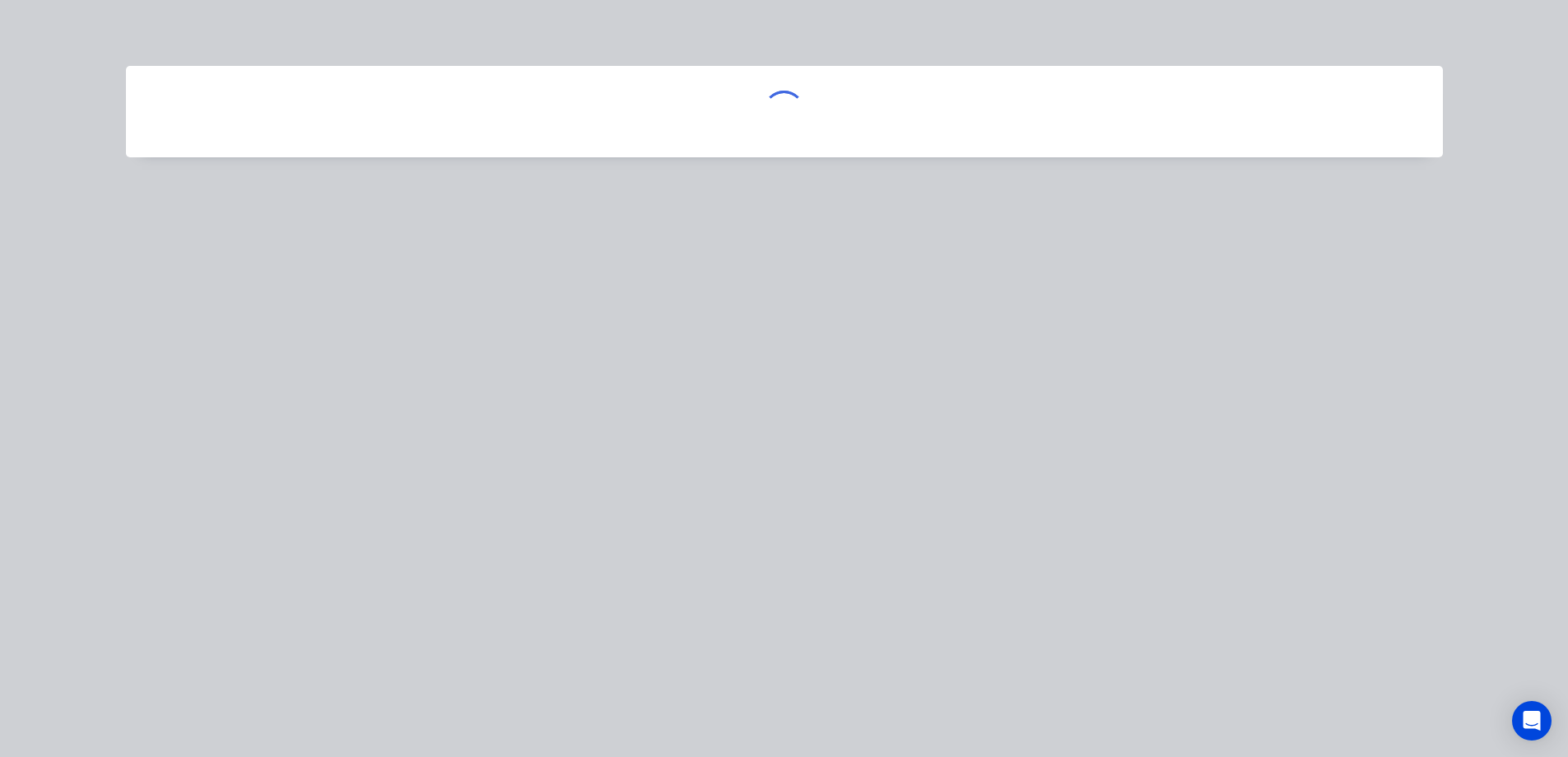
scroll to position [0, 0]
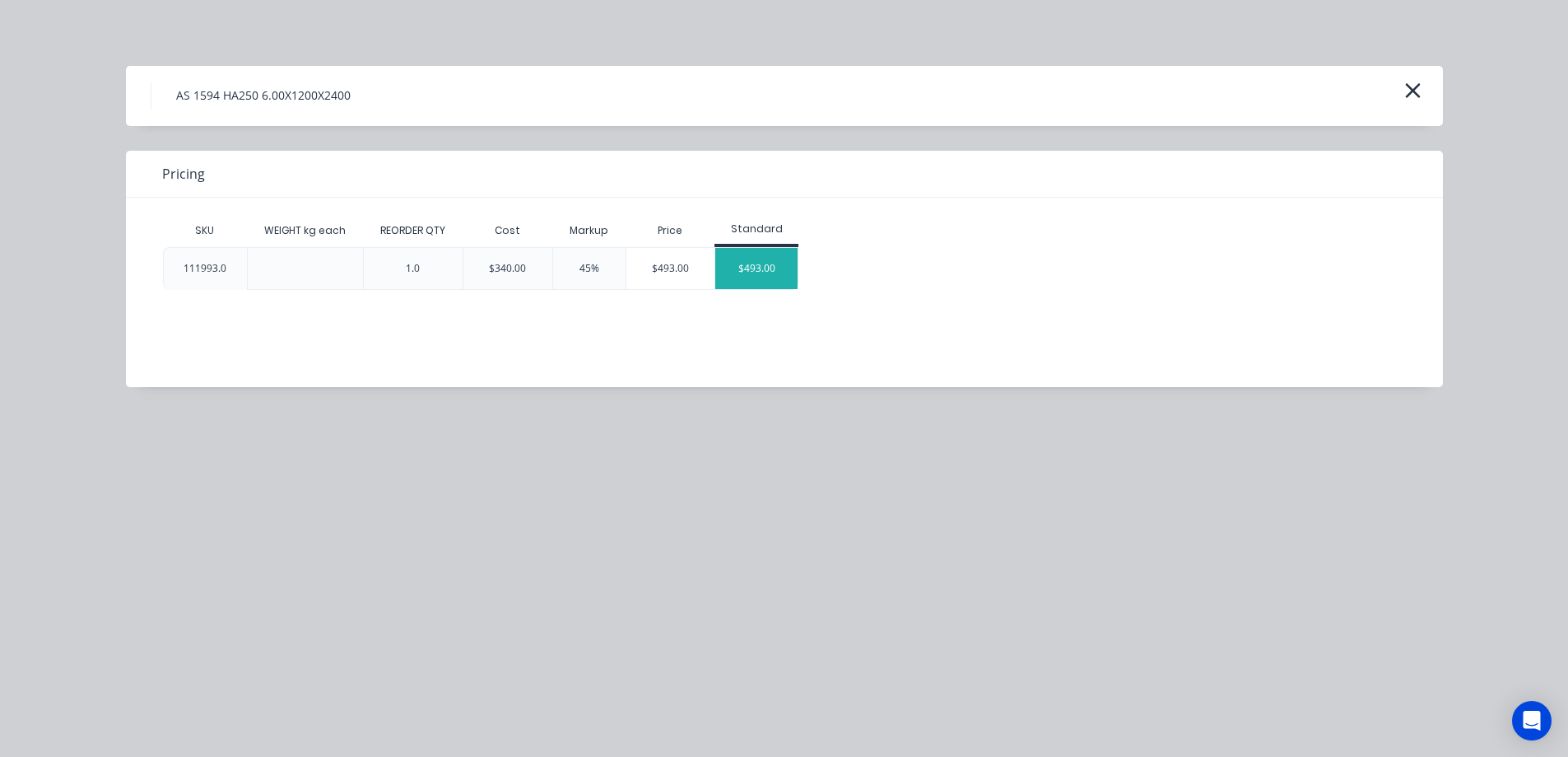
click at [768, 272] on div "$493.00" at bounding box center [757, 268] width 83 height 41
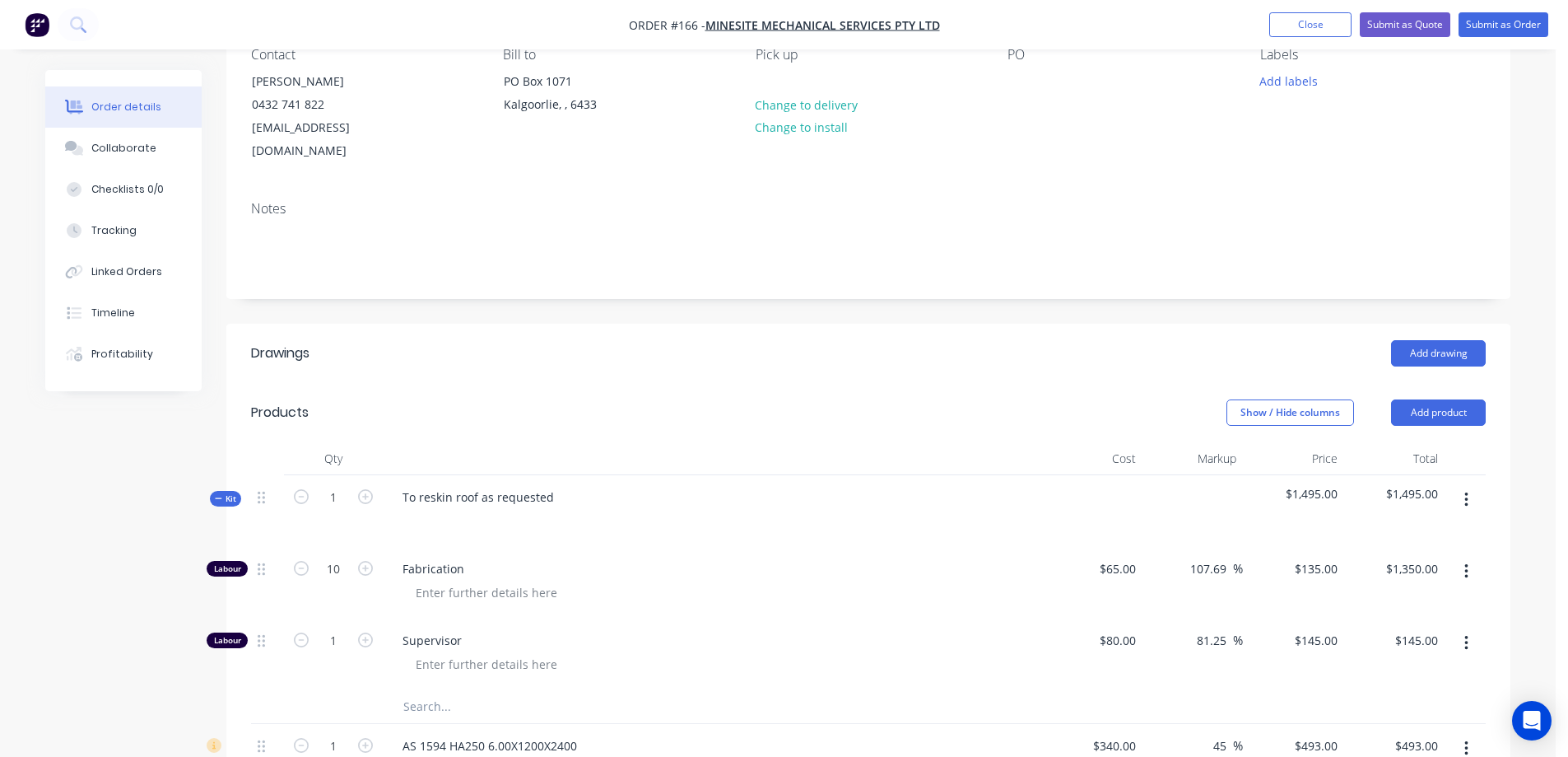
scroll to position [131, 0]
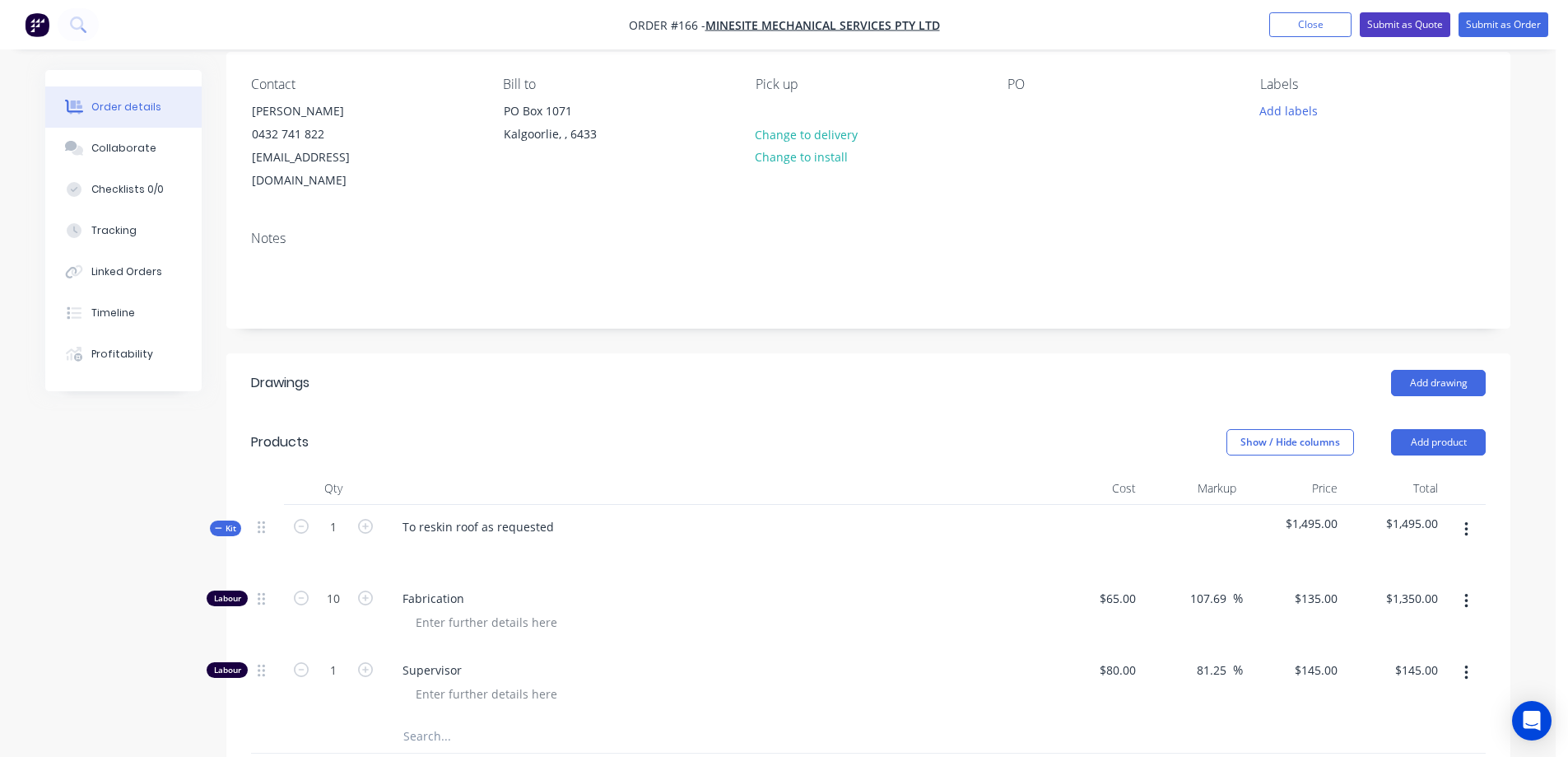
click at [1407, 21] on button "Submit as Quote" at bounding box center [1405, 25] width 91 height 25
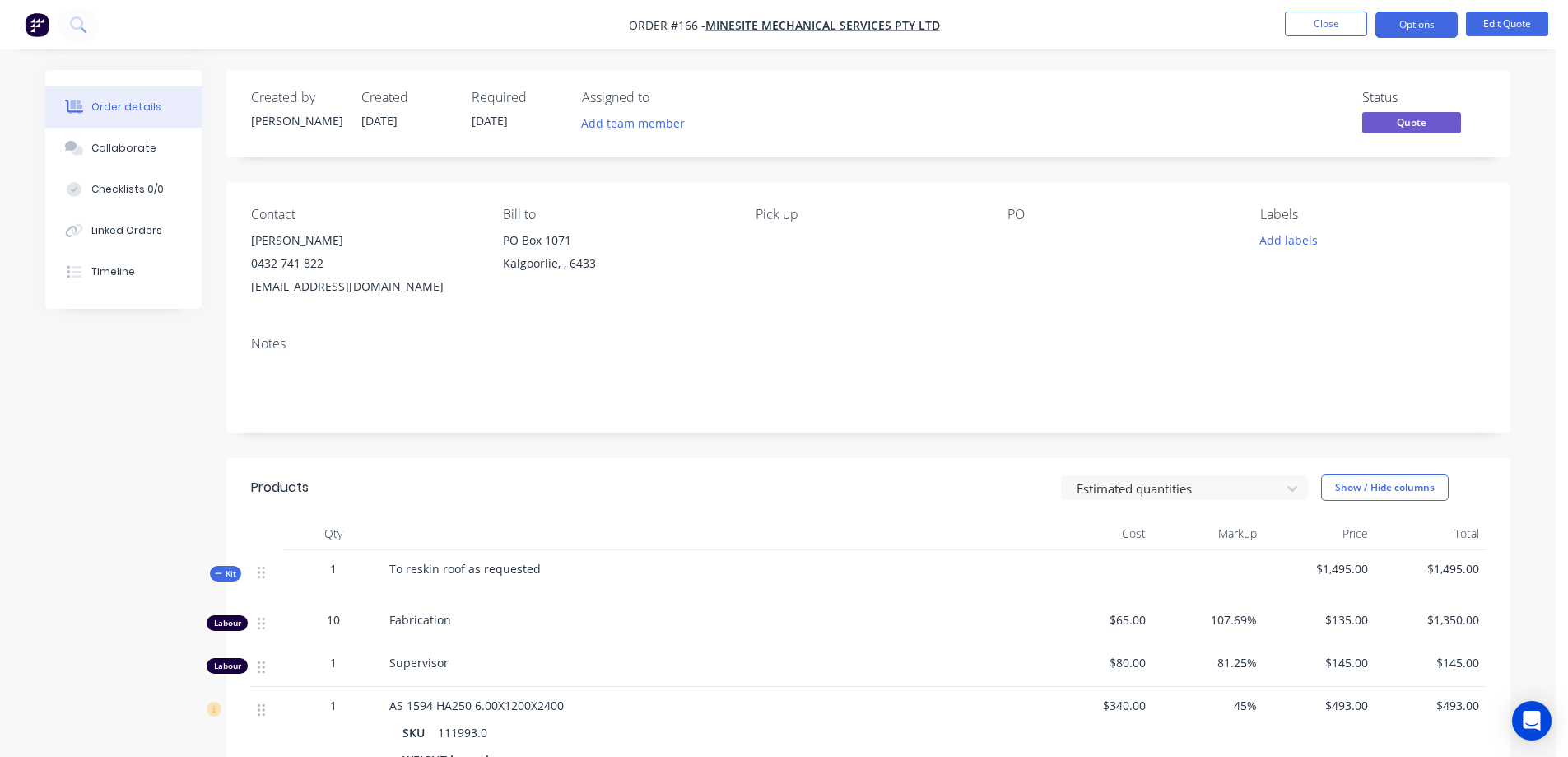
click at [60, 421] on div "Created by greg Created 30/09/25 Required 30/09/25 Assigned to Add team member …" at bounding box center [778, 586] width 1465 height 1032
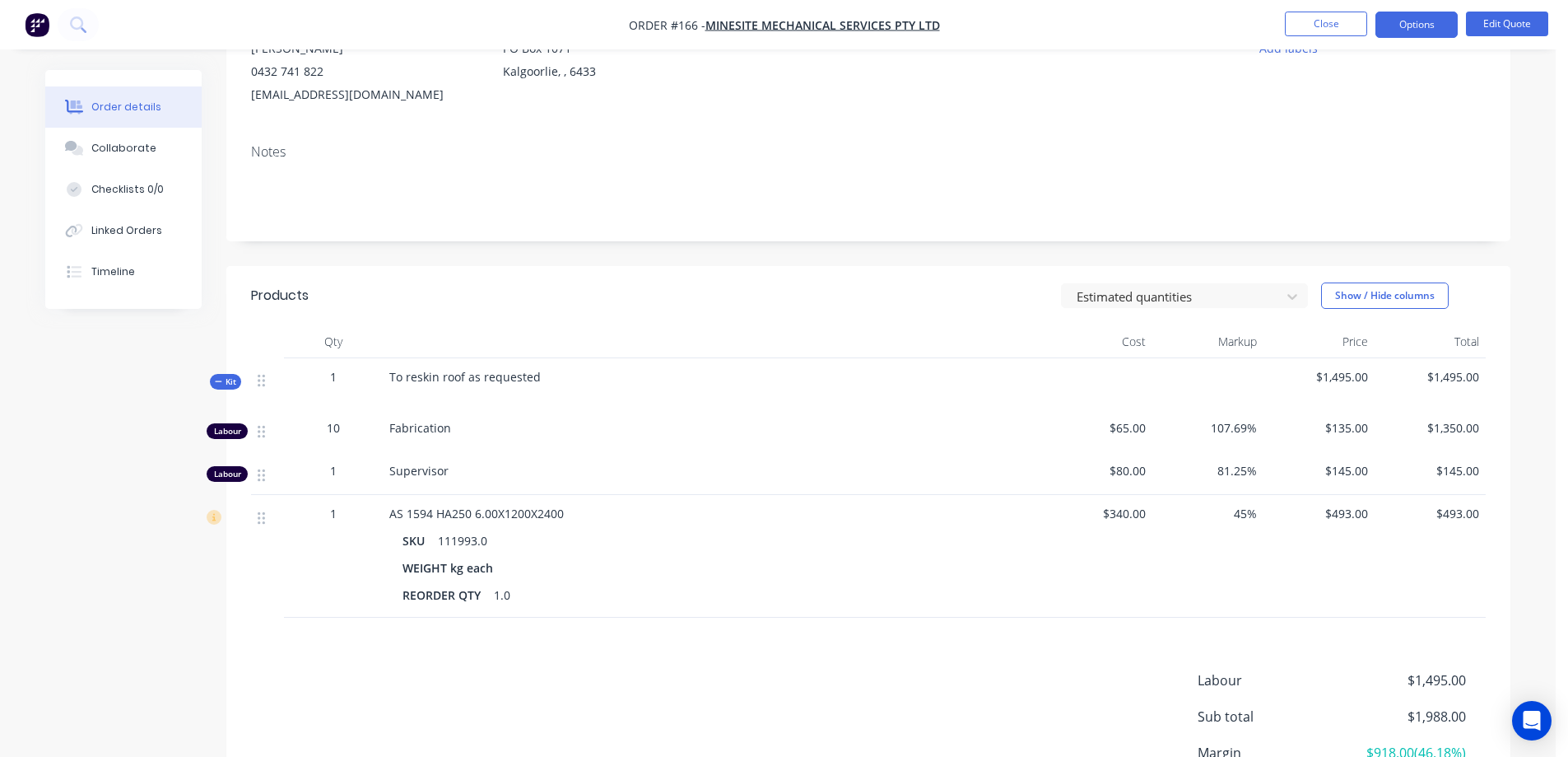
scroll to position [247, 0]
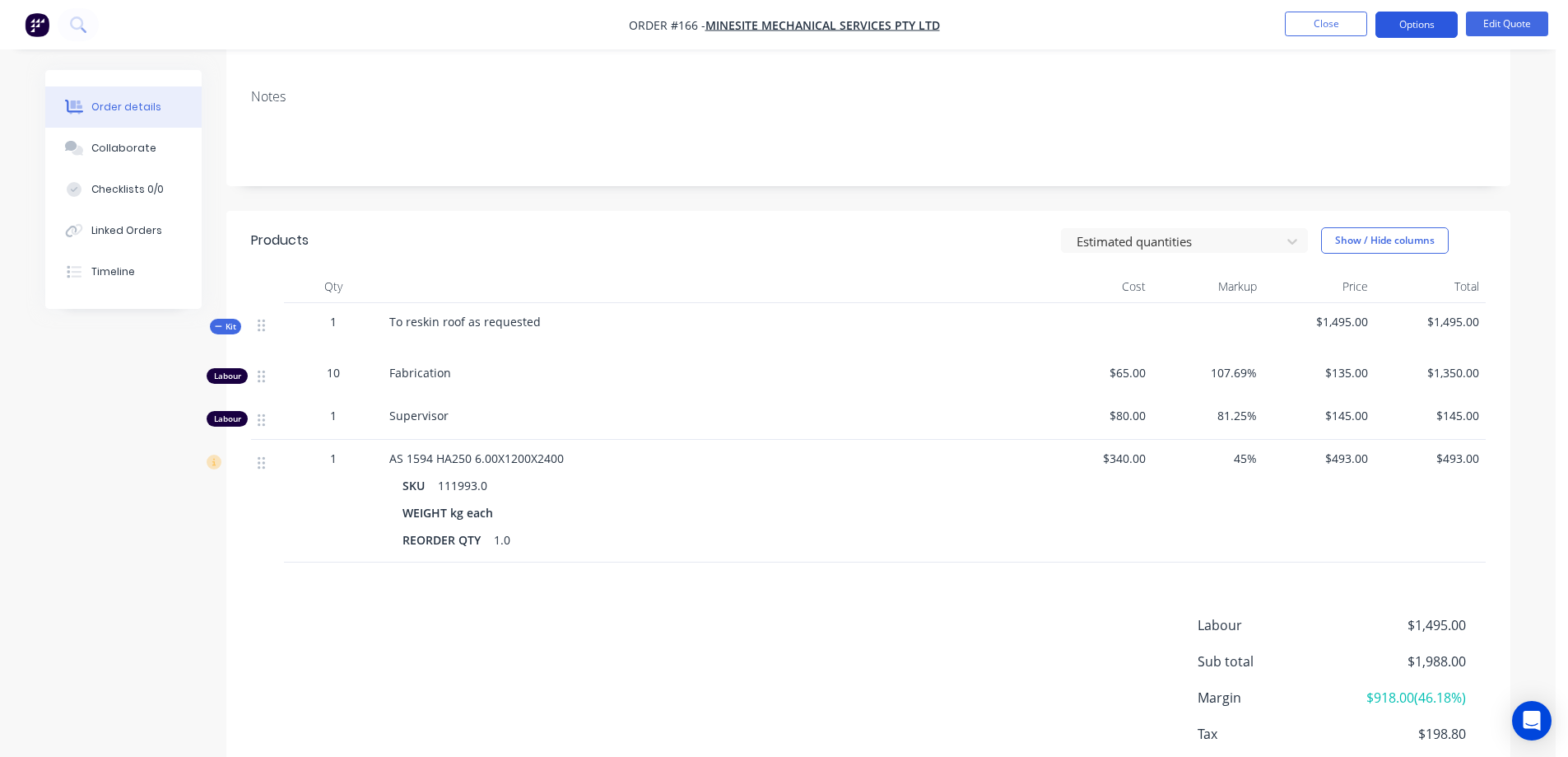
click at [1439, 22] on button "Options" at bounding box center [1417, 25] width 83 height 26
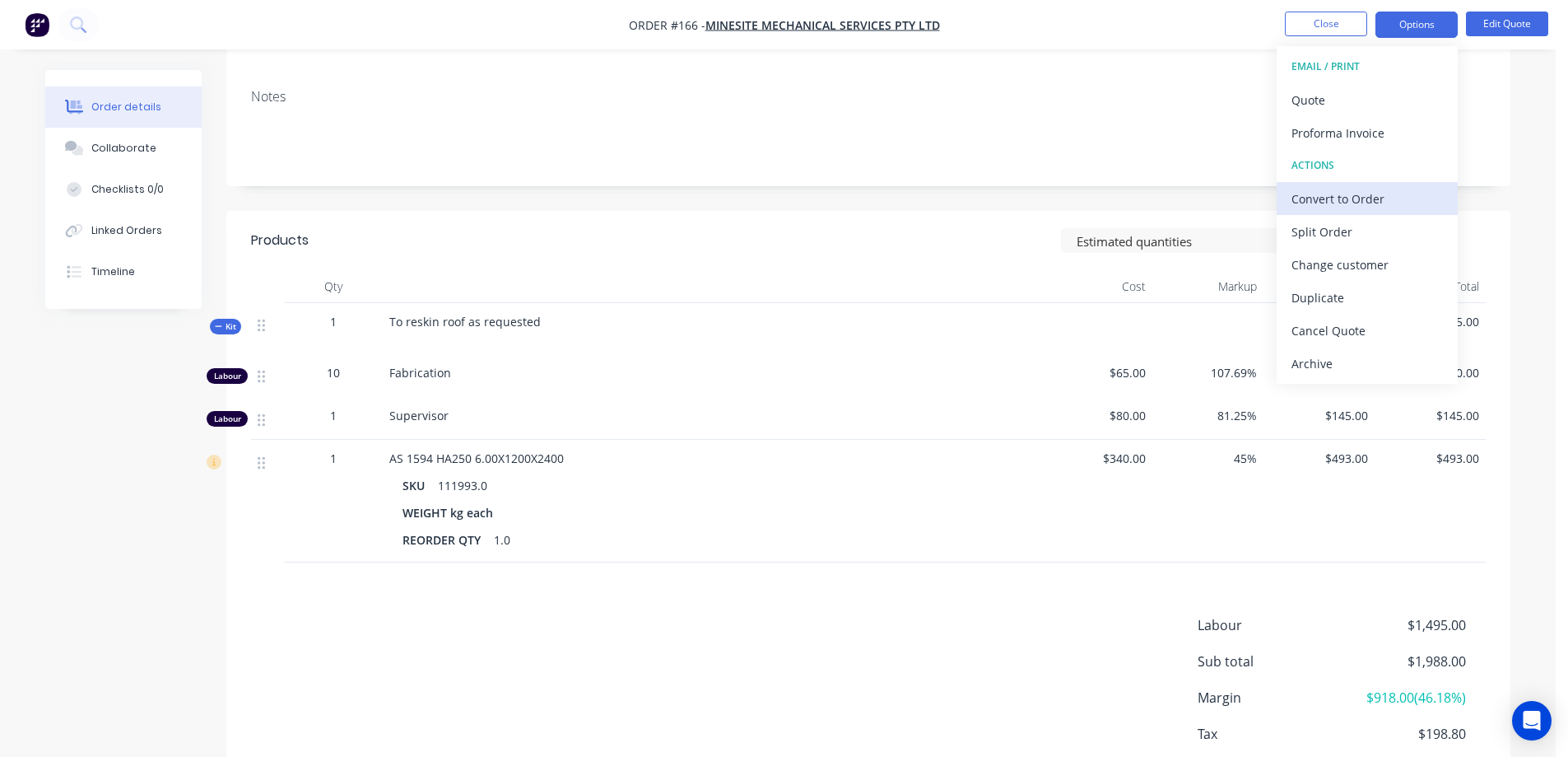
click at [1360, 197] on div "Convert to Order" at bounding box center [1367, 199] width 151 height 24
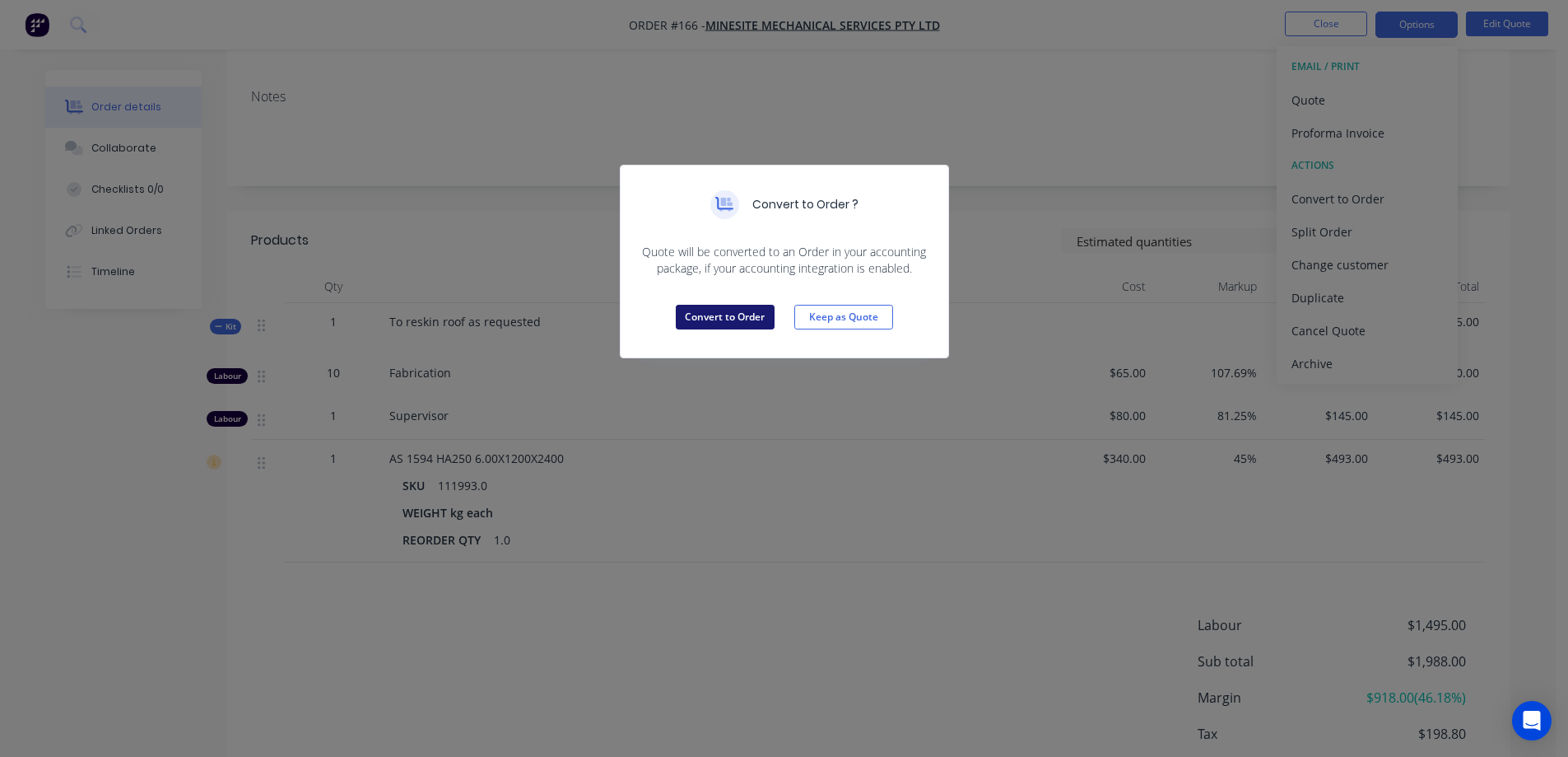
click at [722, 320] on button "Convert to Order" at bounding box center [725, 317] width 98 height 25
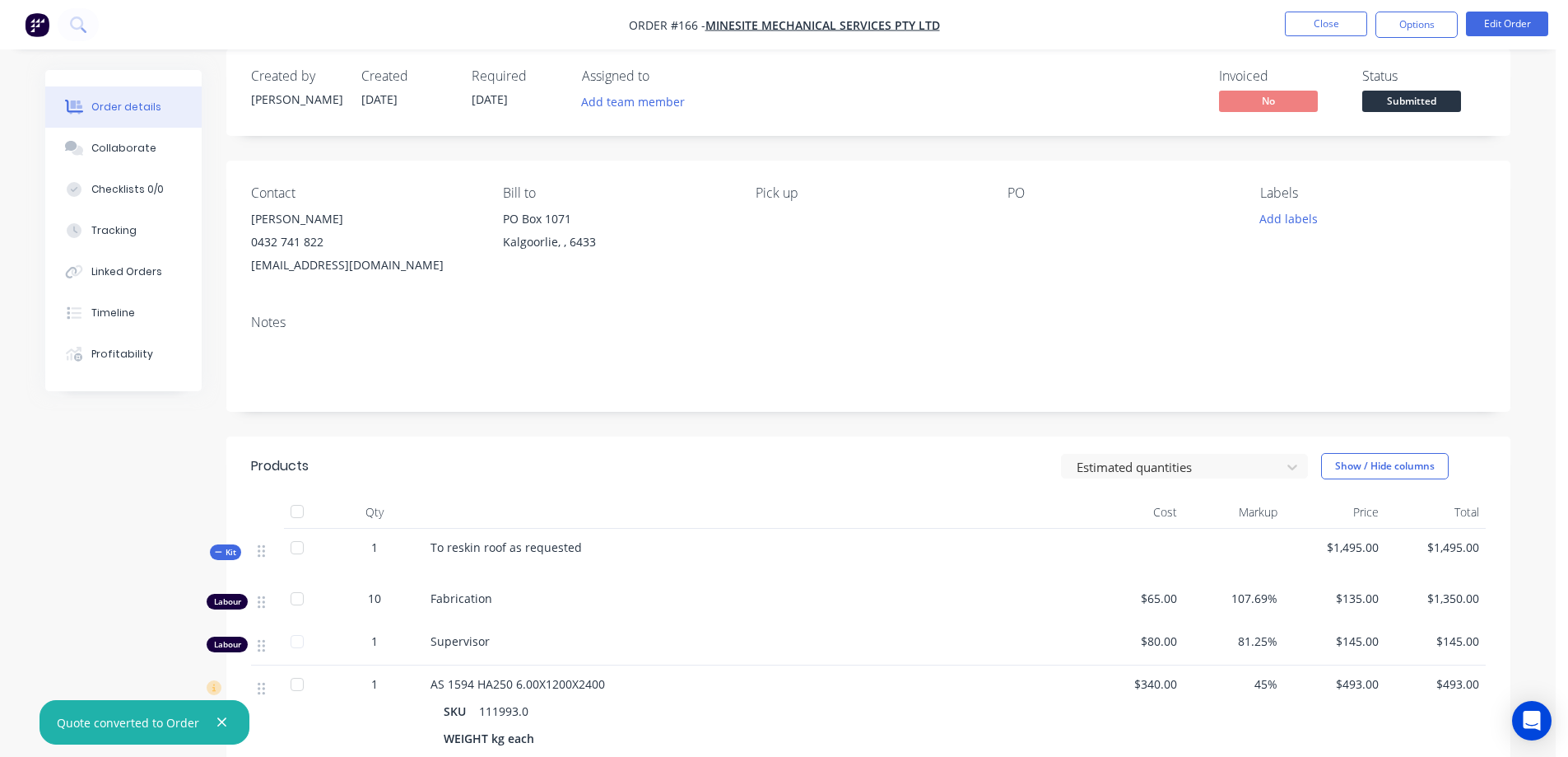
scroll to position [0, 0]
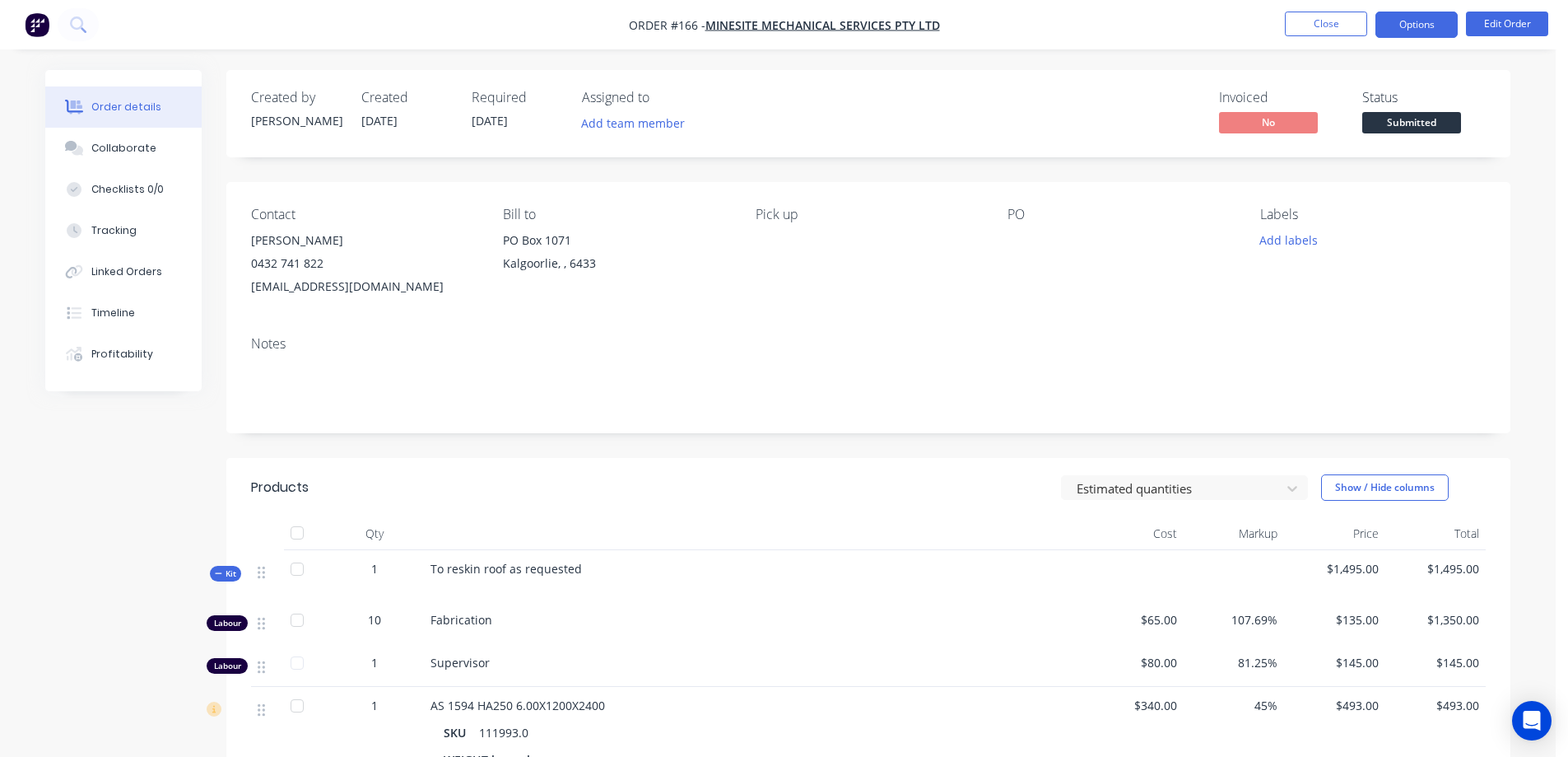
click at [1428, 18] on button "Options" at bounding box center [1417, 25] width 83 height 26
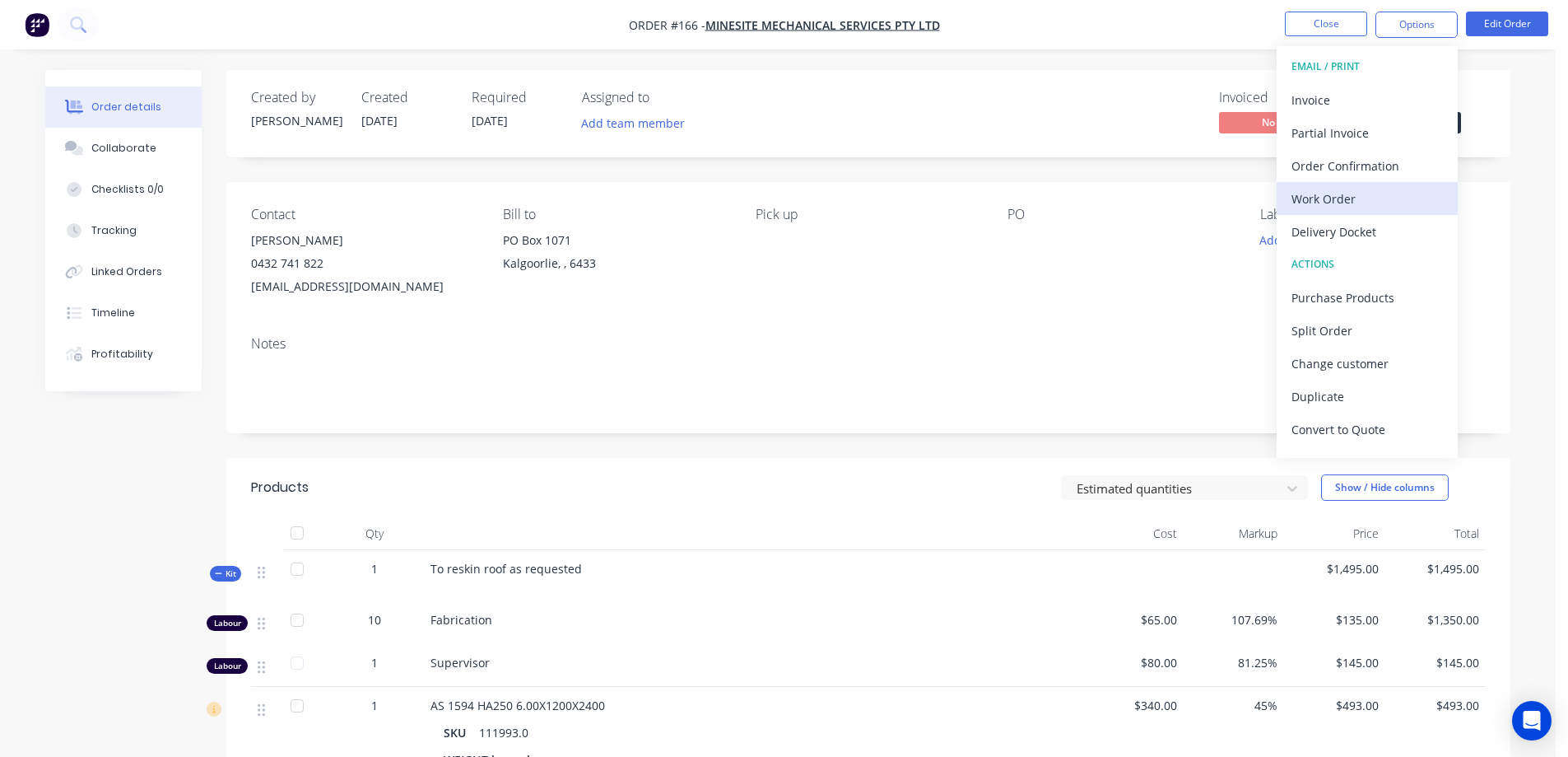
click at [1356, 198] on div "Work Order" at bounding box center [1367, 199] width 151 height 24
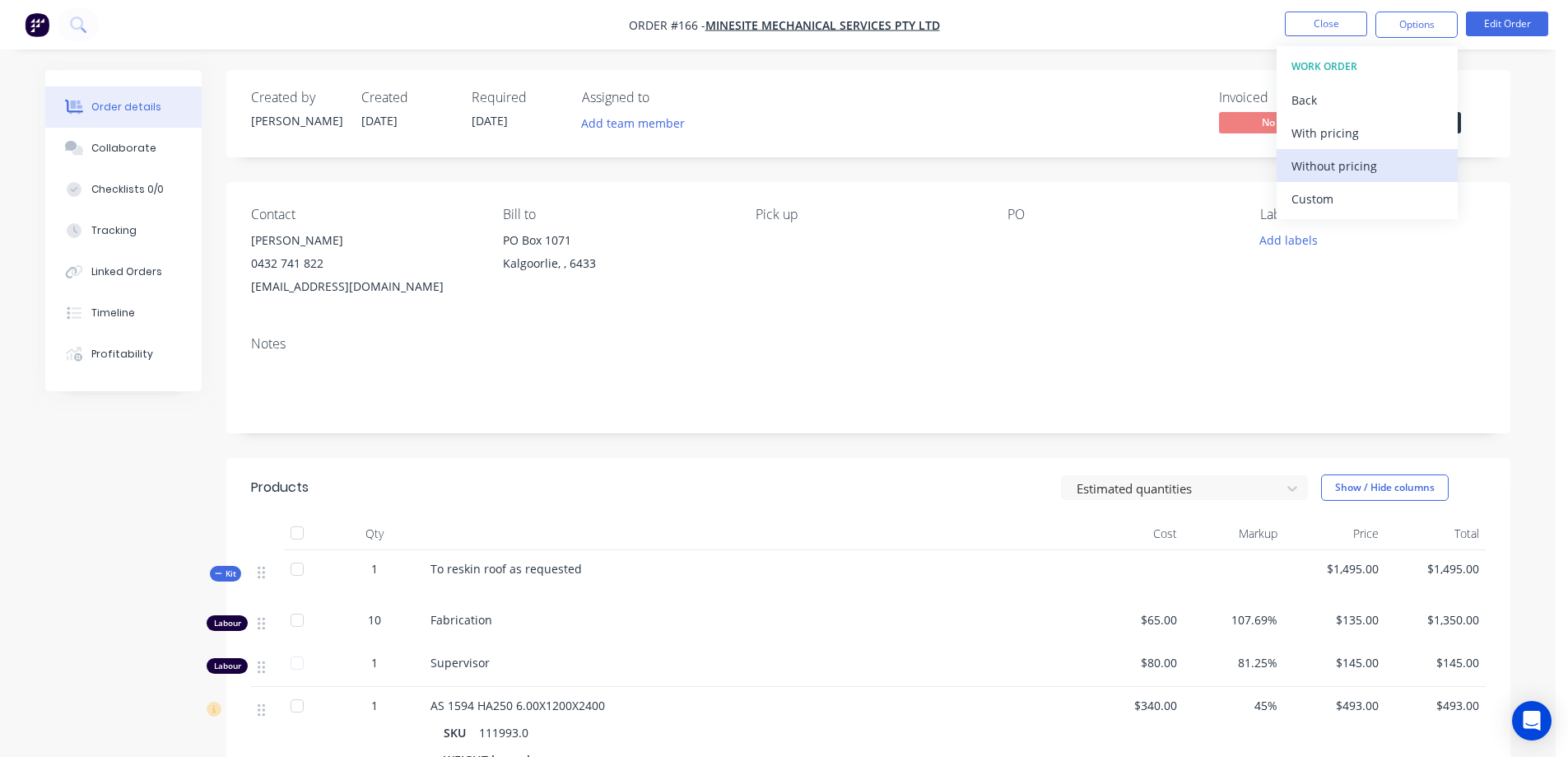
click at [1364, 157] on div "Without pricing" at bounding box center [1367, 165] width 151 height 24
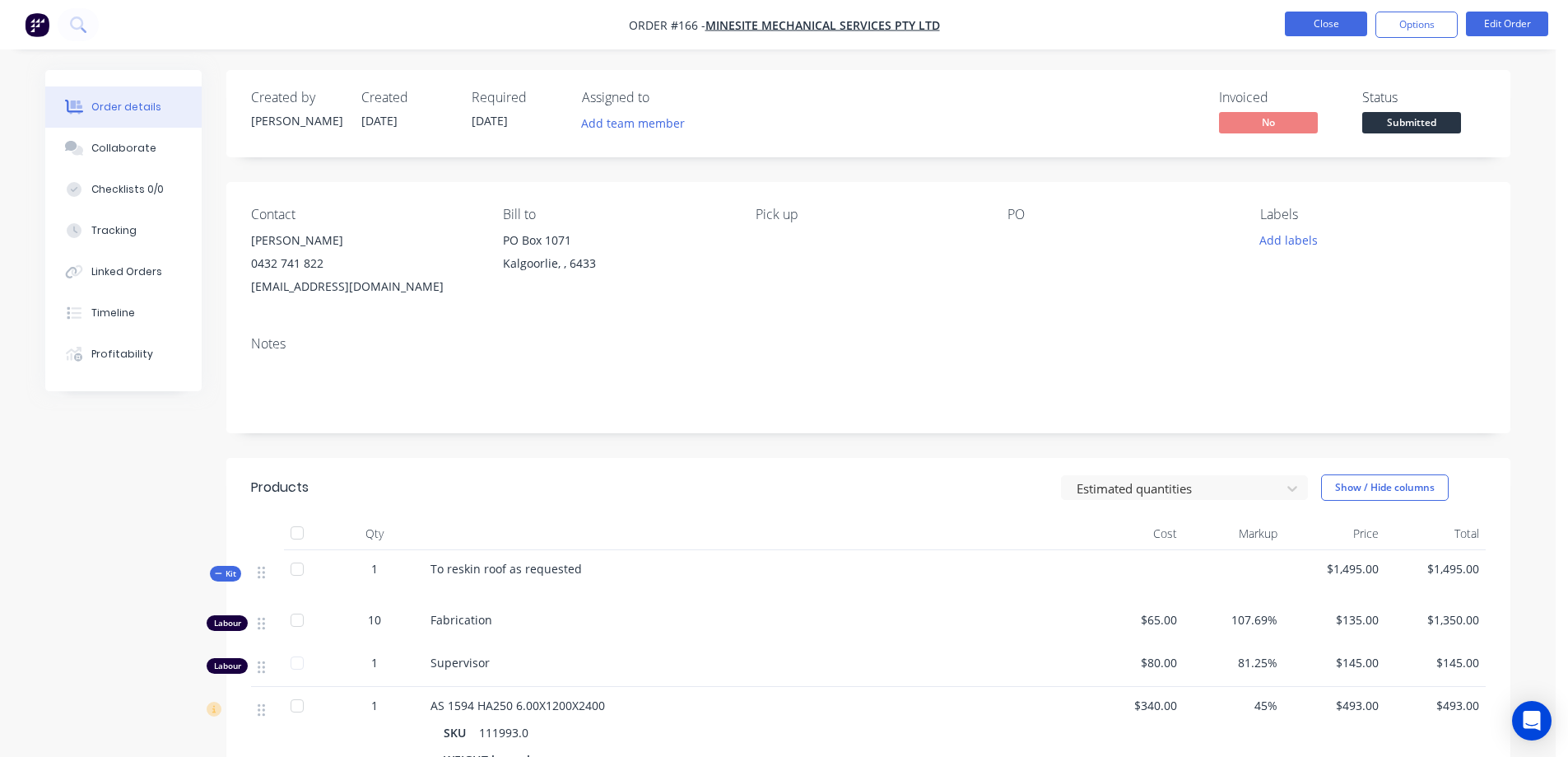
click at [1332, 27] on button "Close" at bounding box center [1326, 24] width 83 height 25
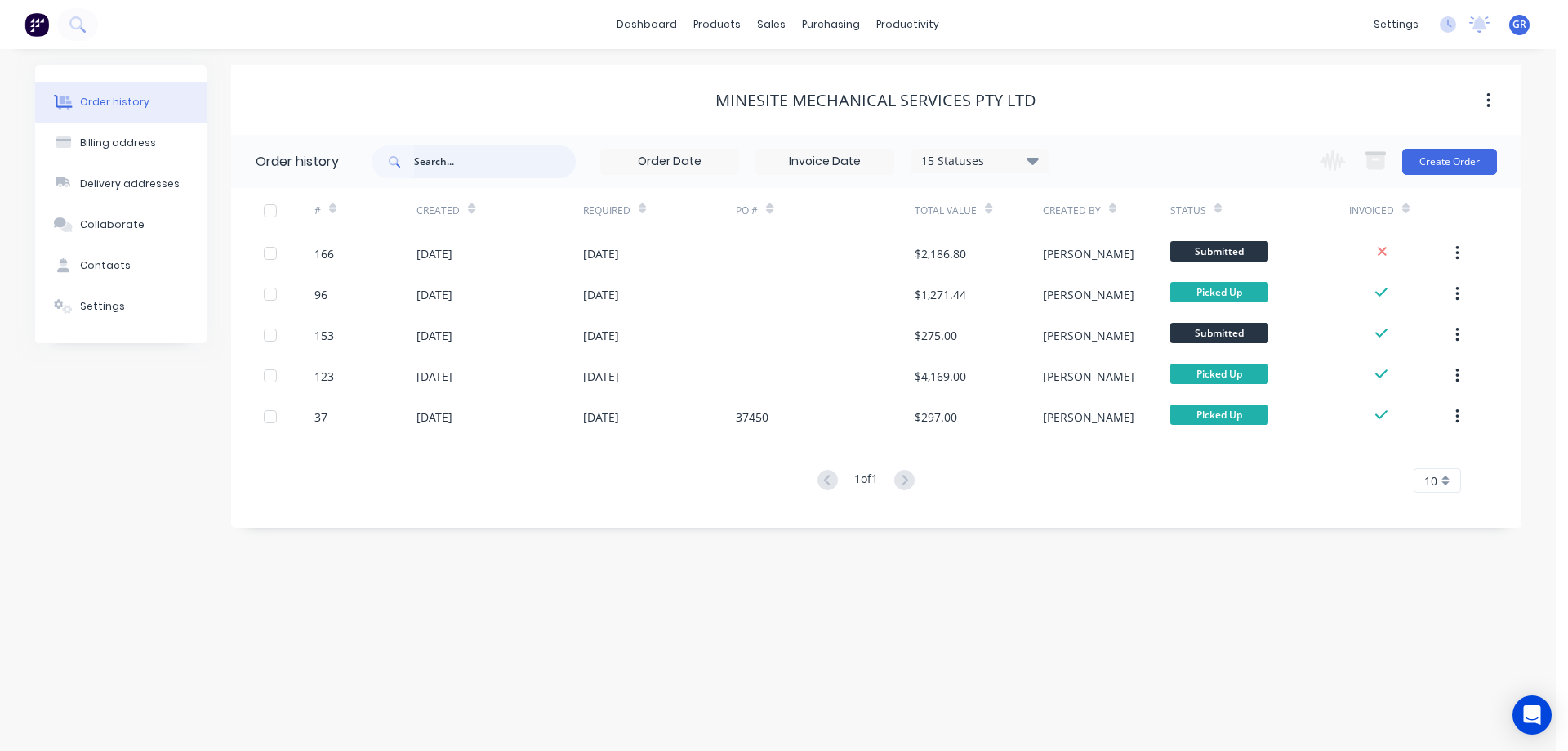
click at [438, 167] on input "text" at bounding box center [494, 161] width 161 height 32
click at [764, 25] on div "sales" at bounding box center [772, 24] width 45 height 24
click at [792, 85] on div at bounding box center [781, 78] width 24 height 15
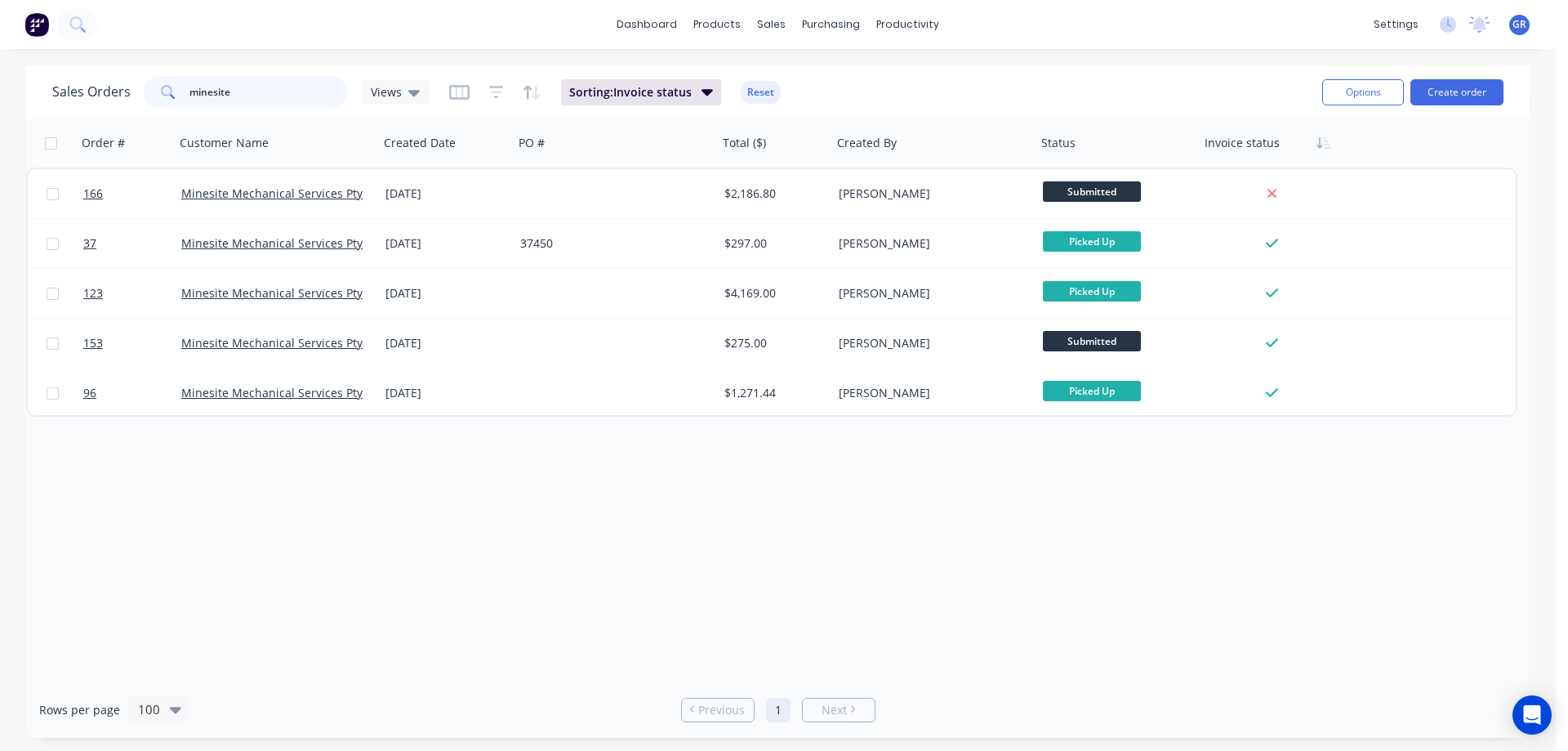
drag, startPoint x: 263, startPoint y: 90, endPoint x: 107, endPoint y: 84, distance: 156.1
click at [107, 84] on div "Sales Orders minesite Views" at bounding box center [241, 92] width 378 height 32
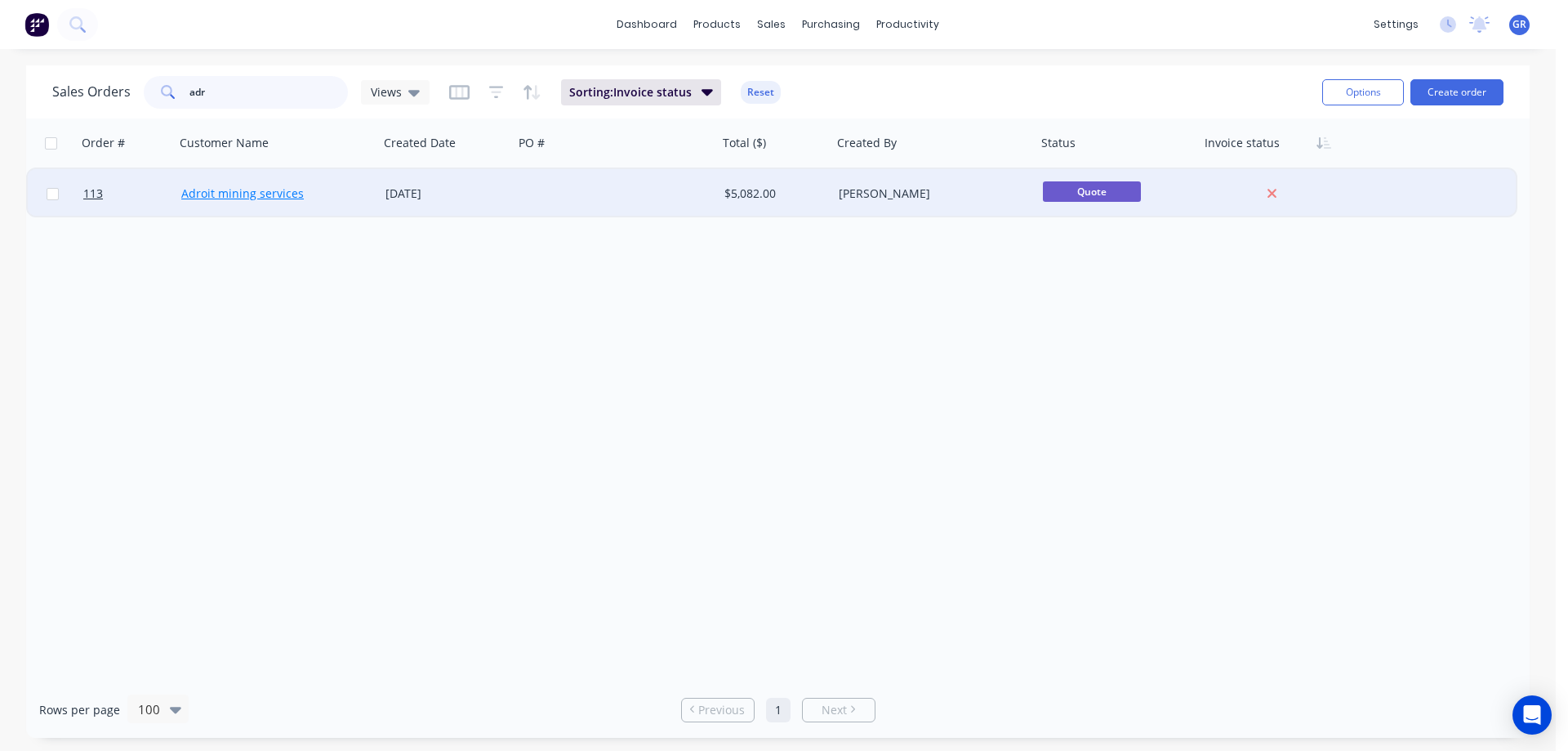
type input "adr"
click at [276, 193] on link "Adroit mining services" at bounding box center [242, 194] width 122 height 16
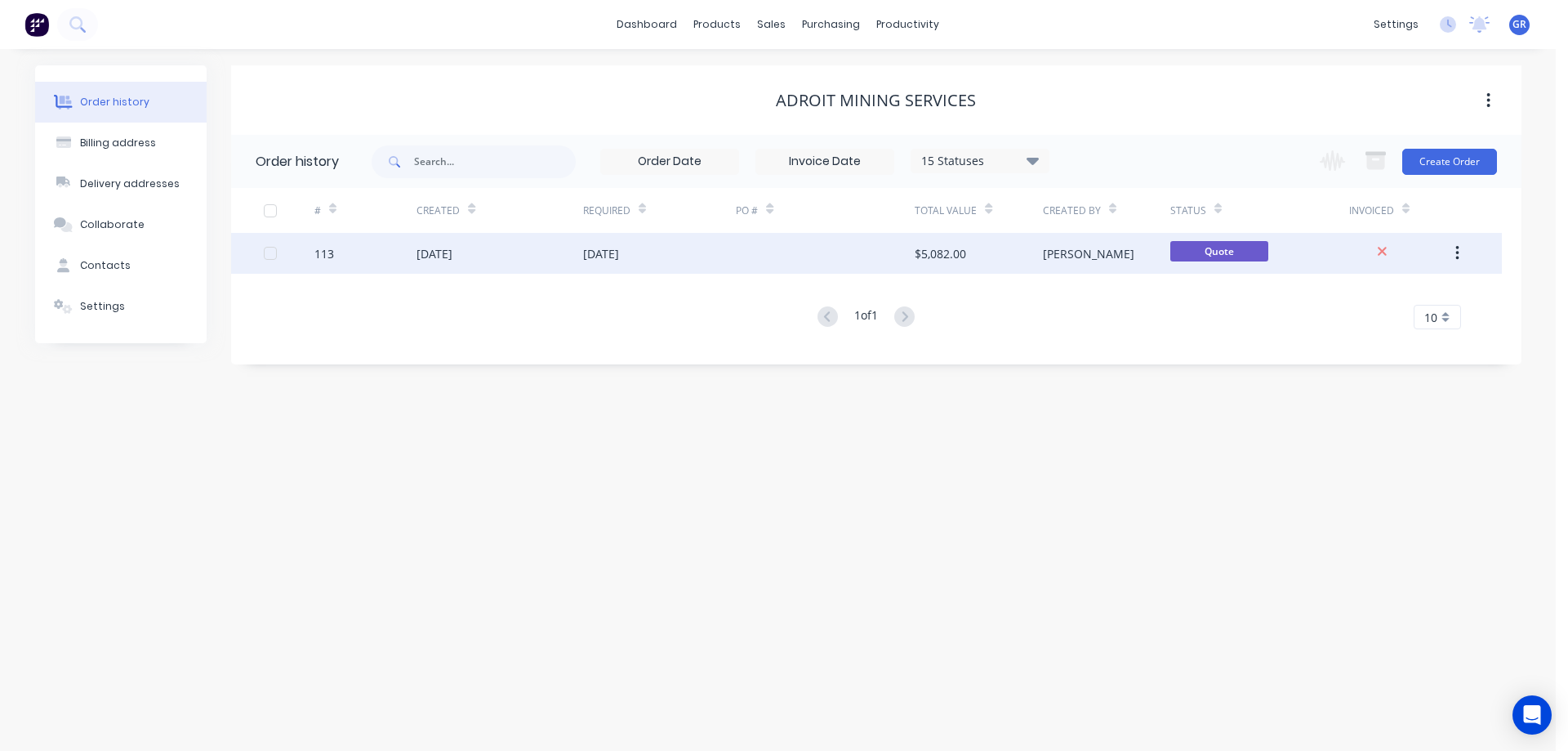
click at [529, 260] on div "[DATE]" at bounding box center [500, 253] width 166 height 41
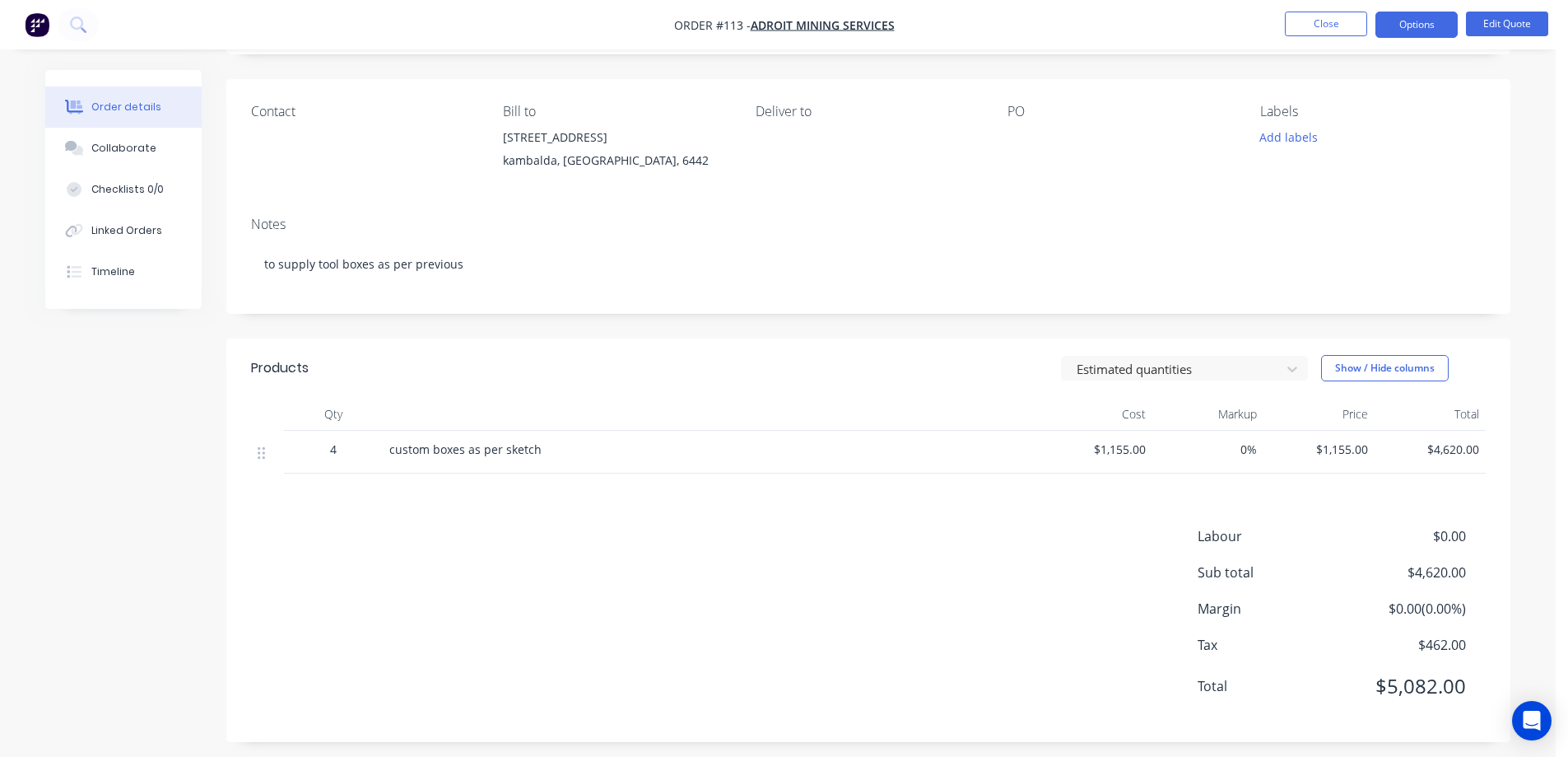
scroll to position [113, 0]
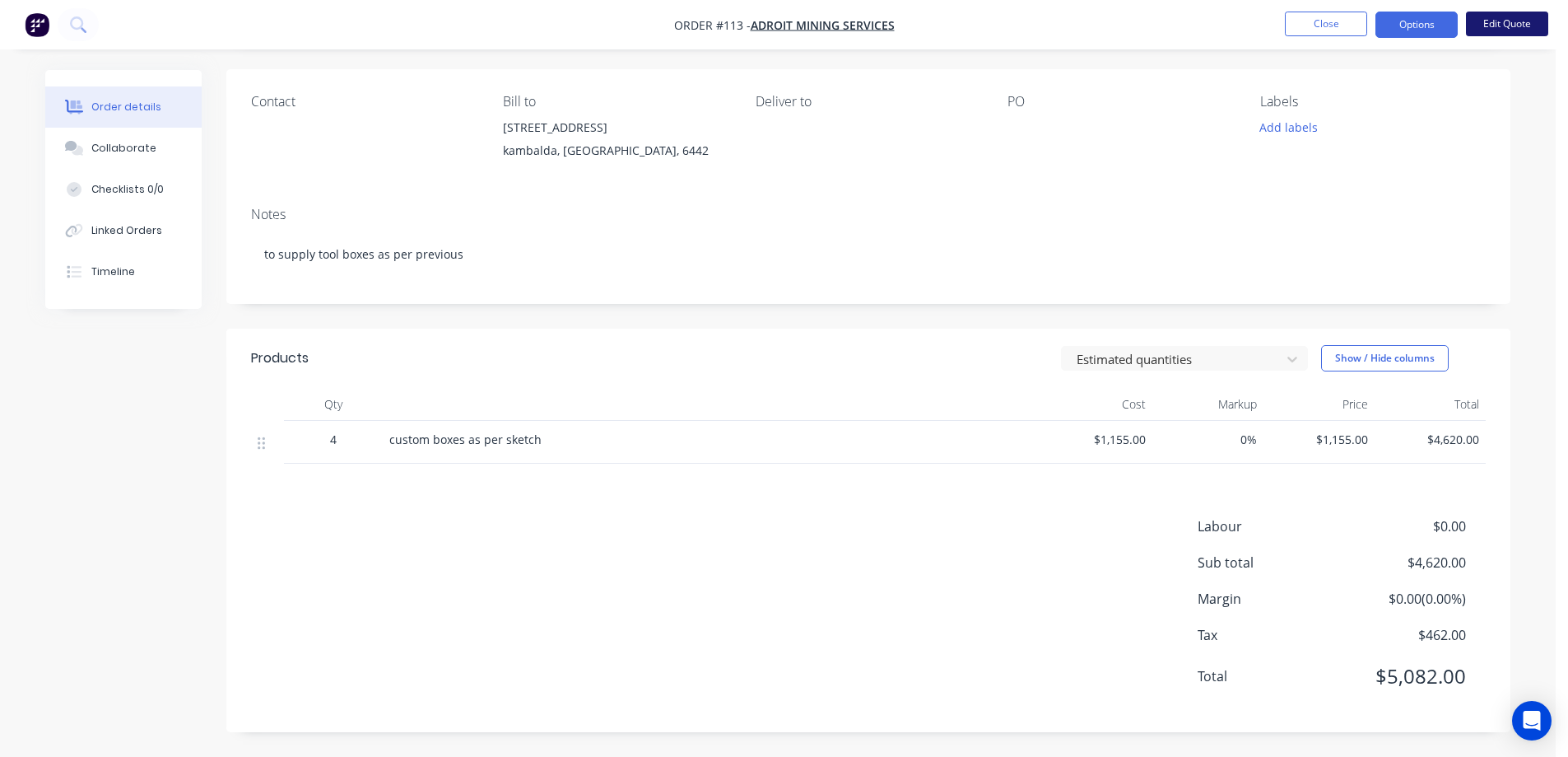
click at [1506, 25] on button "Edit Quote" at bounding box center [1507, 24] width 83 height 25
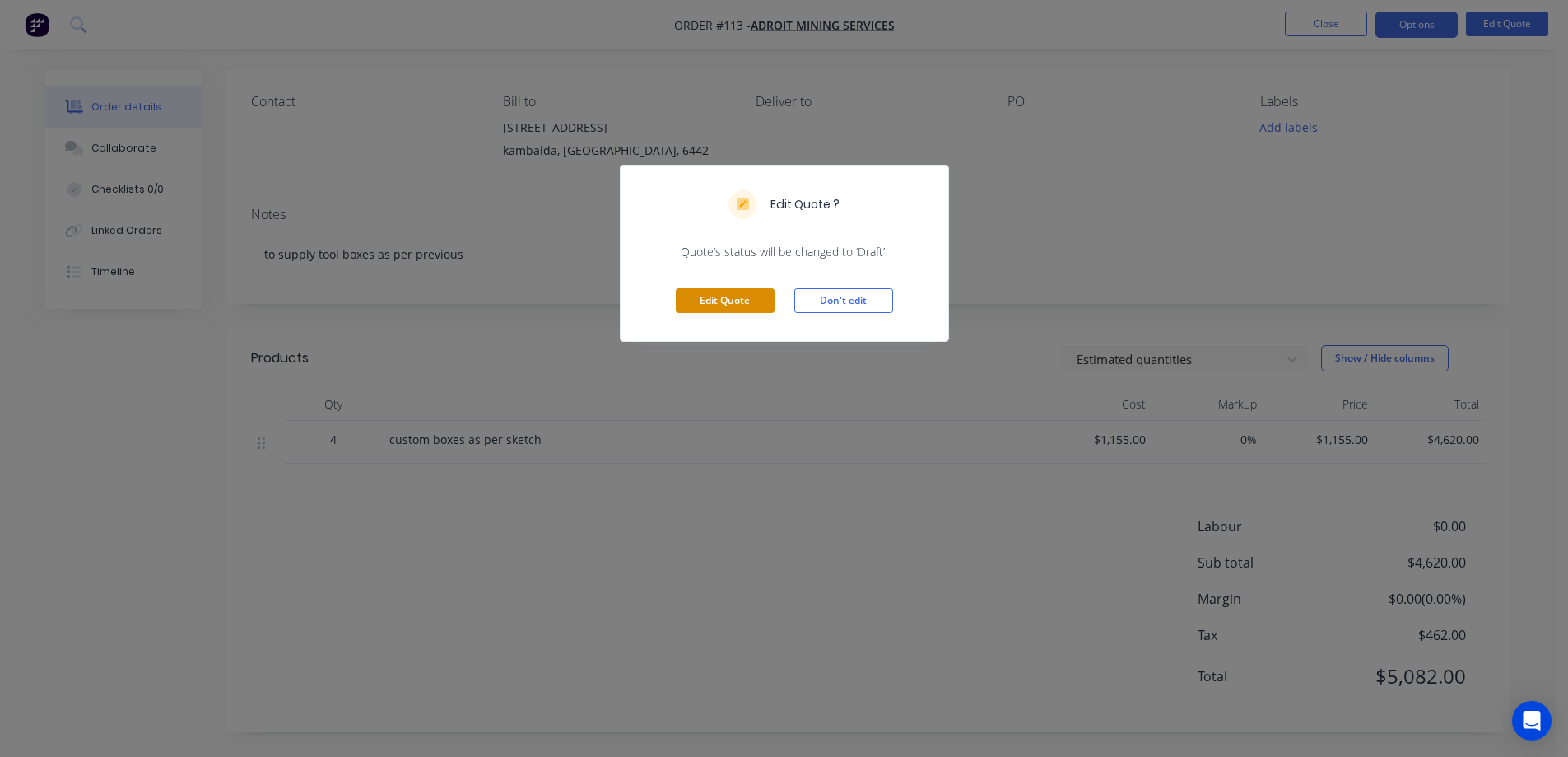
click at [743, 296] on button "Edit Quote" at bounding box center [725, 301] width 98 height 25
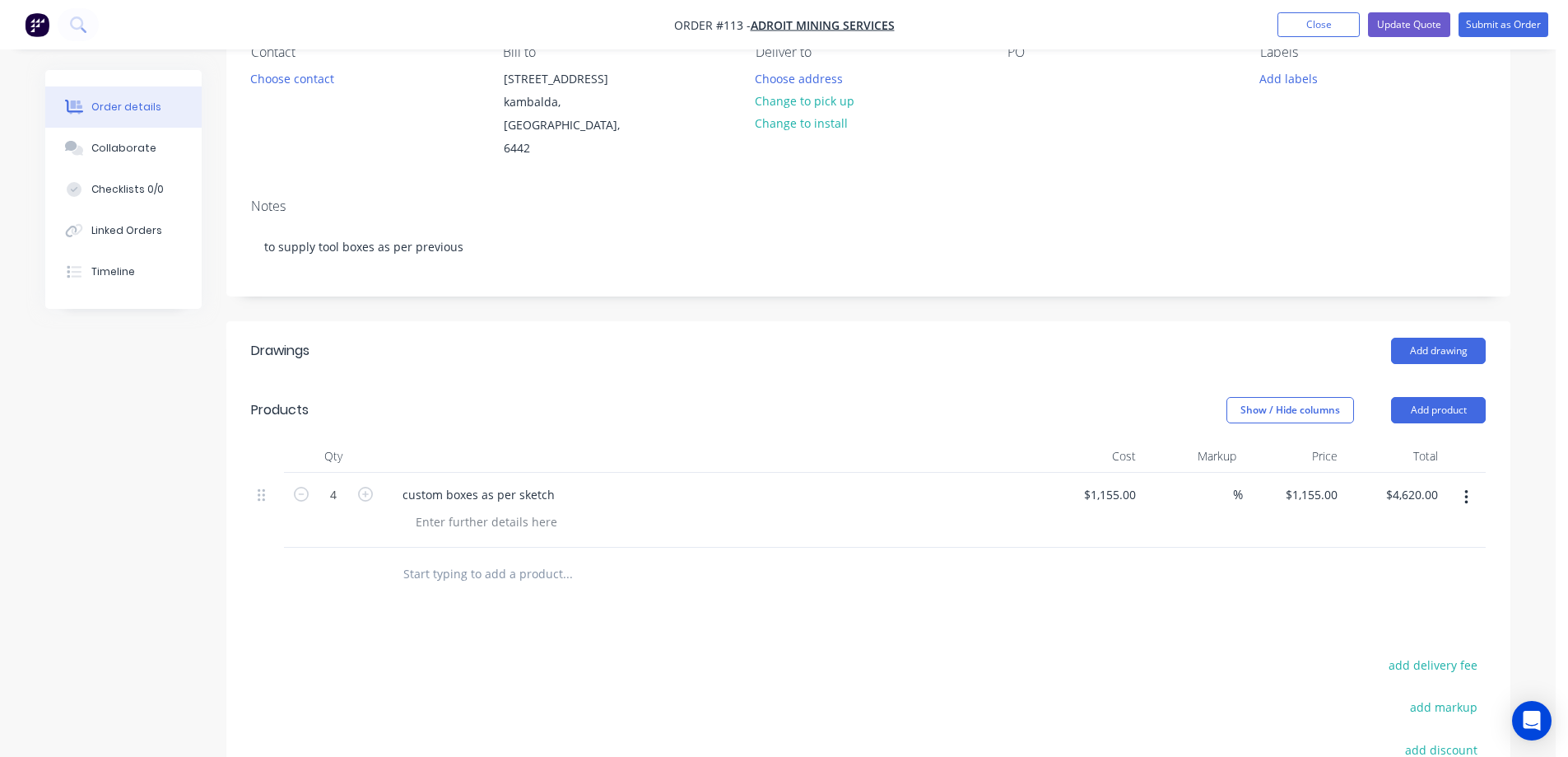
scroll to position [164, 0]
click at [297, 494] on icon "button" at bounding box center [301, 492] width 15 height 15
type input "3"
type input "$3,465.00"
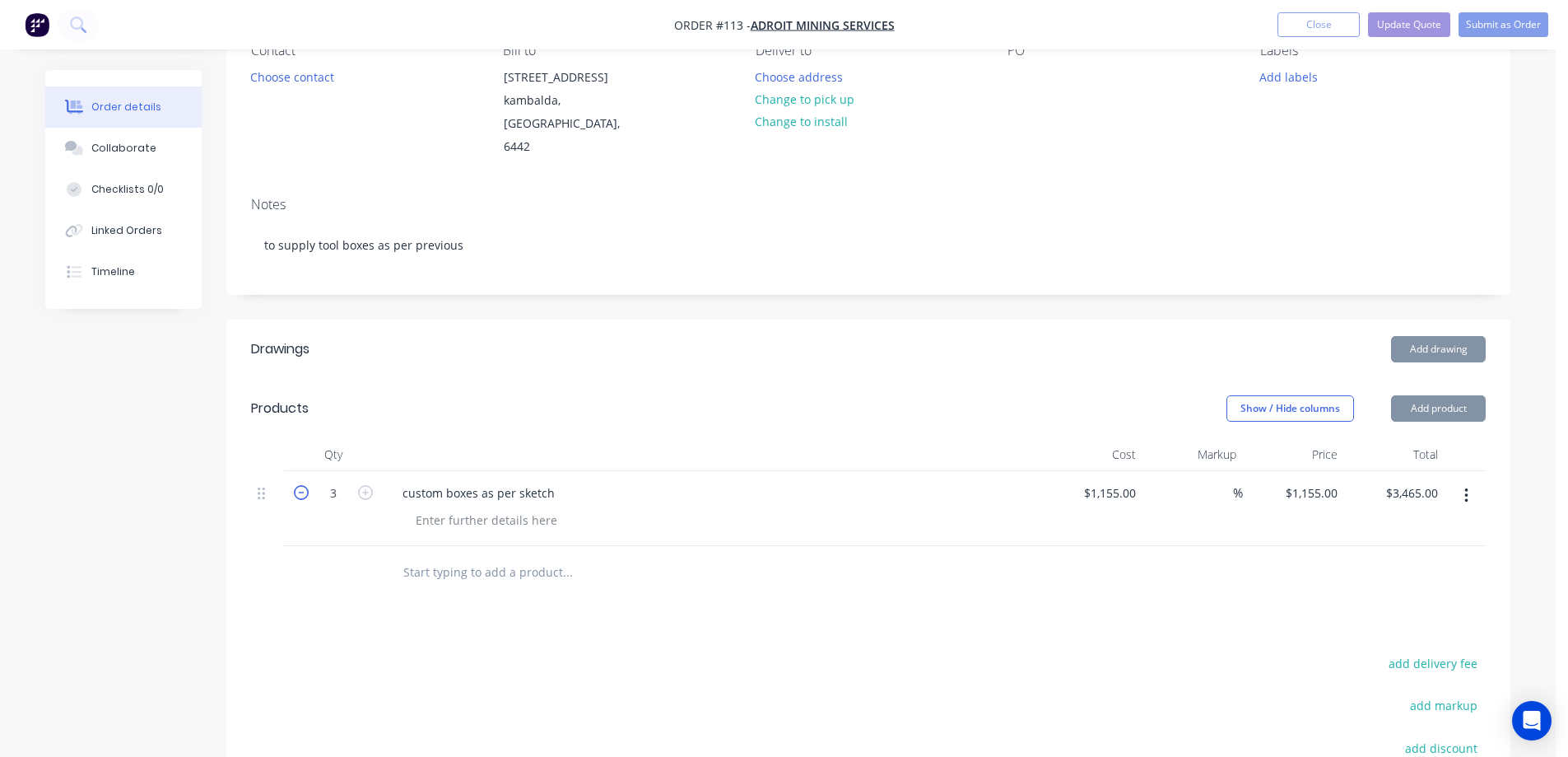
click at [298, 494] on icon "button" at bounding box center [301, 492] width 15 height 15
type input "2"
type input "$2,310.00"
click at [875, 380] on header "Products Show / Hide columns Add product" at bounding box center [868, 408] width 1284 height 59
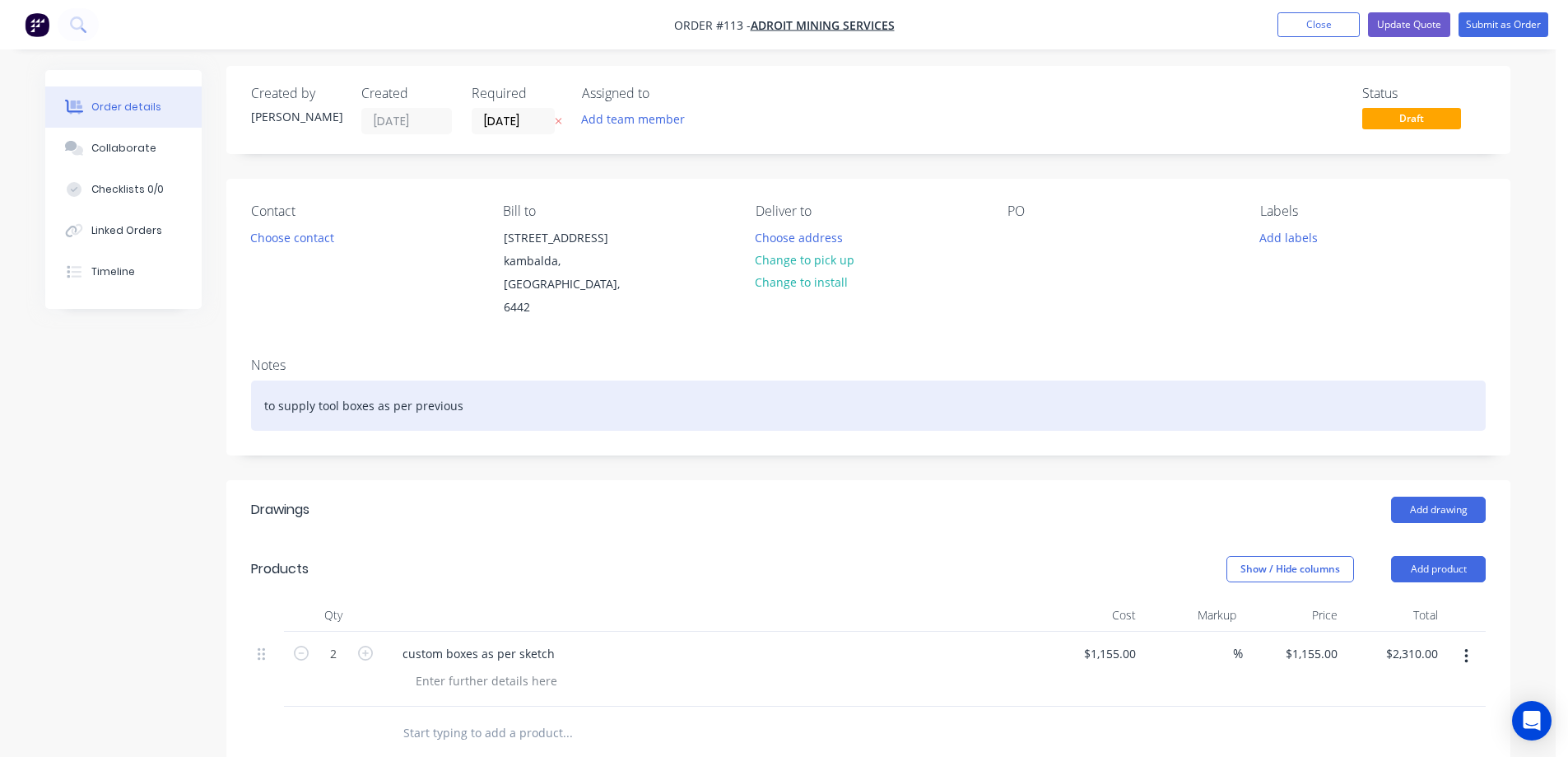
scroll to position [0, 0]
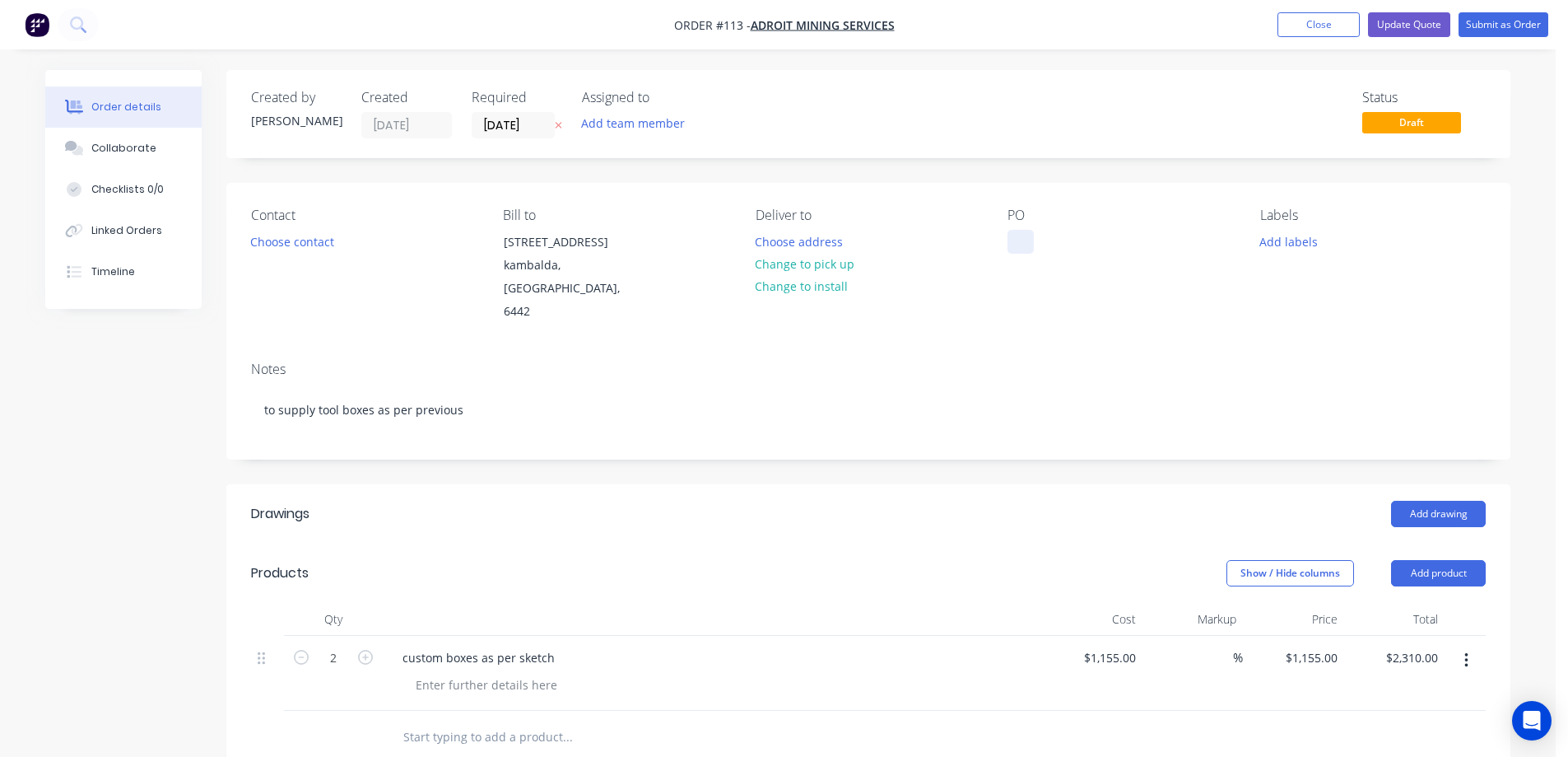
click at [1023, 237] on div at bounding box center [1020, 241] width 26 height 24
click at [1260, 131] on div "Status Draft" at bounding box center [1115, 113] width 739 height 48
click at [1422, 20] on button "Update Quote" at bounding box center [1409, 25] width 83 height 25
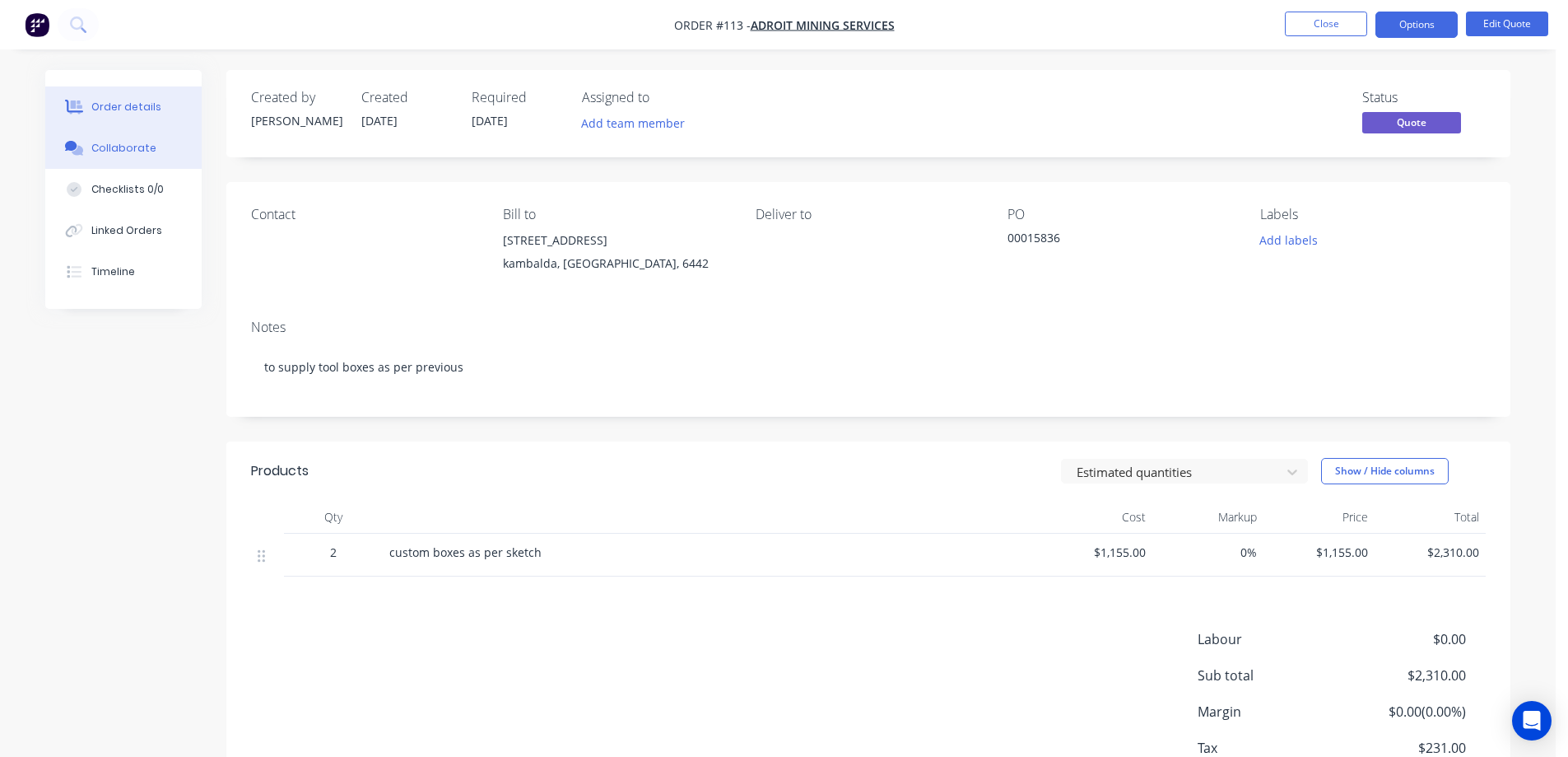
click at [122, 146] on div "Collaborate" at bounding box center [124, 148] width 65 height 15
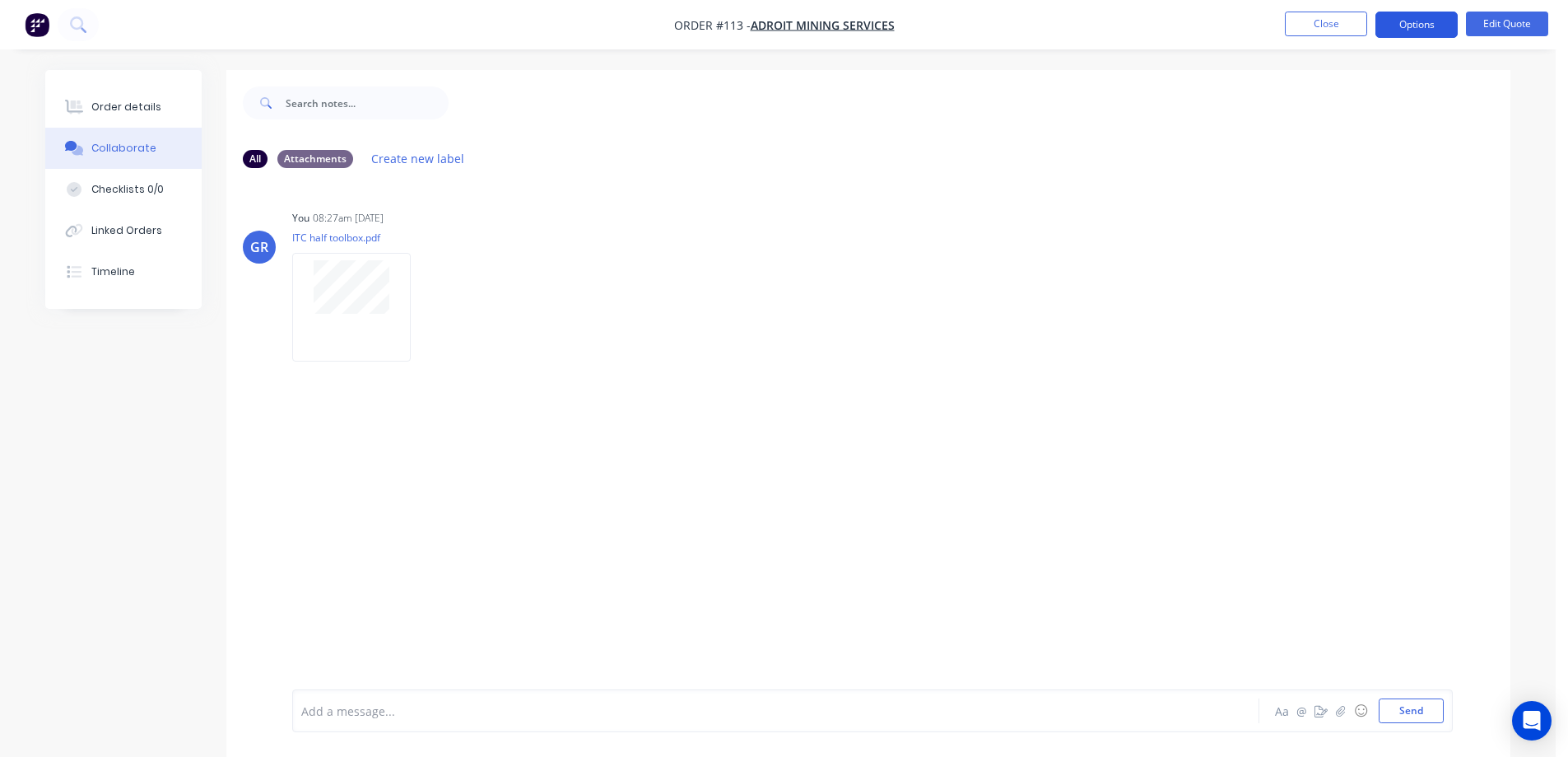
click at [1405, 26] on button "Options" at bounding box center [1417, 25] width 83 height 26
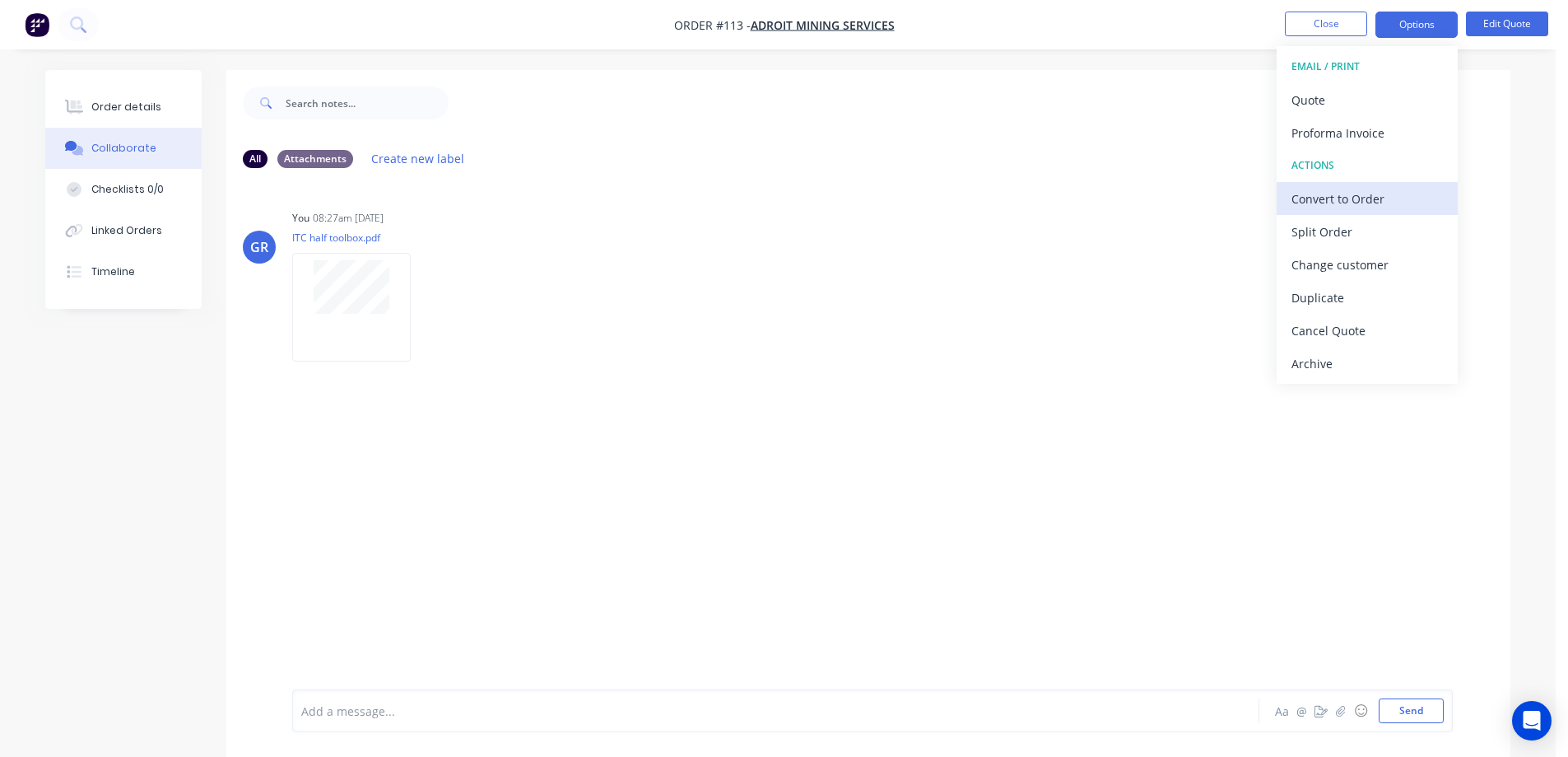
click at [1346, 203] on div "Convert to Order" at bounding box center [1367, 199] width 151 height 24
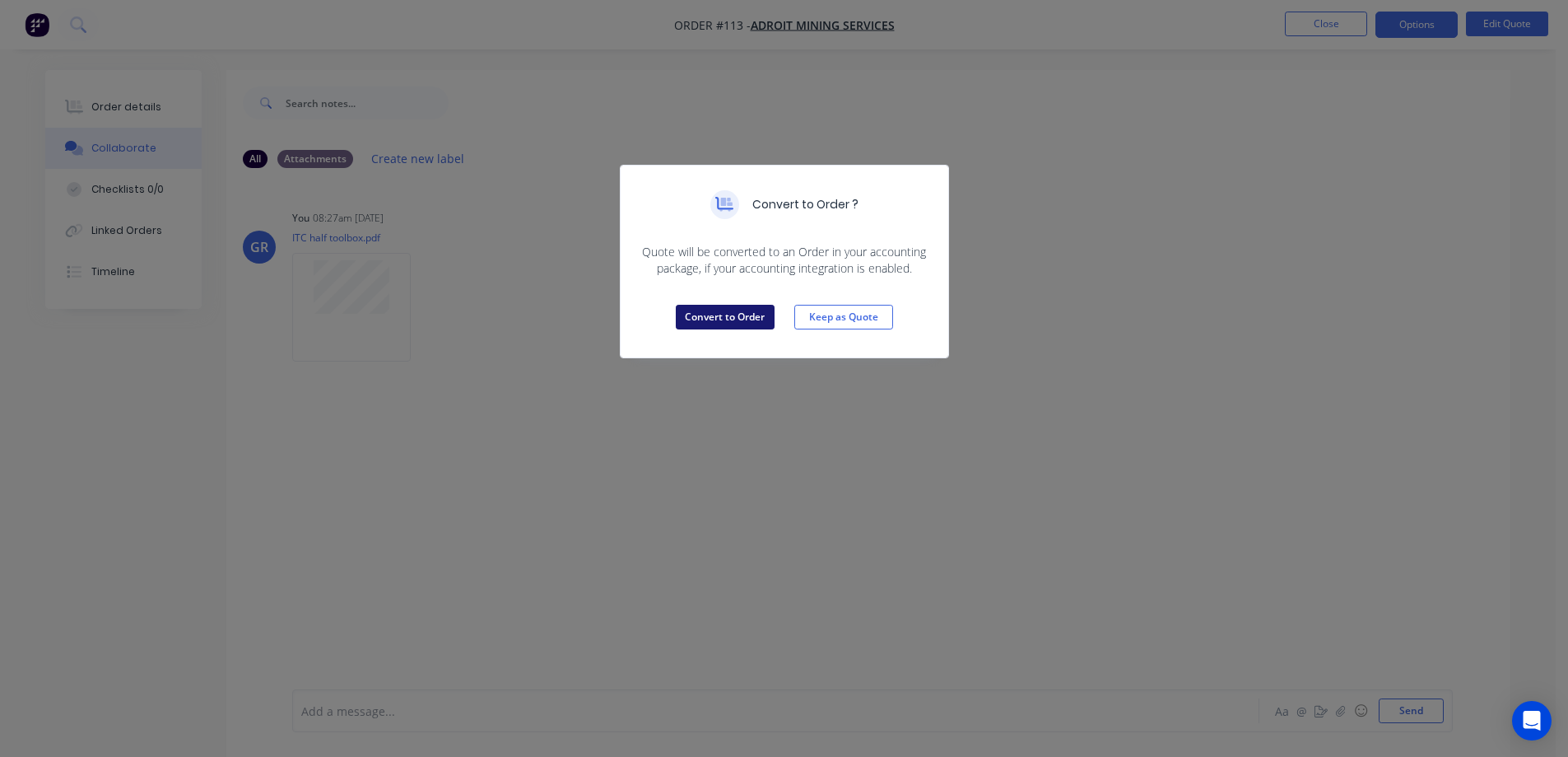
click at [733, 323] on button "Convert to Order" at bounding box center [725, 317] width 98 height 25
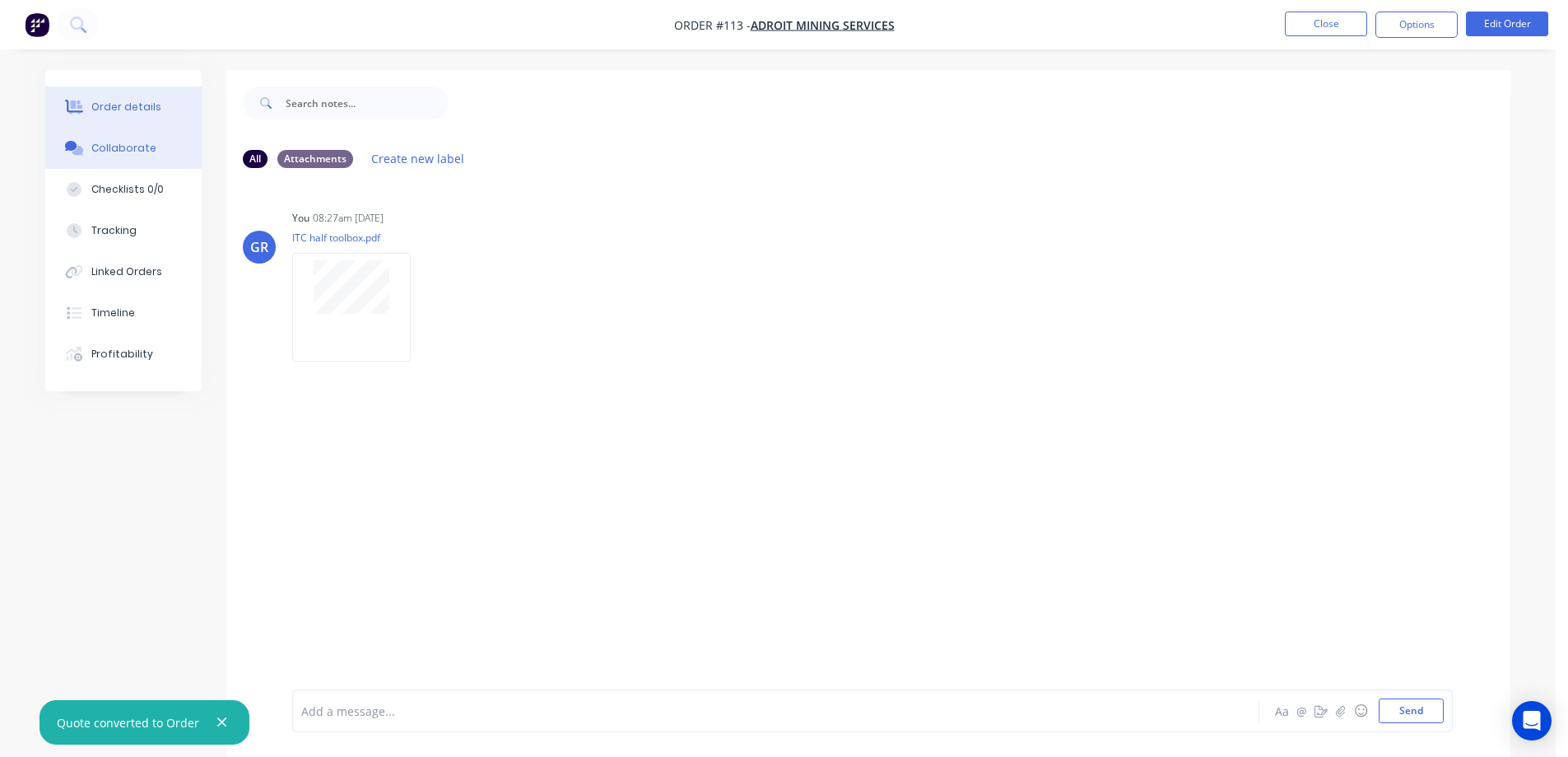
click at [132, 100] on div "Order details" at bounding box center [127, 106] width 70 height 15
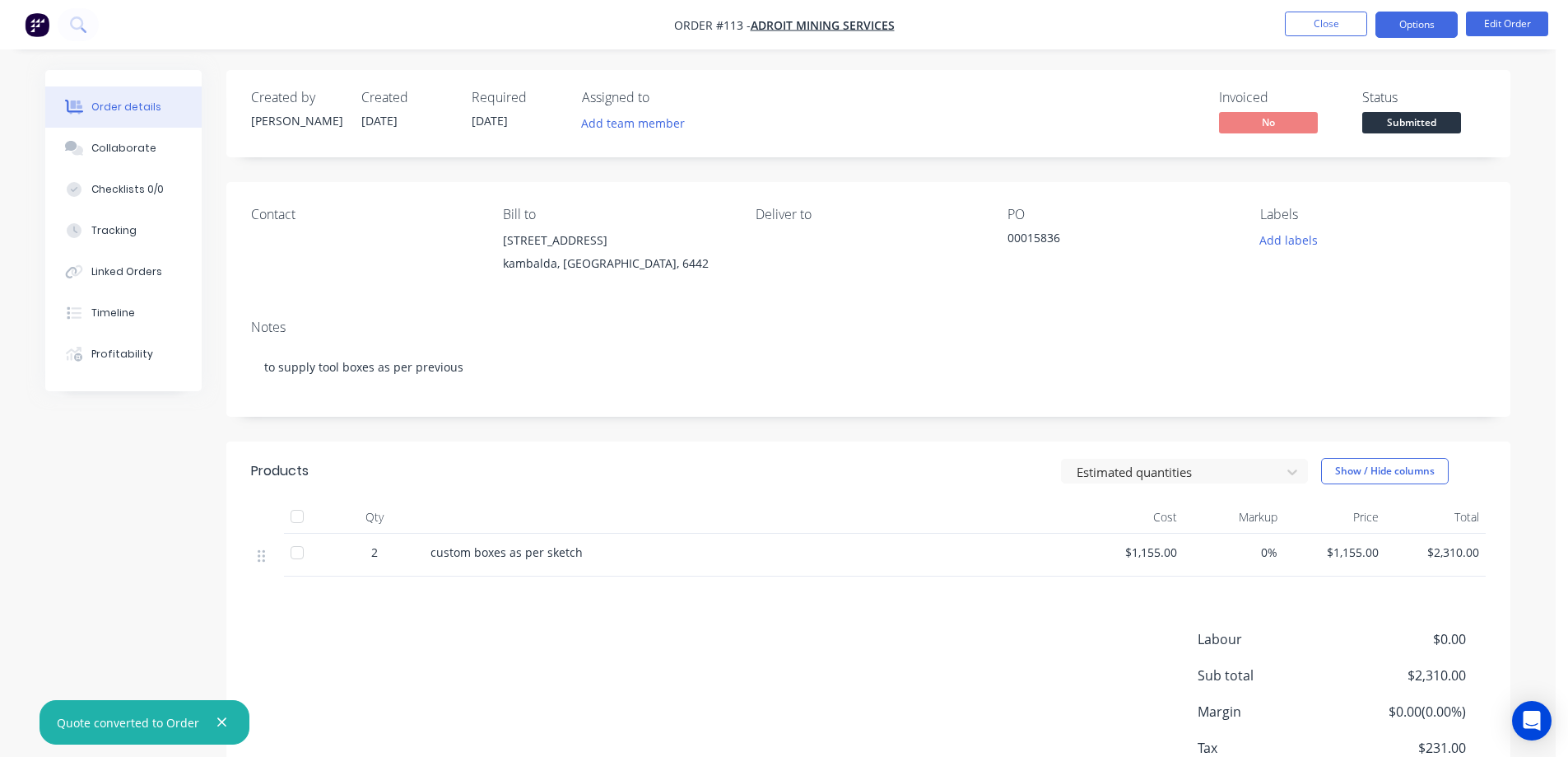
click at [1405, 16] on button "Options" at bounding box center [1417, 25] width 83 height 26
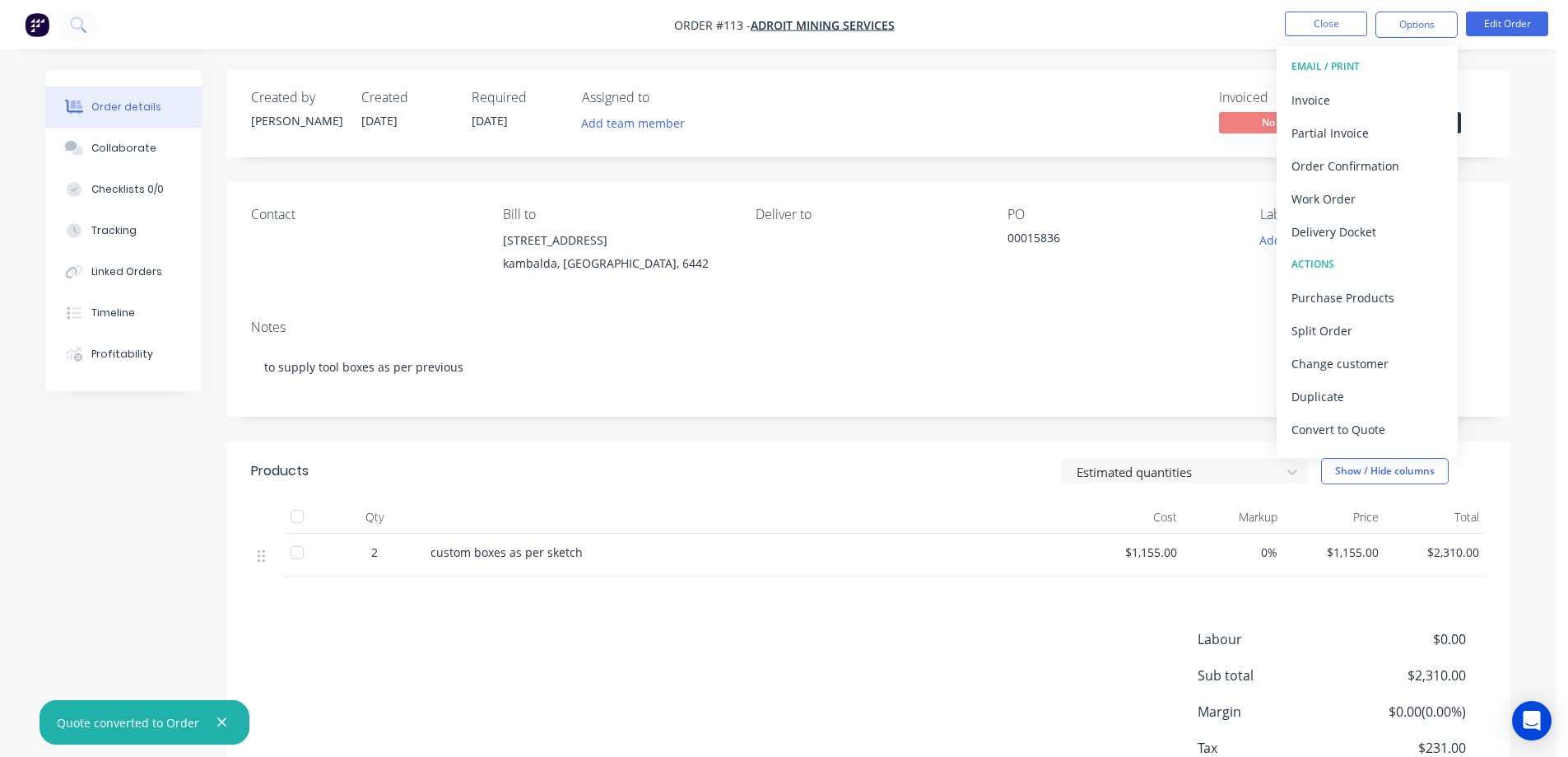
drag, startPoint x: 1344, startPoint y: 100, endPoint x: 1191, endPoint y: 171, distance: 168.7
click at [1191, 171] on div "Order #113 - Adroit mining services Close Options EMAIL / PRINT Invoice Partial…" at bounding box center [778, 434] width 1556 height 870
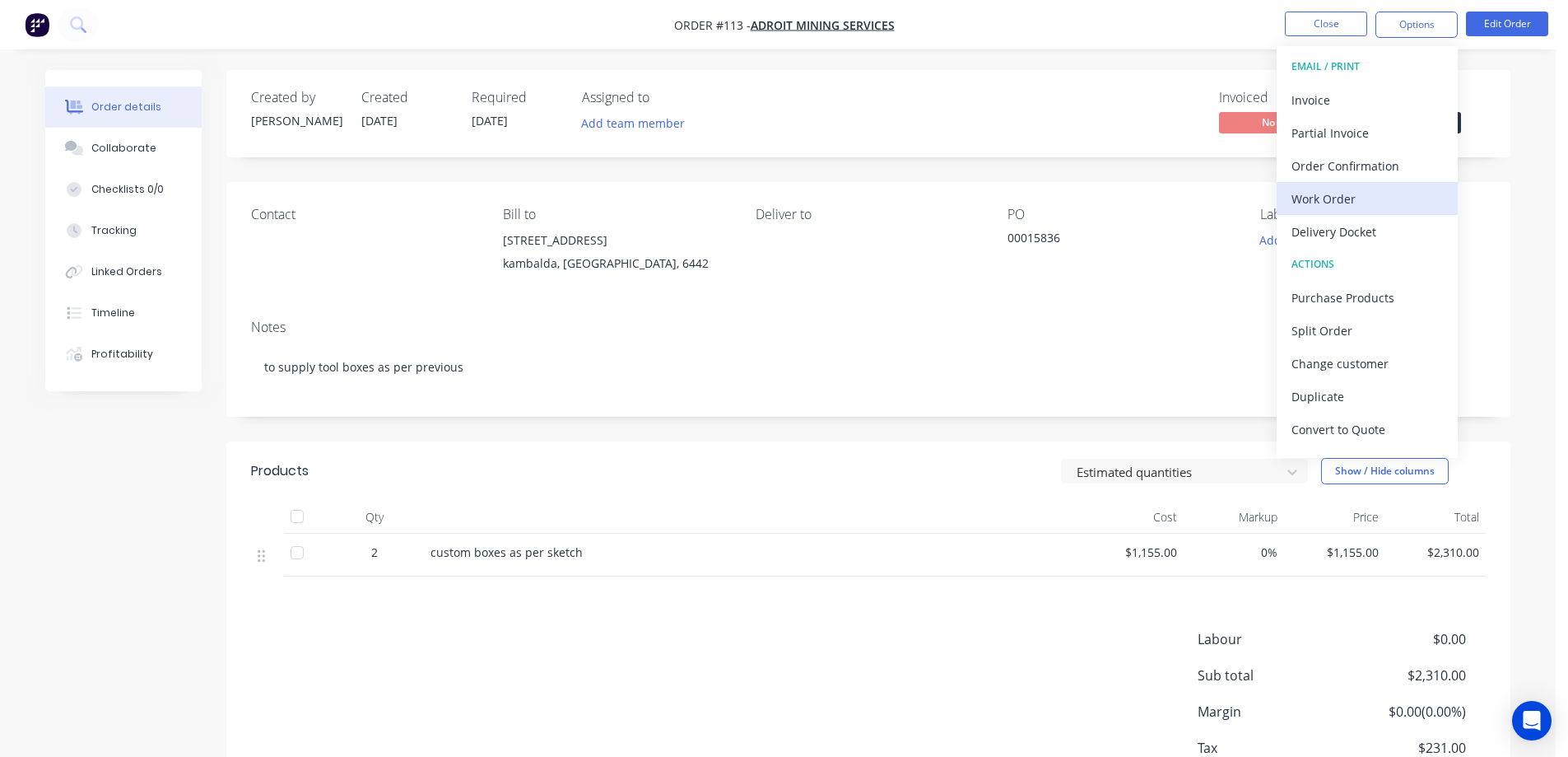
click at [1300, 202] on div "Work Order" at bounding box center [1367, 199] width 151 height 24
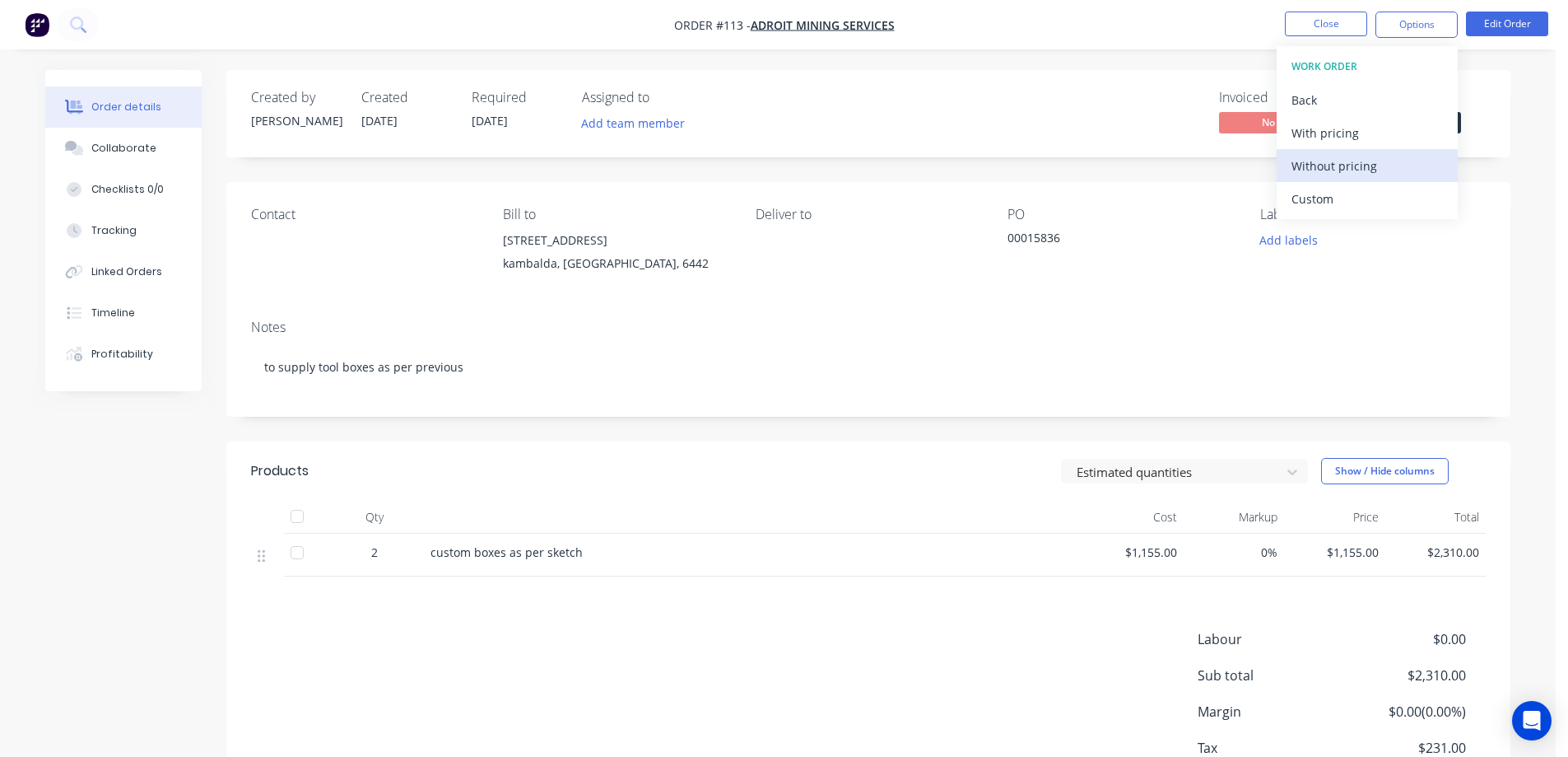
click at [1328, 169] on div "Without pricing" at bounding box center [1367, 165] width 151 height 24
